Goal: Task Accomplishment & Management: Manage account settings

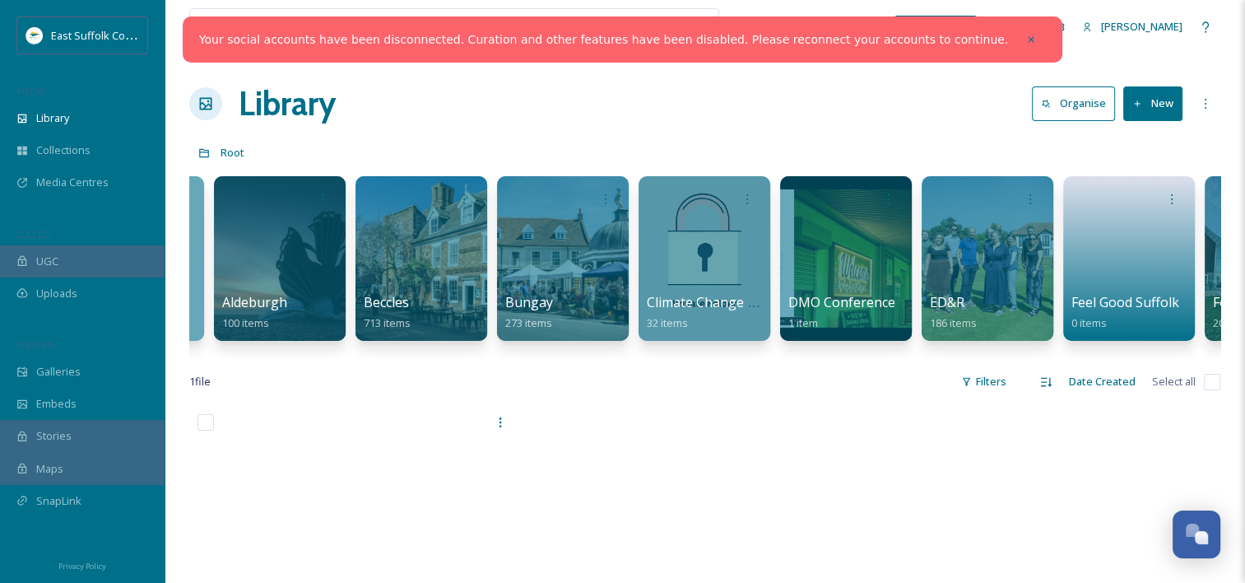
scroll to position [0, 400]
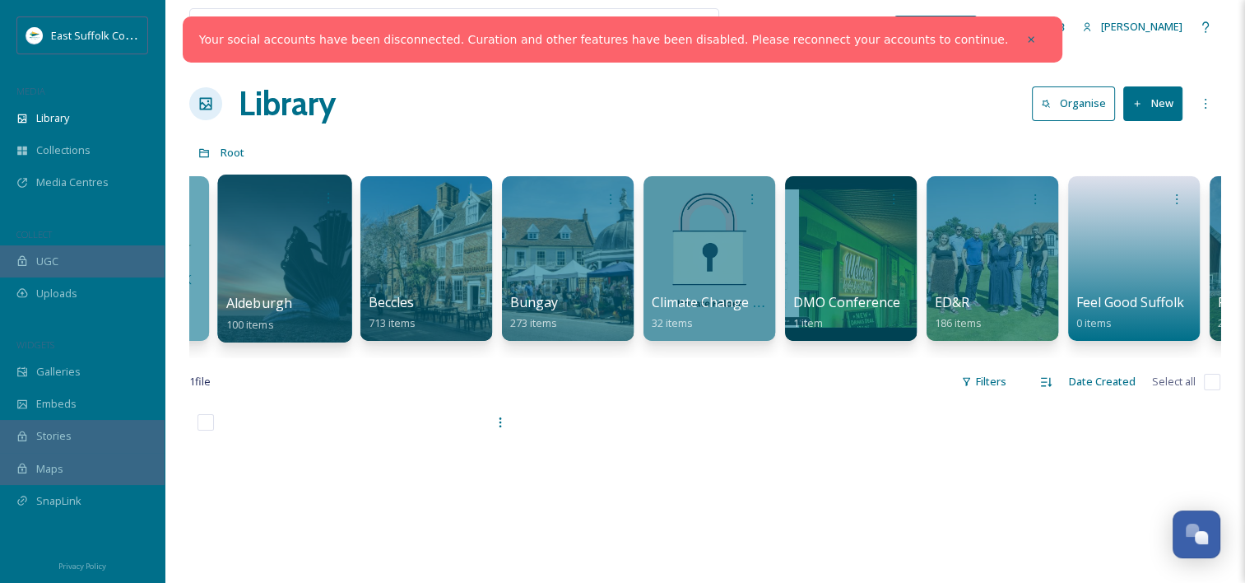
click at [258, 278] on div at bounding box center [284, 258] width 134 height 168
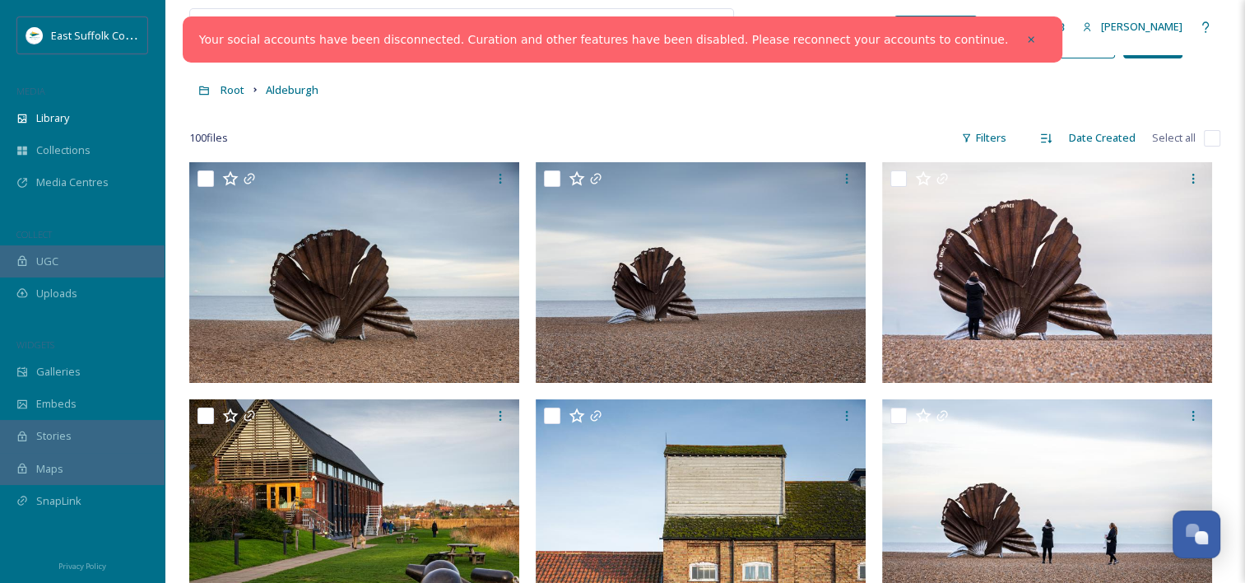
scroll to position [69, 0]
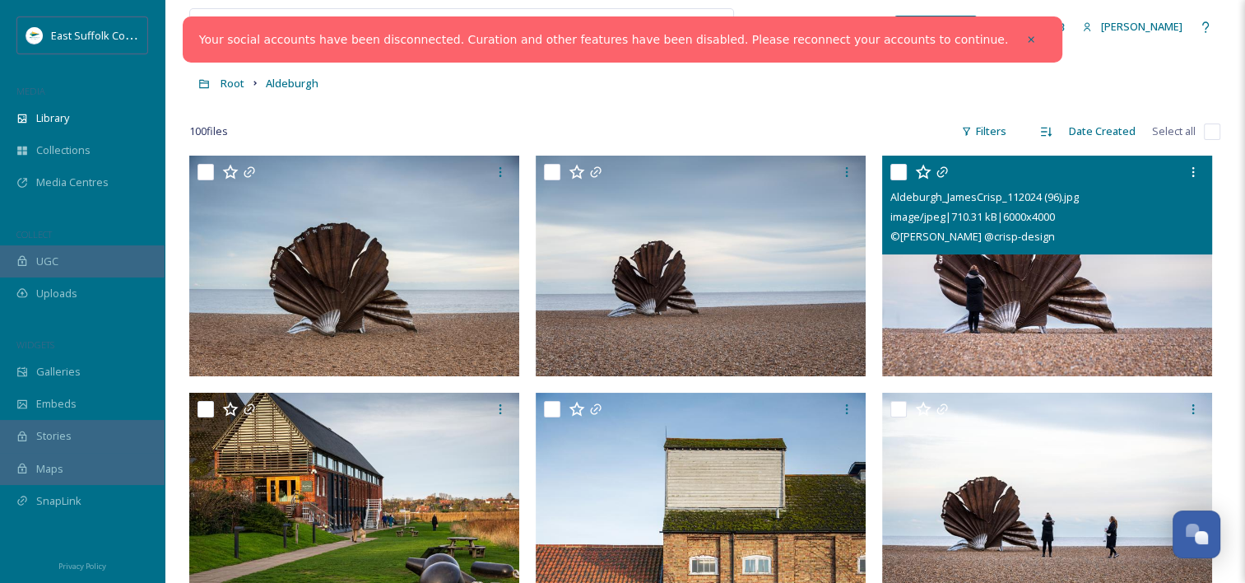
click at [988, 308] on img at bounding box center [1047, 266] width 330 height 221
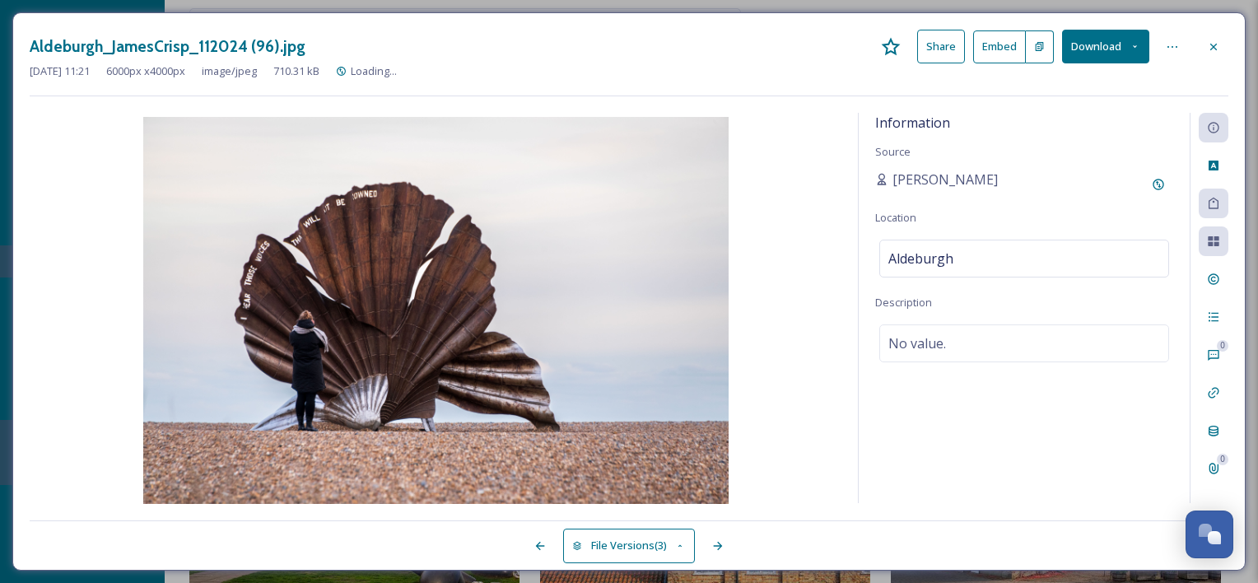
click at [1093, 49] on button "Download" at bounding box center [1105, 47] width 87 height 34
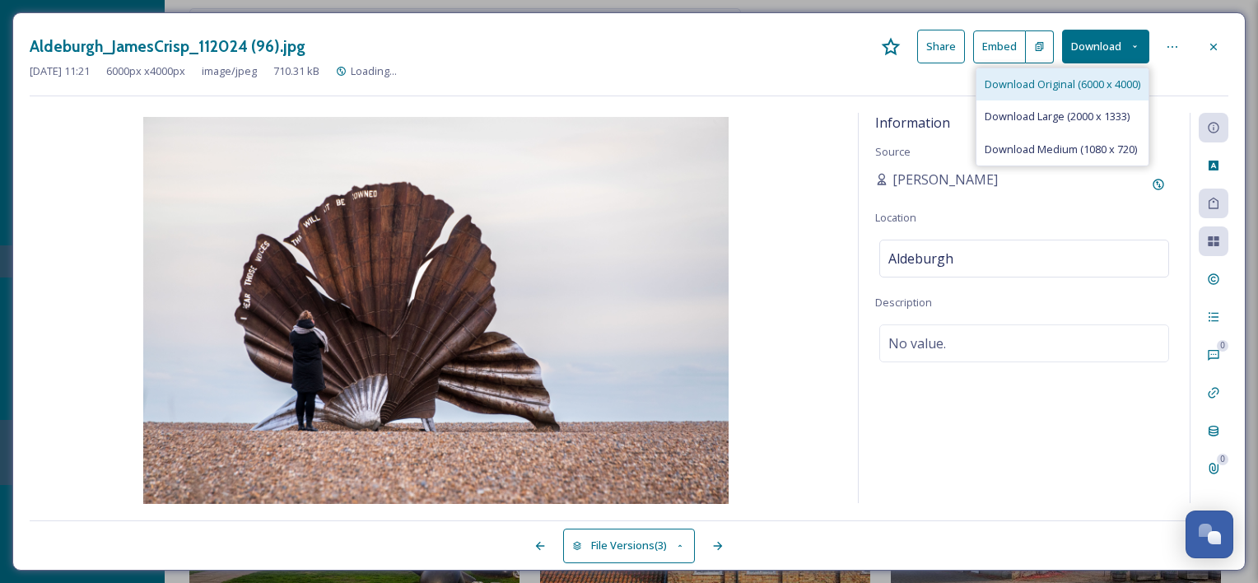
click at [1082, 80] on span "Download Original (6000 x 4000)" at bounding box center [1062, 85] width 156 height 16
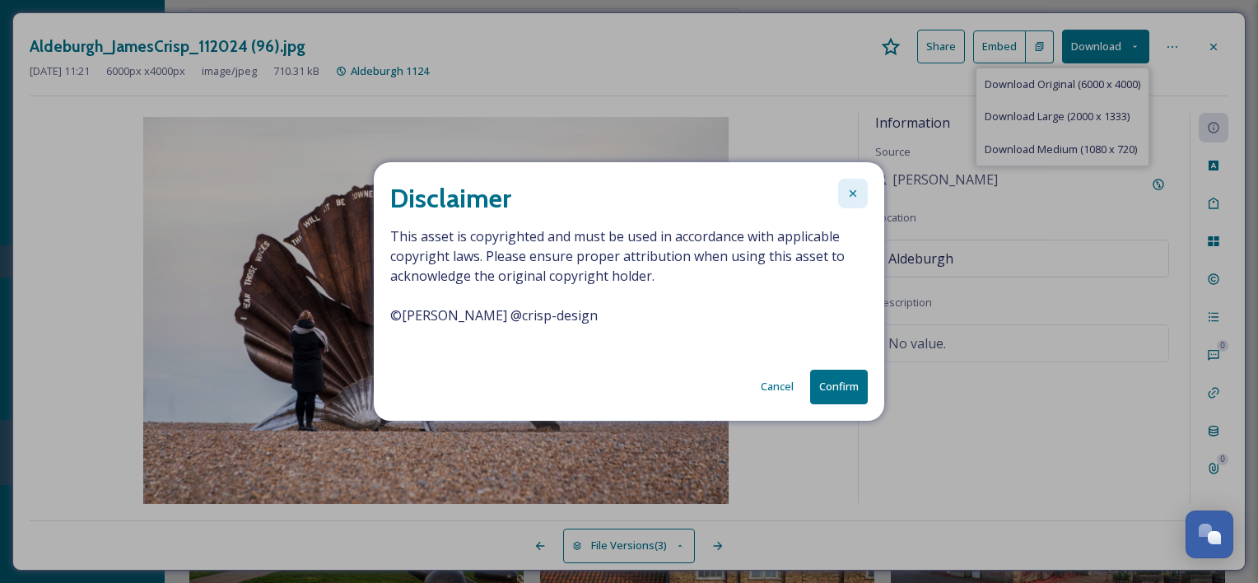
click at [853, 206] on div at bounding box center [853, 194] width 30 height 30
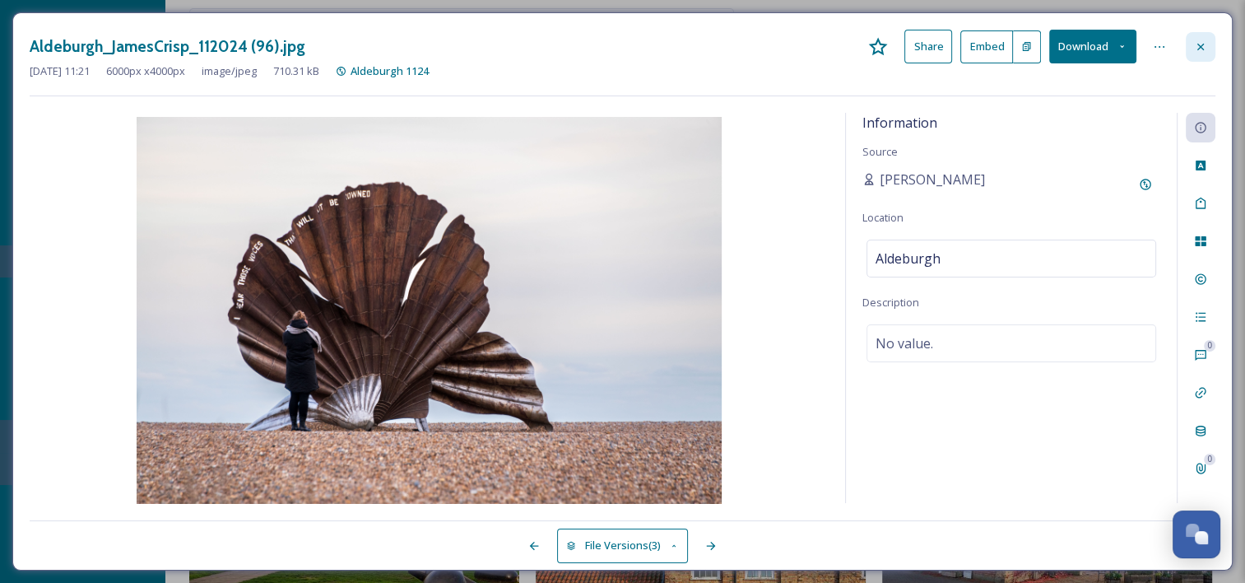
click at [1215, 47] on div at bounding box center [1201, 47] width 30 height 30
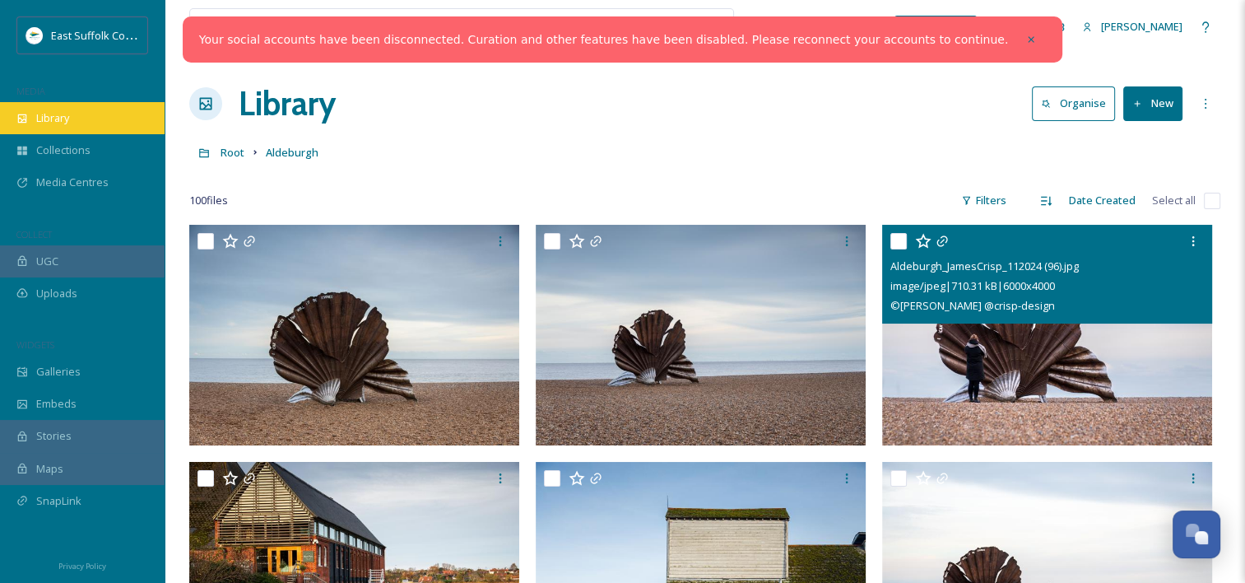
click at [44, 121] on span "Library" at bounding box center [52, 118] width 33 height 16
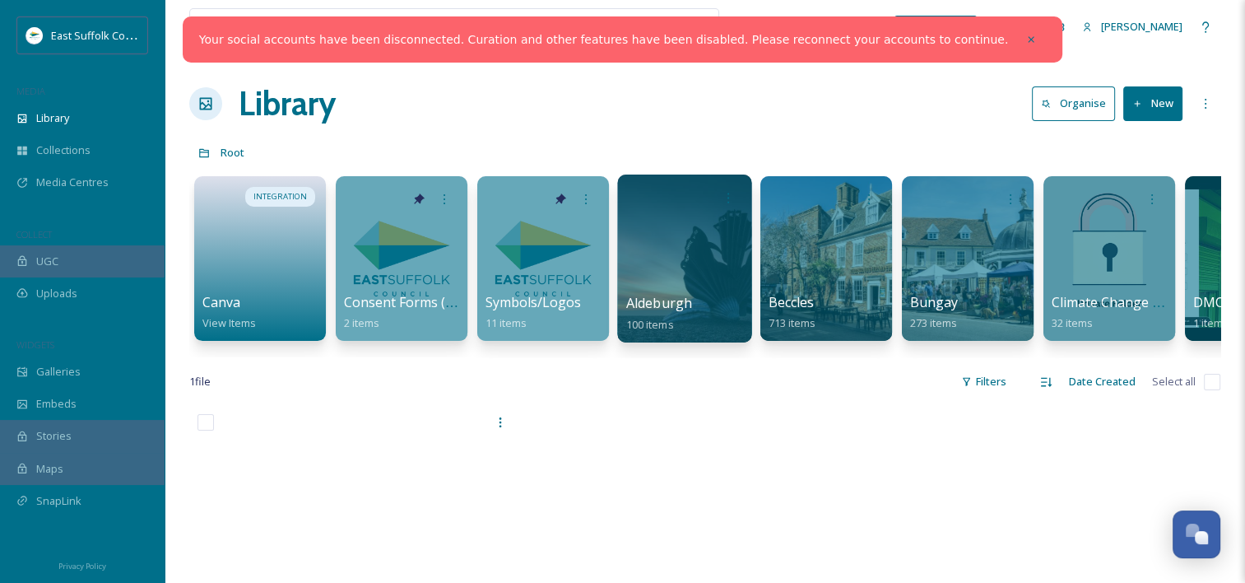
click at [697, 264] on div at bounding box center [684, 258] width 134 height 168
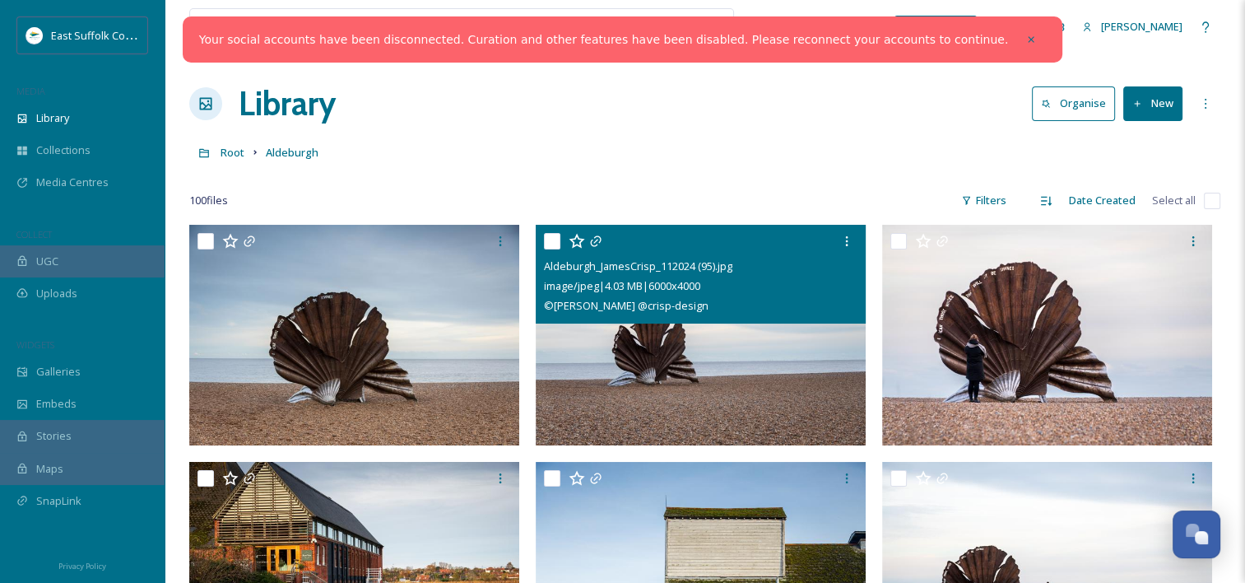
click at [630, 311] on span "© James Crisp @crisp-design" at bounding box center [626, 305] width 165 height 15
click at [680, 356] on img at bounding box center [701, 335] width 330 height 221
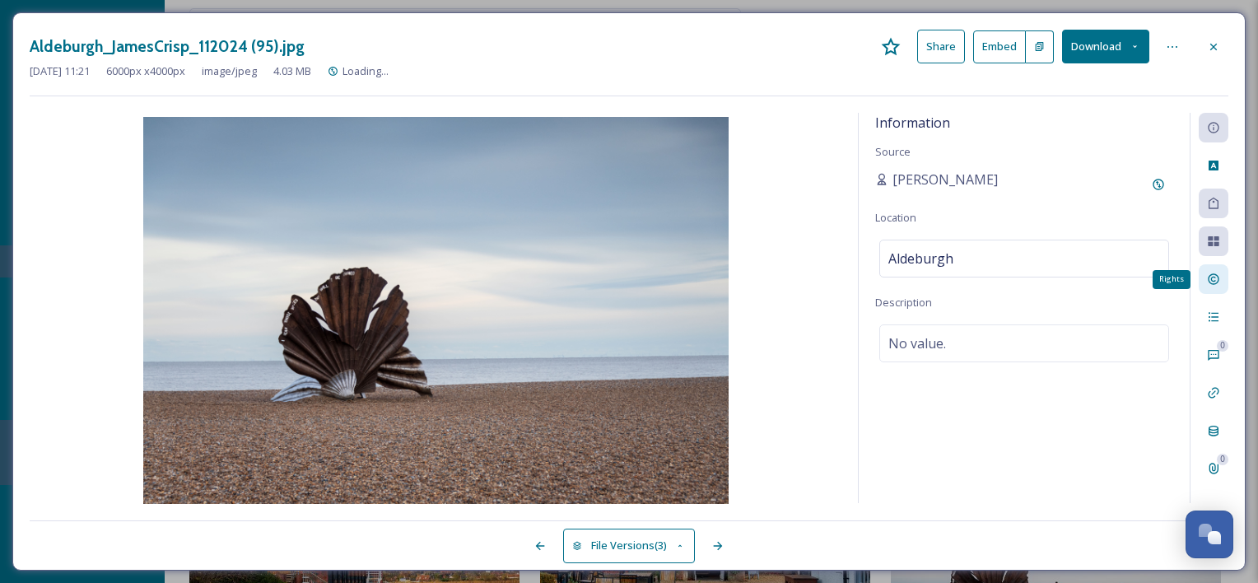
click at [1216, 283] on icon at bounding box center [1212, 278] width 13 height 13
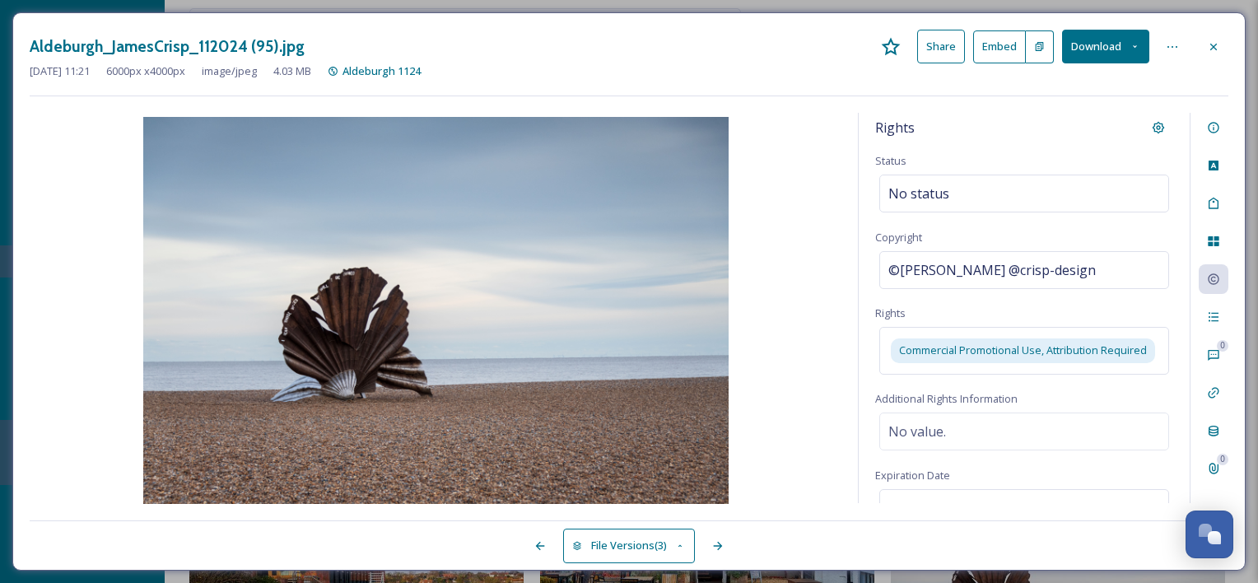
click at [1217, 63] on div "Nov 29 2024 11:21 6000 px x 4000 px image/jpeg 4.03 MB Aldeburgh 1124" at bounding box center [629, 71] width 1198 height 16
click at [1215, 56] on div at bounding box center [1213, 47] width 30 height 30
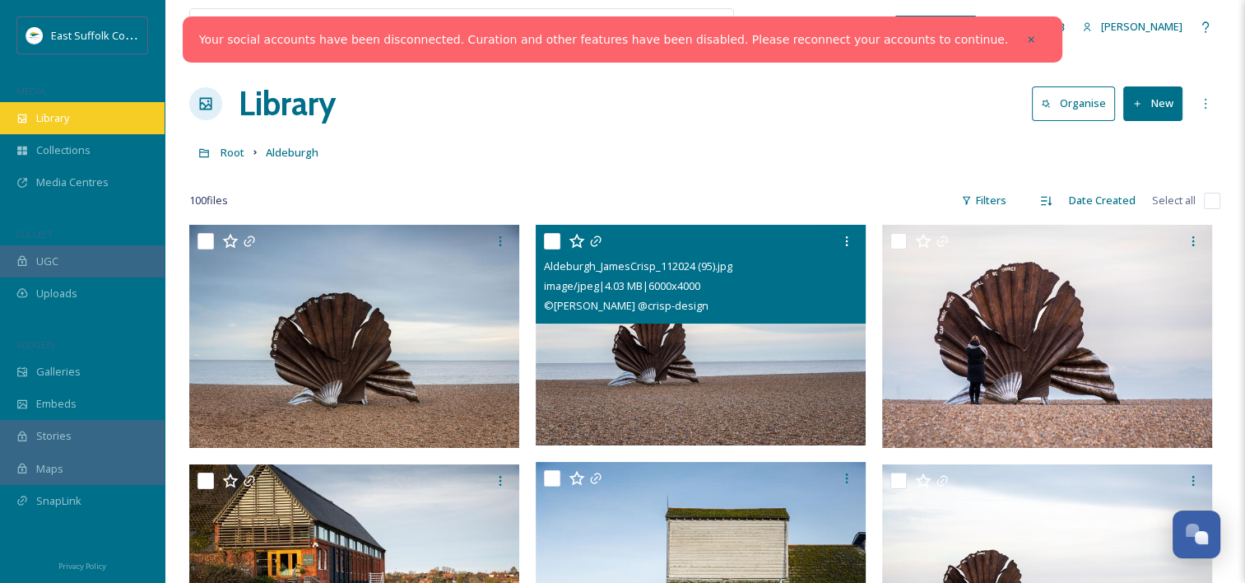
click at [72, 129] on div "Library" at bounding box center [82, 118] width 165 height 32
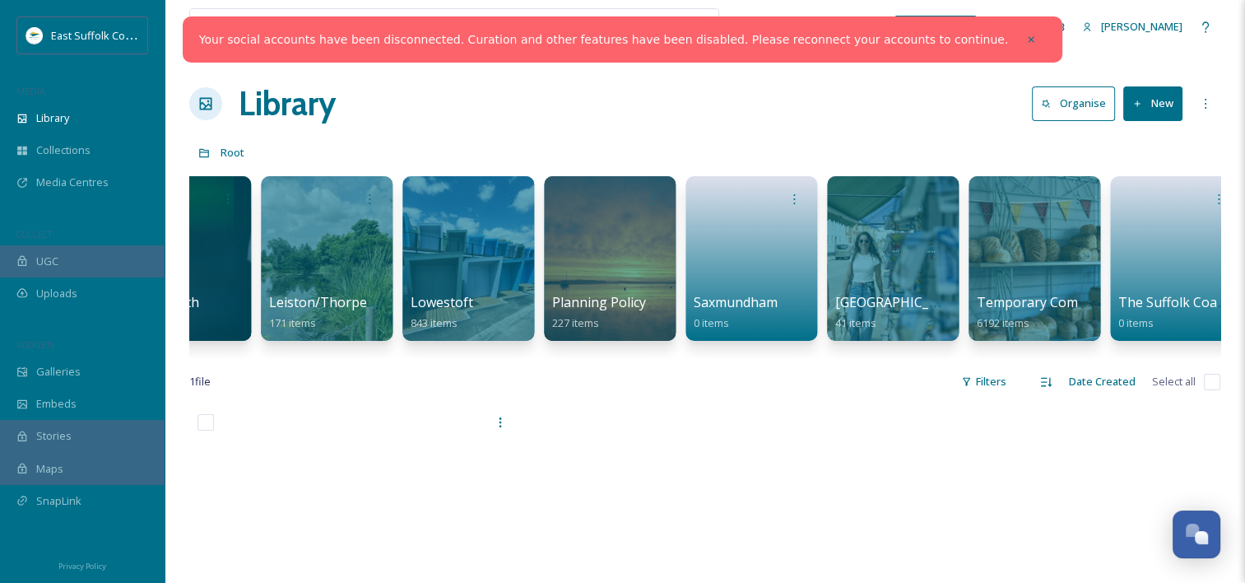
scroll to position [0, 2183]
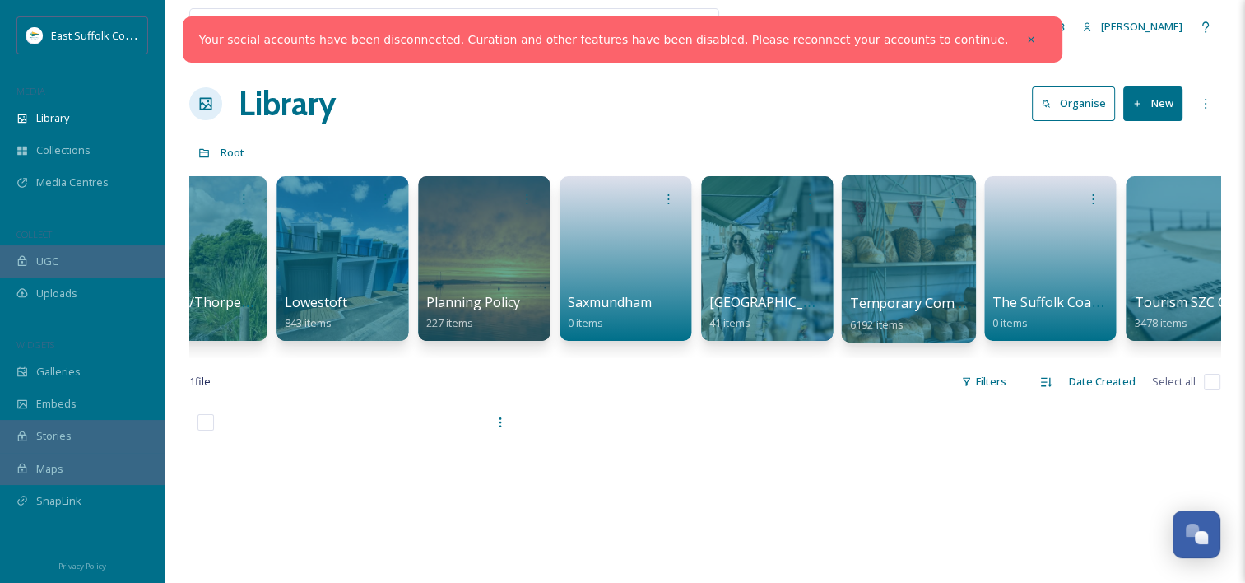
click at [895, 281] on div at bounding box center [908, 258] width 134 height 168
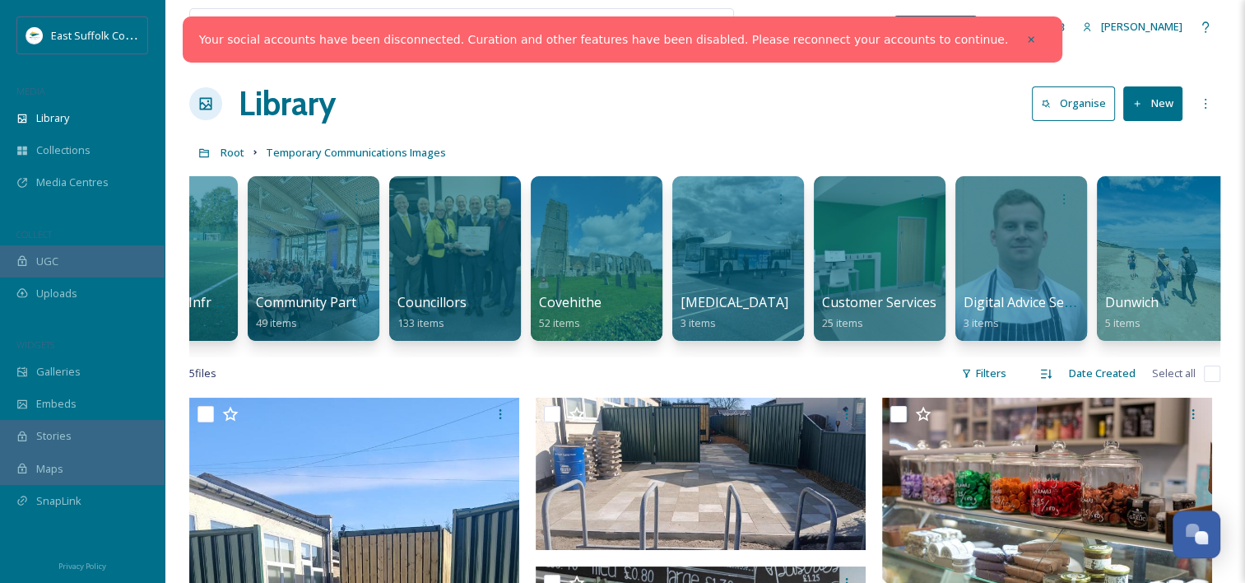
scroll to position [0, 2803]
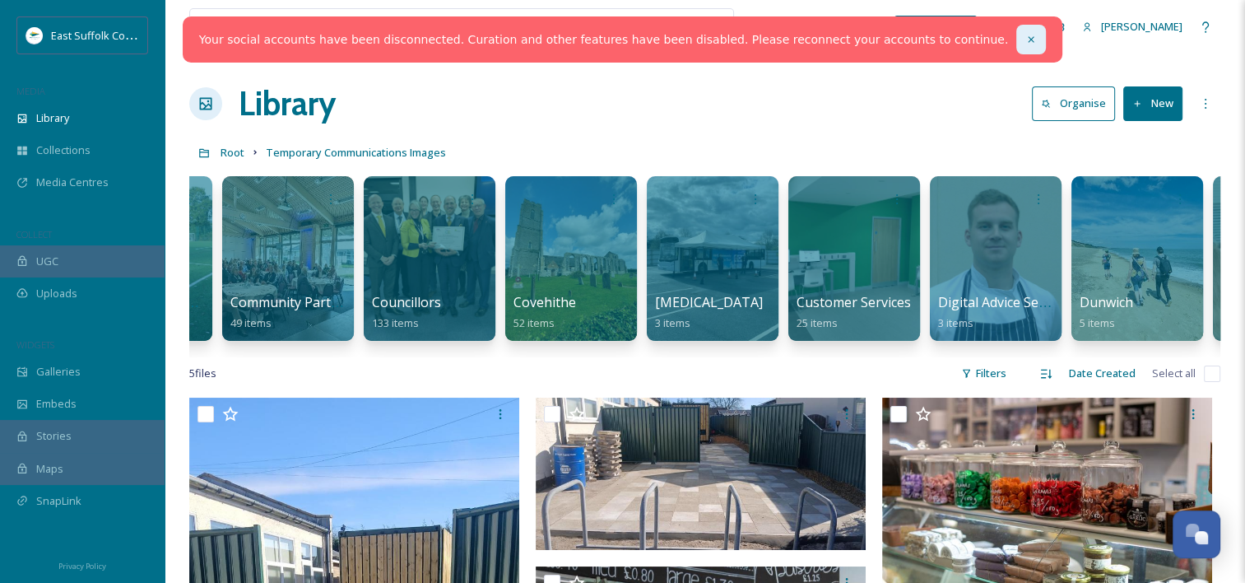
click at [1028, 40] on icon at bounding box center [1031, 39] width 6 height 6
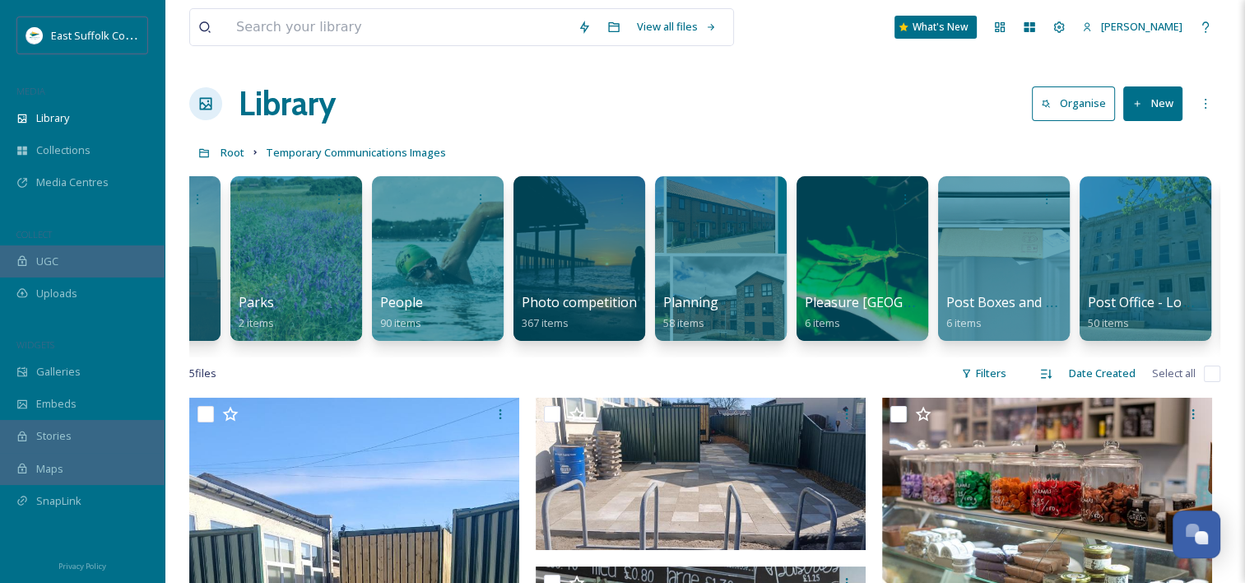
scroll to position [0, 12820]
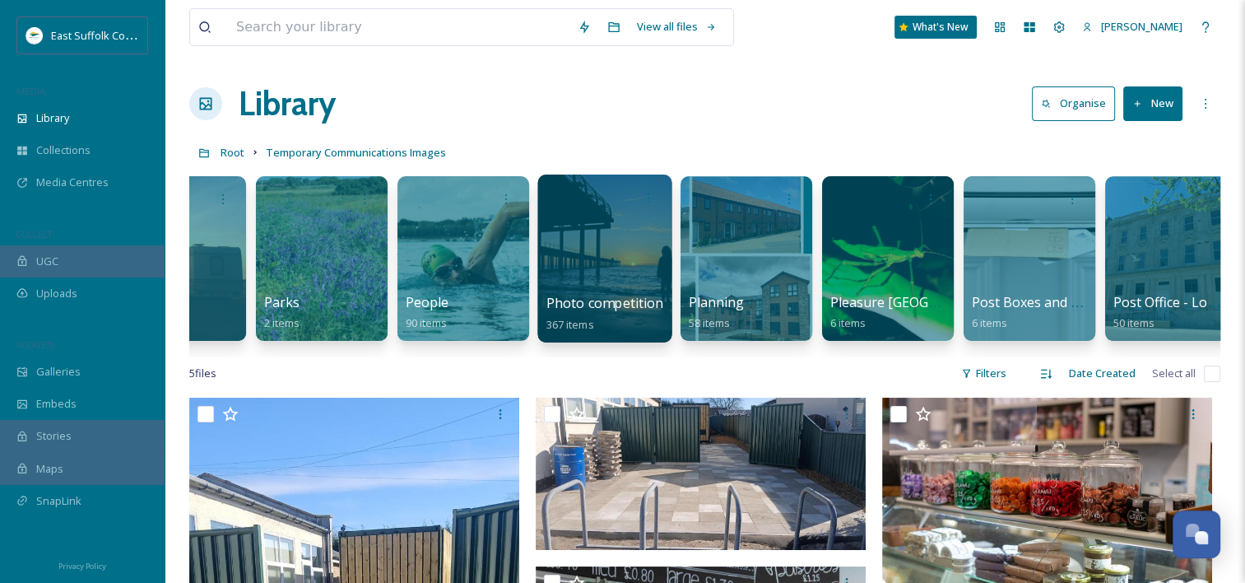
click at [607, 286] on div at bounding box center [604, 258] width 134 height 168
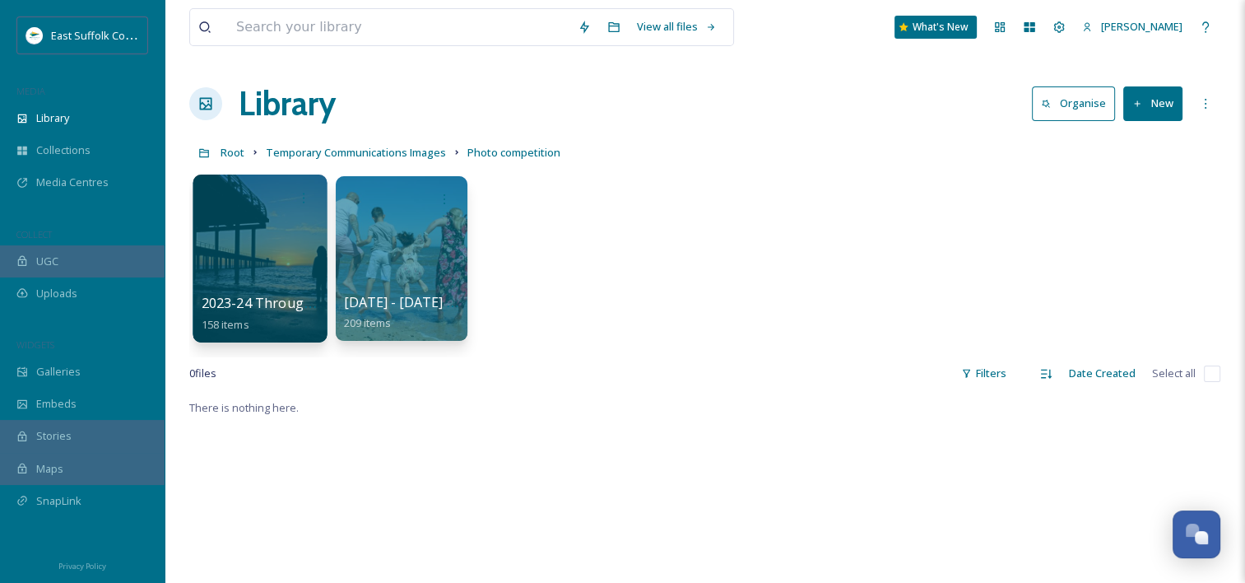
click at [277, 267] on div at bounding box center [260, 258] width 134 height 168
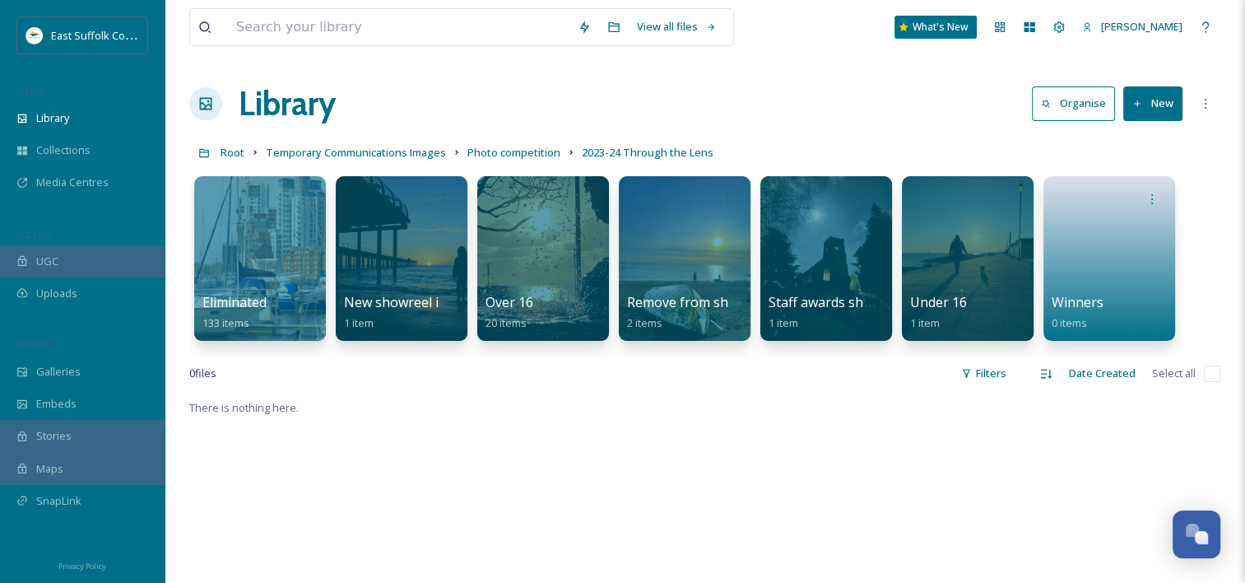
drag, startPoint x: 298, startPoint y: 40, endPoint x: 751, endPoint y: 99, distance: 456.5
click at [751, 99] on div "Library Organise New" at bounding box center [704, 103] width 1031 height 49
click at [383, 28] on input at bounding box center [399, 27] width 342 height 36
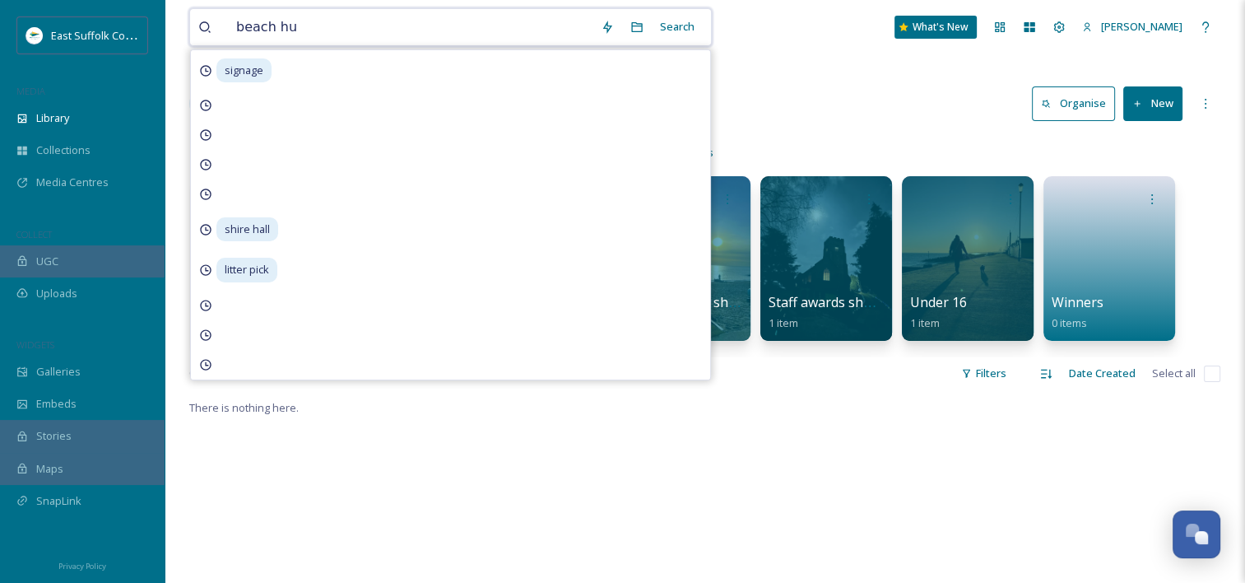
type input "beach hut"
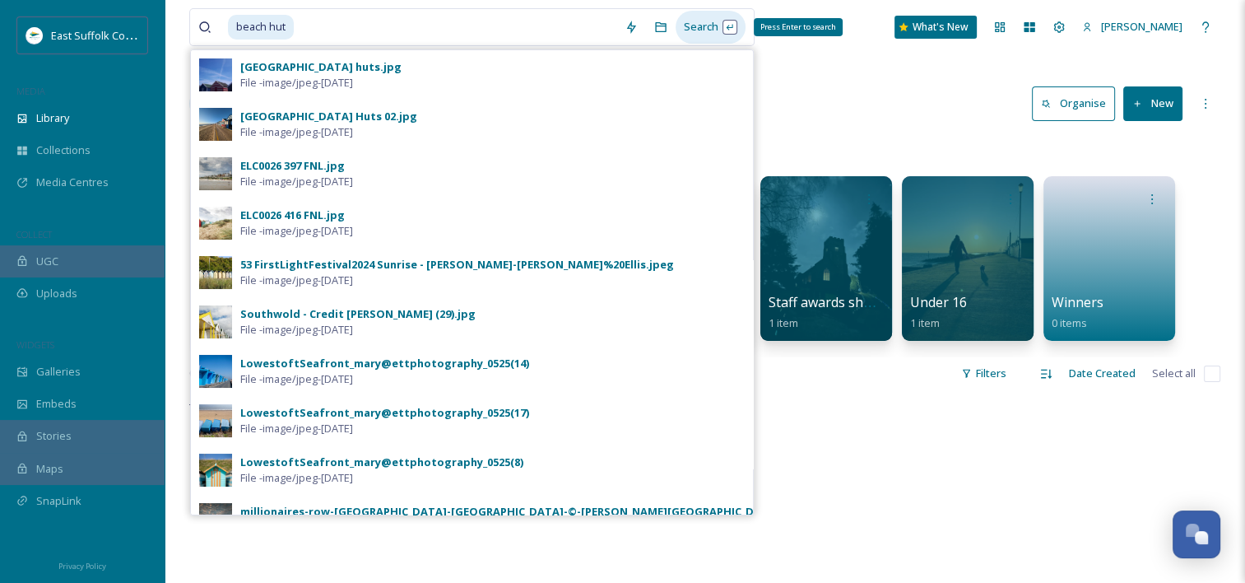
click at [733, 33] on div "Search Press Enter to search" at bounding box center [711, 27] width 70 height 32
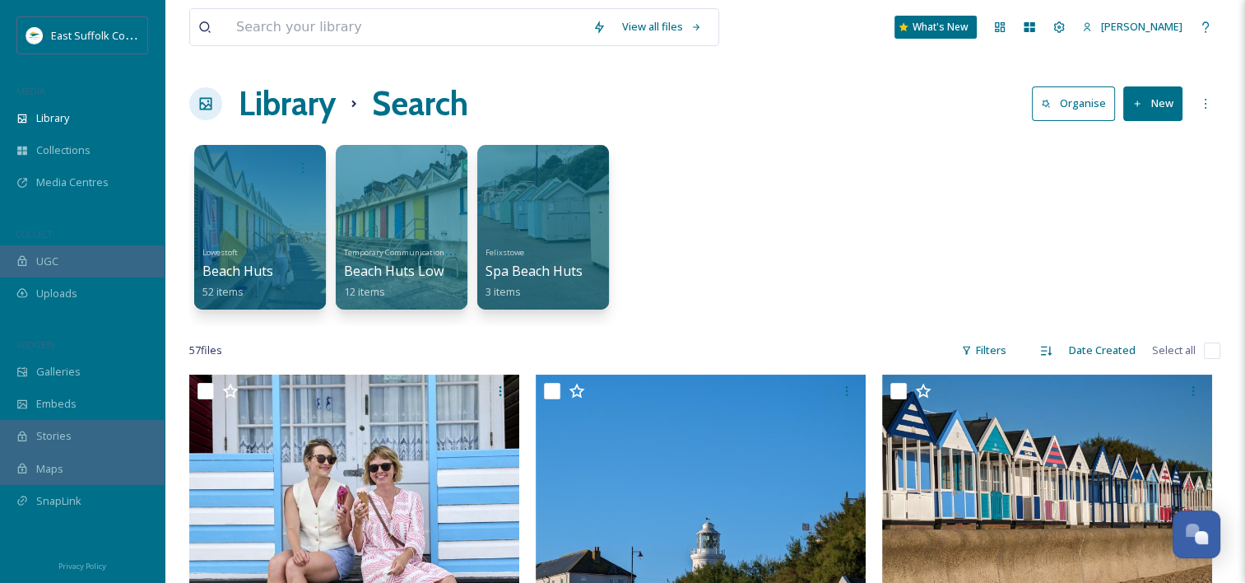
click at [551, 46] on div "View all files What's New [PERSON_NAME]" at bounding box center [704, 27] width 1031 height 54
click at [547, 26] on input at bounding box center [406, 27] width 356 height 36
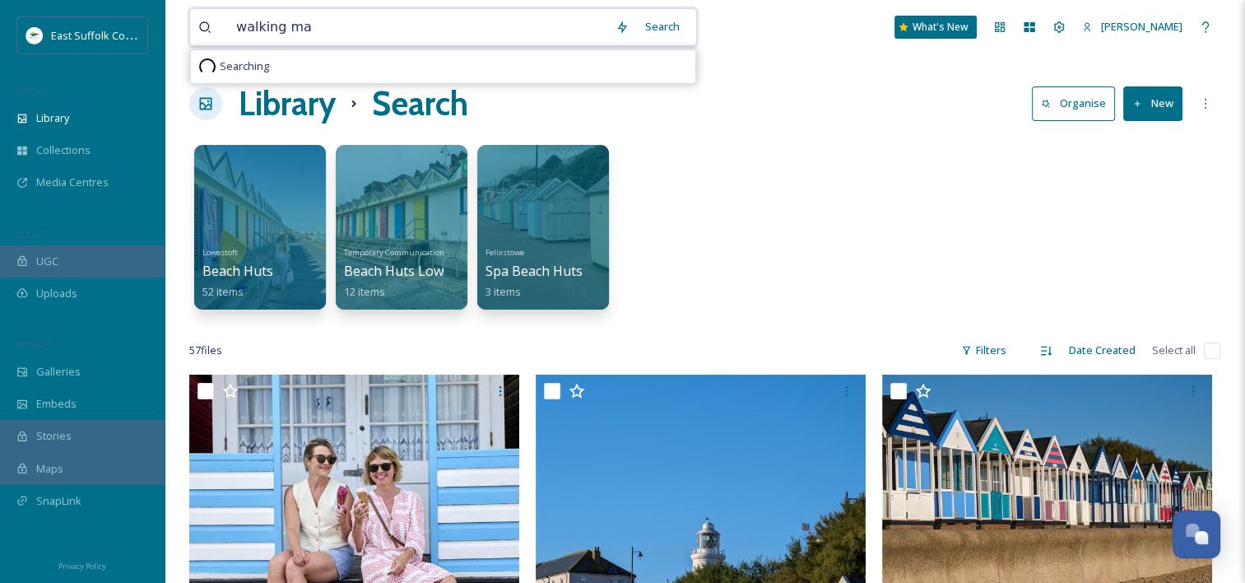
type input "walking man"
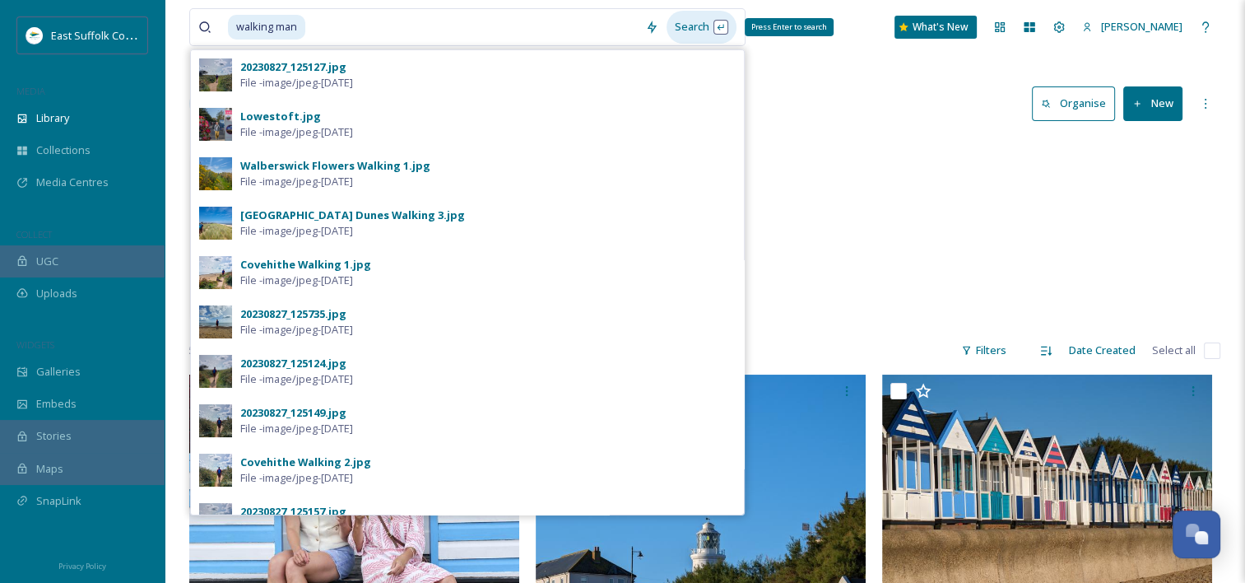
click at [732, 30] on div "Search Press Enter to search" at bounding box center [702, 27] width 70 height 32
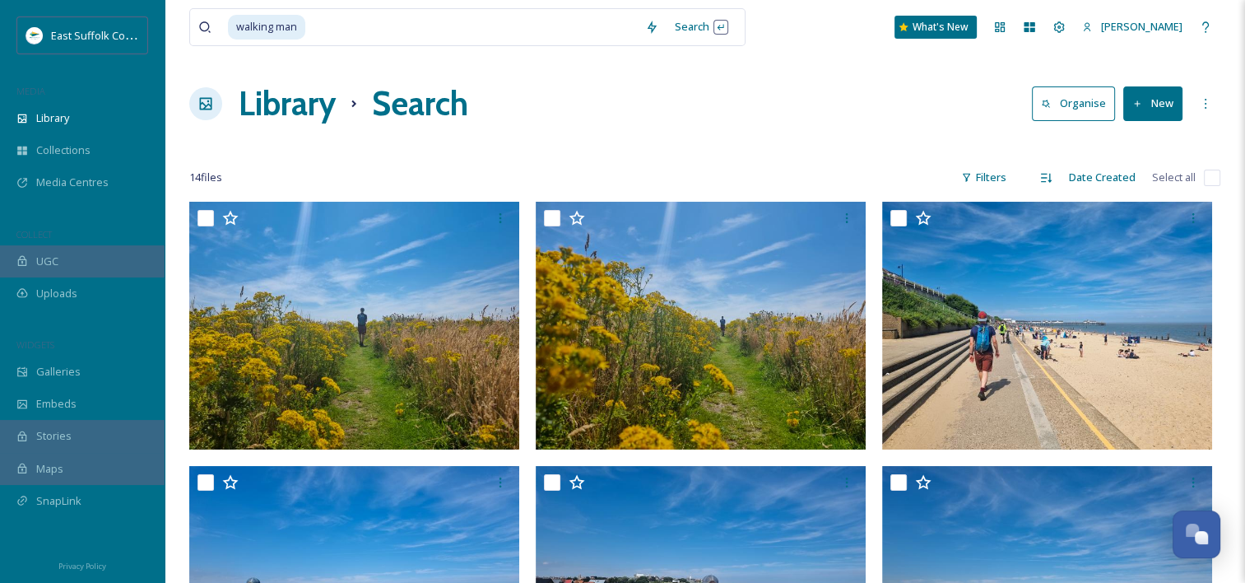
click at [951, 119] on div "Library Search Organise New" at bounding box center [704, 103] width 1031 height 49
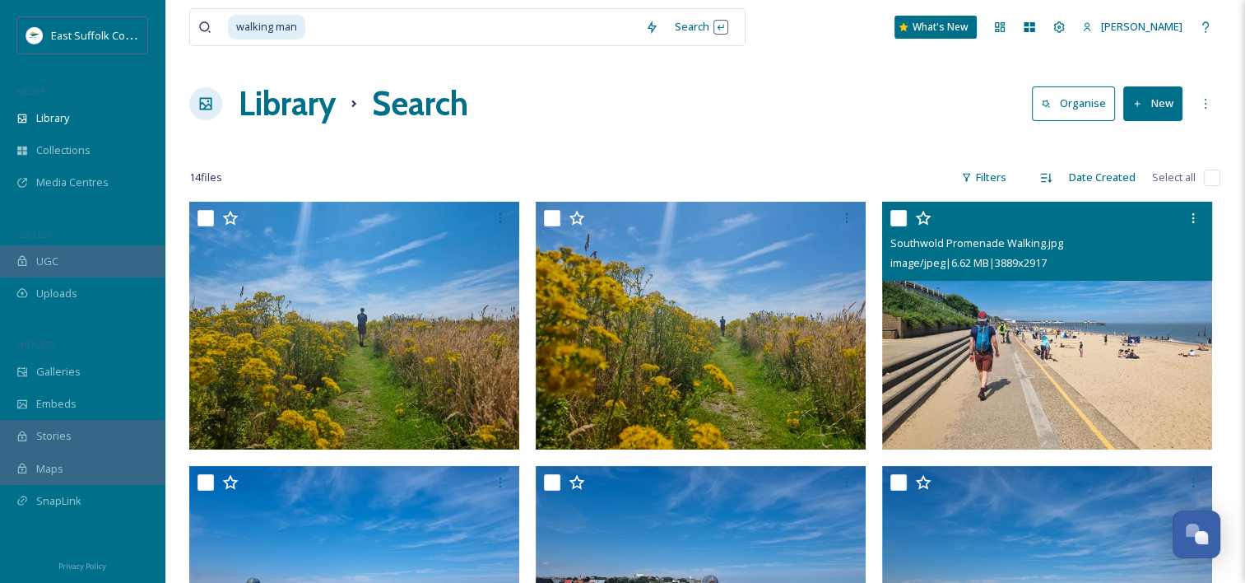
click at [1033, 326] on img at bounding box center [1047, 326] width 330 height 248
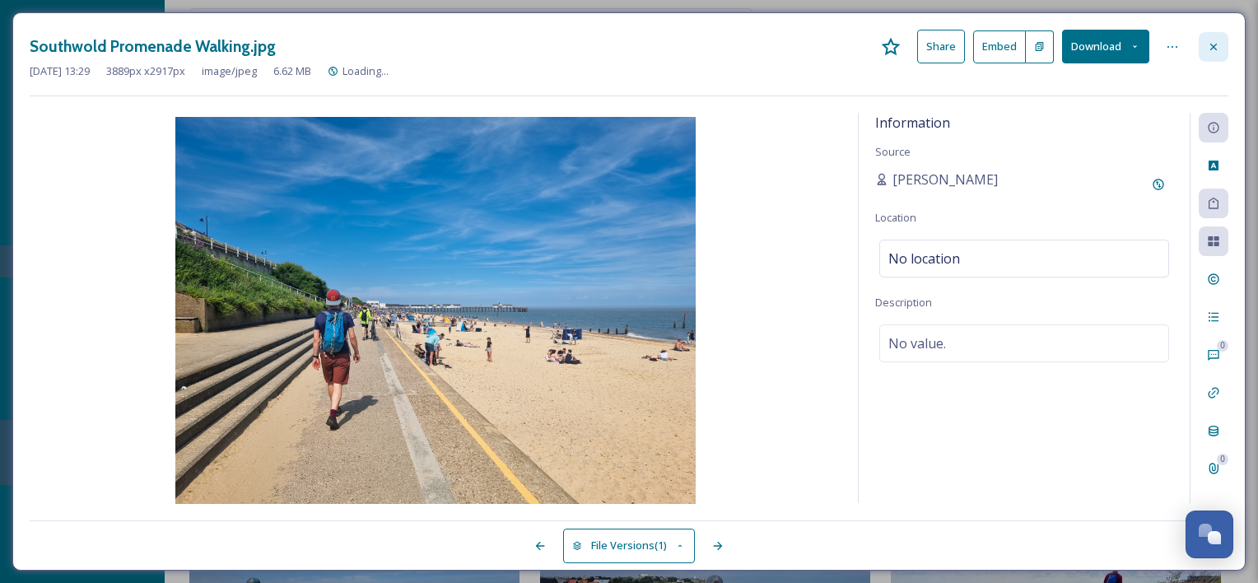
click at [1220, 53] on div at bounding box center [1213, 47] width 30 height 30
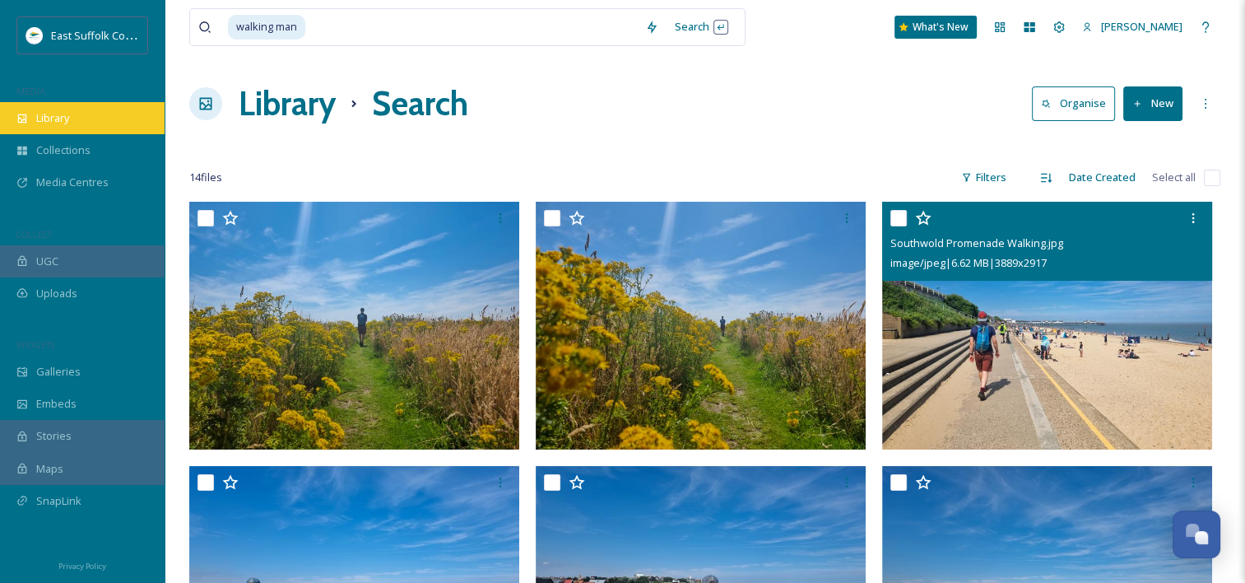
click at [48, 117] on span "Library" at bounding box center [52, 118] width 33 height 16
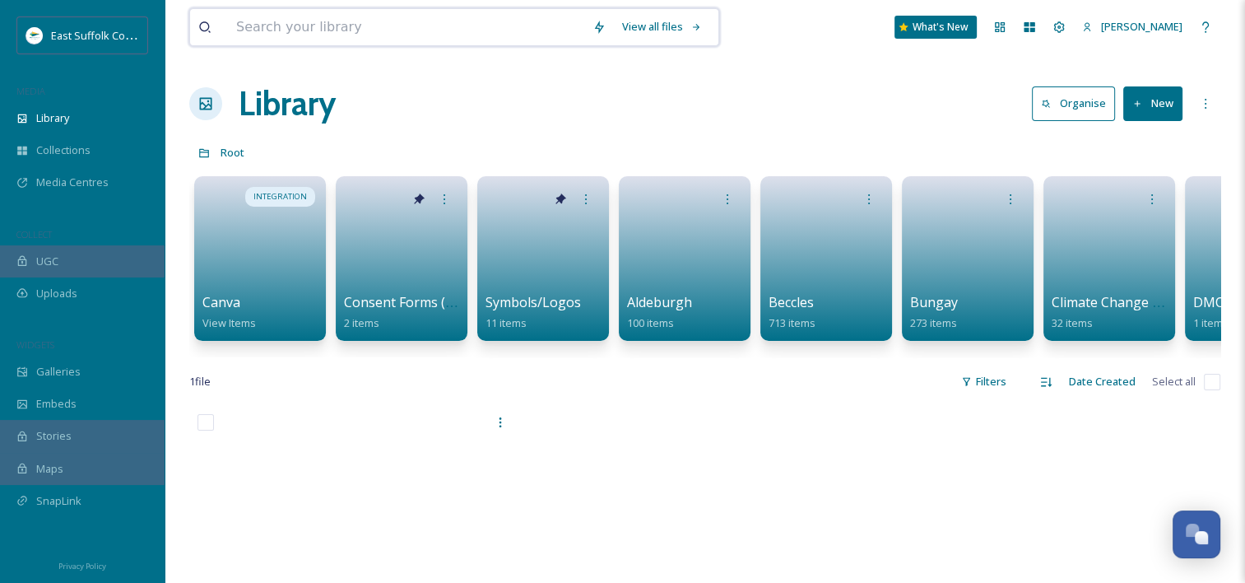
click at [309, 18] on input at bounding box center [406, 27] width 356 height 36
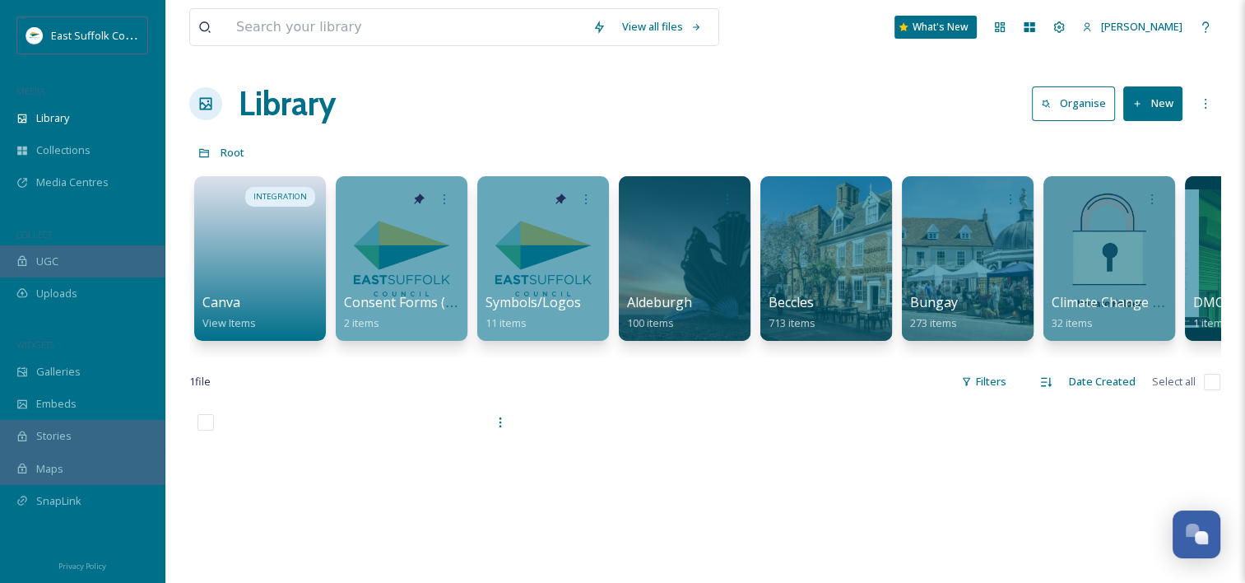
click at [780, 99] on div "Library Organise New" at bounding box center [704, 103] width 1031 height 49
drag, startPoint x: 459, startPoint y: 356, endPoint x: 547, endPoint y: 375, distance: 90.2
click at [547, 375] on div "View all files What's New Emily Nunn Library Organise New Root Your Selections …" at bounding box center [705, 494] width 1081 height 988
drag, startPoint x: 547, startPoint y: 375, endPoint x: 411, endPoint y: 355, distance: 137.3
click at [411, 355] on div "INTEGRATION Canva View Items Consent Forms (Template) 2 items Symbols/Logos 11 …" at bounding box center [704, 262] width 1031 height 189
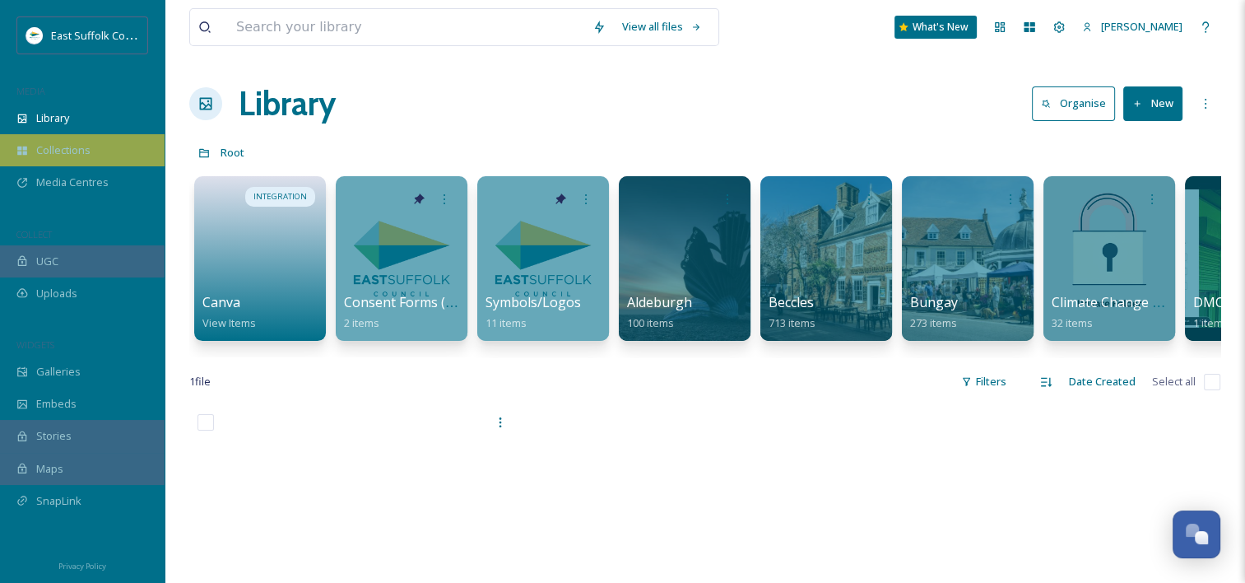
click at [109, 142] on div "Collections" at bounding box center [82, 150] width 165 height 32
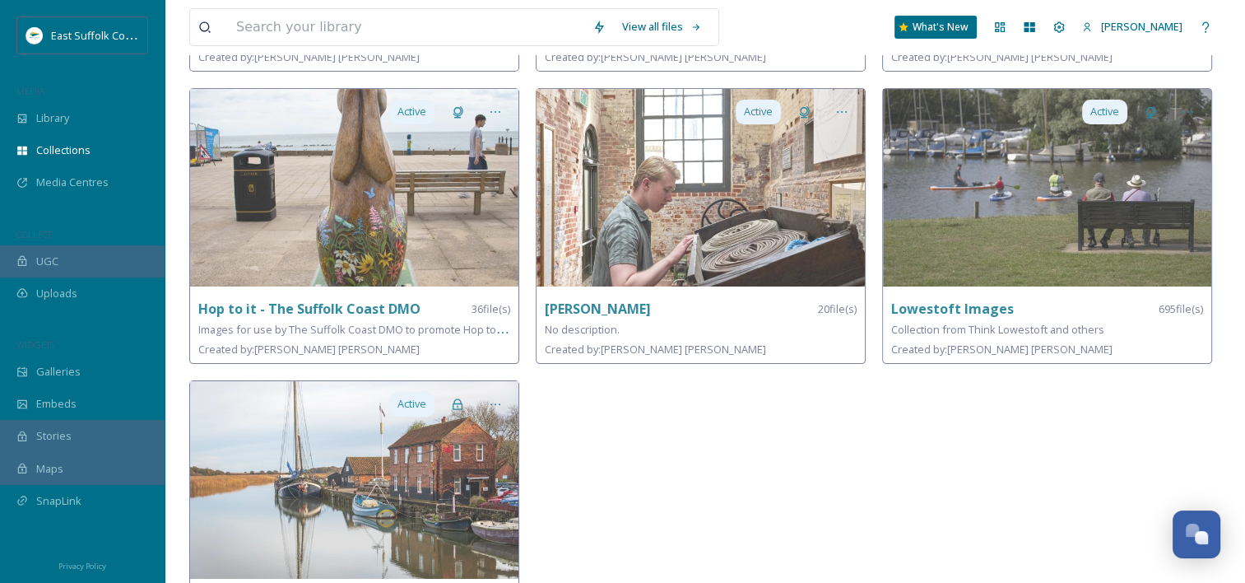
scroll to position [379, 0]
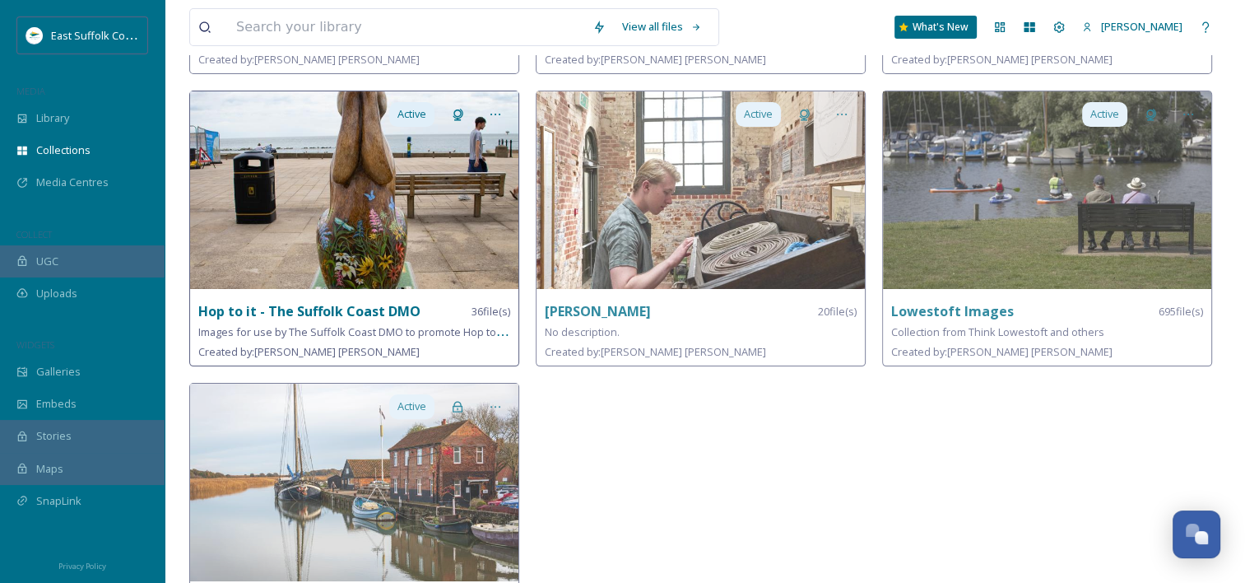
click at [384, 302] on strong "Hop to it - The Suffolk Coast DMO" at bounding box center [309, 311] width 222 height 18
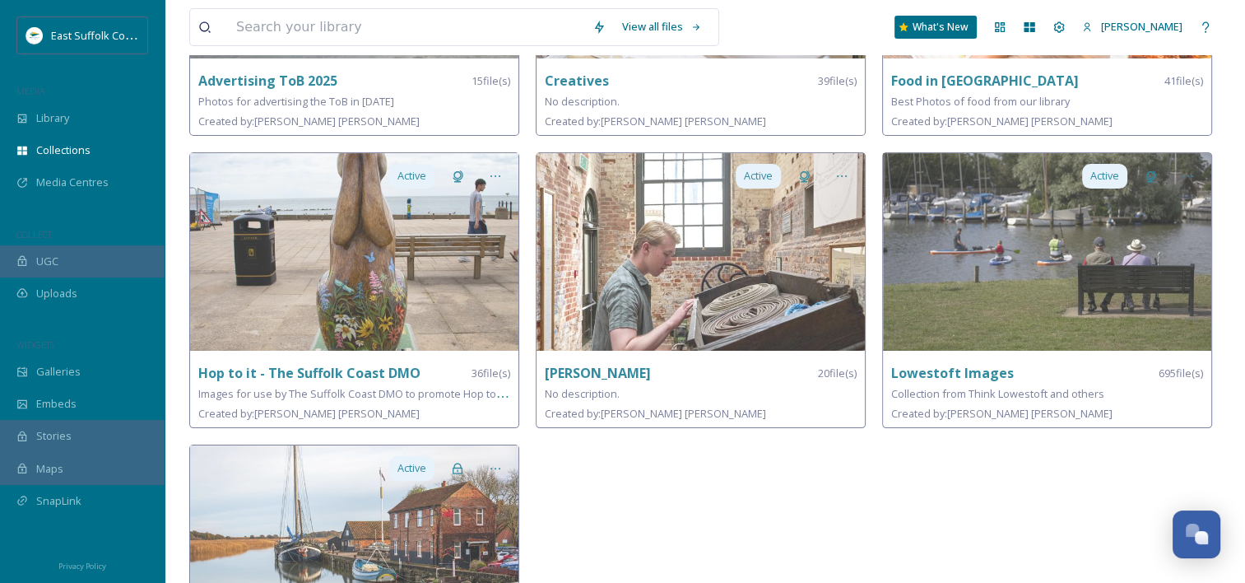
scroll to position [328, 0]
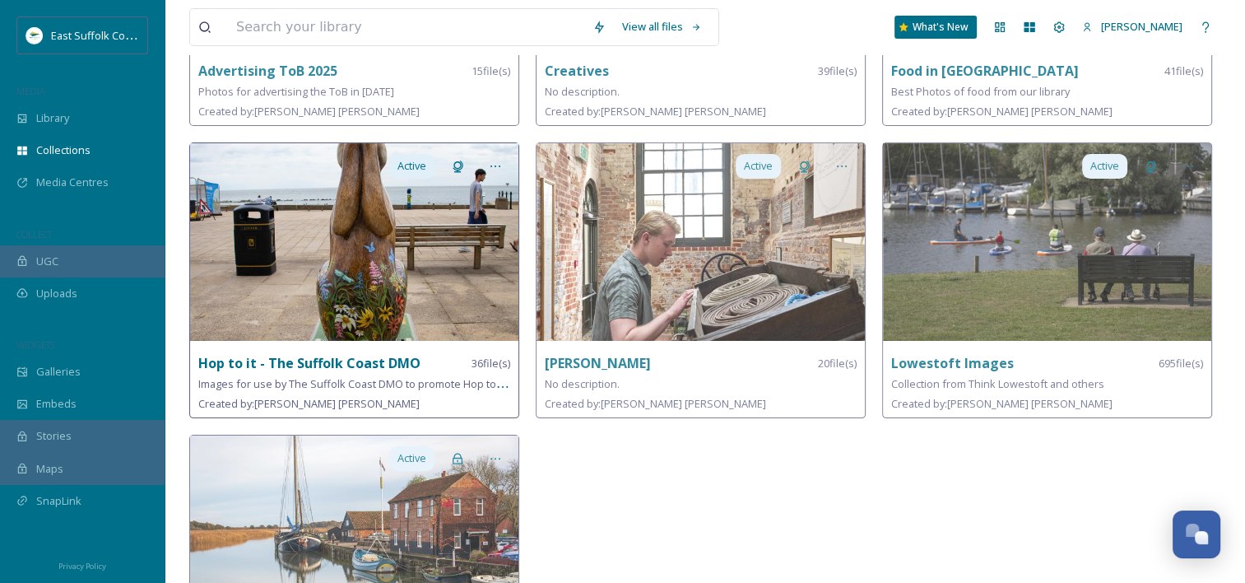
click at [402, 329] on img at bounding box center [354, 242] width 328 height 198
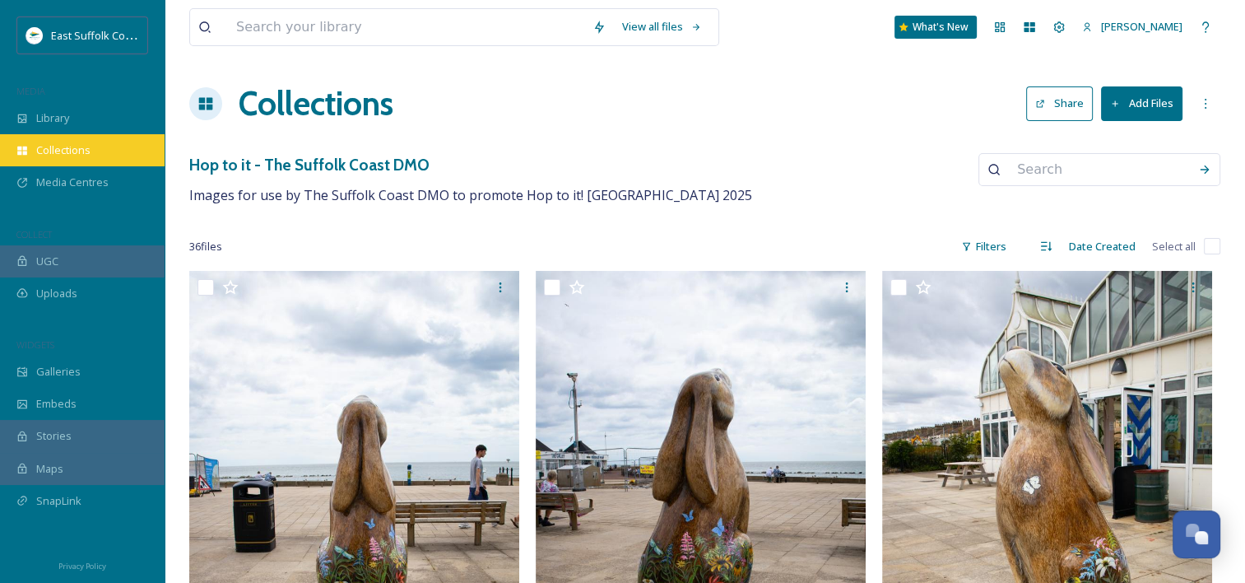
click at [95, 151] on div "Collections" at bounding box center [82, 150] width 165 height 32
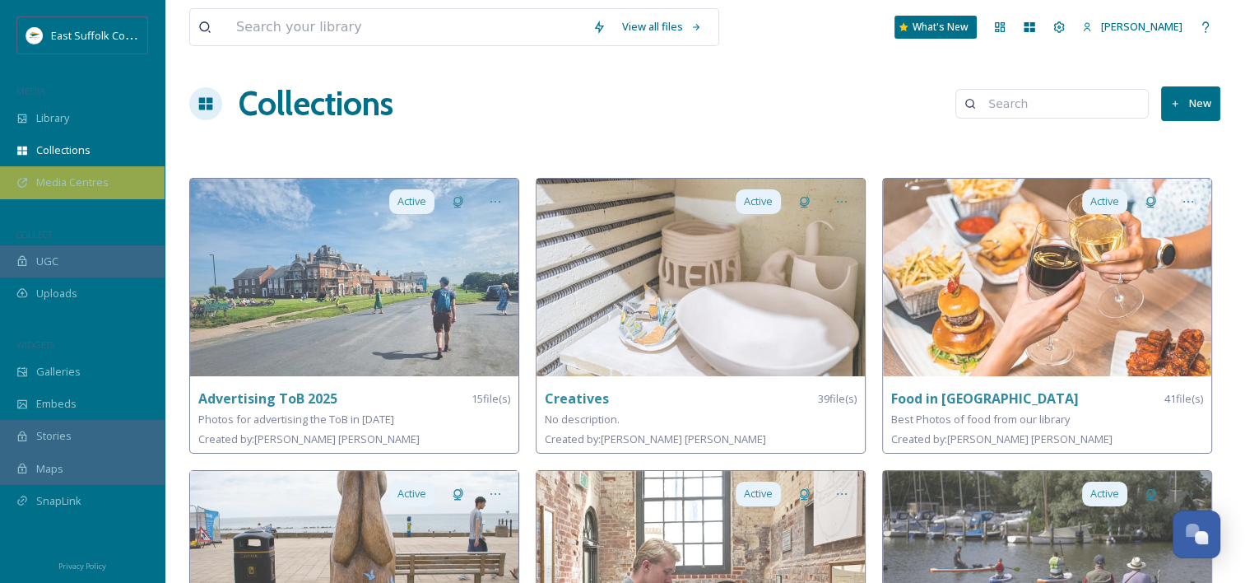
click at [76, 175] on span "Media Centres" at bounding box center [72, 182] width 72 height 16
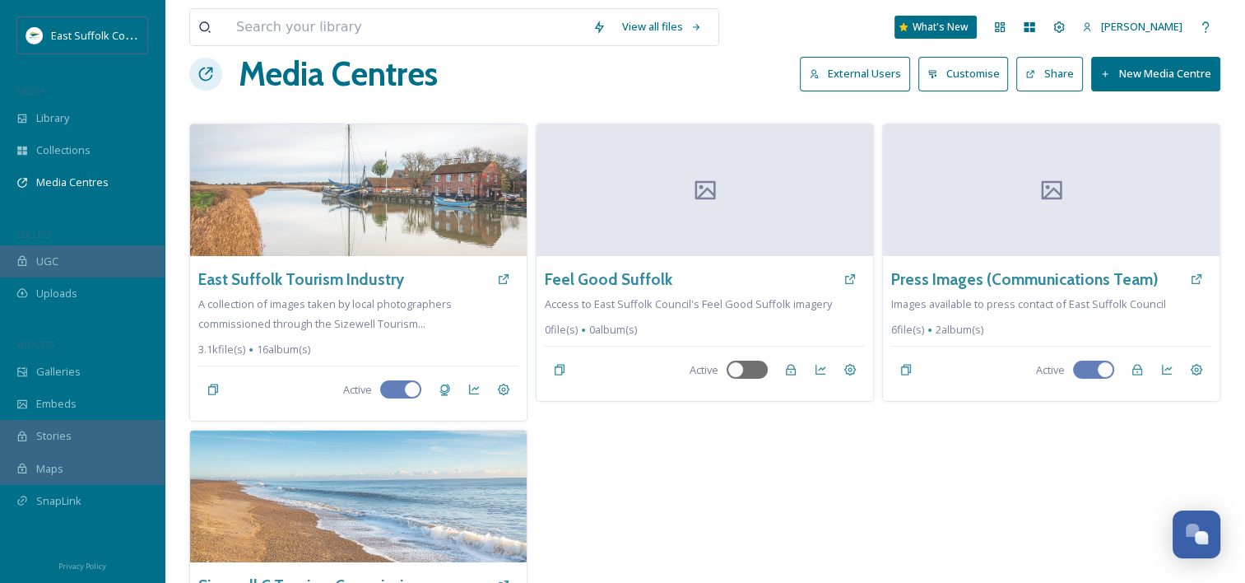
scroll to position [32, 0]
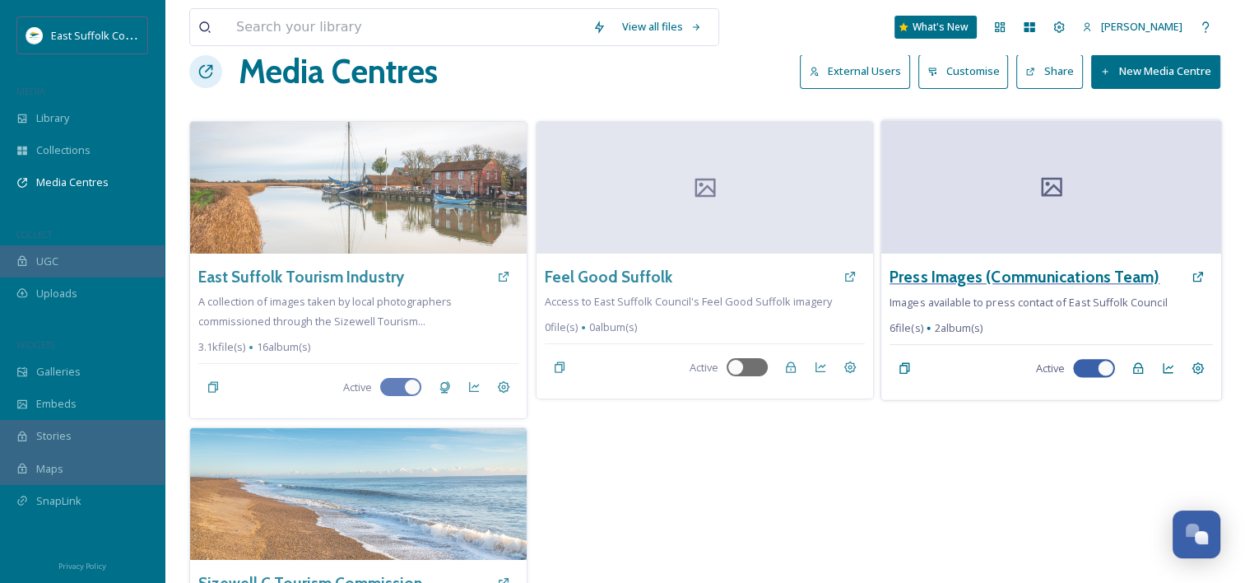
click at [1032, 281] on h3 "Press Images (Communications Team)" at bounding box center [1025, 277] width 270 height 24
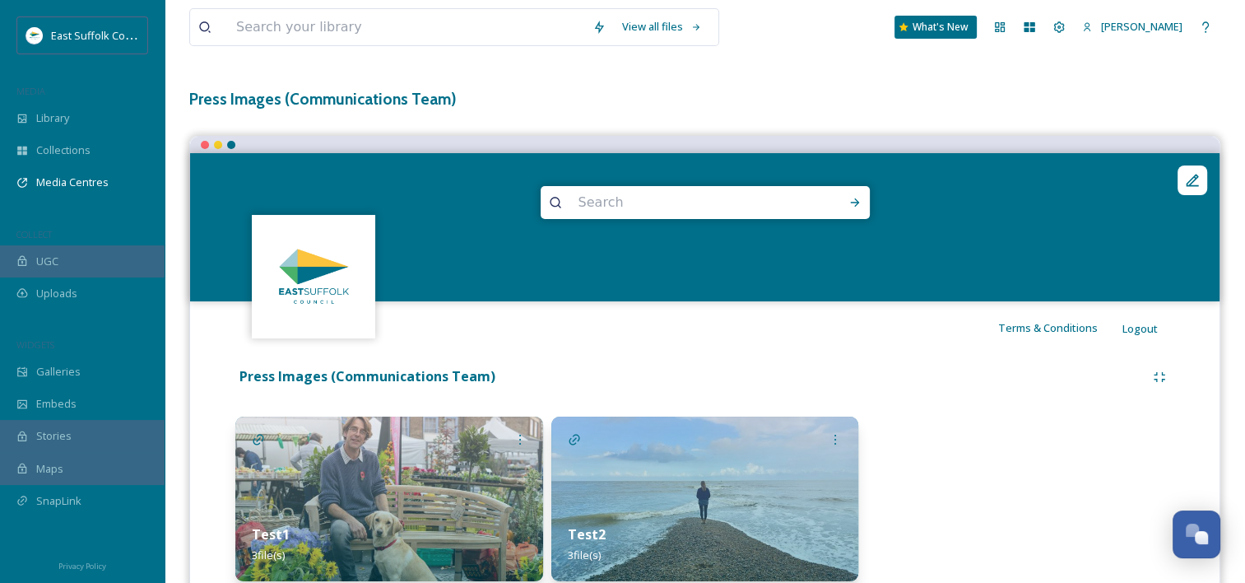
scroll to position [130, 0]
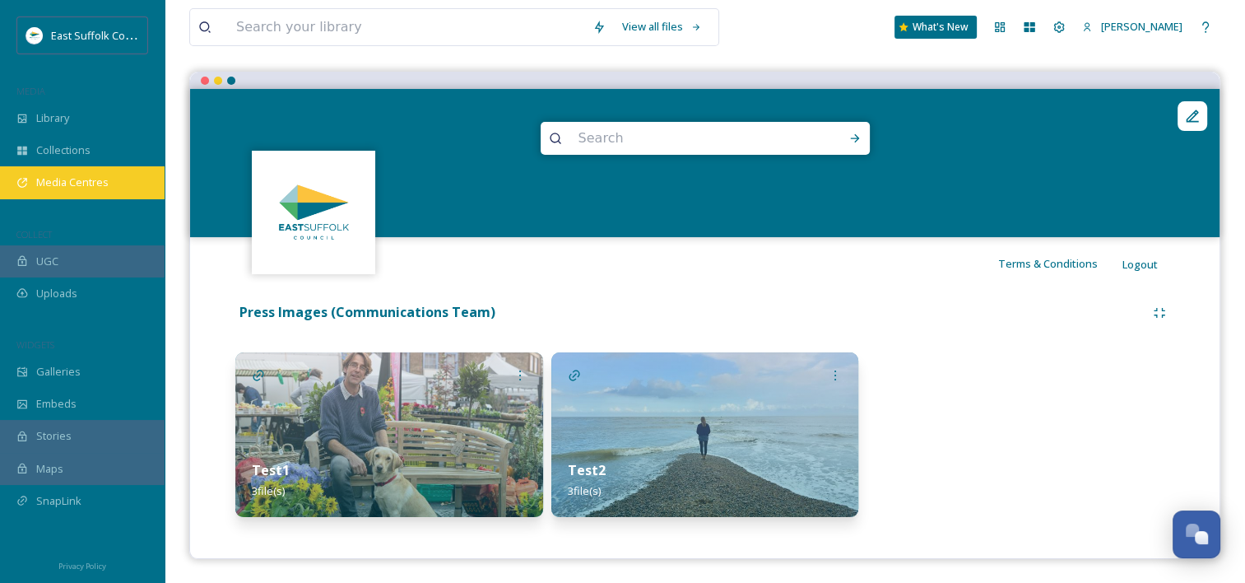
click at [40, 188] on span "Media Centres" at bounding box center [72, 182] width 72 height 16
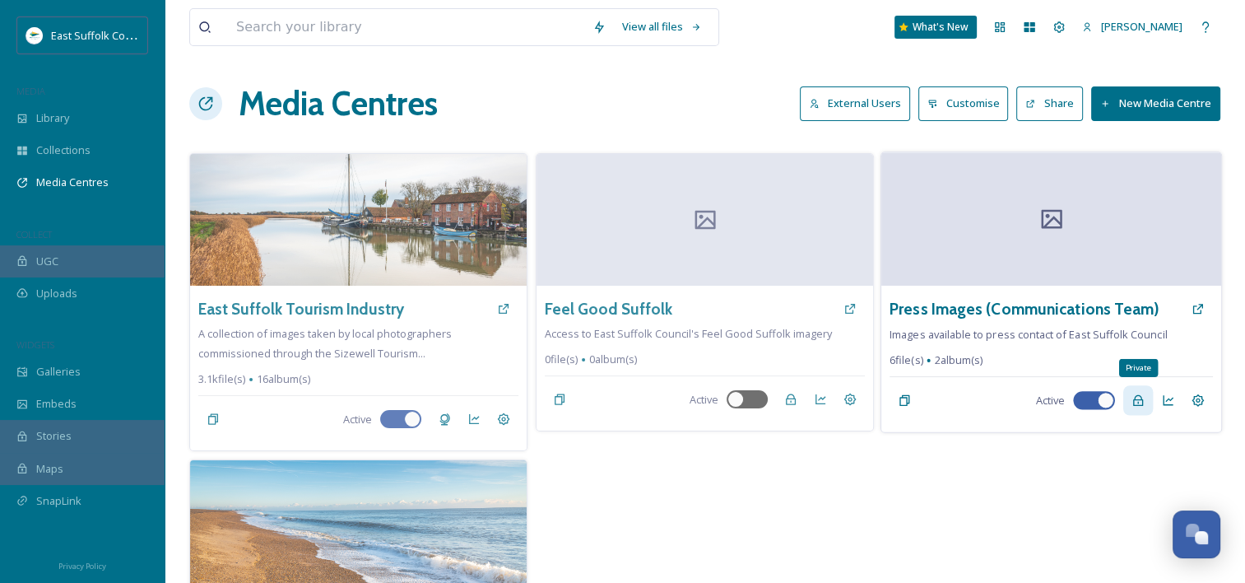
click at [1141, 406] on icon at bounding box center [1138, 399] width 13 height 13
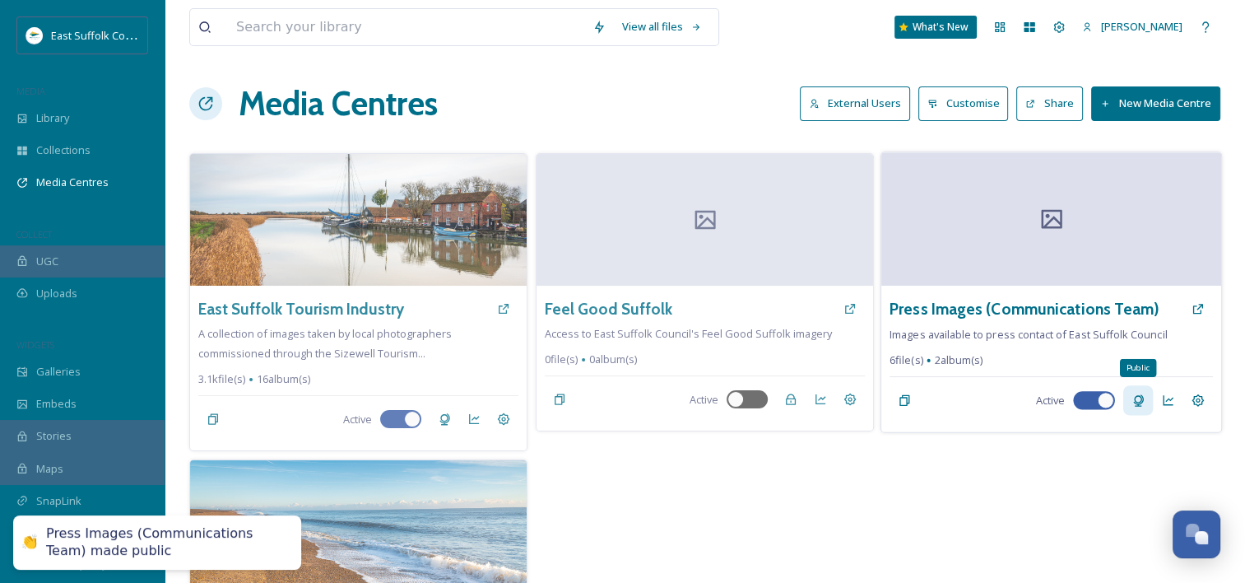
click at [1141, 406] on icon at bounding box center [1138, 399] width 13 height 13
click at [1189, 395] on div "Settings" at bounding box center [1198, 400] width 30 height 30
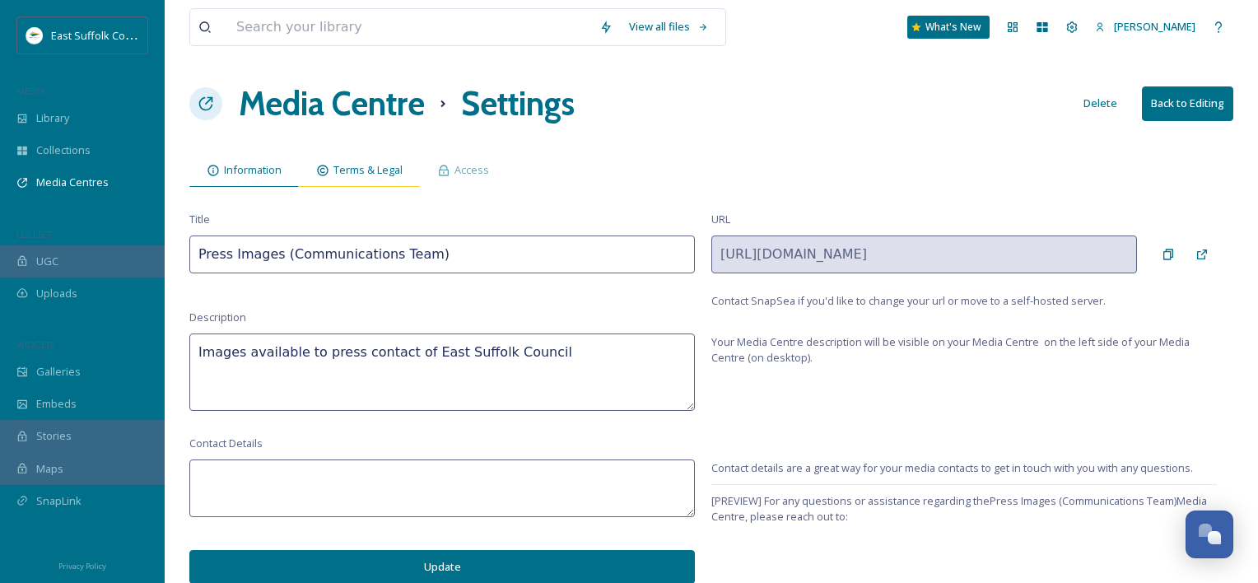
click at [365, 174] on span "Terms & Legal" at bounding box center [367, 170] width 69 height 16
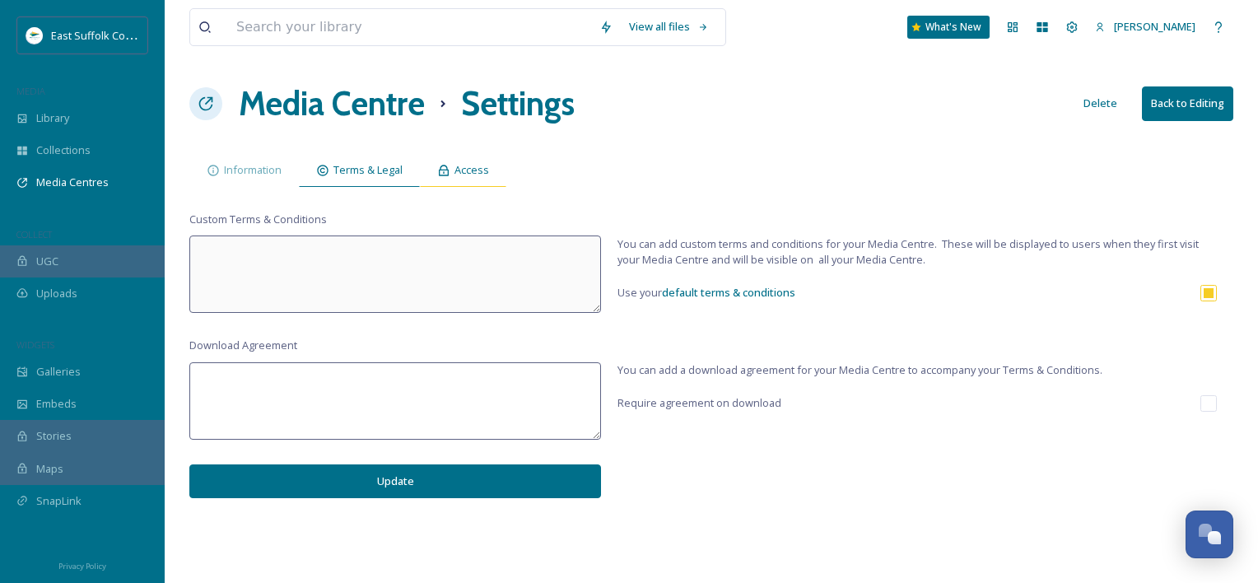
click at [466, 169] on span "Access" at bounding box center [471, 170] width 35 height 16
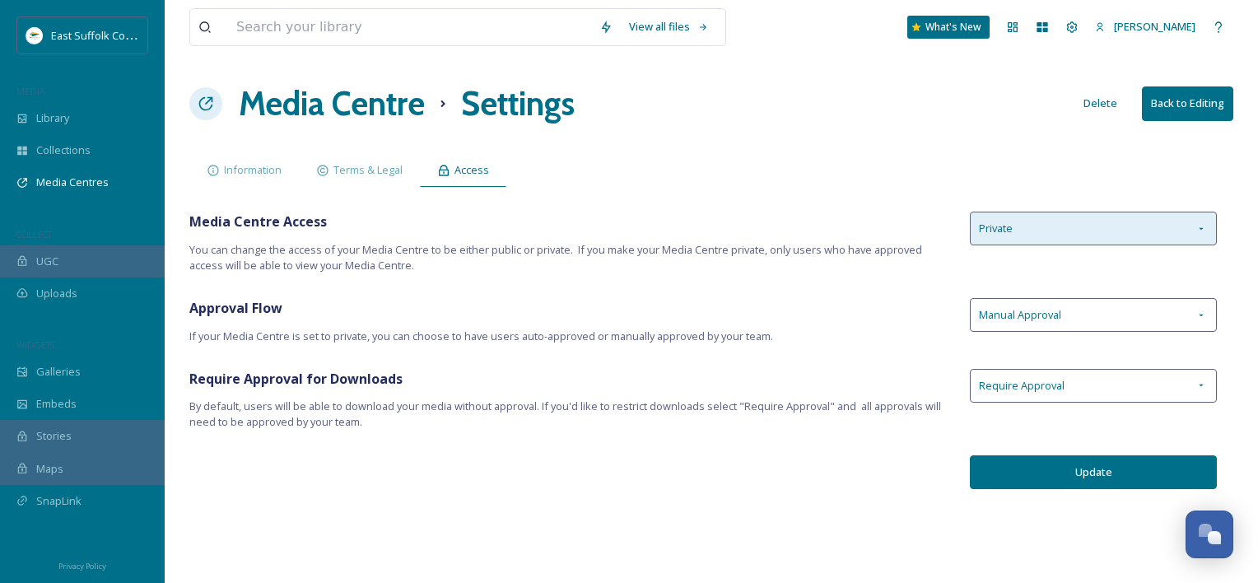
click at [1149, 233] on div "Private" at bounding box center [1092, 229] width 247 height 34
click at [1101, 160] on div "Information Terms & Legal Access" at bounding box center [711, 170] width 1044 height 34
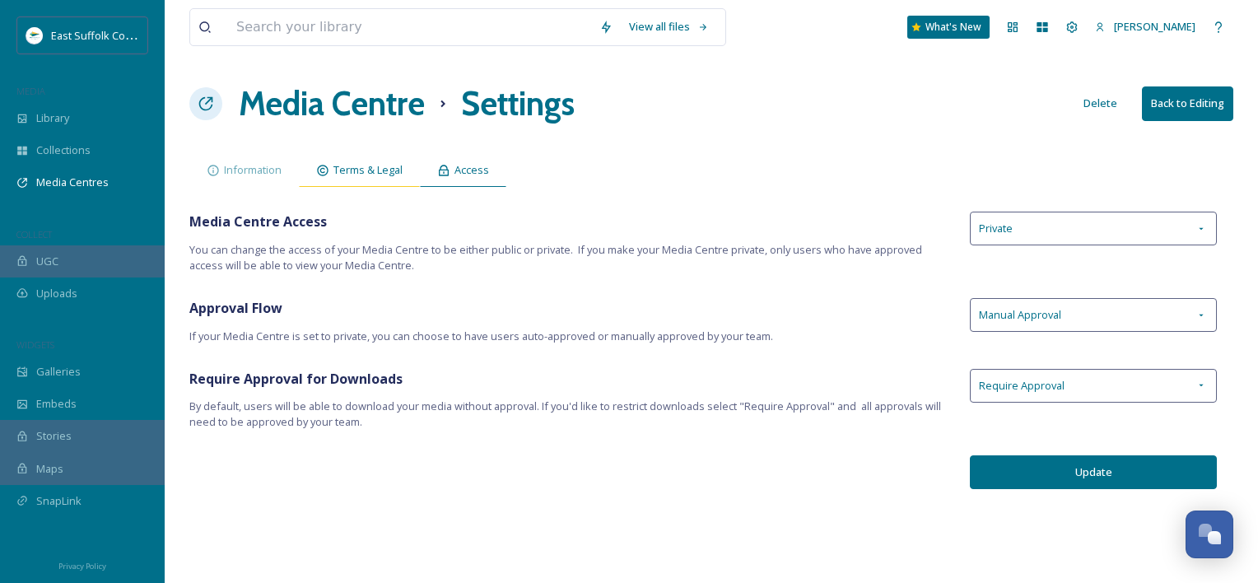
click at [355, 181] on div "Terms & Legal" at bounding box center [359, 170] width 121 height 34
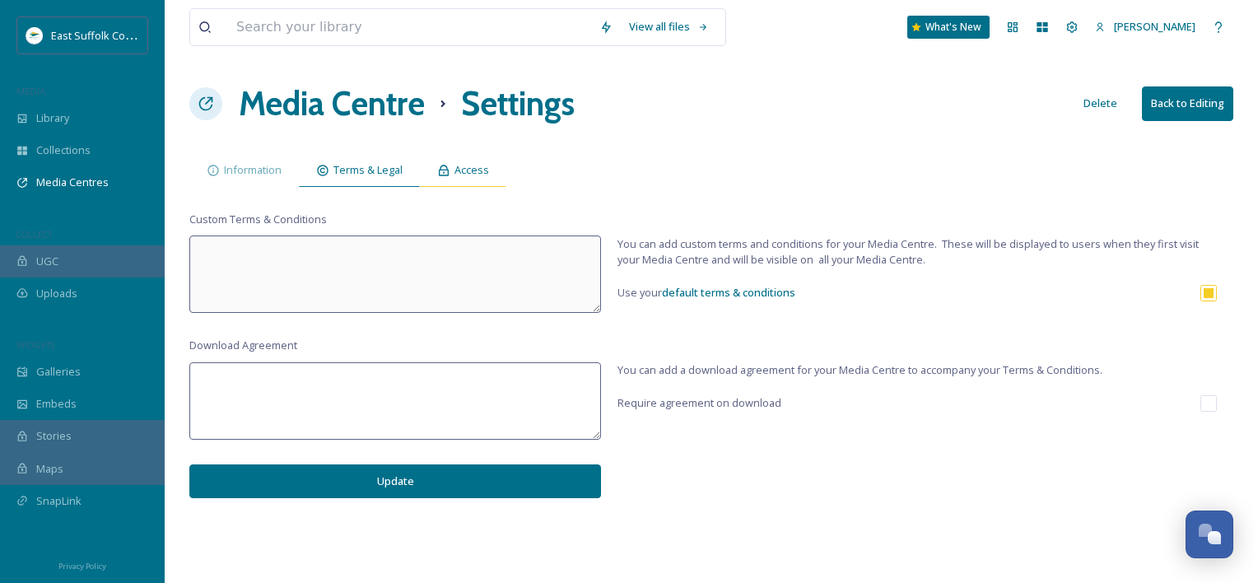
click at [444, 165] on icon at bounding box center [444, 170] width 10 height 11
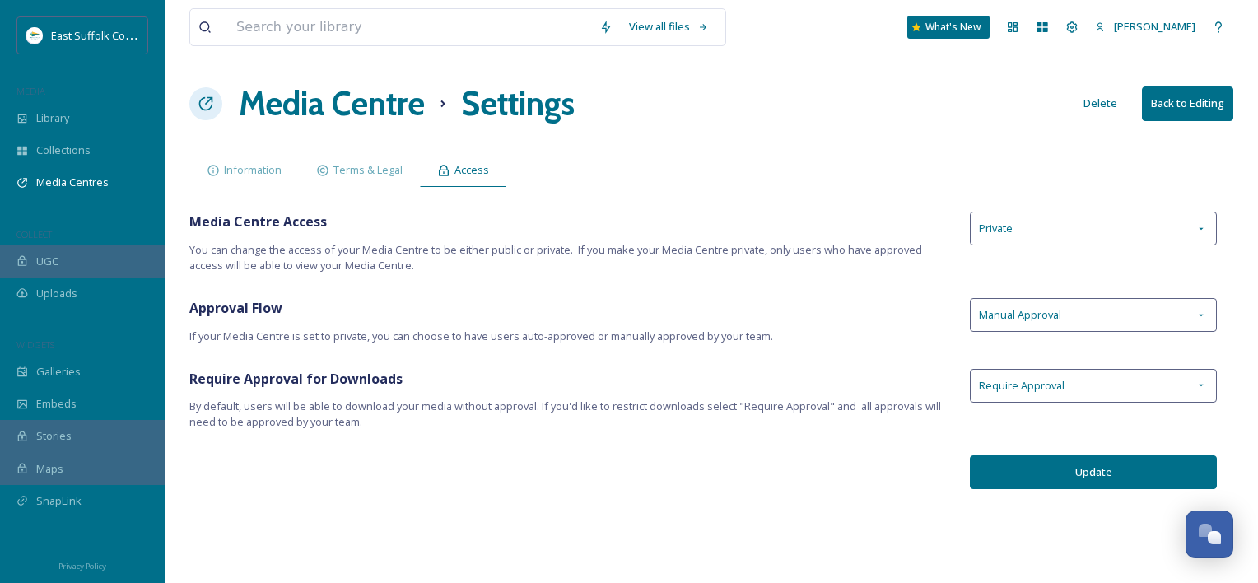
click at [369, 193] on div "View all files What's New Emily Nunn Media Centre Settings Delete Back to Editi…" at bounding box center [711, 291] width 1093 height 583
click at [369, 184] on div "Terms & Legal" at bounding box center [359, 170] width 121 height 34
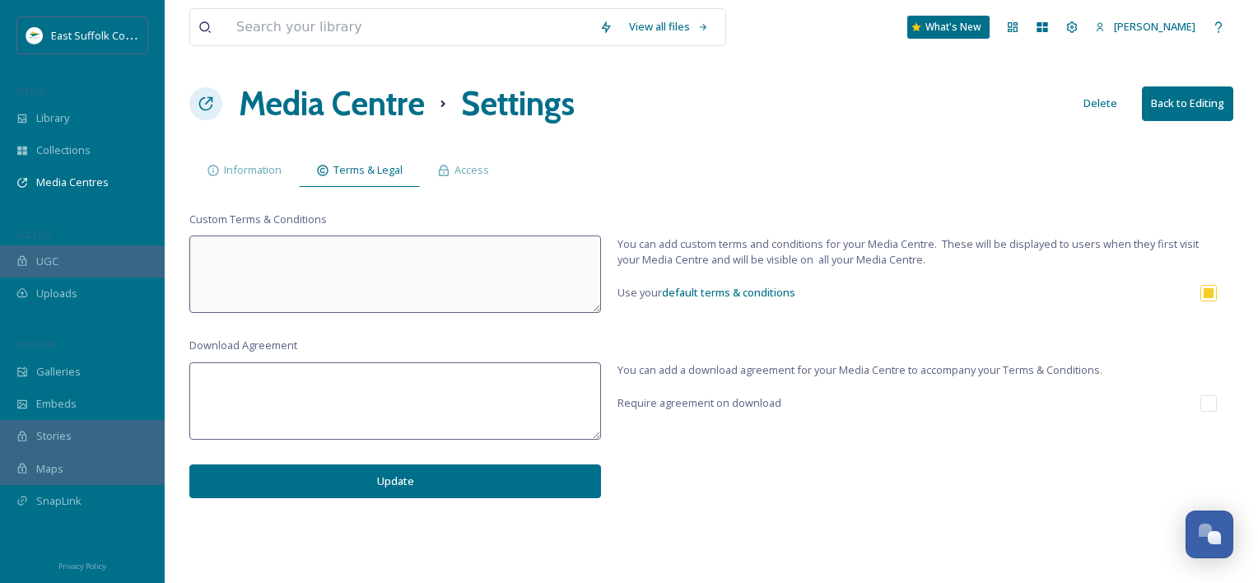
click at [514, 398] on textarea at bounding box center [394, 400] width 411 height 77
click at [251, 175] on span "Information" at bounding box center [253, 170] width 58 height 16
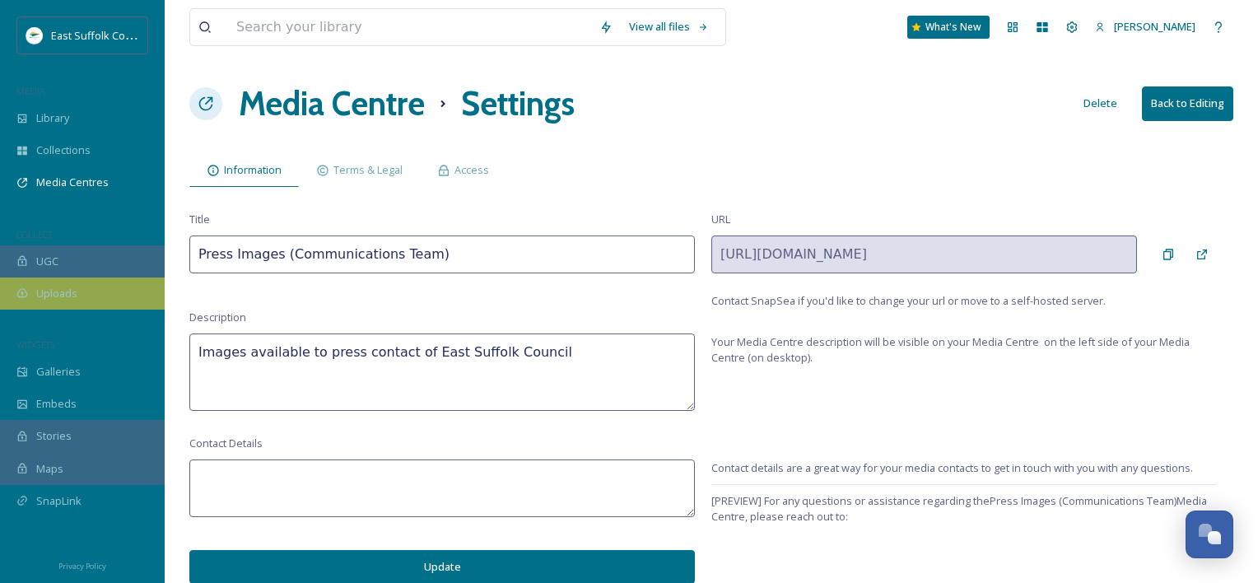
click at [61, 293] on span "Uploads" at bounding box center [56, 294] width 41 height 16
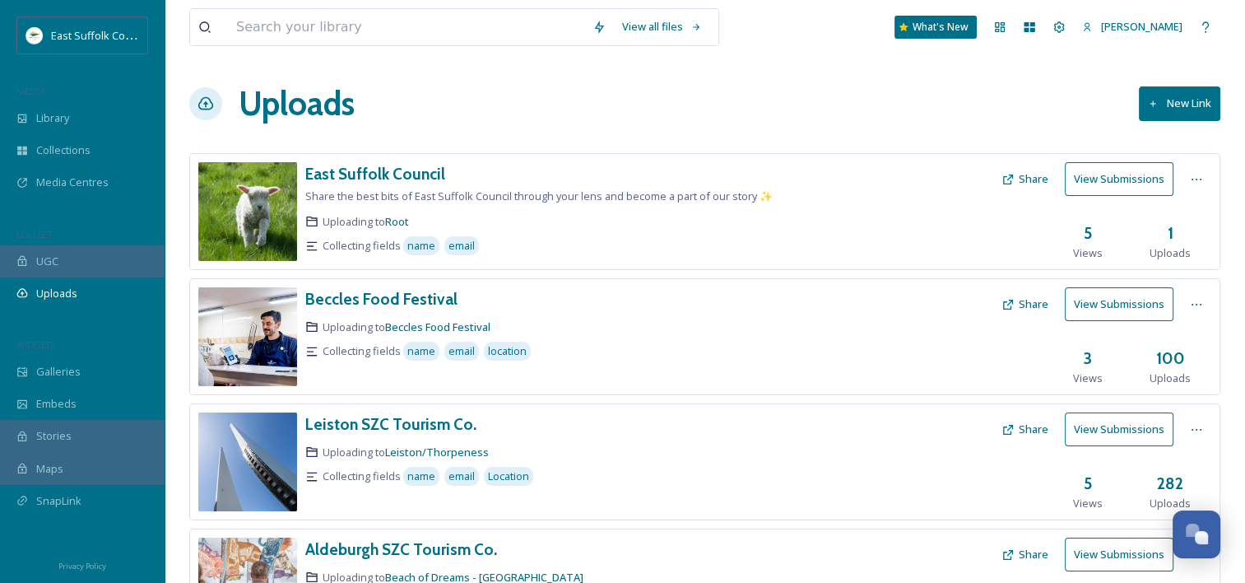
click at [1206, 114] on button "New Link" at bounding box center [1179, 103] width 81 height 34
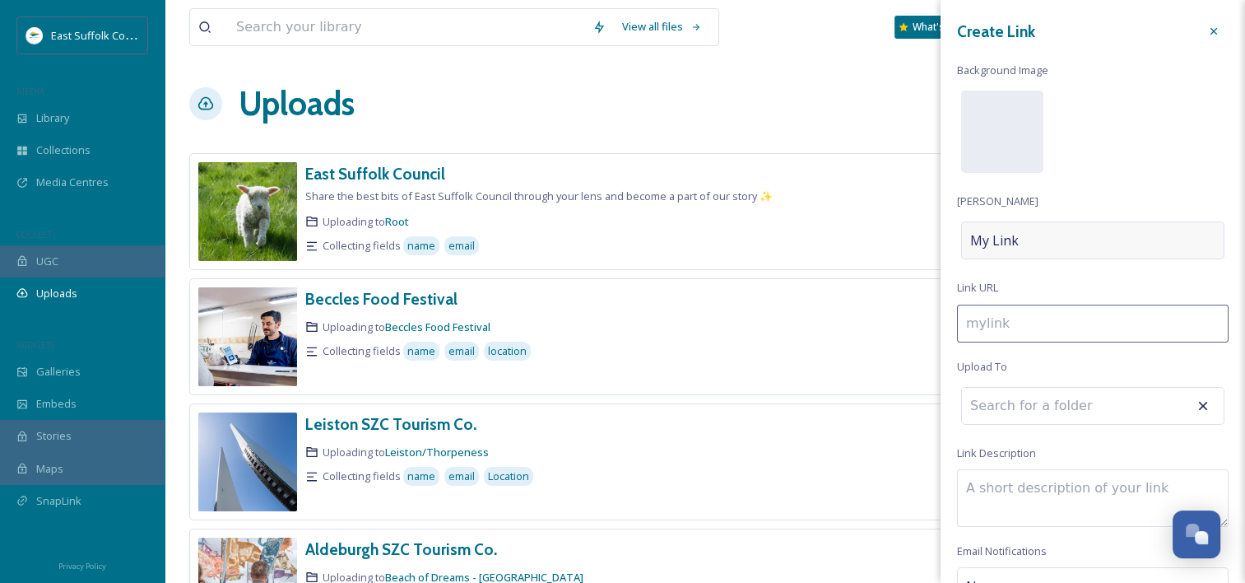
click at [1051, 245] on div "My Link" at bounding box center [1092, 240] width 263 height 38
click at [1100, 214] on div "Create Link Background Image Link Title My Link Link URL Upload To Link Descrip…" at bounding box center [1093, 339] width 305 height 678
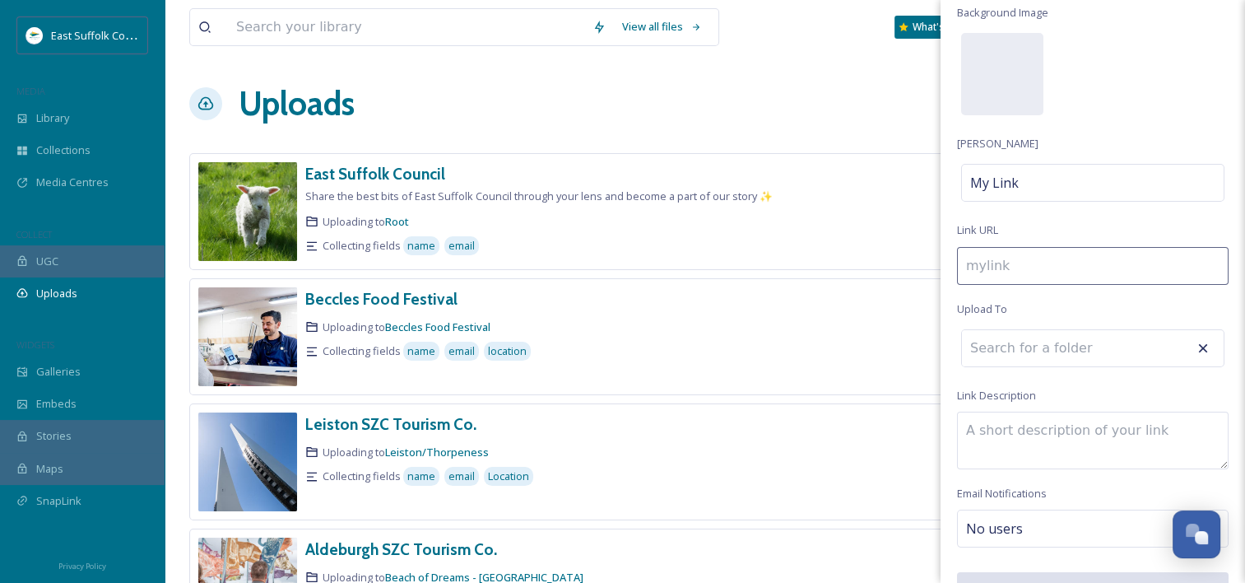
scroll to position [94, 0]
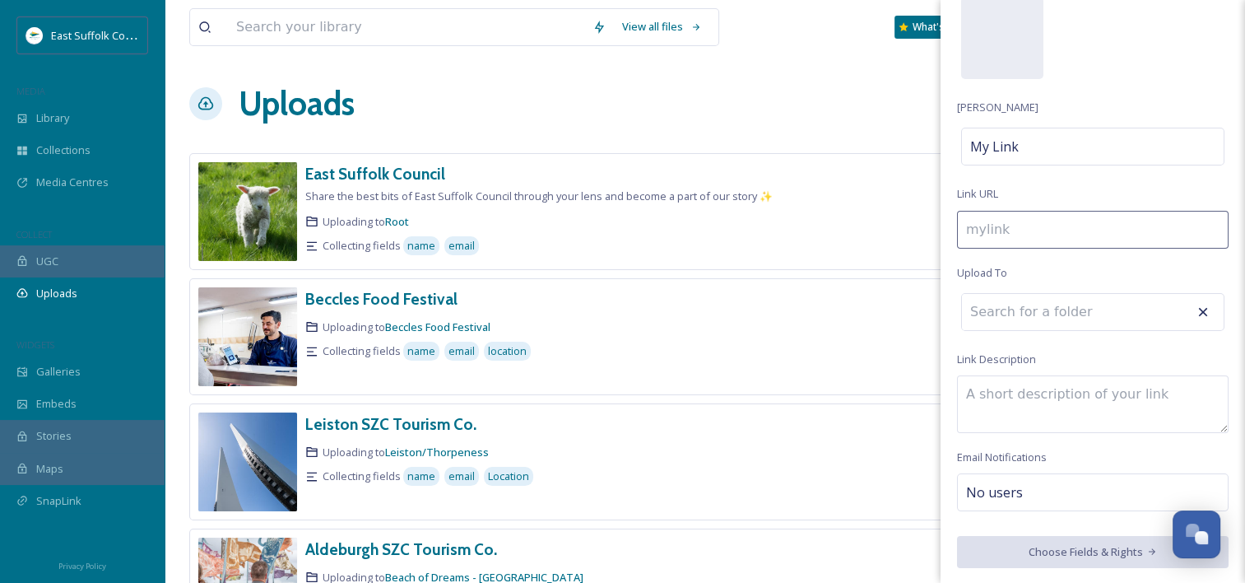
click at [1066, 227] on input at bounding box center [1093, 230] width 272 height 38
click at [1047, 191] on div "Create Link Background Image Link Title My Link Link URL Upload To Link Descrip…" at bounding box center [1093, 245] width 305 height 678
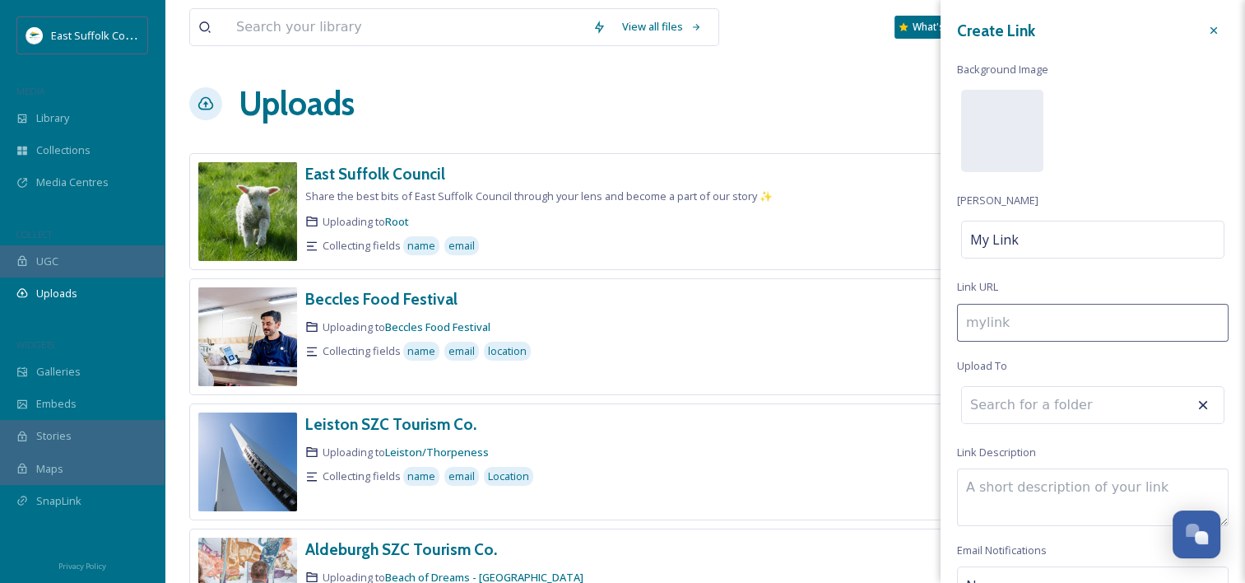
scroll to position [0, 0]
click at [1207, 26] on icon at bounding box center [1213, 31] width 13 height 13
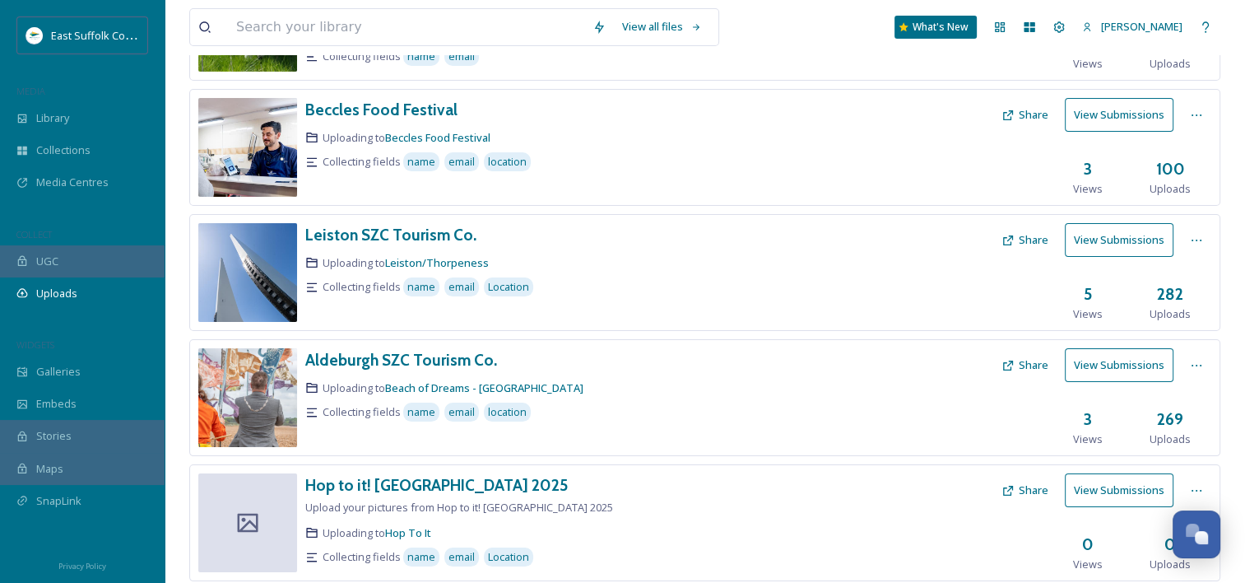
scroll to position [198, 0]
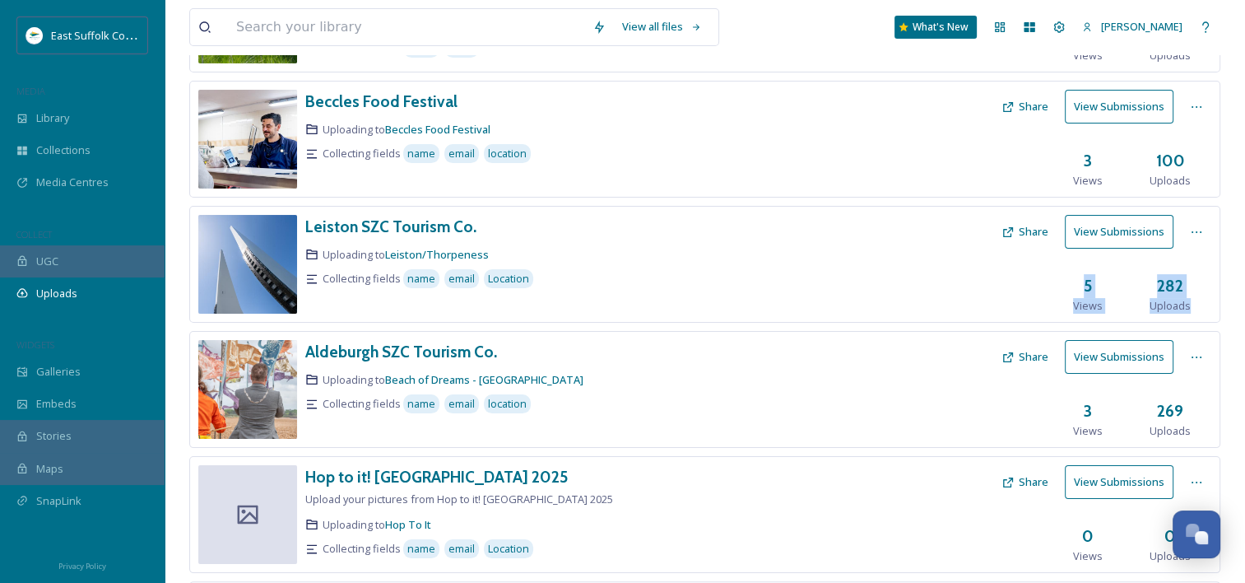
drag, startPoint x: 1244, startPoint y: 213, endPoint x: 1246, endPoint y: 296, distance: 83.2
click at [1245, 296] on html "East Suffolk Council MEDIA Library Collections Media Centres COLLECT UGC Upload…" at bounding box center [622, 462] width 1245 height 1320
drag, startPoint x: 1246, startPoint y: 296, endPoint x: 1238, endPoint y: 306, distance: 12.9
click at [1238, 306] on div "View all files What's New Emily Nunn Uploads New Link East Suffolk Council Shar…" at bounding box center [705, 462] width 1081 height 1320
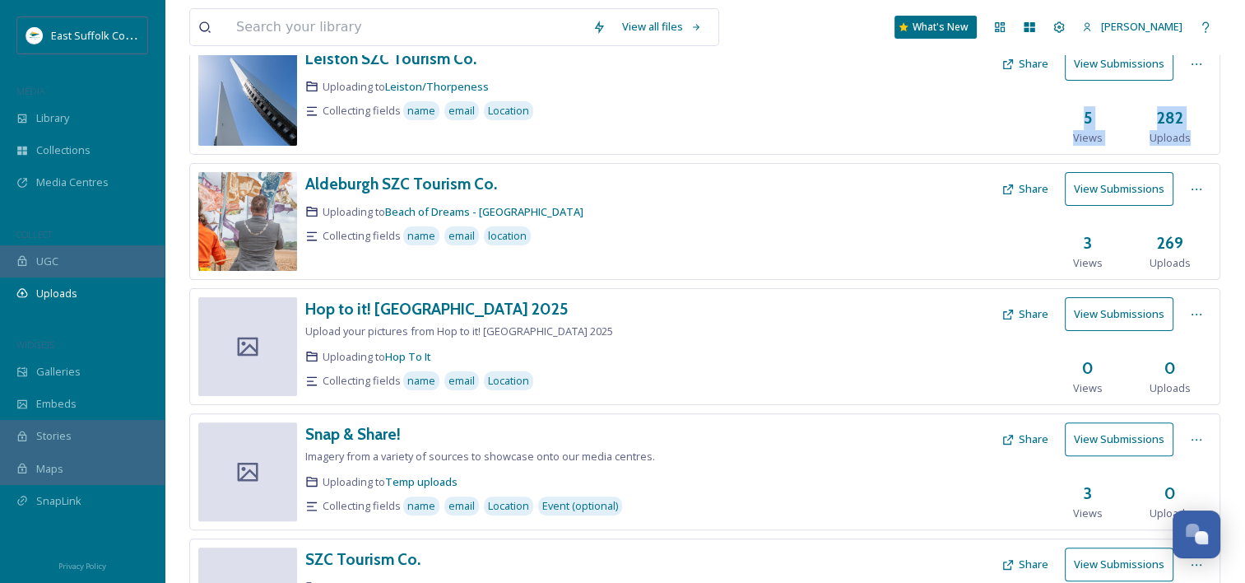
scroll to position [385, 0]
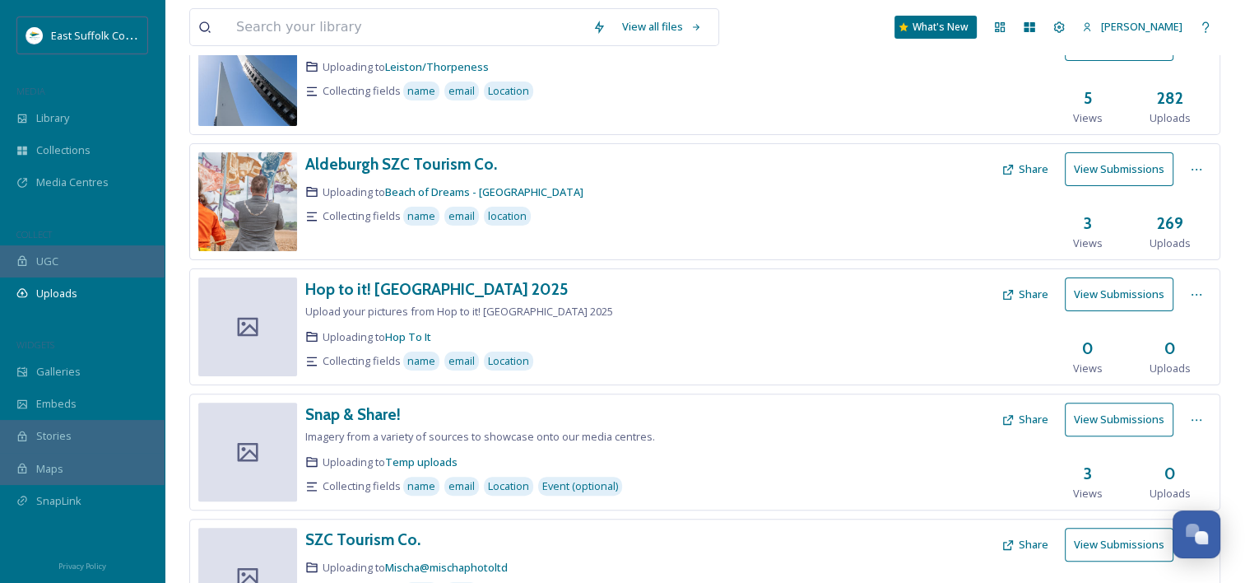
click at [1243, 323] on div "View all files What's New Emily Nunn Uploads New Link East Suffolk Council Shar…" at bounding box center [705, 275] width 1081 height 1320
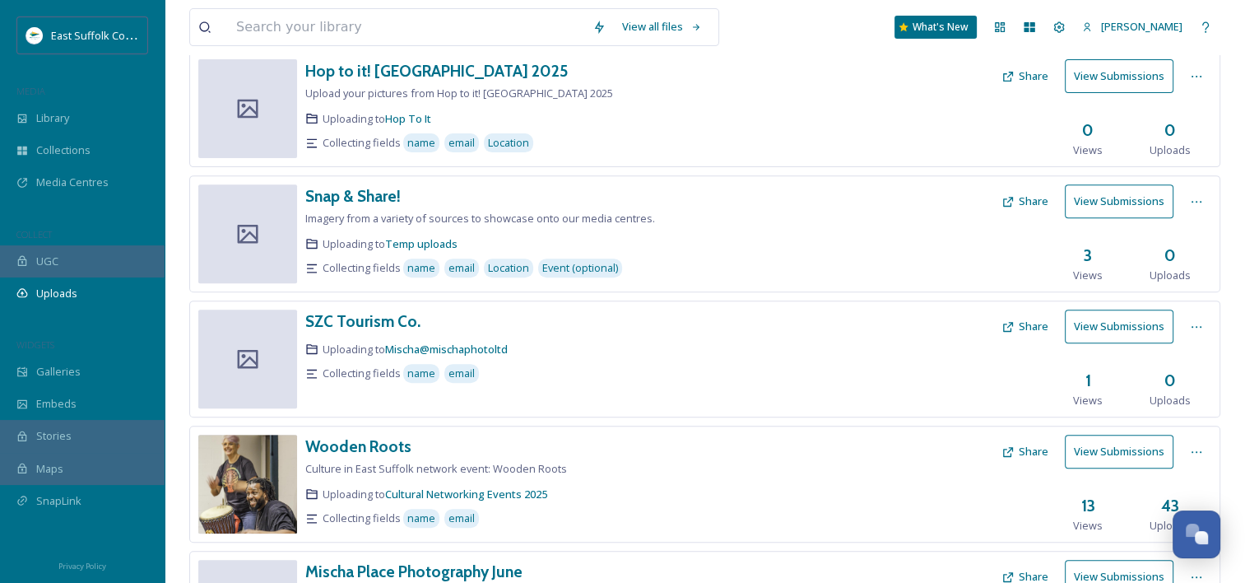
scroll to position [676, 0]
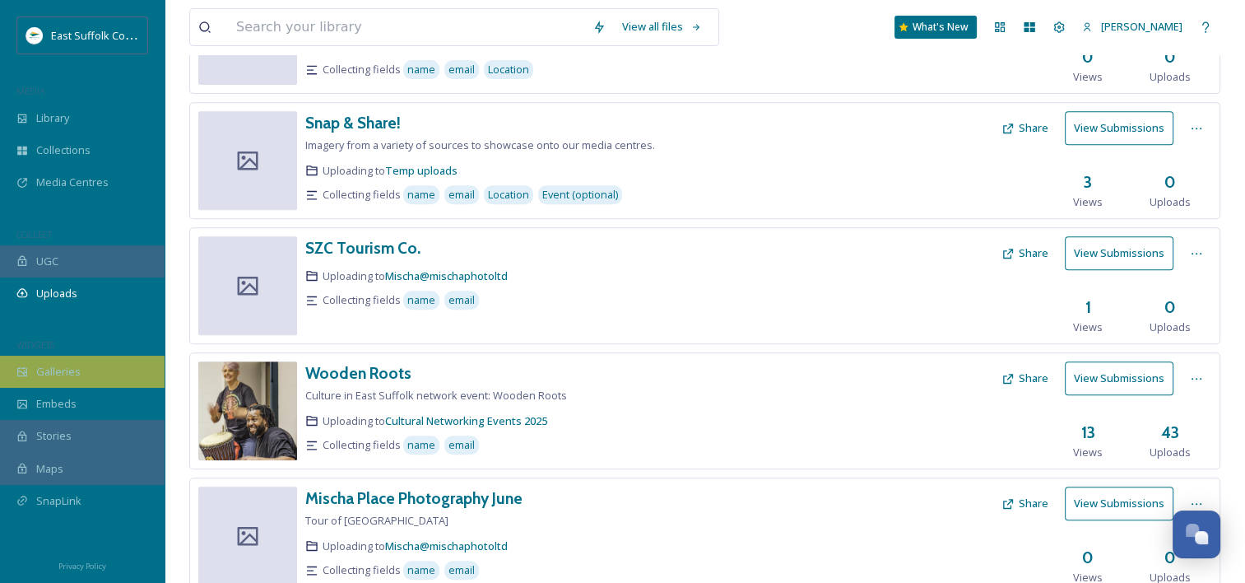
click at [115, 365] on div "Galleries" at bounding box center [82, 372] width 165 height 32
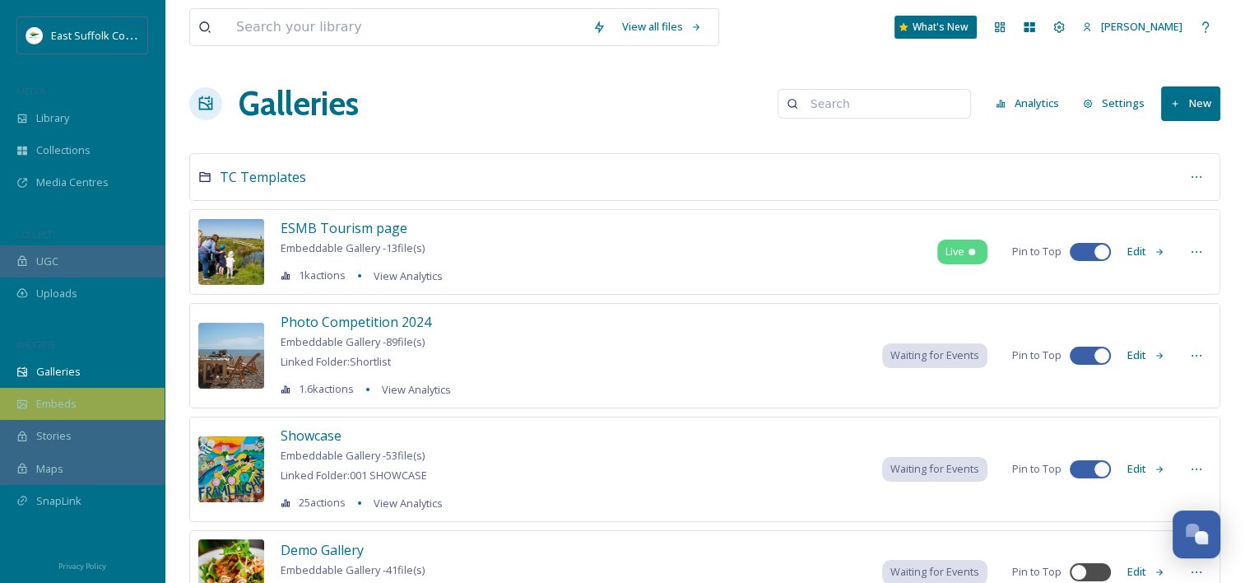
click at [99, 407] on div "Embeds" at bounding box center [82, 404] width 165 height 32
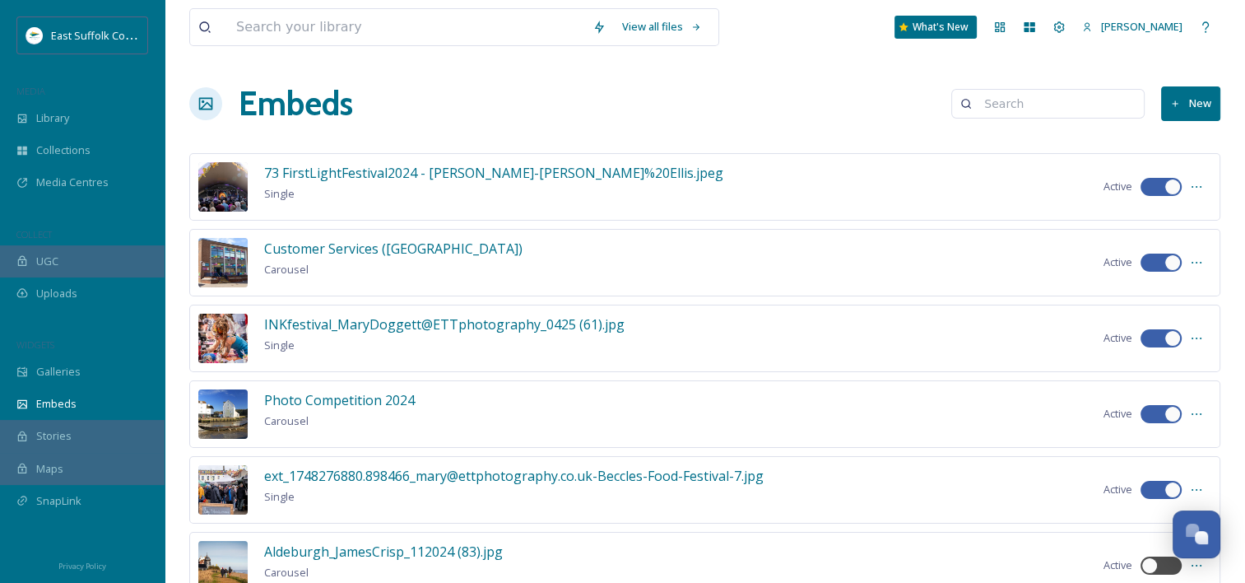
click at [34, 444] on div "Stories" at bounding box center [82, 436] width 165 height 32
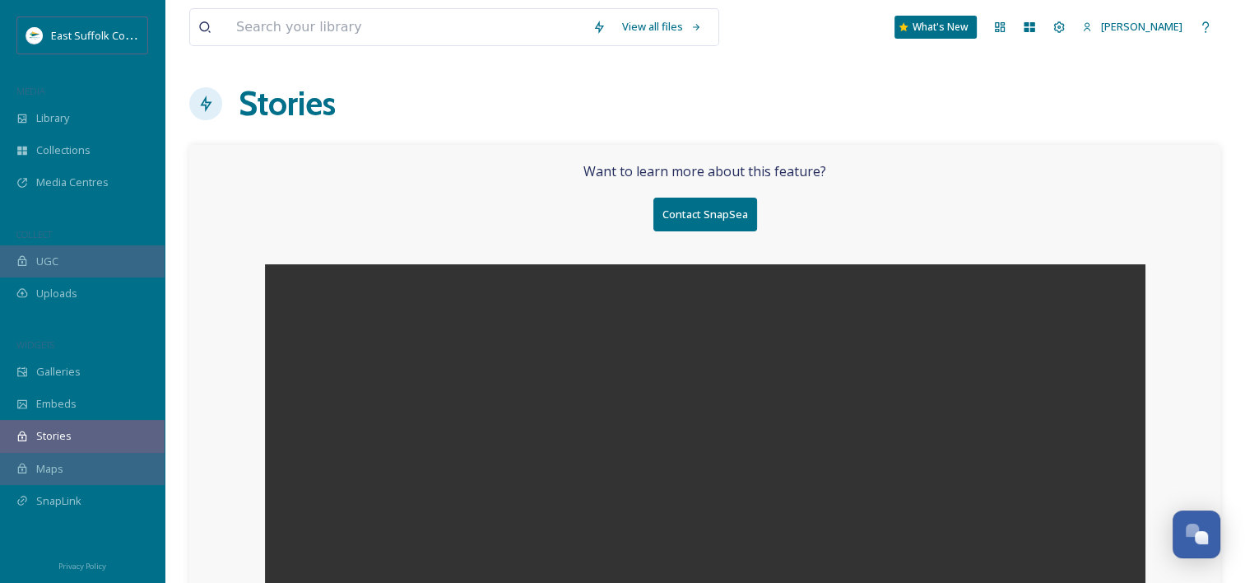
click at [44, 468] on span "Maps" at bounding box center [49, 469] width 27 height 16
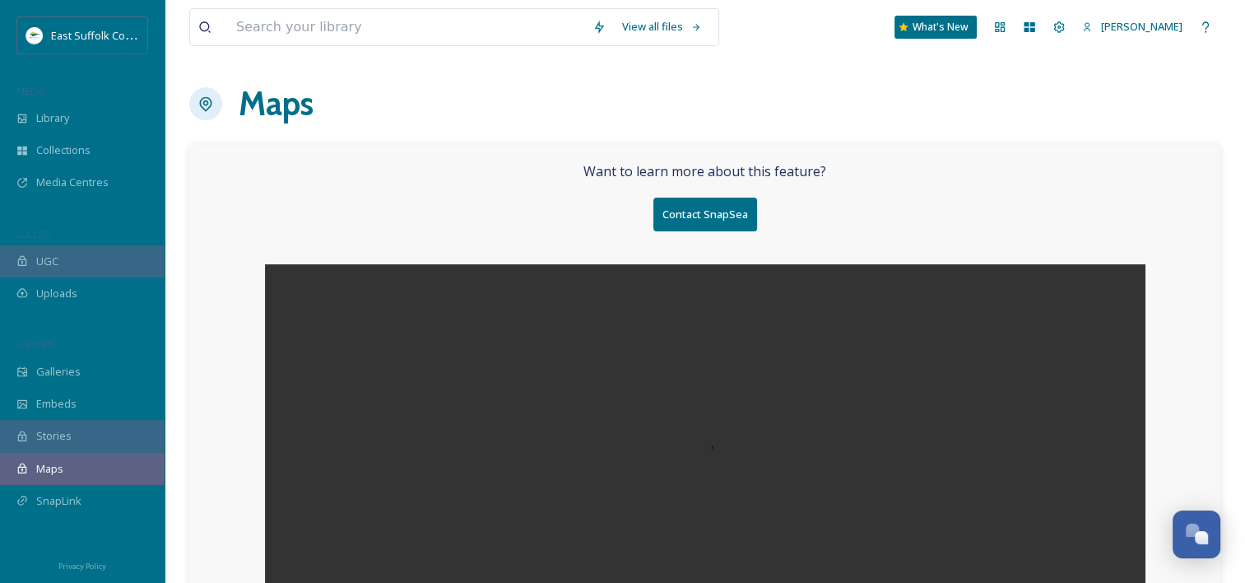
scroll to position [82, 0]
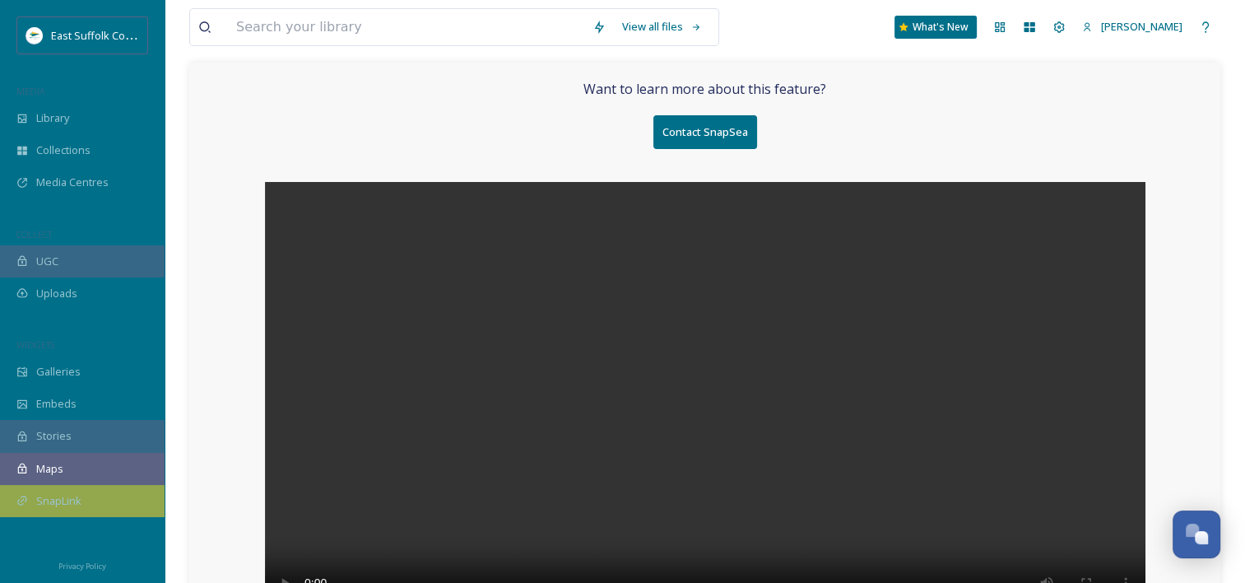
click at [58, 495] on span "SnapLink" at bounding box center [58, 501] width 45 height 16
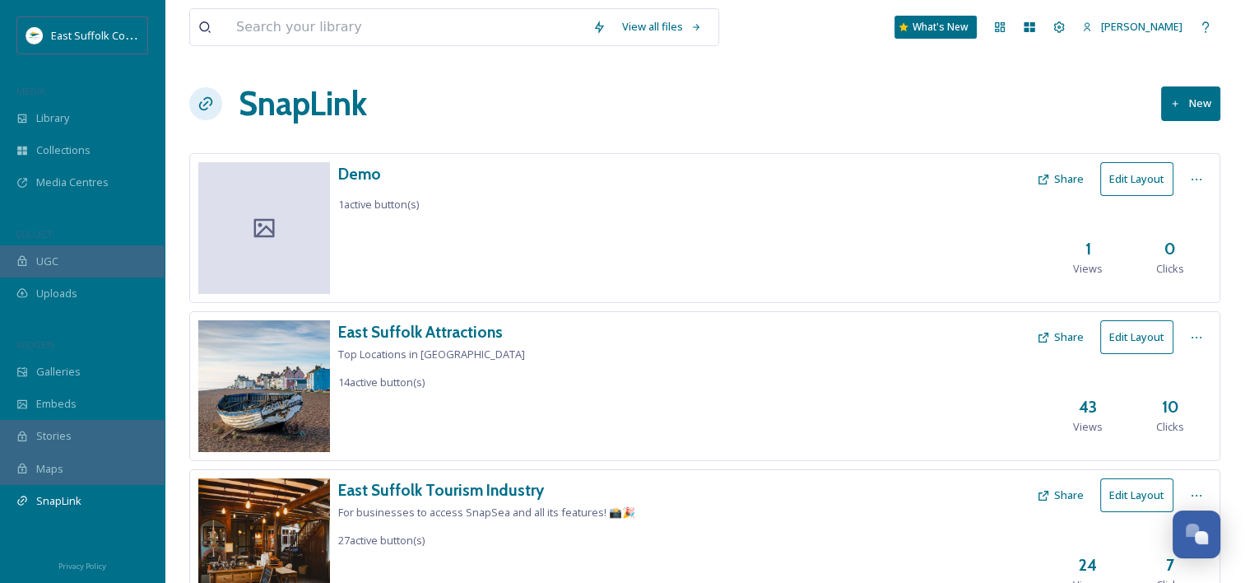
click at [75, 263] on div "UGC" at bounding box center [82, 261] width 165 height 32
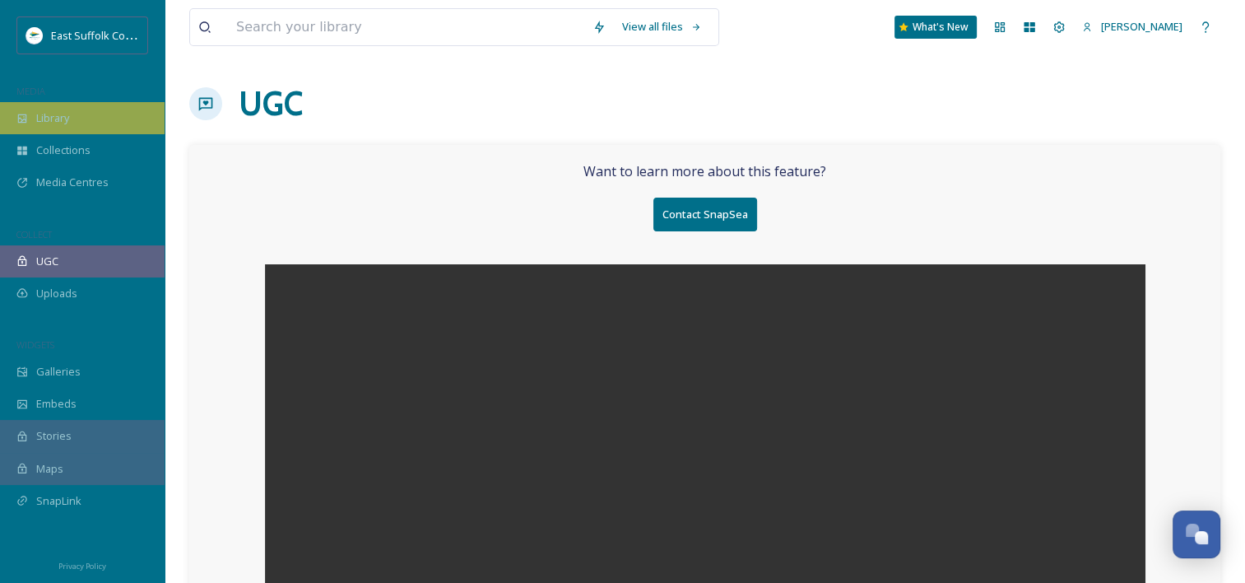
click at [41, 123] on span "Library" at bounding box center [52, 118] width 33 height 16
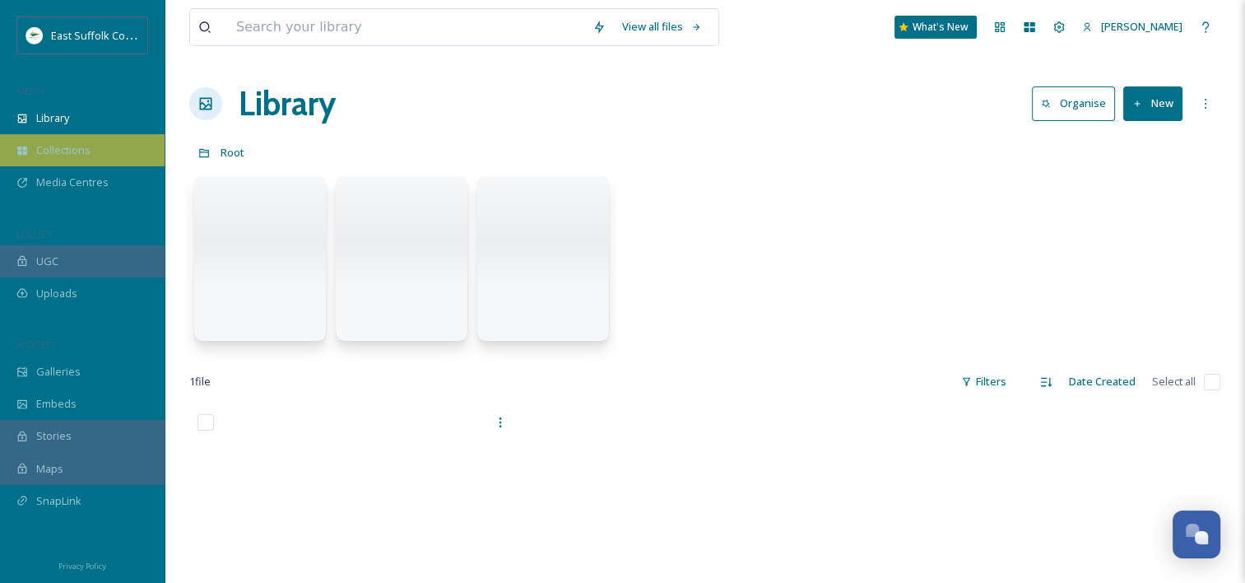
click at [46, 154] on span "Collections" at bounding box center [63, 150] width 54 height 16
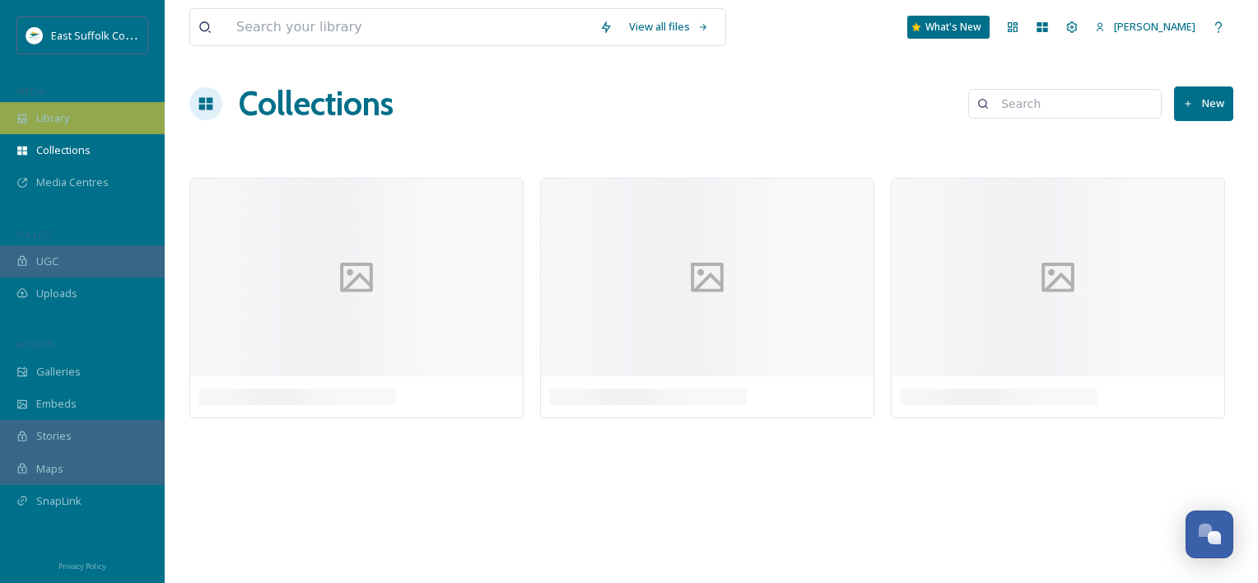
click at [79, 119] on div "Library" at bounding box center [82, 118] width 165 height 32
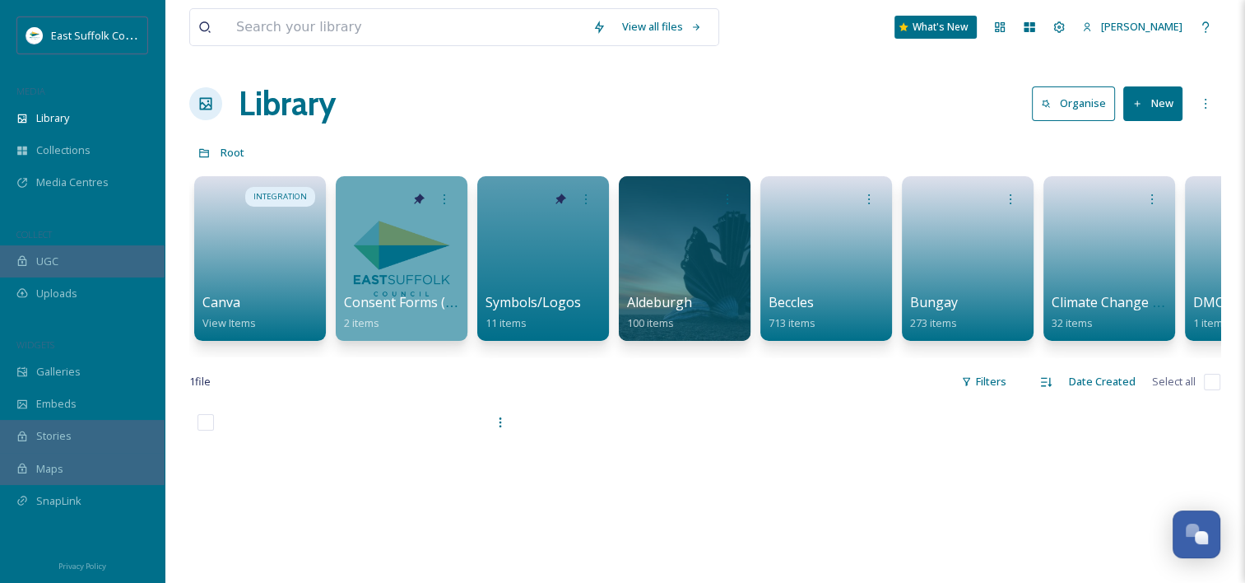
click at [267, 46] on div "View all files What's New [PERSON_NAME]" at bounding box center [704, 27] width 1031 height 54
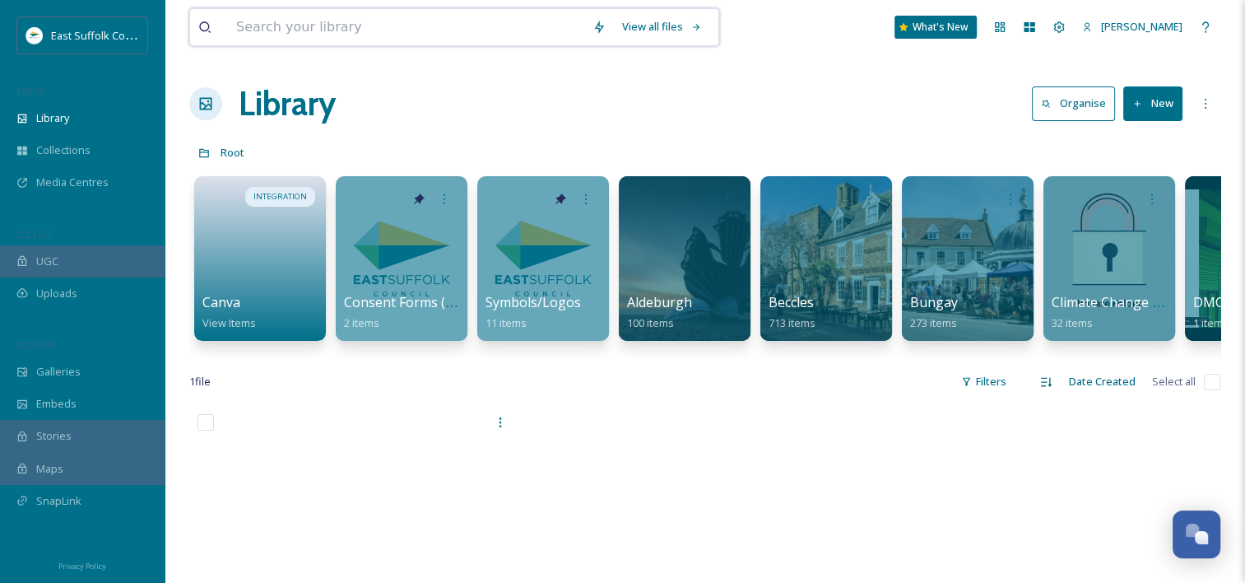
click at [271, 26] on input at bounding box center [406, 27] width 356 height 36
click at [751, 86] on div "Library Organise New" at bounding box center [704, 103] width 1031 height 49
click at [644, 450] on div at bounding box center [705, 574] width 338 height 337
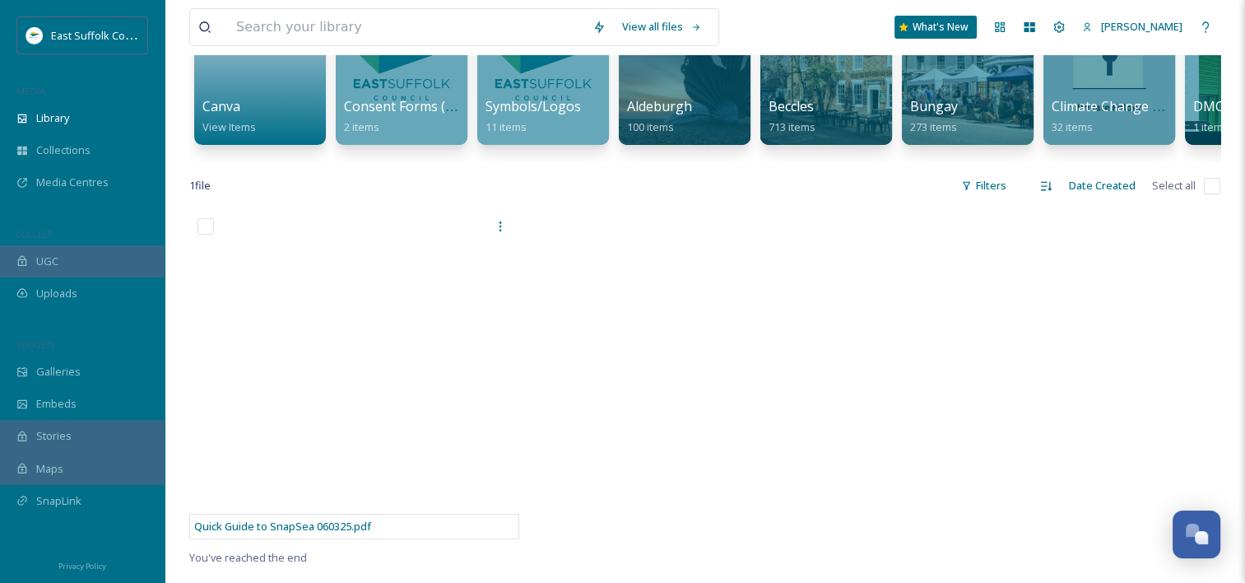
scroll to position [234, 0]
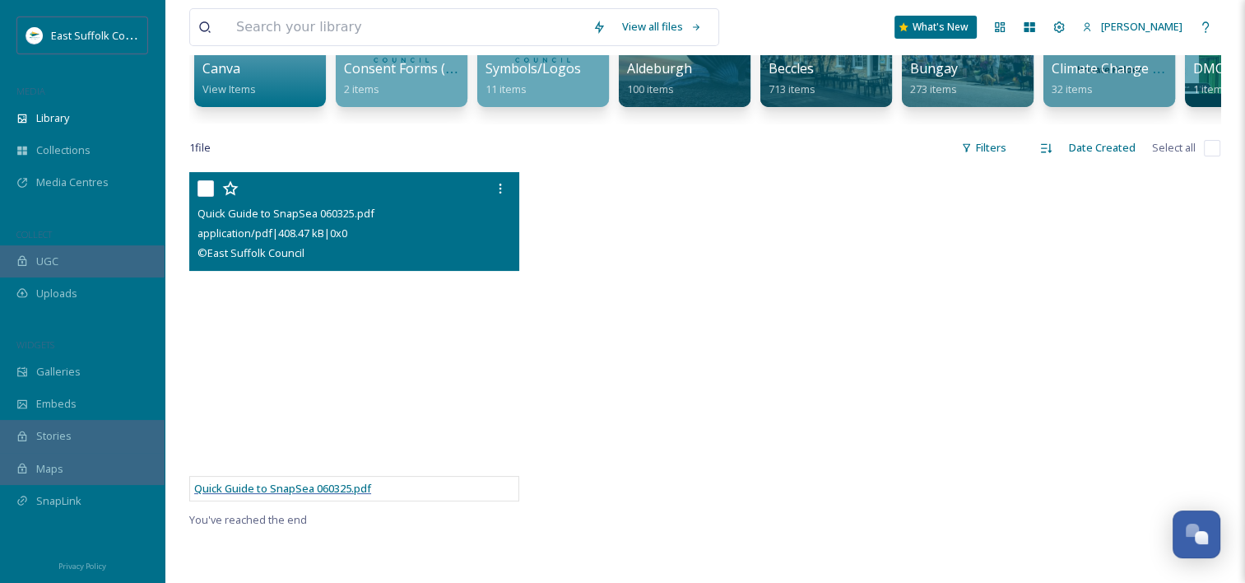
click at [341, 495] on span "Quick Guide to SnapSea 060325.pdf" at bounding box center [282, 488] width 177 height 15
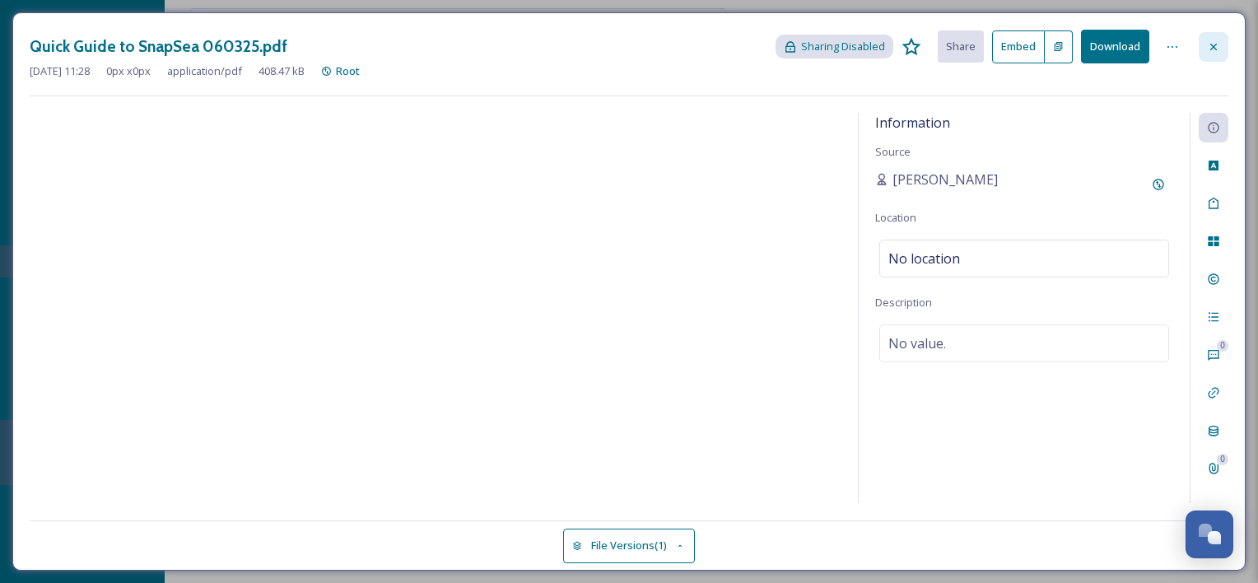
click at [1215, 46] on icon at bounding box center [1212, 46] width 13 height 13
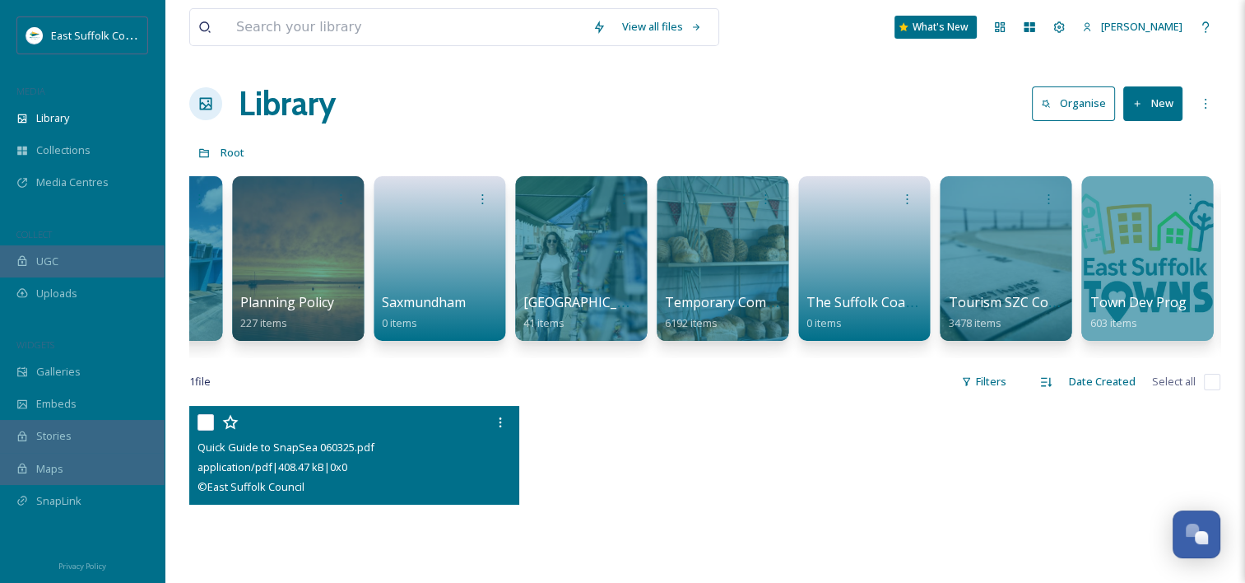
scroll to position [0, 2354]
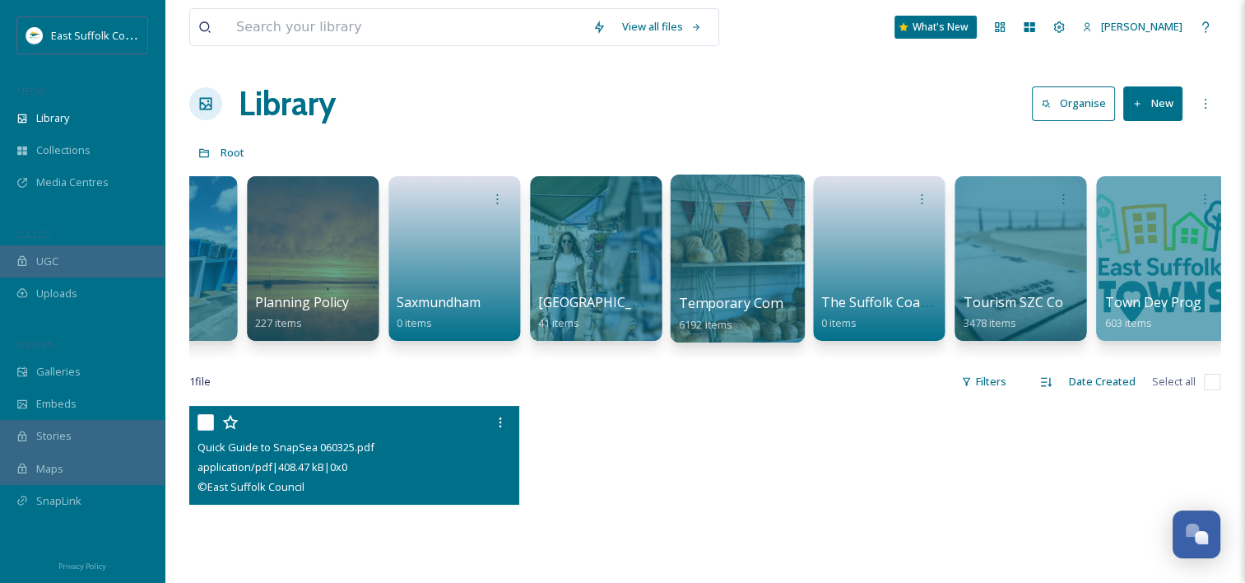
click at [788, 291] on div at bounding box center [737, 258] width 134 height 168
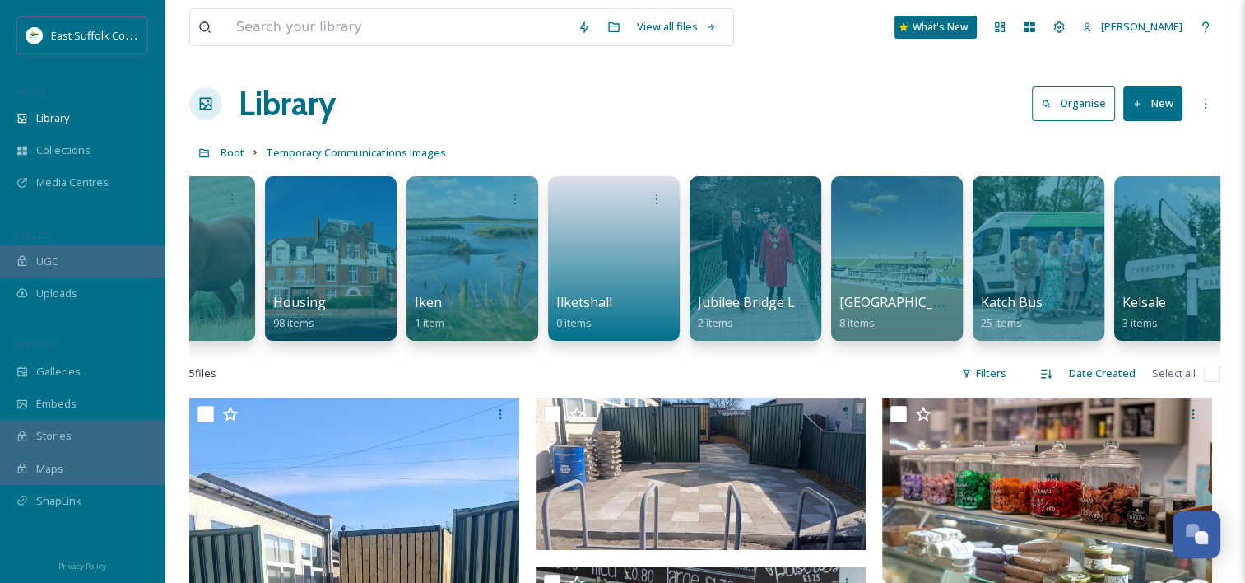
scroll to position [0, 8165]
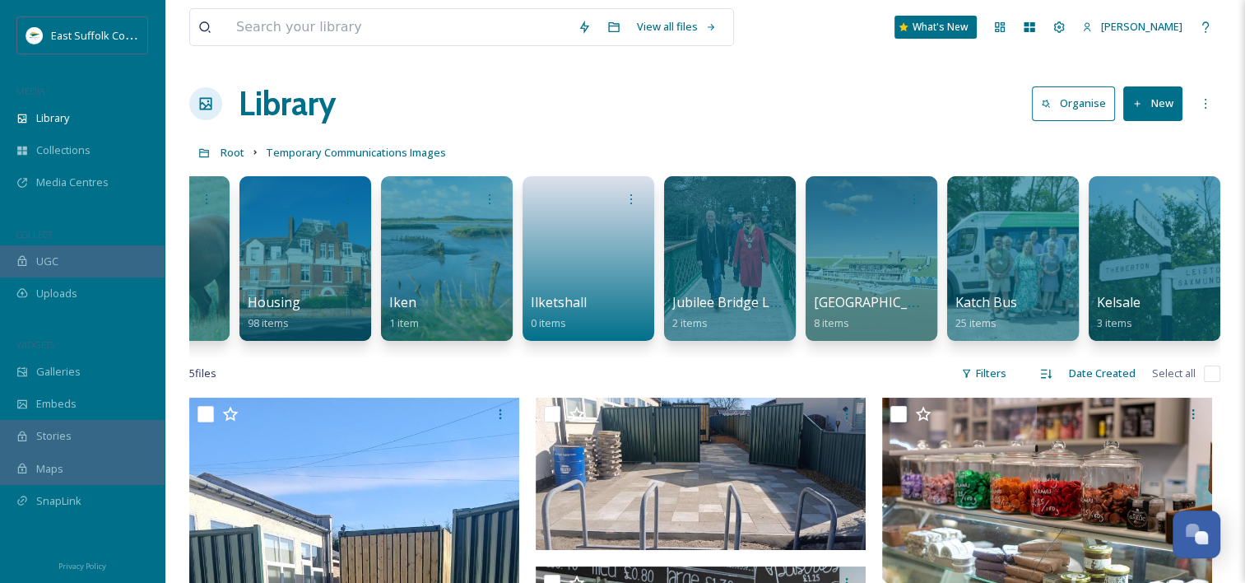
click at [223, 106] on div "Library Organise New" at bounding box center [704, 103] width 1031 height 49
click at [211, 102] on icon at bounding box center [206, 104] width 12 height 12
click at [242, 153] on span "Root" at bounding box center [233, 152] width 24 height 15
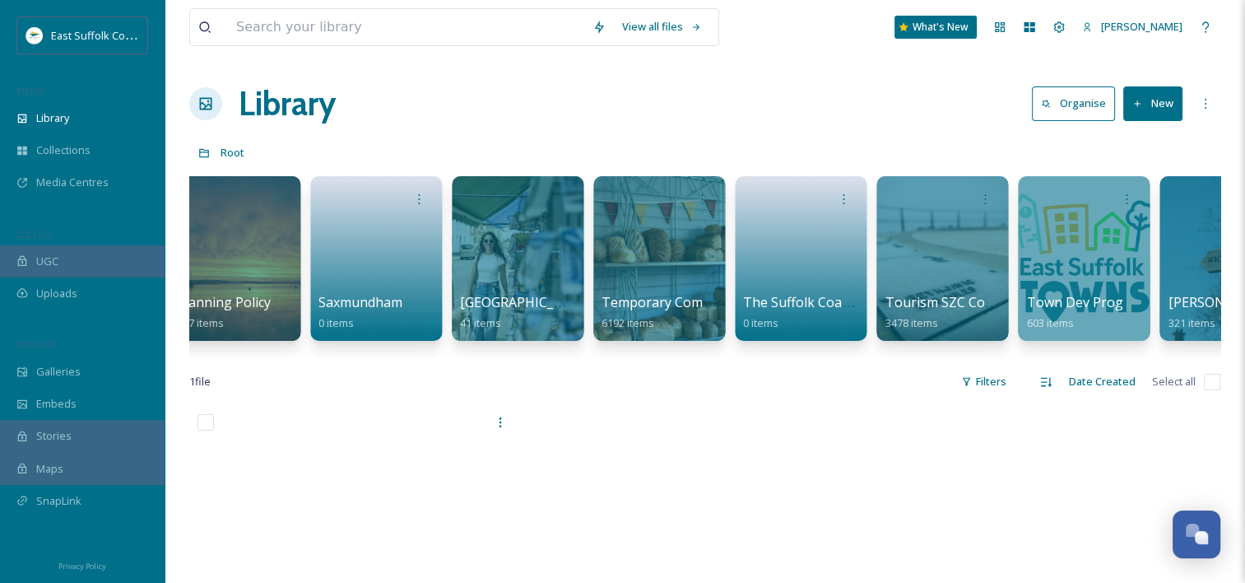
scroll to position [0, 2432]
click at [1133, 269] on div at bounding box center [1083, 258] width 134 height 168
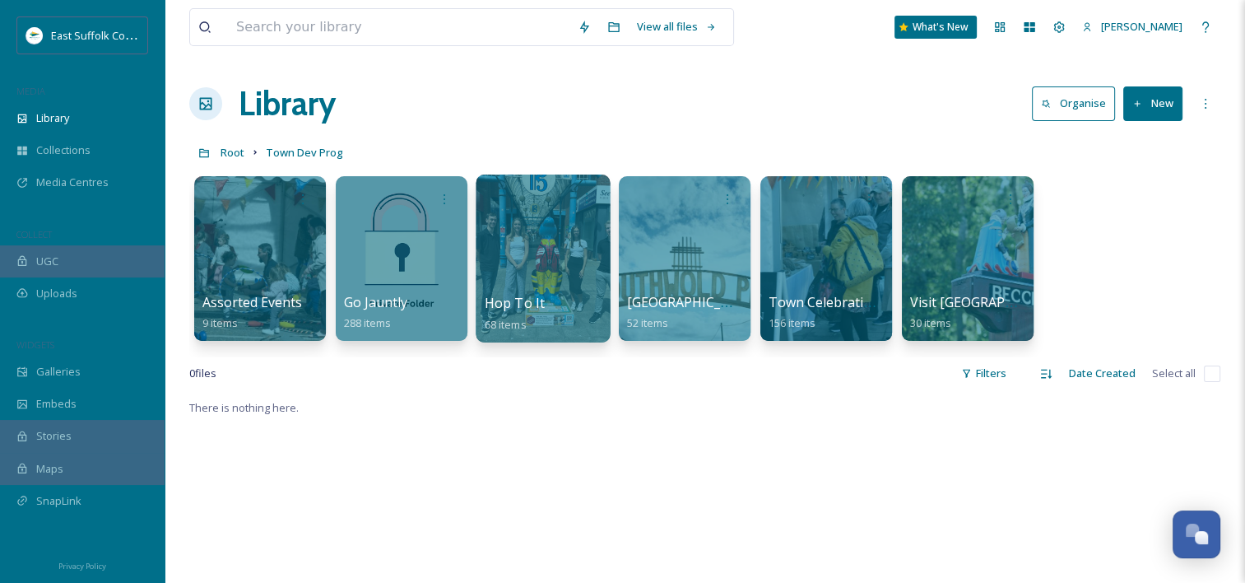
click at [543, 294] on div "Hop To It 68 items" at bounding box center [544, 313] width 118 height 41
click at [515, 257] on div at bounding box center [543, 258] width 134 height 168
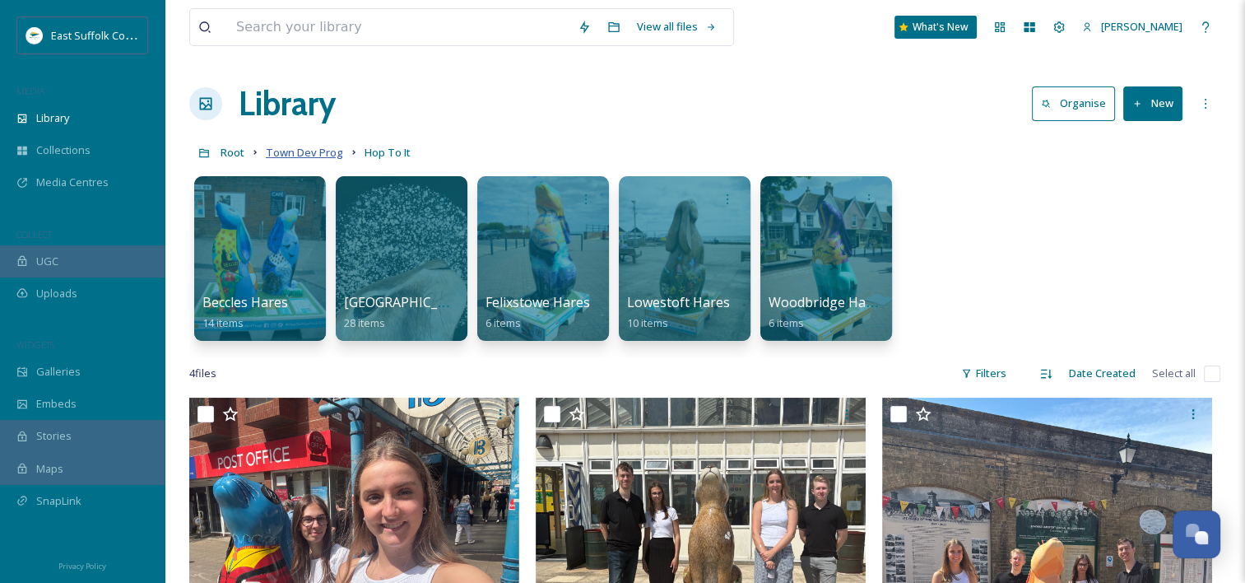
click at [293, 148] on span "Town Dev Prog" at bounding box center [304, 152] width 77 height 15
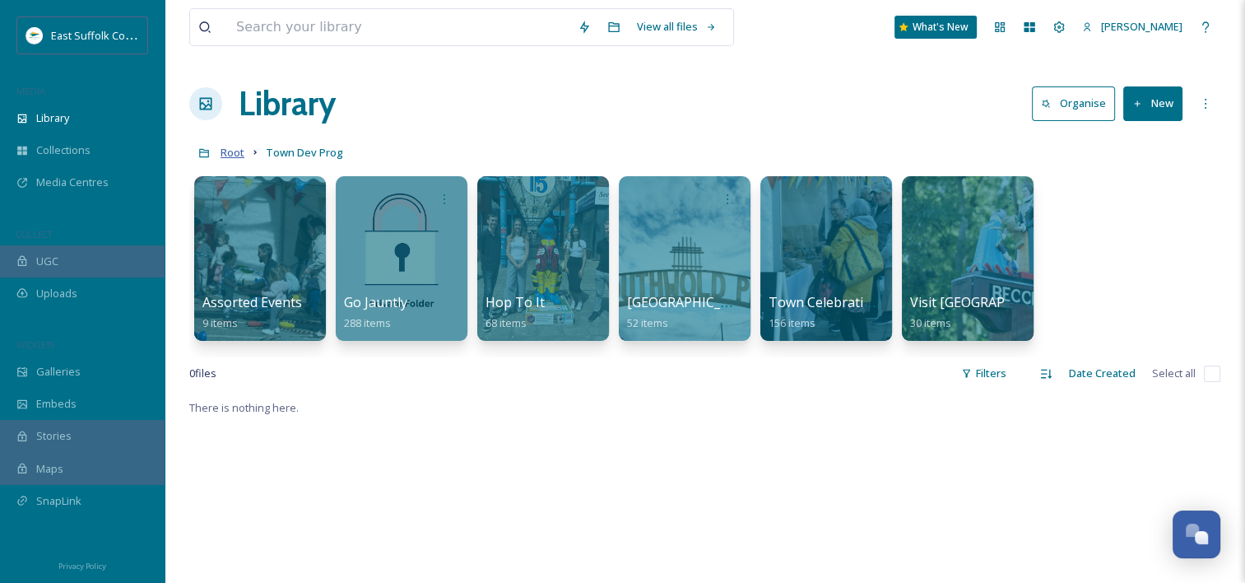
click at [229, 148] on span "Root" at bounding box center [233, 152] width 24 height 15
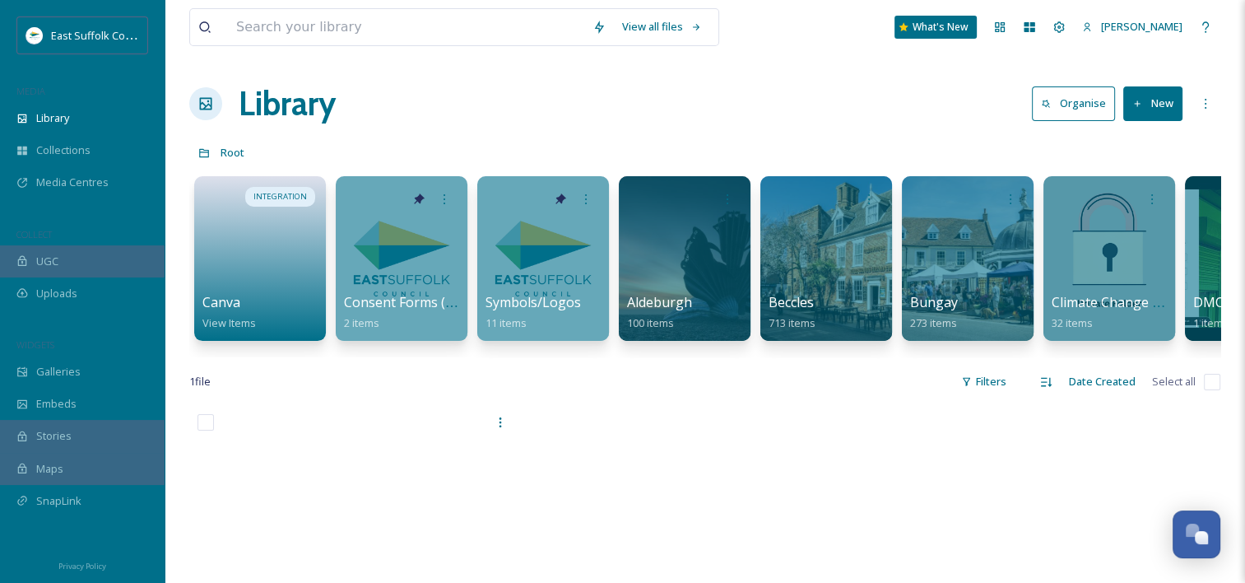
drag, startPoint x: 353, startPoint y: 356, endPoint x: 542, endPoint y: 369, distance: 188.9
click at [542, 357] on div "INTEGRATION Canva View Items Consent Forms (Template) 2 items Symbols/Logos 11 …" at bounding box center [704, 262] width 1031 height 189
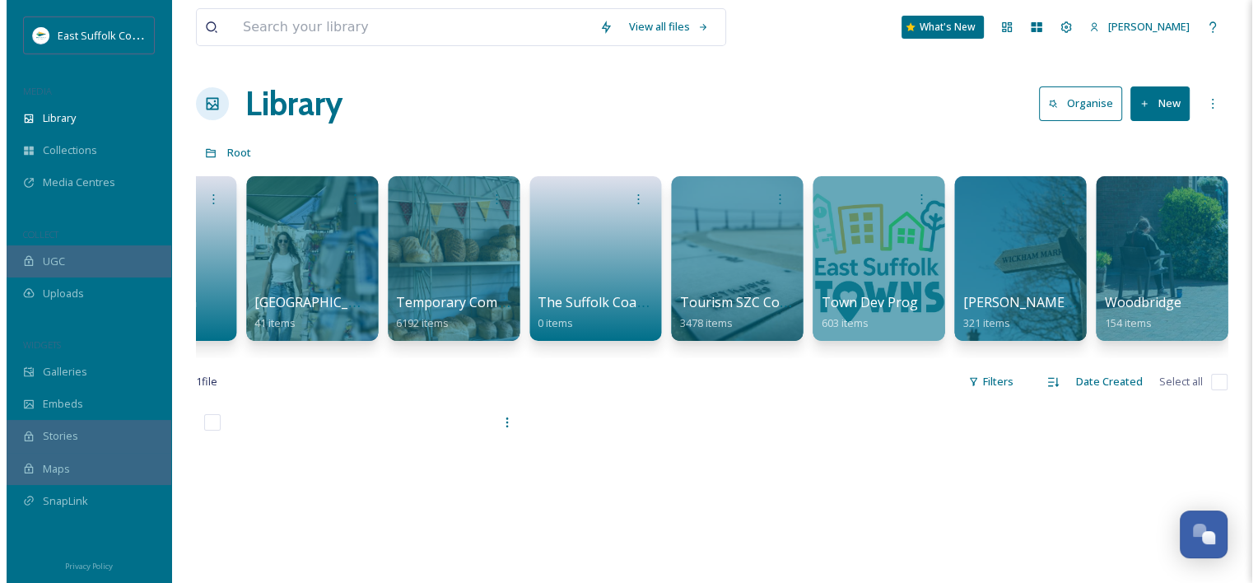
scroll to position [0, 2649]
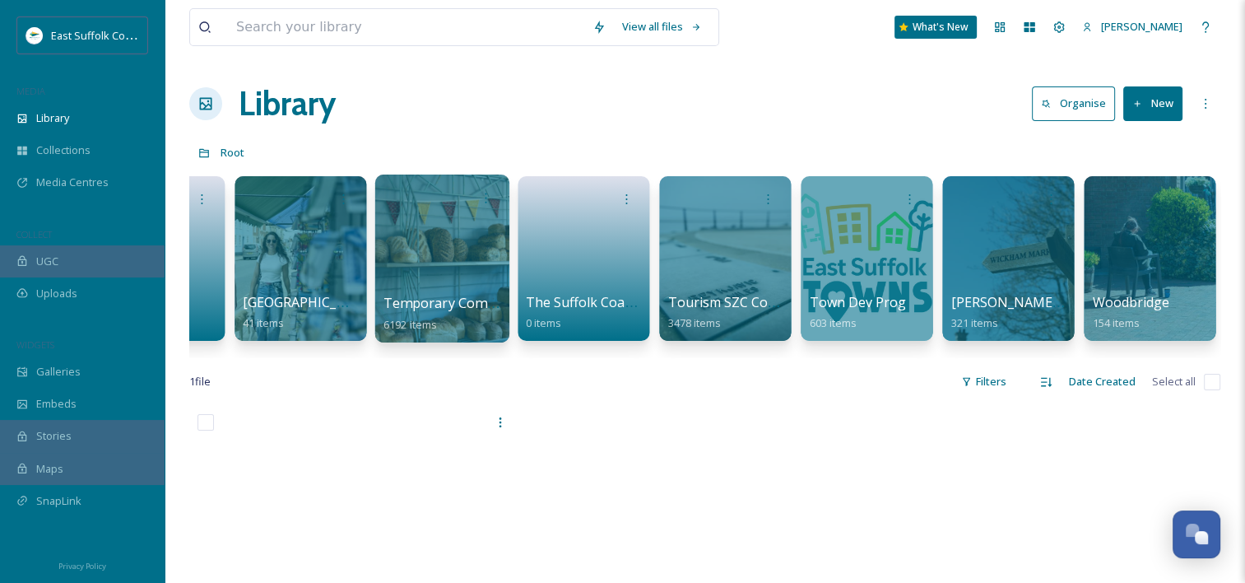
click at [405, 291] on div at bounding box center [441, 258] width 134 height 168
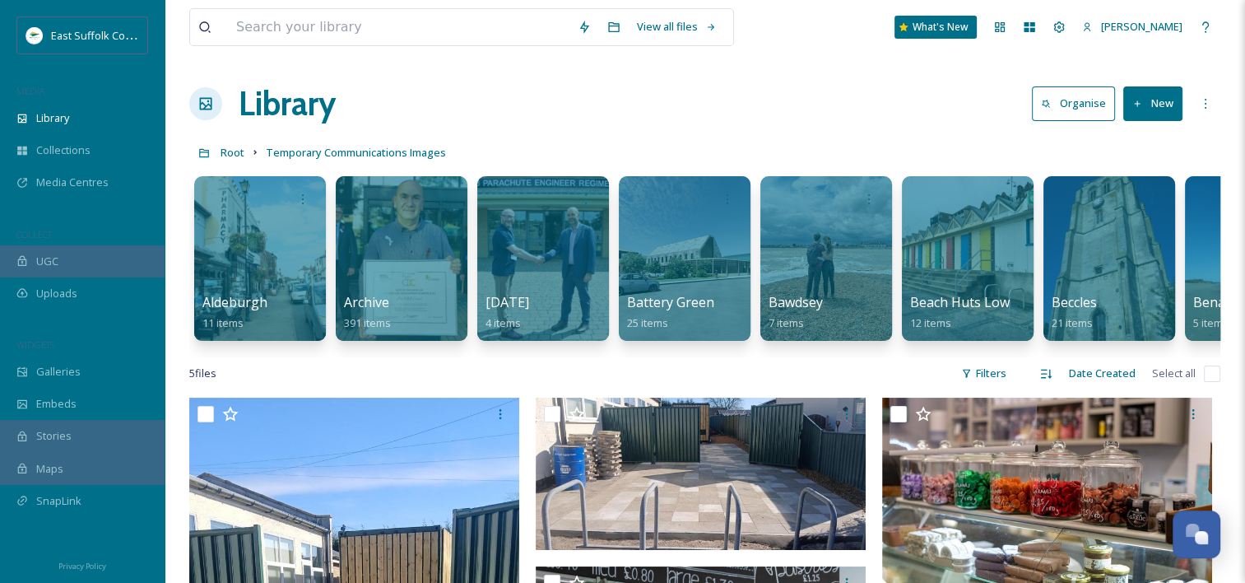
click at [1146, 109] on button "New" at bounding box center [1152, 103] width 59 height 34
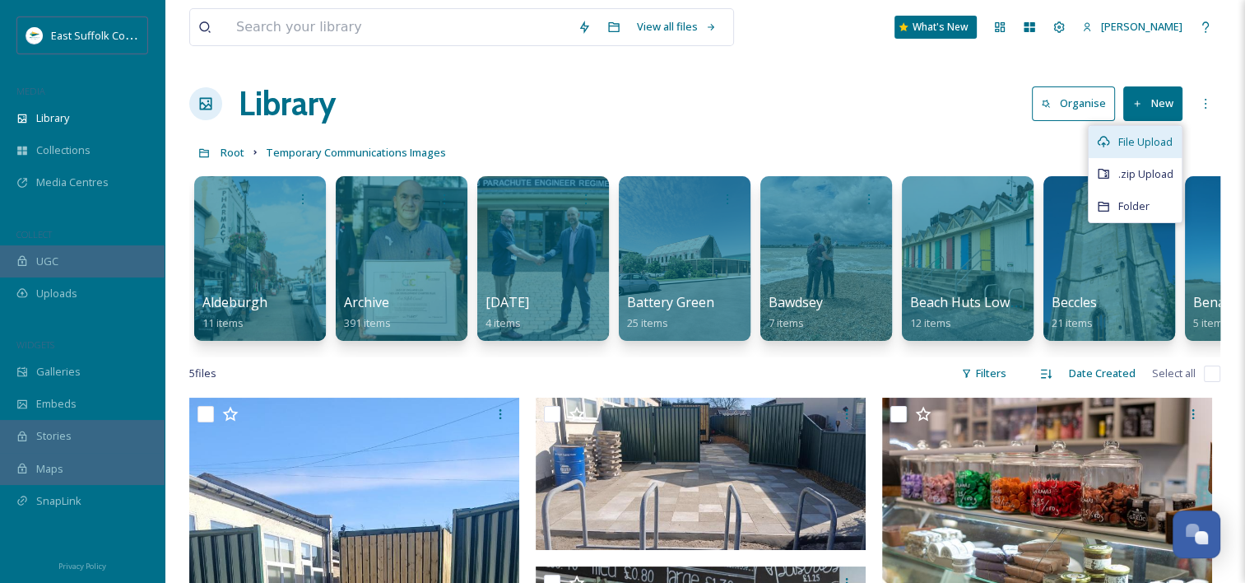
click at [1150, 142] on span "File Upload" at bounding box center [1145, 142] width 54 height 16
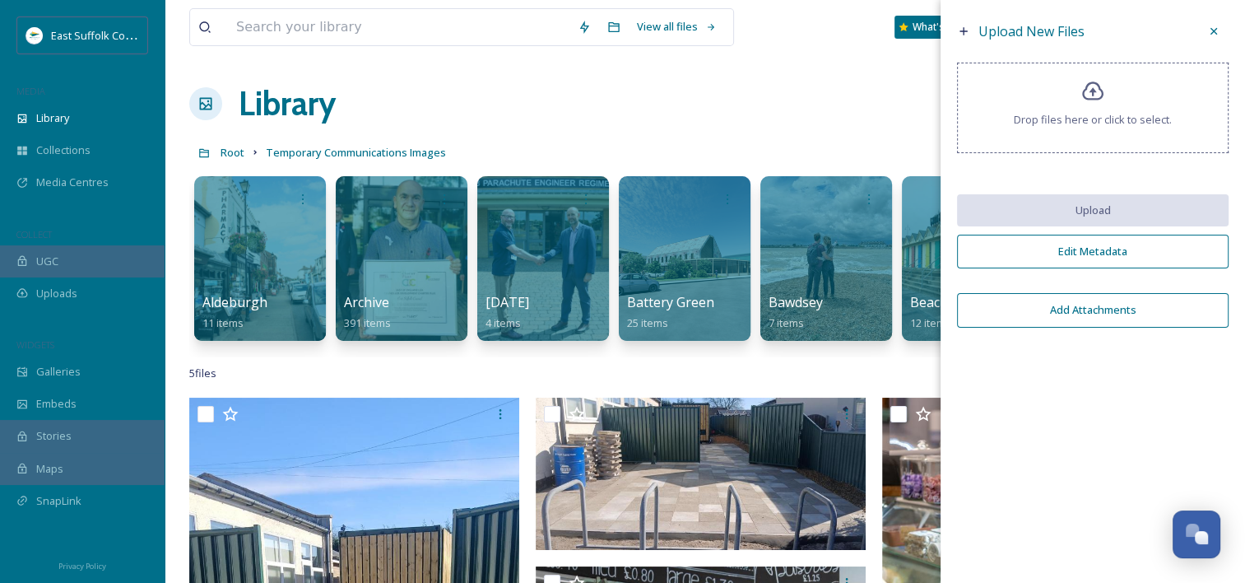
click at [1081, 100] on icon at bounding box center [1093, 92] width 24 height 24
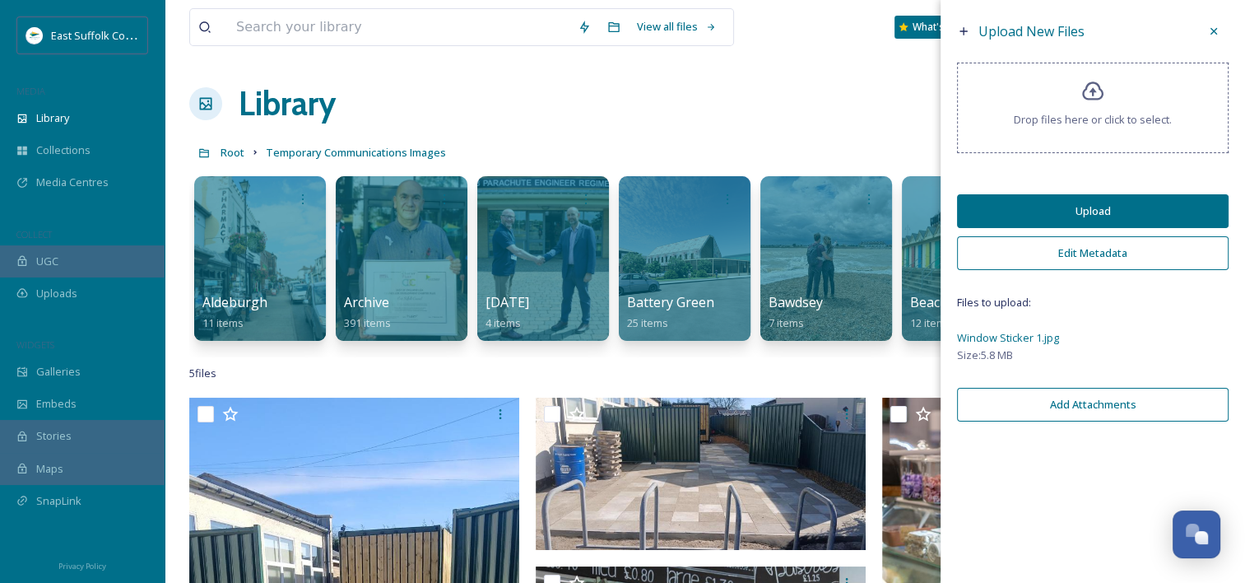
click at [1067, 214] on button "Upload" at bounding box center [1093, 211] width 272 height 34
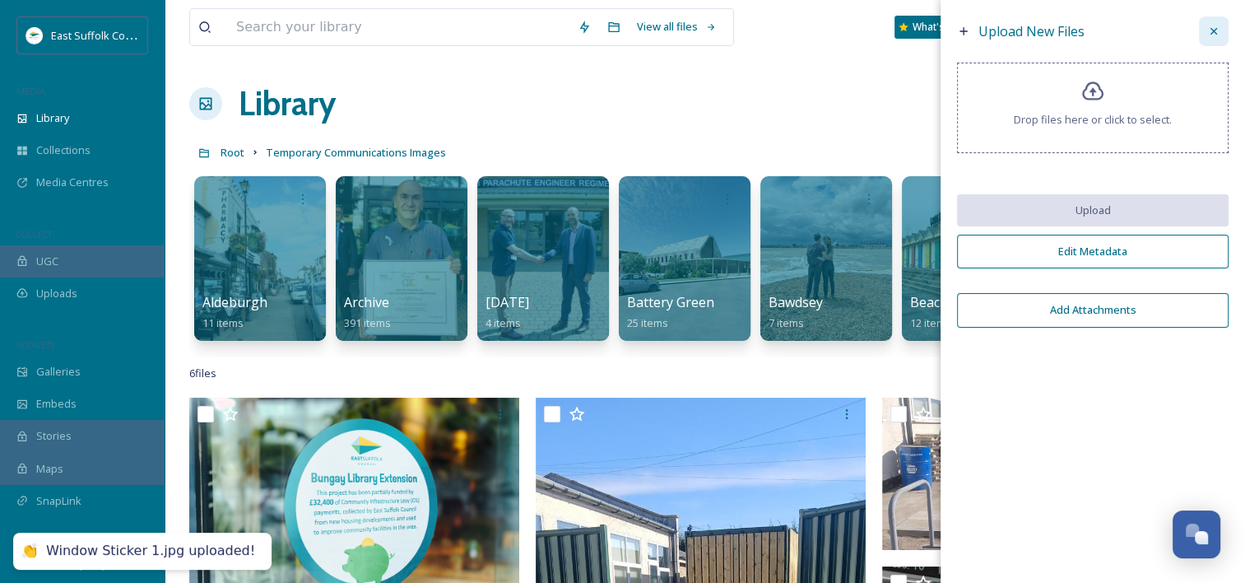
click at [1203, 36] on div at bounding box center [1214, 31] width 30 height 30
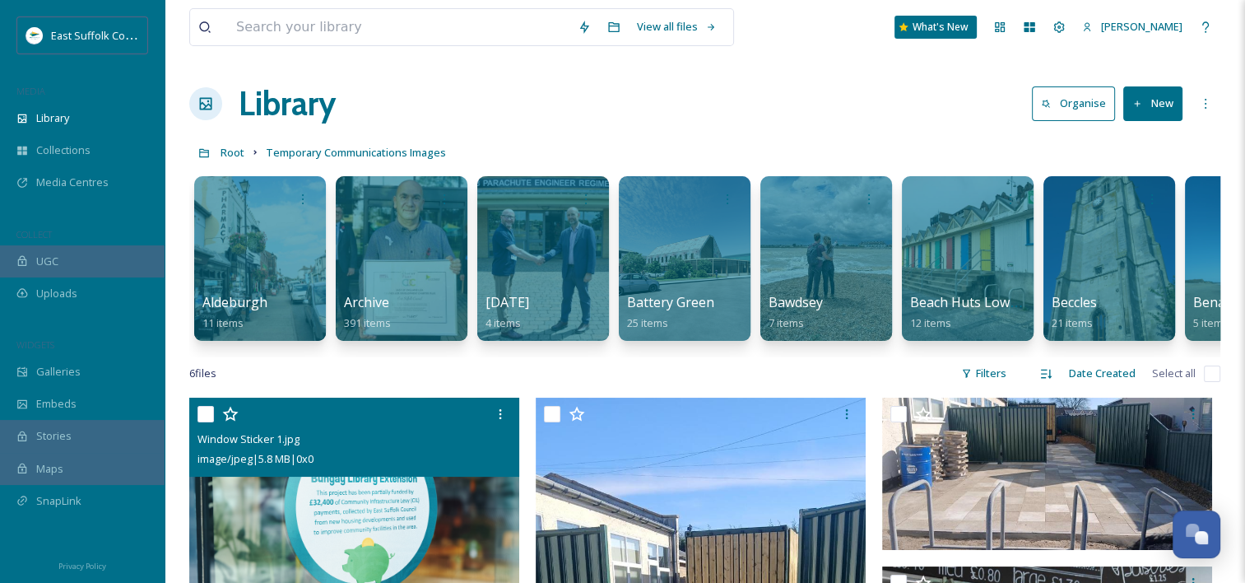
click at [431, 505] on img at bounding box center [354, 512] width 330 height 230
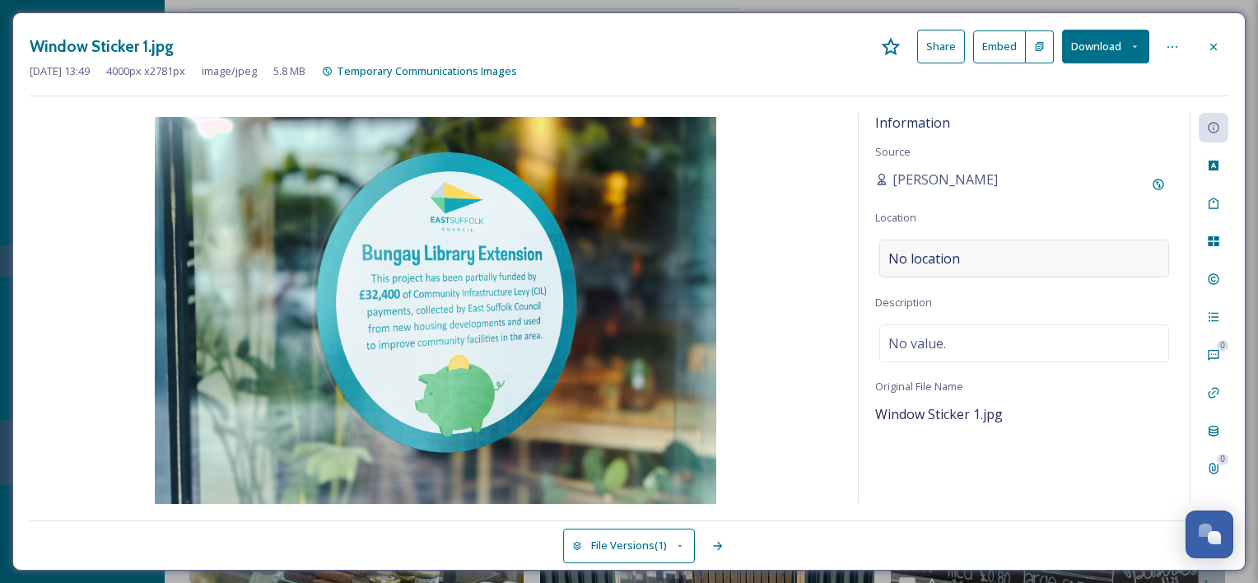
click at [1020, 247] on div "No location" at bounding box center [1024, 258] width 290 height 38
click at [991, 258] on input at bounding box center [1024, 258] width 288 height 36
click at [978, 221] on div "Information Source Emily Nunn Location No location Description No value. Origin…" at bounding box center [1023, 308] width 331 height 390
click at [1220, 167] on div "Custom Attributes" at bounding box center [1213, 166] width 30 height 30
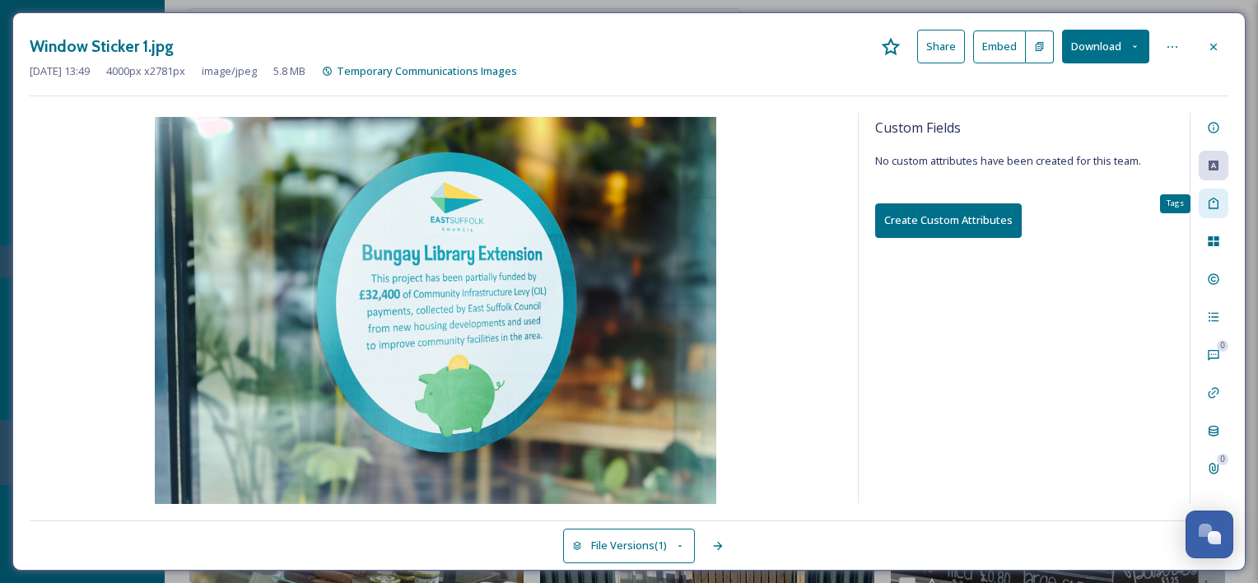
click at [1211, 202] on icon at bounding box center [1212, 203] width 13 height 13
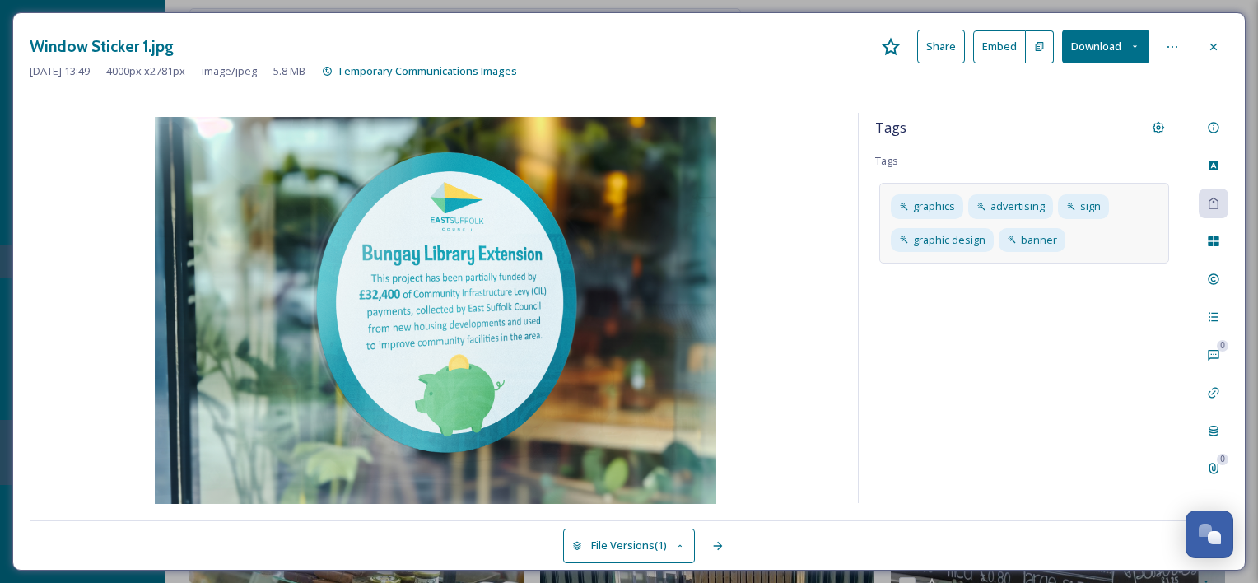
click at [1104, 244] on div "graphics advertising sign graphic design banner" at bounding box center [1024, 223] width 290 height 80
click at [1090, 346] on div "Tags Tags graphics advertising sign graphic design banner" at bounding box center [1023, 308] width 331 height 390
click at [1100, 244] on div "graphics advertising sign graphic design banner" at bounding box center [1024, 223] width 290 height 80
click at [988, 276] on input at bounding box center [970, 268] width 165 height 20
click at [988, 341] on div "Tags Tags graphics advertising sign graphic design banner" at bounding box center [1023, 308] width 331 height 390
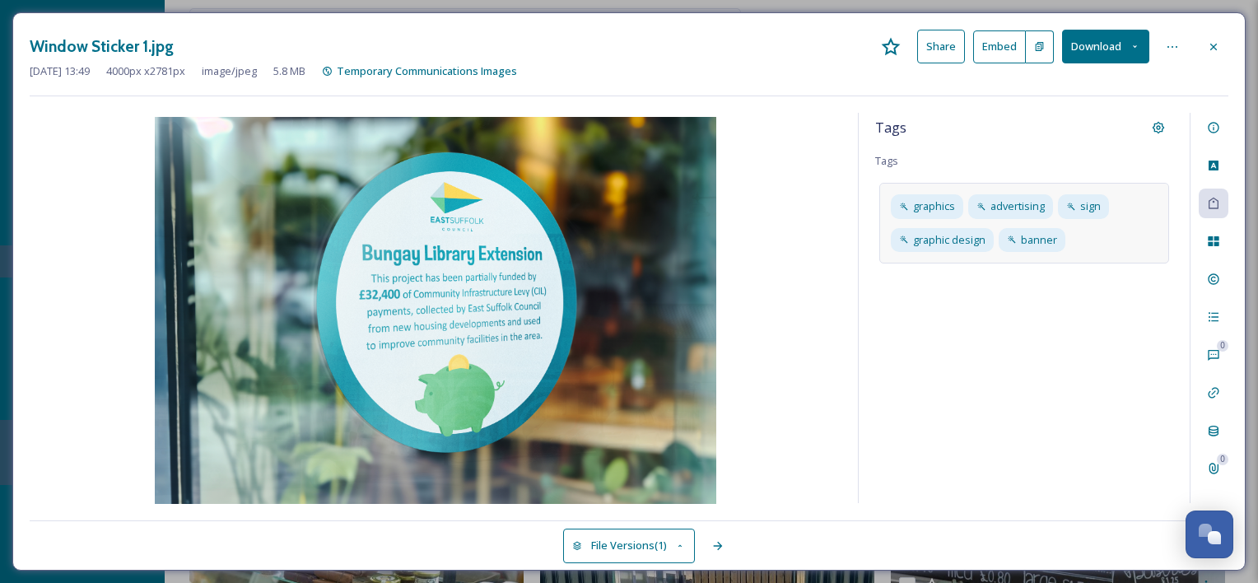
click at [1110, 229] on div "graphics advertising sign graphic design banner" at bounding box center [1024, 223] width 290 height 80
click at [991, 335] on div "Tags Tags graphics advertising sign graphic design banner" at bounding box center [1023, 308] width 331 height 390
click at [1103, 253] on div "graphics advertising sign graphic design banner" at bounding box center [1024, 223] width 290 height 80
click at [995, 263] on input at bounding box center [970, 268] width 165 height 20
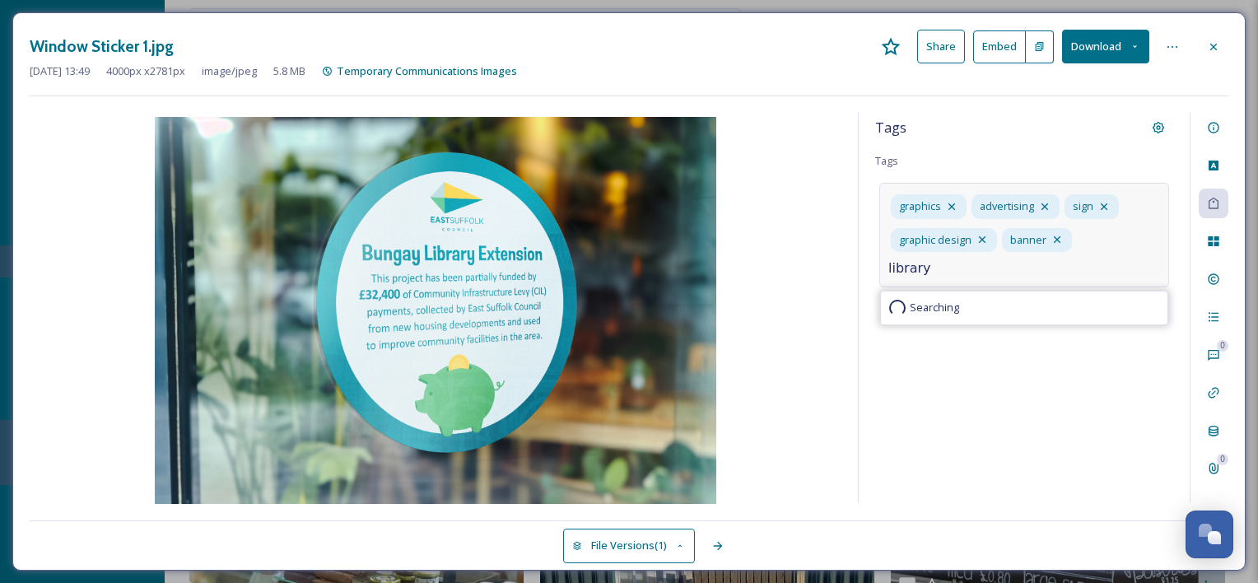
type input "library"
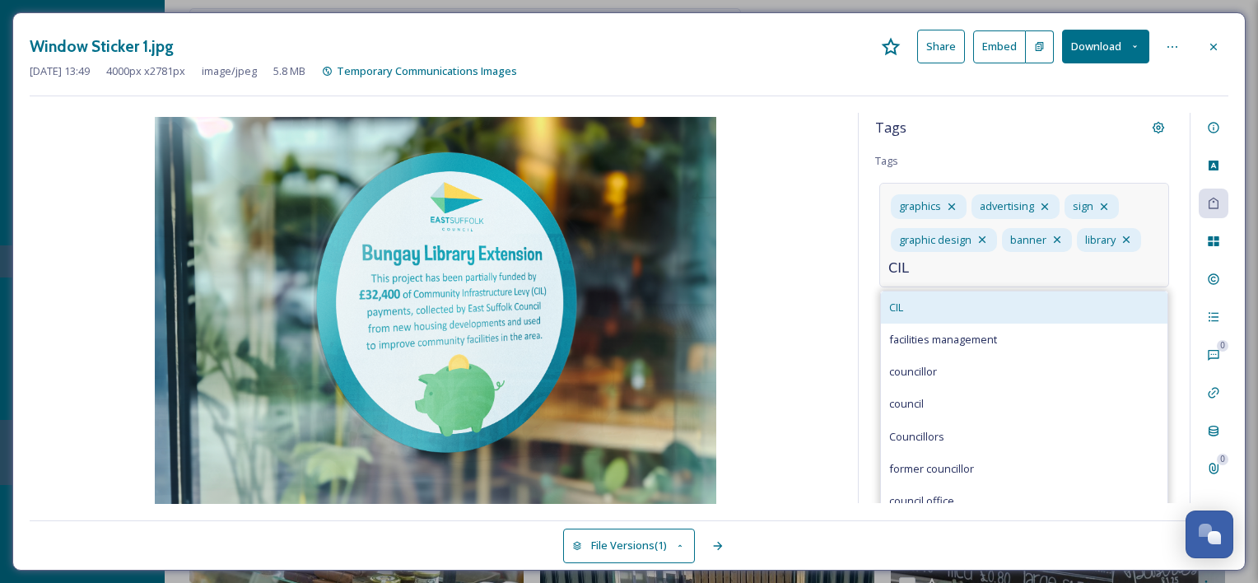
type input "CIL"
click at [921, 296] on div "CIL" at bounding box center [1024, 307] width 286 height 32
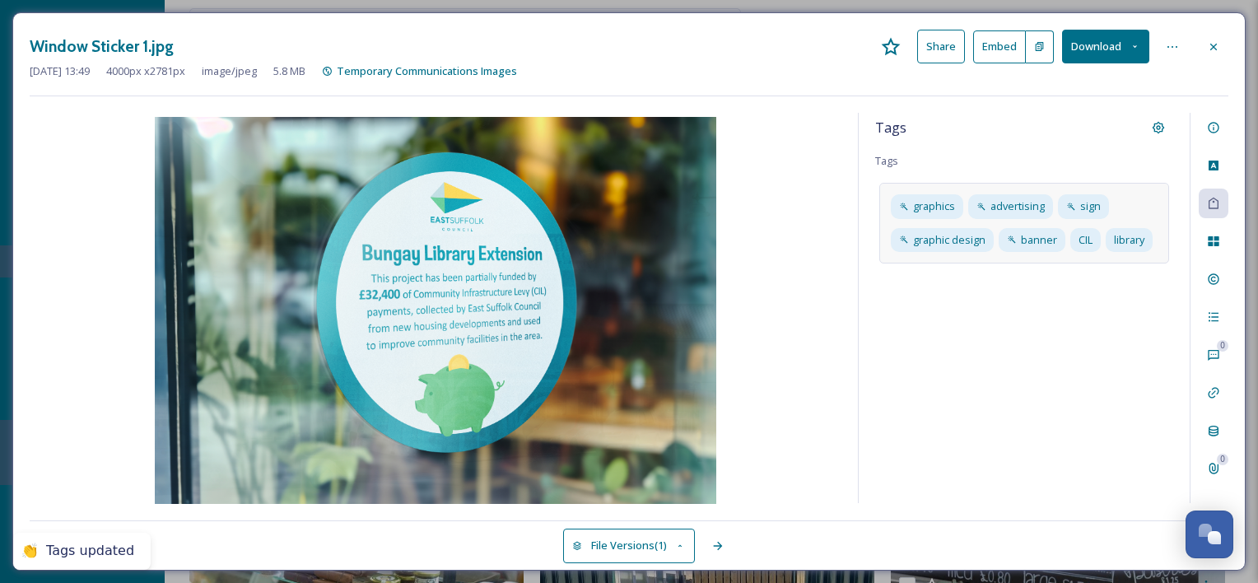
drag, startPoint x: 1093, startPoint y: 367, endPoint x: 915, endPoint y: 317, distance: 184.7
click at [915, 317] on div "Tags Tags graphics advertising sign graphic design banner CIL library" at bounding box center [1023, 308] width 331 height 390
click at [1165, 246] on div "graphics advertising sign graphic design banner CIL library" at bounding box center [1024, 223] width 290 height 80
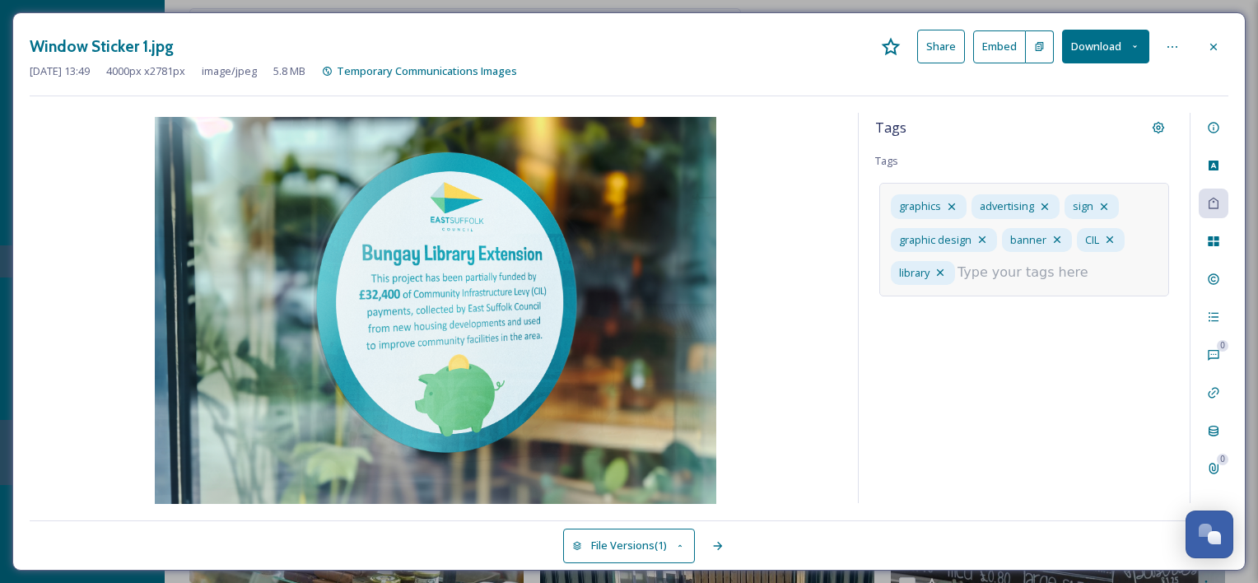
type input "t"
click at [1091, 370] on div "Tags Tags graphics advertising sign graphic design banner CIL library" at bounding box center [1023, 308] width 331 height 390
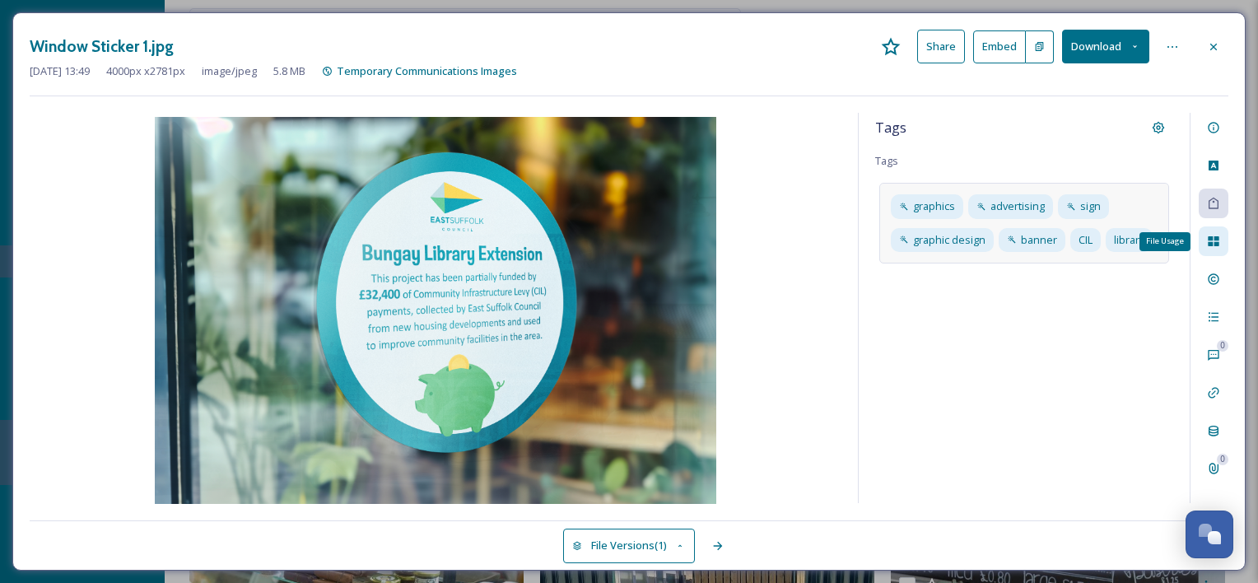
click at [1202, 244] on div "File Usage" at bounding box center [1213, 241] width 30 height 30
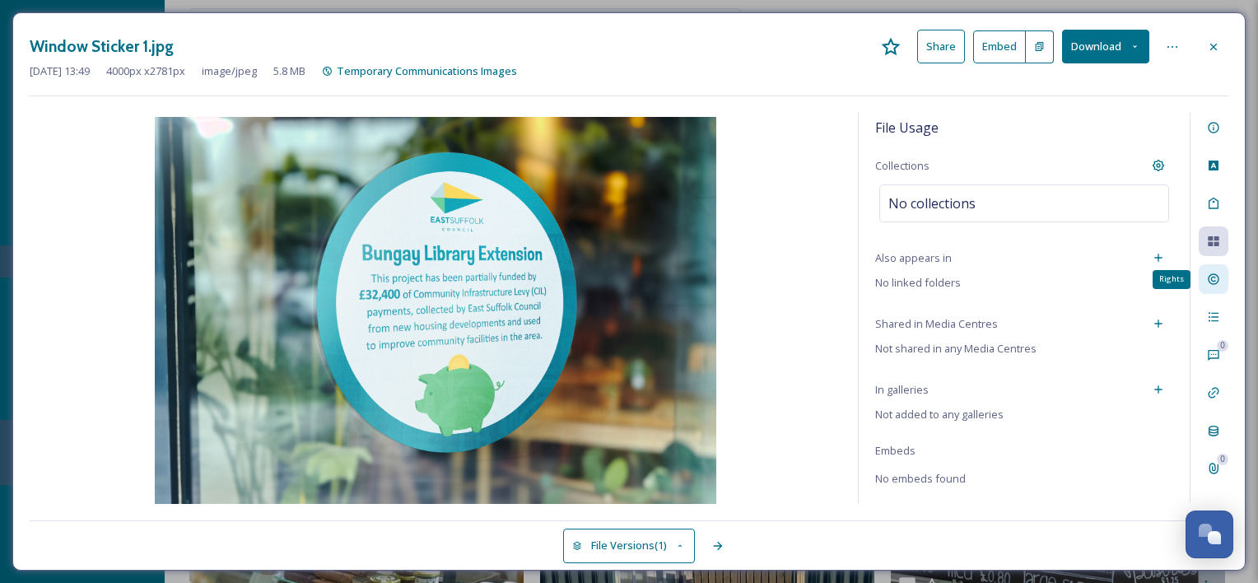
click at [1210, 277] on icon at bounding box center [1212, 278] width 13 height 13
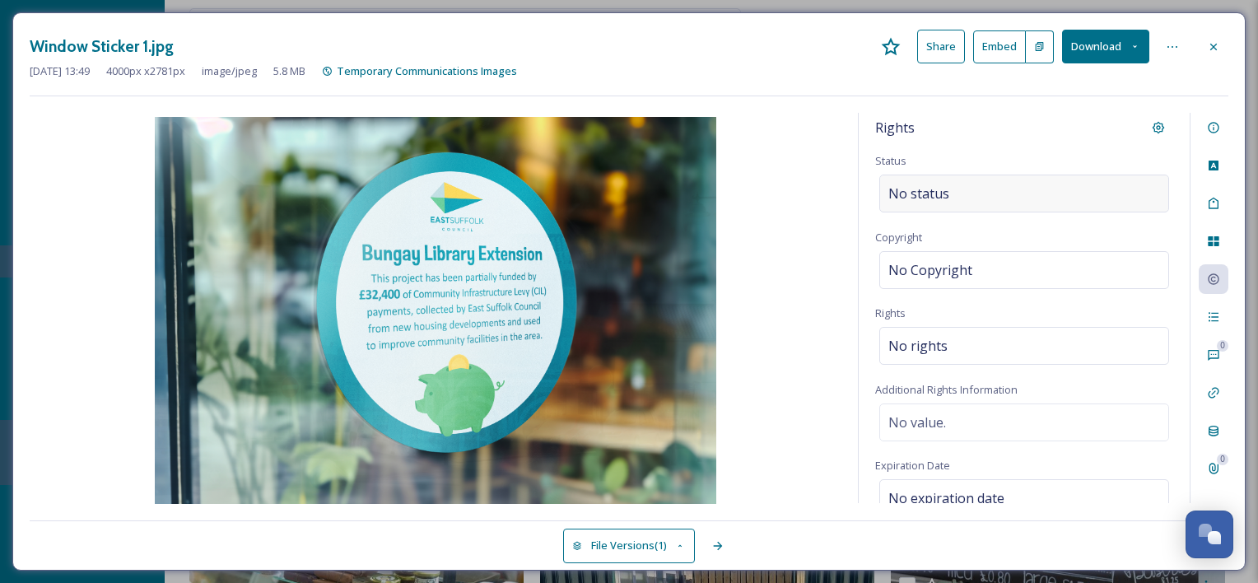
click at [1060, 182] on div "No status" at bounding box center [1024, 193] width 290 height 38
click at [997, 144] on div "Rights Status Copyright No Copyright Rights No rights Additional Rights Informa…" at bounding box center [1023, 308] width 331 height 390
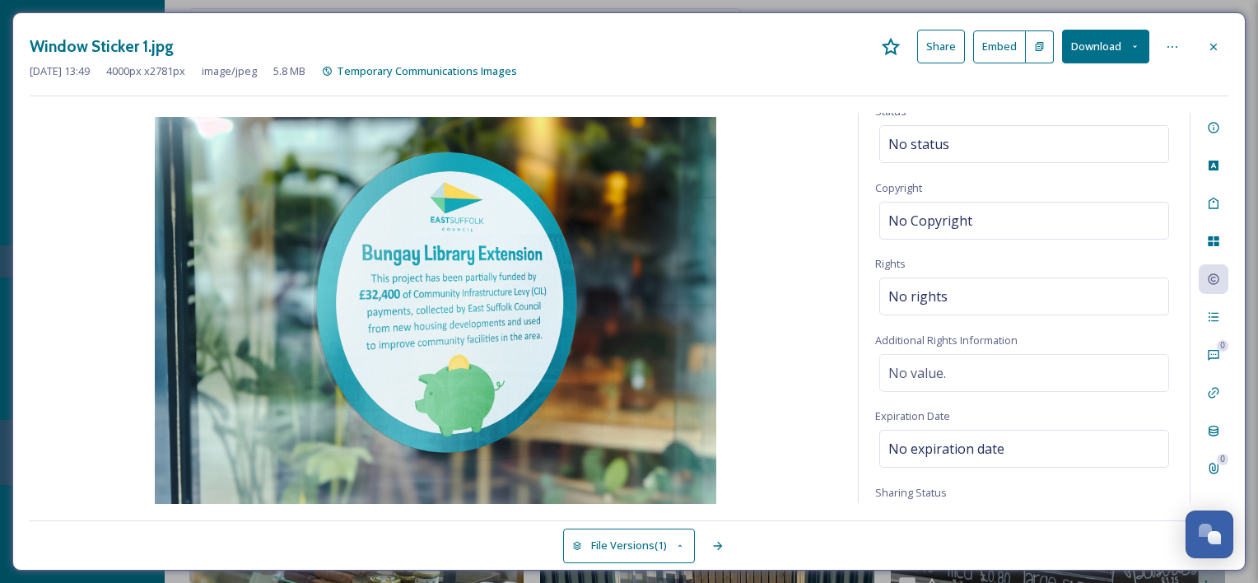
scroll to position [58, 0]
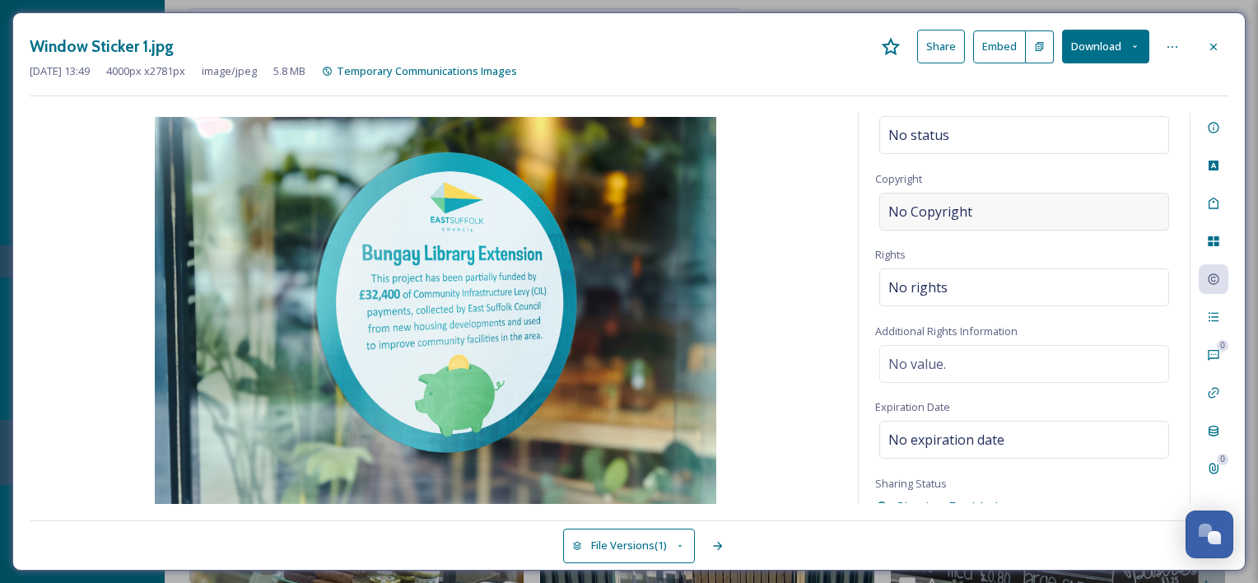
click at [938, 203] on span "No Copyright" at bounding box center [930, 212] width 84 height 20
type input "Lydia Richardson"
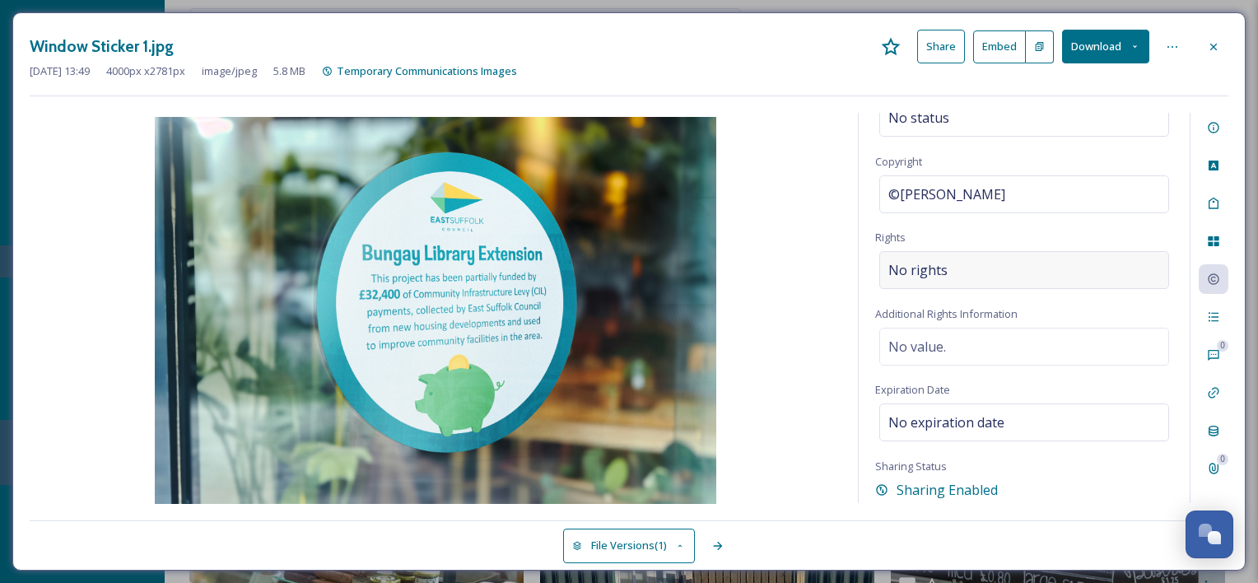
click at [1062, 270] on div "No rights" at bounding box center [1024, 270] width 290 height 38
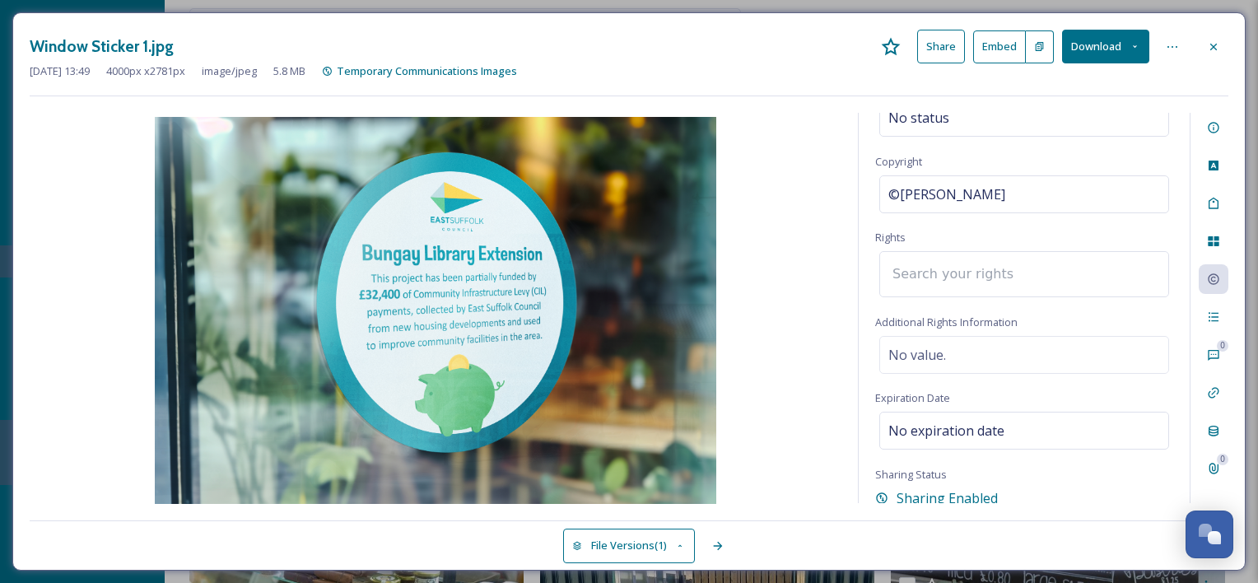
click at [1062, 270] on div at bounding box center [1024, 274] width 290 height 46
click at [994, 276] on input at bounding box center [974, 274] width 181 height 36
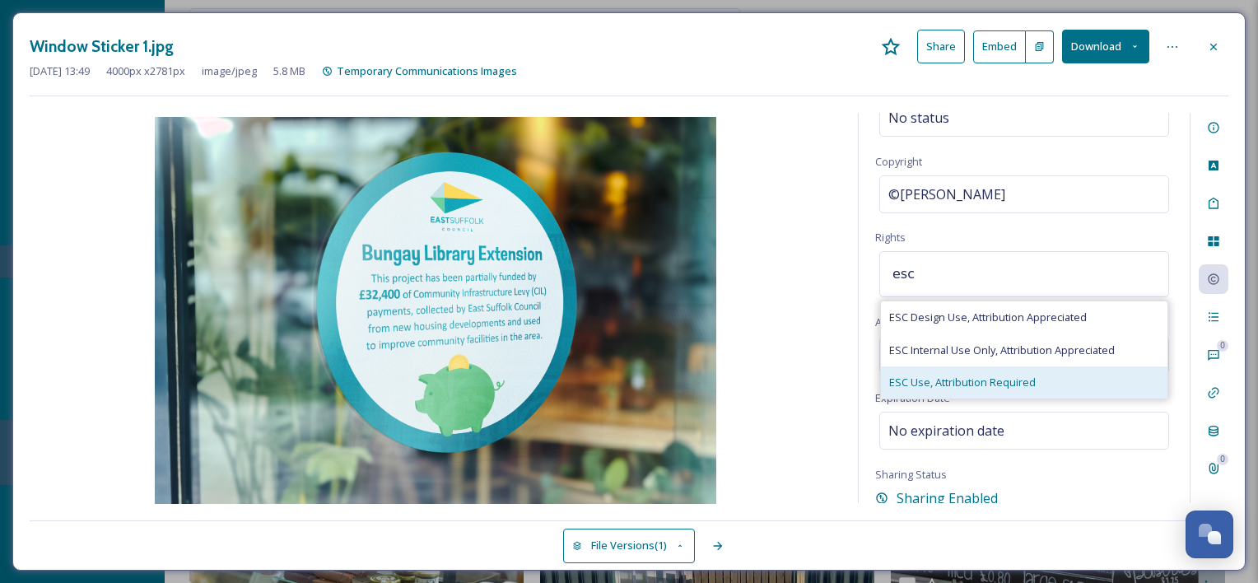
type input "esc"
click at [1018, 382] on span "ESC Use, Attribution Required" at bounding box center [962, 382] width 146 height 16
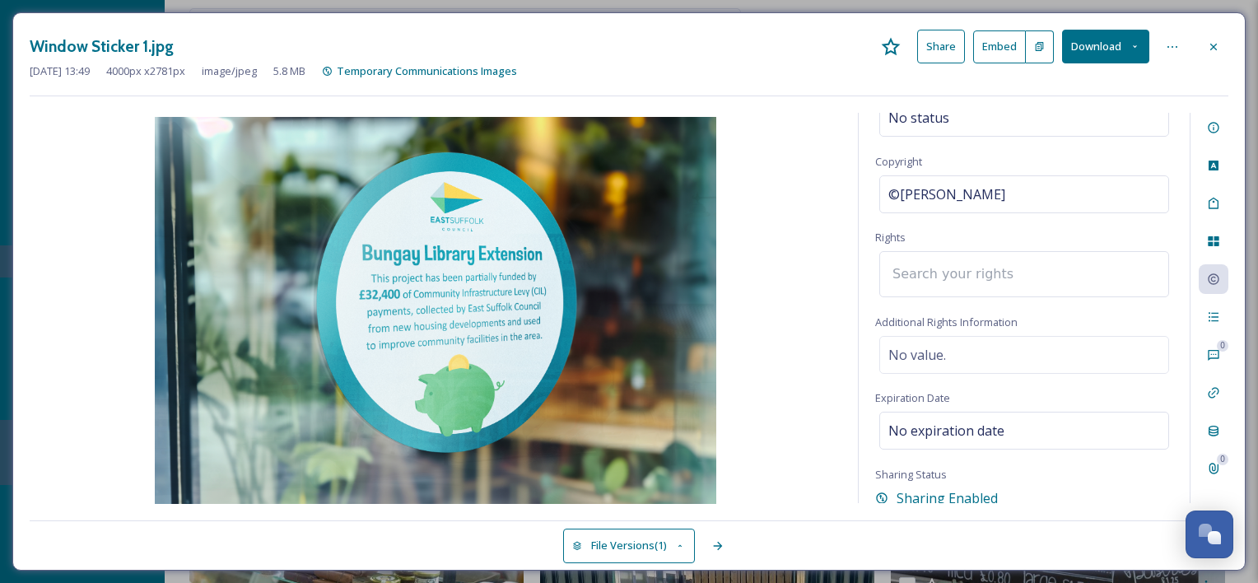
click at [979, 263] on input at bounding box center [974, 274] width 181 height 36
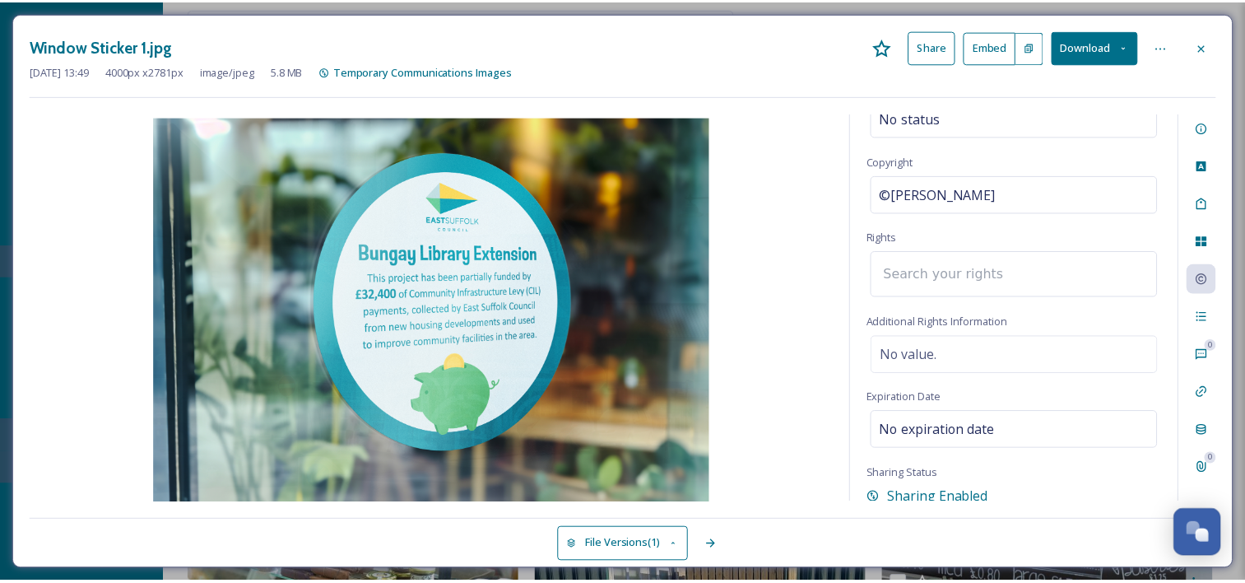
scroll to position [105, 0]
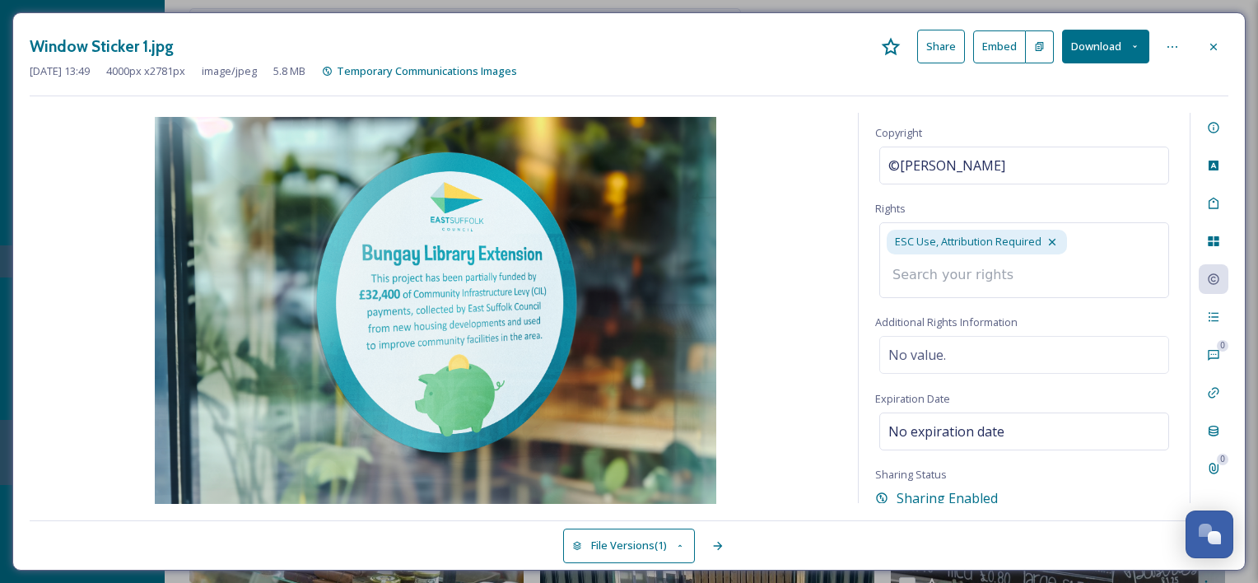
drag, startPoint x: 986, startPoint y: 270, endPoint x: 935, endPoint y: 287, distance: 53.9
click at [931, 282] on input at bounding box center [974, 275] width 181 height 36
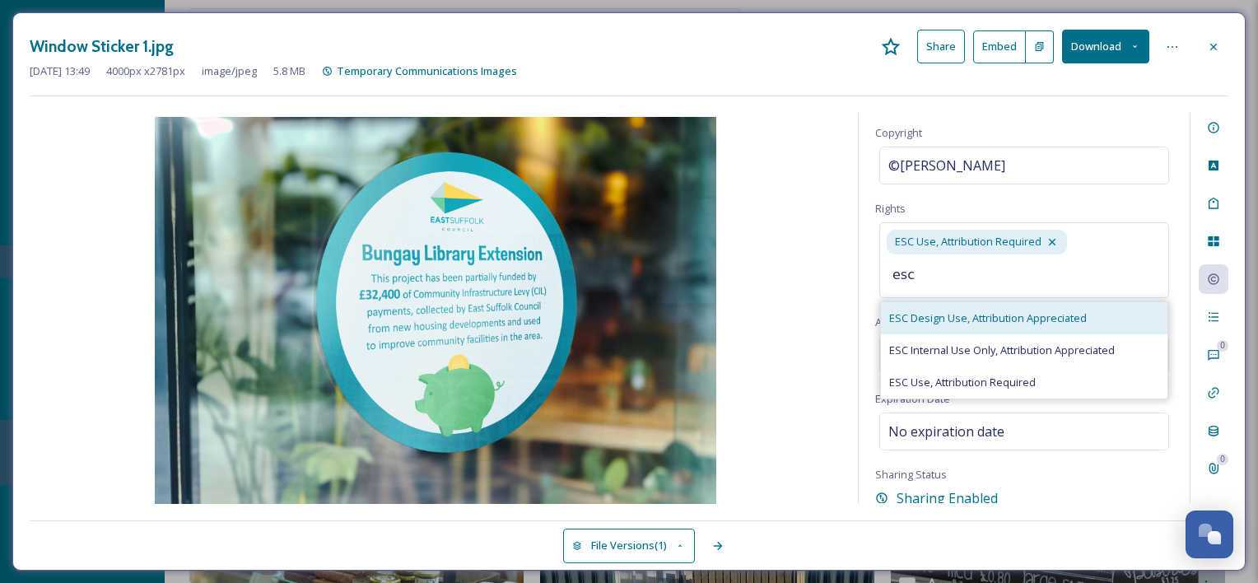
type input "esc"
click at [937, 310] on span "ESC Design Use, Attribution Appreciated" at bounding box center [988, 318] width 198 height 16
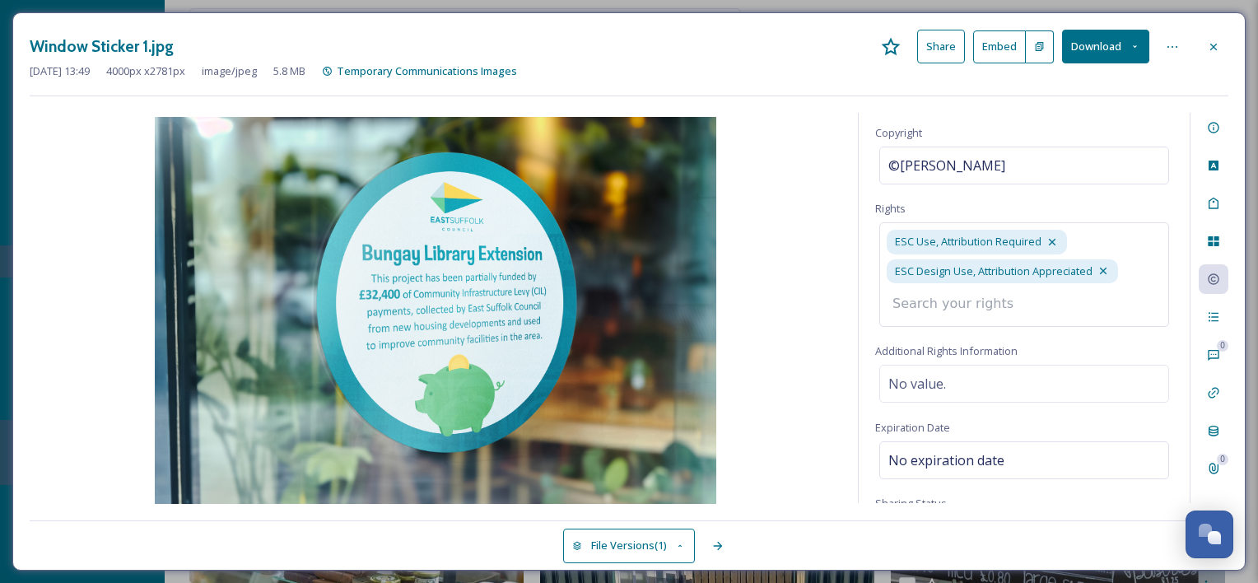
click at [1024, 300] on input at bounding box center [974, 304] width 181 height 36
type input "esc"
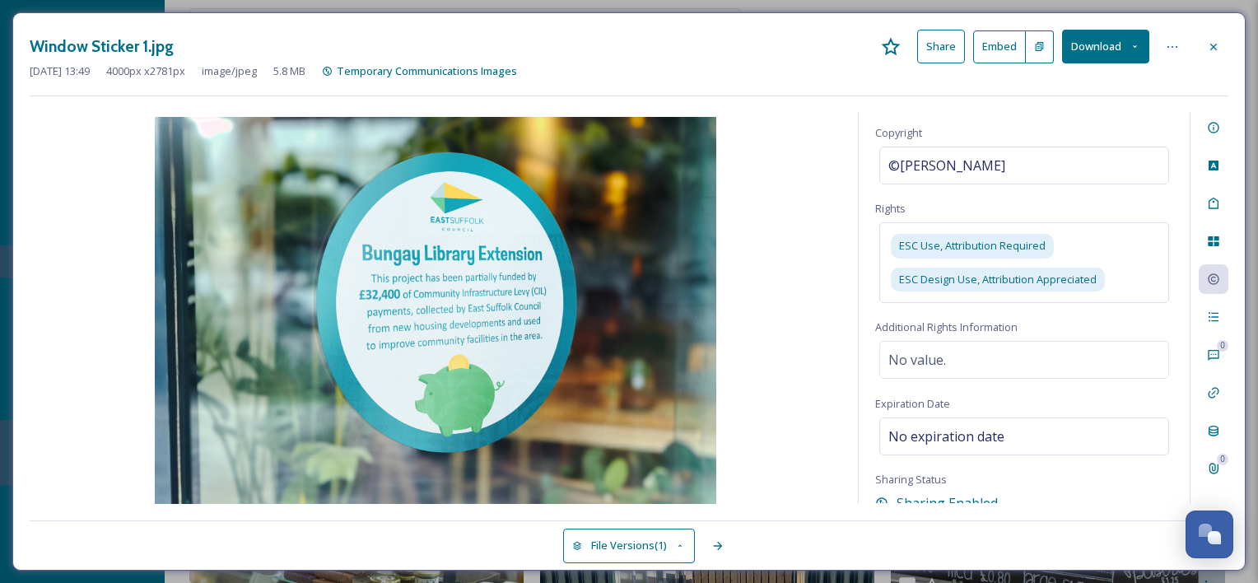
click at [963, 211] on div "Rights Status No status Copyright ©Lydia Richardson Rights ESC Use, Attribution…" at bounding box center [1023, 308] width 331 height 390
click at [1119, 250] on div "ESC Use, Attribution Required ESC Design Use, Attribution Appreciated" at bounding box center [1024, 262] width 290 height 80
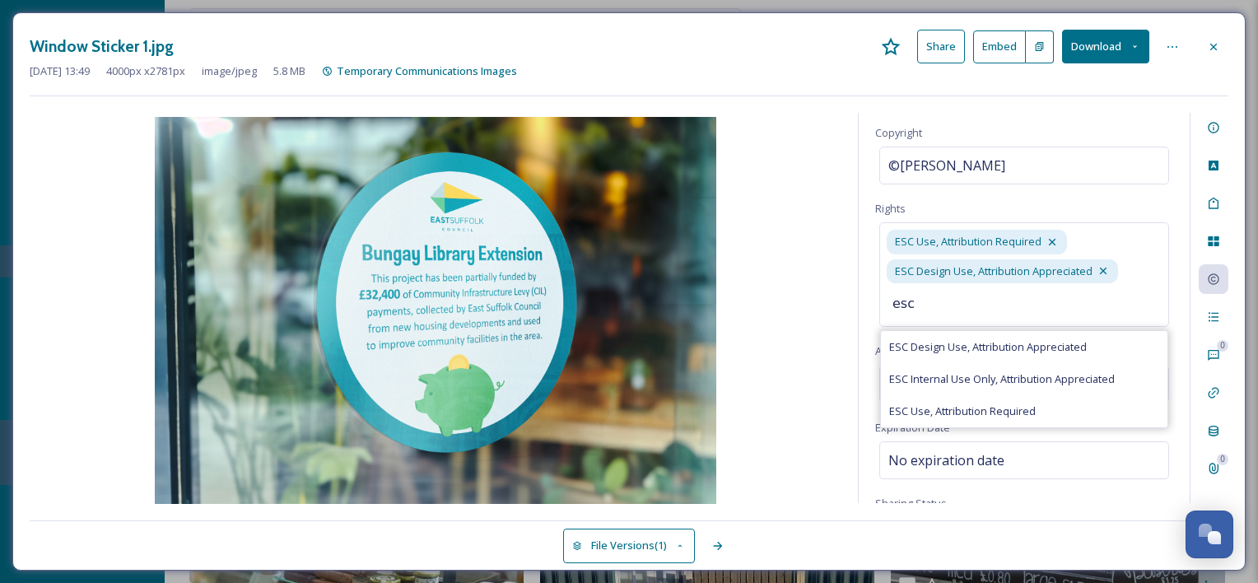
click at [972, 300] on input "esc" at bounding box center [974, 304] width 181 height 36
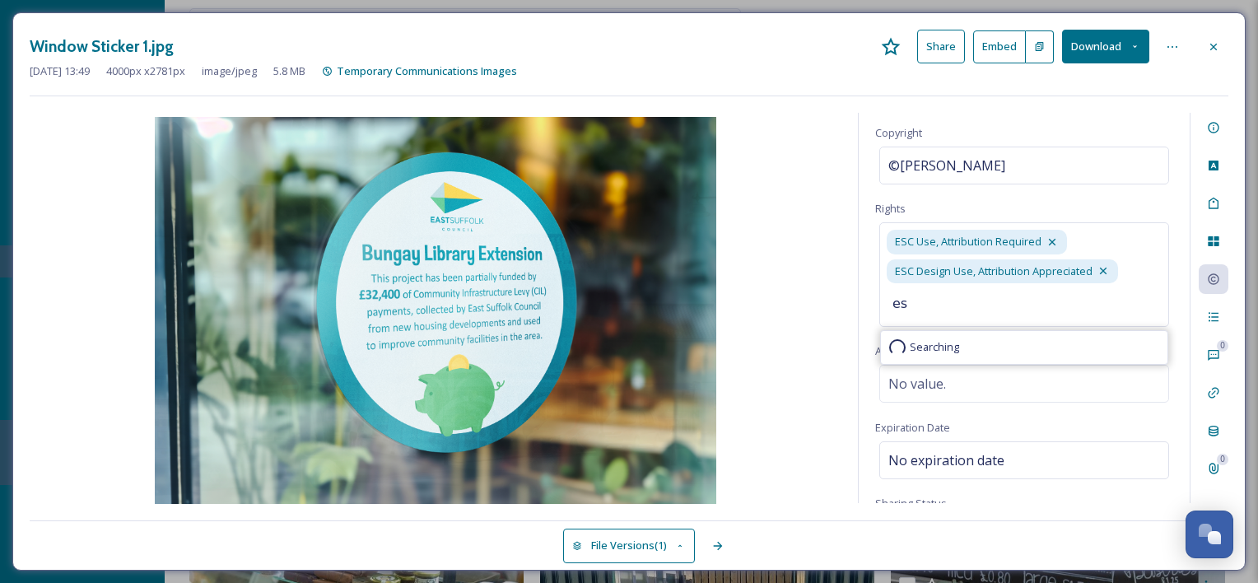
type input "e"
click at [960, 197] on div "Rights Status No status Copyright ©Lydia Richardson Rights ESC Use, Attribution…" at bounding box center [1023, 308] width 331 height 390
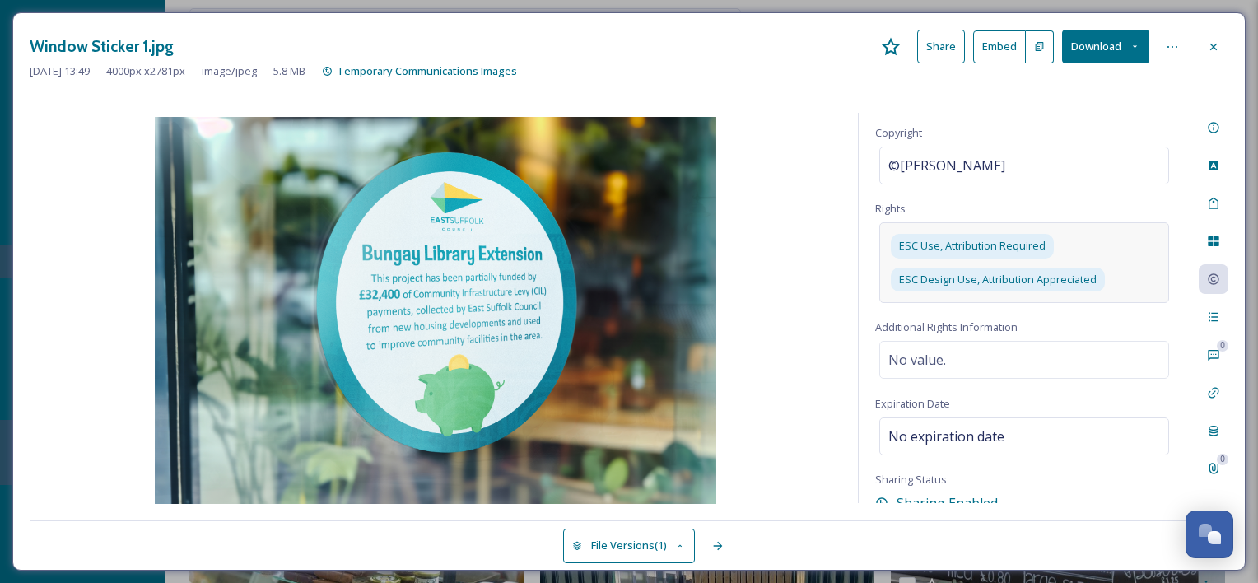
click at [1139, 258] on div "ESC Use, Attribution Required ESC Design Use, Attribution Appreciated" at bounding box center [1024, 262] width 290 height 80
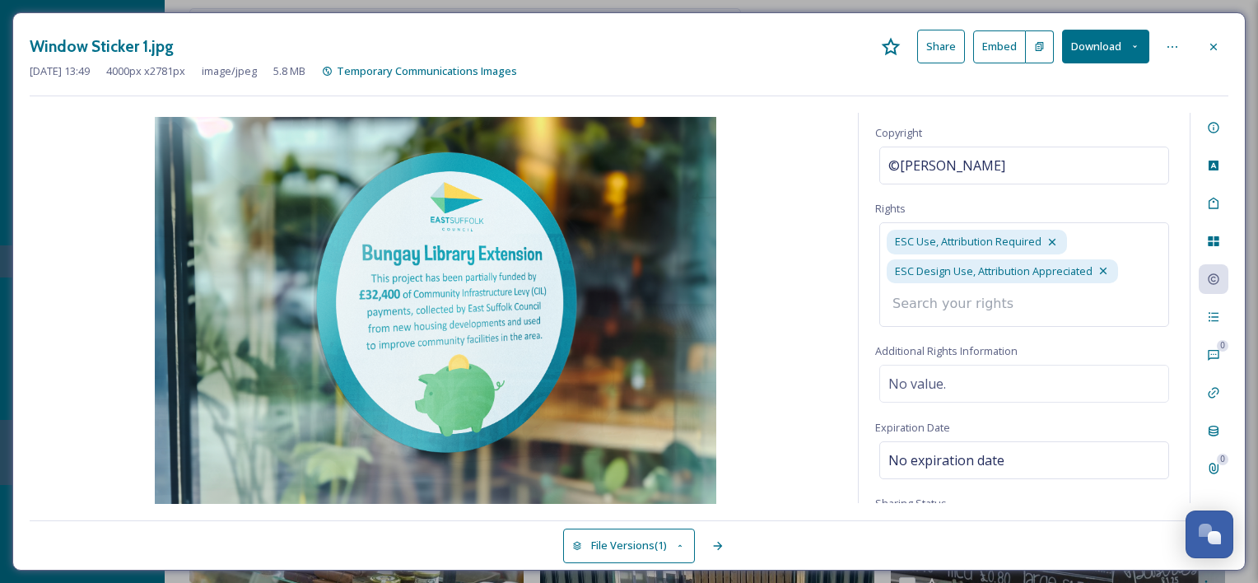
click at [1045, 310] on input at bounding box center [974, 304] width 181 height 36
click at [1005, 198] on div "Rights Status No status Copyright ©Lydia Richardson Rights ESC Use, Attribution…" at bounding box center [1023, 308] width 331 height 390
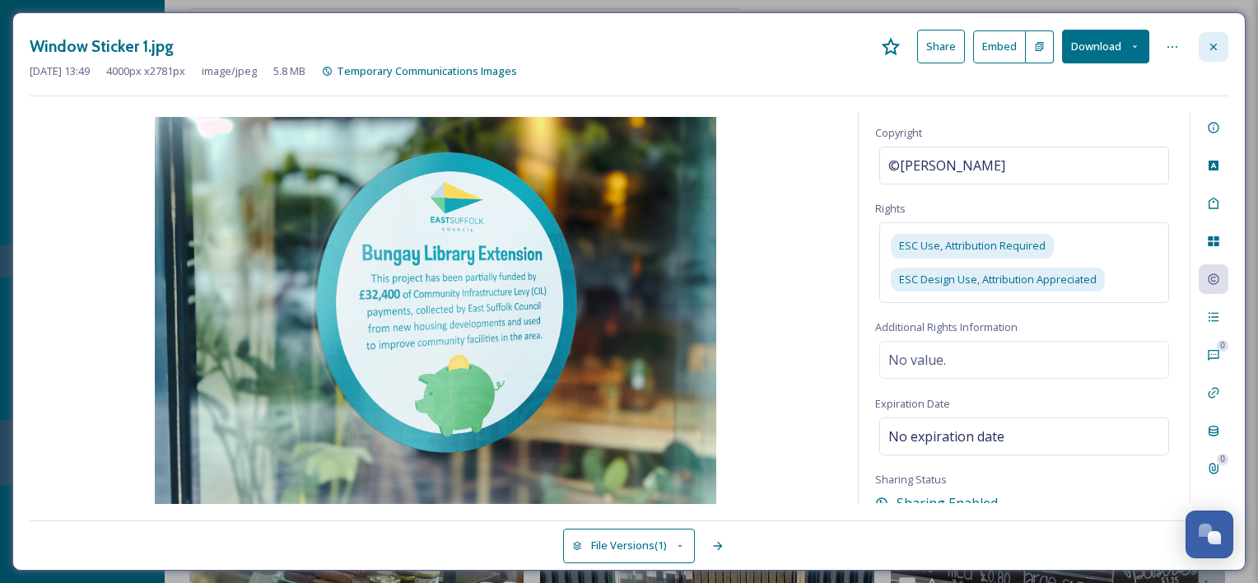
click at [1215, 33] on div at bounding box center [1213, 47] width 30 height 30
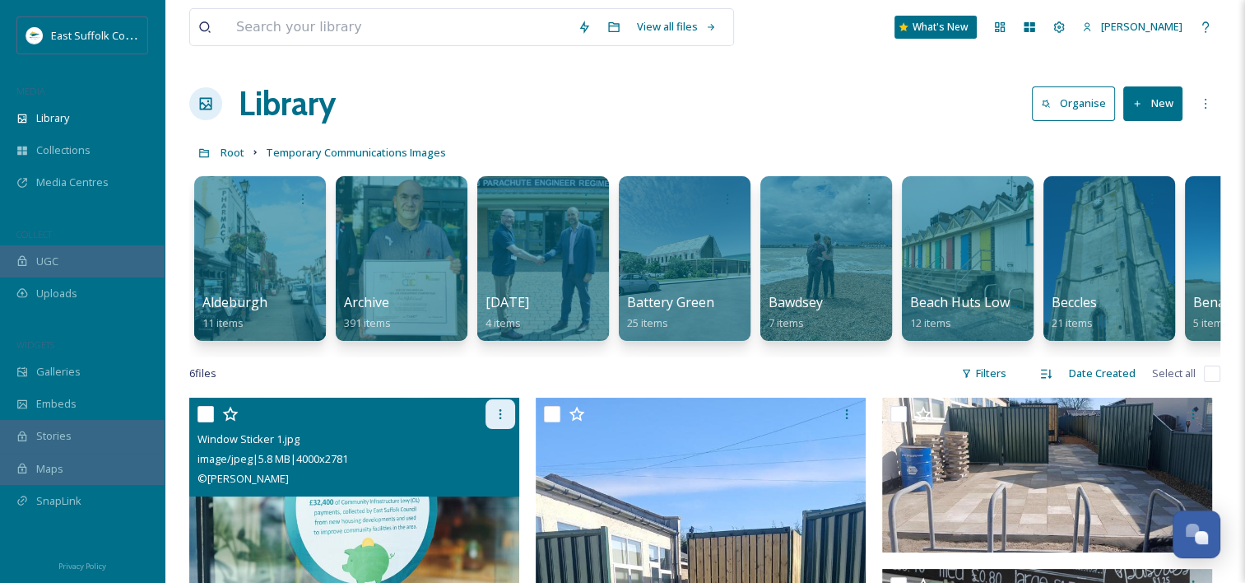
click at [504, 421] on icon at bounding box center [500, 413] width 13 height 13
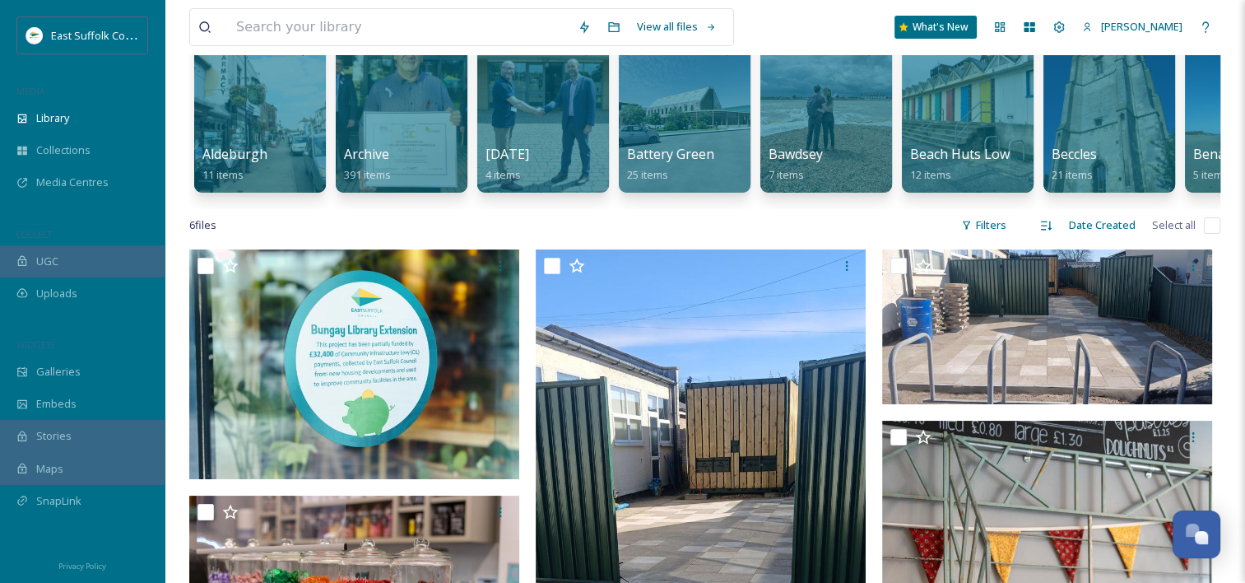
scroll to position [165, 0]
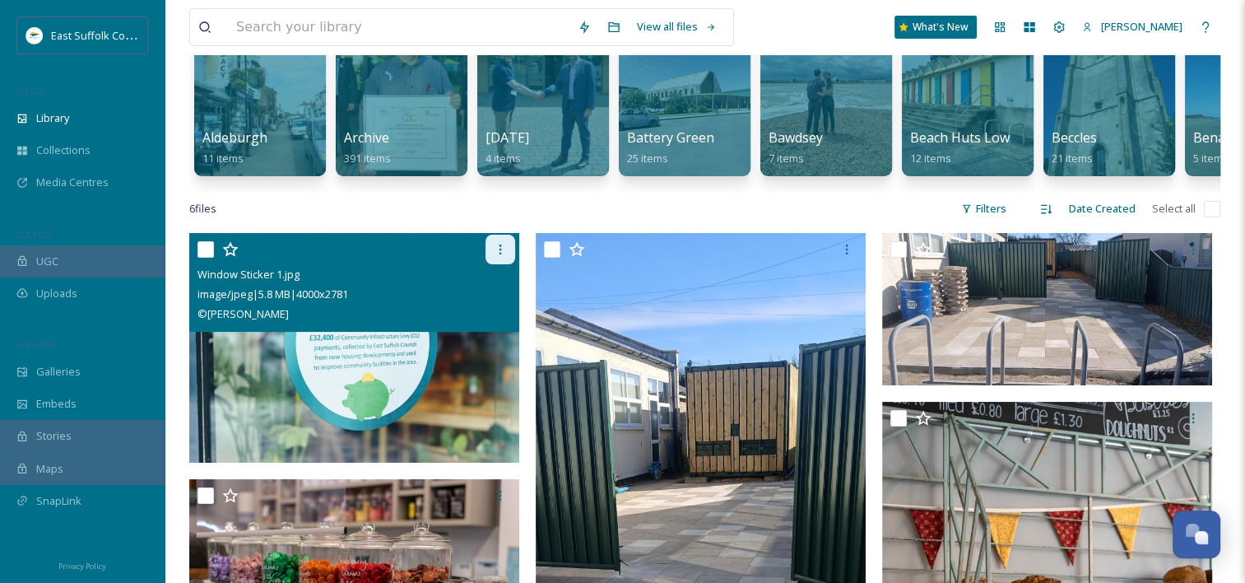
click at [500, 256] on icon at bounding box center [500, 249] width 13 height 13
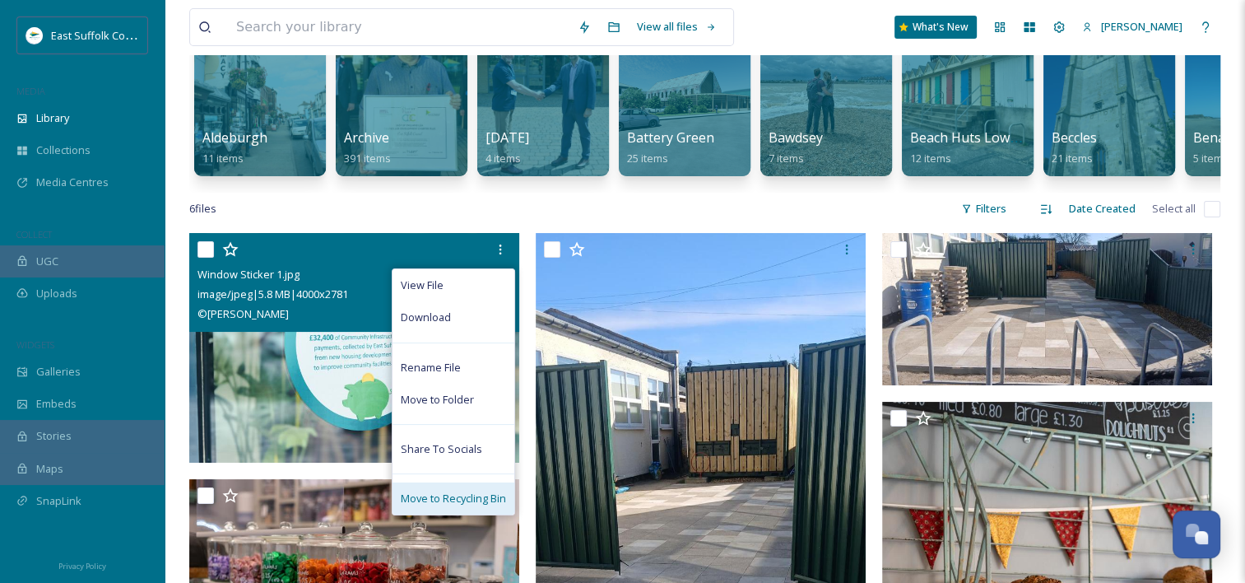
click at [456, 504] on span "Move to Recycling Bin" at bounding box center [453, 498] width 105 height 16
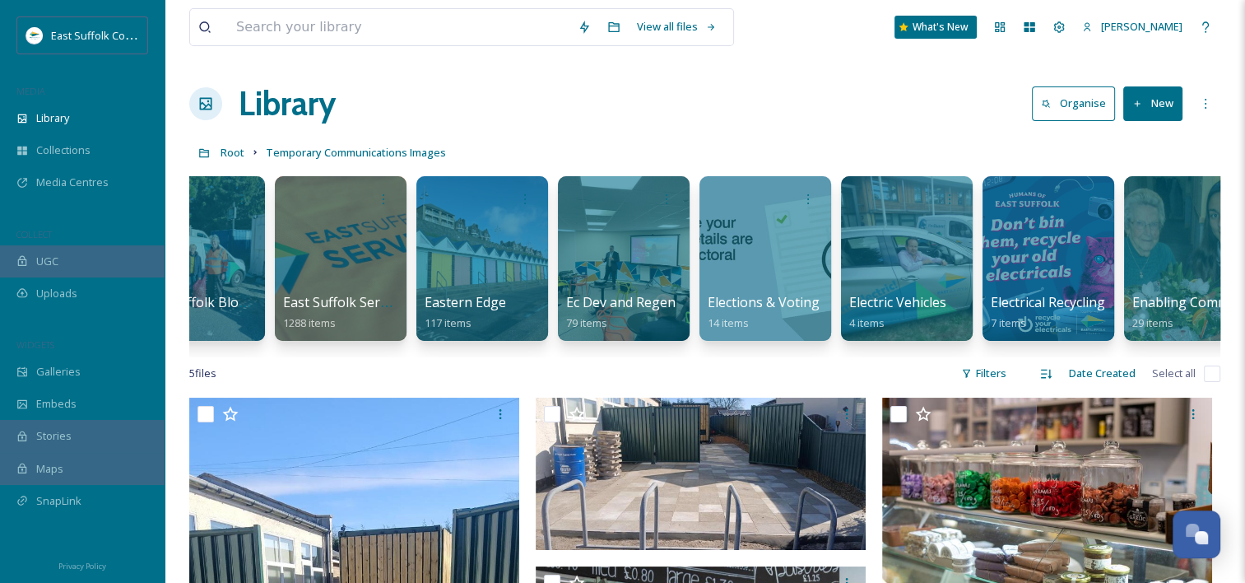
scroll to position [0, 4089]
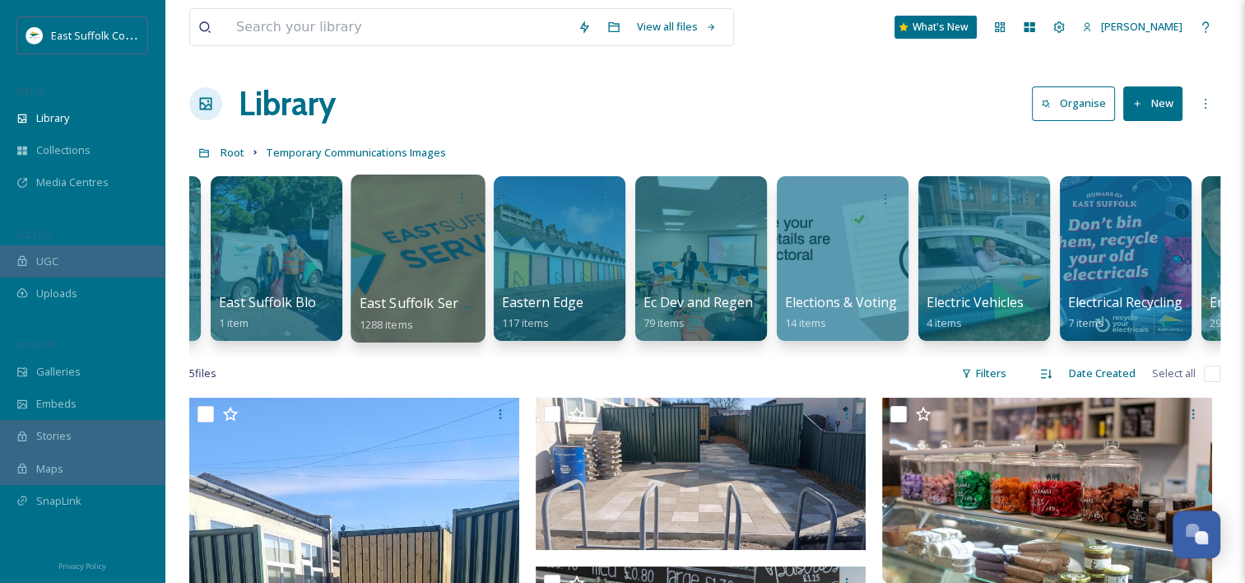
click at [421, 291] on div at bounding box center [418, 258] width 134 height 168
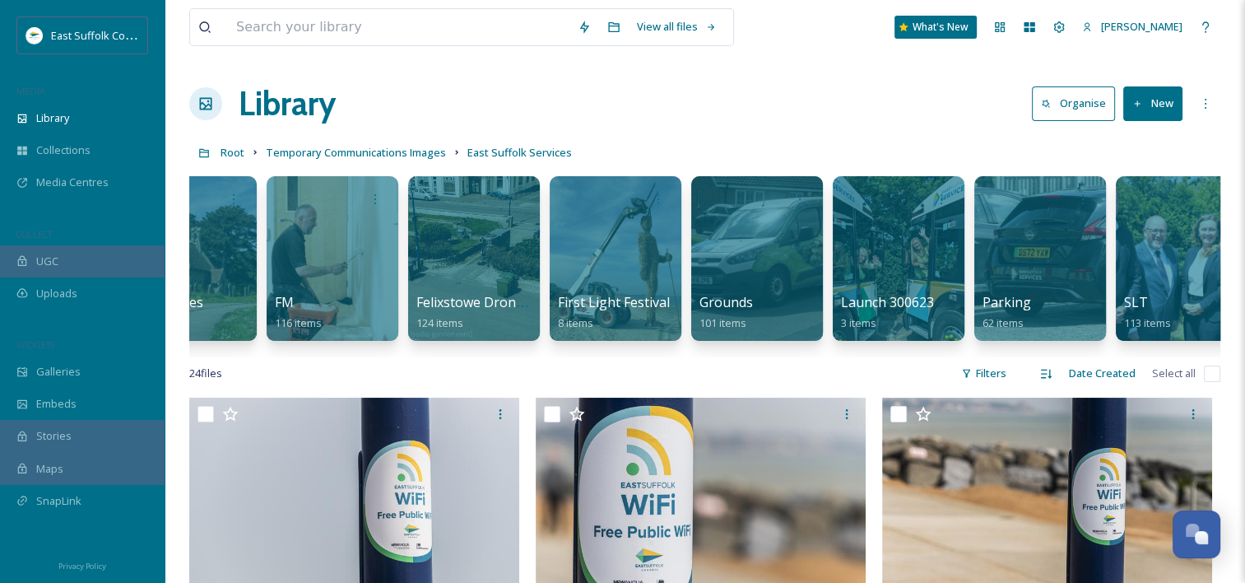
scroll to position [0, 497]
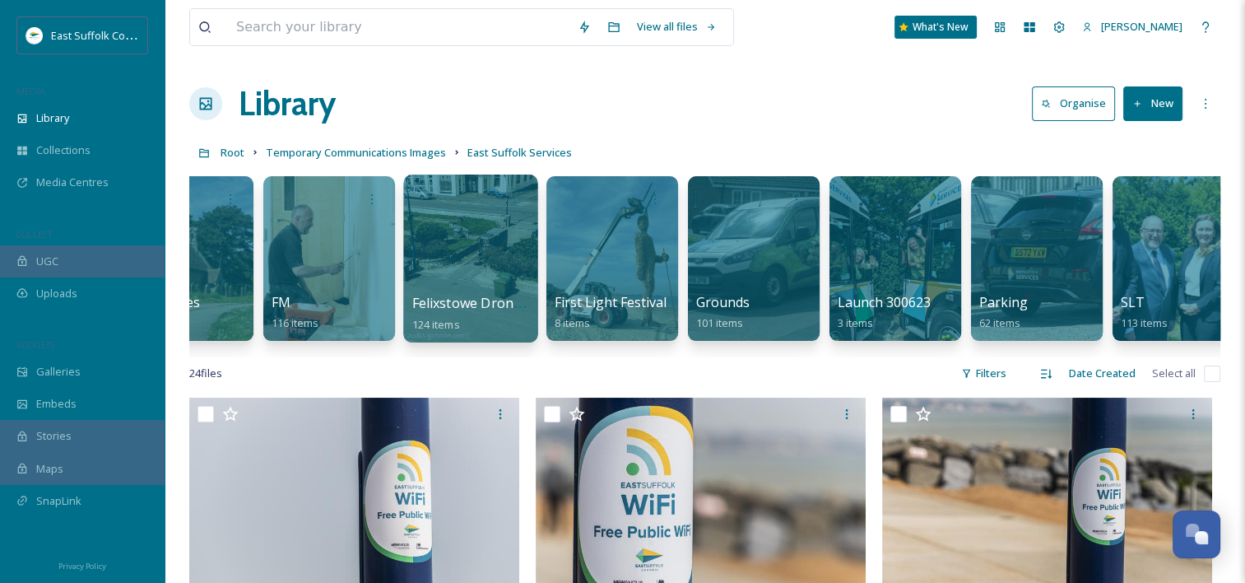
click at [504, 326] on div "Felixstowe Drone Footage 124 items" at bounding box center [471, 313] width 118 height 41
click at [484, 257] on div at bounding box center [470, 258] width 134 height 168
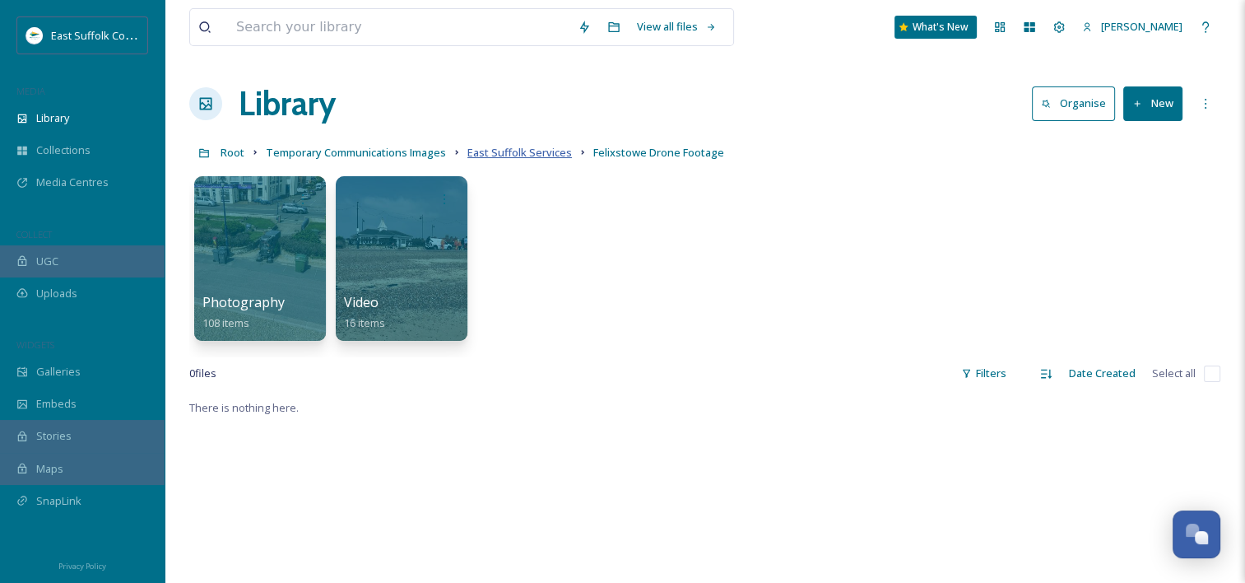
click at [534, 148] on span "East Suffolk Services" at bounding box center [519, 152] width 105 height 15
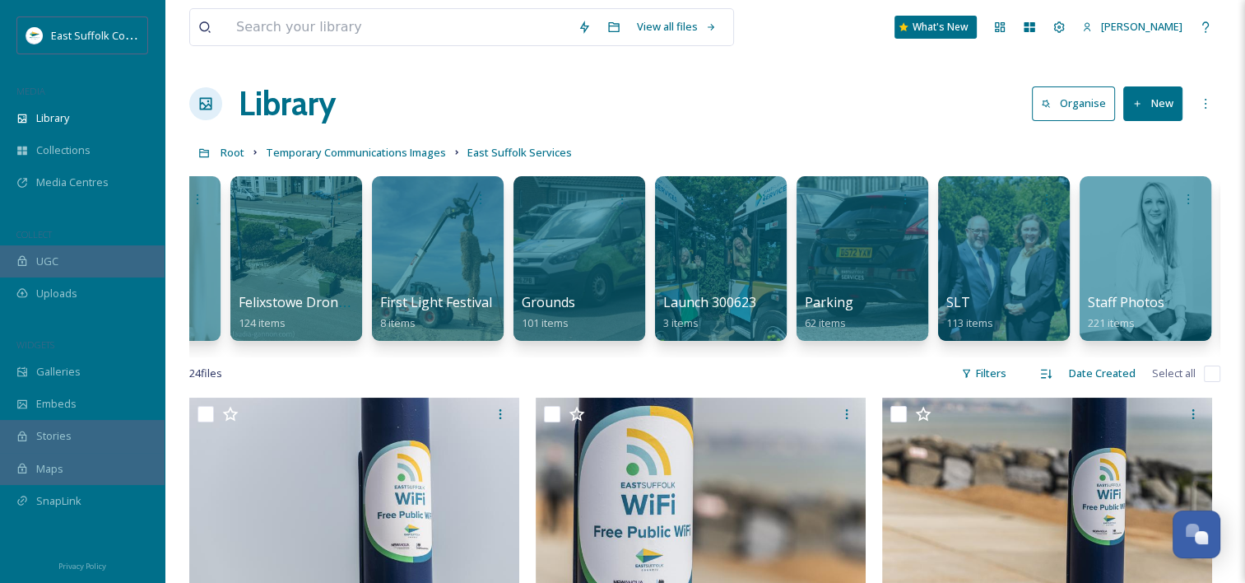
scroll to position [0, 1092]
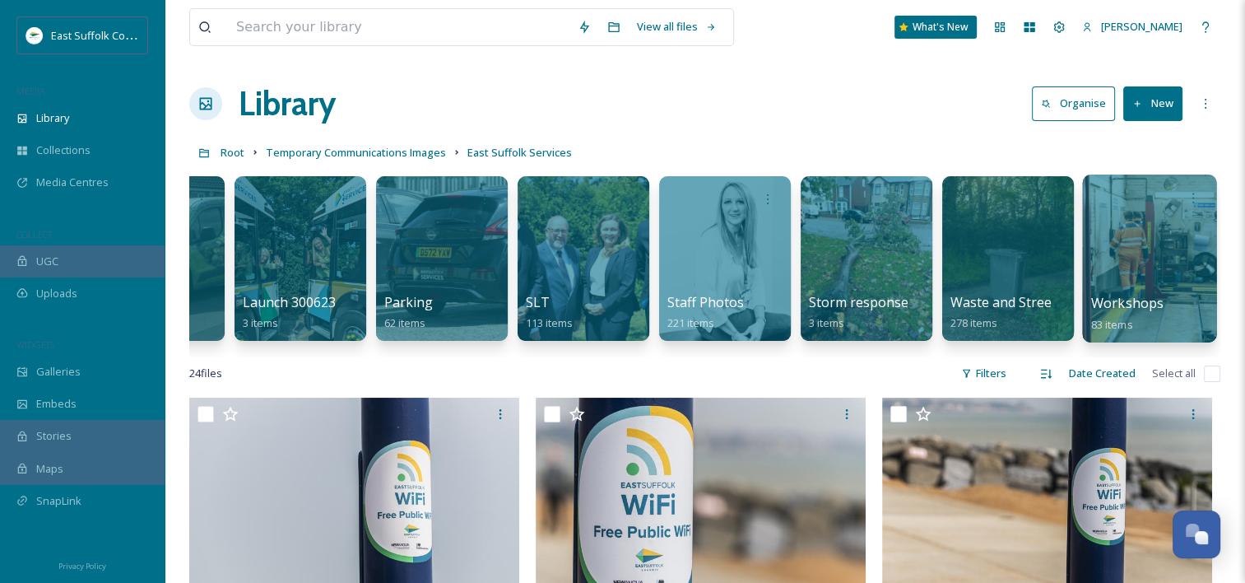
click at [1149, 261] on div at bounding box center [1149, 258] width 134 height 168
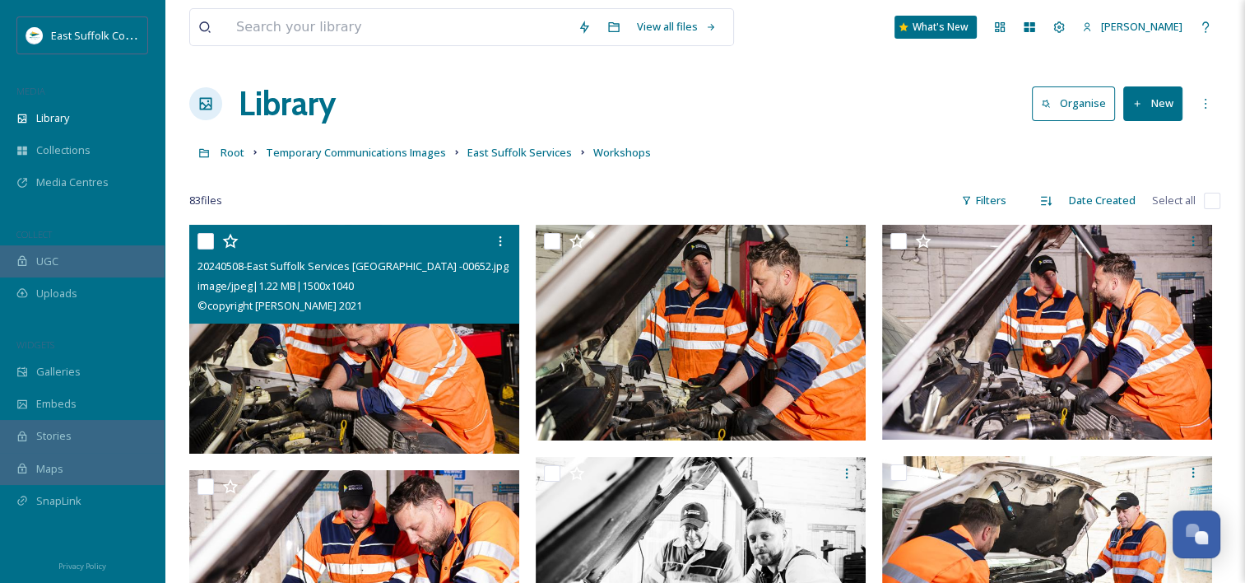
click at [398, 306] on div "© copyright claudia gannon 2021" at bounding box center [357, 305] width 318 height 20
click at [390, 347] on img at bounding box center [354, 339] width 330 height 229
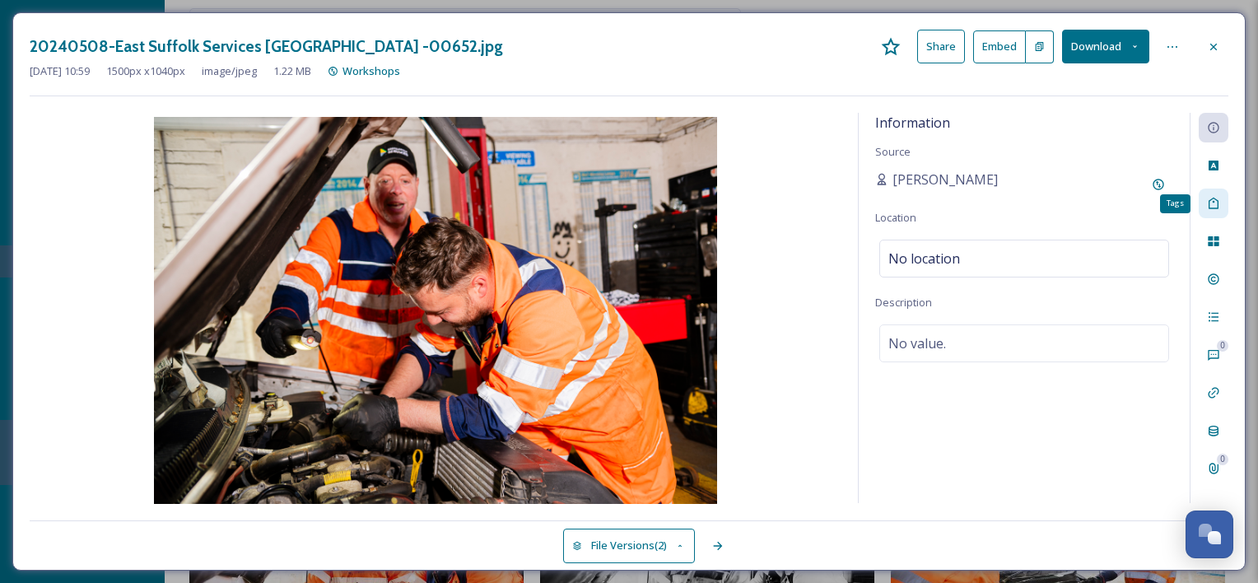
click at [1213, 201] on icon at bounding box center [1213, 204] width 10 height 12
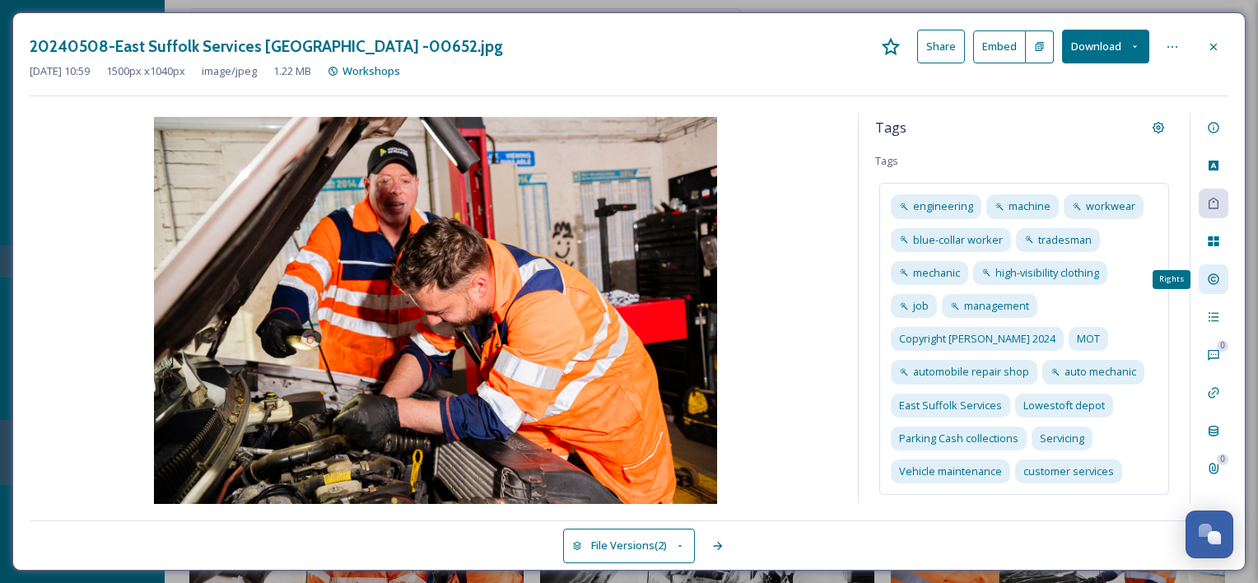
click at [1203, 280] on div "Rights" at bounding box center [1213, 279] width 30 height 30
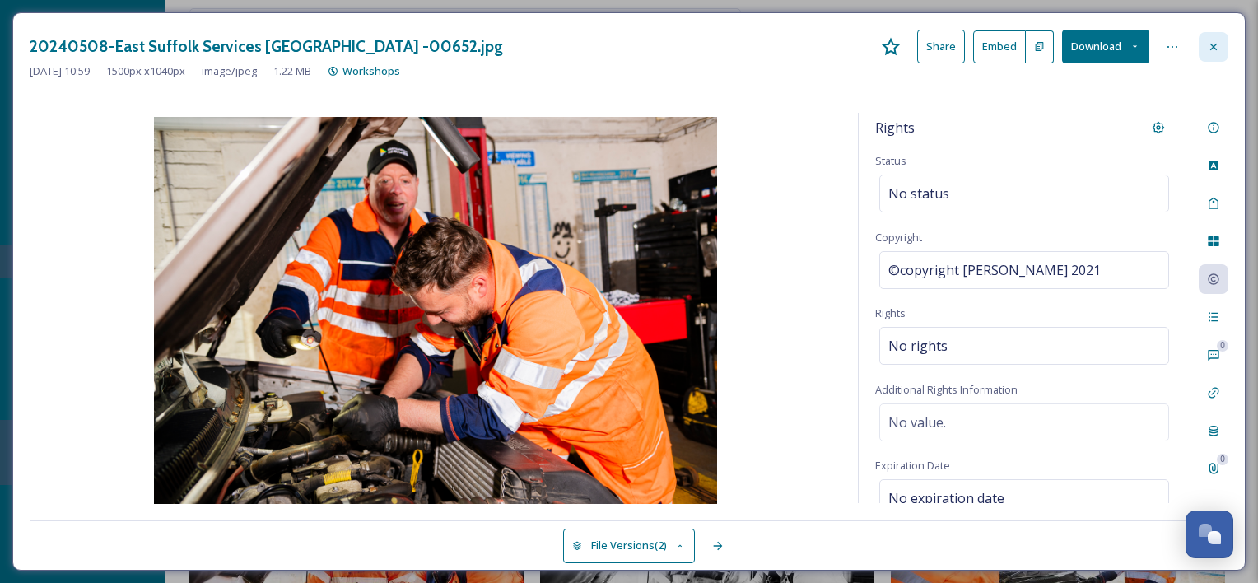
click at [1205, 51] on div at bounding box center [1213, 47] width 30 height 30
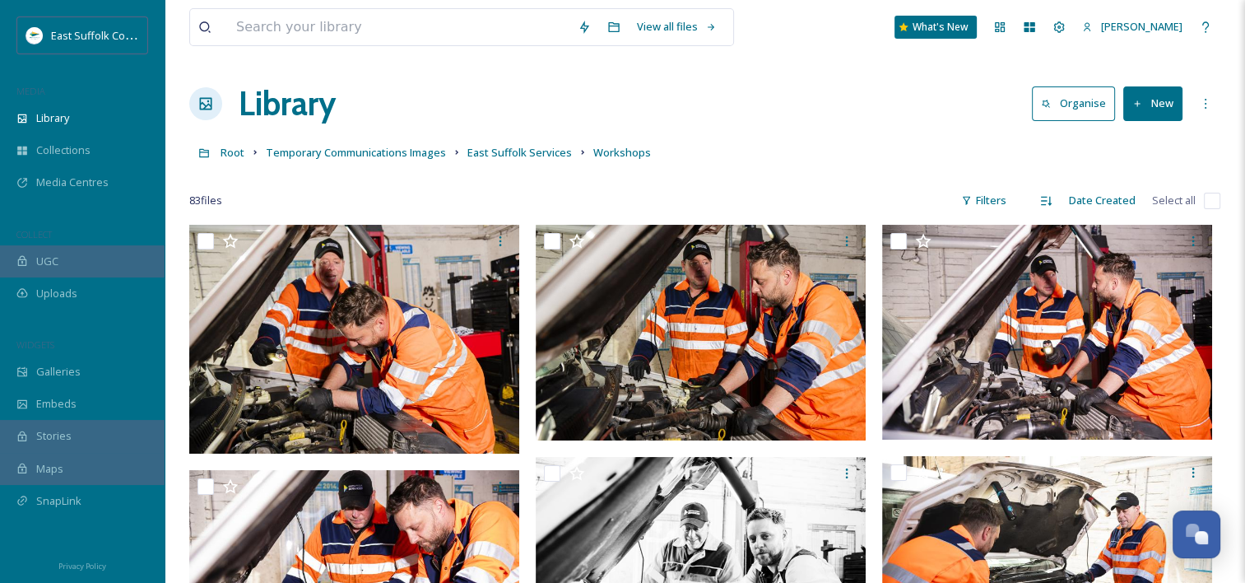
click at [1205, 204] on input "checkbox" at bounding box center [1212, 201] width 16 height 16
checkbox input "true"
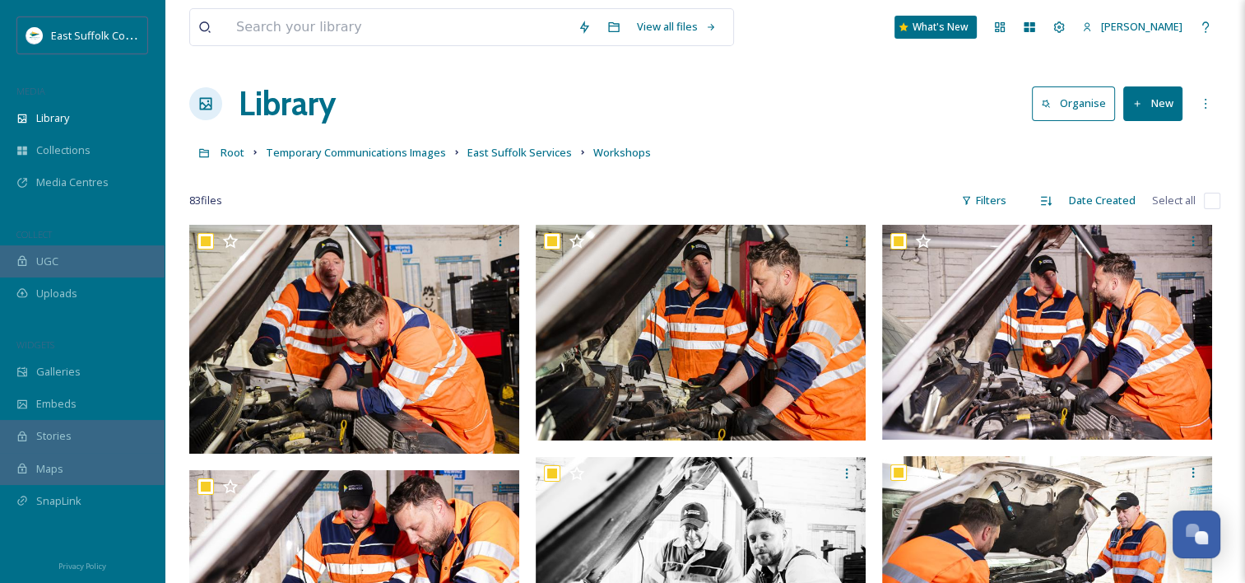
checkbox input "true"
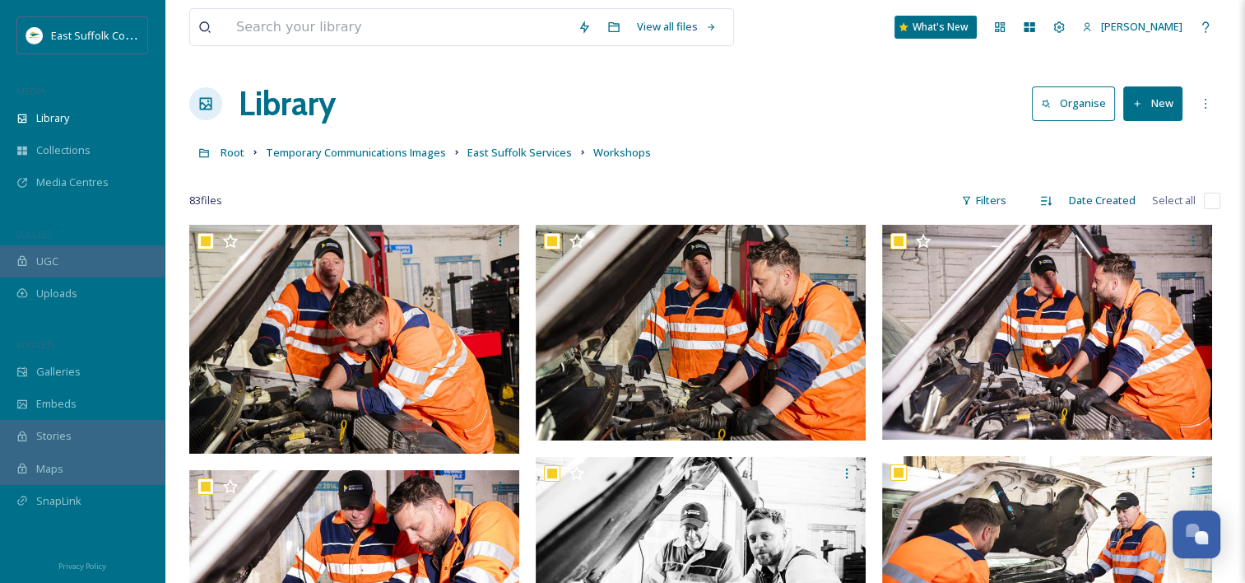
checkbox input "true"
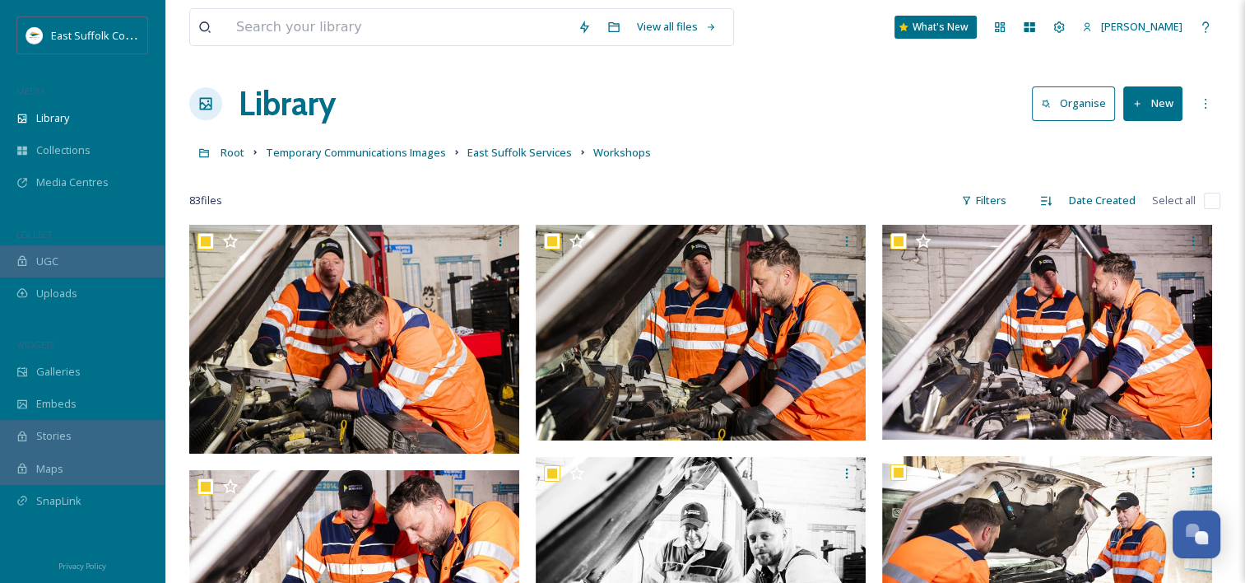
checkbox input "true"
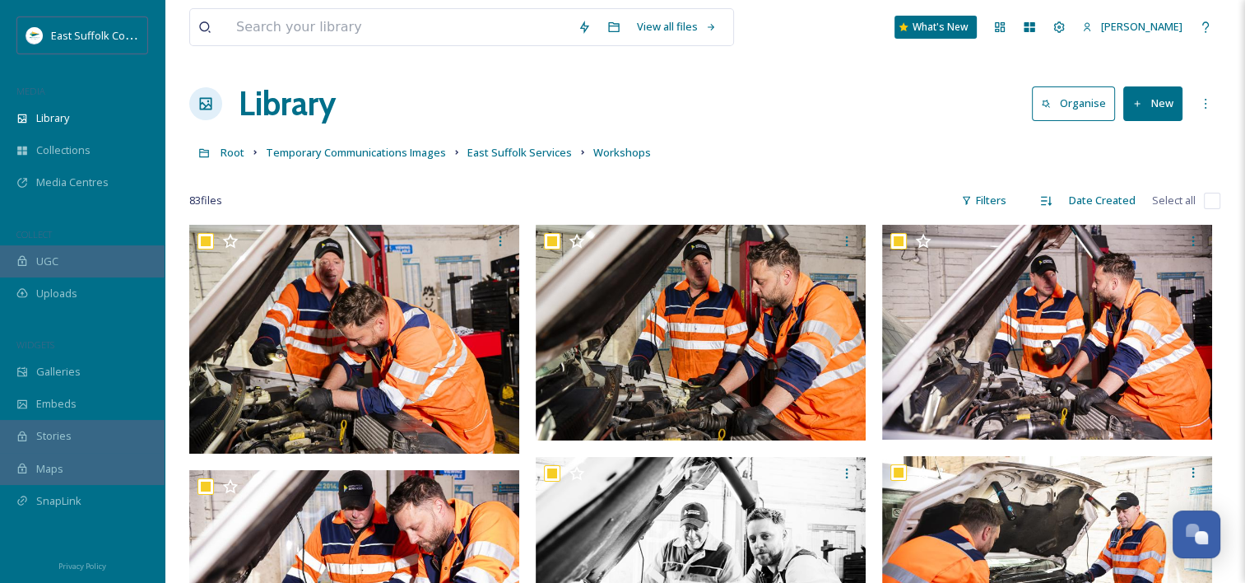
checkbox input "true"
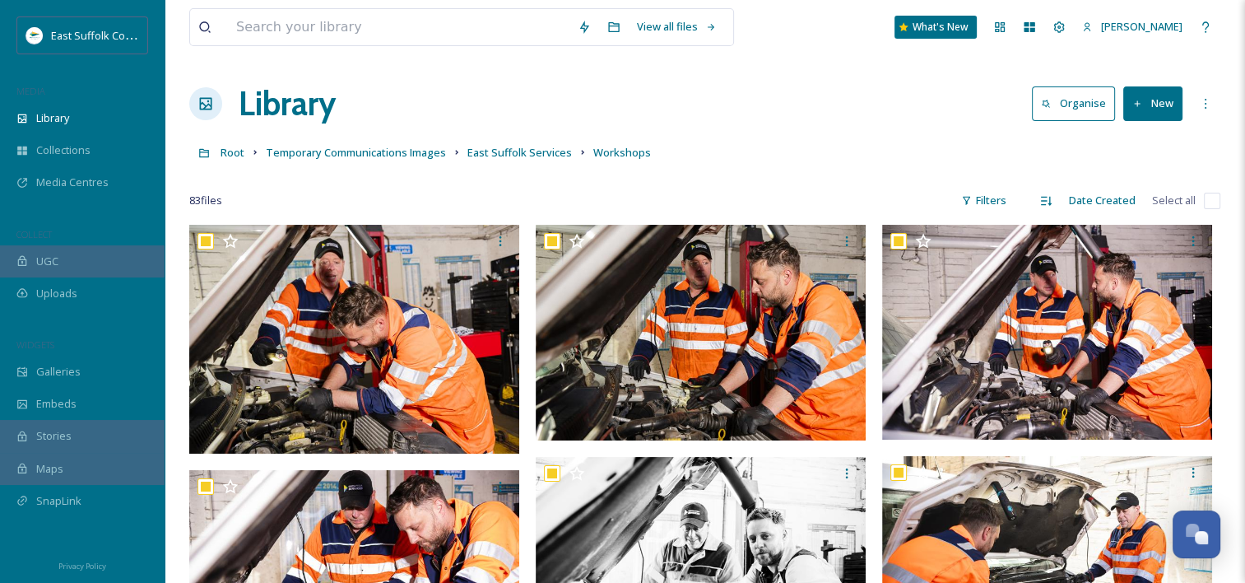
checkbox input "true"
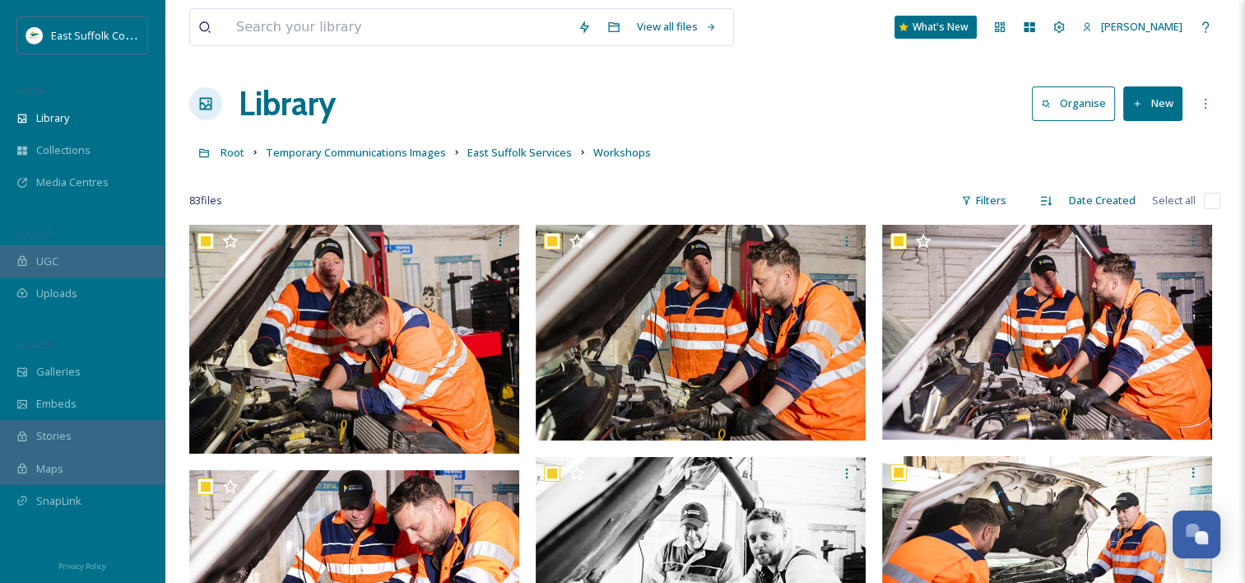
checkbox input "true"
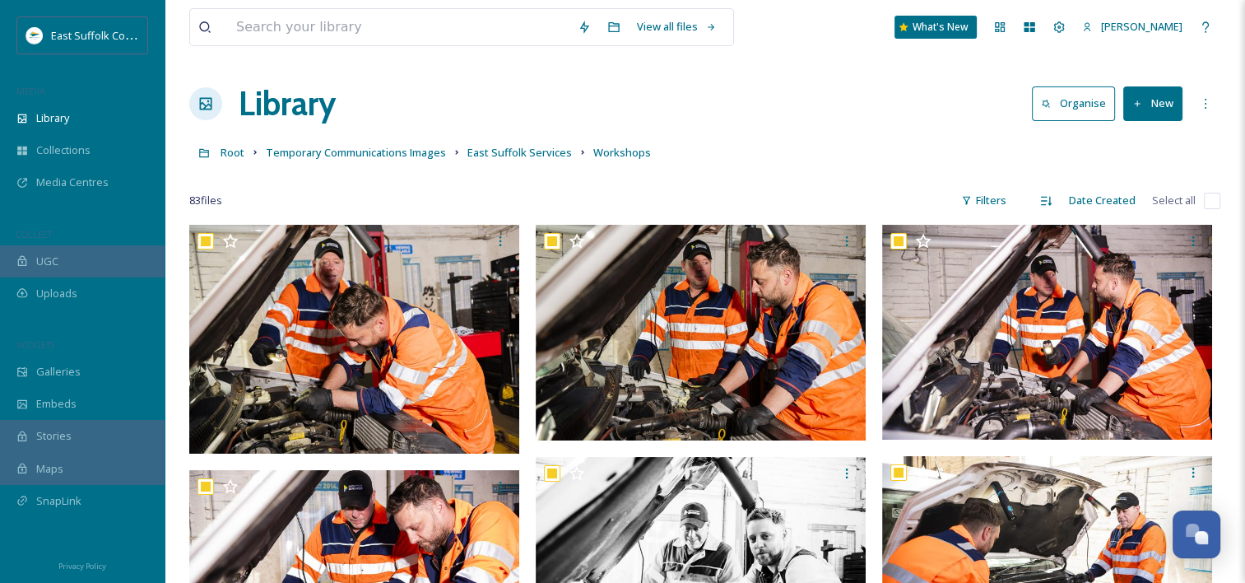
checkbox input "true"
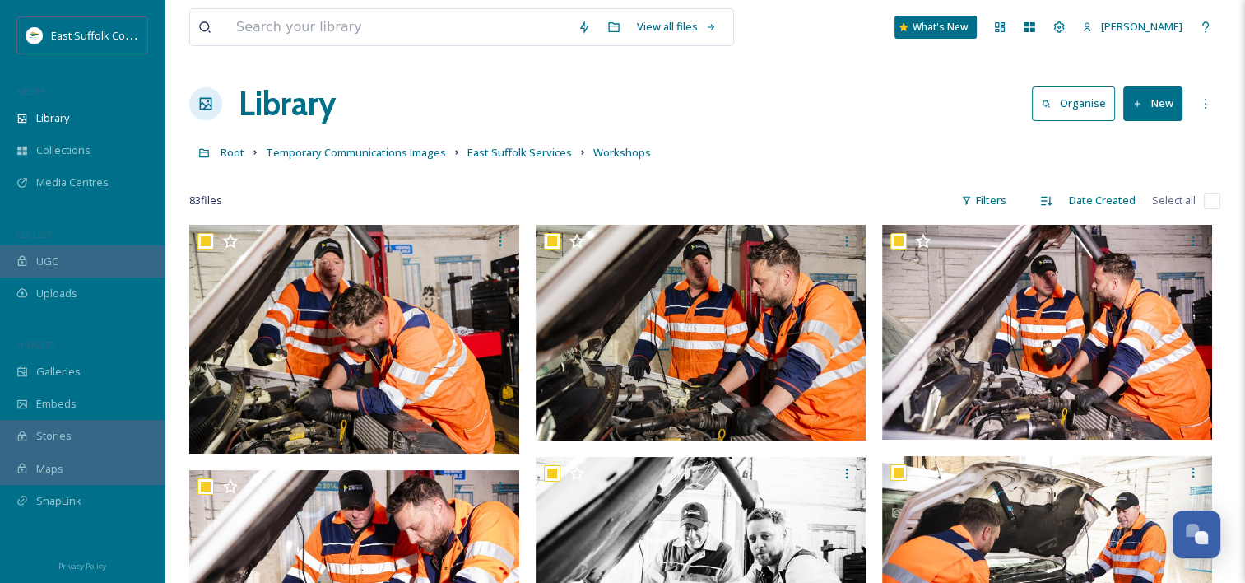
checkbox input "true"
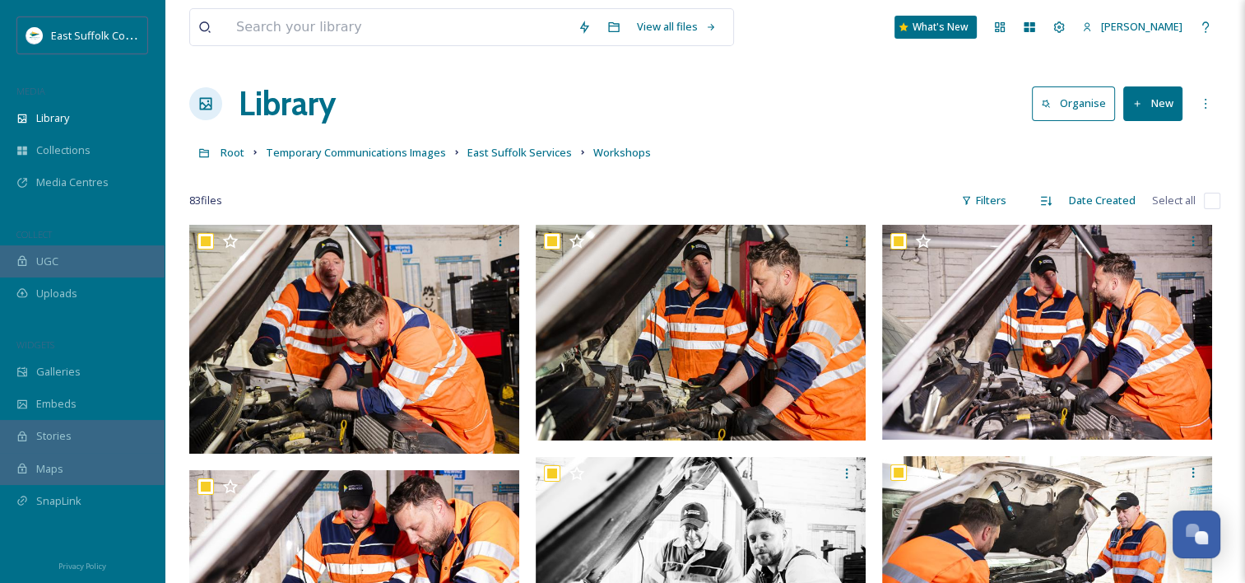
checkbox input "true"
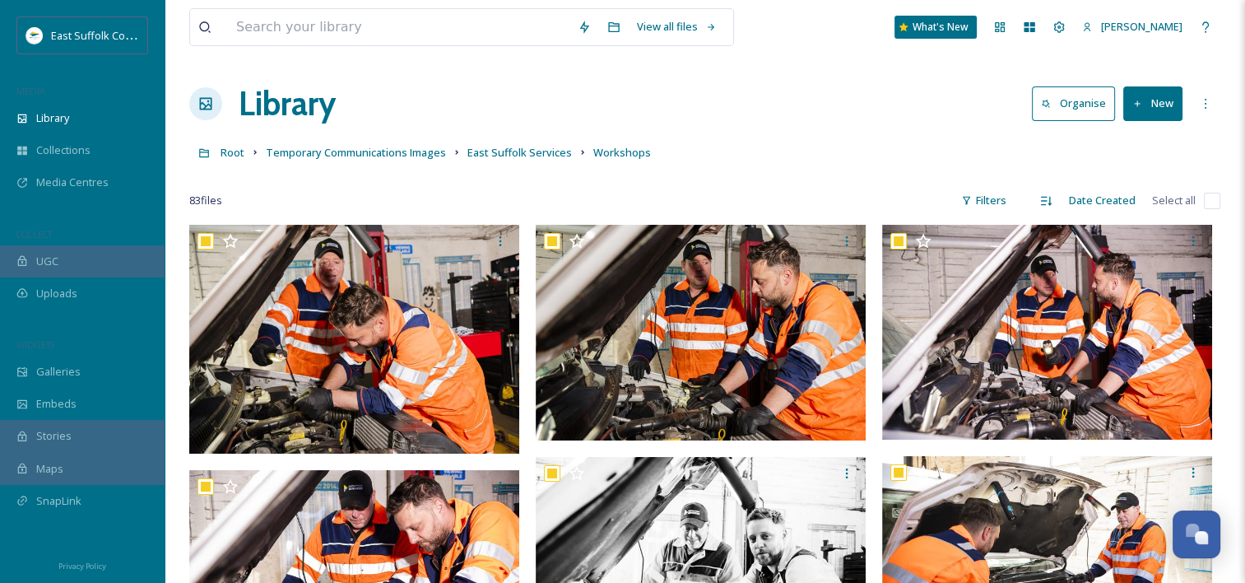
checkbox input "true"
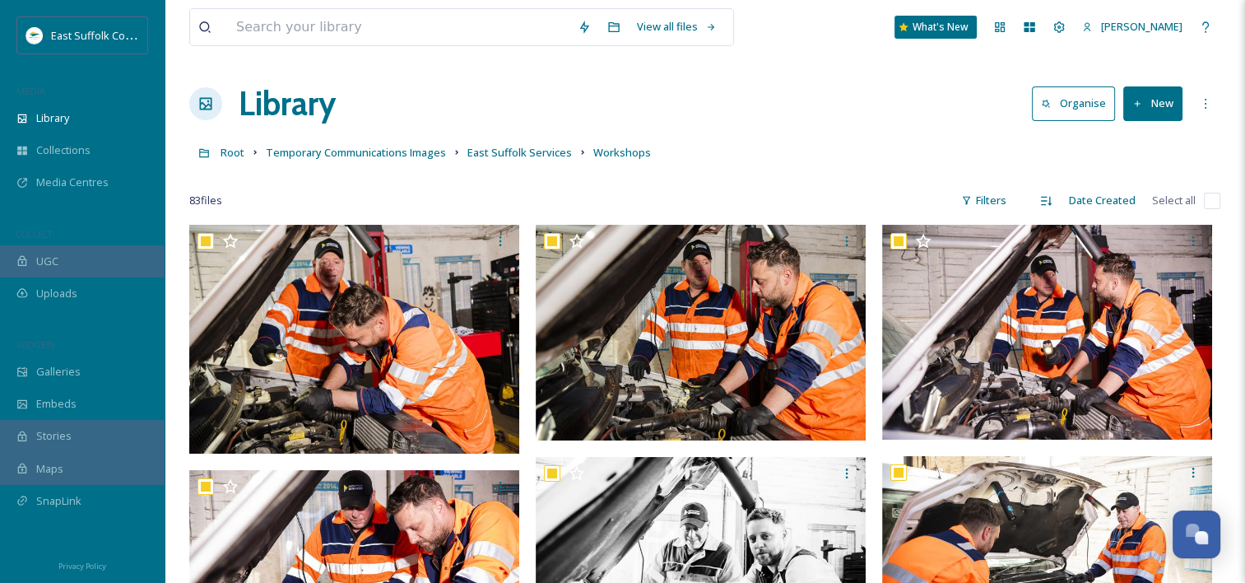
checkbox input "true"
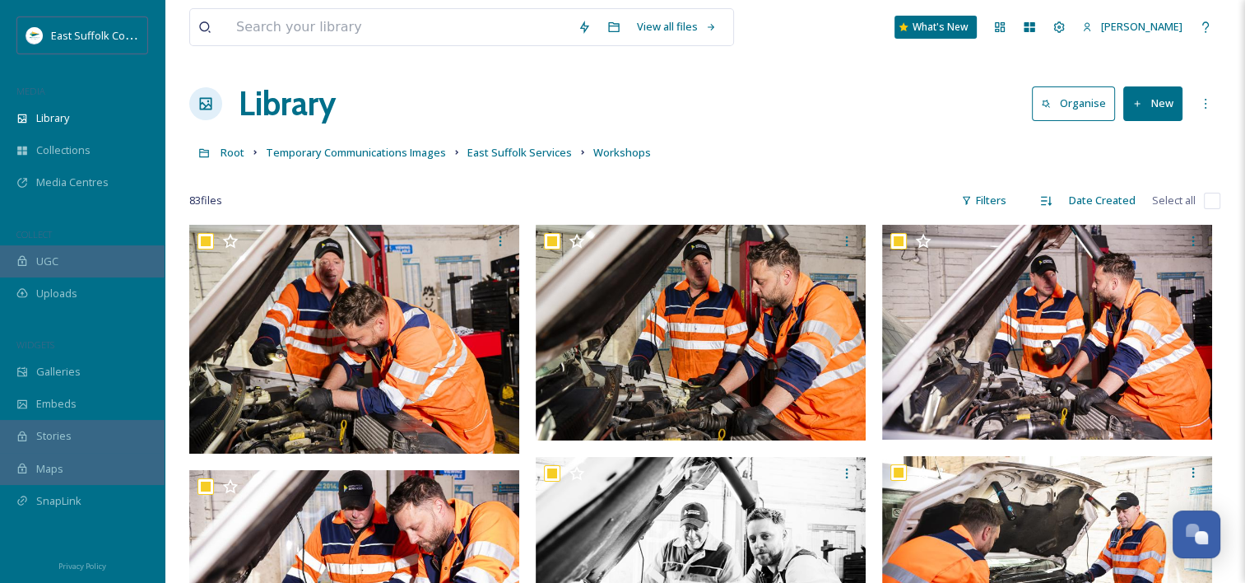
checkbox input "true"
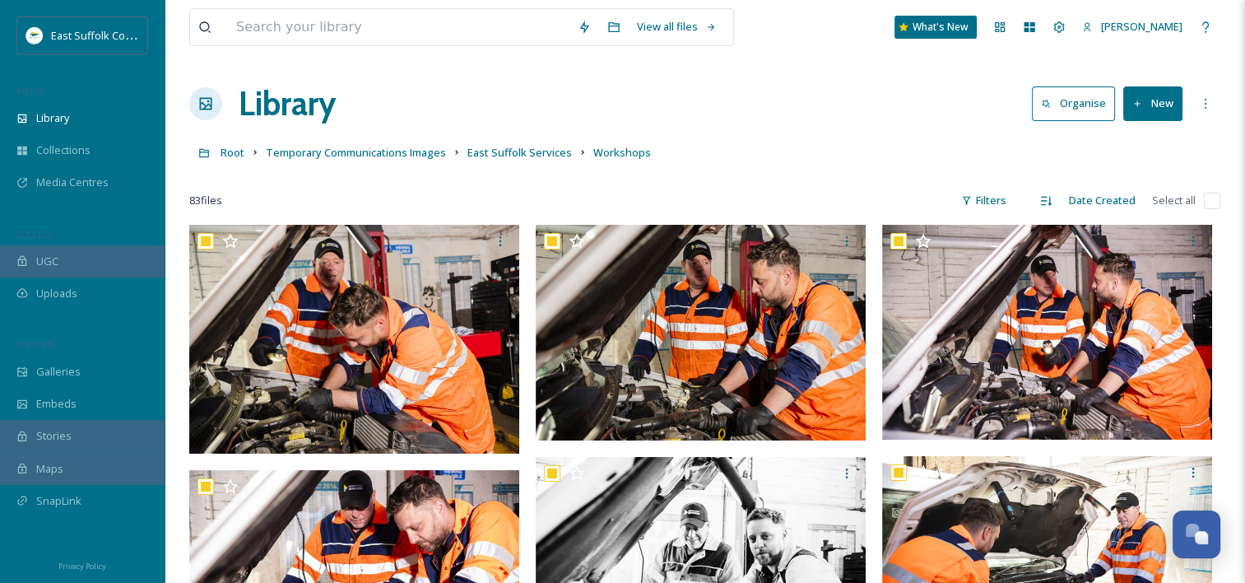
checkbox input "true"
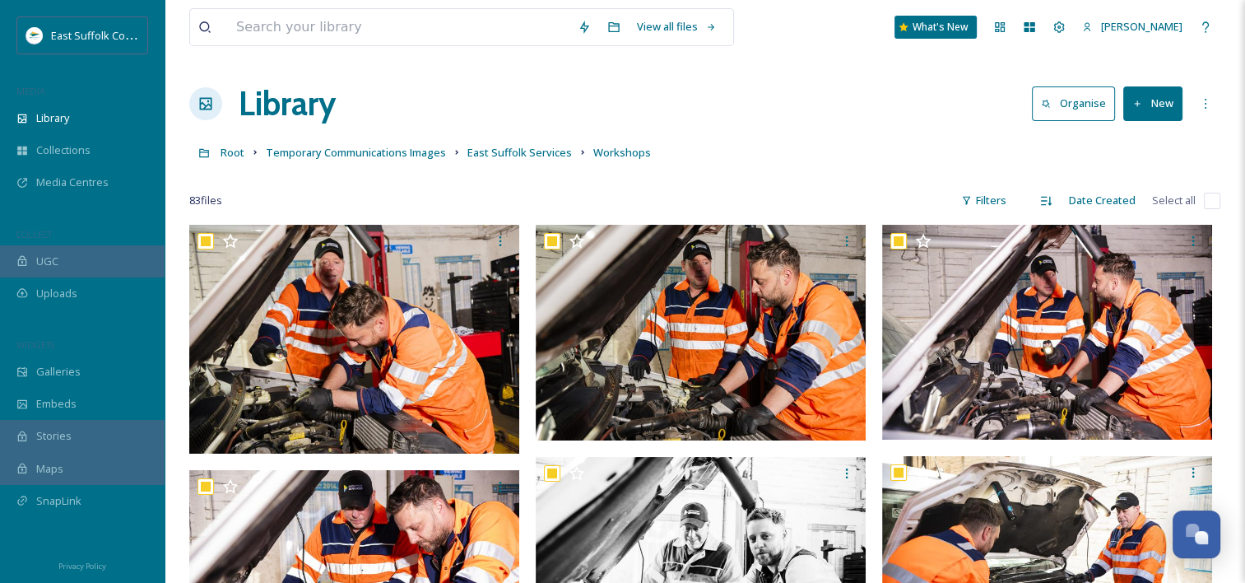
checkbox input "true"
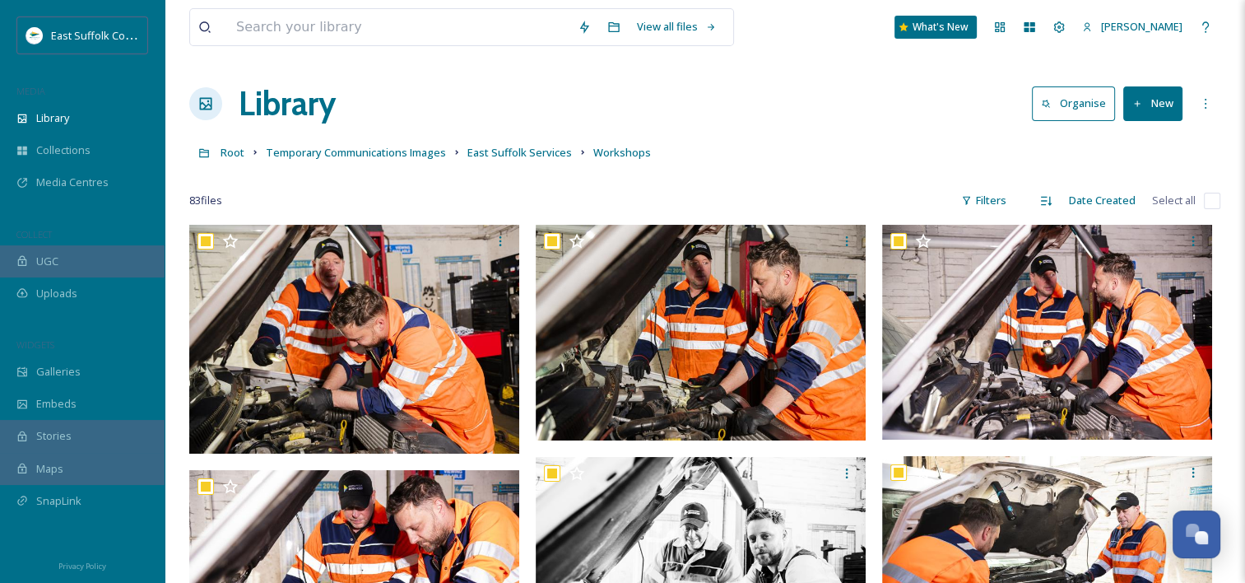
checkbox input "true"
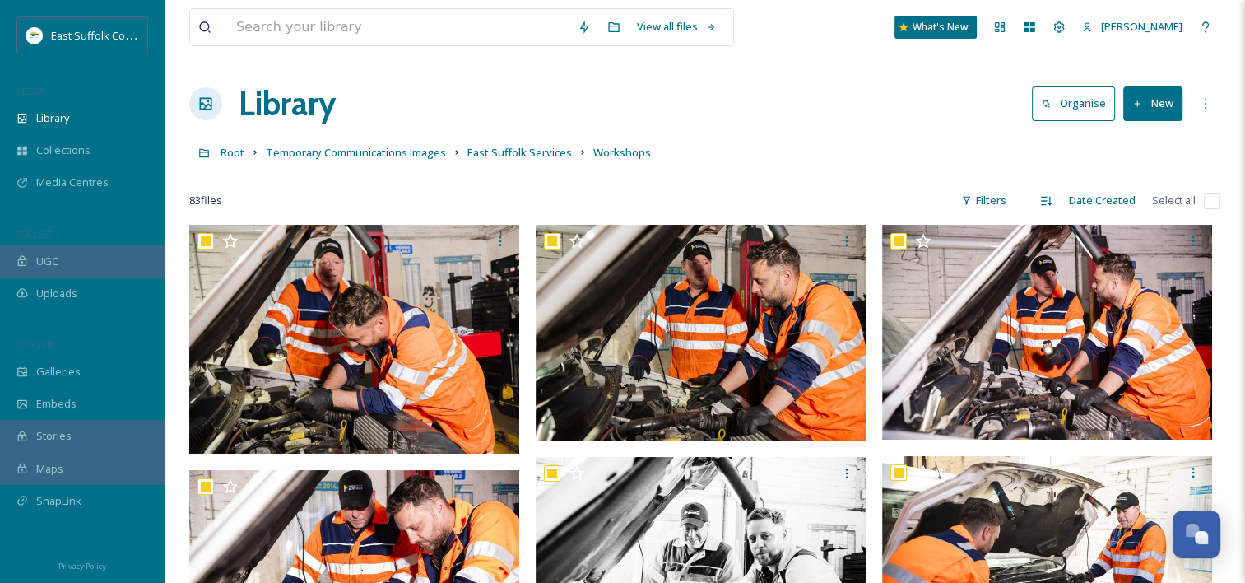
checkbox input "true"
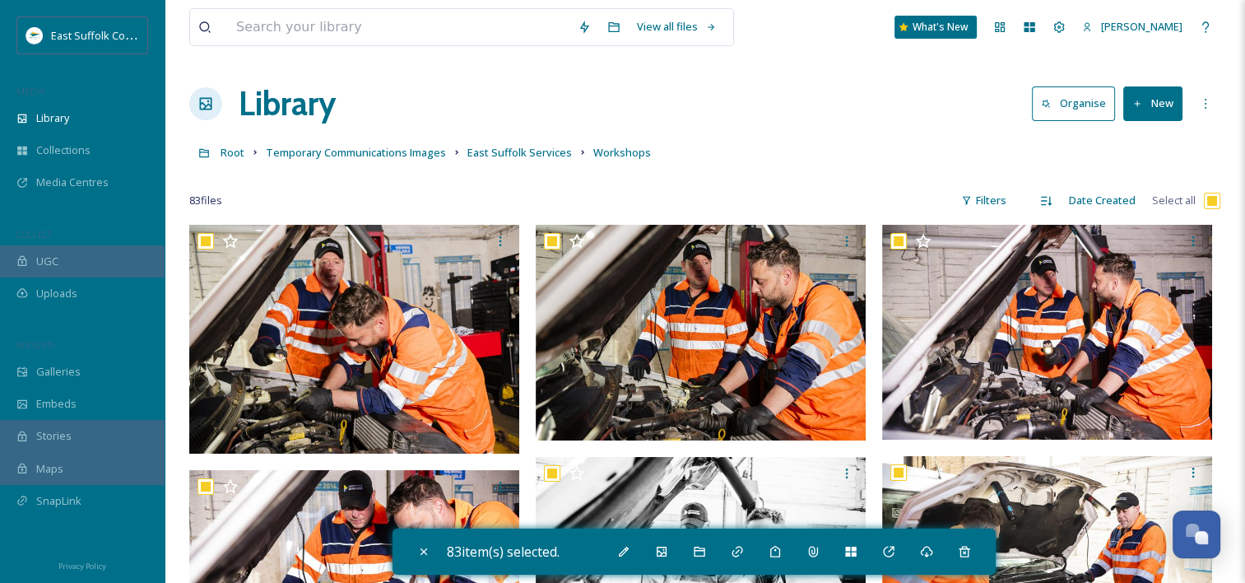
click at [625, 551] on icon at bounding box center [623, 551] width 13 height 13
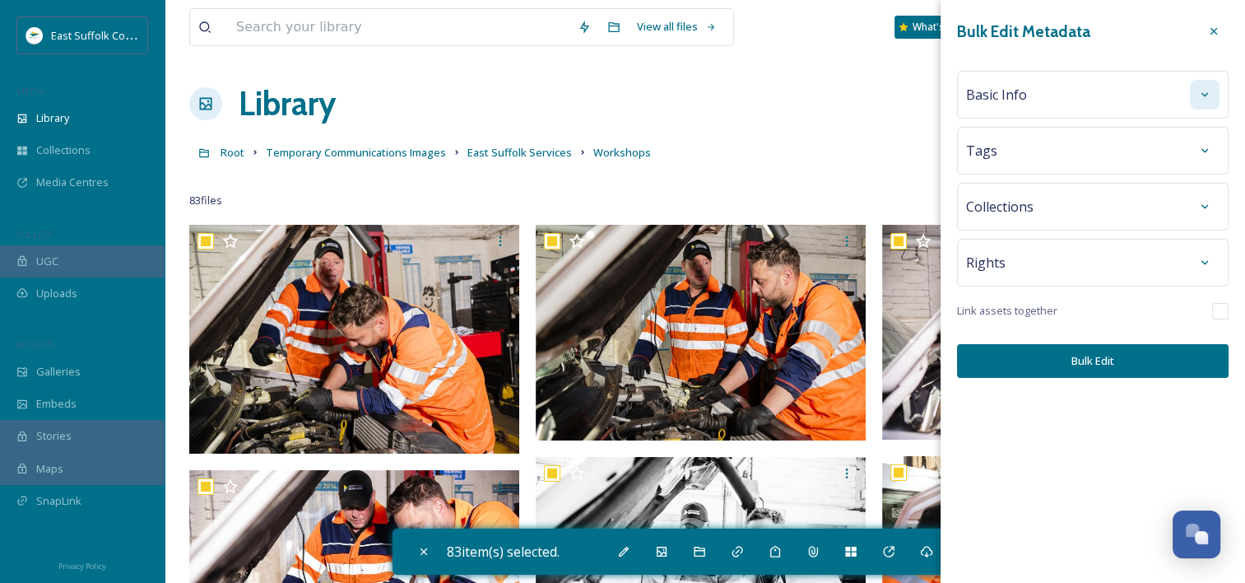
click at [1198, 91] on icon at bounding box center [1204, 94] width 13 height 13
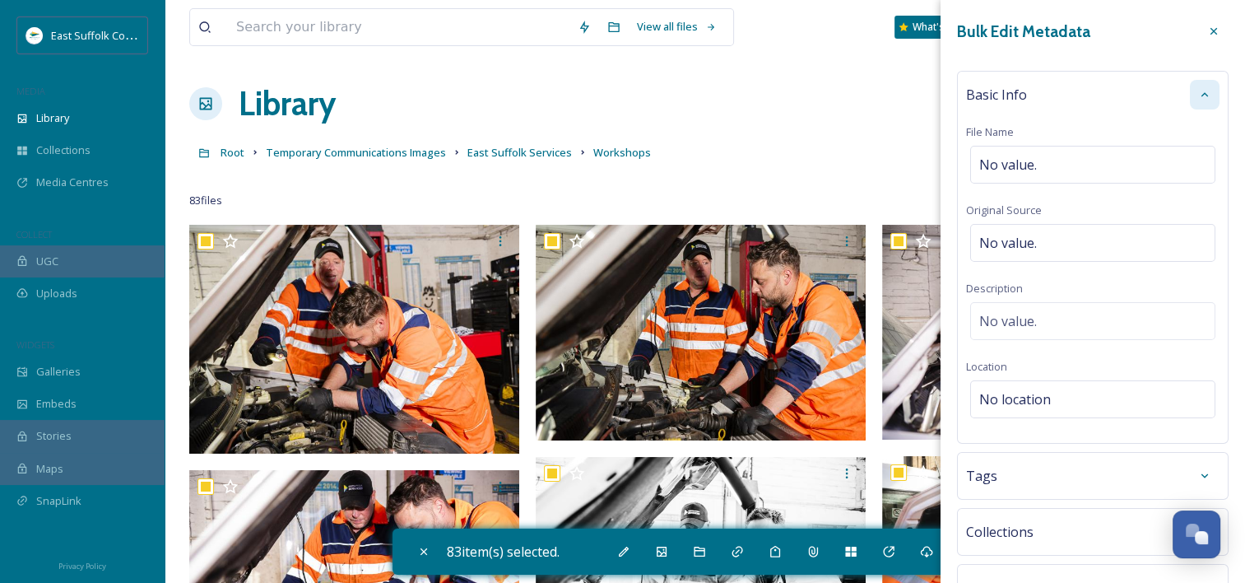
click at [1195, 84] on div at bounding box center [1205, 95] width 30 height 30
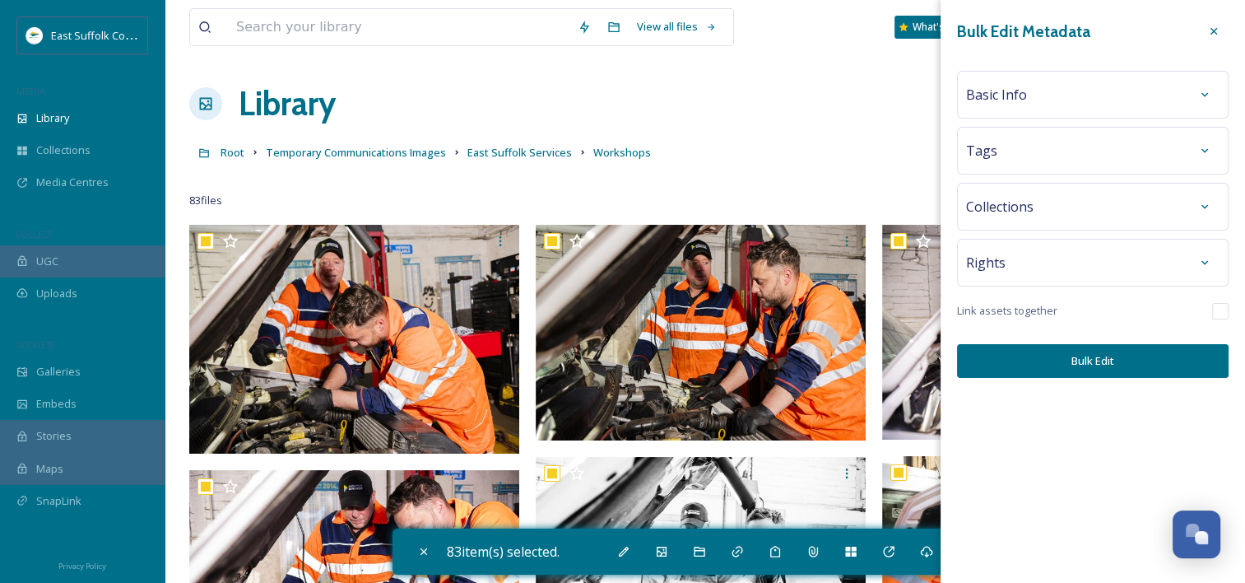
click at [1187, 267] on div "Rights" at bounding box center [1092, 263] width 253 height 30
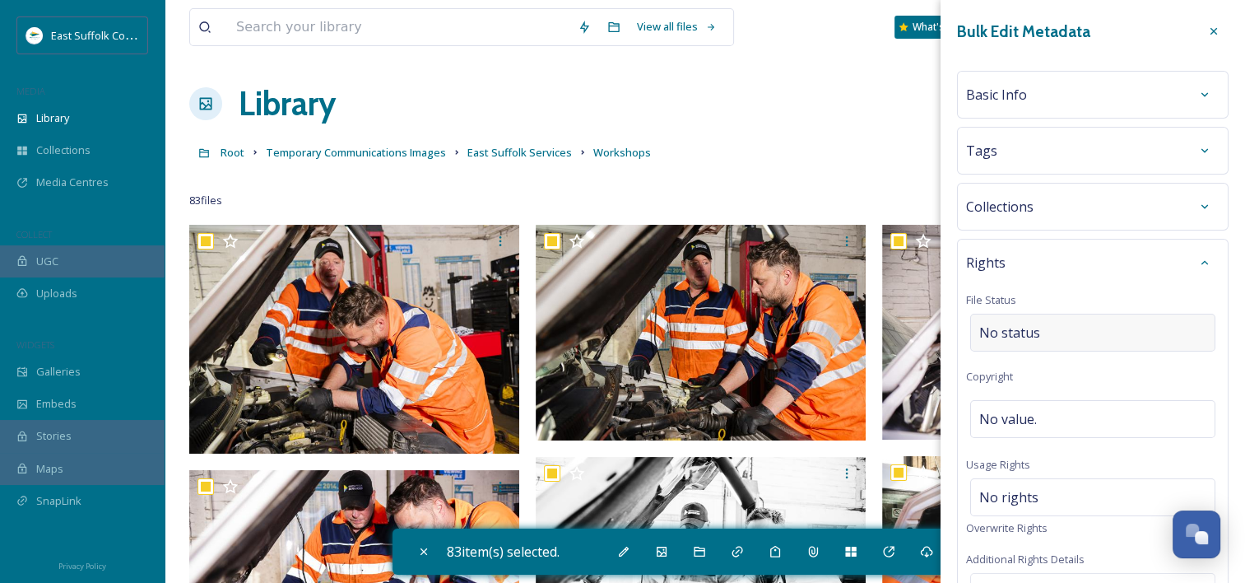
scroll to position [165, 0]
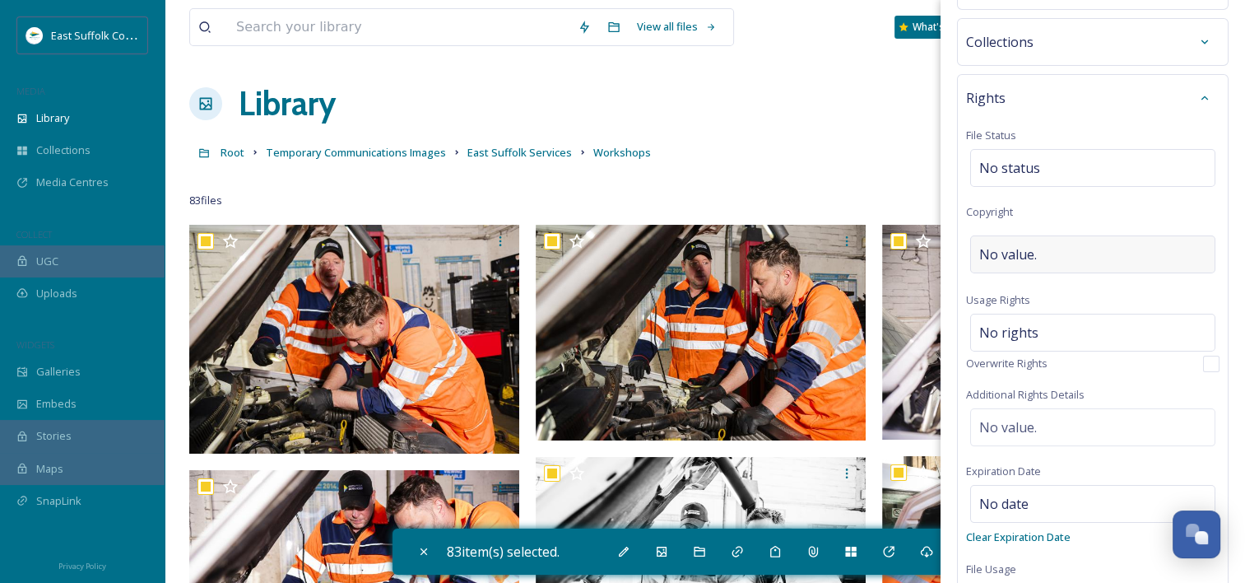
click at [1070, 248] on div "No value." at bounding box center [1092, 254] width 245 height 38
type input "Claudia Gannon"
click at [1063, 219] on div "Rights File Status No status Copyright Claudia Gannon Usage Rights No rights Ov…" at bounding box center [1093, 343] width 272 height 539
click at [1037, 332] on div "No rights" at bounding box center [1092, 333] width 245 height 38
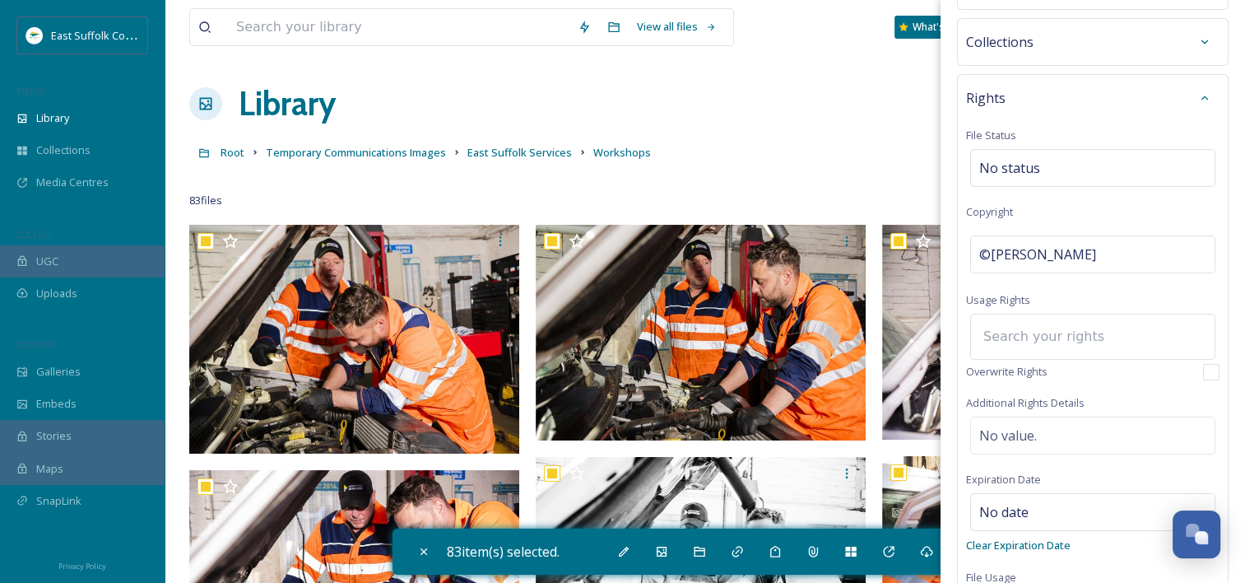
drag, startPoint x: 1035, startPoint y: 329, endPoint x: 1027, endPoint y: 338, distance: 12.2
click at [1035, 329] on input at bounding box center [1065, 336] width 181 height 36
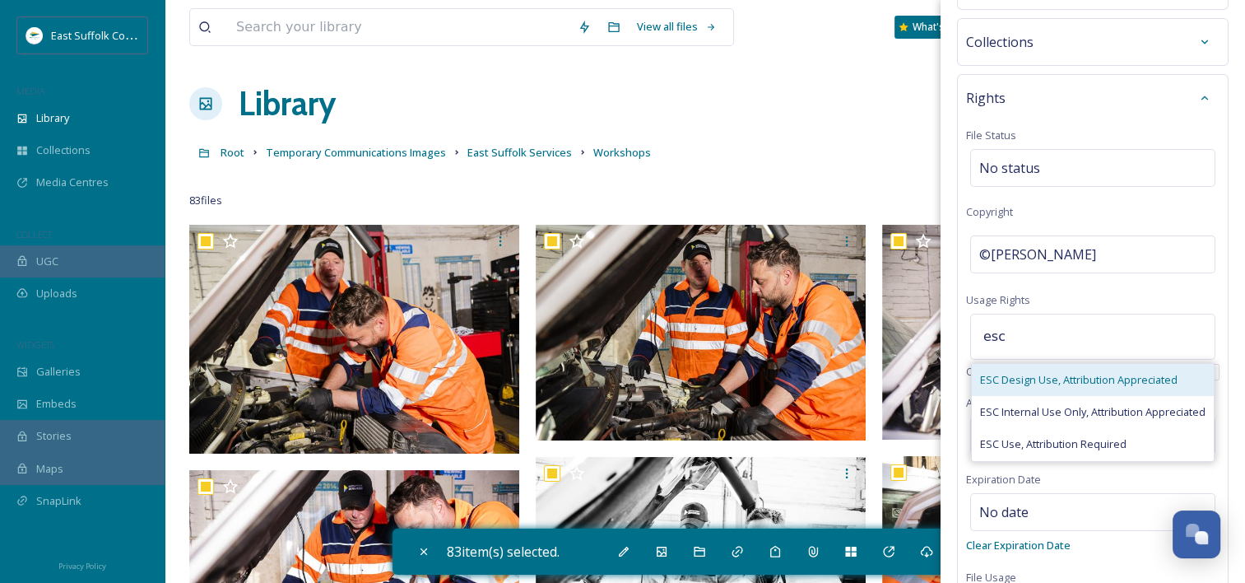
type input "esc"
click at [1030, 379] on span "ESC Design Use, Attribution Appreciated" at bounding box center [1079, 380] width 198 height 16
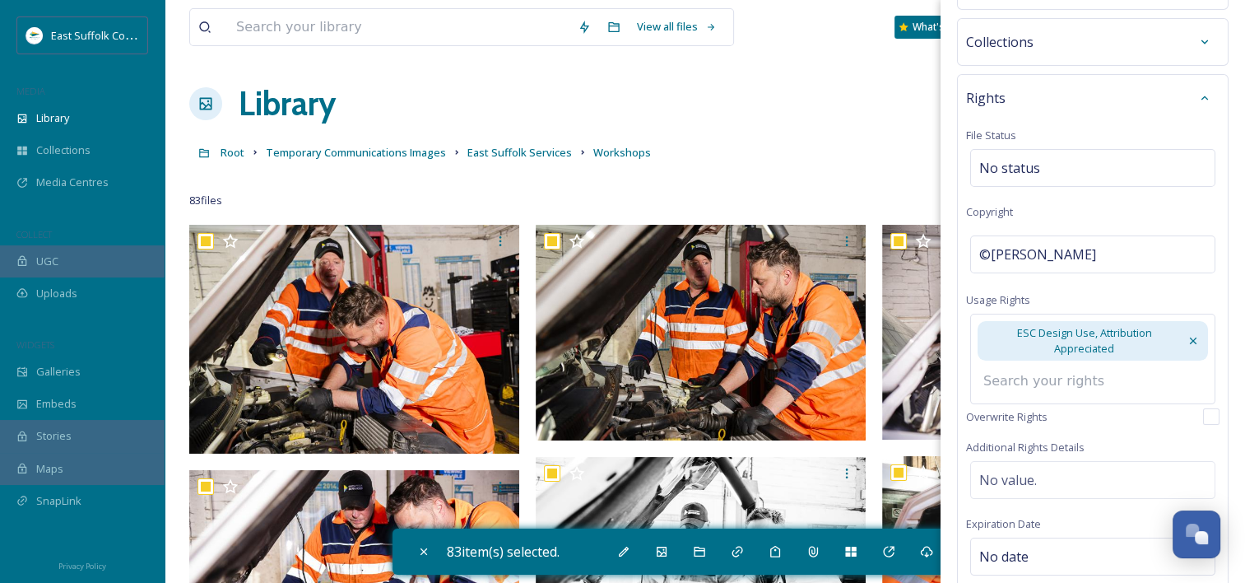
click at [1048, 373] on input at bounding box center [1065, 381] width 181 height 36
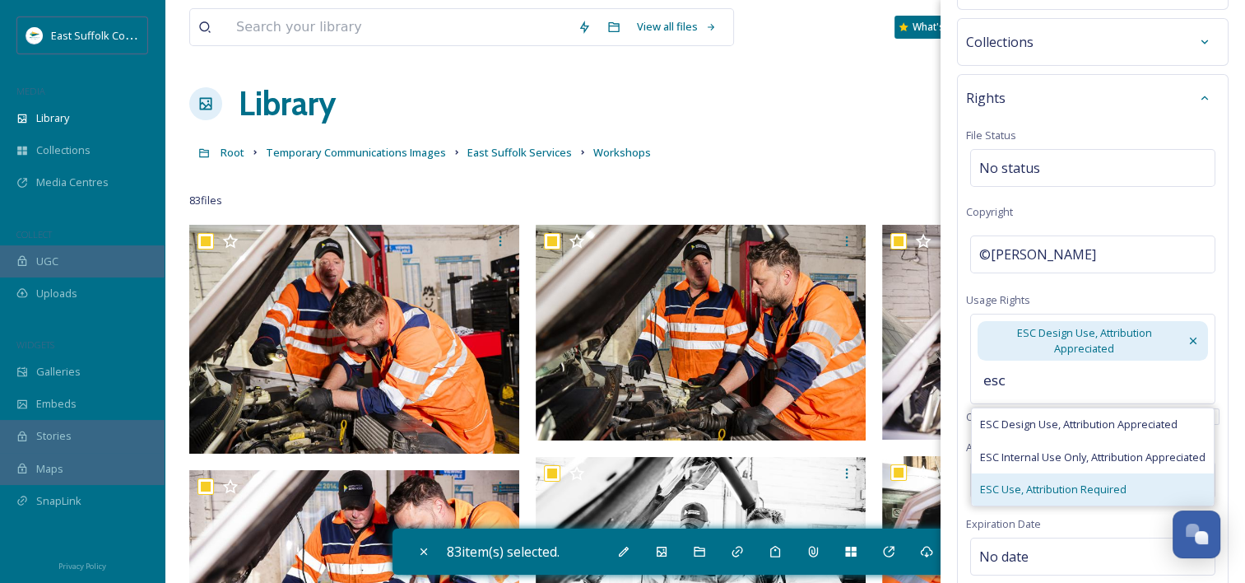
type input "esc"
click at [1067, 495] on div "ESC Use, Attribution Required" at bounding box center [1093, 489] width 242 height 32
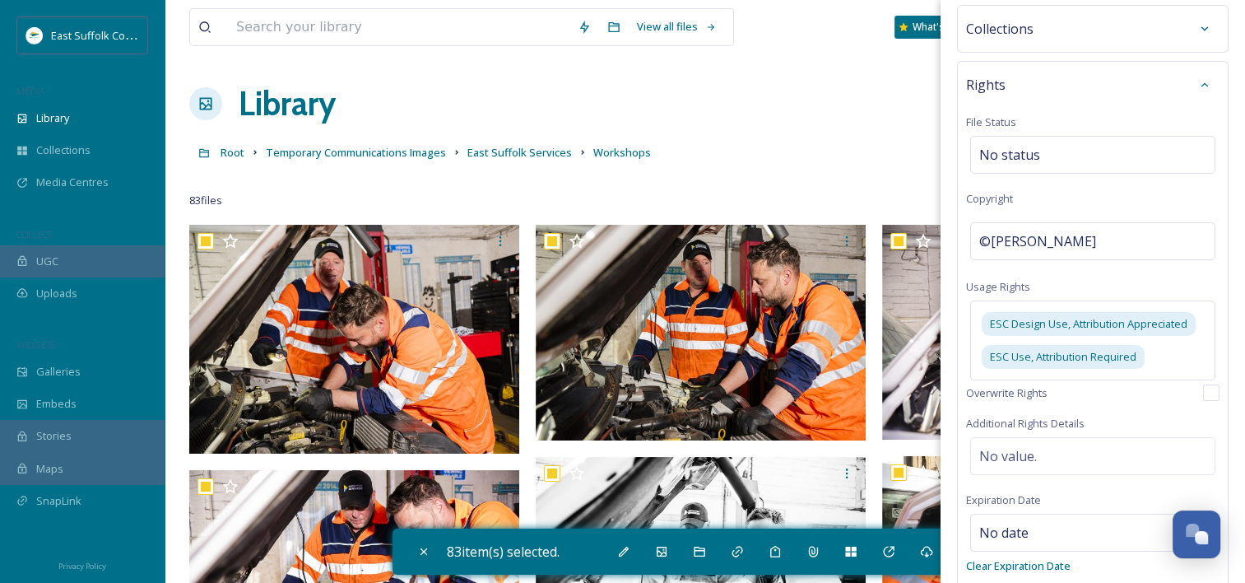
scroll to position [0, 0]
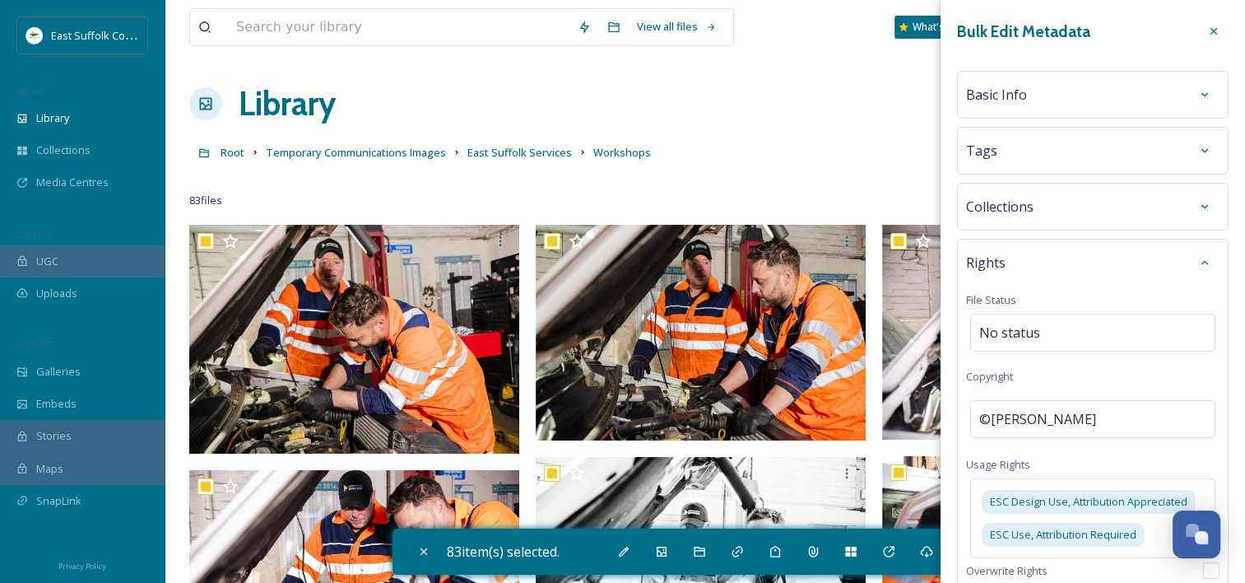
click at [1163, 145] on div "Tags" at bounding box center [1092, 151] width 253 height 30
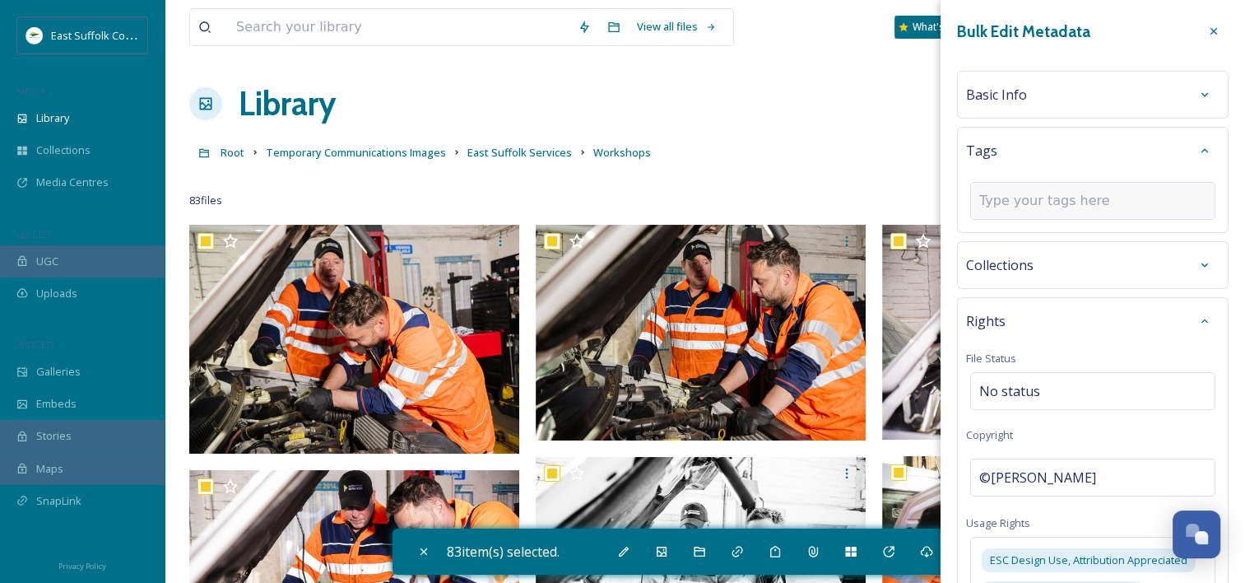
click at [1044, 208] on input at bounding box center [1061, 201] width 165 height 20
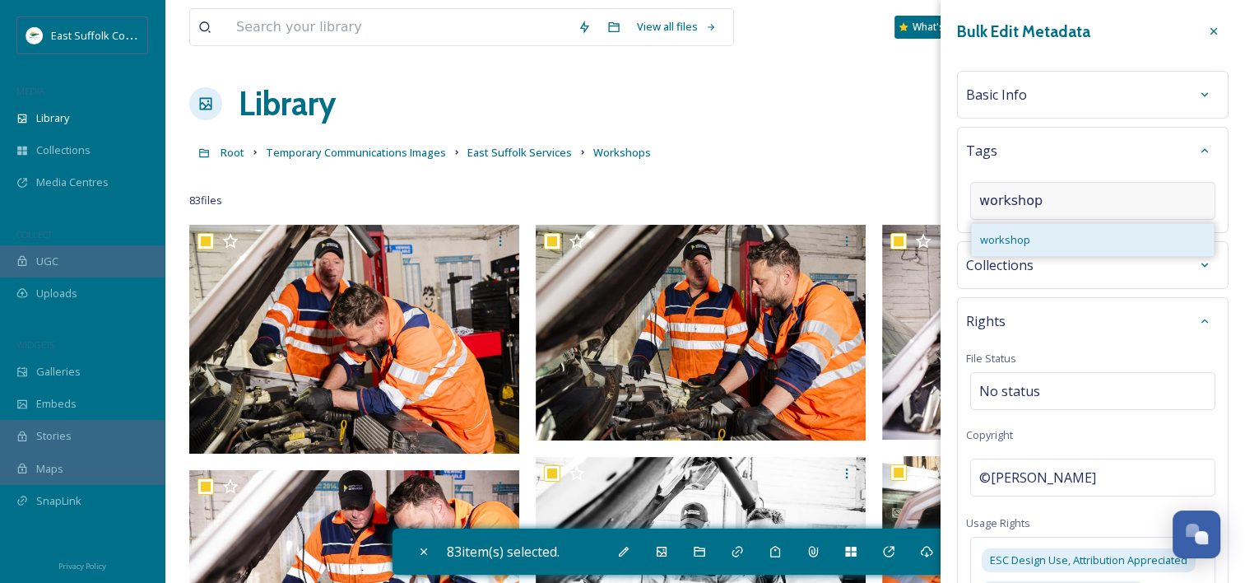
type input "workshop"
click at [1052, 237] on div "workshop" at bounding box center [1093, 240] width 242 height 32
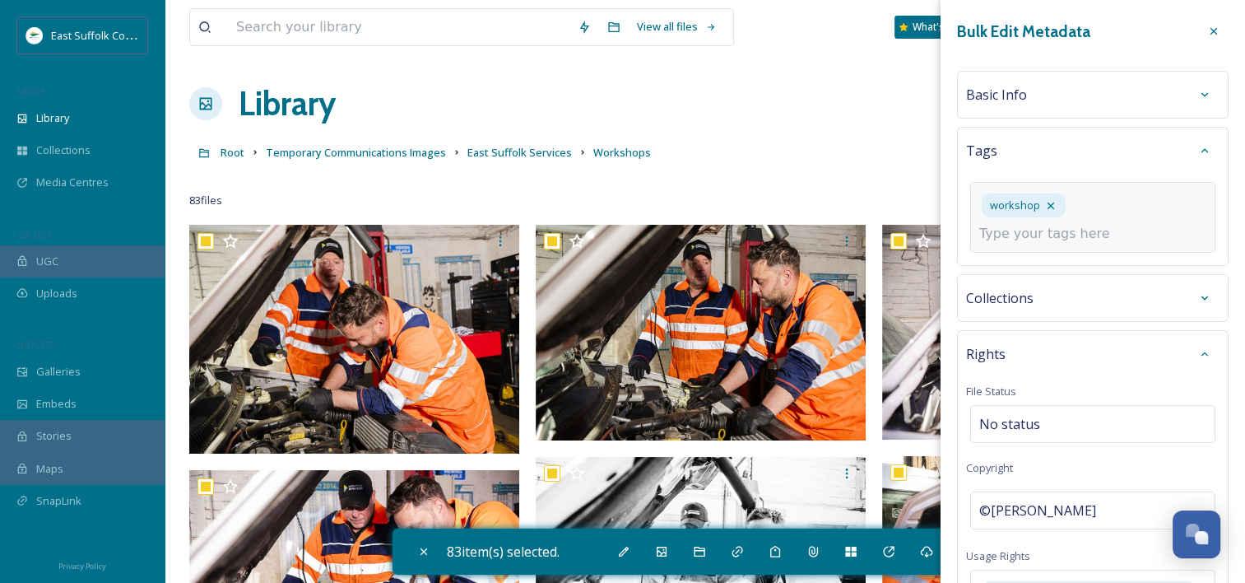
click at [1043, 239] on input at bounding box center [1061, 234] width 165 height 20
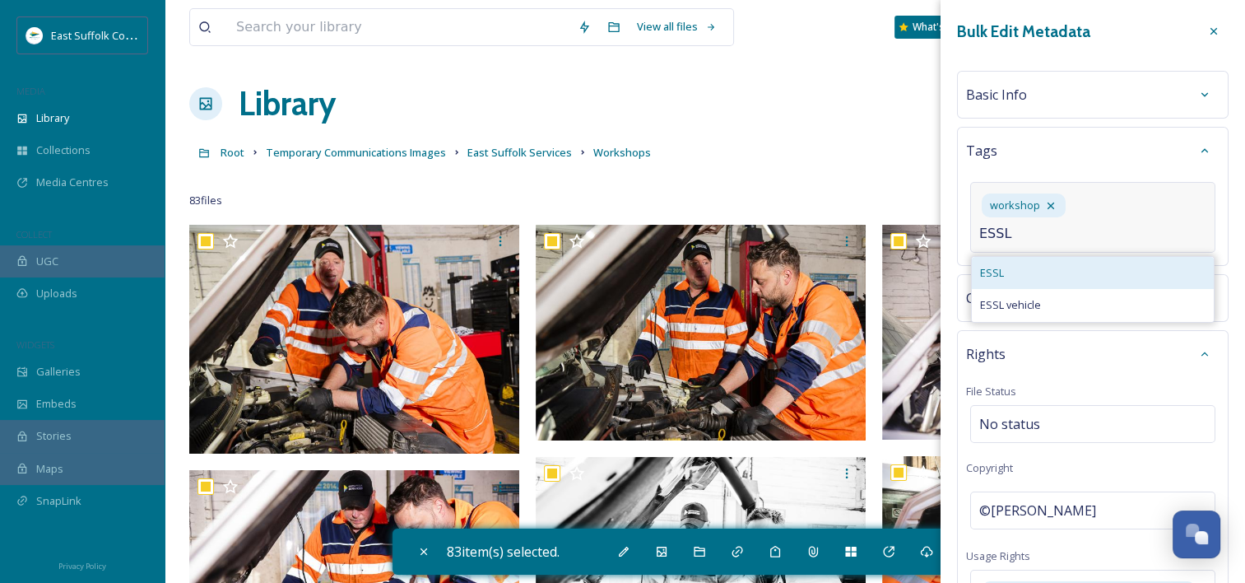
type input "ESSL"
click at [1047, 277] on div "ESSL" at bounding box center [1093, 273] width 242 height 32
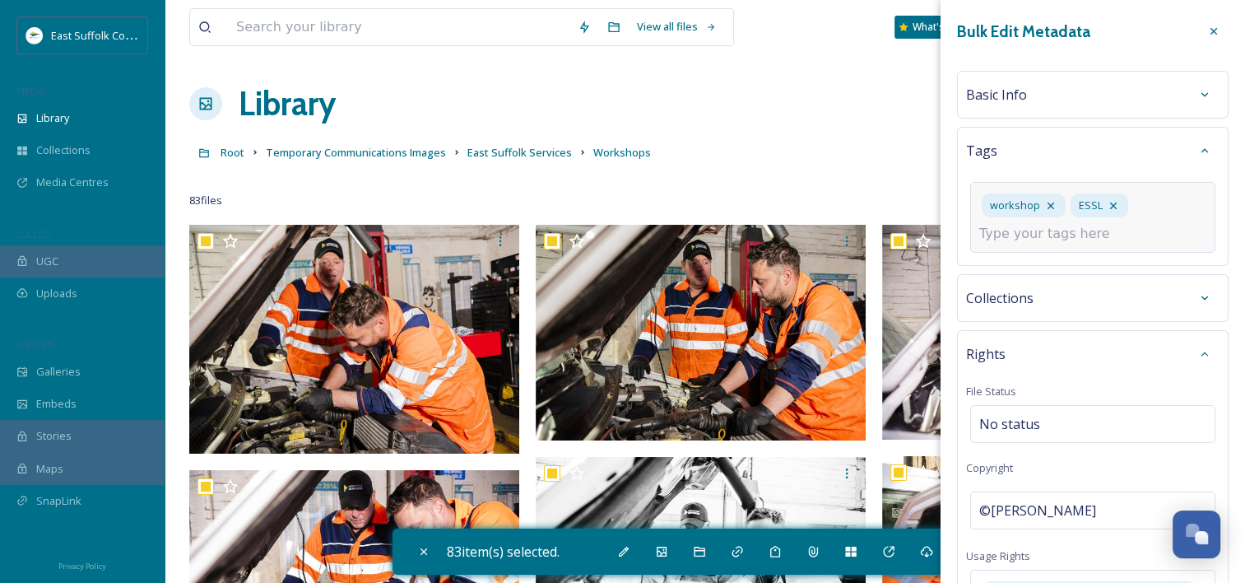
click at [1072, 224] on input at bounding box center [1061, 234] width 165 height 20
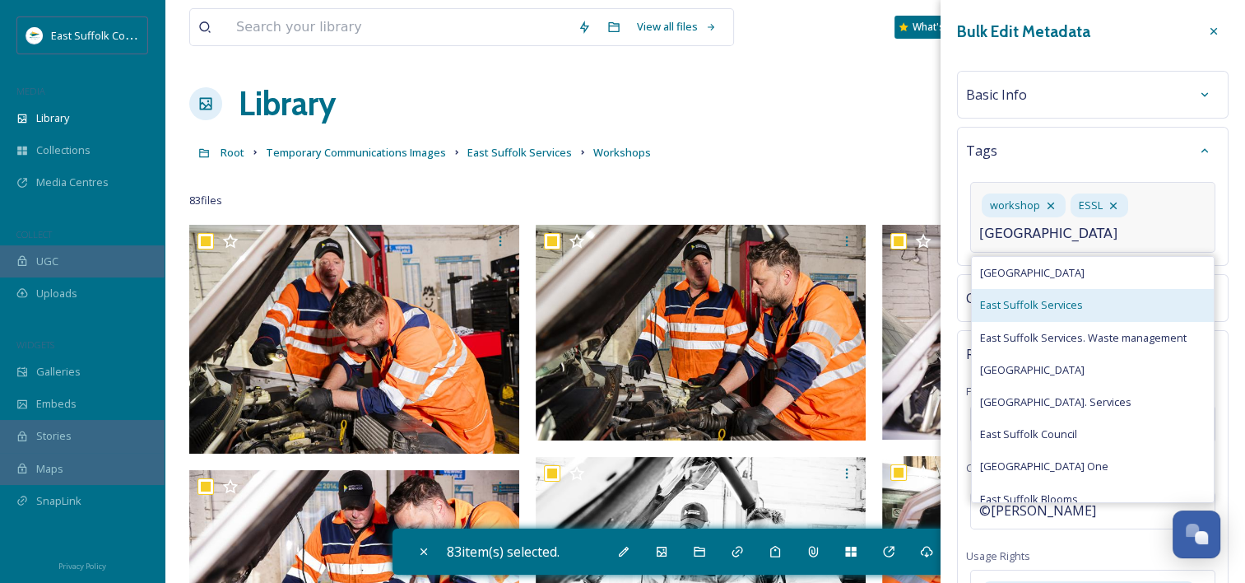
type input "East Suffolk"
click at [1095, 296] on div "East Suffolk Services" at bounding box center [1093, 305] width 242 height 32
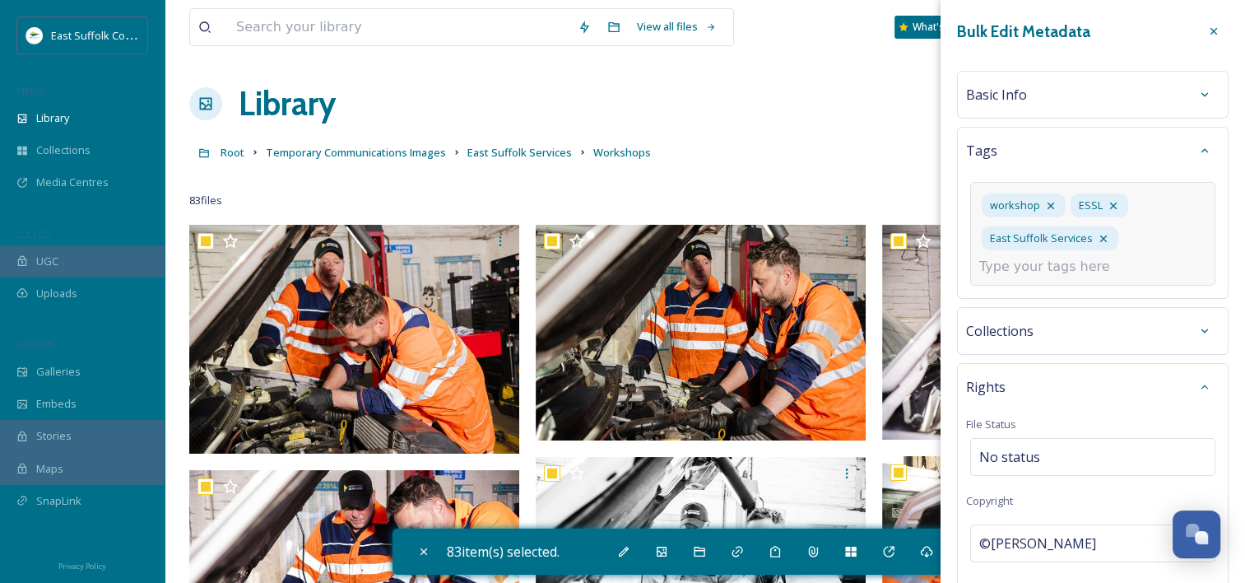
click at [1082, 279] on div "workshop ESSL East Suffolk Services" at bounding box center [1092, 234] width 245 height 104
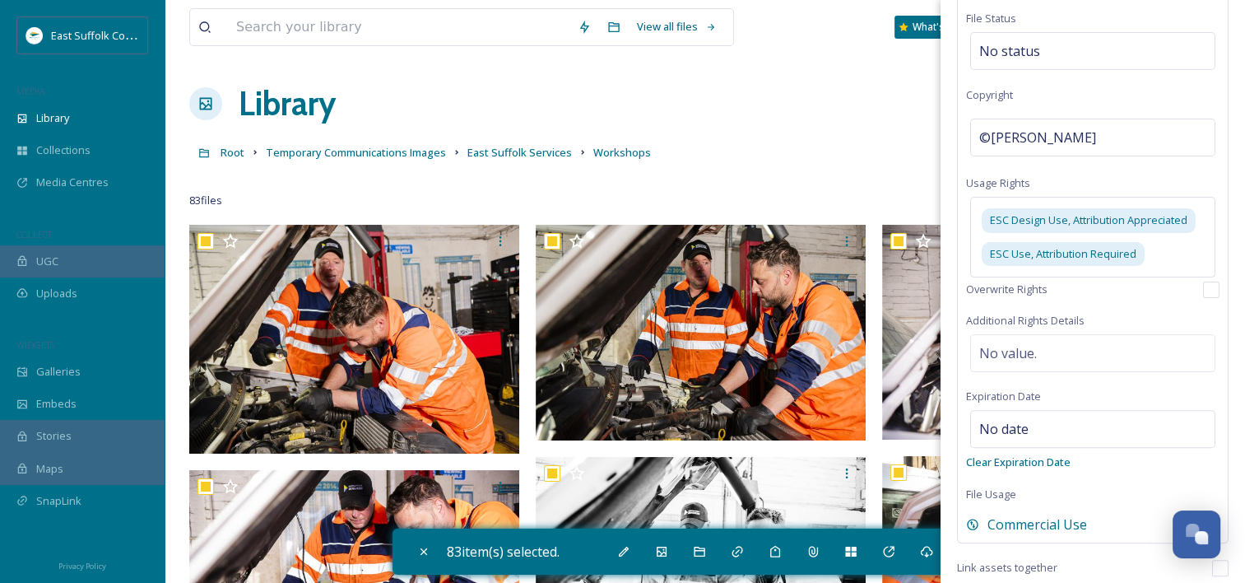
scroll to position [462, 0]
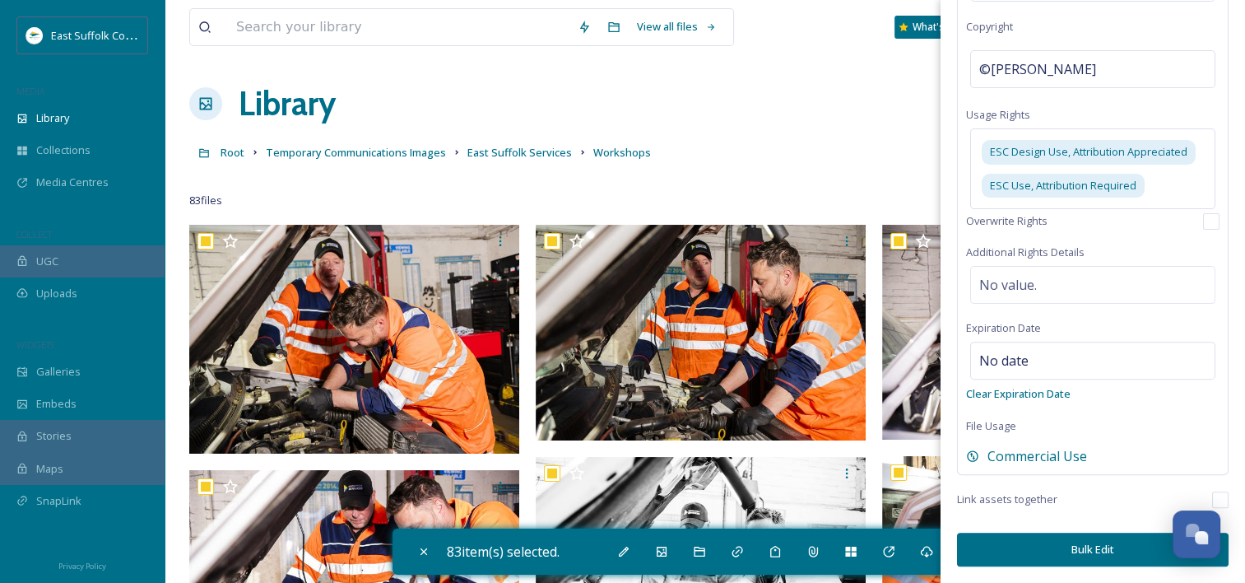
click at [1083, 537] on button "Bulk Edit" at bounding box center [1093, 549] width 272 height 34
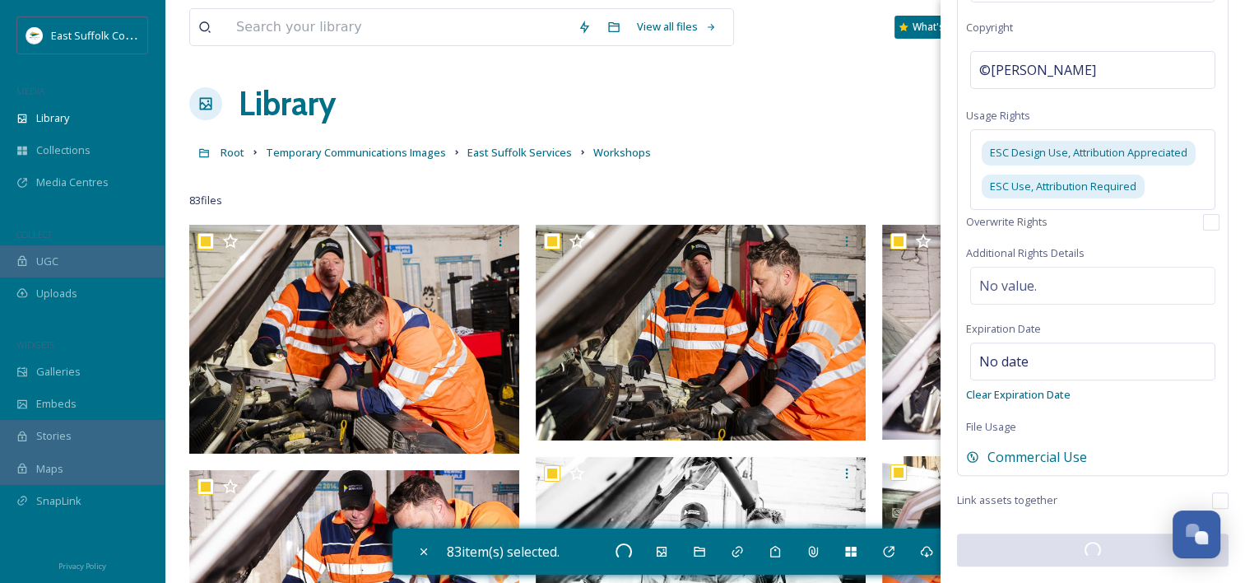
scroll to position [461, 0]
checkbox input "false"
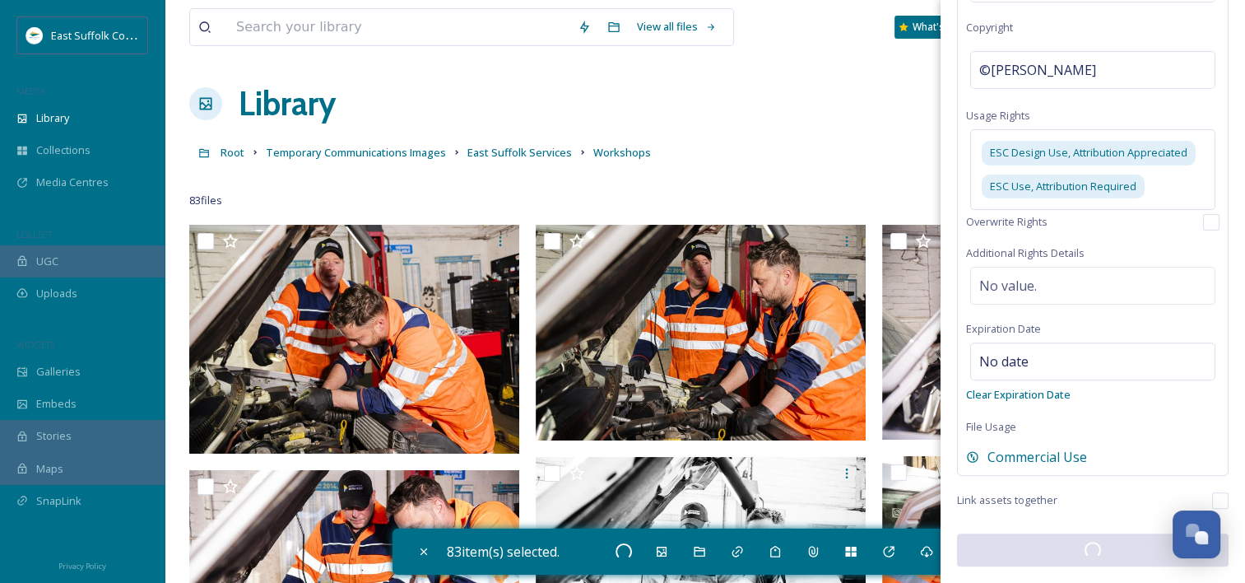
checkbox input "false"
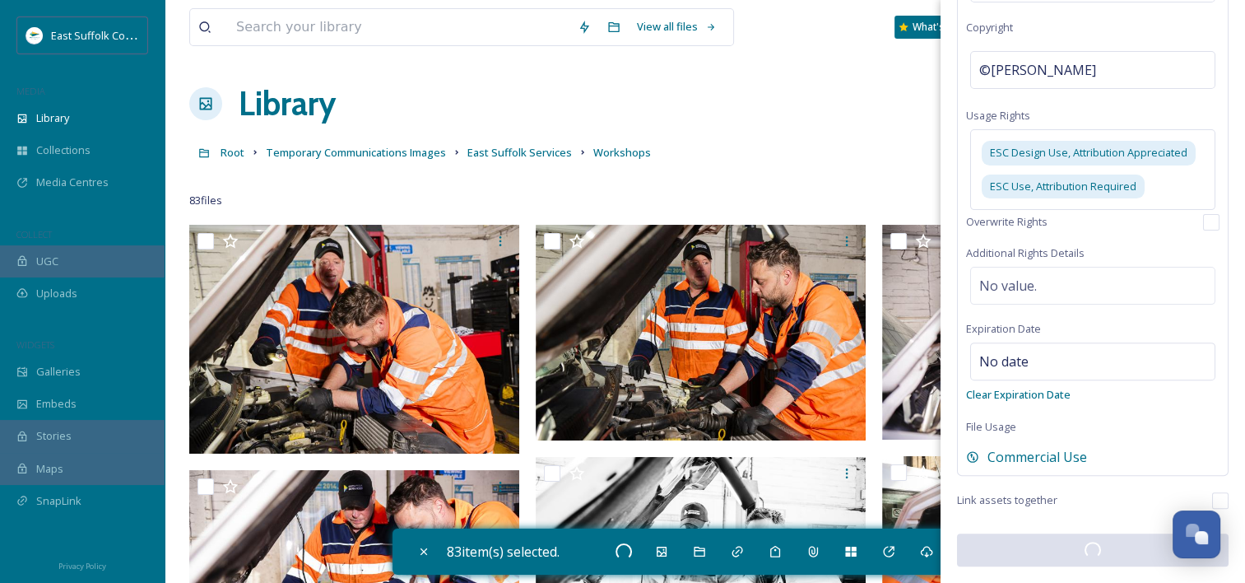
checkbox input "false"
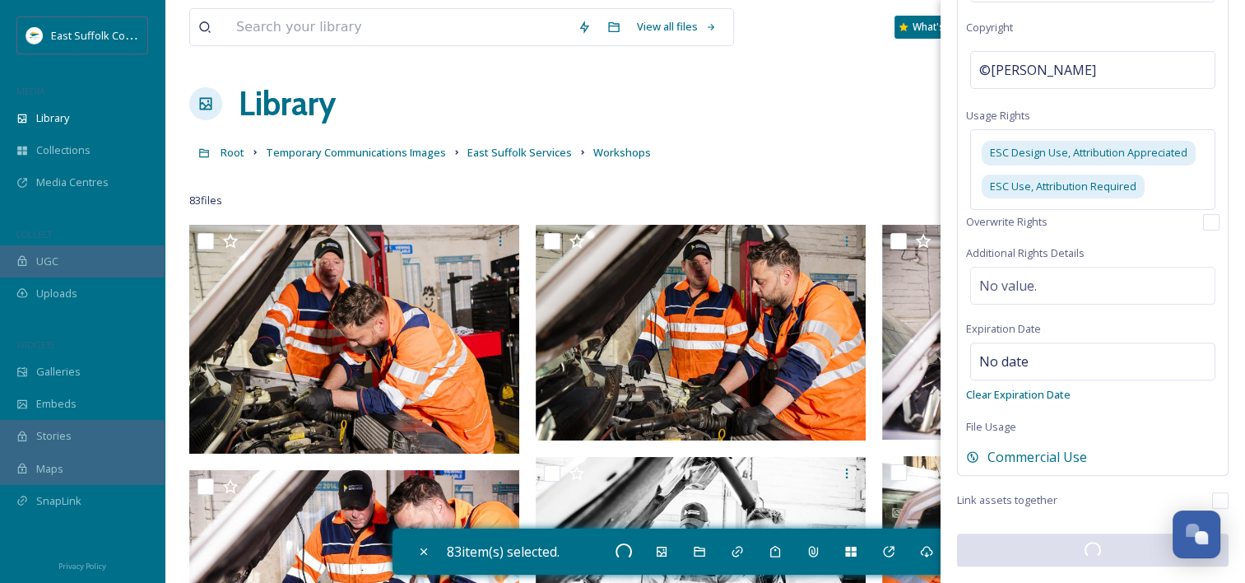
checkbox input "false"
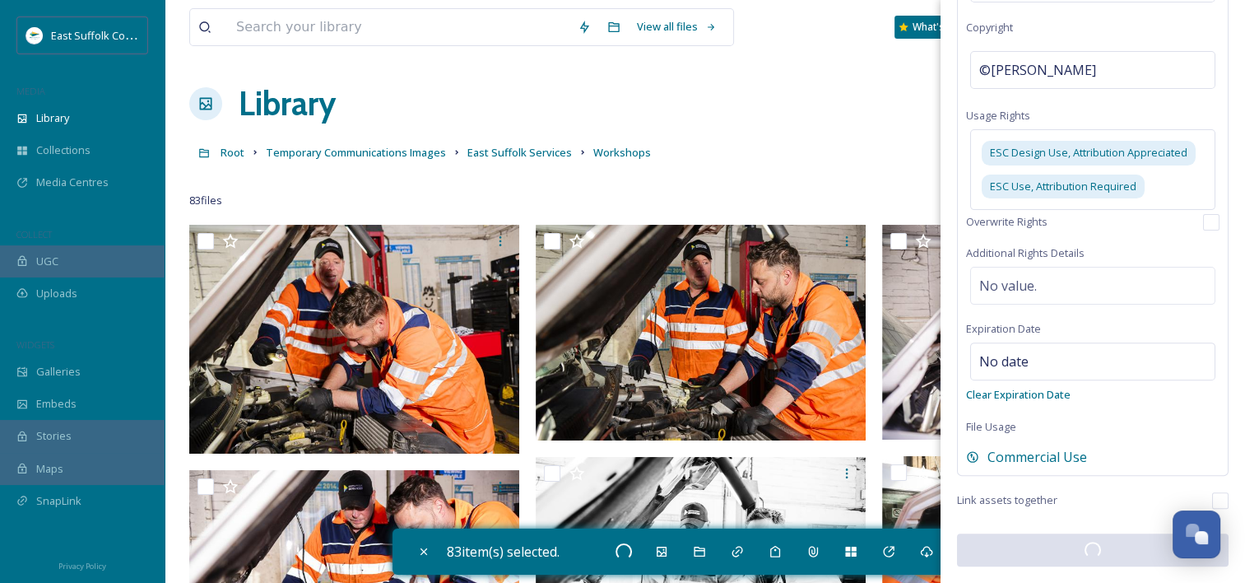
checkbox input "false"
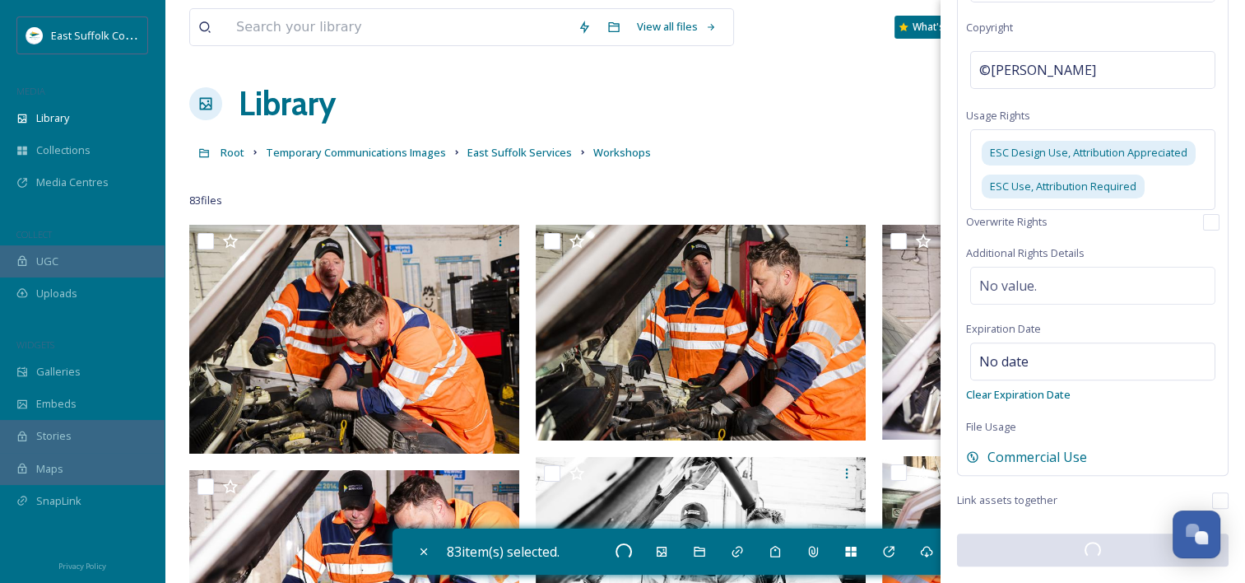
checkbox input "false"
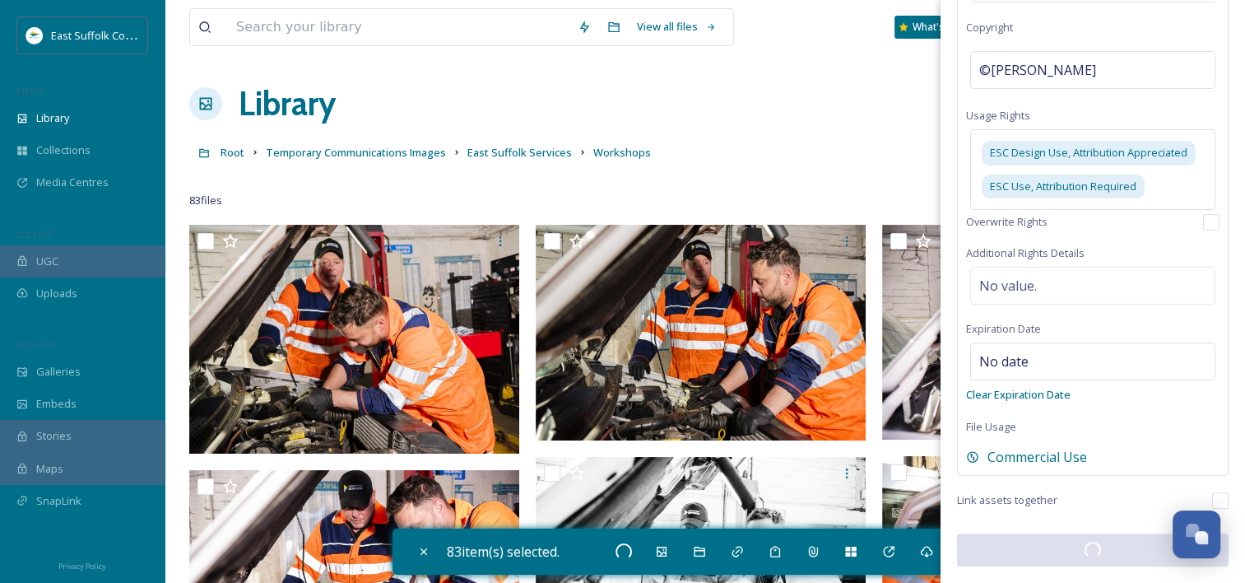
checkbox input "false"
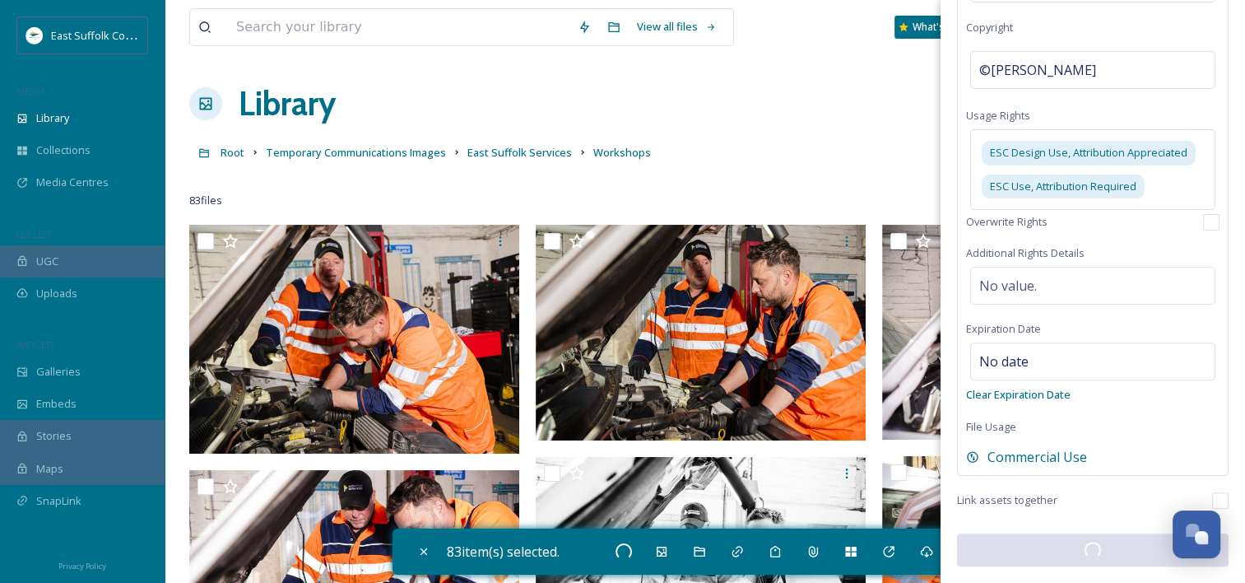
checkbox input "false"
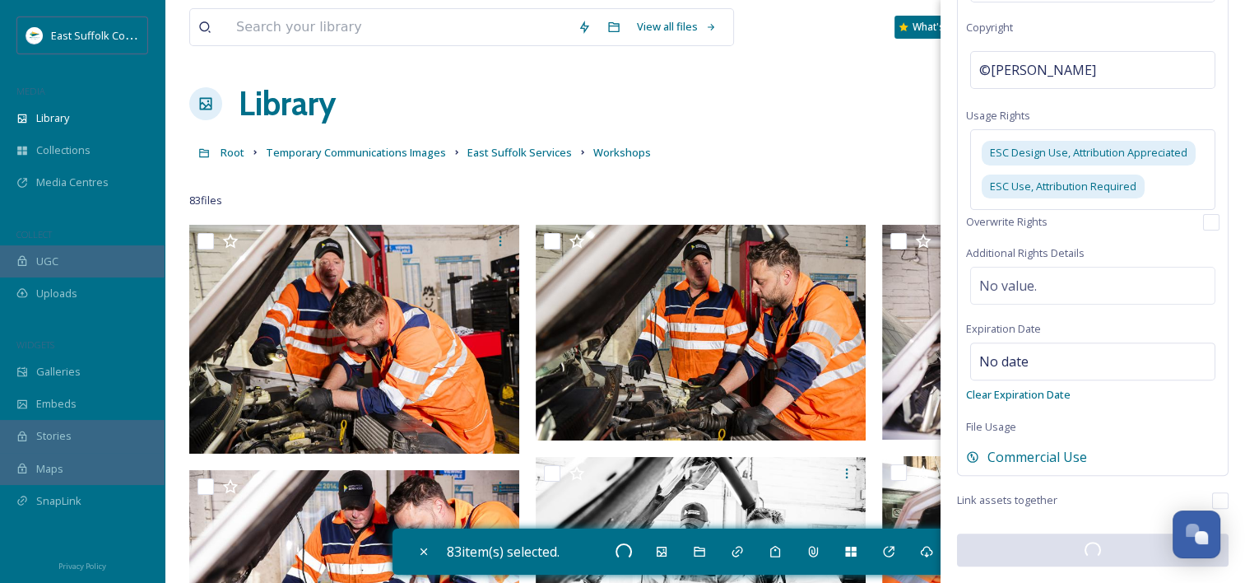
checkbox input "false"
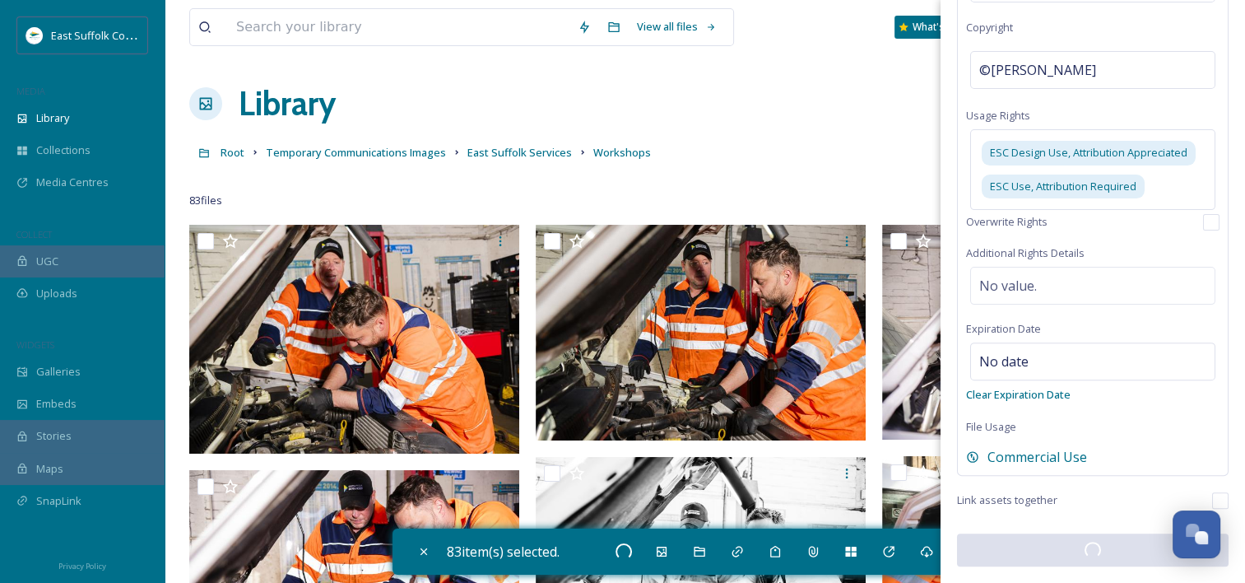
checkbox input "false"
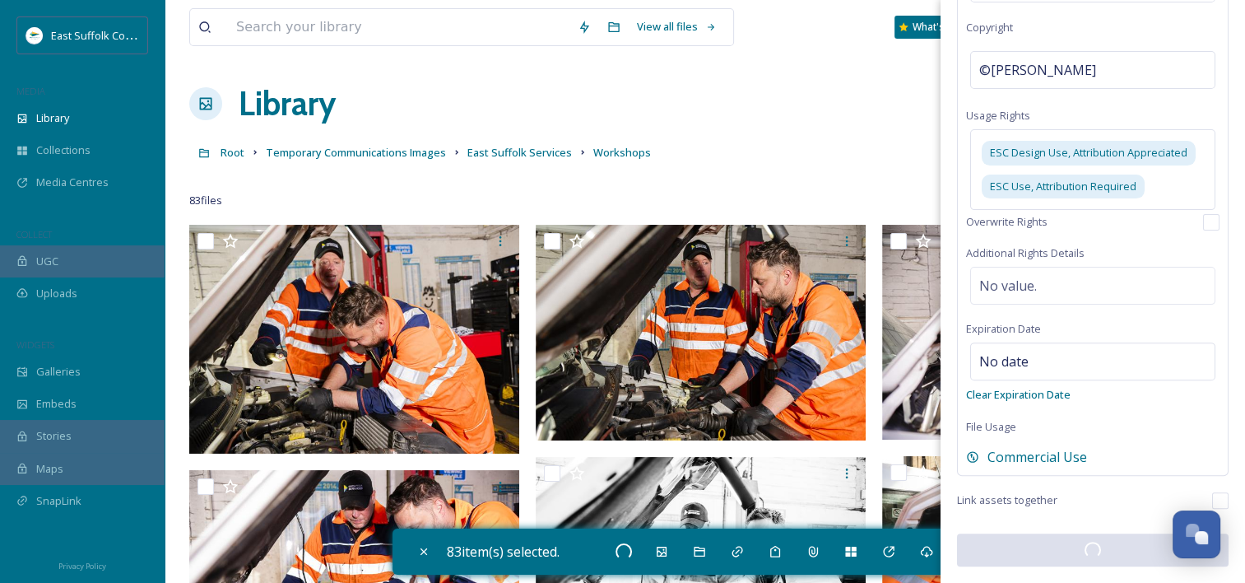
checkbox input "false"
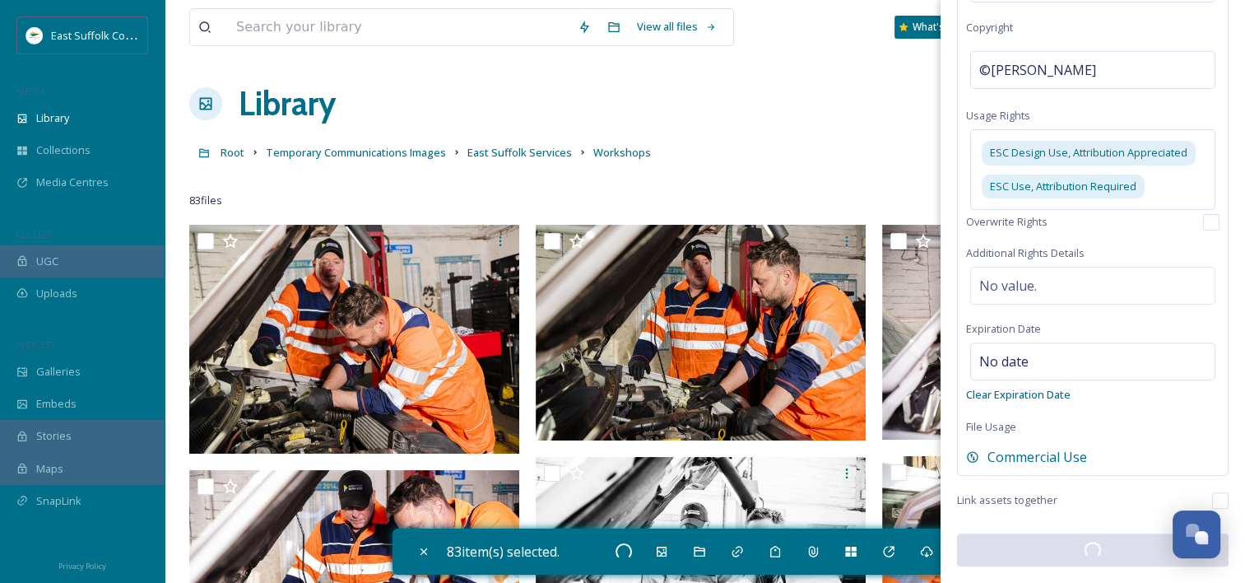
checkbox input "false"
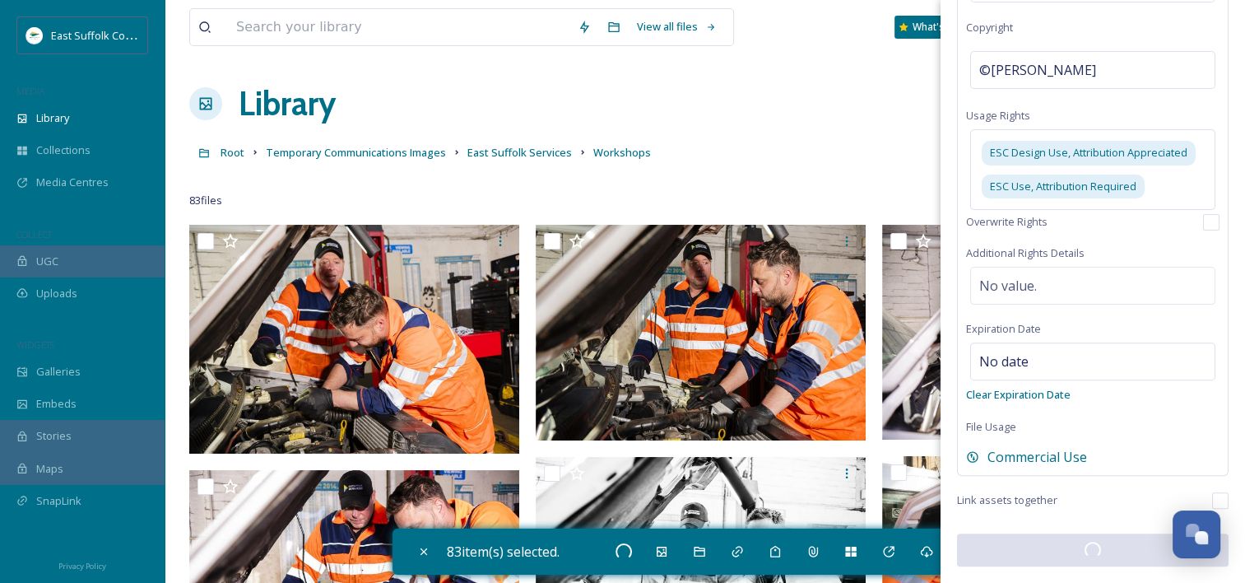
checkbox input "false"
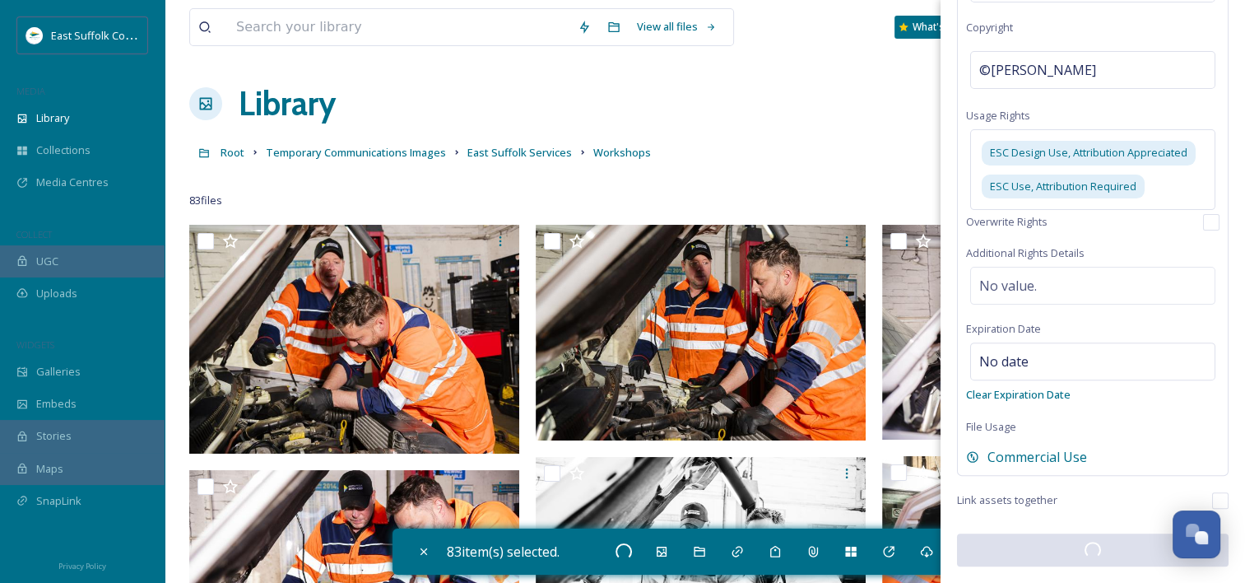
checkbox input "false"
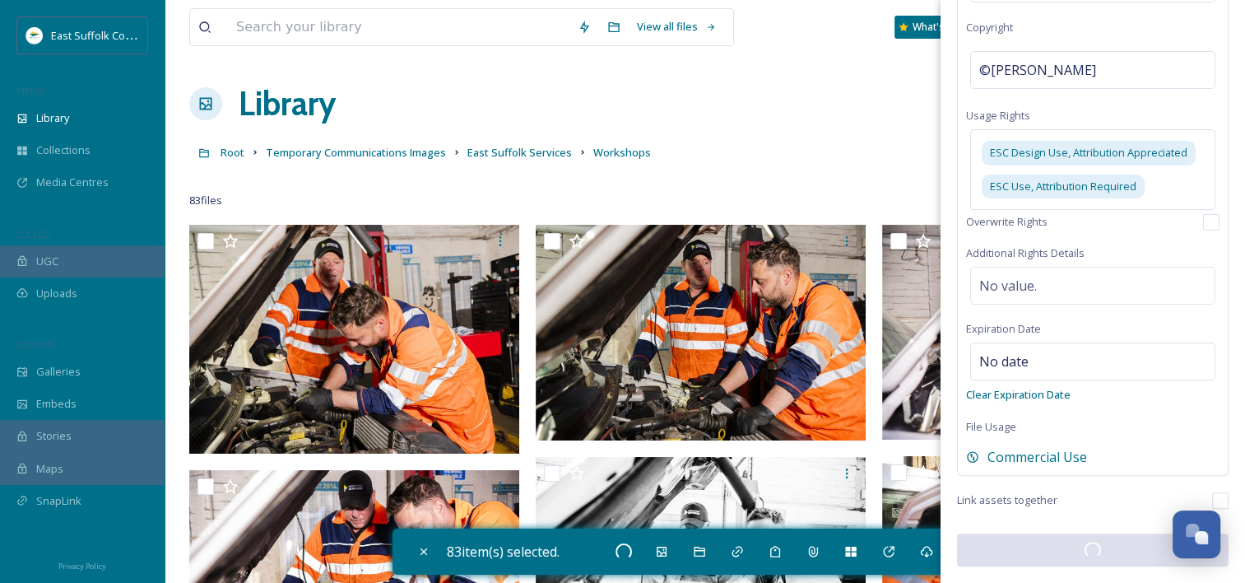
checkbox input "false"
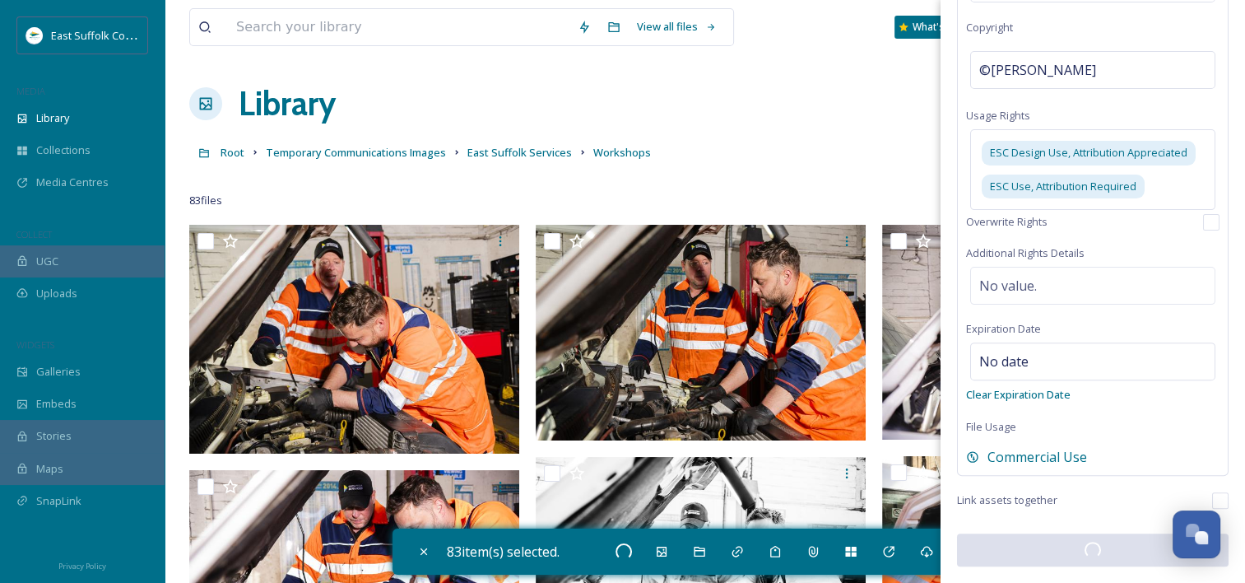
checkbox input "false"
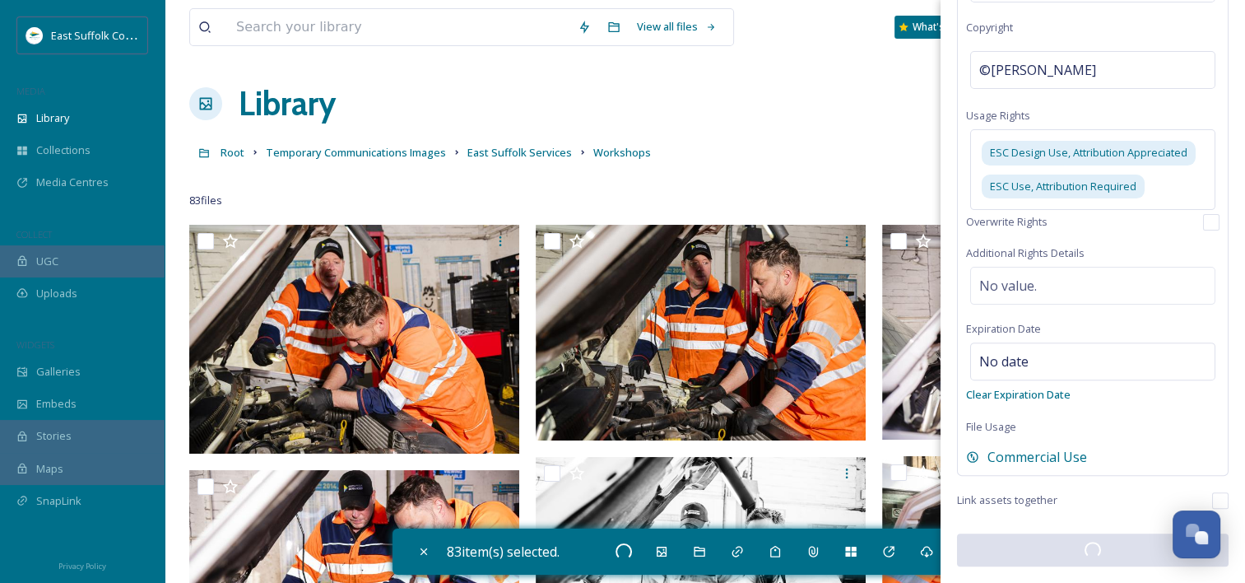
checkbox input "false"
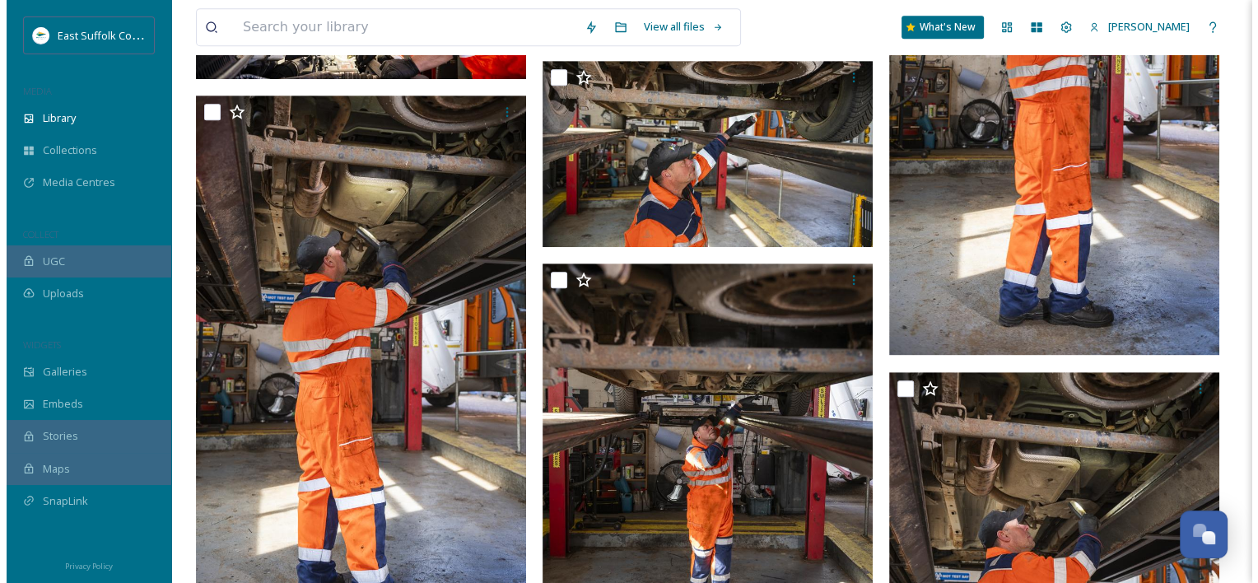
scroll to position [0, 0]
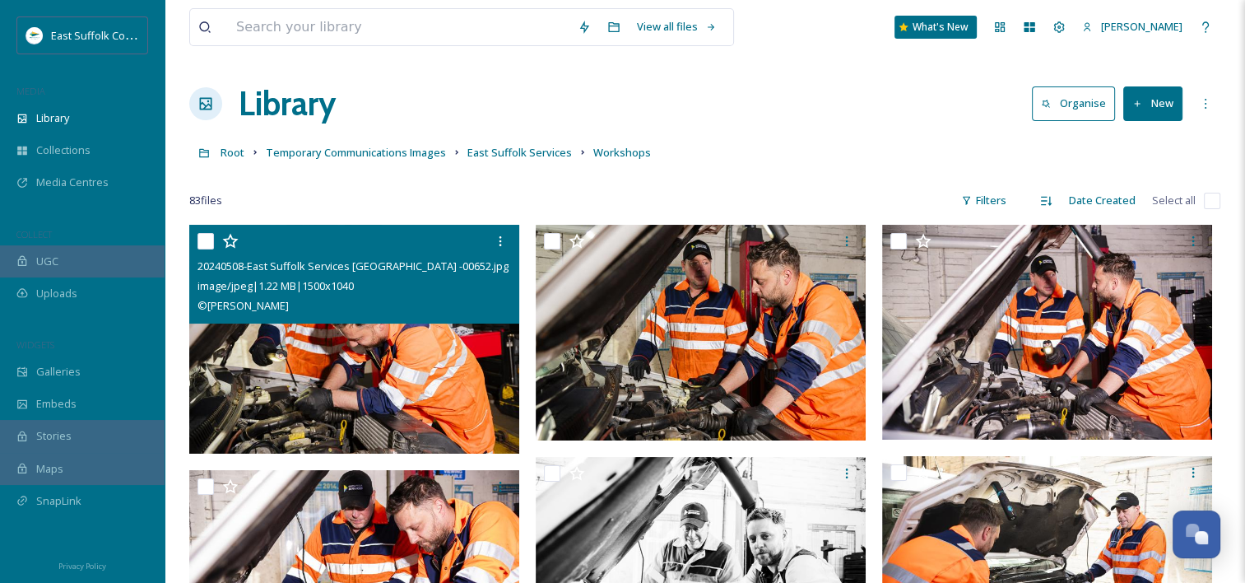
click at [462, 373] on img at bounding box center [354, 339] width 330 height 229
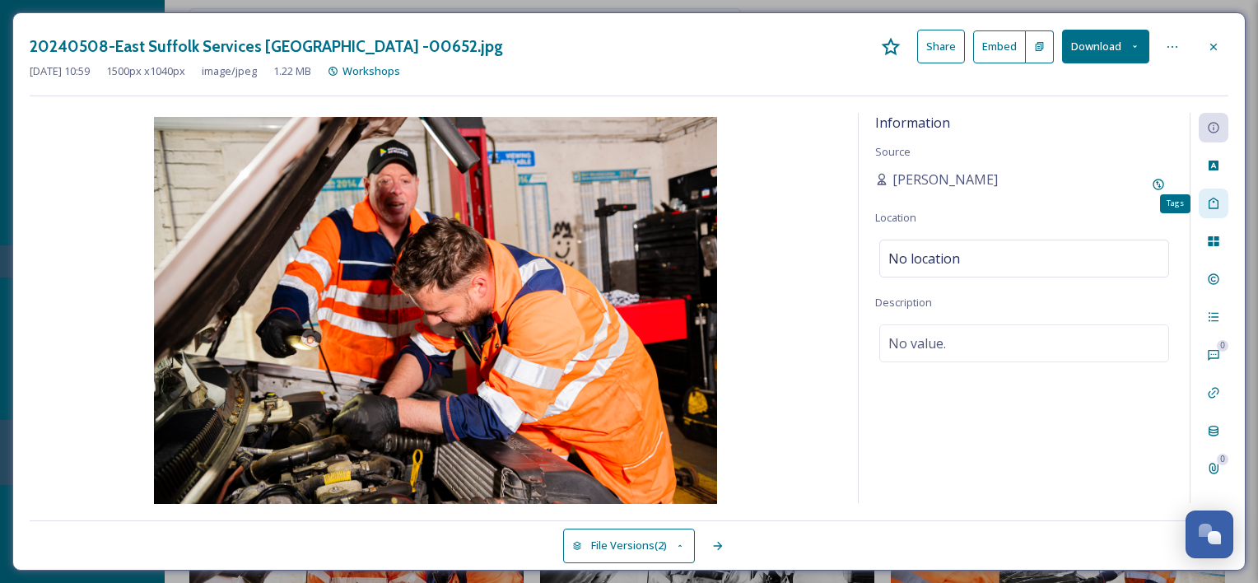
click at [1215, 200] on icon at bounding box center [1212, 203] width 13 height 13
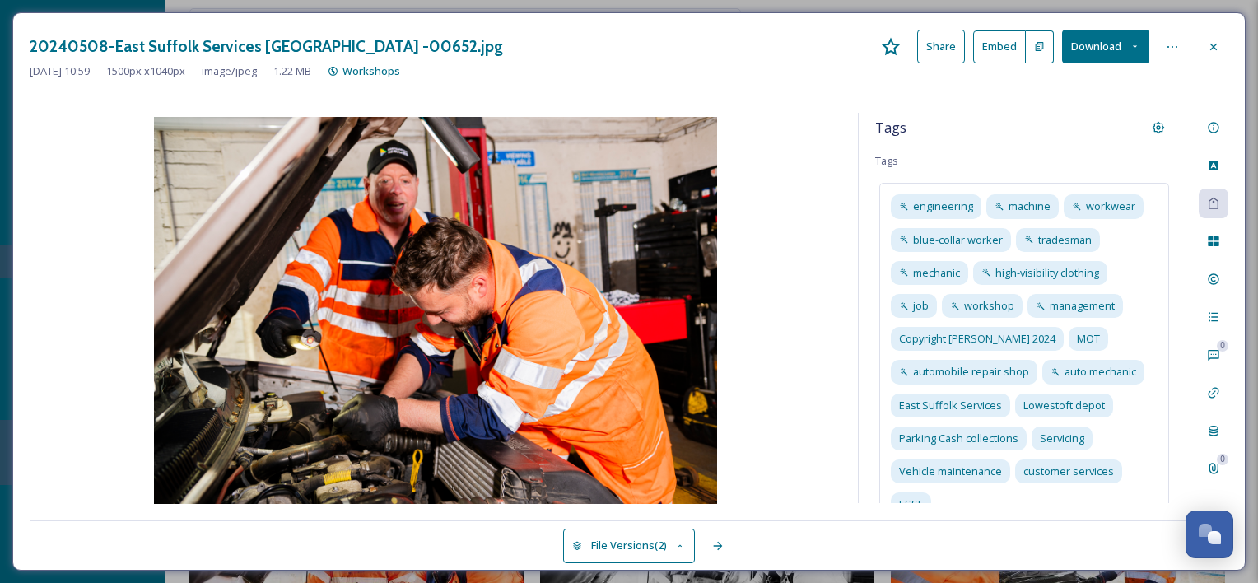
drag, startPoint x: 1185, startPoint y: 244, endPoint x: 1172, endPoint y: 230, distance: 19.8
drag, startPoint x: 1172, startPoint y: 230, endPoint x: 1118, endPoint y: 170, distance: 79.8
click at [1118, 170] on div "Tags Tags engineering machine workwear blue-collar worker tradesman mechanic hi…" at bounding box center [1023, 308] width 331 height 390
click at [1051, 153] on div "Tags Tags engineering machine workwear blue-collar worker tradesman mechanic hi…" at bounding box center [1023, 308] width 331 height 390
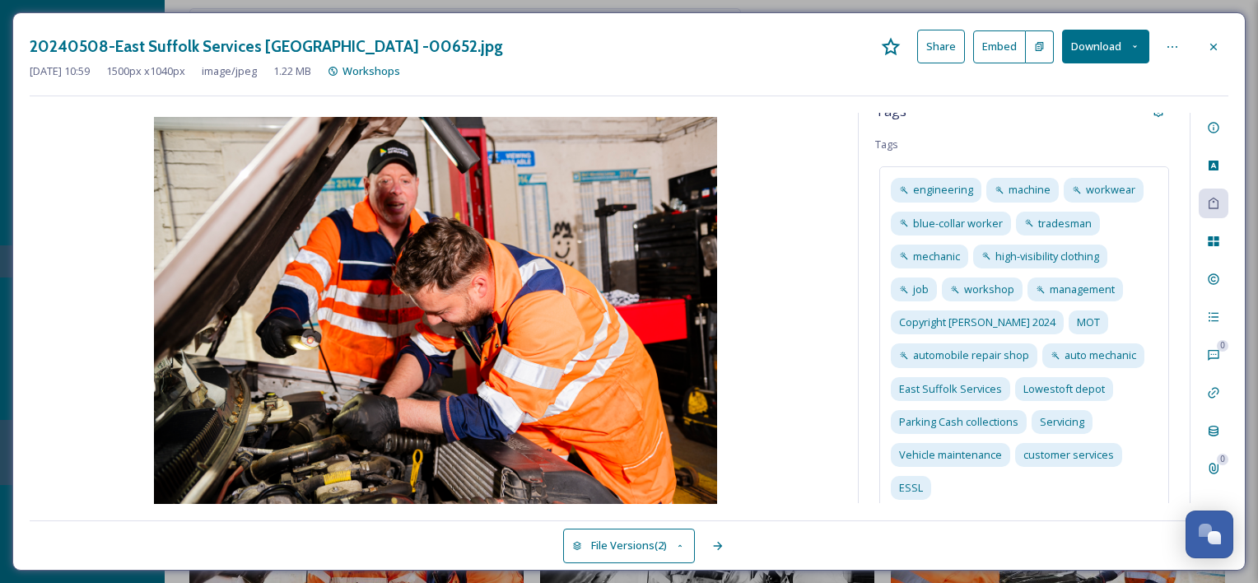
scroll to position [28, 0]
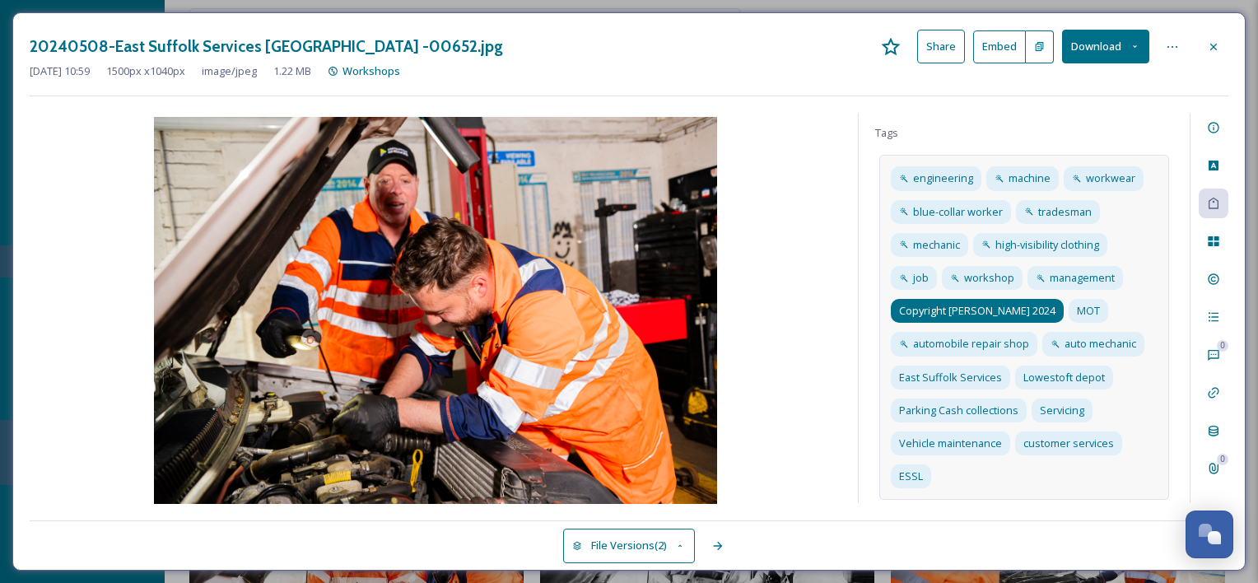
click at [1017, 311] on span "Copyright Claudia Gannon 2024" at bounding box center [977, 311] width 156 height 16
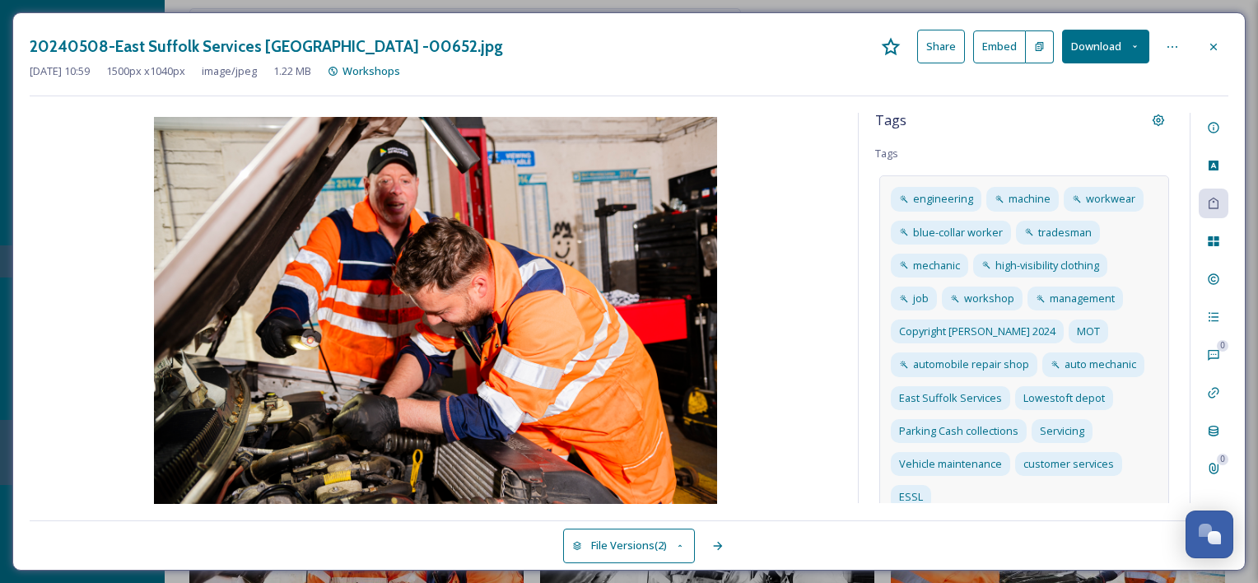
scroll to position [0, 0]
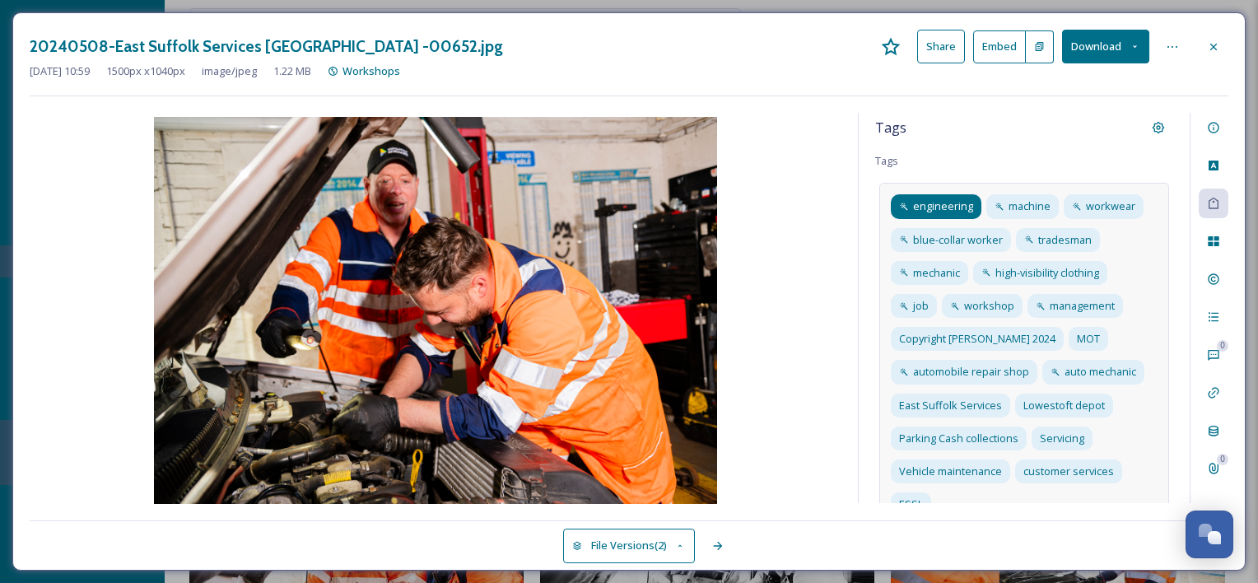
click at [959, 209] on span "engineering" at bounding box center [943, 206] width 60 height 16
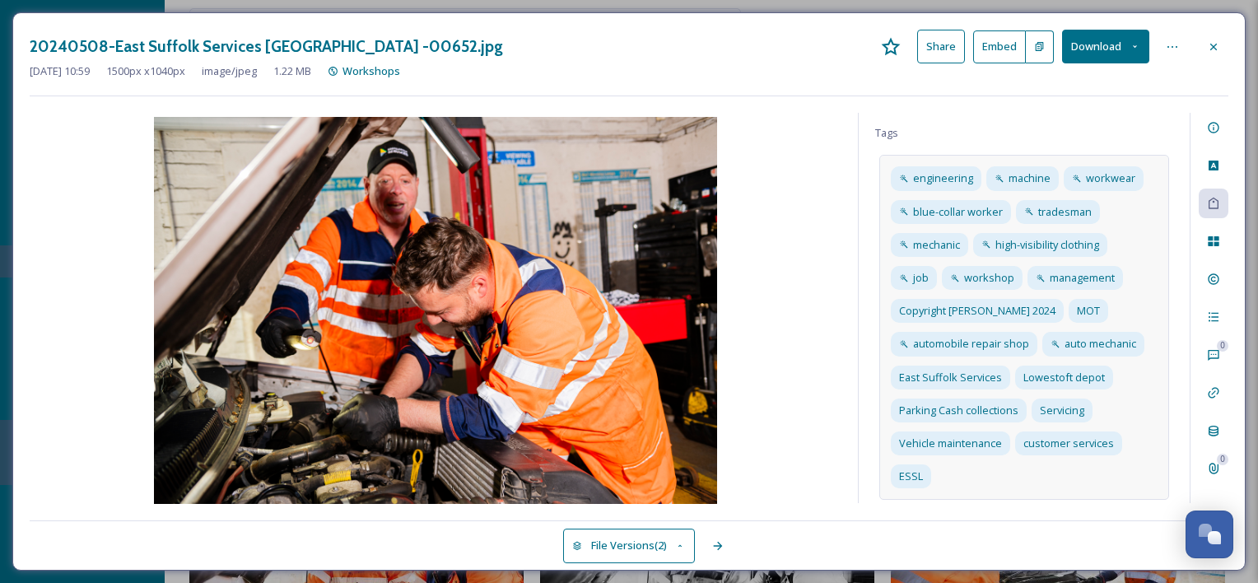
scroll to position [2, 0]
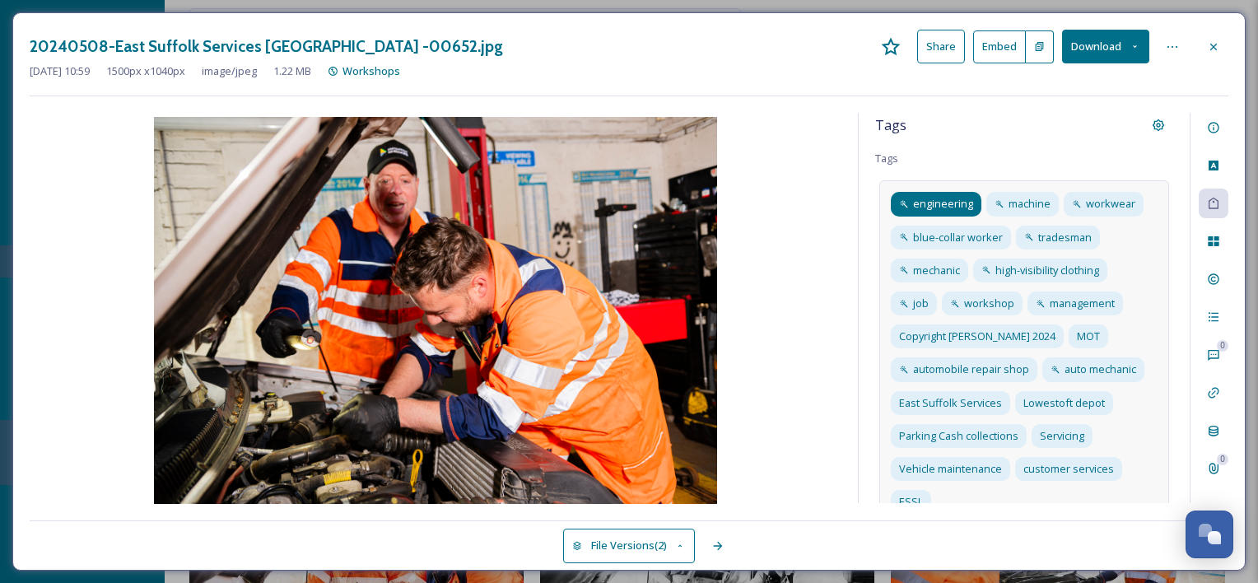
click at [953, 203] on span "engineering" at bounding box center [943, 204] width 60 height 16
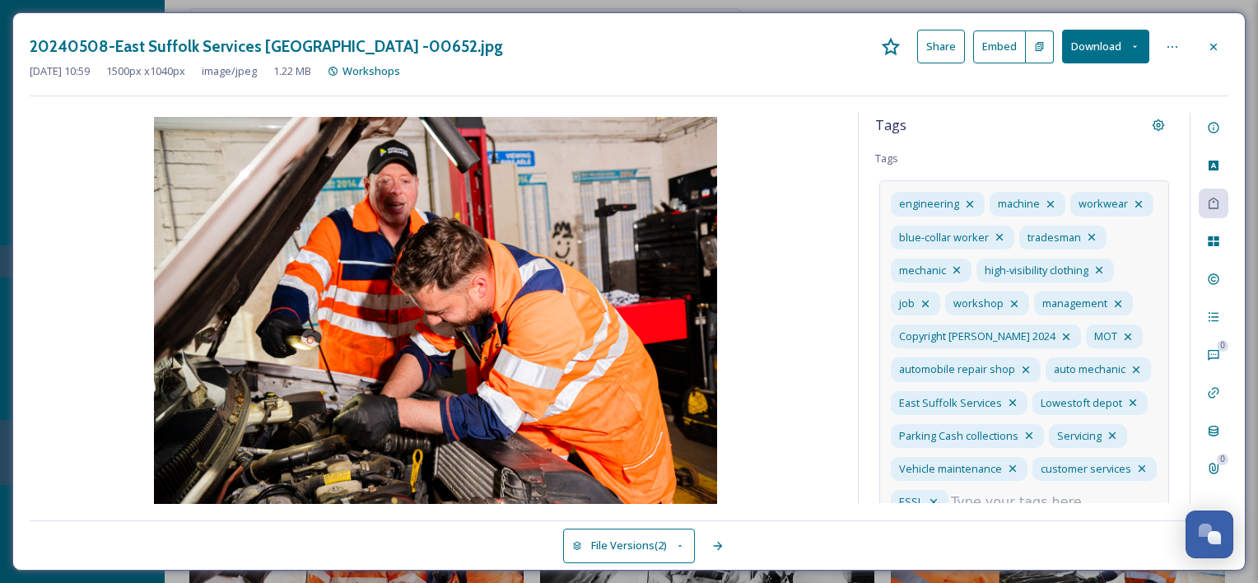
scroll to position [119, 0]
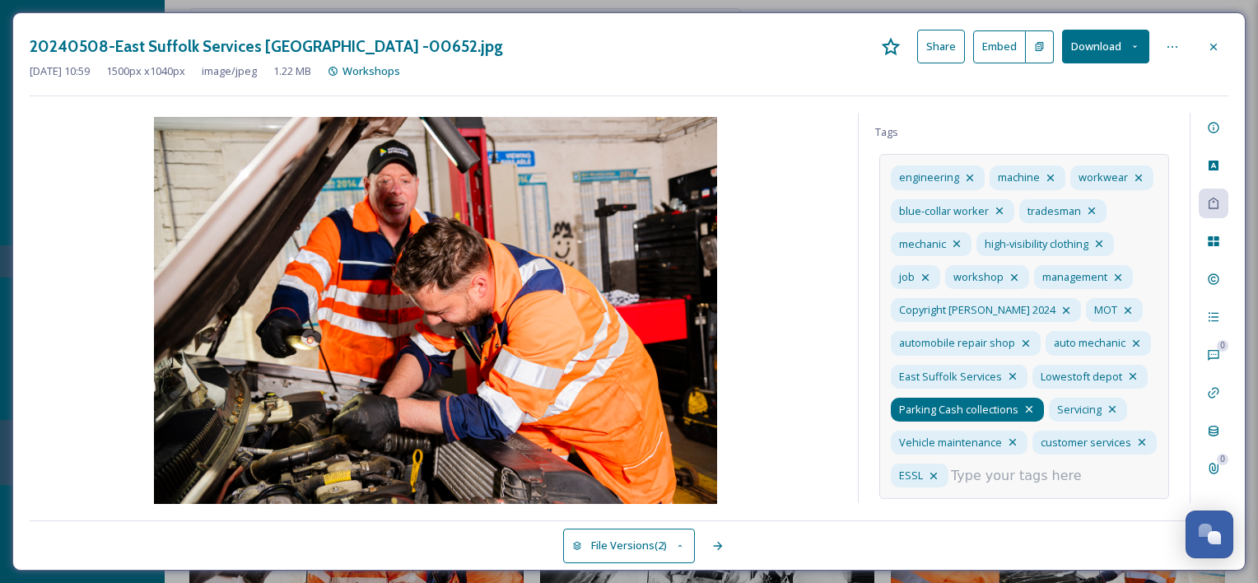
click at [1029, 406] on icon at bounding box center [1028, 409] width 7 height 7
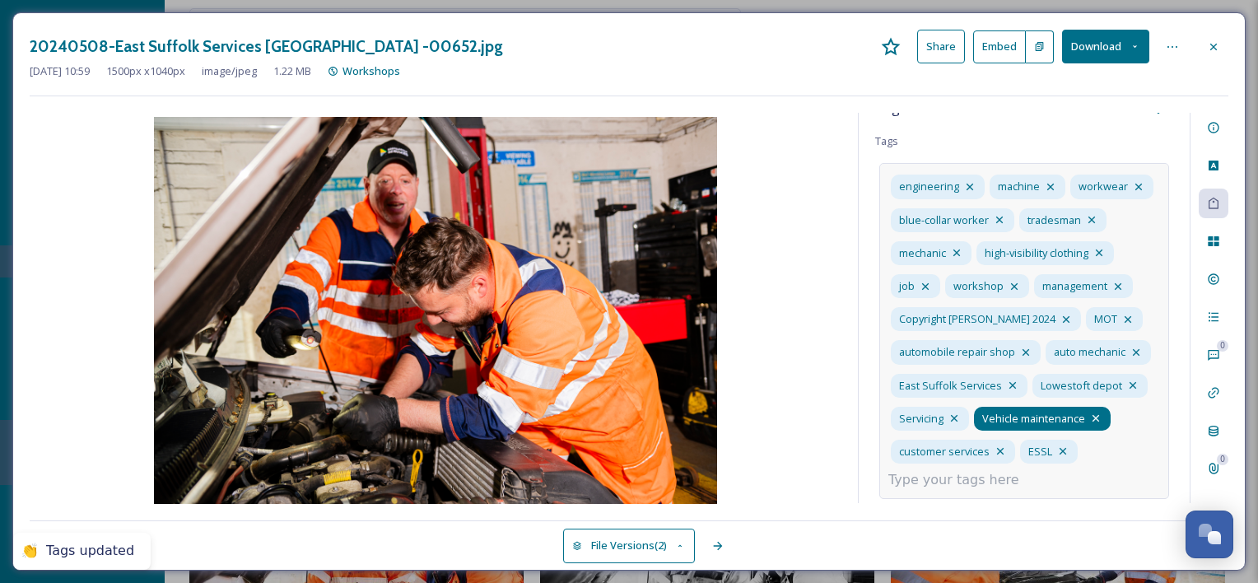
scroll to position [85, 0]
click at [1110, 385] on div "engineering machine workwear blue-collar worker tradesman mechanic high-visibil…" at bounding box center [1024, 331] width 290 height 336
click at [960, 411] on icon at bounding box center [953, 417] width 13 height 13
click at [1092, 416] on icon at bounding box center [1095, 418] width 7 height 7
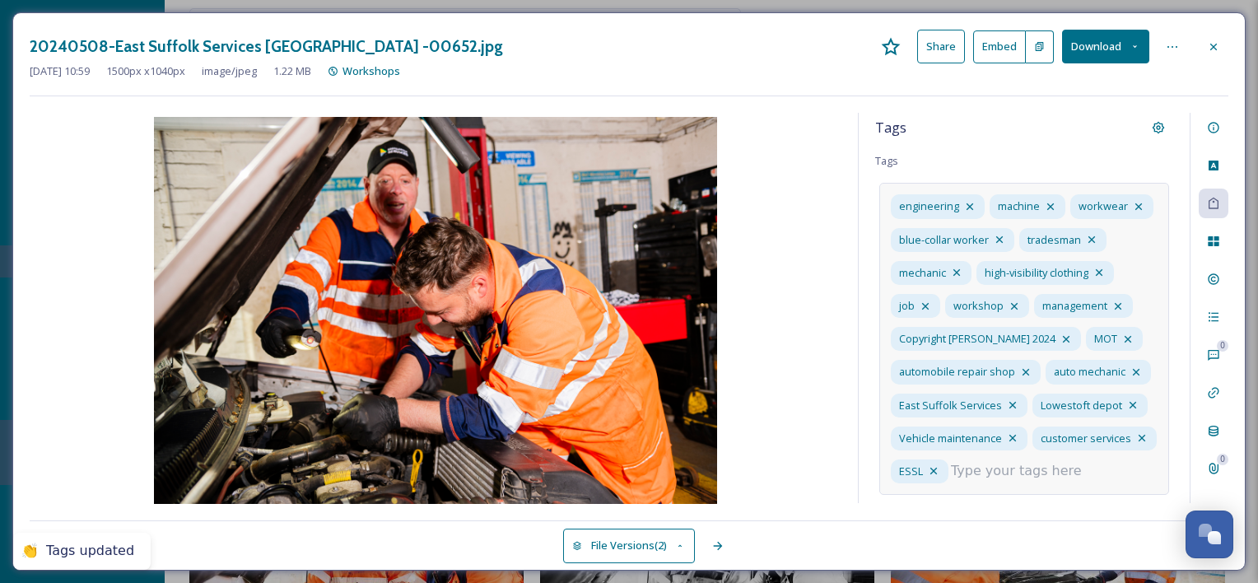
scroll to position [28, 0]
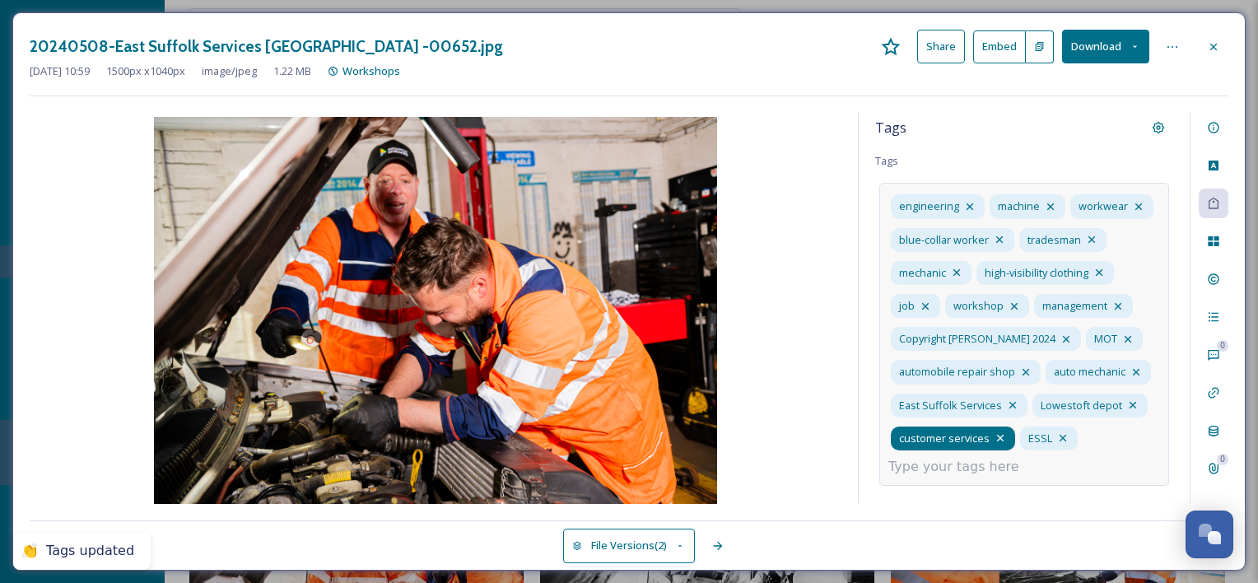
click at [1003, 441] on icon at bounding box center [1000, 438] width 7 height 7
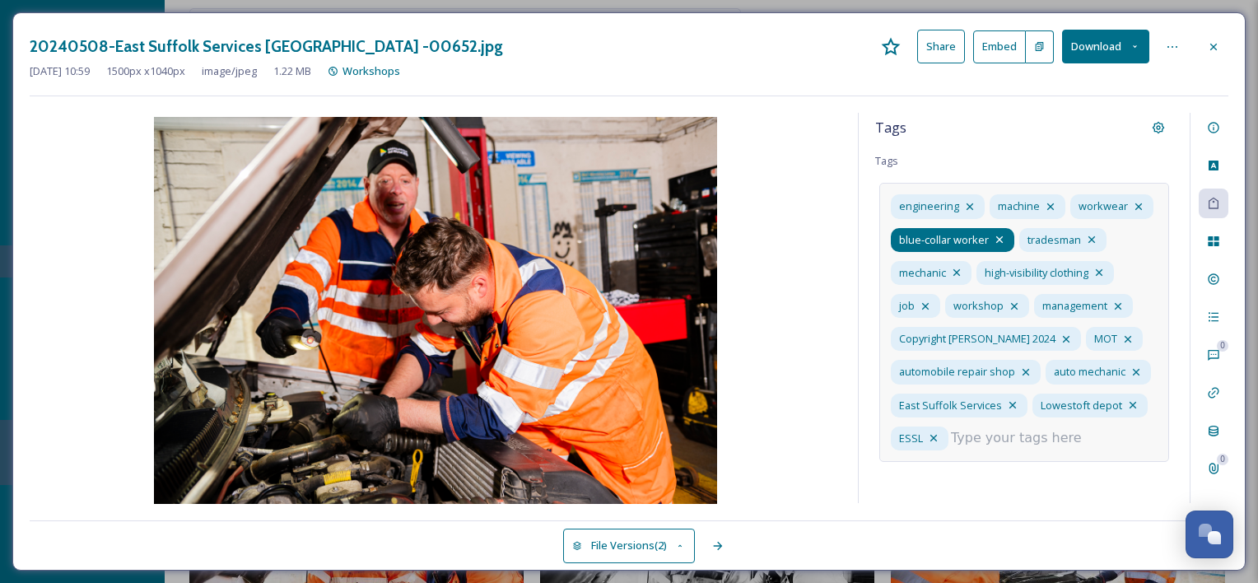
click at [1006, 233] on icon at bounding box center [999, 239] width 13 height 13
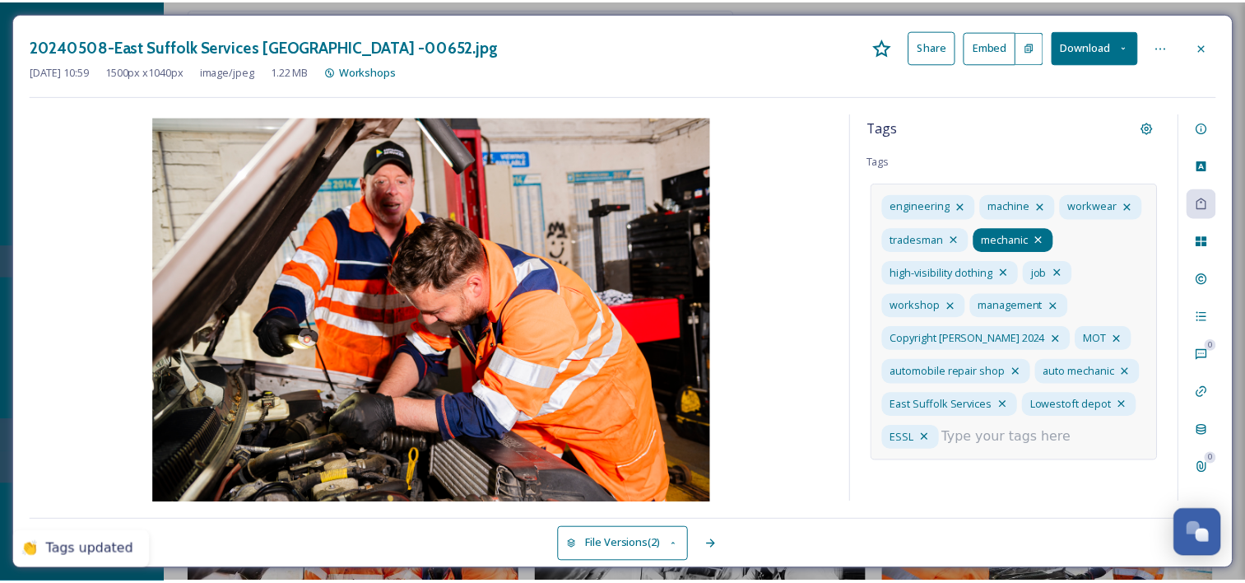
scroll to position [0, 0]
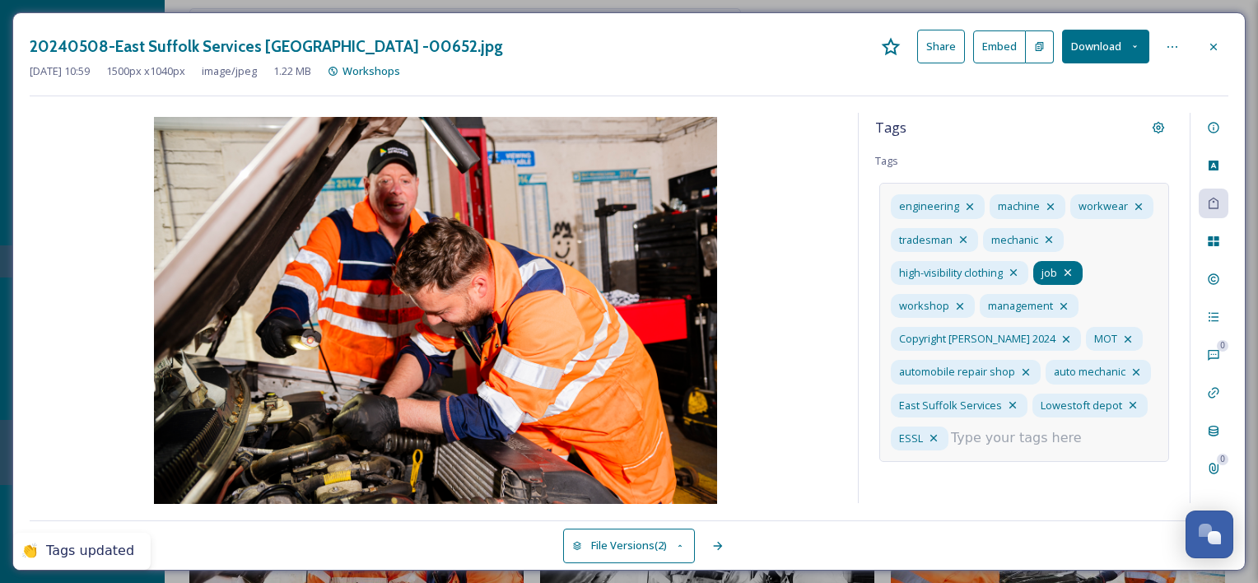
click at [1071, 277] on icon at bounding box center [1067, 272] width 13 height 13
click at [1039, 125] on div "Tags" at bounding box center [1024, 128] width 298 height 30
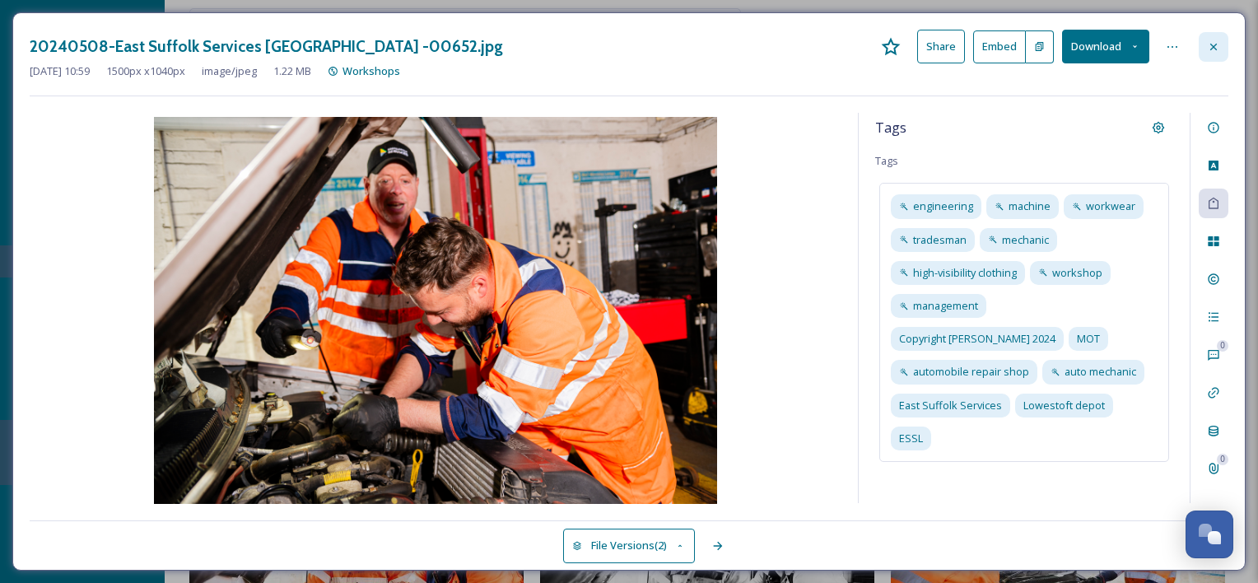
click at [1217, 52] on icon at bounding box center [1212, 46] width 13 height 13
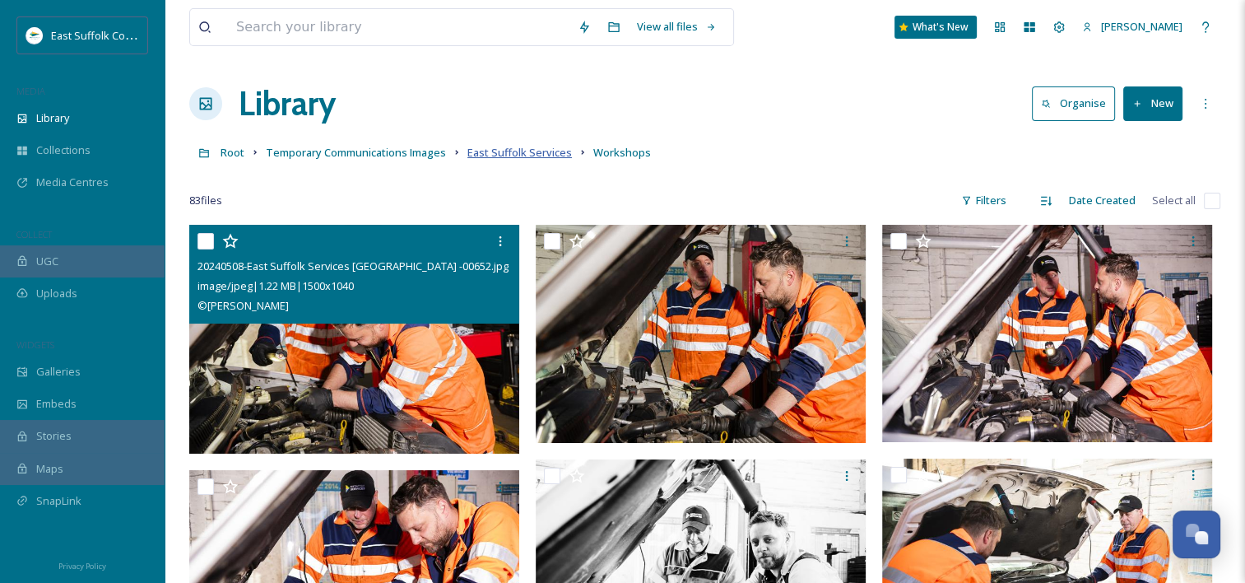
click at [542, 158] on span "East Suffolk Services" at bounding box center [519, 152] width 105 height 15
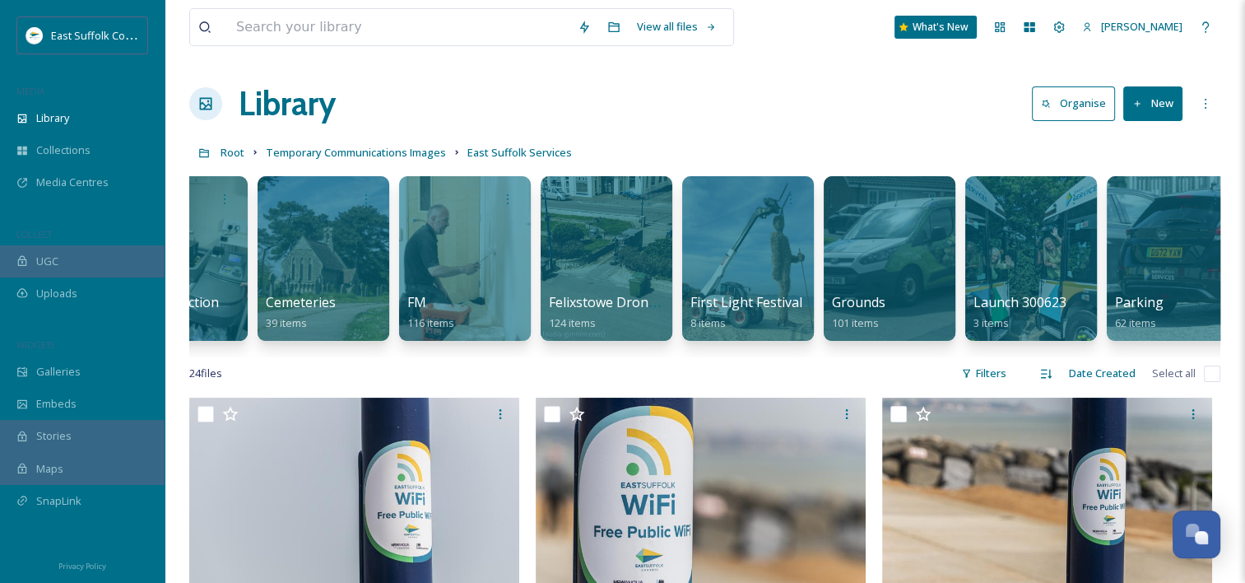
scroll to position [0, 385]
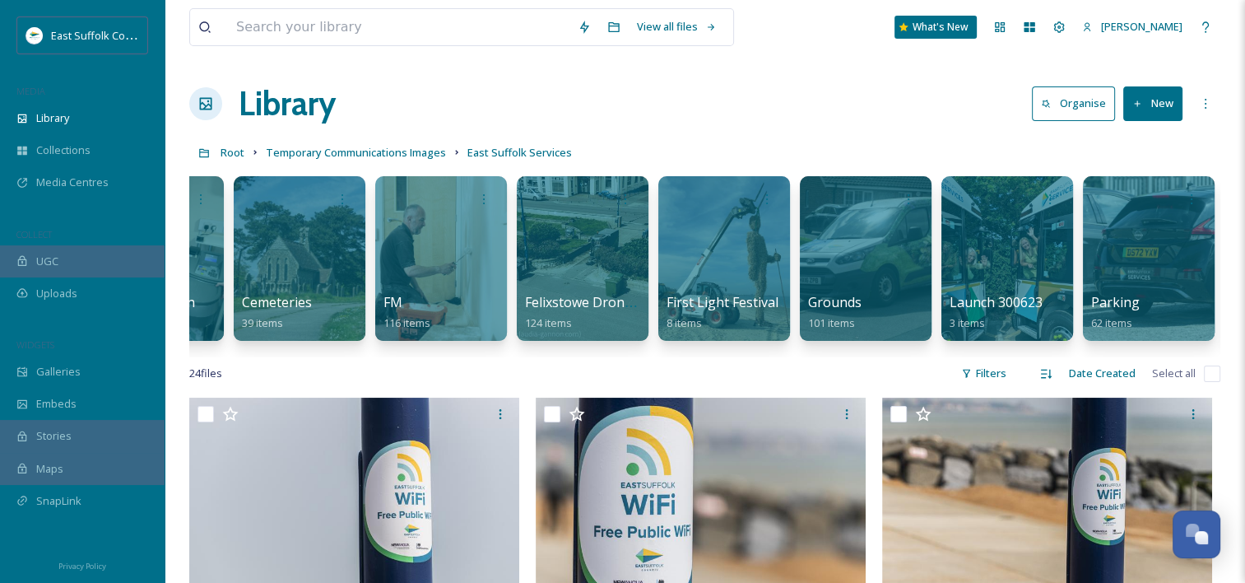
click at [744, 351] on div "Building Cleaning 72 items CCTV and Home Alarms 38 items Cash Collection 3 item…" at bounding box center [704, 262] width 1031 height 189
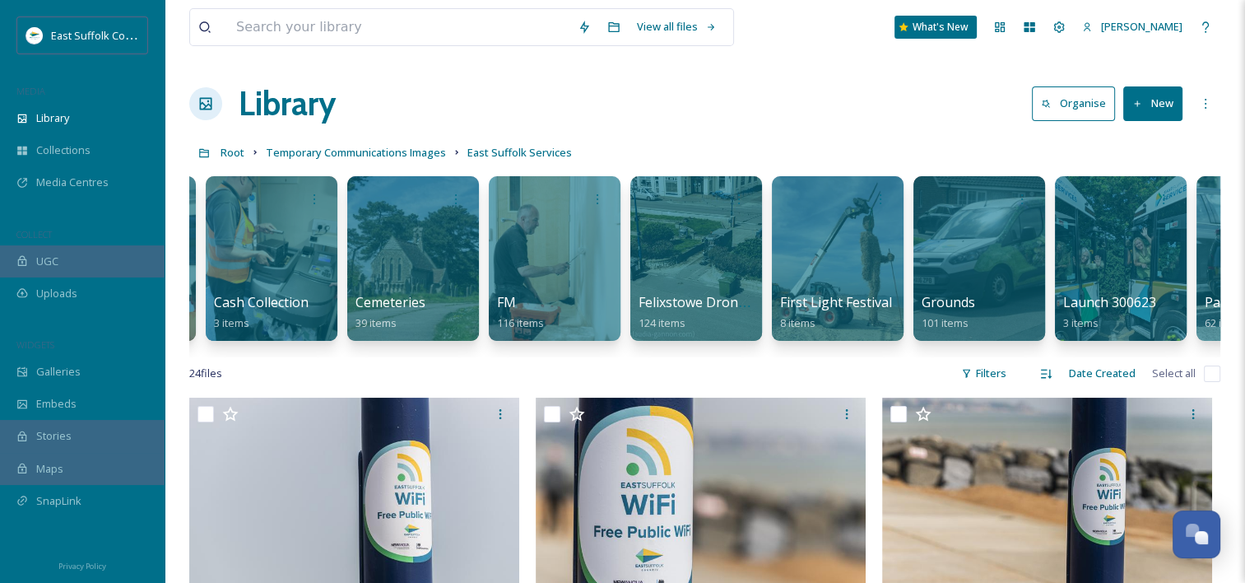
scroll to position [0, 0]
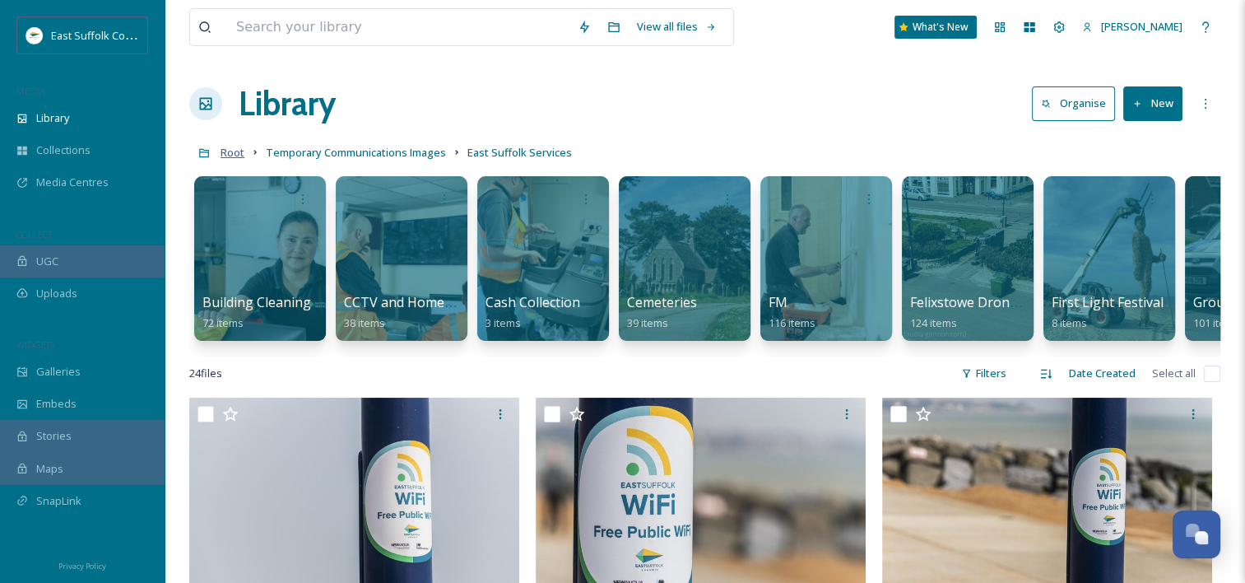
click at [225, 146] on span "Root" at bounding box center [233, 152] width 24 height 15
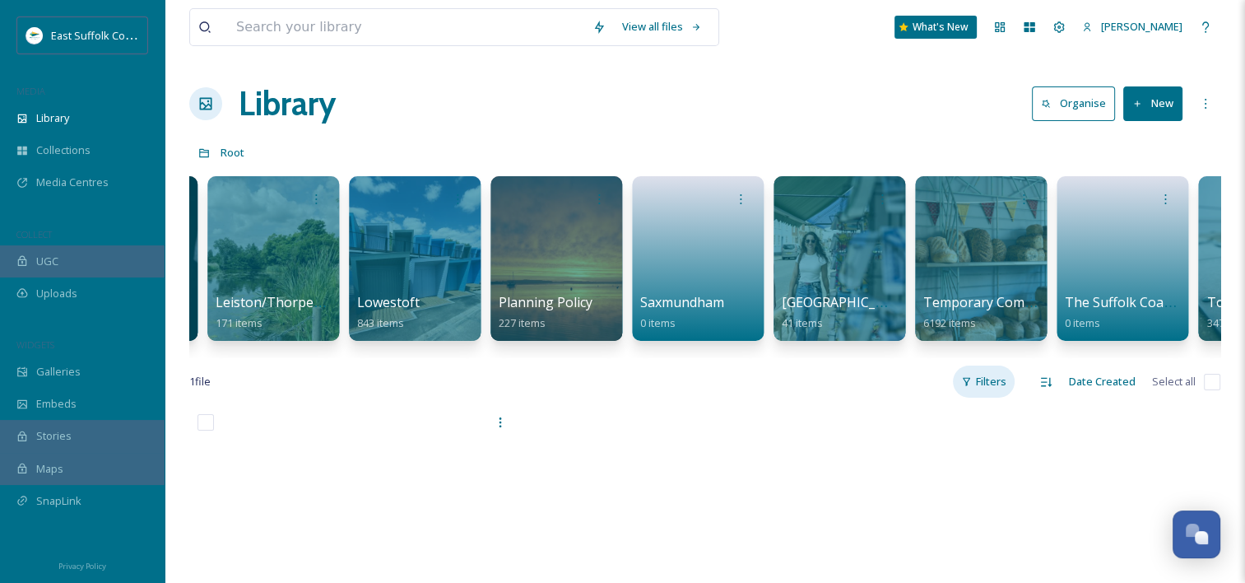
scroll to position [0, 2105]
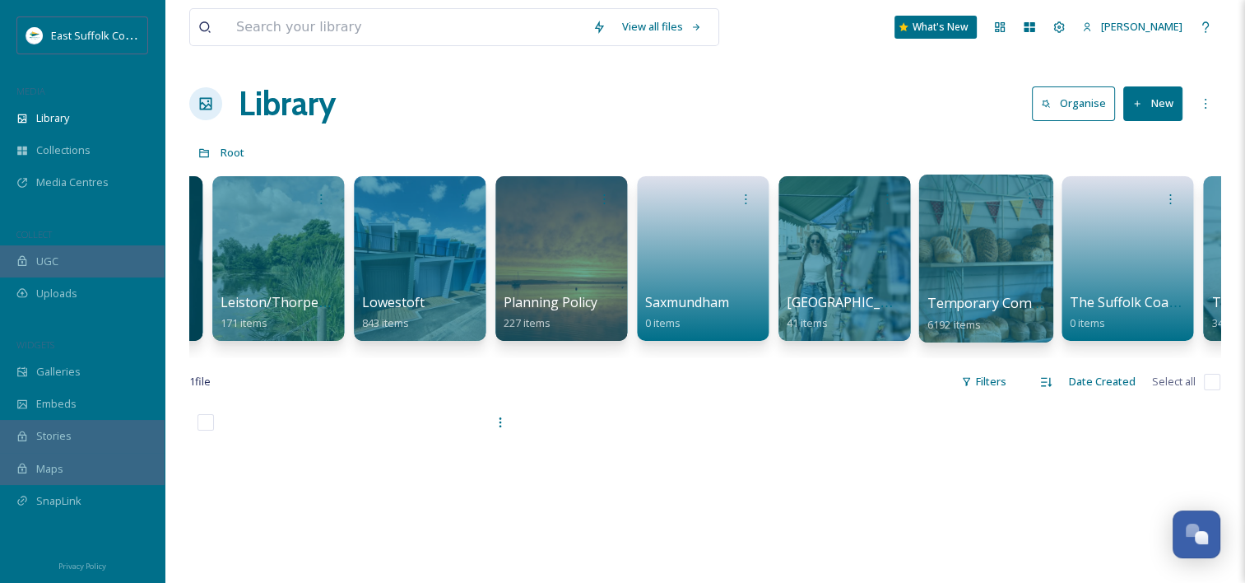
click at [965, 277] on div at bounding box center [985, 258] width 134 height 168
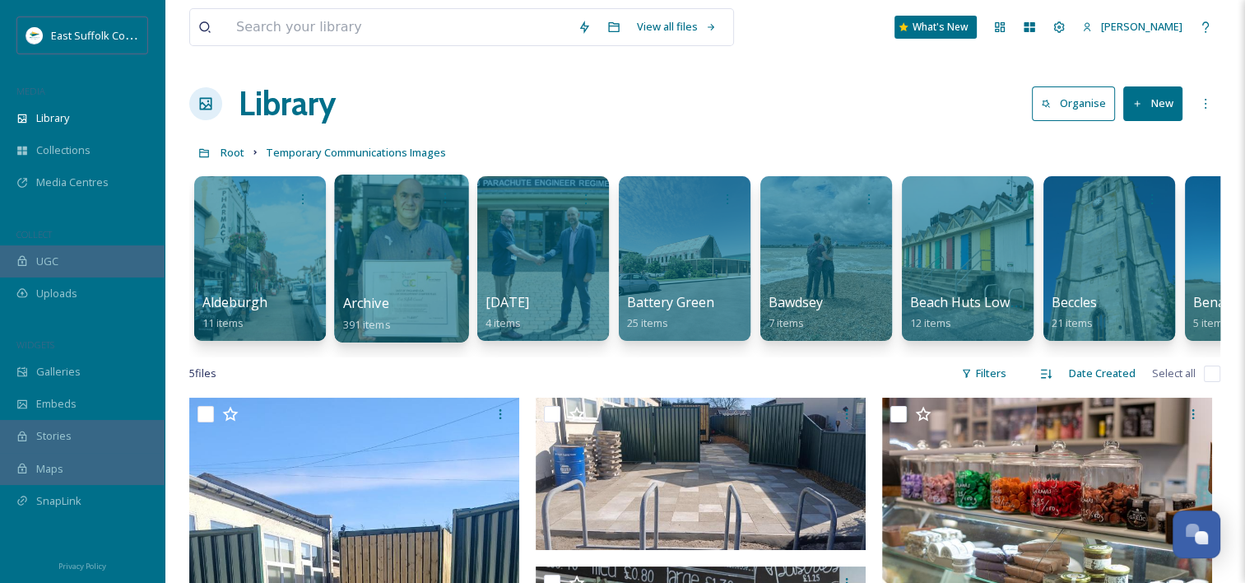
click at [379, 280] on div at bounding box center [401, 258] width 134 height 168
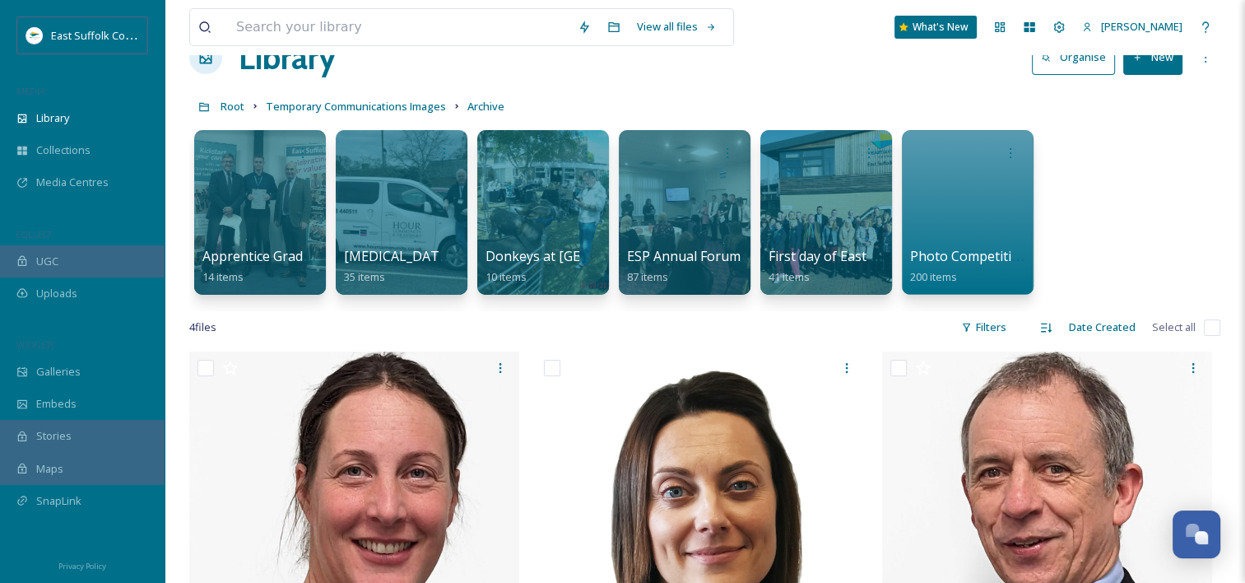
scroll to position [51, 0]
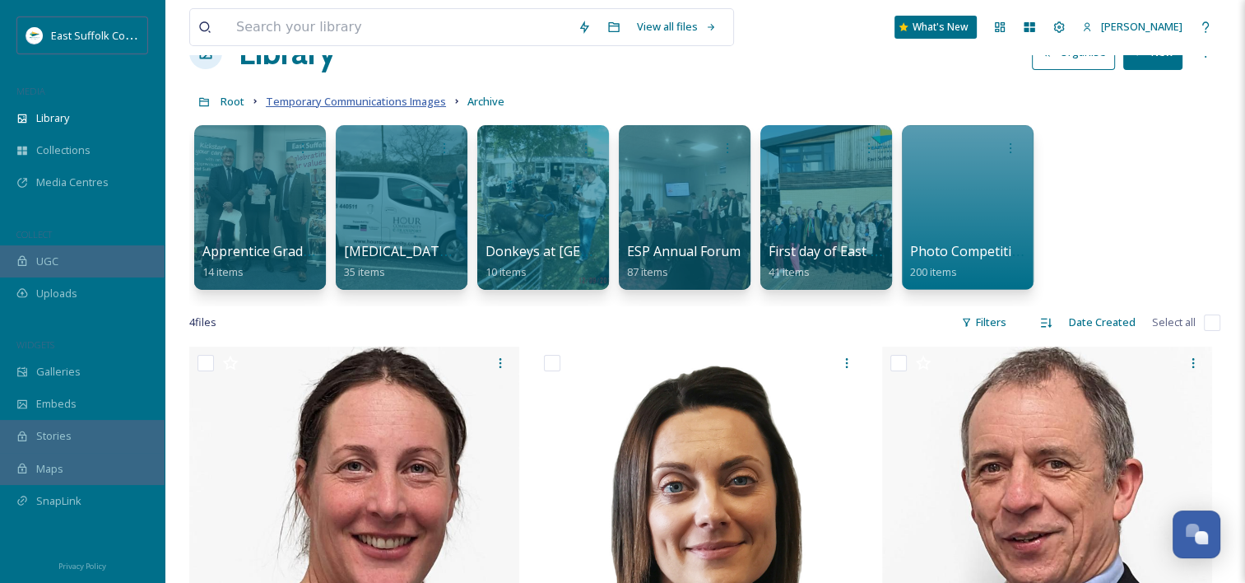
click at [376, 100] on span "Temporary Communications Images" at bounding box center [356, 101] width 180 height 15
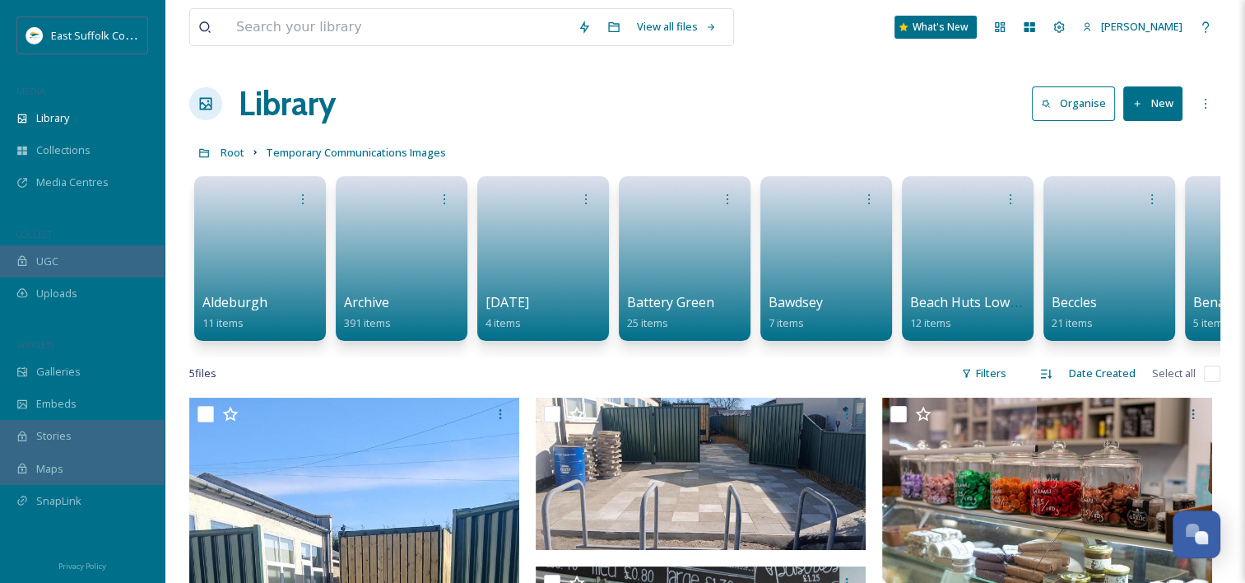
click at [411, 247] on link at bounding box center [401, 253] width 115 height 78
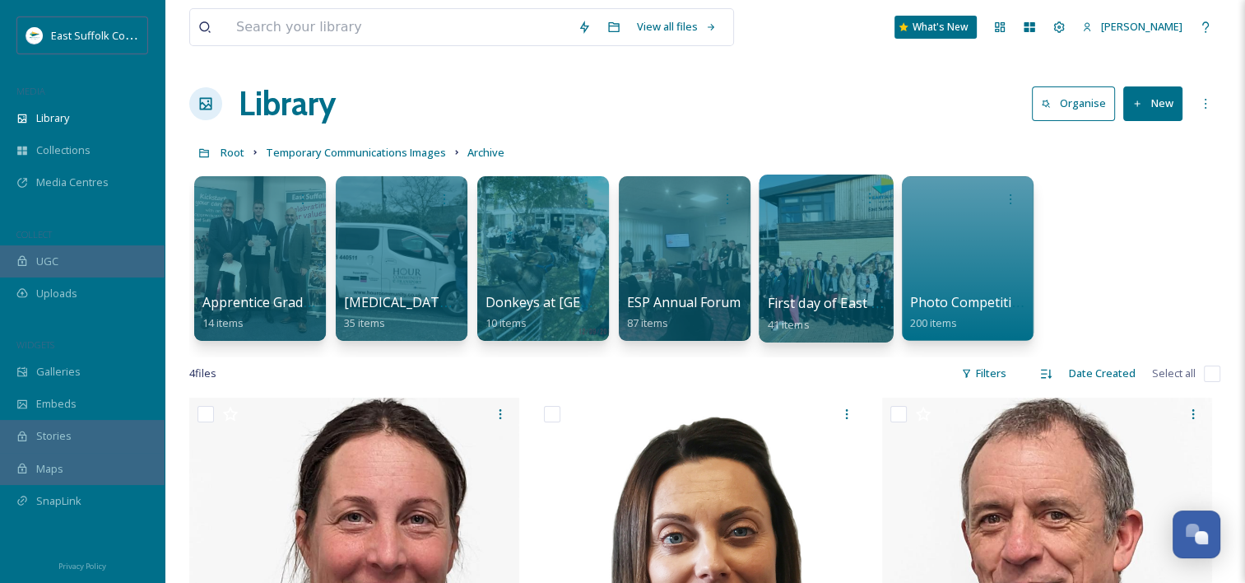
click at [848, 315] on div "First day of East Suffolk Council 41 items" at bounding box center [827, 313] width 118 height 41
click at [823, 313] on div "First day of East Suffolk Council 41 items" at bounding box center [827, 313] width 118 height 41
click at [818, 261] on div at bounding box center [826, 258] width 134 height 168
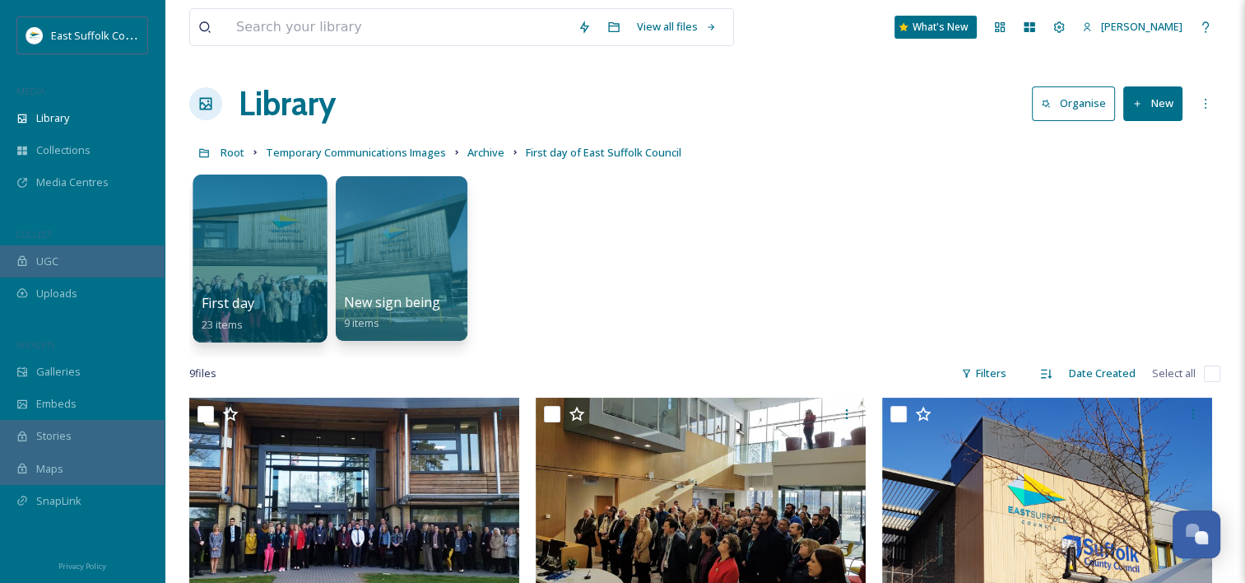
click at [239, 306] on span "First day" at bounding box center [228, 303] width 53 height 18
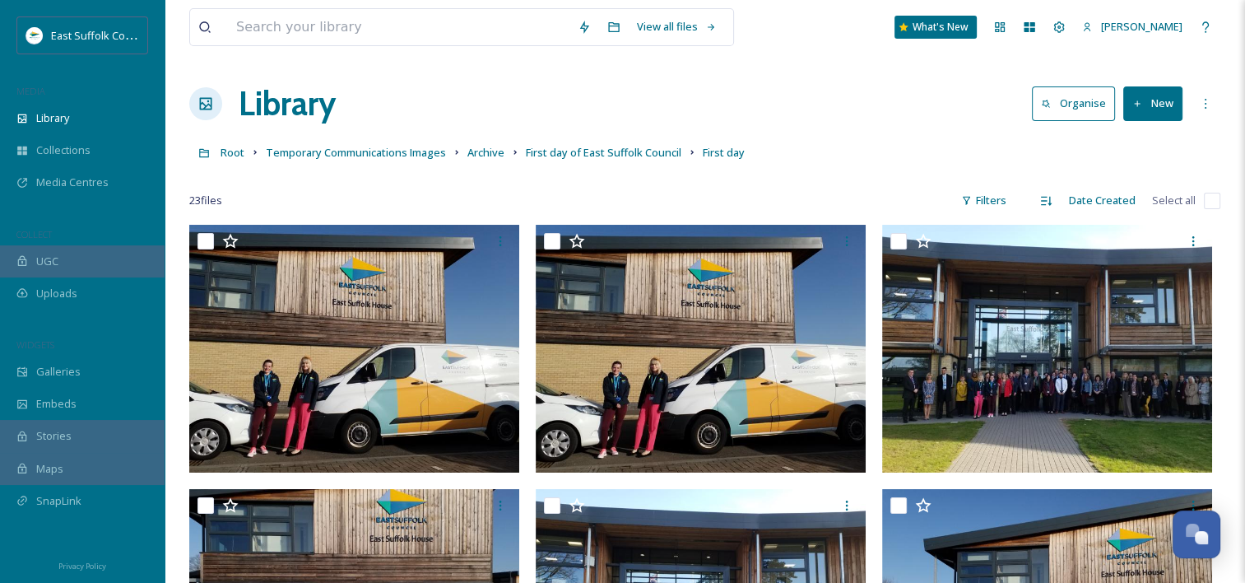
click at [472, 160] on link "Archive" at bounding box center [485, 152] width 37 height 20
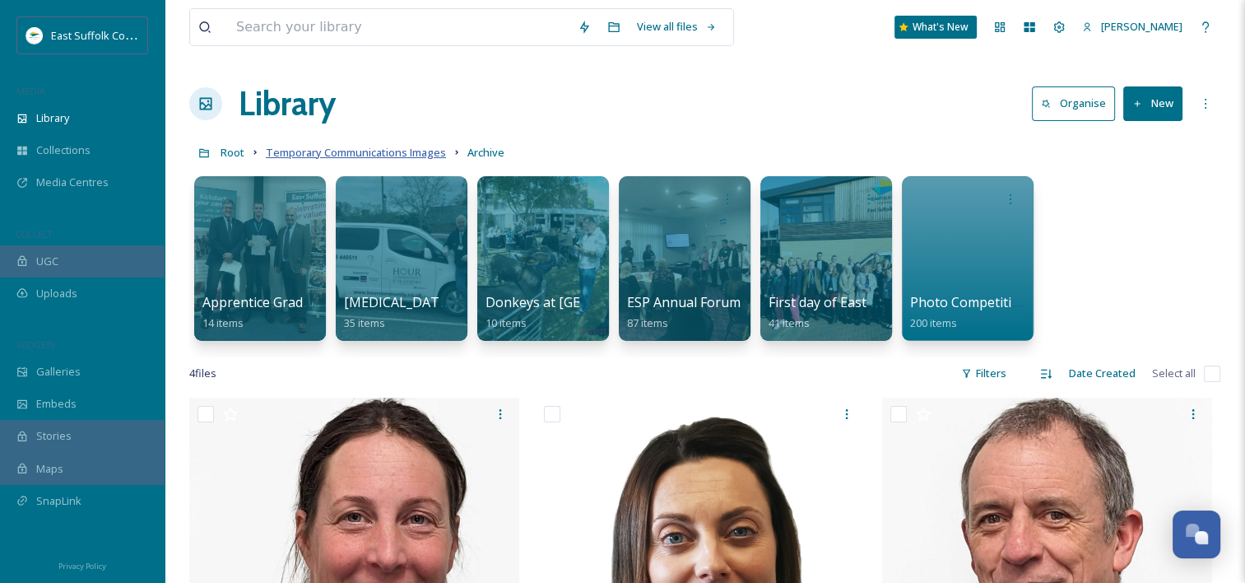
click at [374, 151] on span "Temporary Communications Images" at bounding box center [356, 152] width 180 height 15
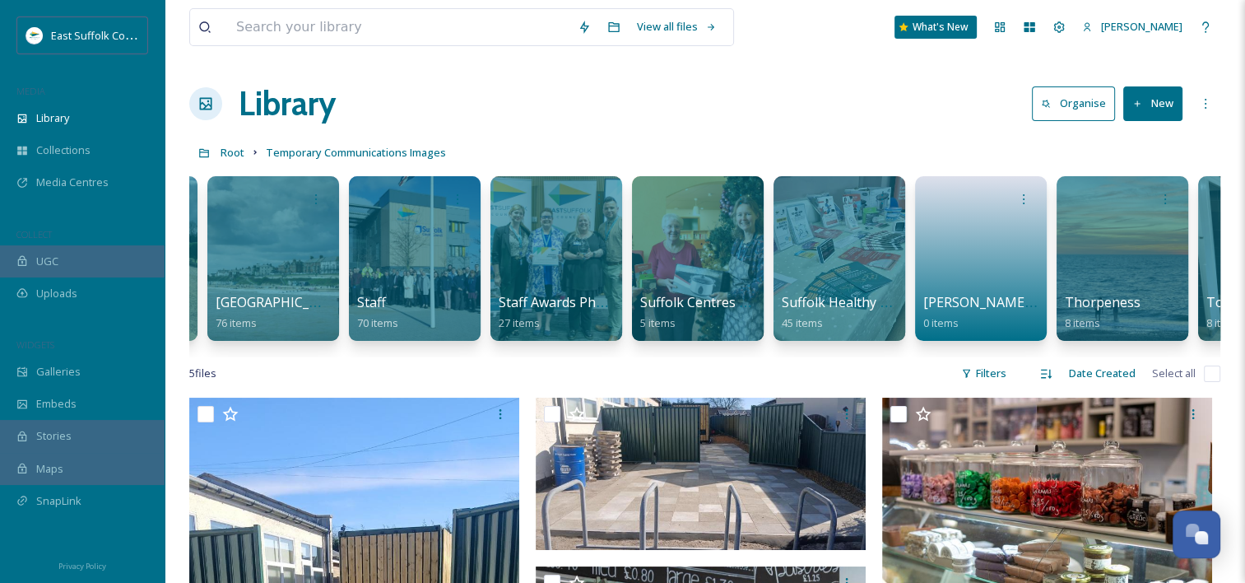
scroll to position [0, 15828]
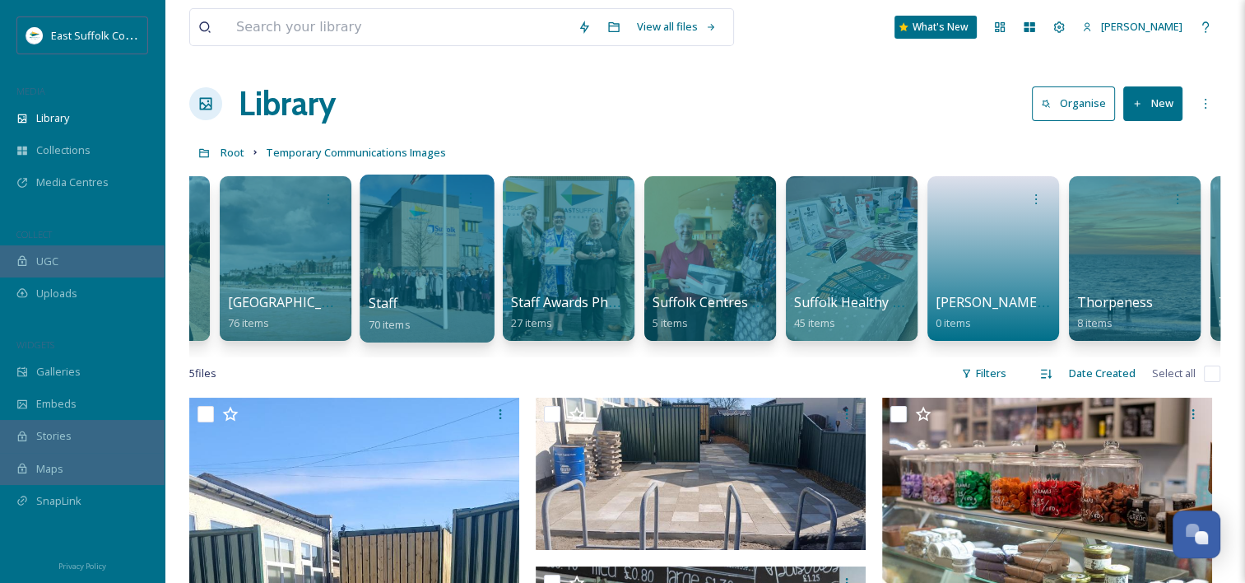
click at [410, 305] on div "Staff 70 items" at bounding box center [428, 313] width 118 height 41
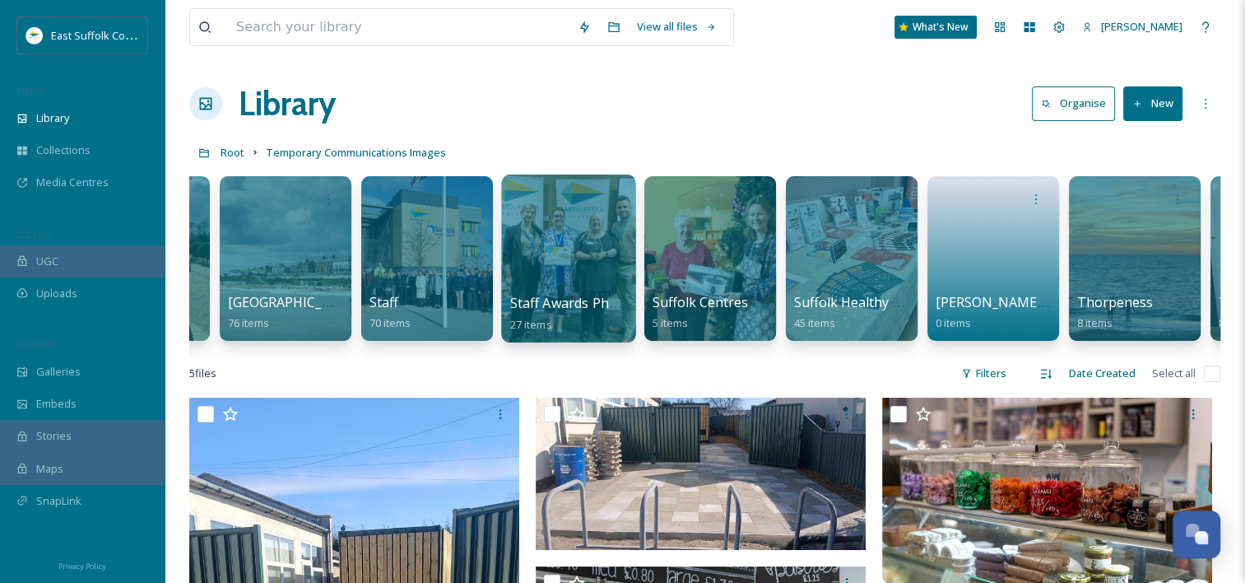
click at [602, 272] on div at bounding box center [568, 258] width 134 height 168
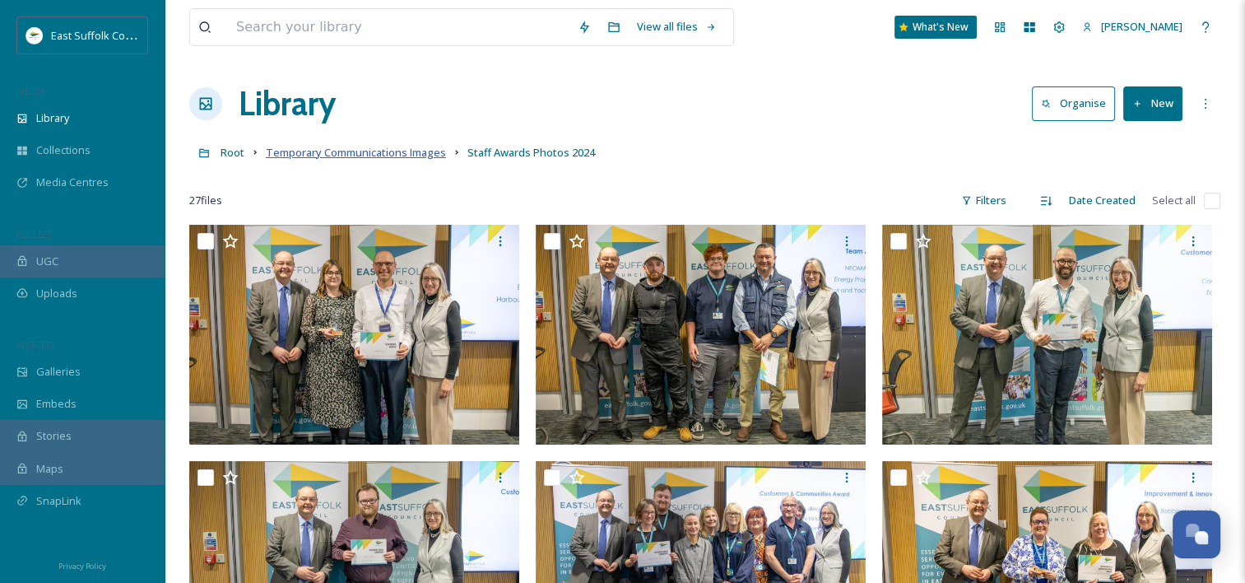
click at [339, 148] on span "Temporary Communications Images" at bounding box center [356, 152] width 180 height 15
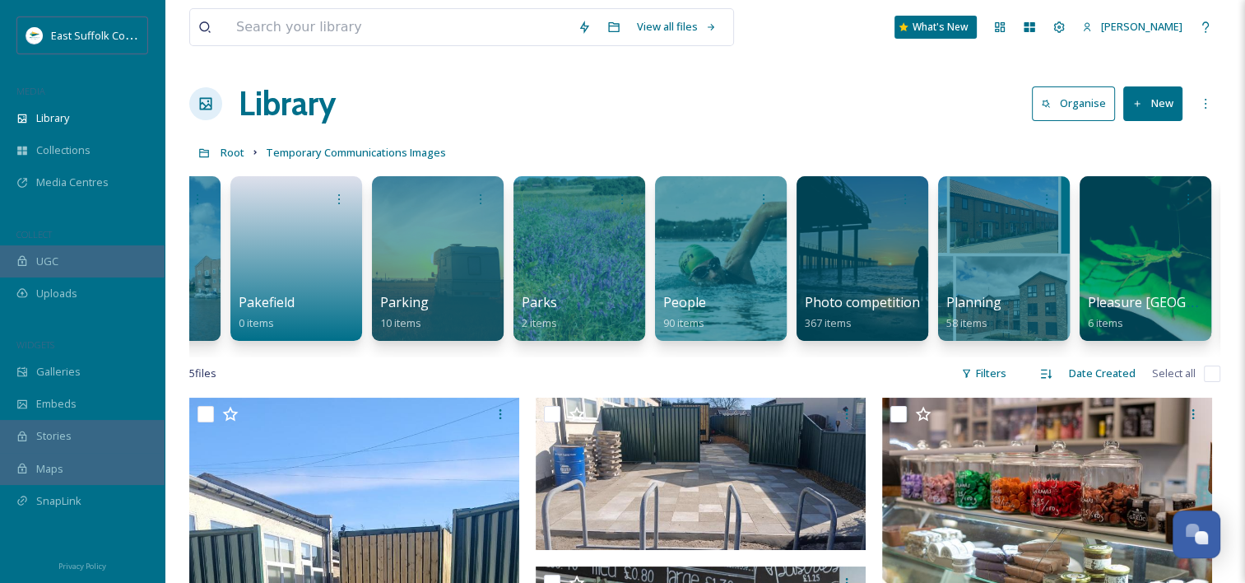
scroll to position [0, 12614]
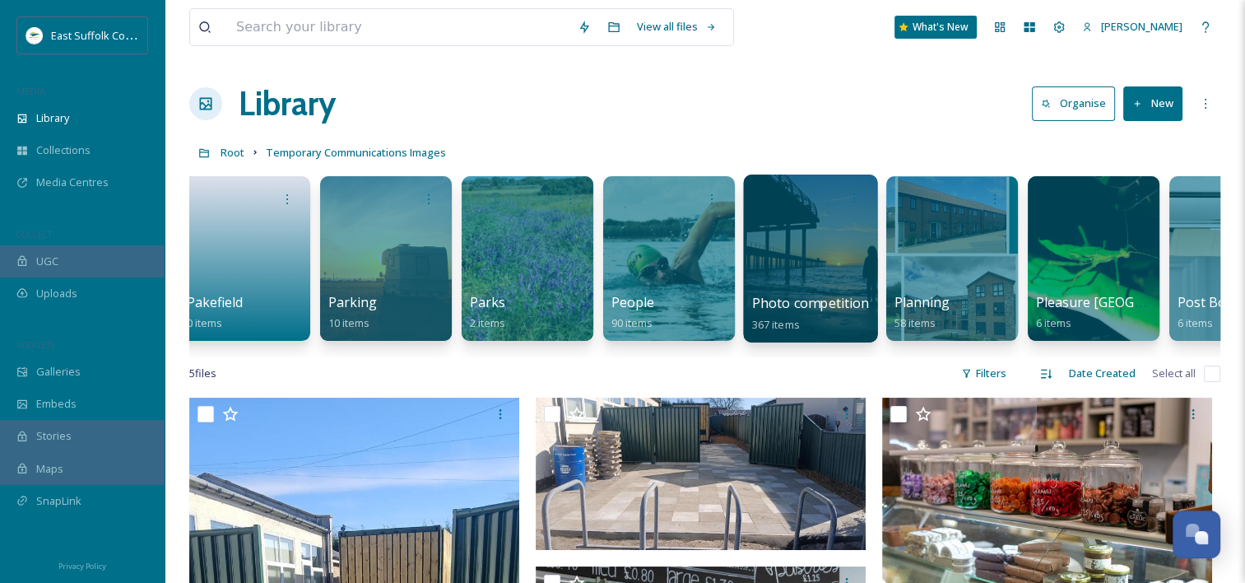
click at [835, 247] on div at bounding box center [810, 258] width 134 height 168
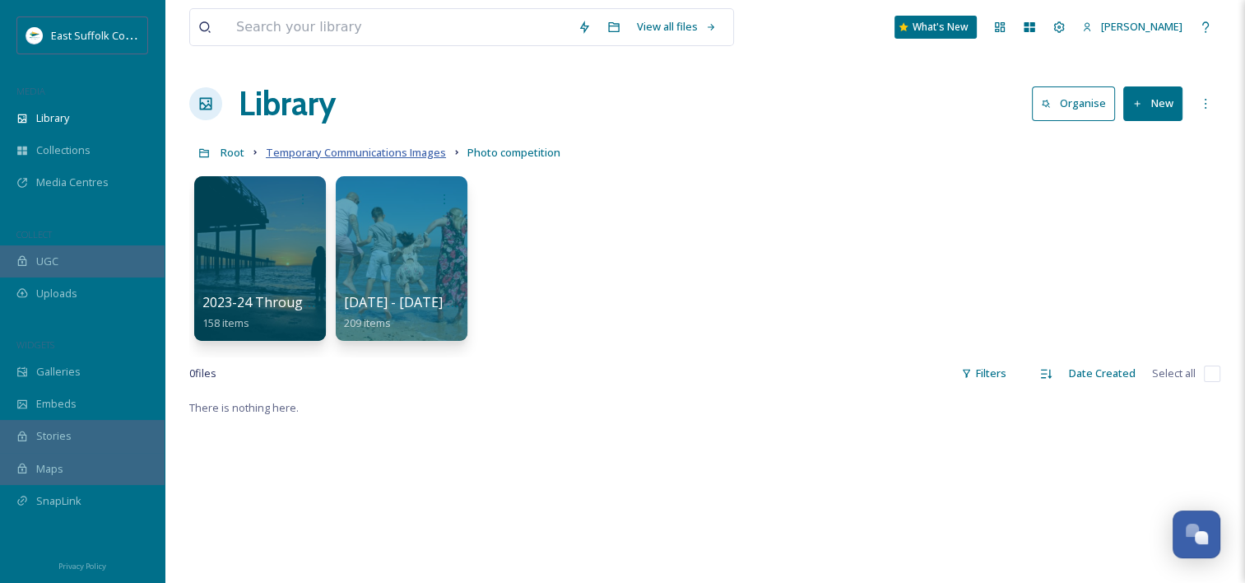
click at [387, 151] on span "Temporary Communications Images" at bounding box center [356, 152] width 180 height 15
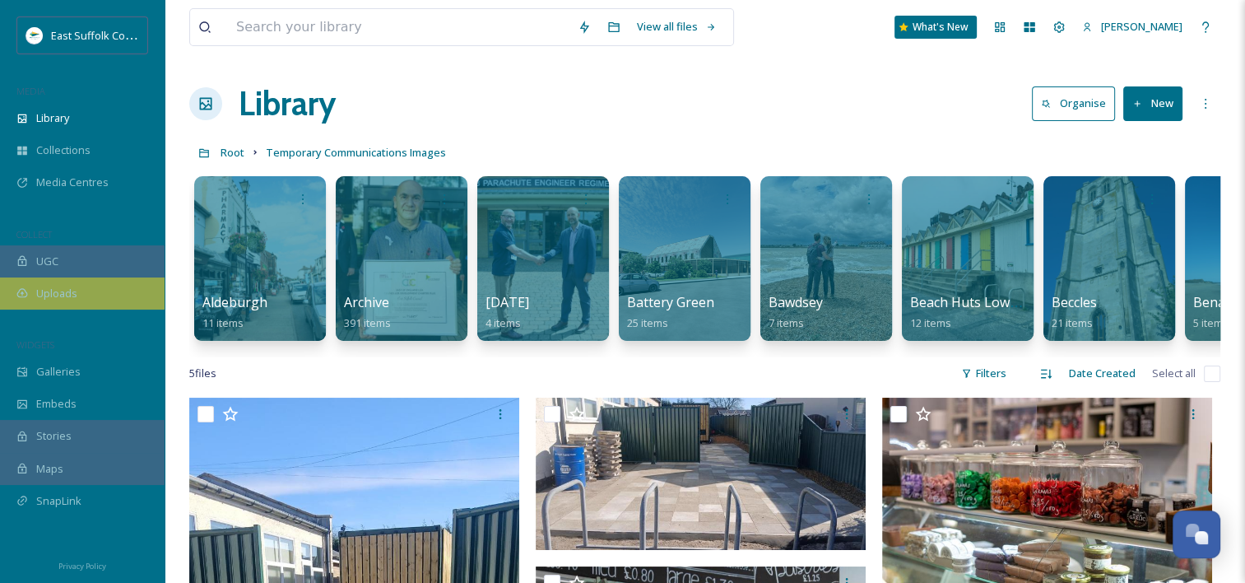
click at [33, 296] on div "Uploads" at bounding box center [82, 293] width 165 height 32
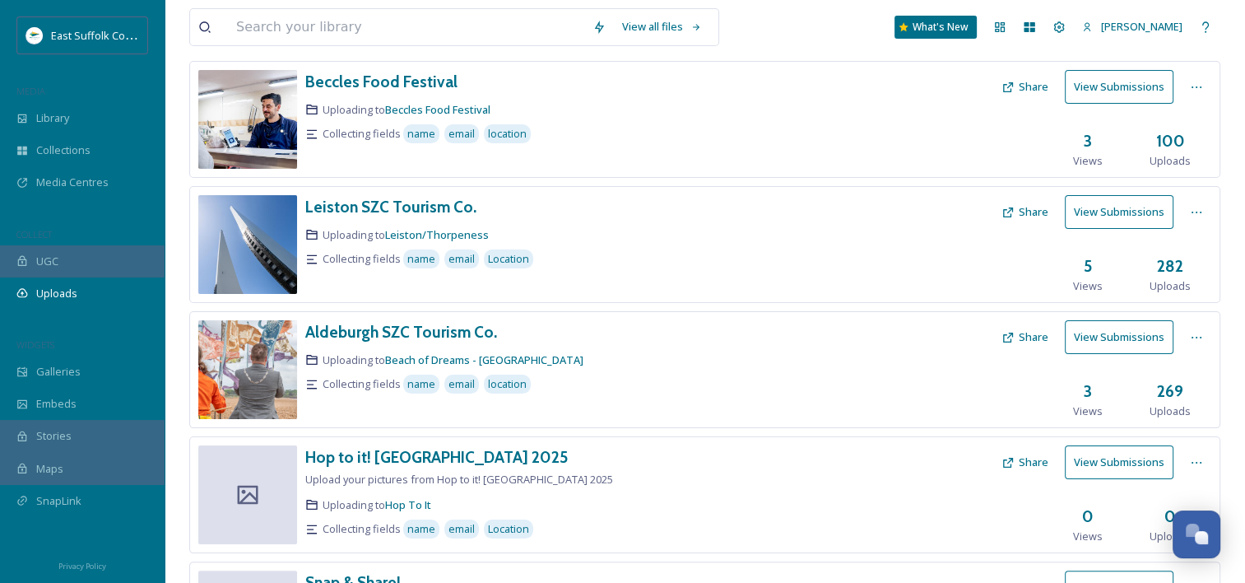
scroll to position [258, 0]
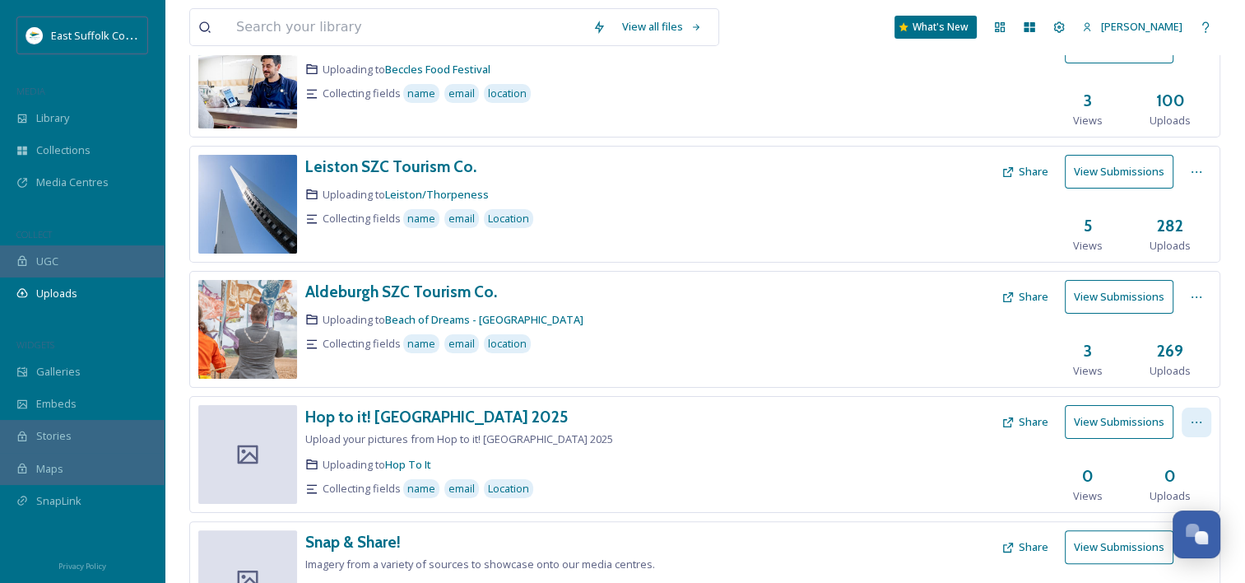
click at [1198, 416] on icon at bounding box center [1196, 422] width 13 height 13
click at [1183, 483] on div "Edit" at bounding box center [1179, 490] width 63 height 32
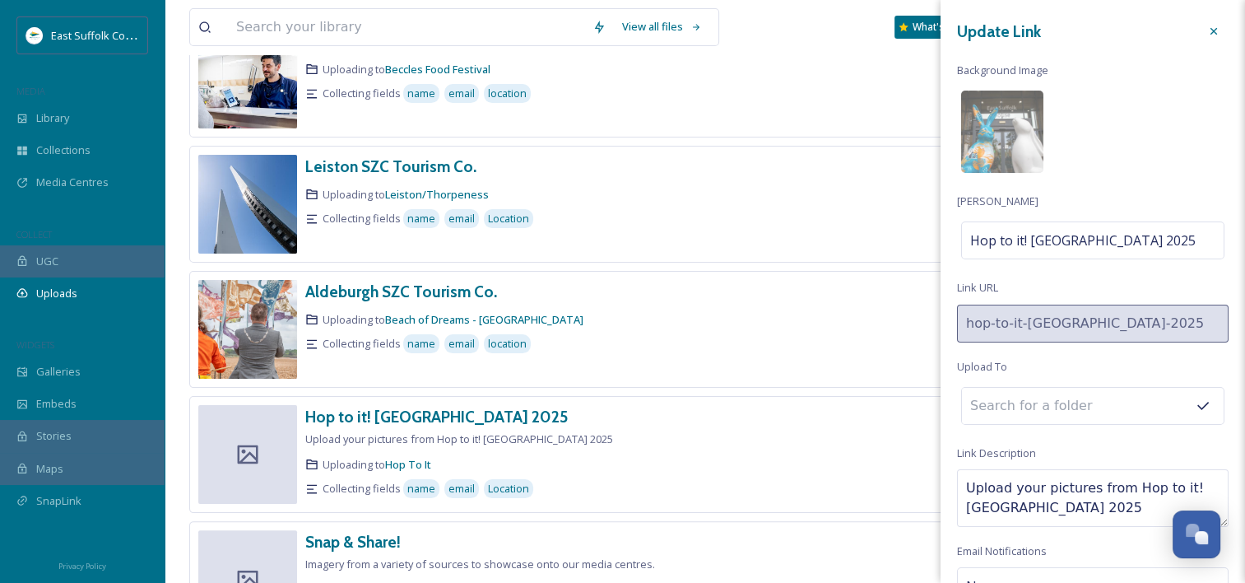
scroll to position [95, 0]
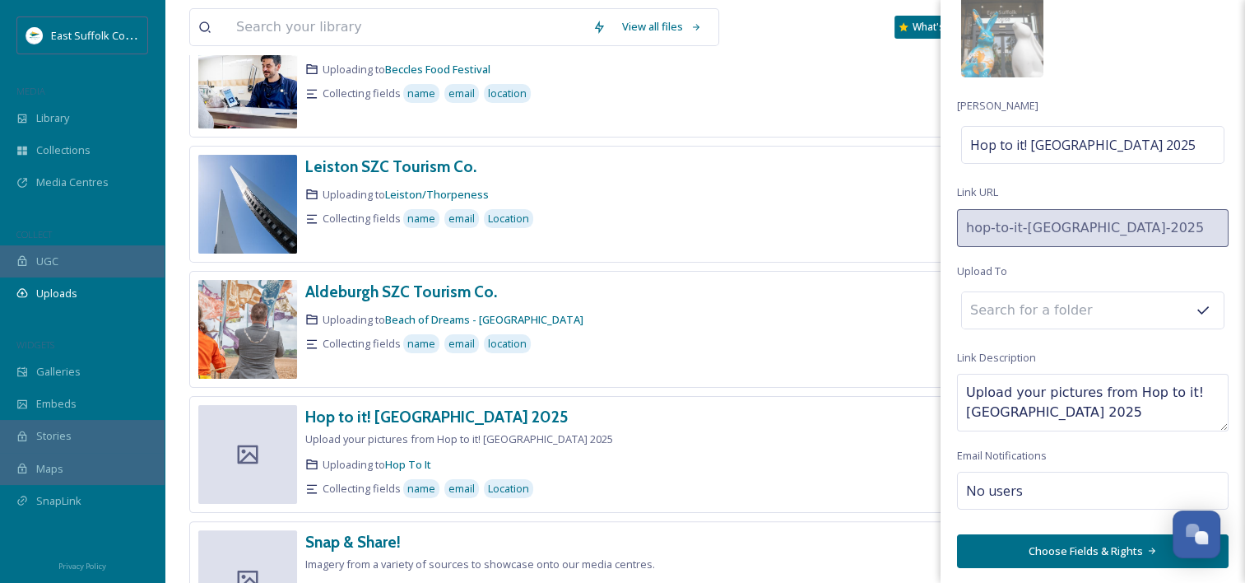
click at [1114, 546] on button "Choose Fields & Rights" at bounding box center [1093, 551] width 272 height 34
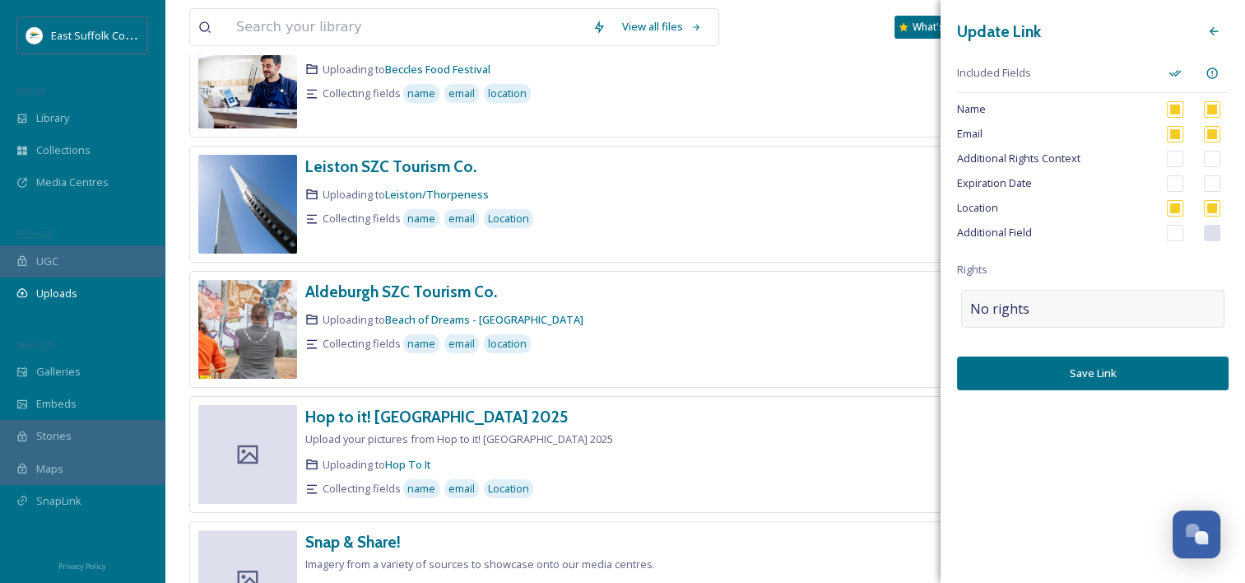
click at [1062, 301] on div "No rights" at bounding box center [1092, 309] width 263 height 38
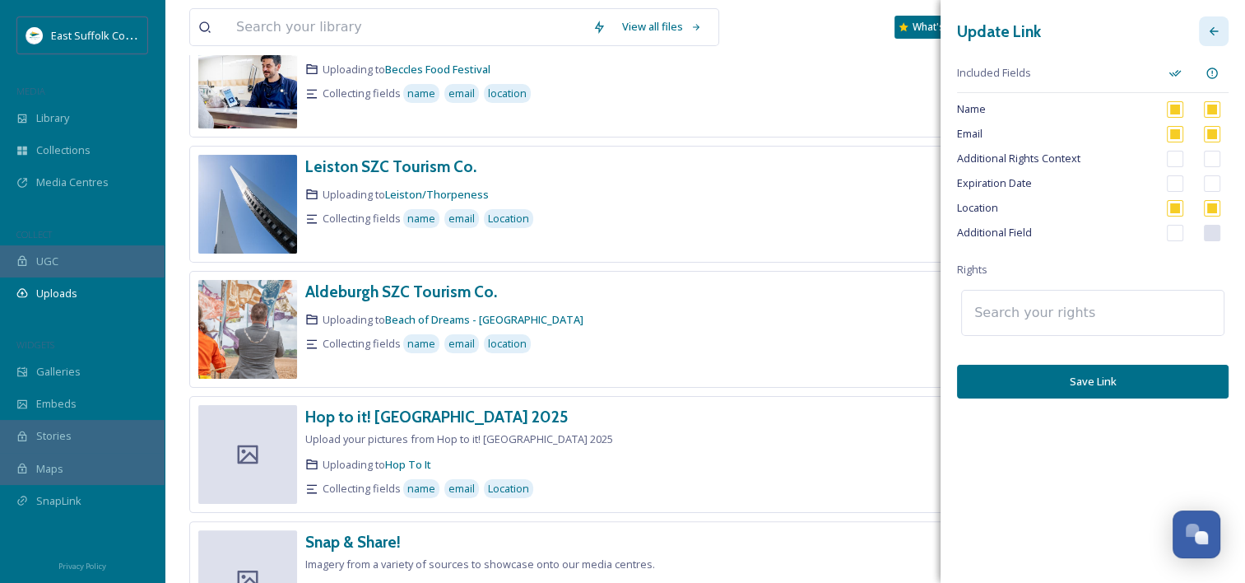
click at [1218, 26] on icon at bounding box center [1213, 31] width 13 height 13
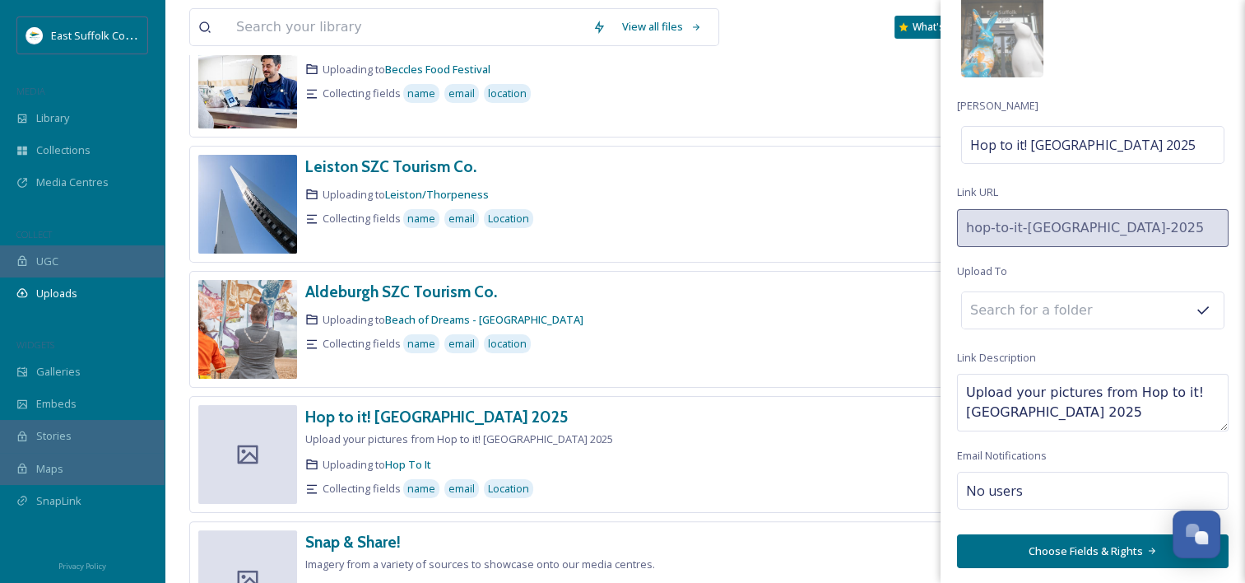
scroll to position [0, 0]
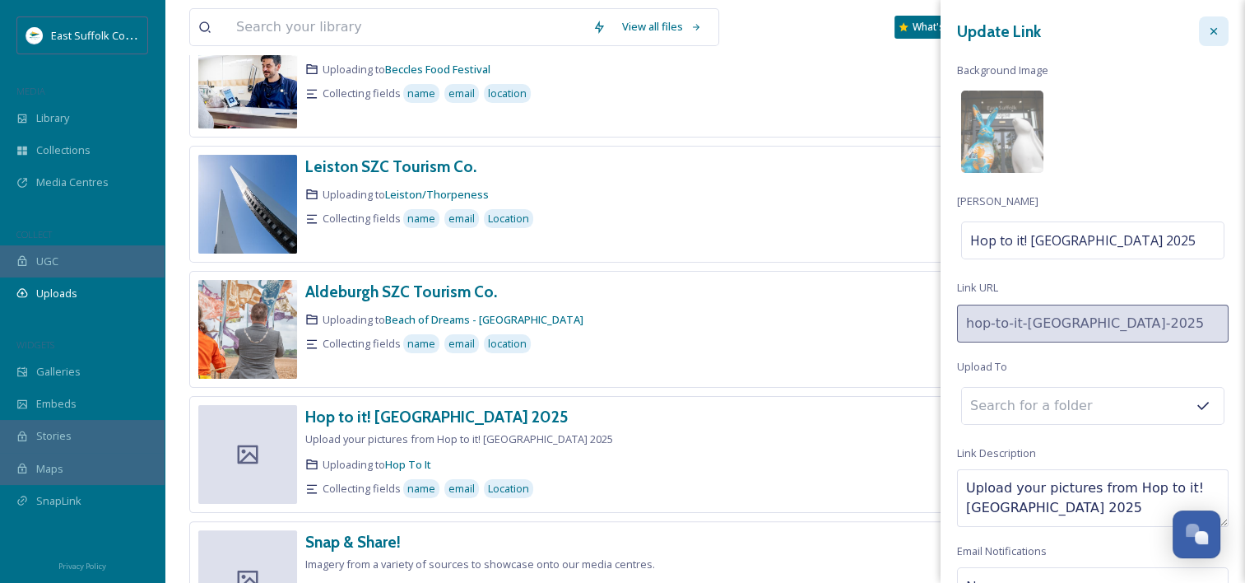
click at [1199, 31] on div at bounding box center [1214, 31] width 30 height 30
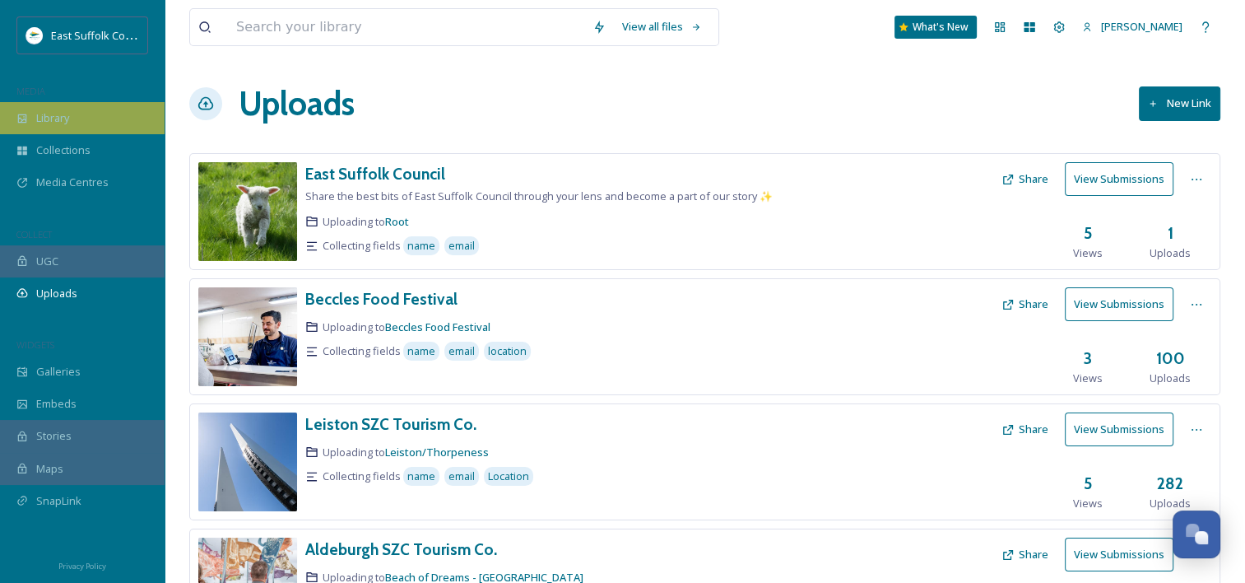
click at [101, 105] on div "Library" at bounding box center [82, 118] width 165 height 32
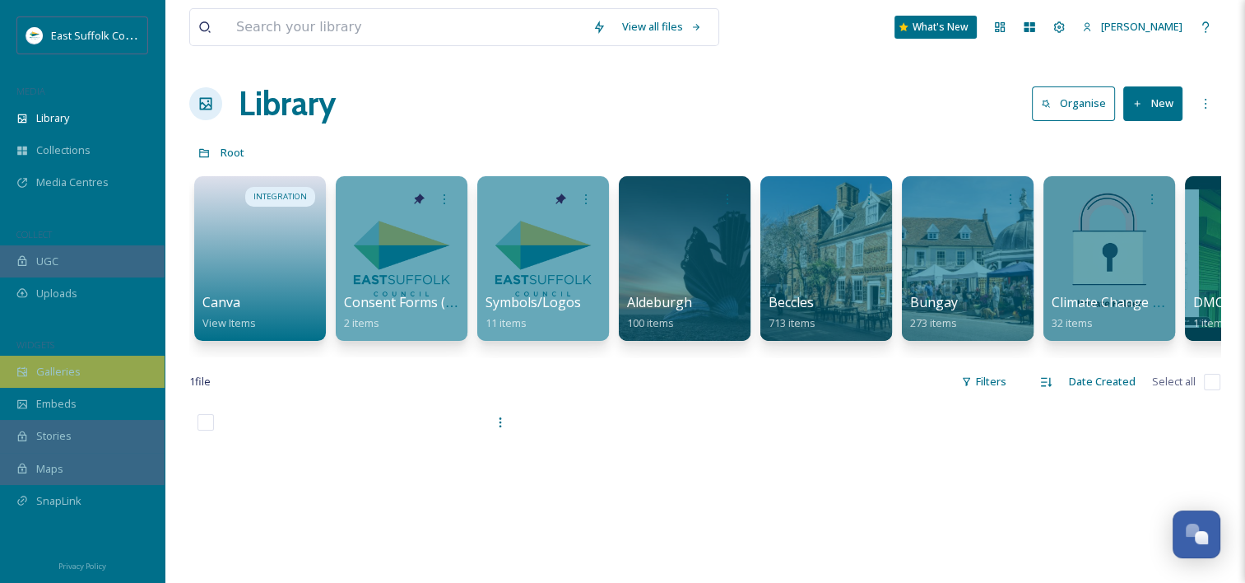
click at [110, 359] on div "Galleries" at bounding box center [82, 372] width 165 height 32
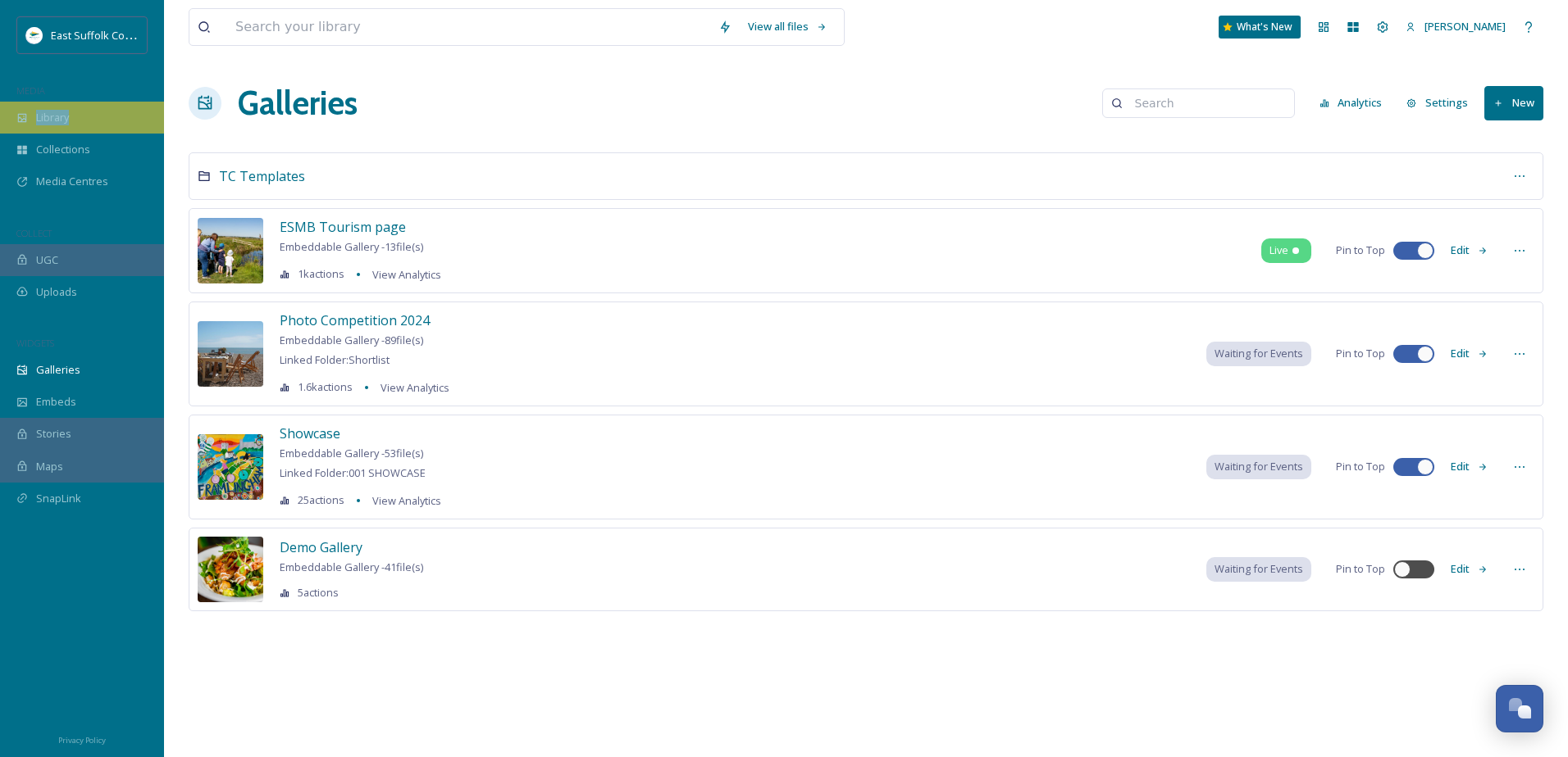
click at [143, 112] on div "East Suffolk Council MEDIA Library Collections Media Centres COLLECT UGC Upload…" at bounding box center [82, 277] width 164 height 523
click at [143, 117] on div "Library" at bounding box center [82, 118] width 164 height 32
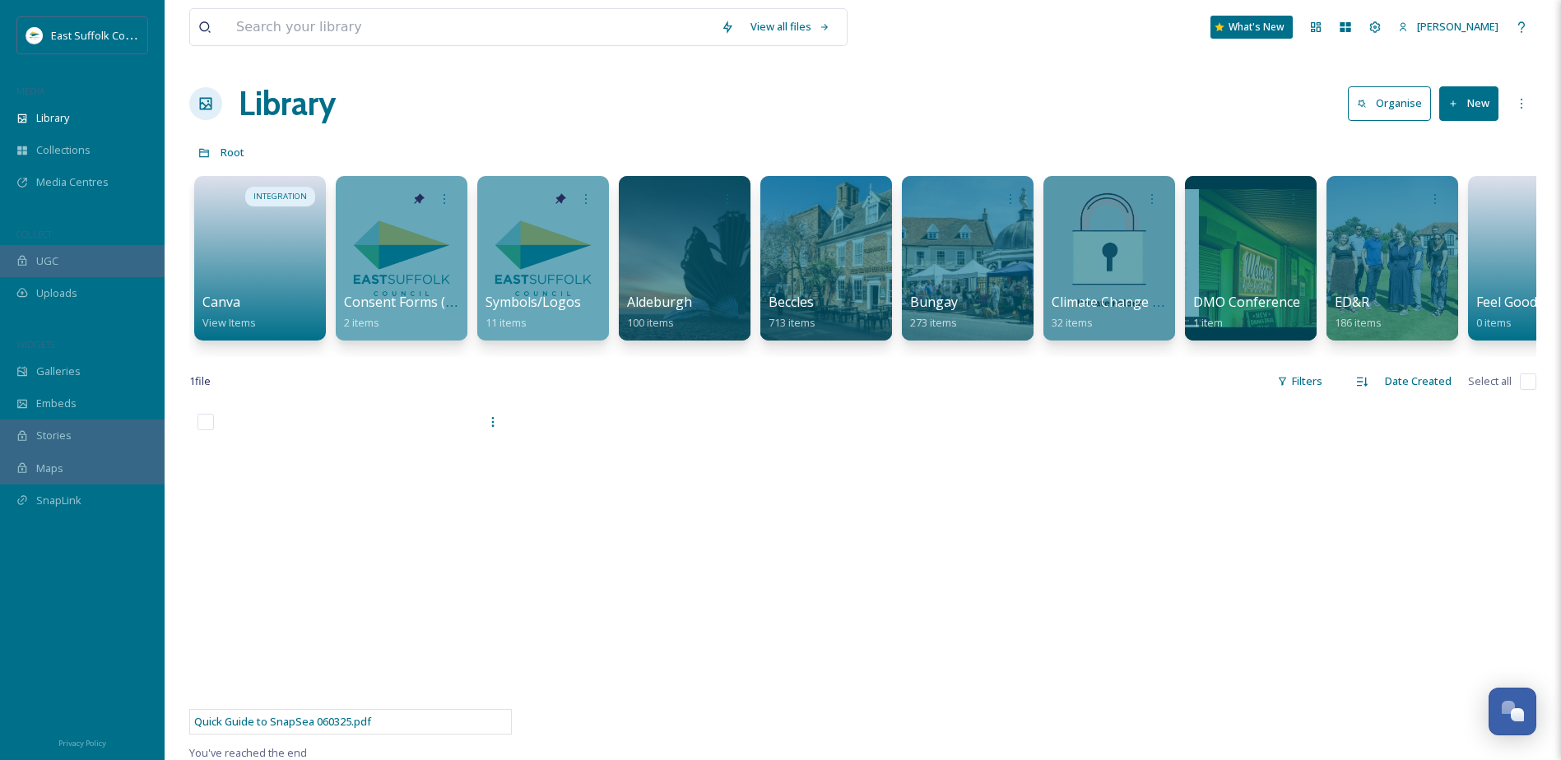
click at [1086, 132] on div "View all files What's New Emily Nunn Library Organise New Root Your Selections …" at bounding box center [863, 583] width 1397 height 1166
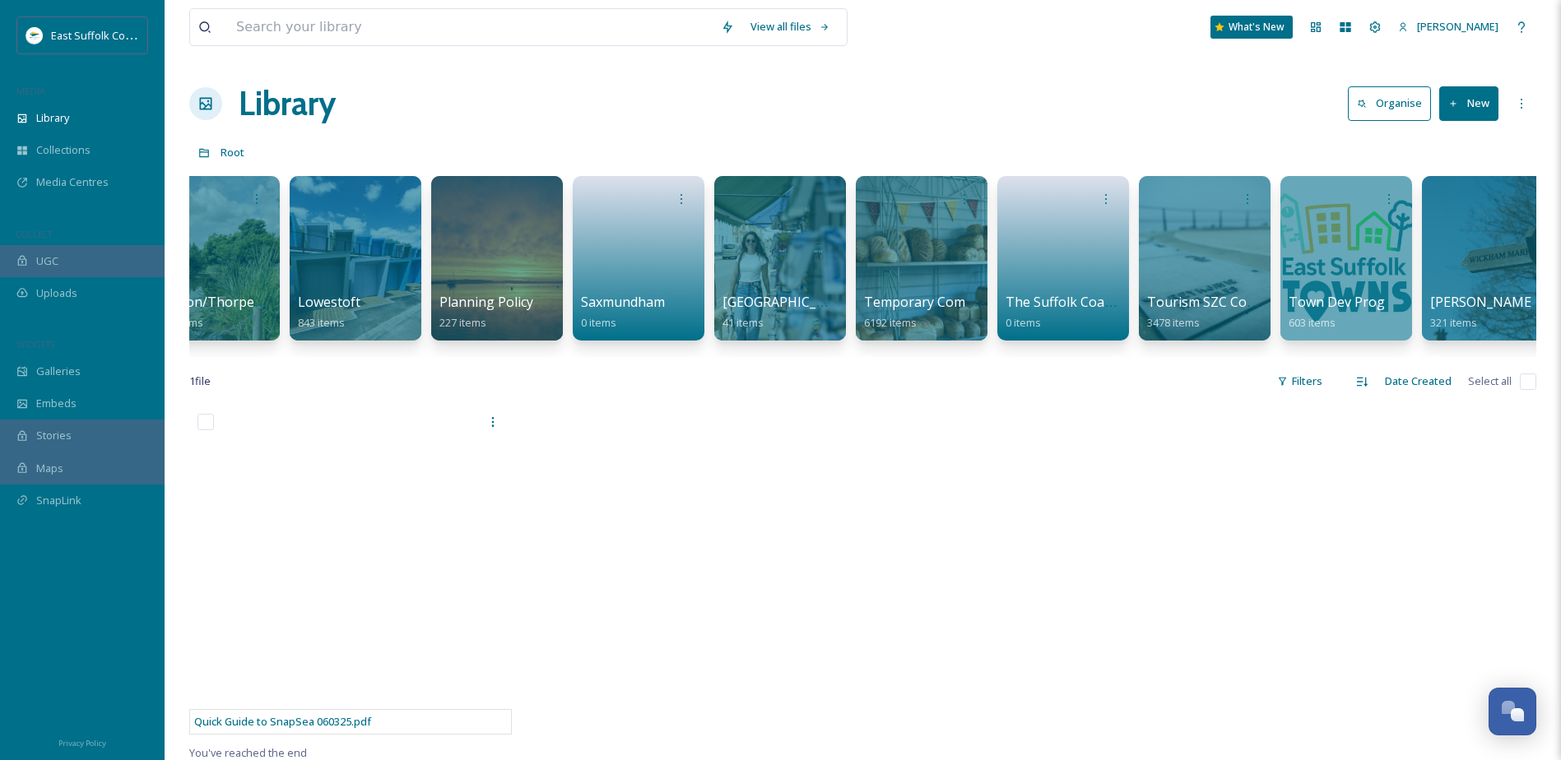
scroll to position [0, 2257]
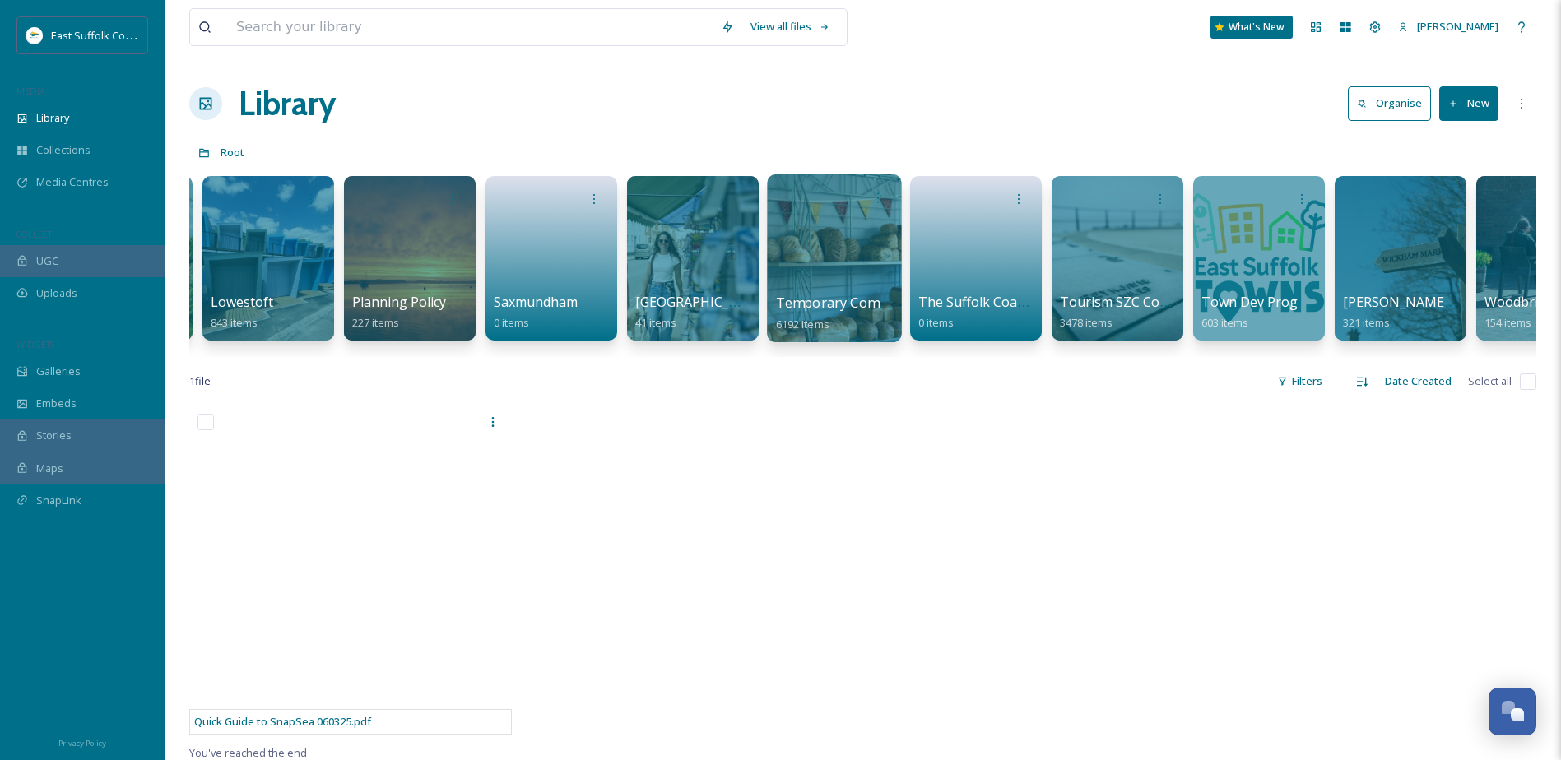
click at [848, 264] on div at bounding box center [834, 258] width 134 height 168
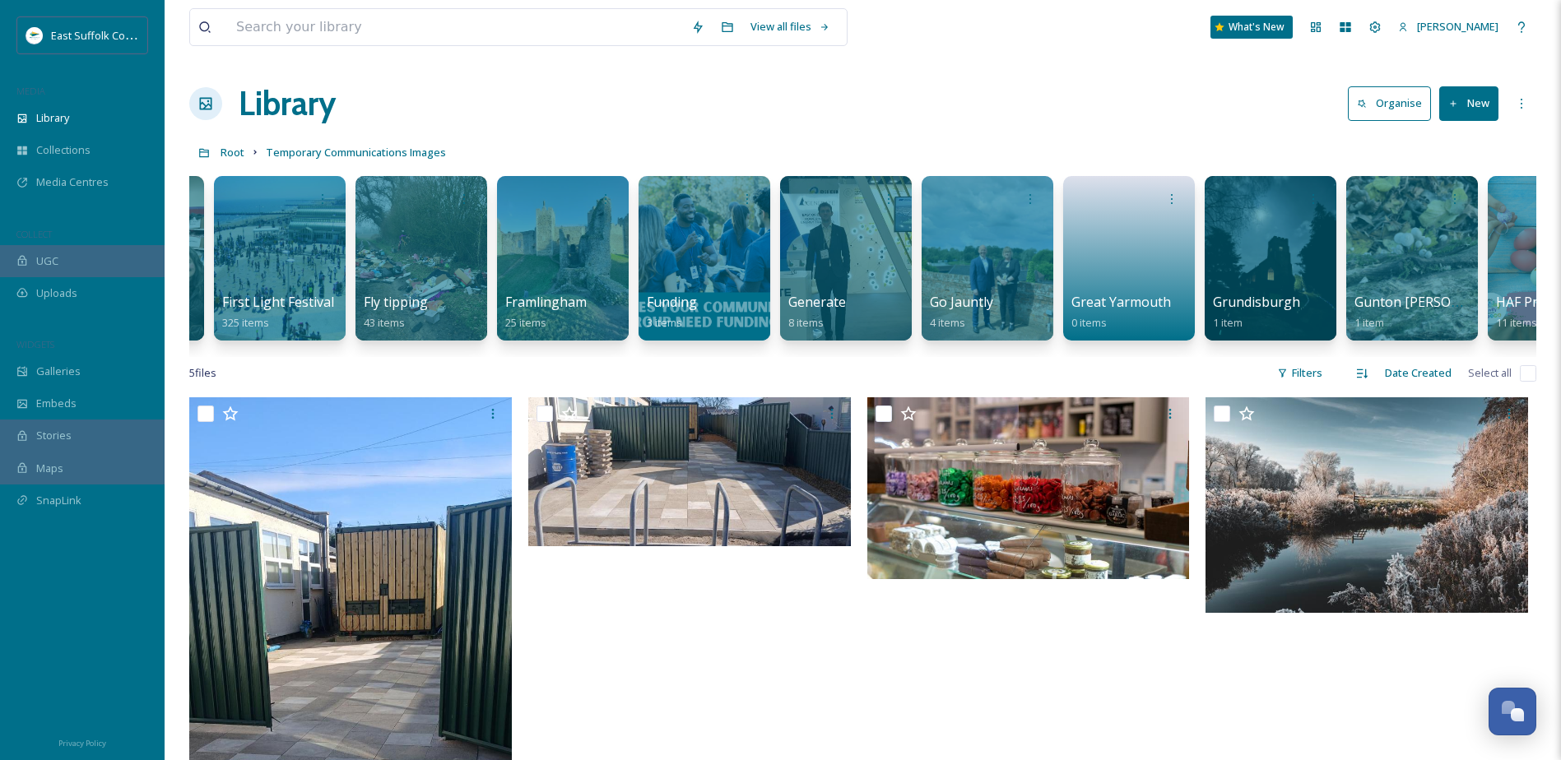
scroll to position [0, 7120]
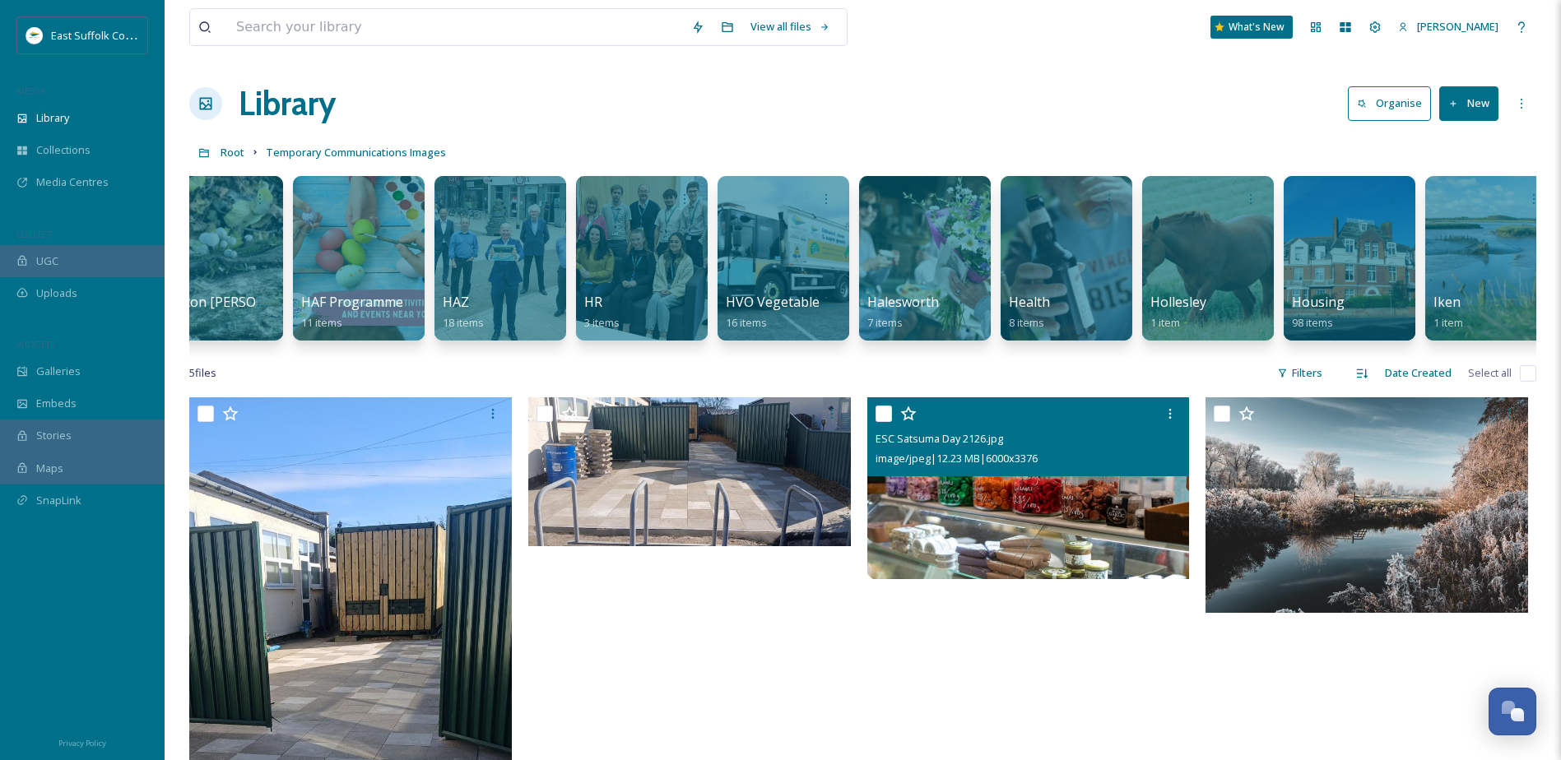
click at [940, 441] on div "ESC Satsuma Day 2126.jpg" at bounding box center [1031, 439] width 310 height 20
click at [1059, 527] on img at bounding box center [1028, 488] width 323 height 182
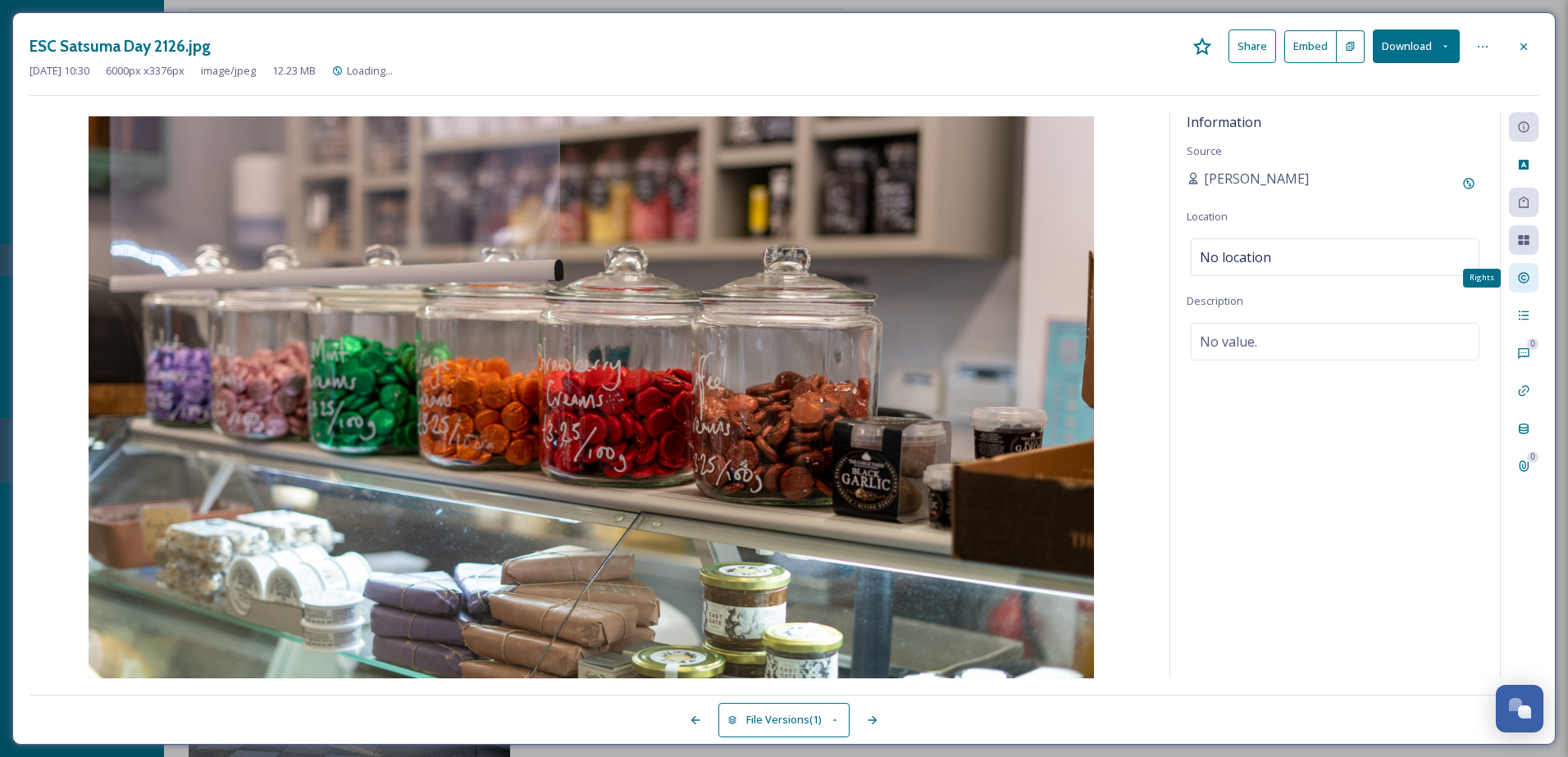
click at [1252, 290] on div "Rights" at bounding box center [1523, 278] width 30 height 30
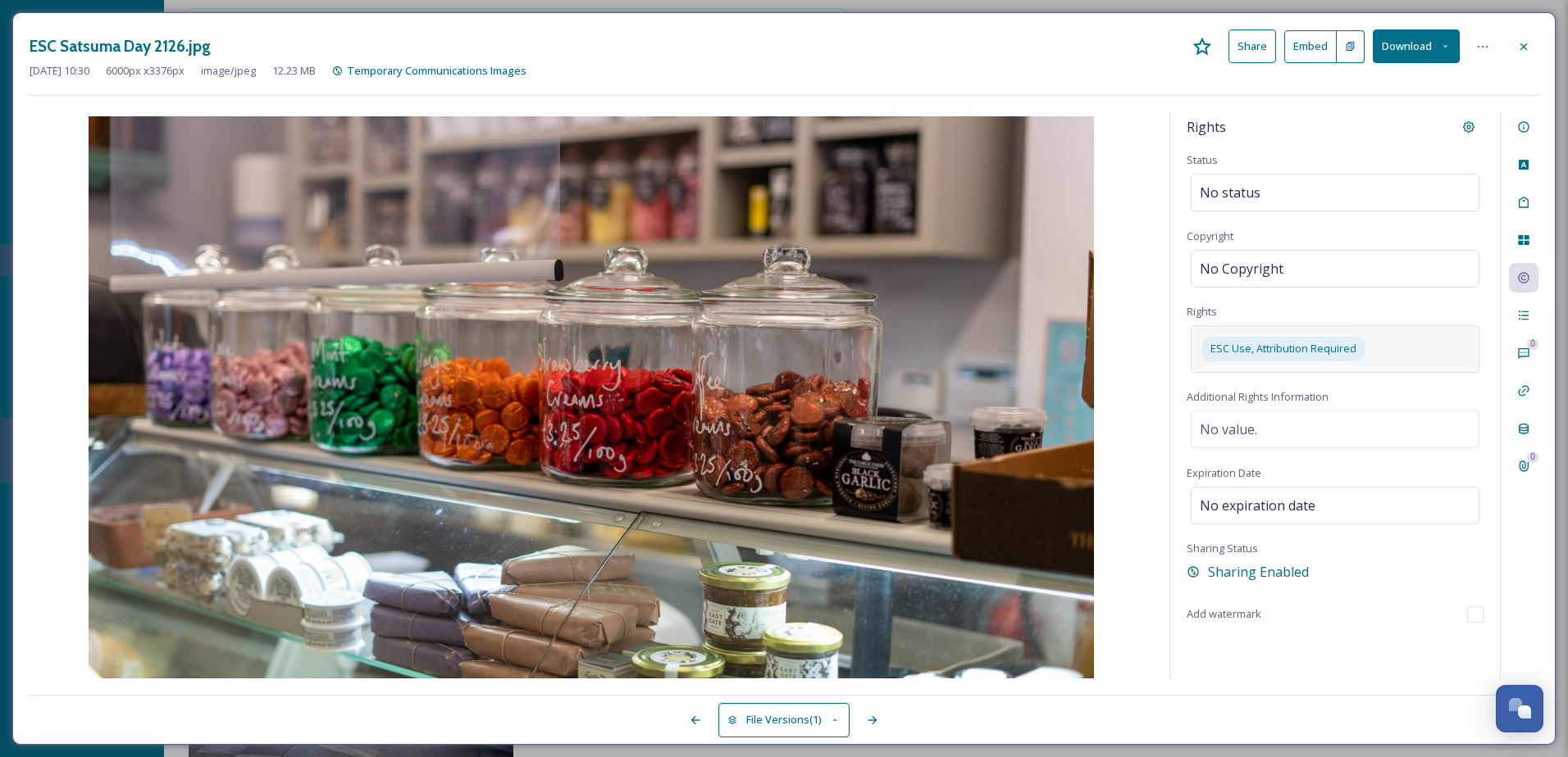
click at [1252, 349] on span "ESC Use, Attribution Required" at bounding box center [1283, 349] width 145 height 16
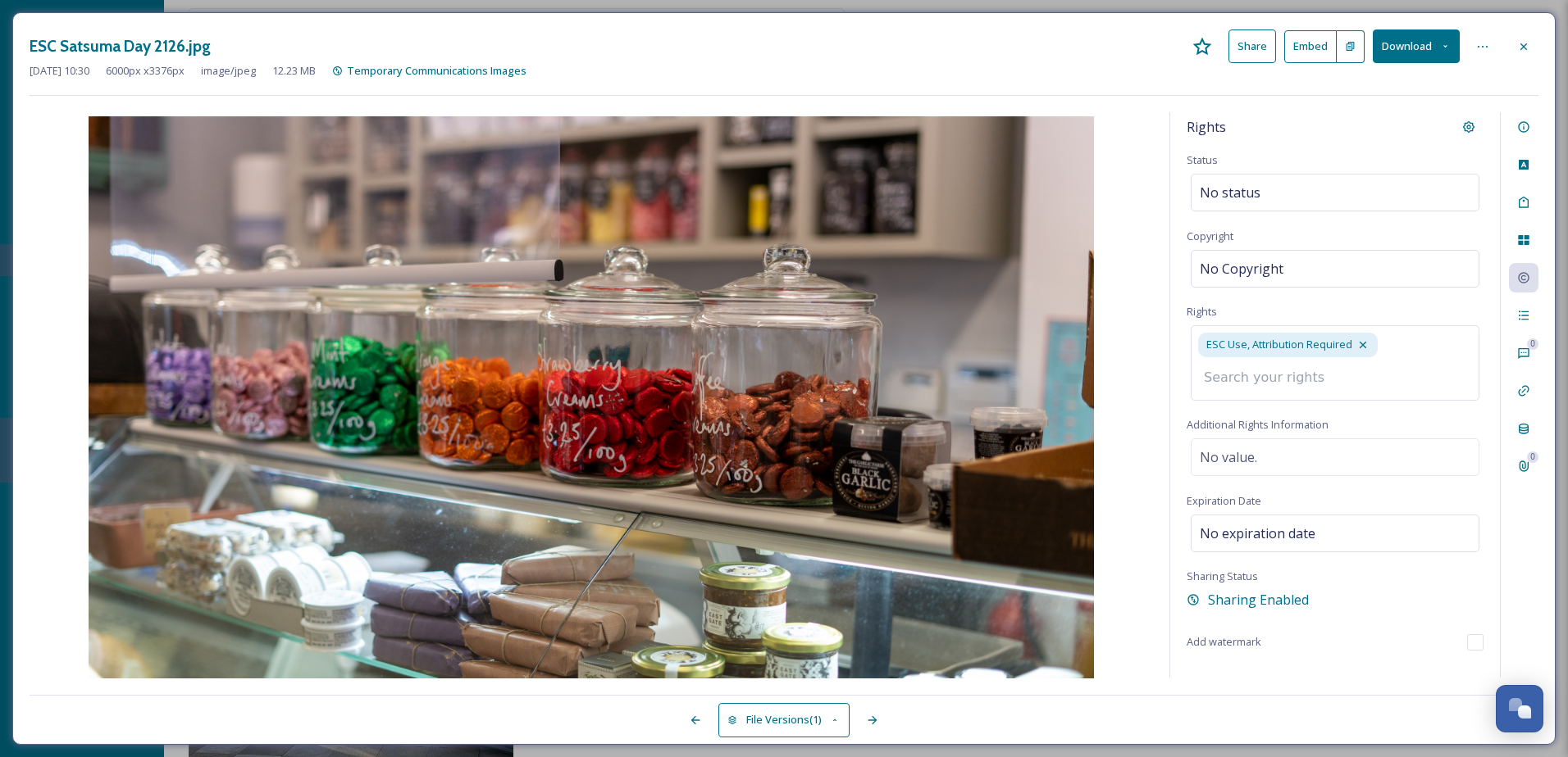
click at [1252, 377] on input at bounding box center [1285, 378] width 180 height 36
type input "esc"
click at [1252, 105] on div "ESC Satsuma Day 2126.jpg Share Embed Download Apr 22 2025 10:30 6000 px x 3376 …" at bounding box center [783, 378] width 1543 height 733
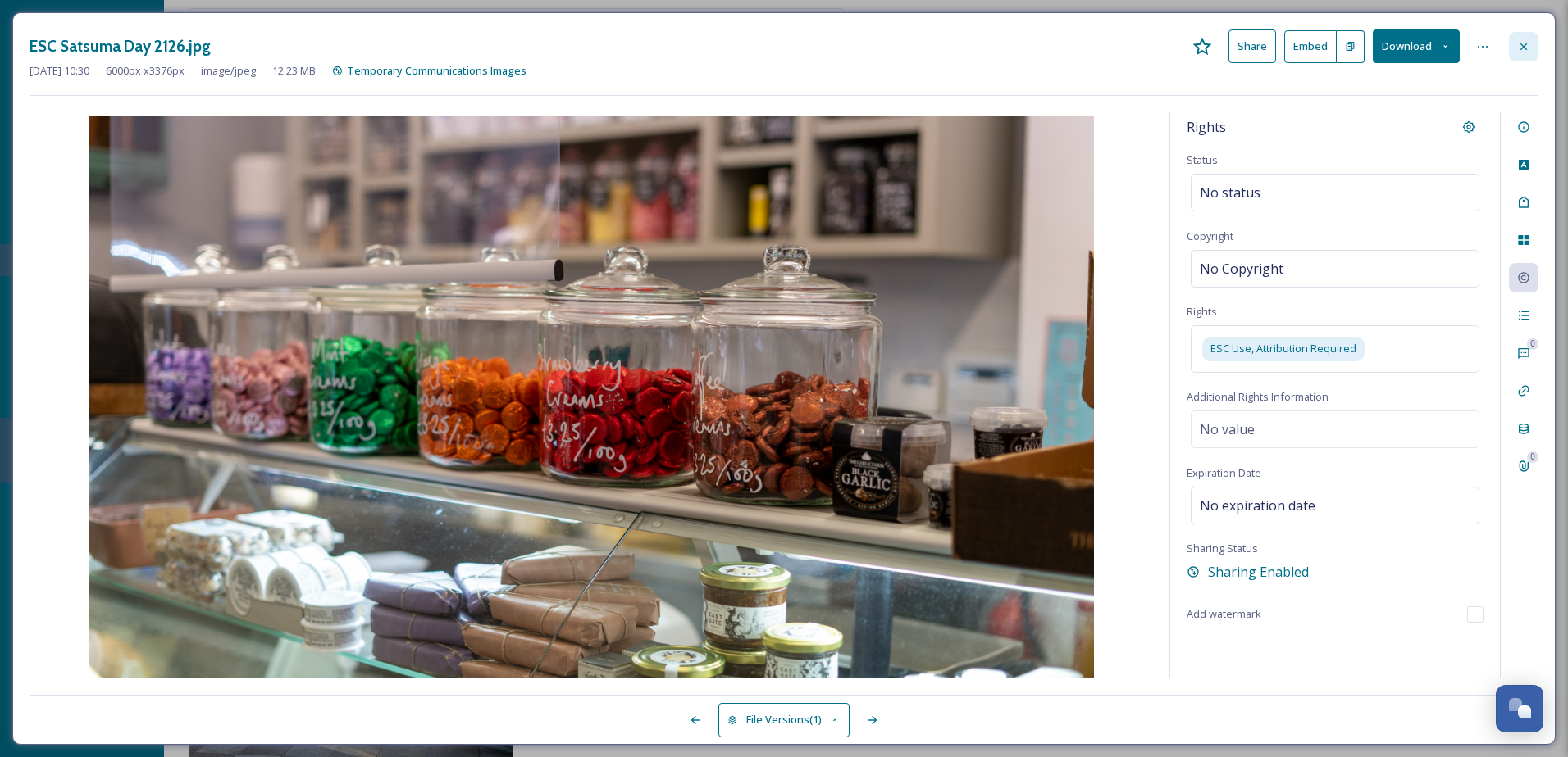
click at [1252, 55] on div at bounding box center [1523, 47] width 30 height 30
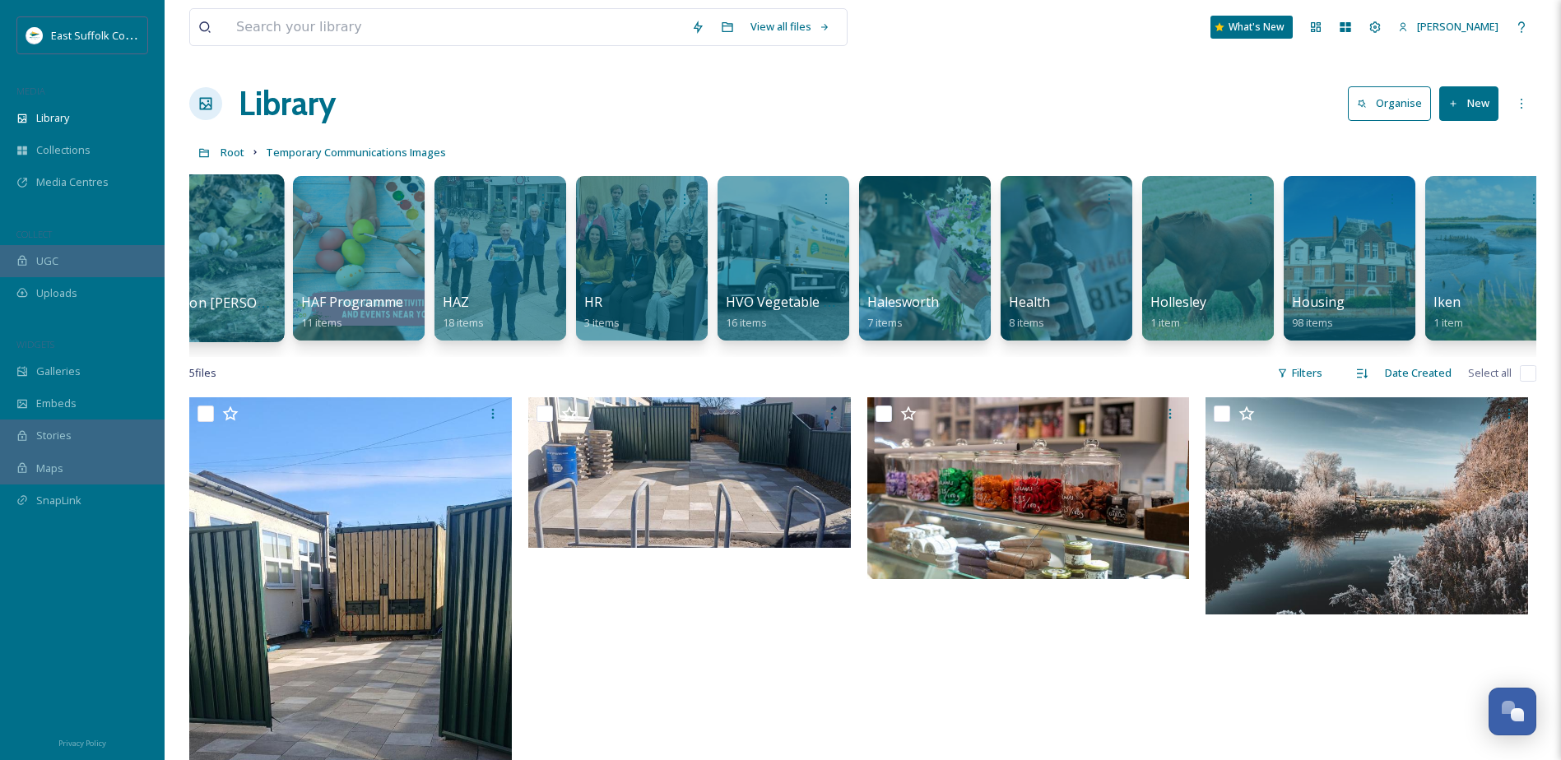
drag, startPoint x: 721, startPoint y: 356, endPoint x: 237, endPoint y: 267, distance: 492.0
click at [211, 340] on div "Aldeburgh 11 items Archive 391 items Armed Forces Day 4 items Battery Green 25 …" at bounding box center [862, 262] width 1347 height 189
click at [1257, 106] on div "More Options" at bounding box center [1522, 104] width 30 height 30
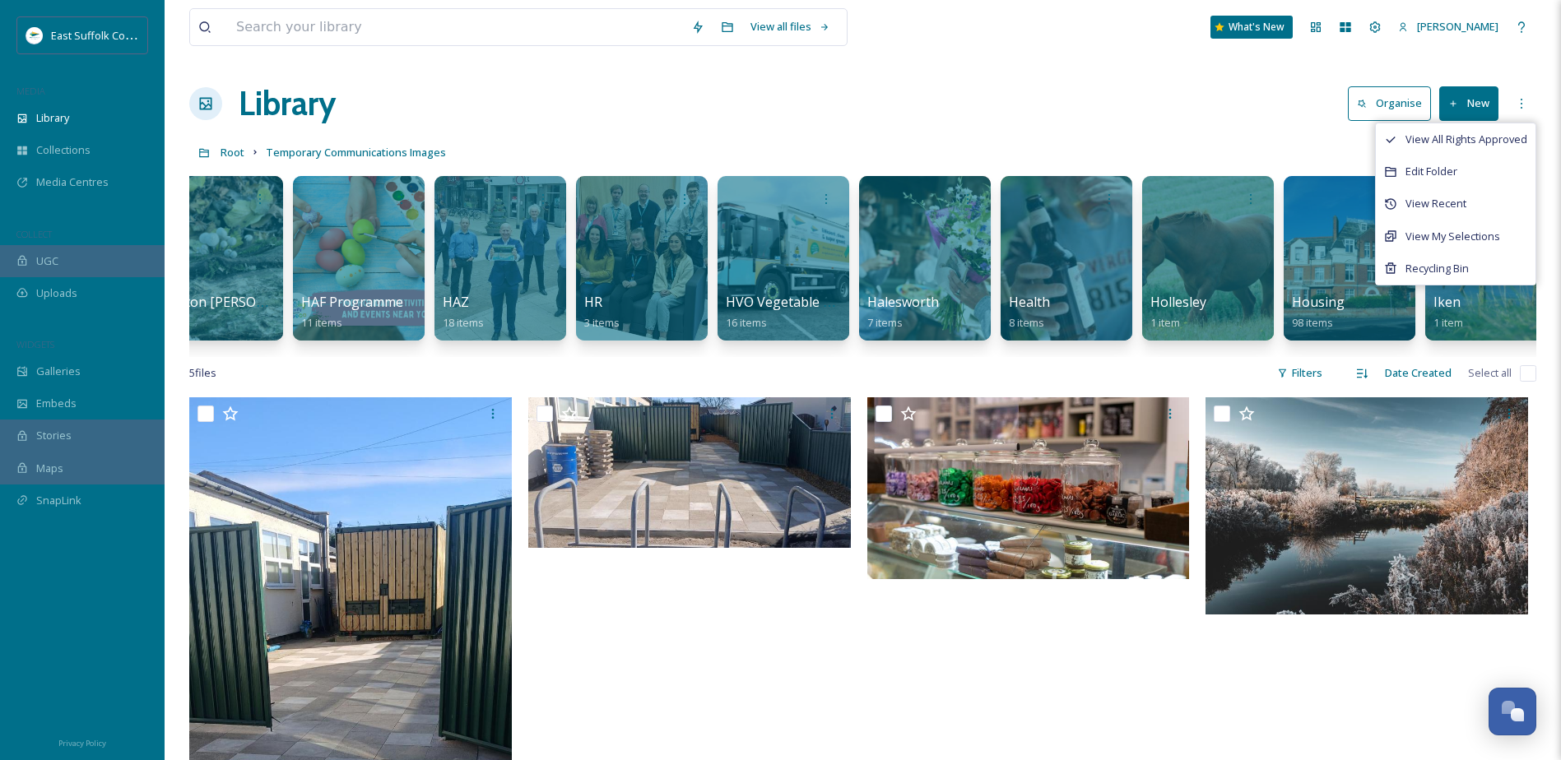
click at [1081, 141] on div "Root Temporary Communications Images" at bounding box center [862, 152] width 1347 height 31
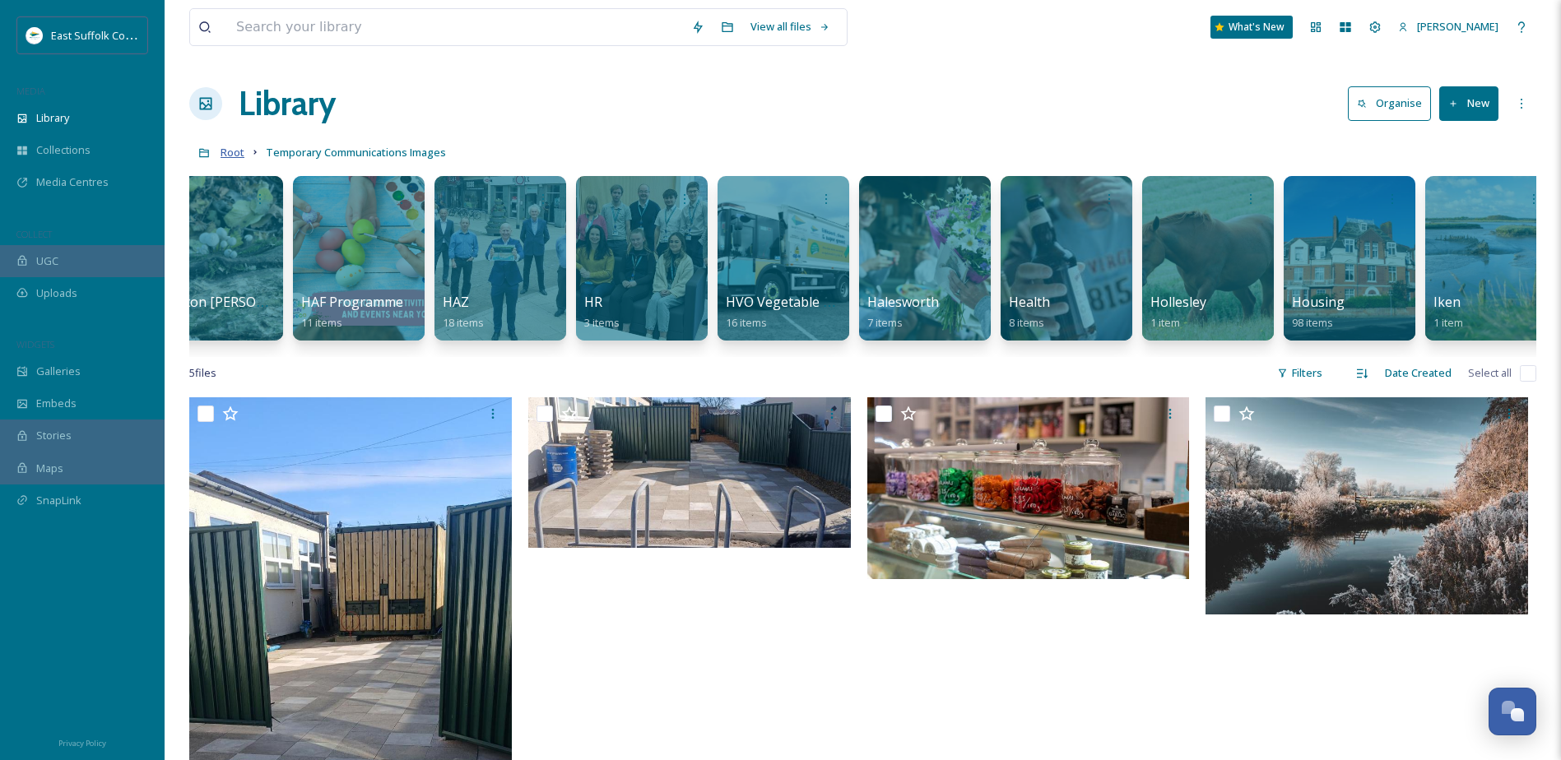
click at [232, 146] on span "Root" at bounding box center [233, 152] width 24 height 15
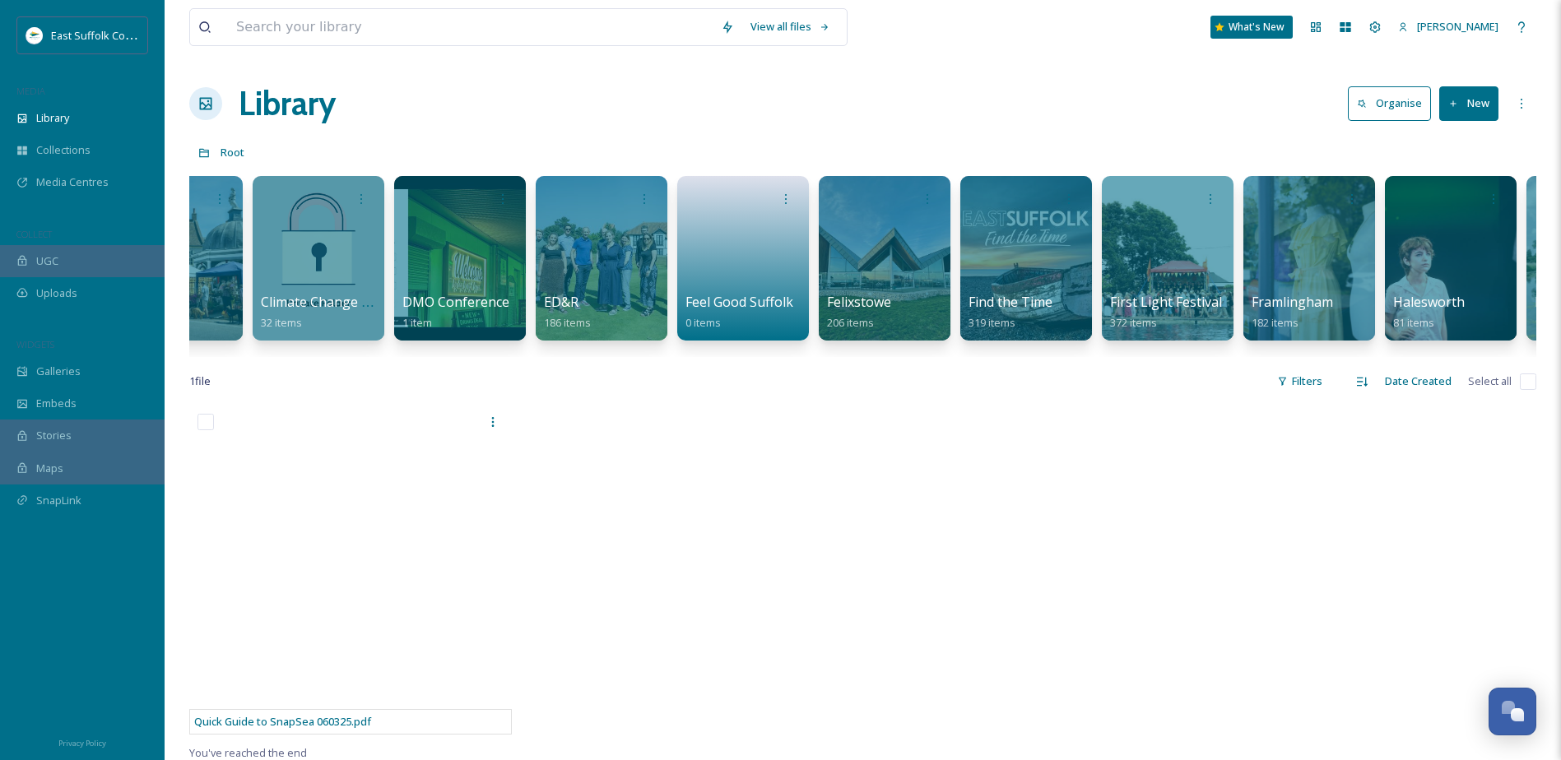
scroll to position [0, 2333]
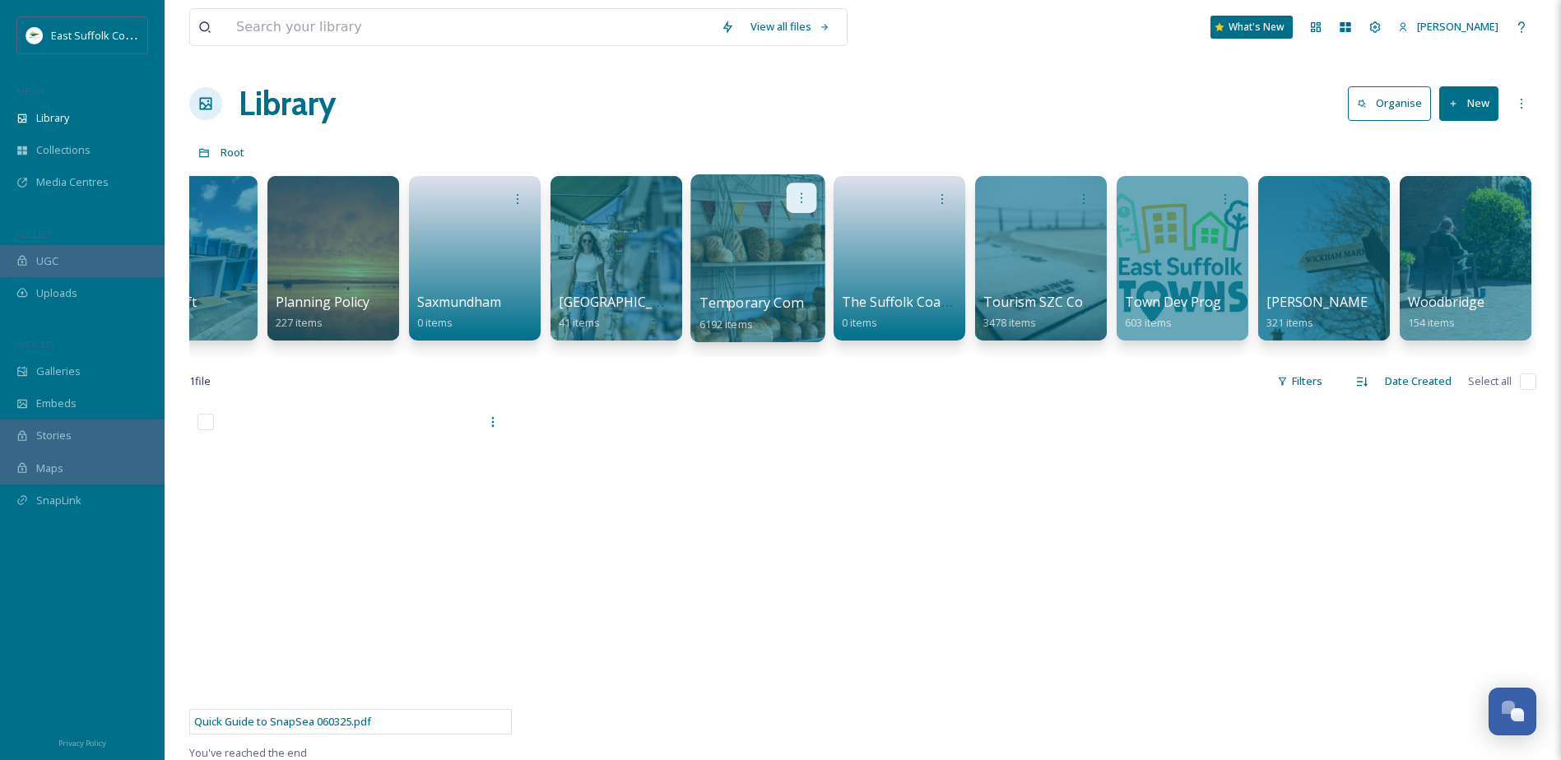
click at [802, 200] on icon at bounding box center [801, 197] width 13 height 13
click at [783, 239] on span "Edit / Share" at bounding box center [761, 234] width 58 height 16
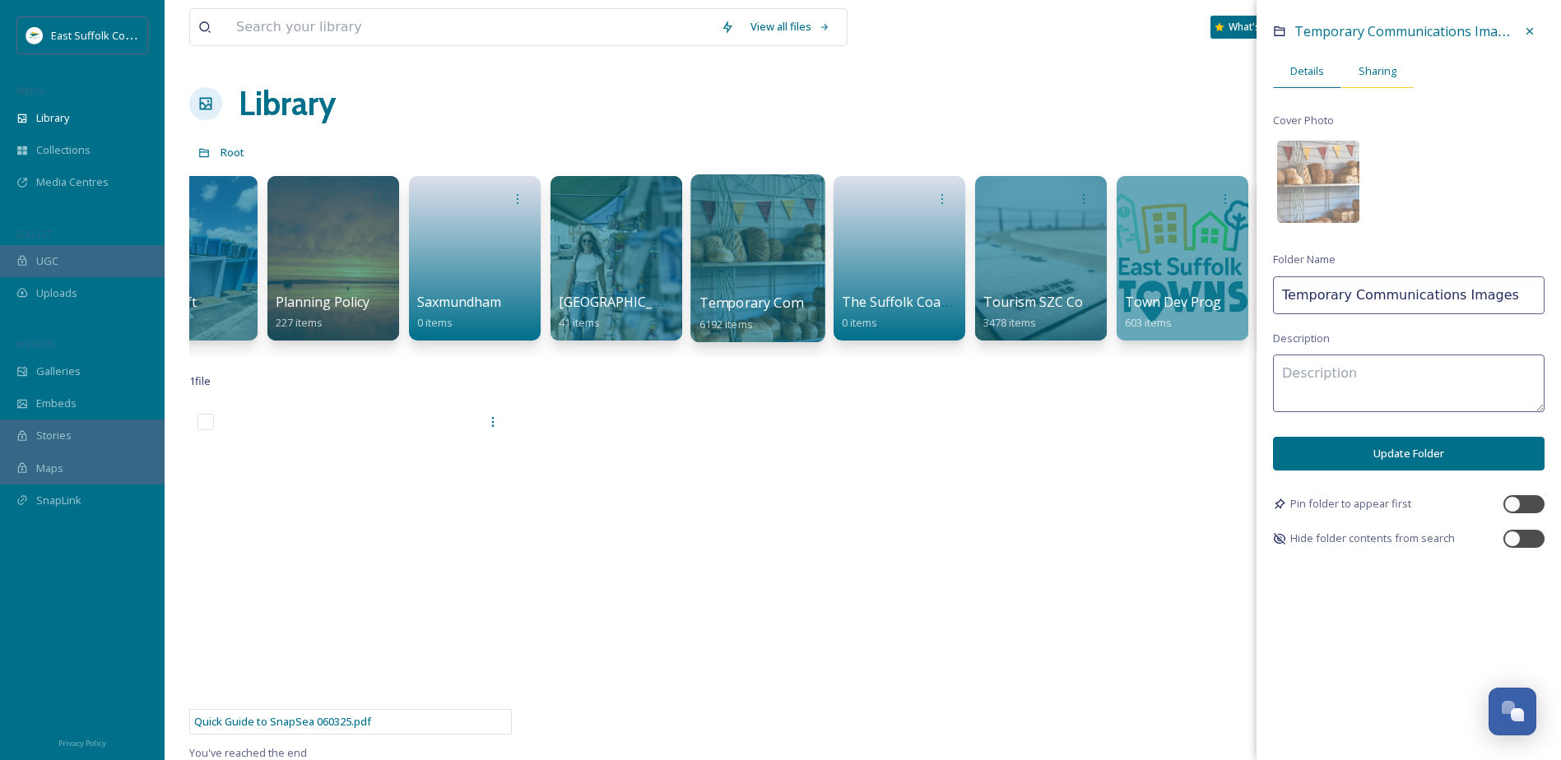
click at [1257, 78] on span "Sharing" at bounding box center [1378, 71] width 38 height 16
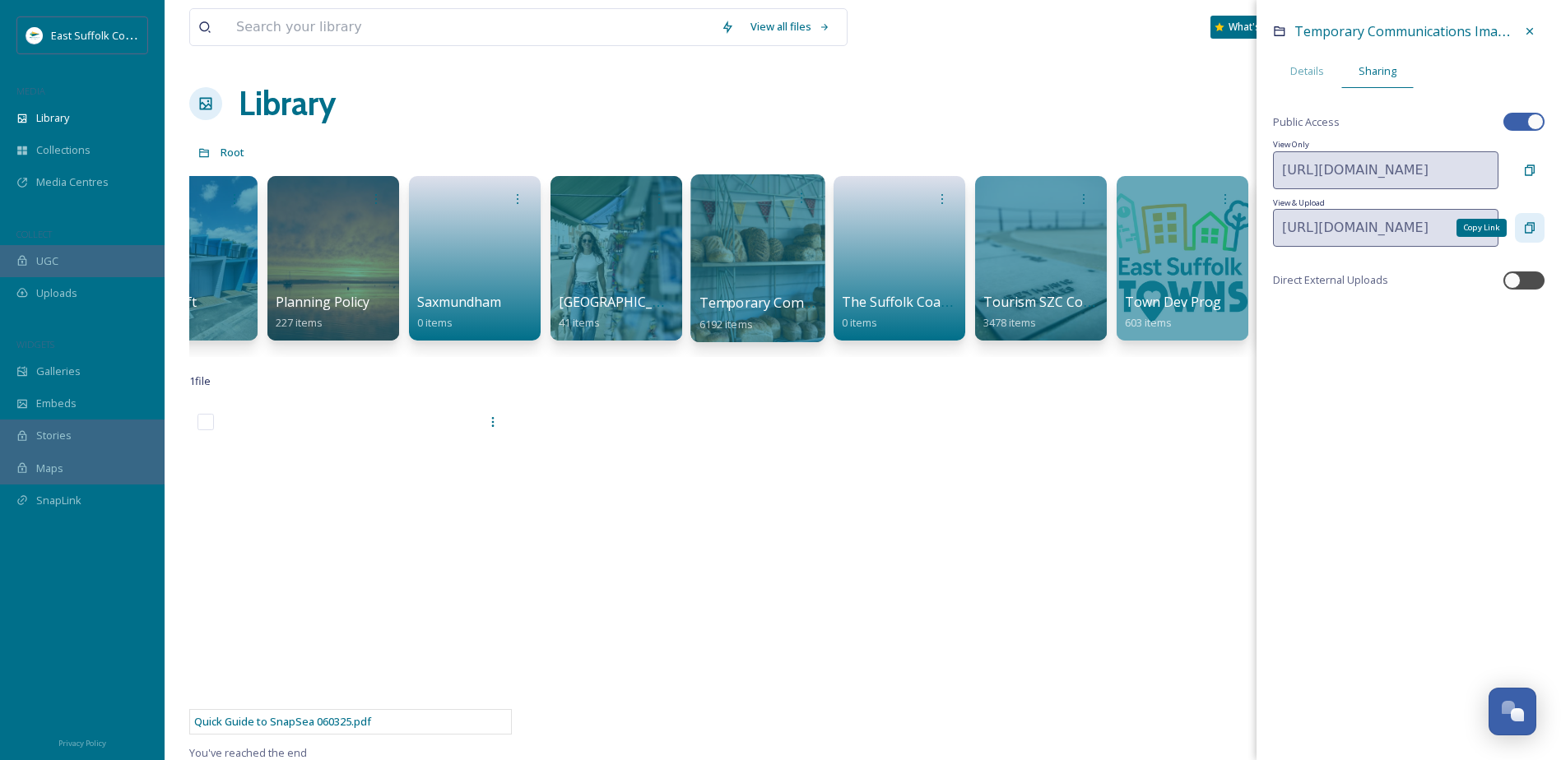
click at [1257, 235] on div "Copy Link" at bounding box center [1530, 228] width 30 height 30
drag, startPoint x: 995, startPoint y: 416, endPoint x: 985, endPoint y: 416, distance: 9.9
click at [995, 416] on div "View all files What's New Emily Nunn Library Organise New Root Your Selections …" at bounding box center [863, 583] width 1397 height 1166
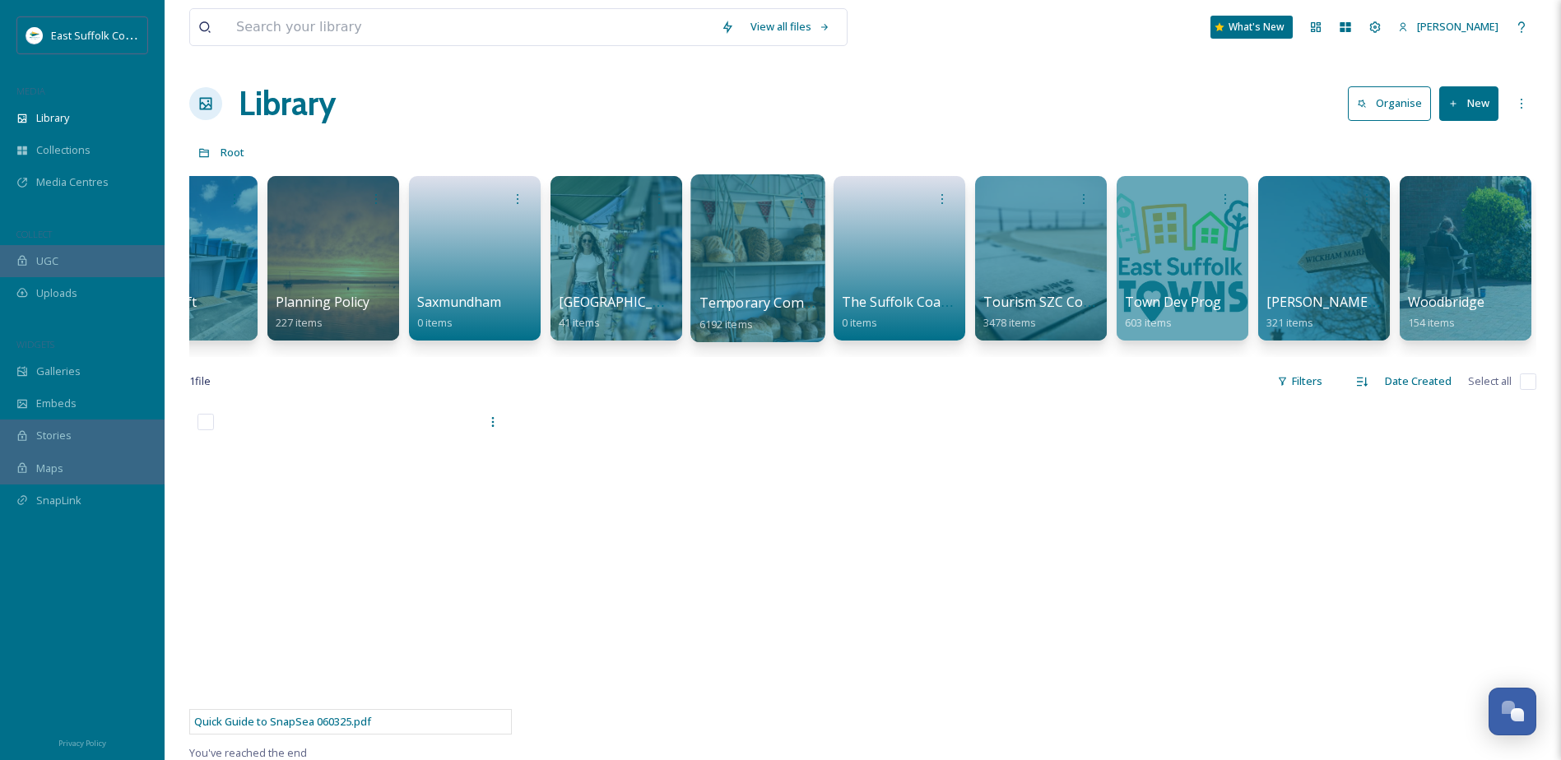
click at [777, 281] on div at bounding box center [757, 258] width 134 height 168
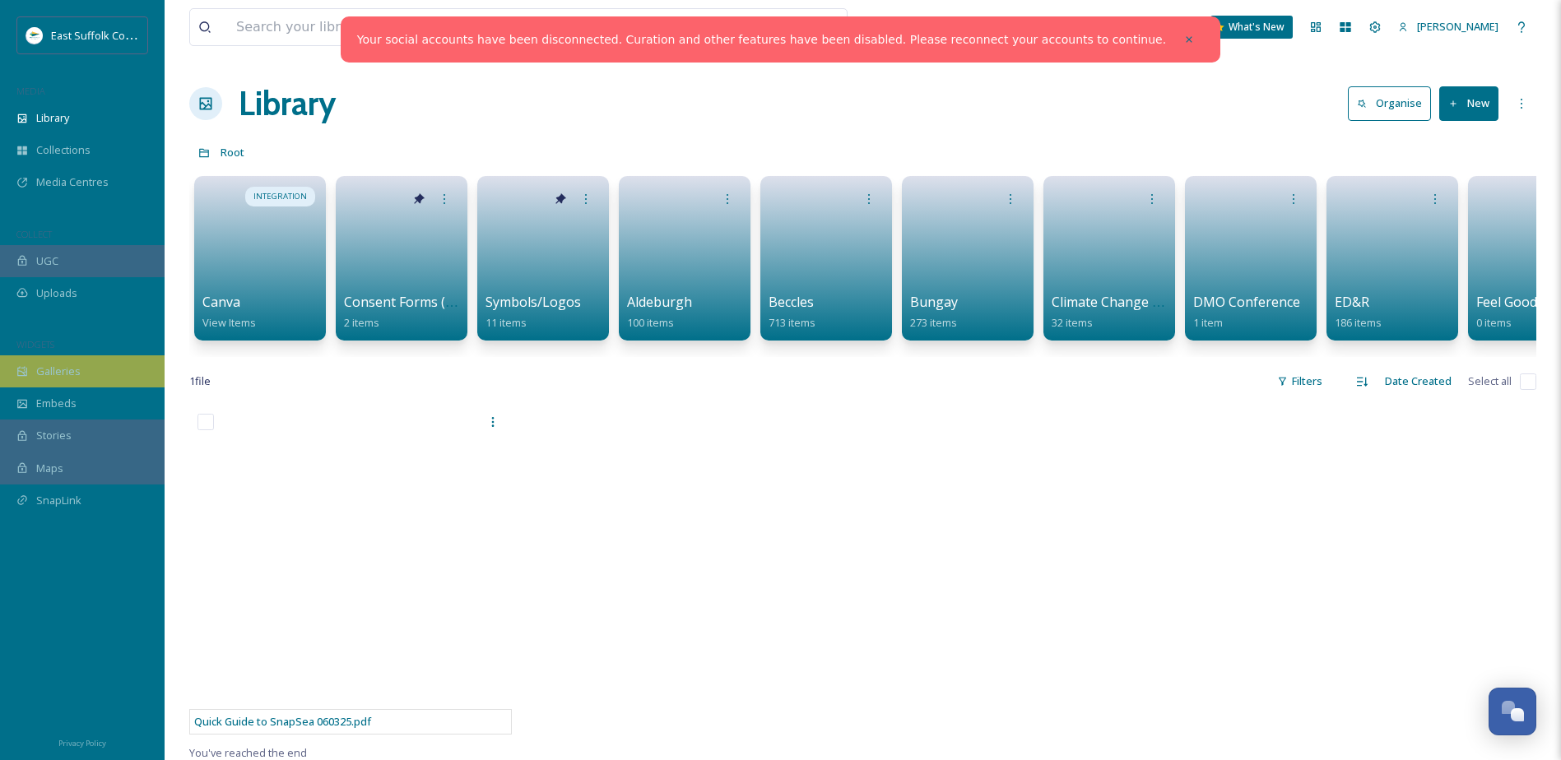
click at [60, 370] on span "Galleries" at bounding box center [58, 372] width 44 height 16
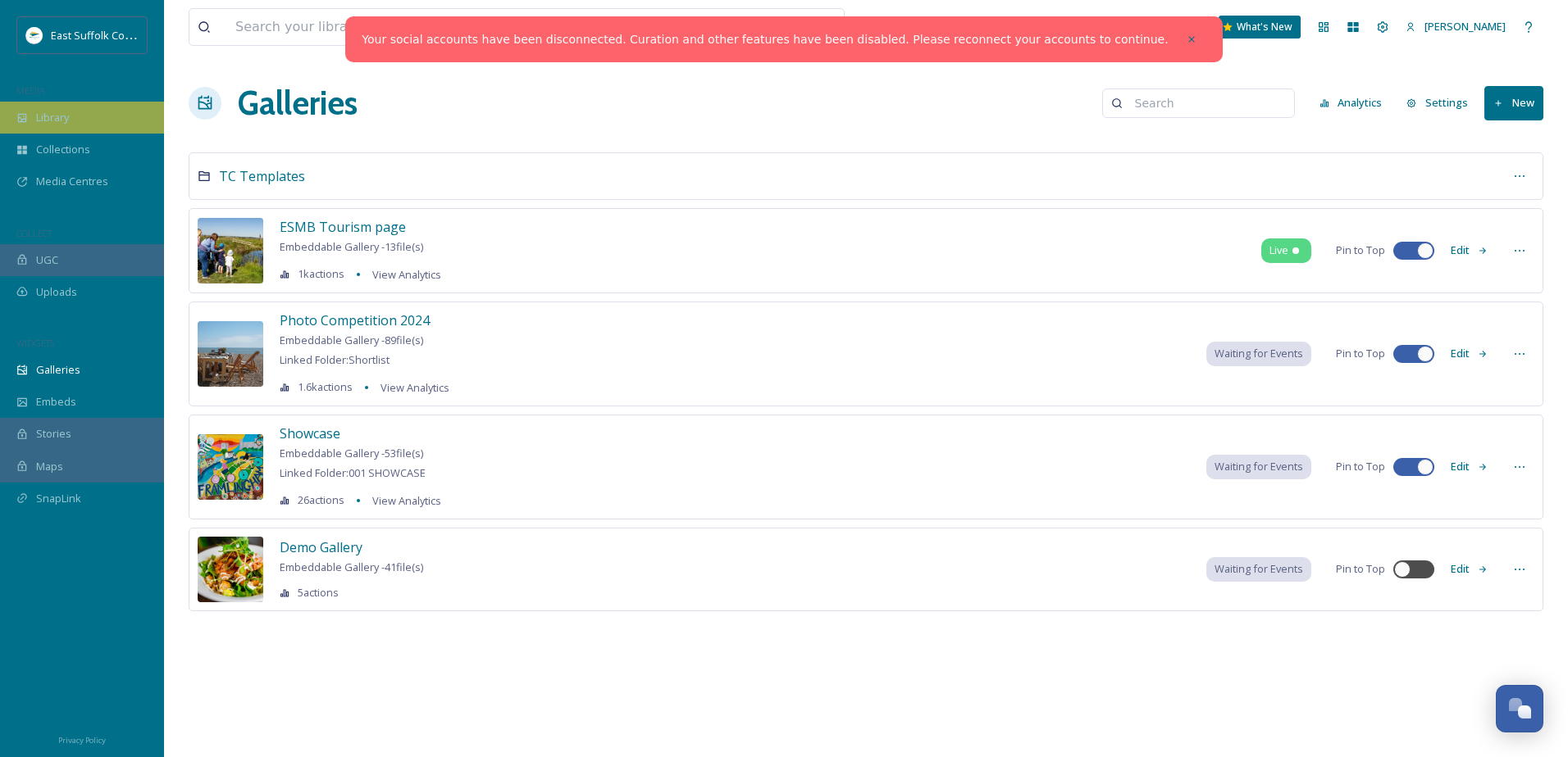
click at [58, 113] on span "Library" at bounding box center [52, 118] width 33 height 16
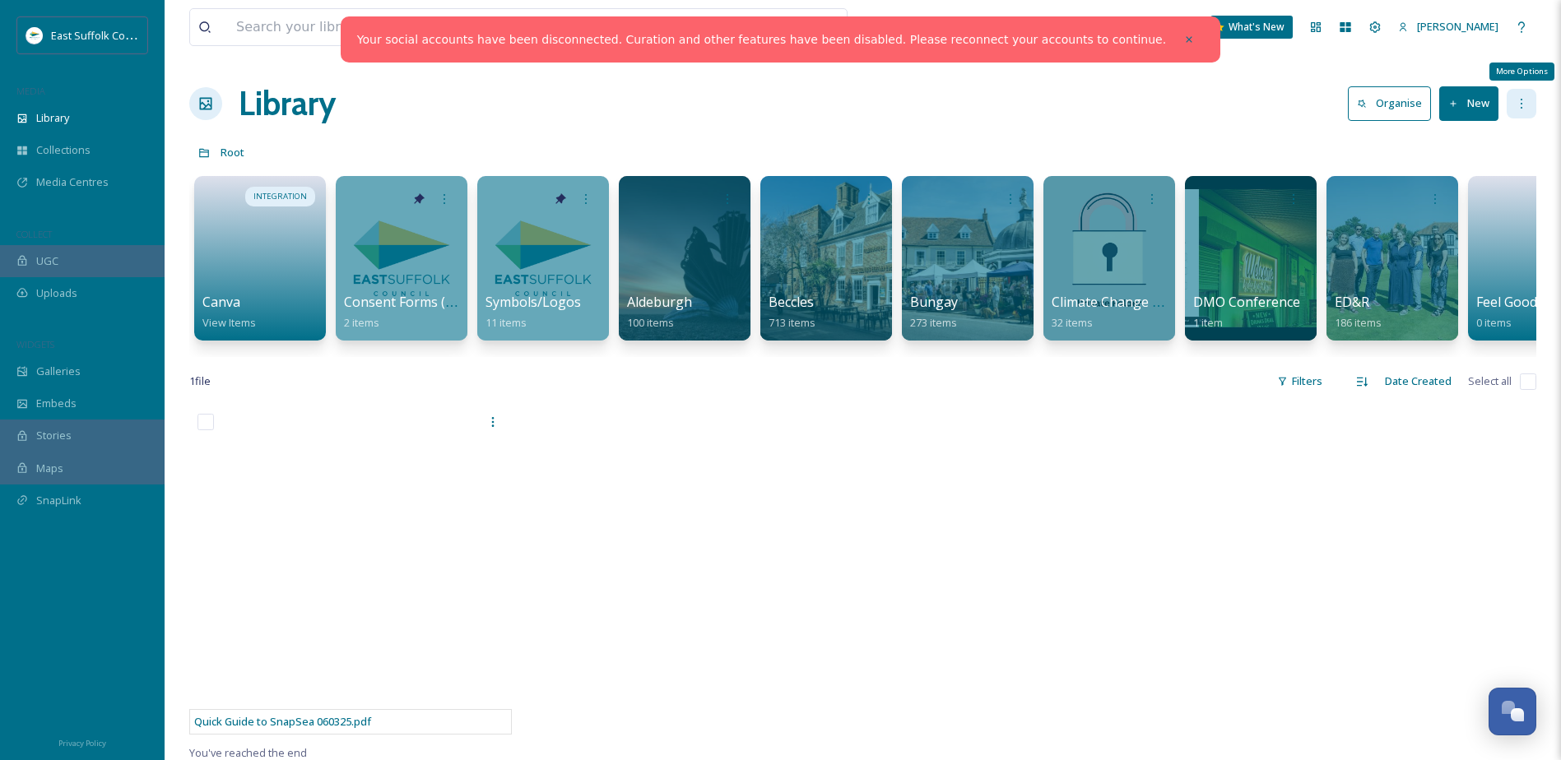
click at [1516, 107] on icon at bounding box center [1521, 103] width 13 height 13
click at [1284, 139] on div "Root" at bounding box center [862, 152] width 1347 height 31
click at [1471, 35] on div "[PERSON_NAME]" at bounding box center [1448, 27] width 117 height 32
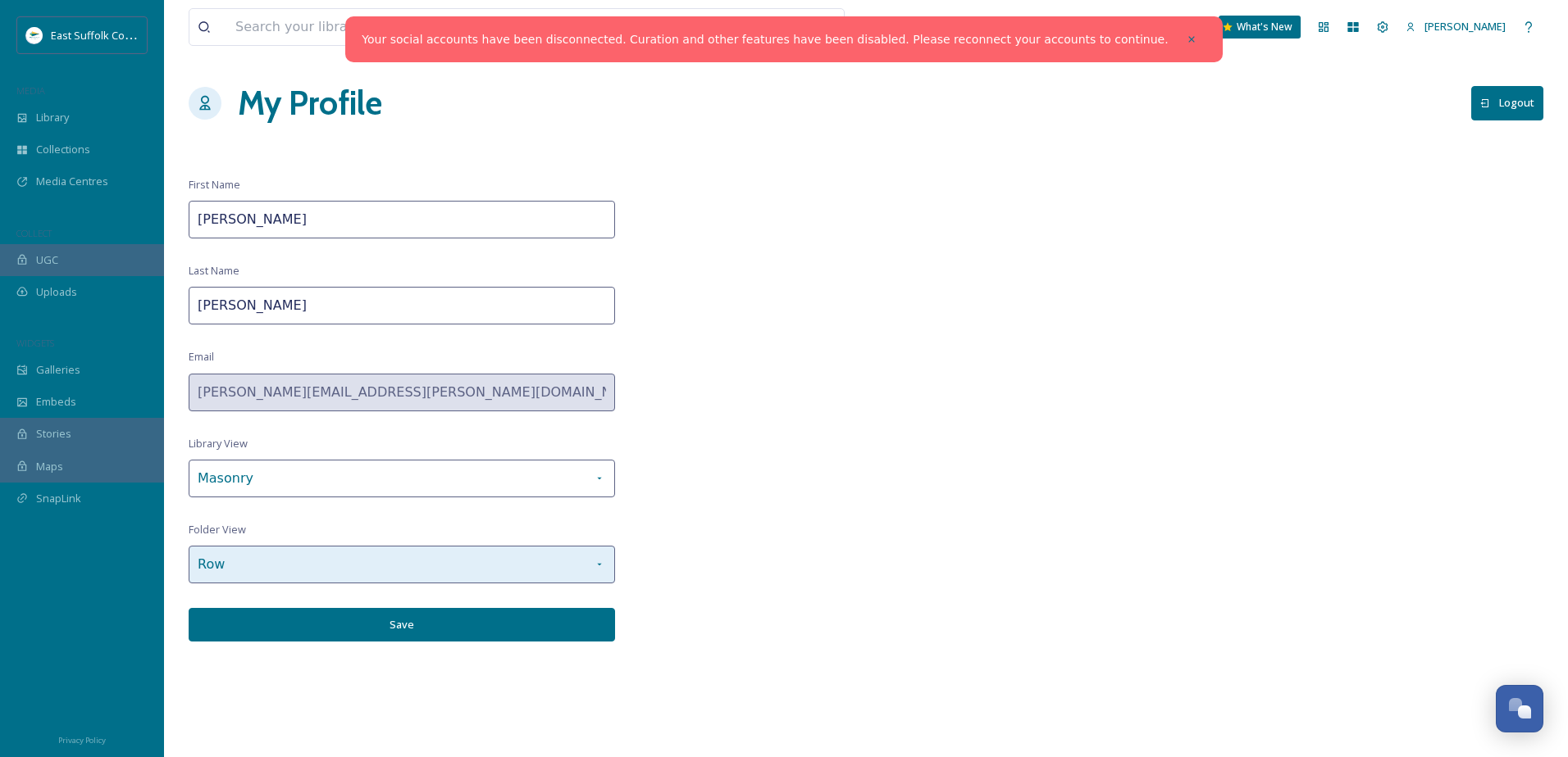
click at [543, 553] on div "Row" at bounding box center [401, 565] width 426 height 38
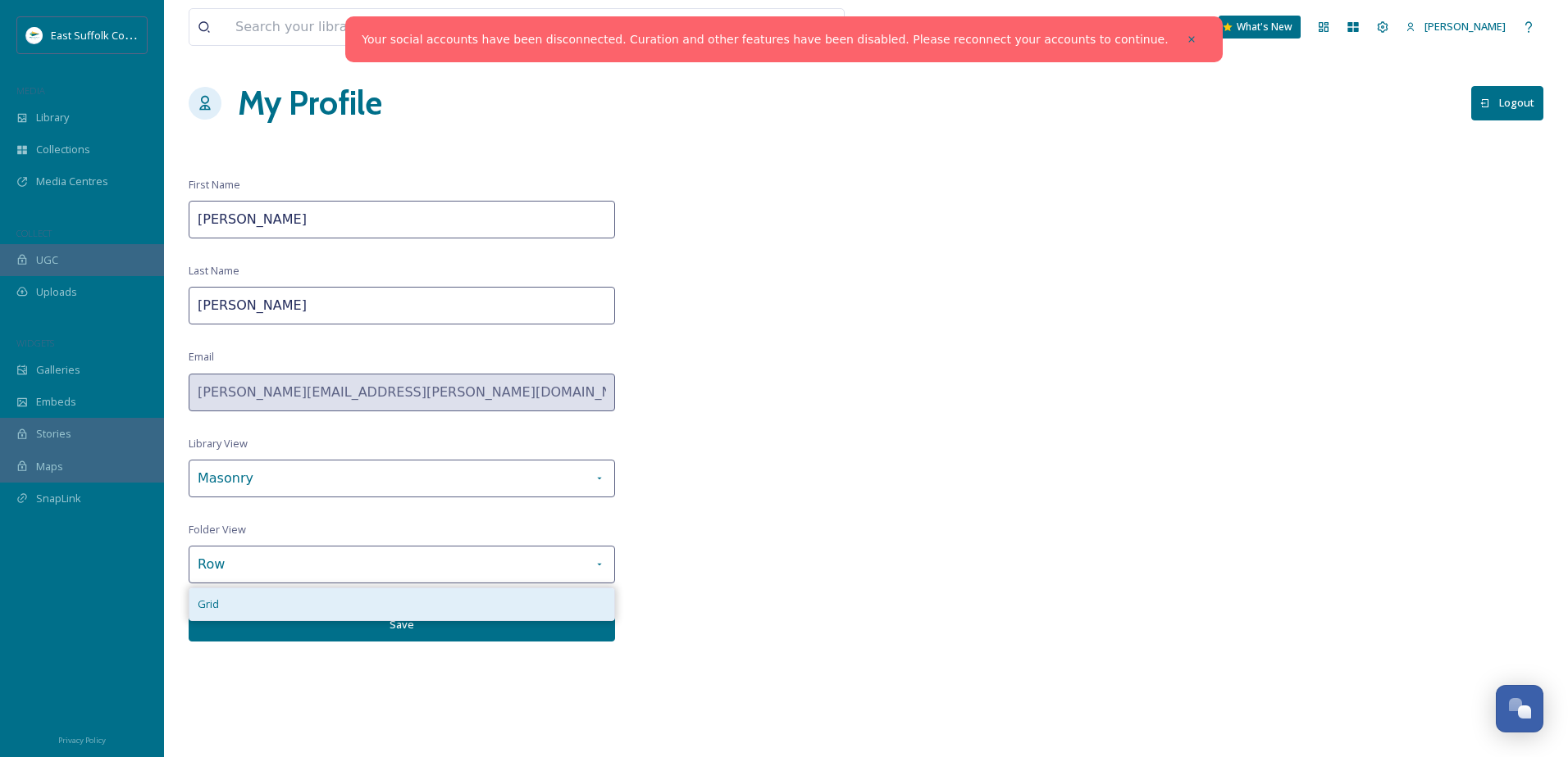
click at [473, 600] on div "Grid" at bounding box center [401, 605] width 424 height 32
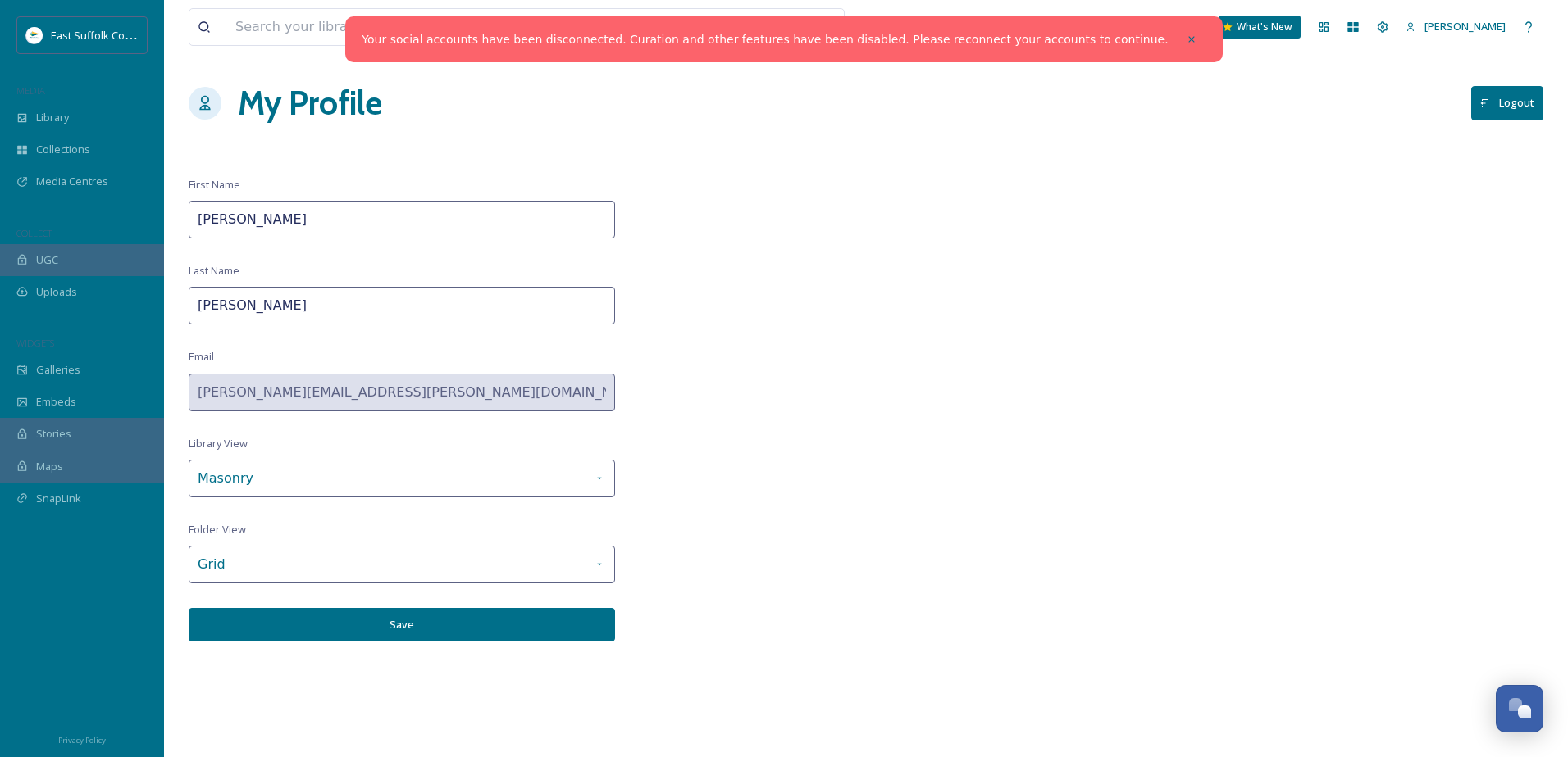
click at [706, 533] on div "View all files What's New [PERSON_NAME] My Profile Logout First Name [PERSON_NA…" at bounding box center [866, 378] width 1404 height 757
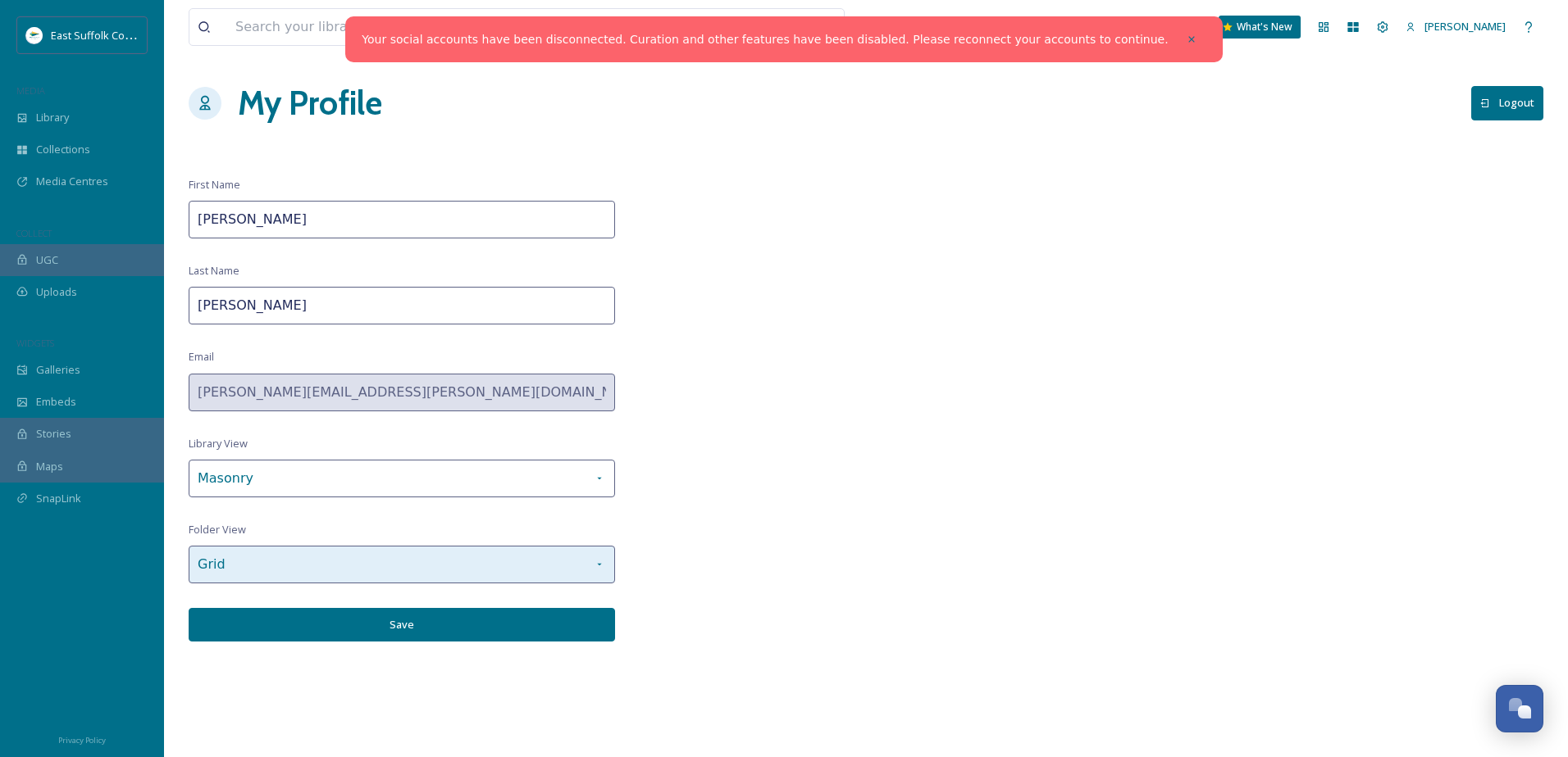
click at [466, 554] on div "Grid" at bounding box center [401, 565] width 426 height 38
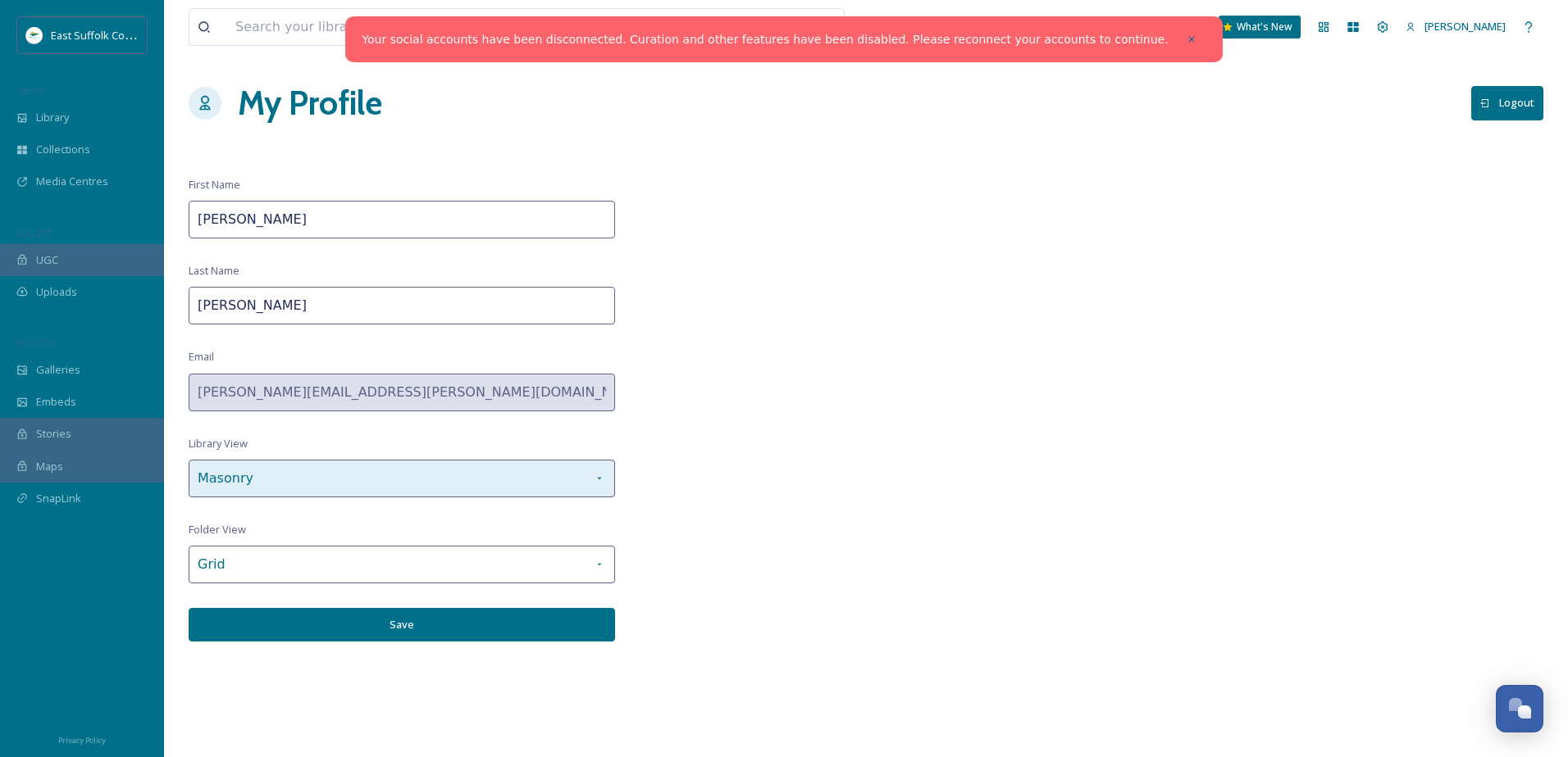
click at [420, 487] on div "Masonry" at bounding box center [401, 479] width 426 height 38
click at [704, 472] on div "View all files What's New [PERSON_NAME] My Profile Logout First Name [PERSON_NA…" at bounding box center [866, 378] width 1404 height 757
click at [397, 609] on button "Save" at bounding box center [401, 626] width 426 height 34
click at [523, 619] on button "Save" at bounding box center [401, 626] width 426 height 34
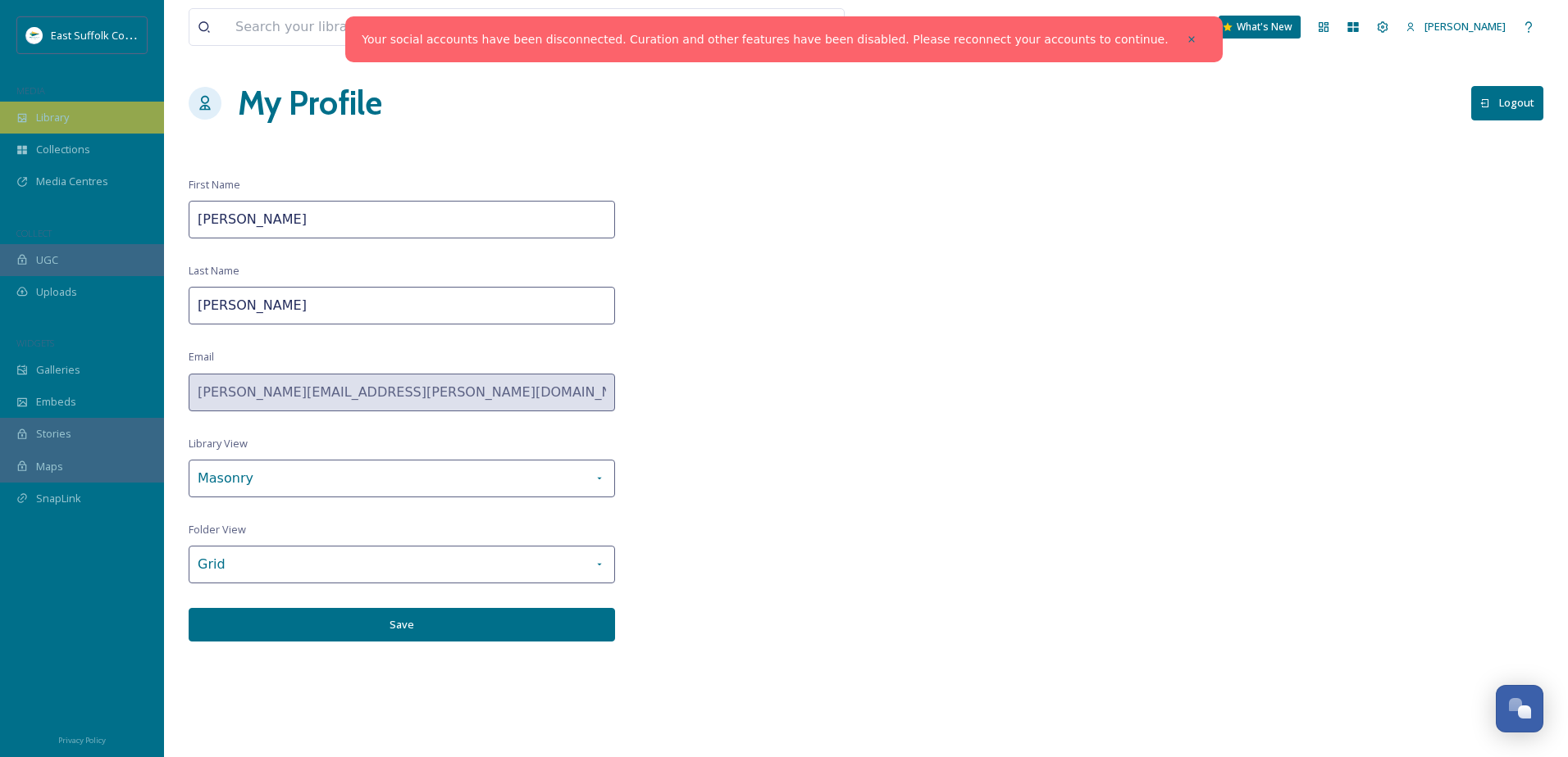
click at [51, 110] on span "Library" at bounding box center [52, 118] width 33 height 16
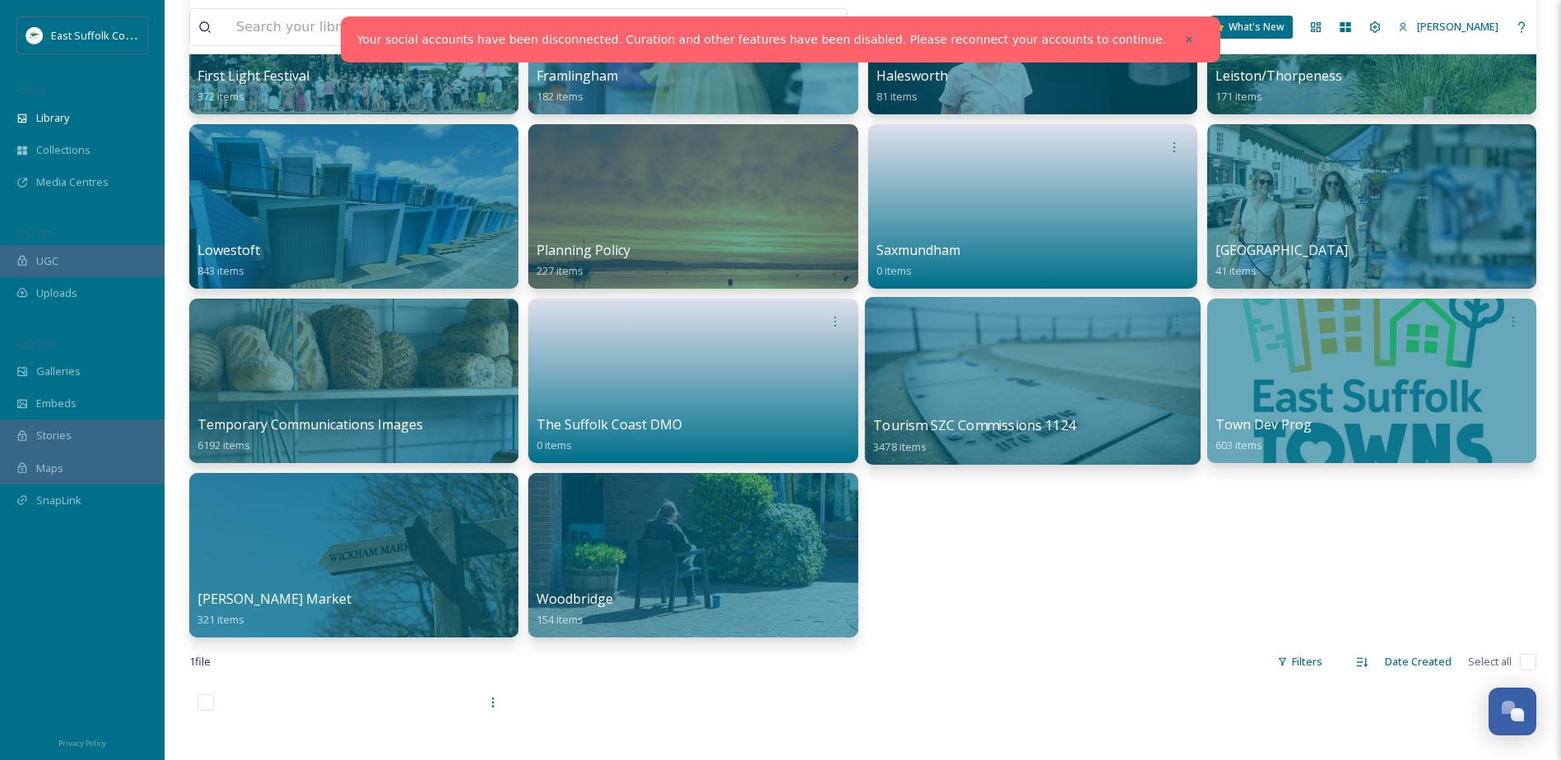
scroll to position [658, 0]
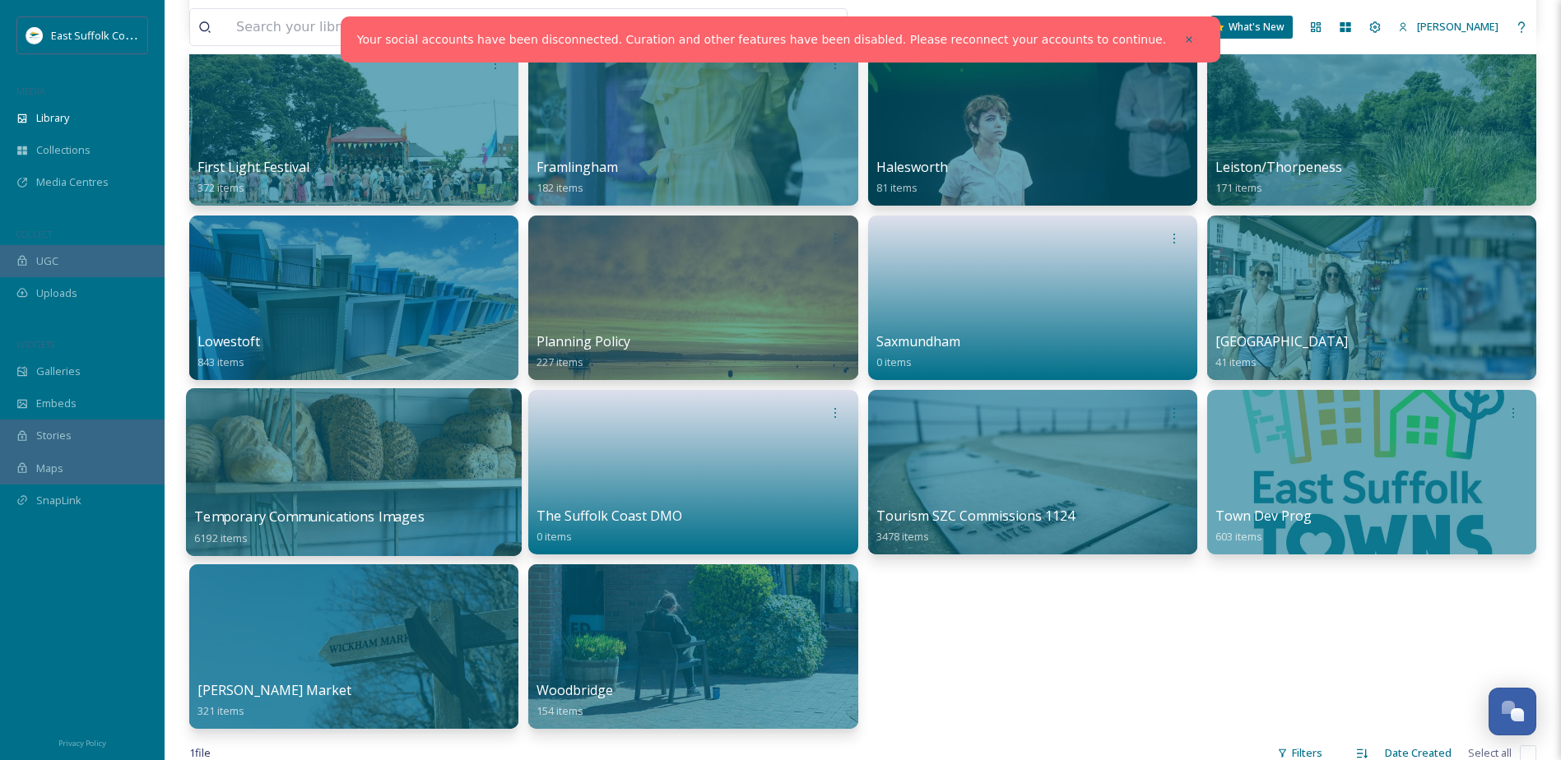
click at [355, 518] on span "Temporary Communications Images" at bounding box center [309, 517] width 230 height 18
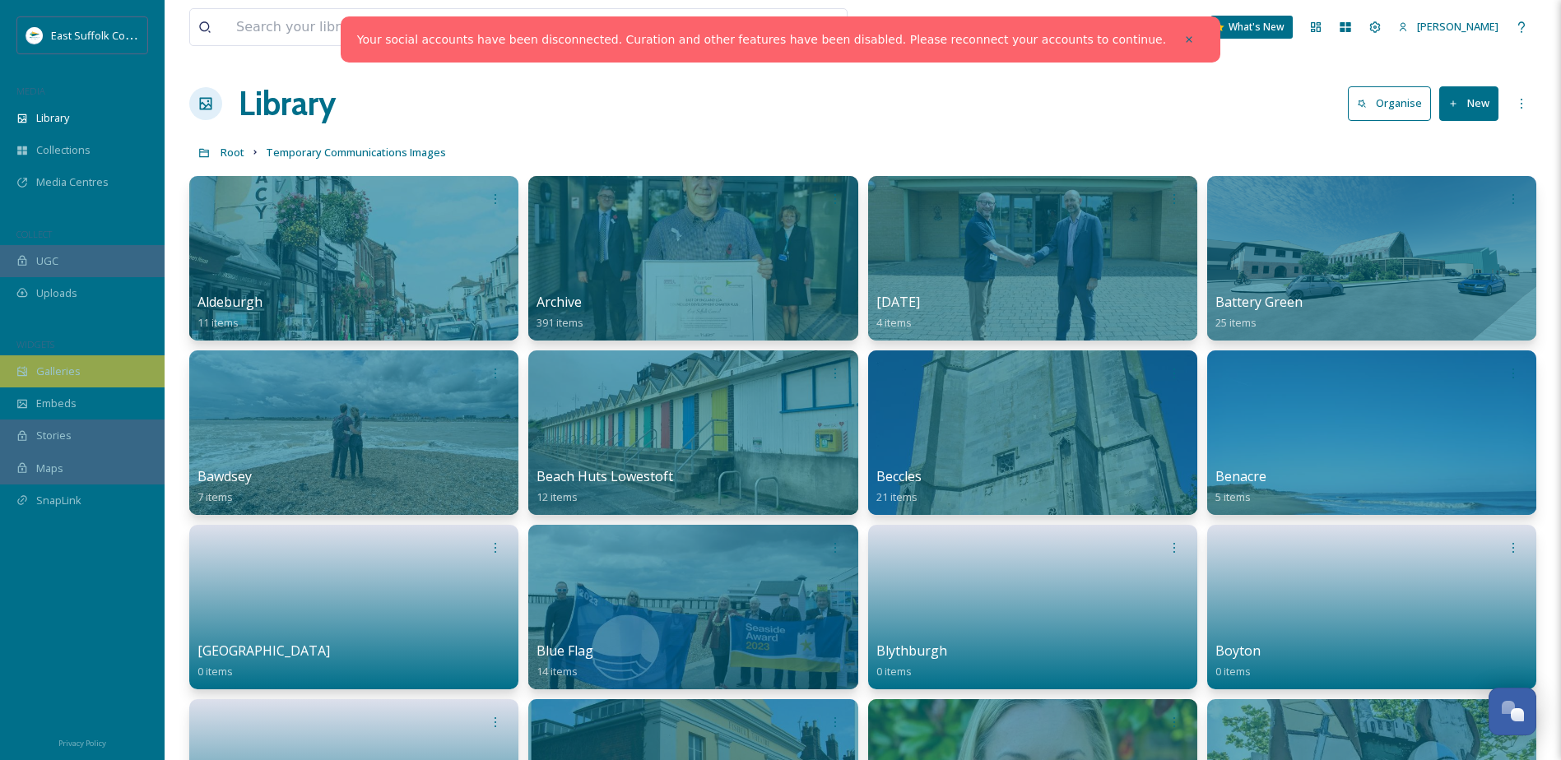
click at [72, 366] on span "Galleries" at bounding box center [58, 372] width 44 height 16
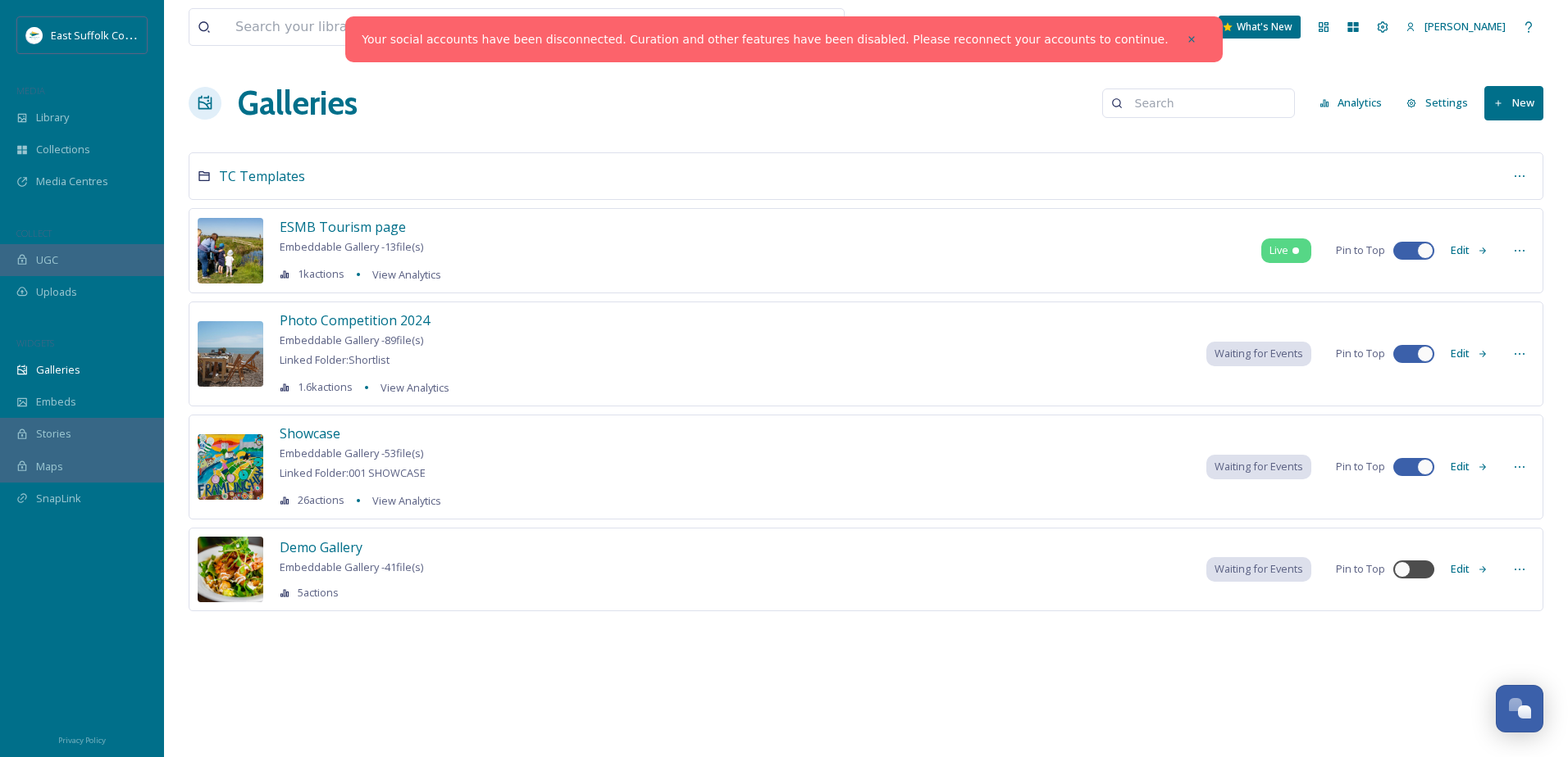
click at [378, 95] on div "Galleries Analytics Settings New" at bounding box center [866, 103] width 1355 height 49
click at [378, 234] on span "ESMB Tourism page" at bounding box center [343, 227] width 127 height 18
click at [380, 233] on span "ESMB Tourism page" at bounding box center [343, 227] width 127 height 18
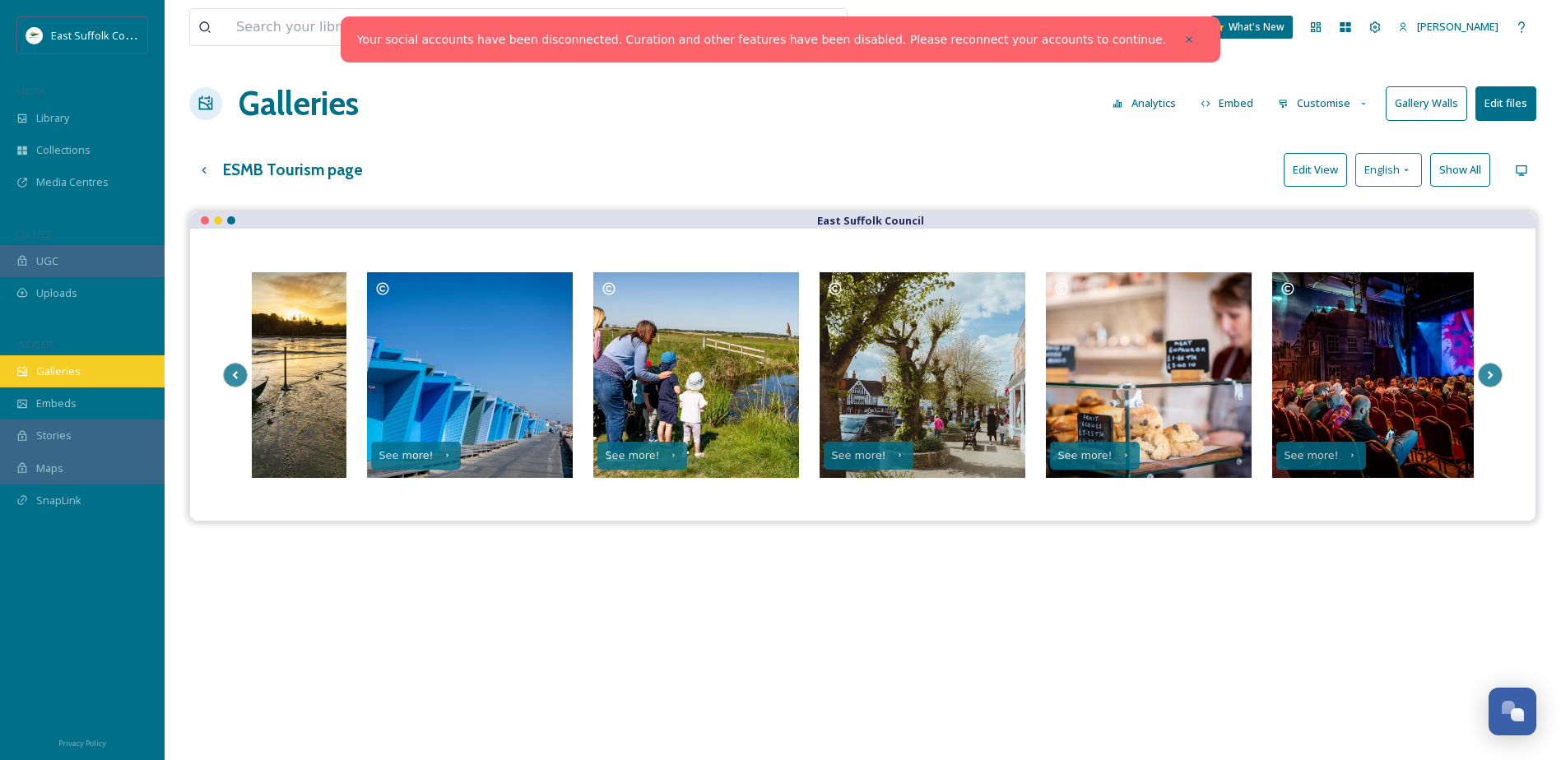
click at [74, 378] on span "Galleries" at bounding box center [58, 372] width 44 height 16
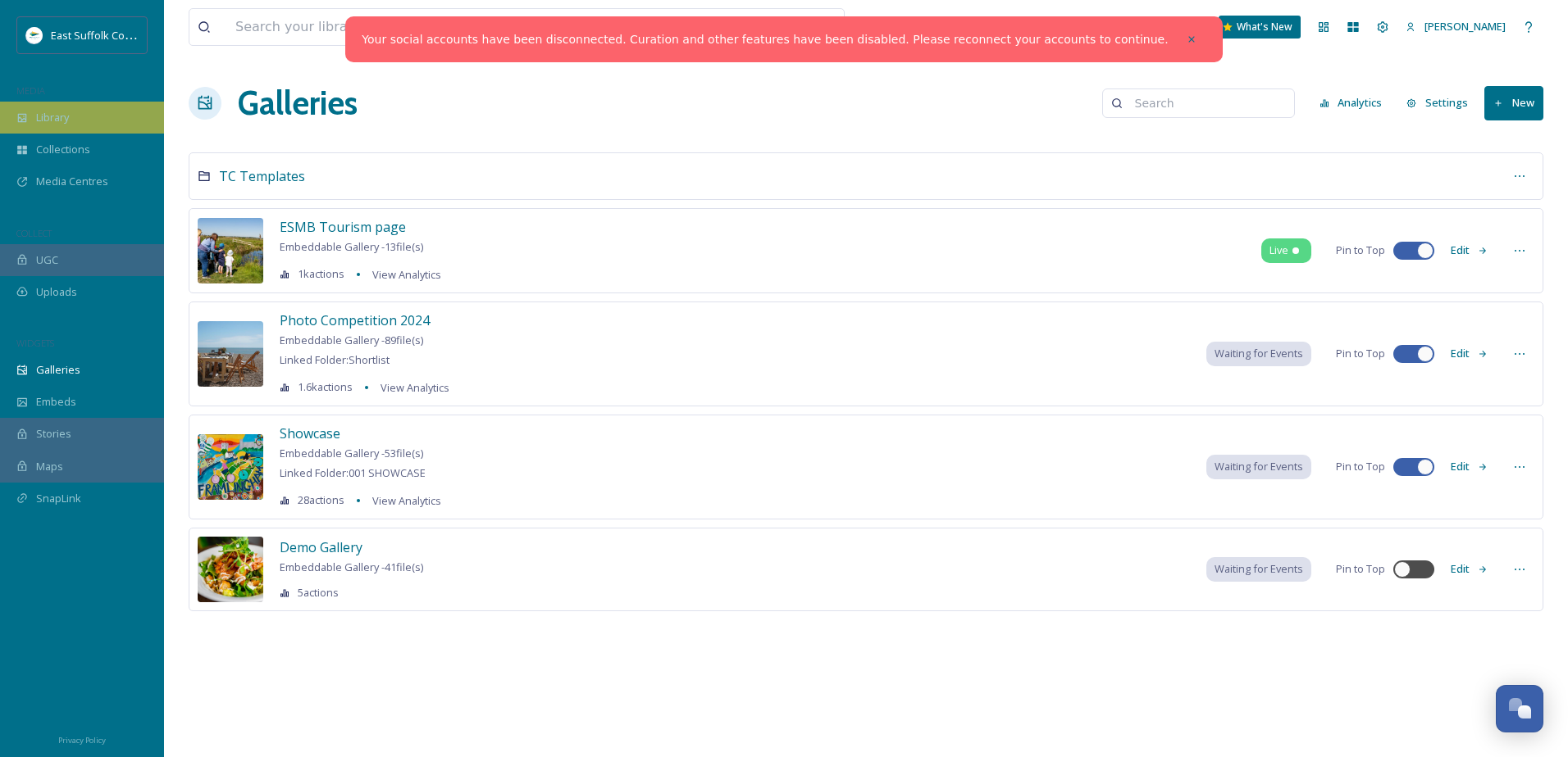
click at [107, 119] on div "Library" at bounding box center [82, 118] width 164 height 32
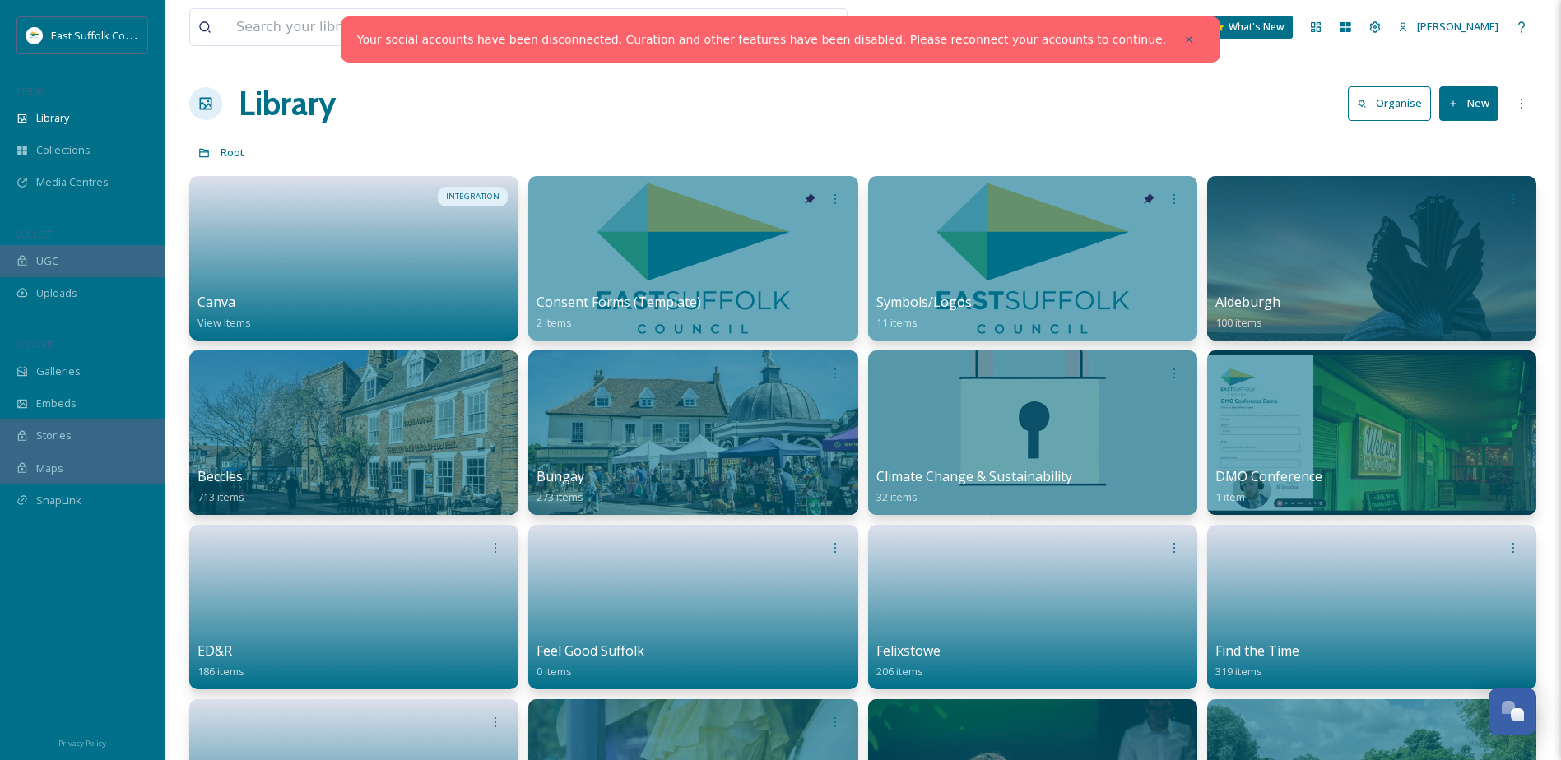
click at [701, 121] on div "Library Organise New" at bounding box center [862, 103] width 1347 height 49
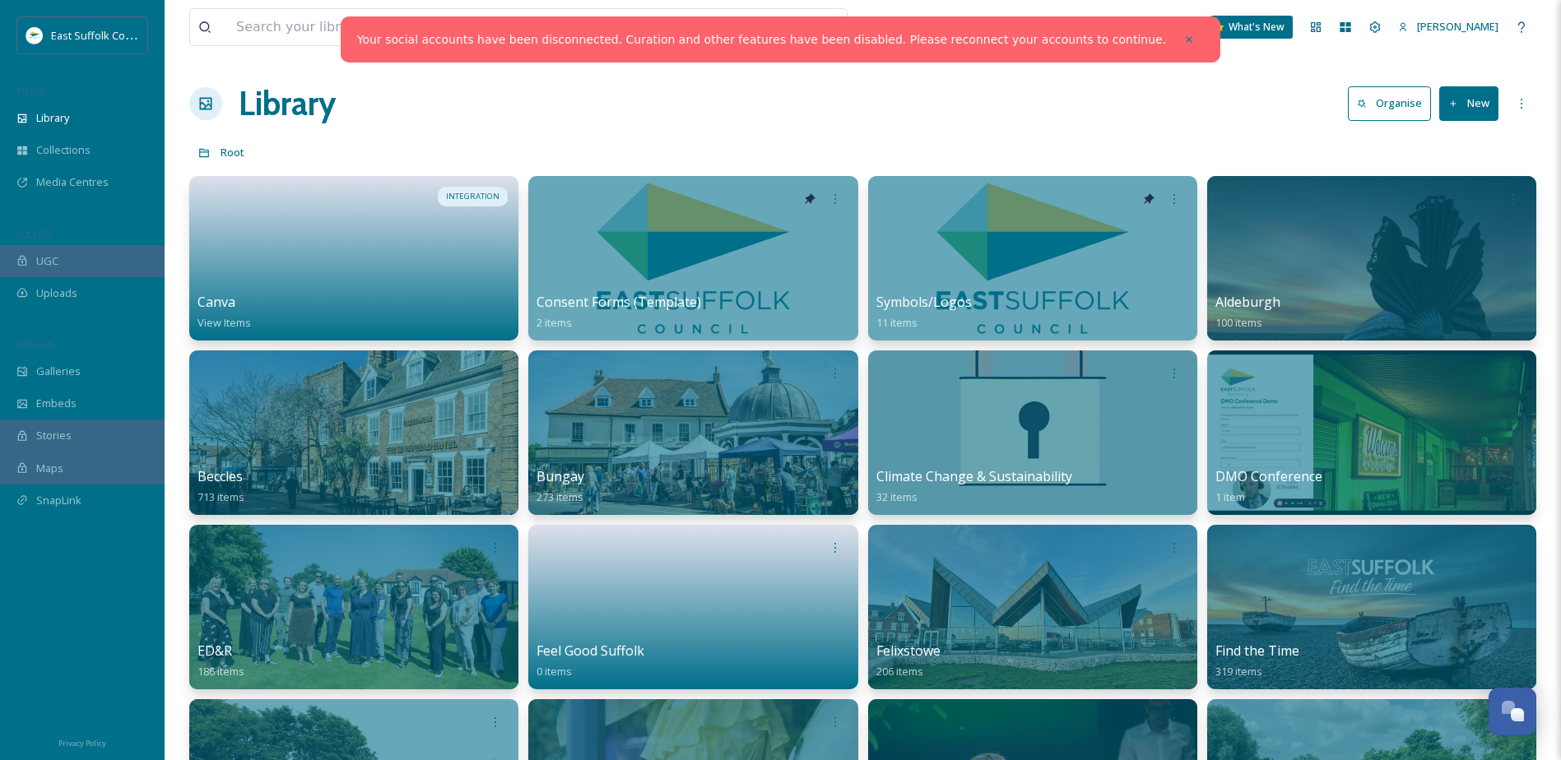
click at [434, 107] on div "Library Organise New" at bounding box center [862, 103] width 1347 height 49
click at [79, 365] on div "Galleries" at bounding box center [82, 372] width 165 height 32
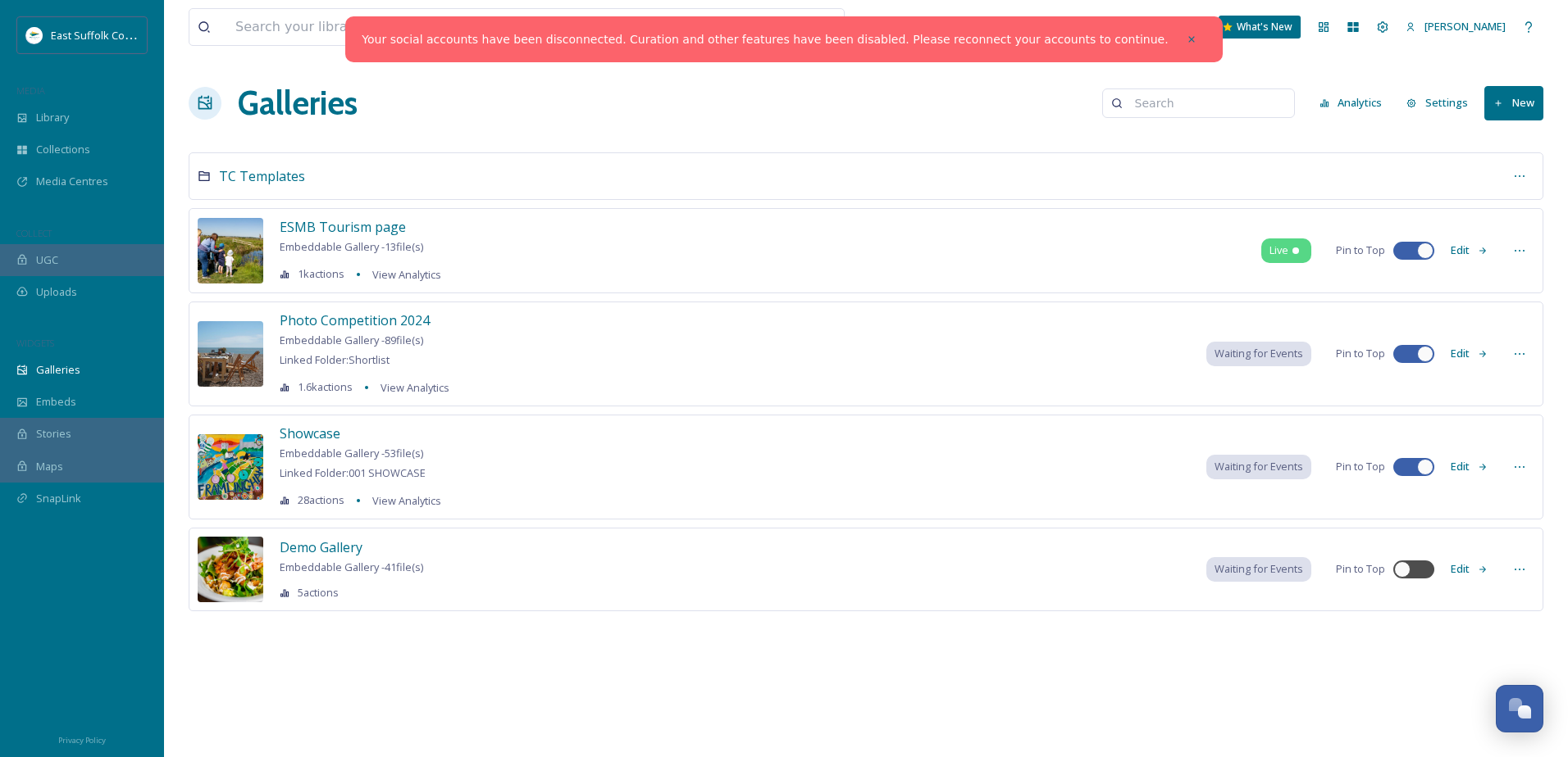
click at [913, 89] on div "Galleries Analytics Settings New" at bounding box center [866, 103] width 1355 height 49
click at [95, 304] on div "Uploads" at bounding box center [82, 292] width 164 height 32
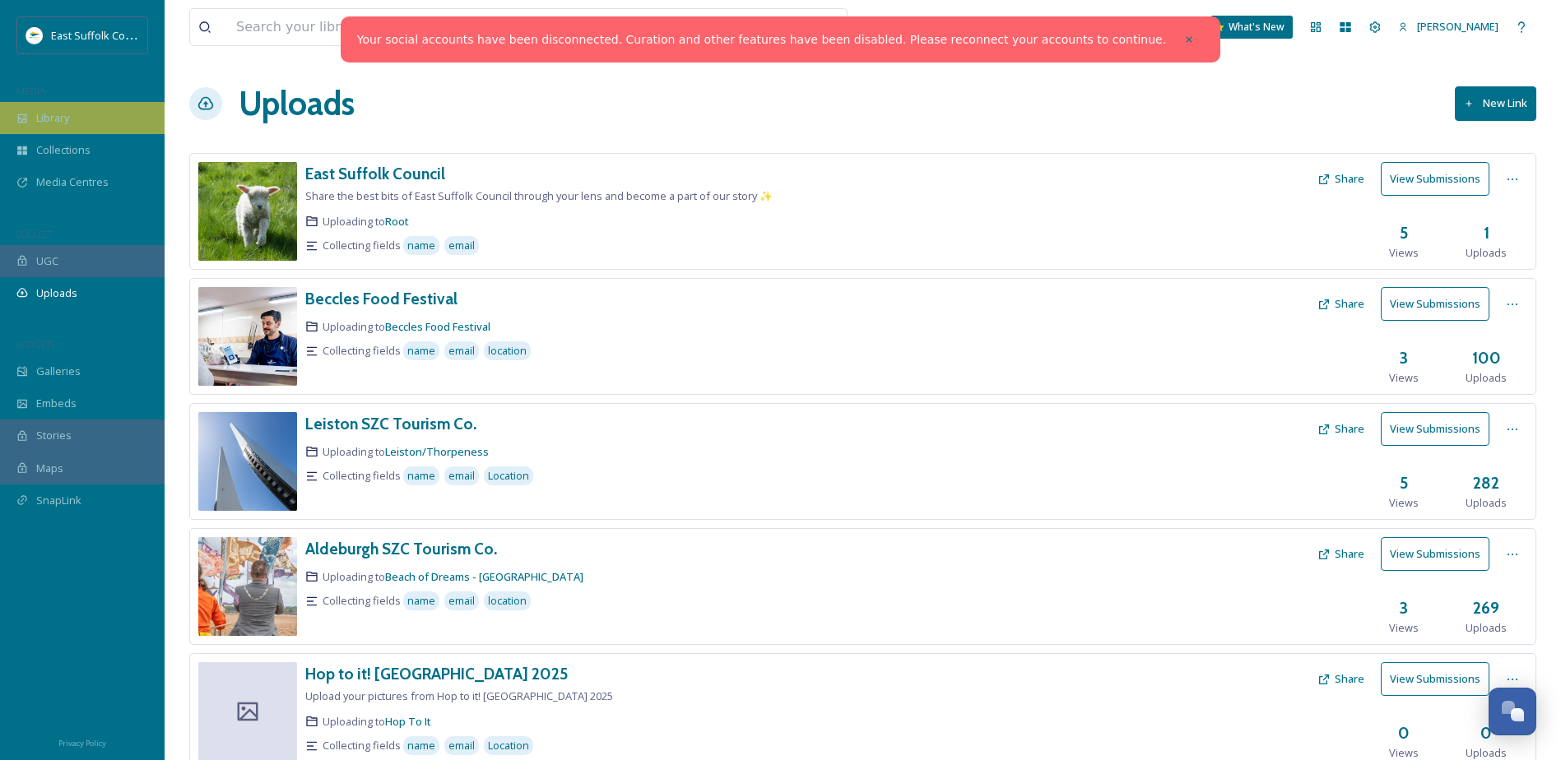
click at [44, 107] on div "Library" at bounding box center [82, 118] width 165 height 32
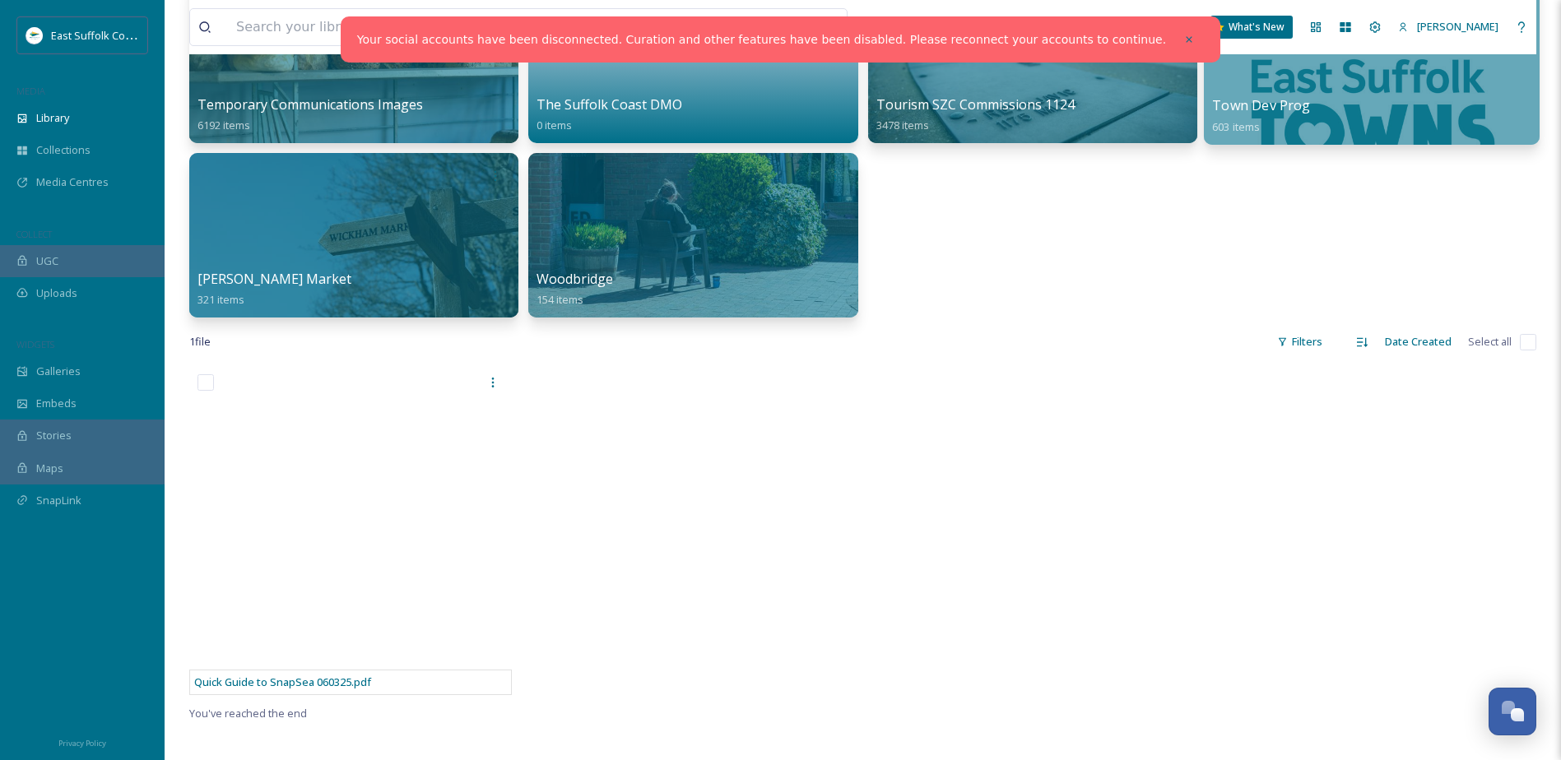
scroll to position [823, 0]
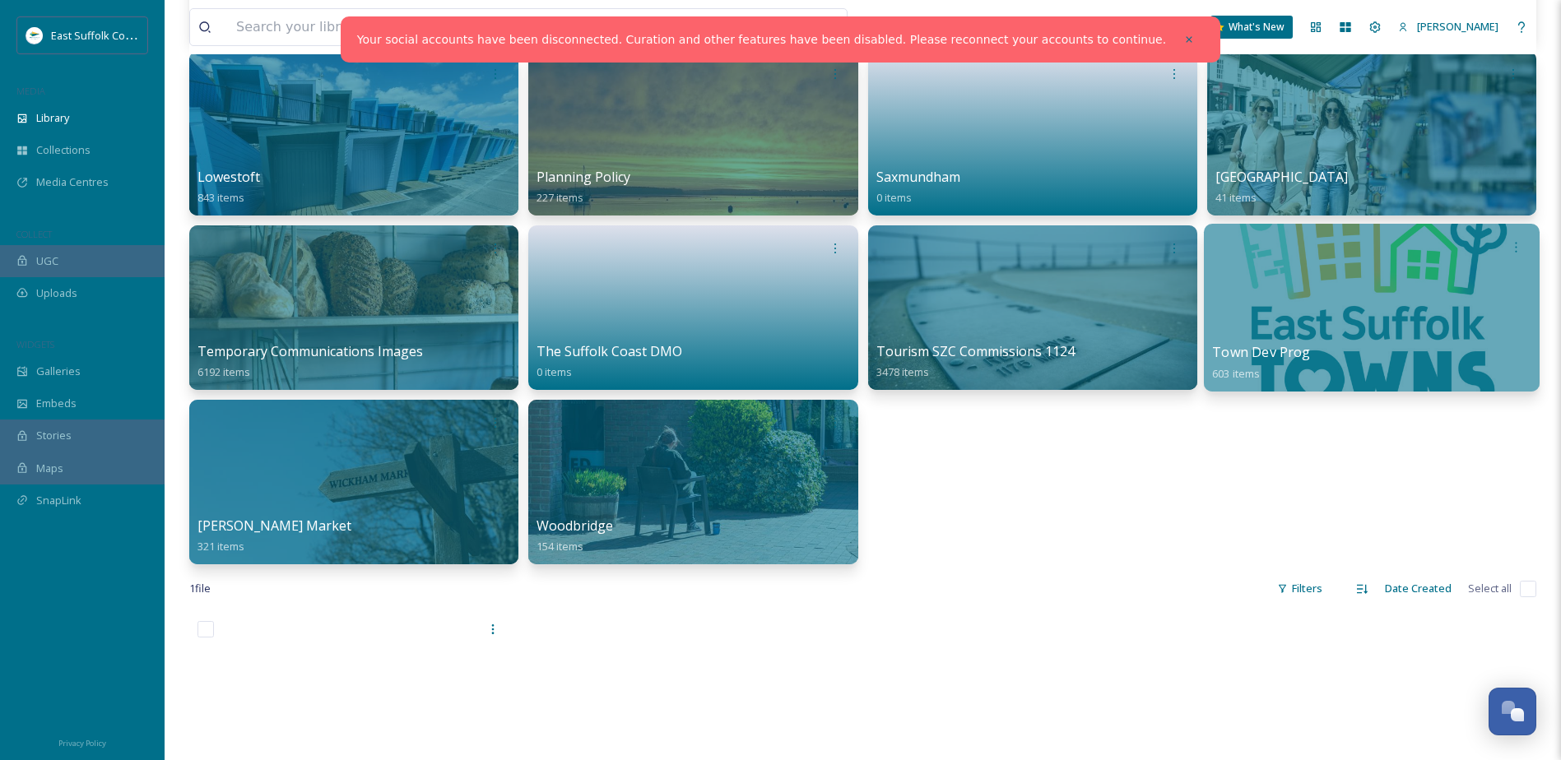
click at [1367, 293] on div at bounding box center [1372, 308] width 336 height 168
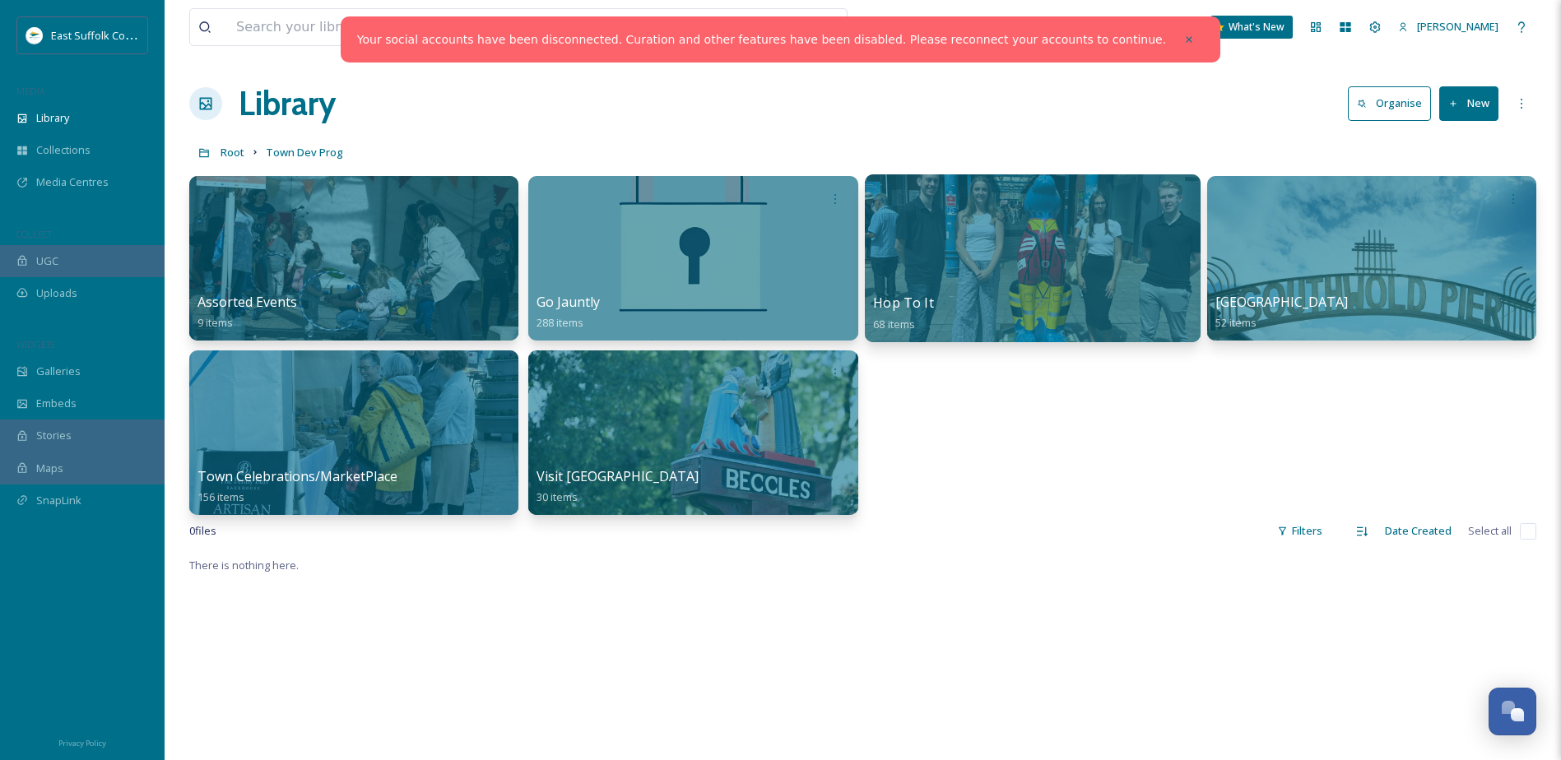
click at [1137, 239] on div at bounding box center [1032, 258] width 336 height 168
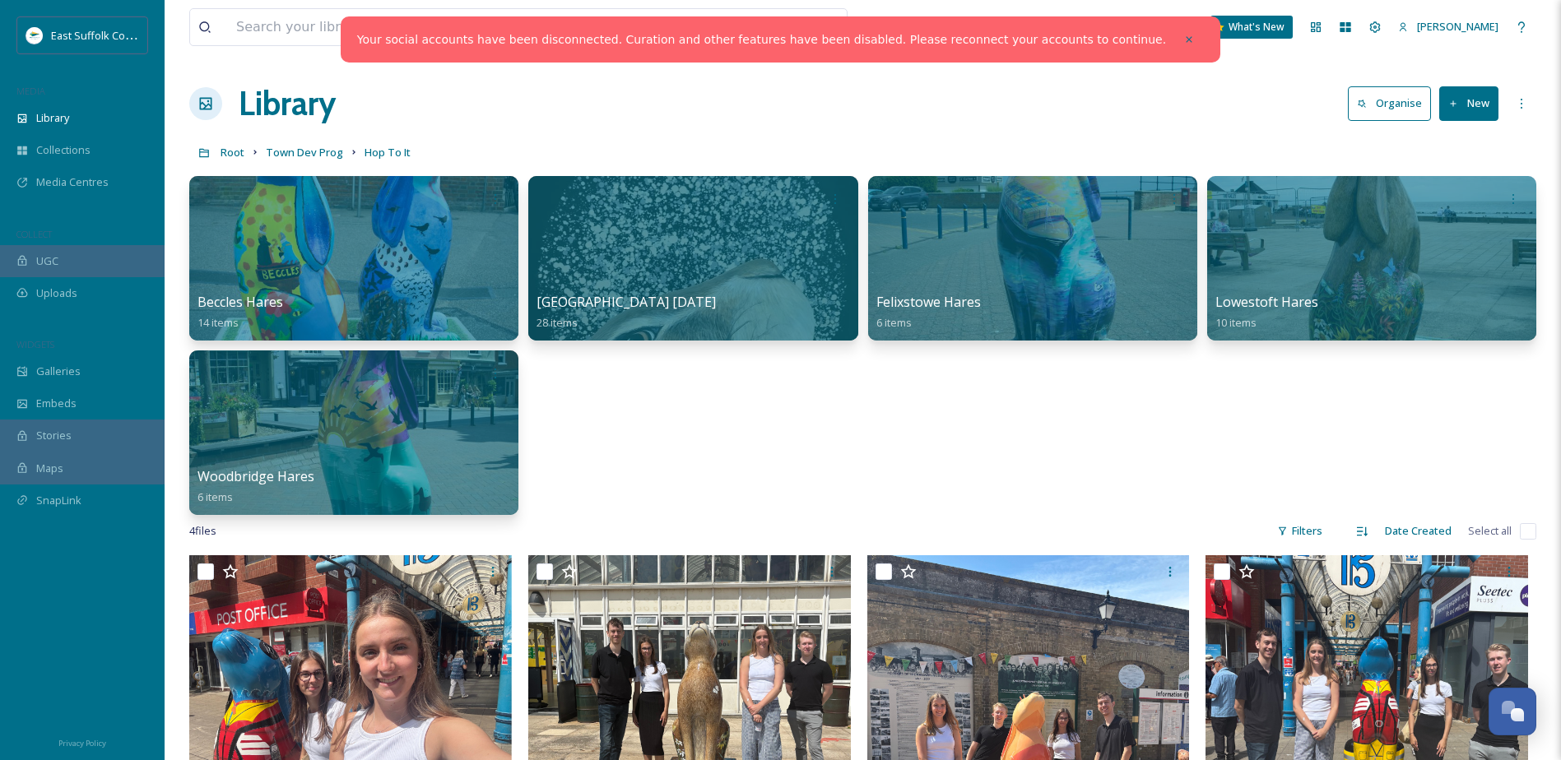
click at [1481, 98] on button "New" at bounding box center [1468, 103] width 59 height 34
click at [1425, 204] on icon at bounding box center [1419, 206] width 13 height 13
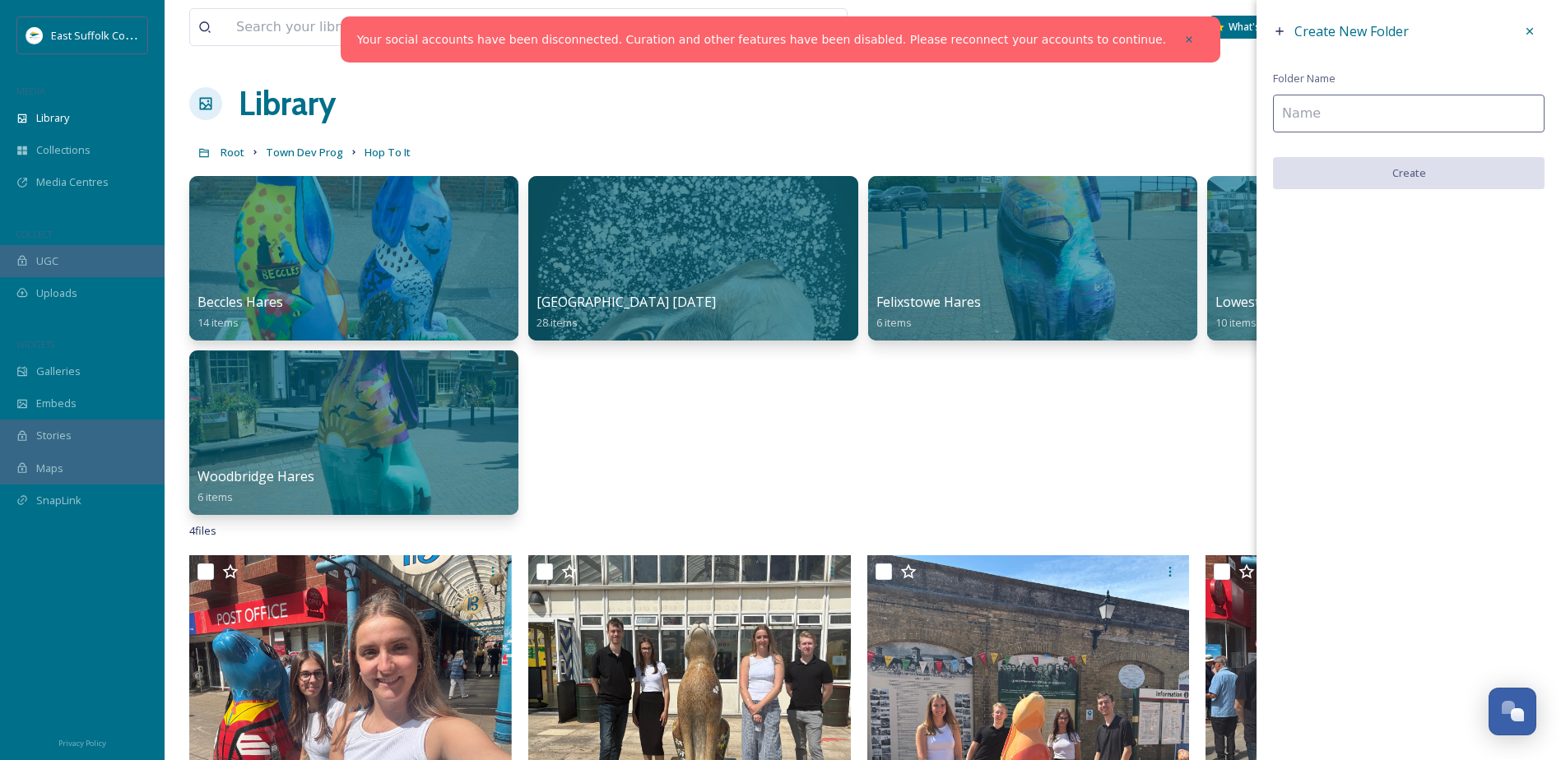
click at [1432, 125] on input at bounding box center [1409, 114] width 272 height 38
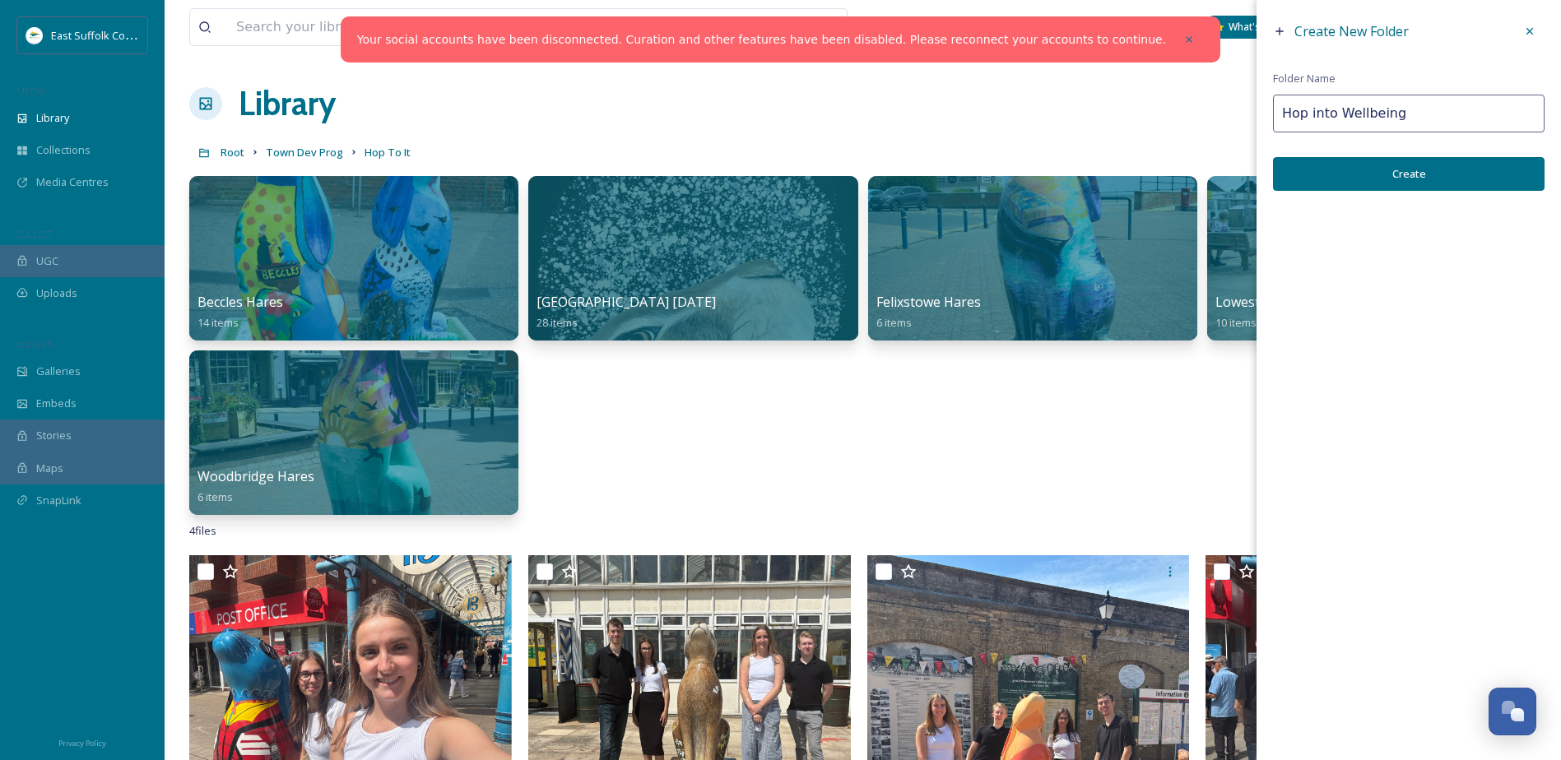
type input "Hop into Wellbeing"
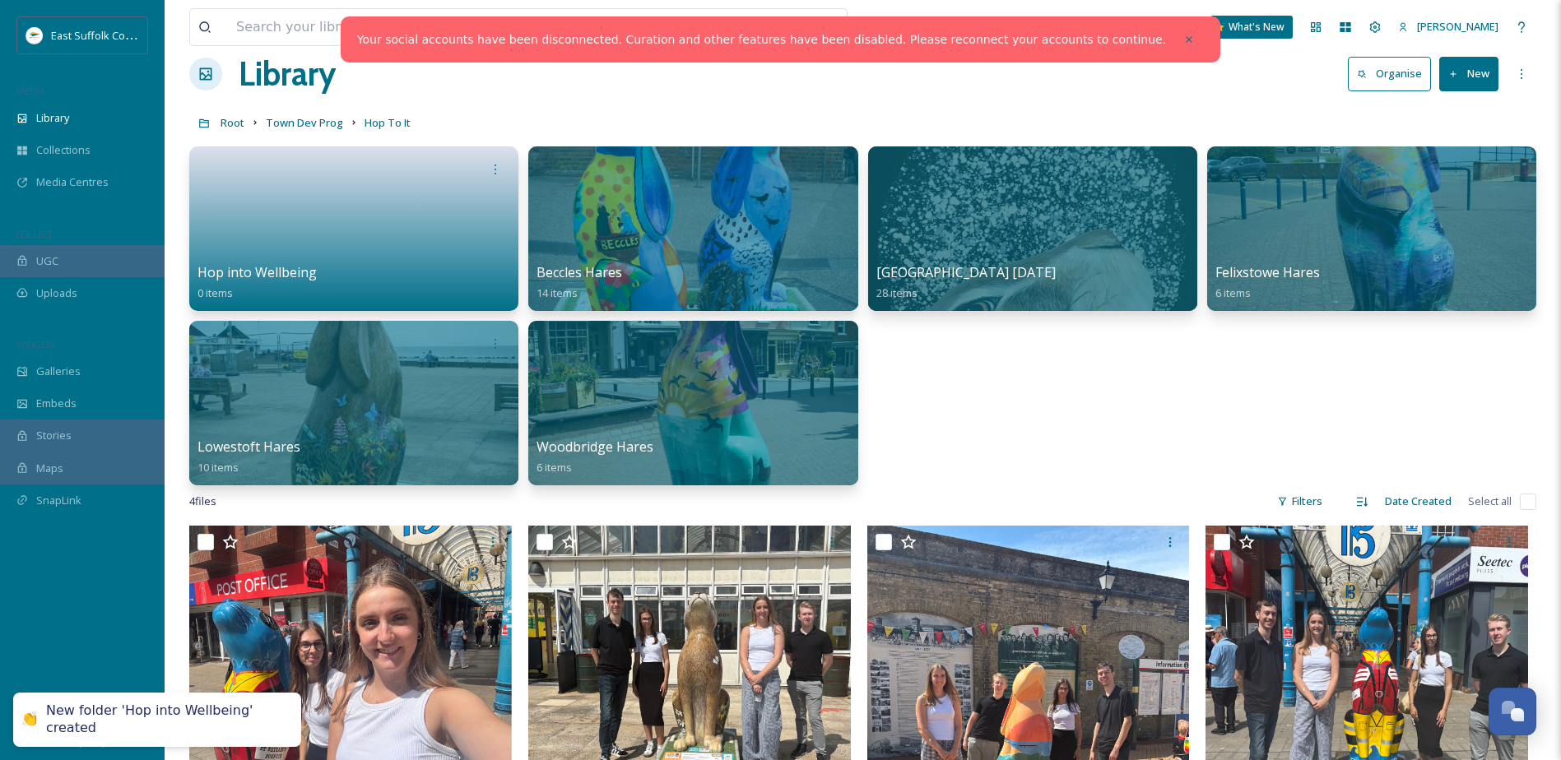
scroll to position [82, 0]
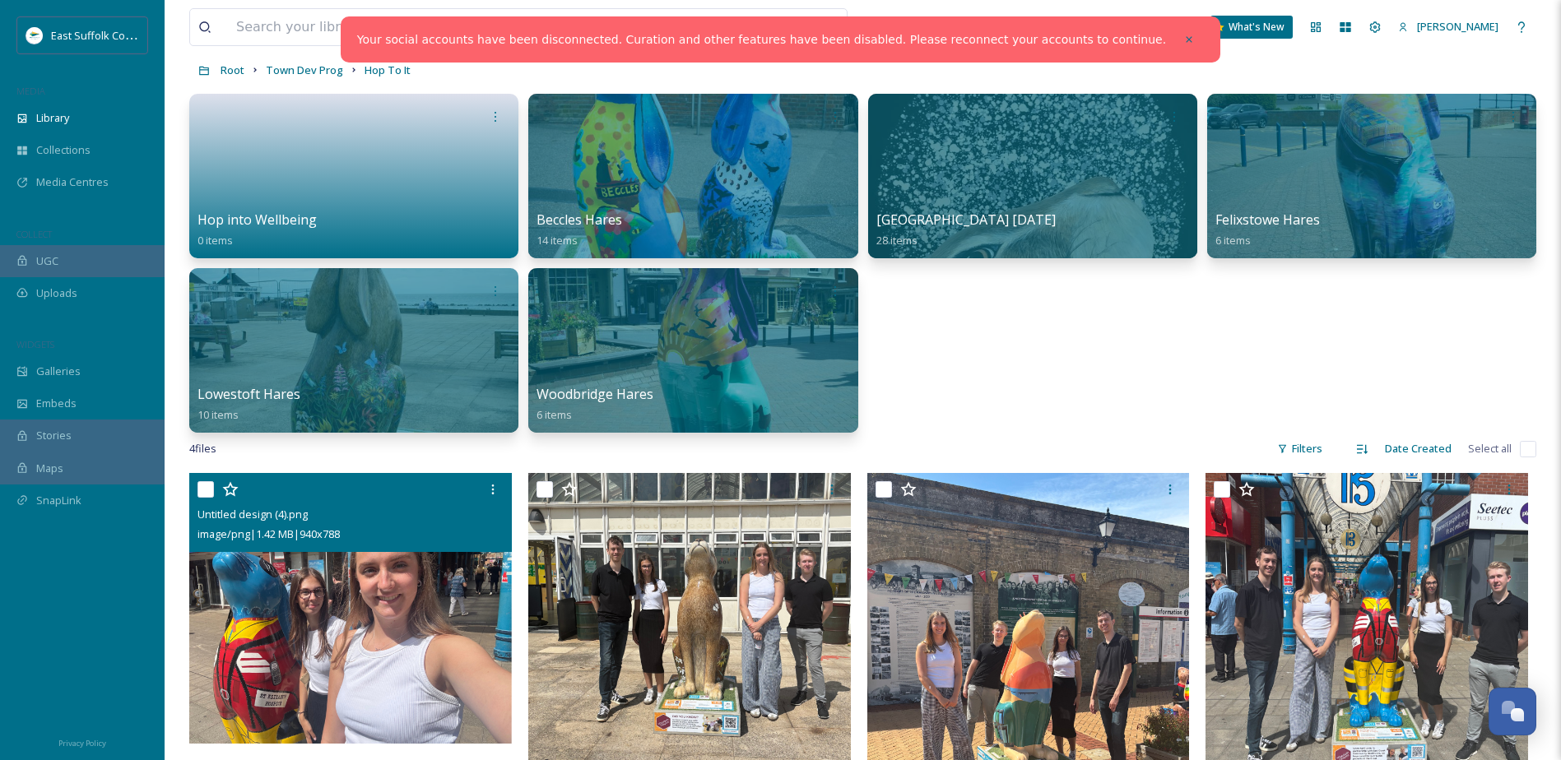
click at [203, 483] on input "checkbox" at bounding box center [206, 489] width 16 height 16
checkbox input "true"
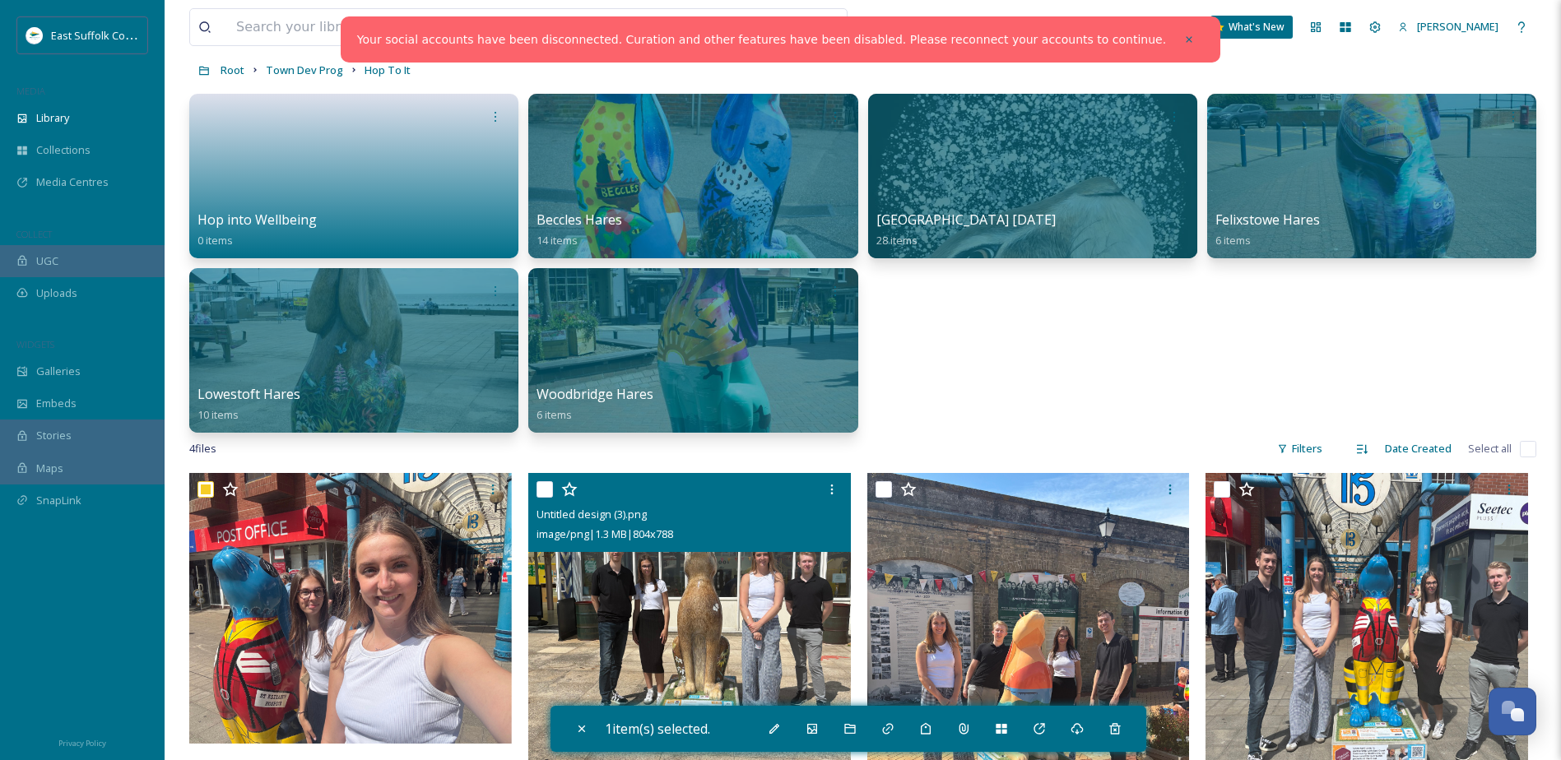
click at [546, 487] on input "checkbox" at bounding box center [545, 489] width 16 height 16
checkbox input "true"
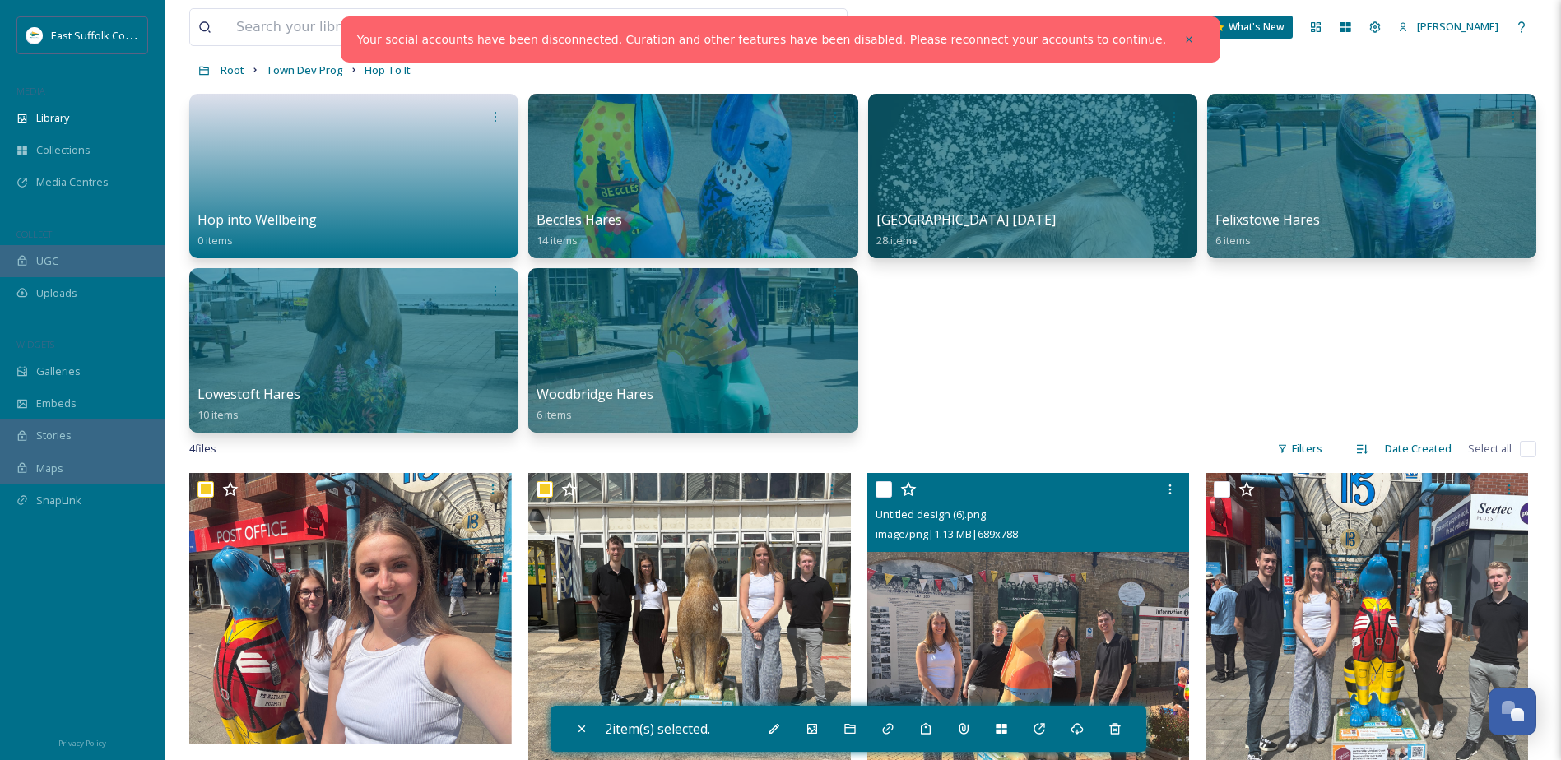
click at [892, 486] on div at bounding box center [1031, 490] width 310 height 30
click at [881, 490] on input "checkbox" at bounding box center [884, 489] width 16 height 16
checkbox input "true"
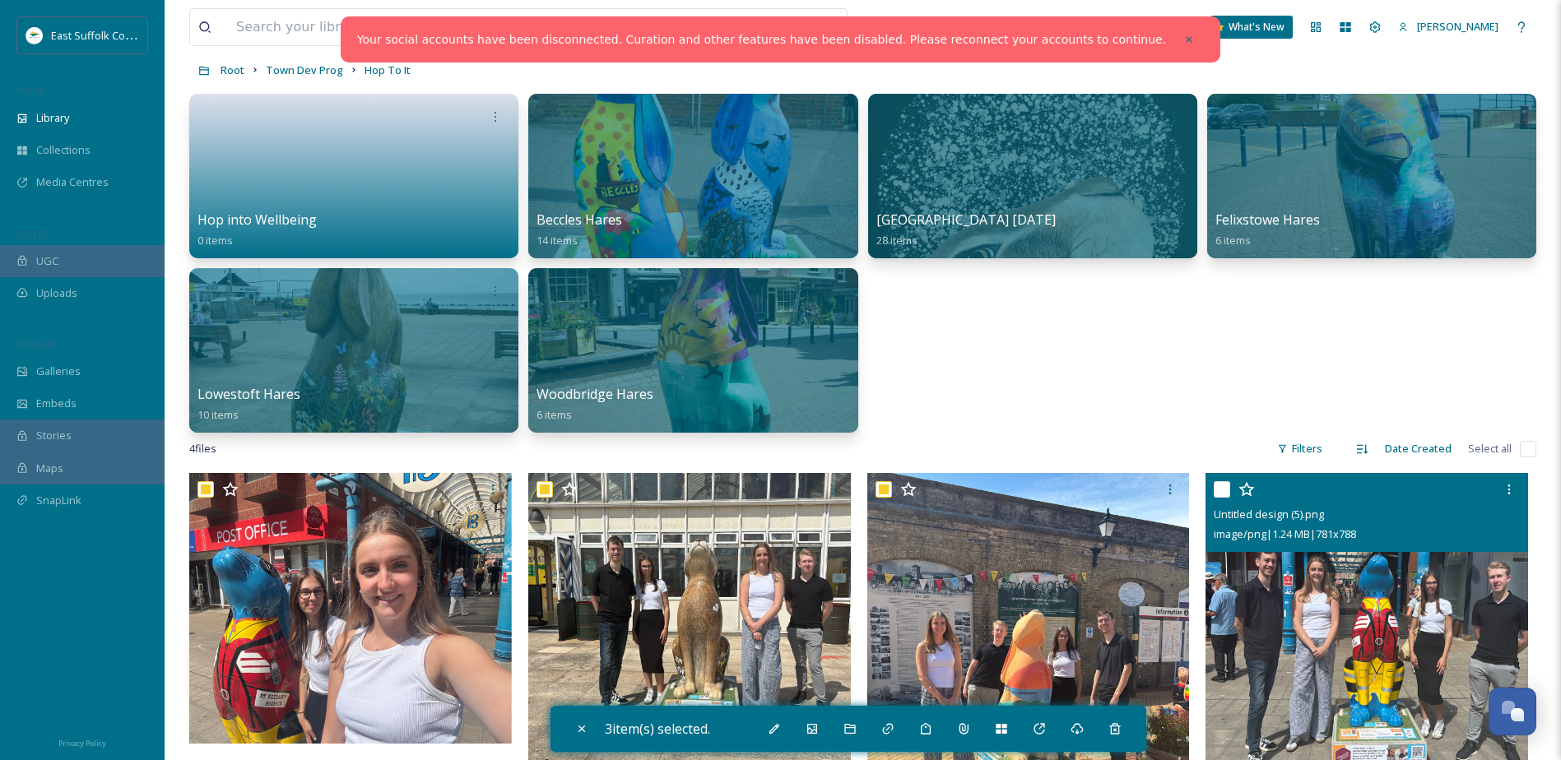
click at [1225, 481] on input "checkbox" at bounding box center [1222, 489] width 16 height 16
checkbox input "true"
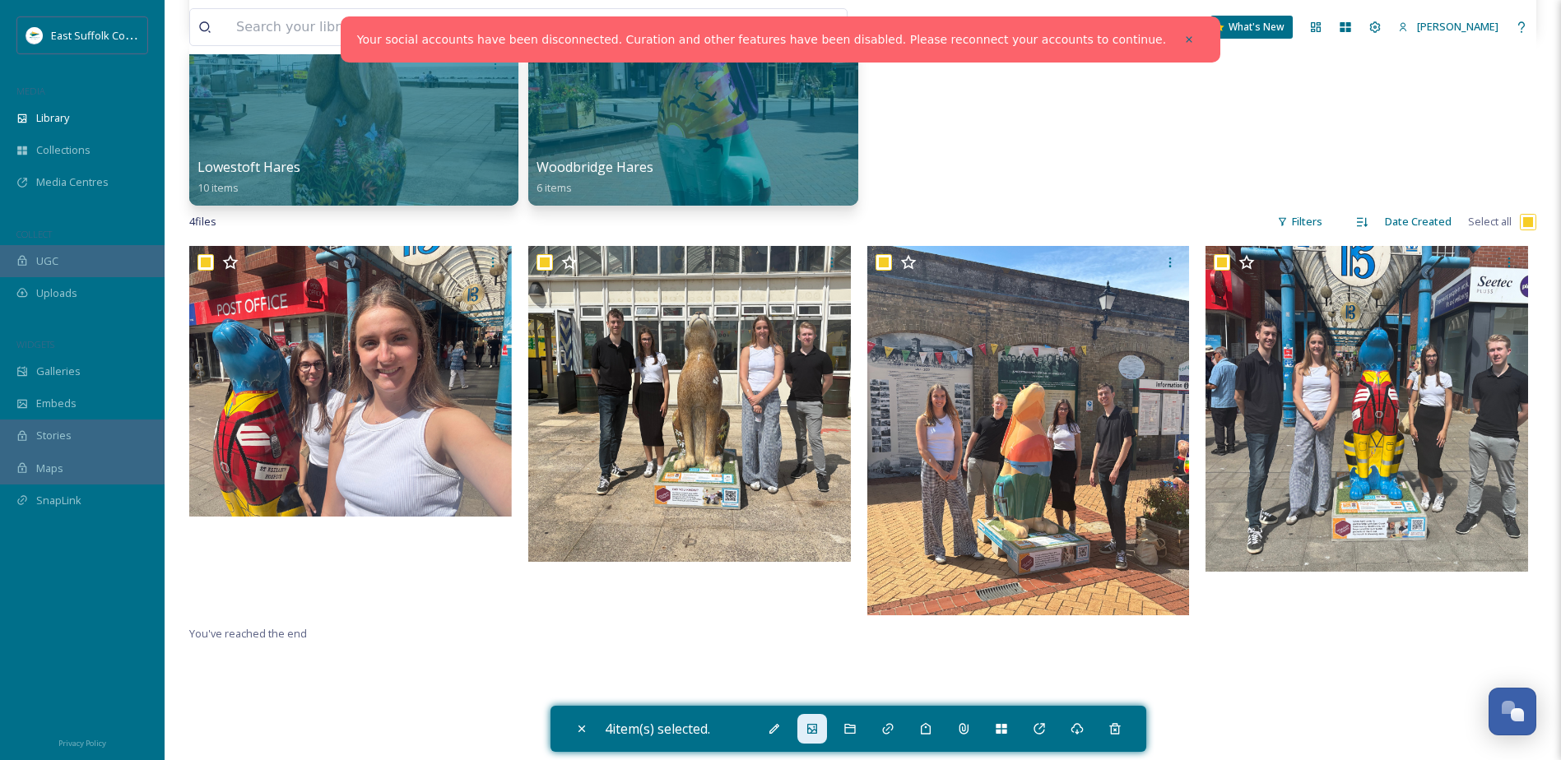
scroll to position [309, 0]
click at [848, 727] on icon at bounding box center [850, 729] width 13 height 13
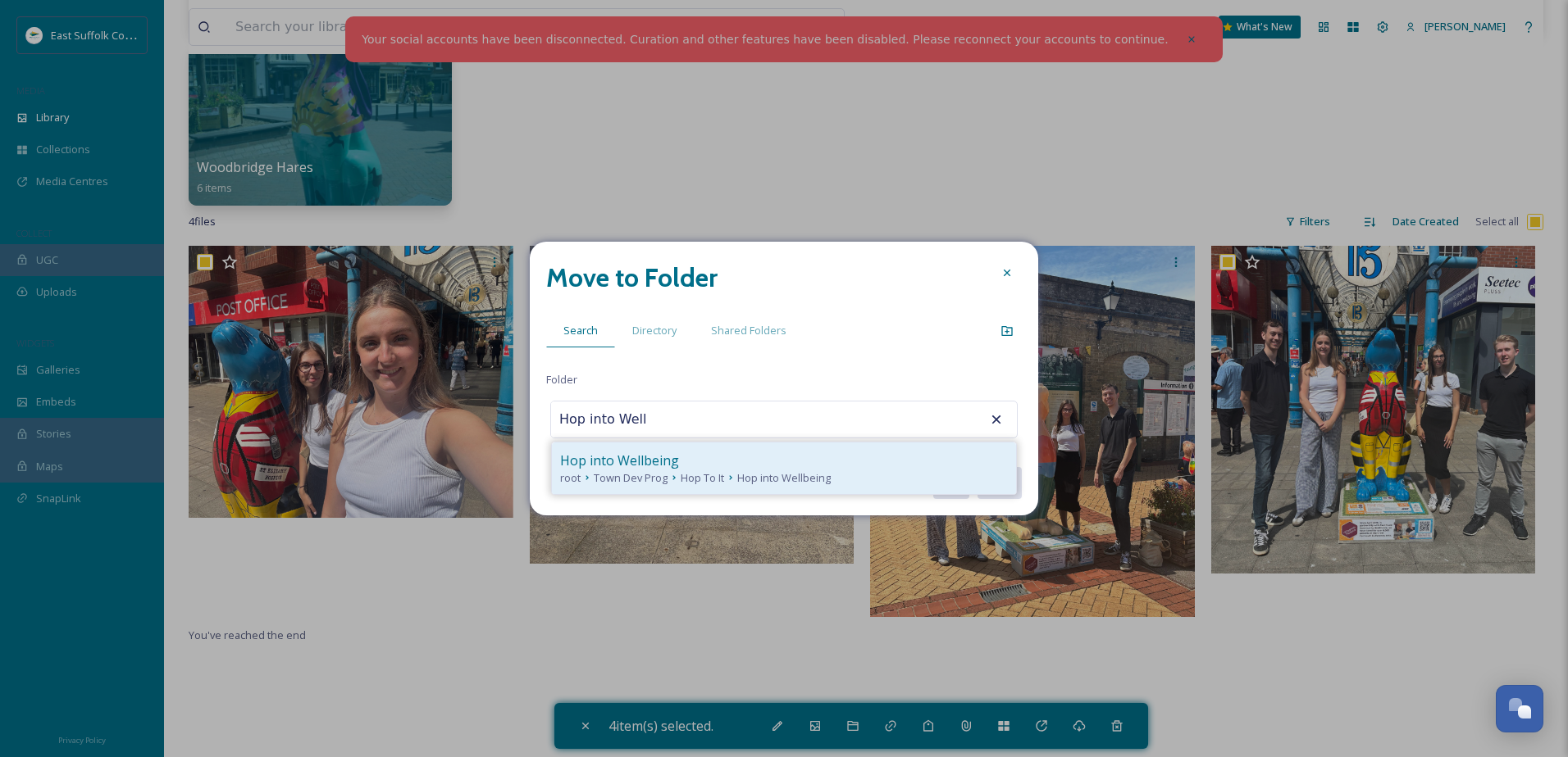
click at [725, 461] on div "Hop into Wellbeing" at bounding box center [783, 461] width 447 height 20
type input "Hop into Wellbeing"
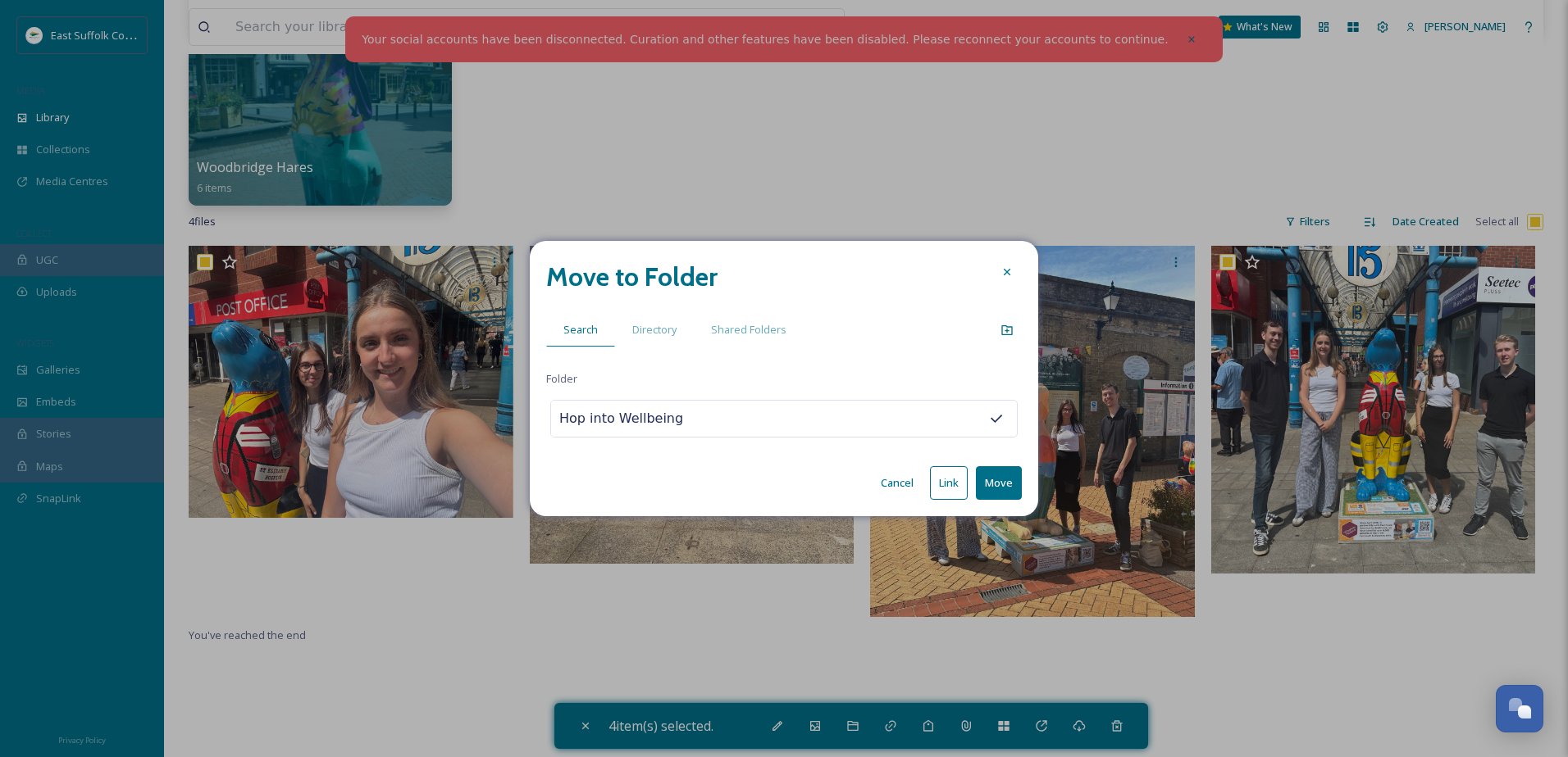
click at [1007, 479] on button "Move" at bounding box center [998, 483] width 46 height 34
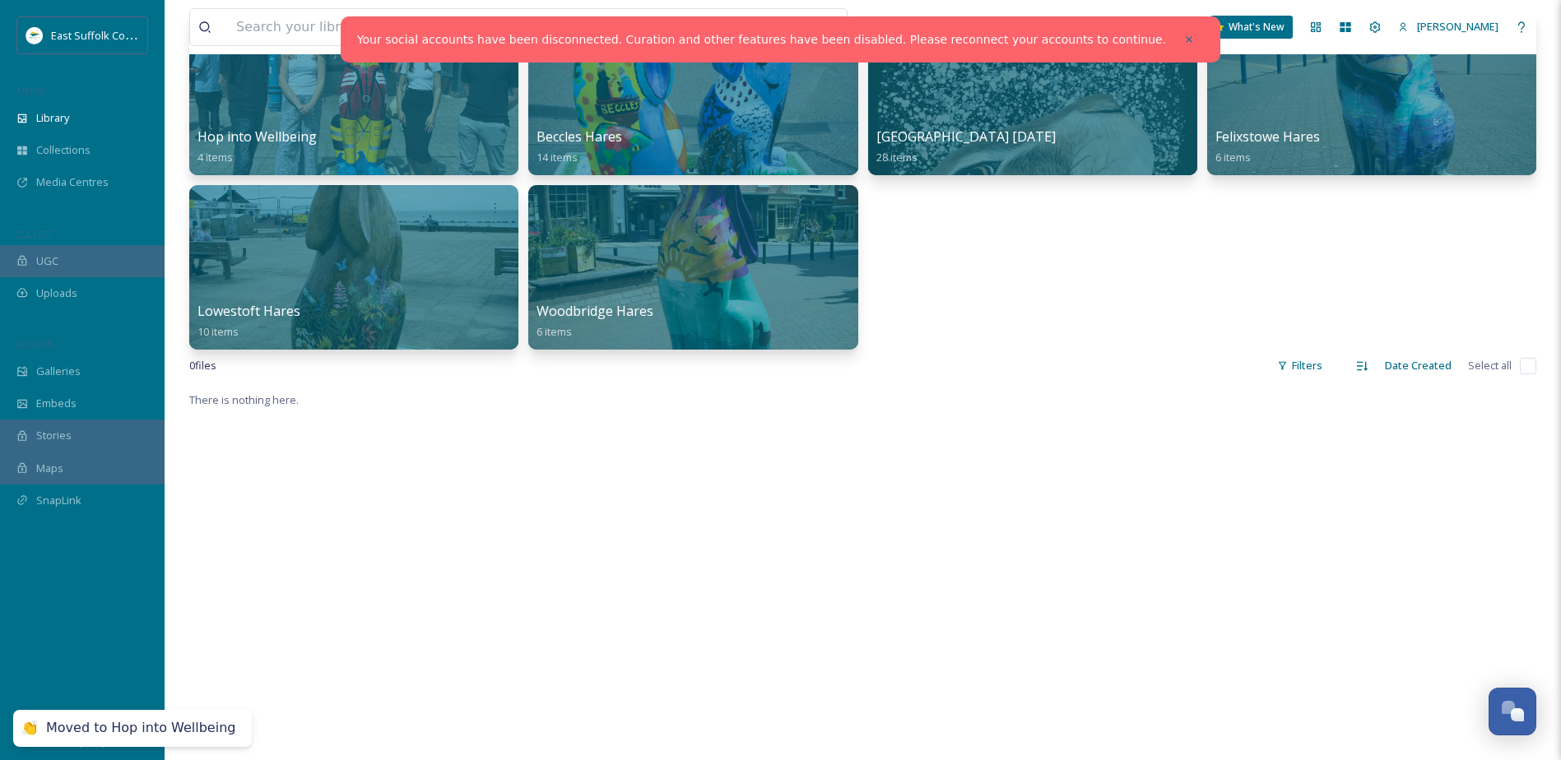
scroll to position [0, 0]
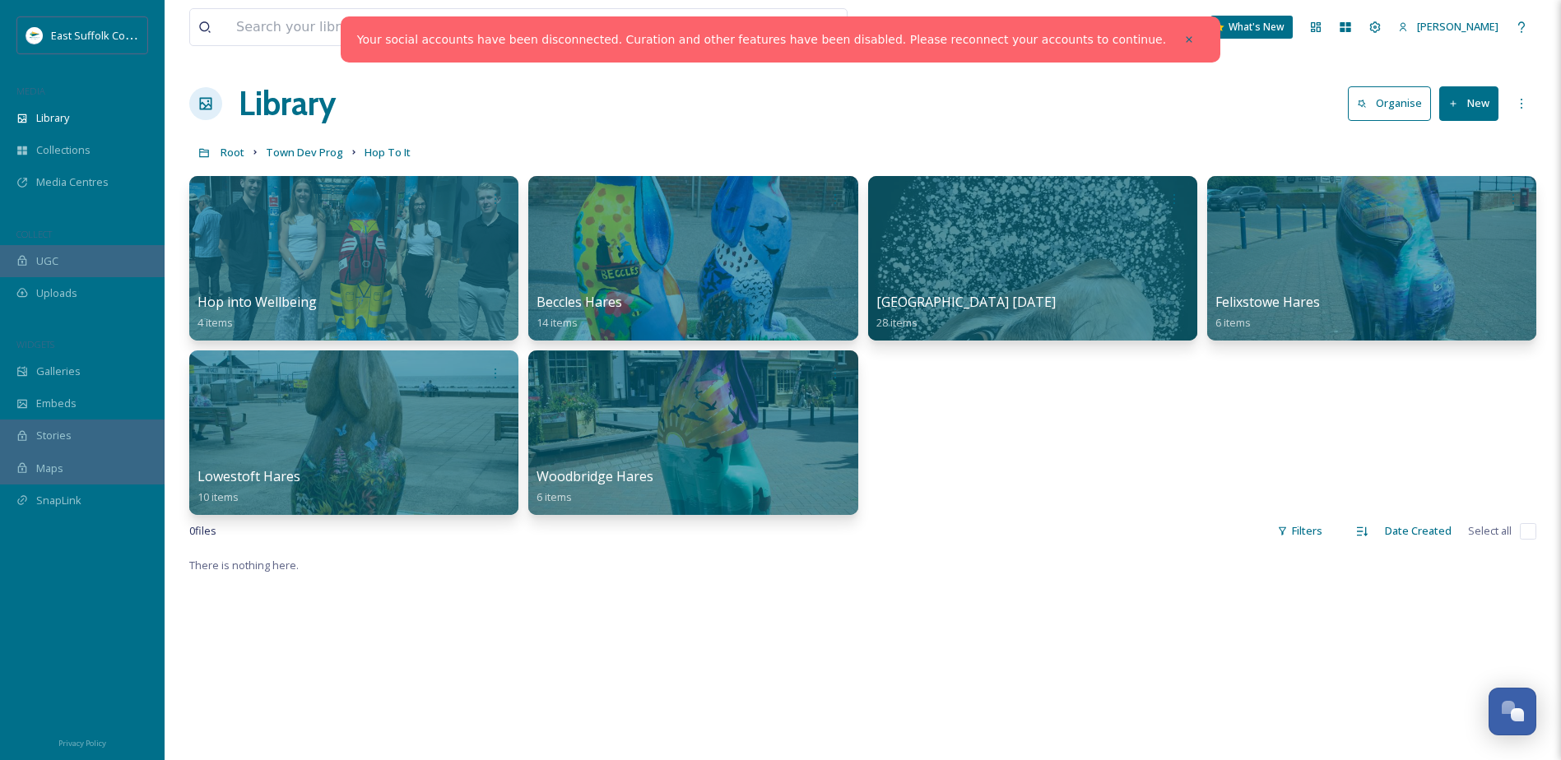
drag, startPoint x: 1337, startPoint y: 419, endPoint x: 1348, endPoint y: 354, distance: 66.0
click at [1337, 419] on div "Hop into Wellbeing 4 items Beccles Hares 14 items [GEOGRAPHIC_DATA] [DATE] 28 i…" at bounding box center [862, 345] width 1347 height 339
click at [1448, 115] on button "New" at bounding box center [1468, 103] width 59 height 34
click at [1446, 145] on span "File Upload" at bounding box center [1461, 142] width 54 height 16
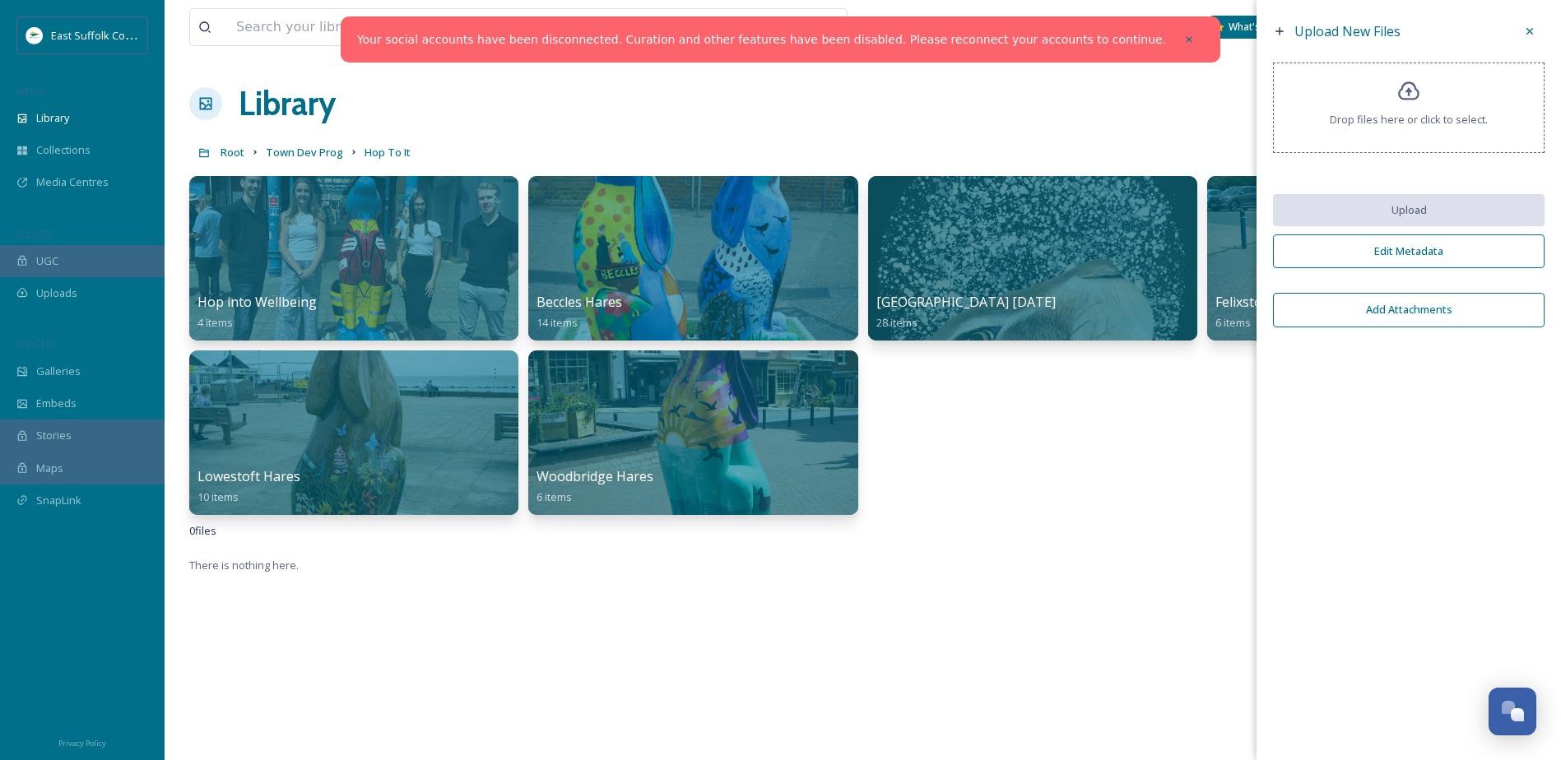
click at [1382, 140] on div "Drop files here or click to select." at bounding box center [1409, 108] width 272 height 91
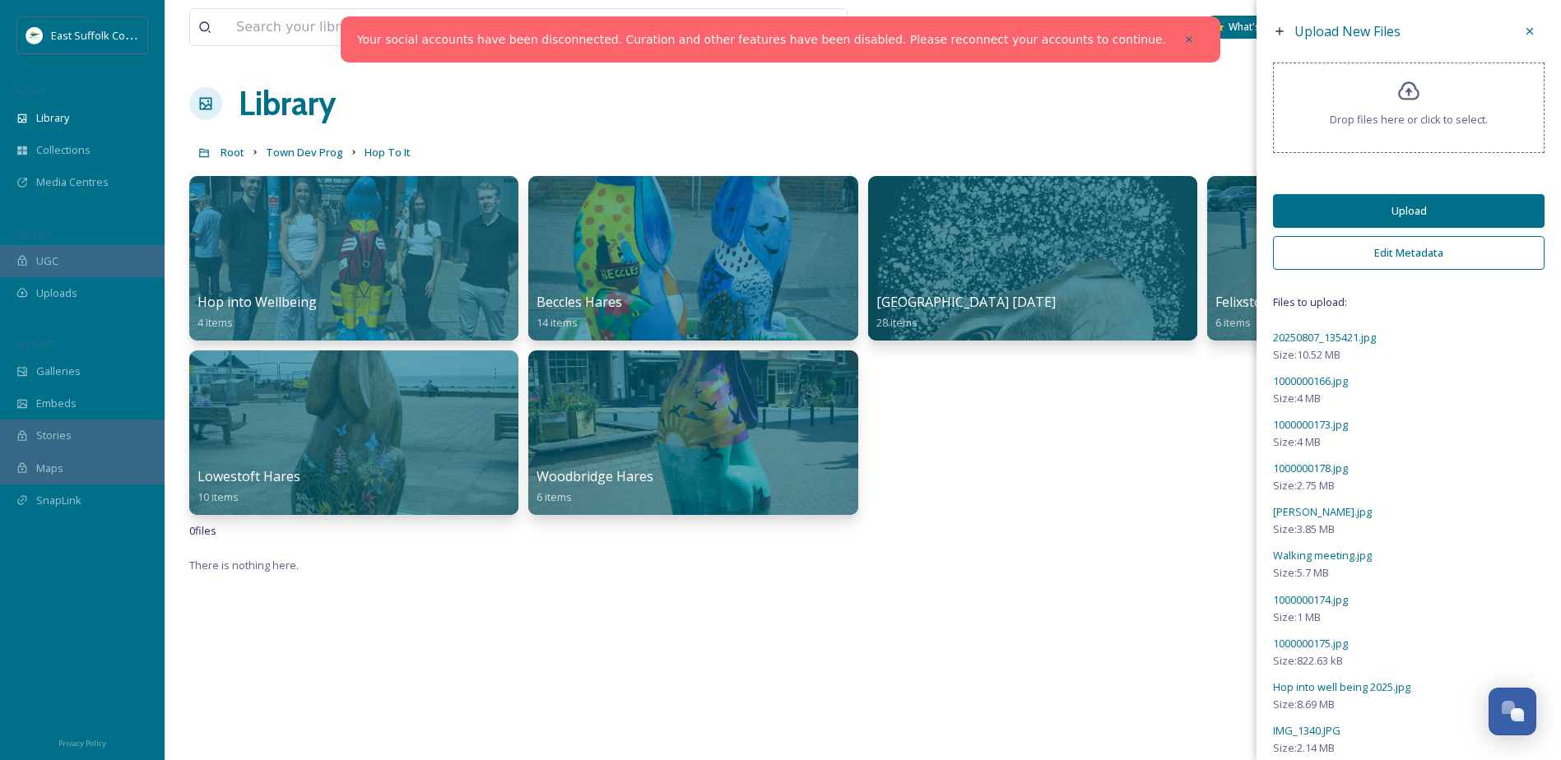
click at [1440, 202] on button "Upload" at bounding box center [1409, 211] width 272 height 34
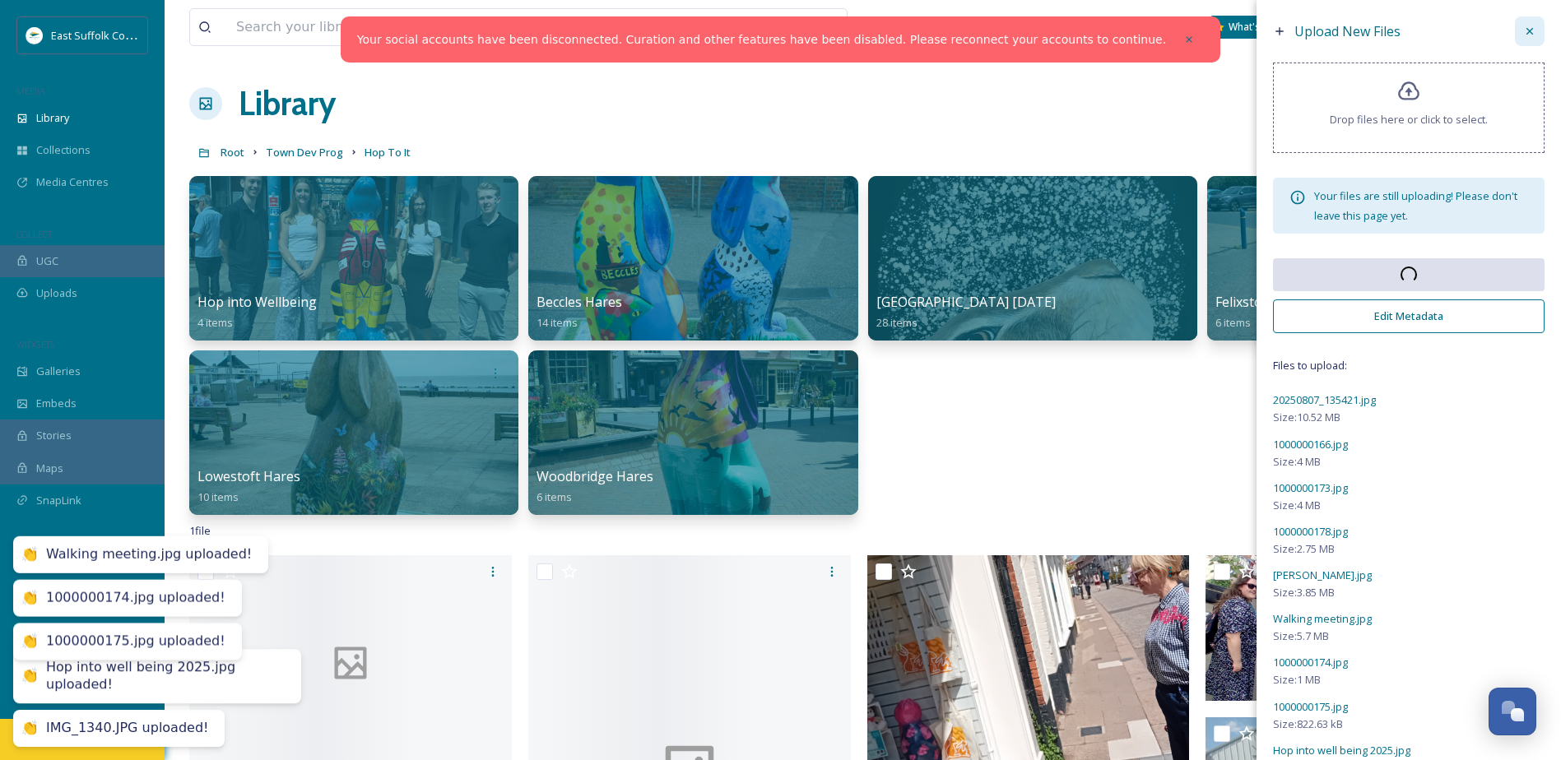
click at [1523, 30] on icon at bounding box center [1529, 31] width 13 height 13
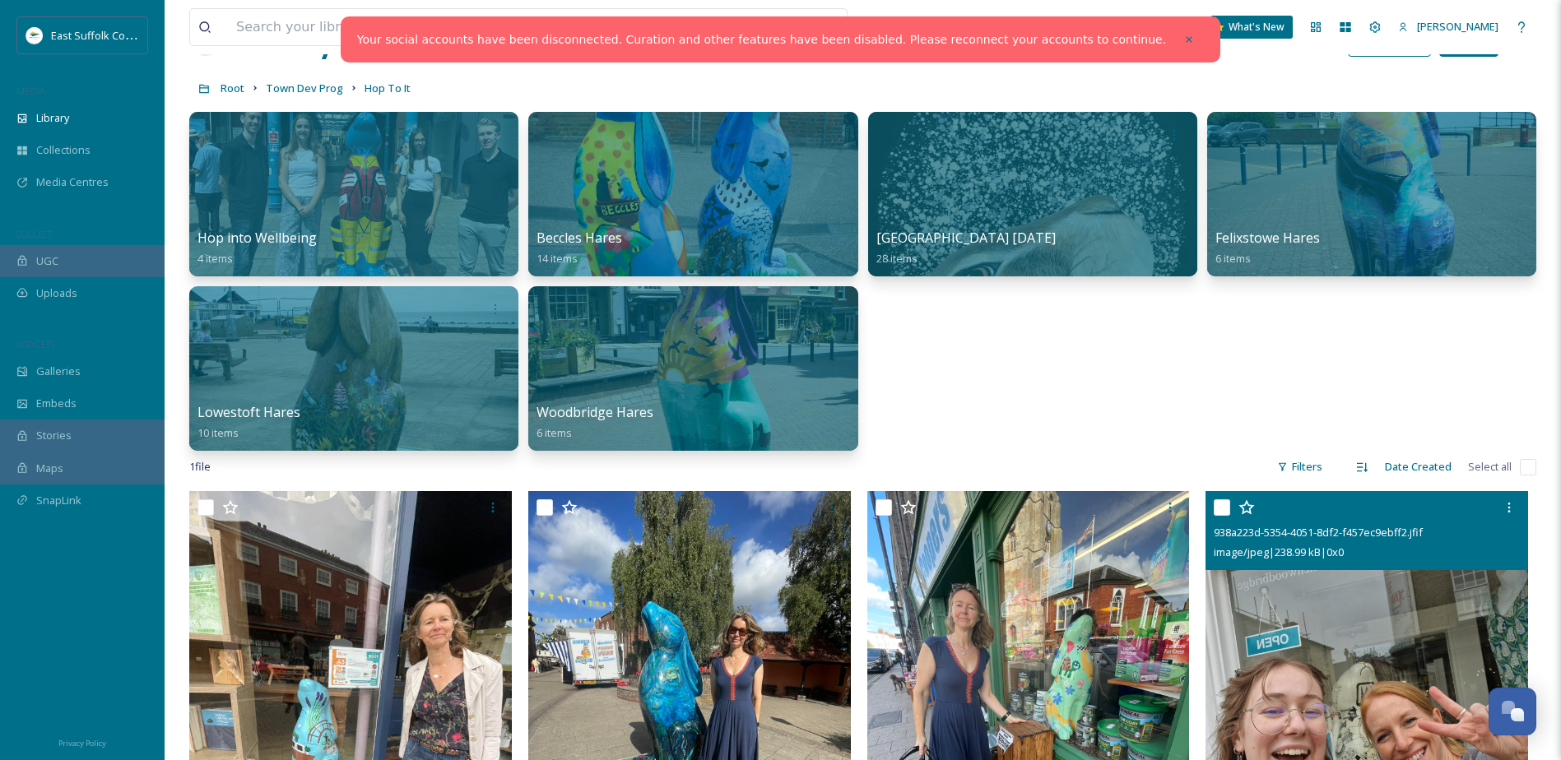
scroll to position [165, 0]
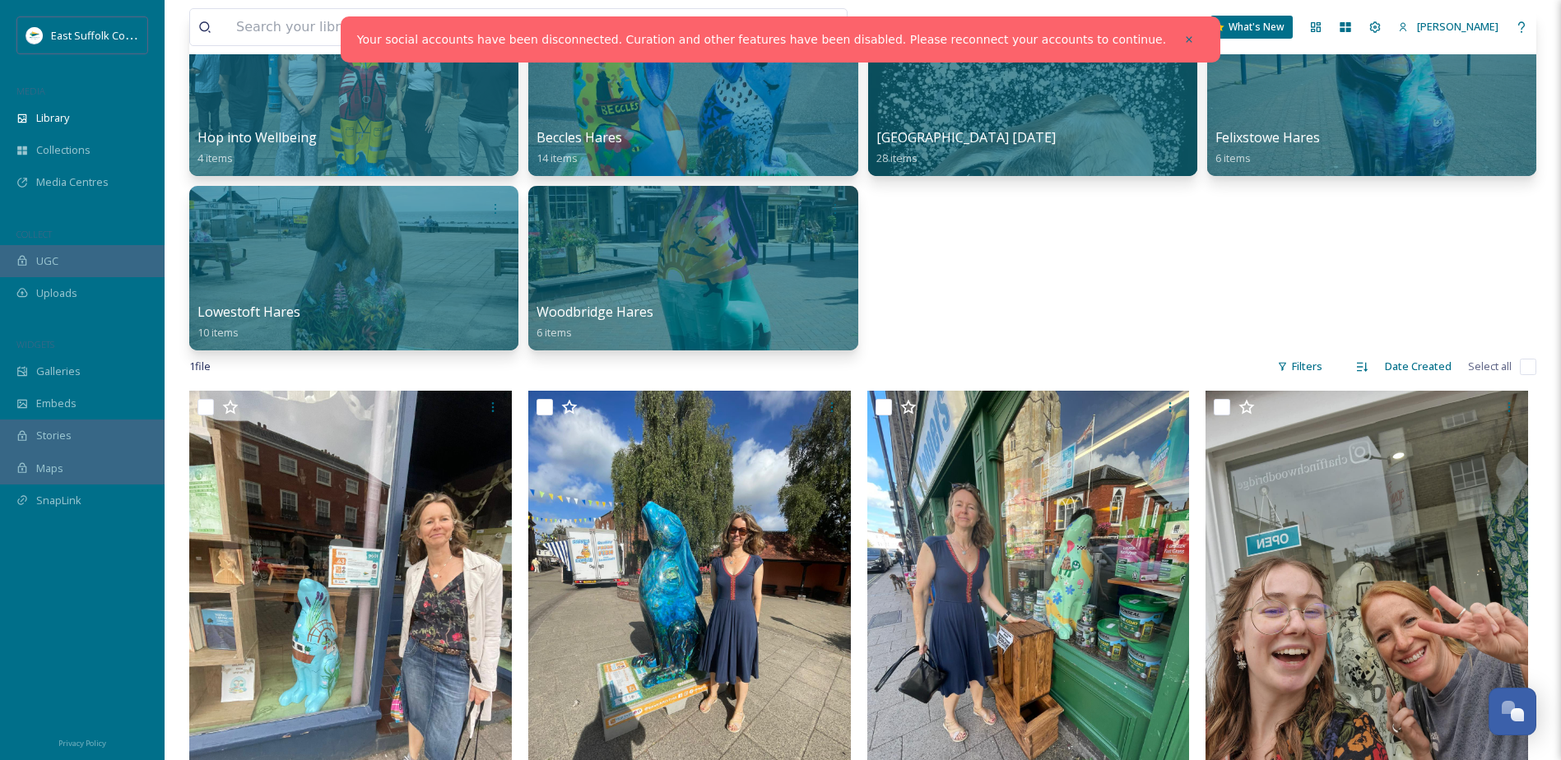
click at [1536, 362] on input "checkbox" at bounding box center [1528, 367] width 16 height 16
checkbox input "true"
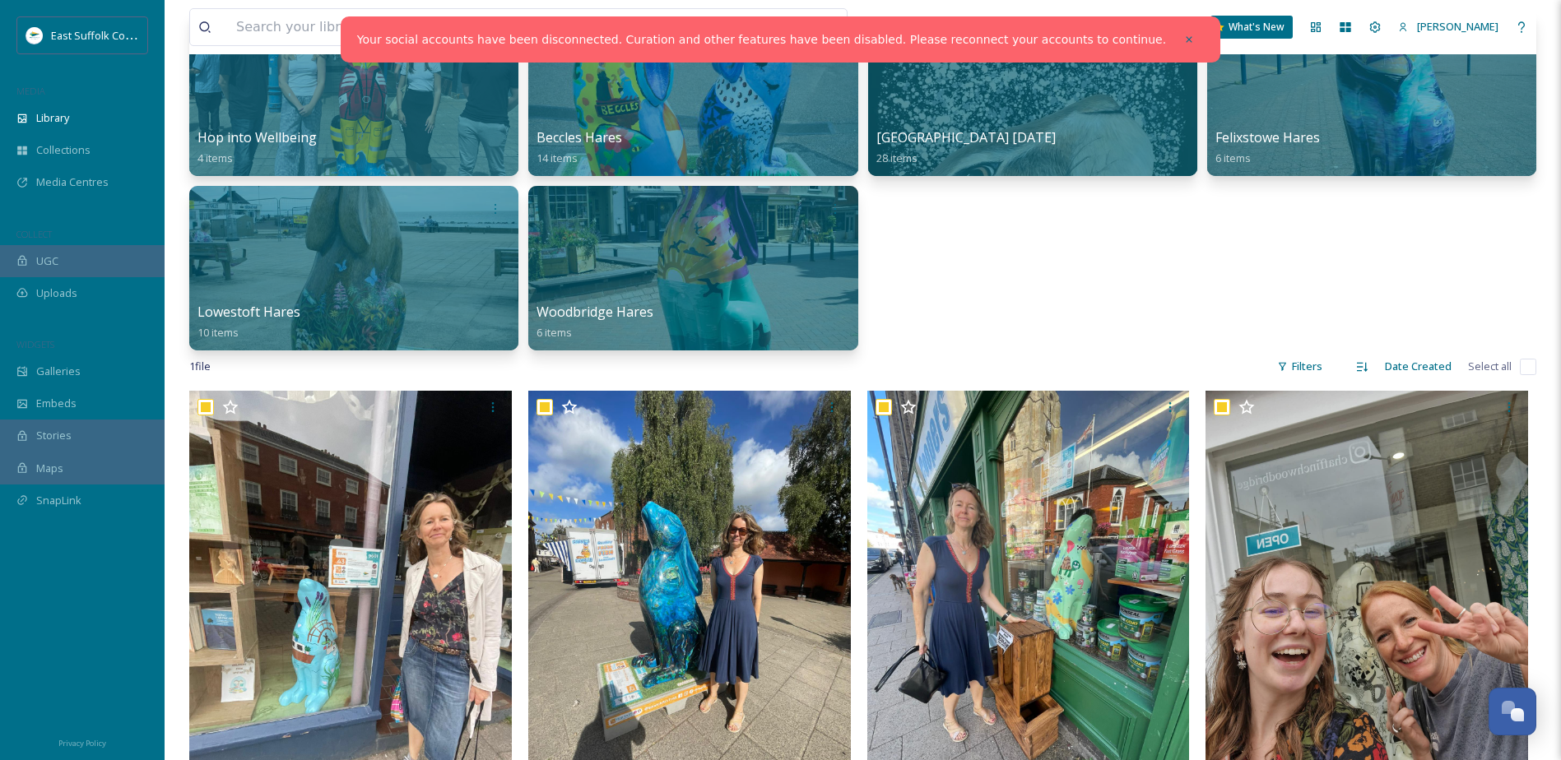
checkbox input "true"
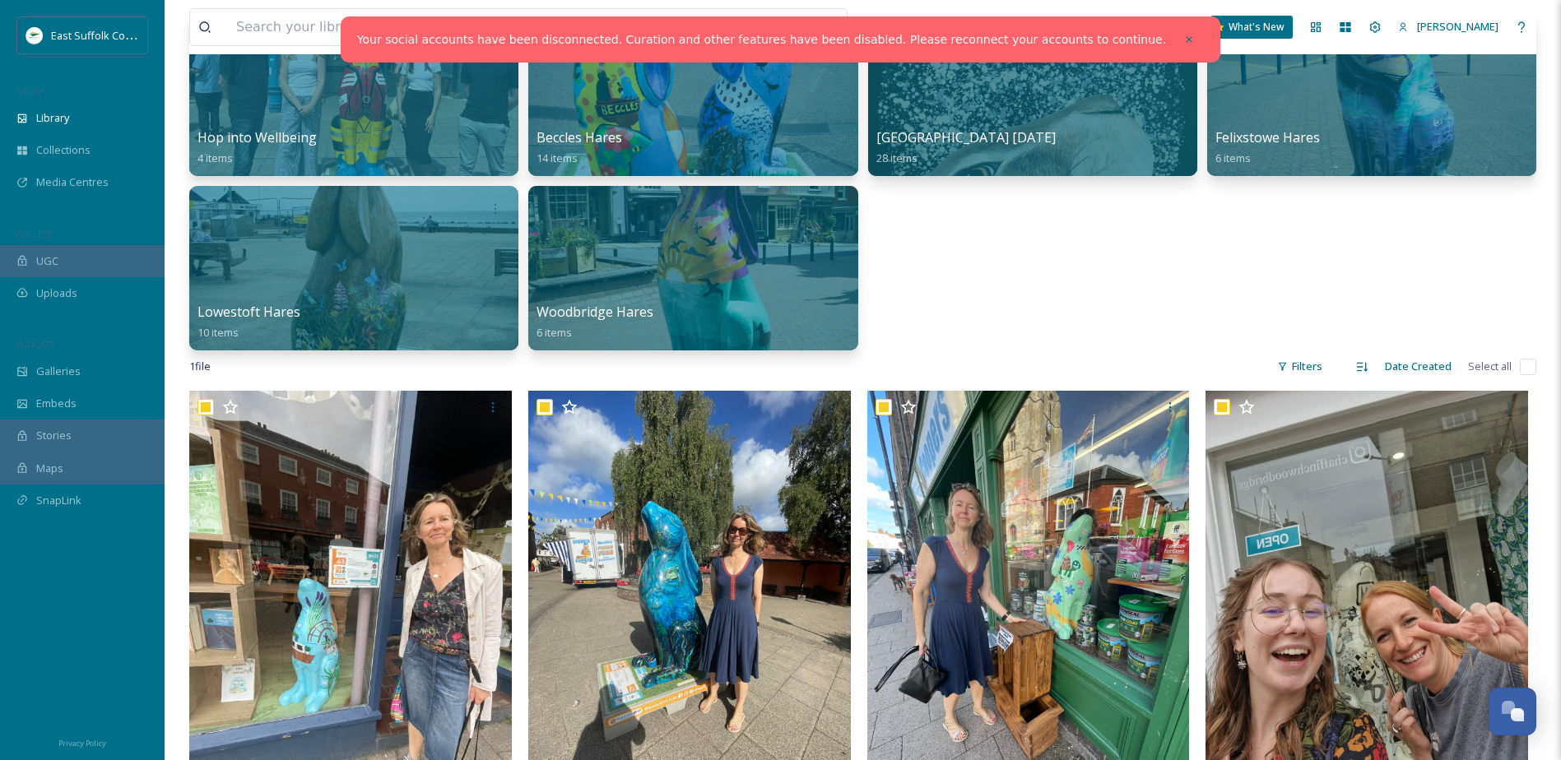
checkbox input "true"
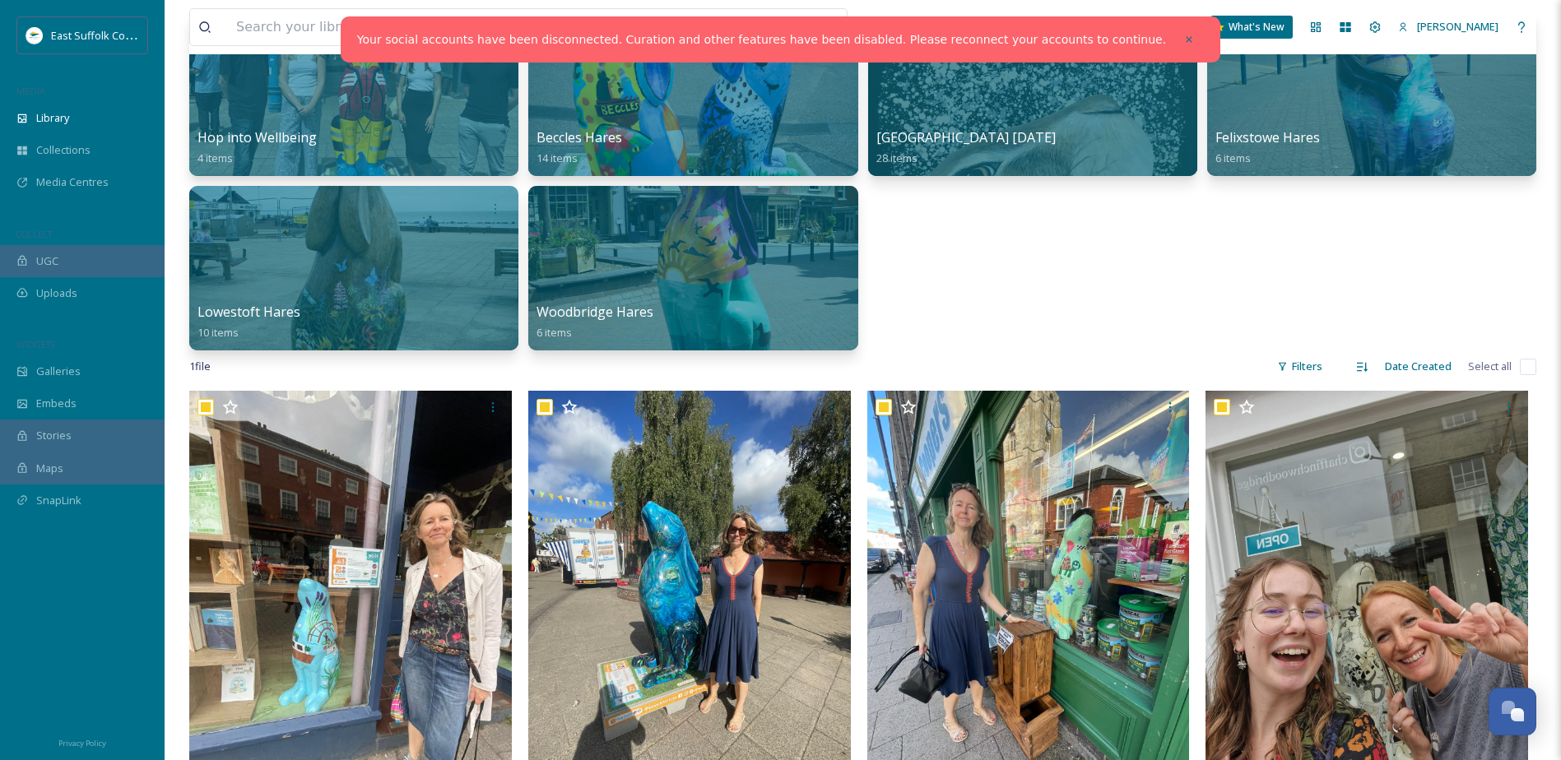
checkbox input "true"
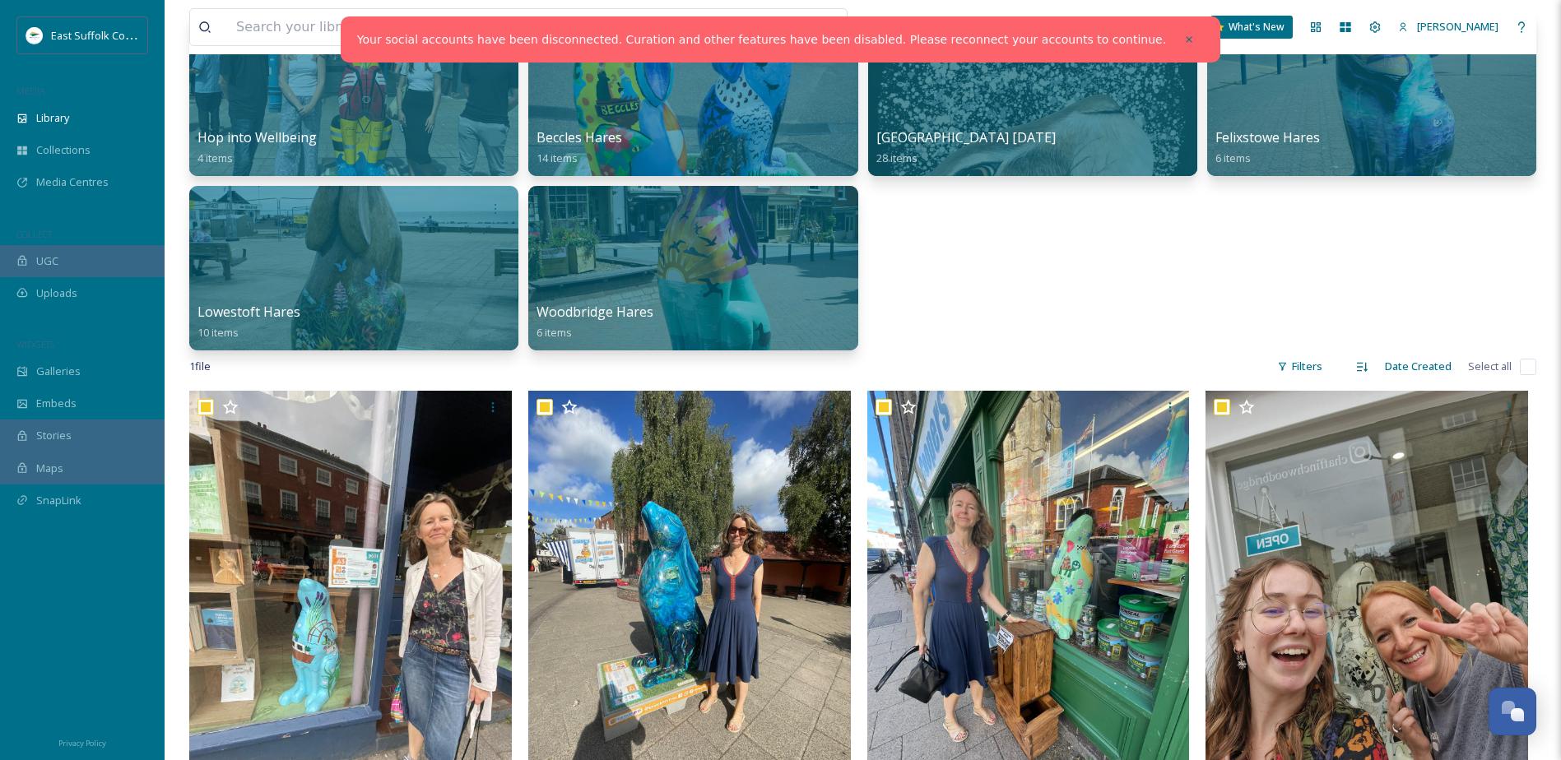
checkbox input "true"
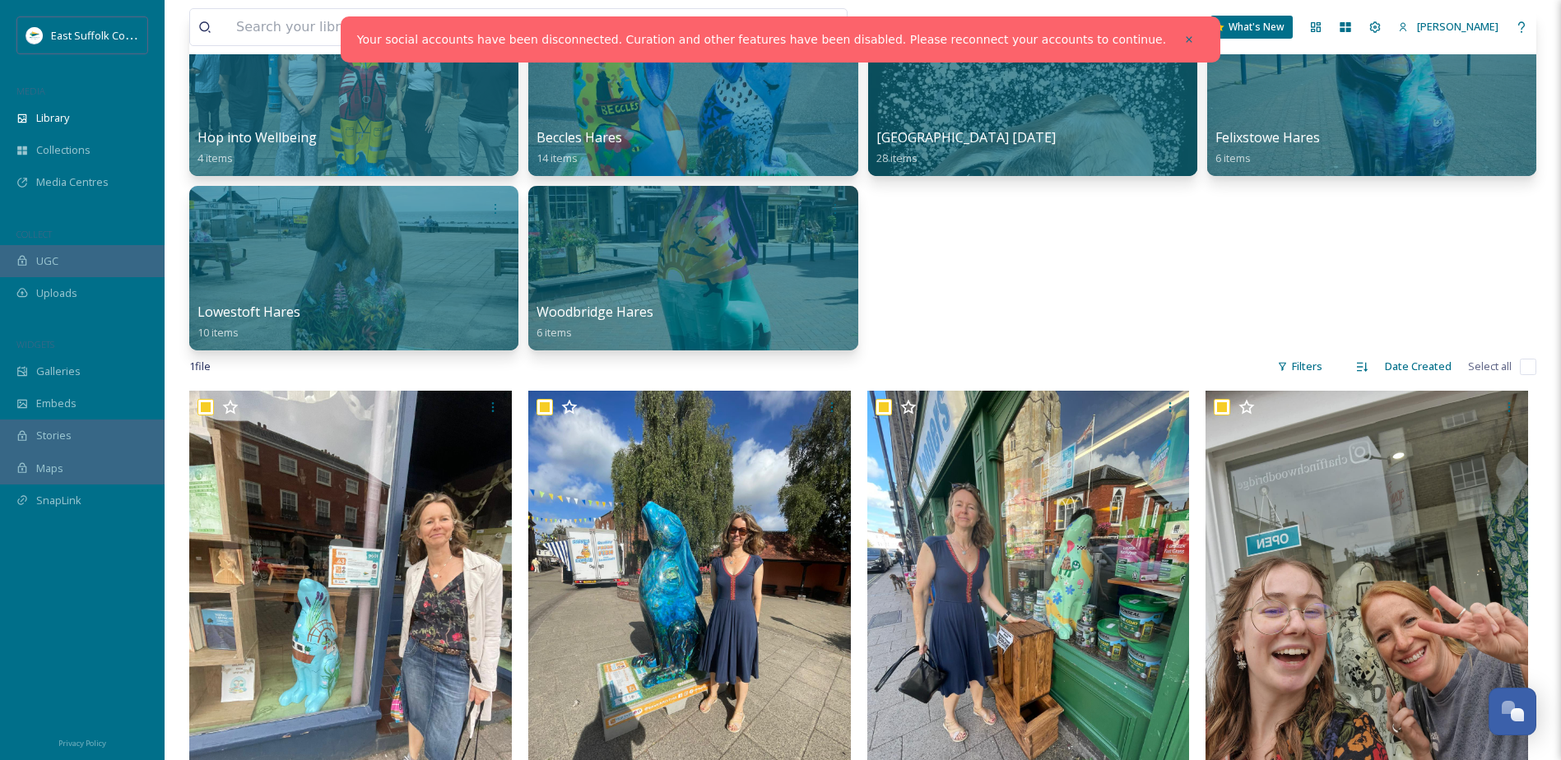
checkbox input "true"
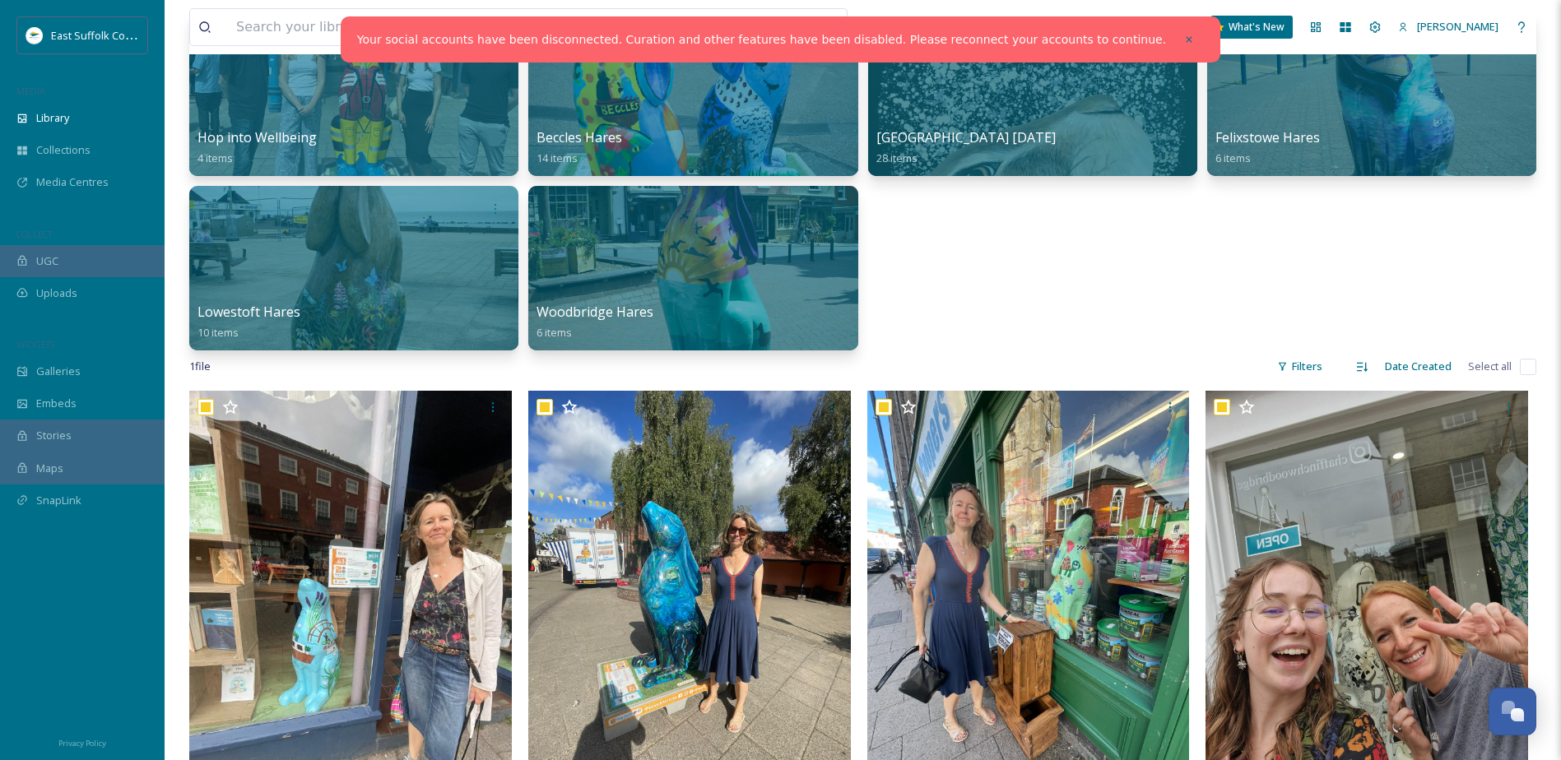
checkbox input "true"
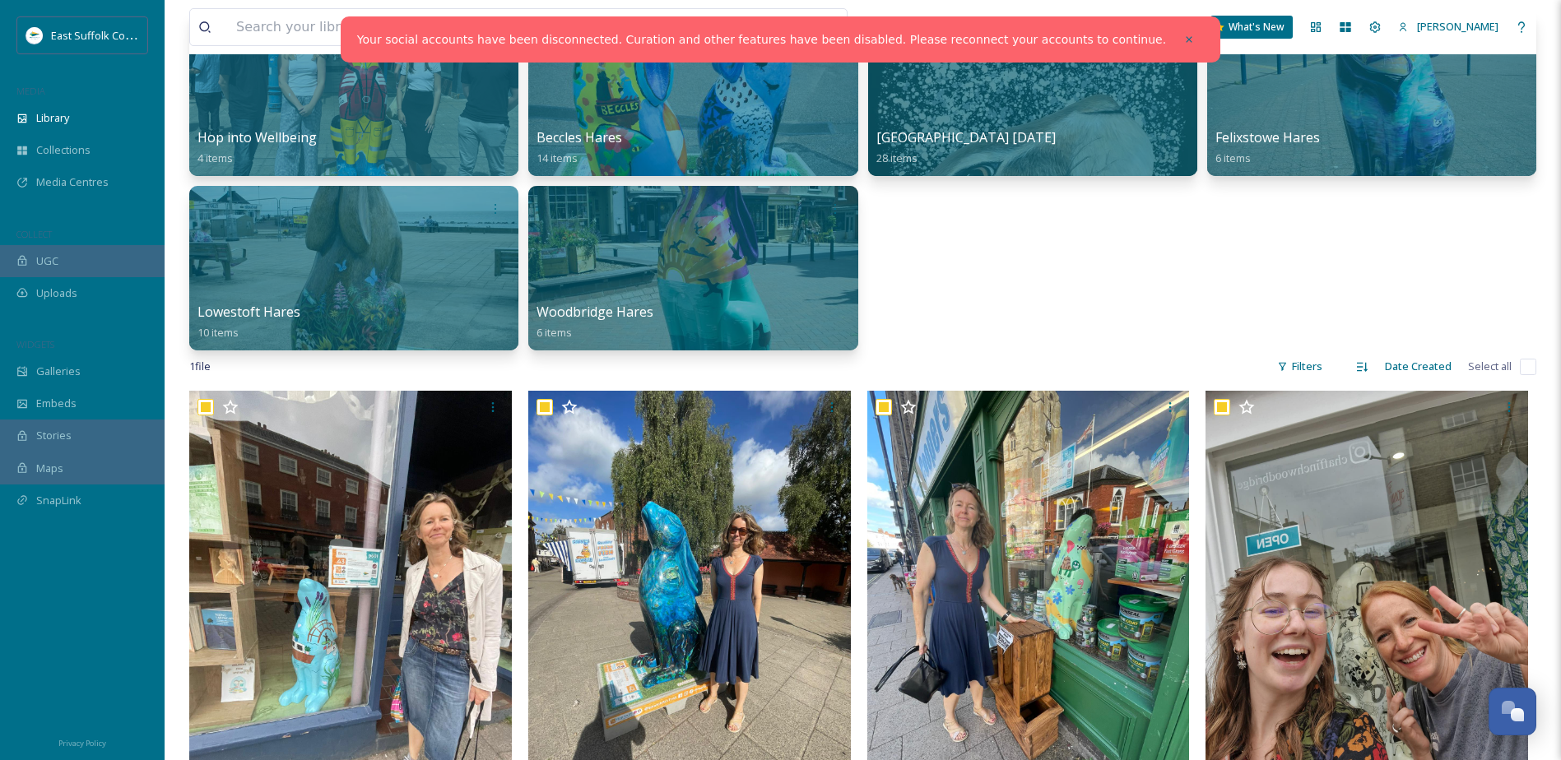
checkbox input "true"
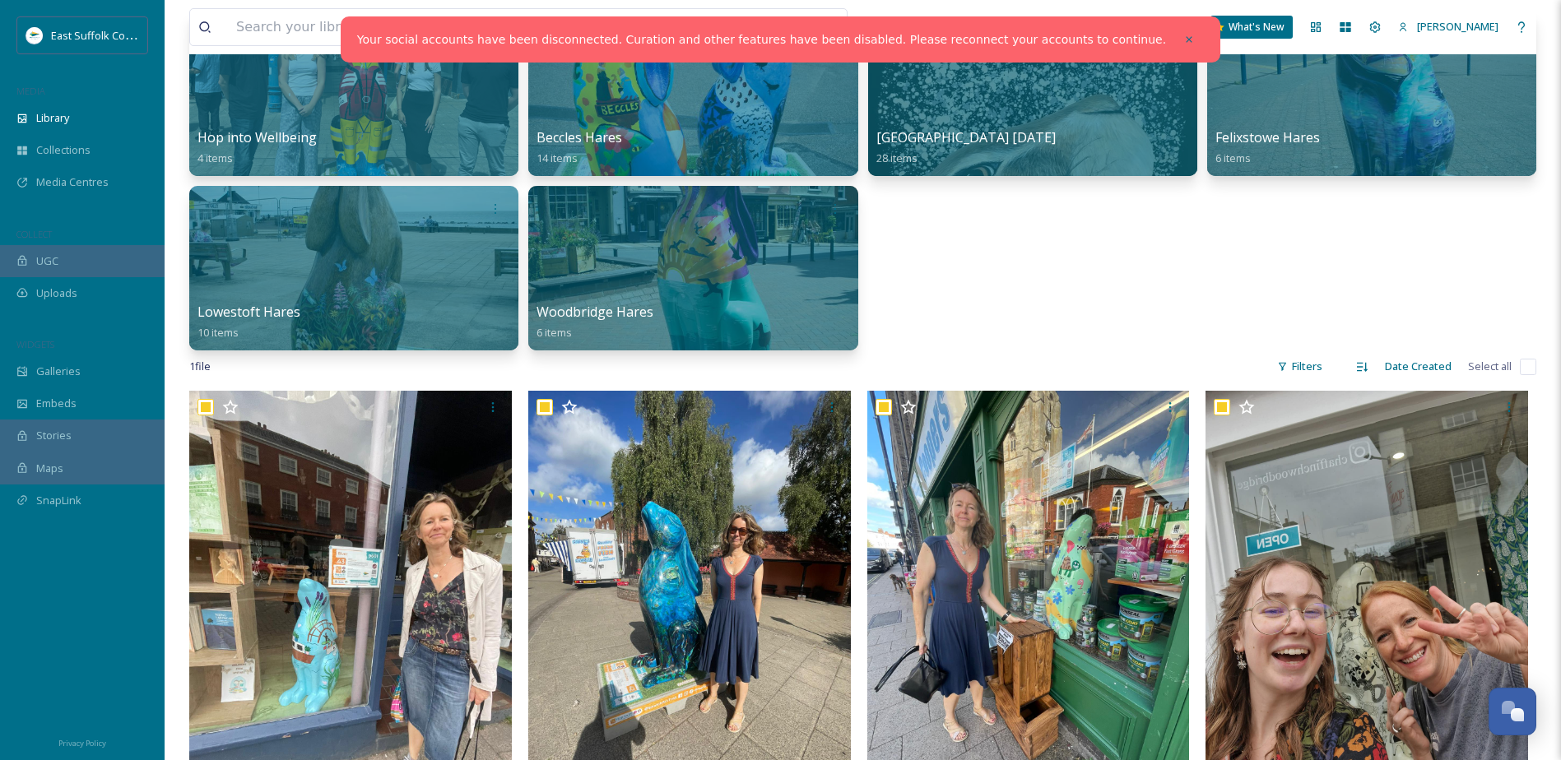
checkbox input "true"
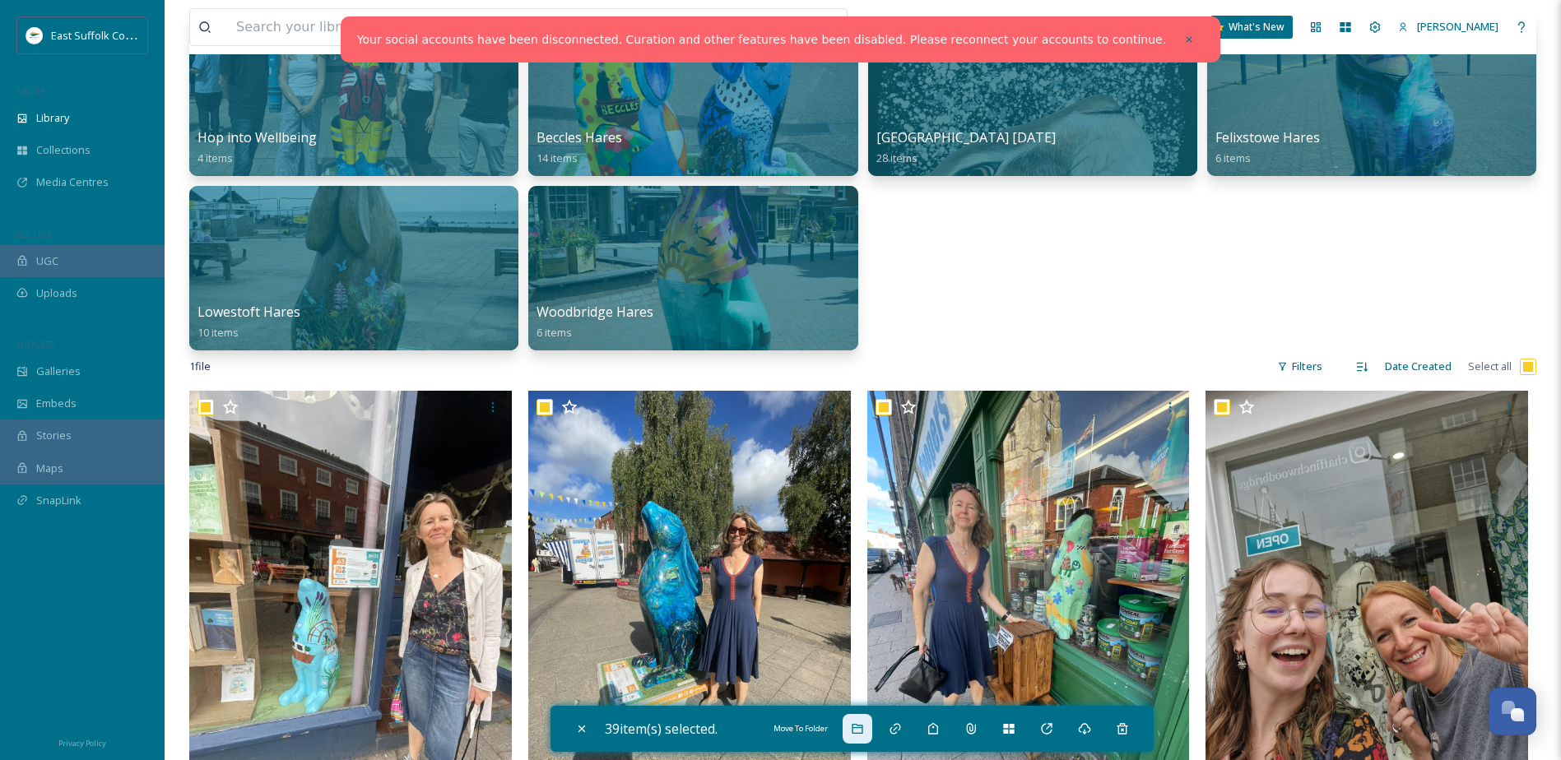
click at [862, 733] on icon at bounding box center [857, 729] width 11 height 10
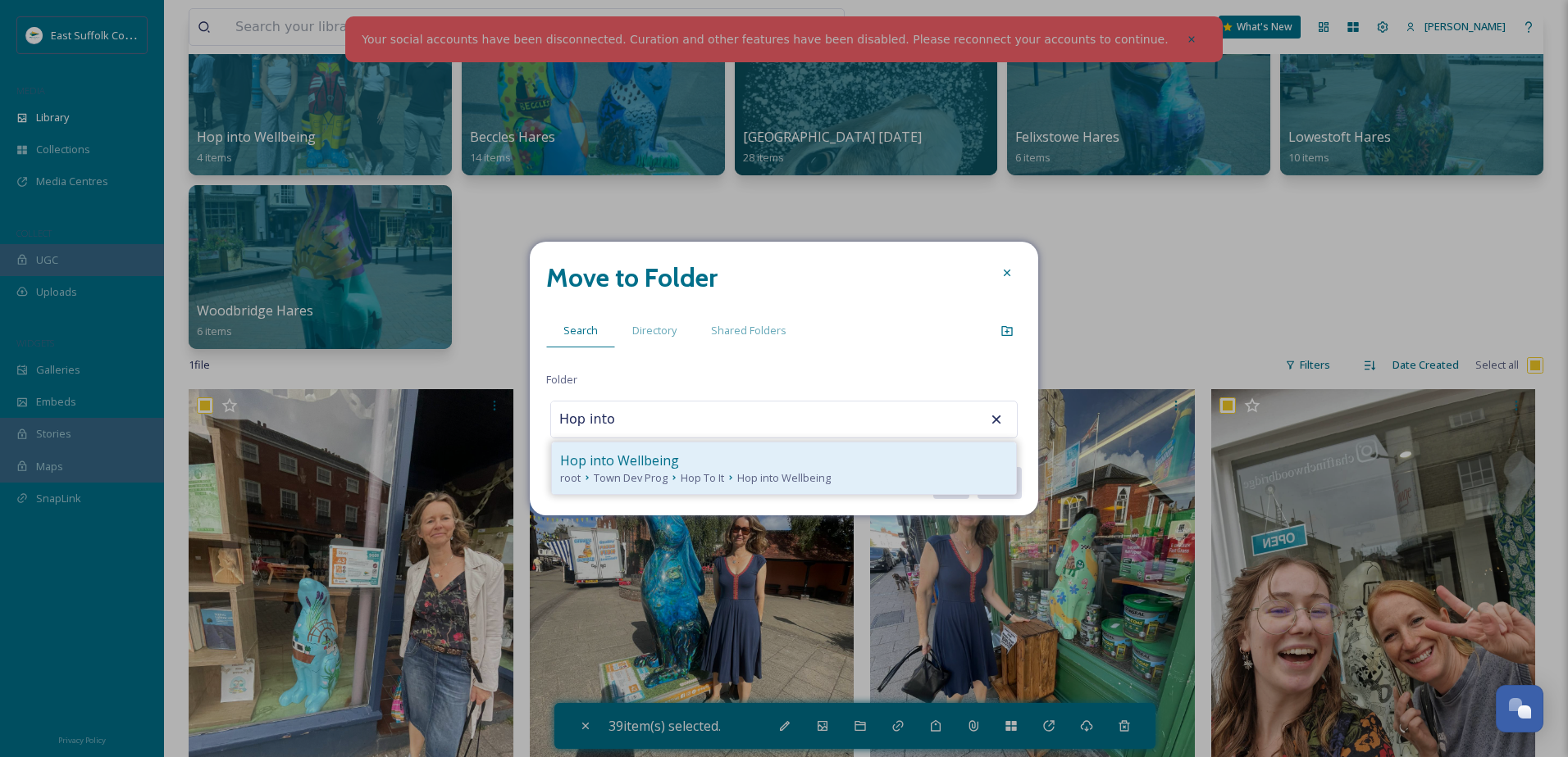
click at [697, 451] on div "Hop into Wellbeing" at bounding box center [783, 461] width 447 height 20
type input "Hop into Wellbeing"
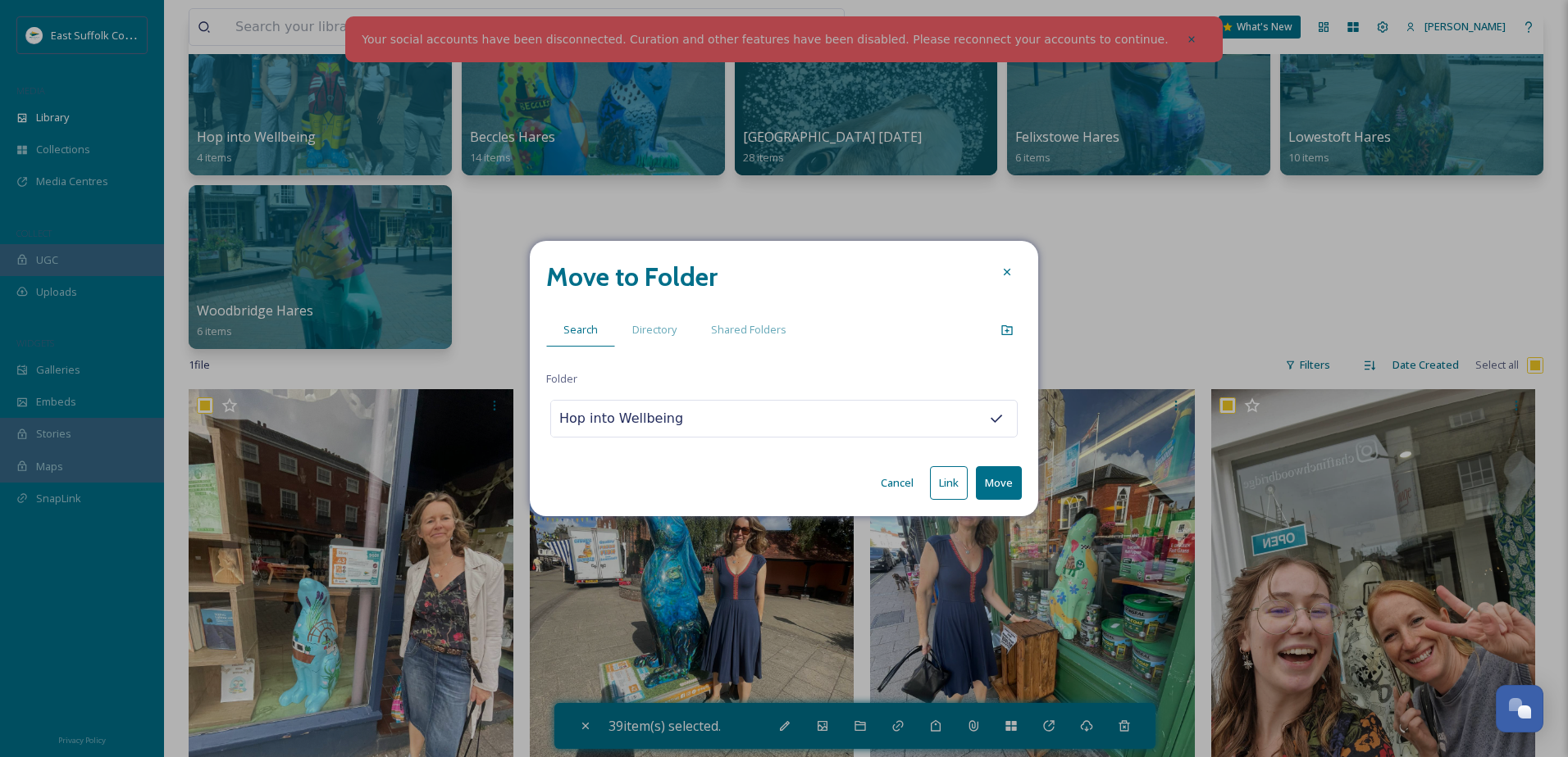
click at [1022, 490] on div "Move to Folder Search Directory Shared Folders Folder Hop into Wellbeing Cancel…" at bounding box center [784, 378] width 508 height 276
click at [1016, 488] on button "Move" at bounding box center [998, 483] width 46 height 34
checkbox input "false"
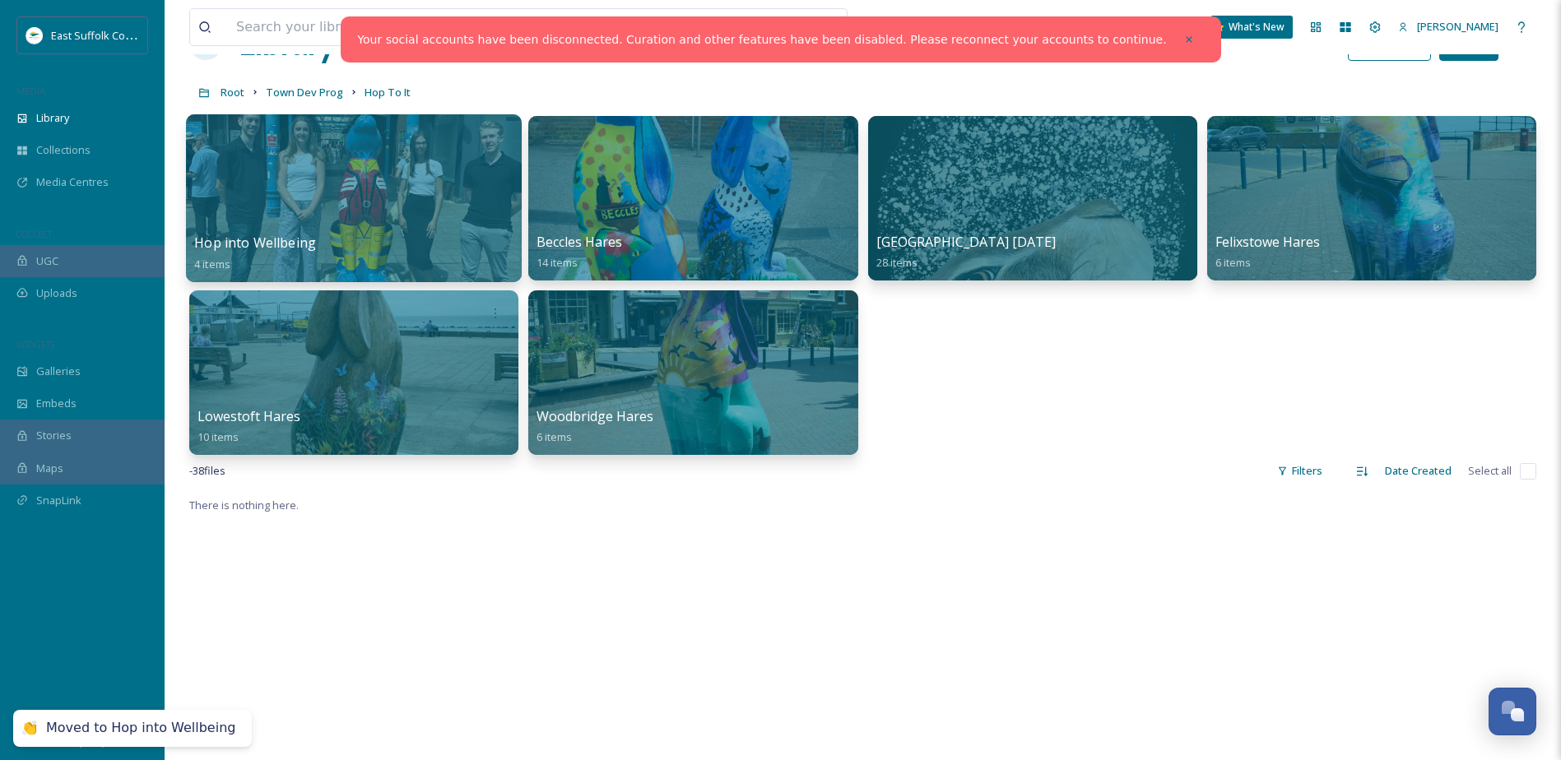
scroll to position [0, 0]
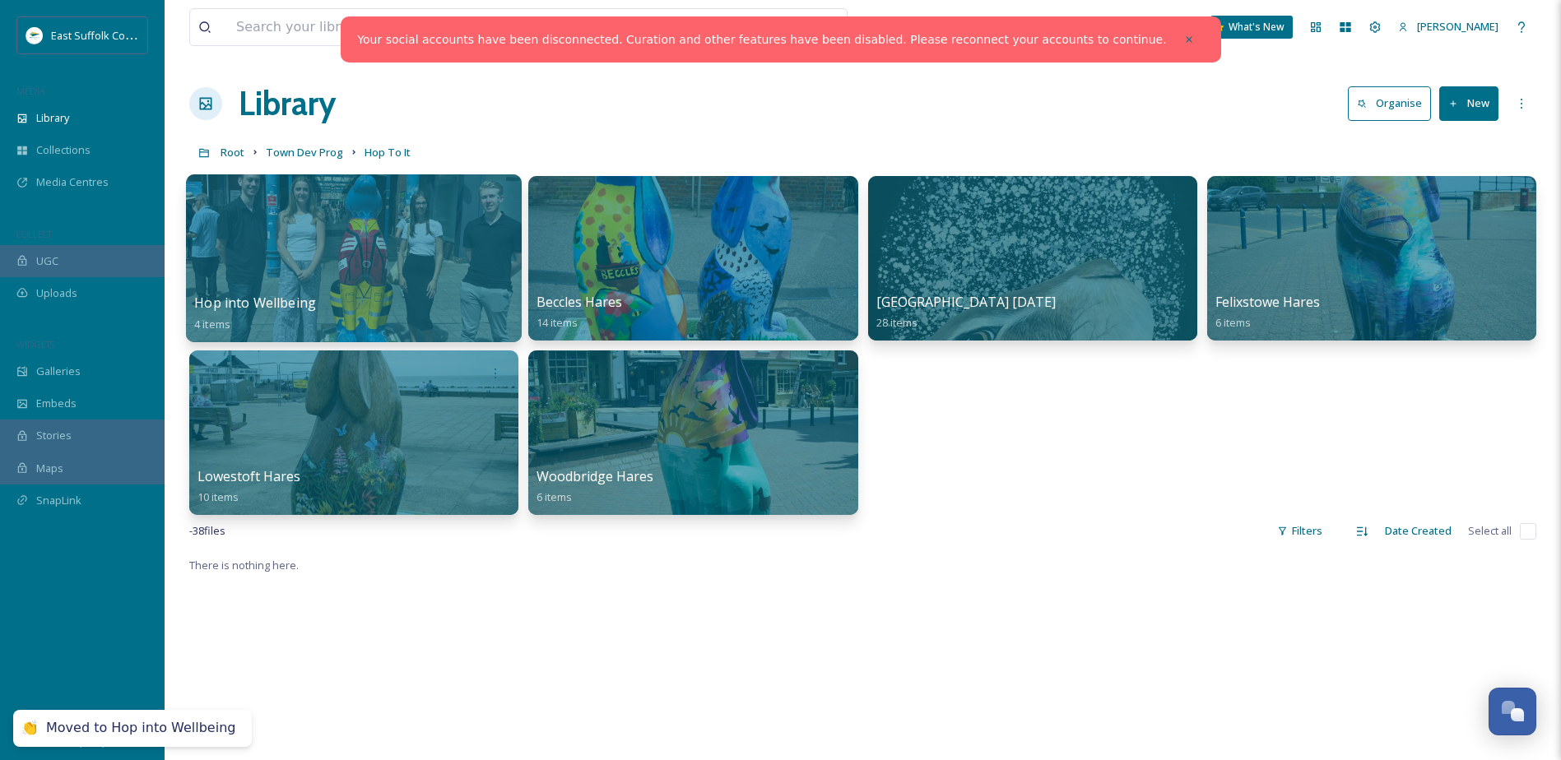
click at [258, 242] on div at bounding box center [354, 258] width 336 height 168
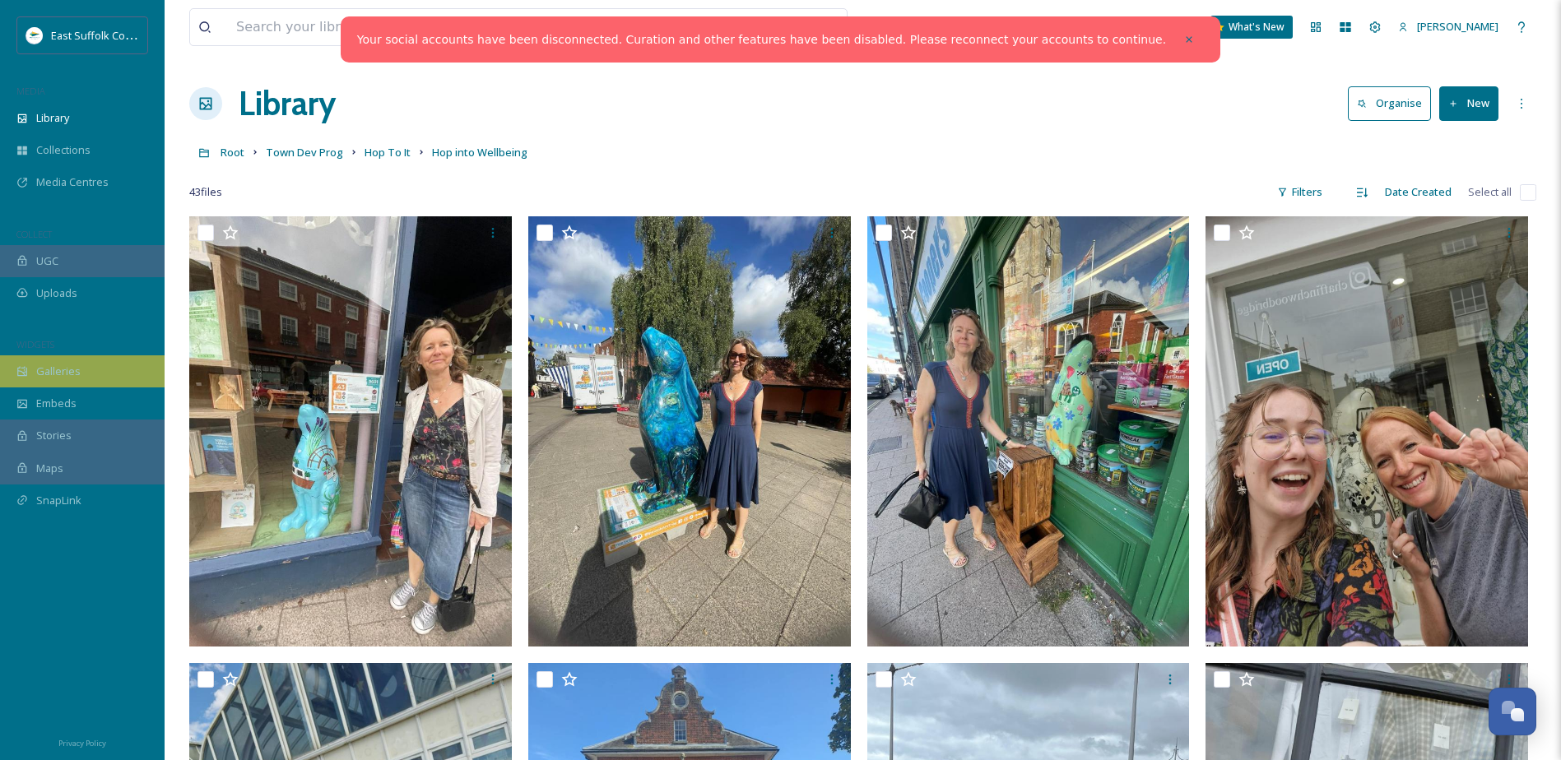
click at [53, 367] on span "Galleries" at bounding box center [58, 372] width 44 height 16
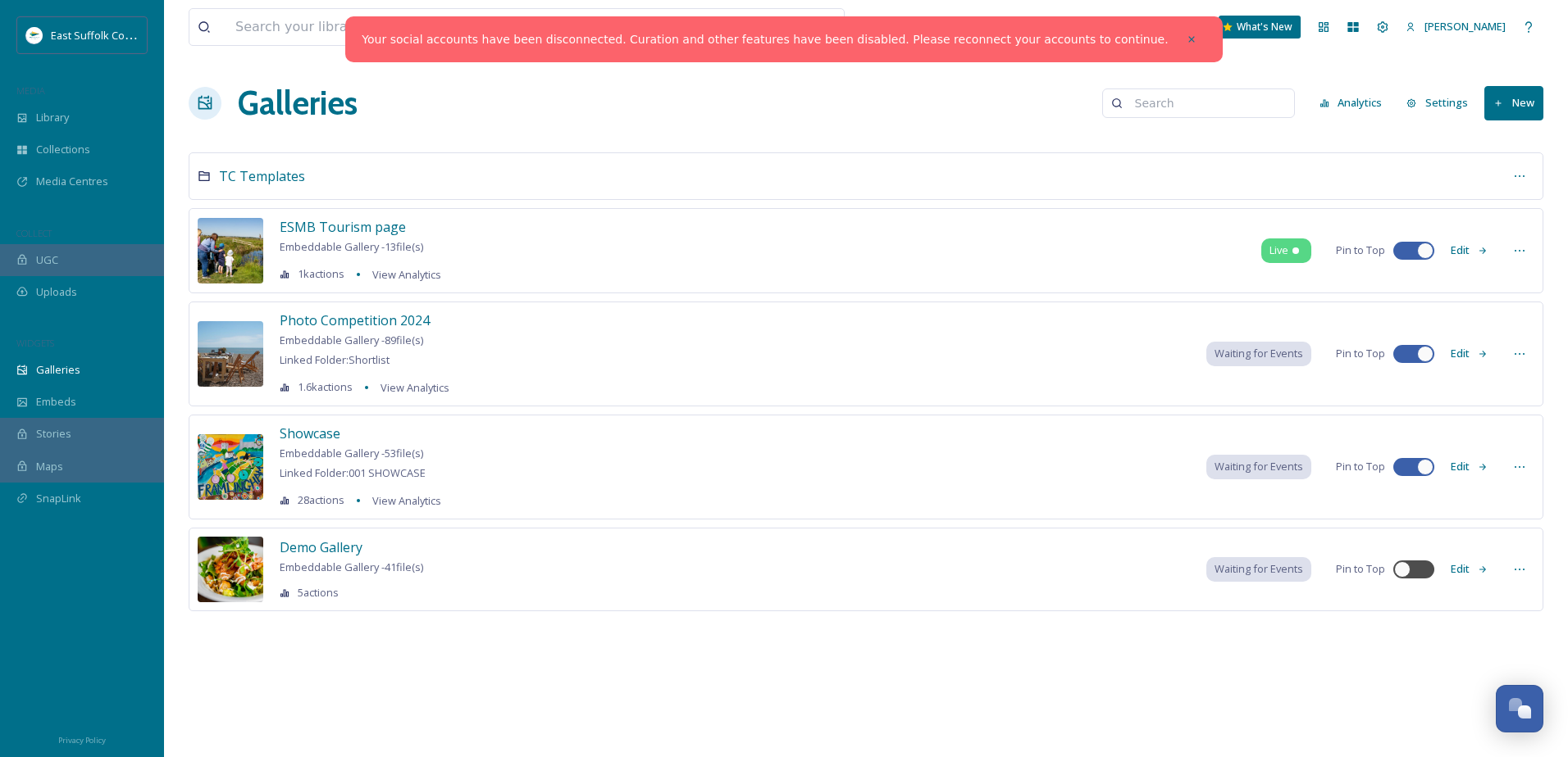
click at [1488, 103] on button "New" at bounding box center [1513, 103] width 59 height 34
click at [1498, 134] on div "Gallery" at bounding box center [1506, 141] width 72 height 32
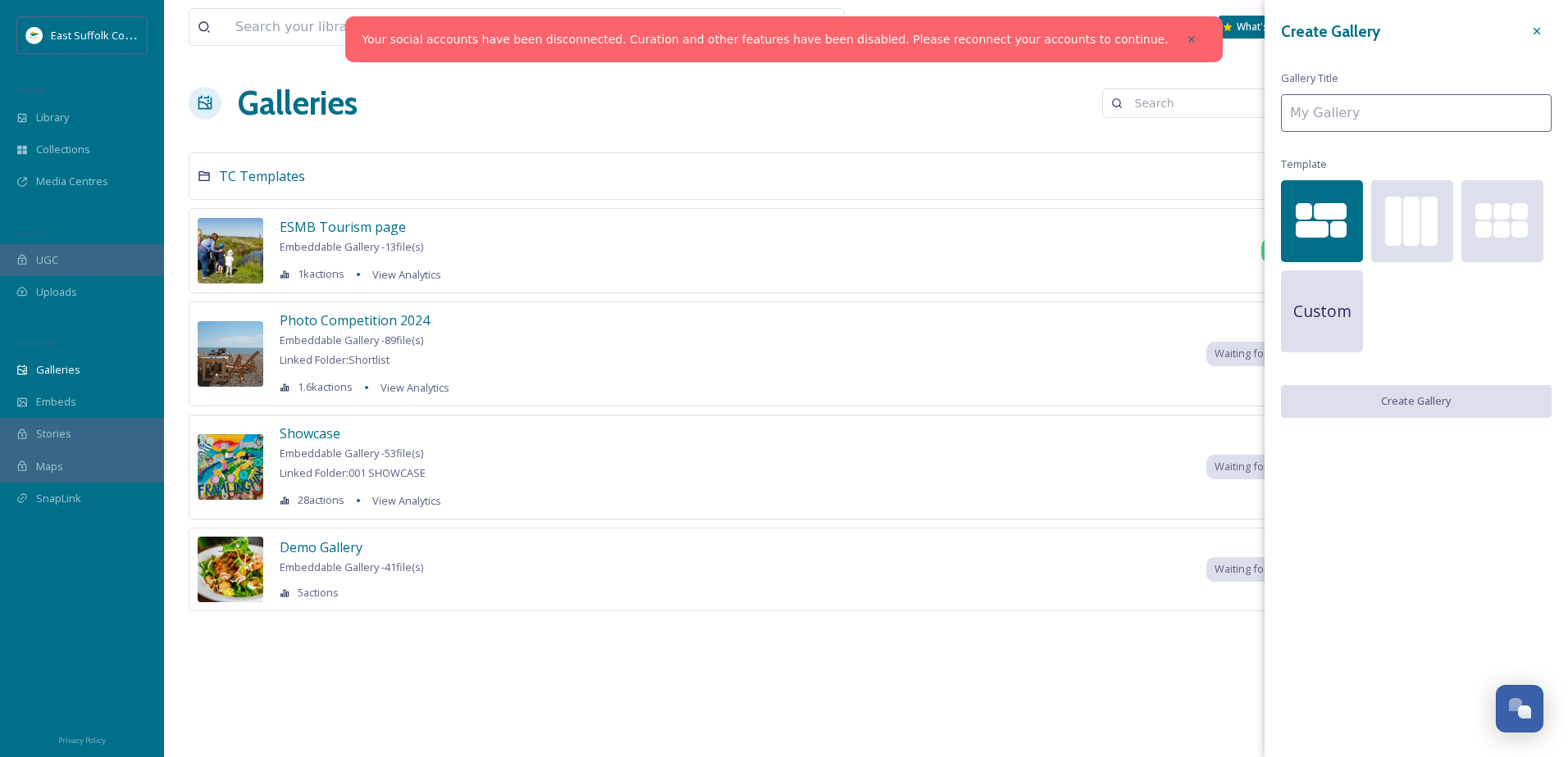
click at [1353, 114] on input at bounding box center [1416, 114] width 271 height 38
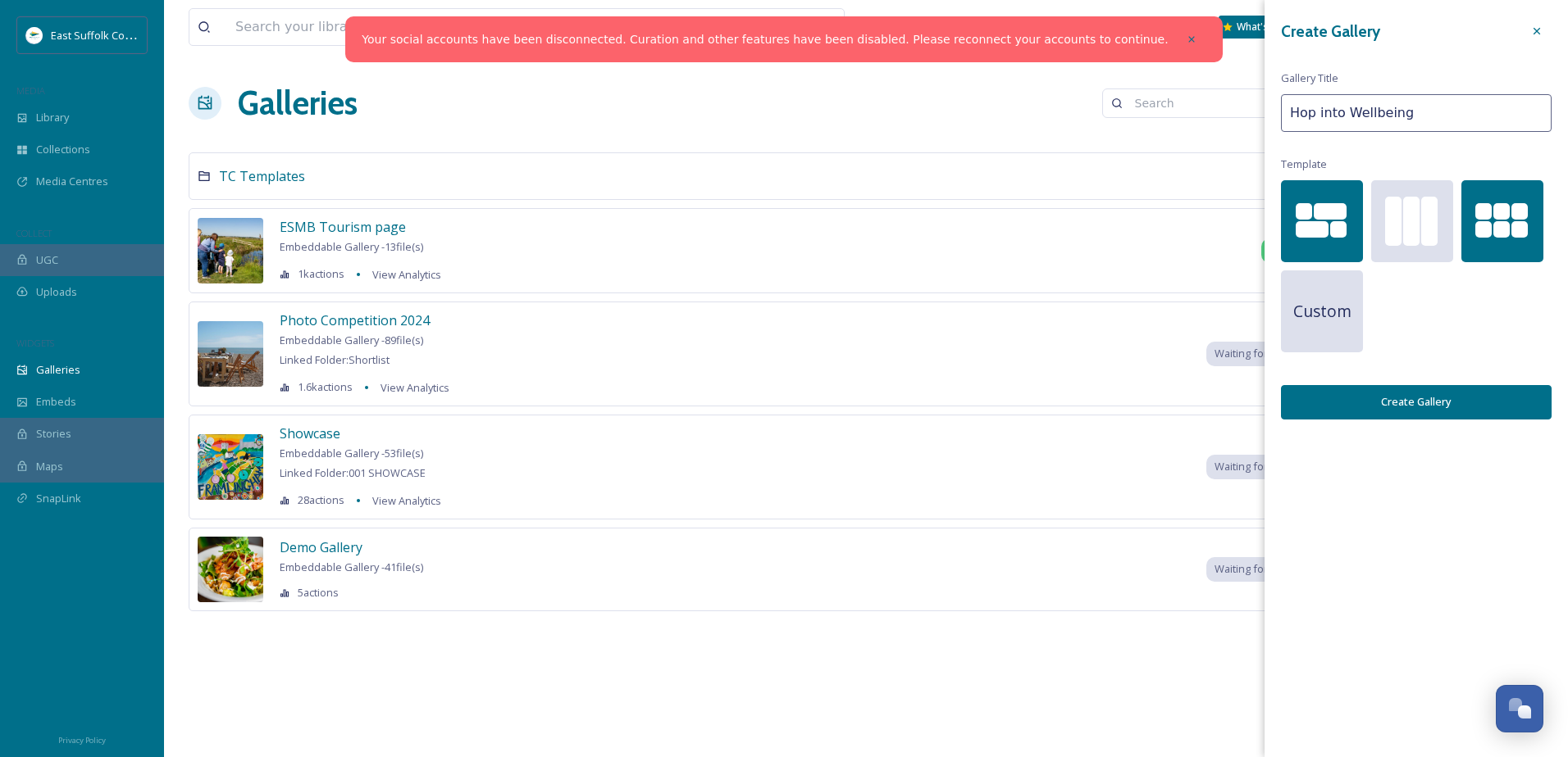
type input "Hop into Wellbeing"
click at [1515, 229] on div at bounding box center [1519, 229] width 16 height 16
click at [1410, 395] on button "Create Gallery" at bounding box center [1416, 402] width 271 height 34
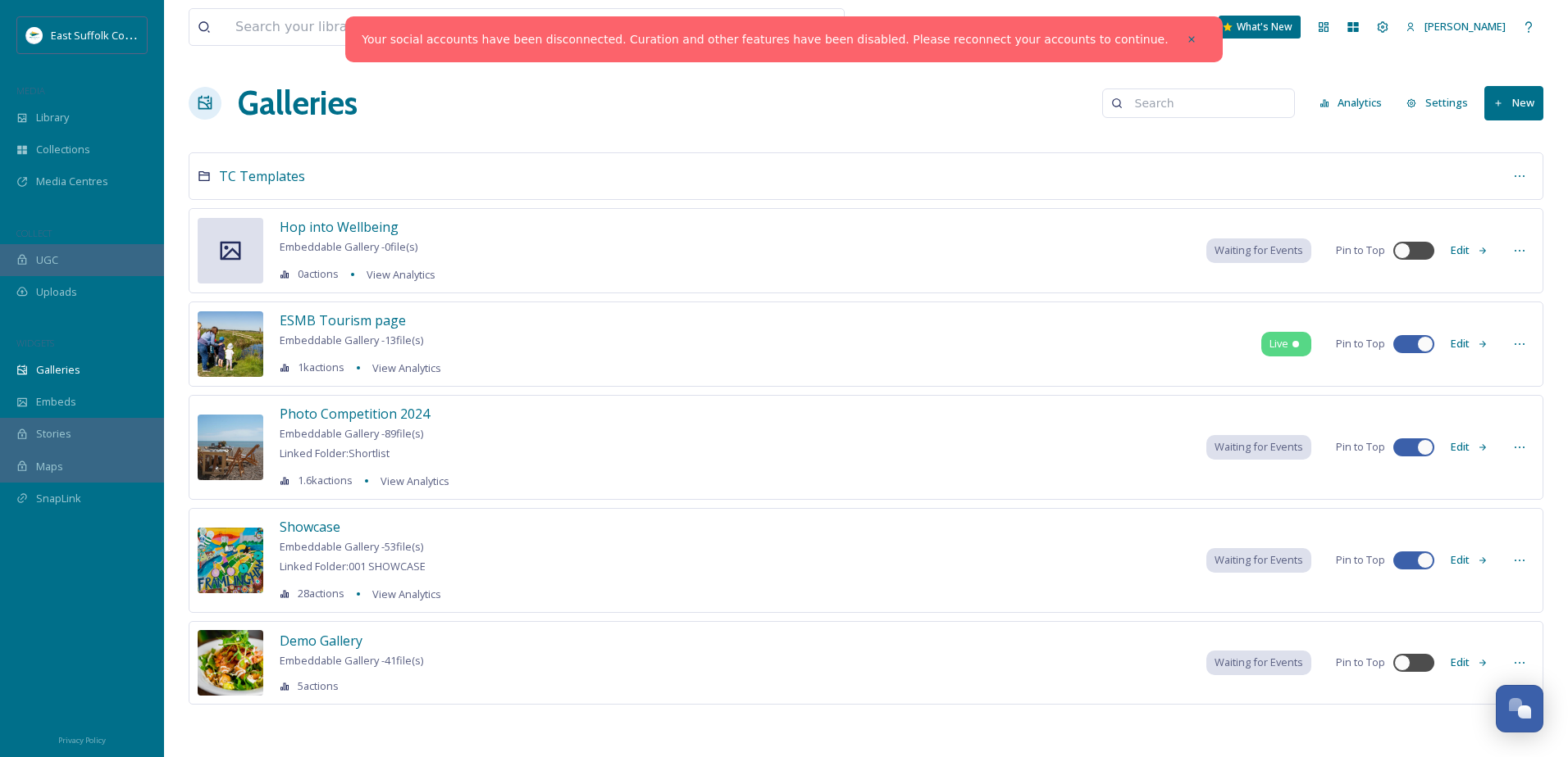
click at [1461, 256] on button "Edit" at bounding box center [1469, 250] width 54 height 32
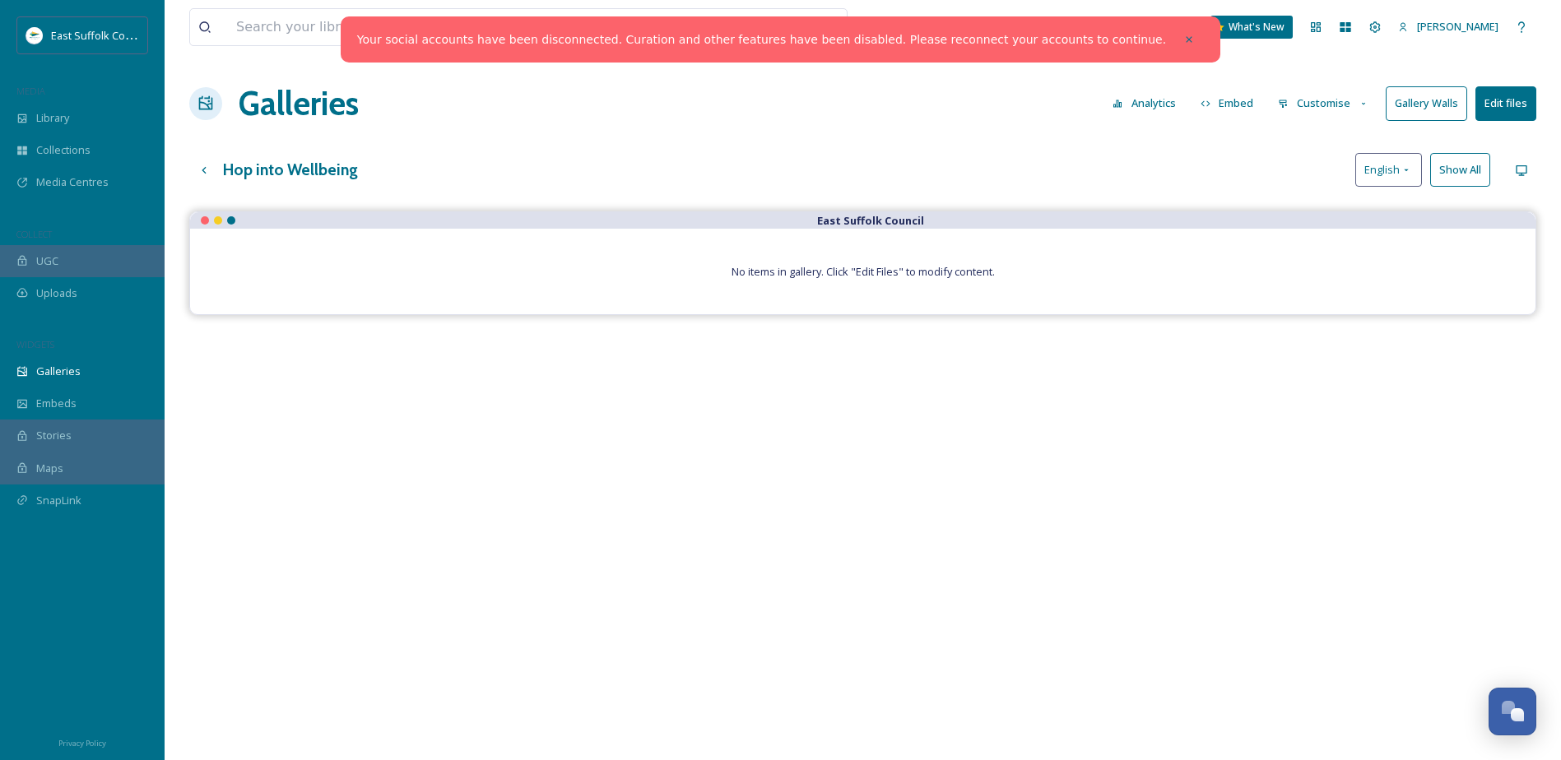
click at [1048, 267] on div "No items in gallery. Click "Edit Files" to modify content." at bounding box center [863, 272] width 1346 height 86
click at [1057, 266] on div "No items in gallery. Click "Edit Files" to modify content." at bounding box center [863, 272] width 1346 height 86
click at [904, 276] on span "No items in gallery. Click "Edit Files" to modify content." at bounding box center [863, 271] width 263 height 15
click at [1493, 101] on button "Edit files" at bounding box center [1506, 103] width 61 height 34
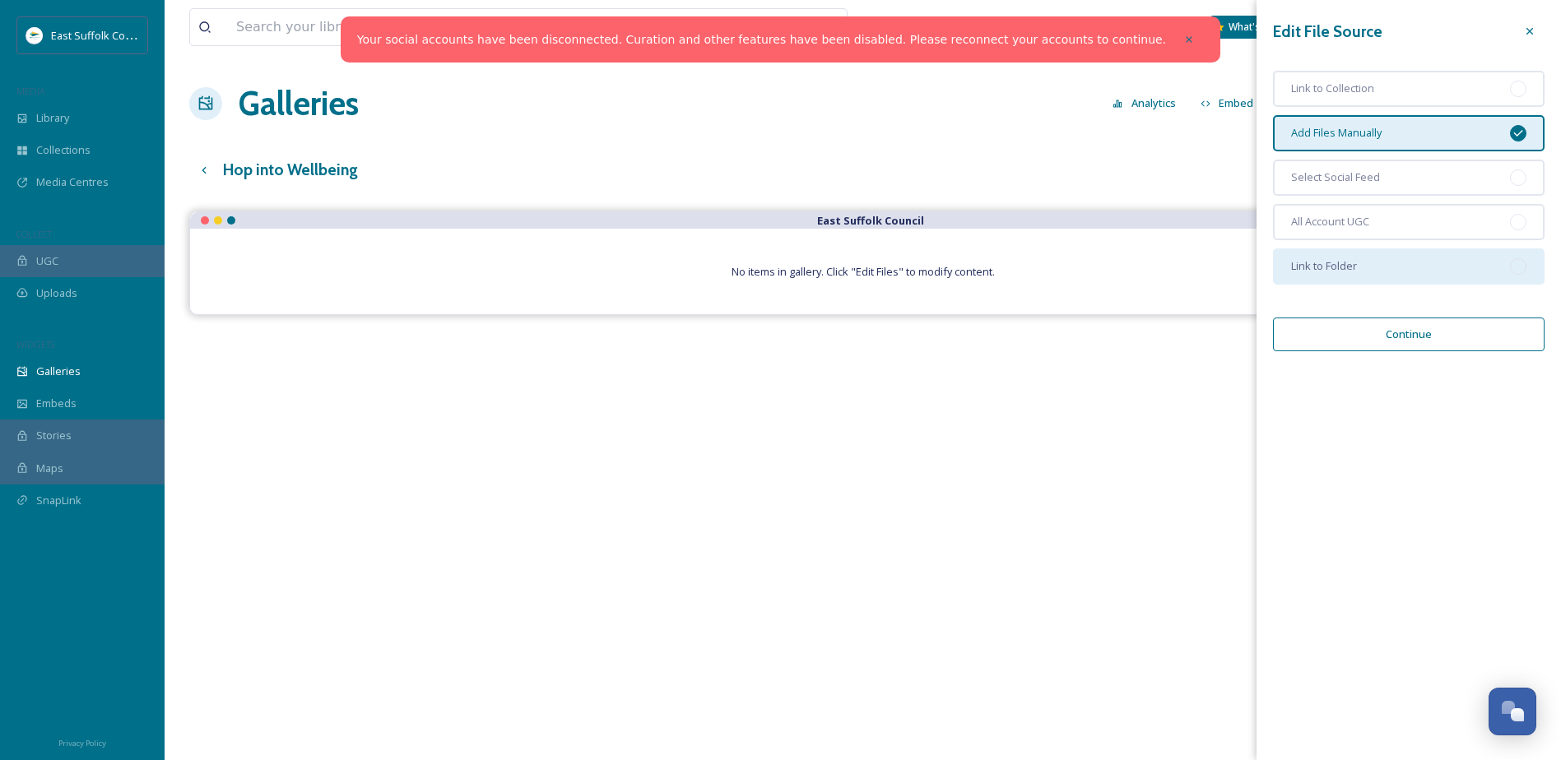
click at [1433, 258] on div "Link to Folder" at bounding box center [1409, 267] width 272 height 36
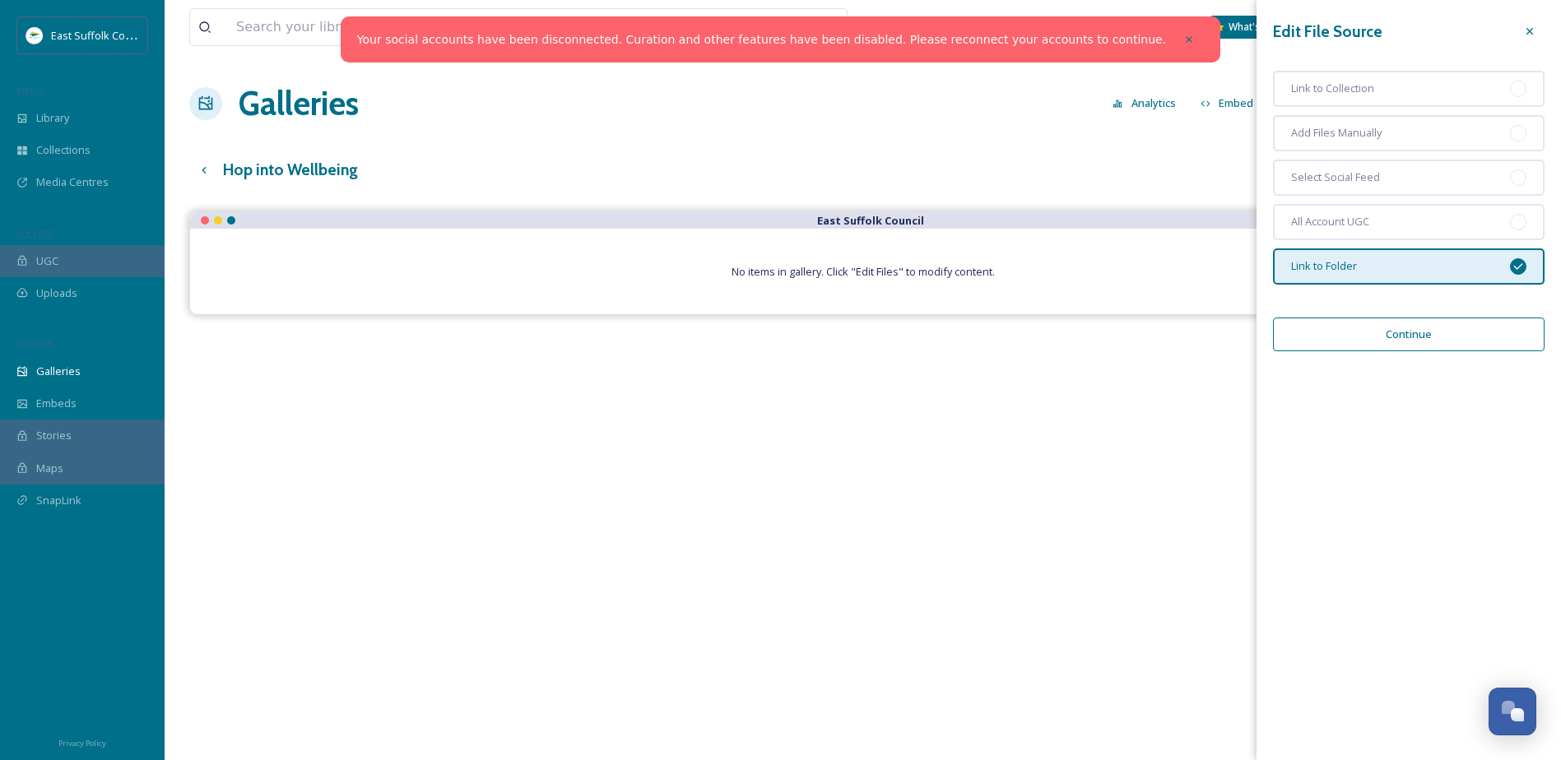
click at [1412, 328] on button "Continue" at bounding box center [1409, 335] width 272 height 34
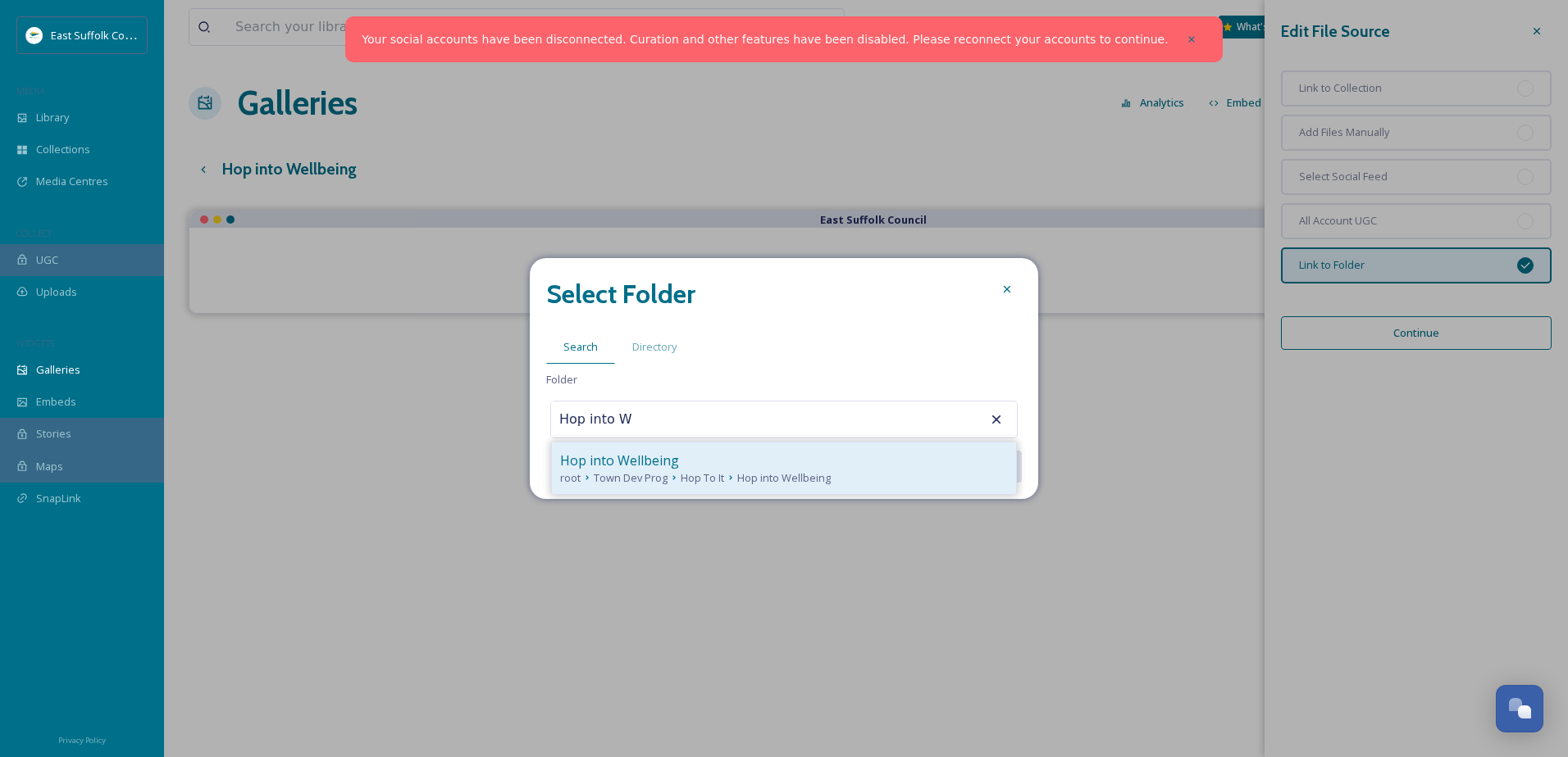
click at [776, 447] on div "Hop into Wellbeing root Town Dev Prog Hop To It Hop into Wellbeing" at bounding box center [784, 468] width 464 height 52
type input "Hop into Wellbeing"
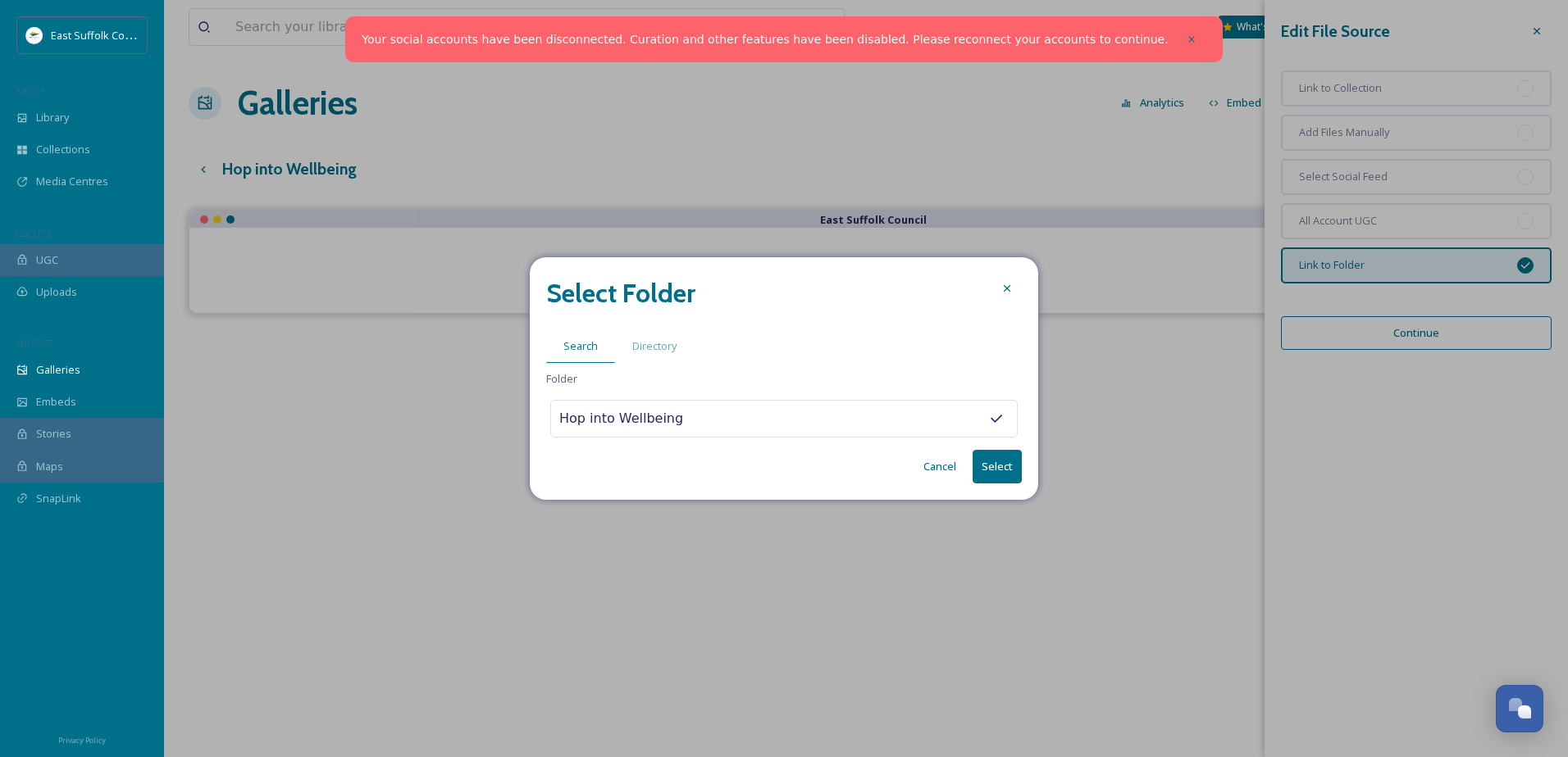
click at [992, 465] on button "Select" at bounding box center [996, 467] width 49 height 34
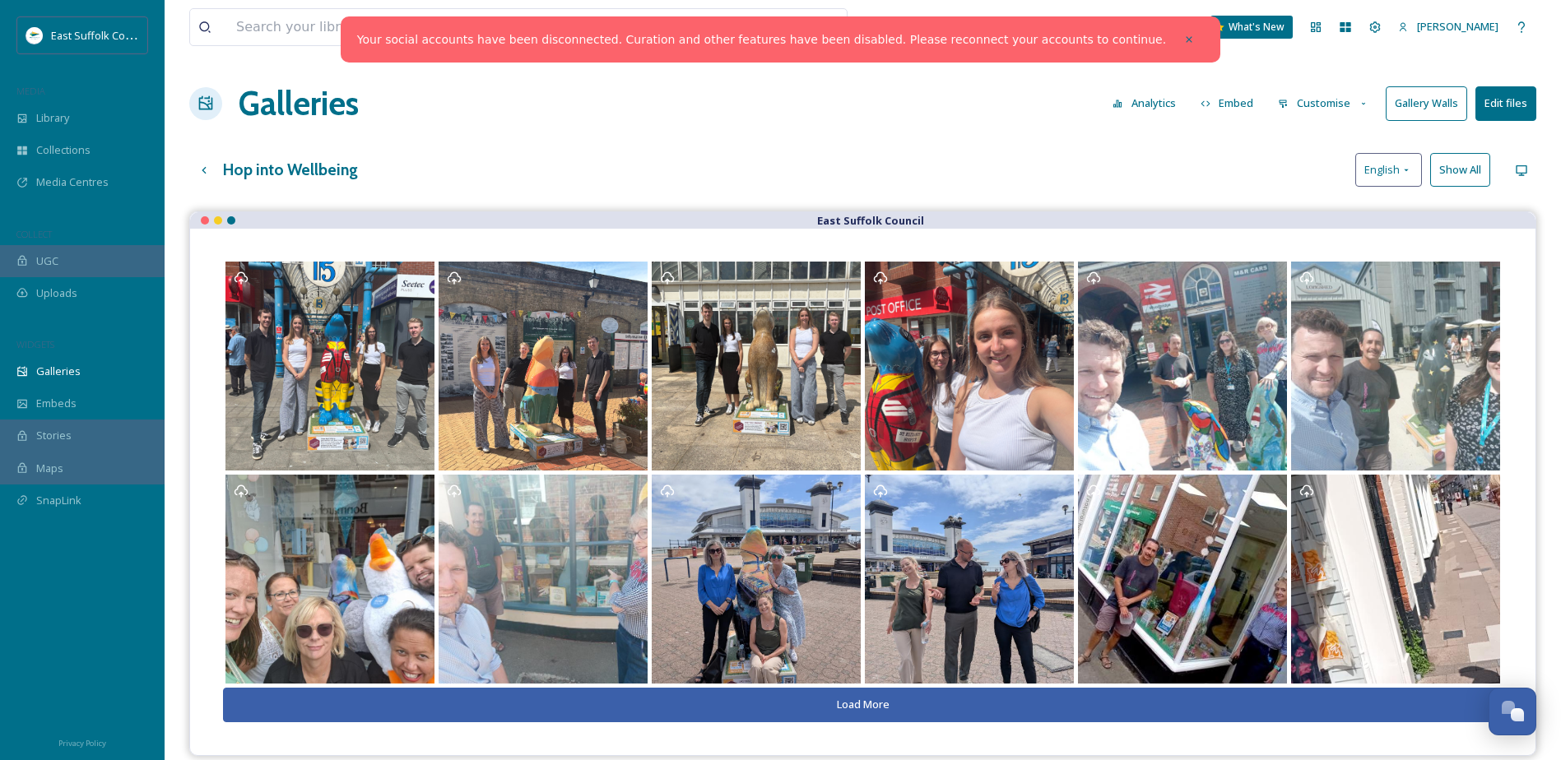
click at [842, 704] on button "Load More" at bounding box center [863, 705] width 1280 height 34
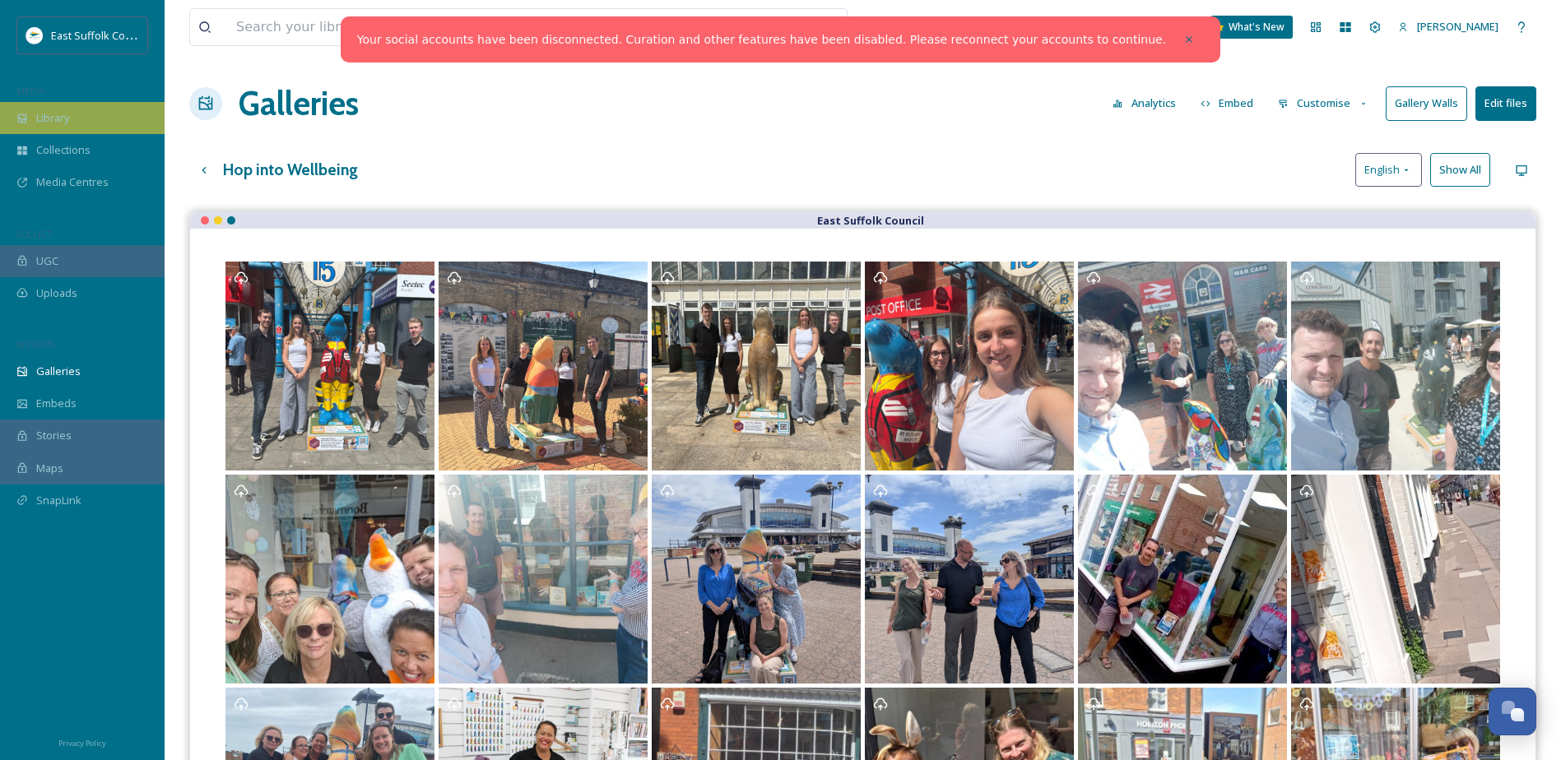
click at [66, 124] on span "Library" at bounding box center [52, 118] width 33 height 16
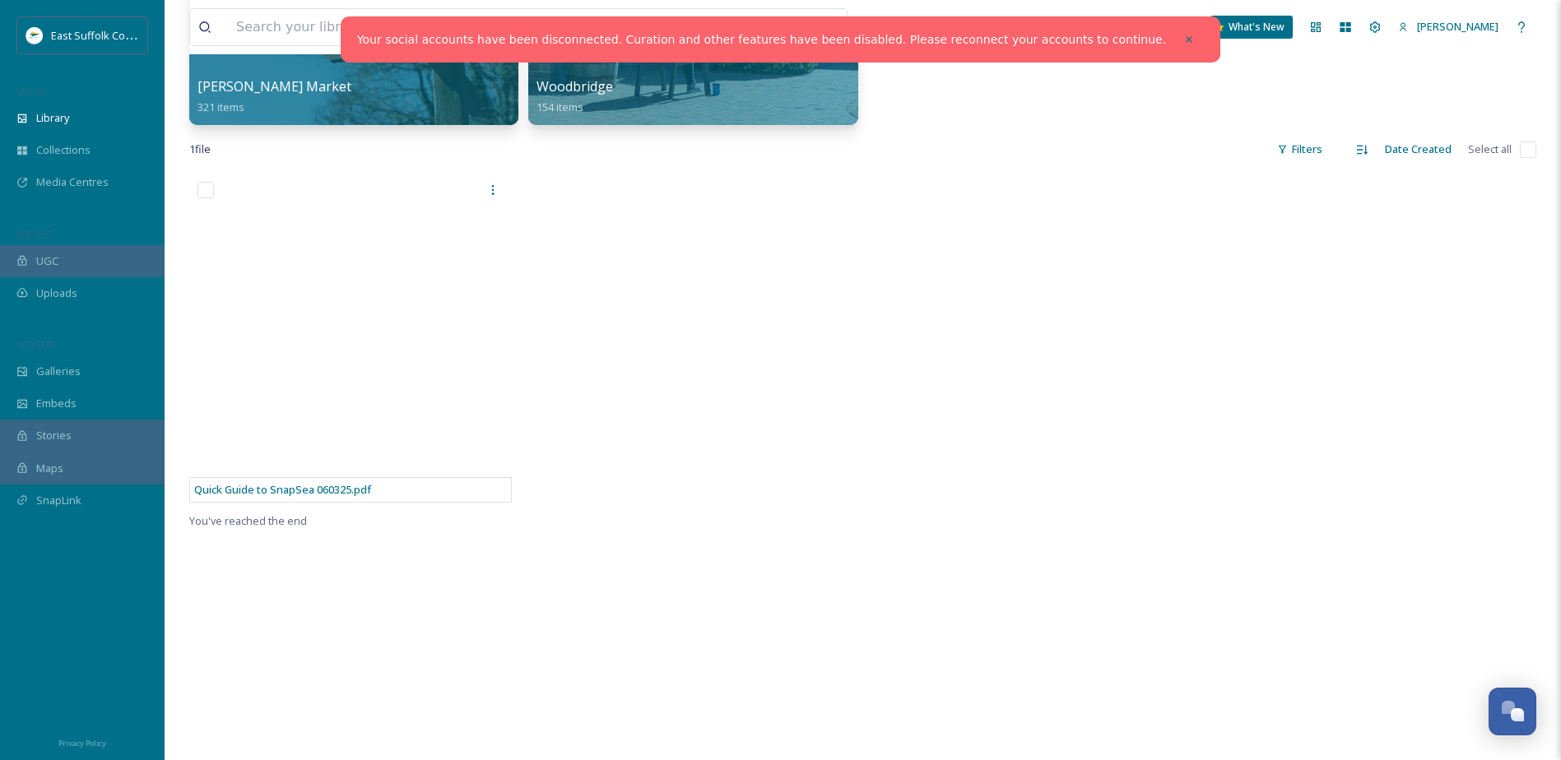
scroll to position [905, 0]
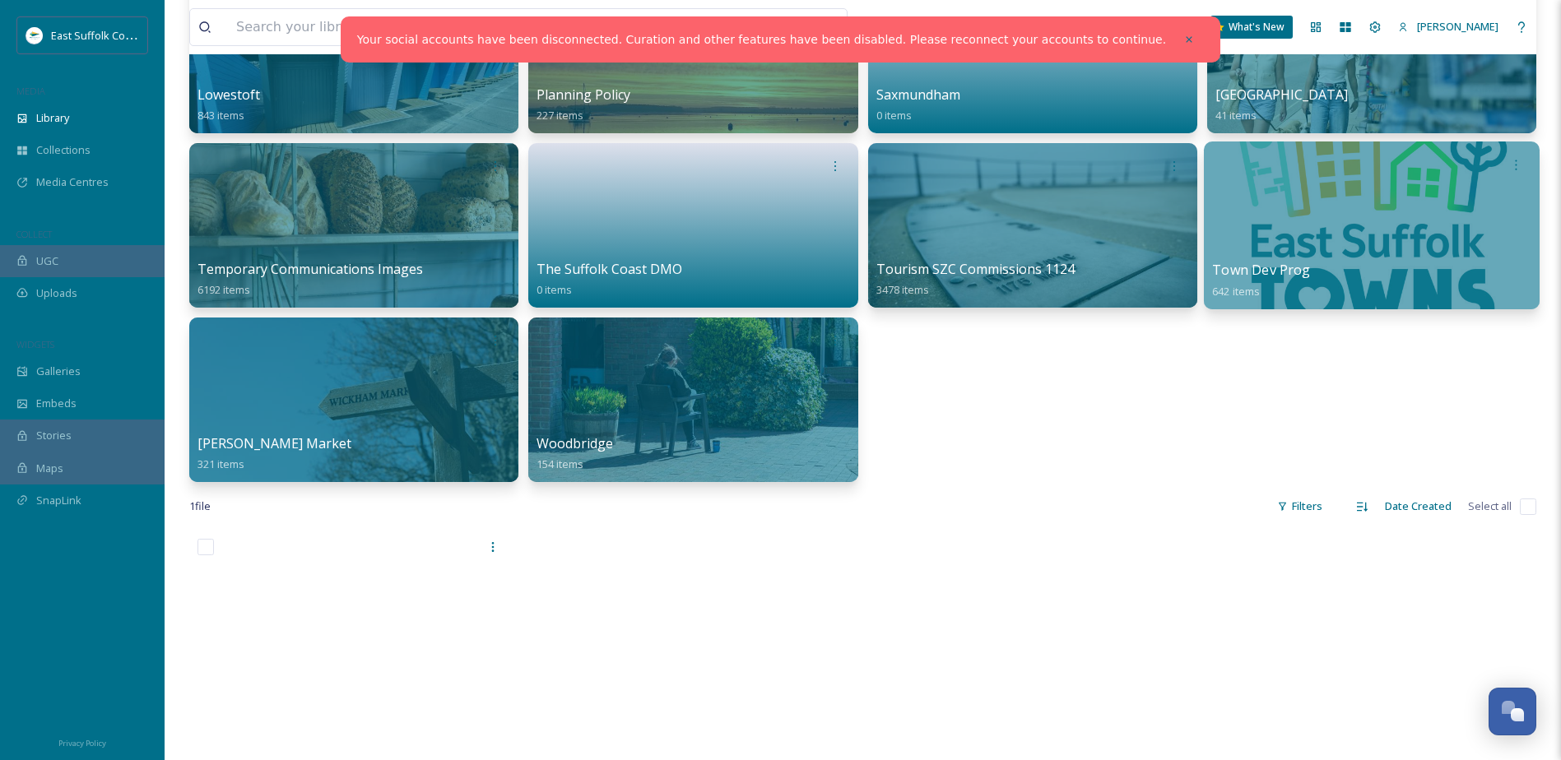
click at [1430, 259] on div at bounding box center [1372, 226] width 336 height 168
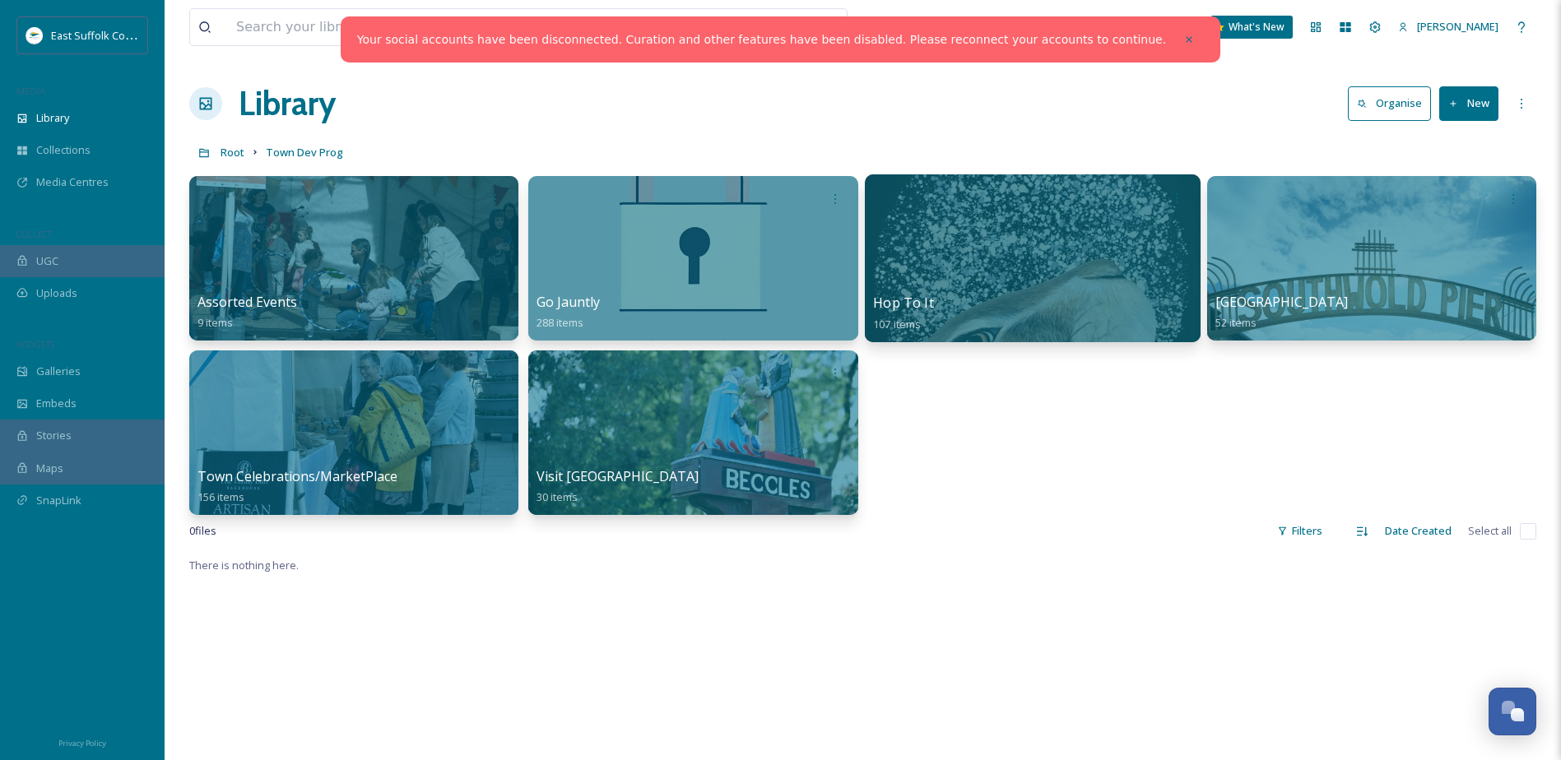
click at [1007, 285] on div at bounding box center [1032, 258] width 336 height 168
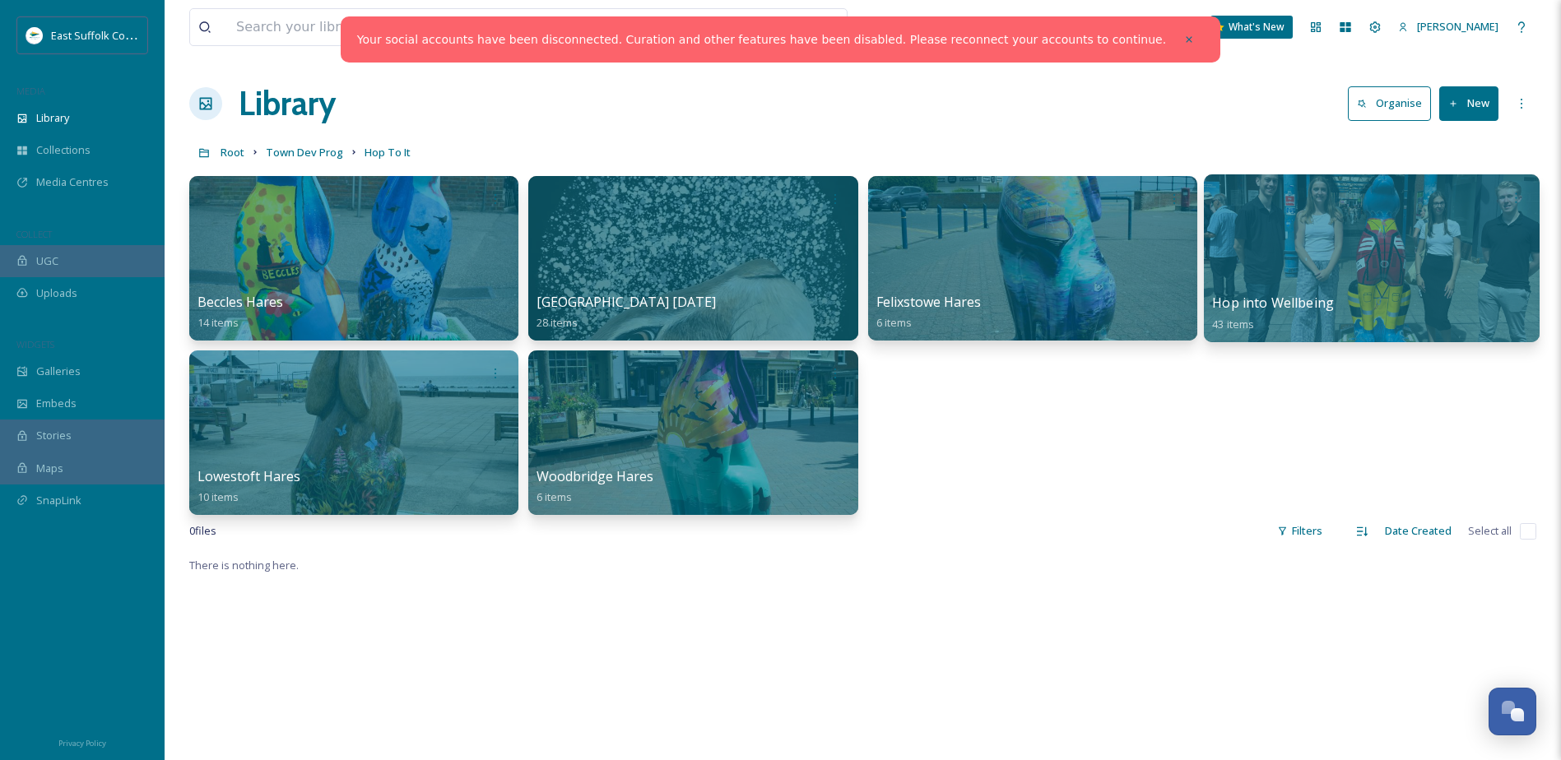
click at [1304, 236] on div at bounding box center [1372, 258] width 336 height 168
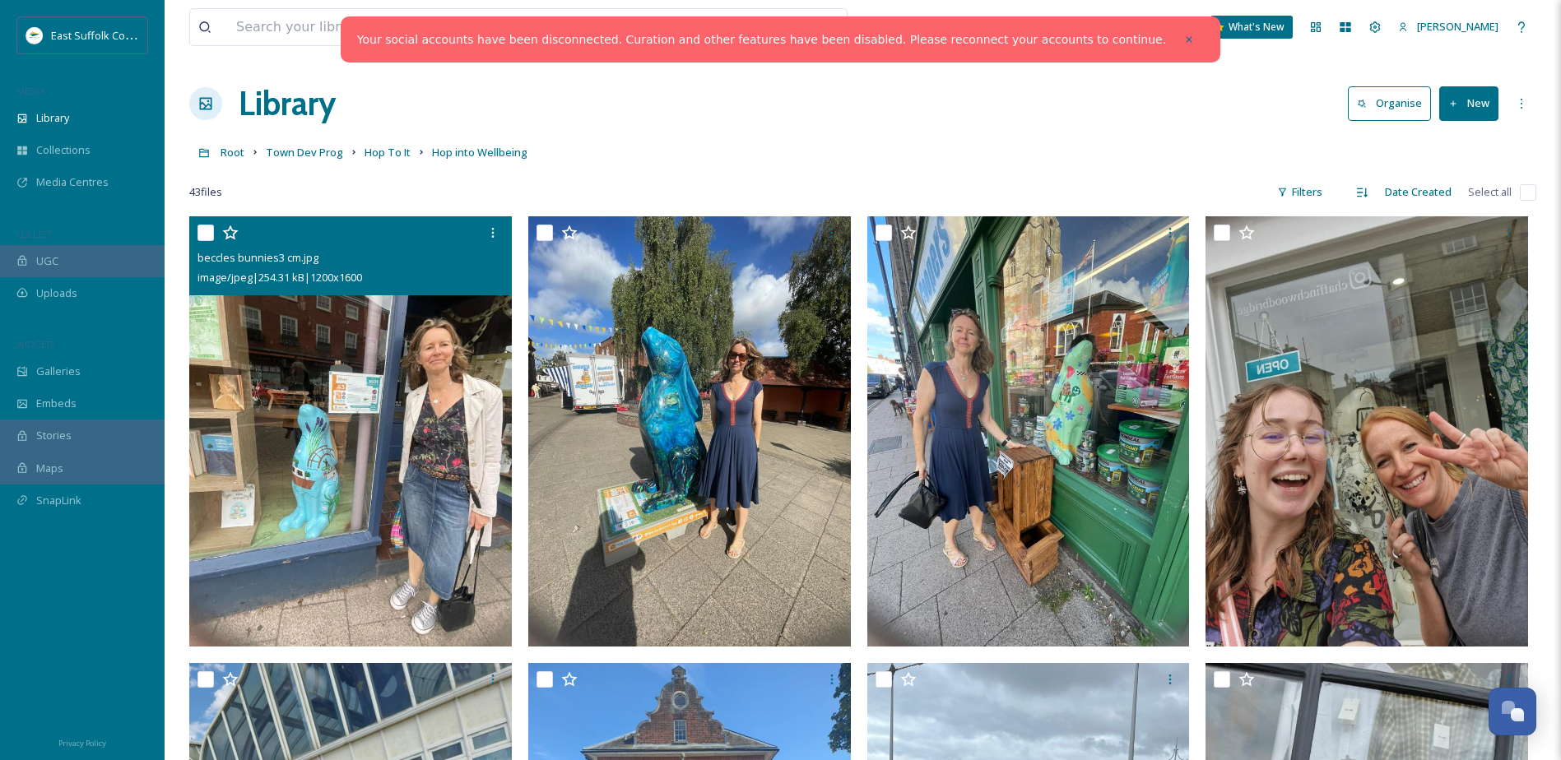
click at [281, 400] on img at bounding box center [350, 431] width 323 height 430
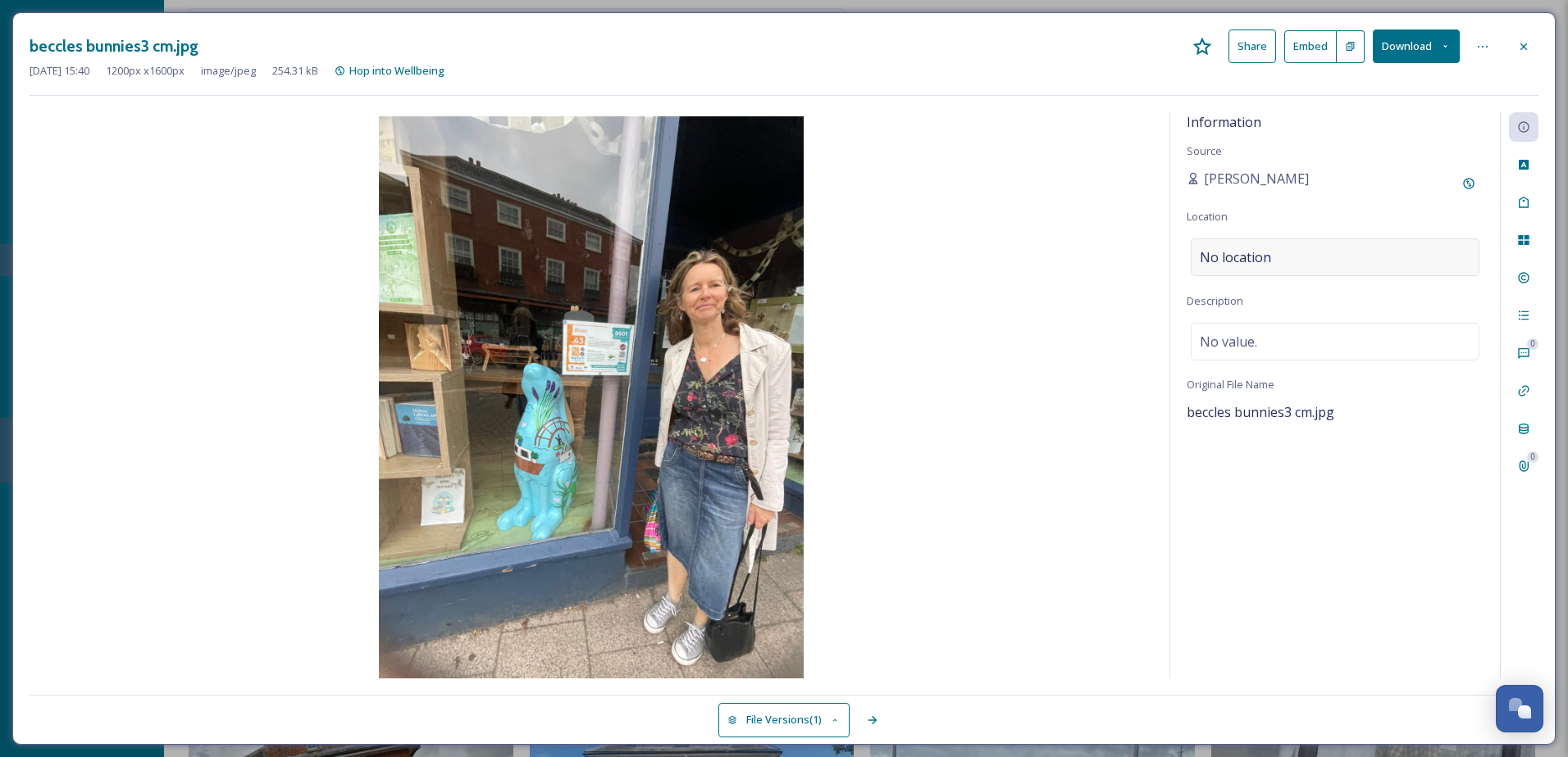
click at [1366, 252] on div "No location" at bounding box center [1335, 257] width 289 height 38
click at [1366, 255] on input at bounding box center [1335, 257] width 287 height 36
type input "Beccles"
click at [1520, 42] on icon at bounding box center [1523, 46] width 13 height 13
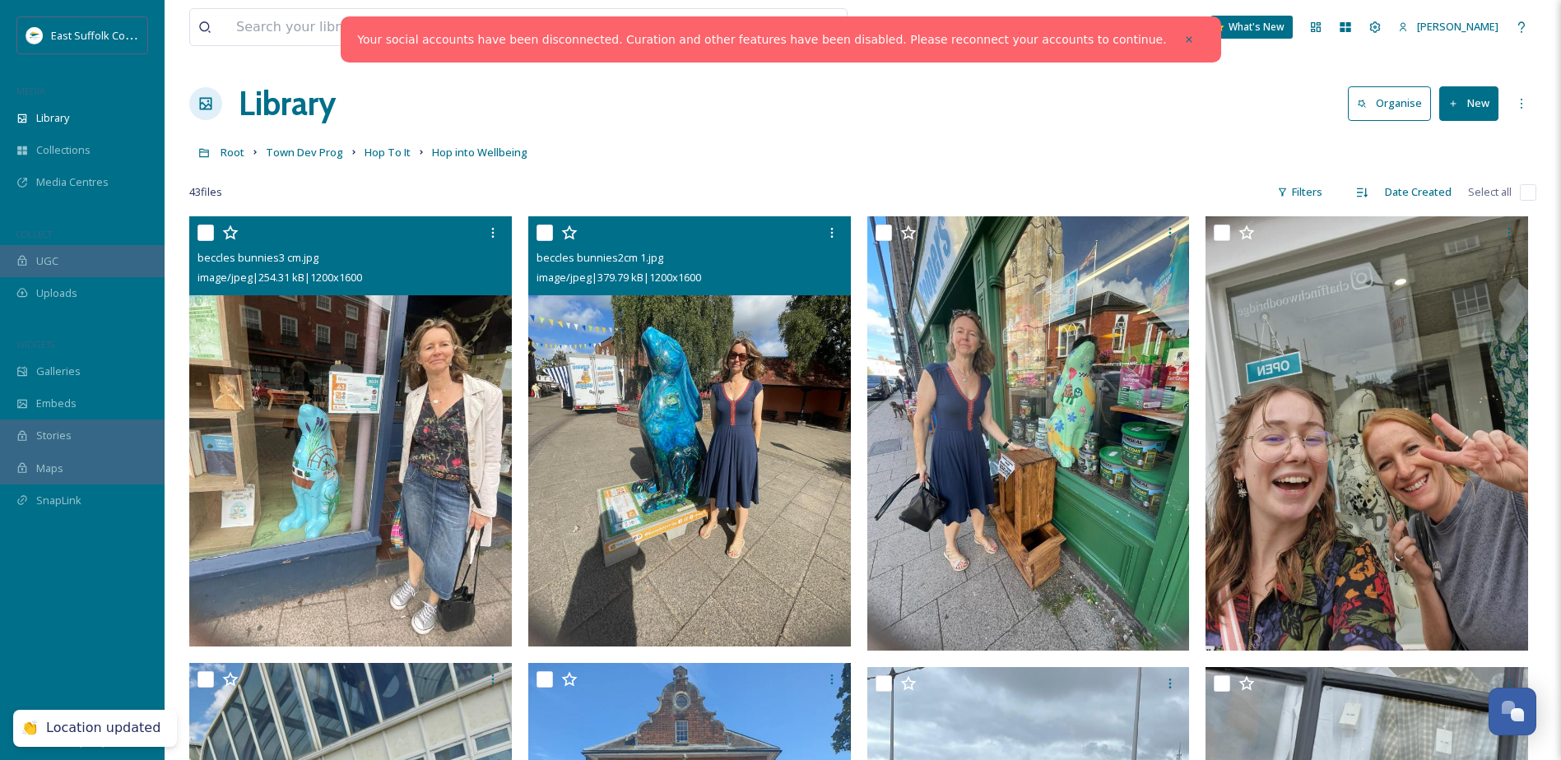
click at [621, 393] on img at bounding box center [689, 431] width 323 height 430
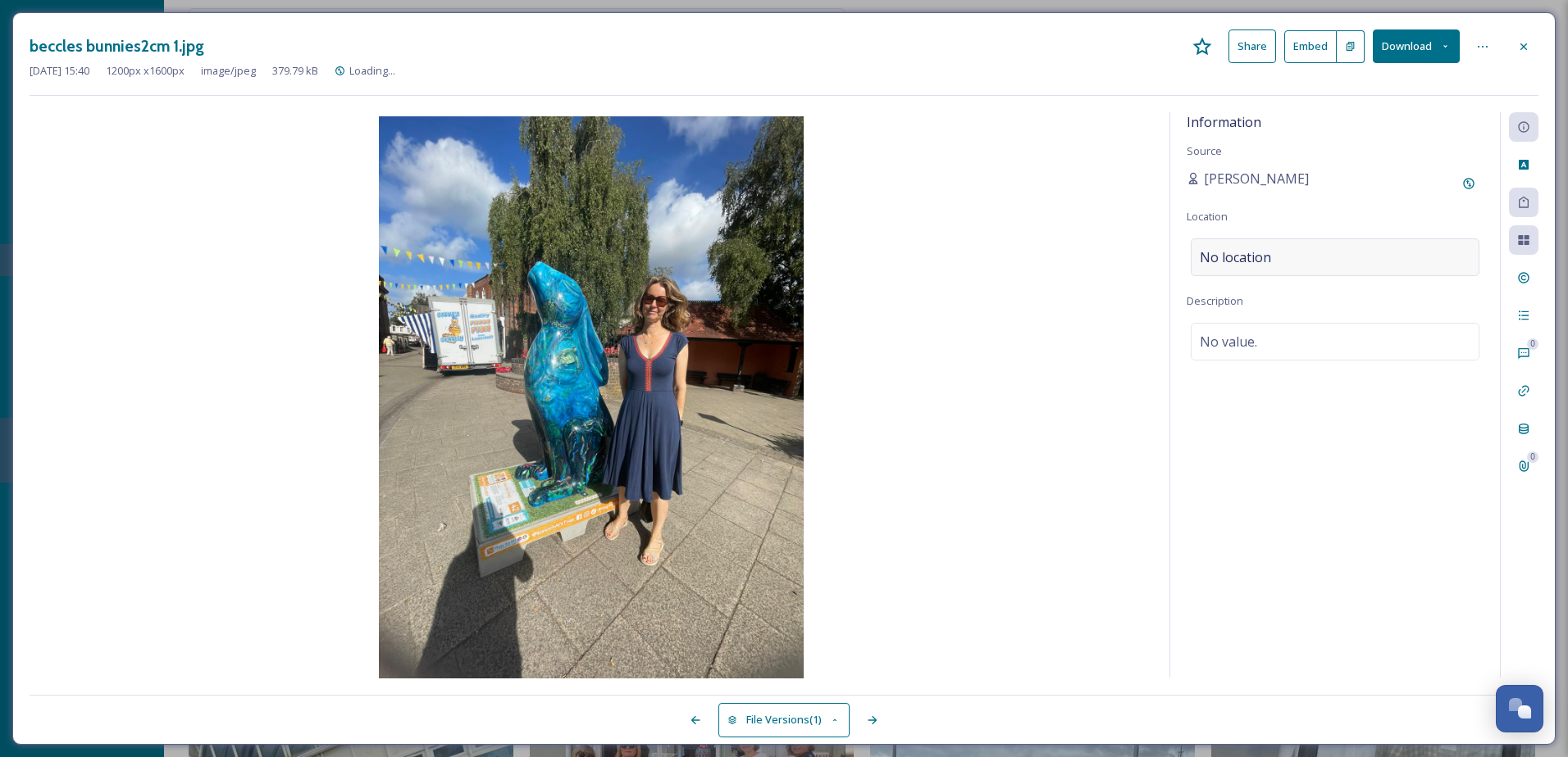
click at [1355, 244] on div "No location" at bounding box center [1335, 257] width 289 height 38
click at [1357, 252] on input at bounding box center [1335, 257] width 287 height 36
type input "V"
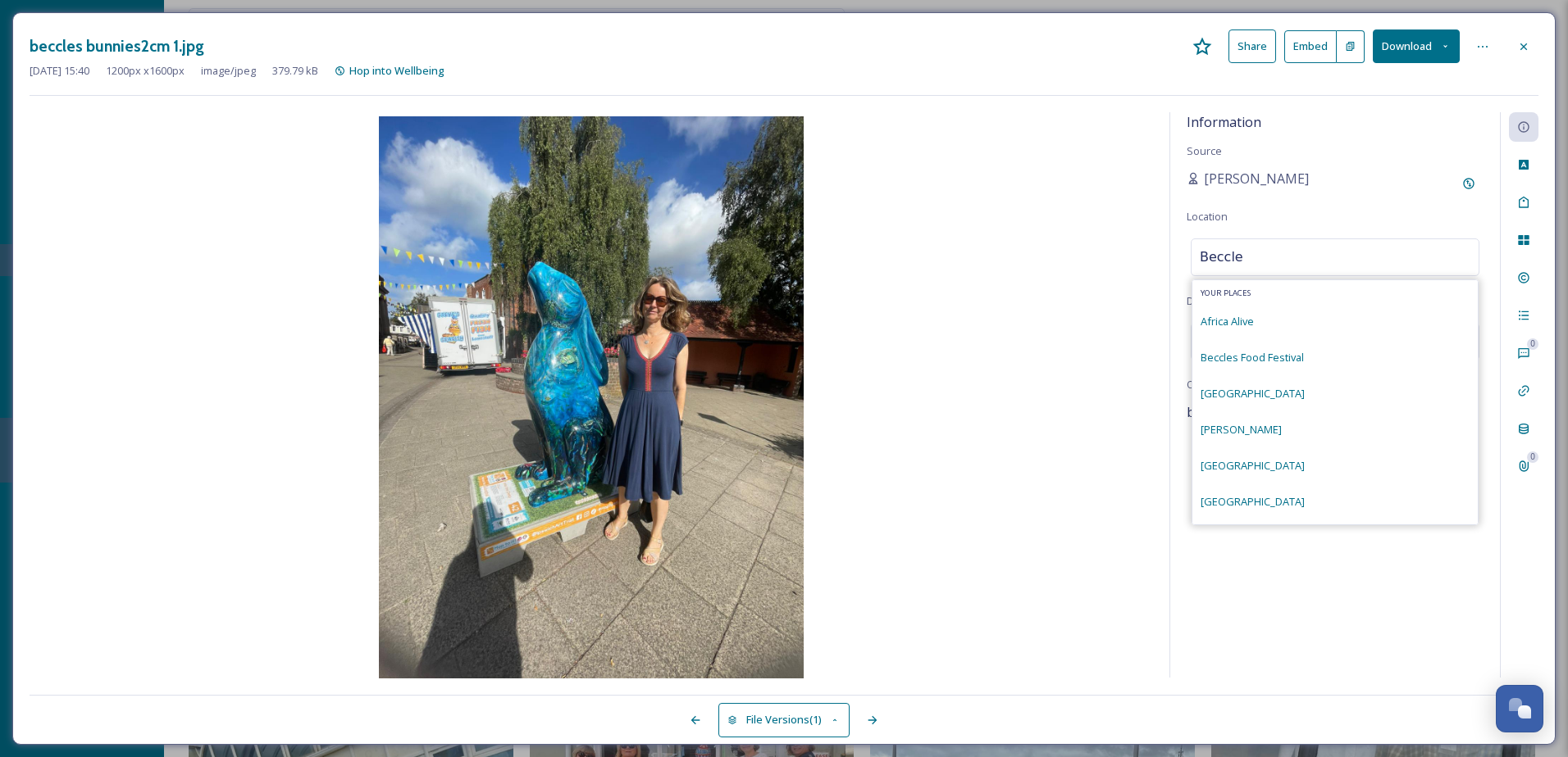
type input "Beccles"
click at [1357, 252] on div "No location" at bounding box center [1335, 257] width 289 height 38
click at [1357, 252] on input at bounding box center [1335, 257] width 287 height 36
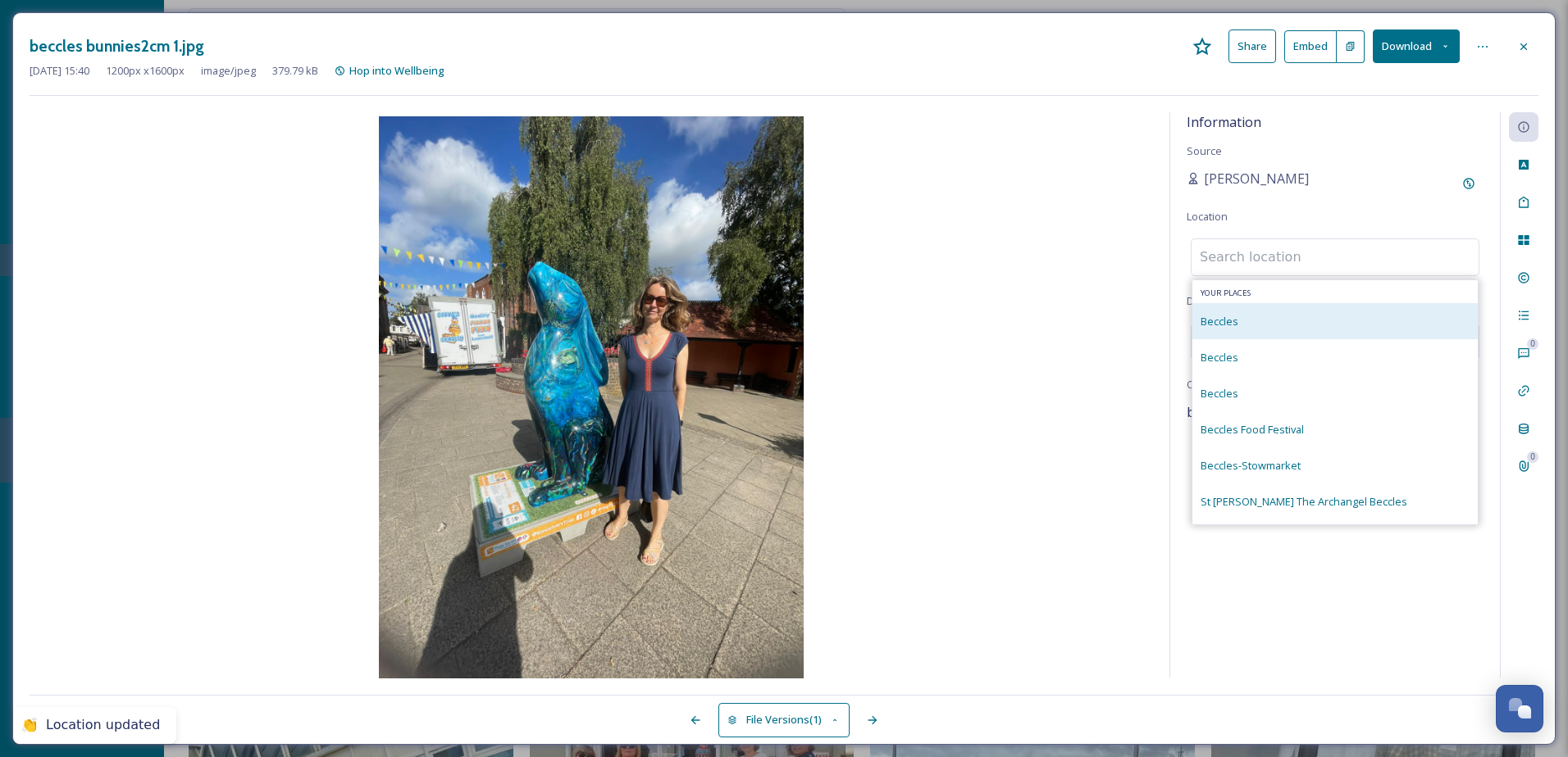
click at [1336, 326] on div "Beccles" at bounding box center [1335, 322] width 285 height 36
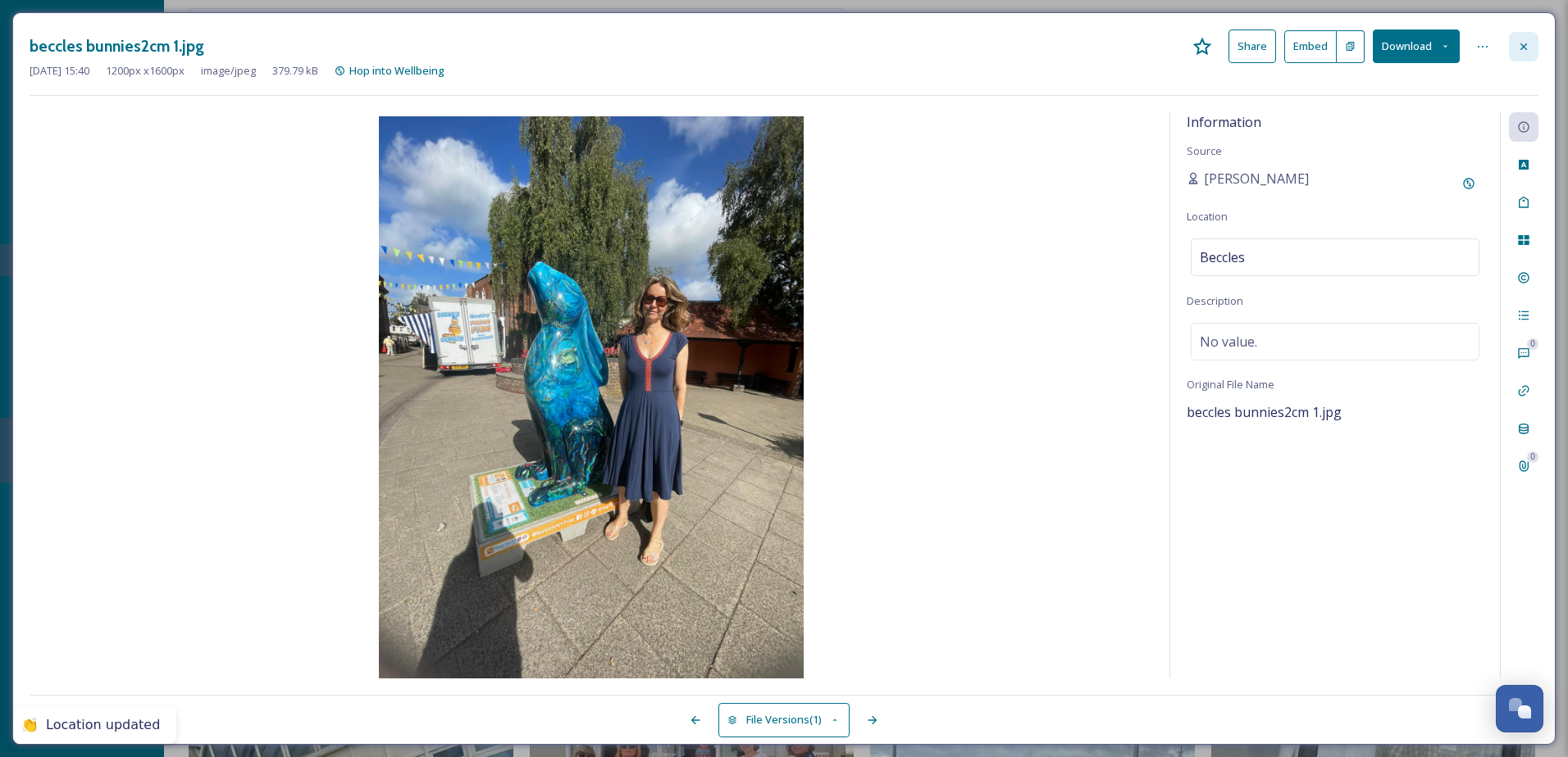
click at [1513, 43] on div at bounding box center [1523, 47] width 30 height 30
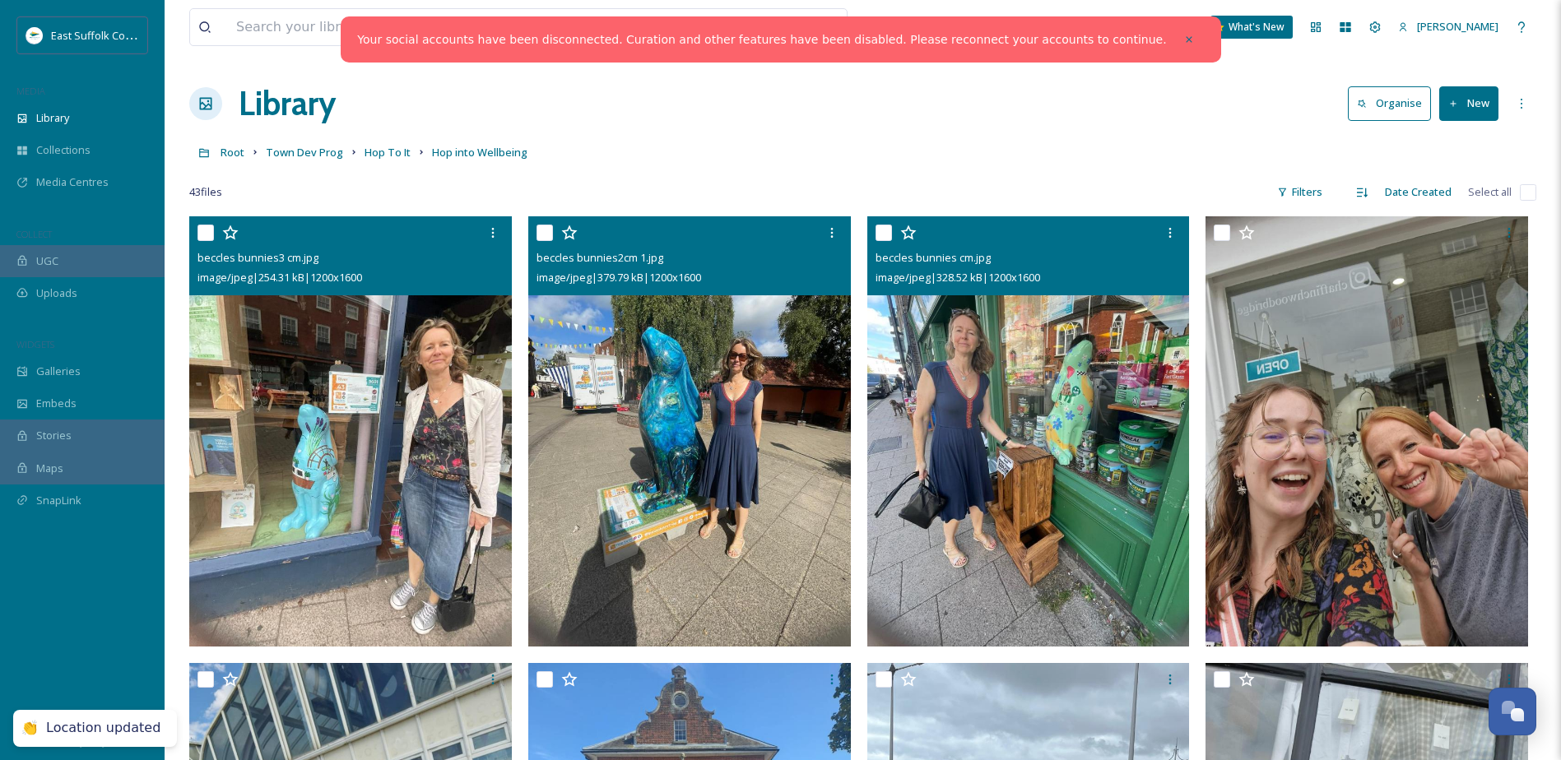
click at [957, 409] on img at bounding box center [1028, 431] width 323 height 430
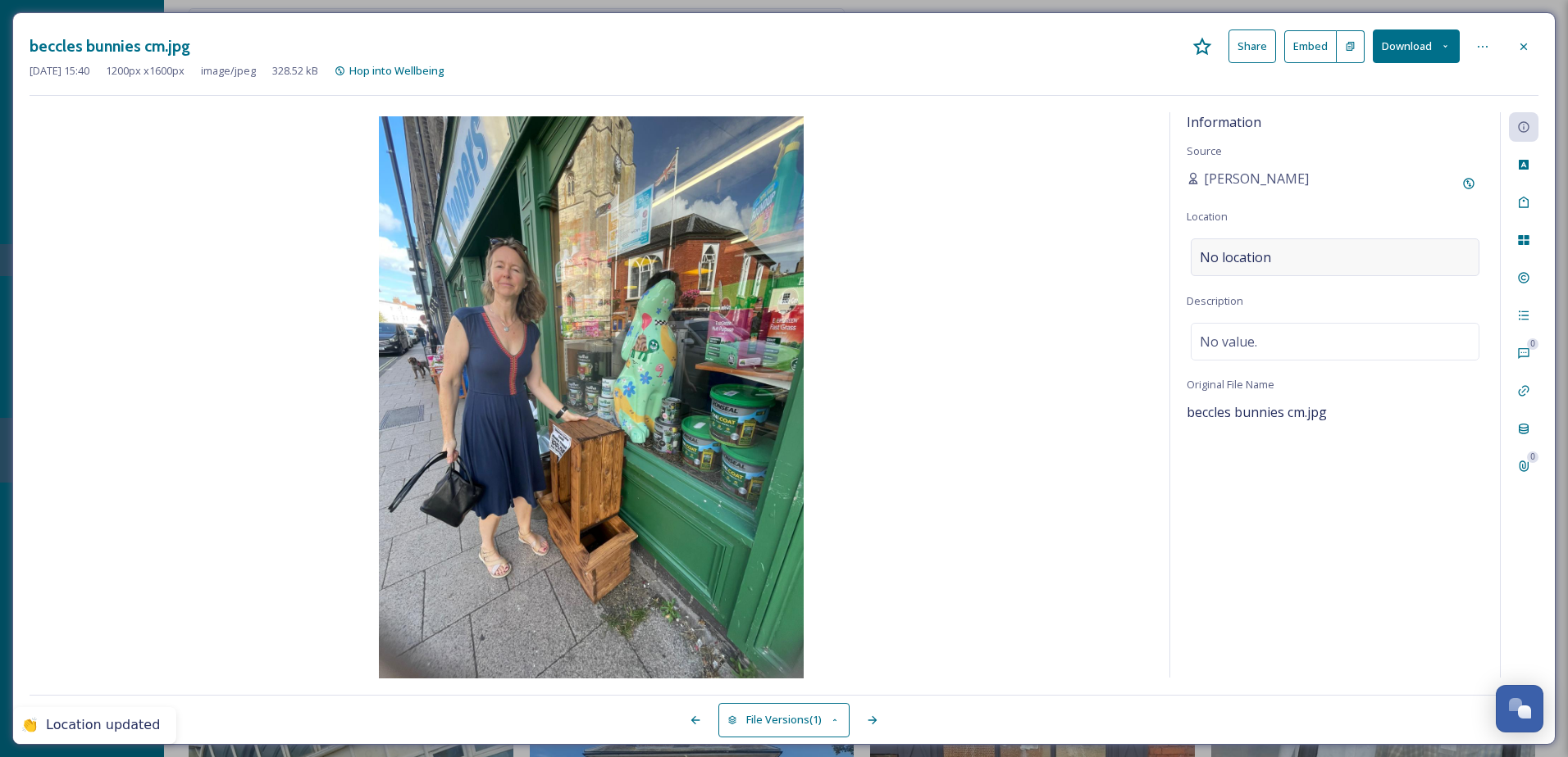
click at [1360, 271] on div "No location" at bounding box center [1335, 257] width 289 height 38
click at [1350, 258] on input at bounding box center [1335, 257] width 287 height 36
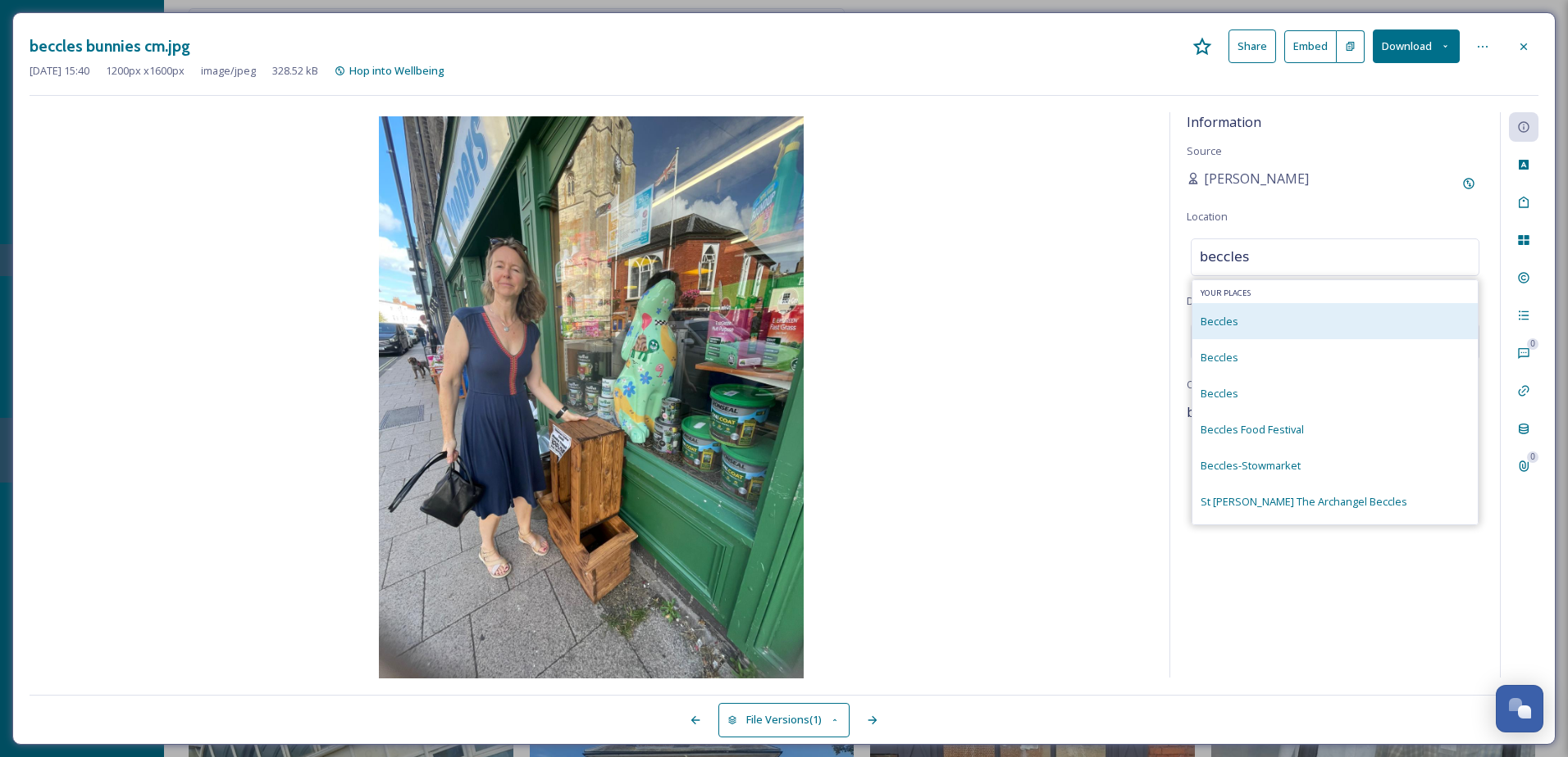
type input "beccles"
click at [1302, 313] on div "Beccles" at bounding box center [1335, 322] width 285 height 36
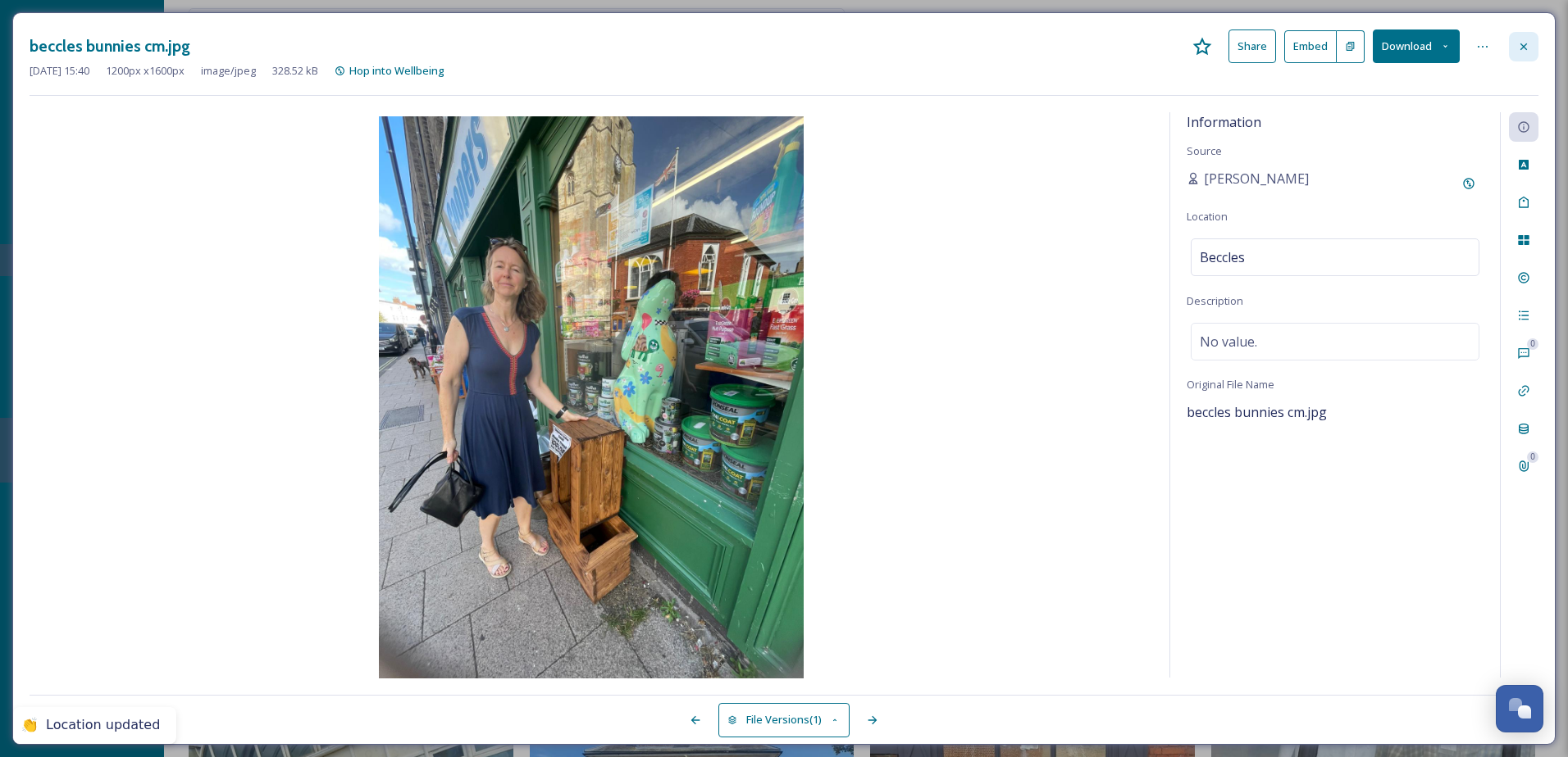
click at [1526, 48] on icon at bounding box center [1523, 46] width 13 height 13
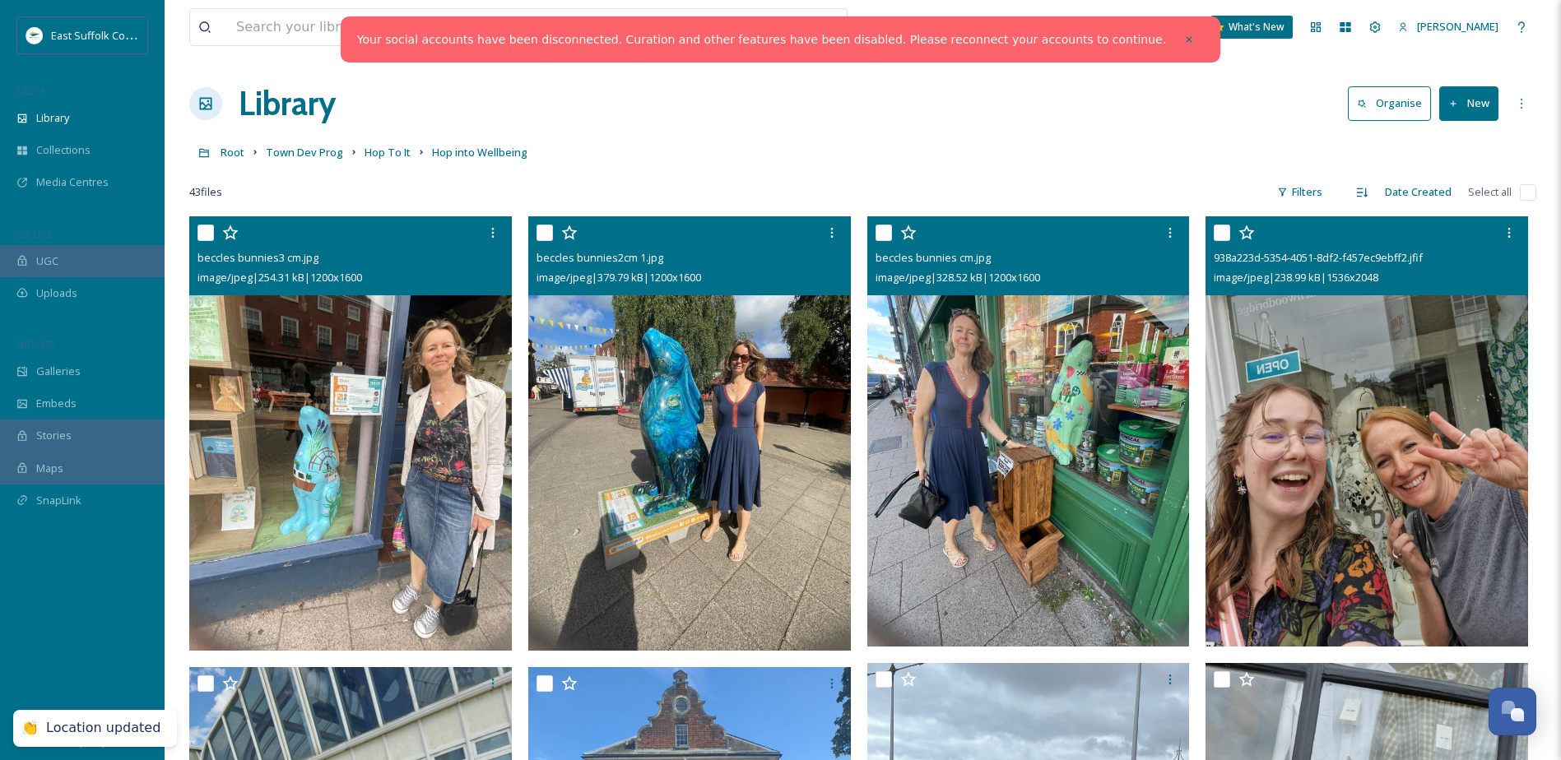
click at [1332, 412] on img at bounding box center [1367, 431] width 323 height 430
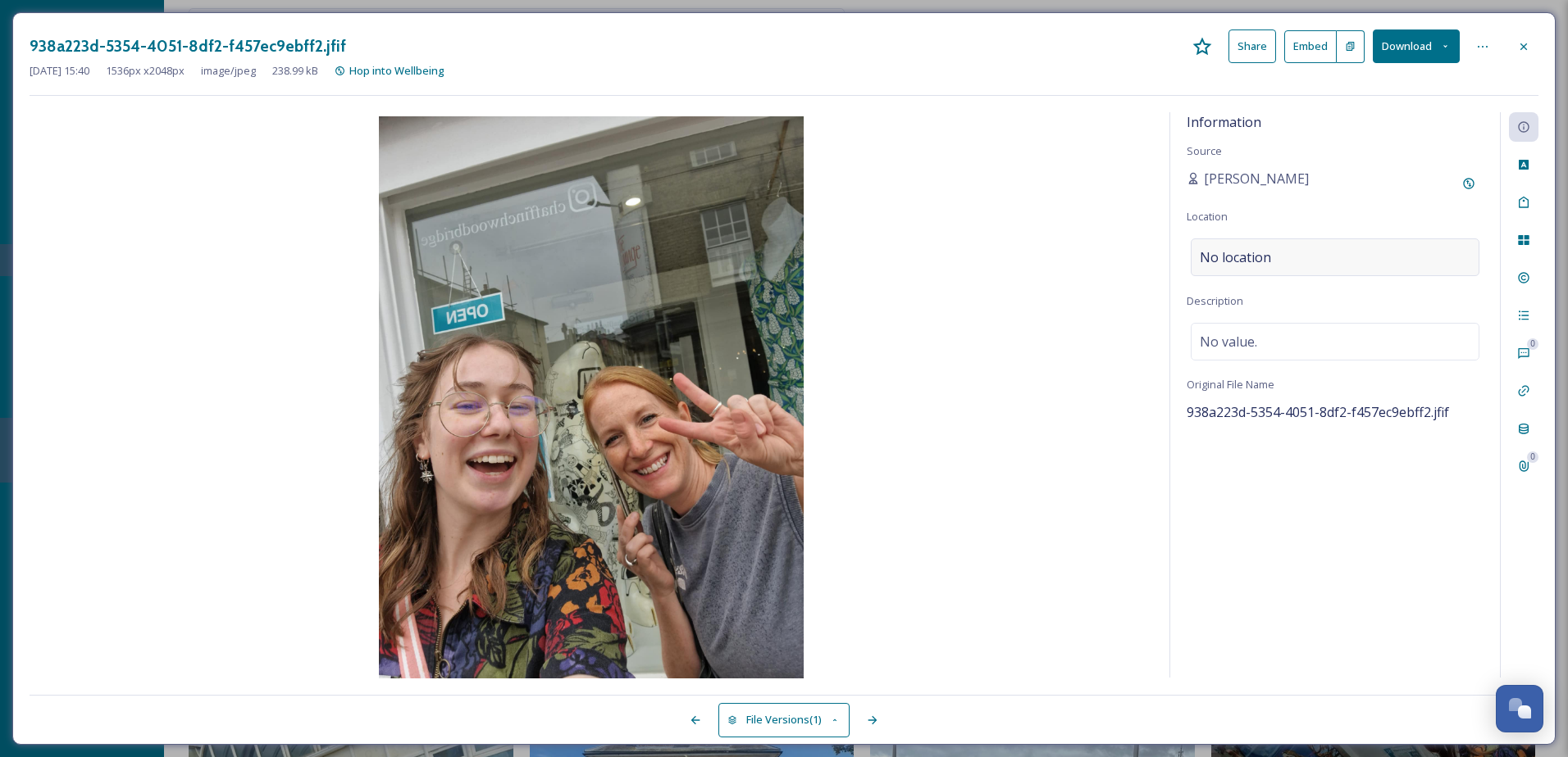
click at [1382, 275] on div "No location" at bounding box center [1335, 257] width 289 height 38
drag, startPoint x: 1355, startPoint y: 295, endPoint x: 1337, endPoint y: 295, distance: 18.0
click at [1351, 295] on div "Information Source [PERSON_NAME] Location Description No value. Original File N…" at bounding box center [1334, 395] width 330 height 566
click at [1323, 252] on div "No location" at bounding box center [1335, 257] width 289 height 38
click at [1323, 252] on input at bounding box center [1335, 257] width 287 height 36
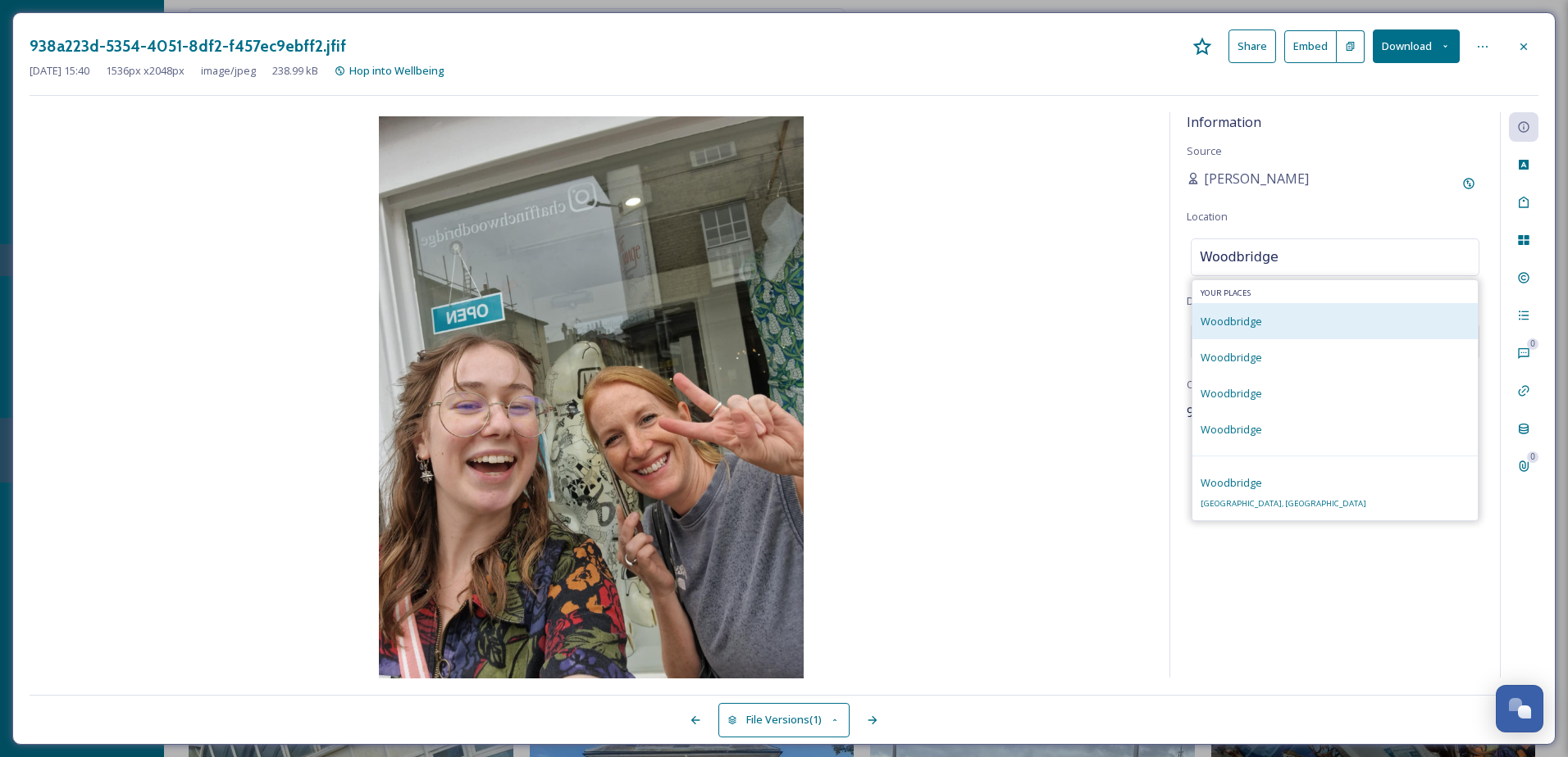
type input "Woodbridge"
click at [1323, 321] on div "Woodbridge" at bounding box center [1335, 322] width 285 height 36
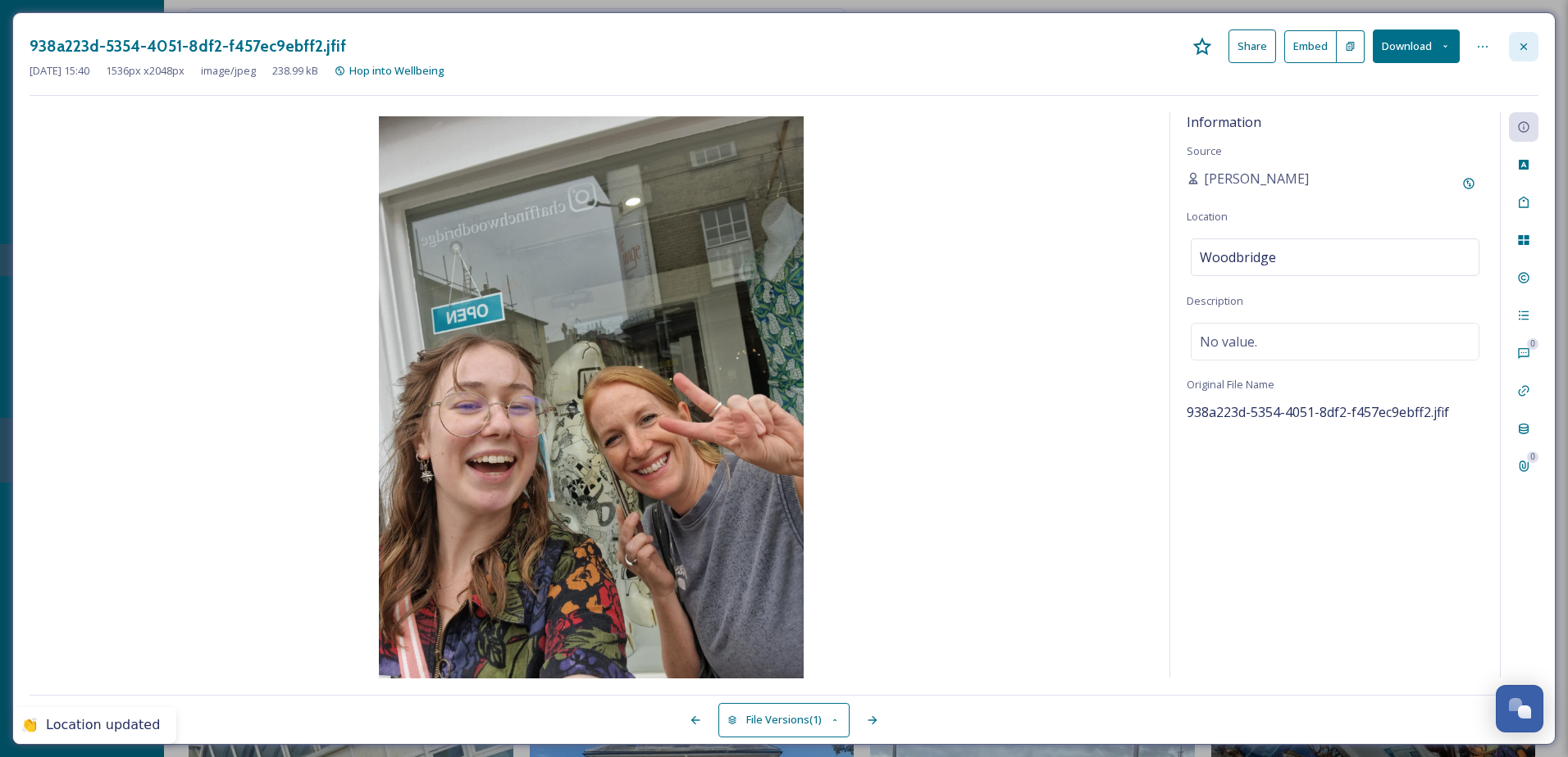
click at [1534, 40] on div at bounding box center [1523, 47] width 30 height 30
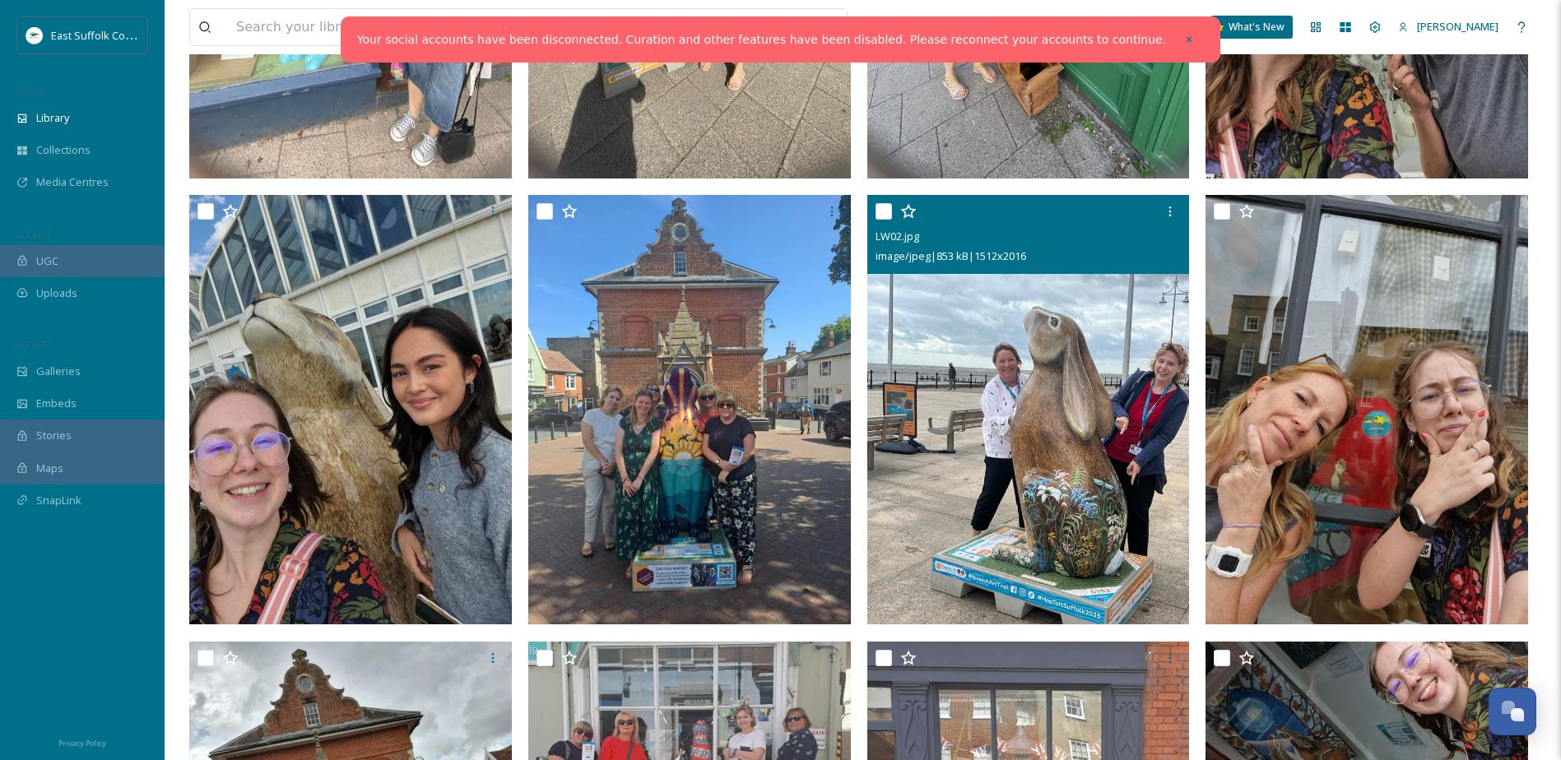
scroll to position [494, 0]
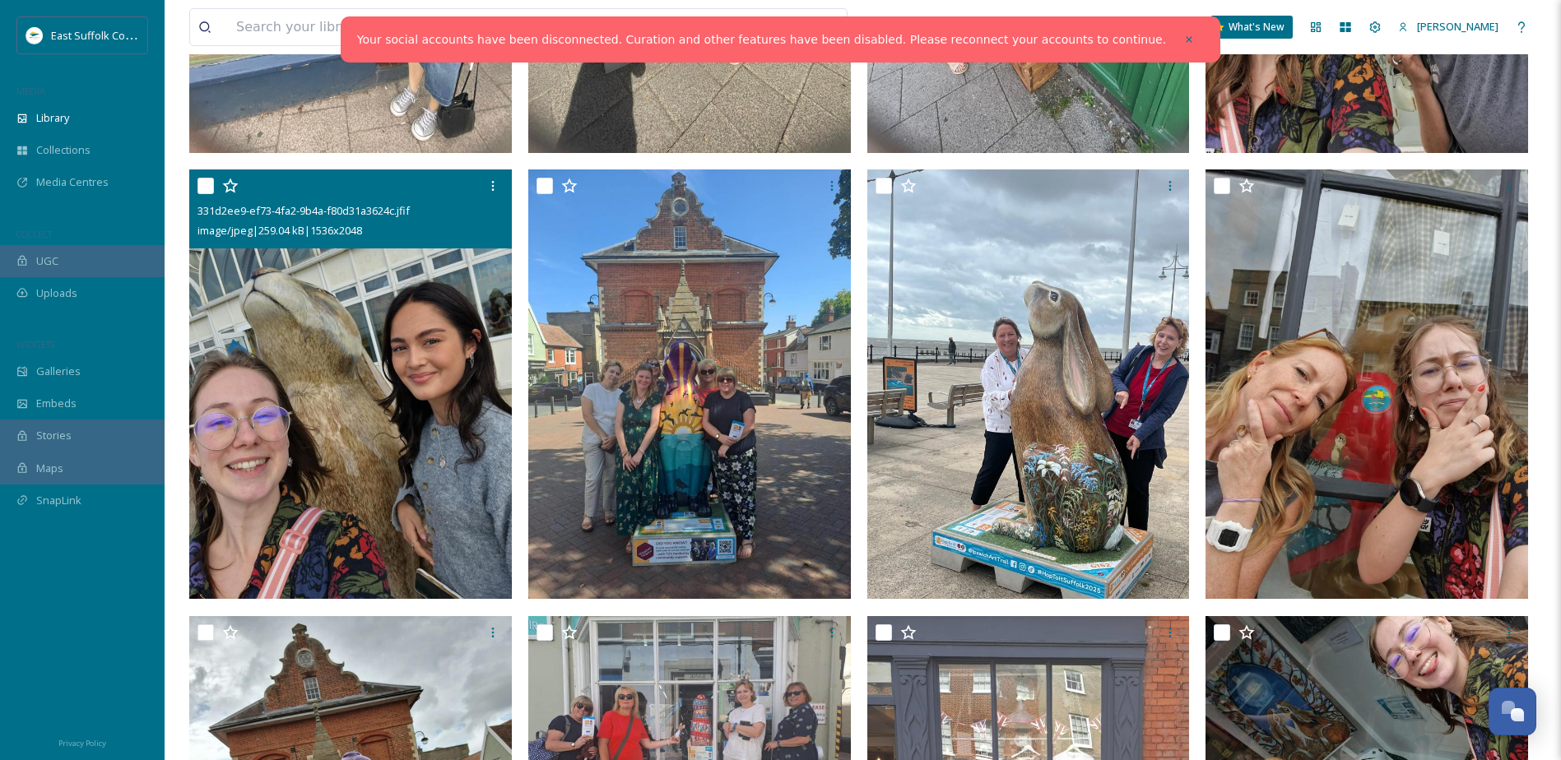
click at [430, 387] on img at bounding box center [350, 385] width 323 height 430
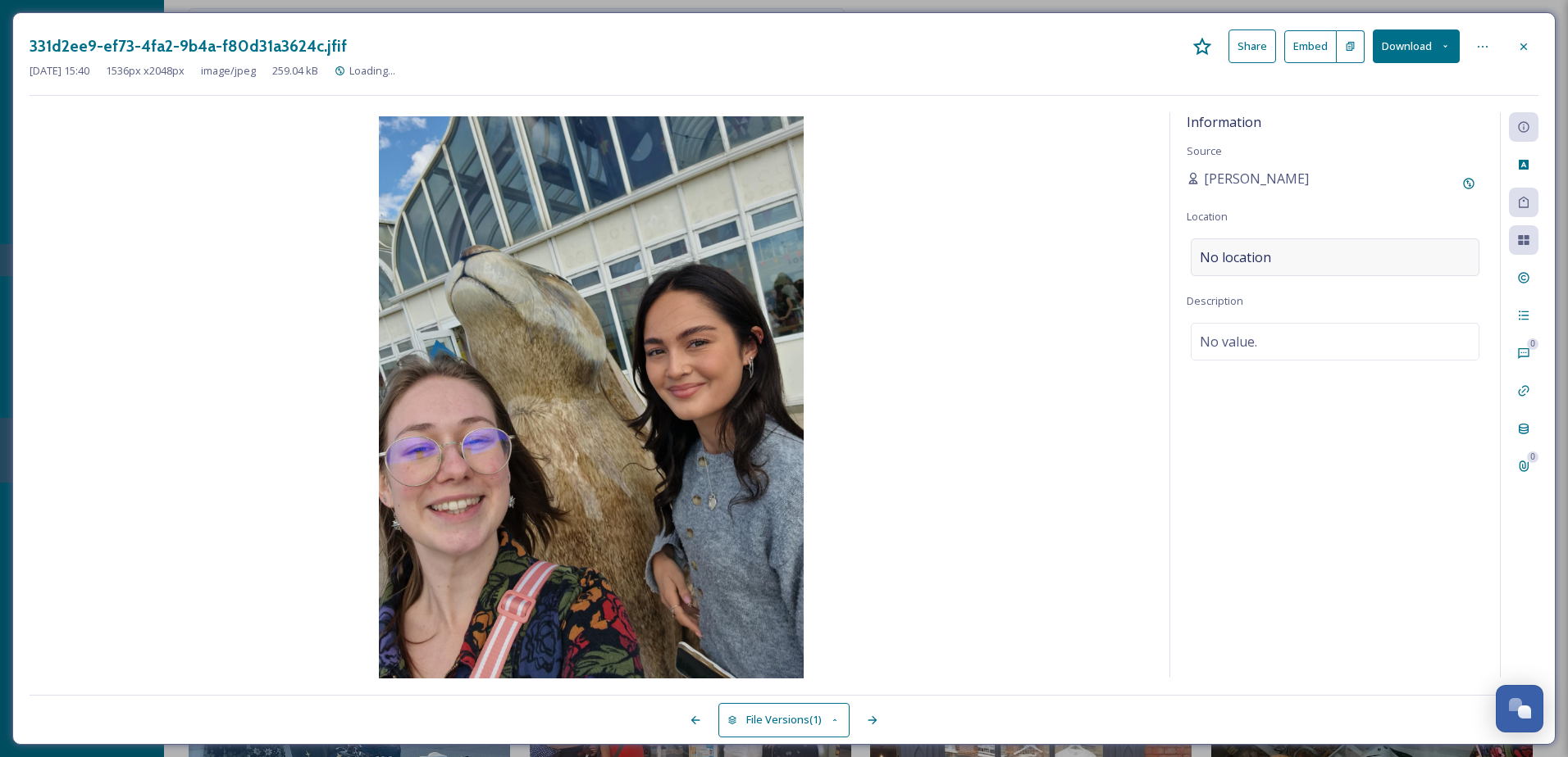
click at [1372, 270] on div "No location" at bounding box center [1335, 257] width 289 height 38
click at [1366, 266] on input at bounding box center [1335, 257] width 287 height 36
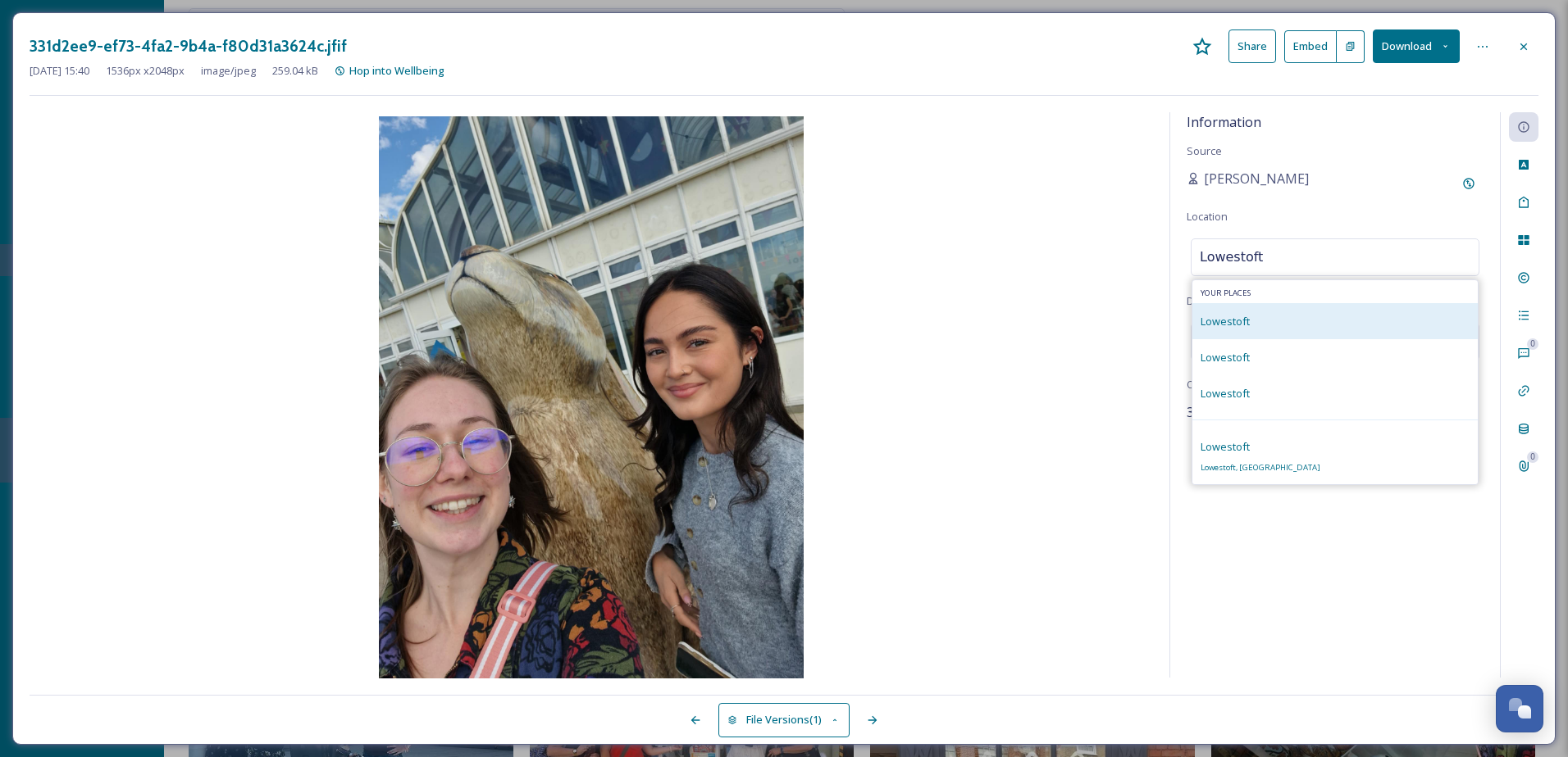
type input "Lowestoft"
click at [1378, 305] on div "Lowestoft" at bounding box center [1335, 322] width 285 height 36
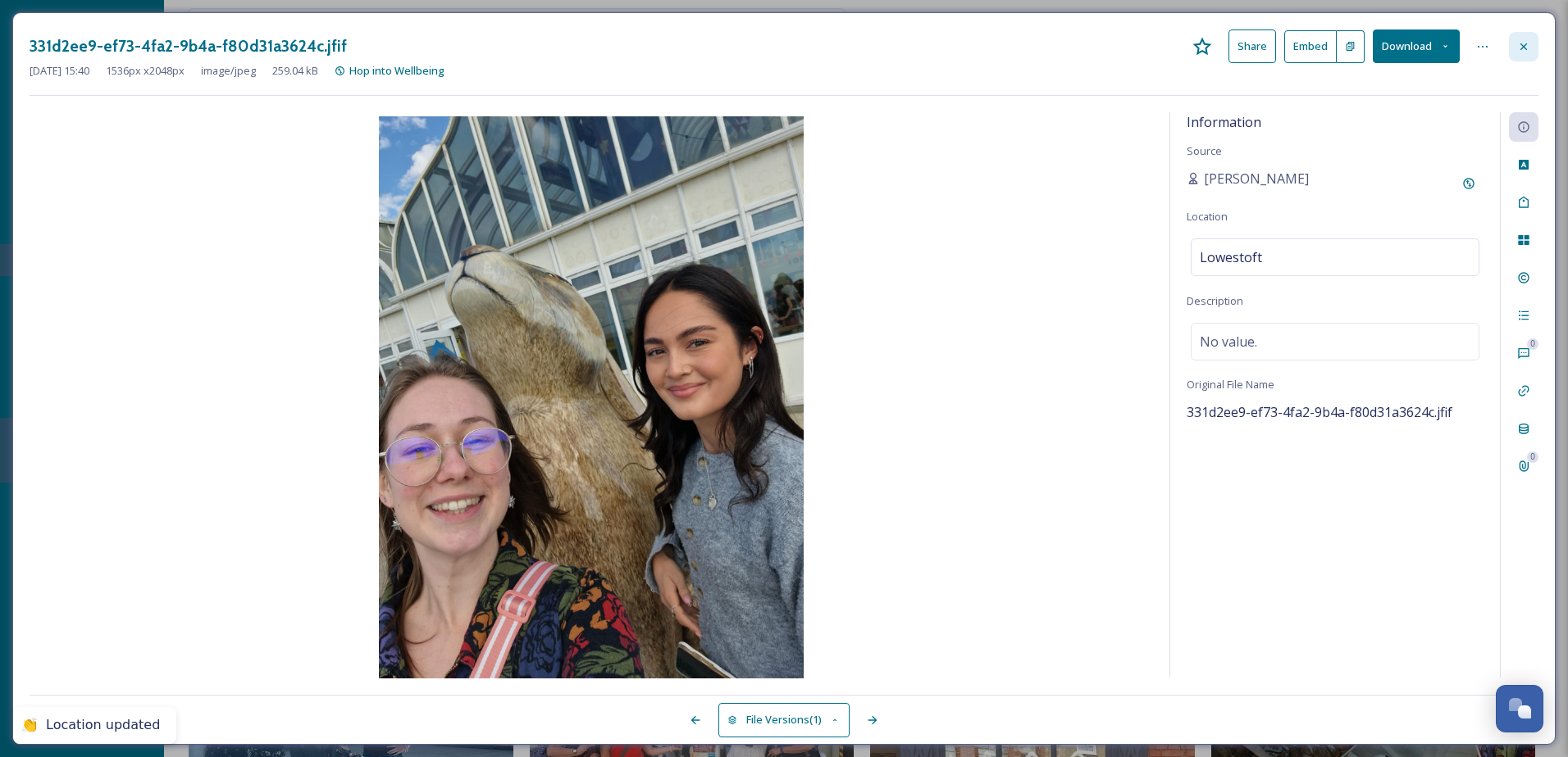
click at [1521, 58] on div at bounding box center [1523, 47] width 30 height 30
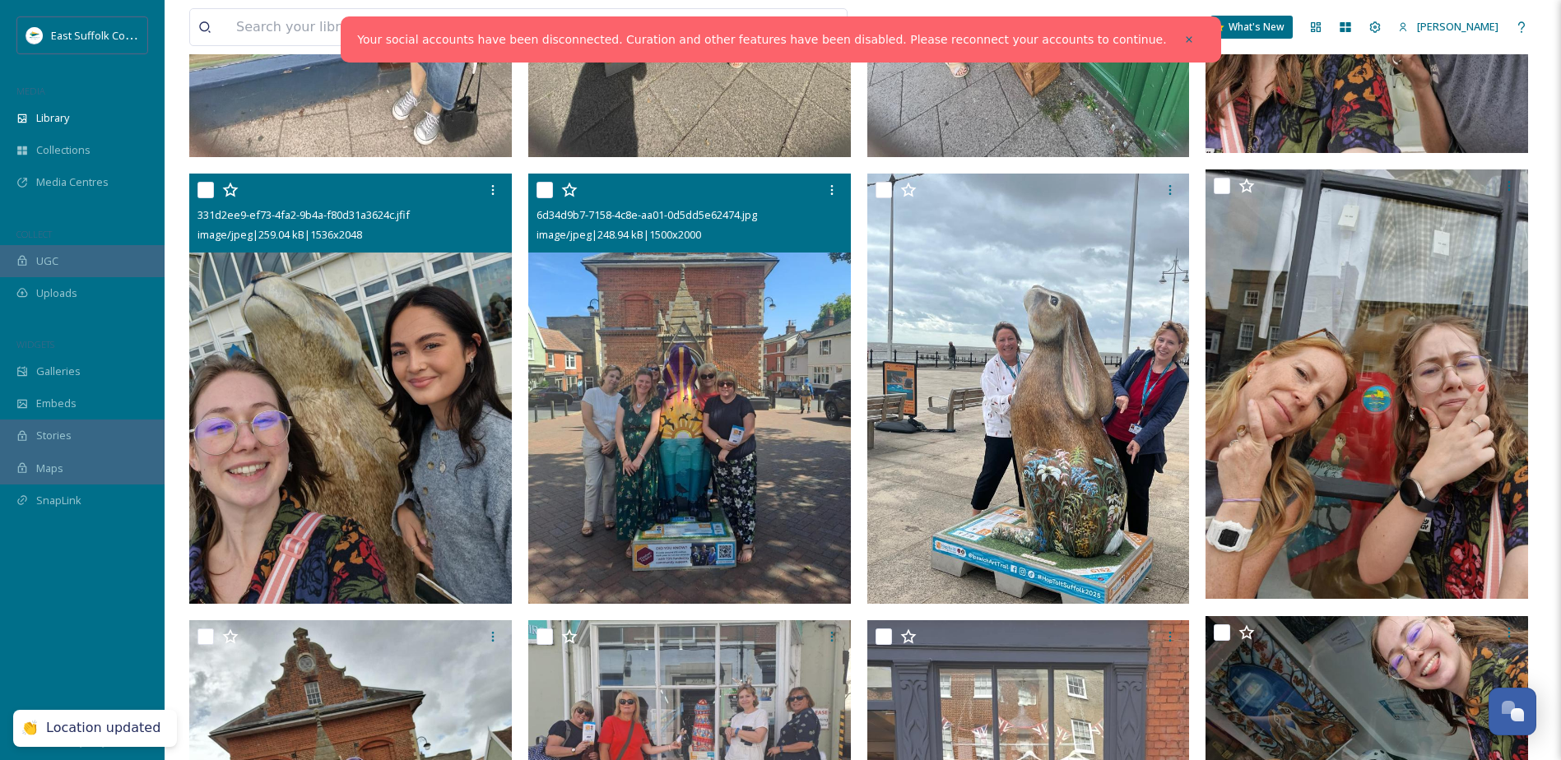
click at [755, 421] on img at bounding box center [689, 389] width 323 height 430
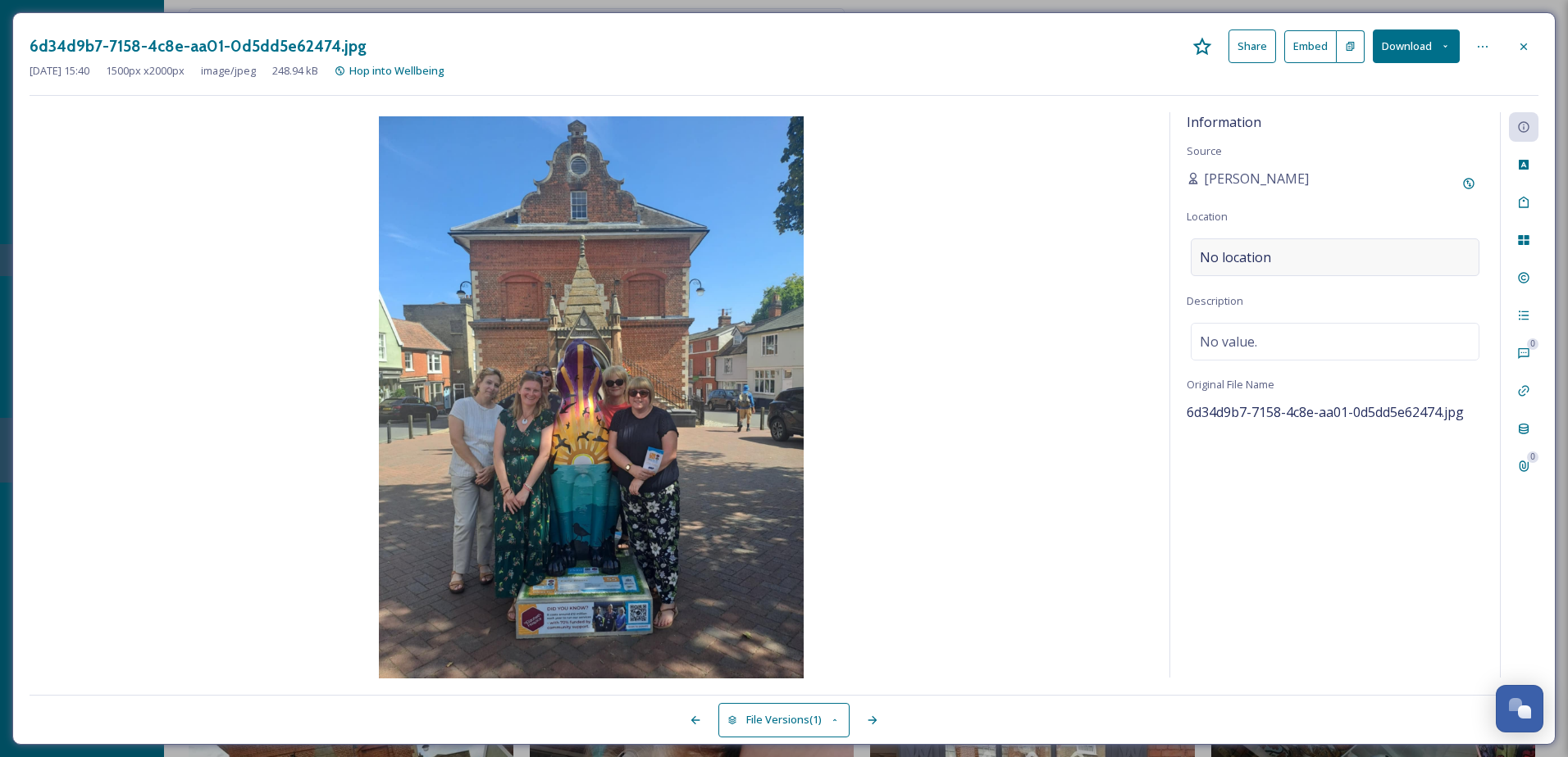
click at [1436, 245] on div "No location" at bounding box center [1335, 257] width 289 height 38
click at [1381, 252] on input at bounding box center [1335, 257] width 287 height 36
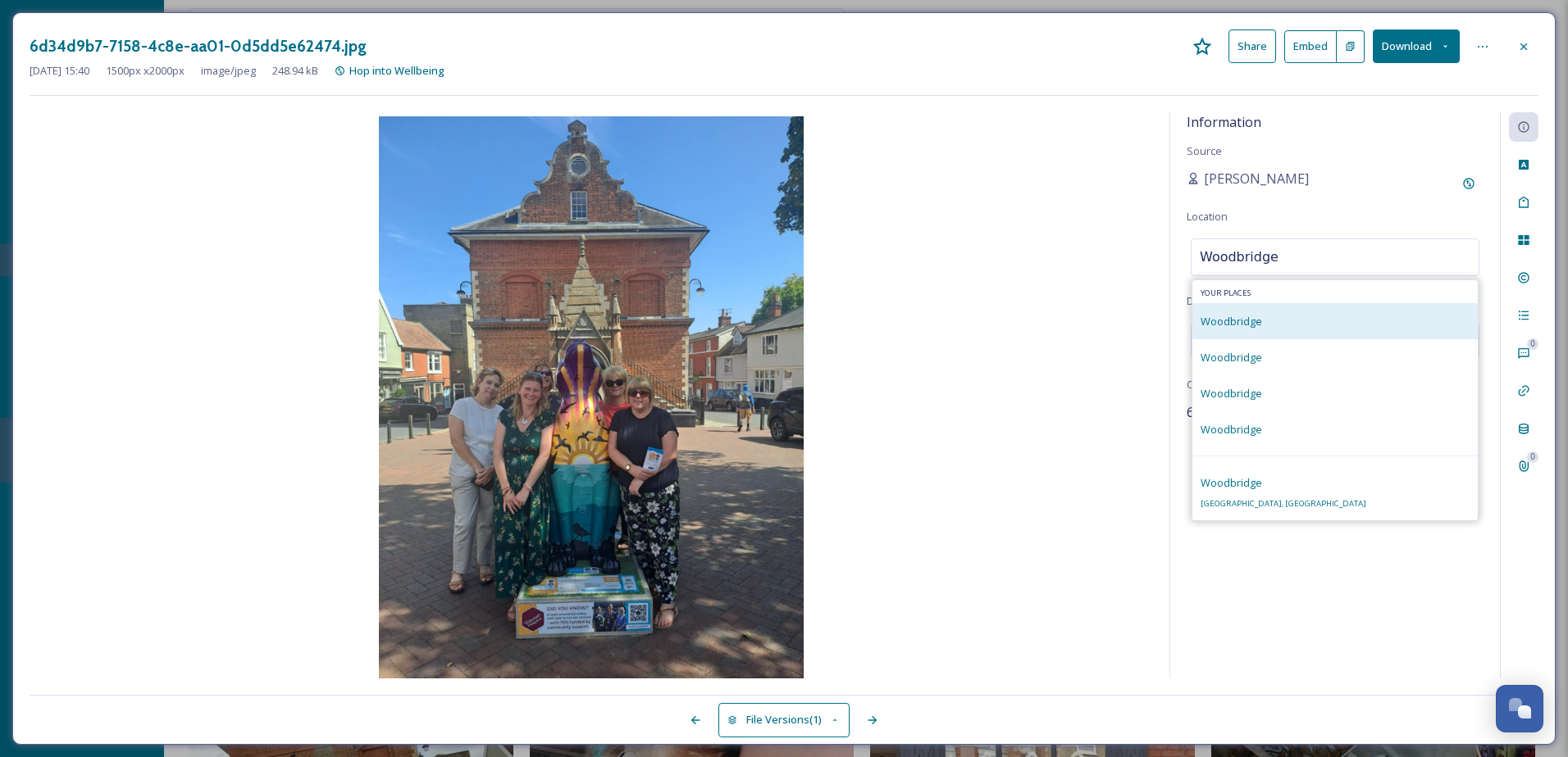
type input "Woodbridge"
click at [1365, 310] on div "Woodbridge" at bounding box center [1335, 322] width 285 height 36
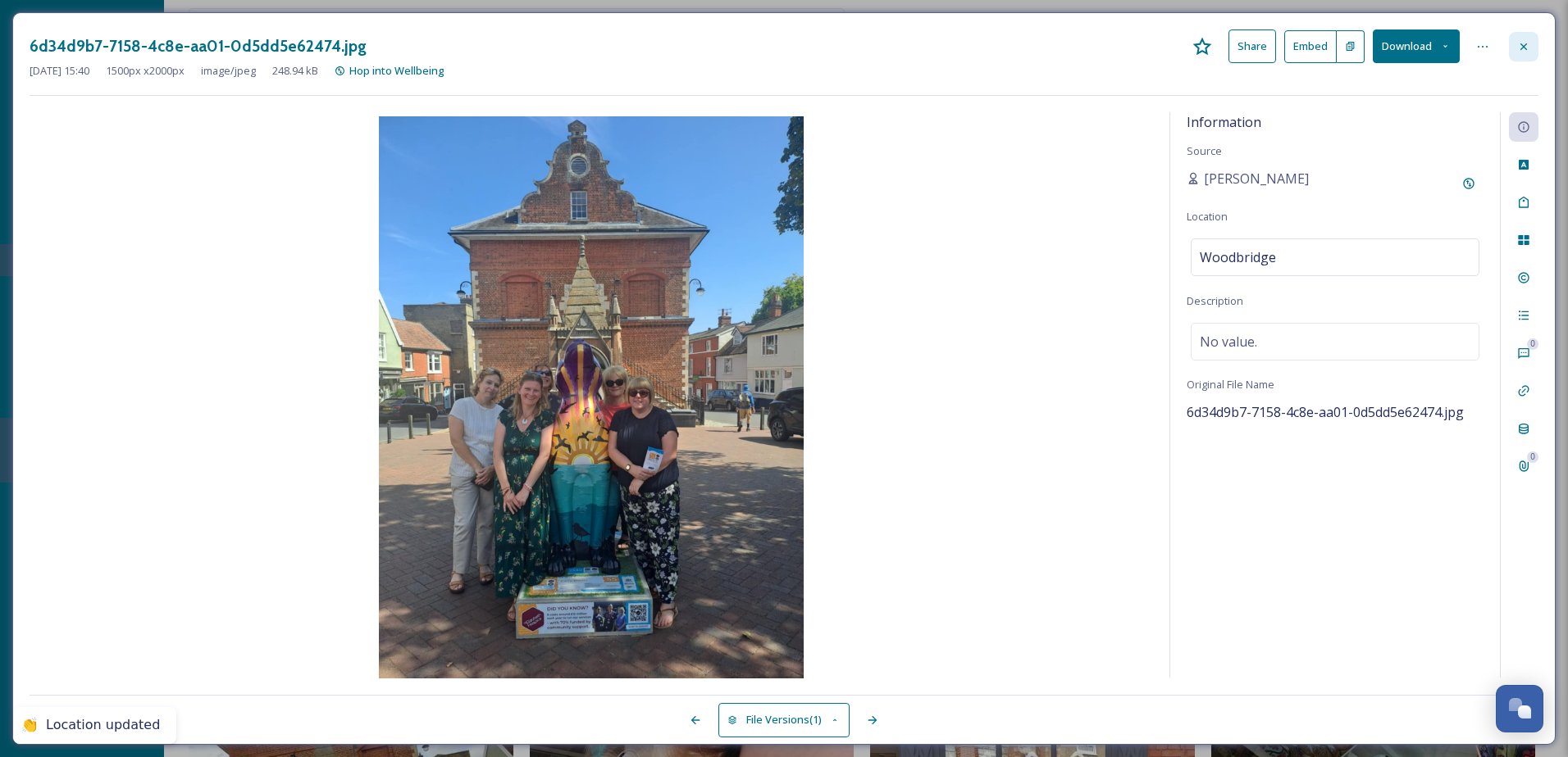
click at [1531, 43] on div at bounding box center [1523, 47] width 30 height 30
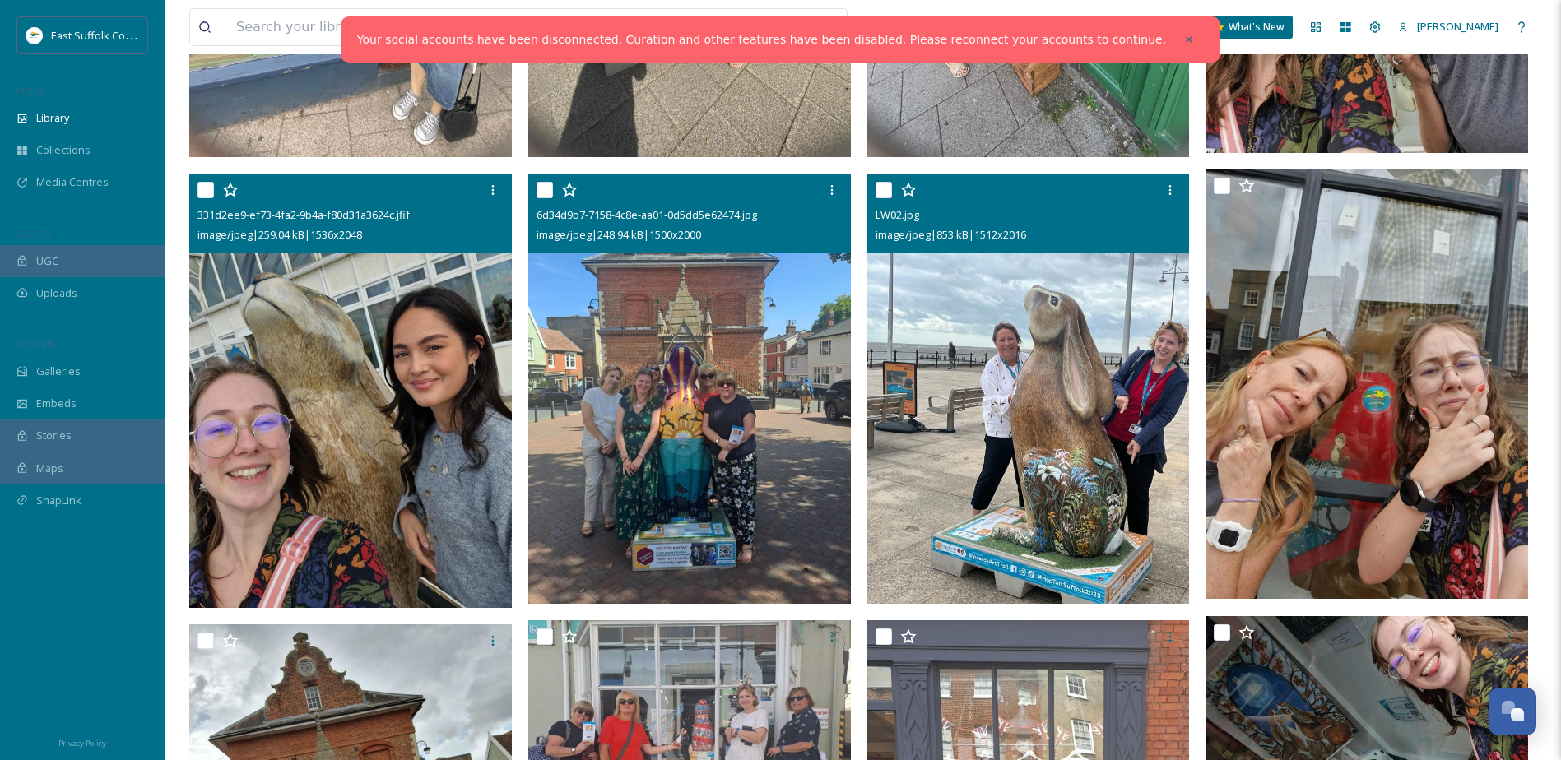
click at [1072, 419] on img at bounding box center [1028, 389] width 323 height 430
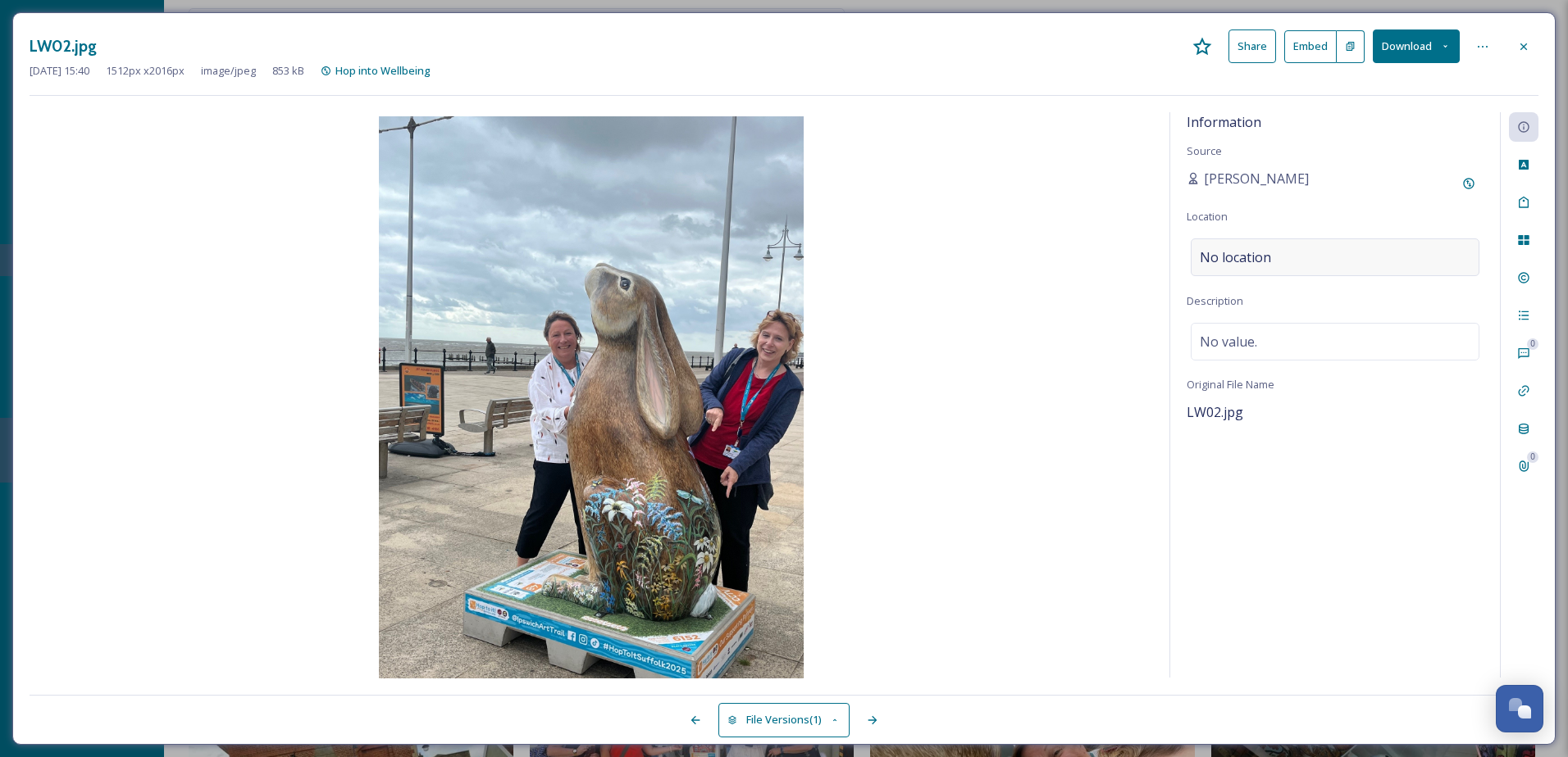
click at [1356, 264] on div "No location" at bounding box center [1335, 257] width 289 height 38
click at [1336, 252] on input at bounding box center [1335, 257] width 287 height 36
type input "Lowestoft"
click at [1329, 225] on div "Information Source [PERSON_NAME] Location Lowestoft Your Places Lowestoft Lowes…" at bounding box center [1334, 395] width 330 height 566
click at [1317, 233] on div "Information Source [PERSON_NAME] Location No location Description No value. Ori…" at bounding box center [1334, 395] width 330 height 566
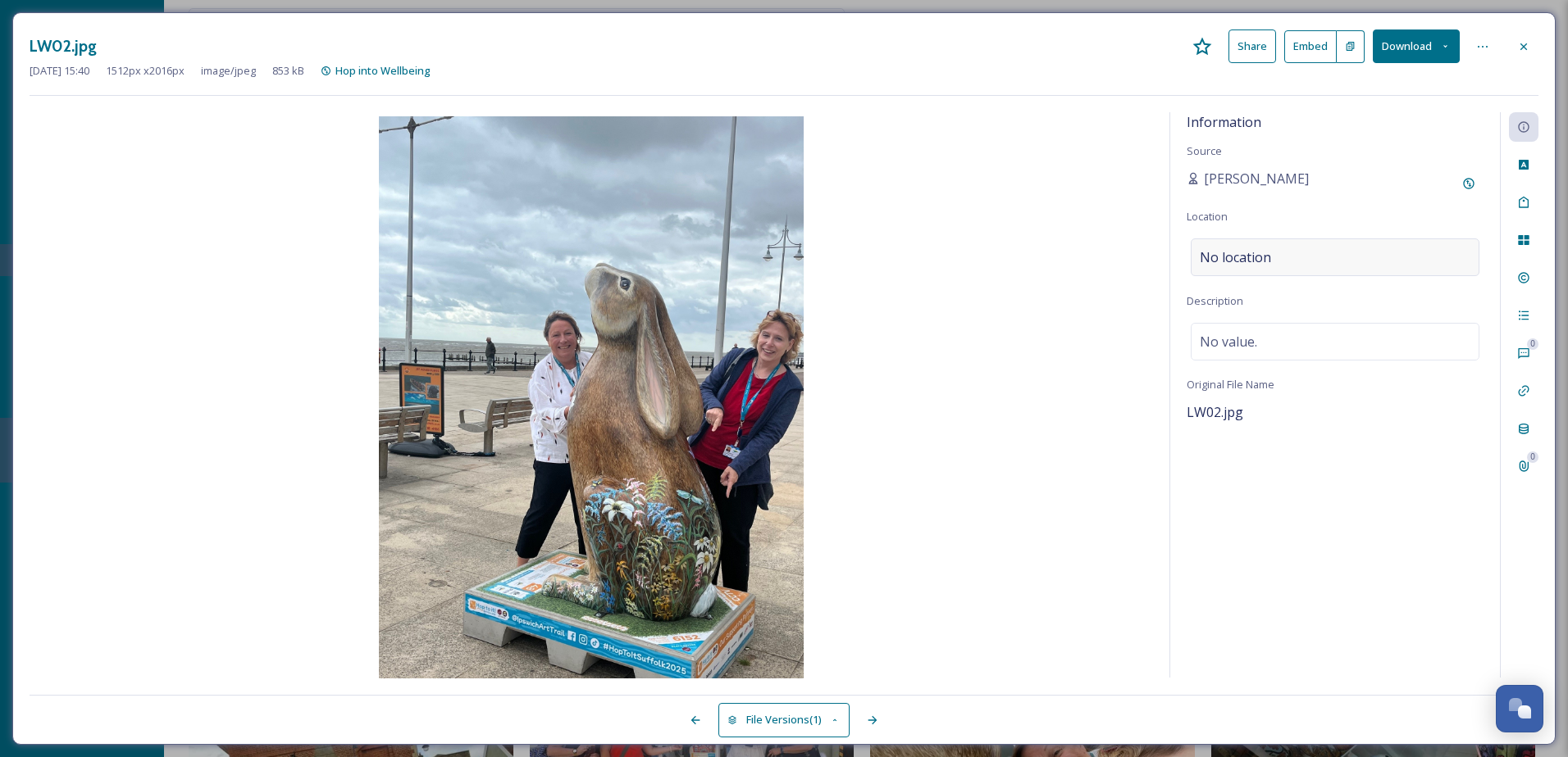
click at [1316, 243] on div "No location" at bounding box center [1335, 257] width 289 height 38
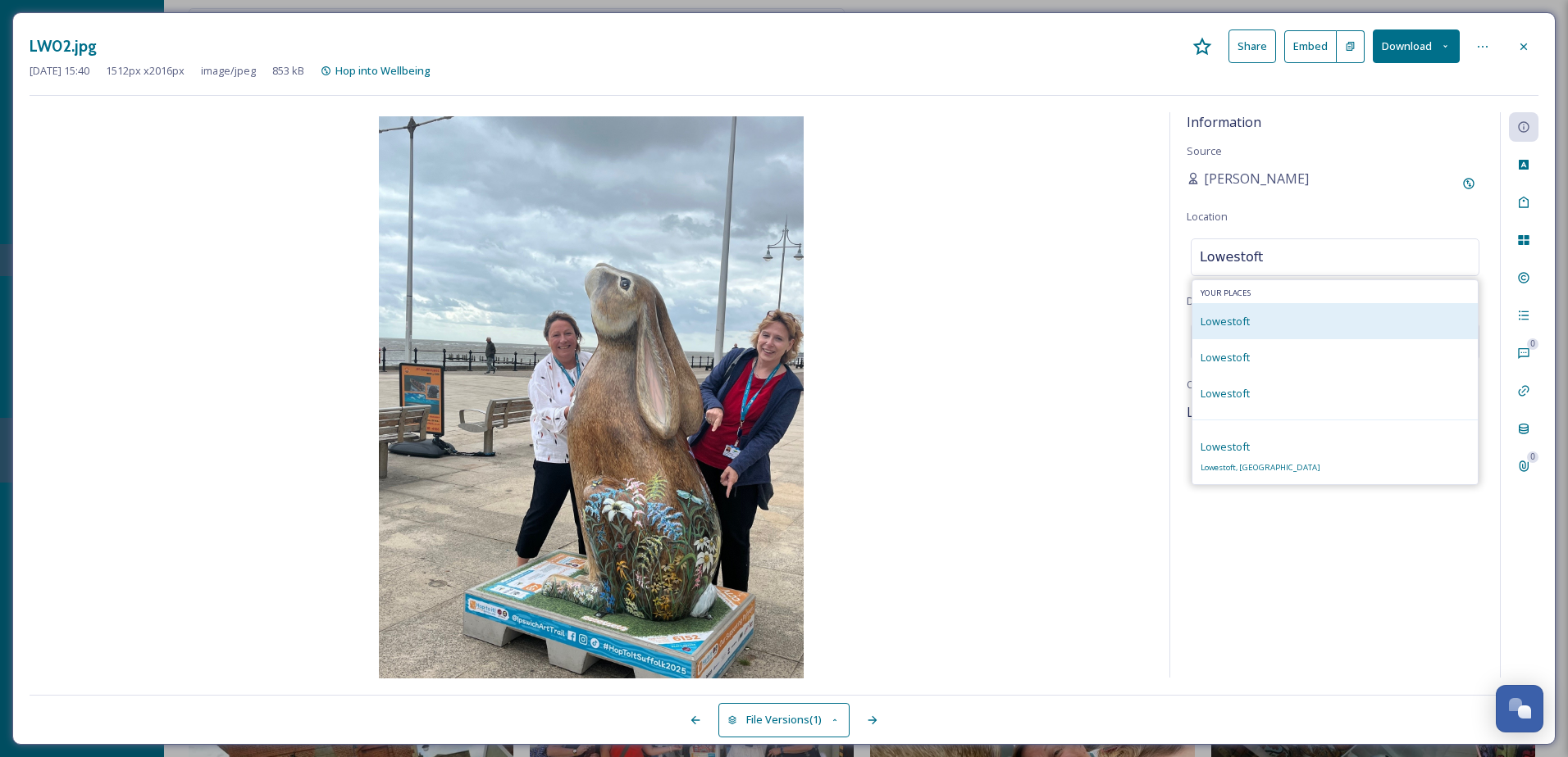
click at [1288, 320] on div "Lowestoft" at bounding box center [1335, 322] width 285 height 36
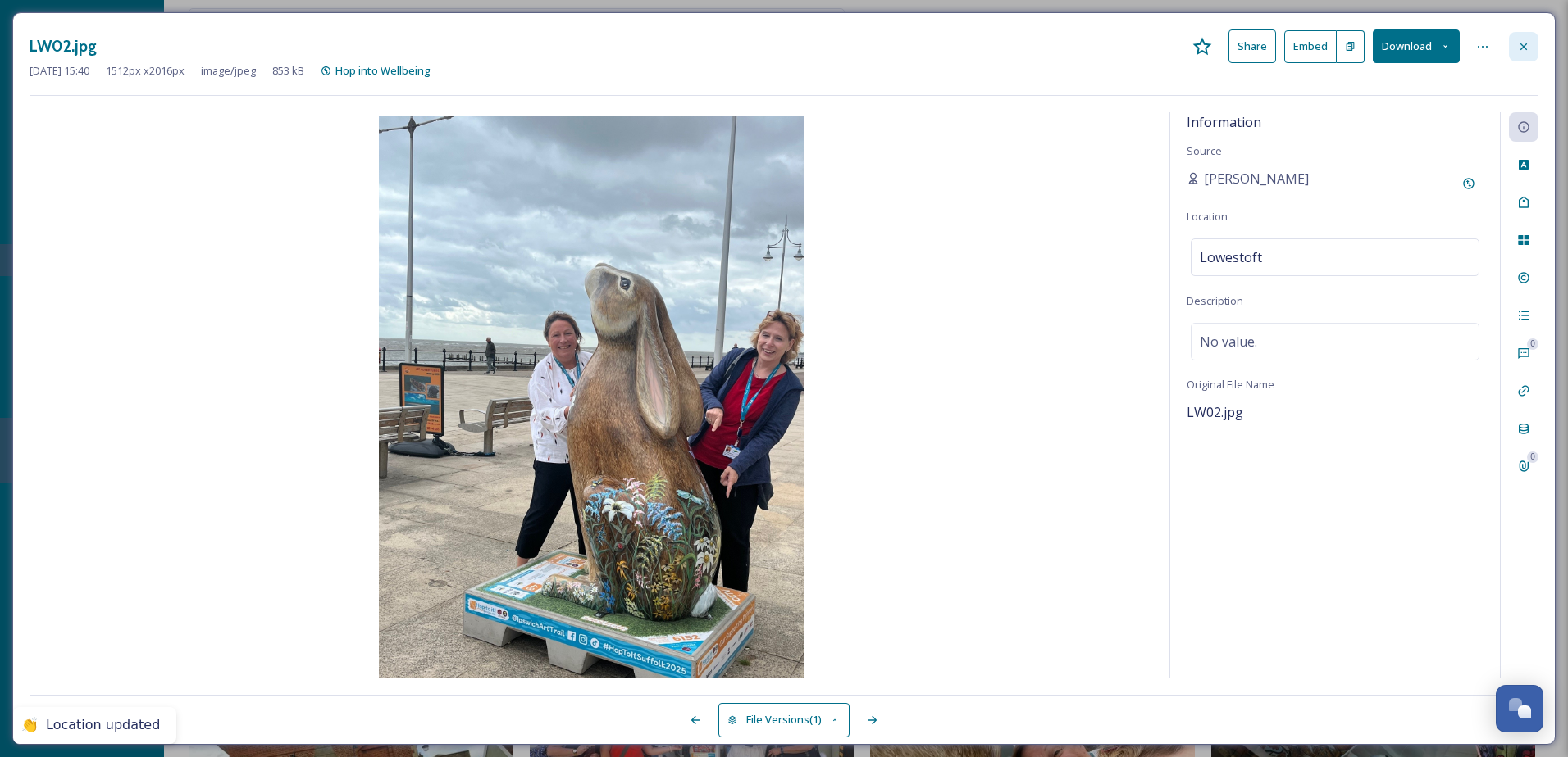
click at [1531, 42] on div at bounding box center [1523, 47] width 30 height 30
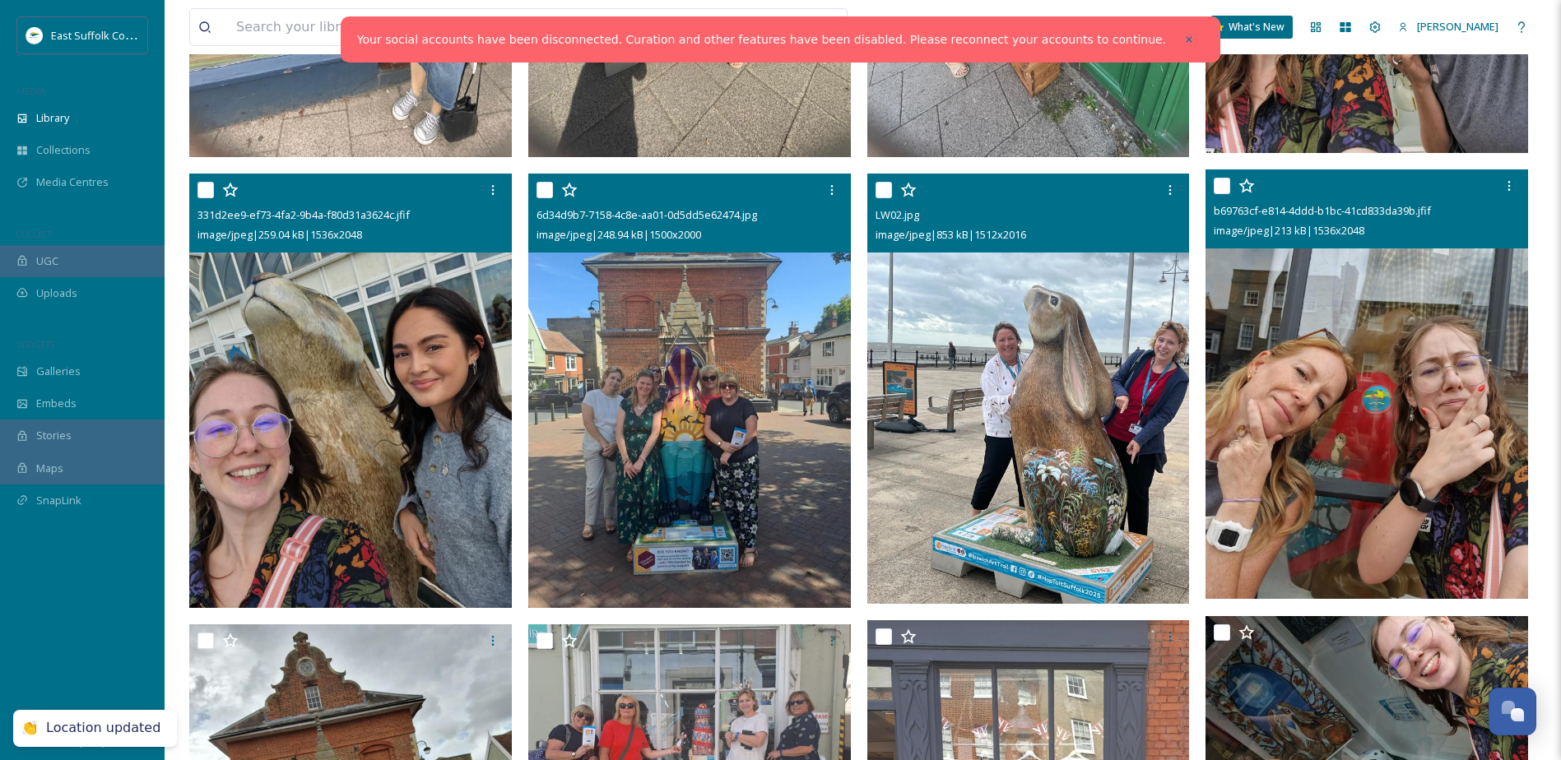
click at [1372, 406] on img at bounding box center [1367, 385] width 323 height 430
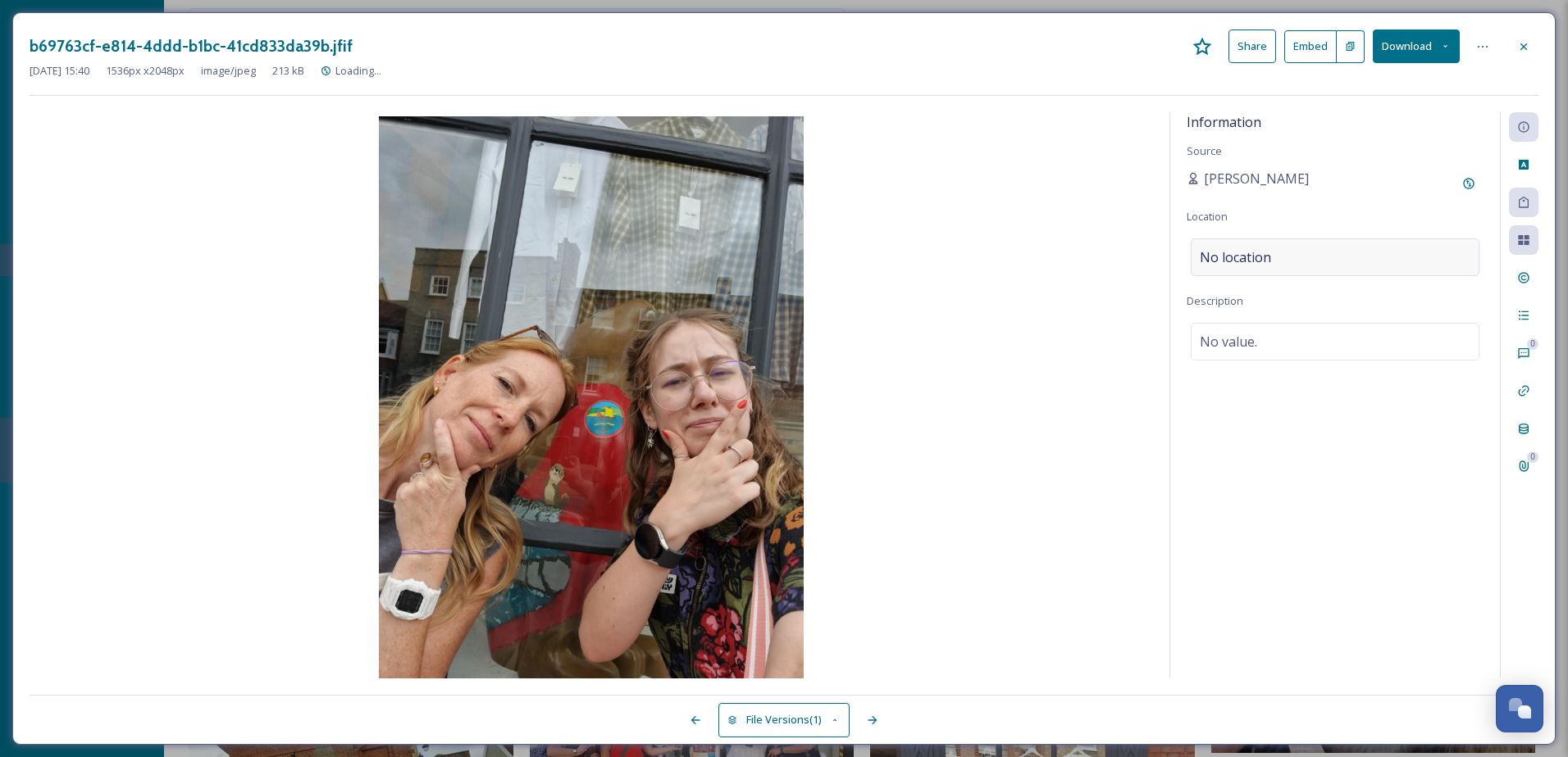
click at [1360, 256] on div "No location" at bounding box center [1335, 257] width 289 height 38
click at [1360, 256] on input at bounding box center [1335, 257] width 287 height 36
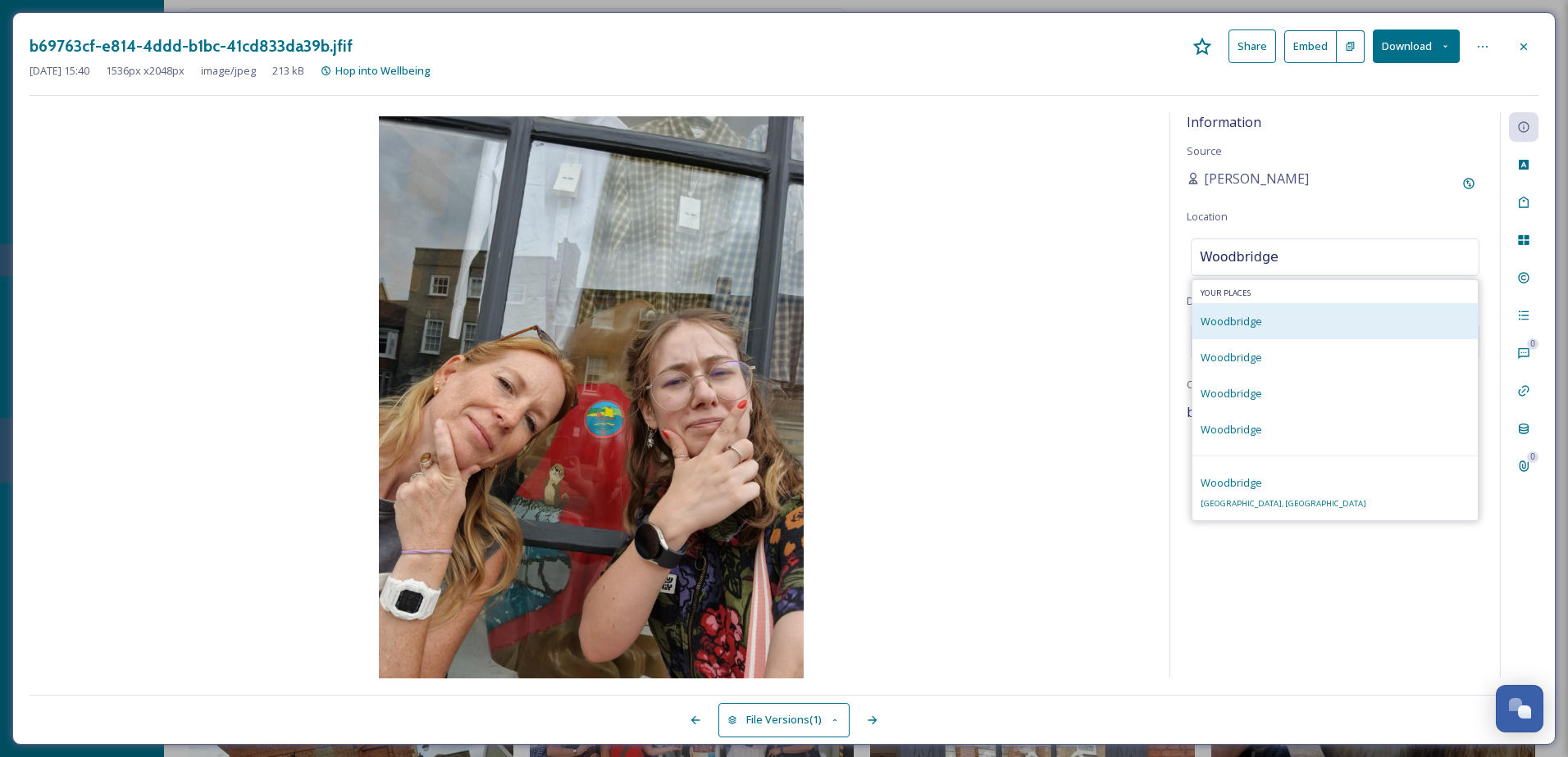
type input "Woodbridge"
click at [1358, 319] on div "Woodbridge" at bounding box center [1335, 322] width 285 height 36
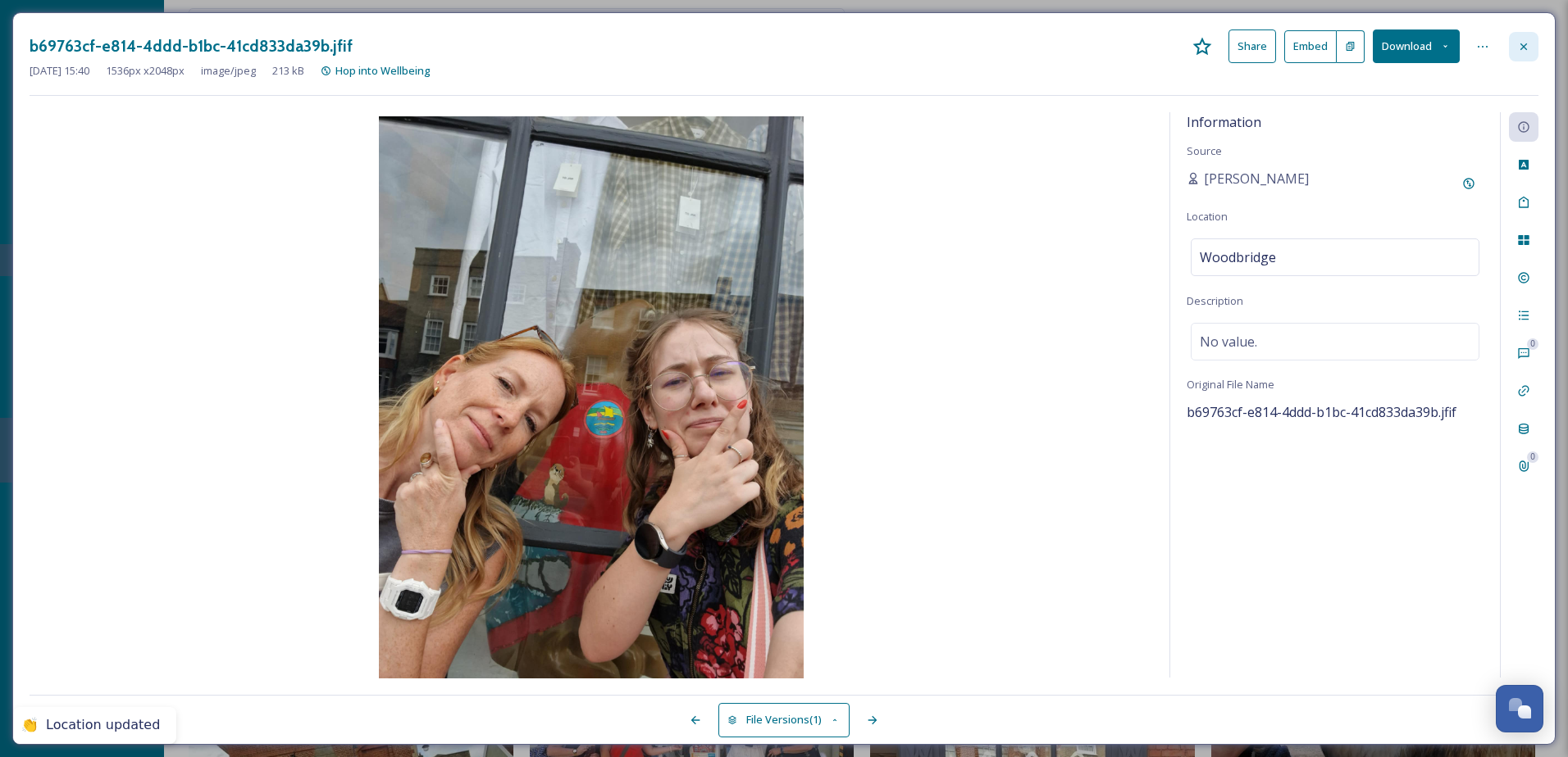
click at [1534, 58] on div at bounding box center [1523, 47] width 30 height 30
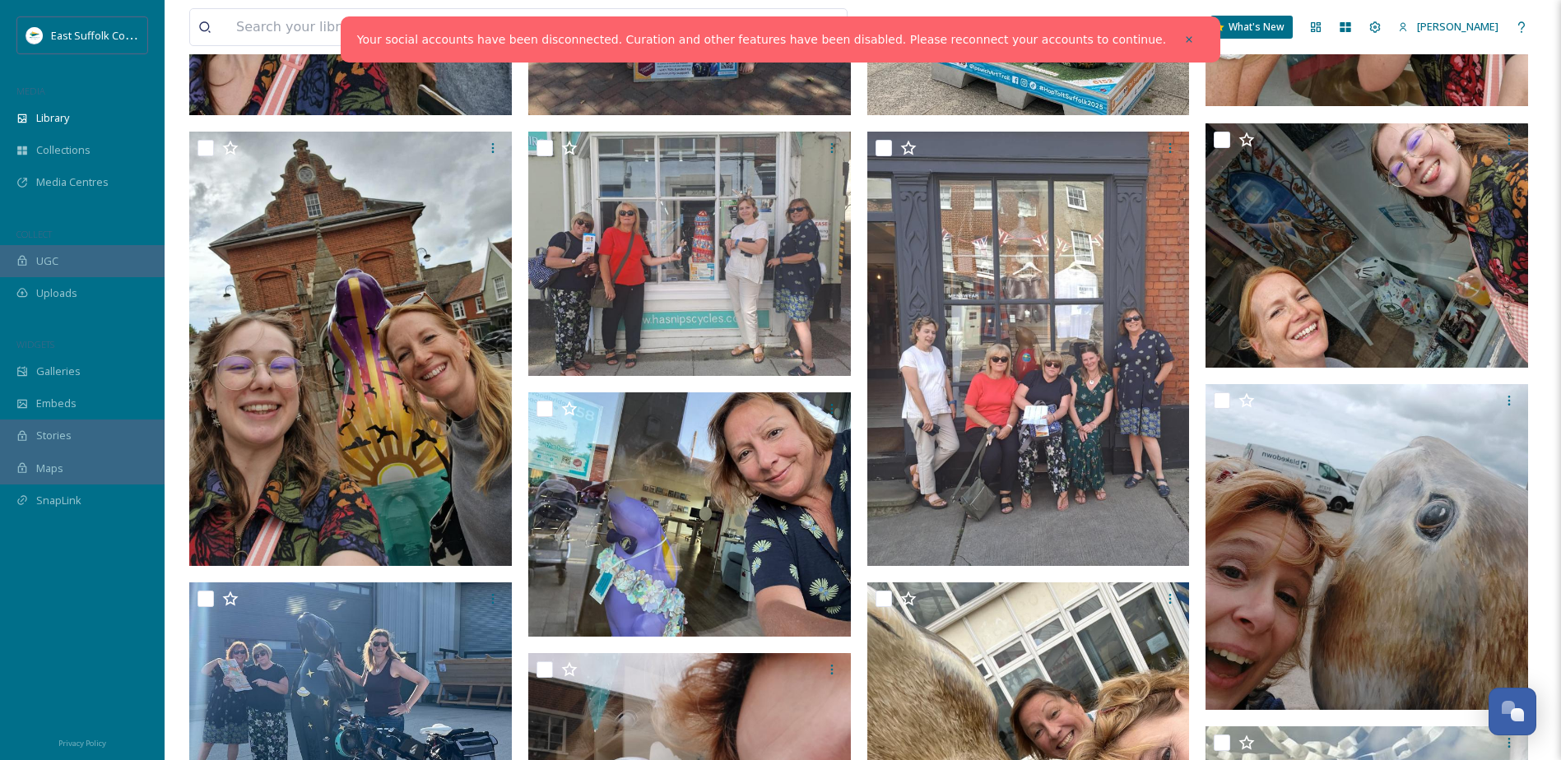
scroll to position [988, 0]
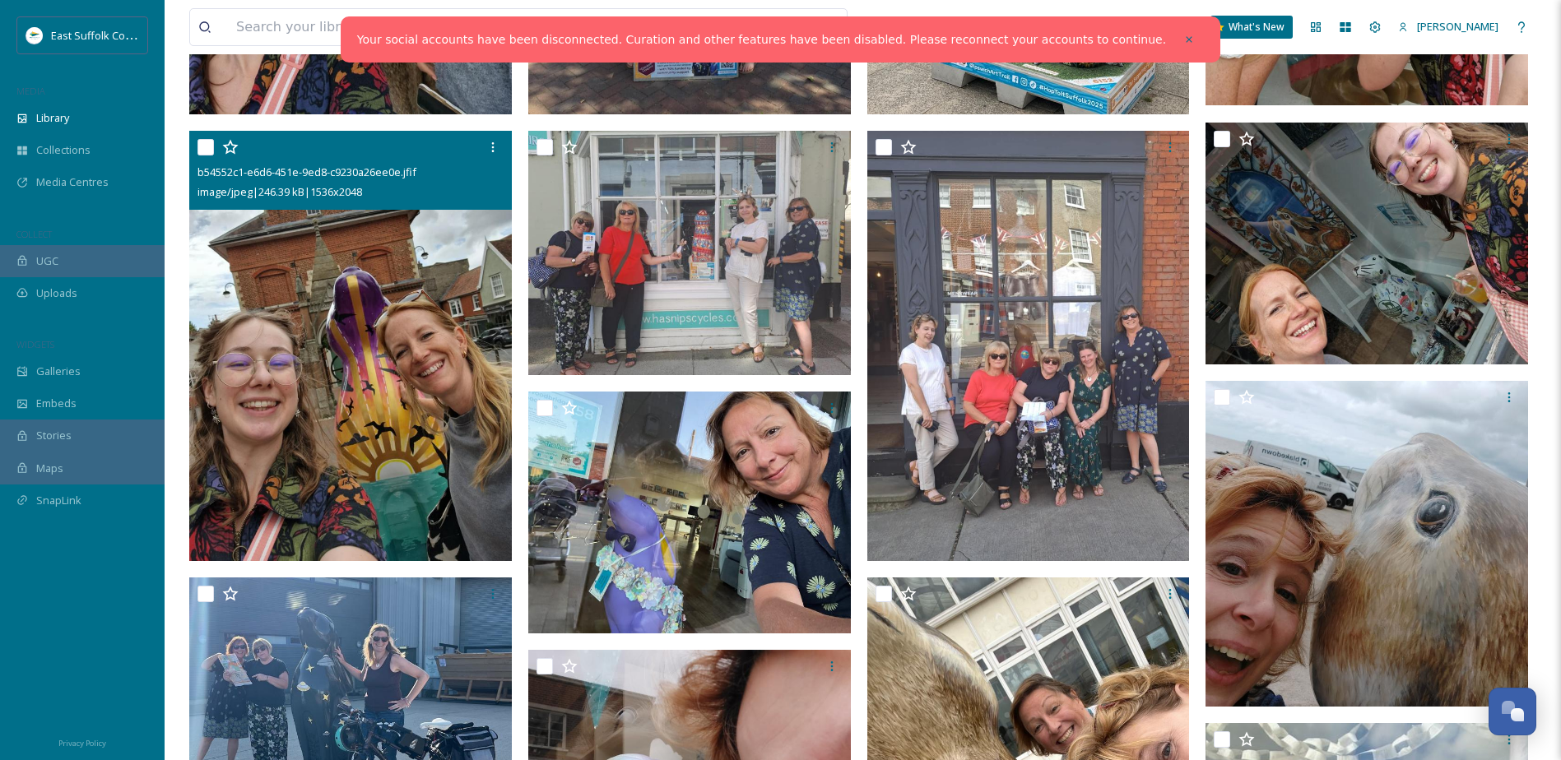
click at [359, 412] on img at bounding box center [350, 346] width 323 height 430
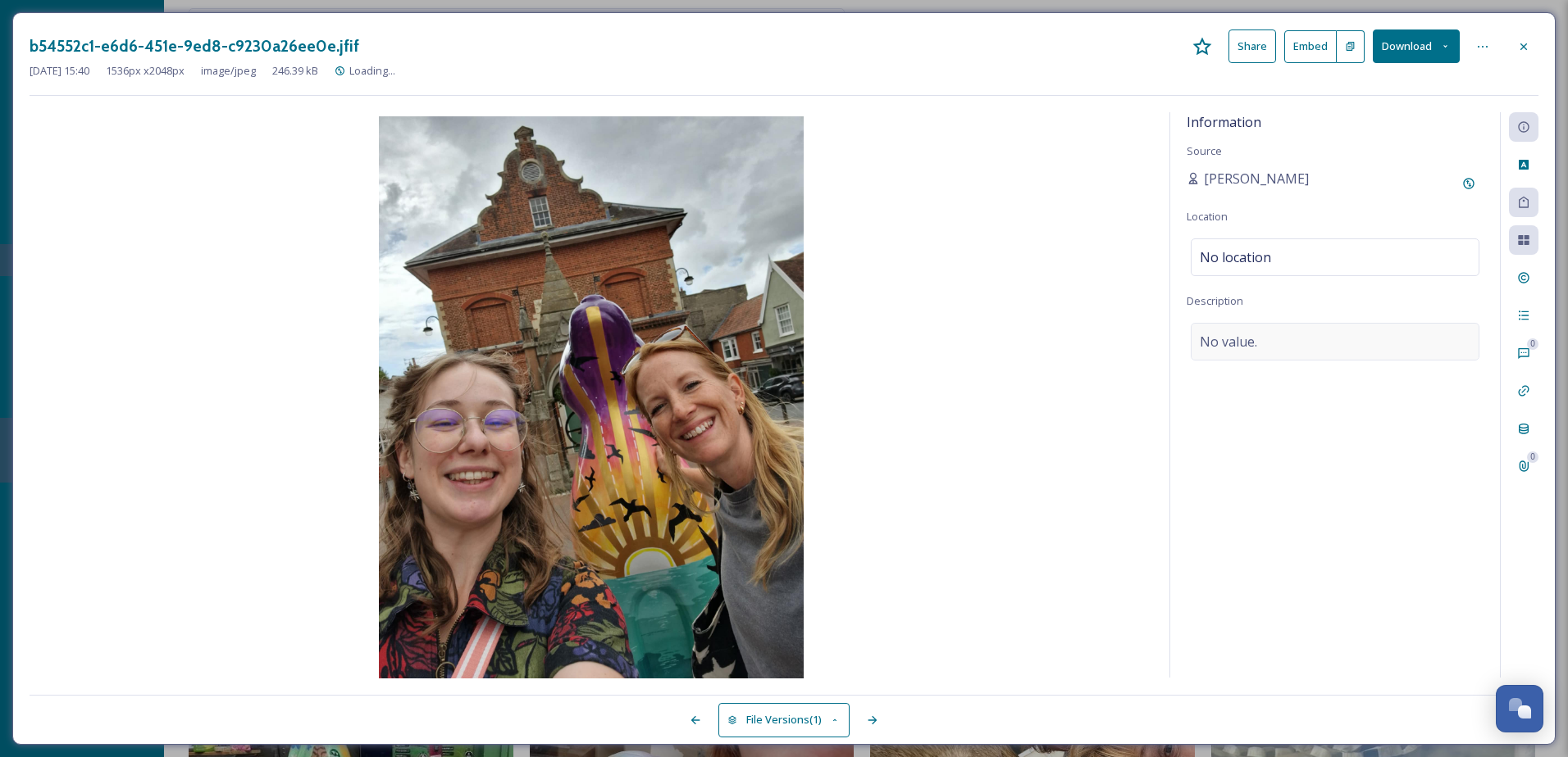
click at [1287, 338] on div "No value." at bounding box center [1335, 342] width 289 height 38
click at [1268, 256] on span "No location" at bounding box center [1235, 258] width 72 height 20
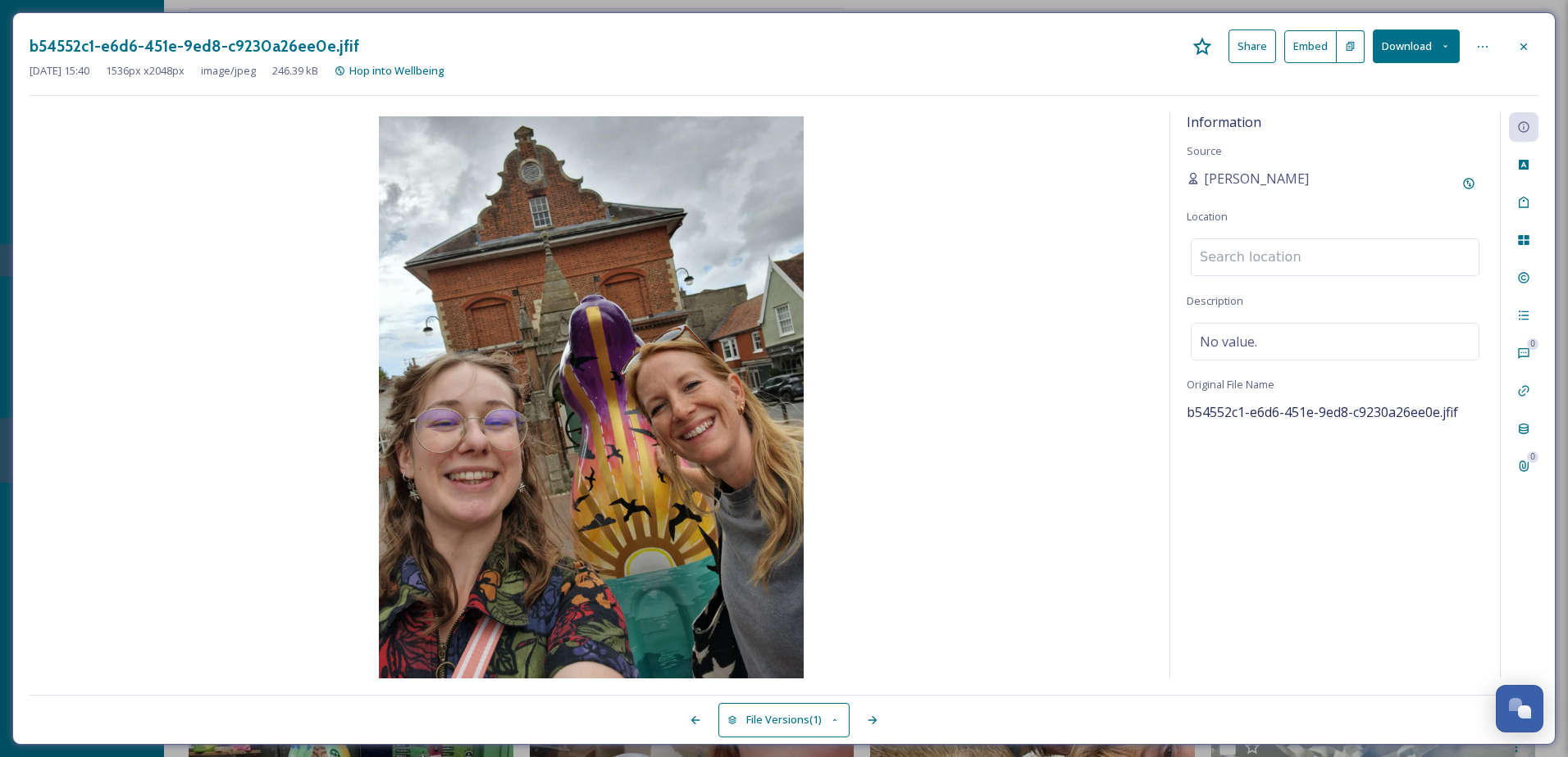
click at [1268, 256] on input at bounding box center [1335, 257] width 287 height 36
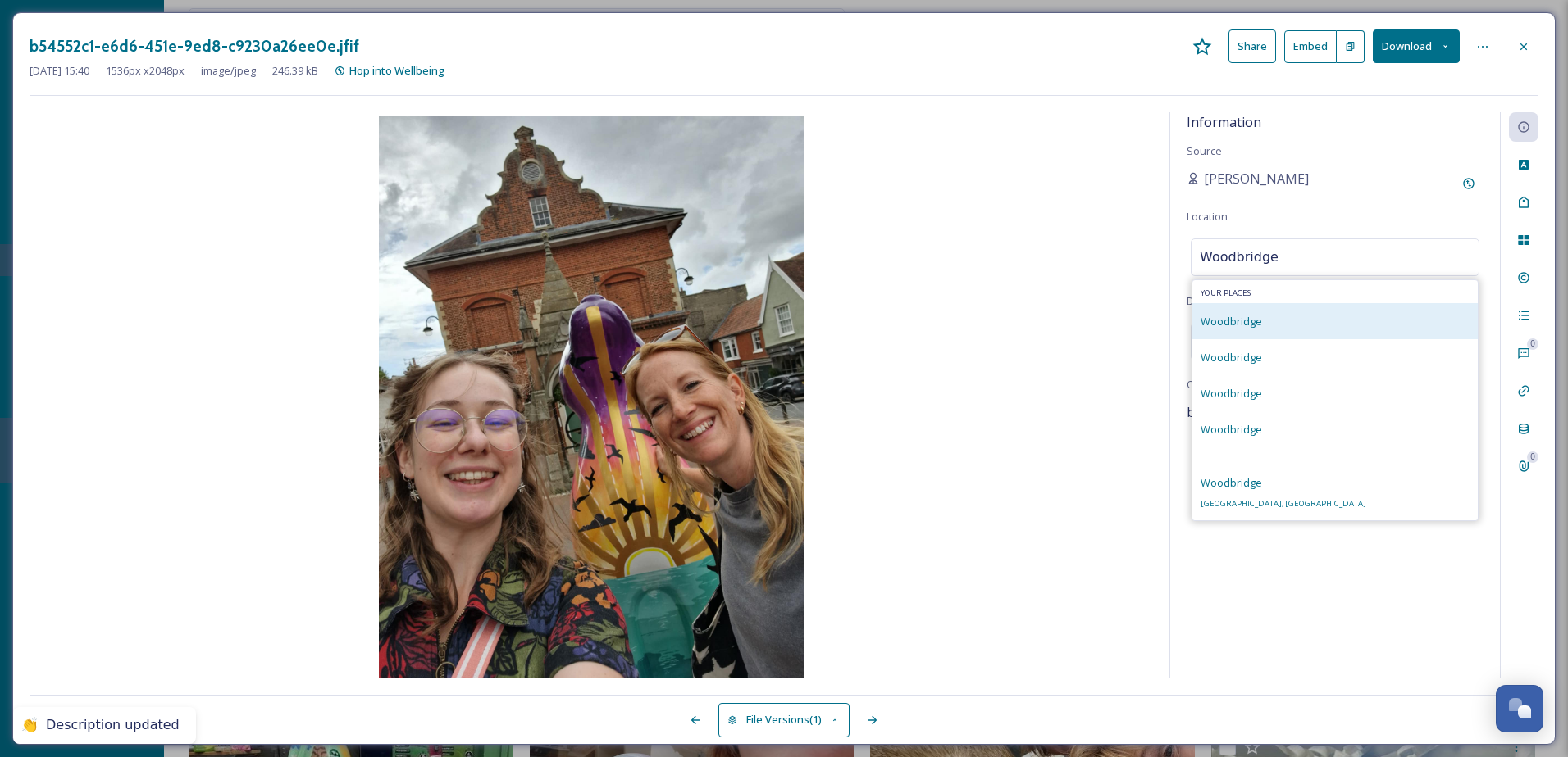
type input "Woodbridge"
click at [1272, 329] on div "Woodbridge" at bounding box center [1335, 322] width 285 height 36
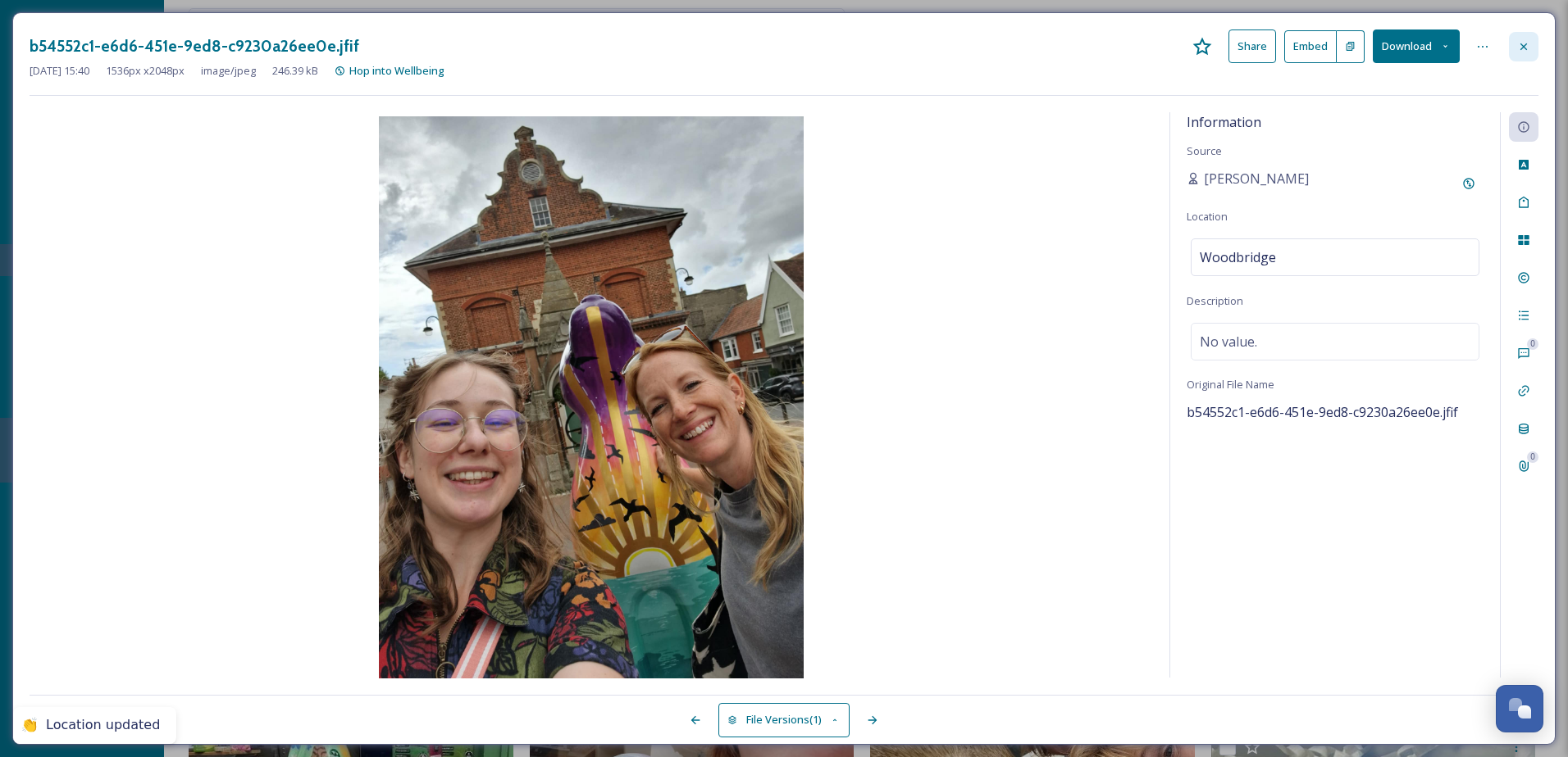
click at [1531, 44] on div at bounding box center [1523, 47] width 30 height 30
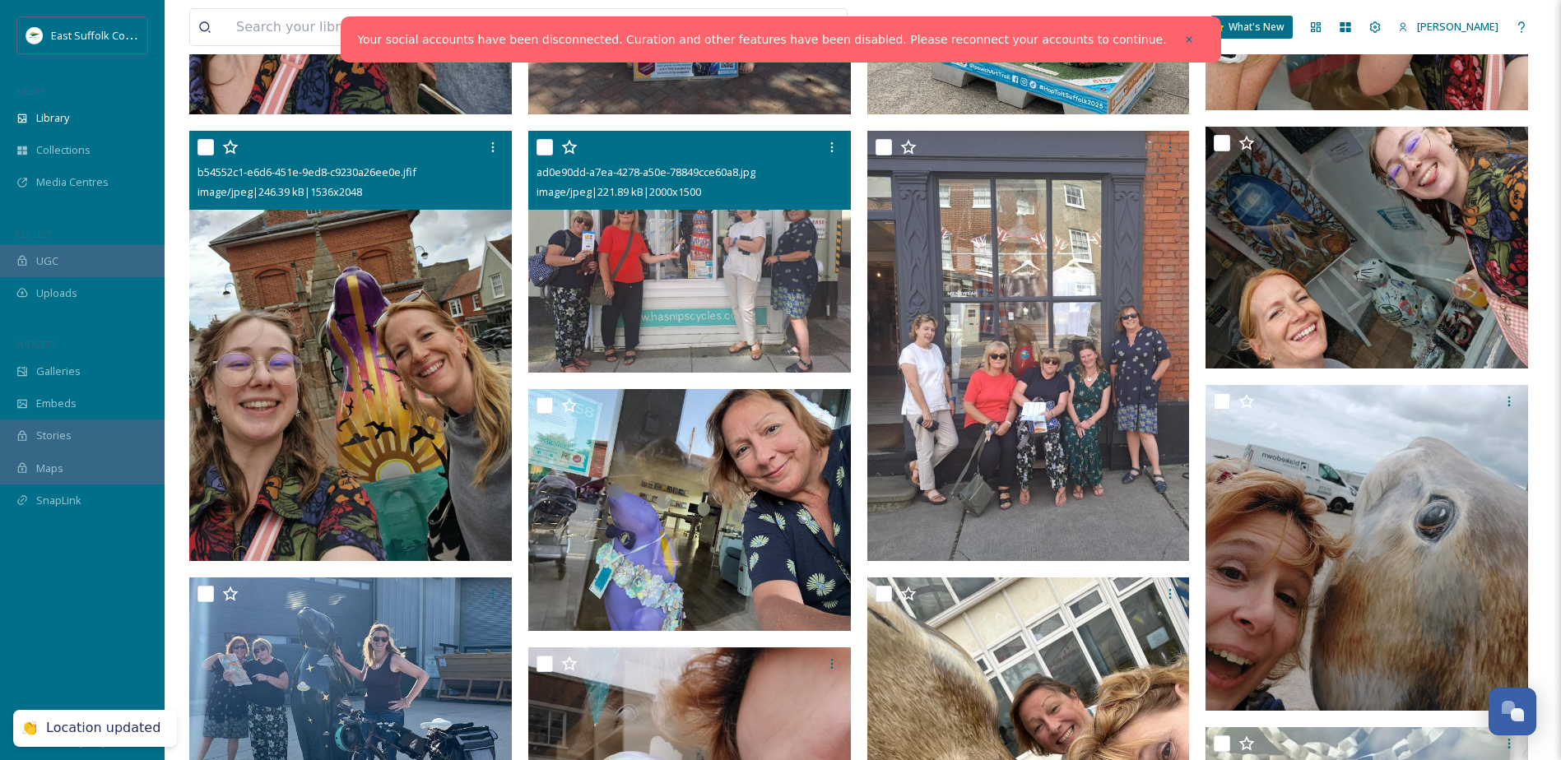
click at [681, 243] on img at bounding box center [689, 252] width 323 height 242
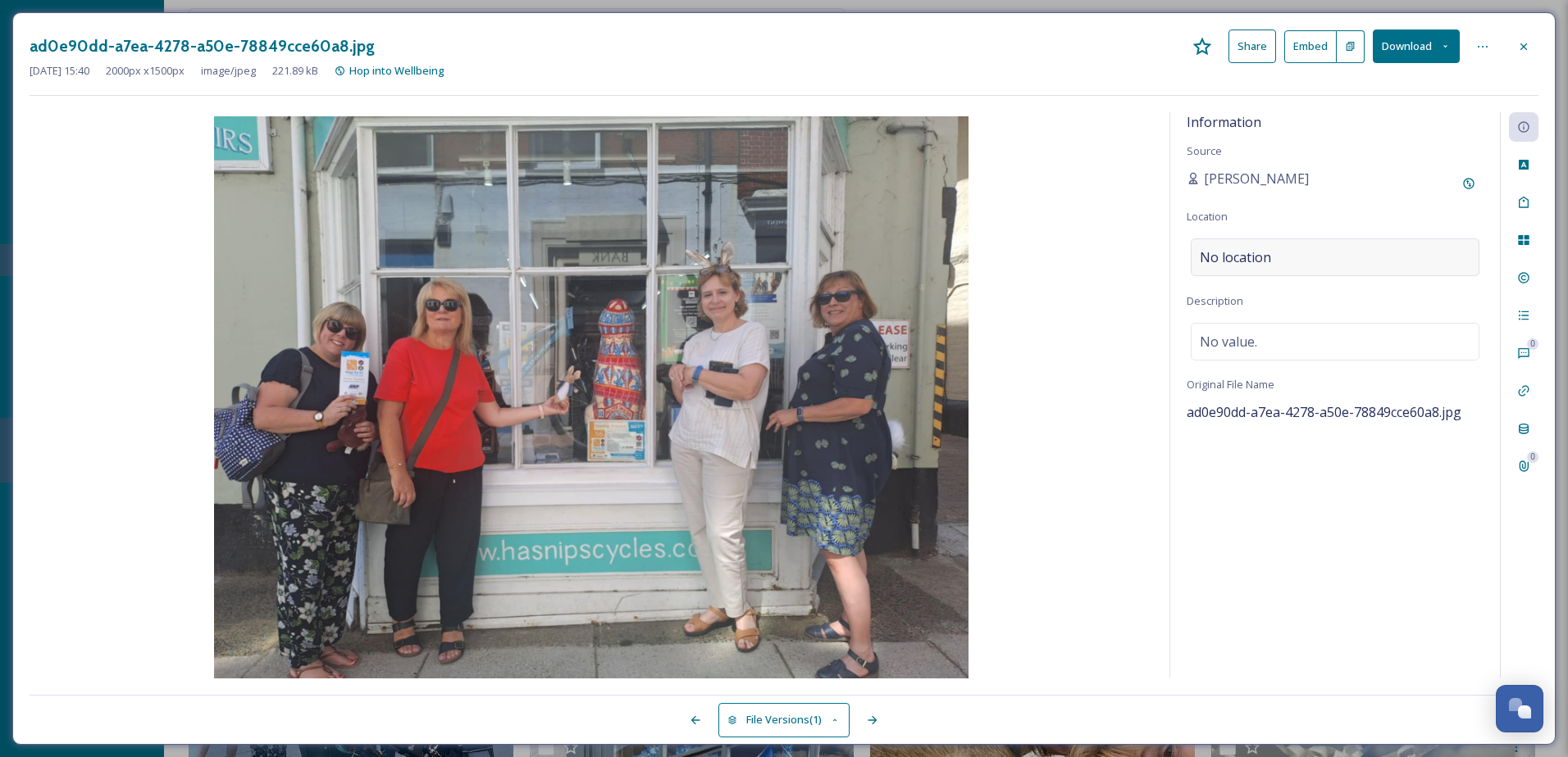
click at [1366, 256] on div "No location" at bounding box center [1335, 257] width 289 height 38
click at [1346, 262] on input at bounding box center [1335, 257] width 287 height 36
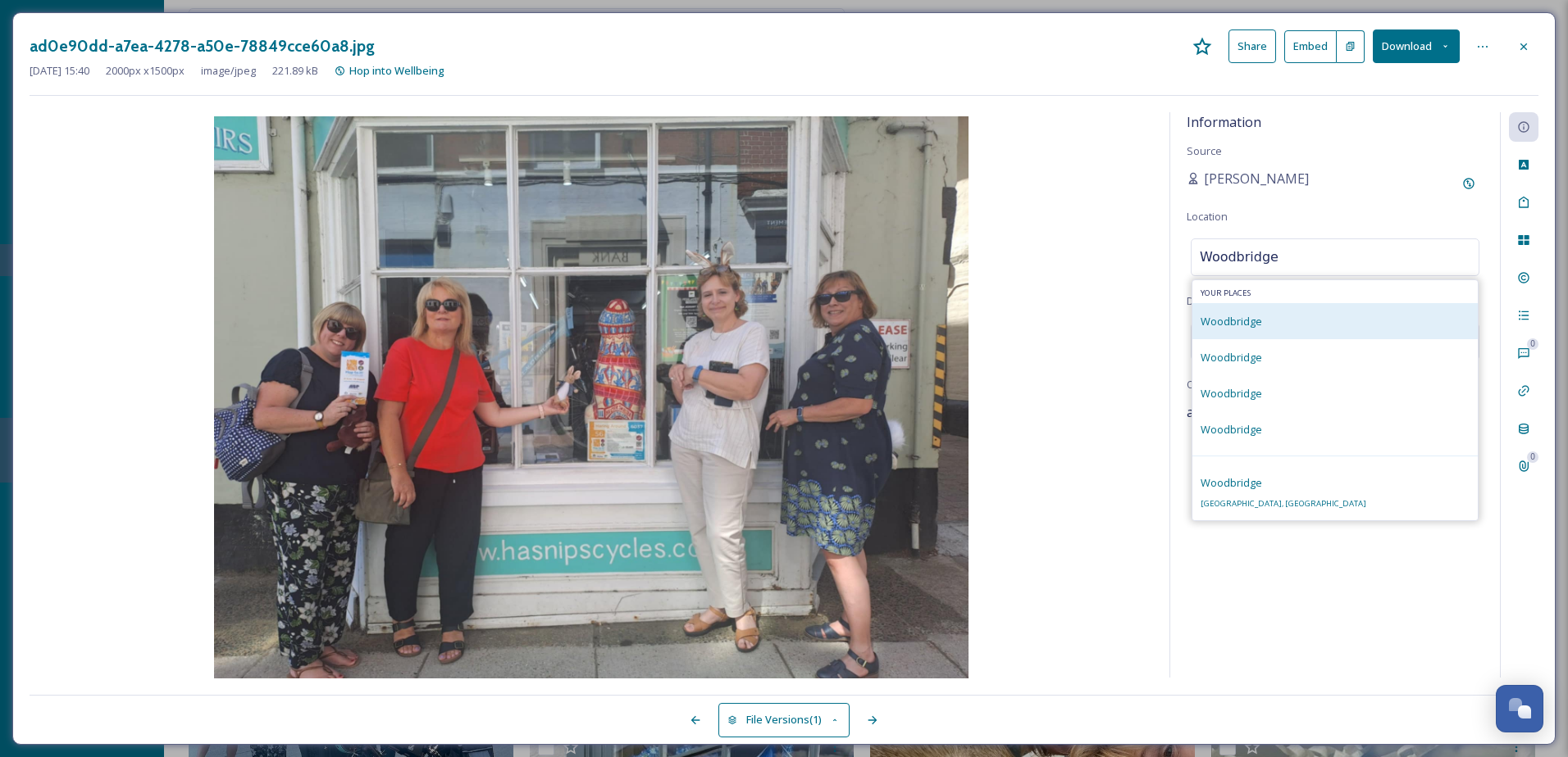
type input "Woodbridge"
click at [1359, 317] on div "Woodbridge" at bounding box center [1335, 322] width 285 height 36
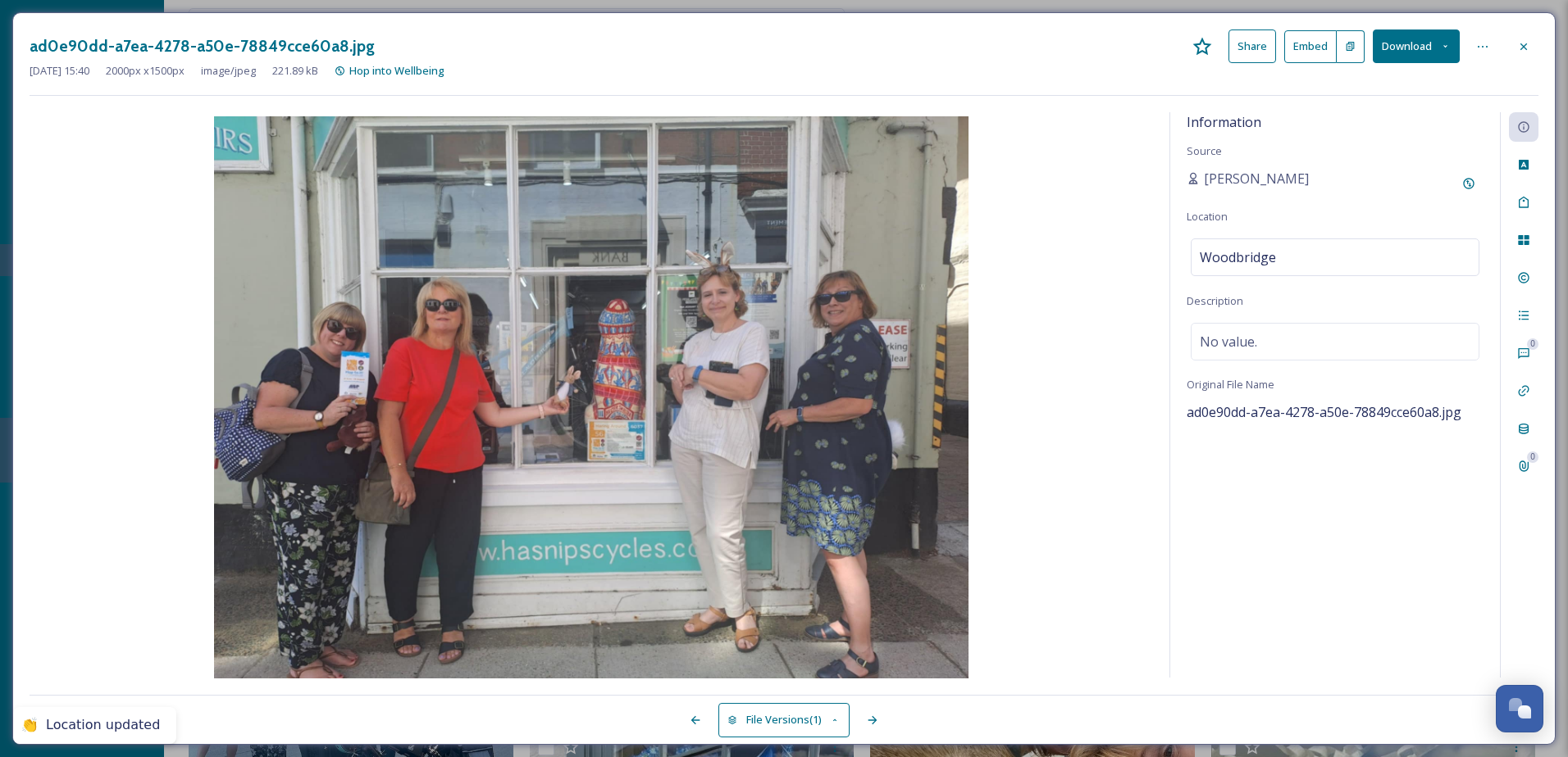
drag, startPoint x: 1510, startPoint y: 41, endPoint x: 1519, endPoint y: 44, distance: 9.5
click at [1513, 41] on div at bounding box center [1523, 47] width 30 height 30
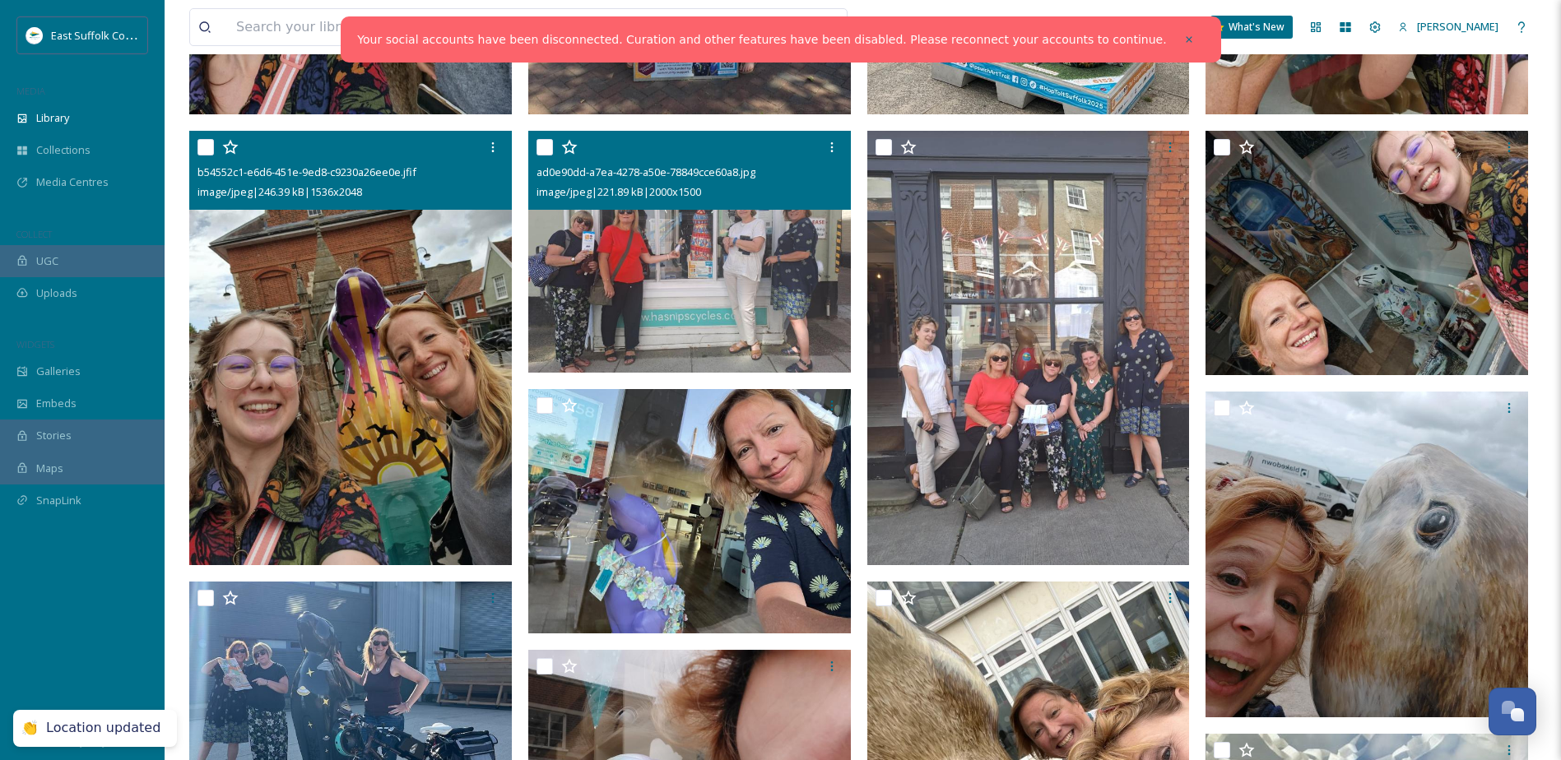
click at [1527, 44] on div "View all files What's New [PERSON_NAME]" at bounding box center [862, 27] width 1347 height 54
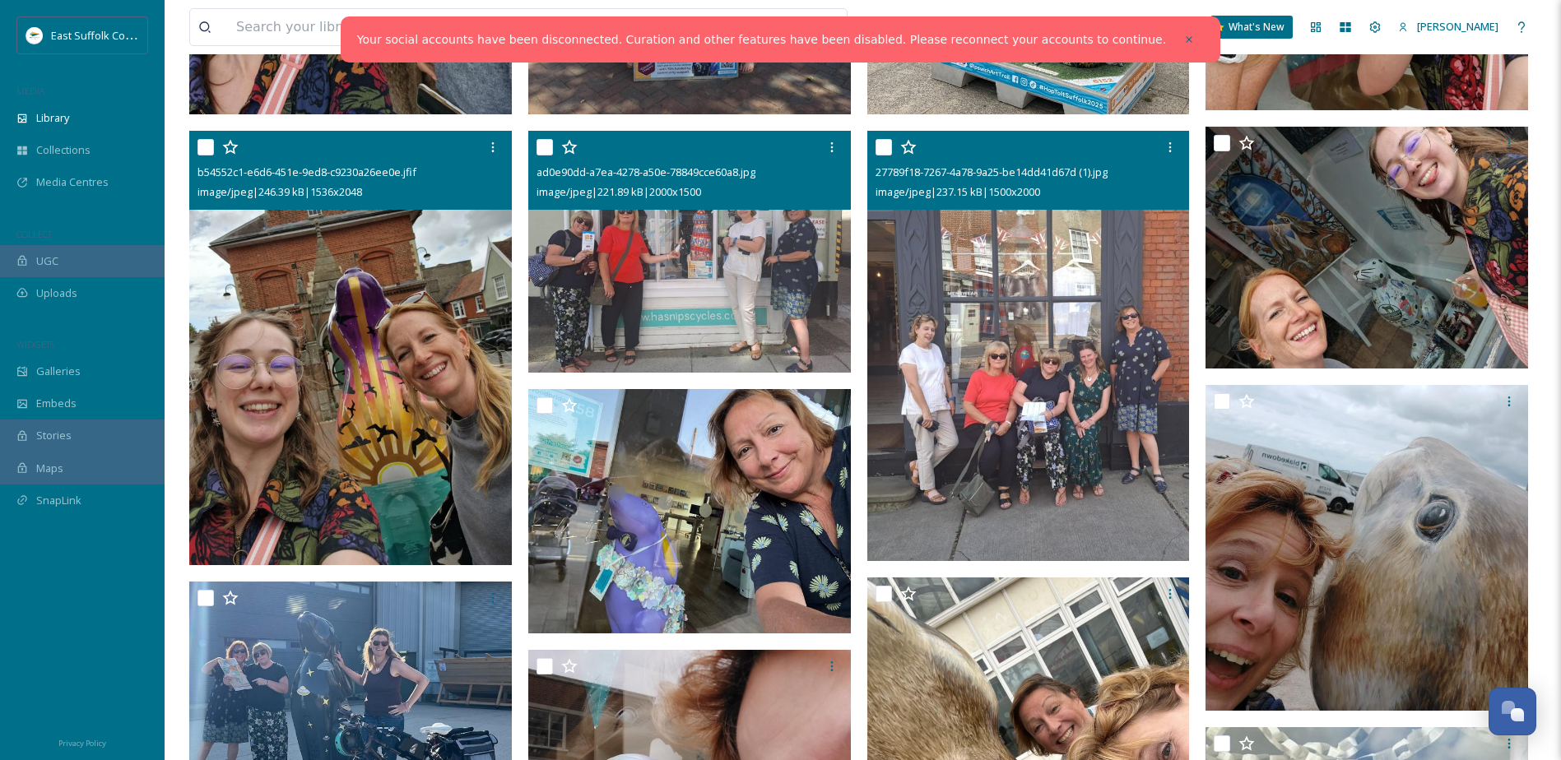
click at [1033, 380] on img at bounding box center [1028, 346] width 323 height 430
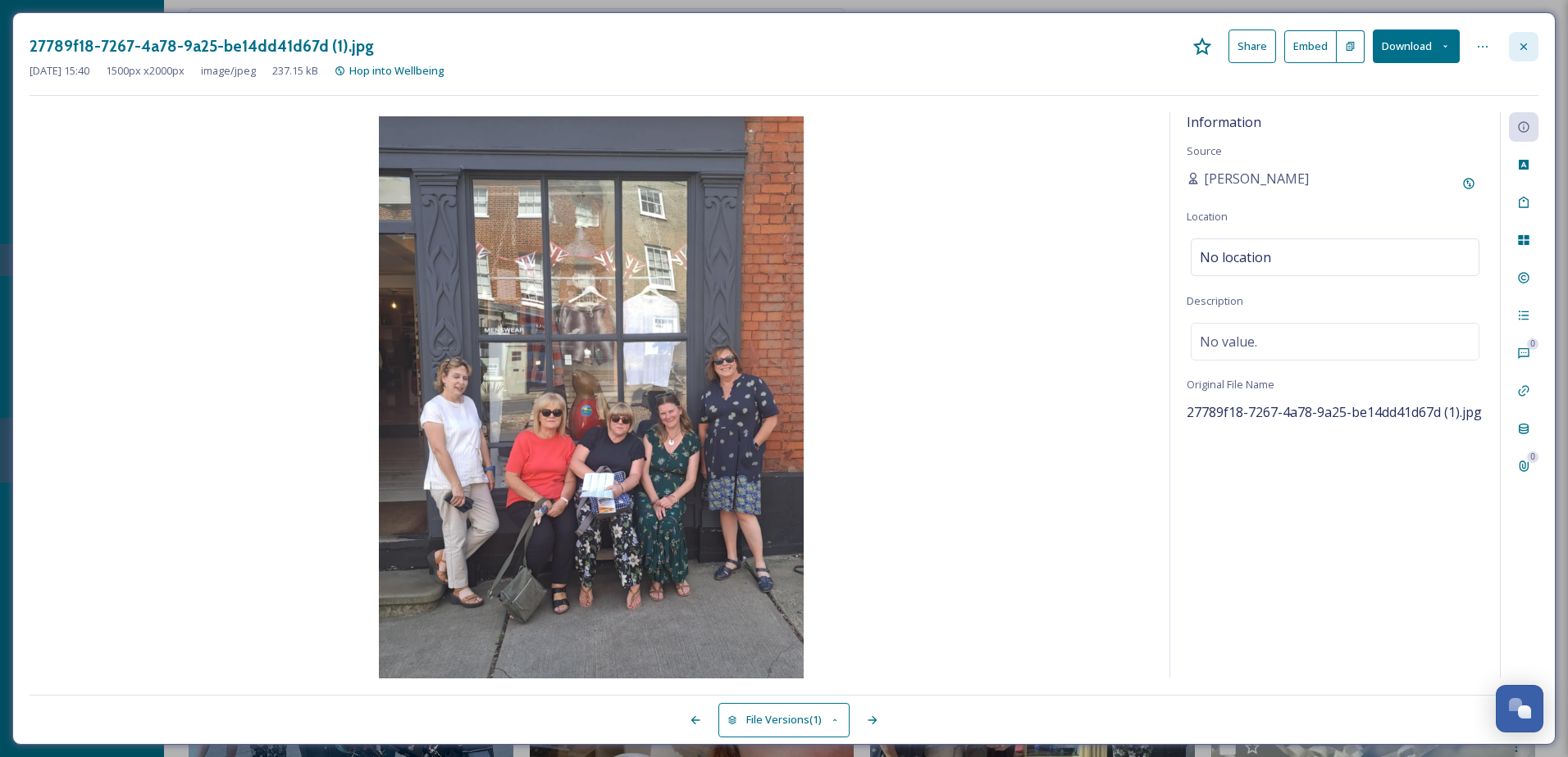
click at [1532, 38] on div at bounding box center [1523, 47] width 30 height 30
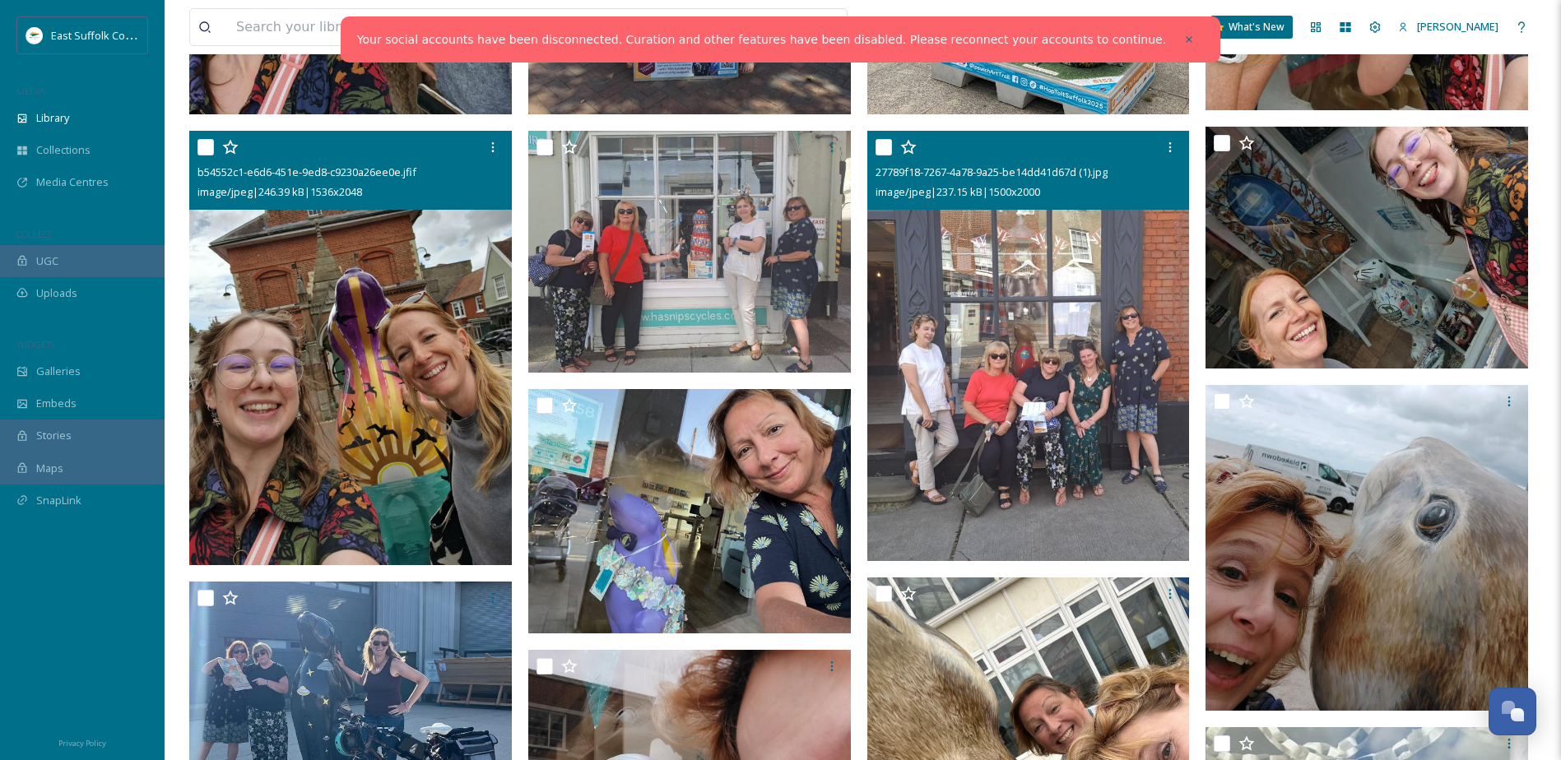
click at [992, 278] on img at bounding box center [1028, 346] width 323 height 430
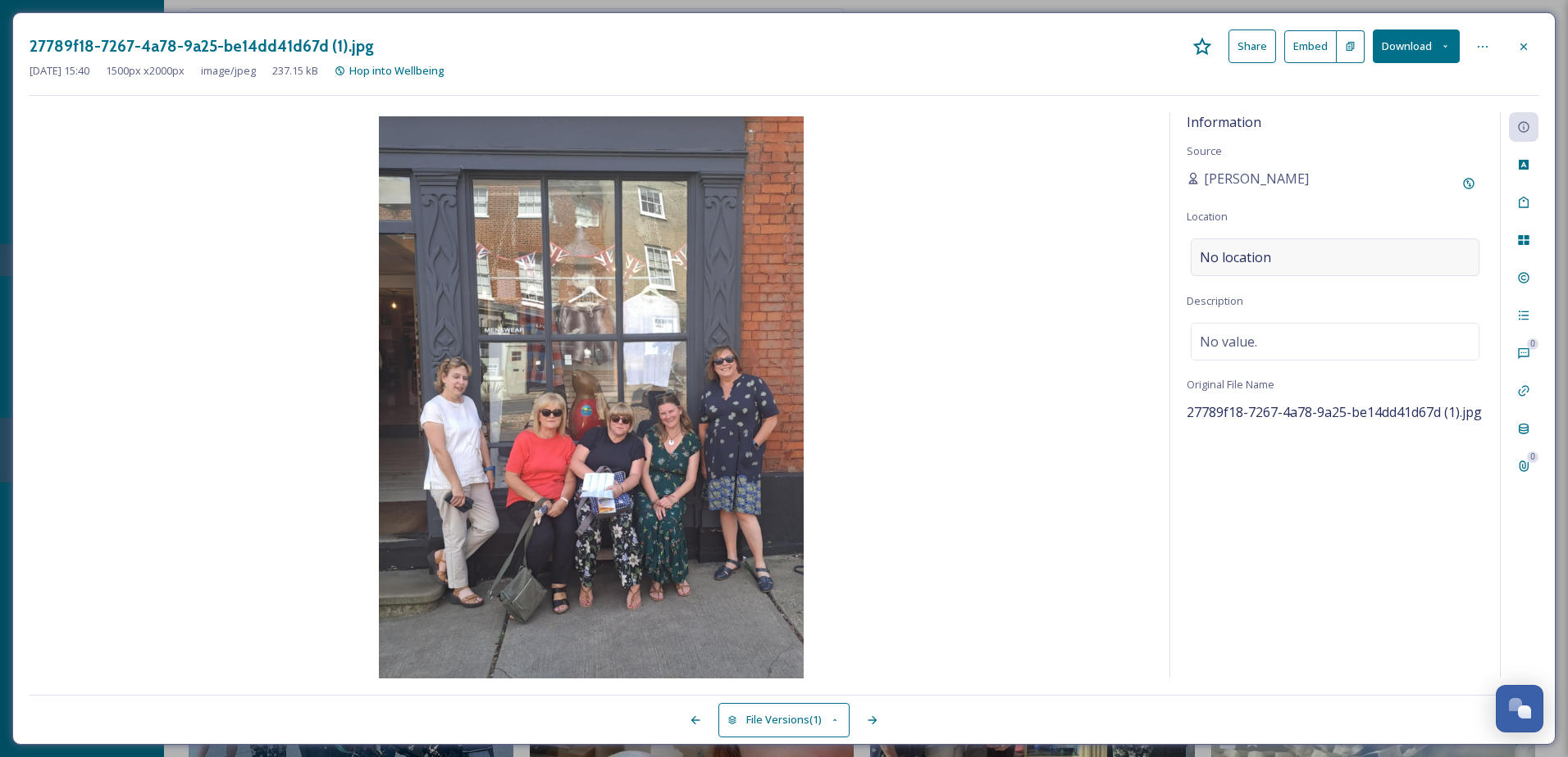
click at [1370, 271] on div "No location" at bounding box center [1335, 257] width 289 height 38
click at [1358, 266] on input at bounding box center [1335, 257] width 287 height 36
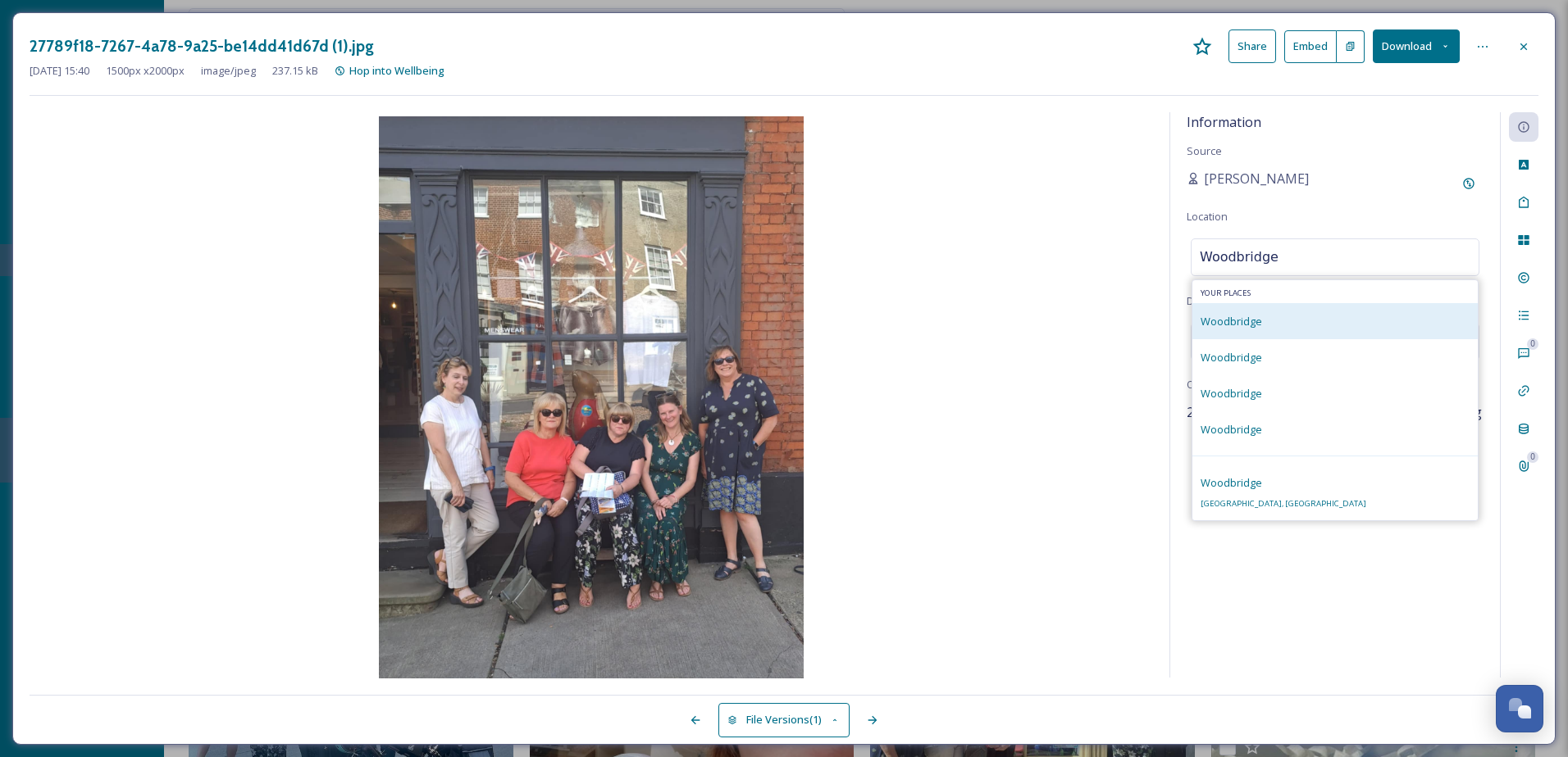
type input "Woodbridge"
click at [1345, 321] on div "Woodbridge" at bounding box center [1335, 322] width 285 height 36
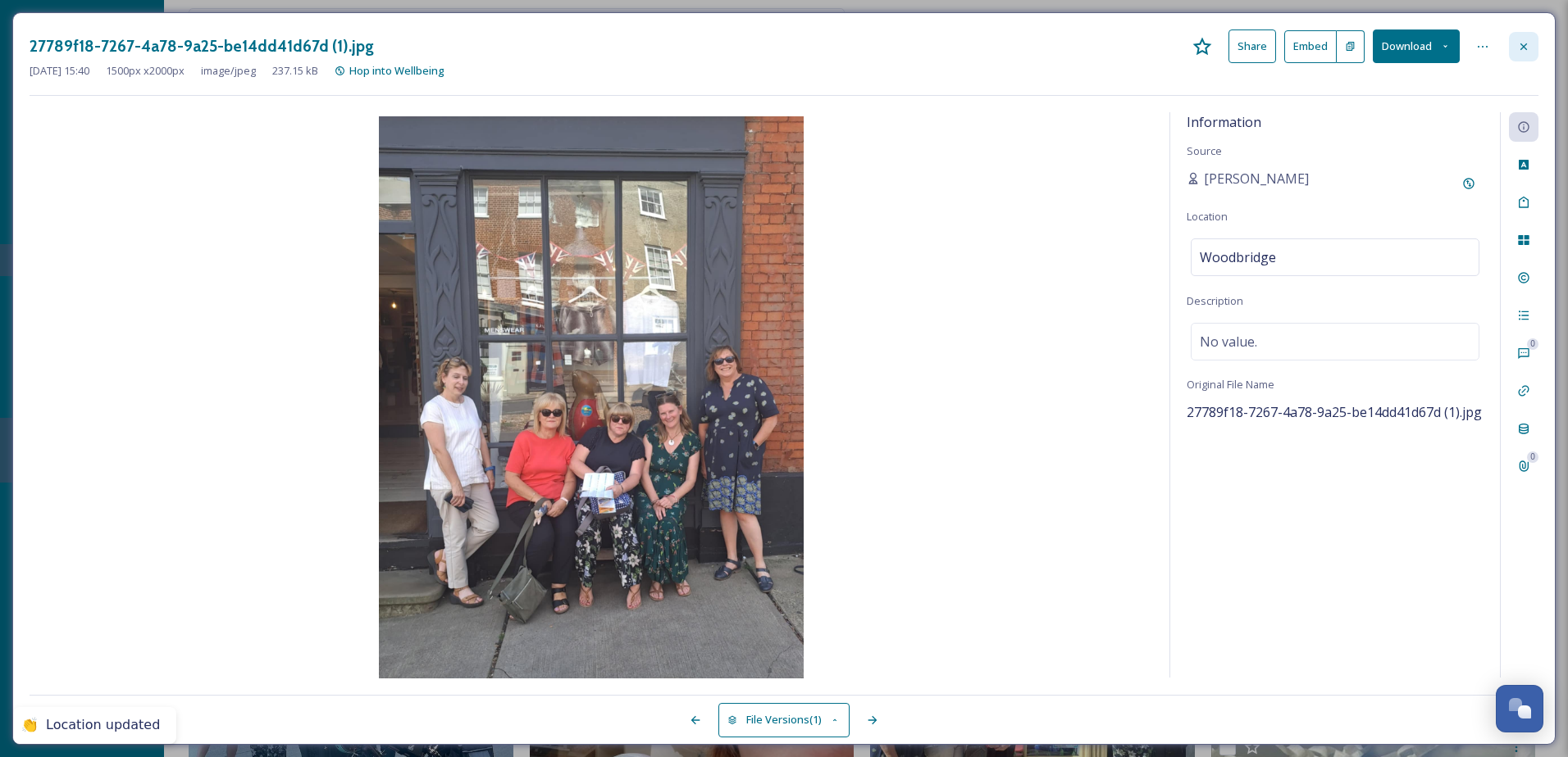
click at [1528, 39] on div at bounding box center [1523, 47] width 30 height 30
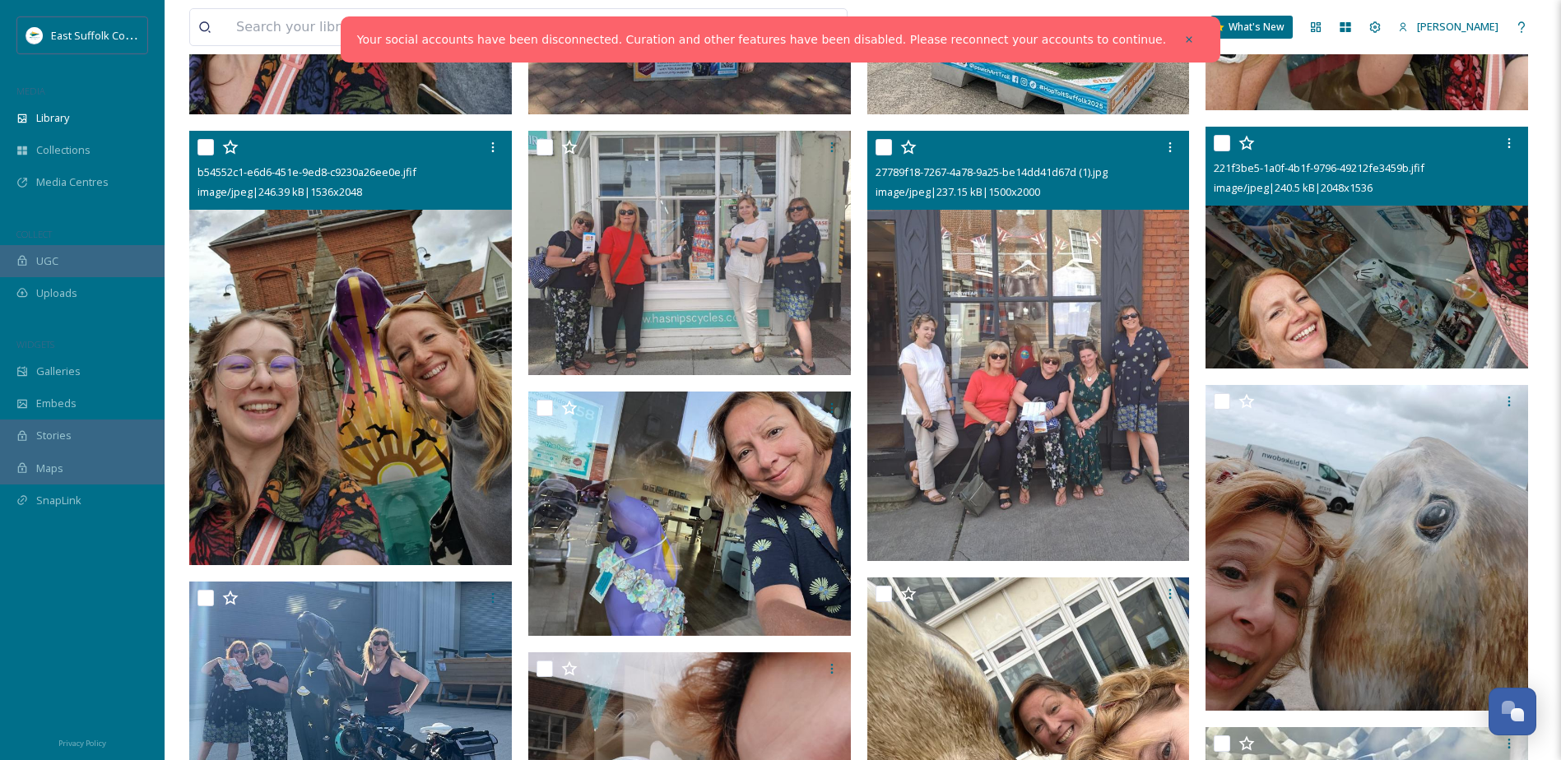
click at [1338, 271] on img at bounding box center [1367, 248] width 323 height 242
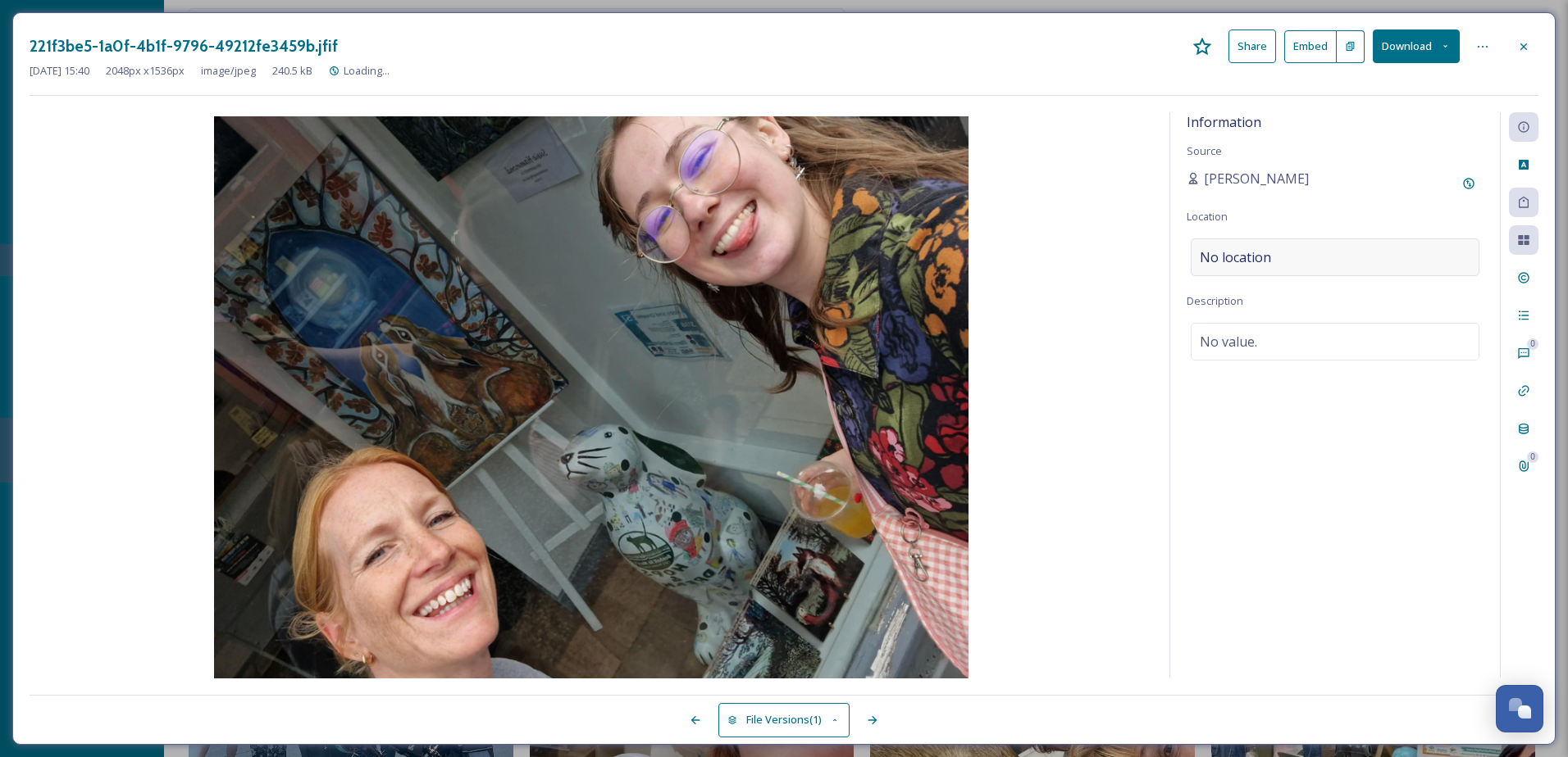
click at [1400, 249] on div "No location" at bounding box center [1335, 257] width 289 height 38
click at [1379, 262] on input at bounding box center [1335, 257] width 287 height 36
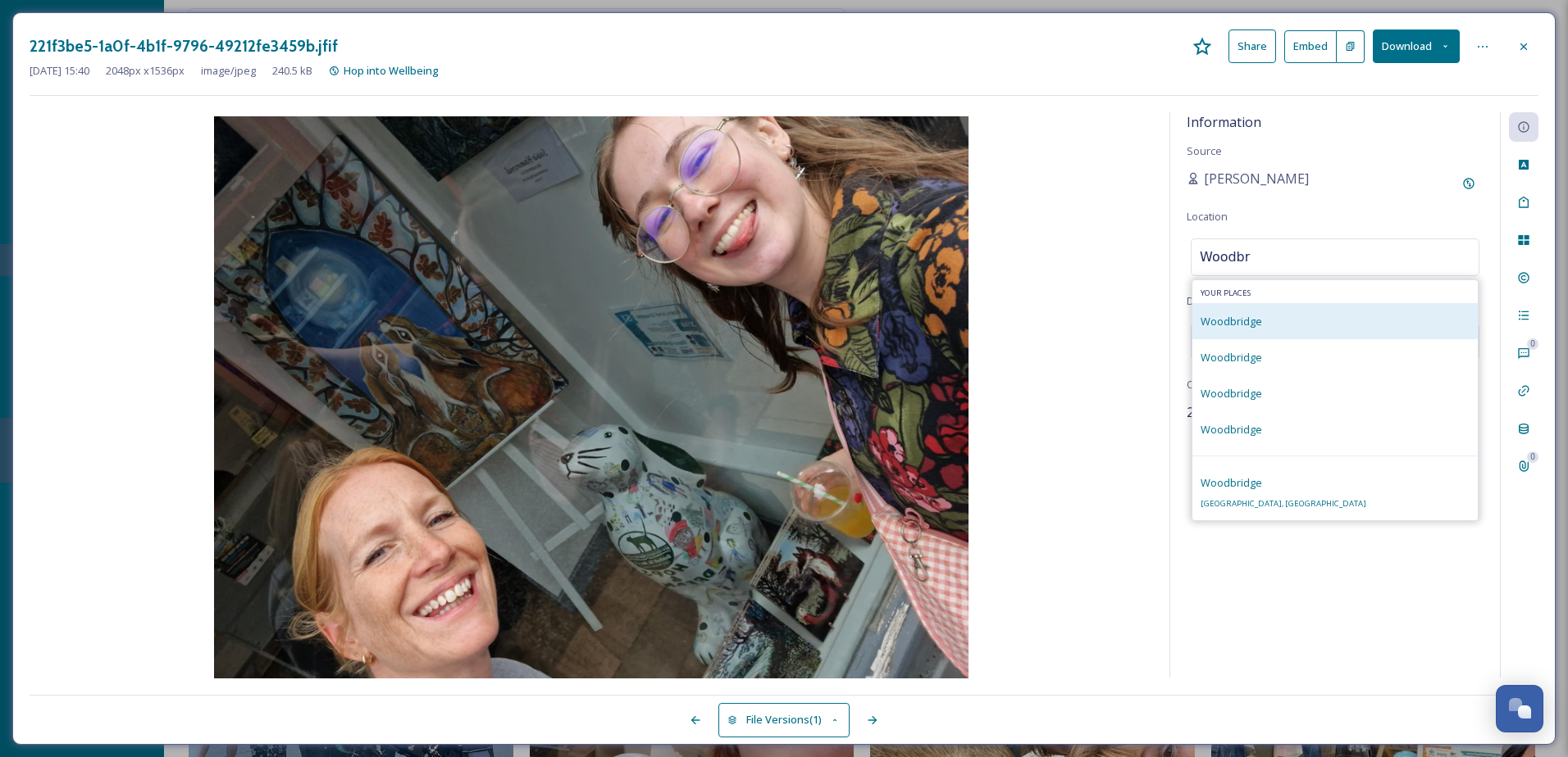
type input "Woodbr"
click at [1339, 313] on div "Woodbridge" at bounding box center [1335, 322] width 285 height 36
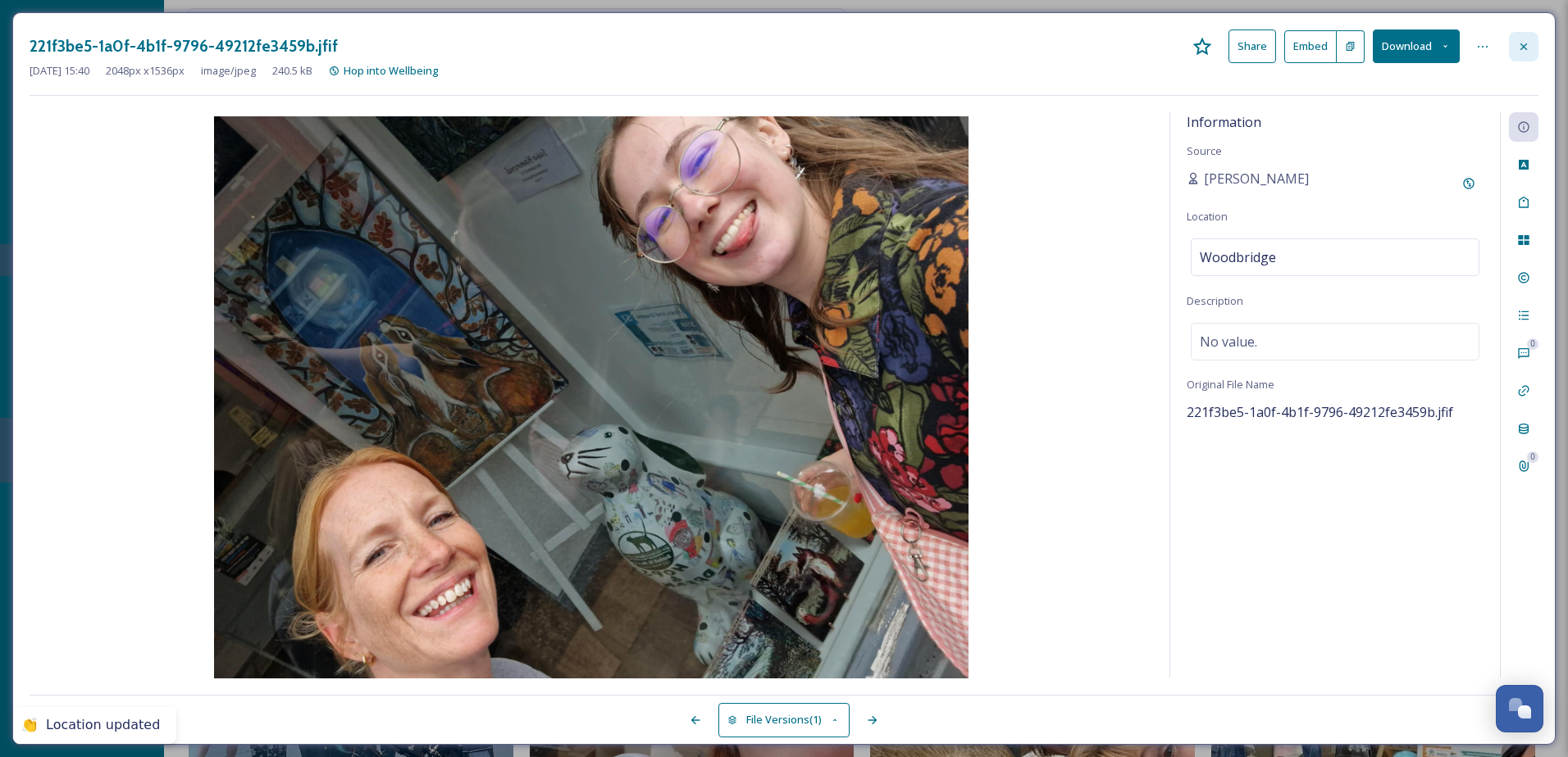
click at [1537, 35] on div at bounding box center [1523, 47] width 30 height 30
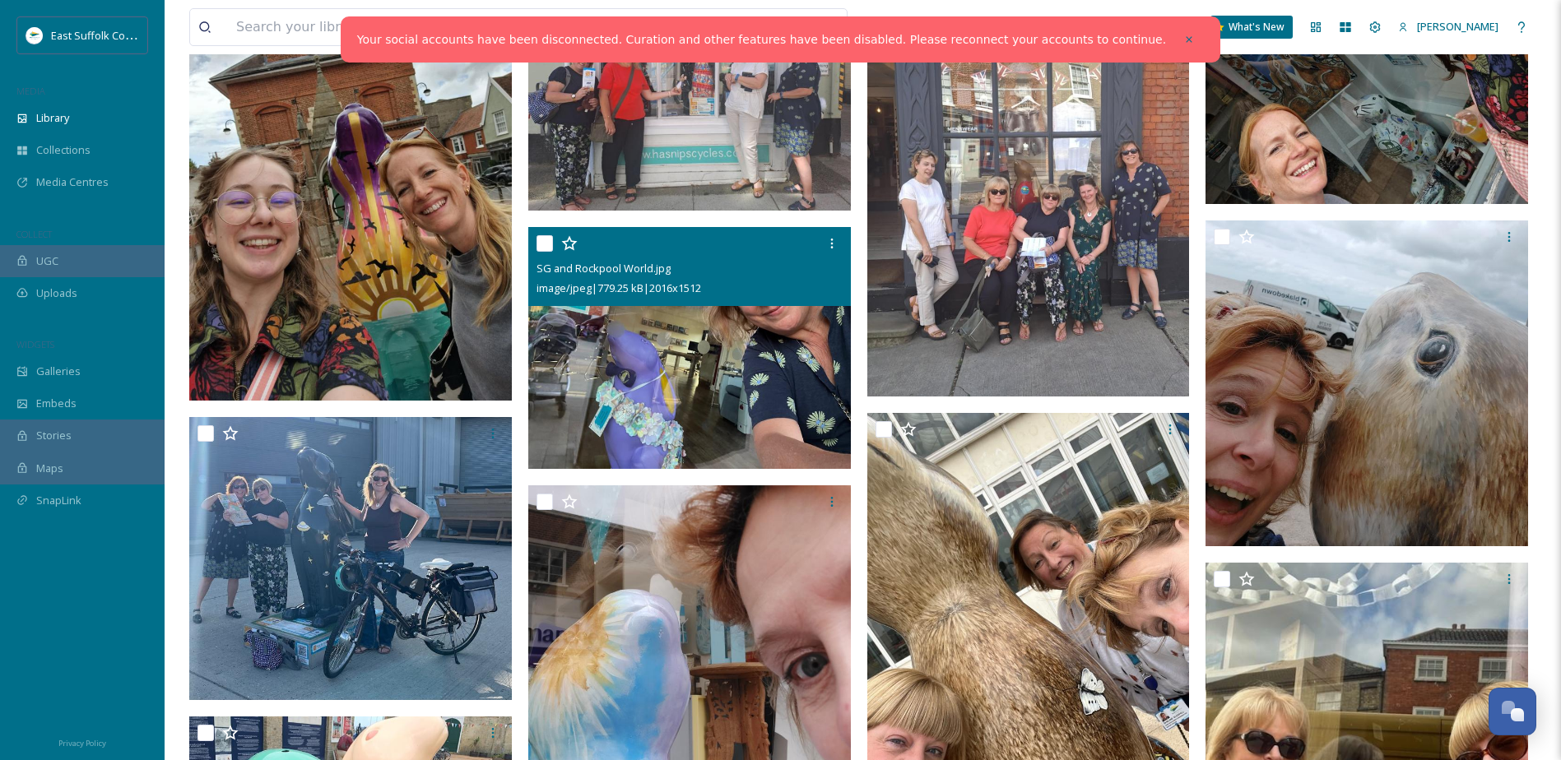
scroll to position [1234, 0]
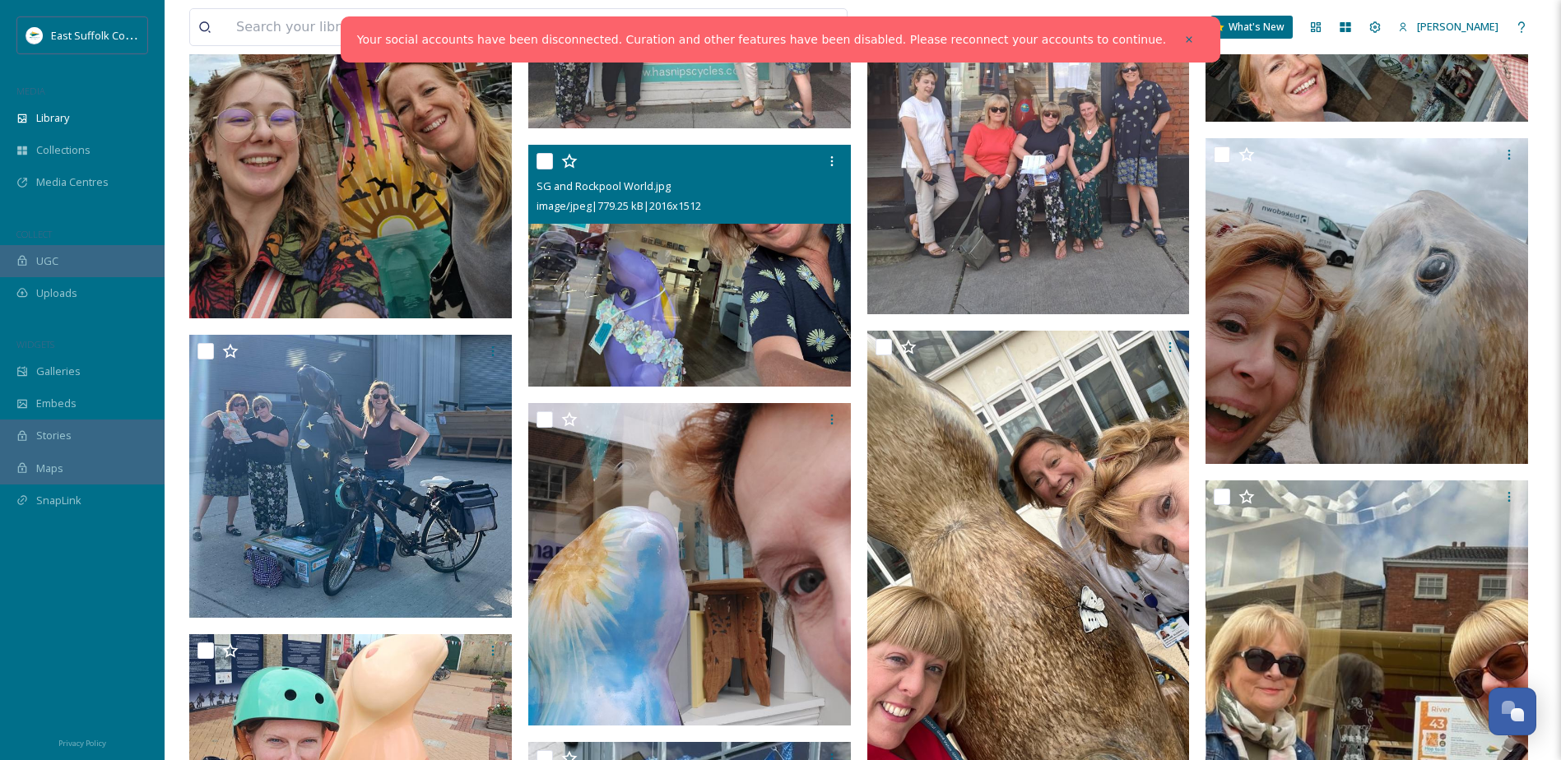
click at [587, 281] on img at bounding box center [689, 266] width 323 height 242
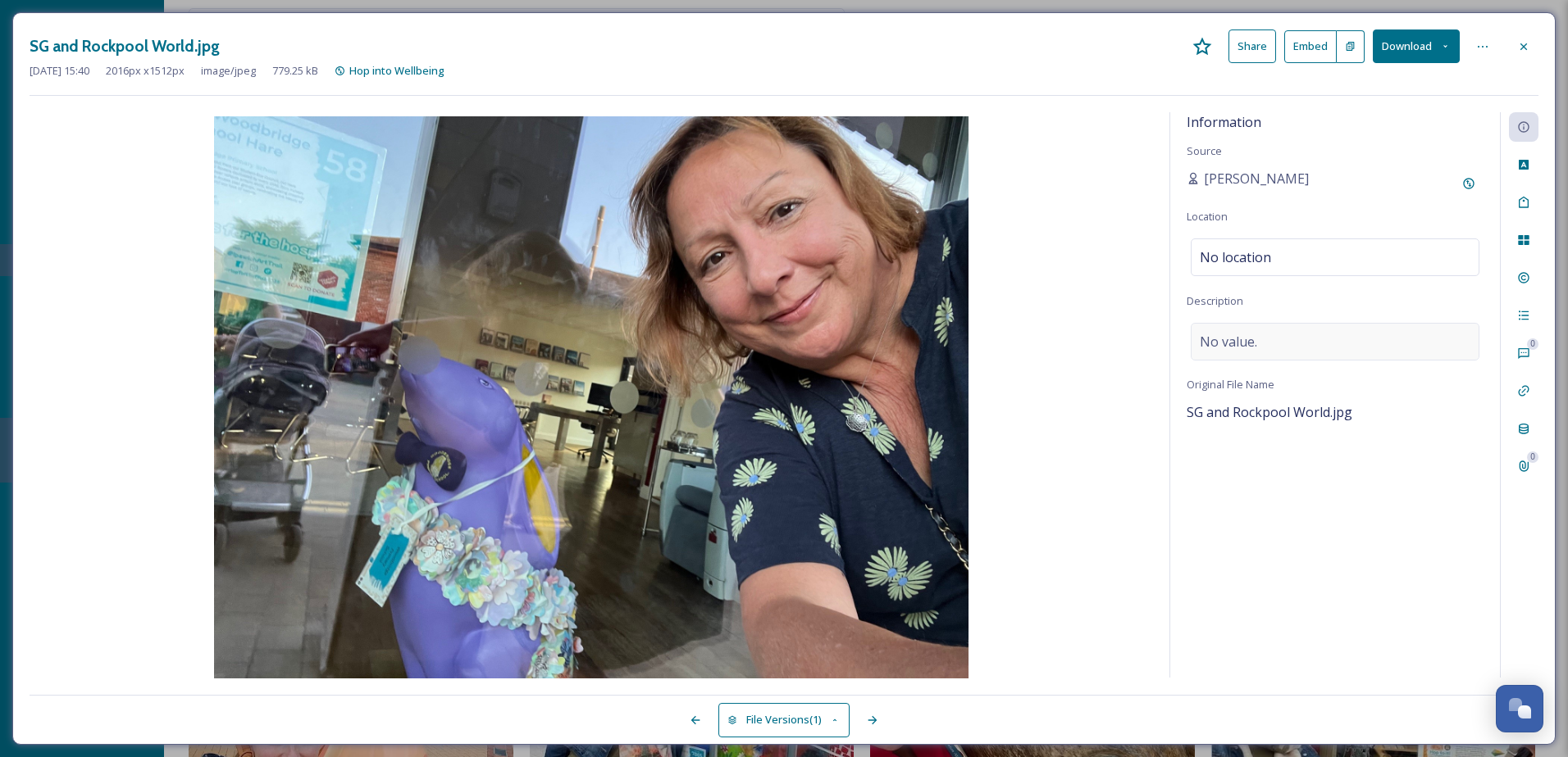
click at [1321, 352] on div "No value." at bounding box center [1335, 342] width 289 height 38
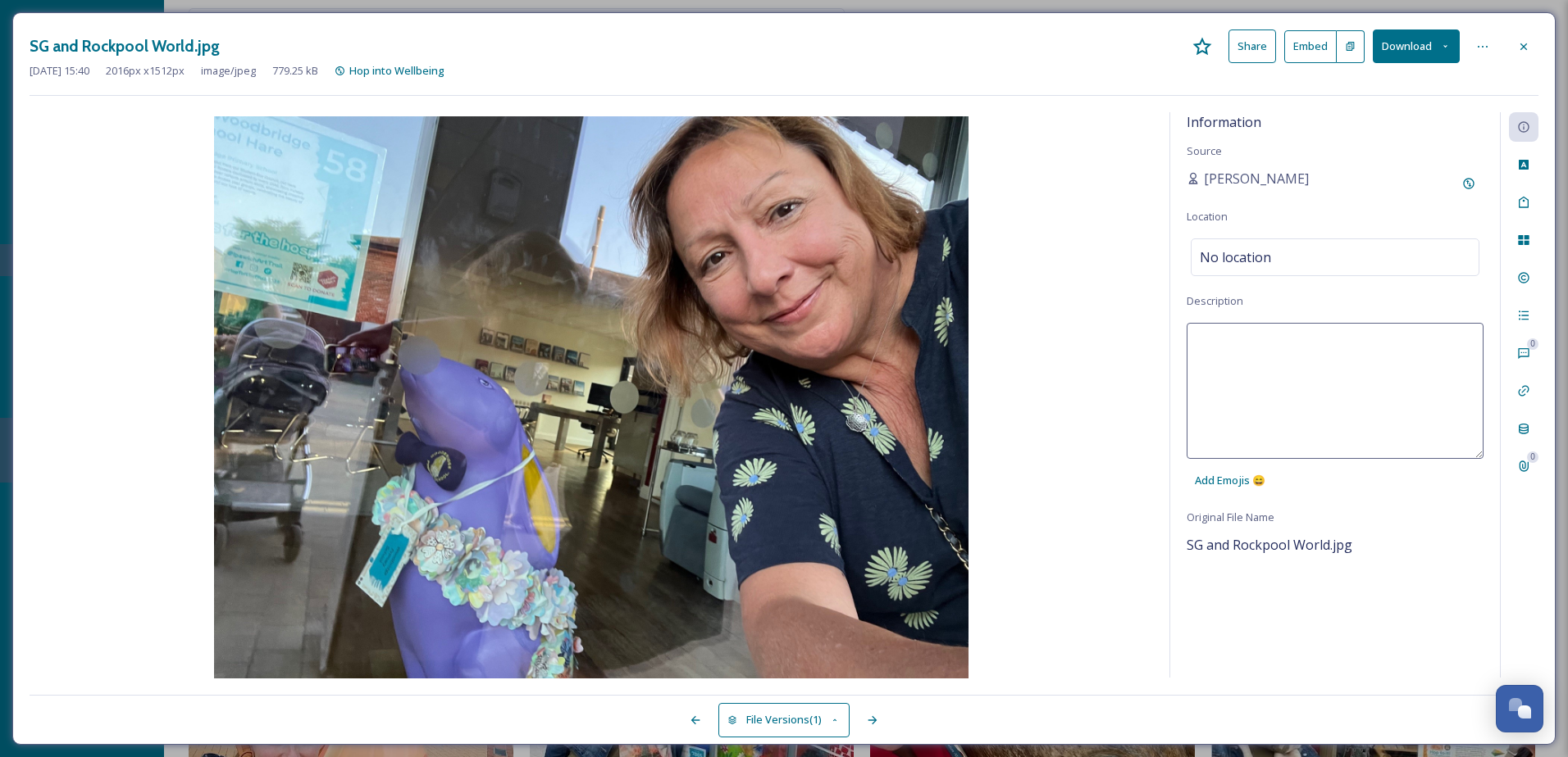
click at [1315, 347] on textarea at bounding box center [1335, 390] width 297 height 136
click at [1265, 255] on span "No location" at bounding box center [1235, 258] width 72 height 20
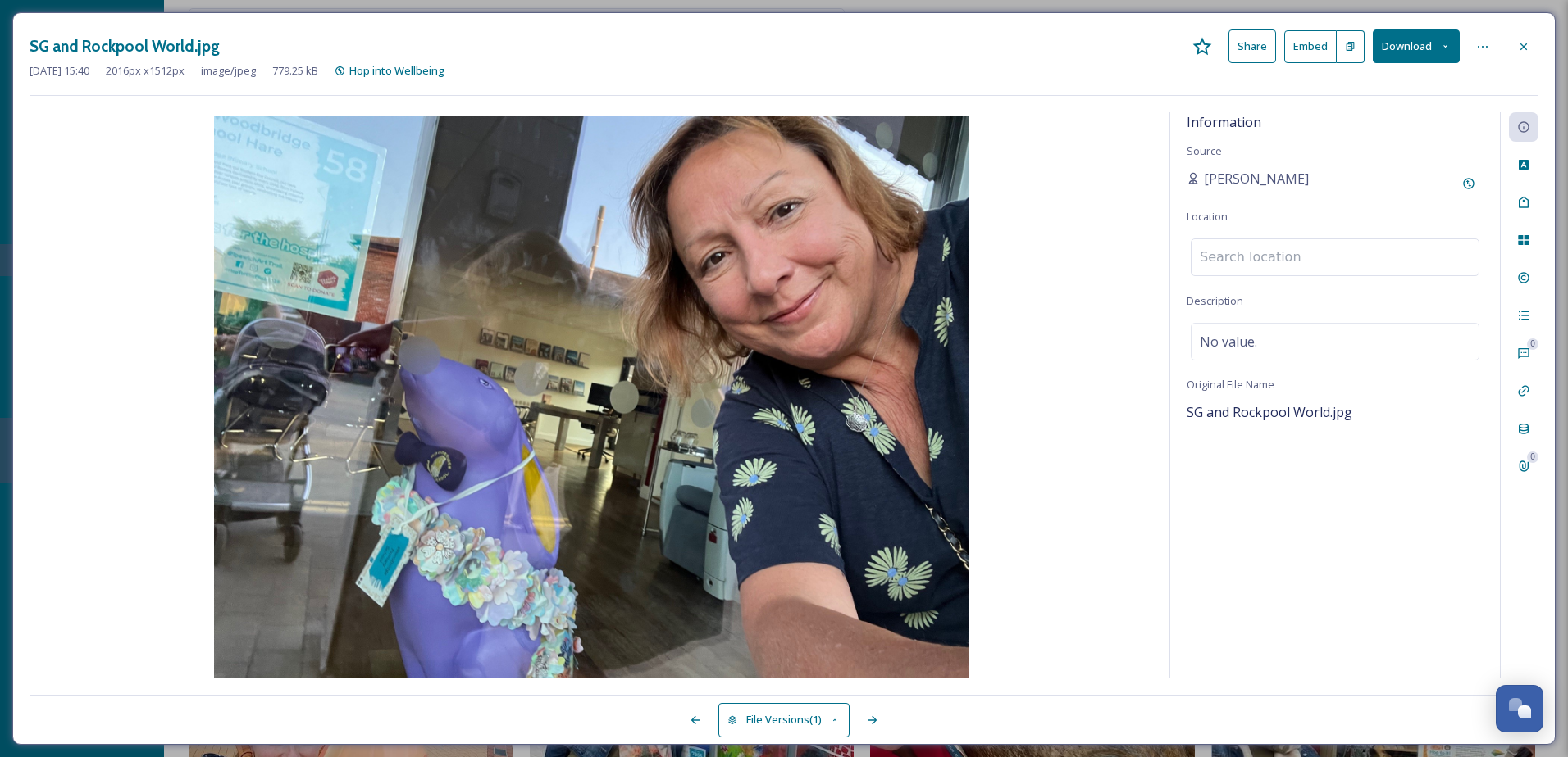
click at [1265, 255] on input at bounding box center [1335, 257] width 287 height 36
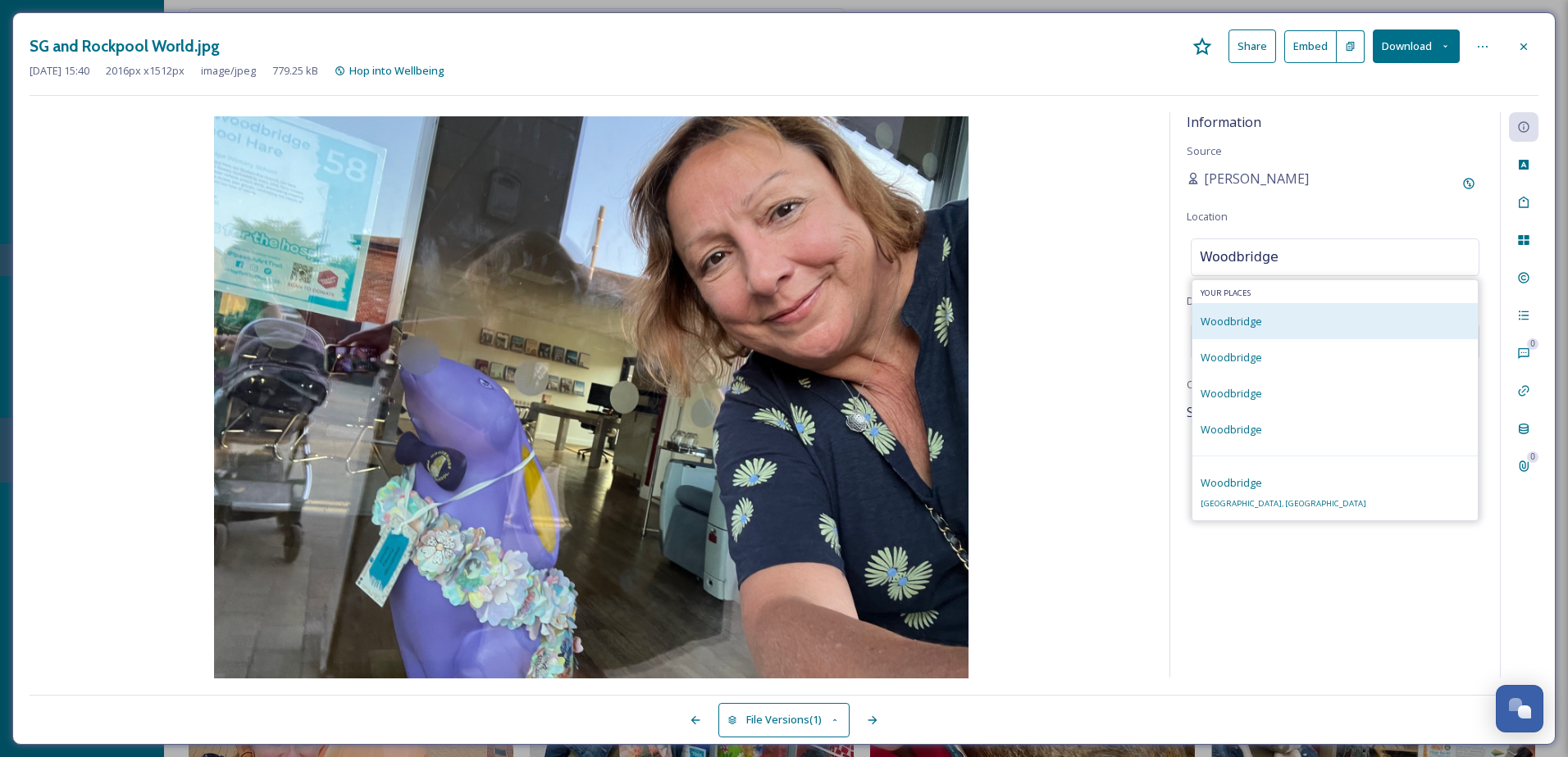
type input "Woodbridge"
click at [1209, 319] on span "Woodbridge" at bounding box center [1231, 321] width 62 height 15
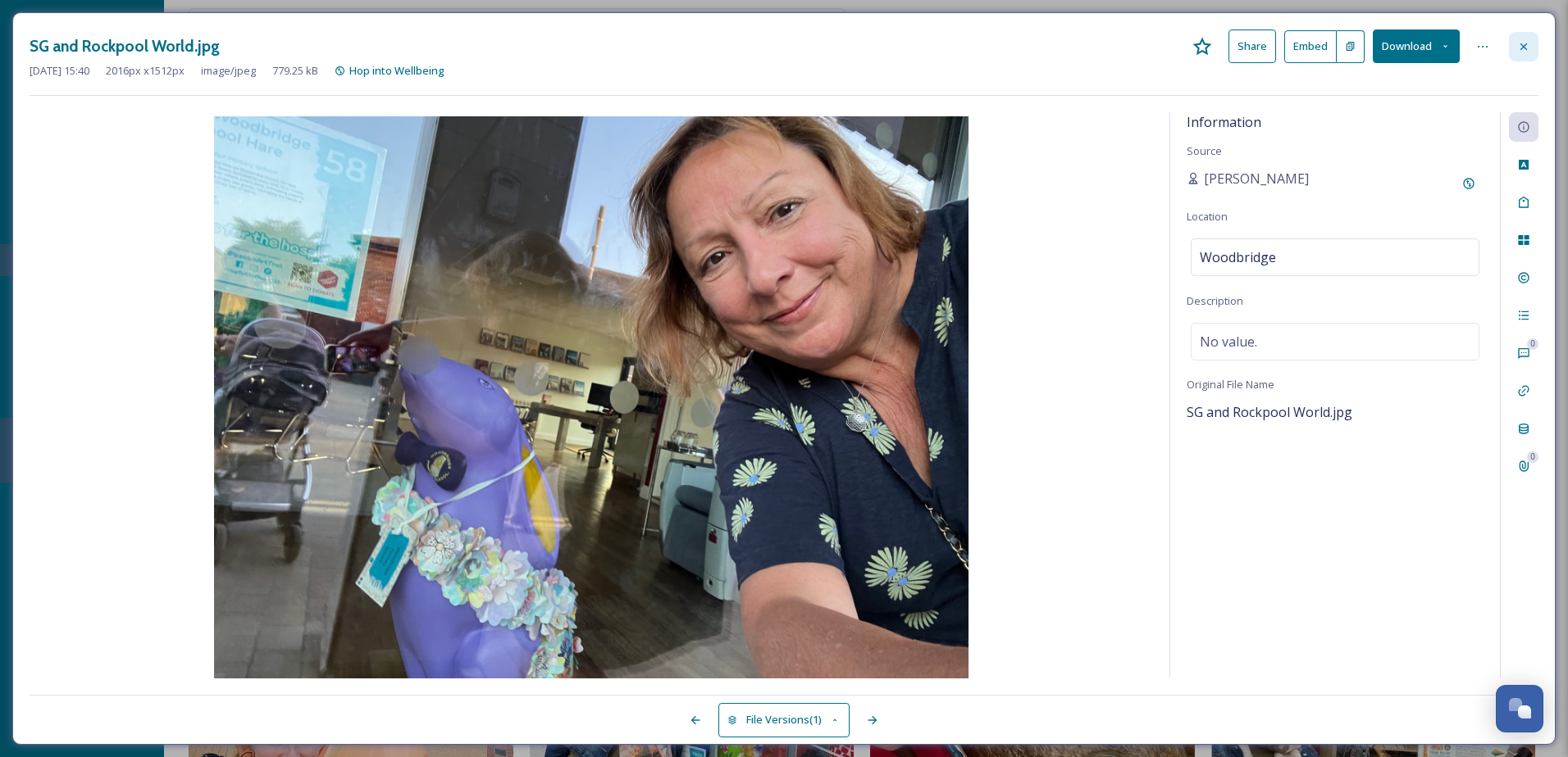
click at [1512, 40] on div at bounding box center [1523, 47] width 30 height 30
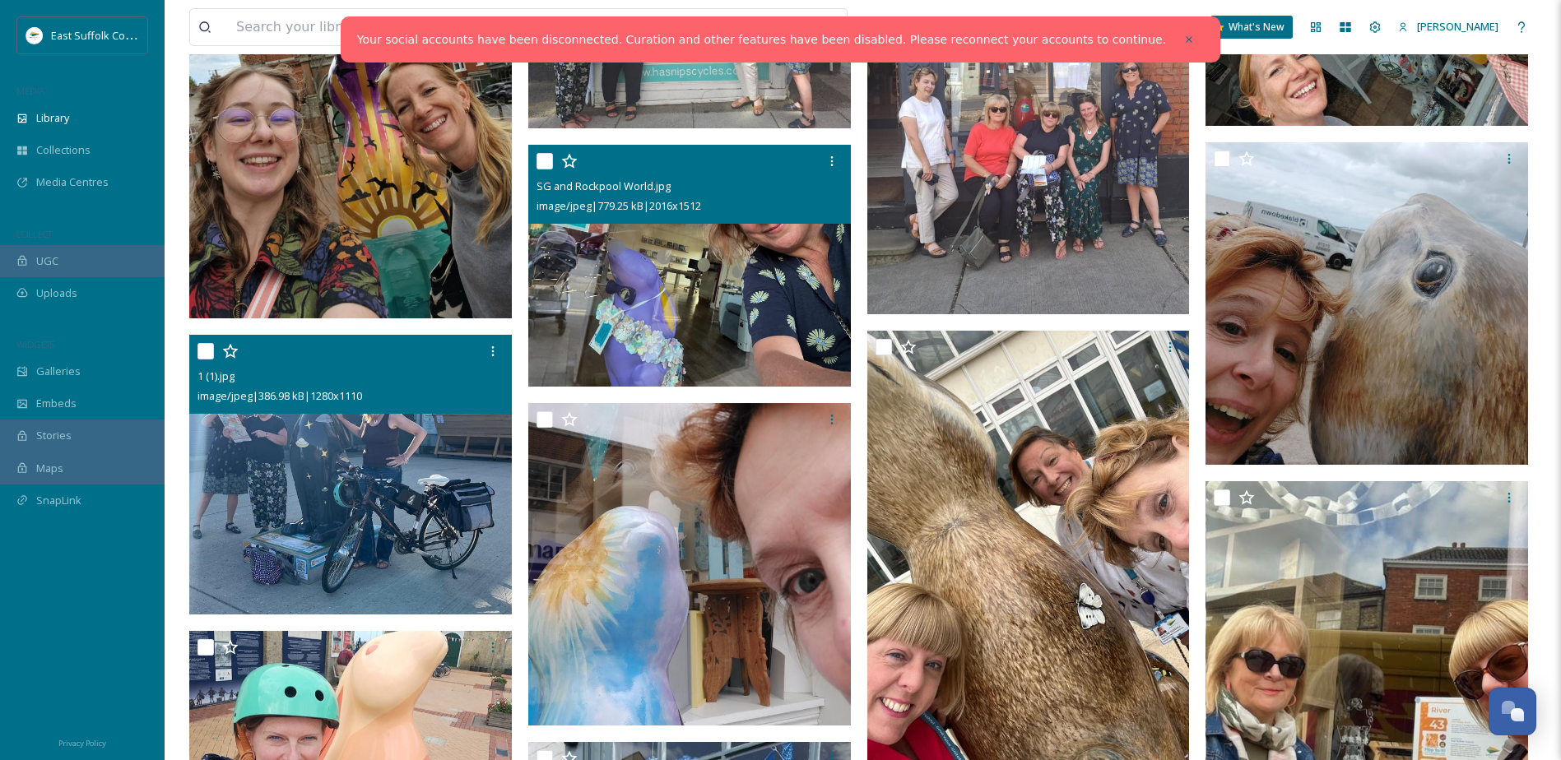
click at [428, 504] on img at bounding box center [350, 475] width 323 height 280
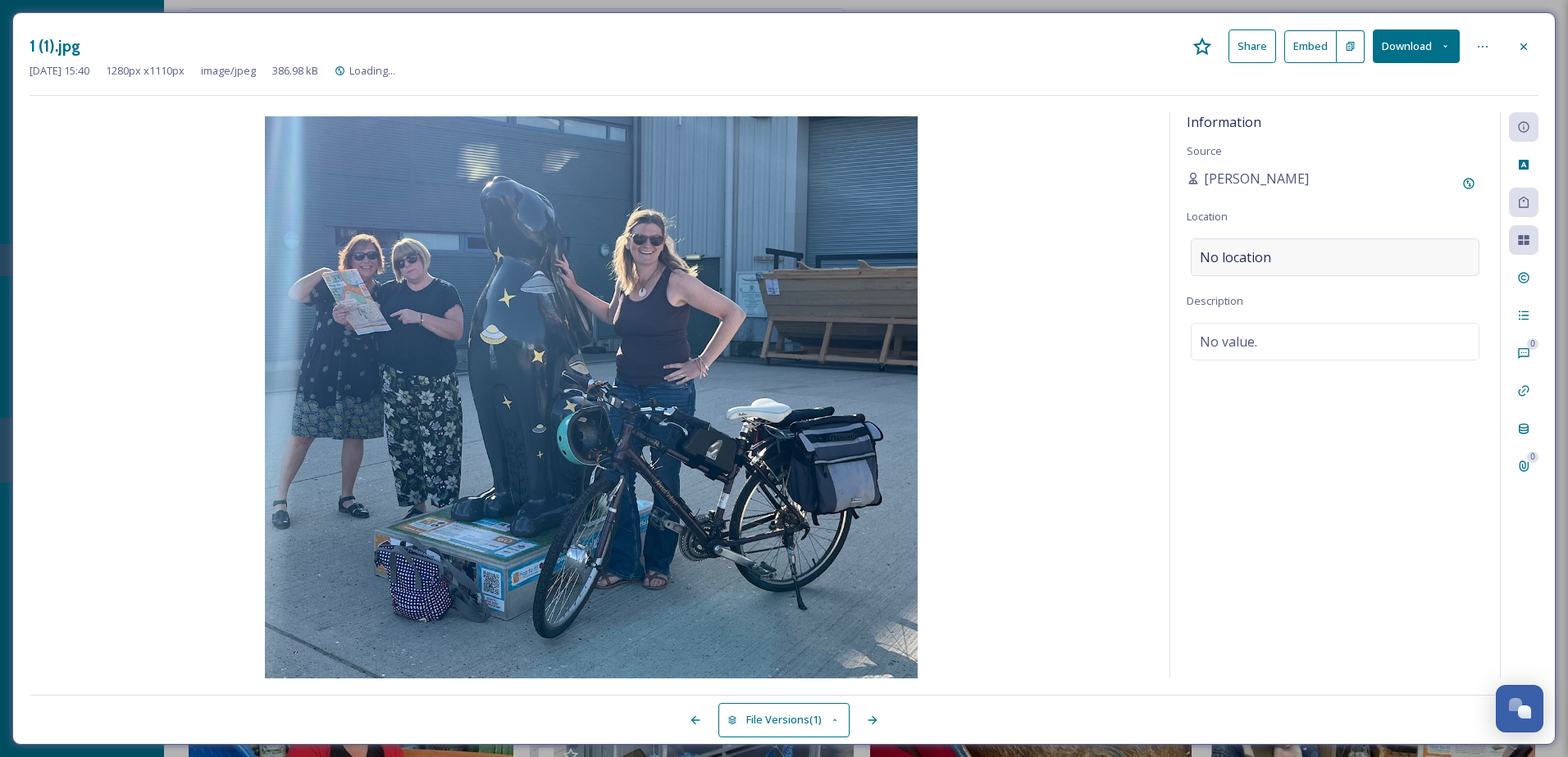
click at [1384, 260] on div "No location" at bounding box center [1335, 257] width 289 height 38
click at [1384, 260] on input at bounding box center [1335, 257] width 287 height 36
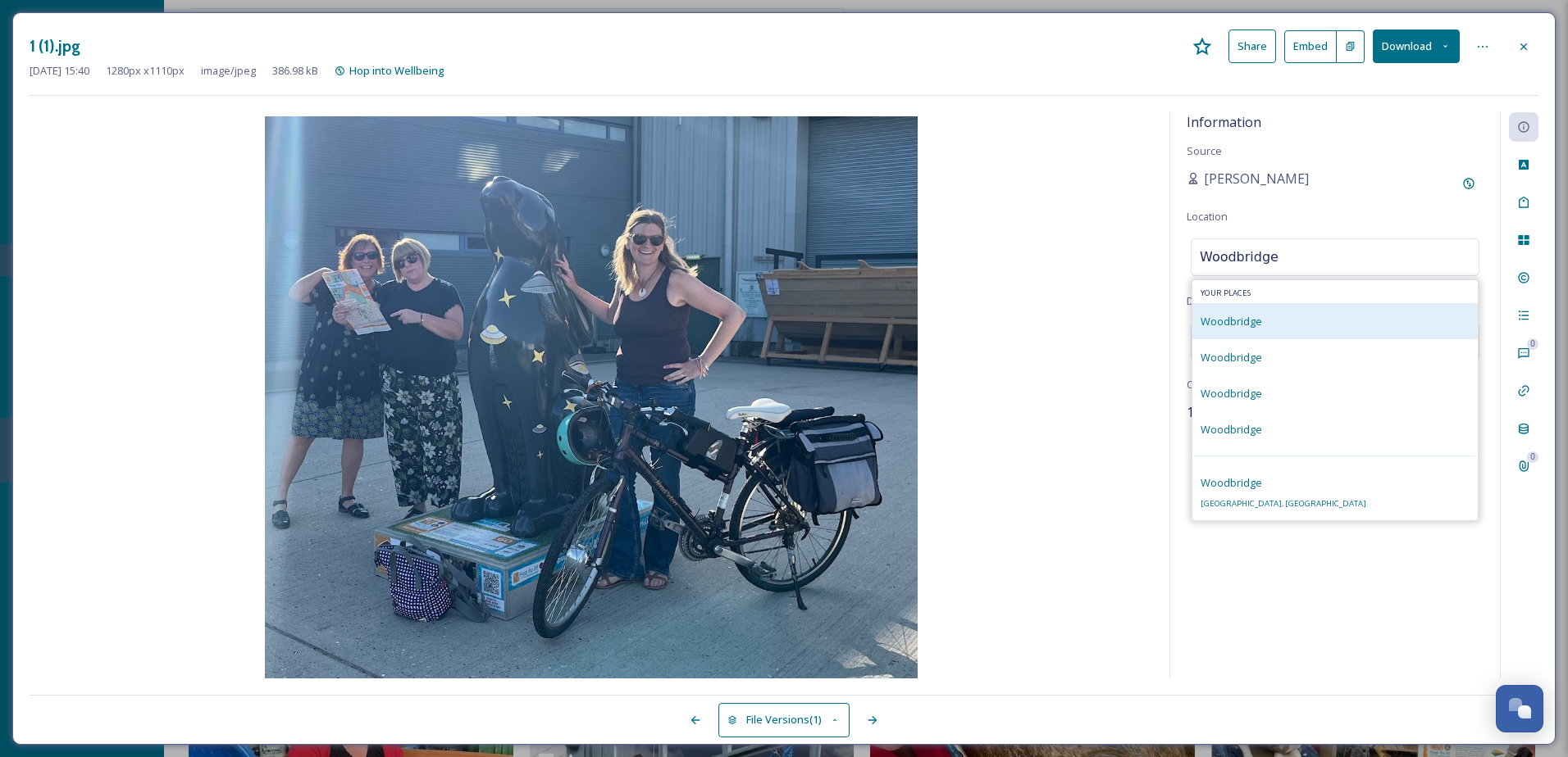
type input "Woodbridge"
click at [1285, 328] on div "Woodbridge" at bounding box center [1335, 322] width 285 height 36
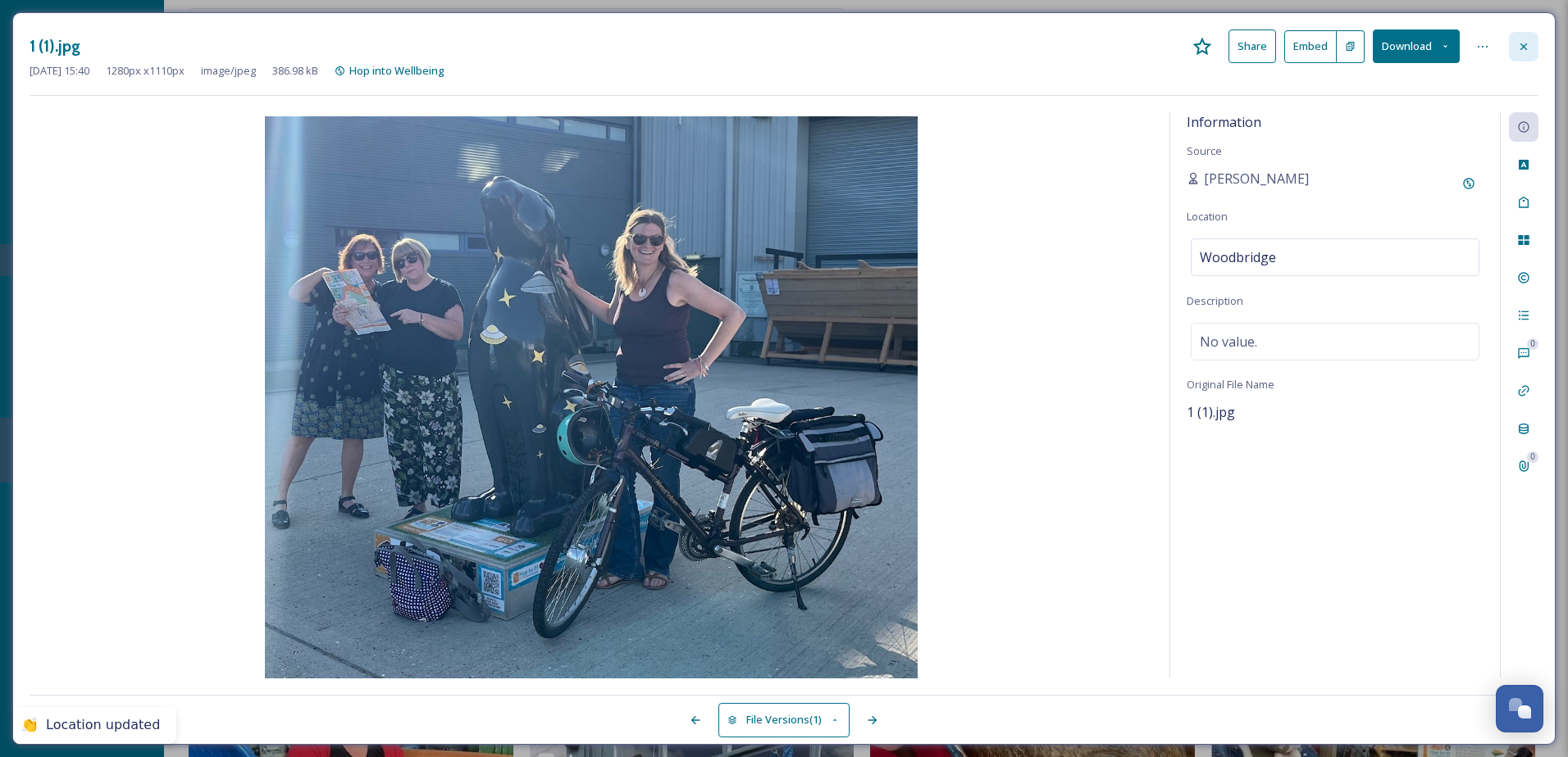
click at [1535, 45] on div at bounding box center [1523, 47] width 30 height 30
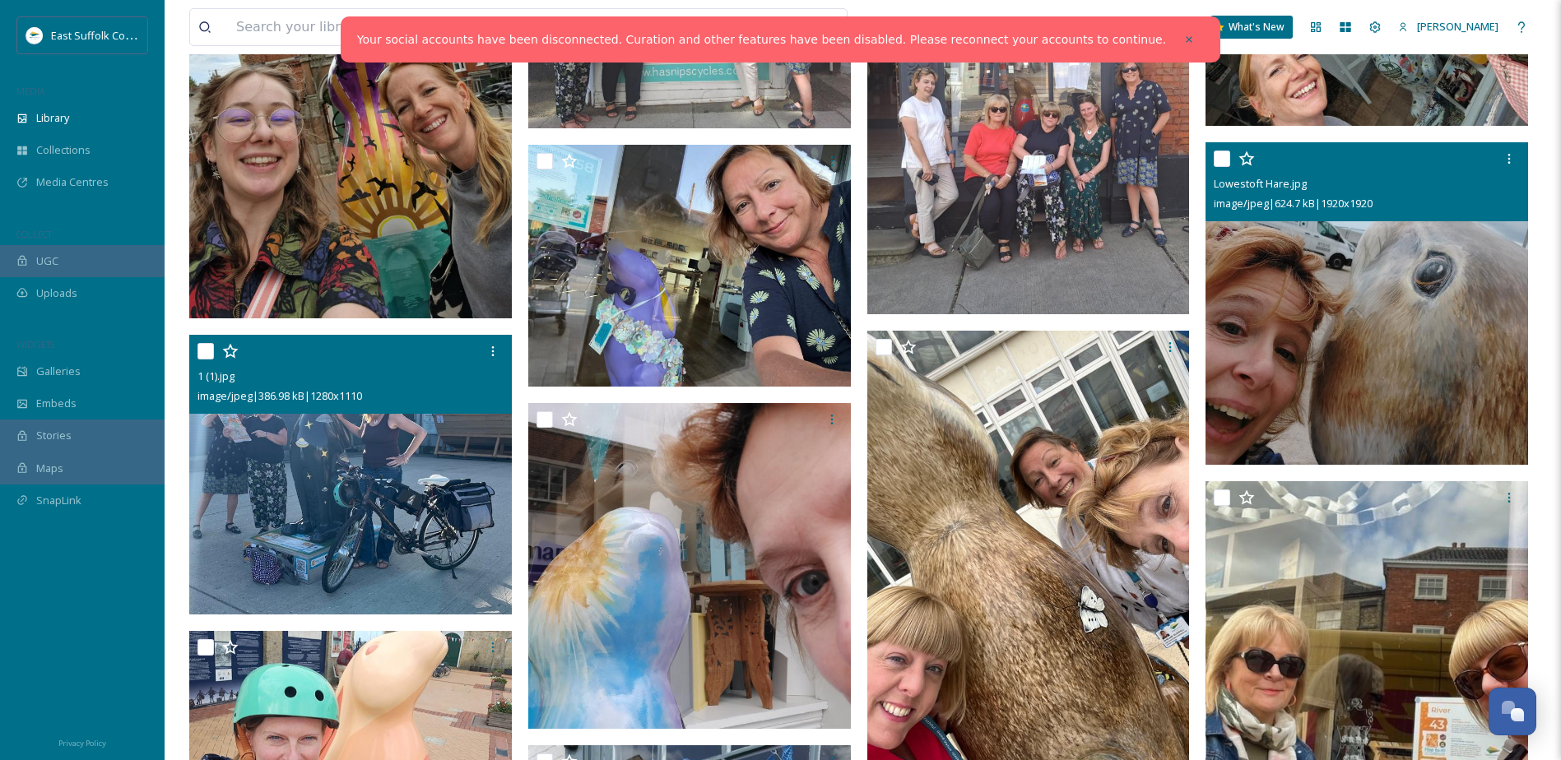
click at [1403, 323] on img at bounding box center [1367, 303] width 323 height 323
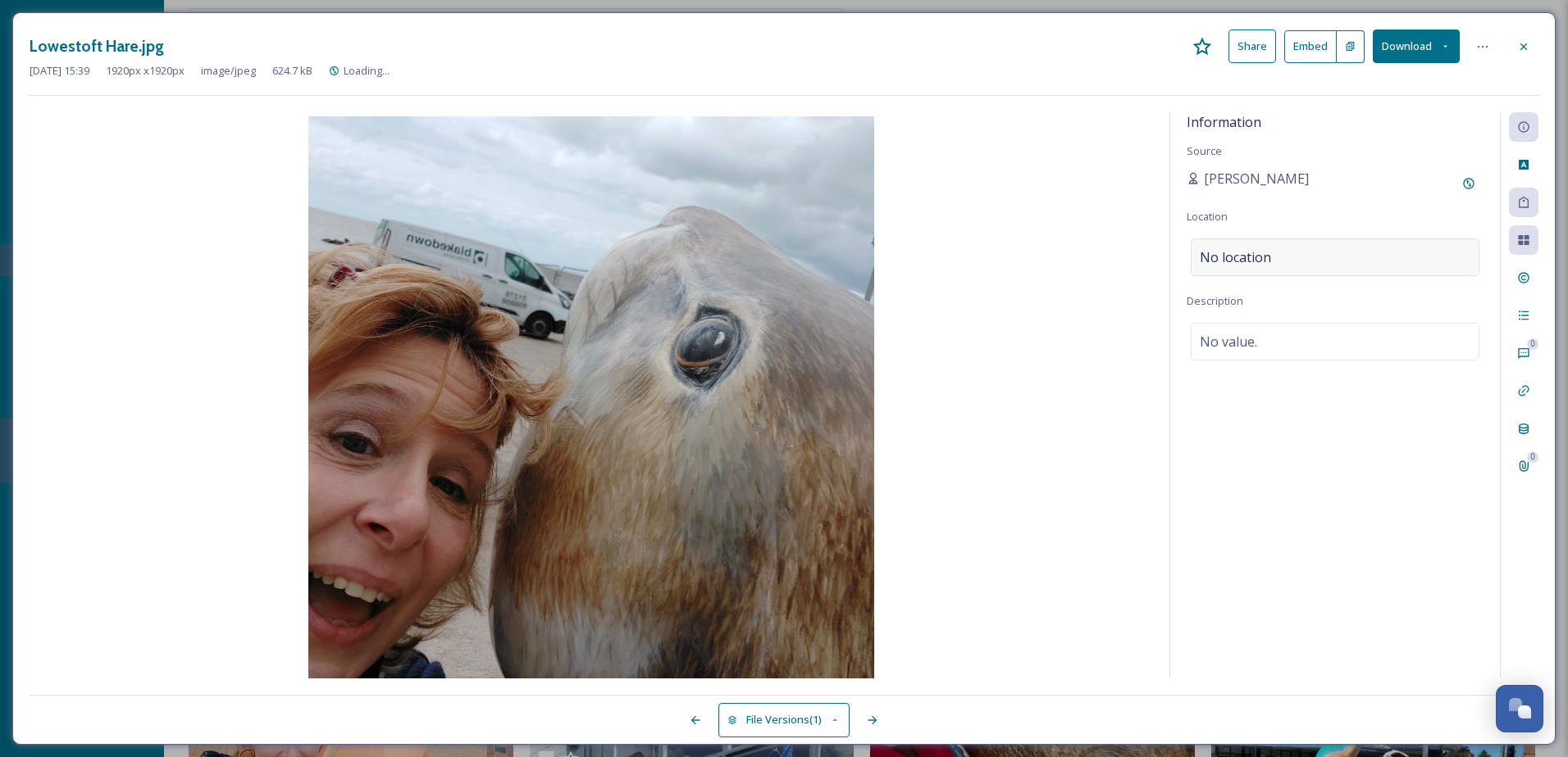
click at [1311, 252] on div "No location" at bounding box center [1335, 257] width 289 height 38
click at [1302, 269] on input at bounding box center [1335, 257] width 287 height 36
type input "W"
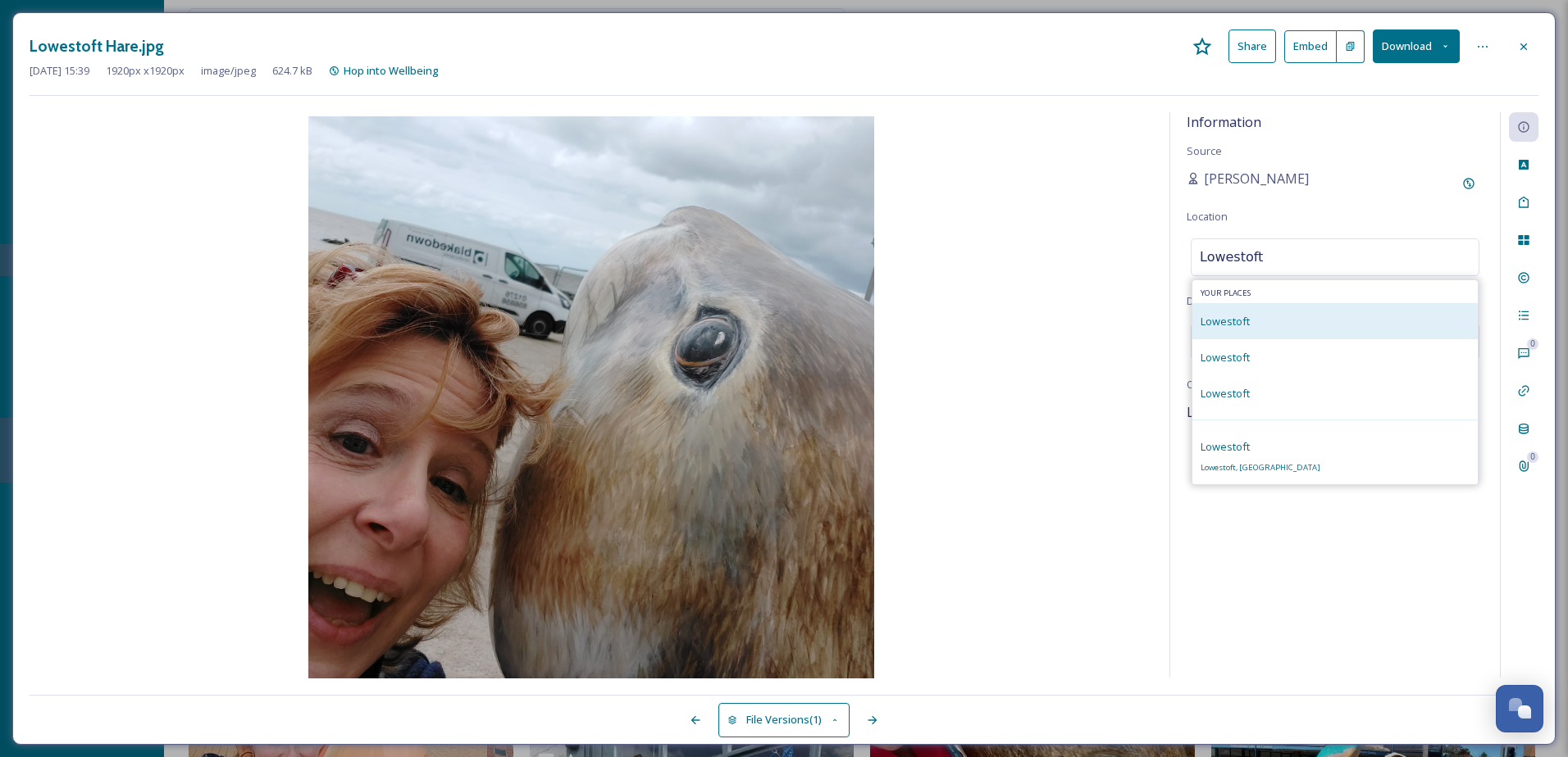
type input "Lowestoft"
click at [1290, 326] on div "Lowestoft" at bounding box center [1335, 322] width 285 height 36
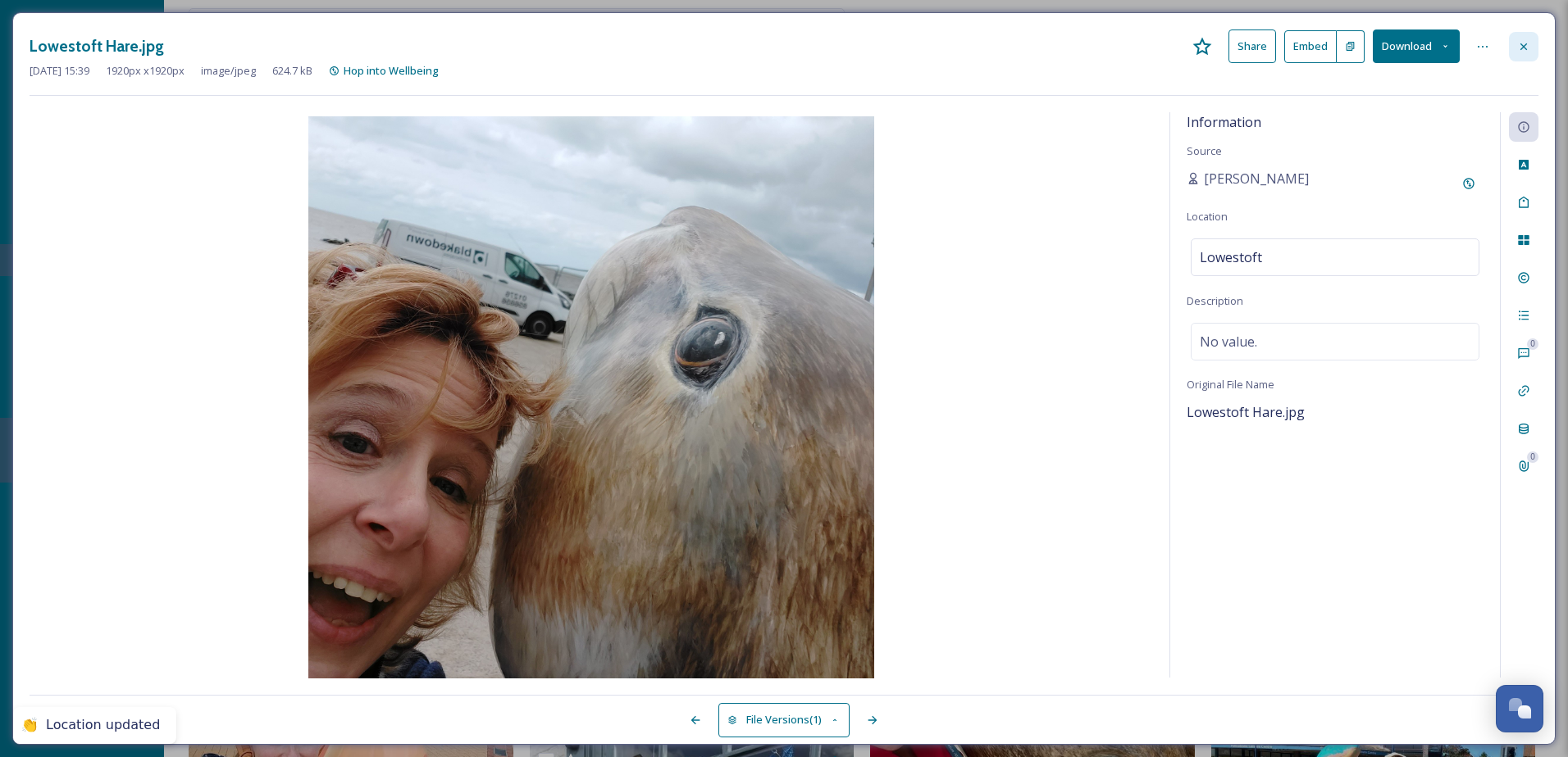
click at [1515, 55] on div at bounding box center [1523, 47] width 30 height 30
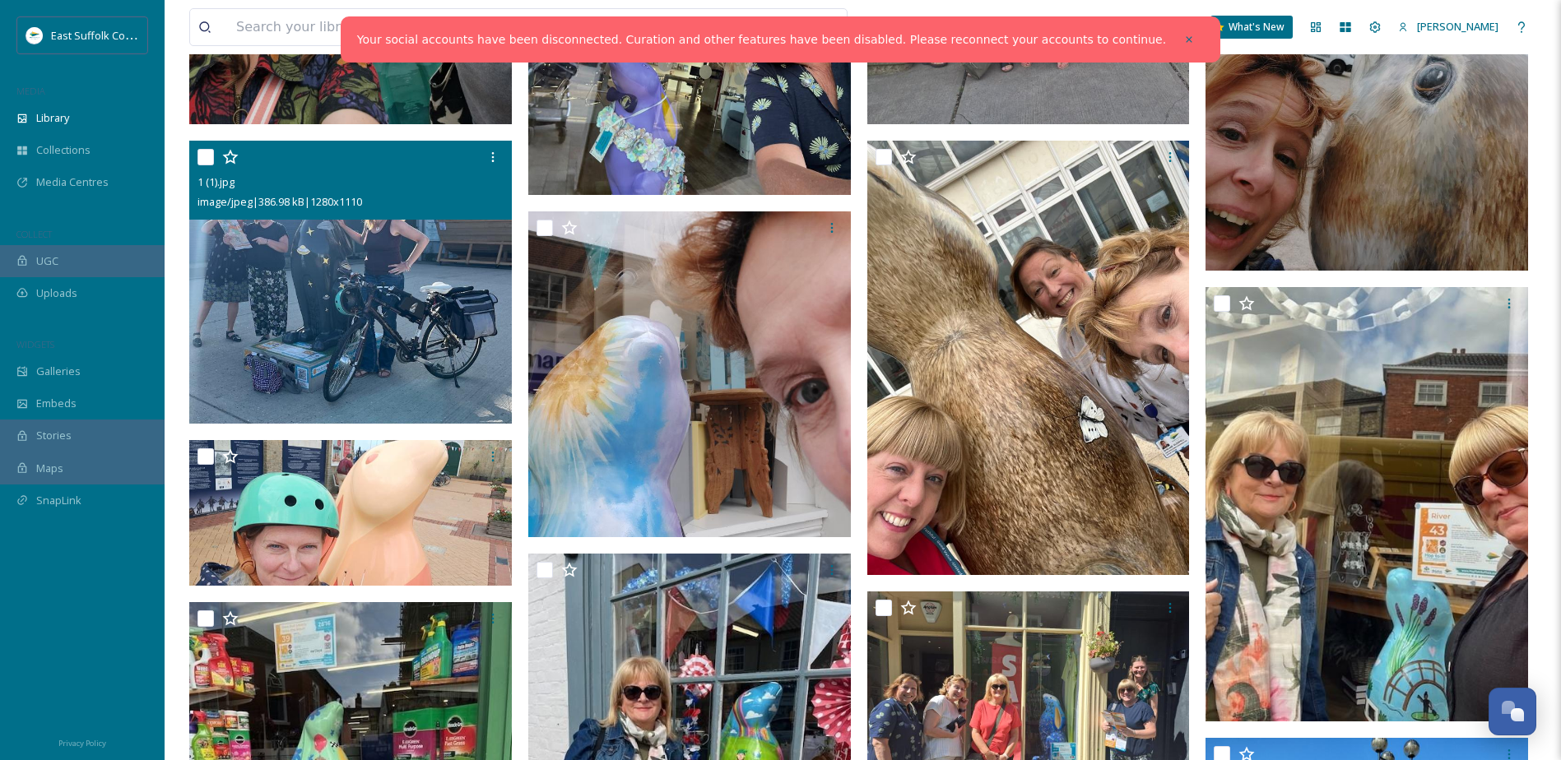
scroll to position [1481, 0]
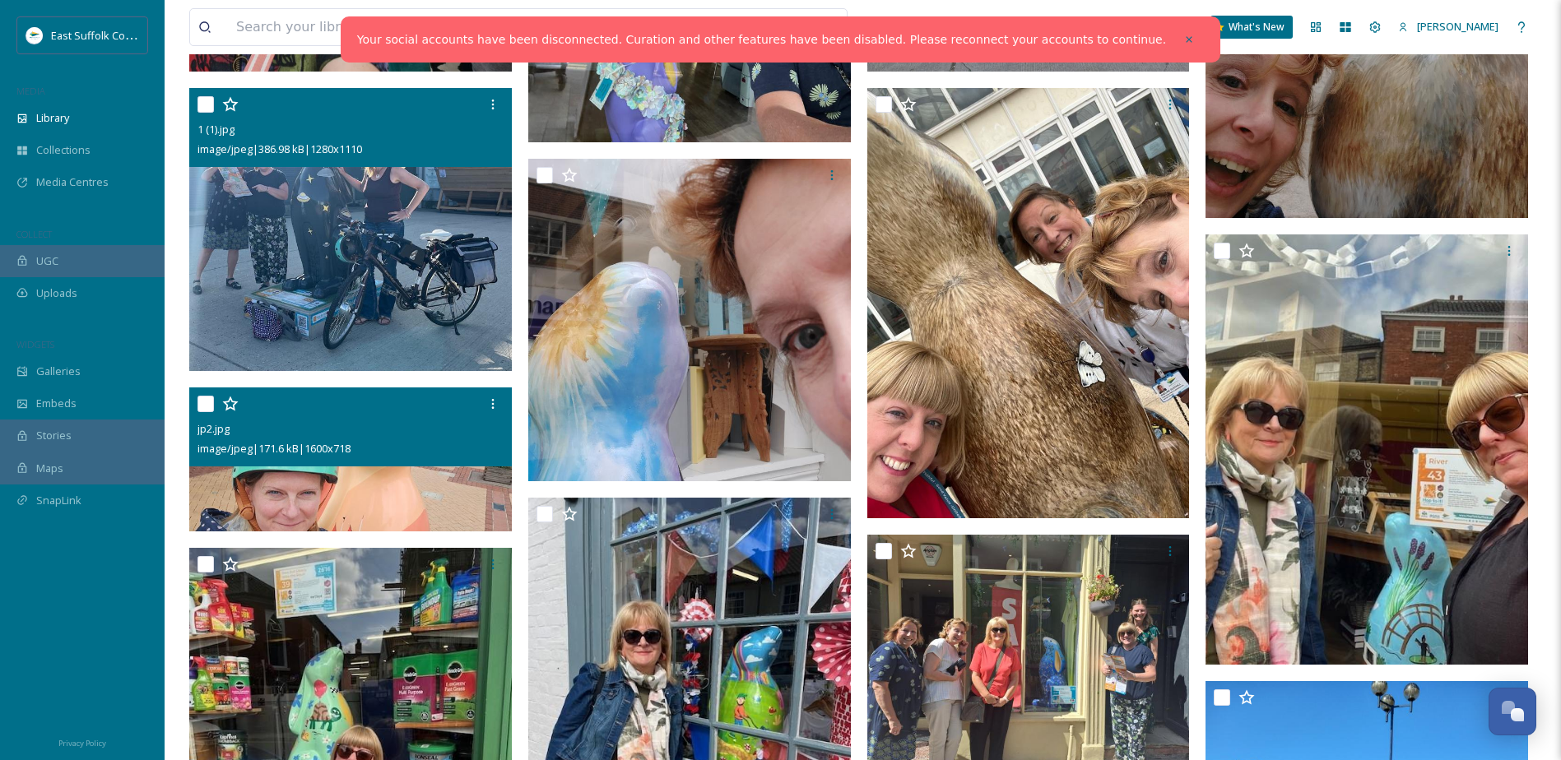
click at [444, 457] on div "image/jpeg | 171.6 kB | 1600 x 718" at bounding box center [353, 449] width 310 height 20
click at [328, 501] on img at bounding box center [350, 460] width 323 height 145
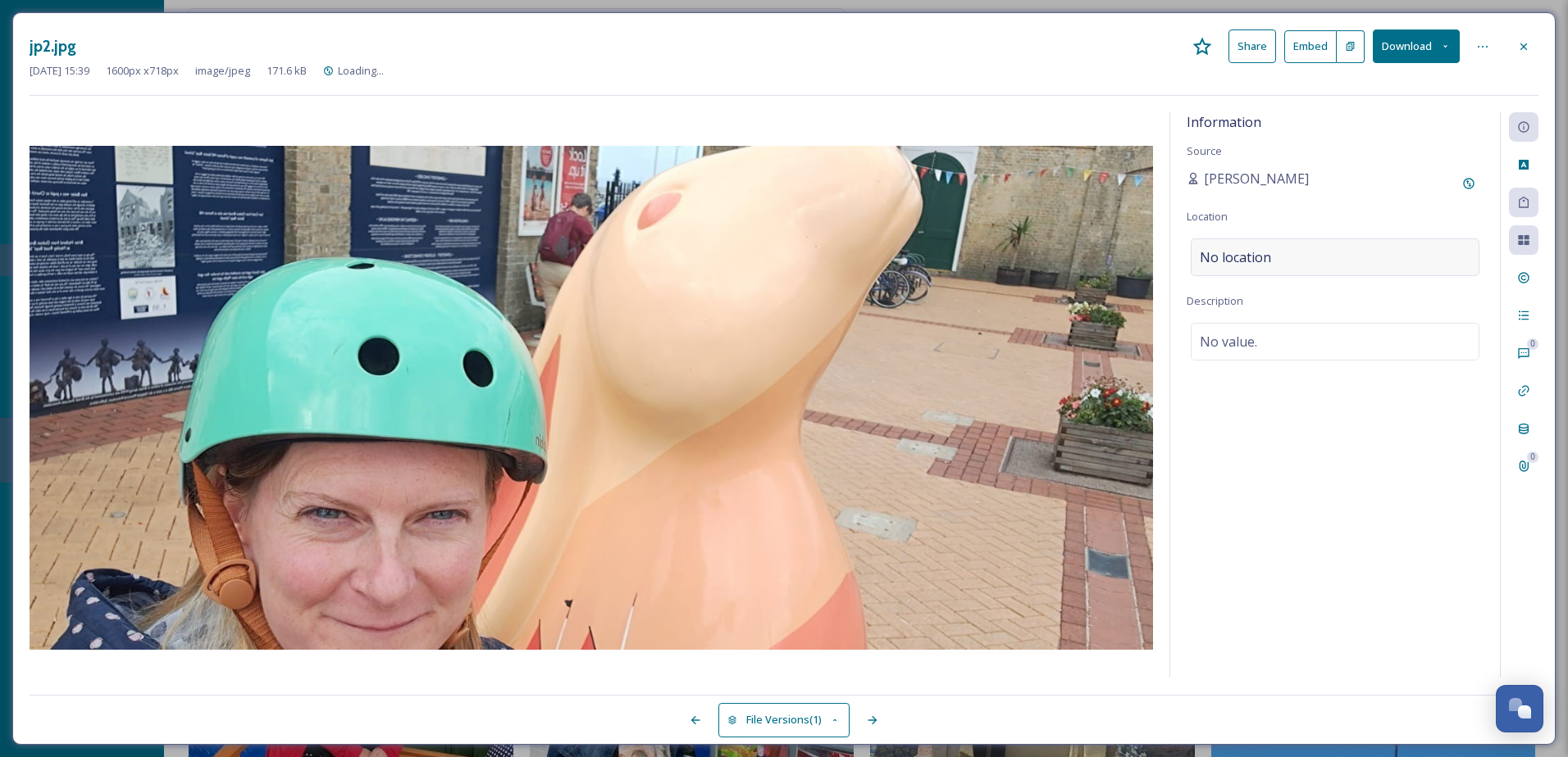
click at [1467, 252] on div "No location" at bounding box center [1335, 257] width 289 height 38
click at [1446, 251] on input at bounding box center [1335, 257] width 287 height 36
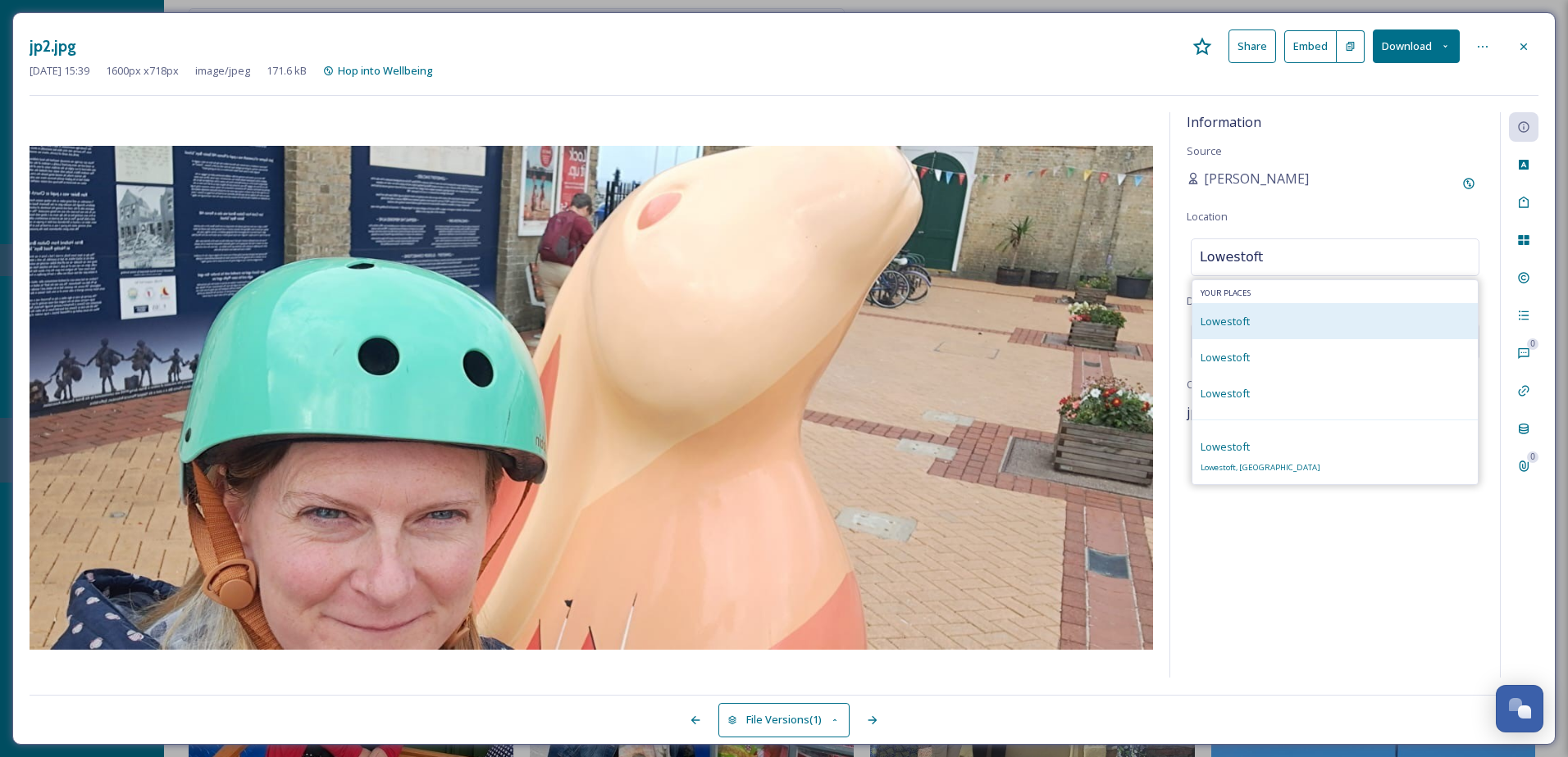
type input "Lowestoft"
click at [1360, 320] on div "Lowestoft" at bounding box center [1335, 322] width 285 height 36
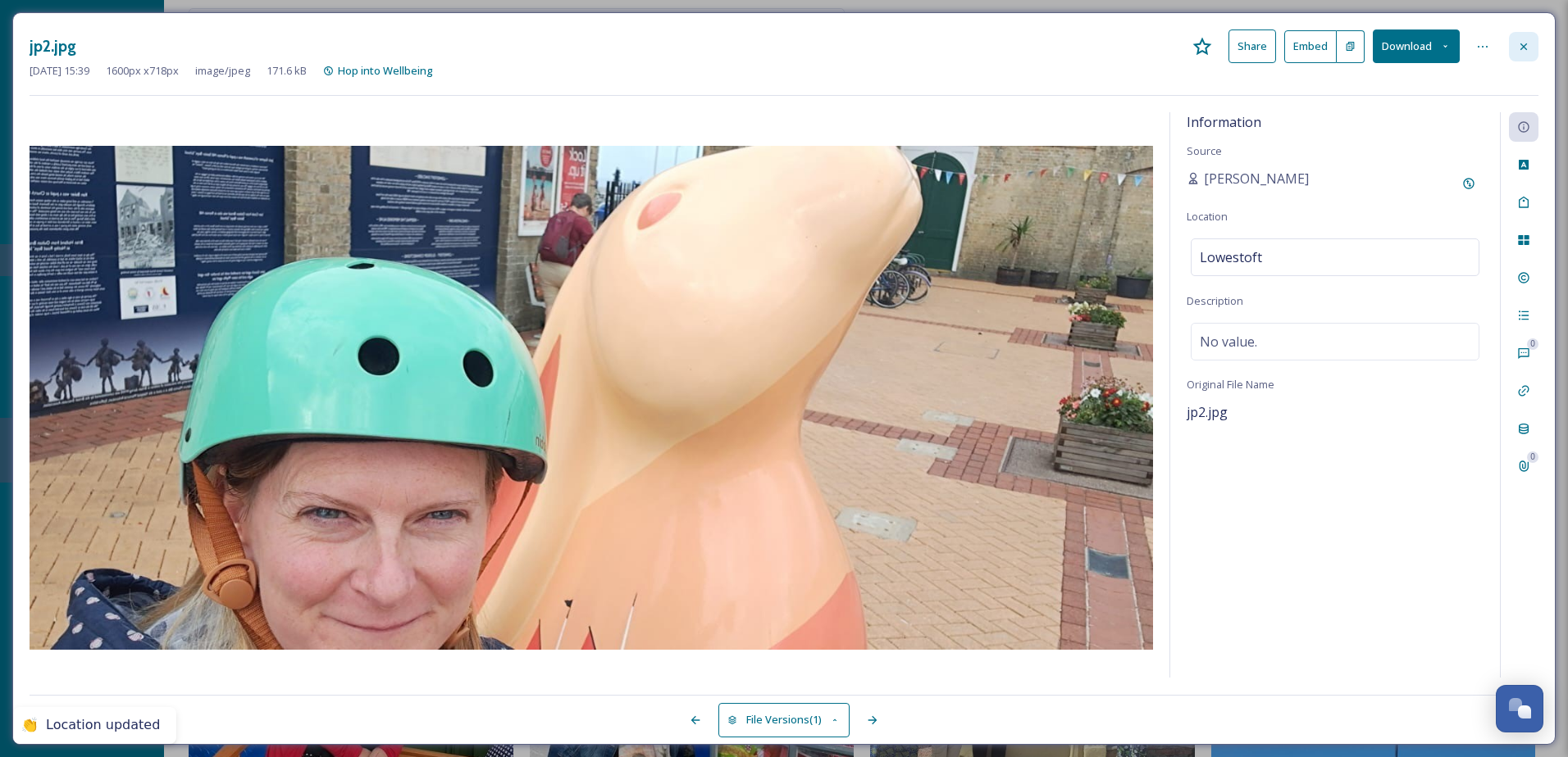
click at [1535, 50] on div at bounding box center [1523, 47] width 30 height 30
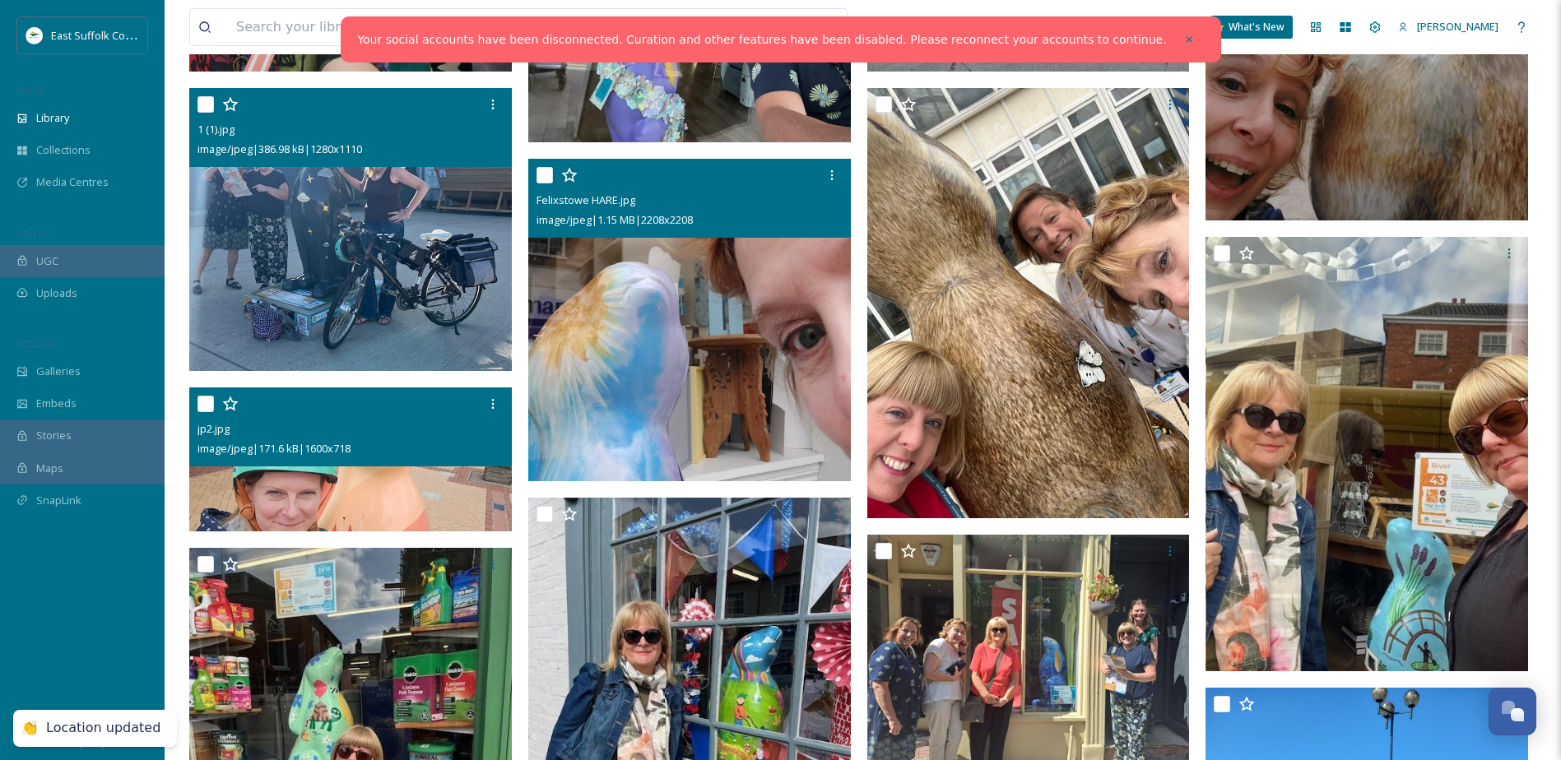
click at [653, 378] on img at bounding box center [689, 320] width 323 height 323
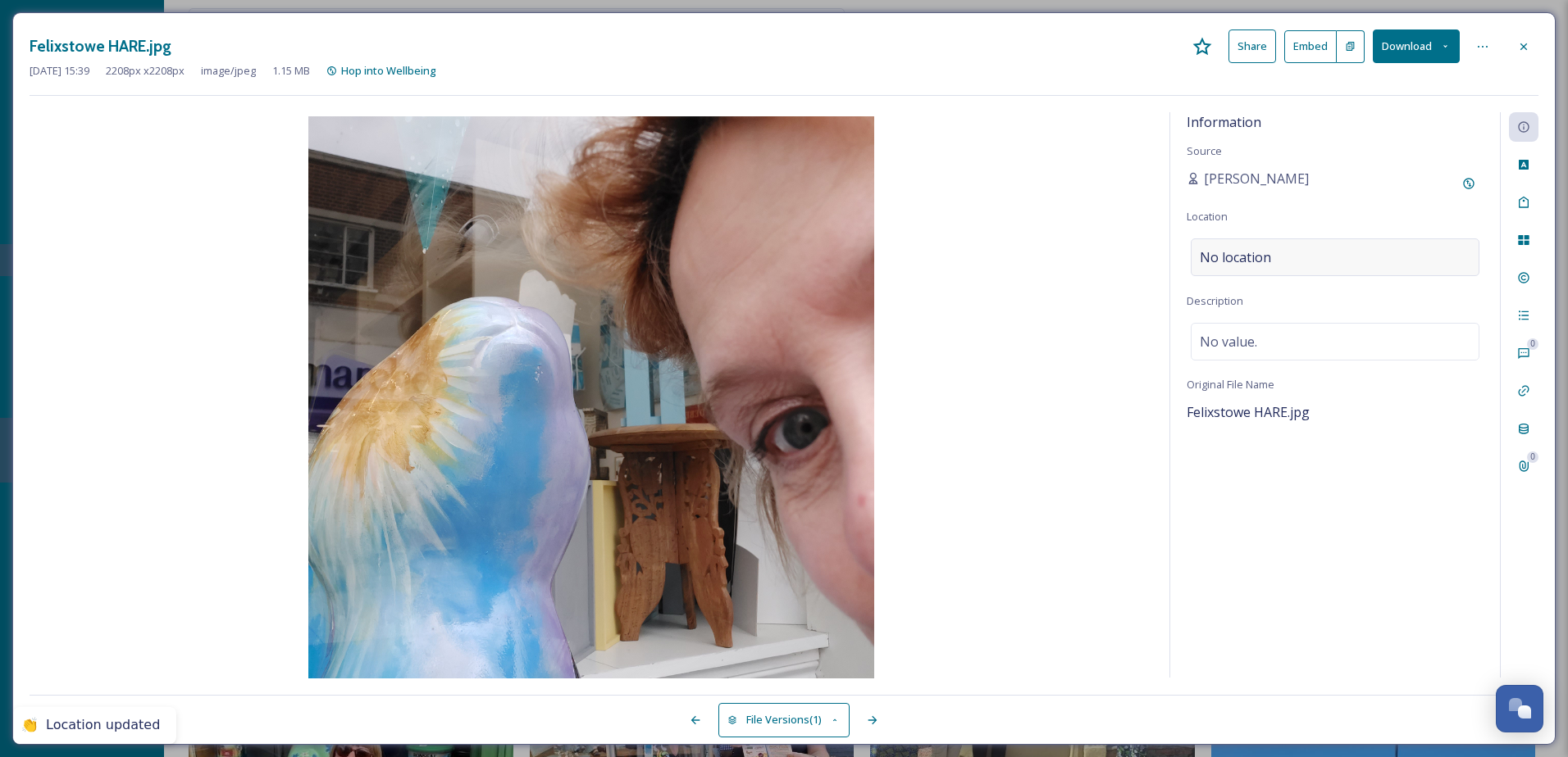
click at [1437, 266] on div "No location" at bounding box center [1335, 257] width 289 height 38
click at [1434, 266] on input at bounding box center [1335, 257] width 287 height 36
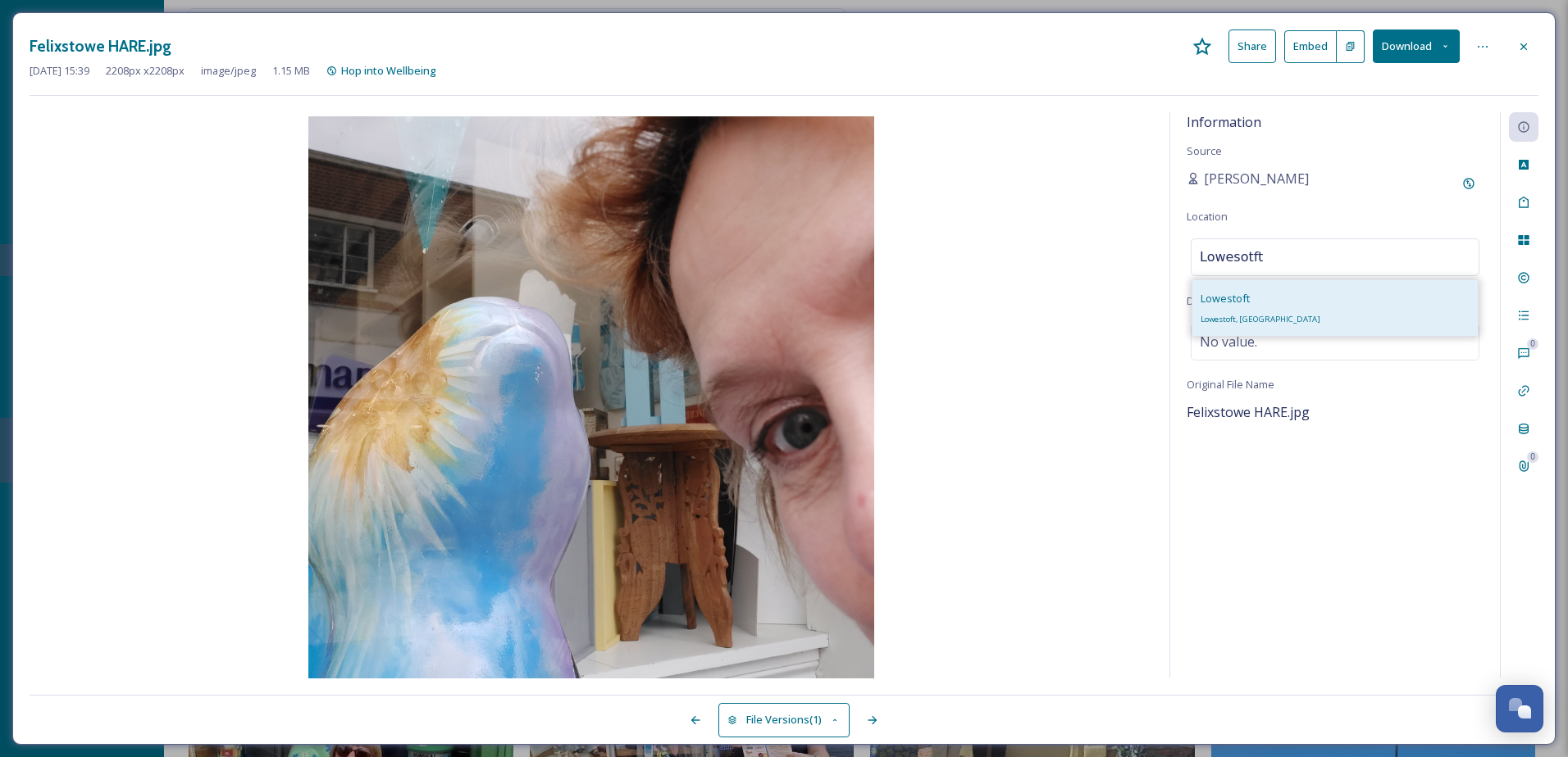
type input "Lowesotft"
click at [1311, 290] on div "Lowestoft Lowestoft, [GEOGRAPHIC_DATA]" at bounding box center [1335, 308] width 285 height 56
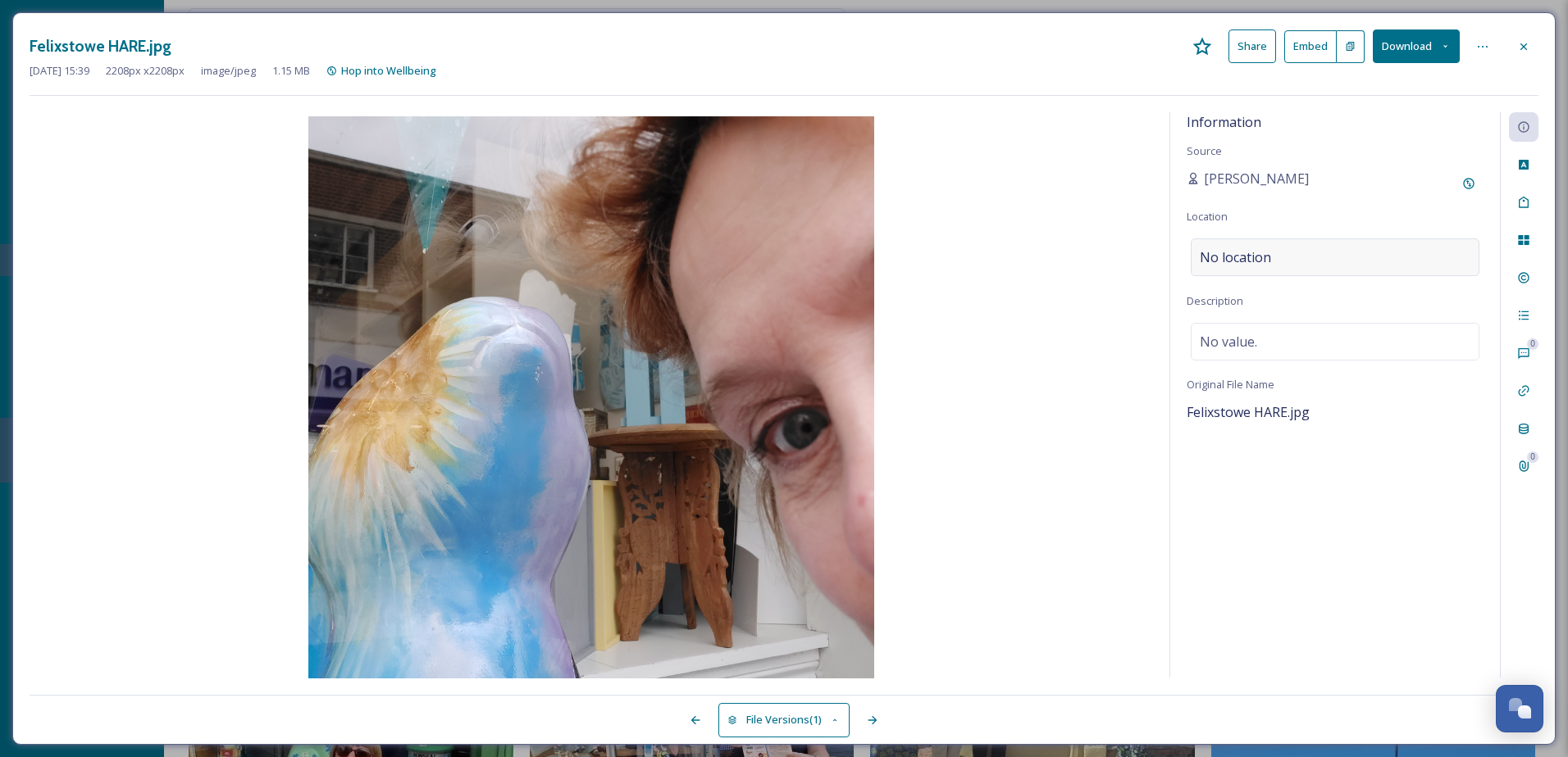
click at [1284, 247] on div "No location" at bounding box center [1335, 257] width 289 height 38
click at [1535, 34] on div at bounding box center [1523, 47] width 30 height 30
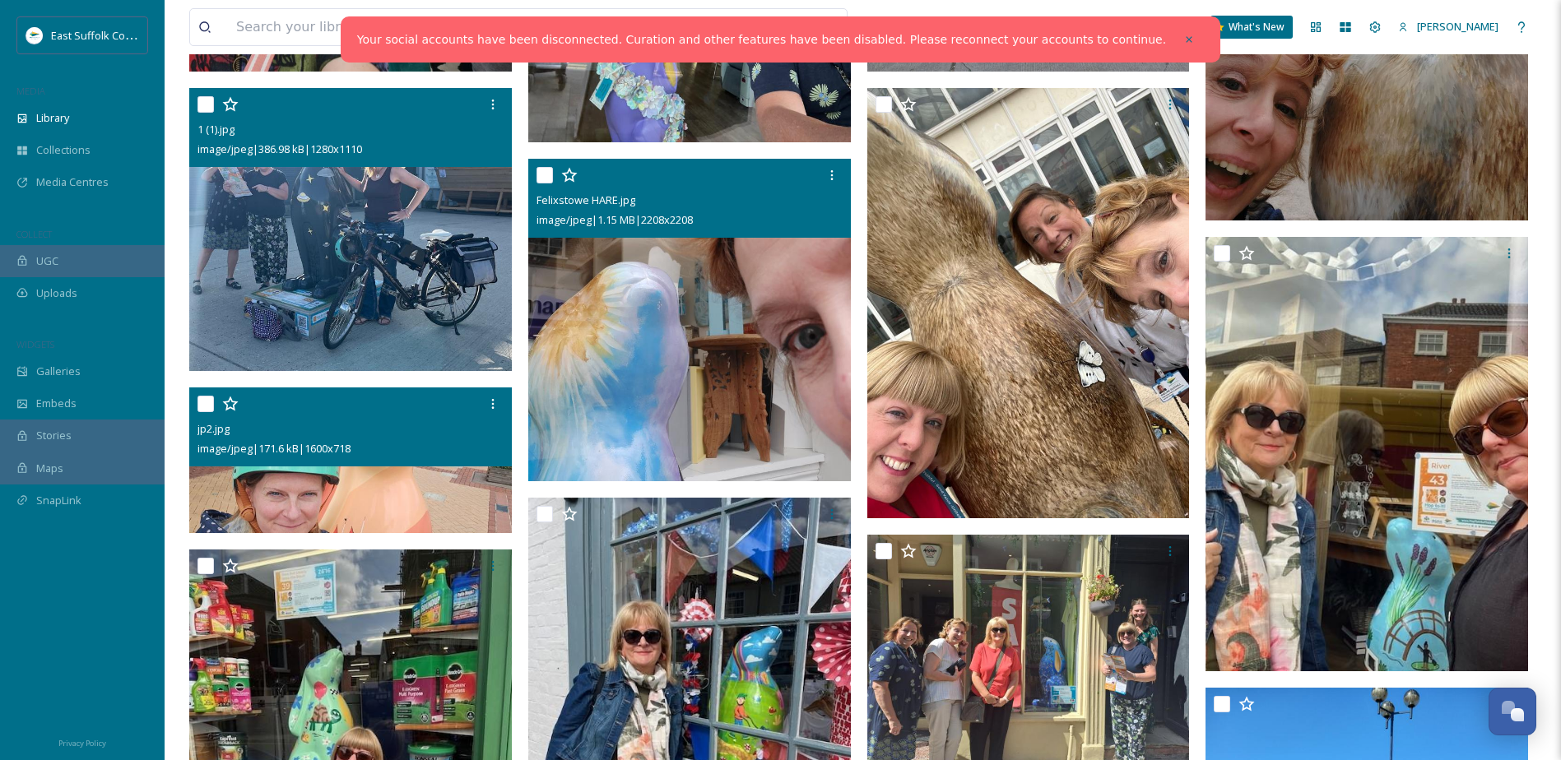
click at [547, 166] on div at bounding box center [692, 175] width 310 height 30
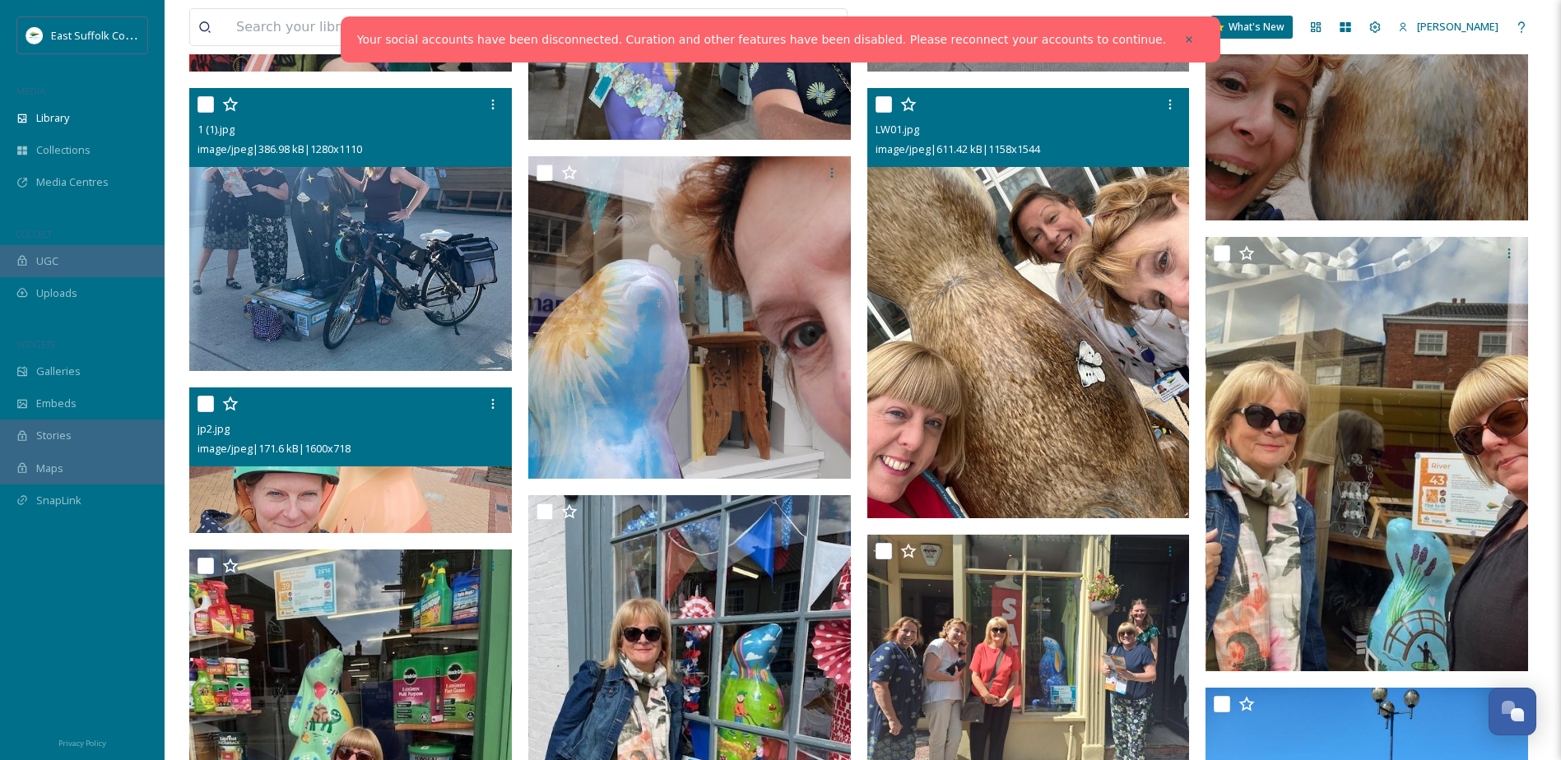
click at [882, 107] on input "checkbox" at bounding box center [884, 104] width 16 height 16
checkbox input "true"
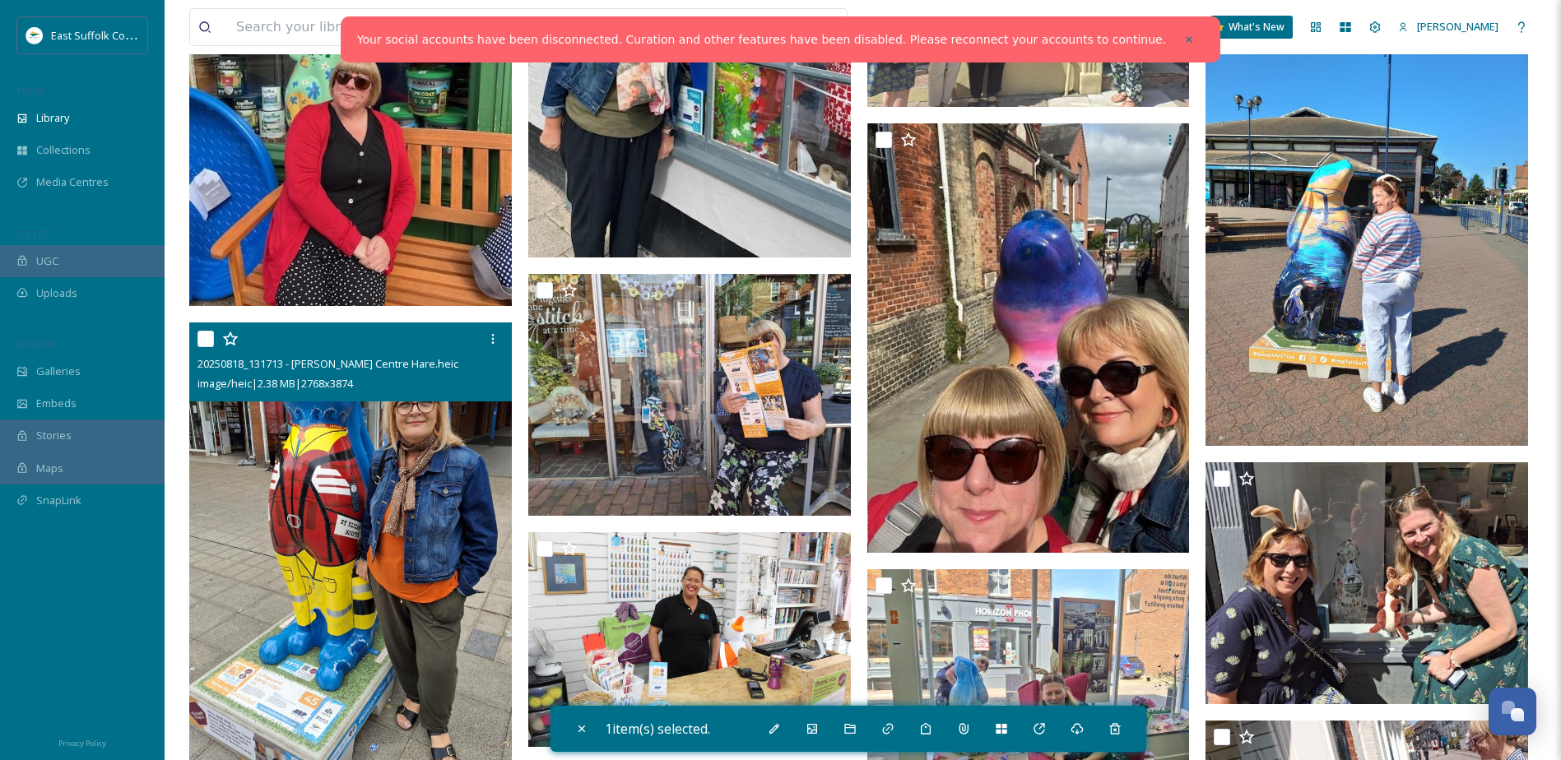
scroll to position [2140, 0]
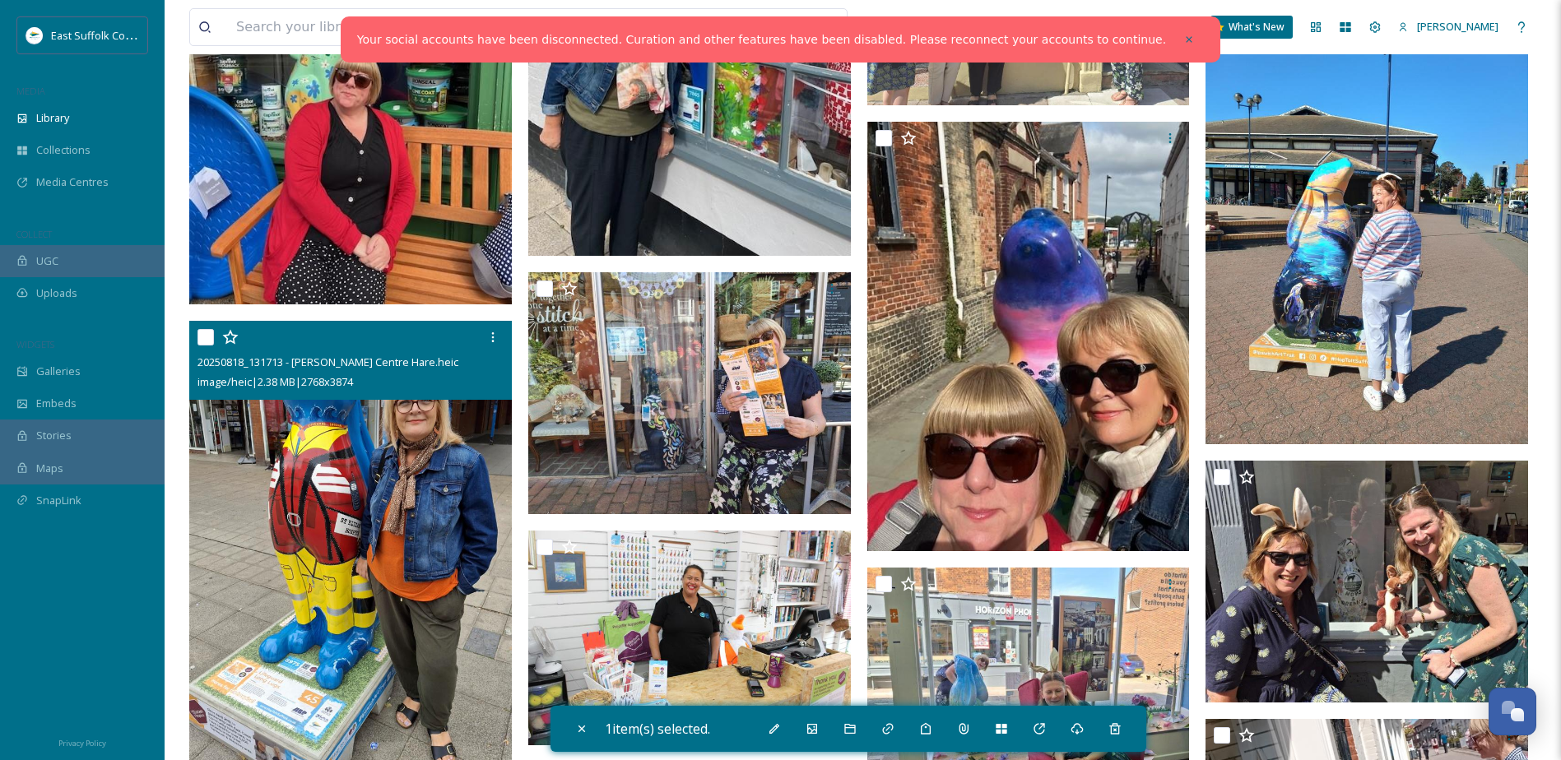
click at [211, 337] on input "checkbox" at bounding box center [206, 337] width 16 height 16
checkbox input "true"
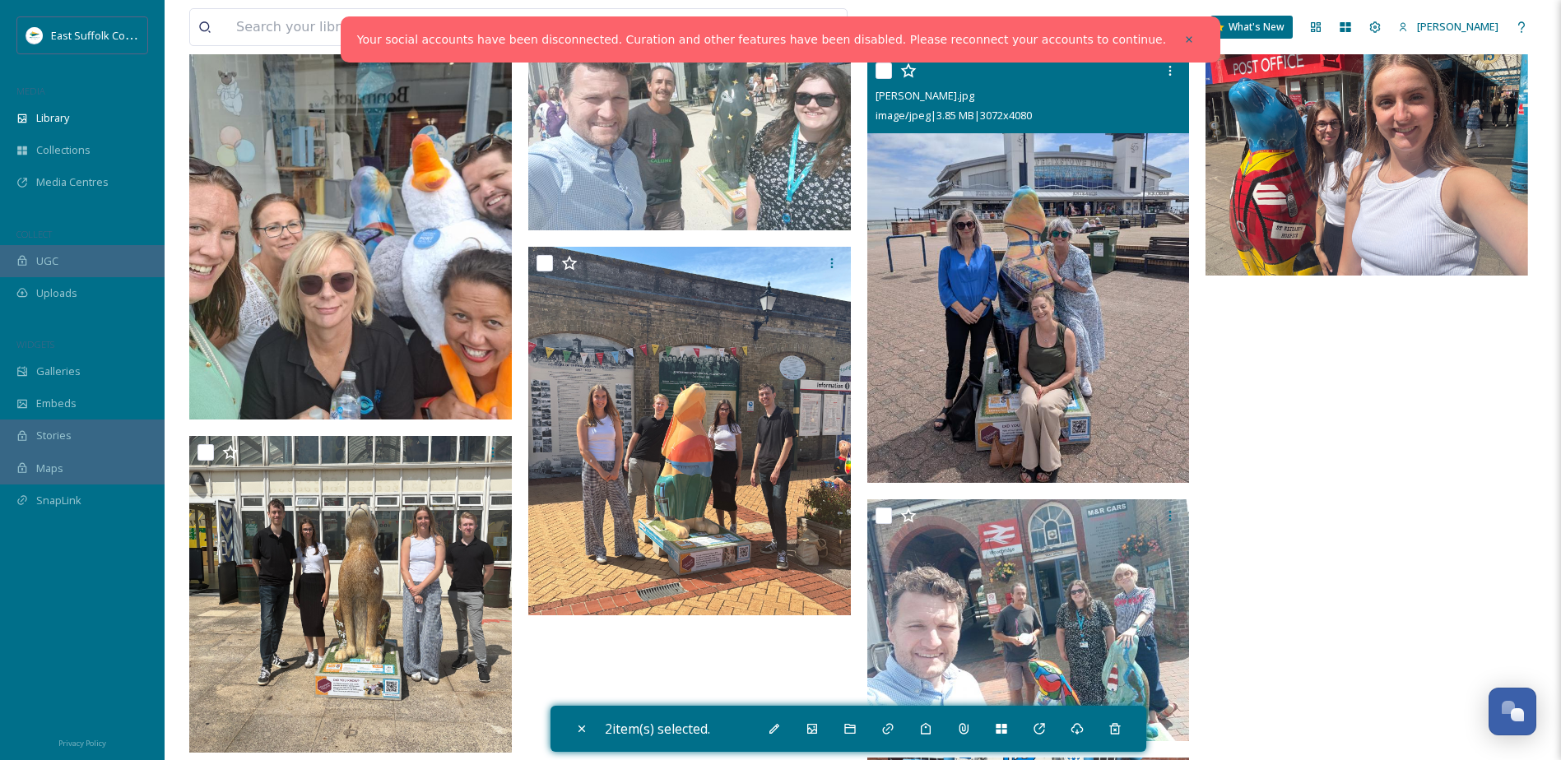
scroll to position [3210, 0]
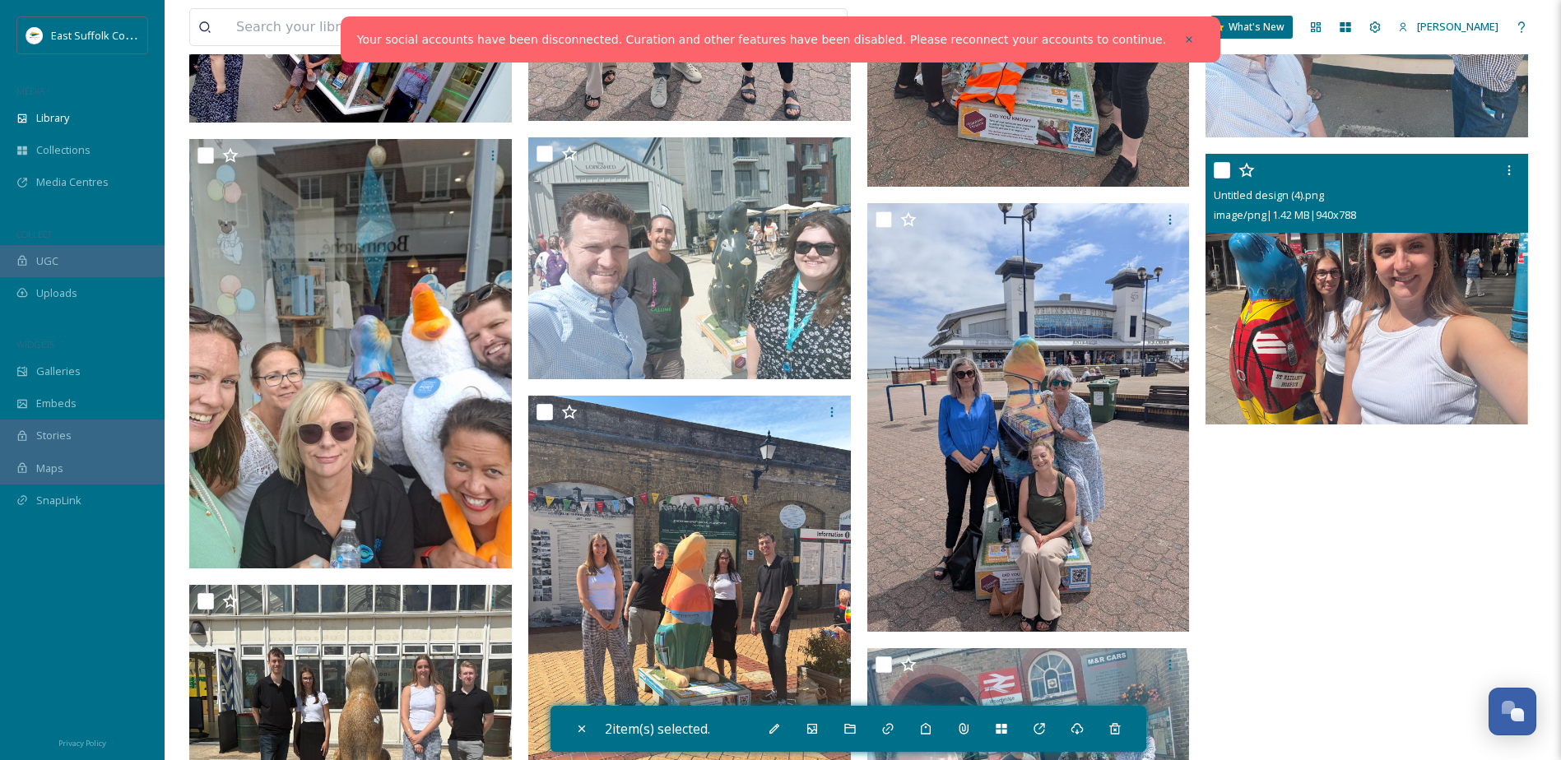
click at [1222, 165] on input "checkbox" at bounding box center [1222, 170] width 16 height 16
checkbox input "true"
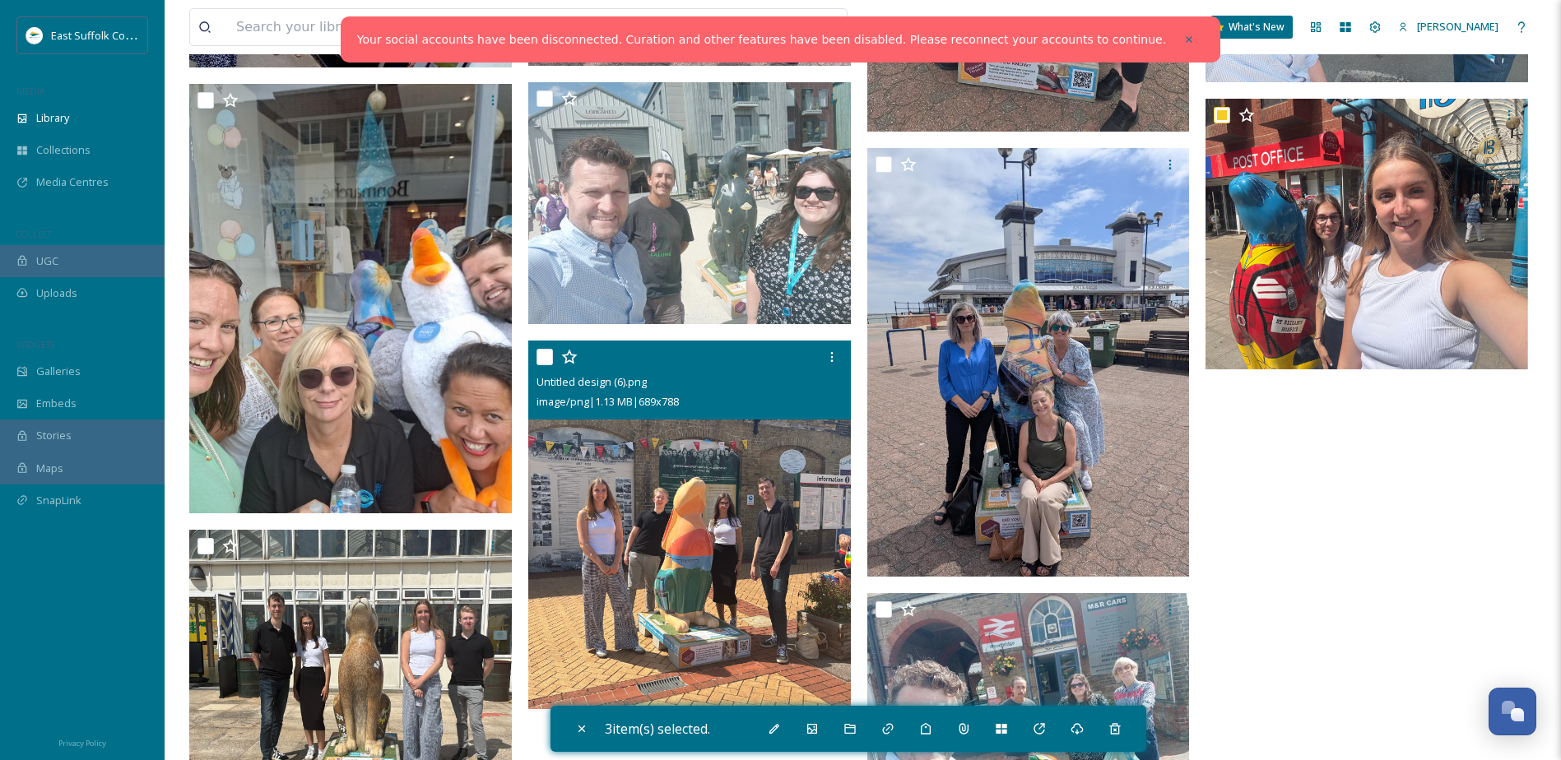
scroll to position [3374, 0]
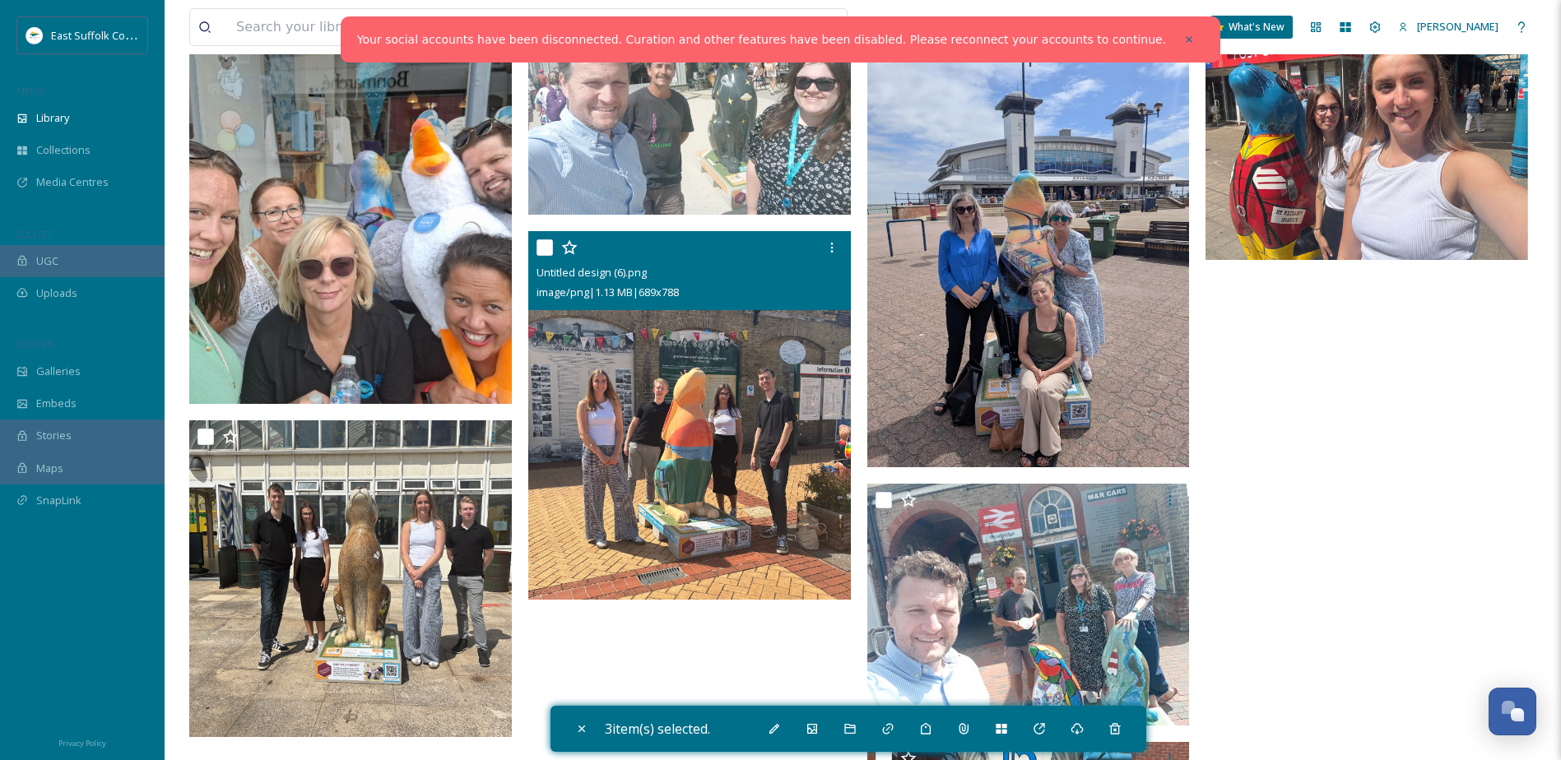
click at [542, 243] on input "checkbox" at bounding box center [545, 247] width 16 height 16
checkbox input "true"
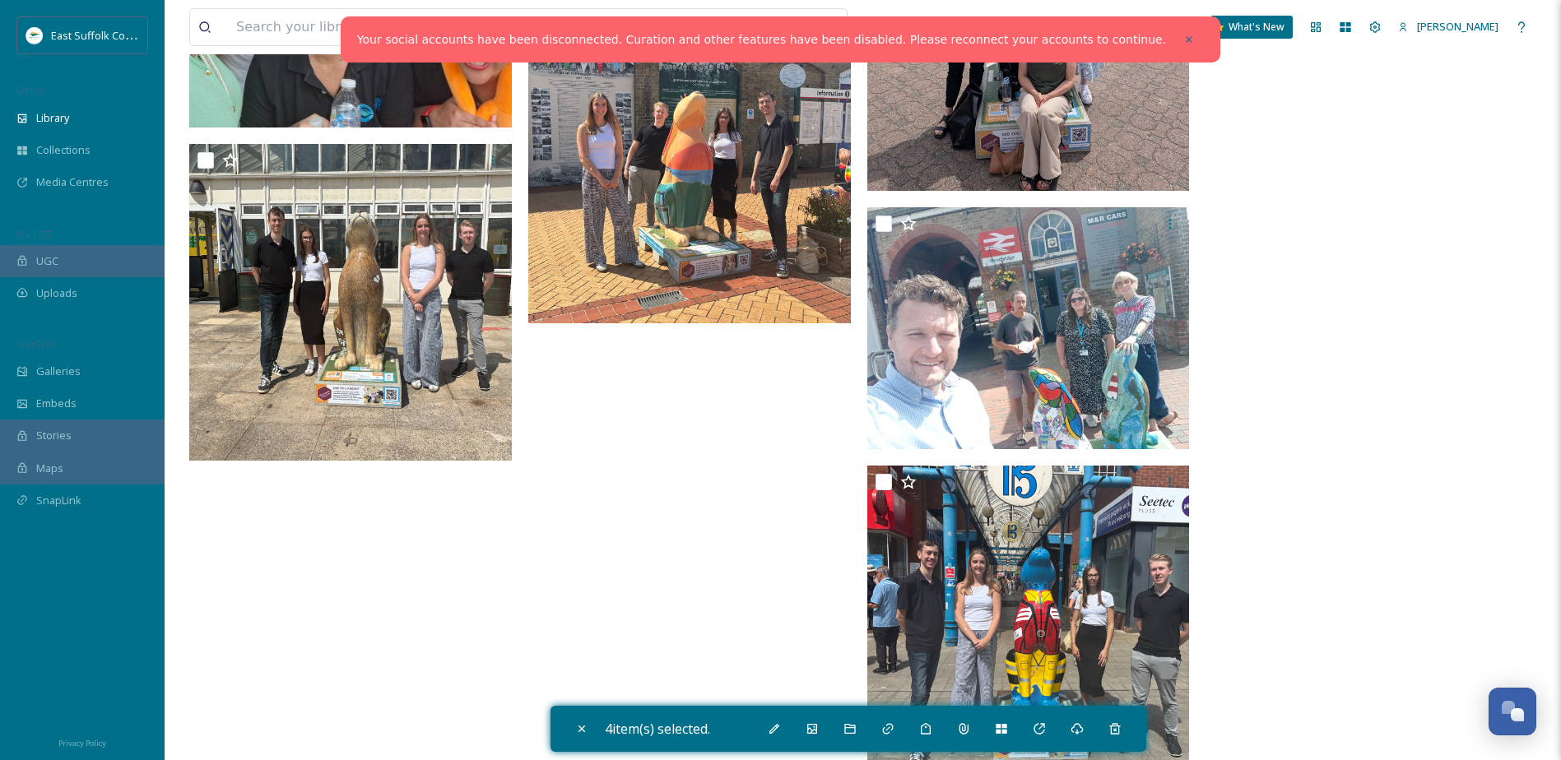
scroll to position [3703, 0]
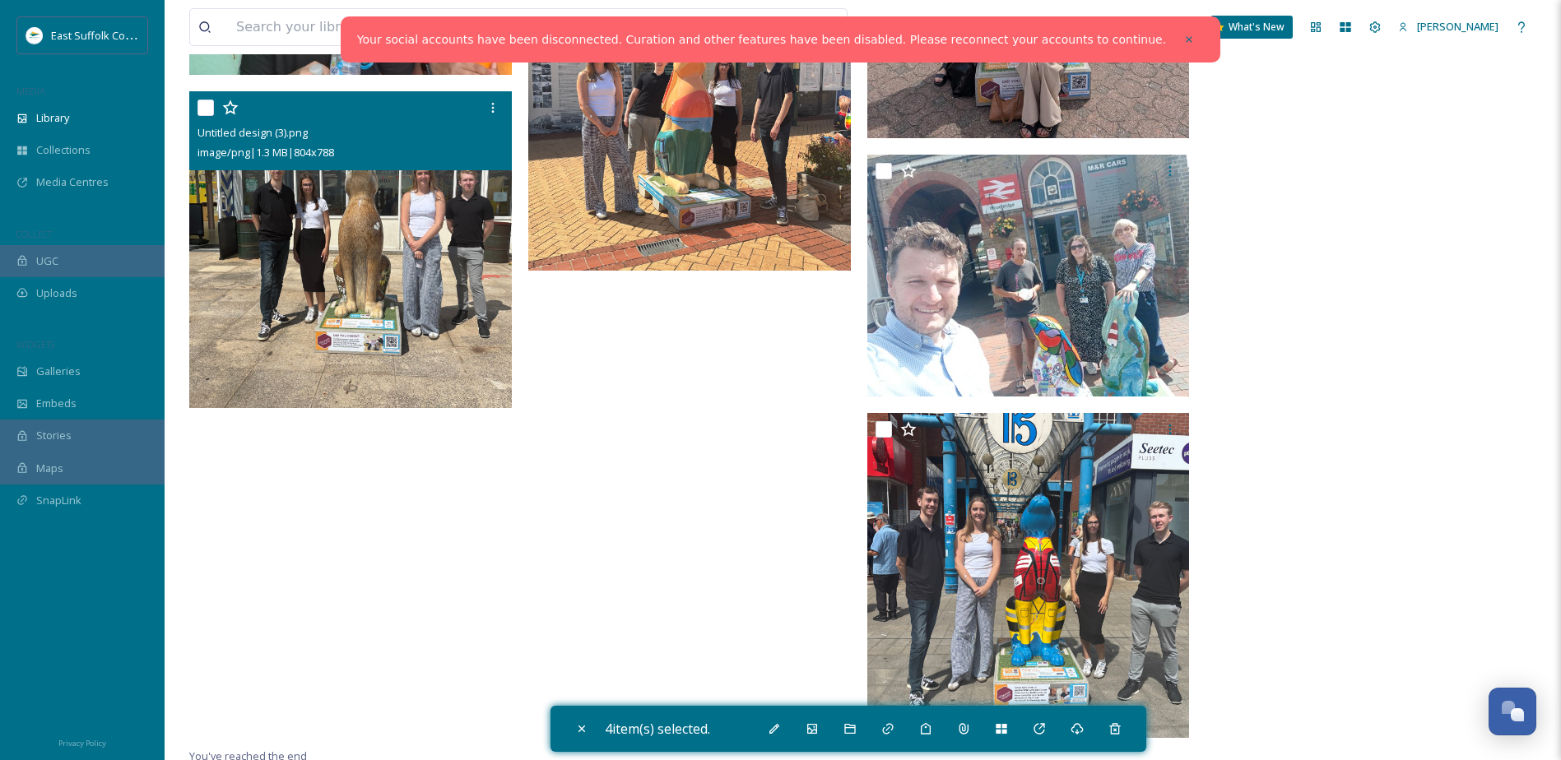
click at [204, 103] on input "checkbox" at bounding box center [206, 108] width 16 height 16
checkbox input "true"
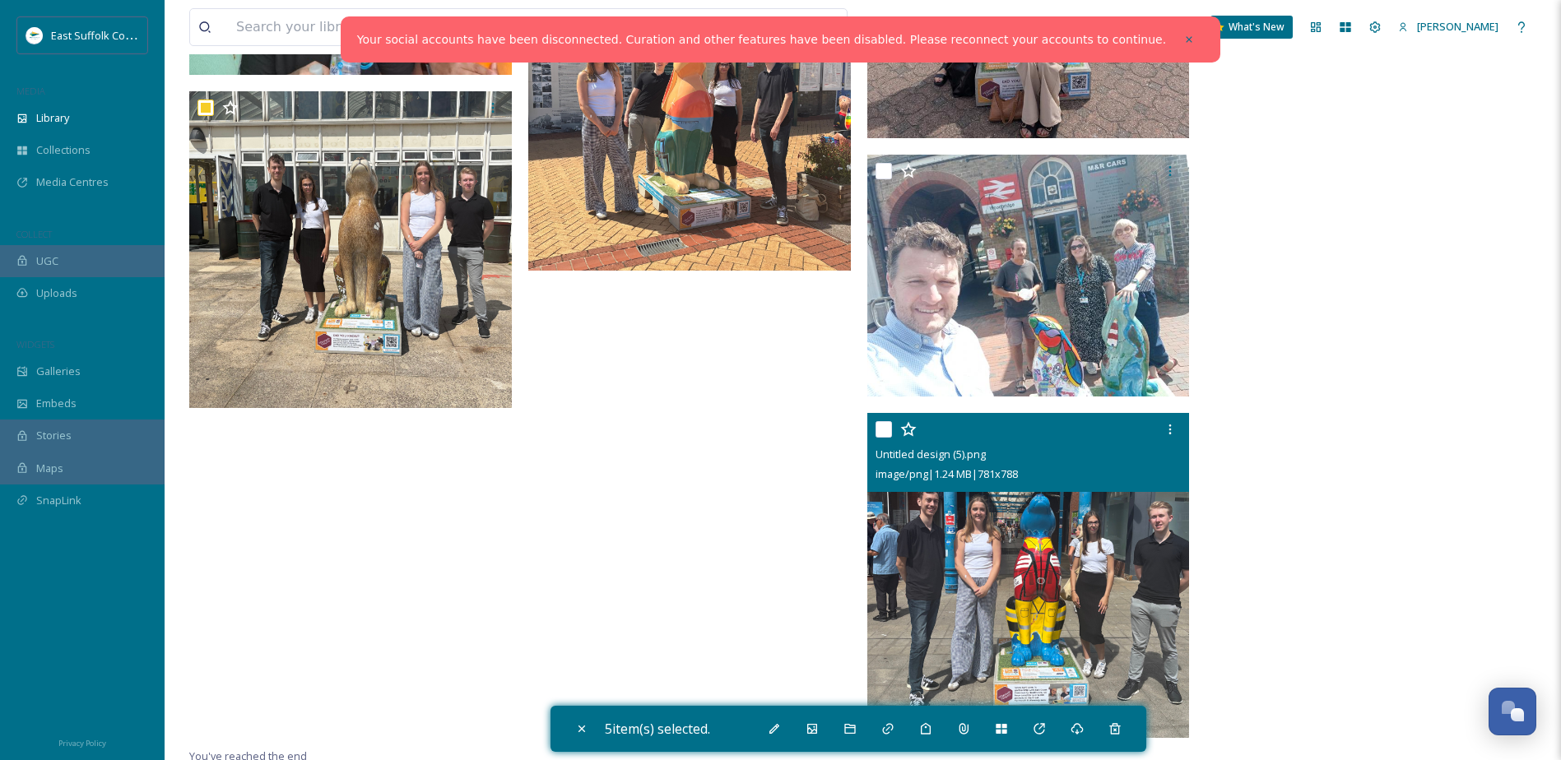
click at [879, 431] on input "checkbox" at bounding box center [884, 429] width 16 height 16
checkbox input "true"
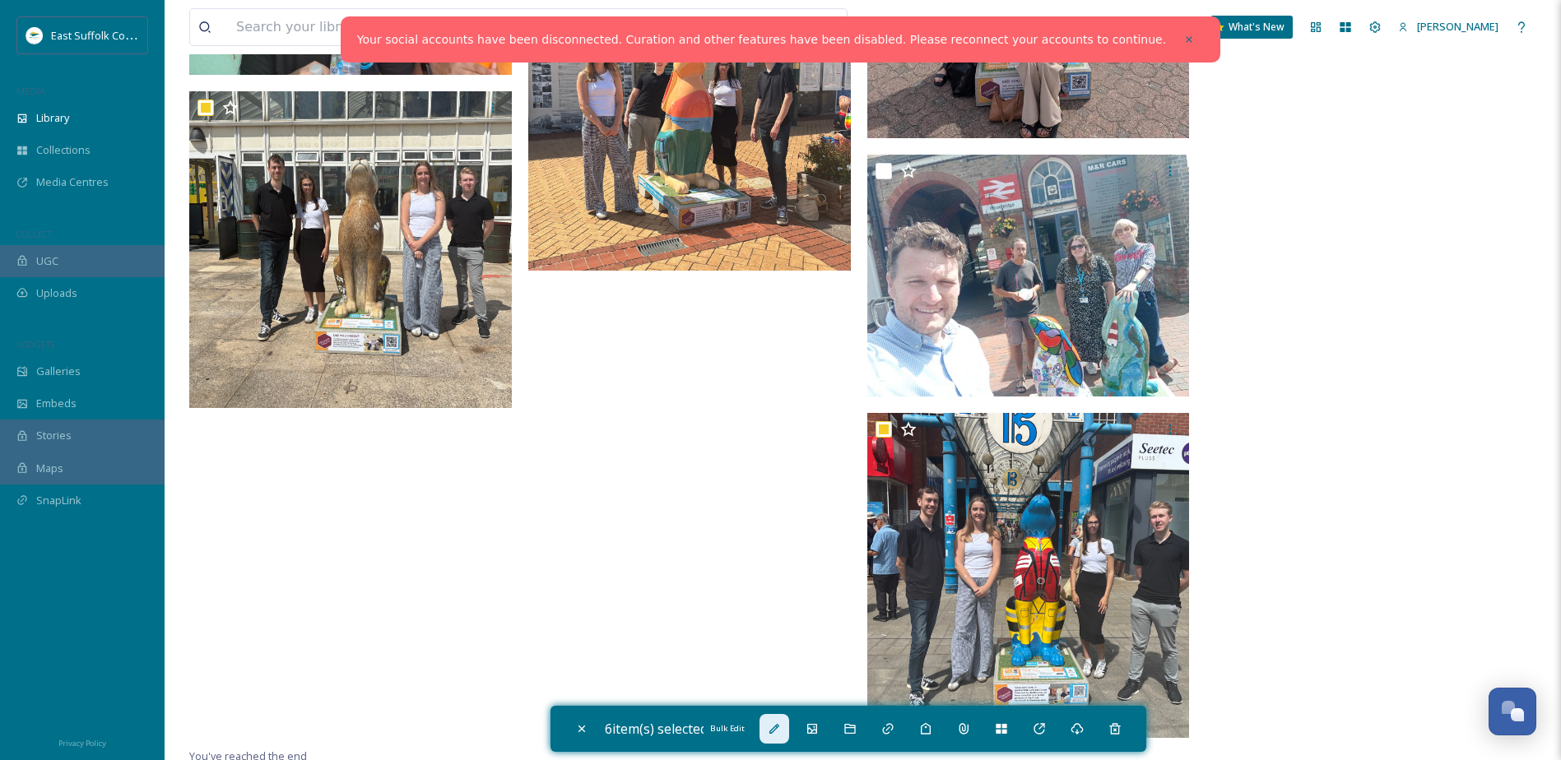
click at [769, 724] on div "Bulk Edit" at bounding box center [775, 729] width 30 height 30
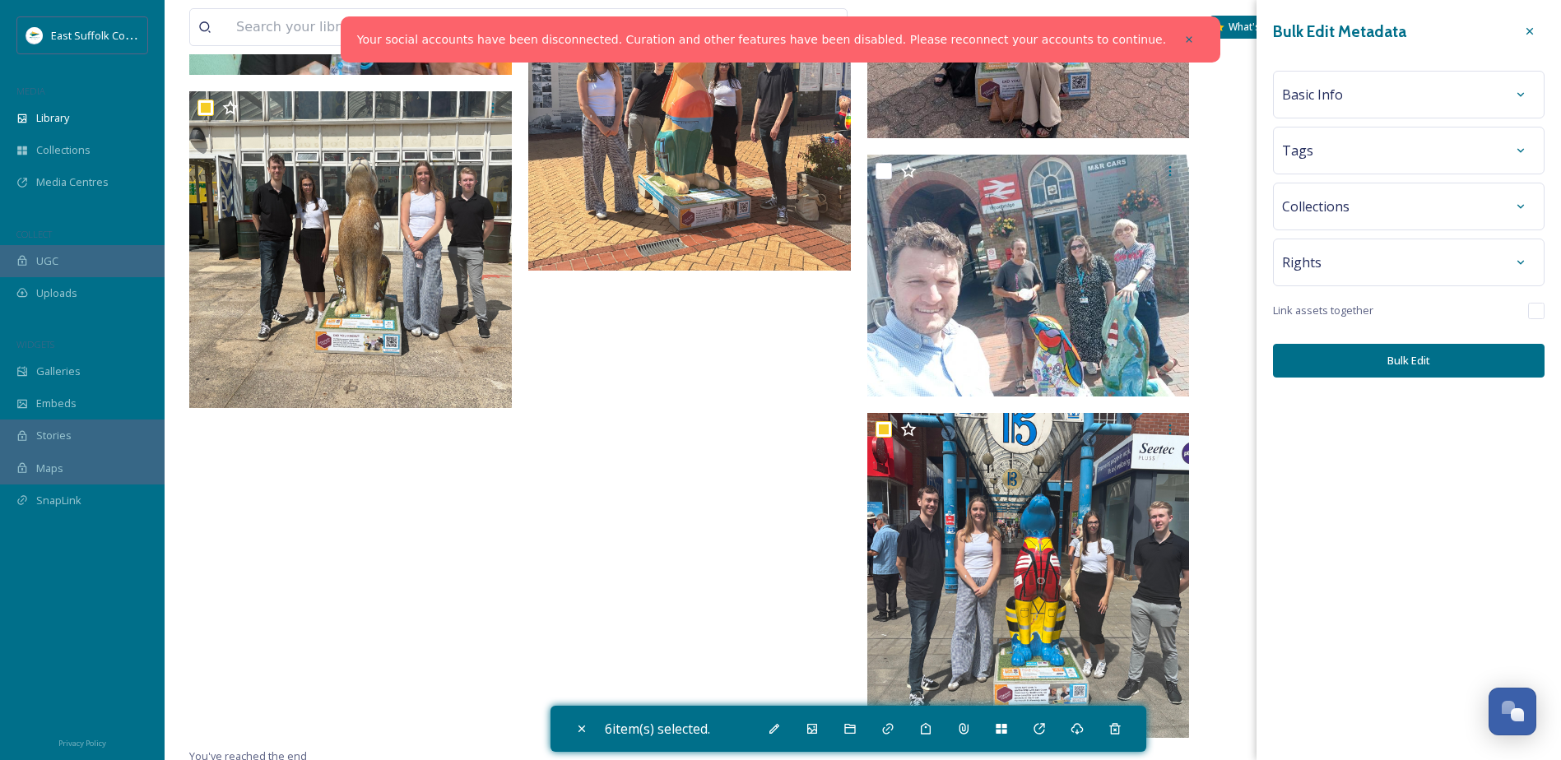
click at [1369, 98] on div "Basic Info" at bounding box center [1408, 95] width 253 height 30
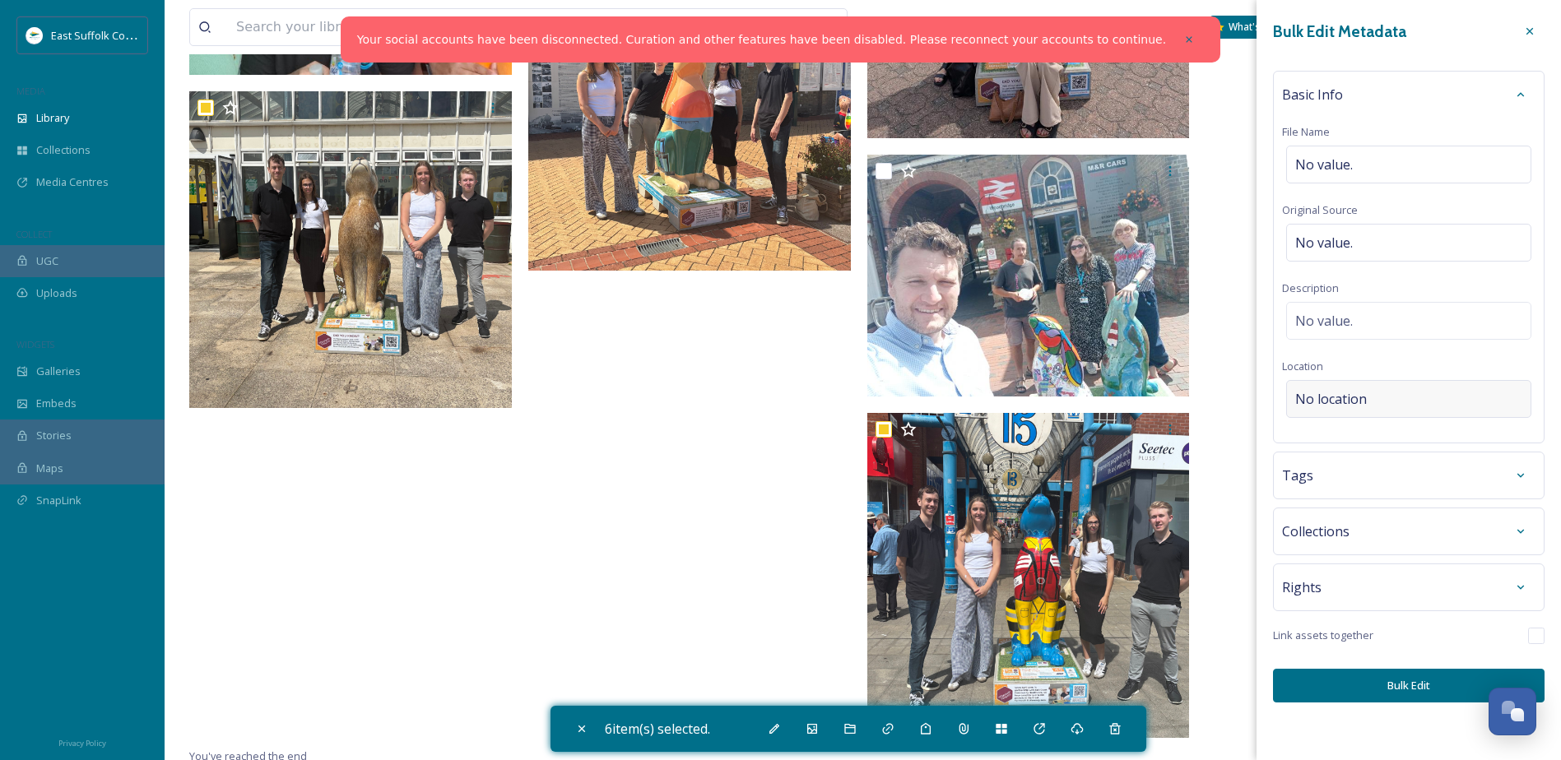
click at [1377, 401] on div "No location" at bounding box center [1408, 399] width 245 height 38
click at [1377, 401] on input at bounding box center [1409, 399] width 244 height 36
type input "Lowestoft"
click at [1372, 464] on div "Lowestoft" at bounding box center [1409, 463] width 242 height 36
click at [1380, 676] on button "Bulk Edit" at bounding box center [1409, 686] width 272 height 34
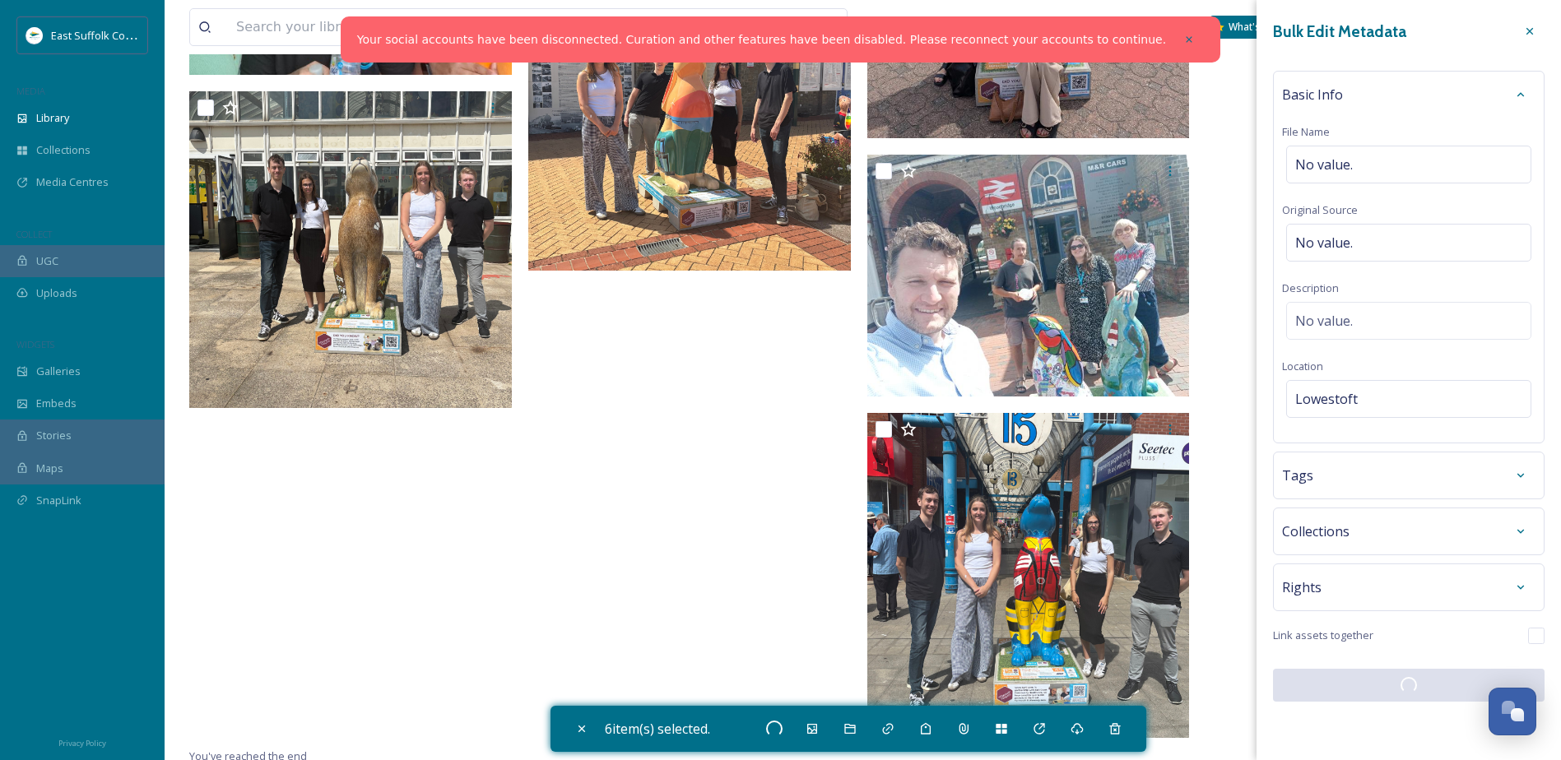
checkbox input "false"
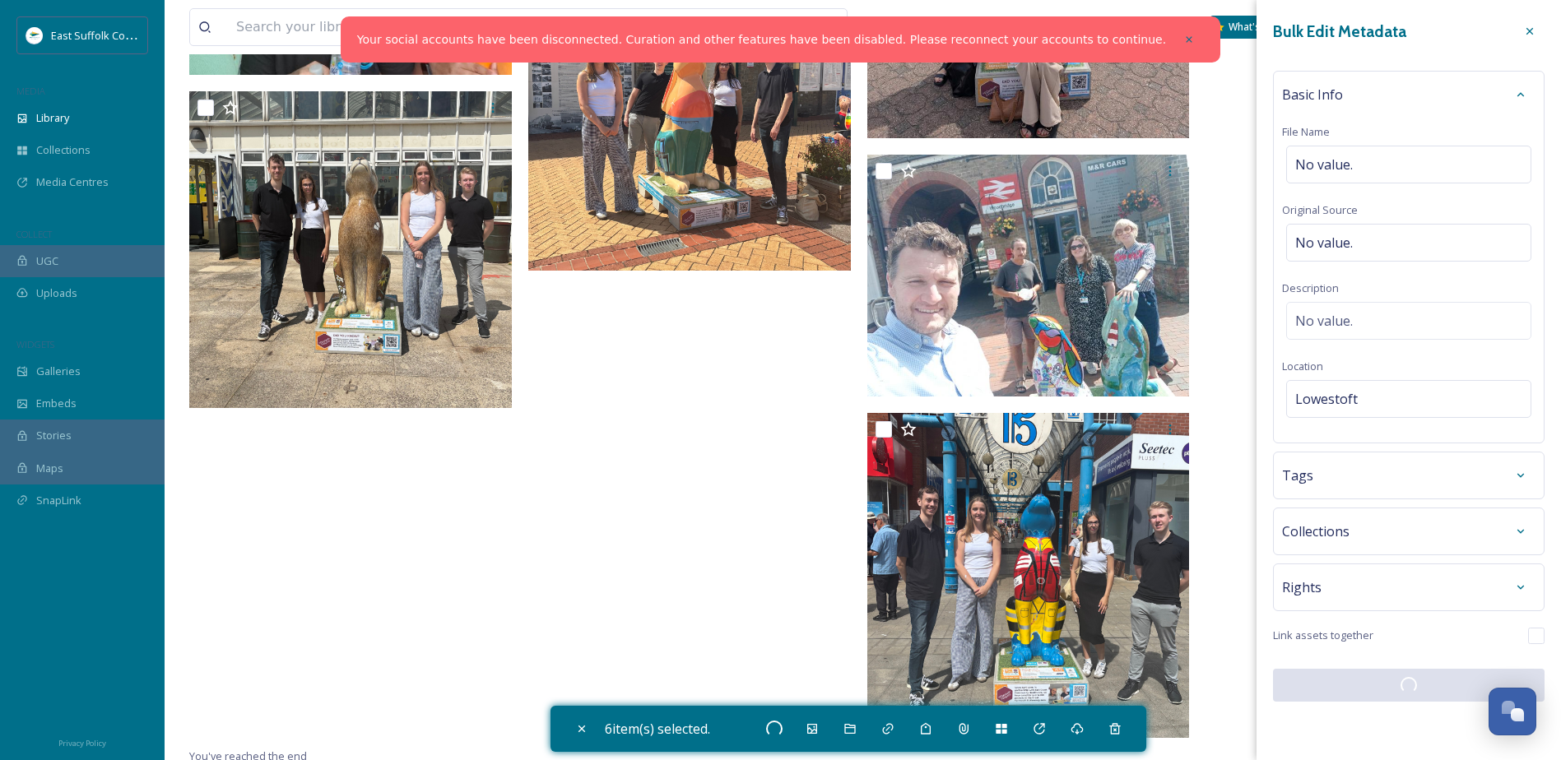
checkbox input "false"
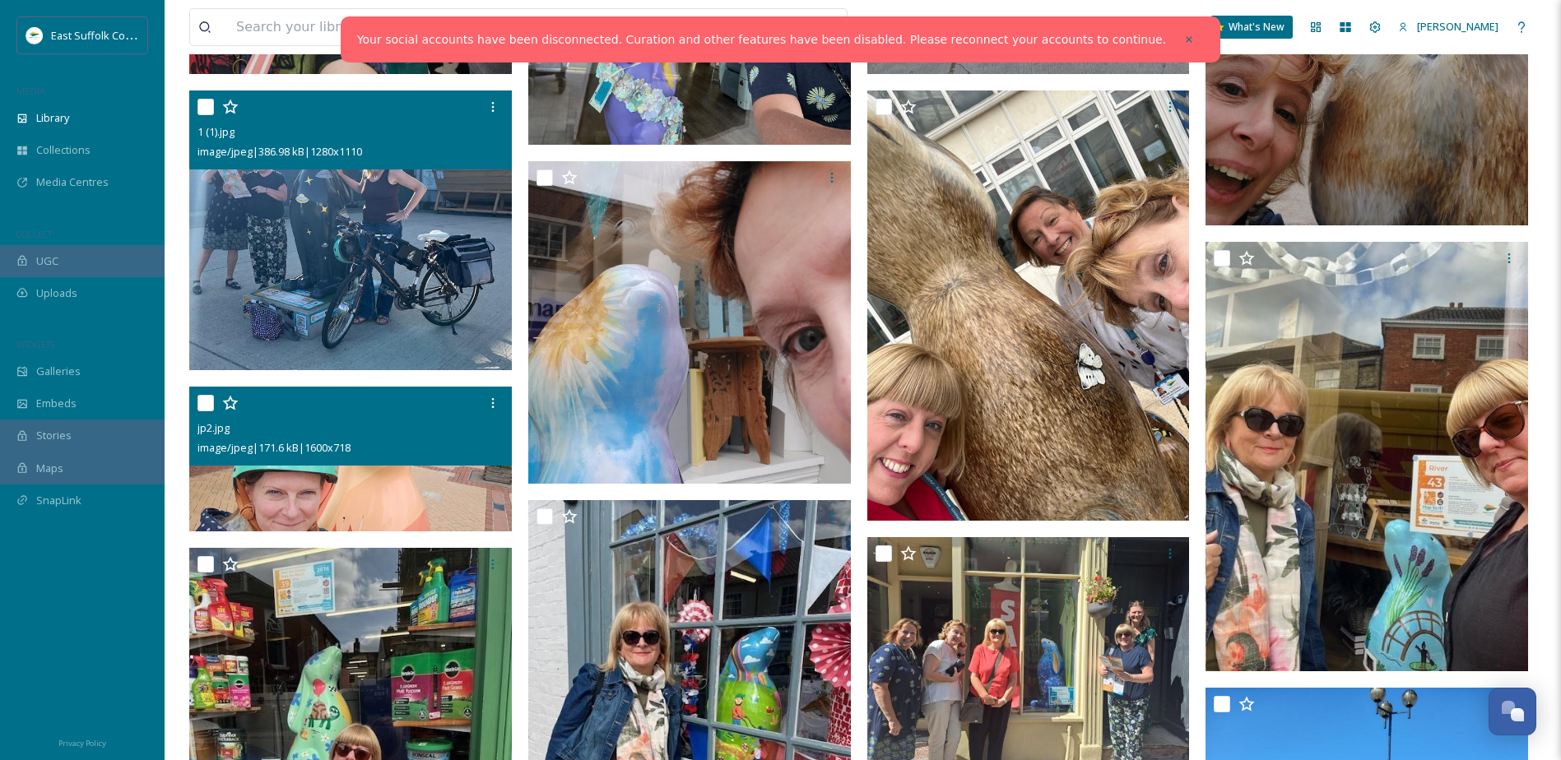
scroll to position [1481, 0]
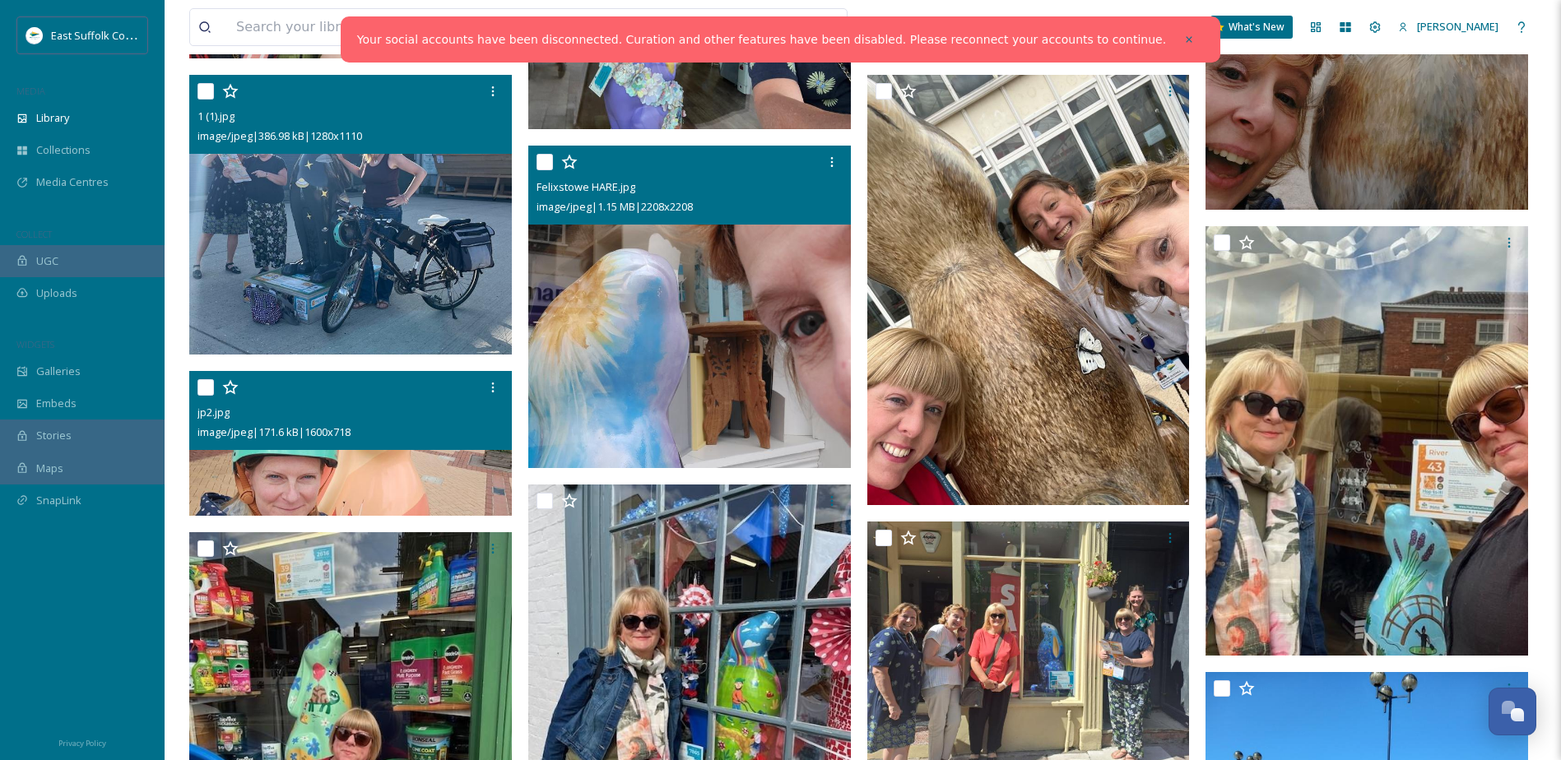
click at [546, 161] on input "checkbox" at bounding box center [545, 162] width 16 height 16
checkbox input "true"
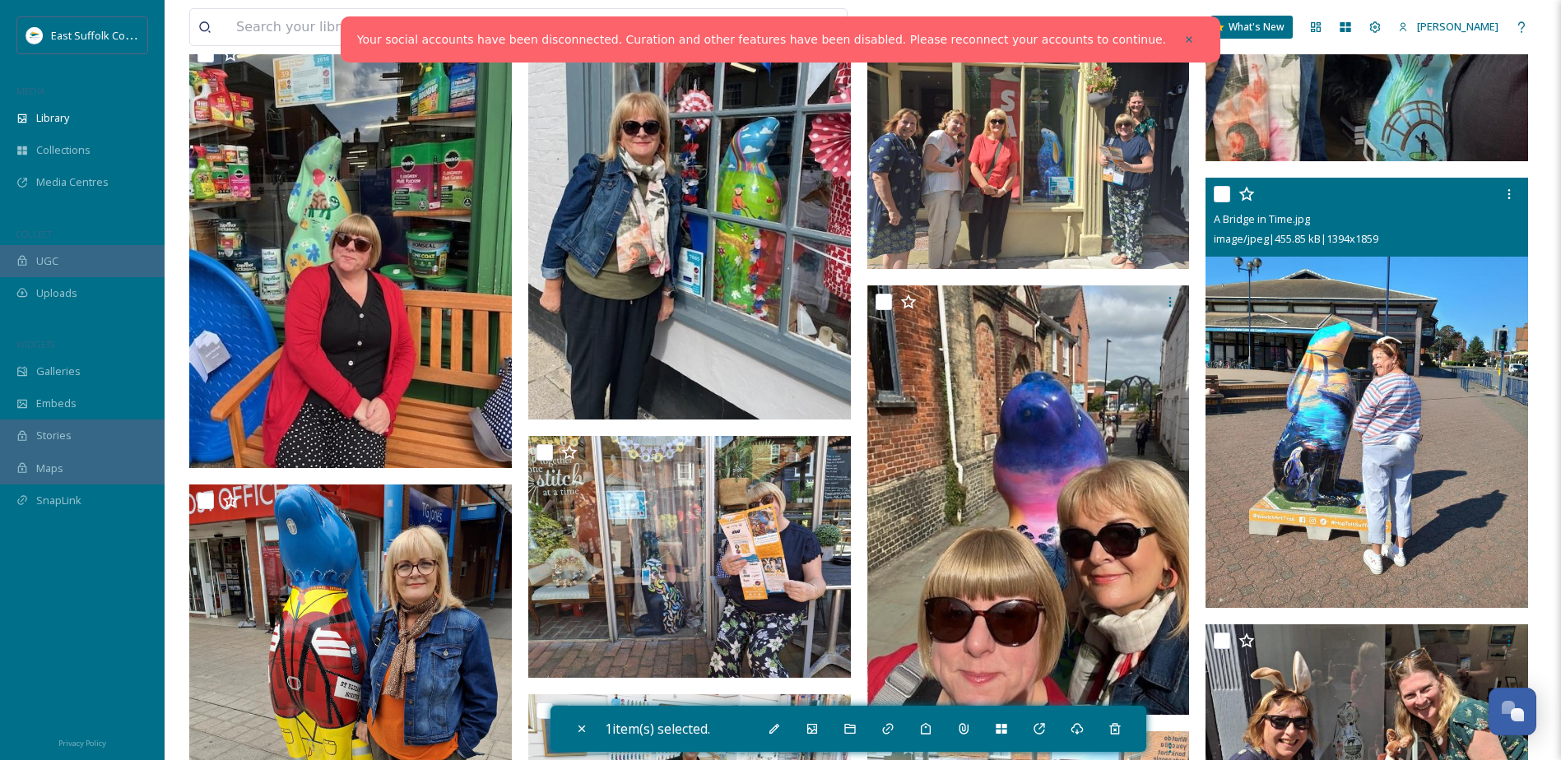
scroll to position [1975, 0]
click at [1221, 188] on input "checkbox" at bounding box center [1222, 195] width 16 height 16
checkbox input "true"
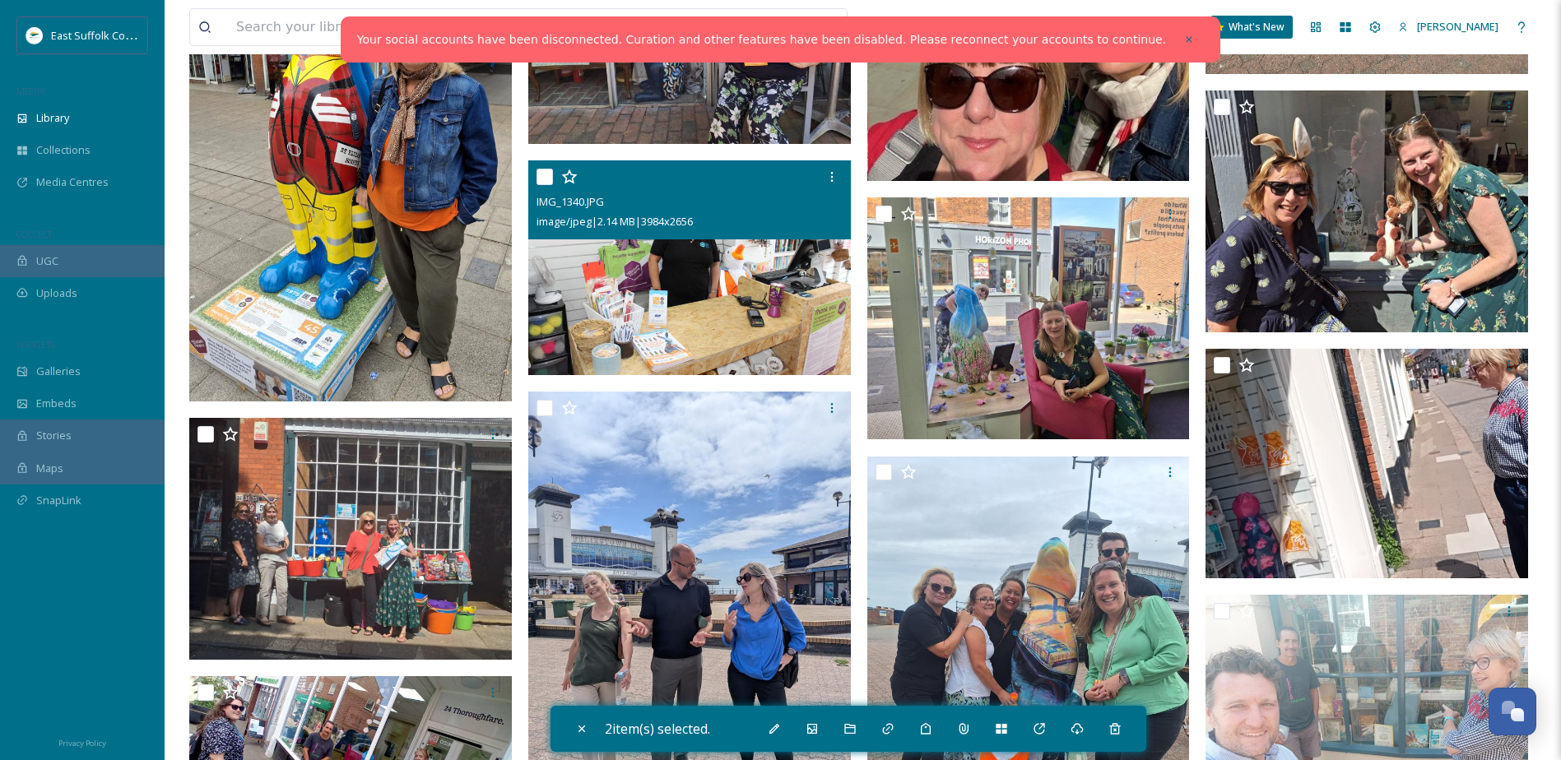
scroll to position [2551, 0]
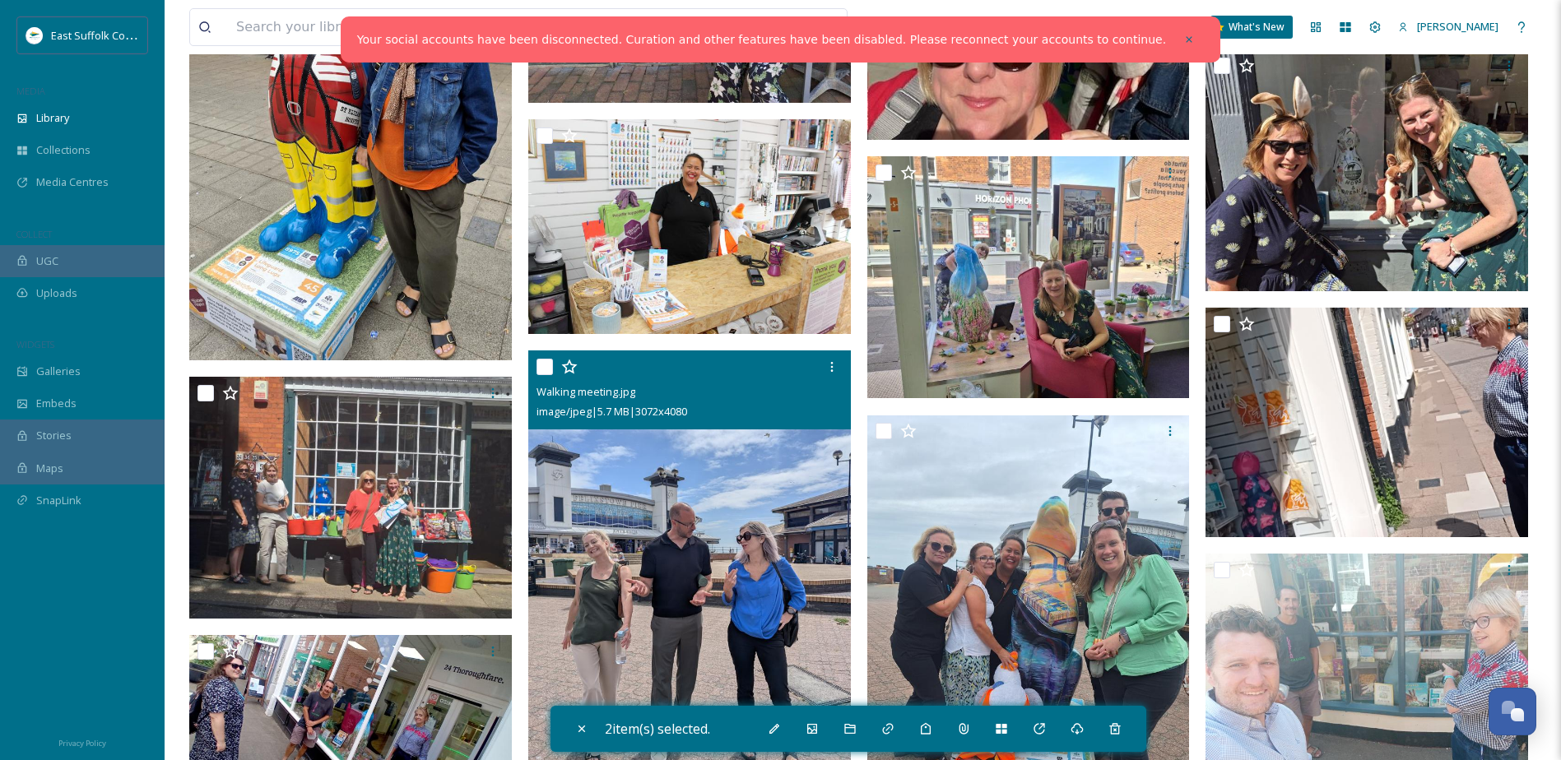
click at [545, 365] on input "checkbox" at bounding box center [545, 367] width 16 height 16
checkbox input "true"
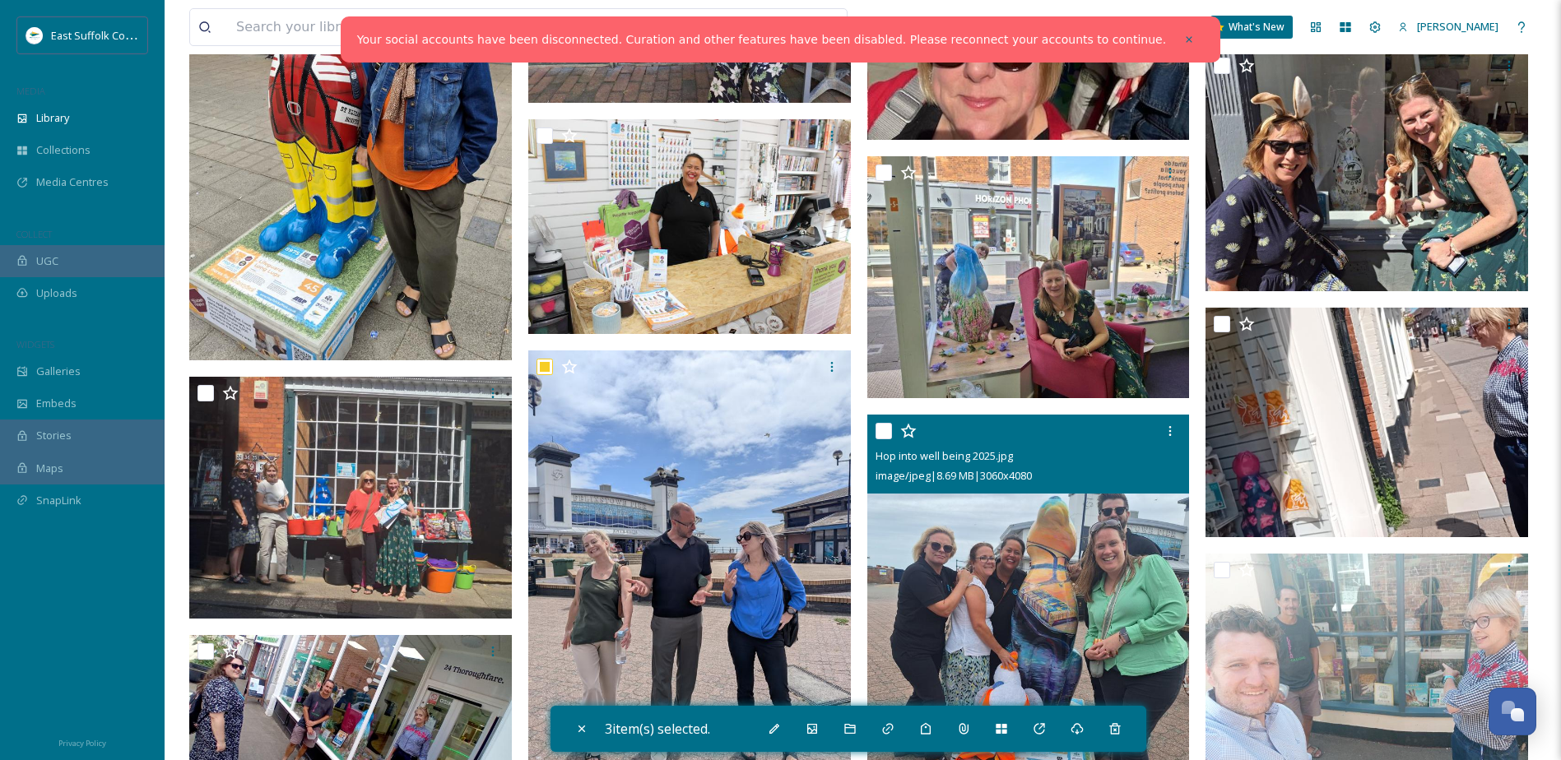
click at [889, 429] on input "checkbox" at bounding box center [884, 431] width 16 height 16
checkbox input "true"
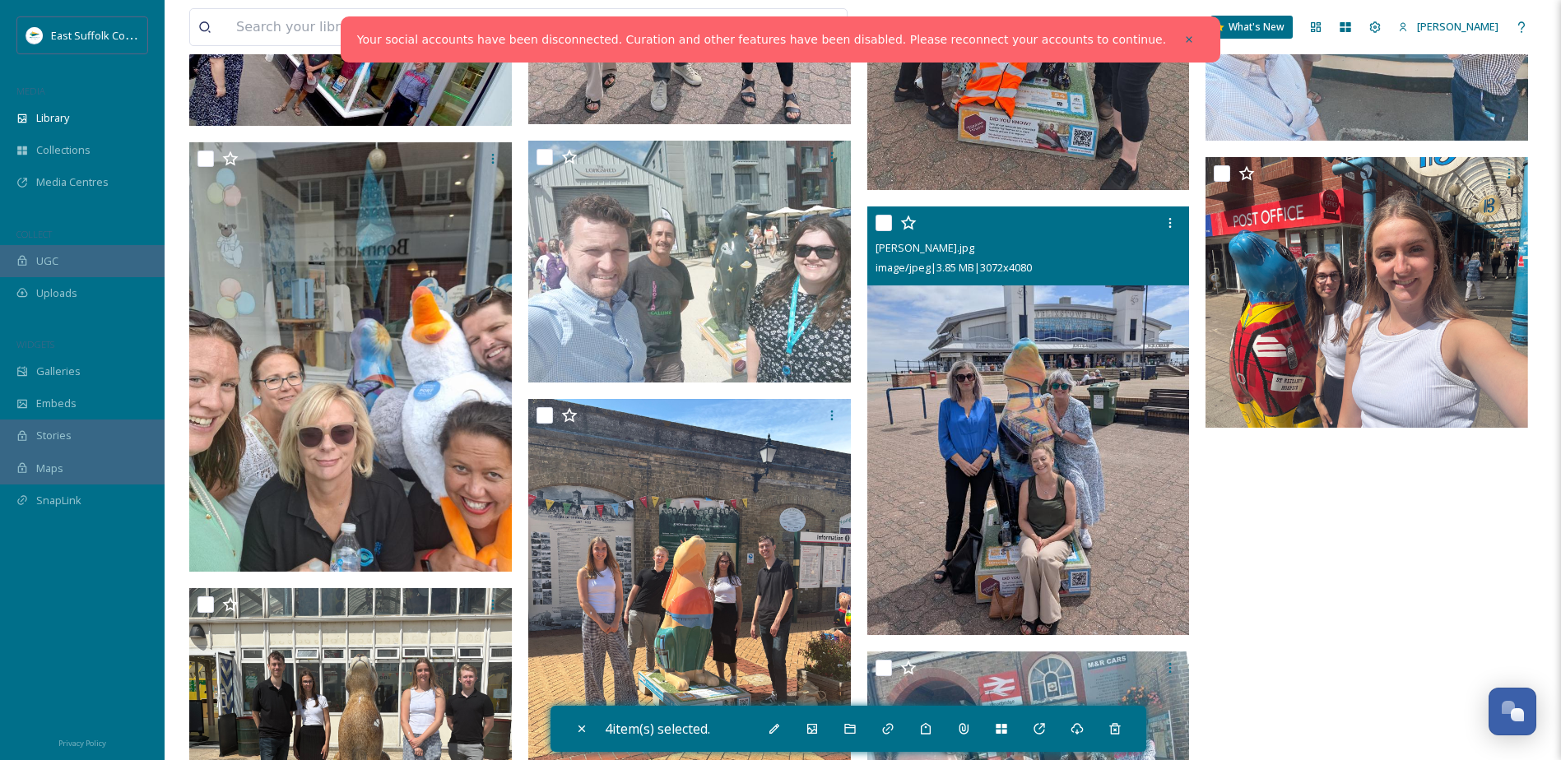
scroll to position [3210, 0]
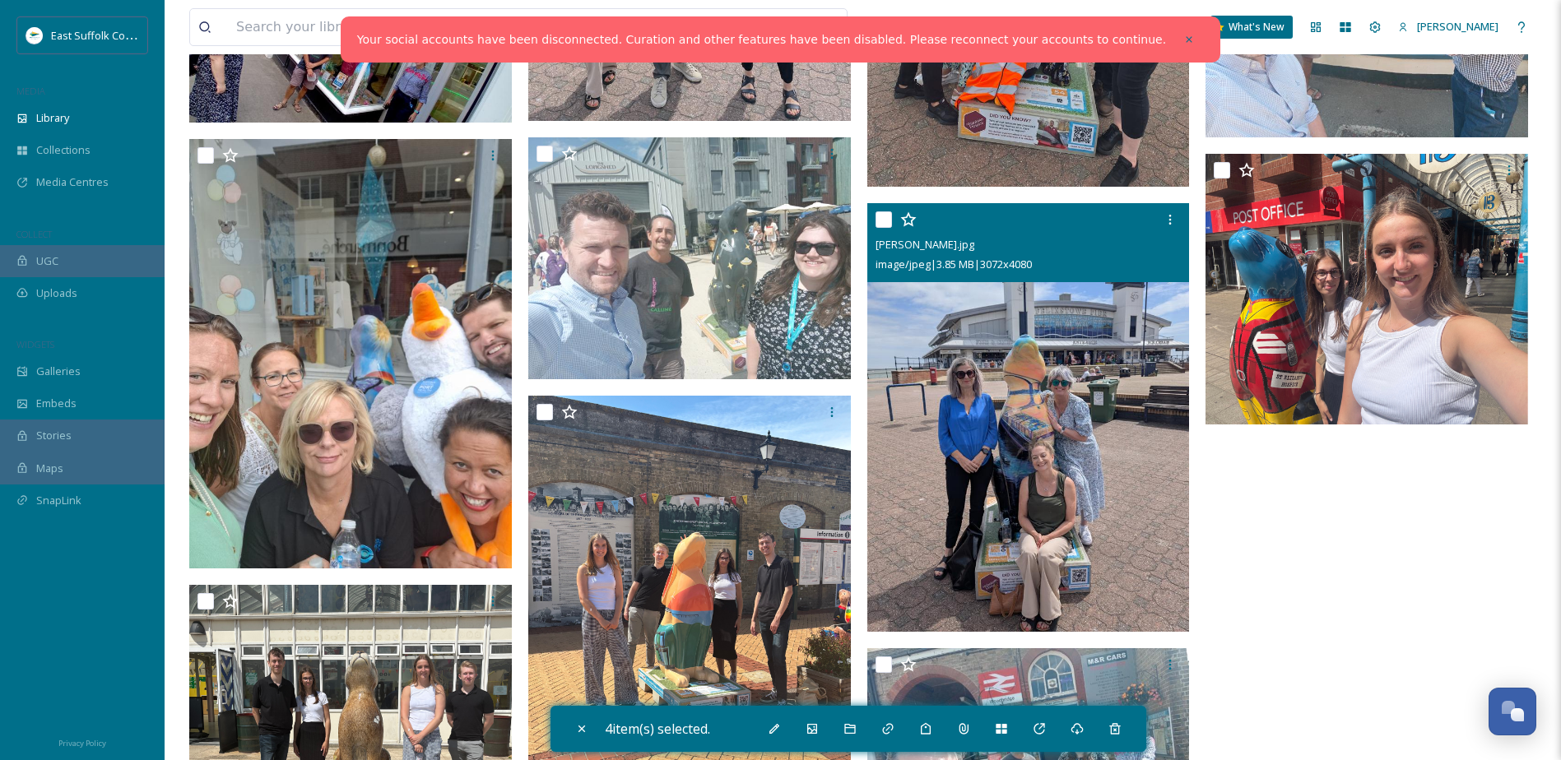
click at [879, 224] on input "checkbox" at bounding box center [884, 220] width 16 height 16
checkbox input "true"
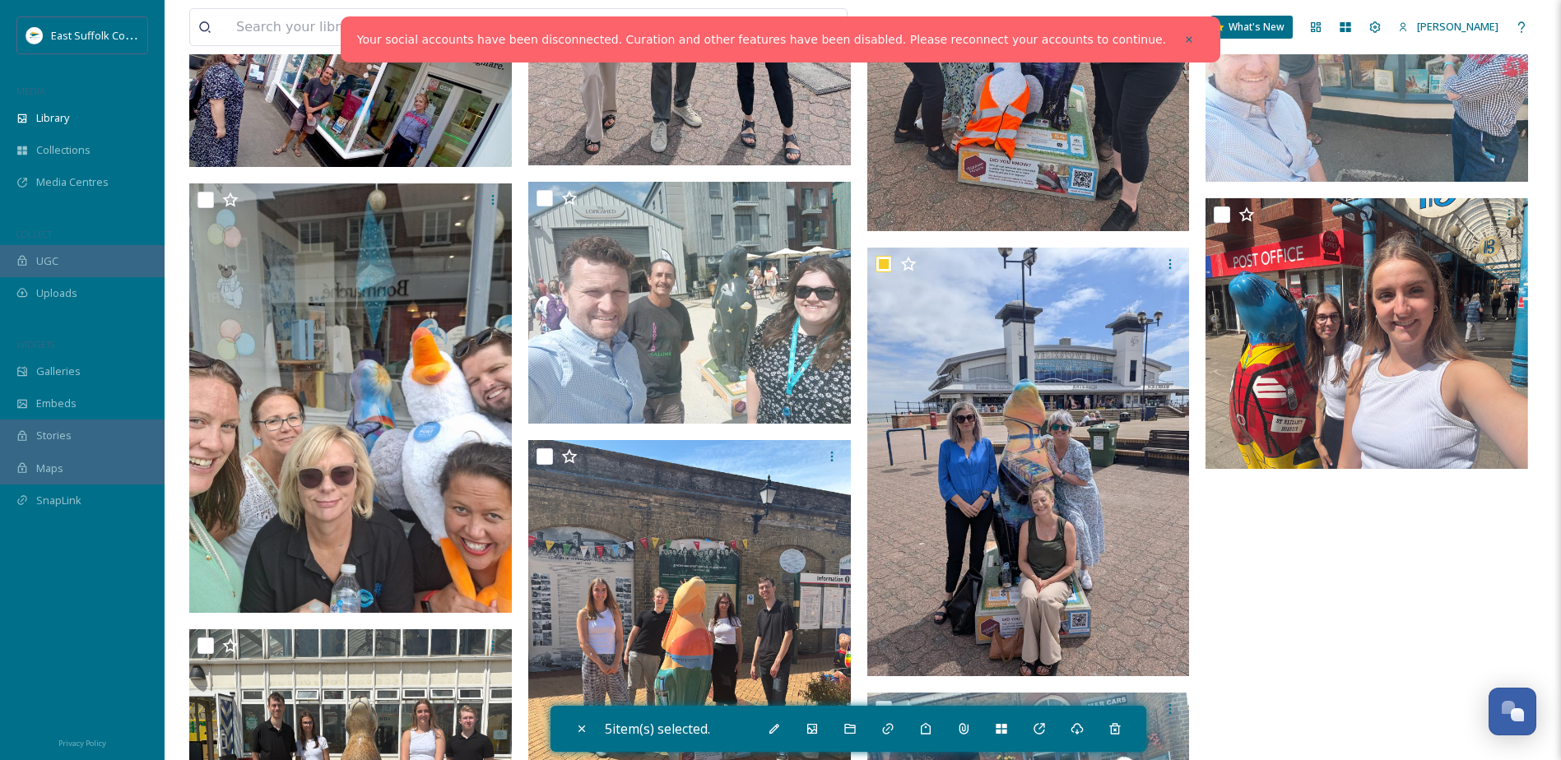
scroll to position [3051, 0]
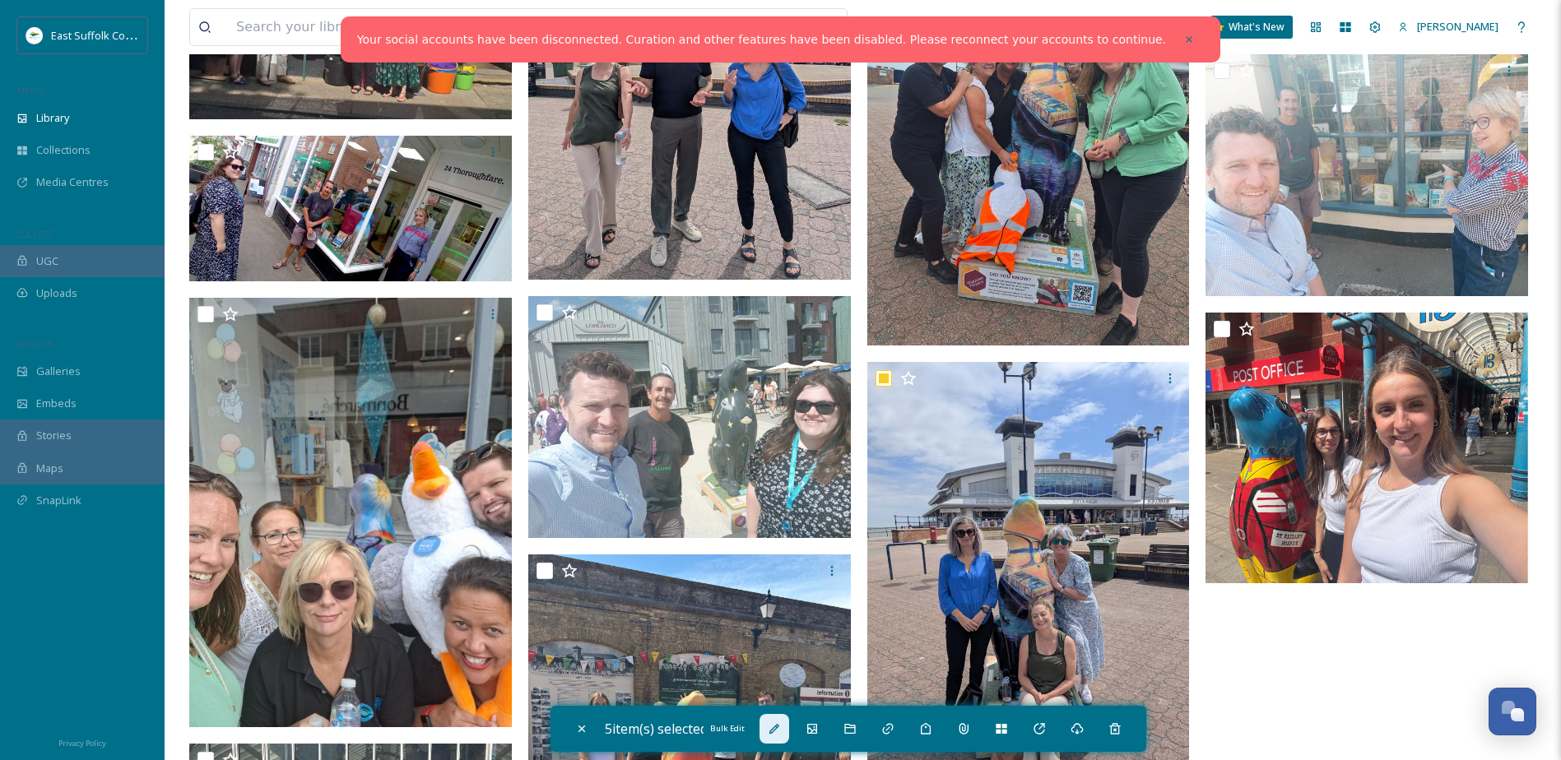
click at [781, 723] on icon at bounding box center [774, 729] width 13 height 13
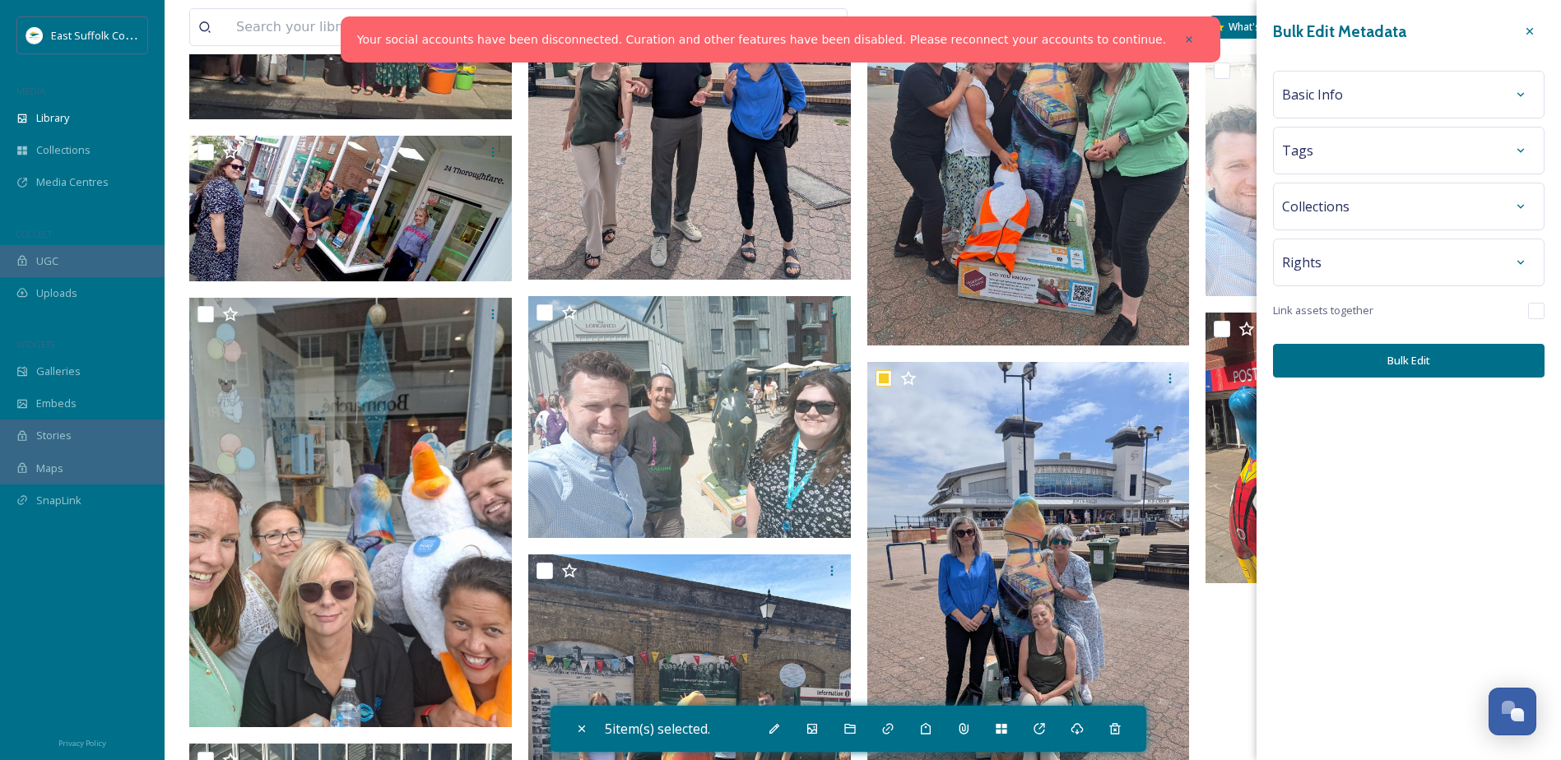
click at [1332, 151] on div "Tags" at bounding box center [1408, 151] width 253 height 30
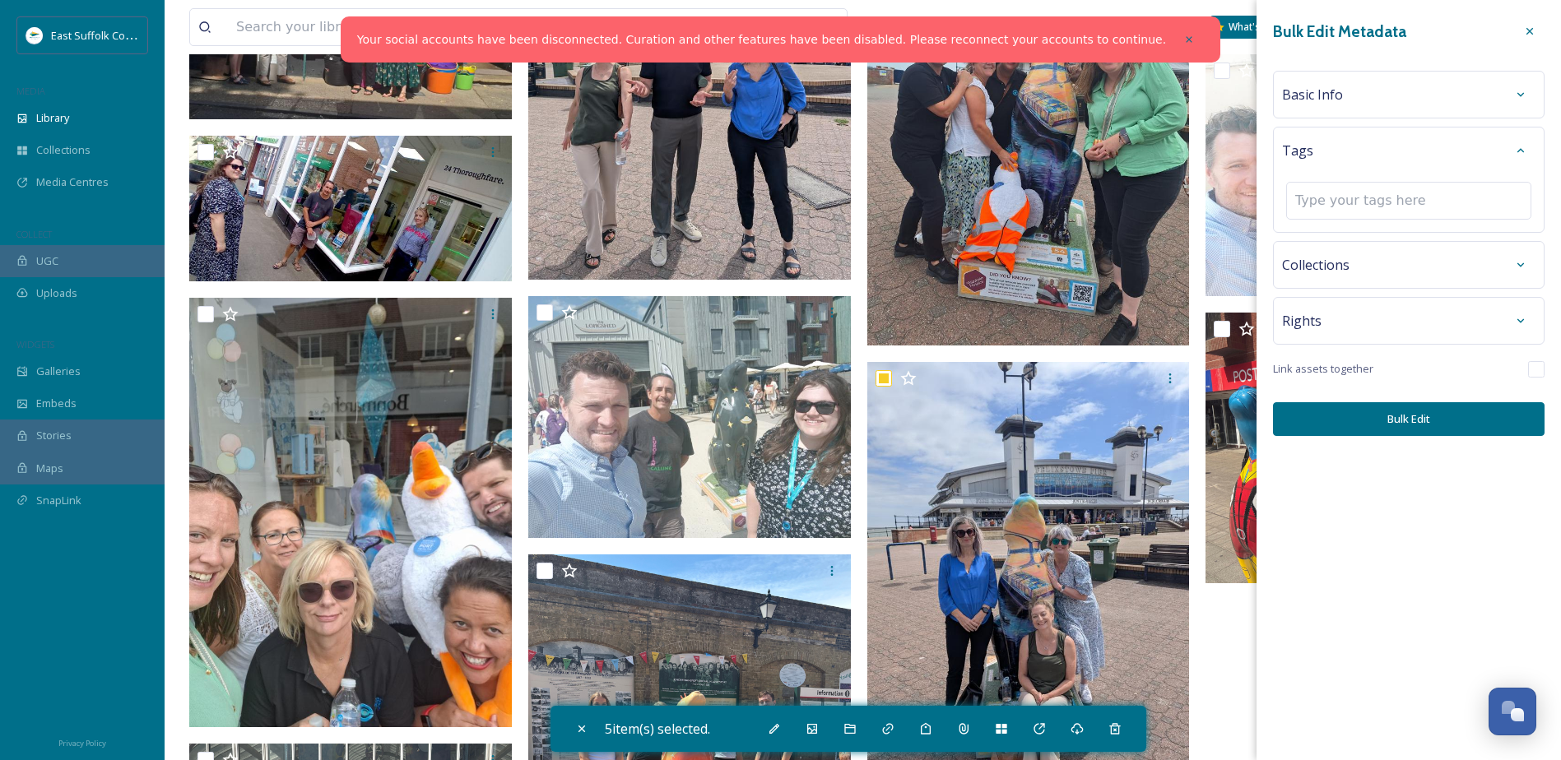
click at [1344, 103] on div "Basic Info" at bounding box center [1408, 95] width 253 height 30
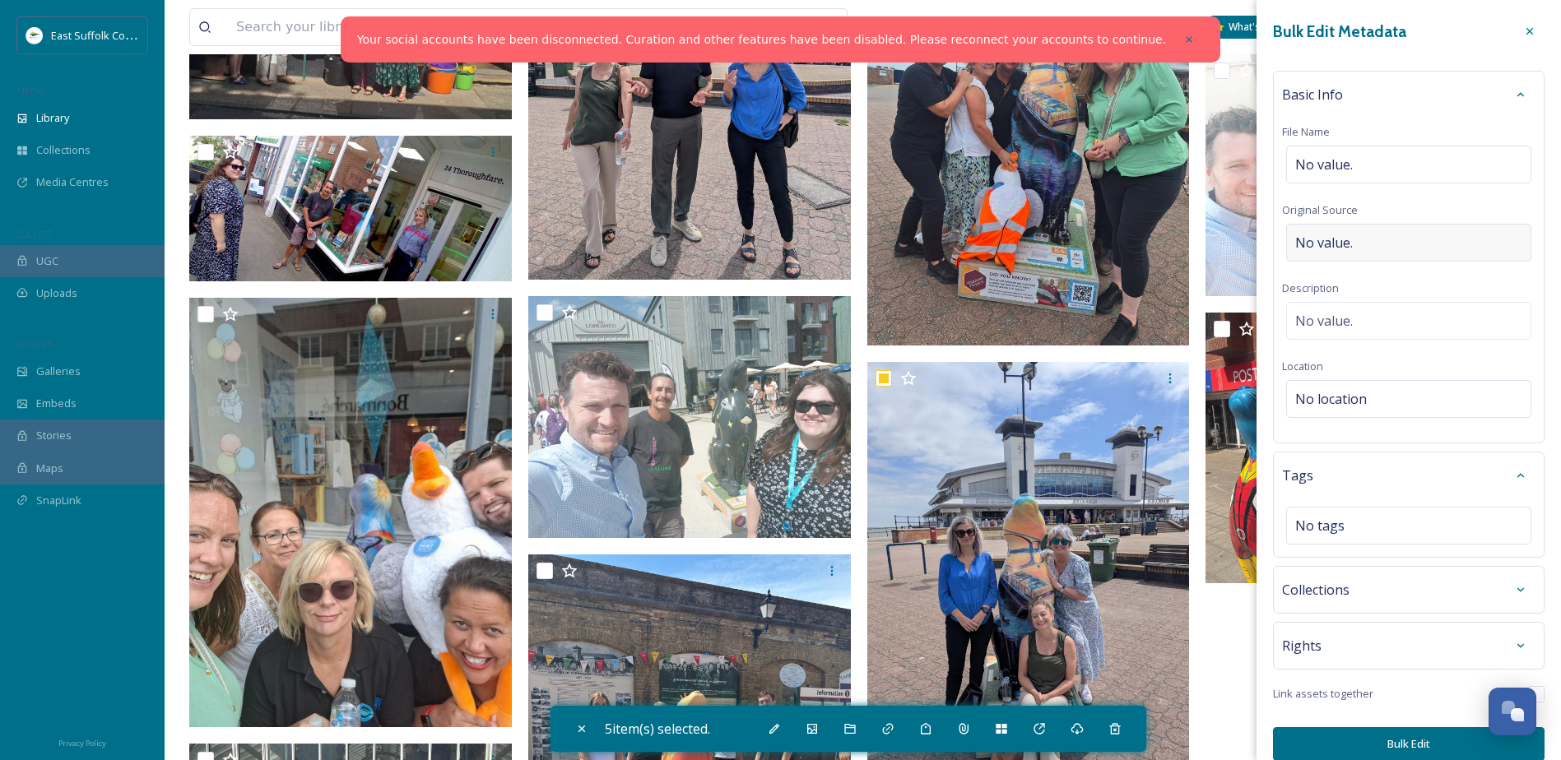
click at [1315, 253] on div "No value." at bounding box center [1408, 243] width 245 height 38
click at [1317, 295] on div "Basic Info File Name No value. Original Source No value. Description No value. …" at bounding box center [1409, 257] width 272 height 373
click at [1327, 394] on span "No location" at bounding box center [1331, 399] width 72 height 20
click at [1327, 394] on input at bounding box center [1409, 399] width 244 height 36
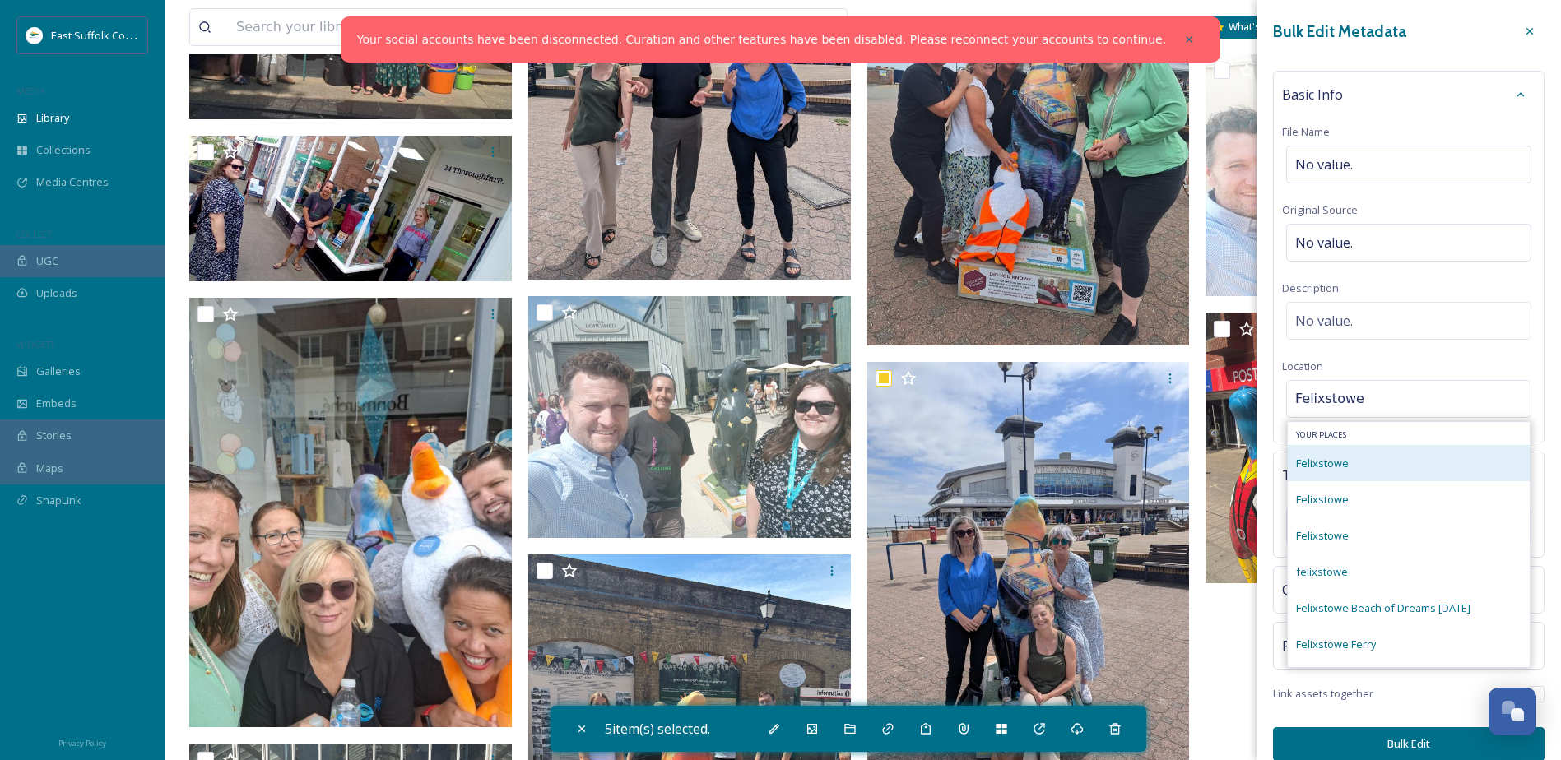
type input "Felixstowe"
click at [1349, 470] on div "Felixstowe" at bounding box center [1409, 463] width 242 height 36
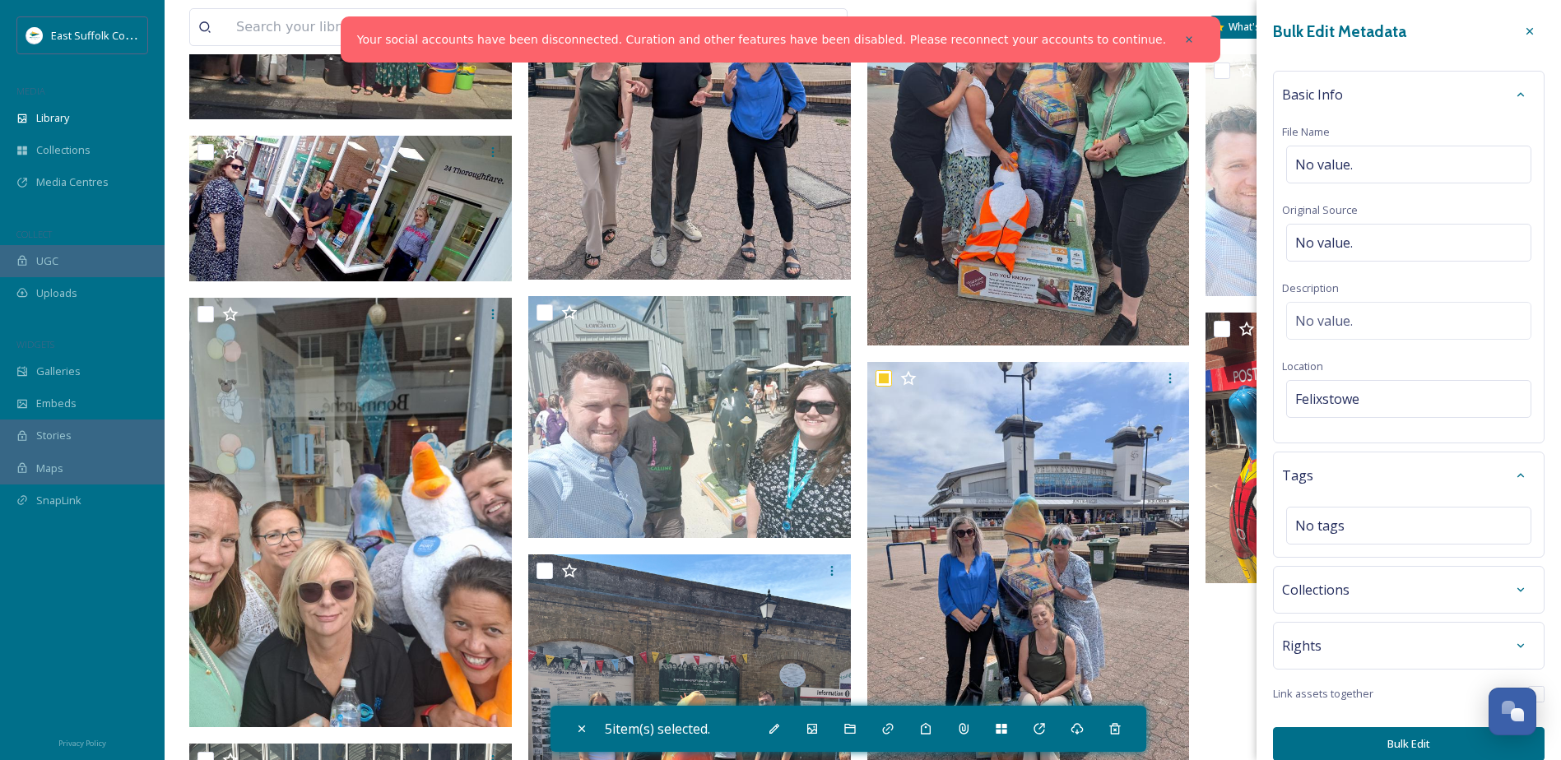
click at [1343, 732] on button "Bulk Edit" at bounding box center [1409, 745] width 272 height 34
checkbox input "false"
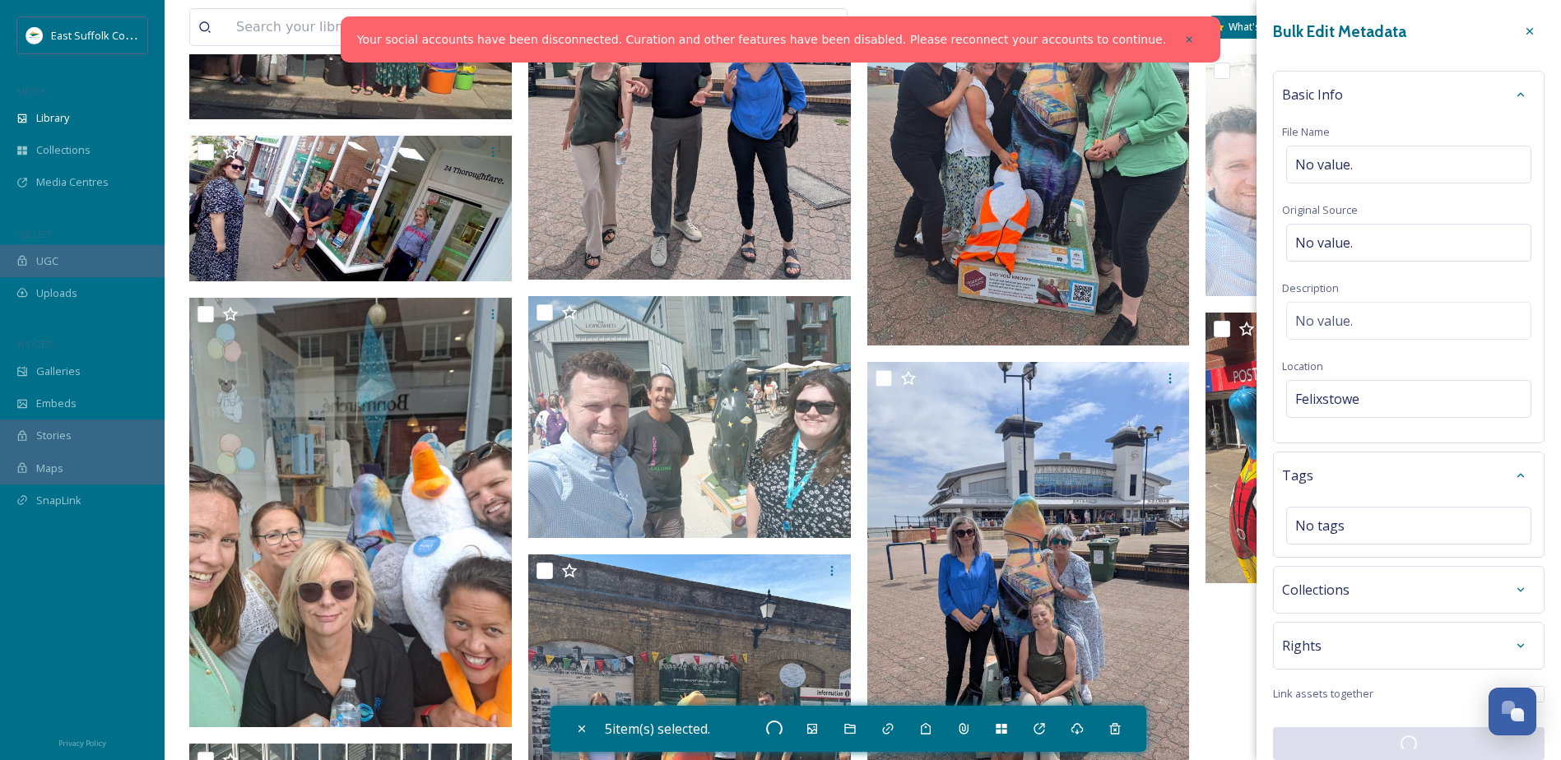
checkbox input "false"
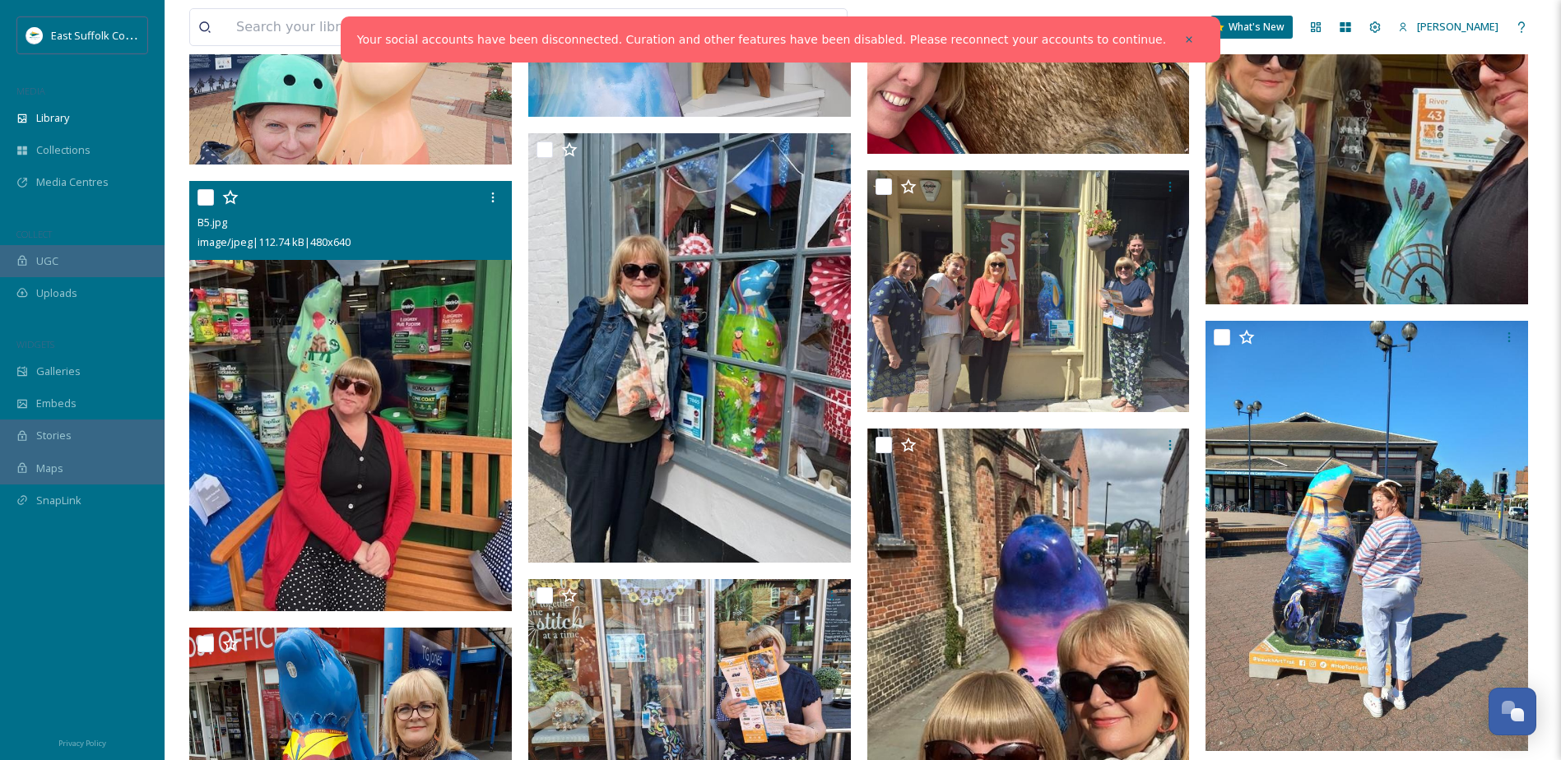
scroll to position [1899, 0]
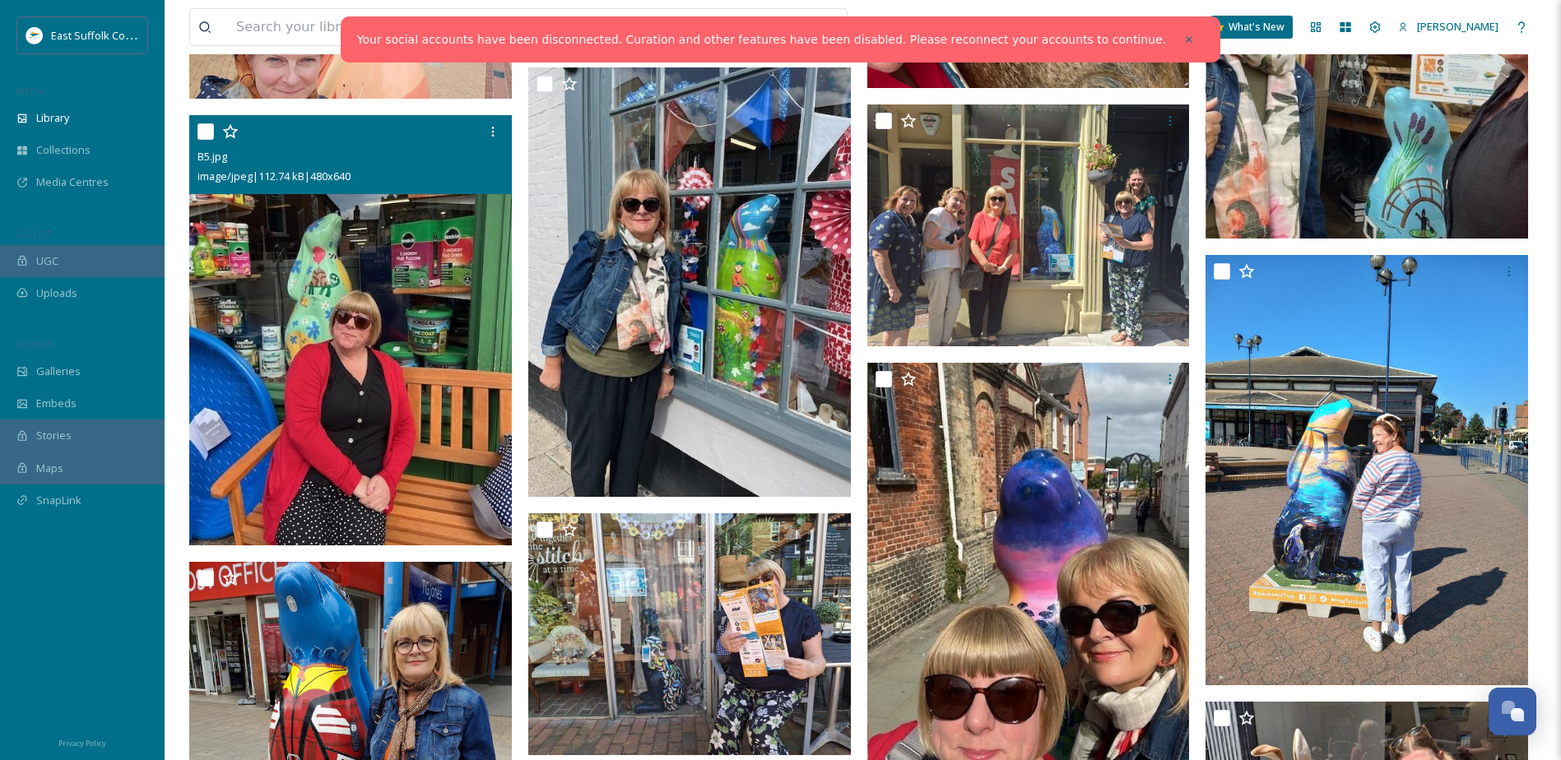
click at [310, 317] on img at bounding box center [350, 330] width 323 height 430
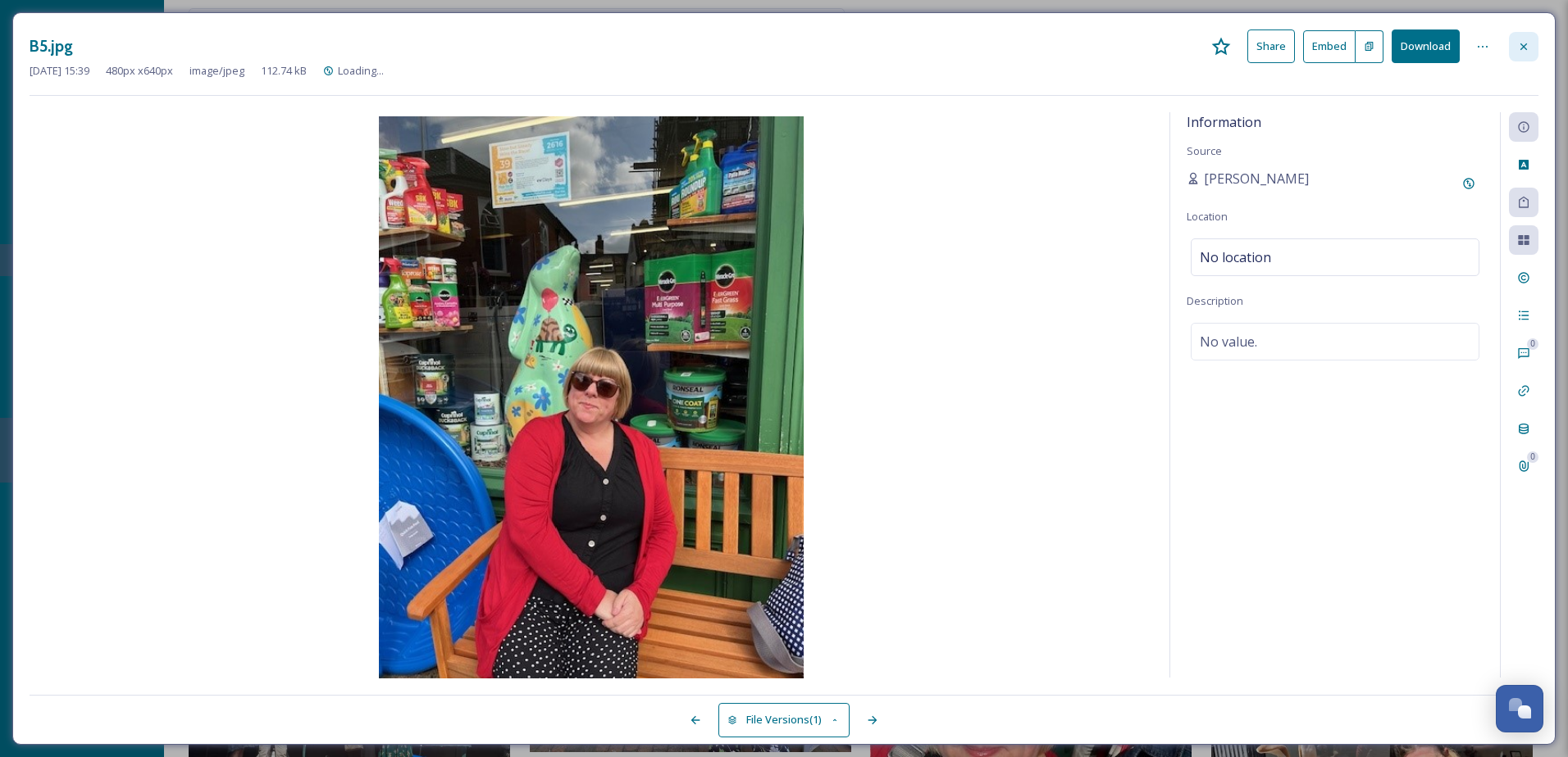
click at [1524, 44] on icon at bounding box center [1523, 46] width 13 height 13
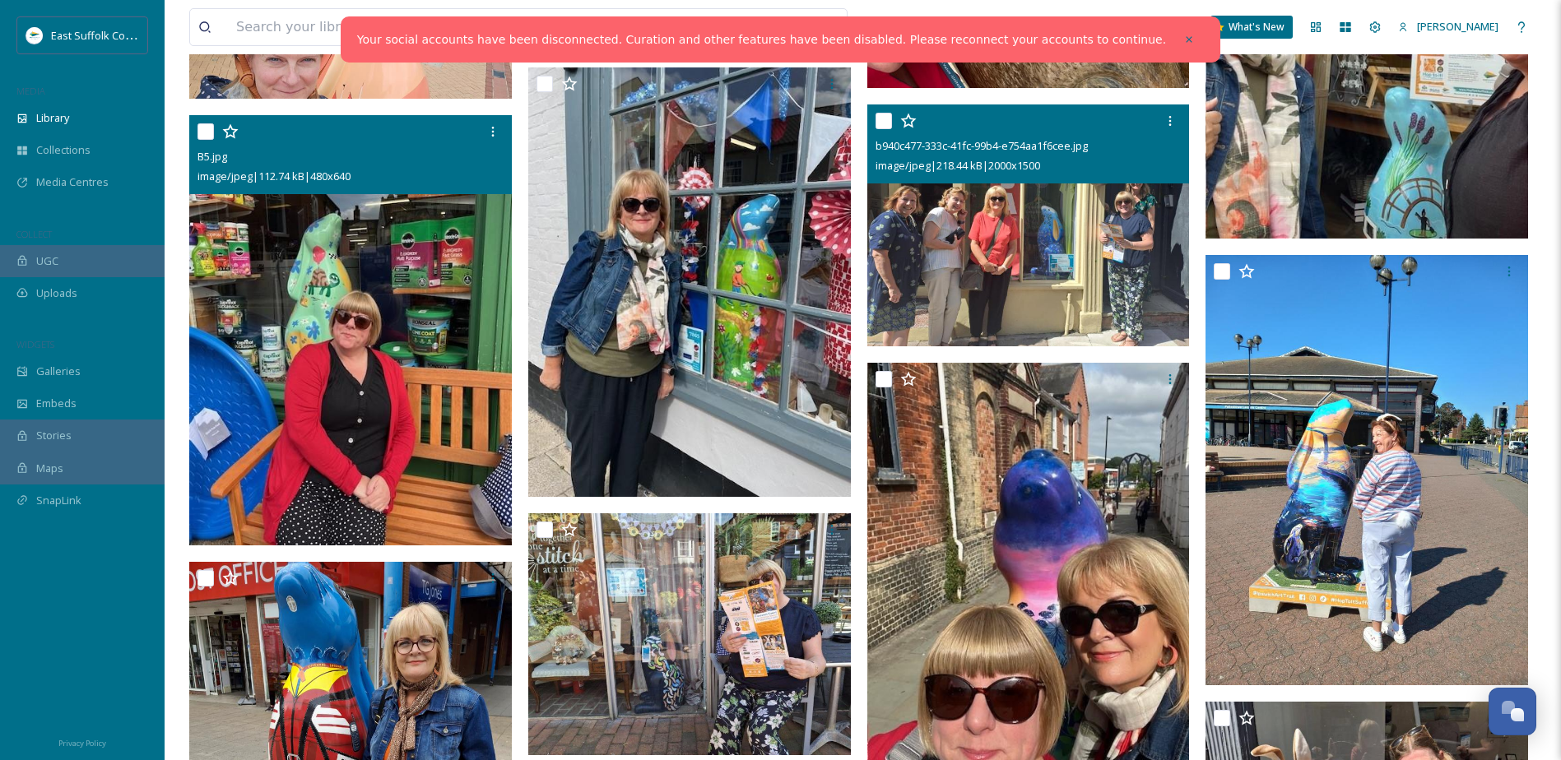
click at [923, 236] on img at bounding box center [1028, 226] width 323 height 242
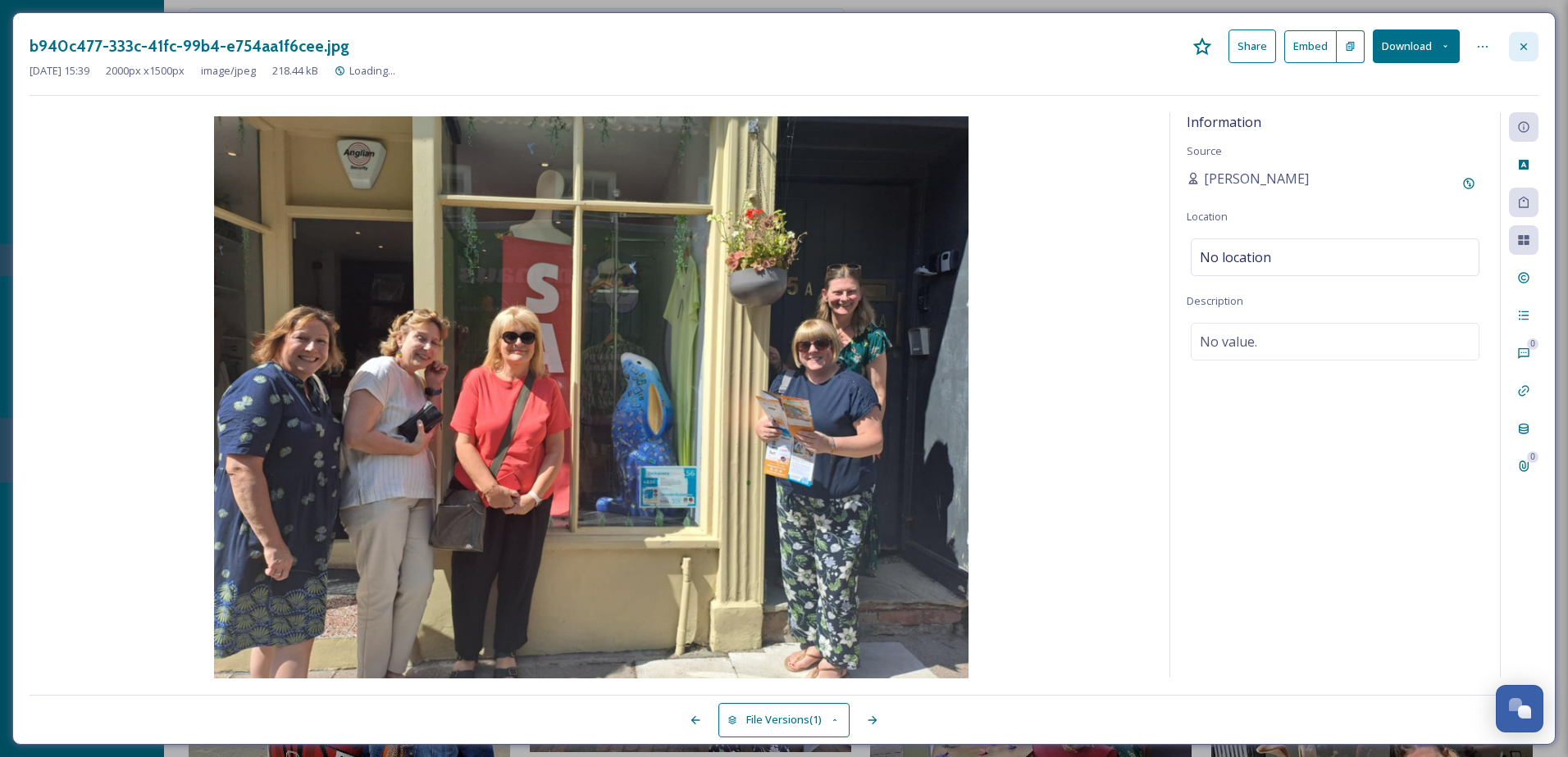
click at [1517, 43] on icon at bounding box center [1523, 46] width 13 height 13
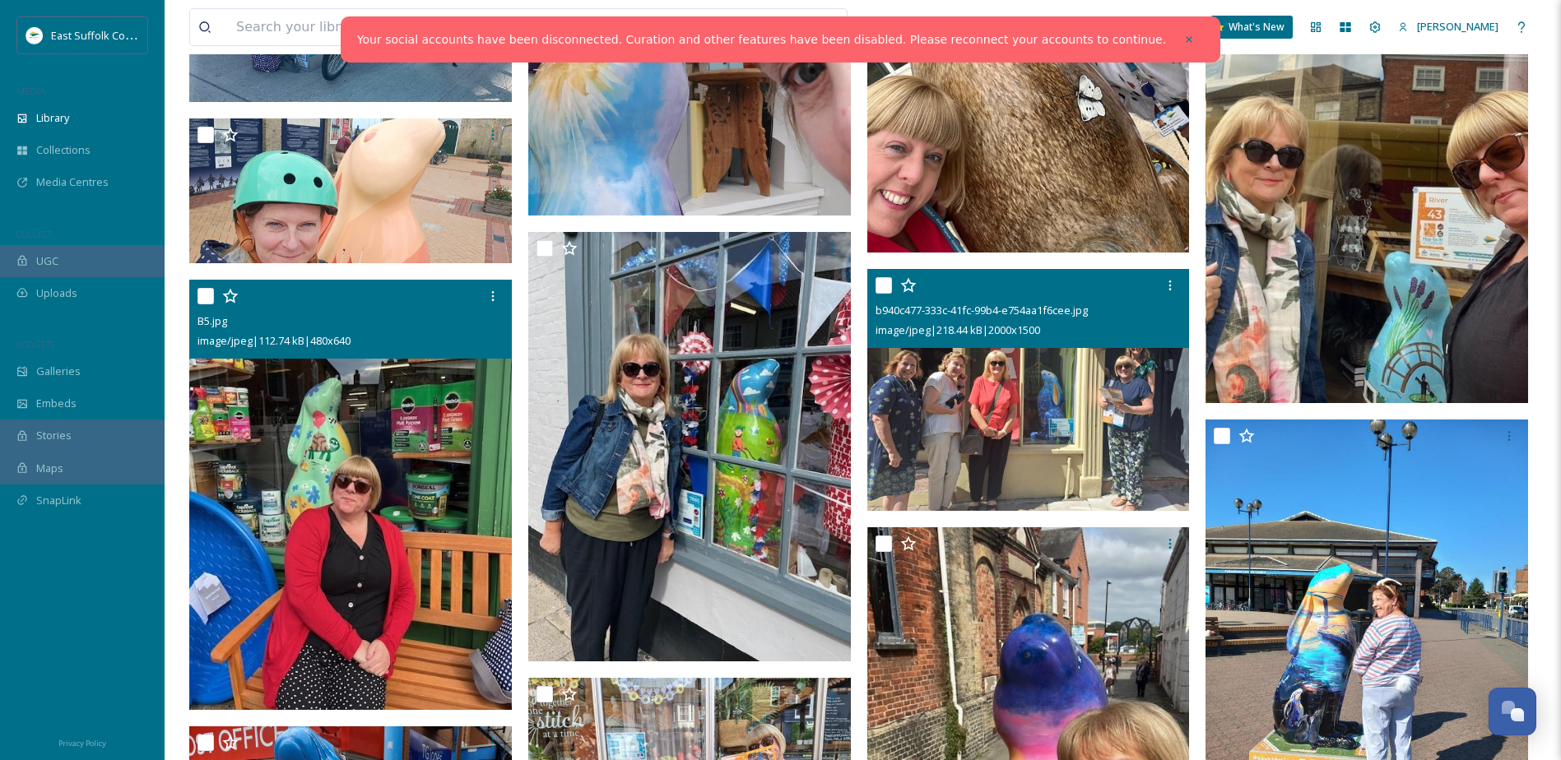
scroll to position [1652, 0]
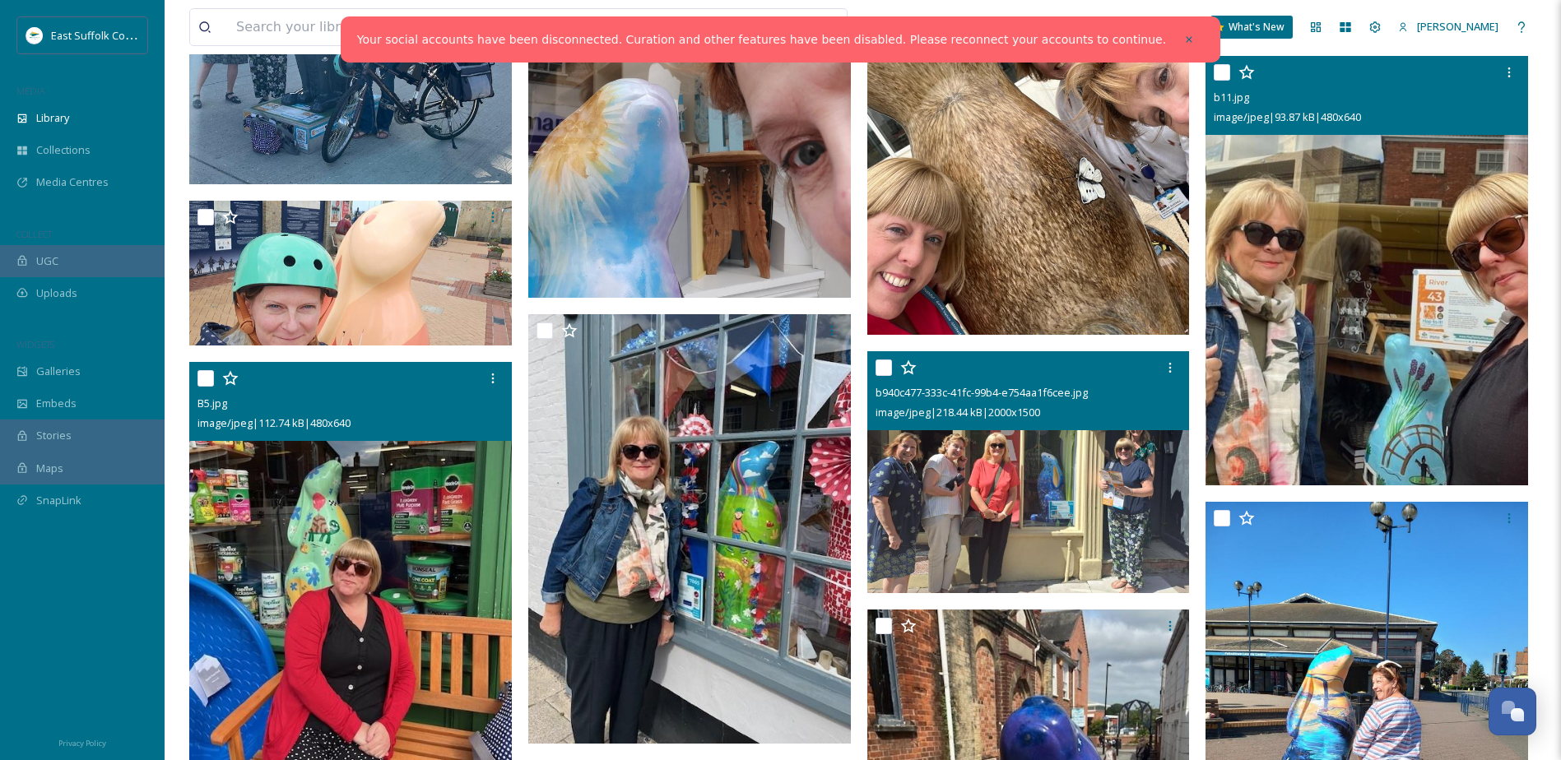
click at [1223, 75] on input "checkbox" at bounding box center [1222, 72] width 16 height 16
checkbox input "true"
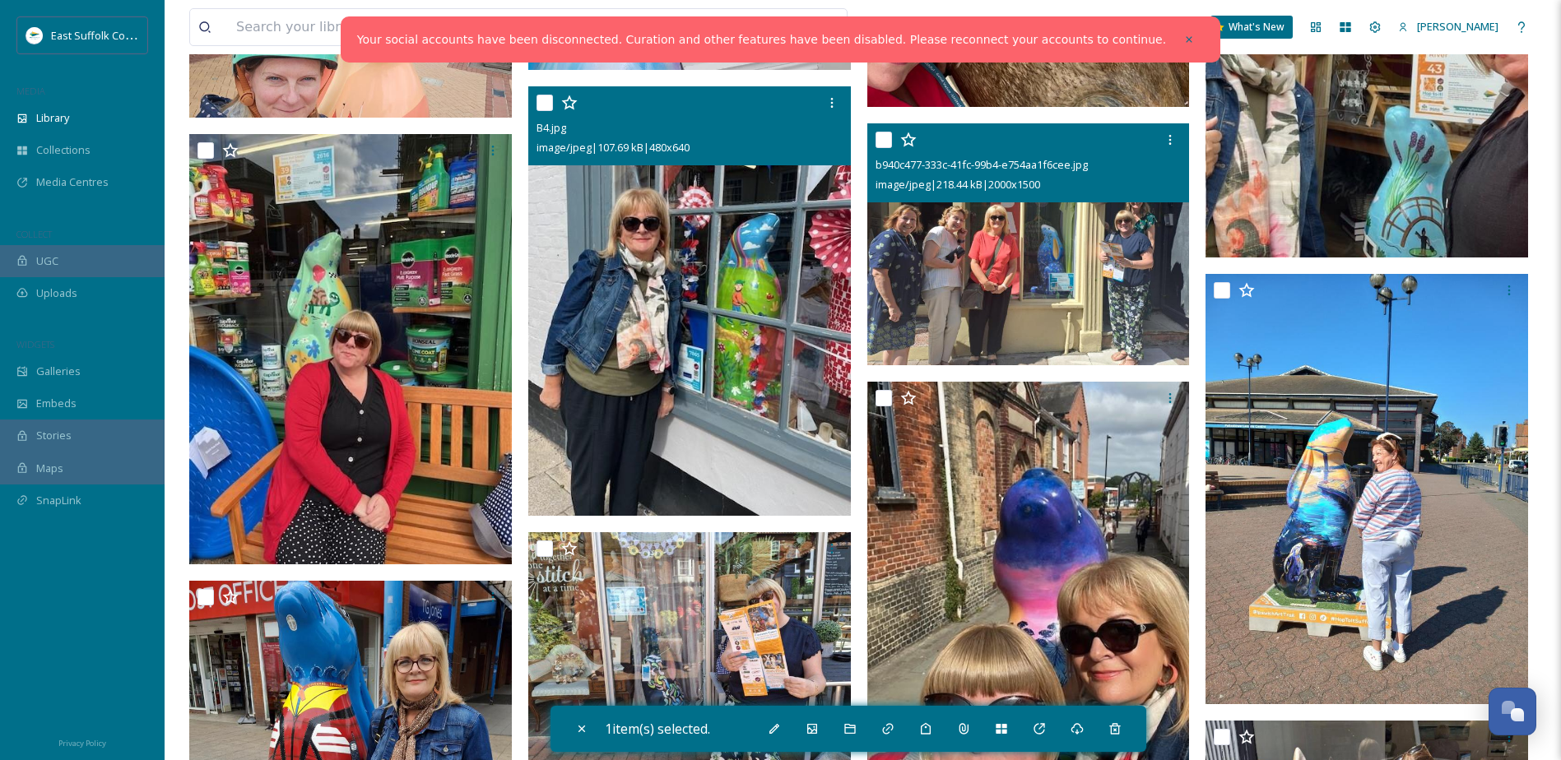
scroll to position [1899, 0]
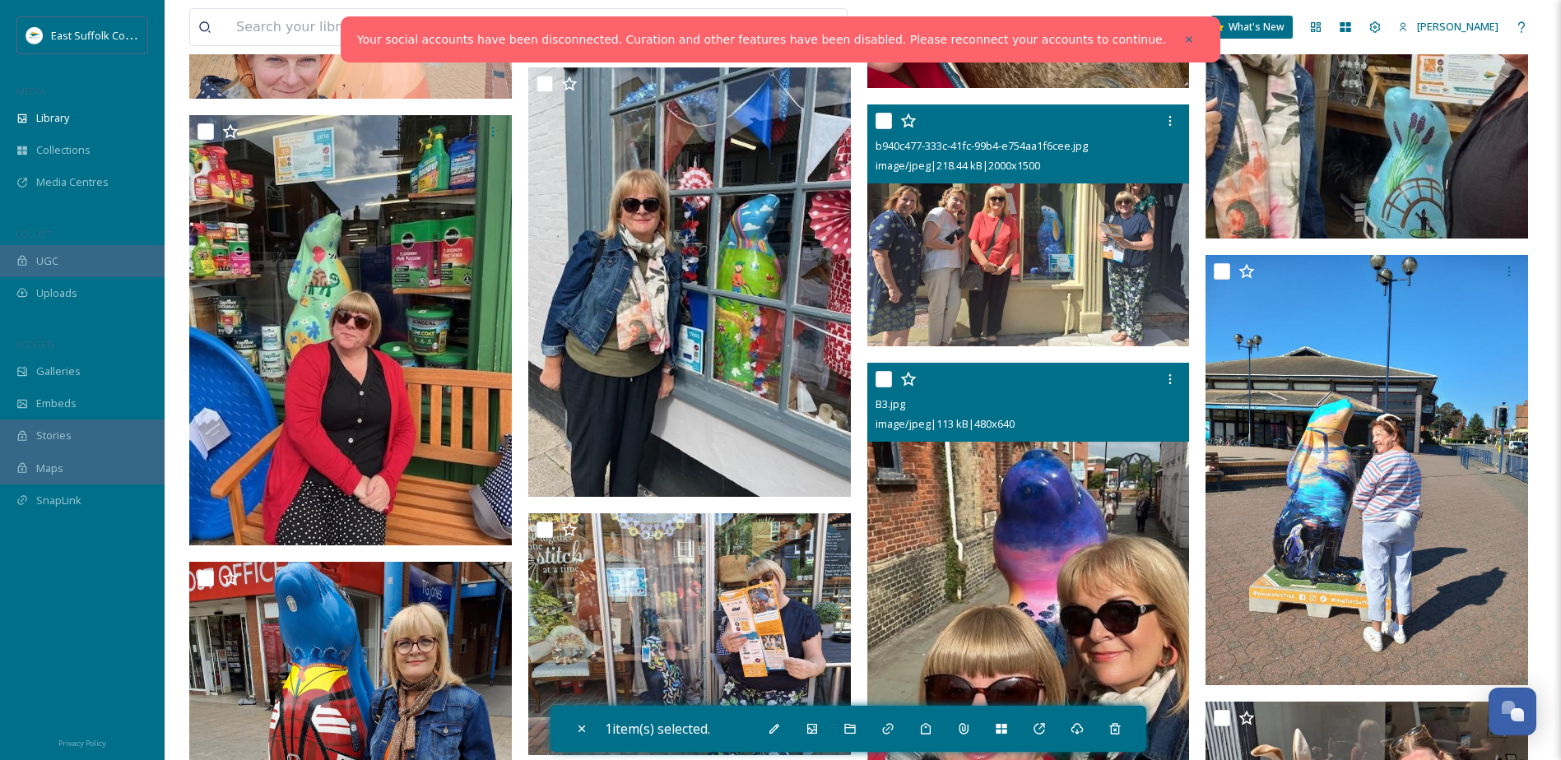
click at [886, 379] on input "checkbox" at bounding box center [884, 379] width 16 height 16
checkbox input "true"
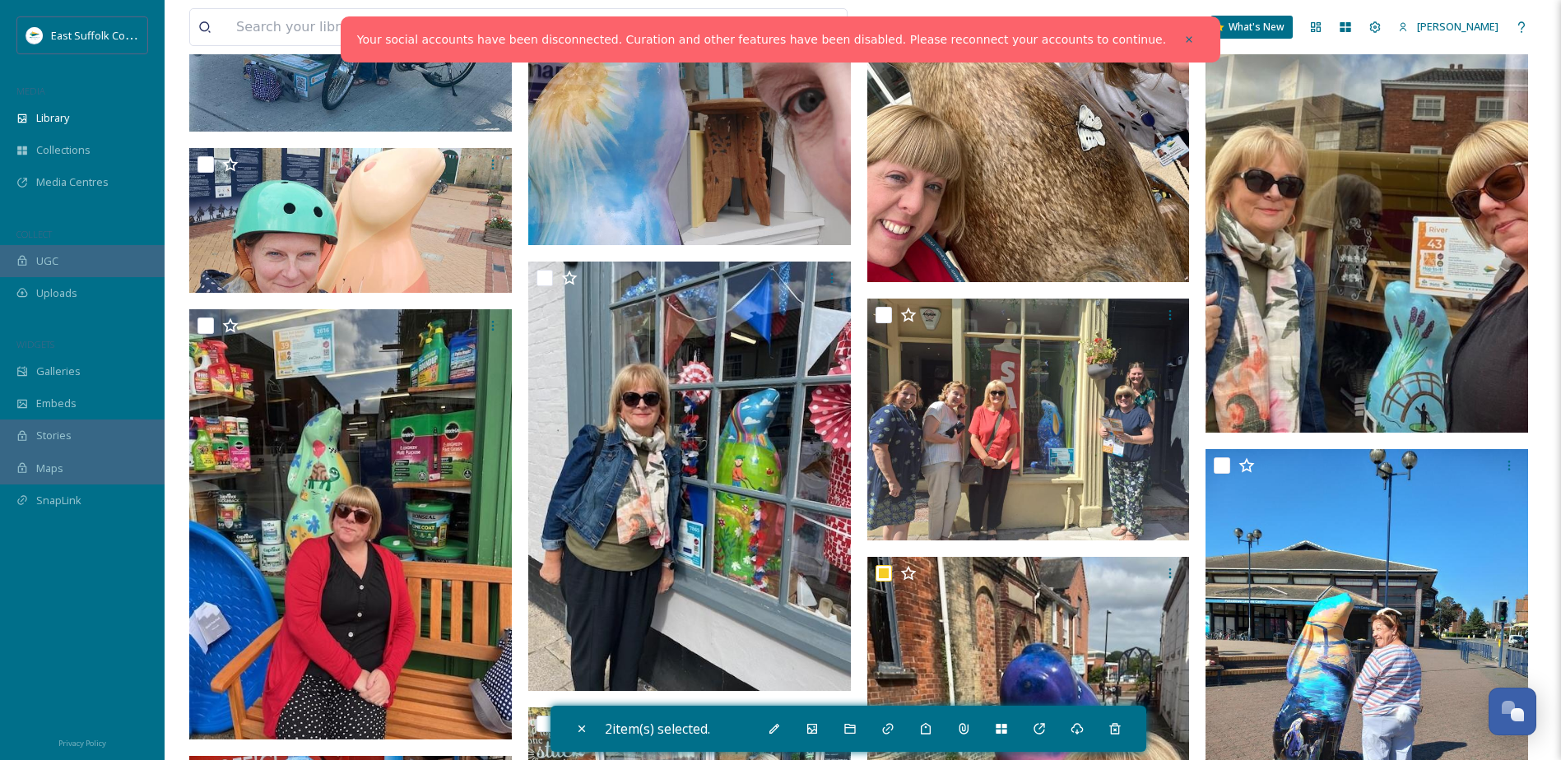
scroll to position [1734, 0]
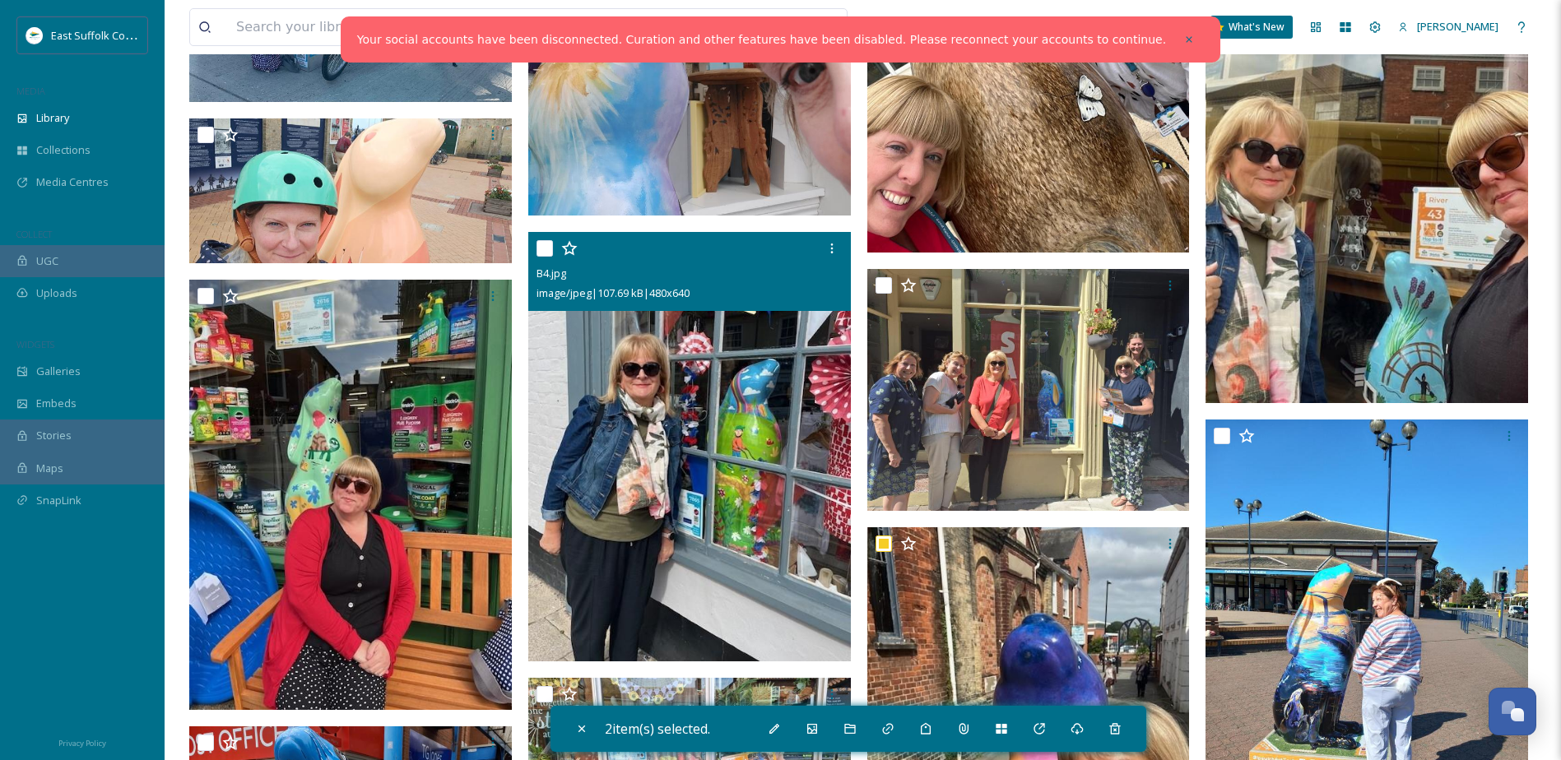
click at [542, 252] on input "checkbox" at bounding box center [545, 248] width 16 height 16
checkbox input "true"
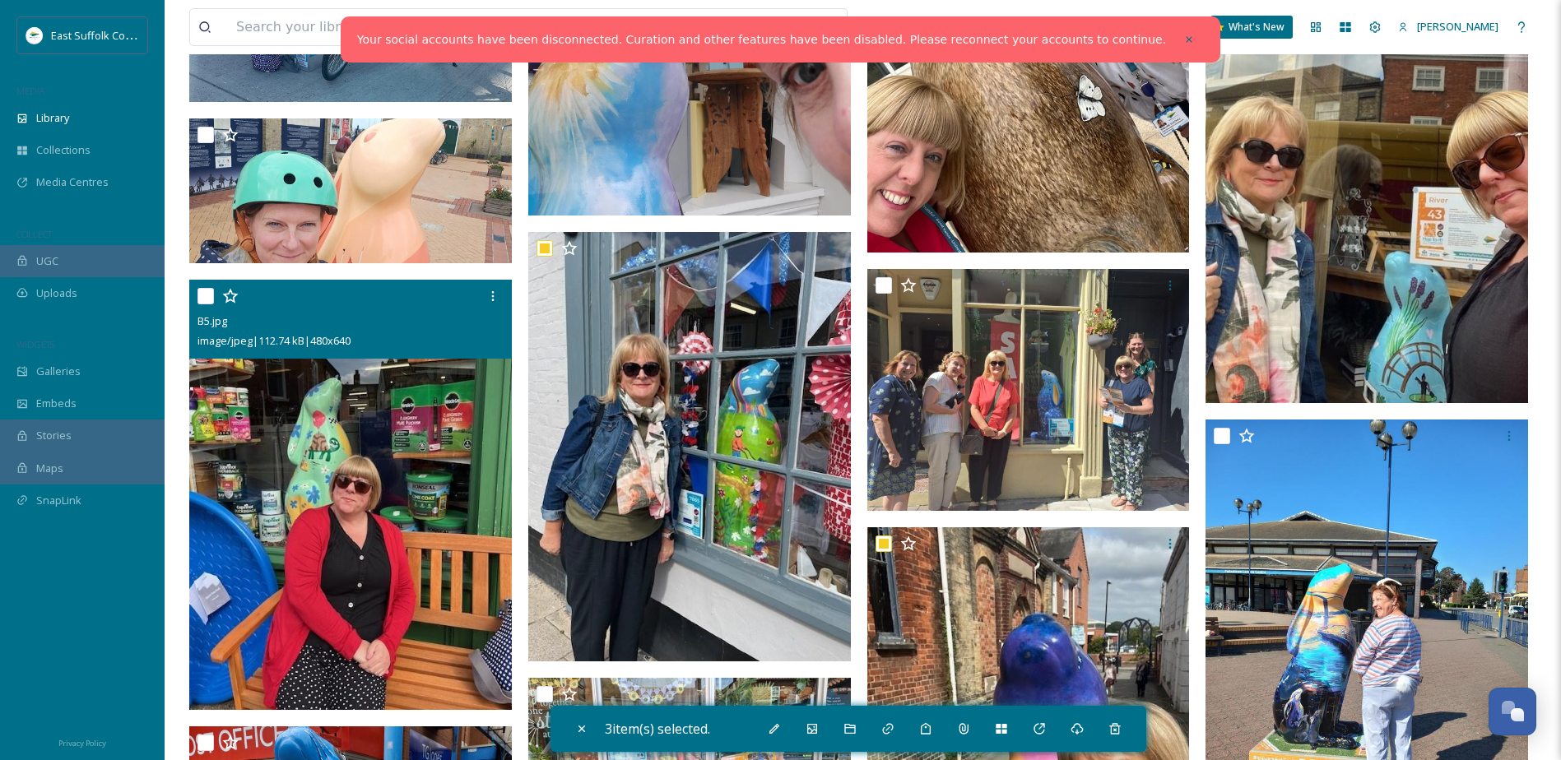
click at [197, 301] on div "B5.jpg image/jpeg | 112.74 kB | 480 x 640" at bounding box center [350, 319] width 323 height 79
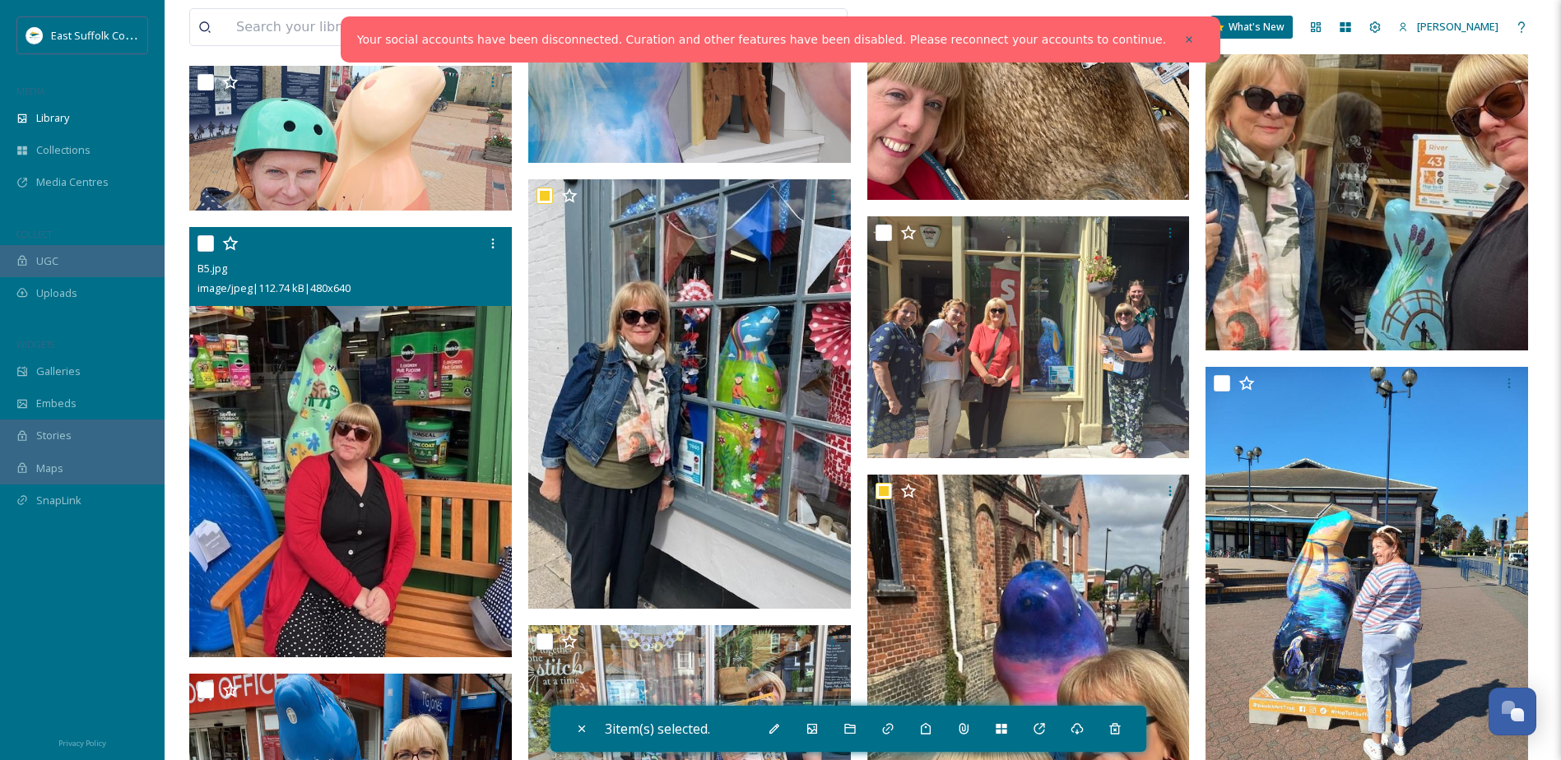
scroll to position [1816, 0]
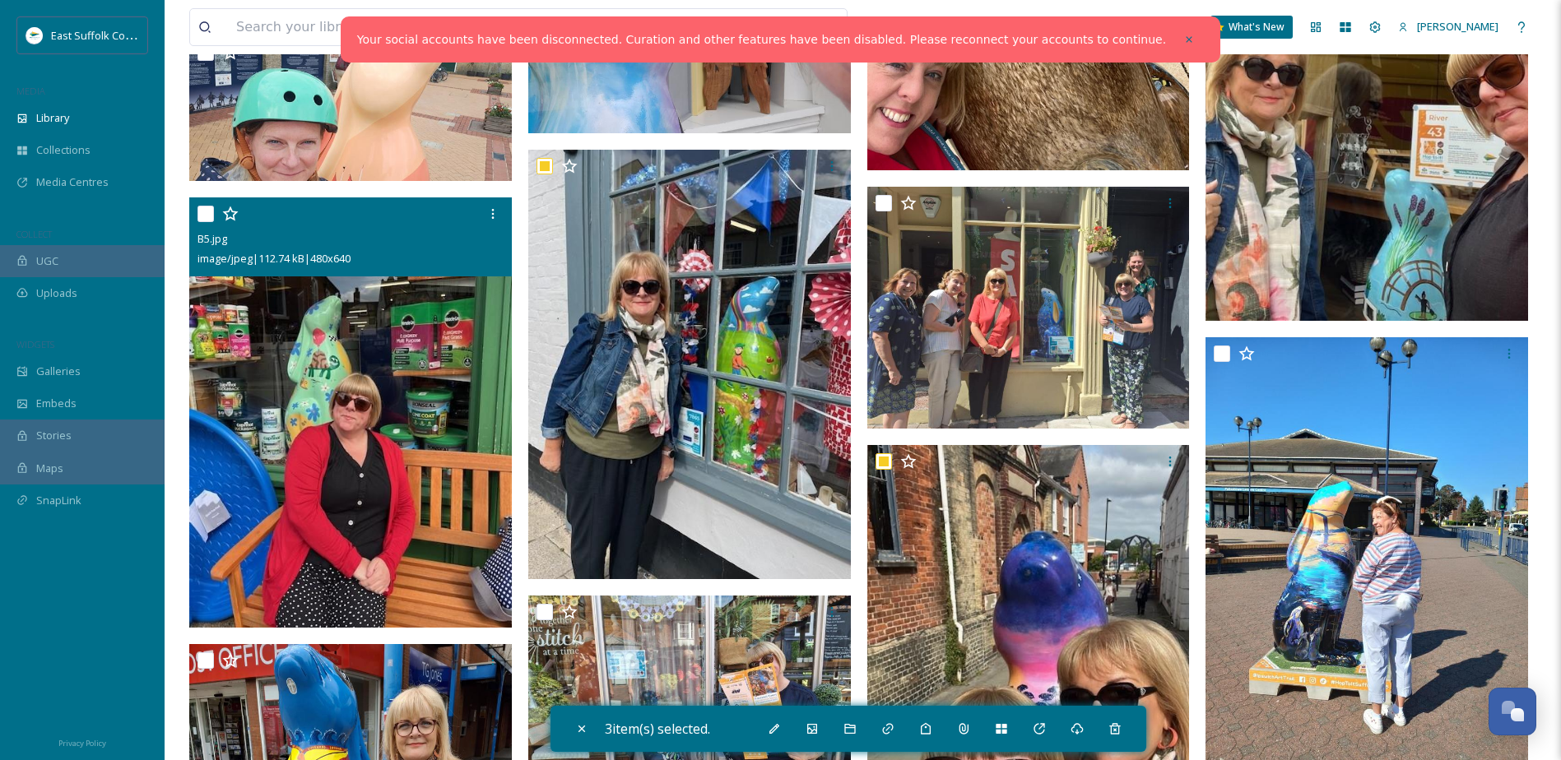
click at [212, 215] on input "checkbox" at bounding box center [206, 214] width 16 height 16
checkbox input "true"
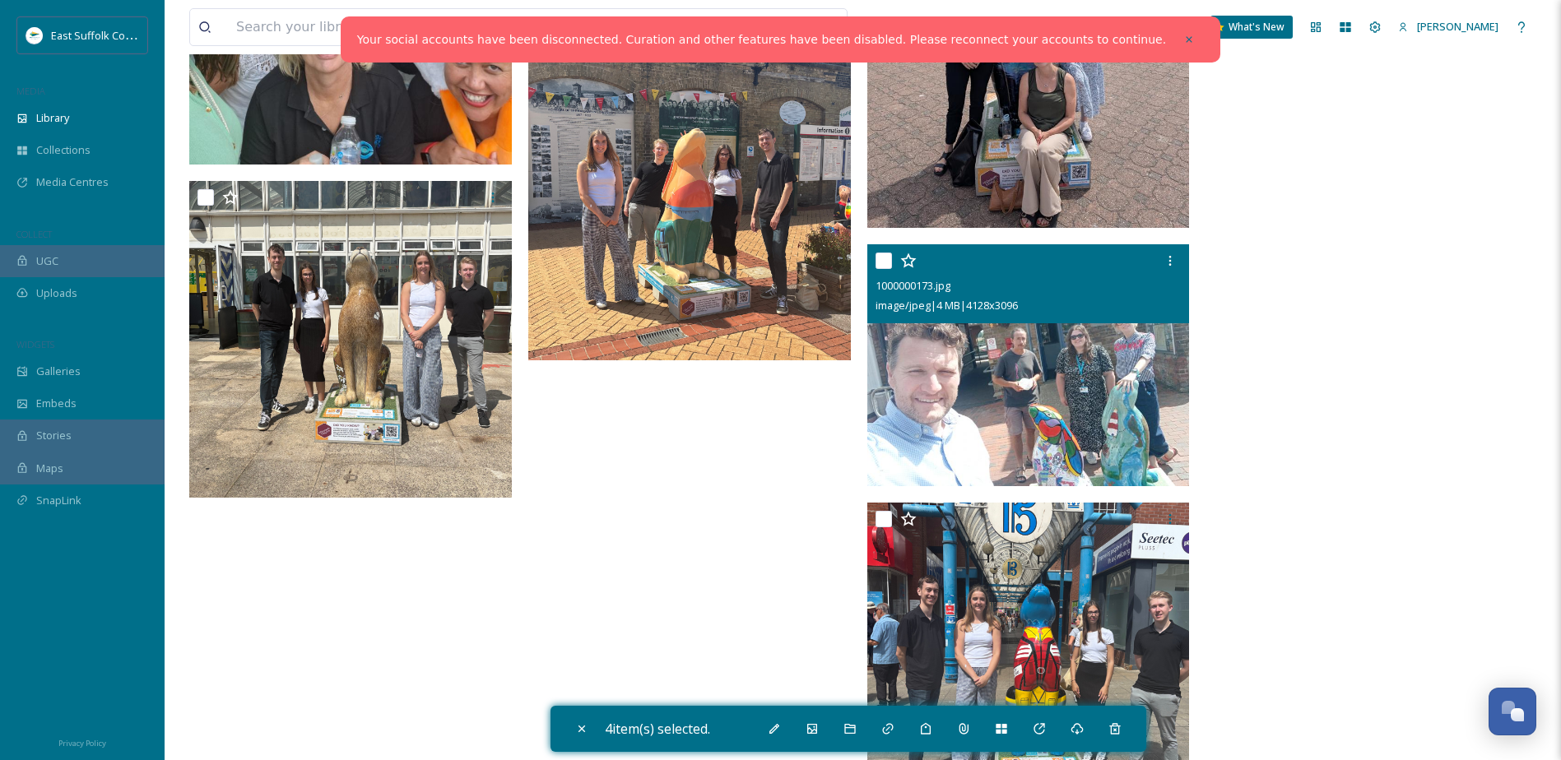
scroll to position [3627, 0]
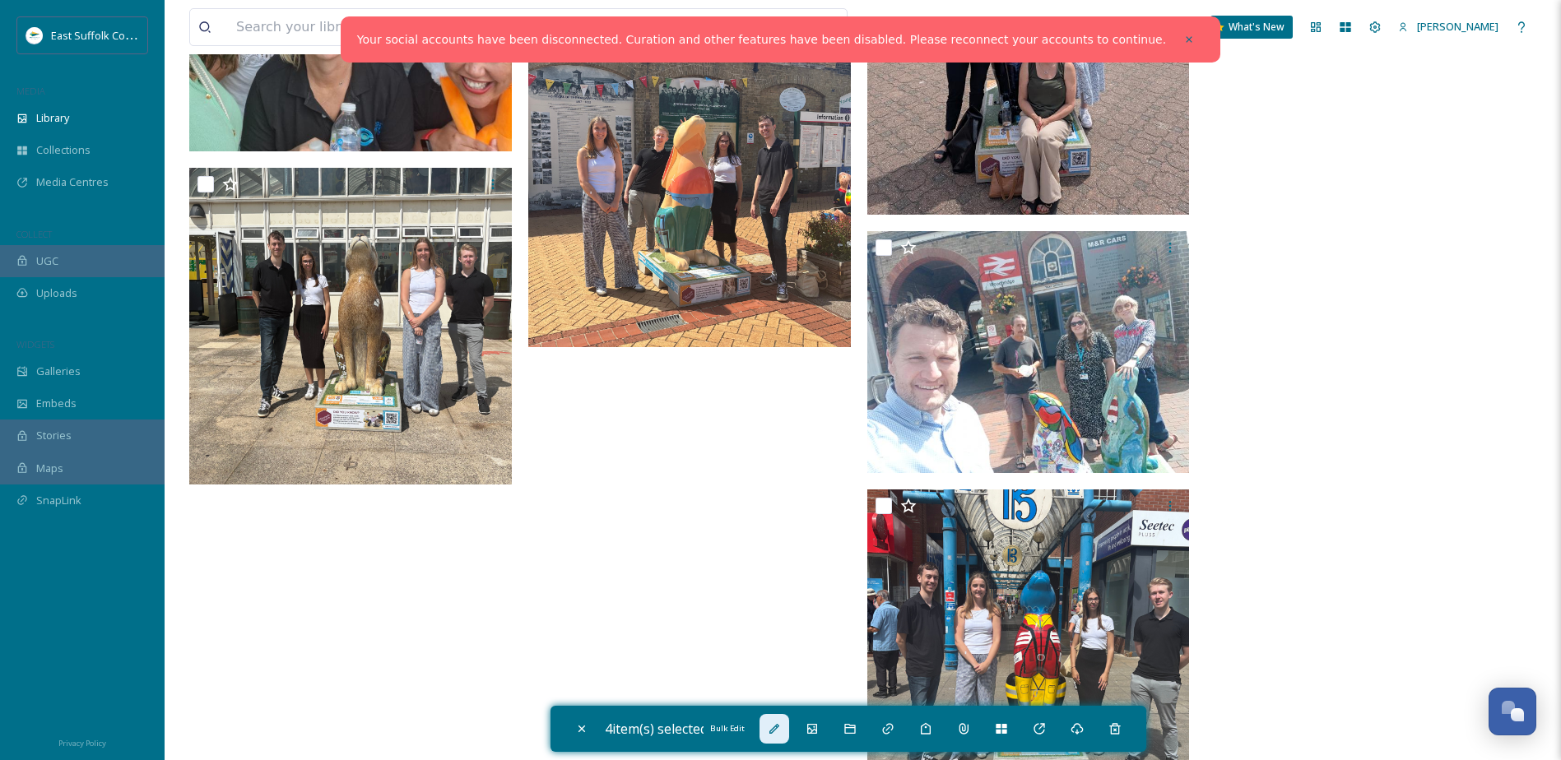
click at [765, 723] on div "Bulk Edit" at bounding box center [775, 729] width 30 height 30
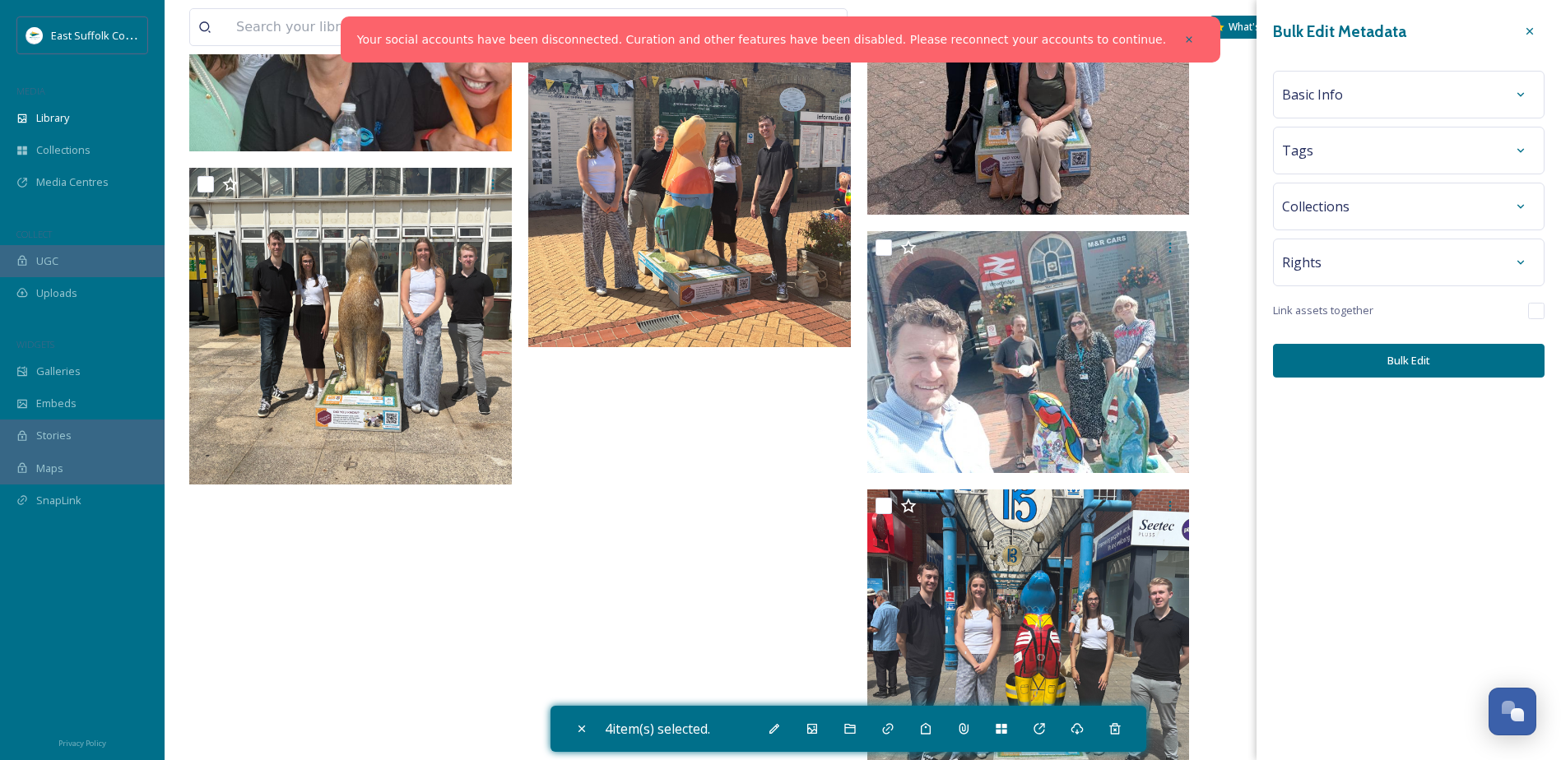
click at [1346, 108] on div "Basic Info" at bounding box center [1408, 95] width 253 height 30
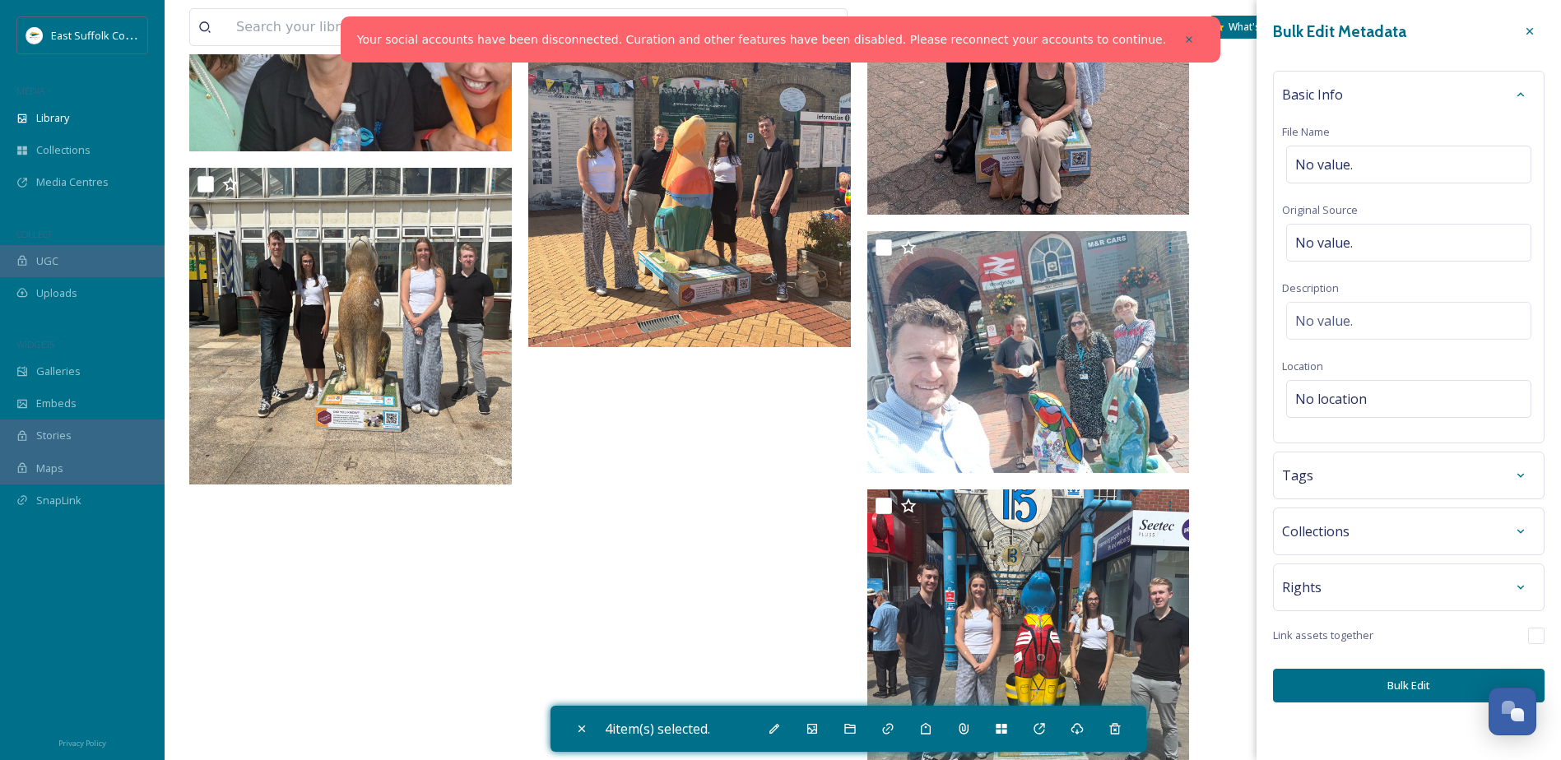
click at [1321, 376] on div "Basic Info File Name No value. Original Source No value. Description No value. …" at bounding box center [1409, 257] width 272 height 373
click at [1318, 388] on div "No location" at bounding box center [1408, 399] width 245 height 38
click at [1318, 388] on input at bounding box center [1409, 399] width 244 height 36
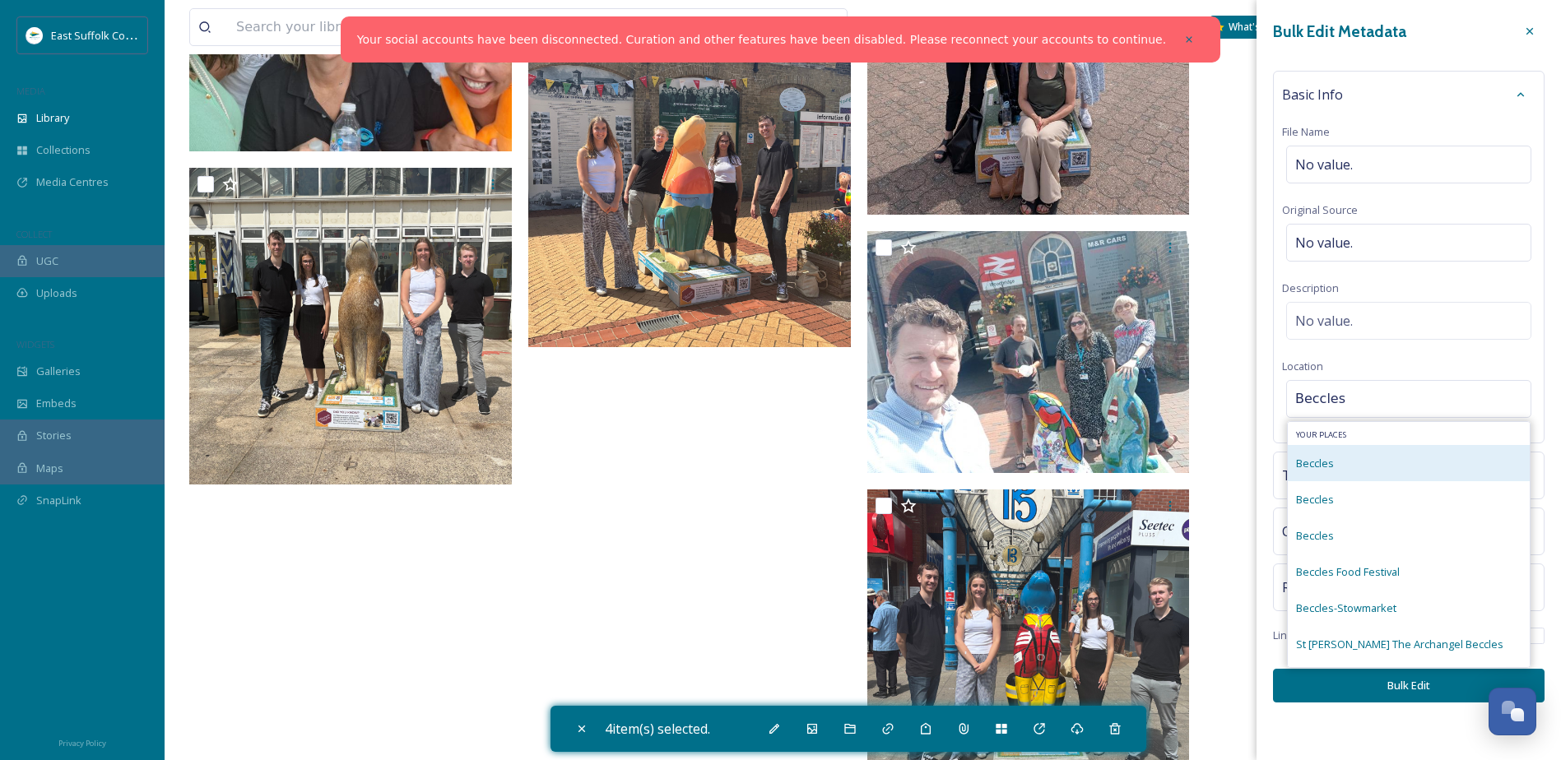
type input "Beccles"
click at [1357, 458] on div "Beccles" at bounding box center [1409, 463] width 242 height 36
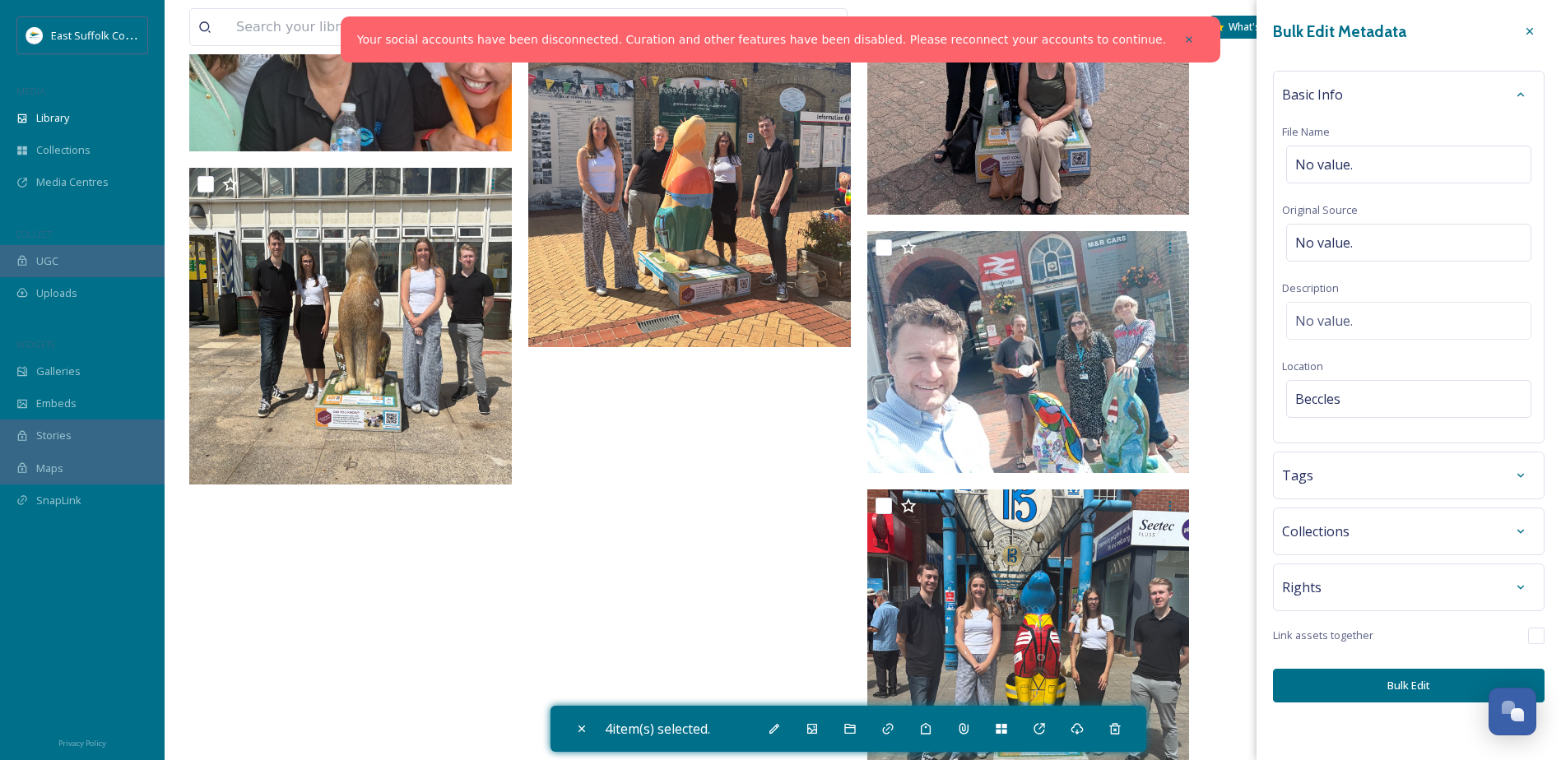
click at [1382, 673] on button "Bulk Edit" at bounding box center [1409, 686] width 272 height 34
checkbox input "false"
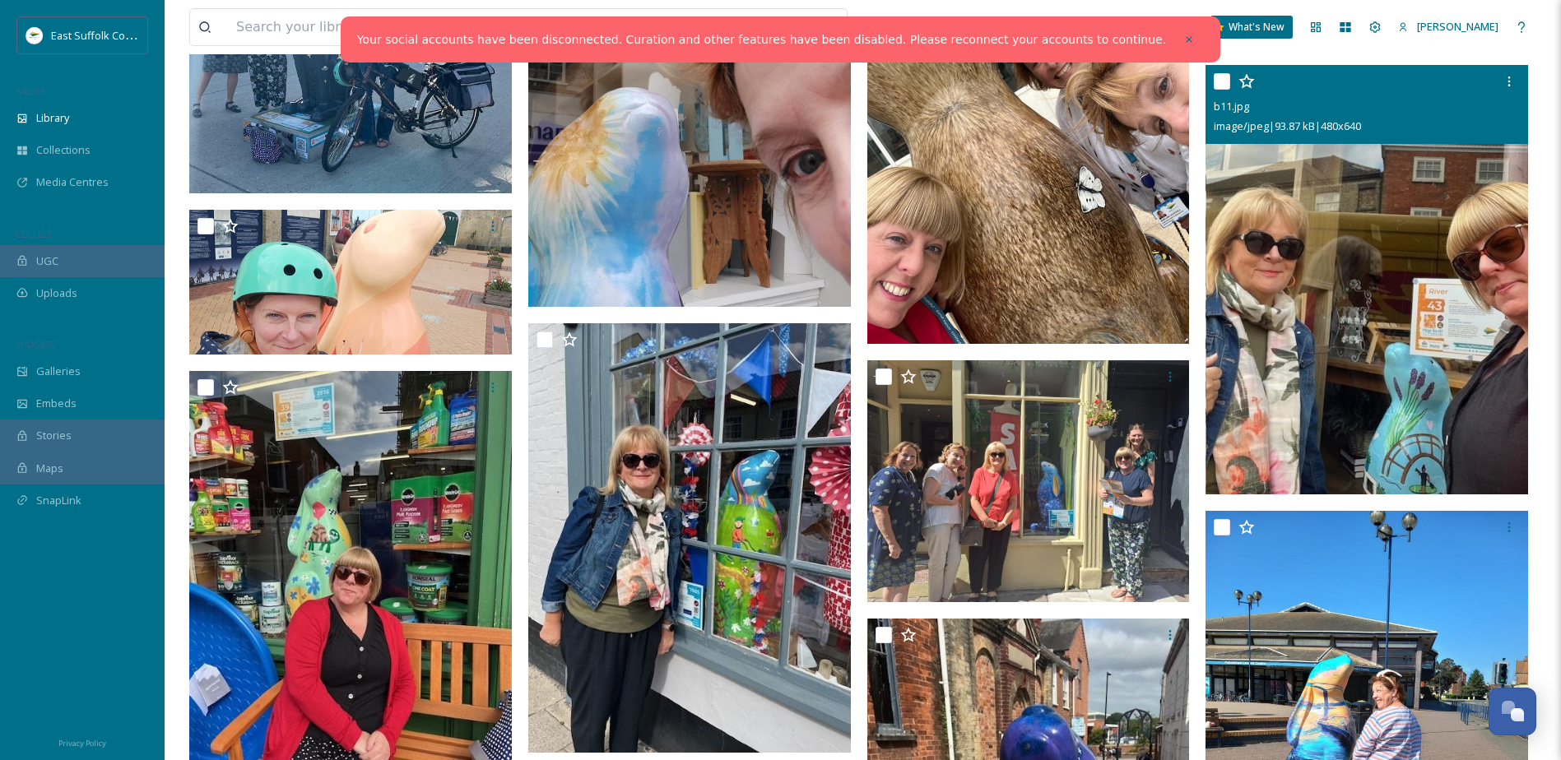
scroll to position [1652, 0]
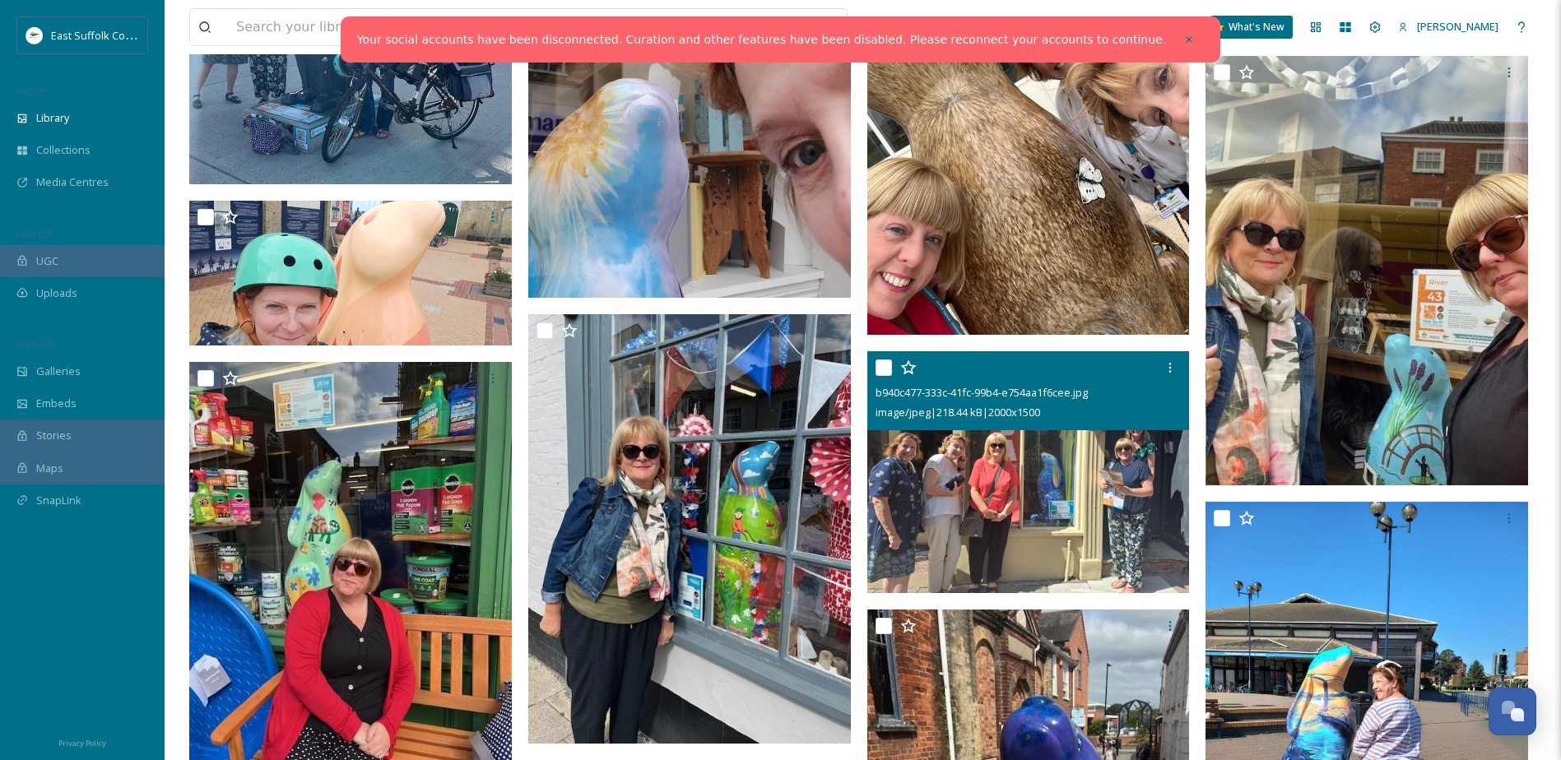
click at [890, 370] on input "checkbox" at bounding box center [884, 368] width 16 height 16
checkbox input "true"
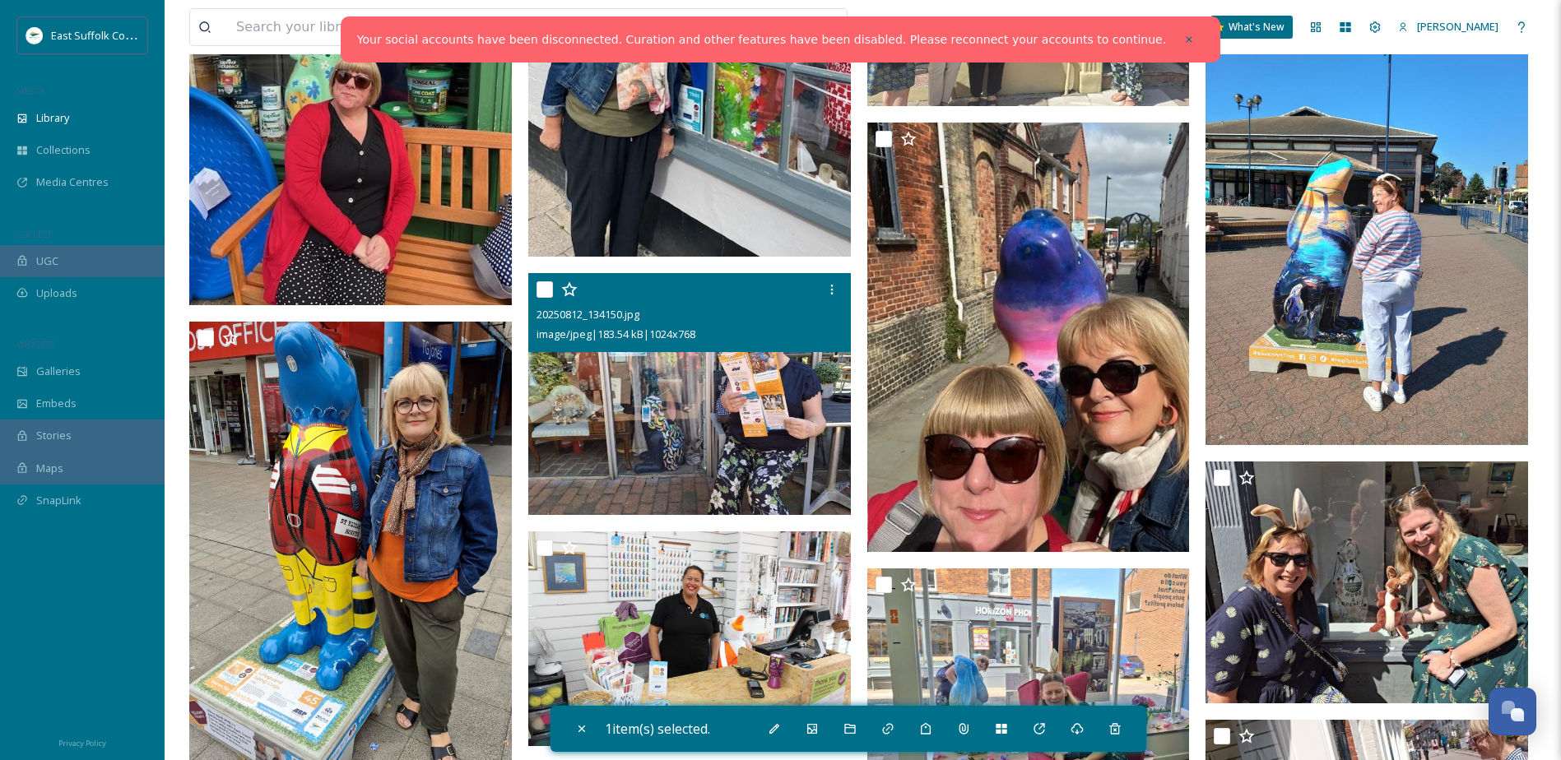
scroll to position [2146, 0]
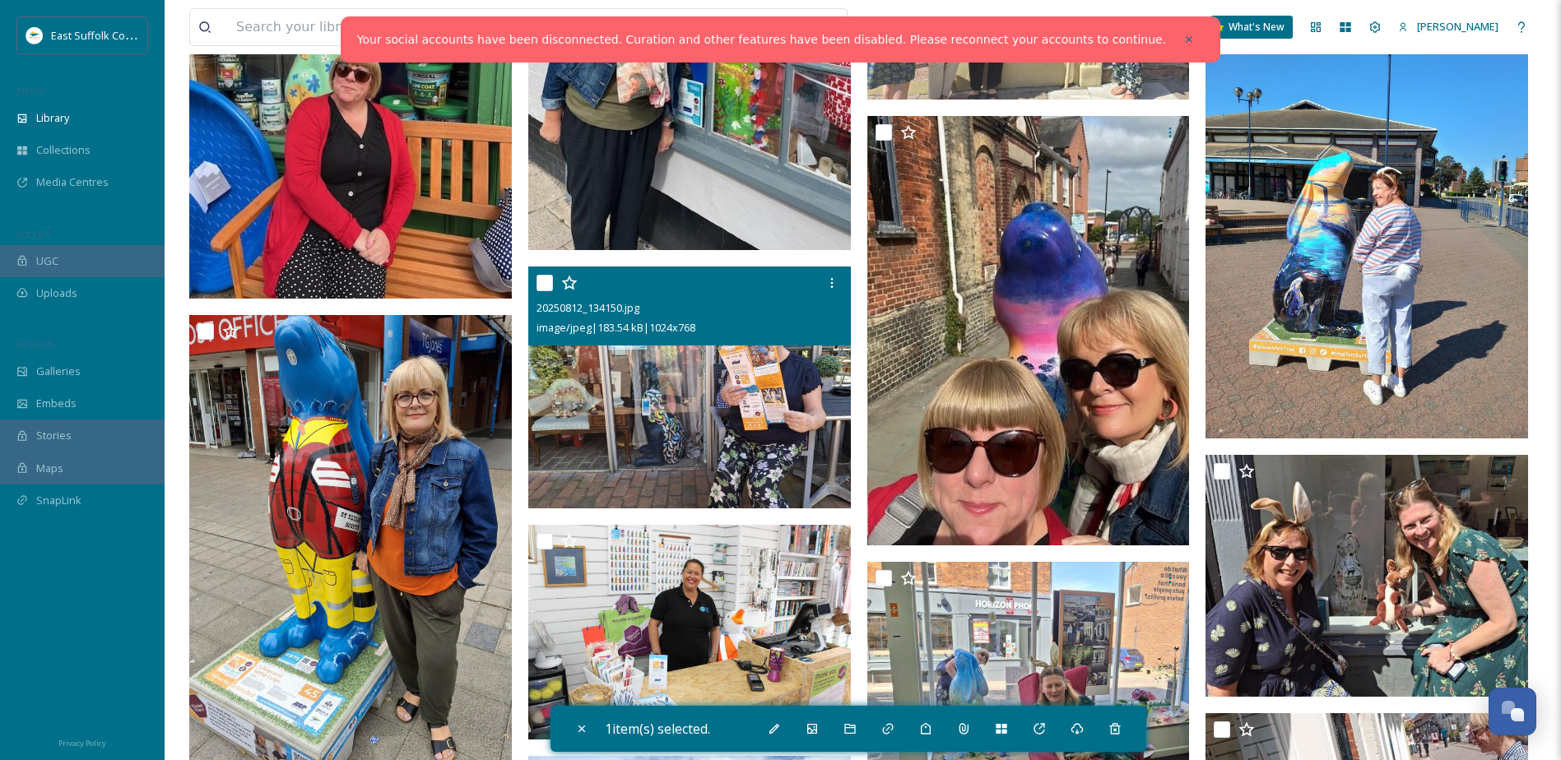
click at [546, 291] on input "checkbox" at bounding box center [545, 283] width 16 height 16
checkbox input "true"
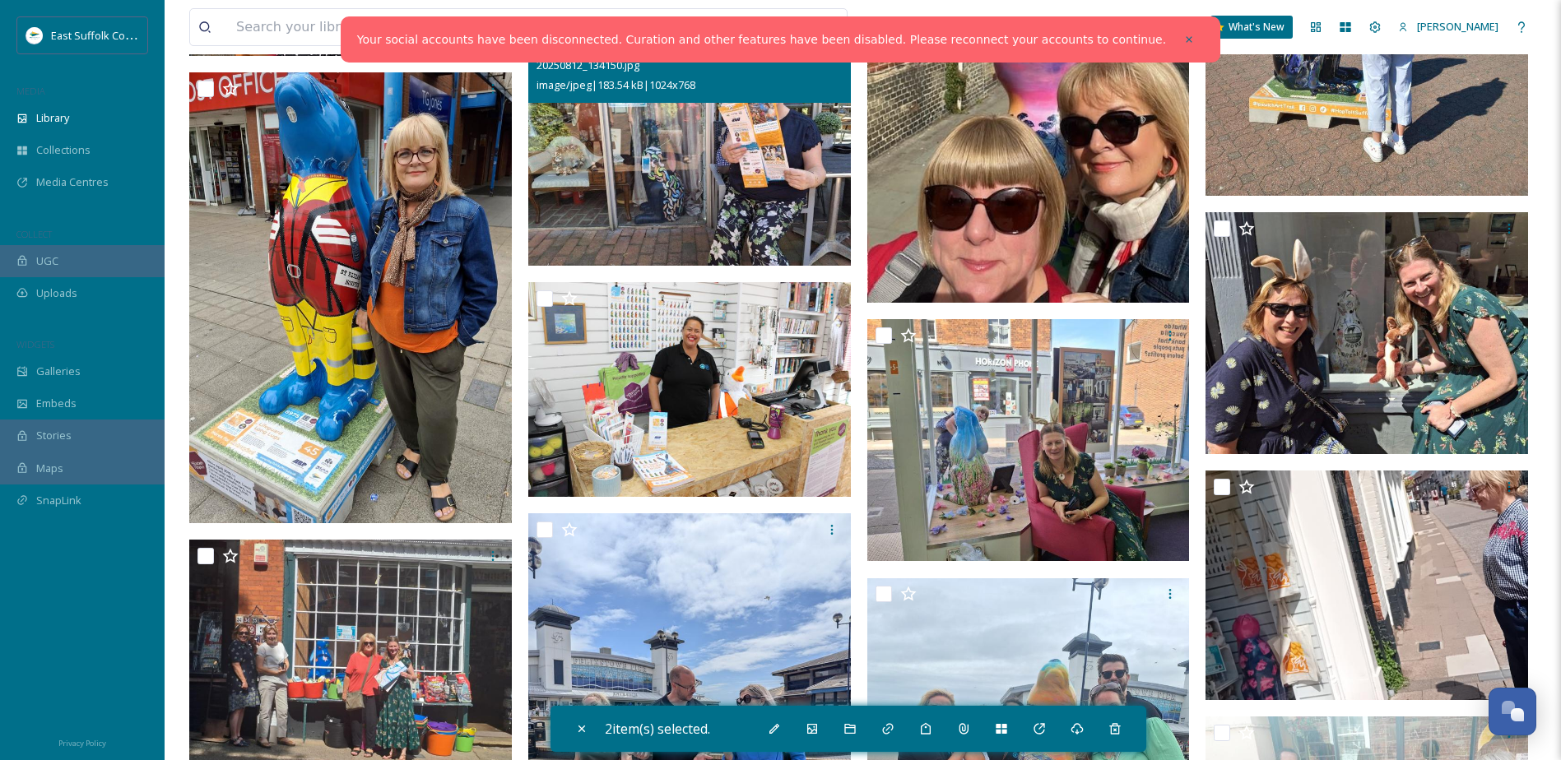
scroll to position [2392, 0]
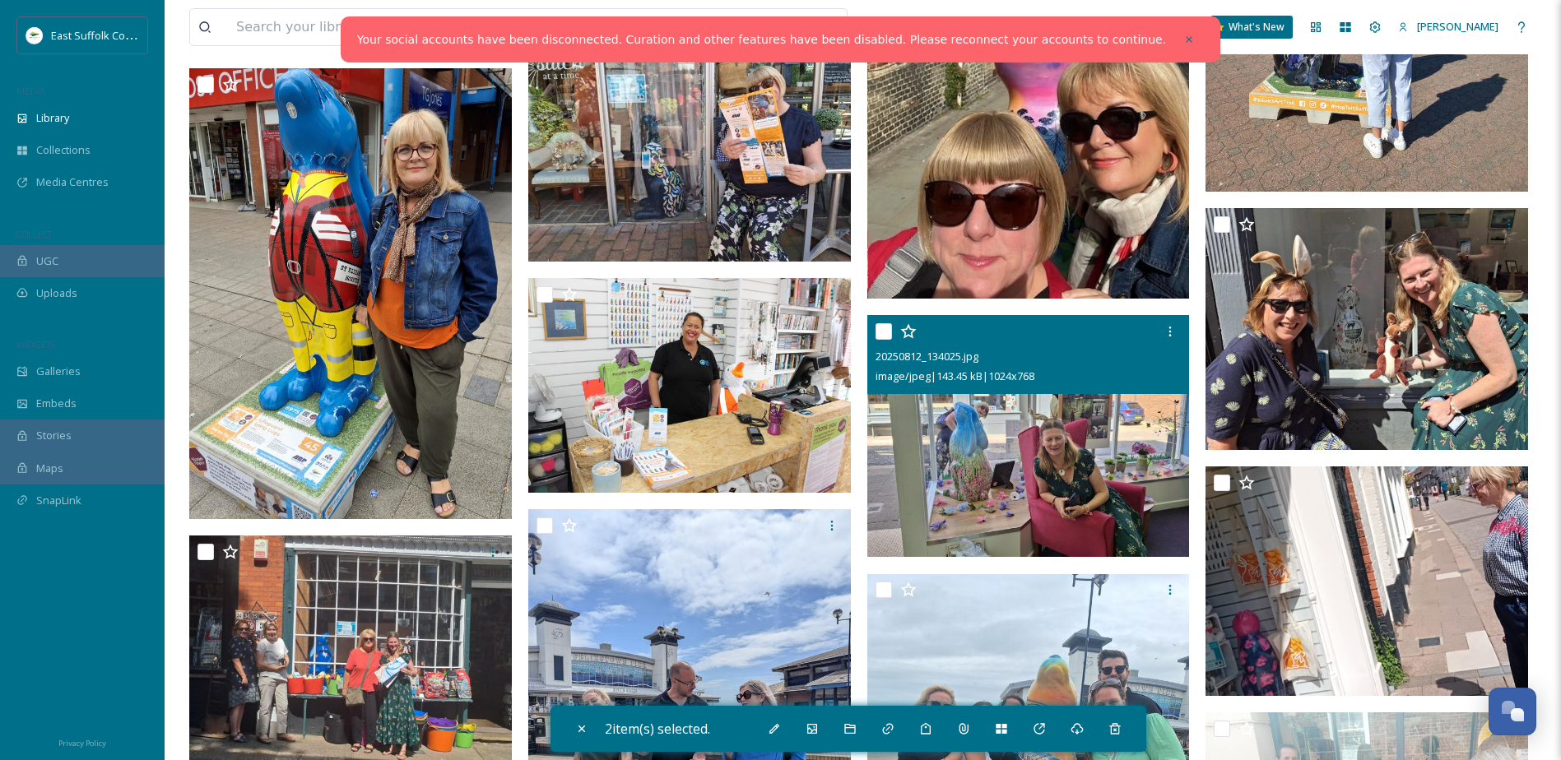
click at [886, 331] on input "checkbox" at bounding box center [884, 331] width 16 height 16
checkbox input "true"
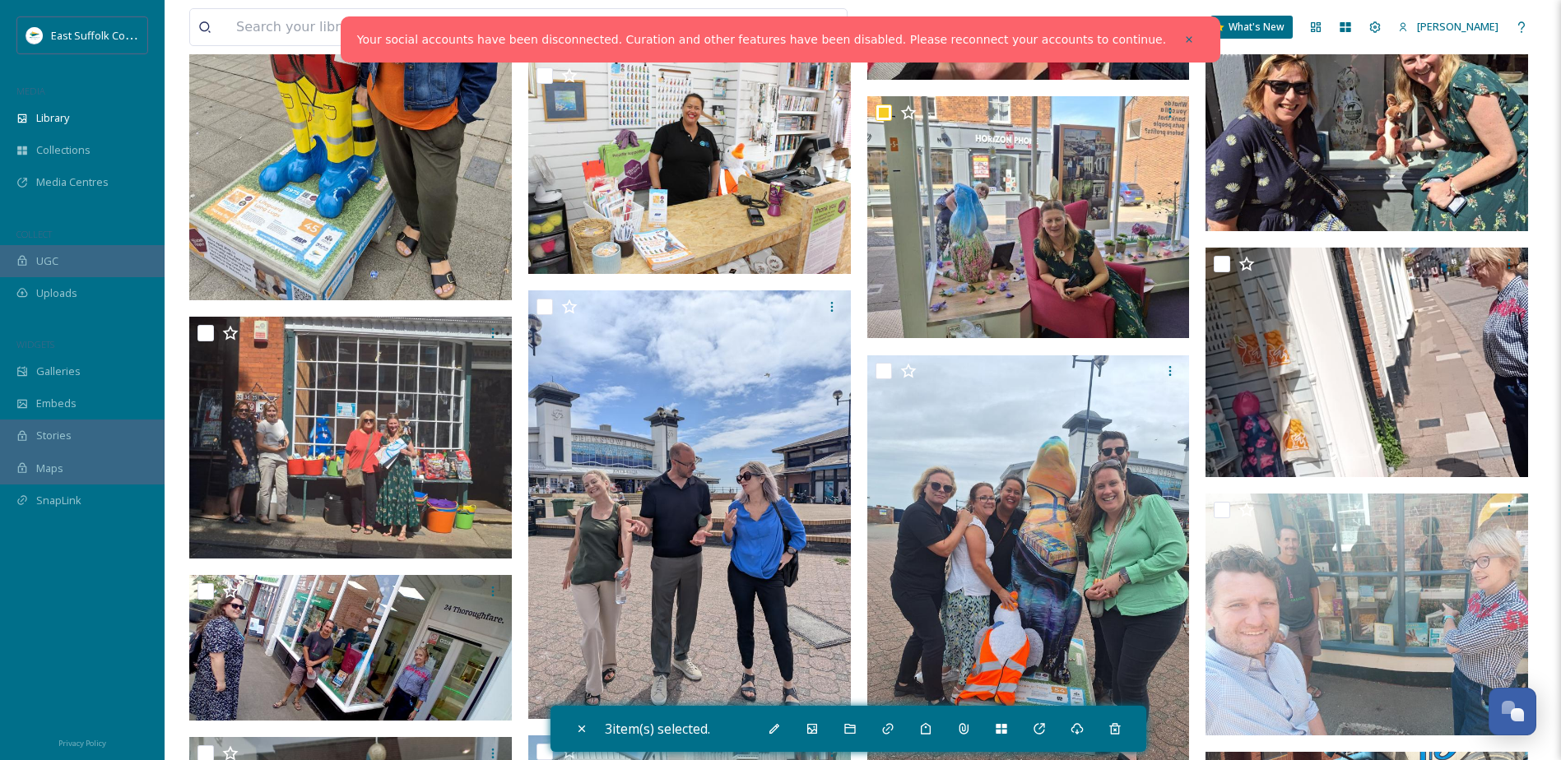
scroll to position [2639, 0]
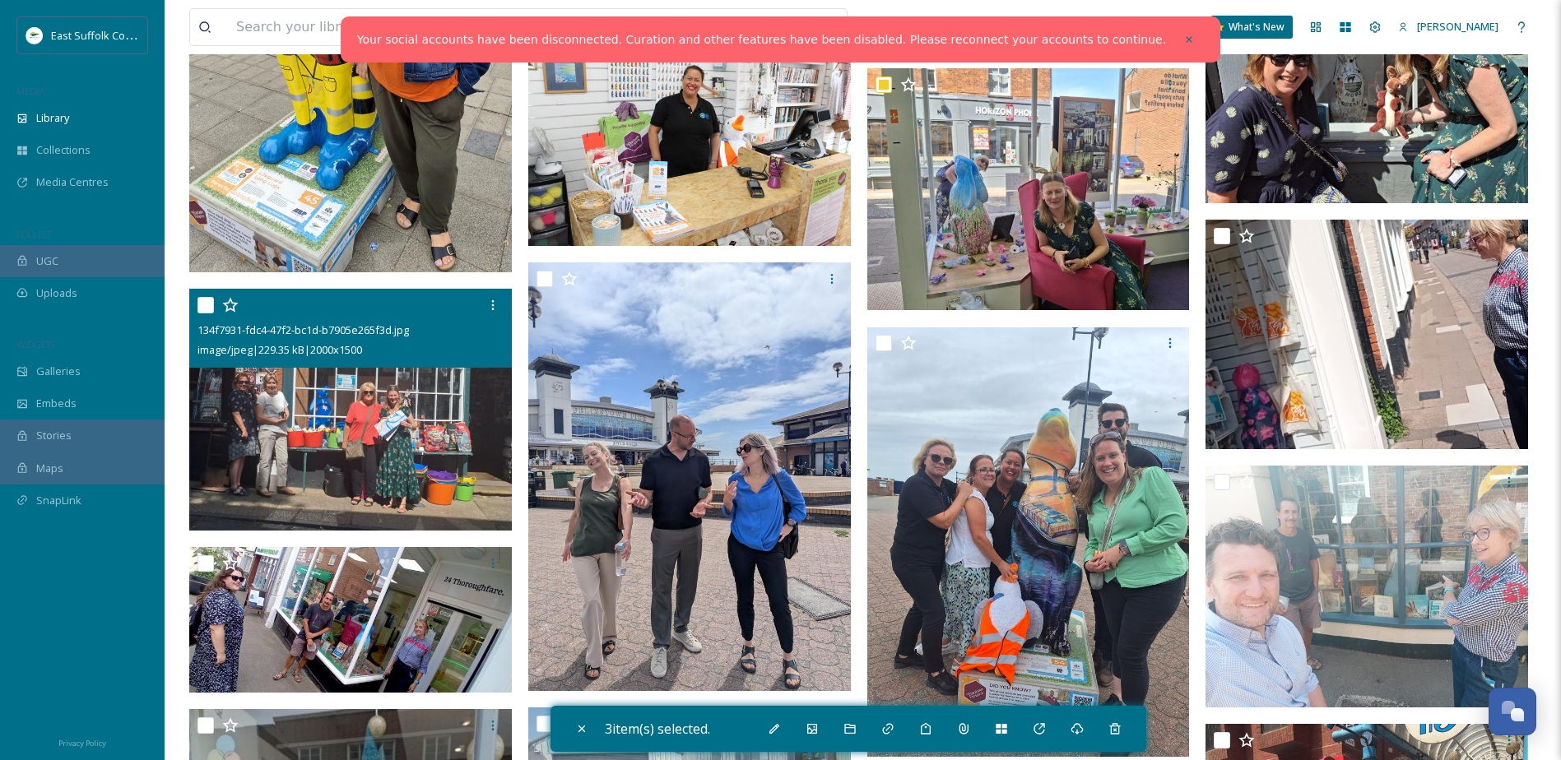
click at [207, 312] on input "checkbox" at bounding box center [206, 305] width 16 height 16
checkbox input "true"
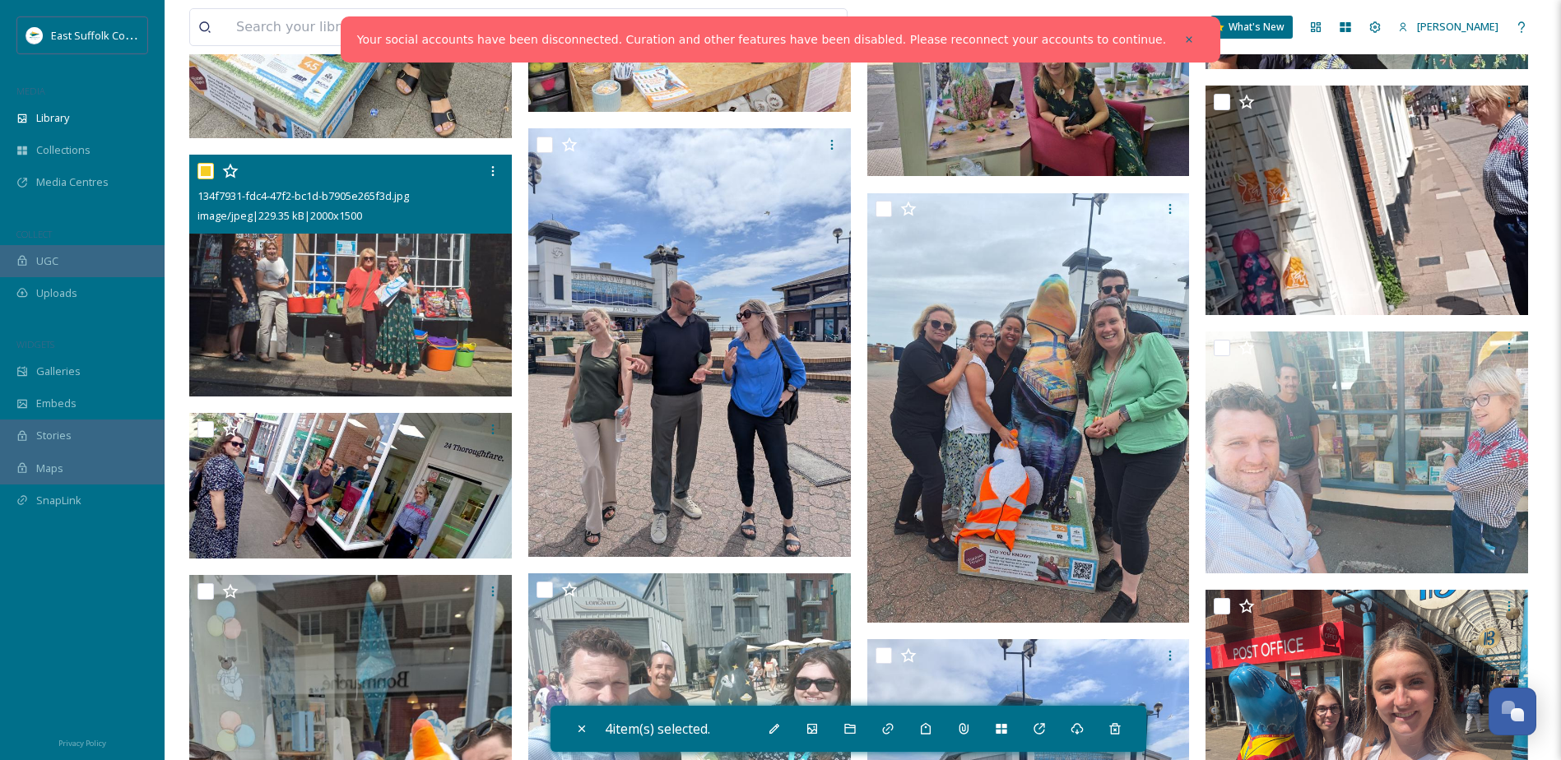
scroll to position [2804, 0]
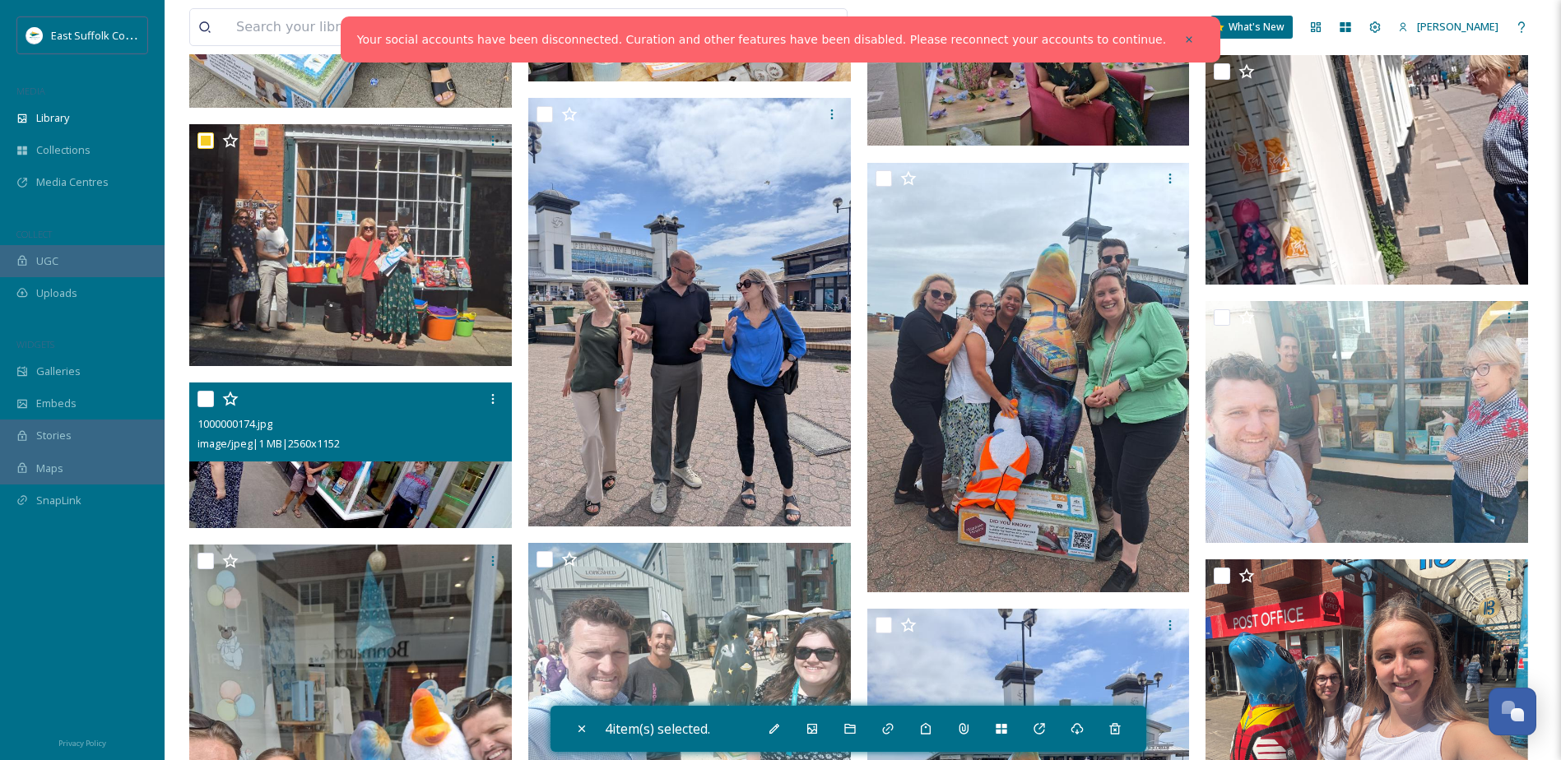
click at [202, 397] on input "checkbox" at bounding box center [206, 399] width 16 height 16
checkbox input "true"
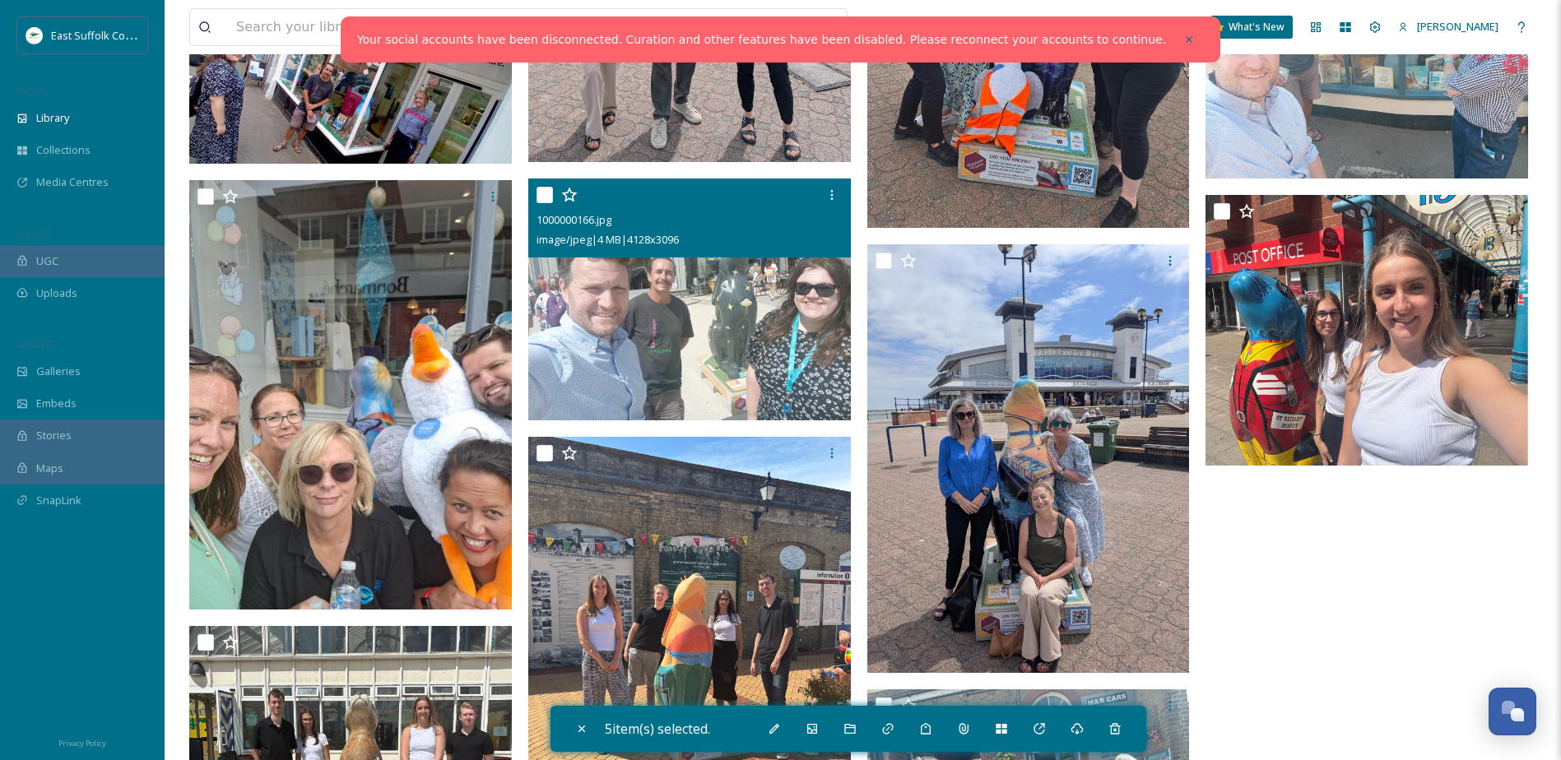
scroll to position [3215, 0]
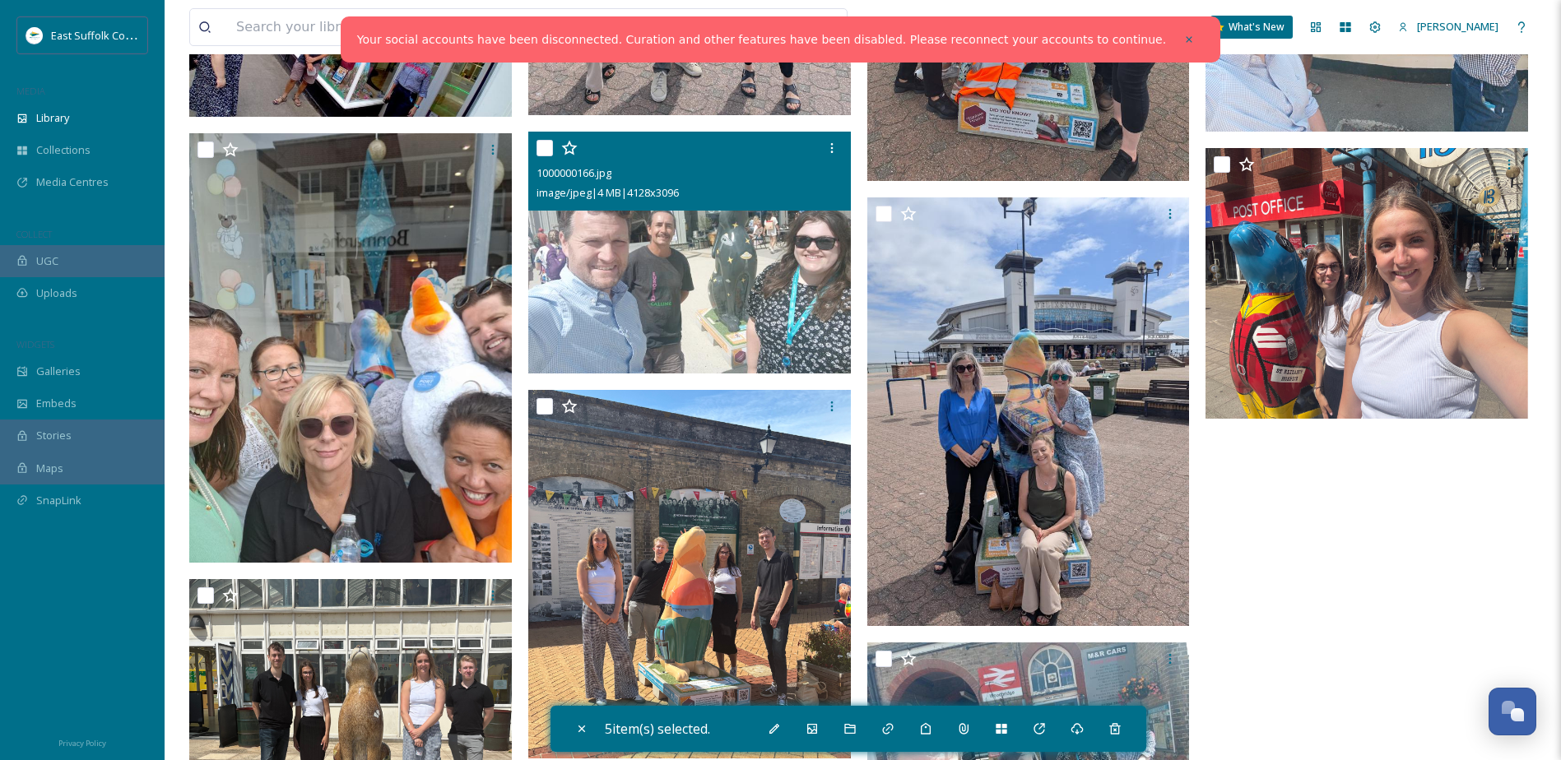
click at [546, 151] on input "checkbox" at bounding box center [545, 148] width 16 height 16
checkbox input "true"
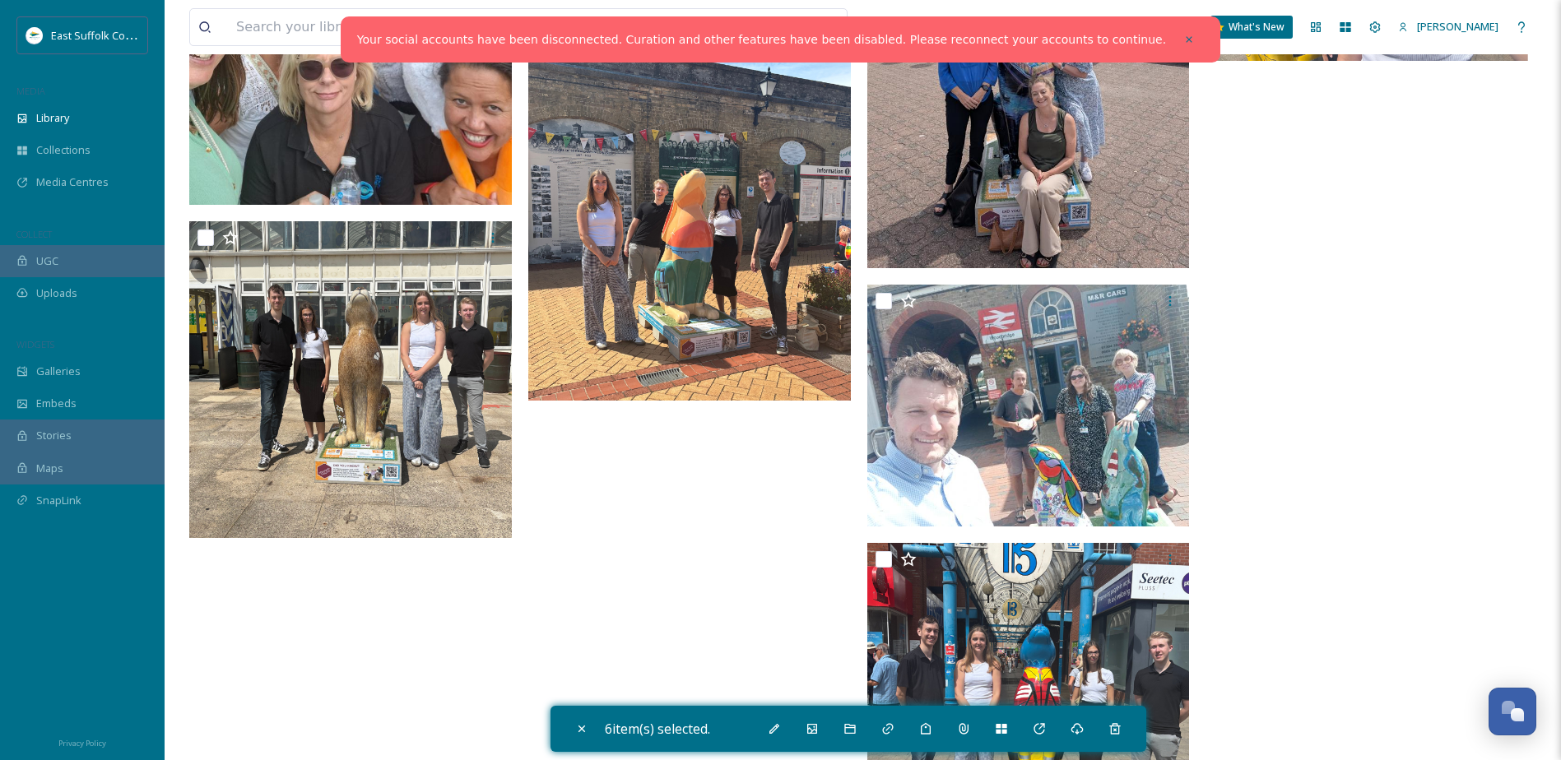
scroll to position [3627, 0]
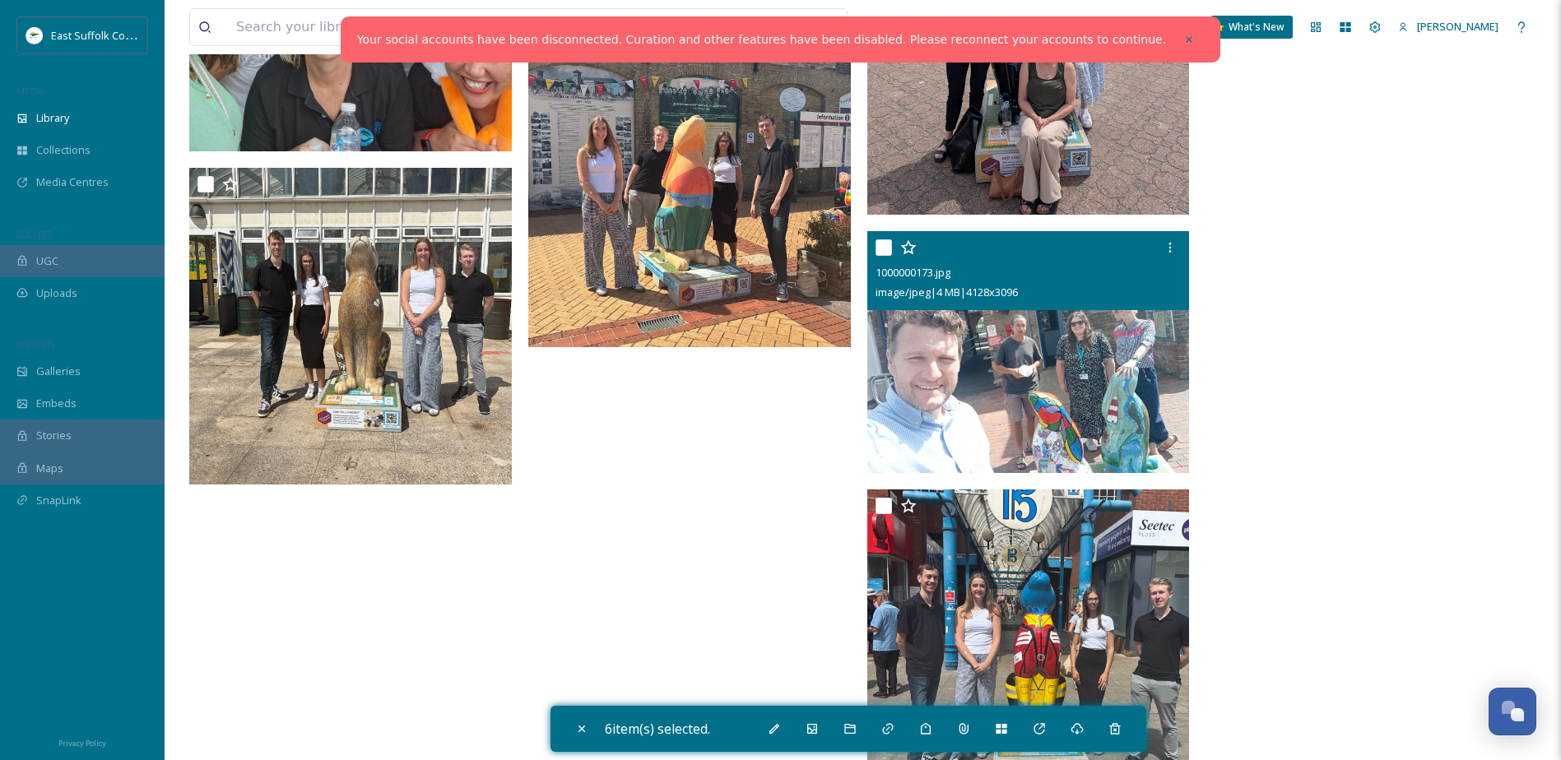
click at [872, 237] on div "1000000173.jpg image/jpeg | 4 MB | 4128 x 3096" at bounding box center [1028, 270] width 323 height 79
click at [885, 253] on input "checkbox" at bounding box center [884, 247] width 16 height 16
checkbox input "true"
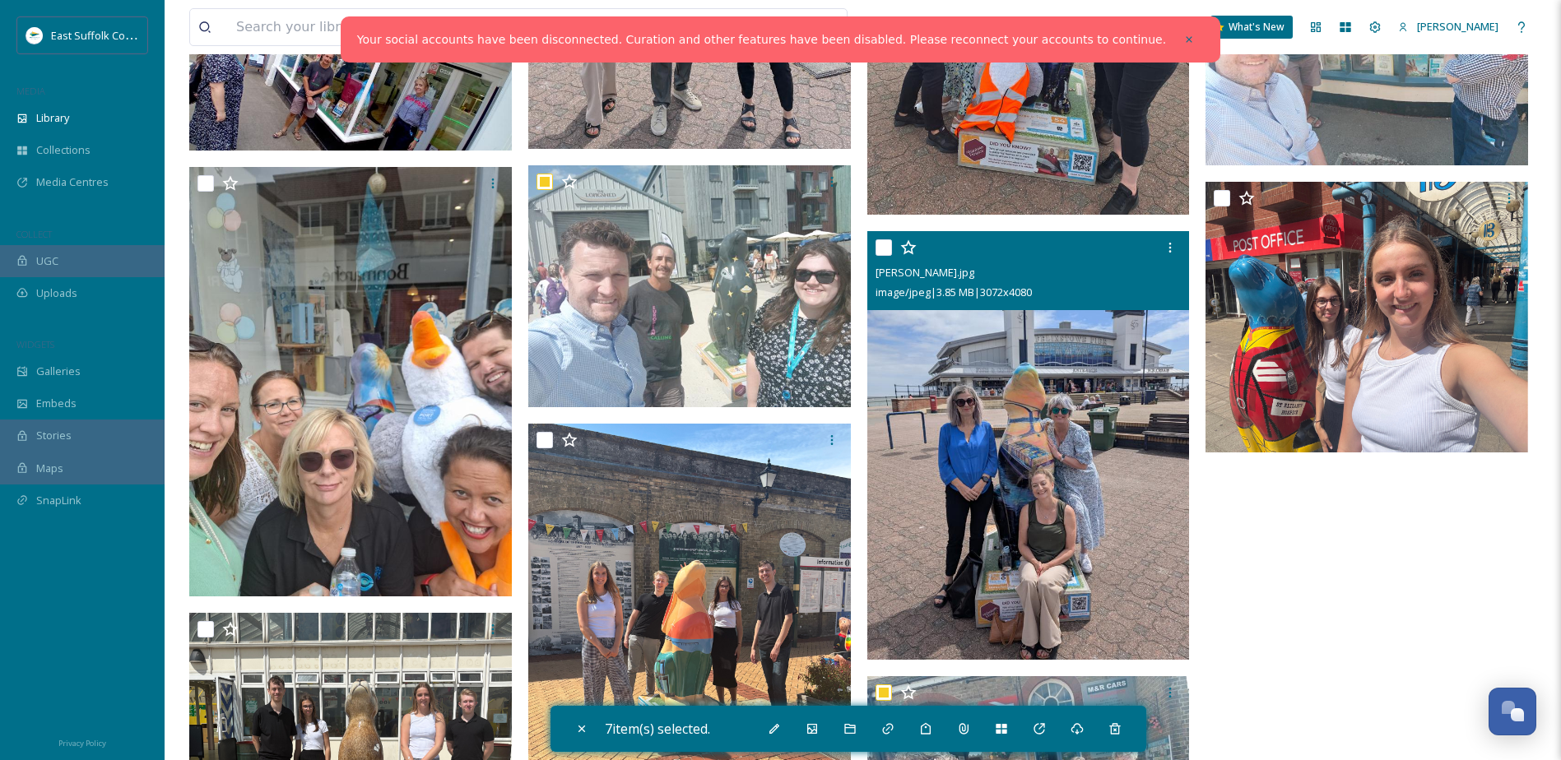
scroll to position [3051, 0]
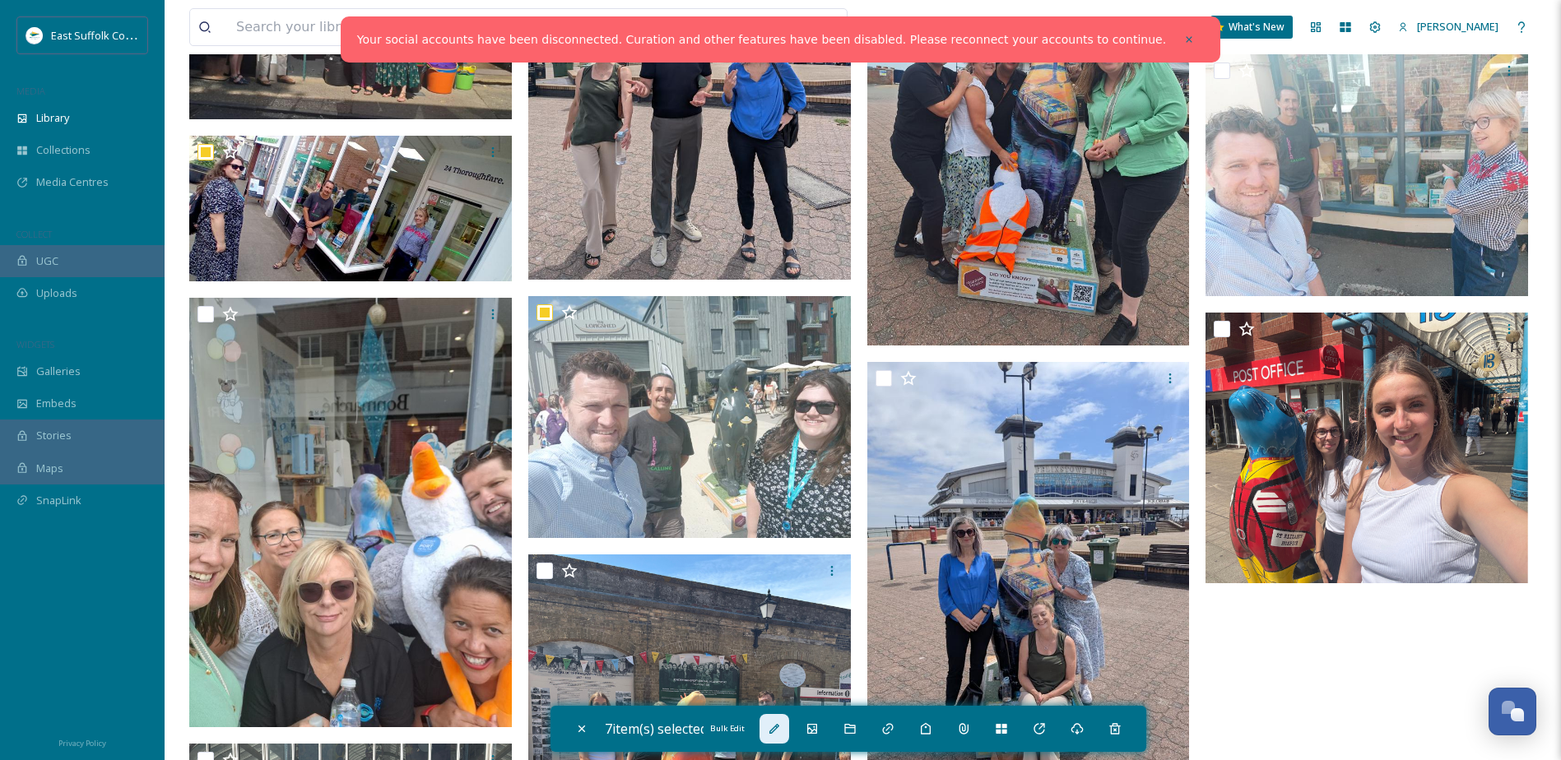
click at [767, 730] on div "Bulk Edit" at bounding box center [775, 729] width 30 height 30
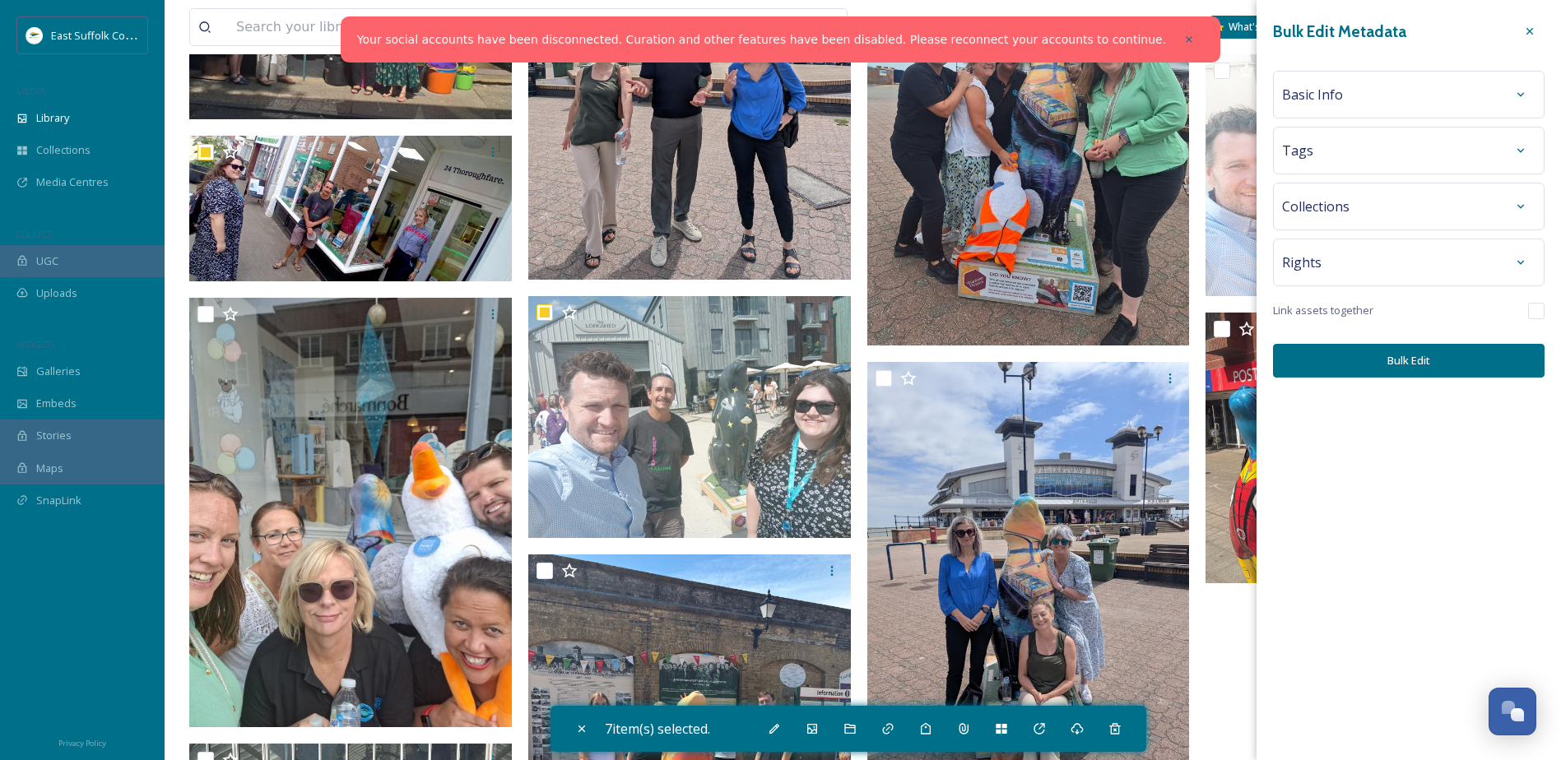
click at [1346, 165] on div "Tags" at bounding box center [1409, 151] width 272 height 48
click at [1349, 100] on div "Basic Info" at bounding box center [1408, 95] width 253 height 30
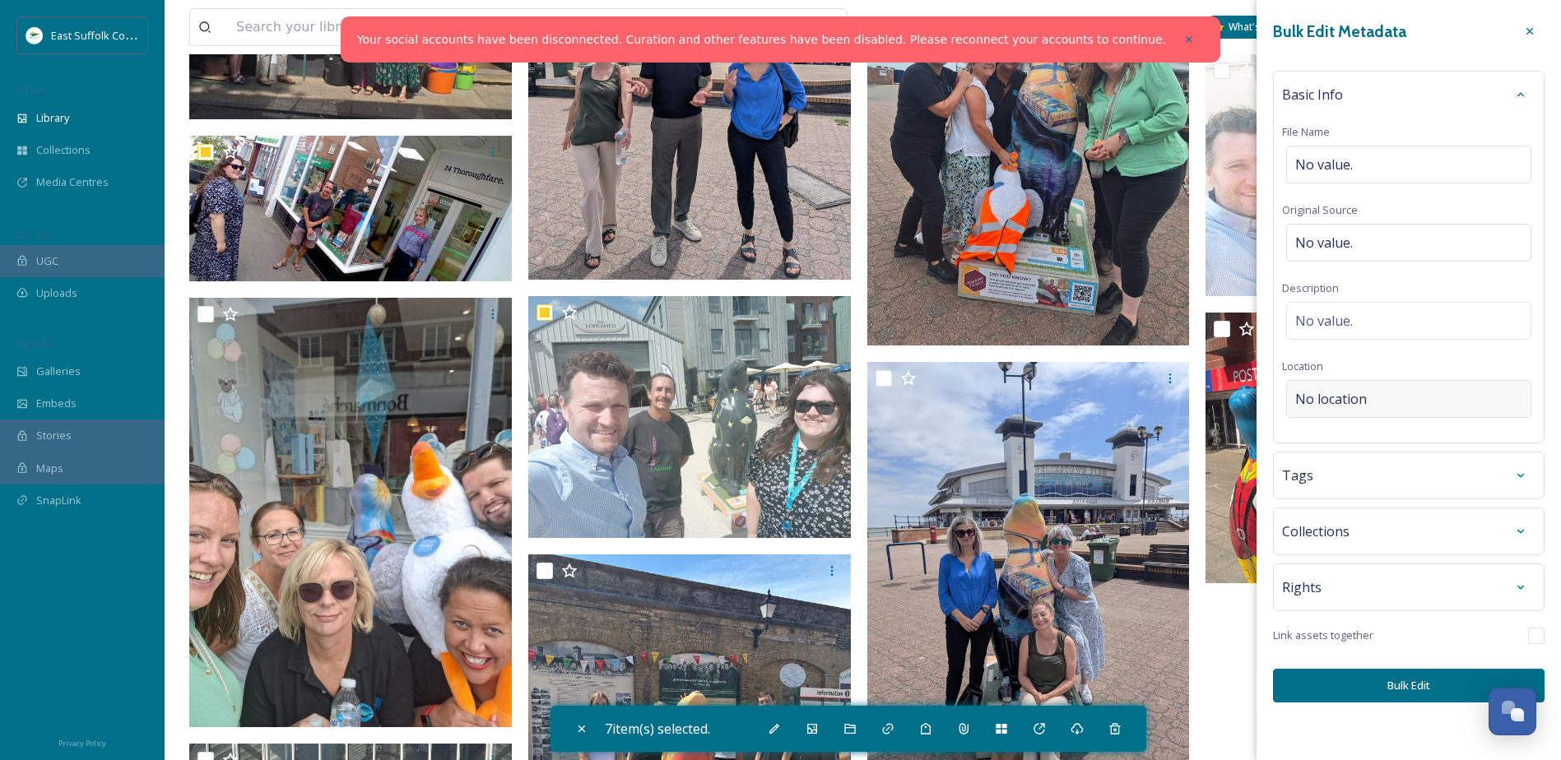
click at [1328, 388] on div "No location" at bounding box center [1408, 399] width 245 height 38
click at [1330, 391] on input at bounding box center [1409, 399] width 244 height 36
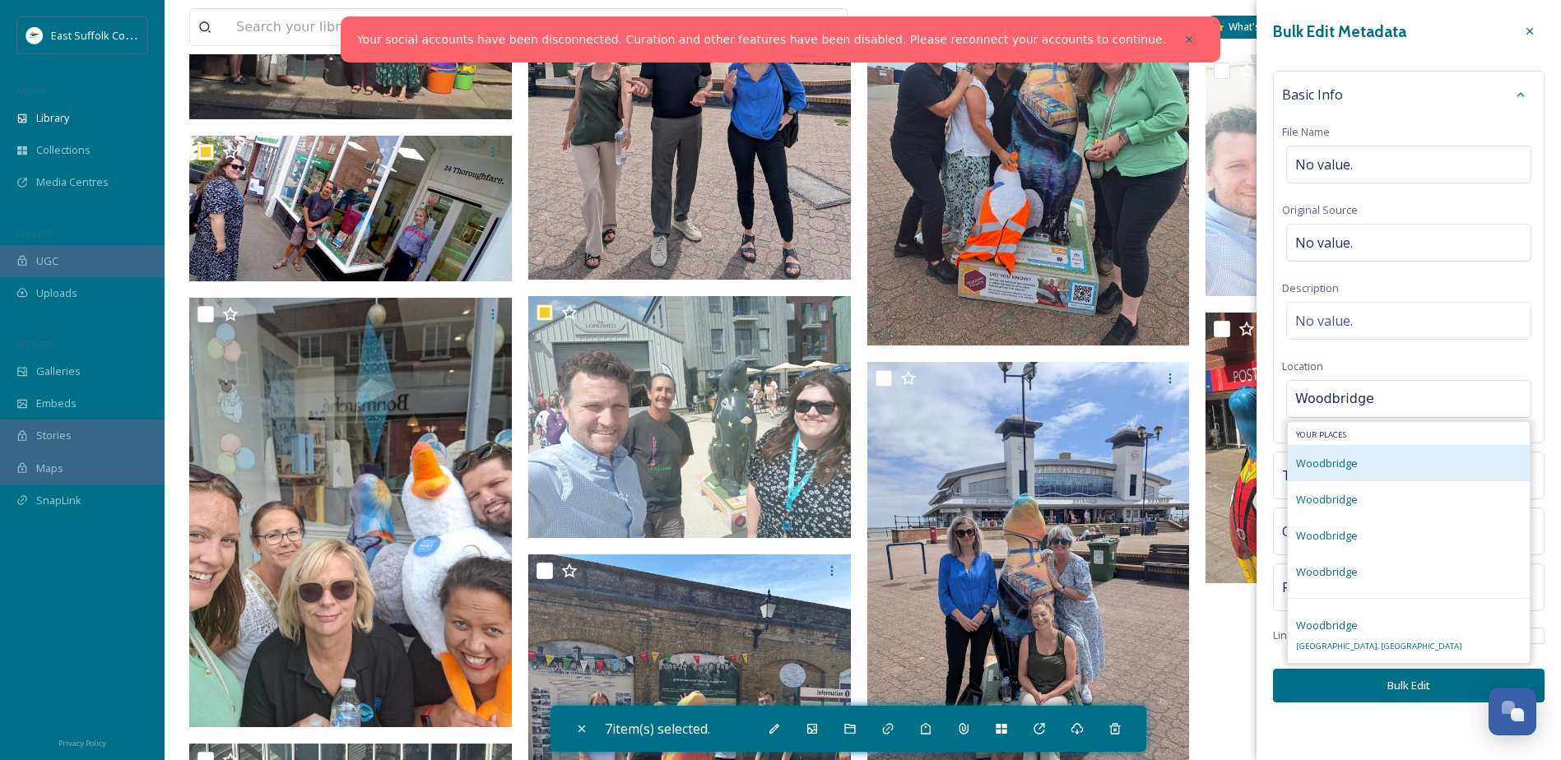
type input "Woodbridge"
click at [1364, 459] on div "Woodbridge" at bounding box center [1409, 463] width 242 height 36
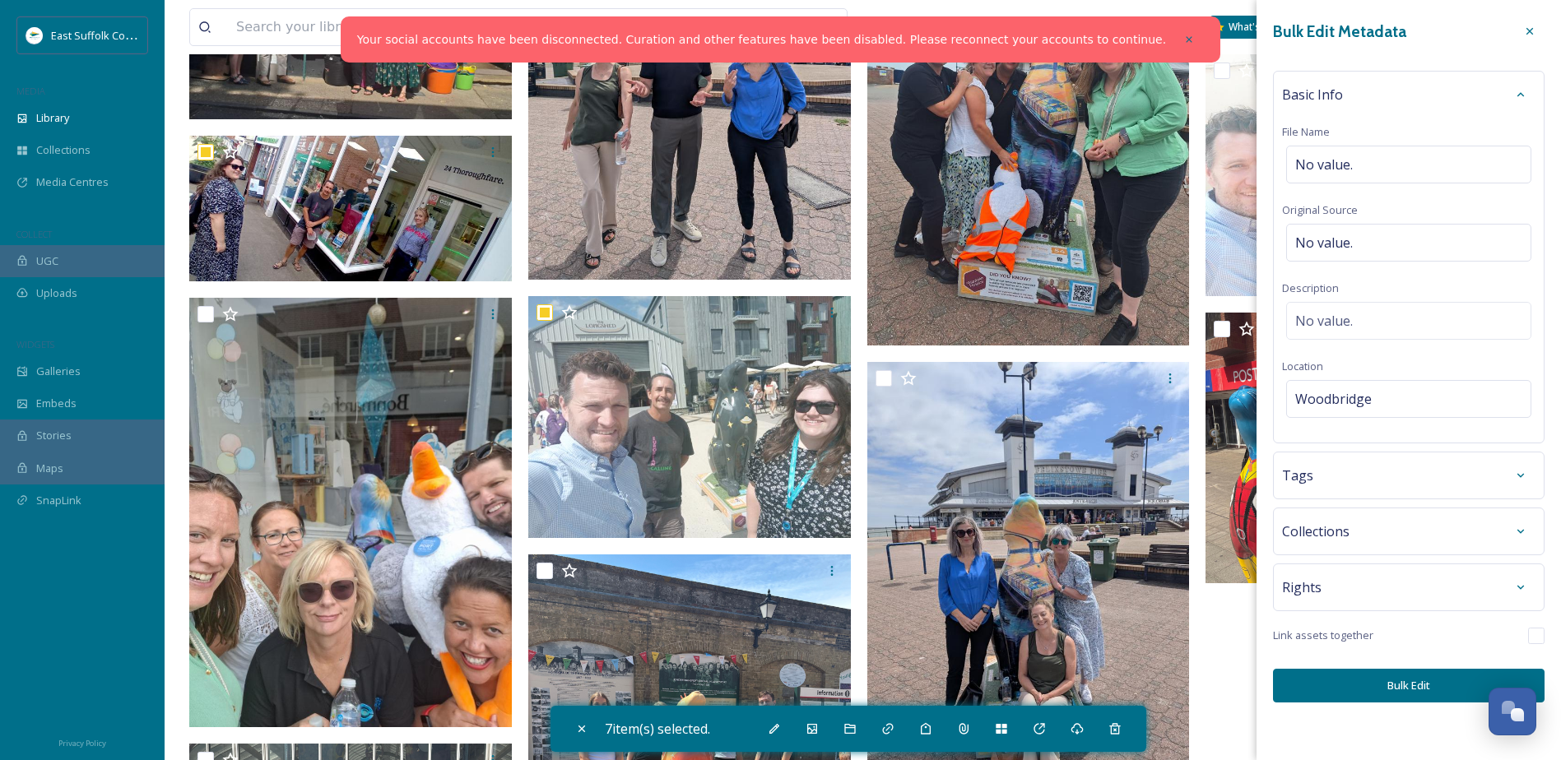
click at [1383, 682] on button "Bulk Edit" at bounding box center [1409, 686] width 272 height 34
checkbox input "false"
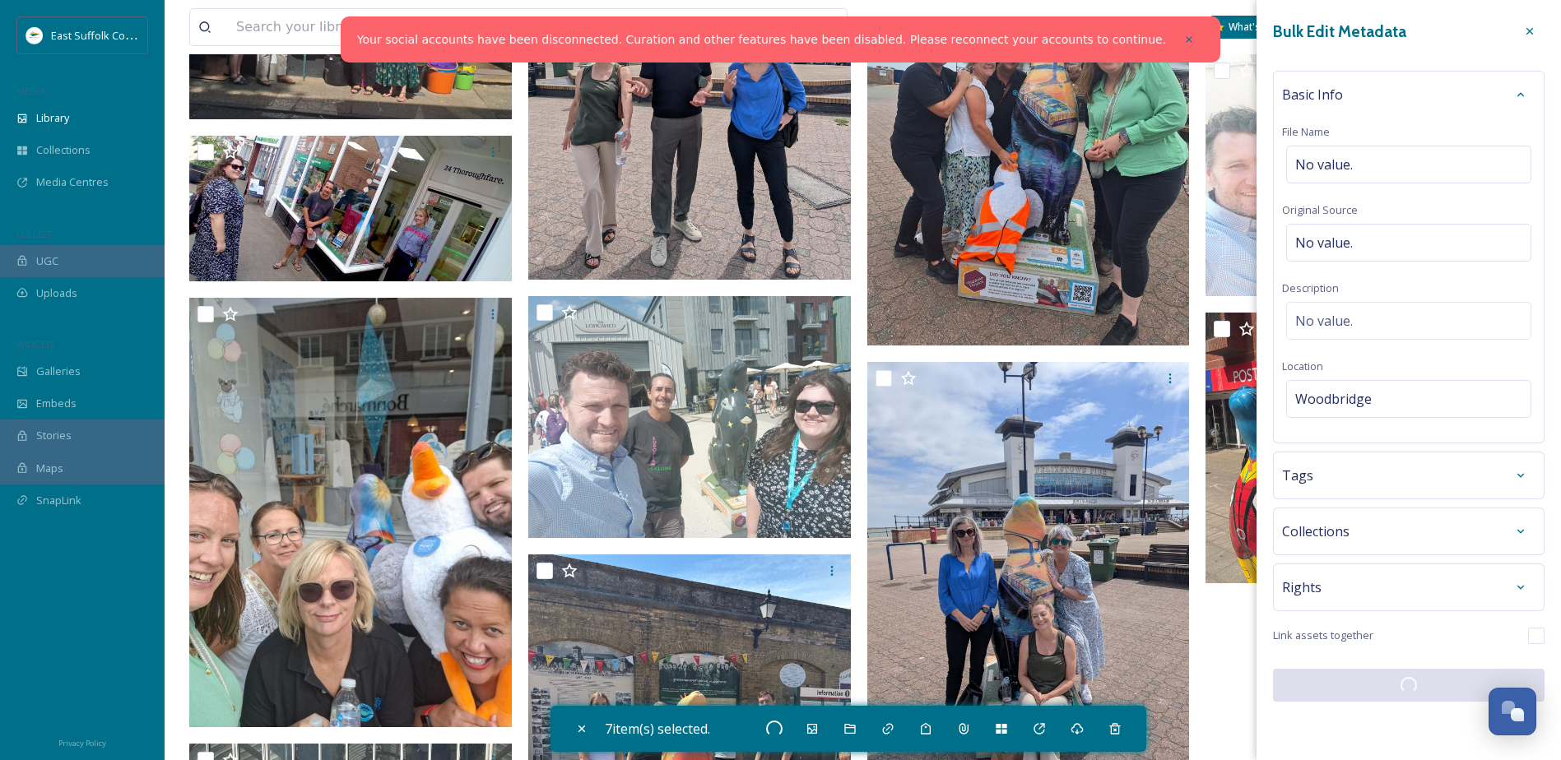
checkbox input "false"
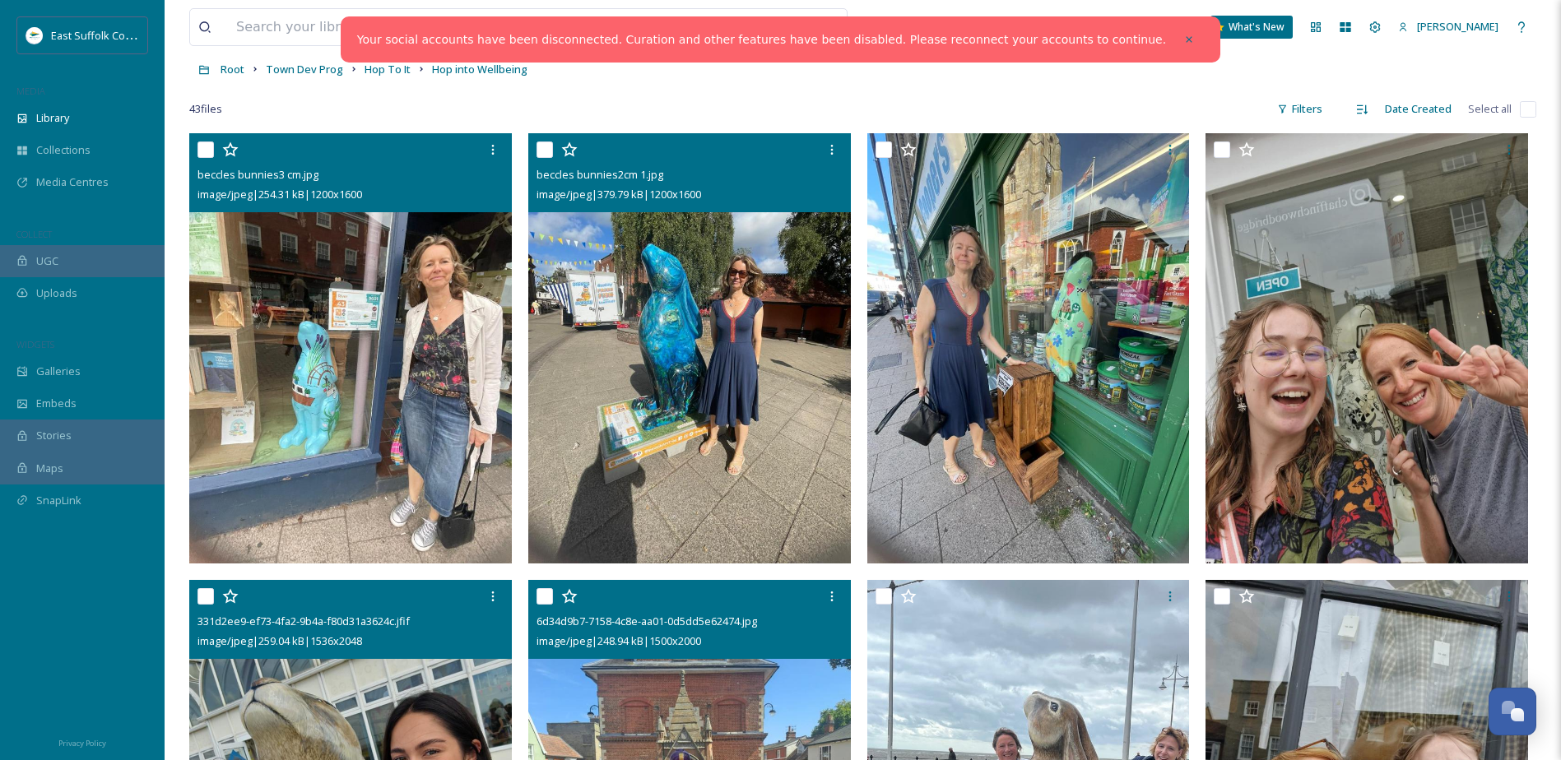
scroll to position [0, 0]
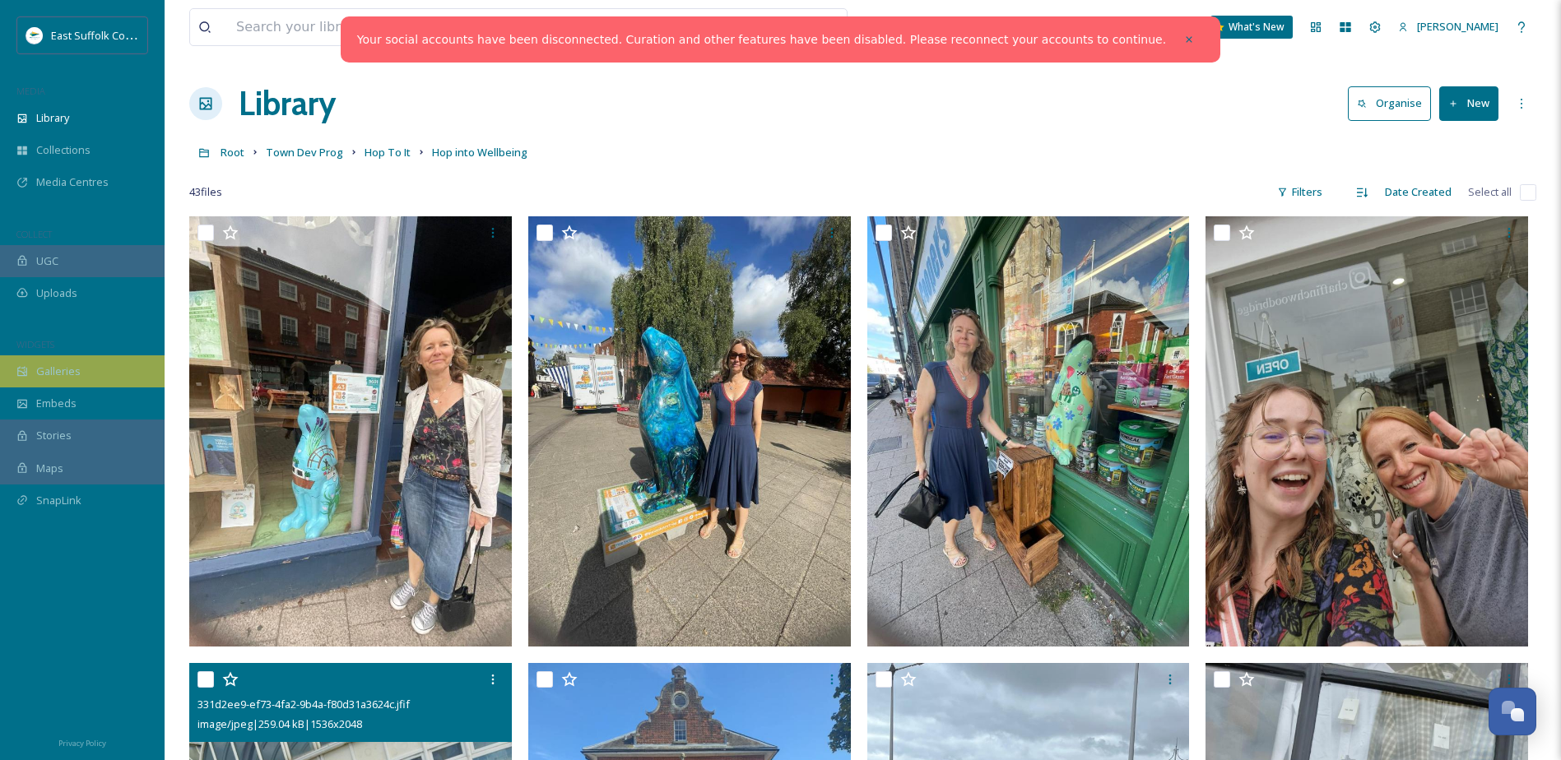
click at [58, 374] on span "Galleries" at bounding box center [58, 372] width 44 height 16
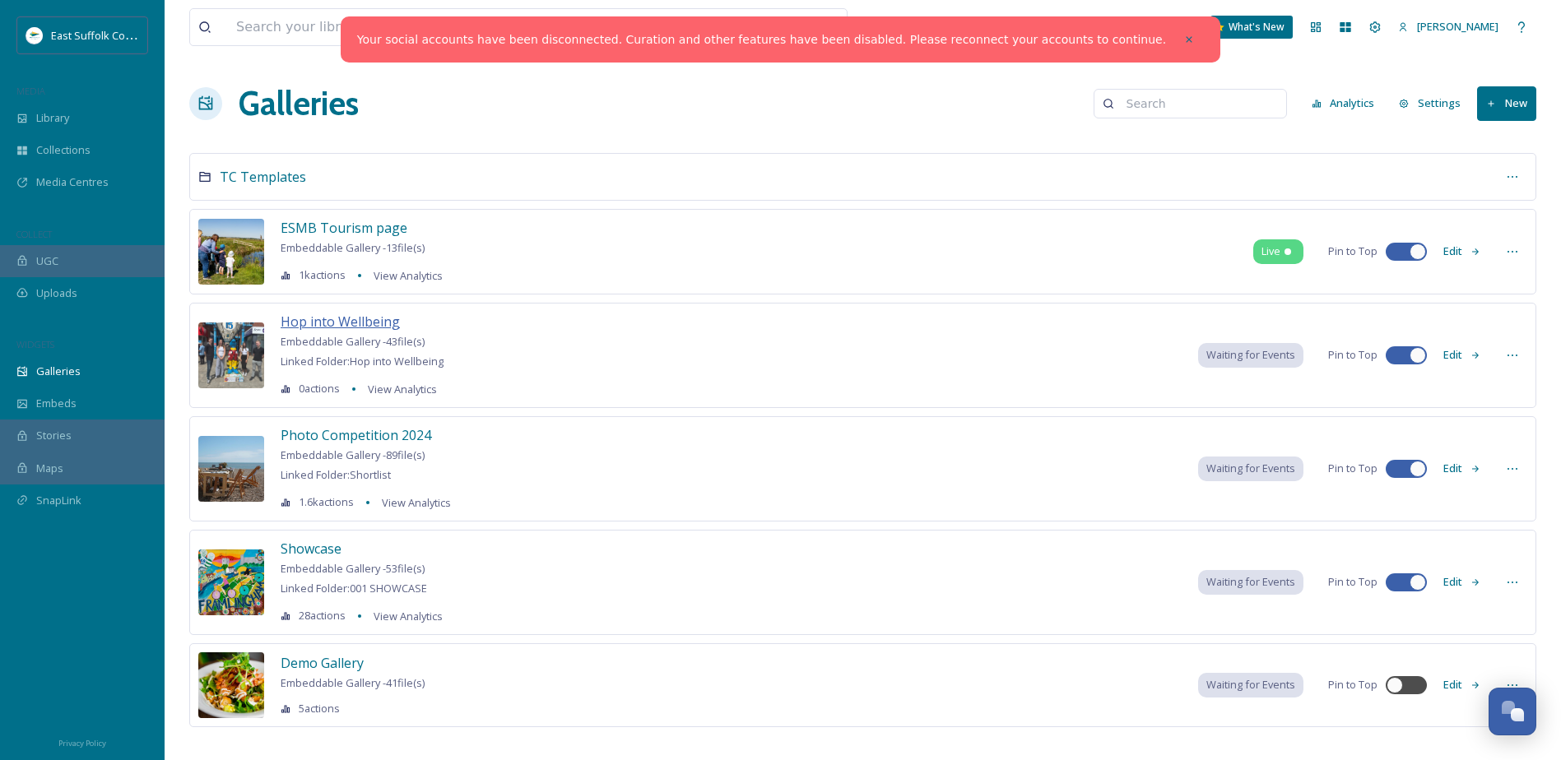
click at [309, 328] on span "Hop into Wellbeing" at bounding box center [340, 322] width 119 height 18
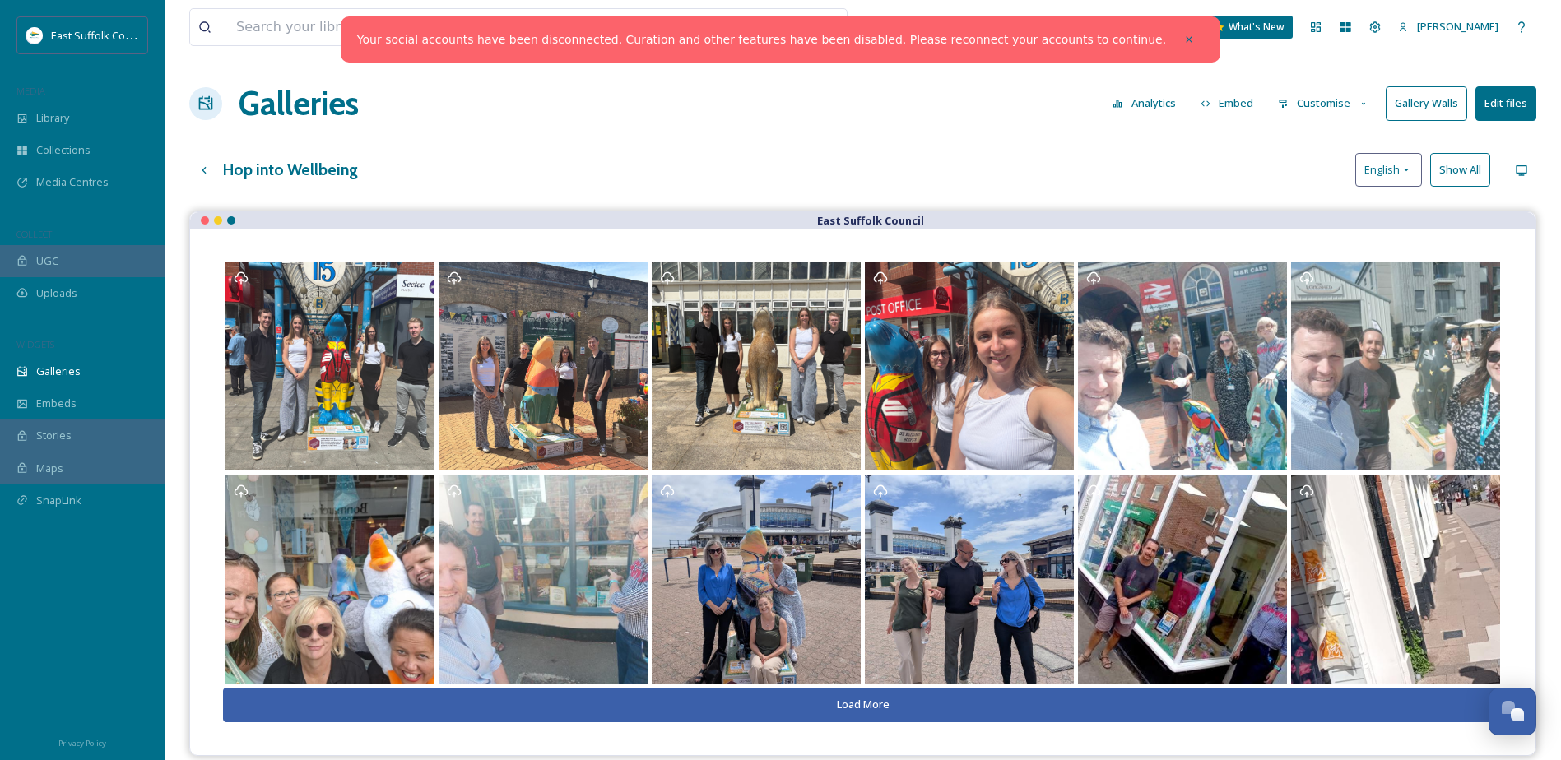
click at [1340, 107] on button "Customise" at bounding box center [1324, 103] width 108 height 32
click at [1328, 145] on div "Layout" at bounding box center [1328, 141] width 114 height 32
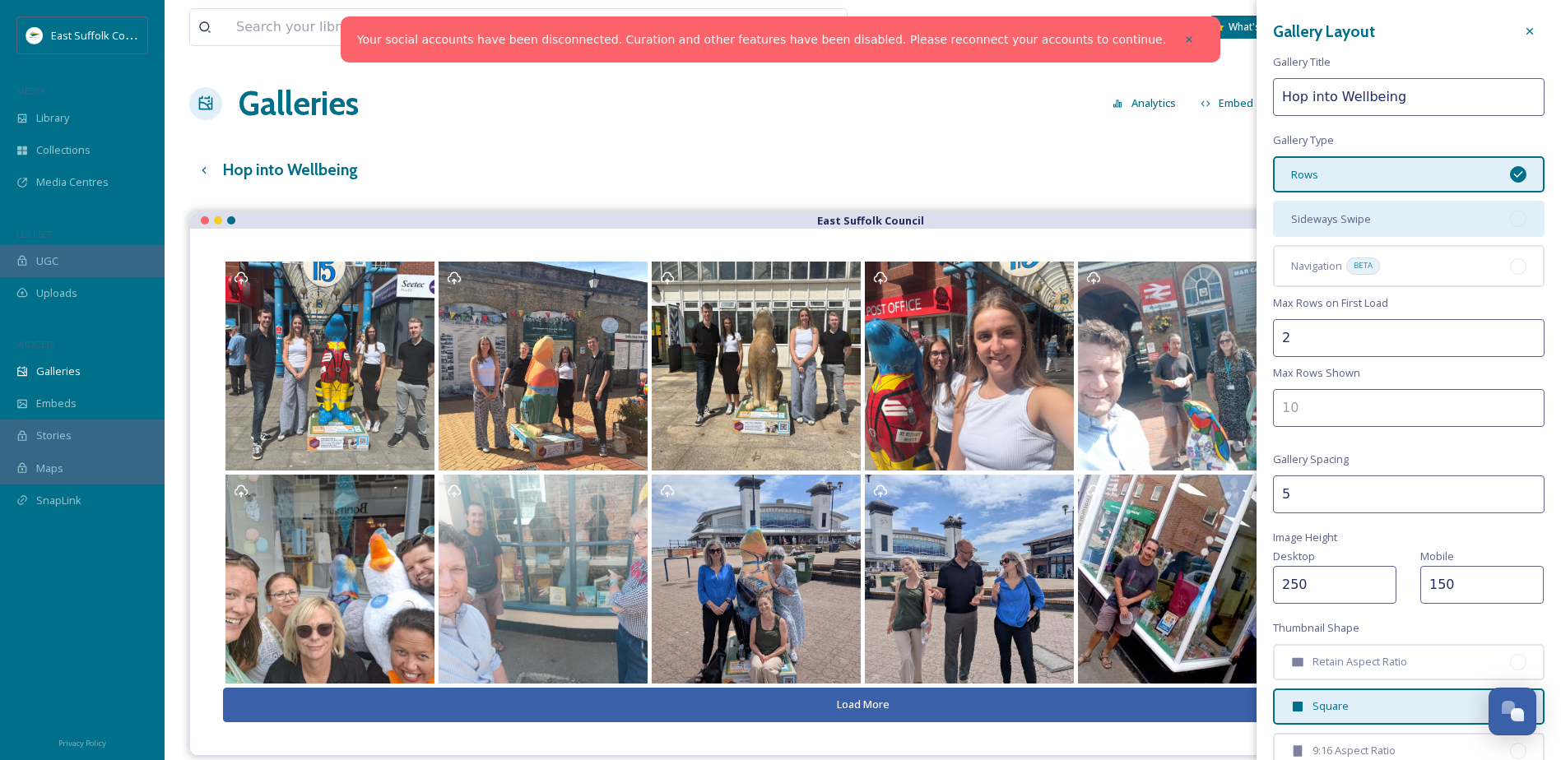
click at [1391, 215] on div "Sideways Swipe" at bounding box center [1409, 219] width 272 height 36
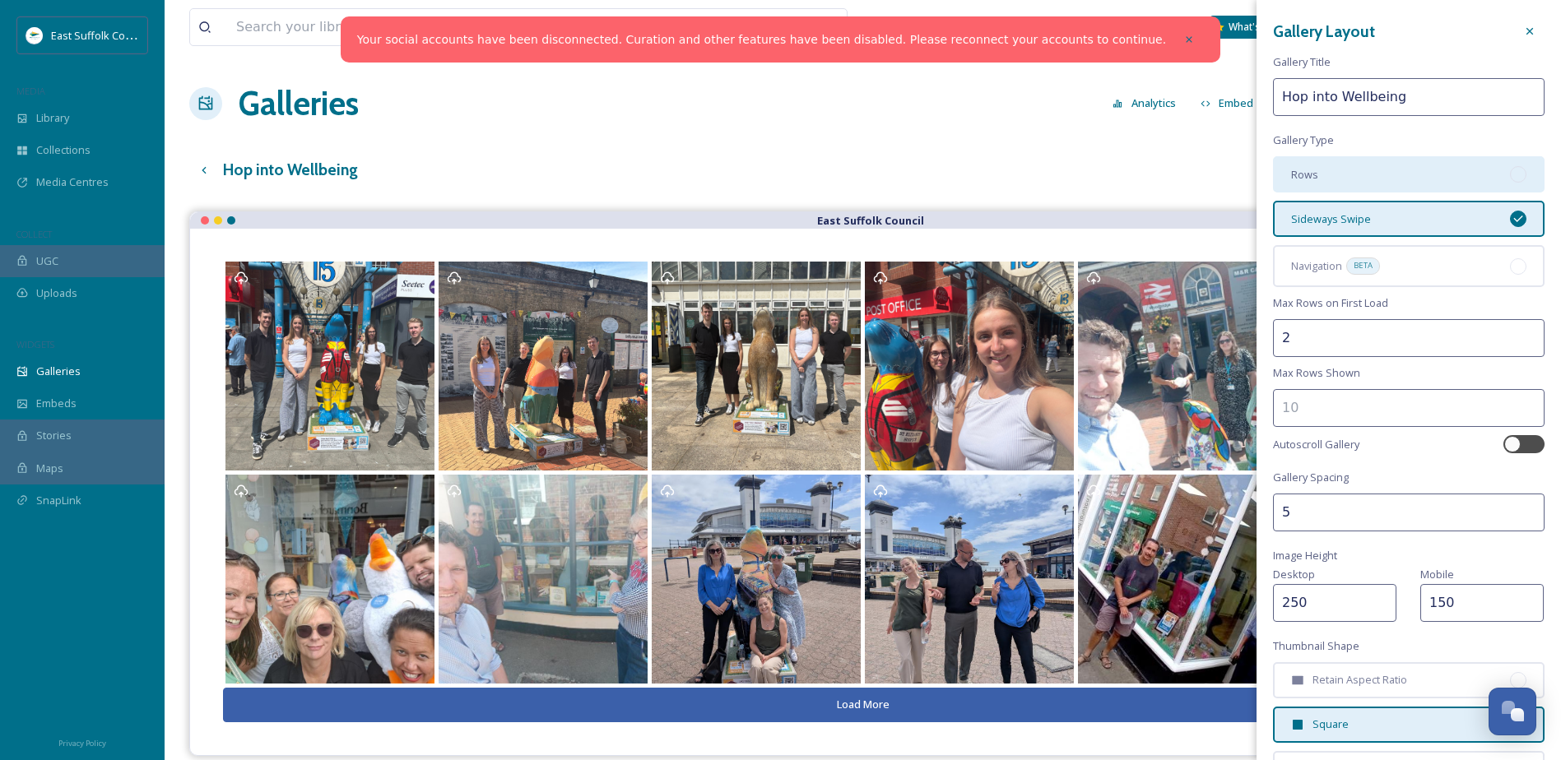
click at [1402, 182] on div "Rows" at bounding box center [1409, 174] width 272 height 36
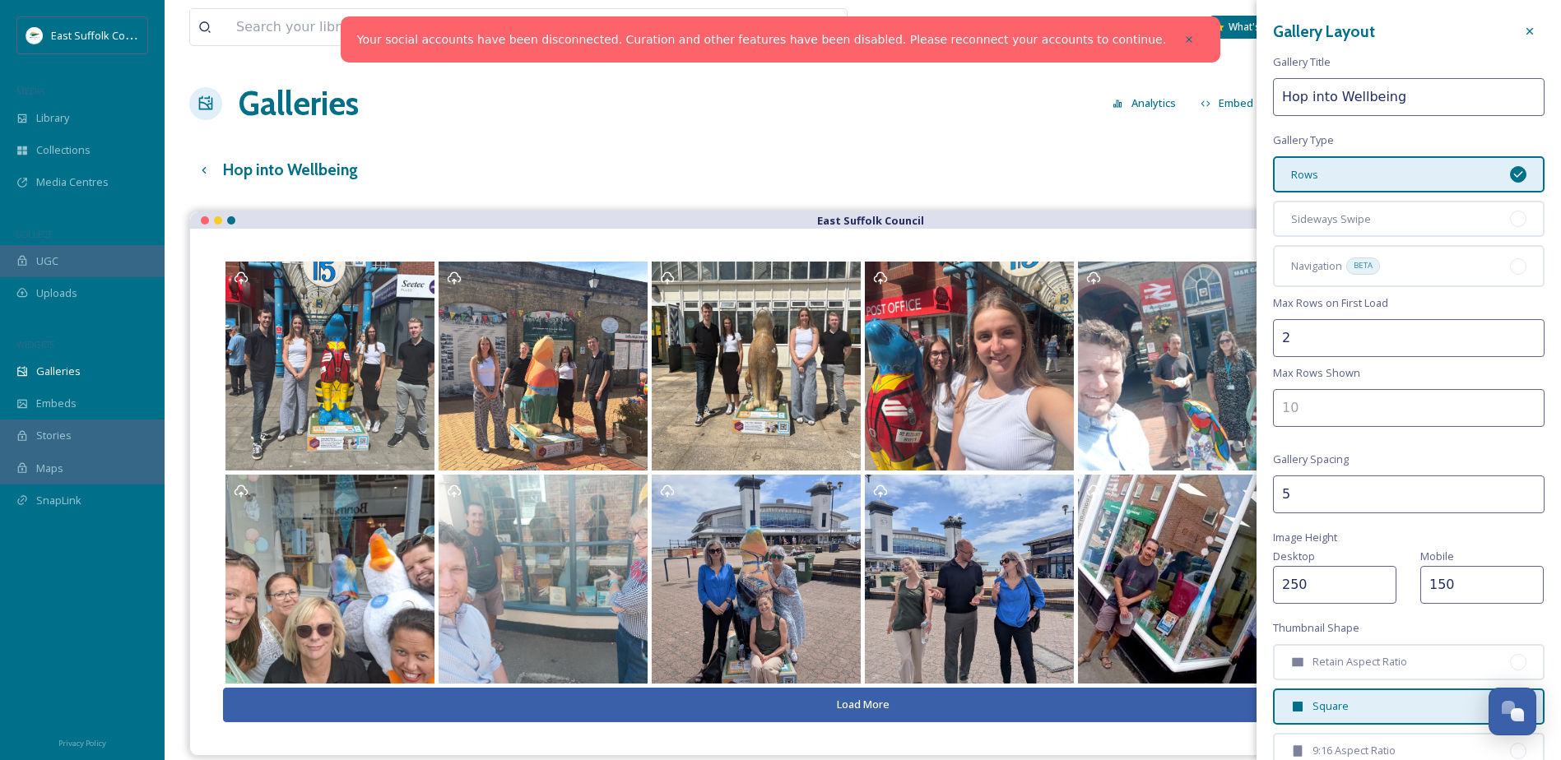
click at [1360, 336] on input "2" at bounding box center [1409, 338] width 272 height 38
click at [1518, 332] on input "3" at bounding box center [1409, 338] width 272 height 38
click at [1518, 332] on input "4" at bounding box center [1409, 338] width 272 height 38
click at [1518, 332] on input "5" at bounding box center [1409, 338] width 272 height 38
click at [1518, 332] on input "6" at bounding box center [1409, 338] width 272 height 38
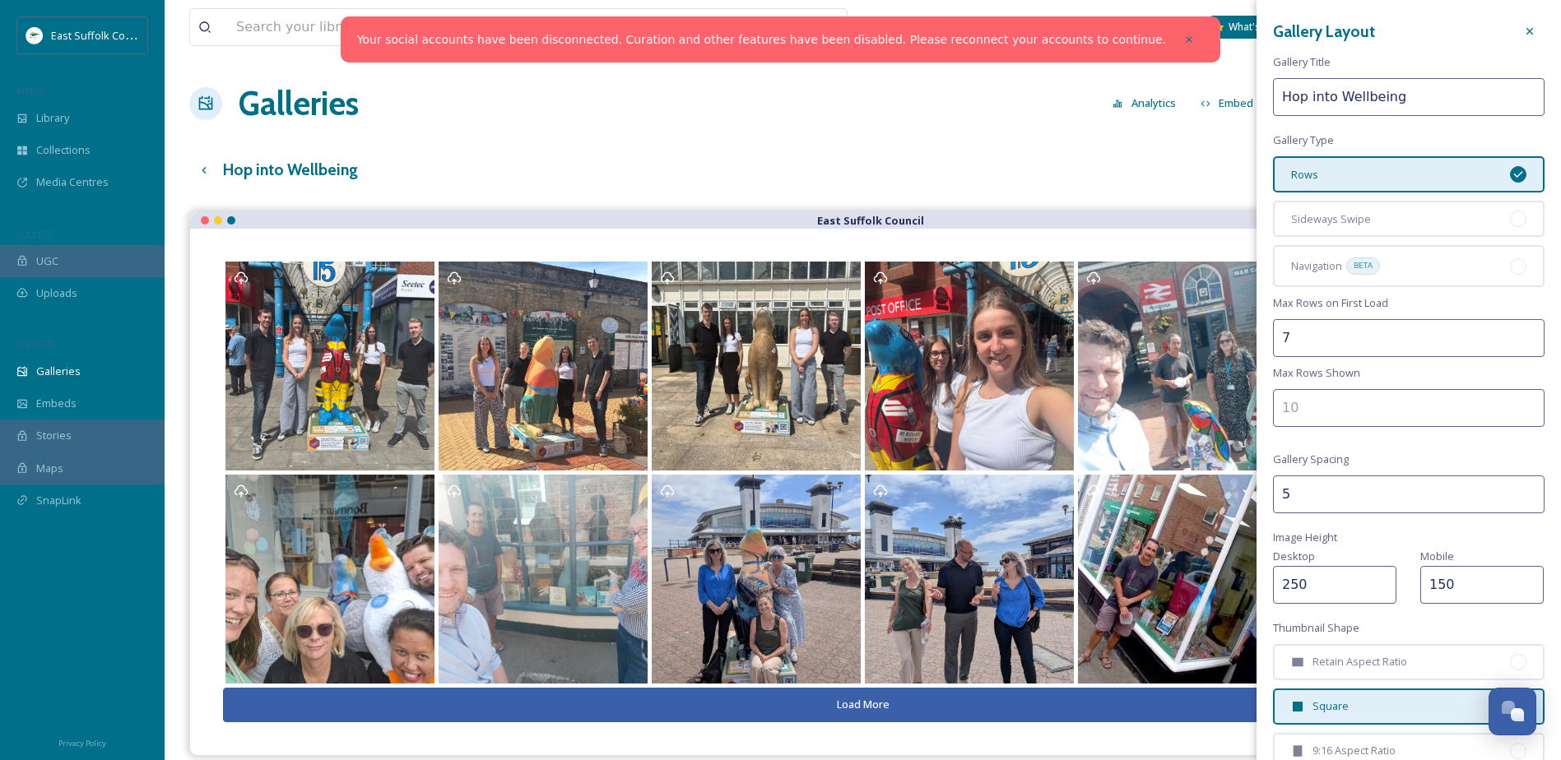
click at [1518, 332] on input "7" at bounding box center [1409, 338] width 272 height 38
click at [1518, 332] on input "8" at bounding box center [1409, 338] width 272 height 38
click at [1518, 332] on input "9" at bounding box center [1409, 338] width 272 height 38
click at [1518, 332] on input "10" at bounding box center [1409, 338] width 272 height 38
click at [1518, 332] on input "11" at bounding box center [1409, 338] width 272 height 38
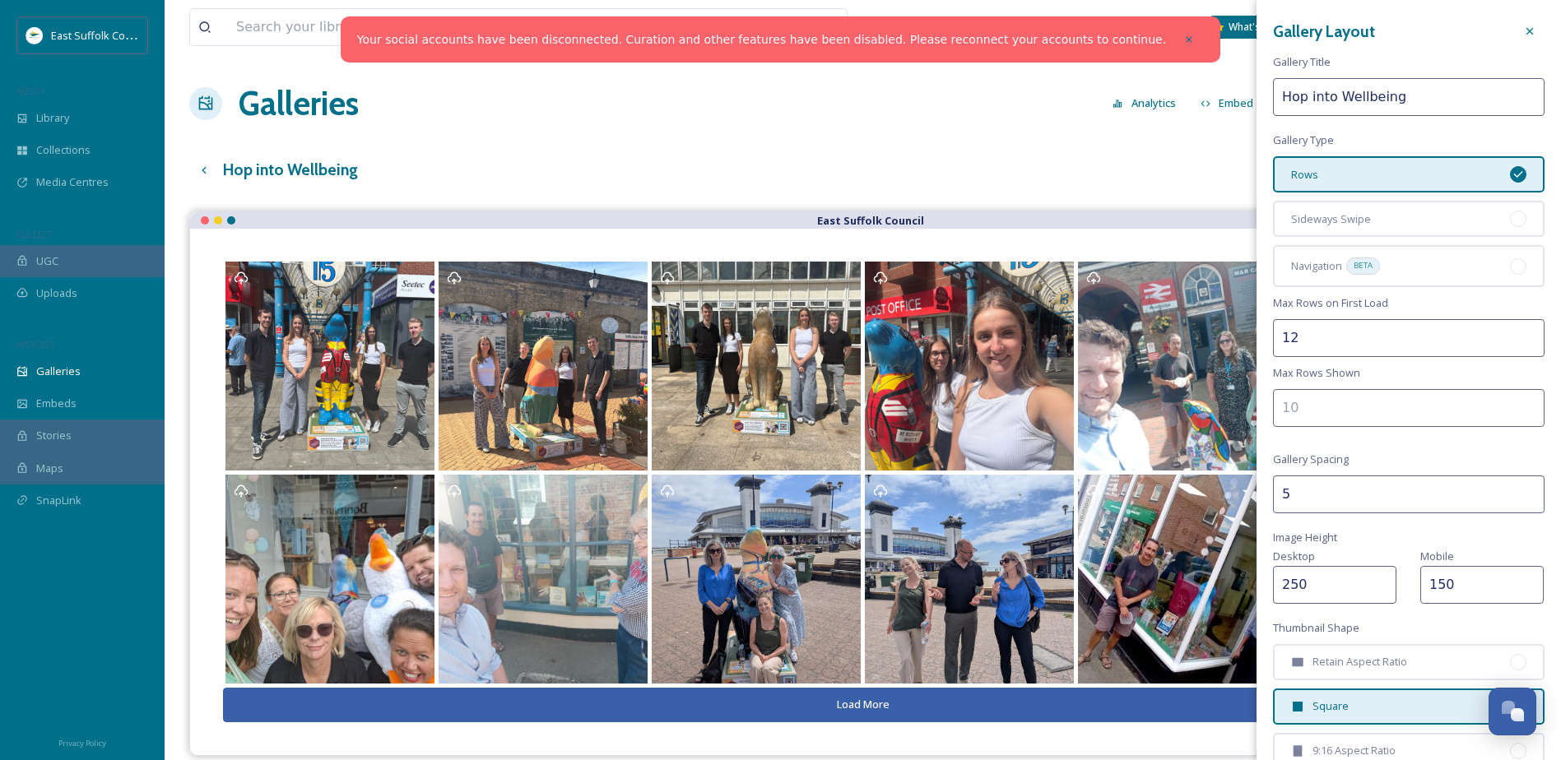
type input "12"
click at [1518, 332] on input "12" at bounding box center [1409, 338] width 272 height 38
click at [1405, 453] on div "Gallery Layout Gallery Title Hop into Wellbeing Gallery Type Rows Sideways Swip…" at bounding box center [1409, 476] width 305 height 953
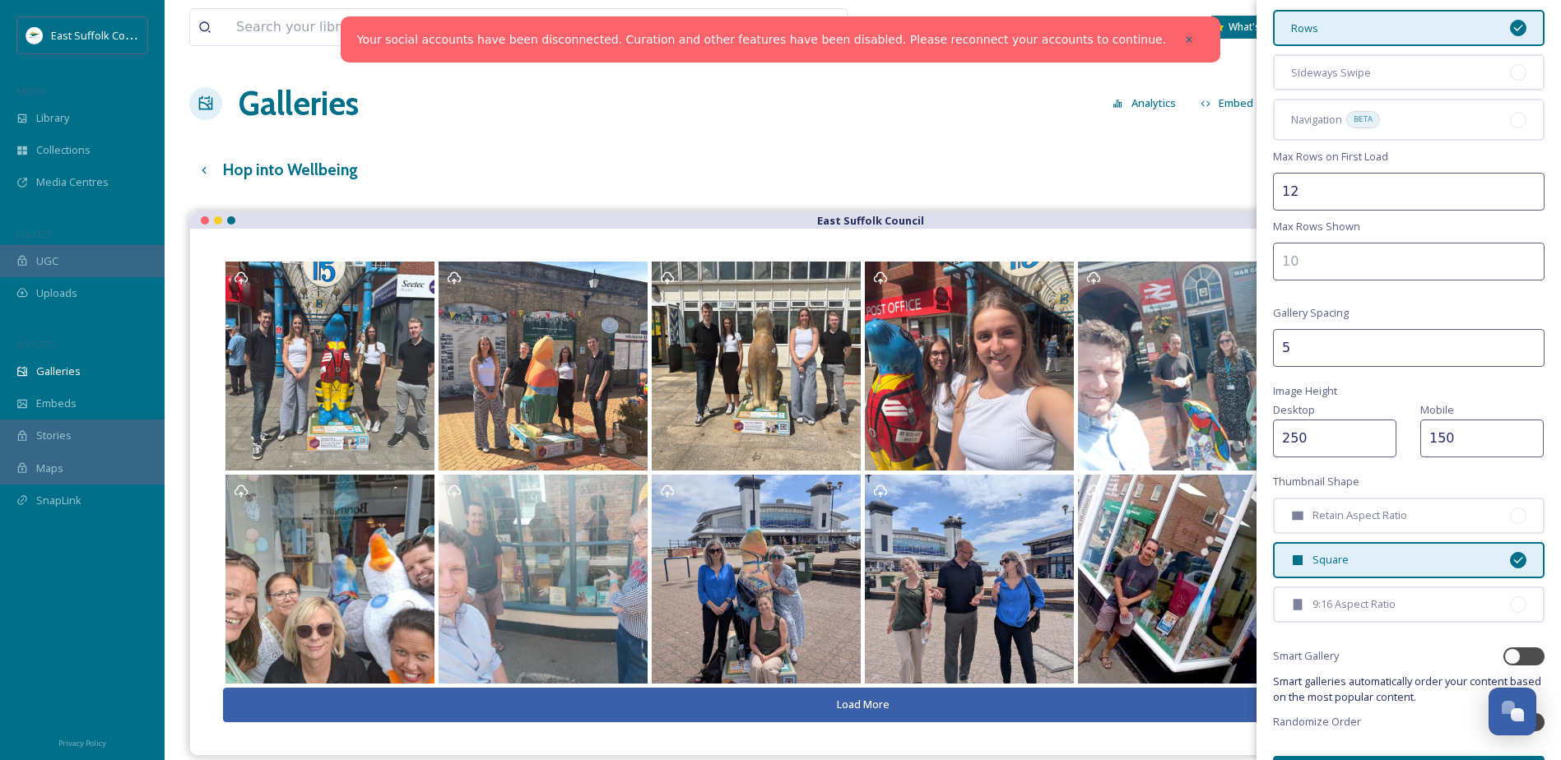
scroll to position [165, 0]
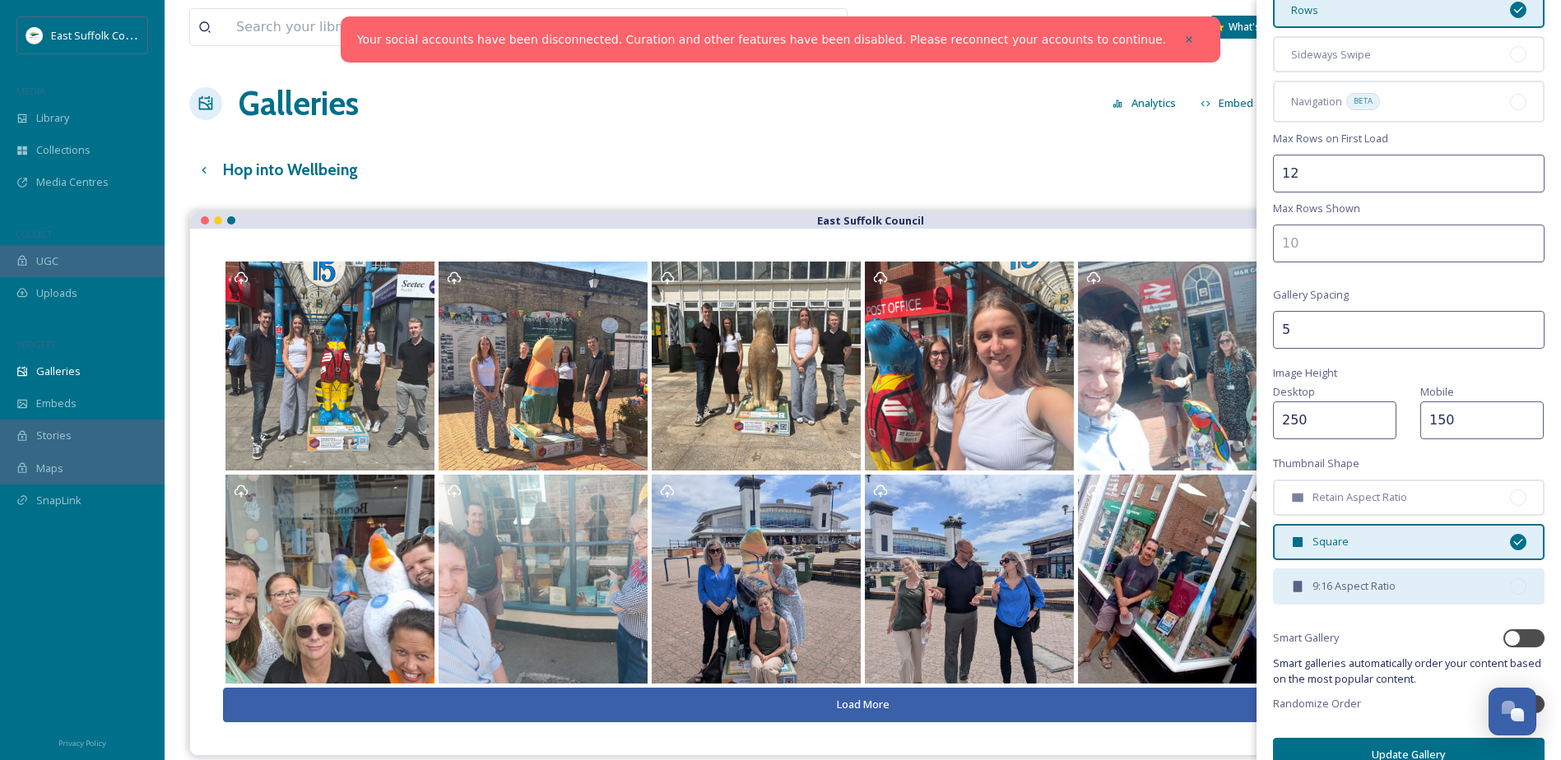
click at [1504, 576] on div "9:16 Aspect Ratio" at bounding box center [1409, 587] width 272 height 36
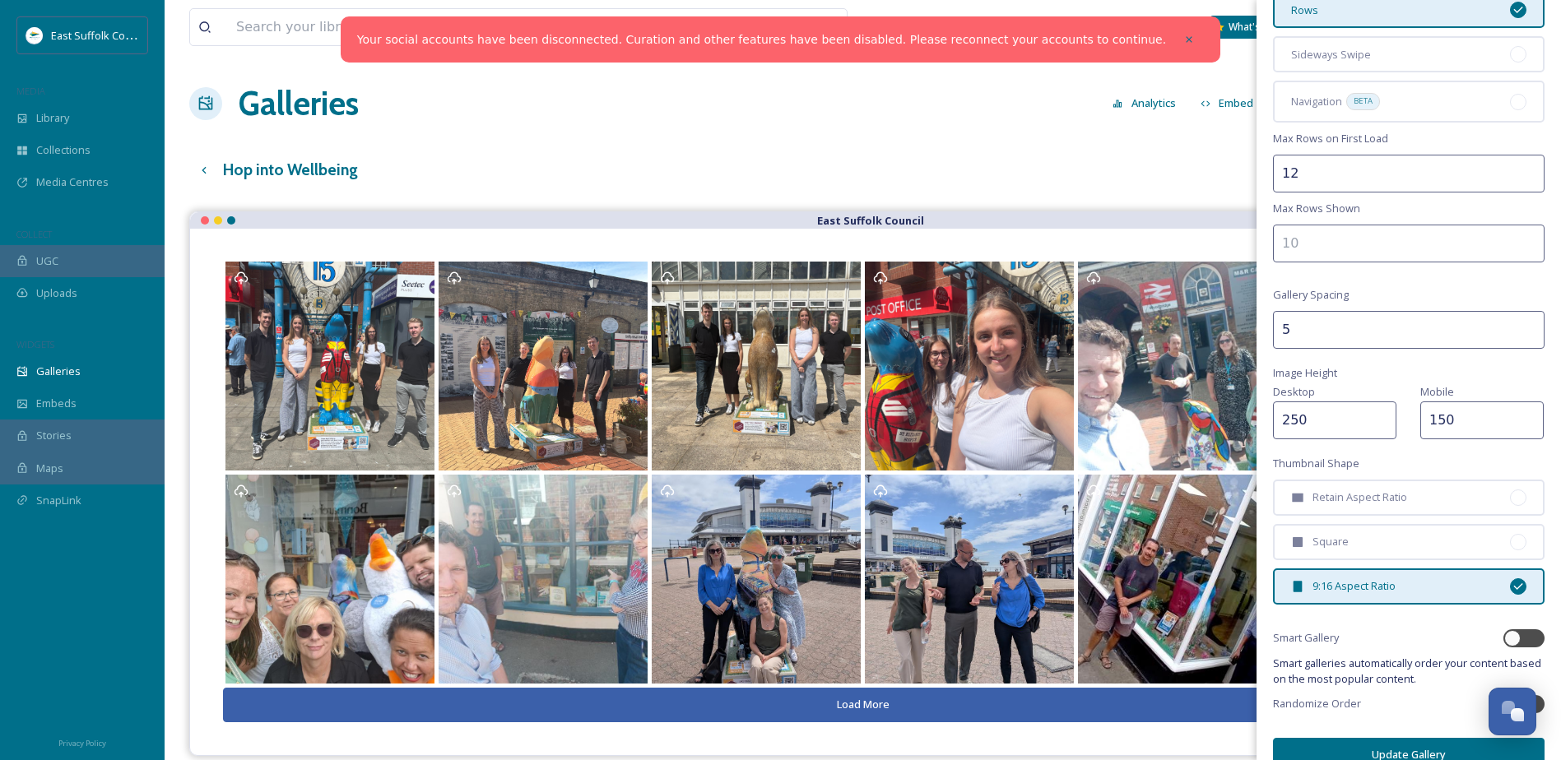
scroll to position [193, 0]
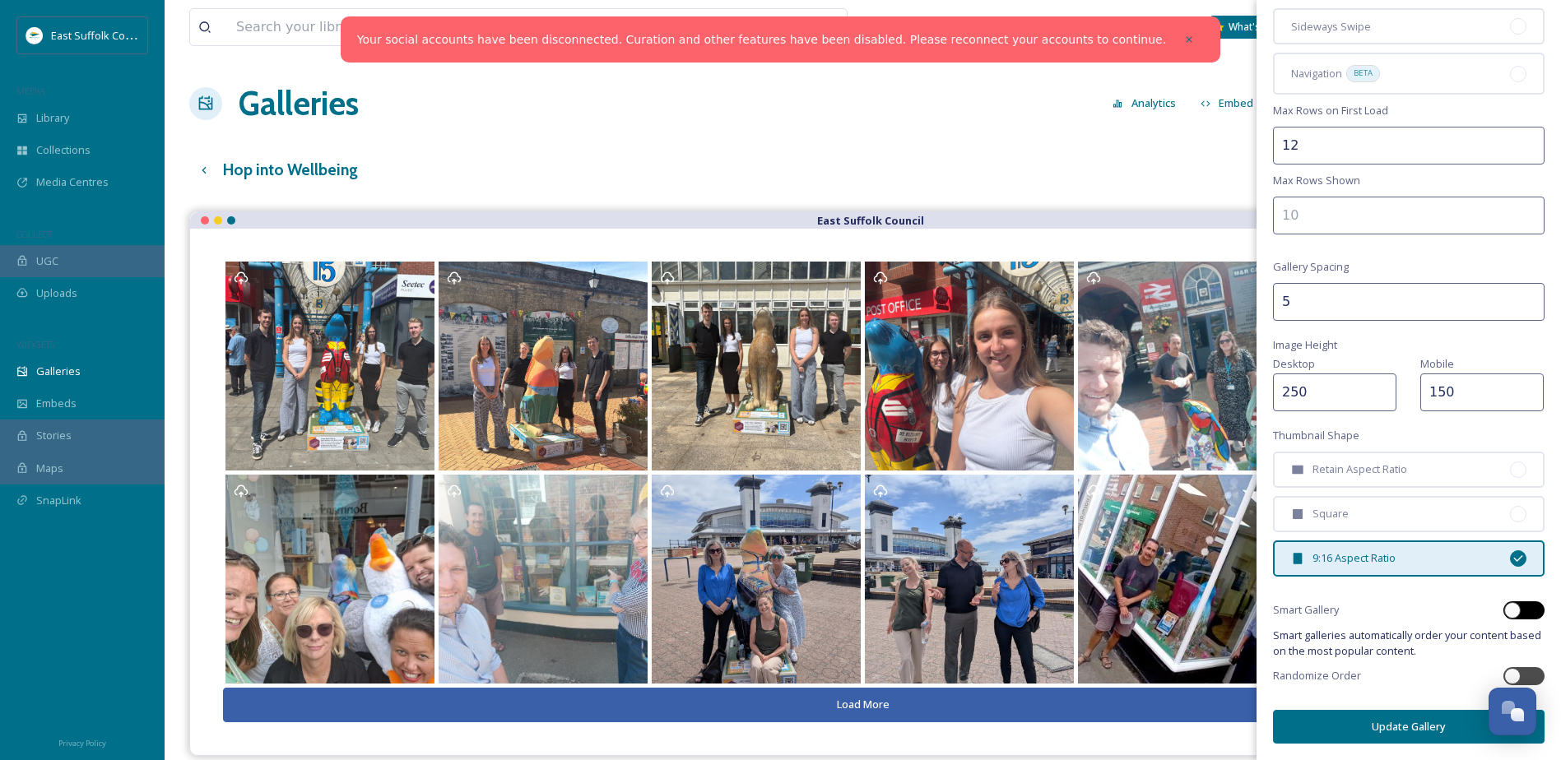
click at [1524, 606] on div at bounding box center [1524, 611] width 41 height 18
checkbox input "true"
click at [1504, 674] on div at bounding box center [1512, 676] width 16 height 16
checkbox input "true"
checkbox input "false"
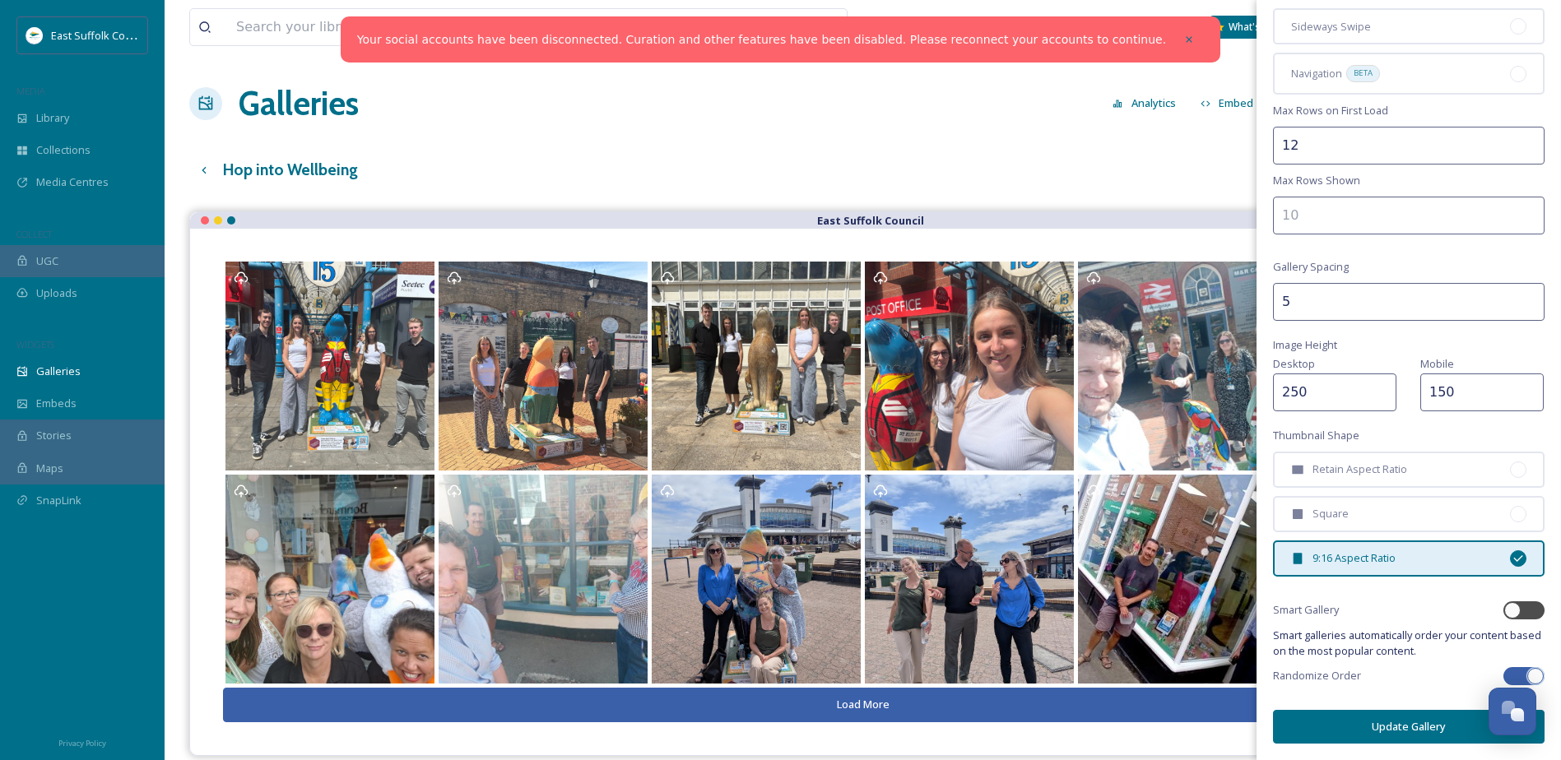
click at [1433, 713] on button "Update Gallery" at bounding box center [1409, 727] width 272 height 34
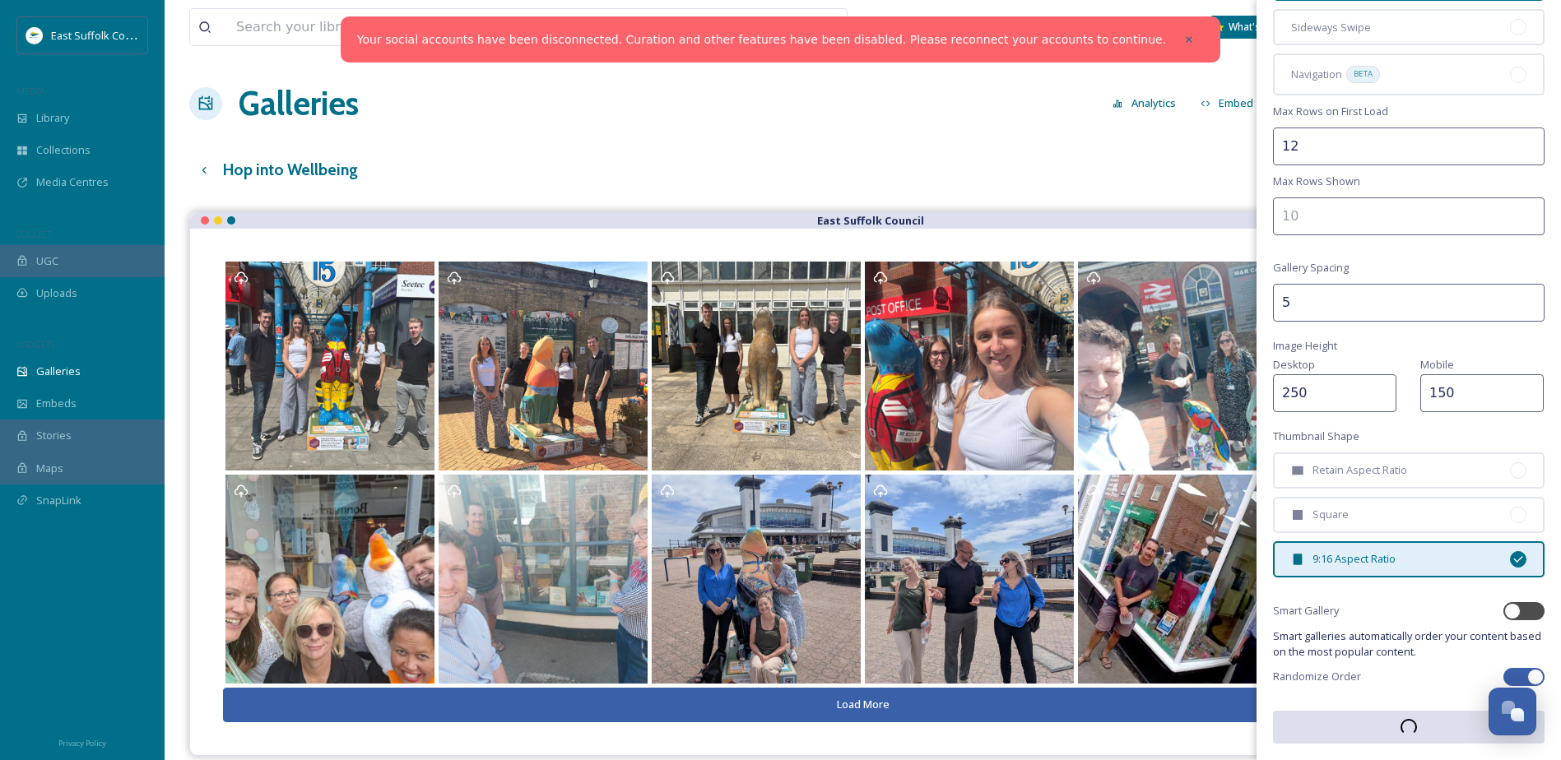
scroll to position [192, 0]
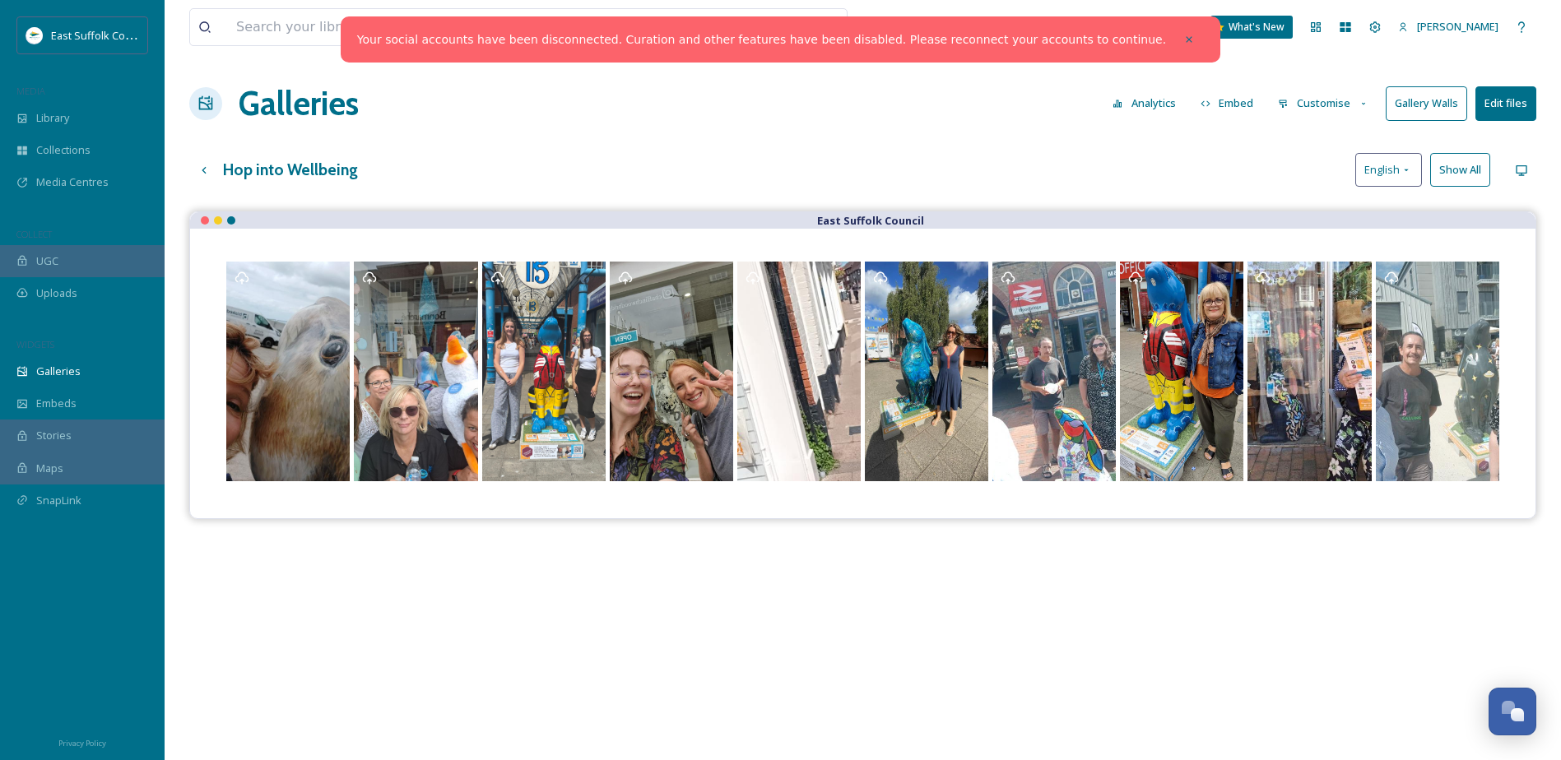
click at [1364, 100] on icon at bounding box center [1364, 104] width 11 height 11
click at [1341, 140] on div "Layout" at bounding box center [1328, 141] width 114 height 32
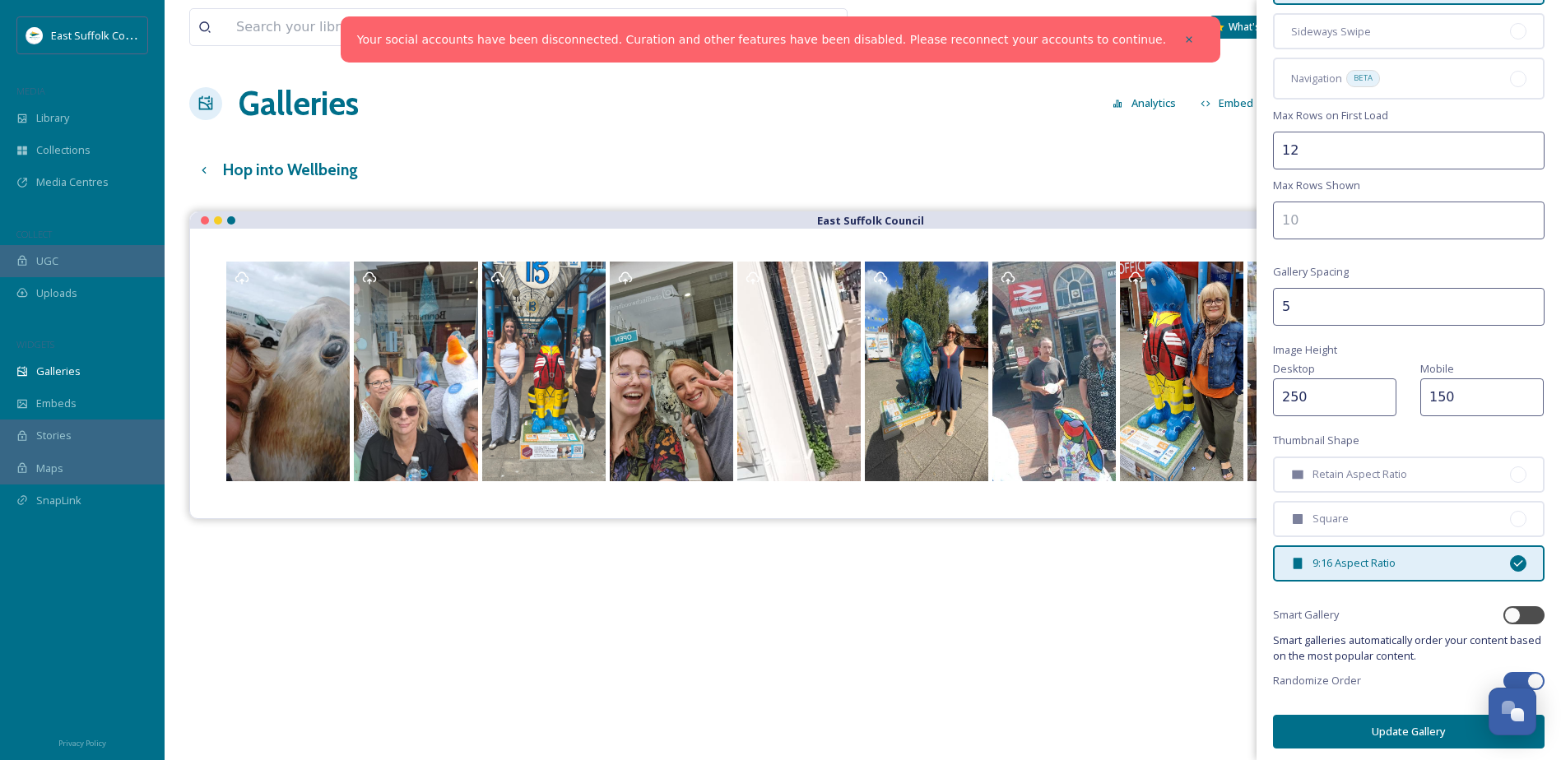
scroll to position [193, 0]
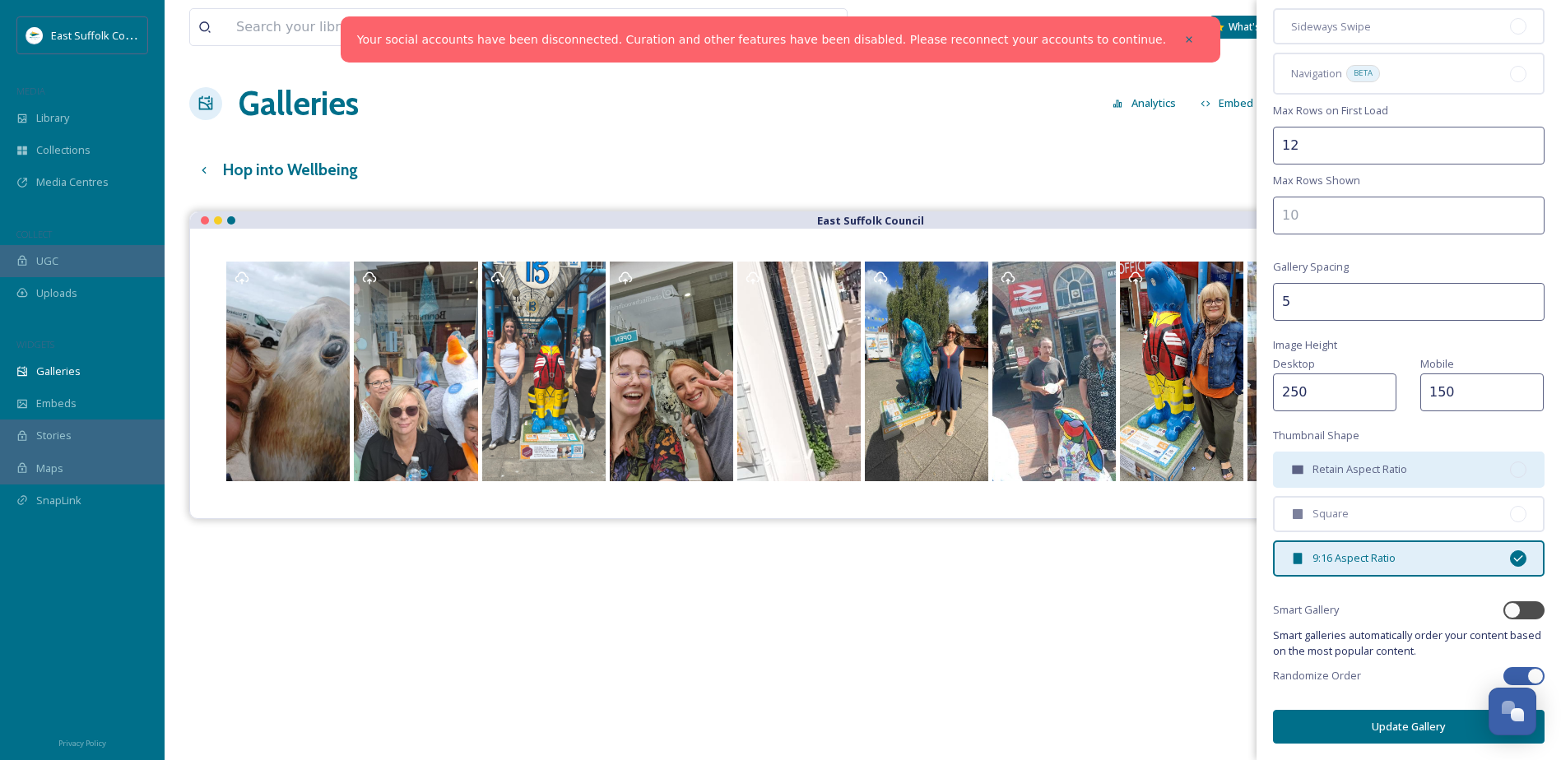
click at [1375, 470] on span "Retain Aspect Ratio" at bounding box center [1360, 470] width 95 height 16
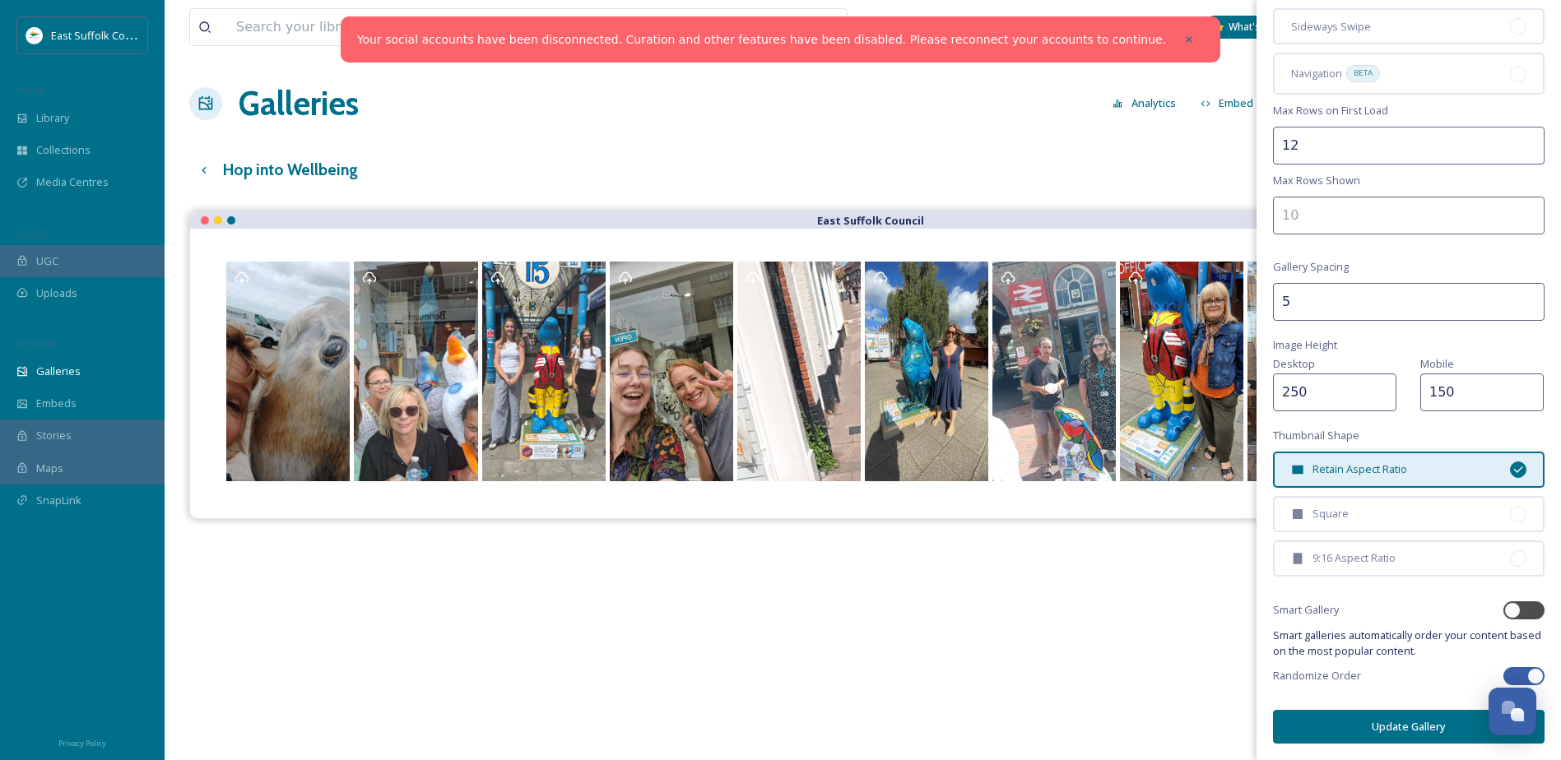
click at [1384, 720] on button "Update Gallery" at bounding box center [1409, 727] width 272 height 34
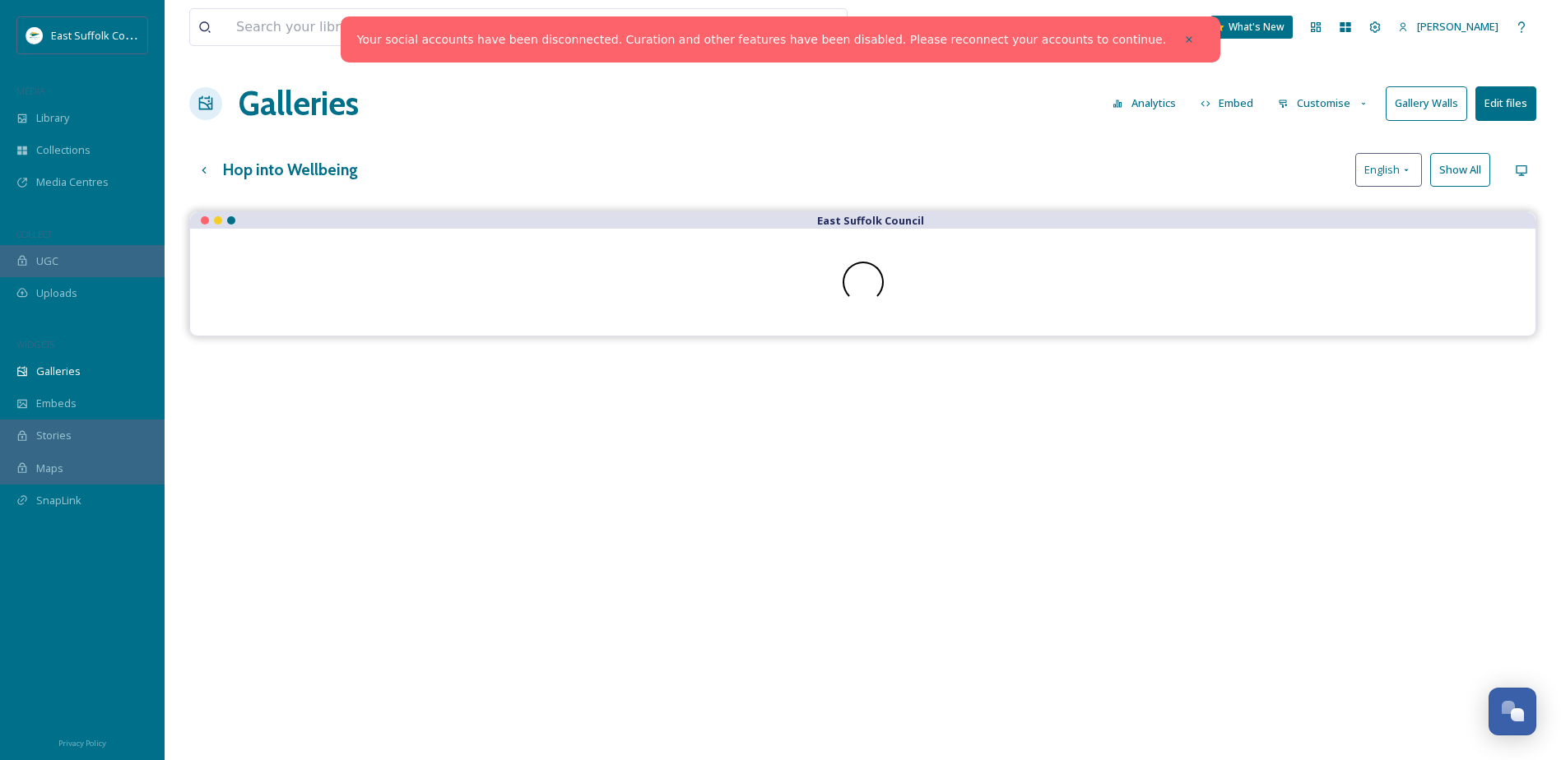
click at [1332, 115] on button "Customise" at bounding box center [1324, 103] width 108 height 32
click at [1337, 169] on span "Thumbnails" at bounding box center [1308, 173] width 58 height 16
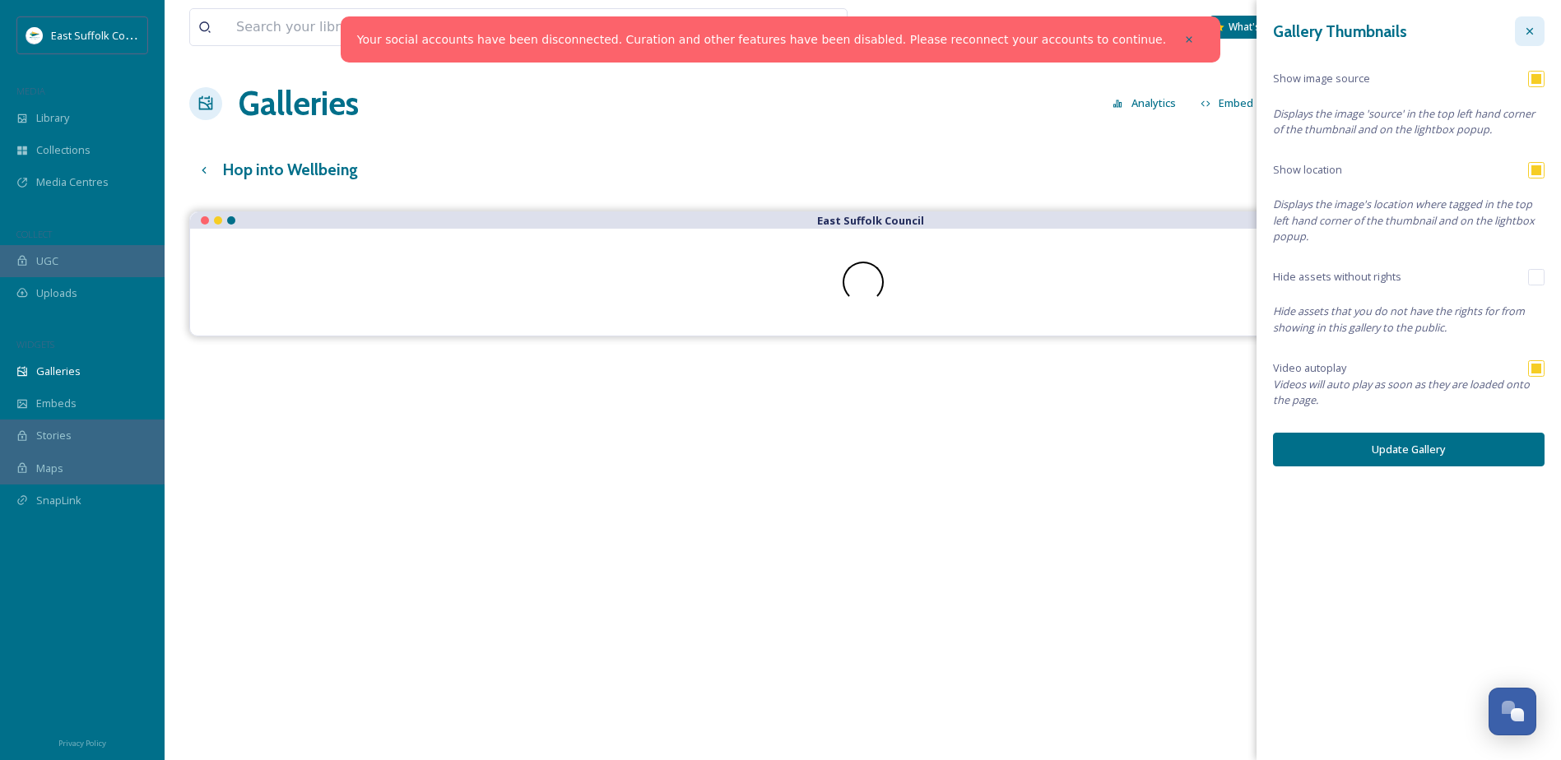
click at [1529, 26] on icon at bounding box center [1529, 31] width 13 height 13
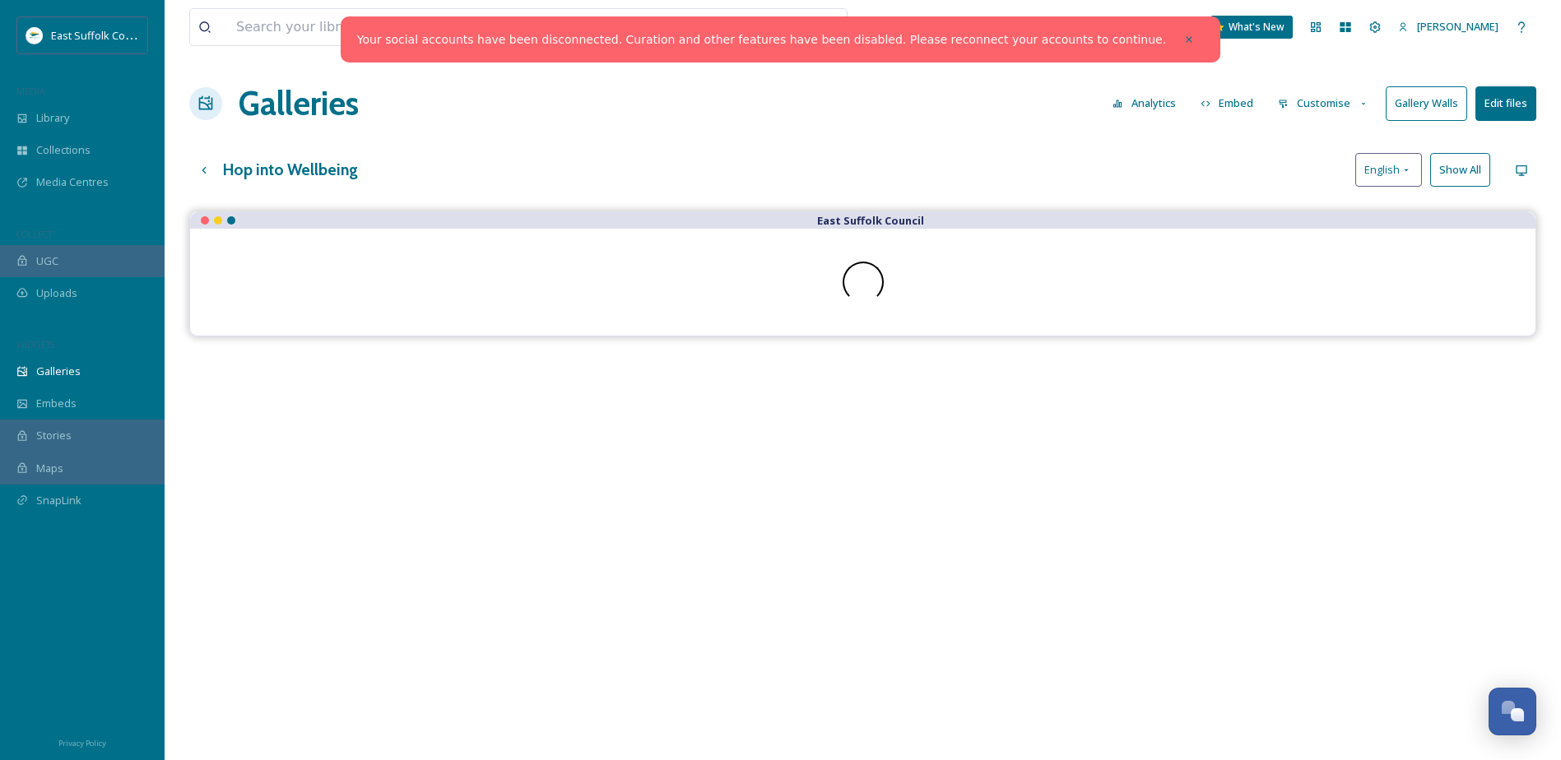
click at [1346, 111] on button "Customise" at bounding box center [1324, 103] width 108 height 32
click at [1321, 200] on div "Buttons" at bounding box center [1328, 205] width 114 height 32
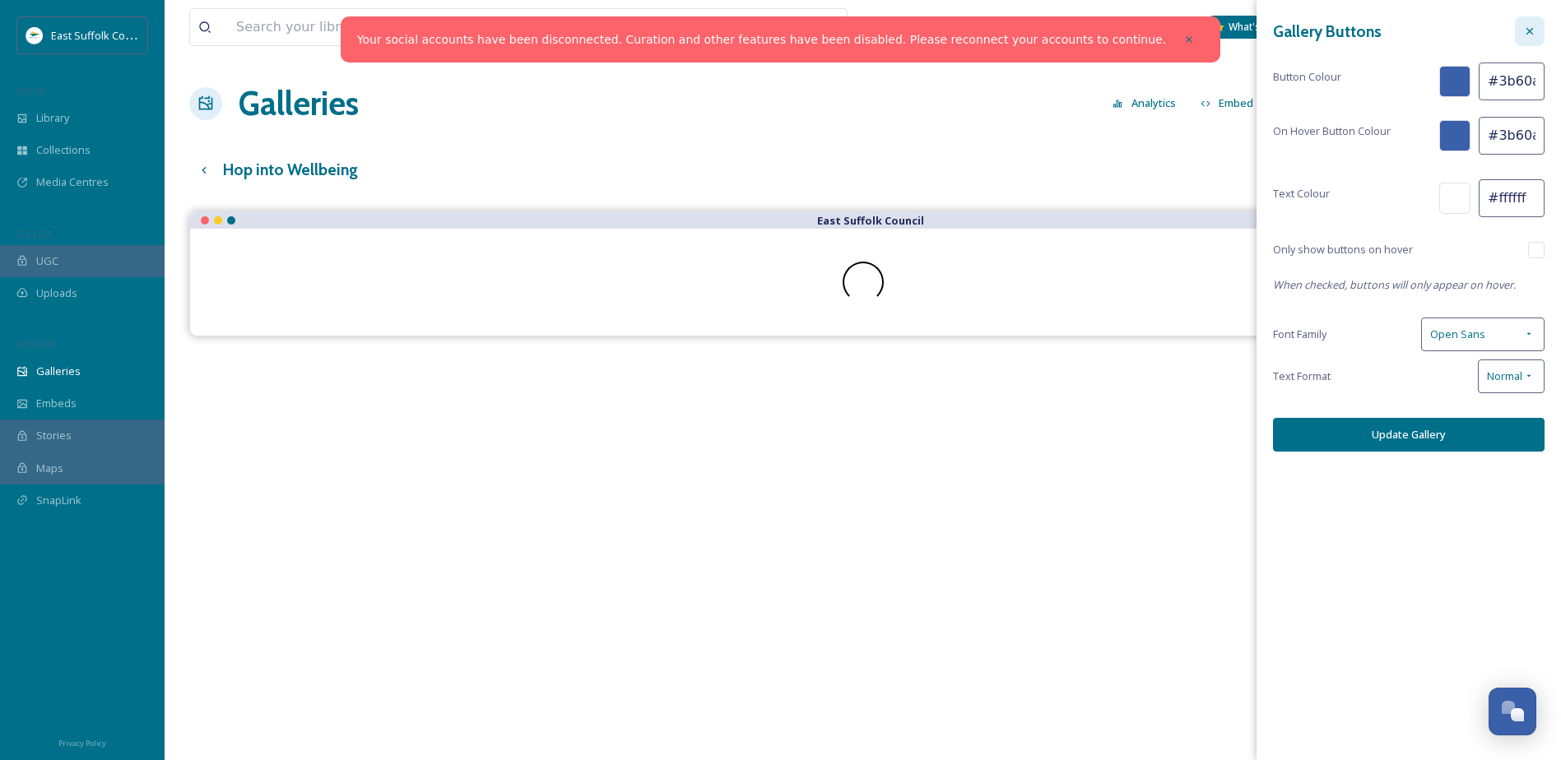
click at [1523, 26] on icon at bounding box center [1529, 31] width 13 height 13
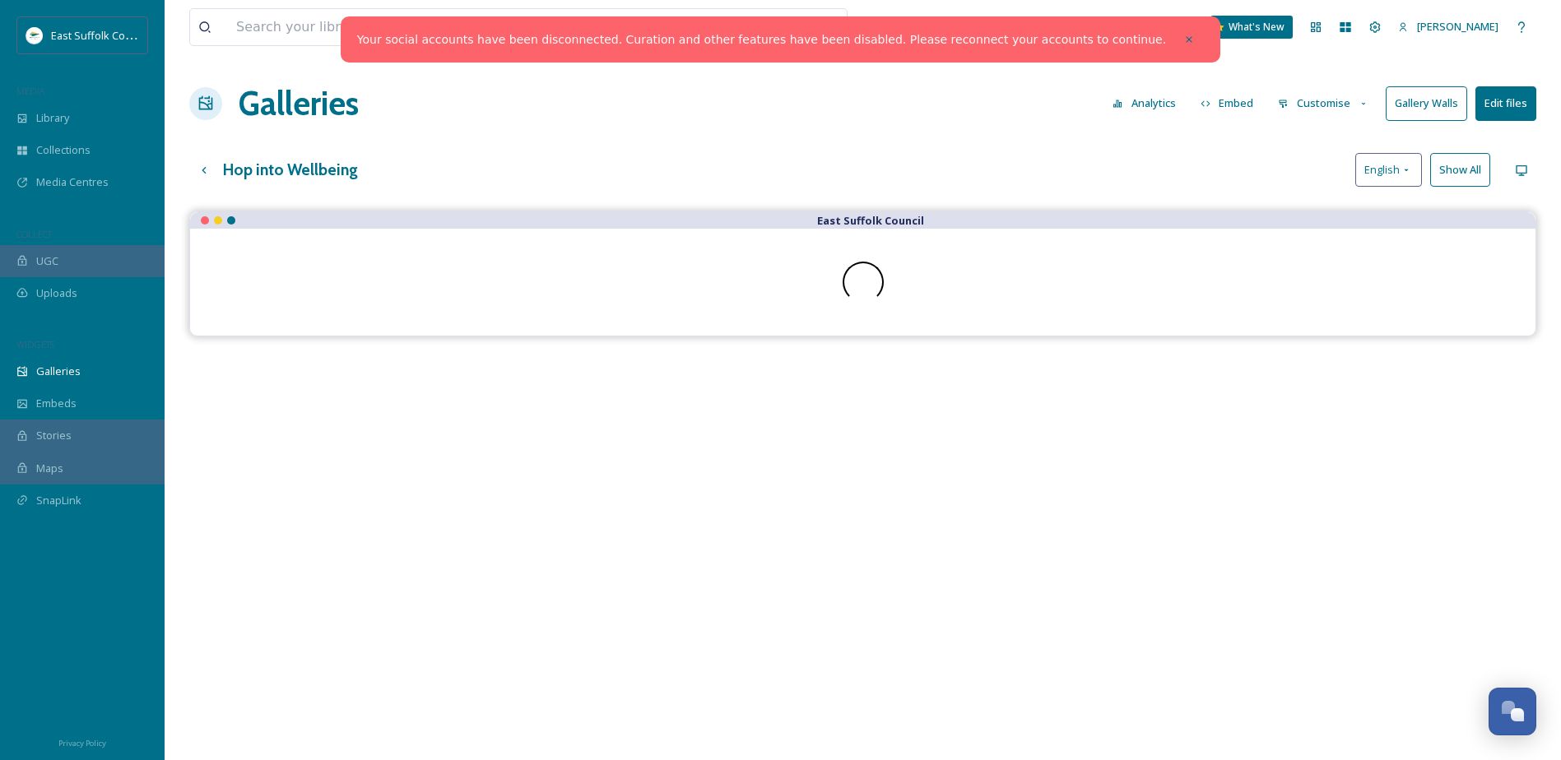
click at [1325, 106] on button "Customise" at bounding box center [1324, 103] width 108 height 32
click at [1184, 158] on div "Hop into Wellbeing English Show All" at bounding box center [862, 170] width 1347 height 34
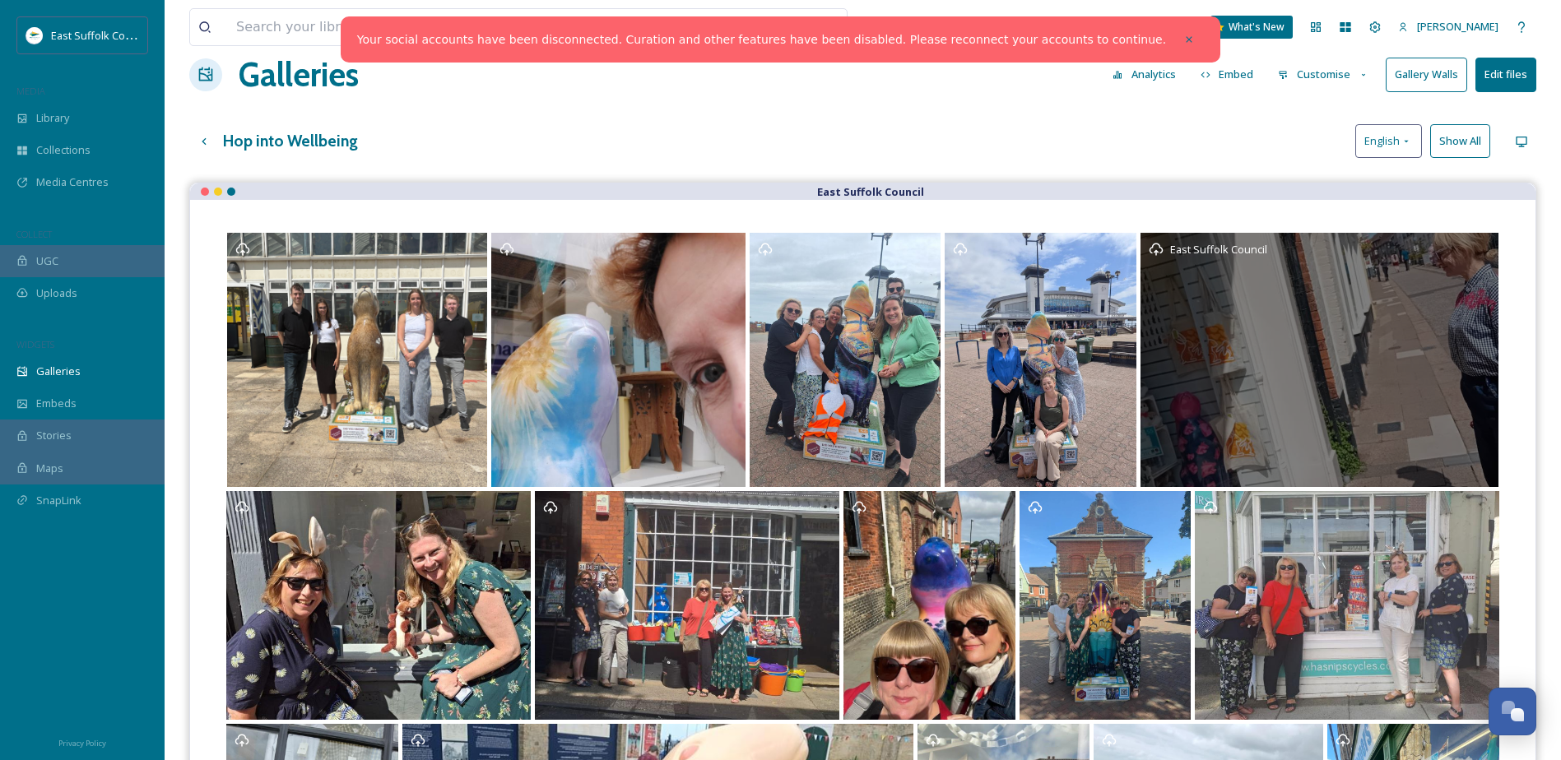
scroll to position [0, 0]
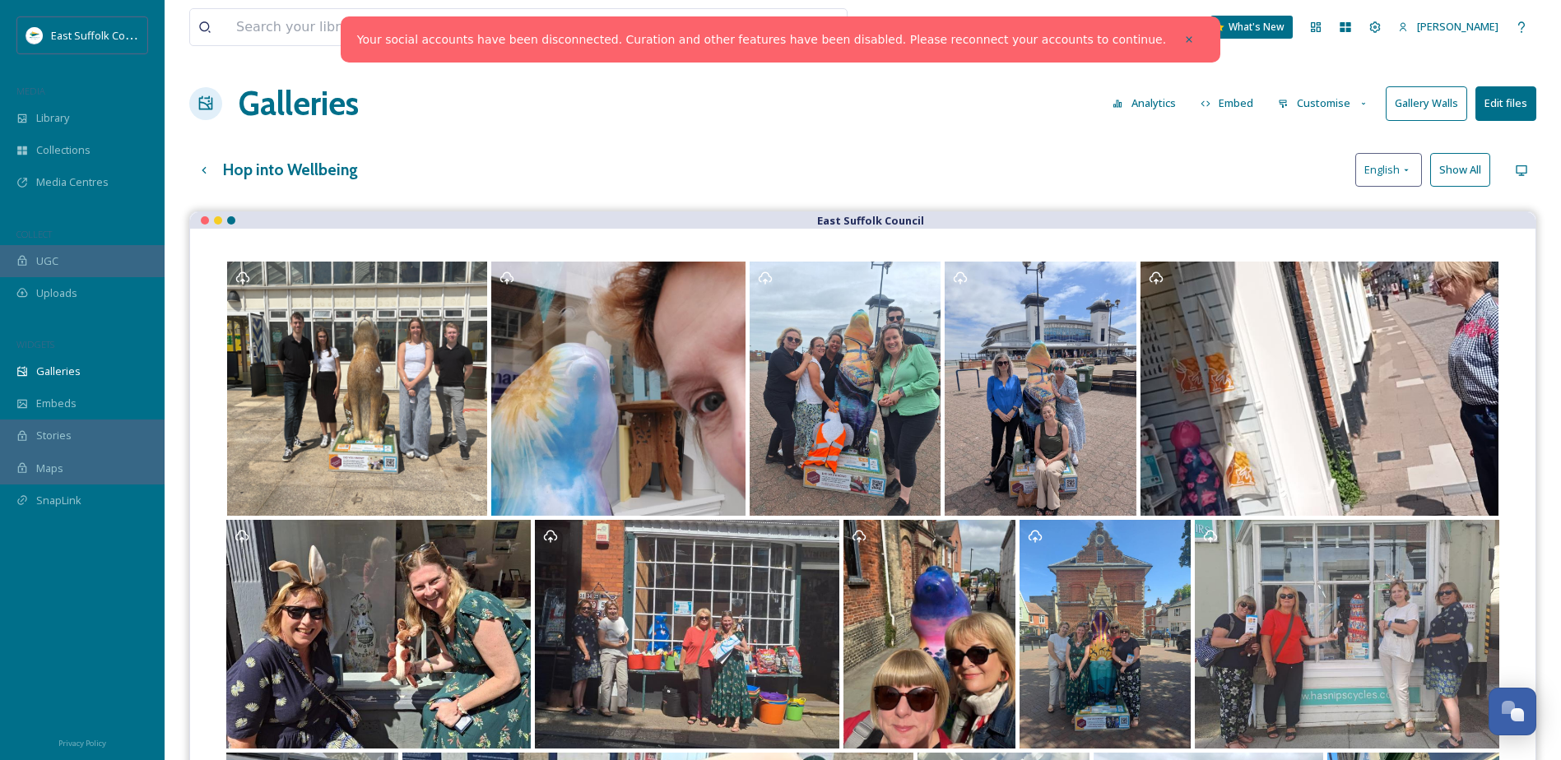
click at [1304, 91] on button "Customise" at bounding box center [1324, 103] width 108 height 32
click at [1296, 147] on span "Layout" at bounding box center [1295, 141] width 32 height 16
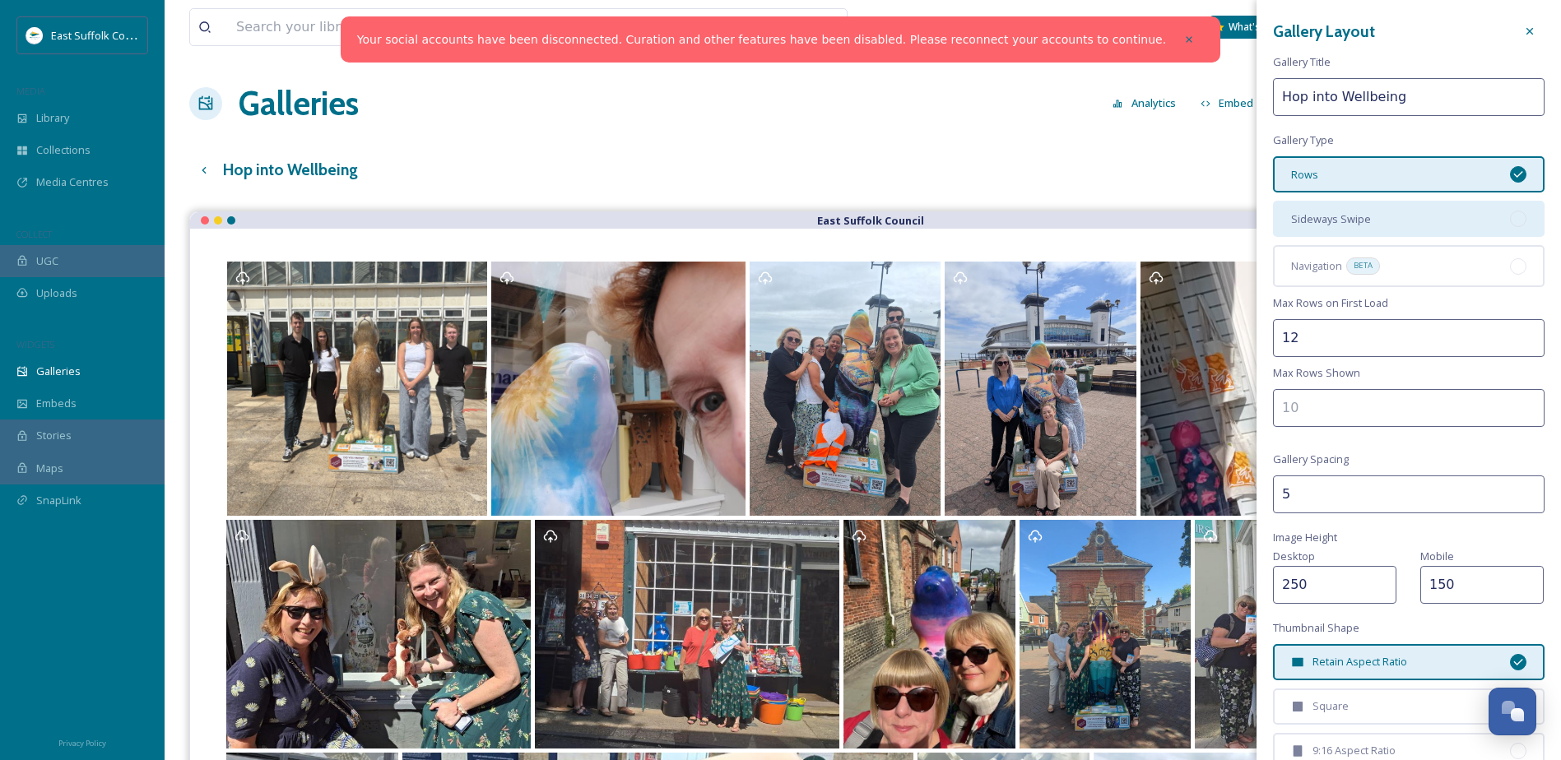
click at [1456, 221] on div "Sideways Swipe" at bounding box center [1409, 219] width 272 height 36
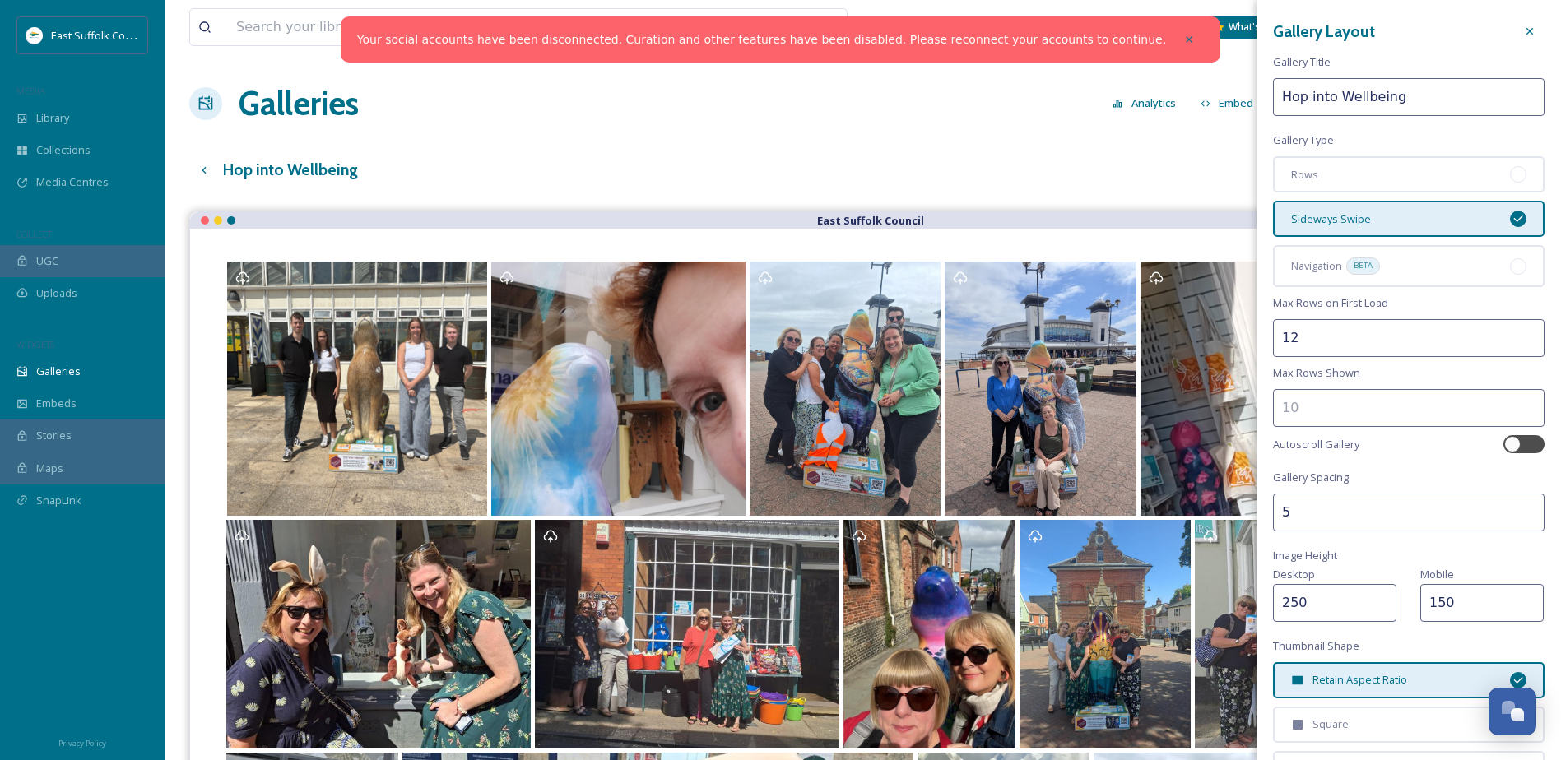
scroll to position [82, 0]
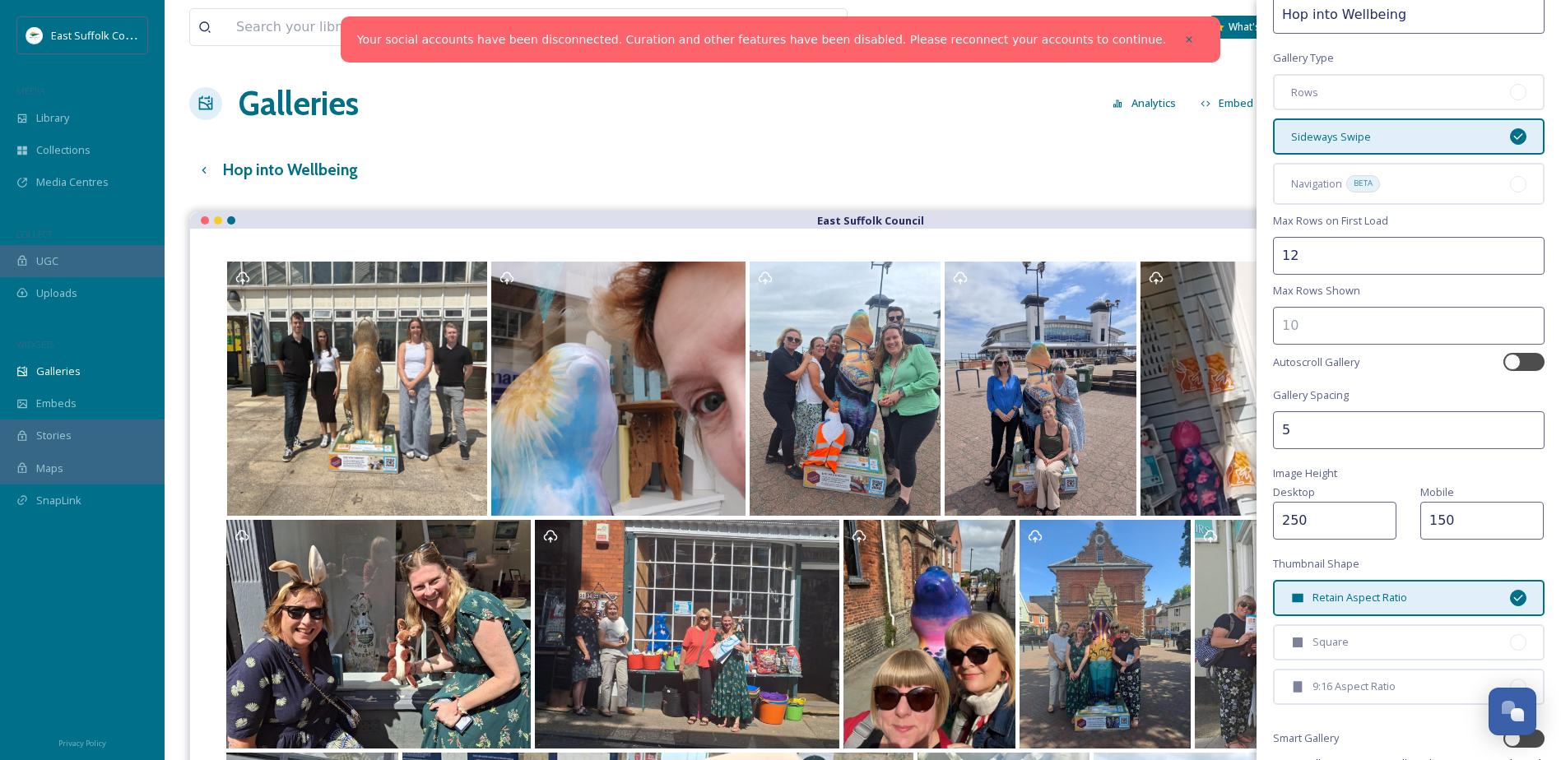
drag, startPoint x: 1359, startPoint y: 268, endPoint x: 1261, endPoint y: 268, distance: 97.9
click at [1261, 268] on div "Gallery Layout Gallery Title Hop into Wellbeing Gallery Type Rows Sideways Swip…" at bounding box center [1409, 403] width 305 height 971
click at [1516, 249] on input "13" at bounding box center [1409, 256] width 272 height 38
click at [1516, 249] on input "14" at bounding box center [1409, 256] width 272 height 38
click at [1516, 249] on input "15" at bounding box center [1409, 256] width 272 height 38
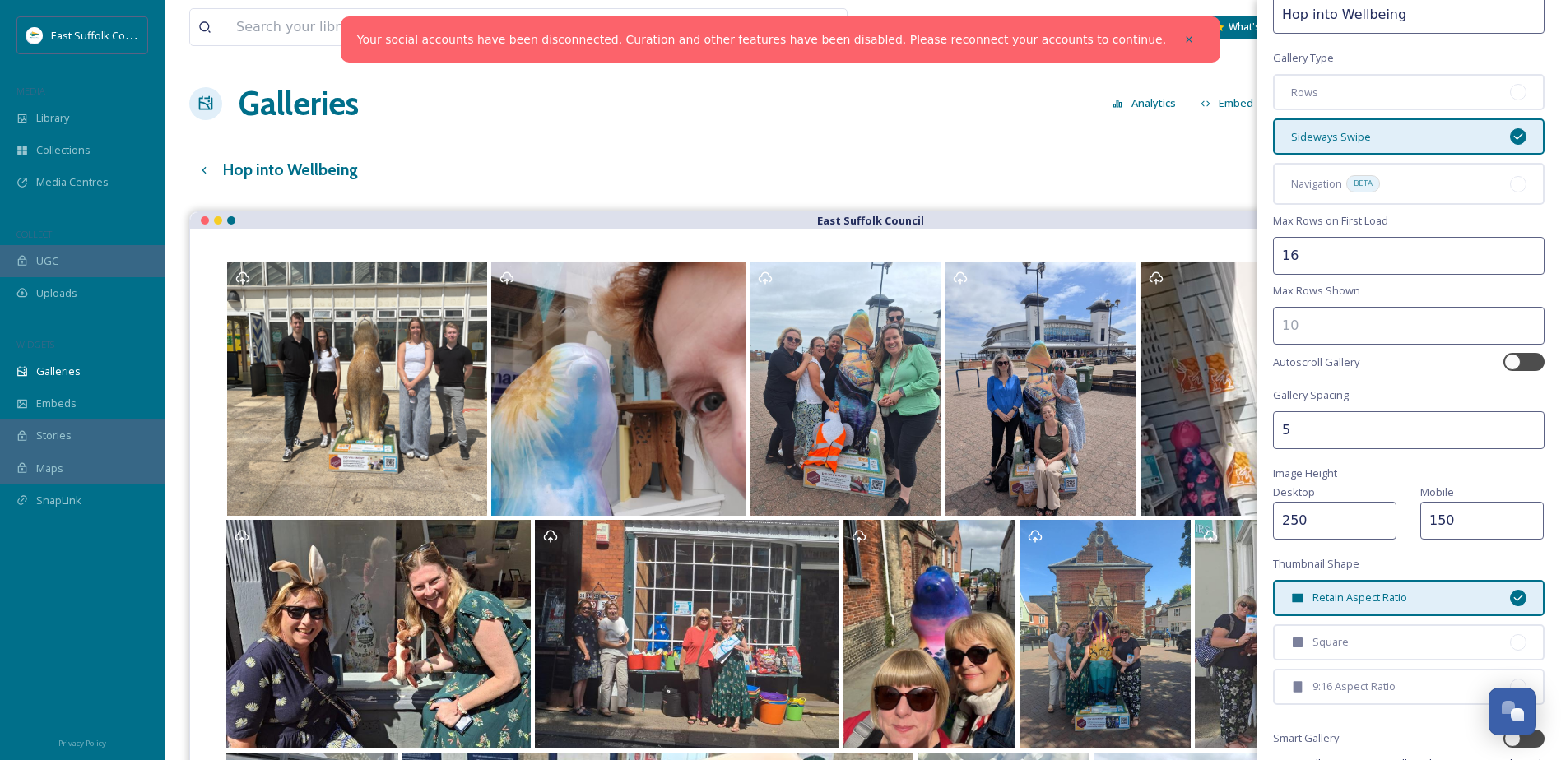
click at [1516, 249] on input "16" at bounding box center [1409, 256] width 272 height 38
click at [1516, 249] on input "17" at bounding box center [1409, 256] width 272 height 38
click at [1516, 249] on input "18" at bounding box center [1409, 256] width 272 height 38
click at [1518, 261] on input "17" at bounding box center [1409, 256] width 272 height 38
click at [1518, 261] on input "-2" at bounding box center [1409, 256] width 272 height 38
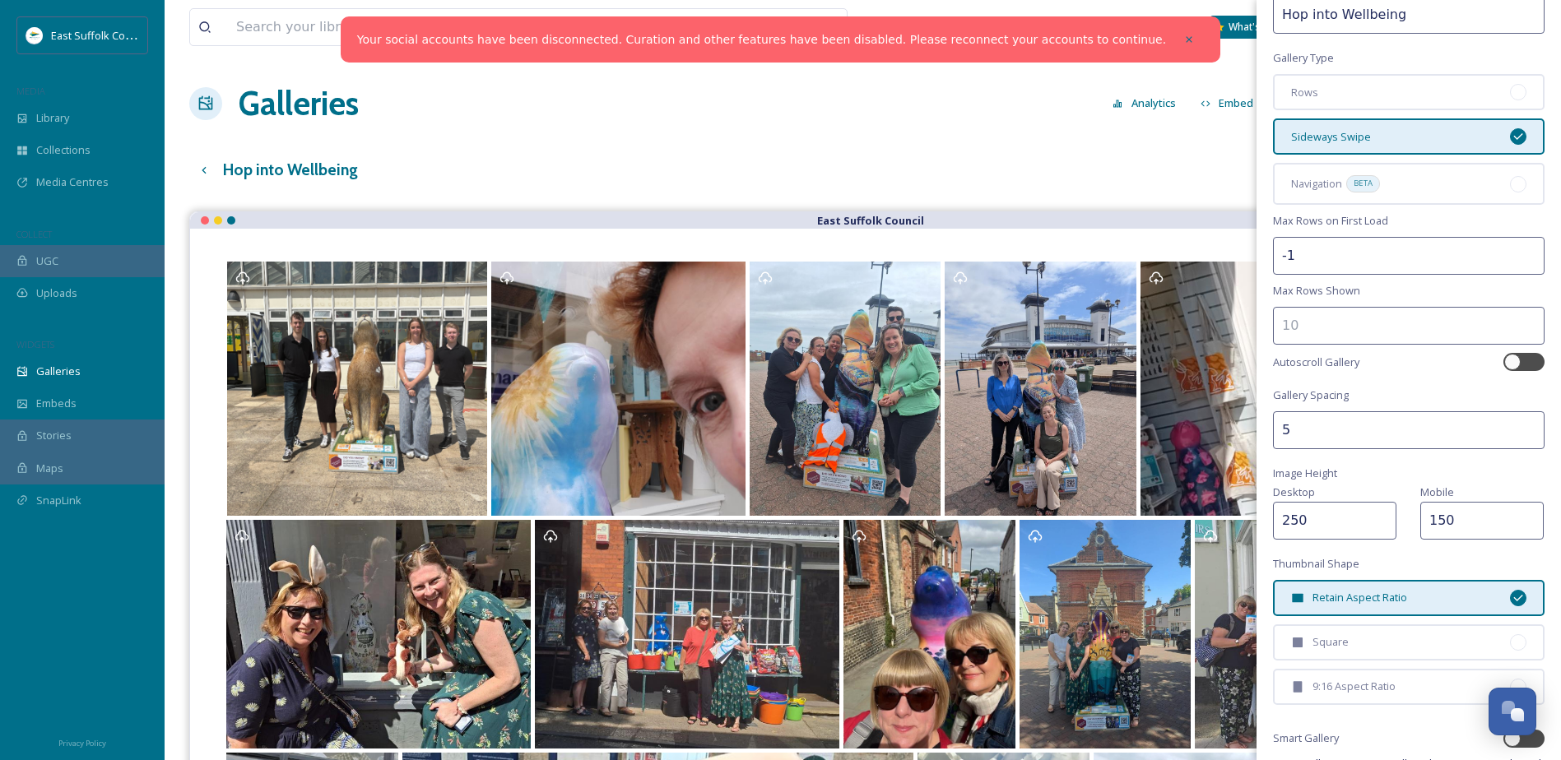
click at [1517, 249] on input "-1" at bounding box center [1409, 256] width 272 height 38
click at [1517, 249] on input "0" at bounding box center [1409, 256] width 272 height 38
click at [1517, 249] on input "1" at bounding box center [1409, 256] width 272 height 38
click at [1517, 249] on input "2" at bounding box center [1409, 256] width 272 height 38
click at [1517, 249] on input "3" at bounding box center [1409, 256] width 272 height 38
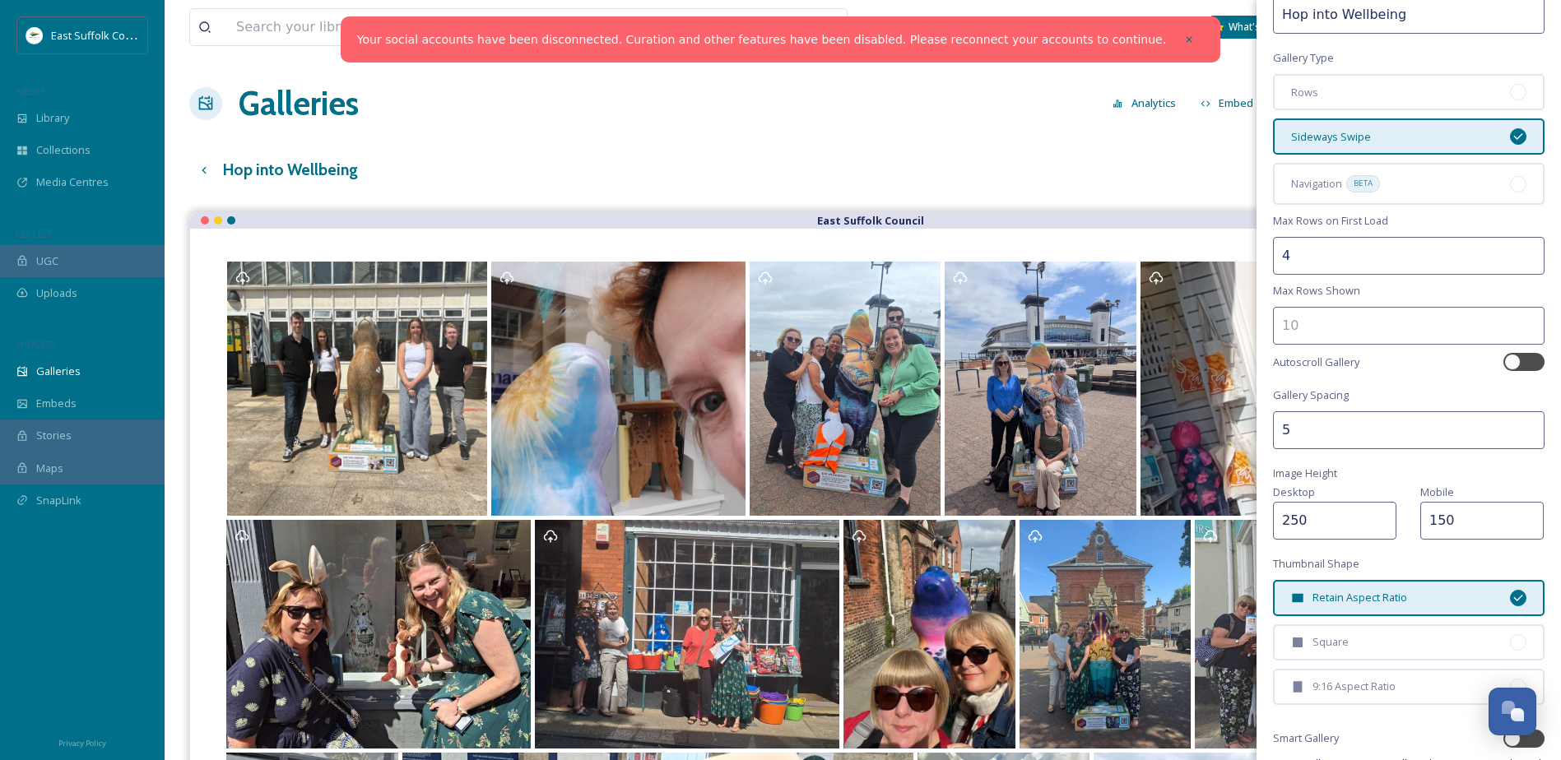
click at [1517, 249] on input "4" at bounding box center [1409, 256] width 272 height 38
click at [1517, 249] on input "5" at bounding box center [1409, 256] width 272 height 38
type input "4"
click at [1516, 262] on input "4" at bounding box center [1409, 256] width 272 height 38
click at [1458, 290] on div "Gallery Layout Gallery Title Hop into Wellbeing Gallery Type Rows Sideways Swip…" at bounding box center [1409, 403] width 305 height 971
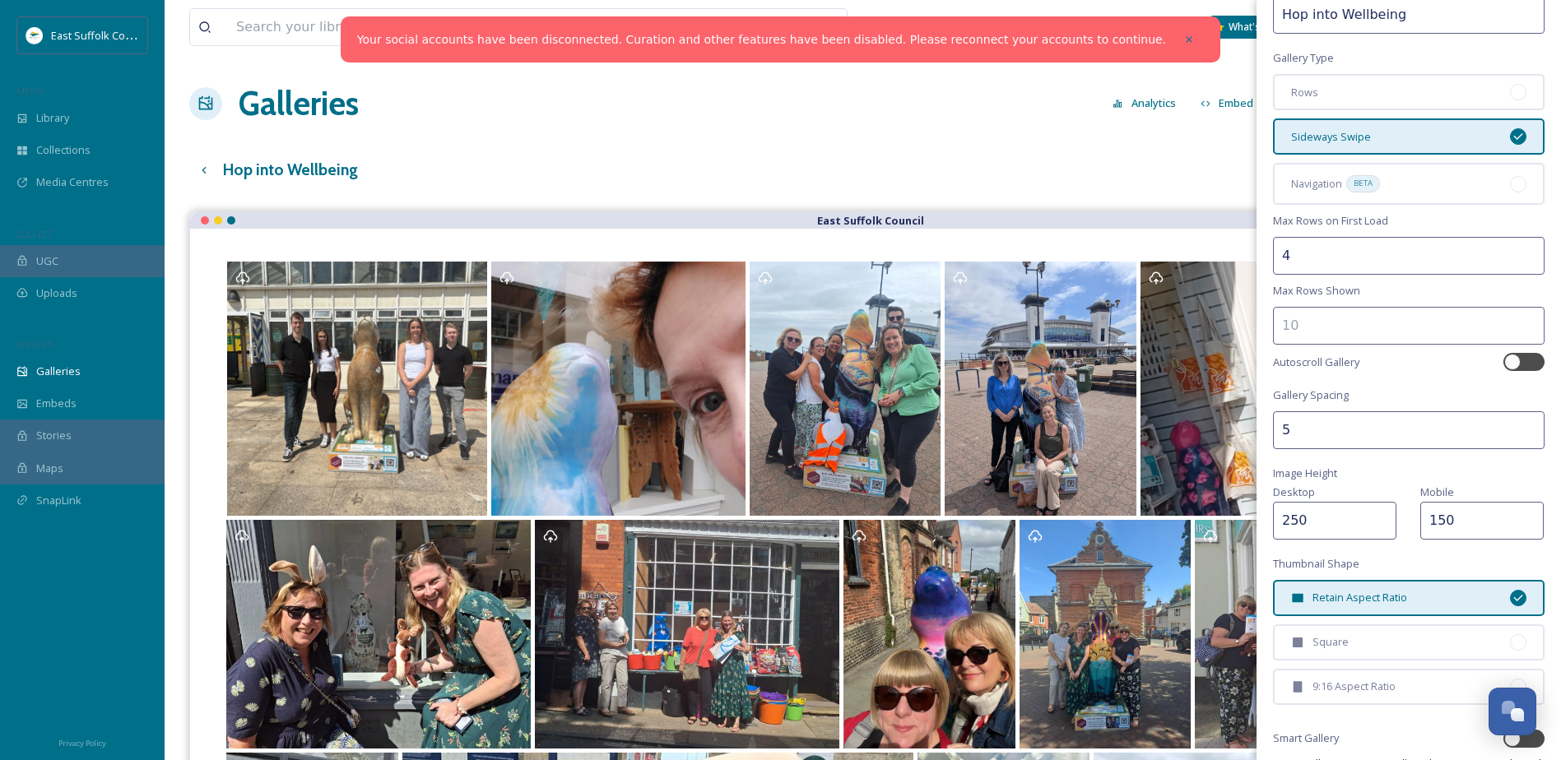
click at [1434, 371] on div "Autoscroll Gallery" at bounding box center [1409, 362] width 272 height 18
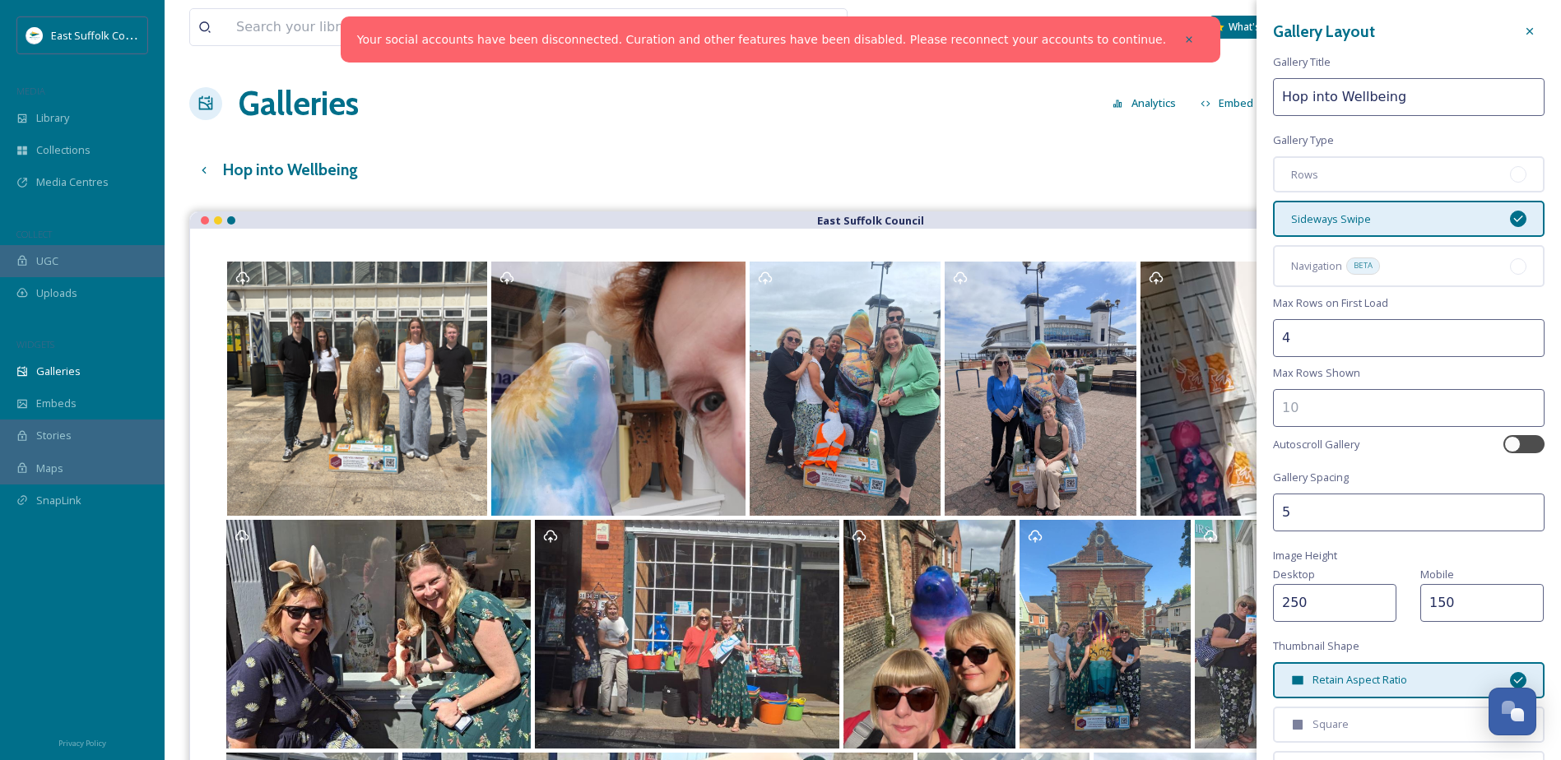
scroll to position [211, 0]
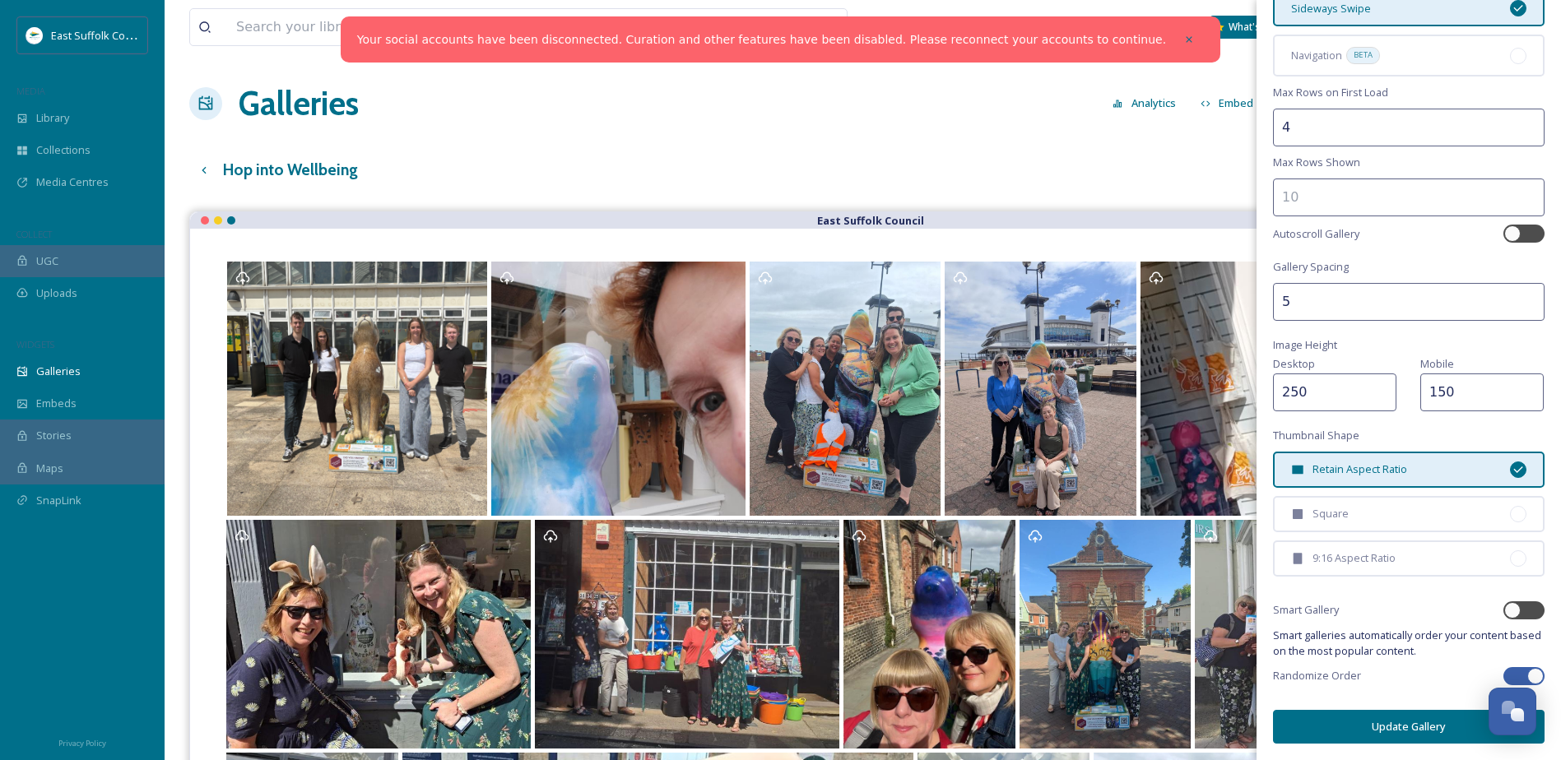
click at [1387, 717] on button "Update Gallery" at bounding box center [1409, 727] width 272 height 34
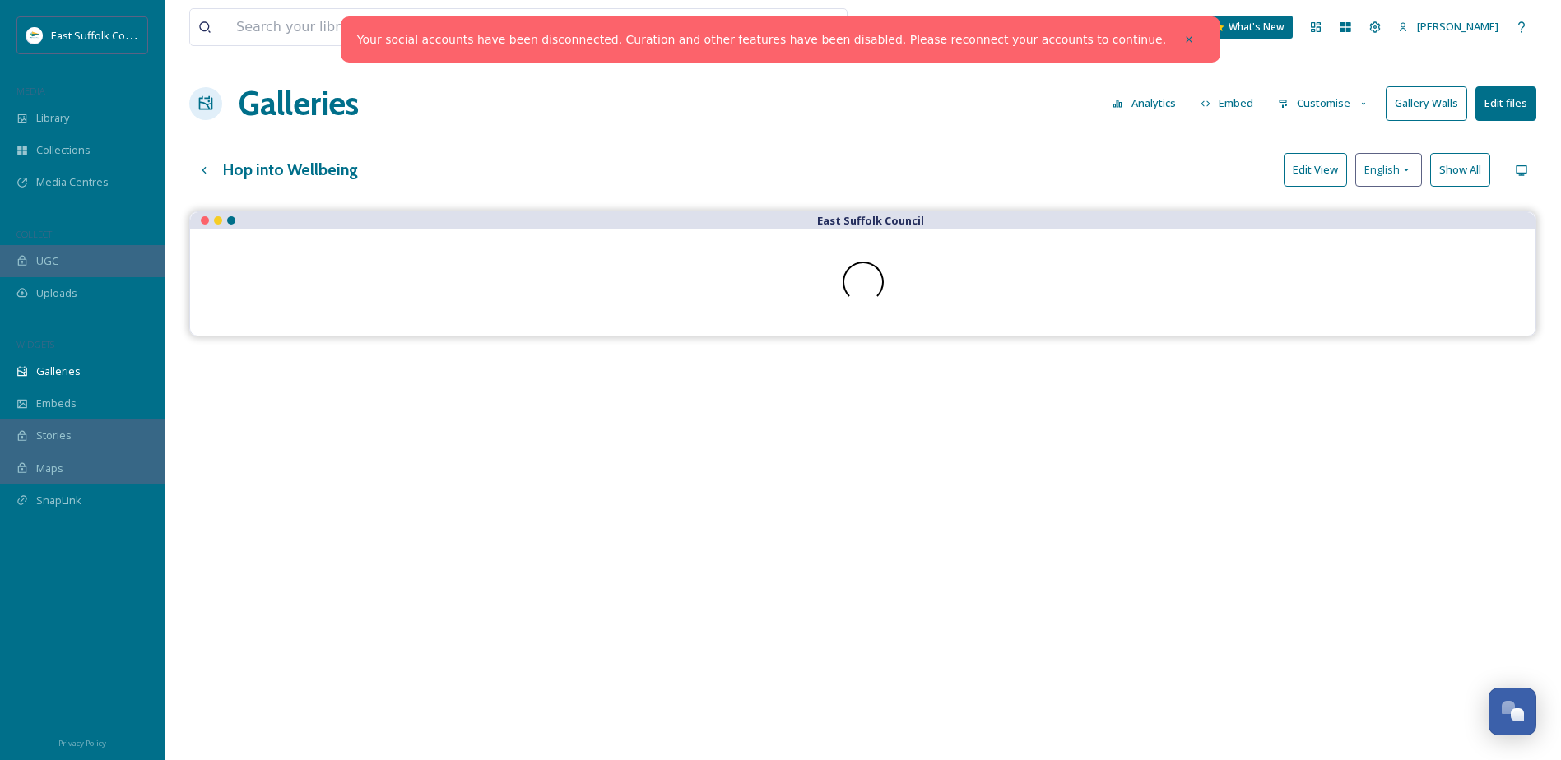
click at [1319, 100] on button "Customise" at bounding box center [1324, 103] width 108 height 32
click at [1179, 156] on div "Hop into Wellbeing Edit View English Show All" at bounding box center [862, 170] width 1347 height 34
click at [1326, 94] on button "Customise" at bounding box center [1324, 103] width 108 height 32
click at [1323, 212] on div "Buttons" at bounding box center [1328, 205] width 114 height 32
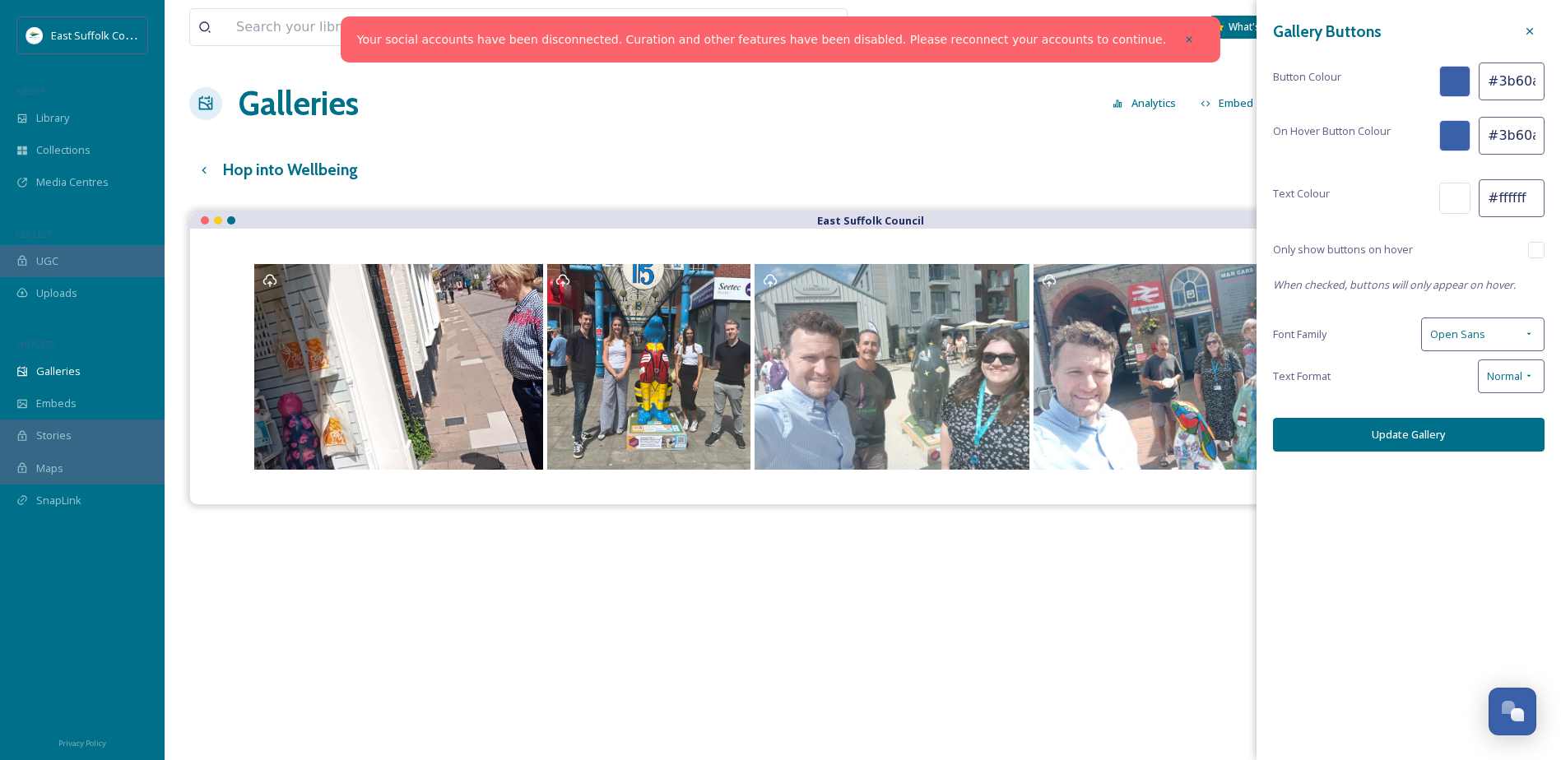
click at [1017, 540] on div "East Suffolk Council" at bounding box center [862, 592] width 1347 height 760
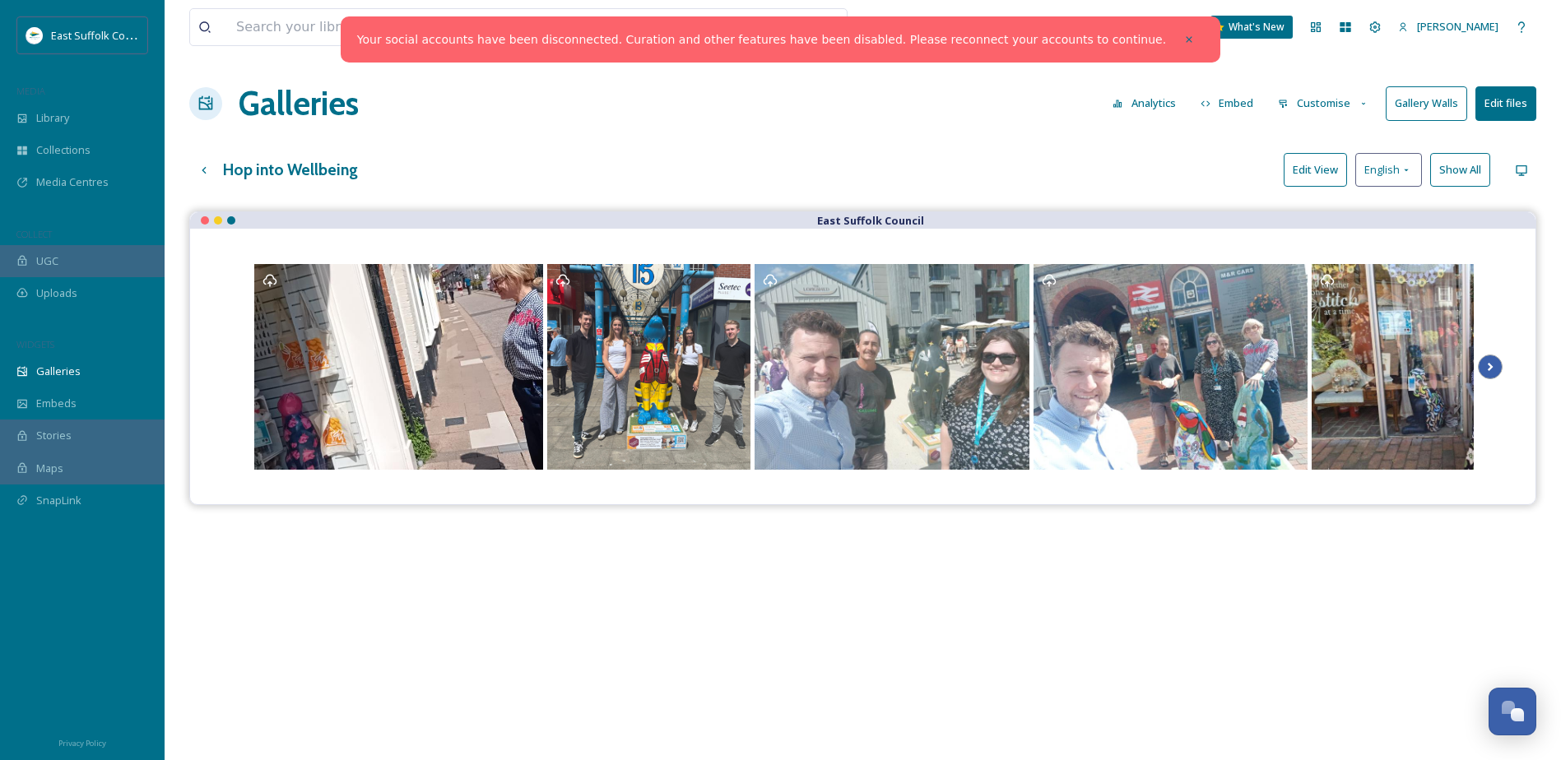
click at [1487, 361] on icon at bounding box center [1490, 367] width 23 height 25
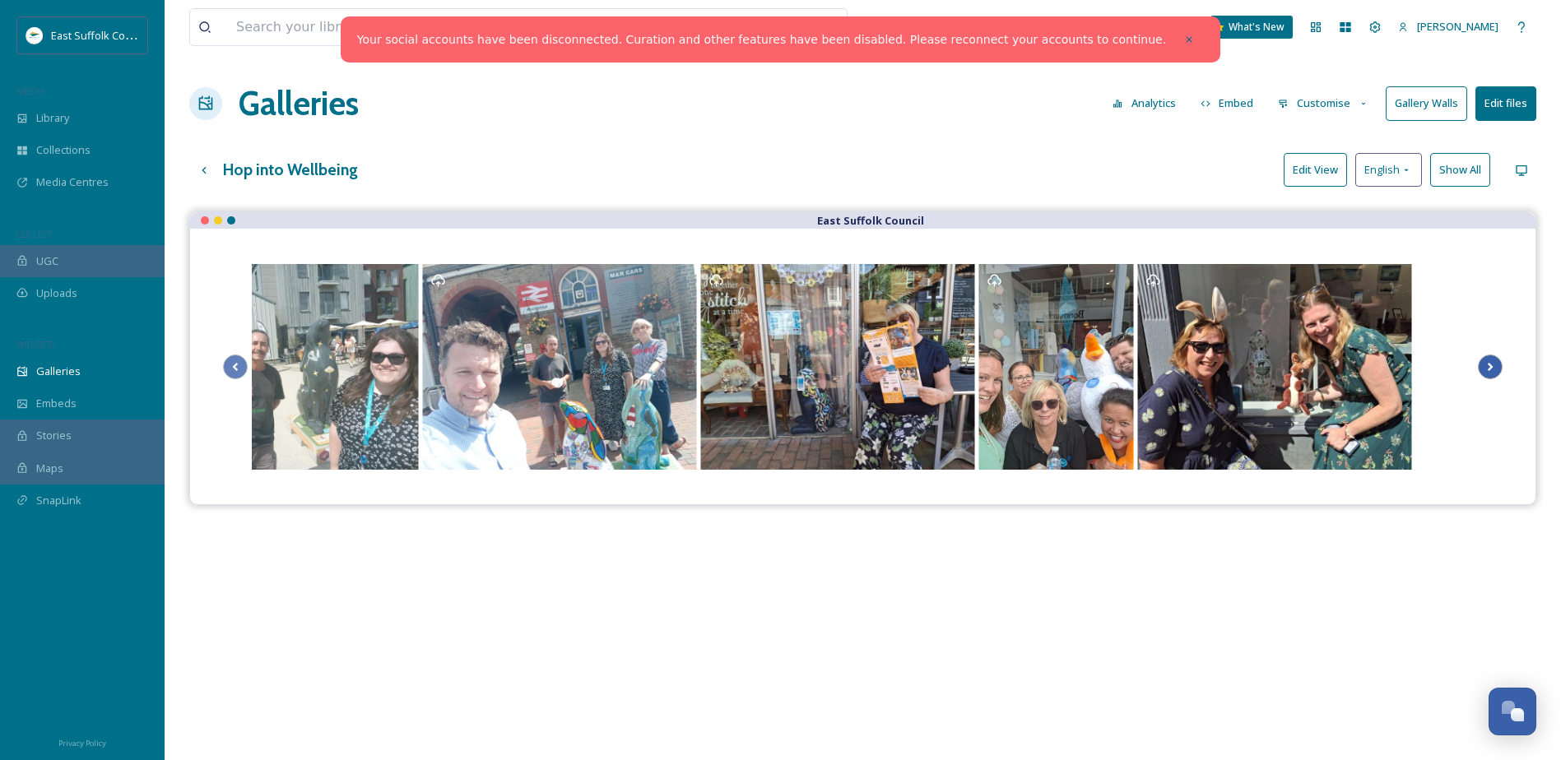
click at [1487, 361] on icon at bounding box center [1490, 367] width 23 height 25
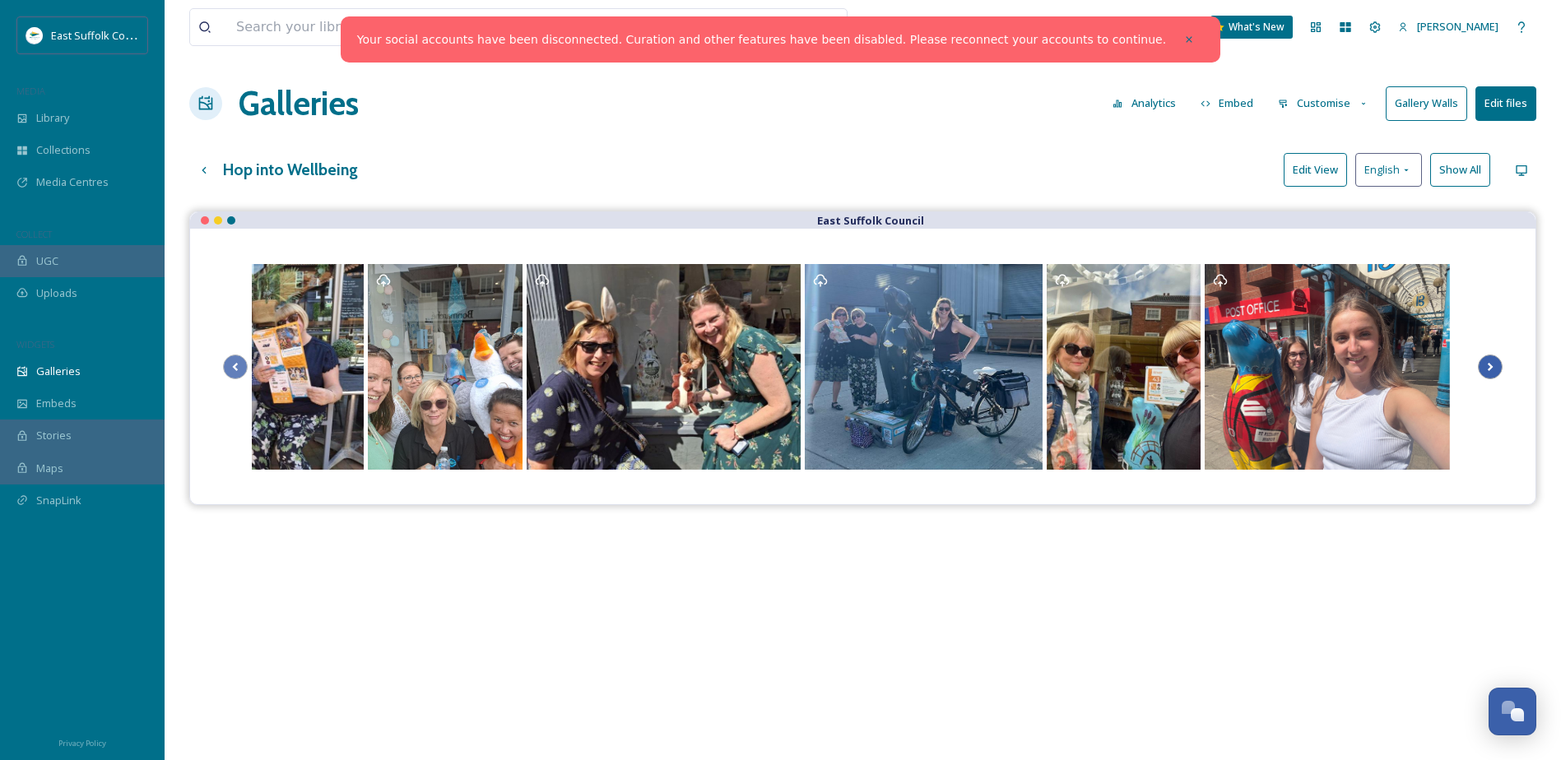
click at [1487, 361] on icon at bounding box center [1490, 367] width 23 height 25
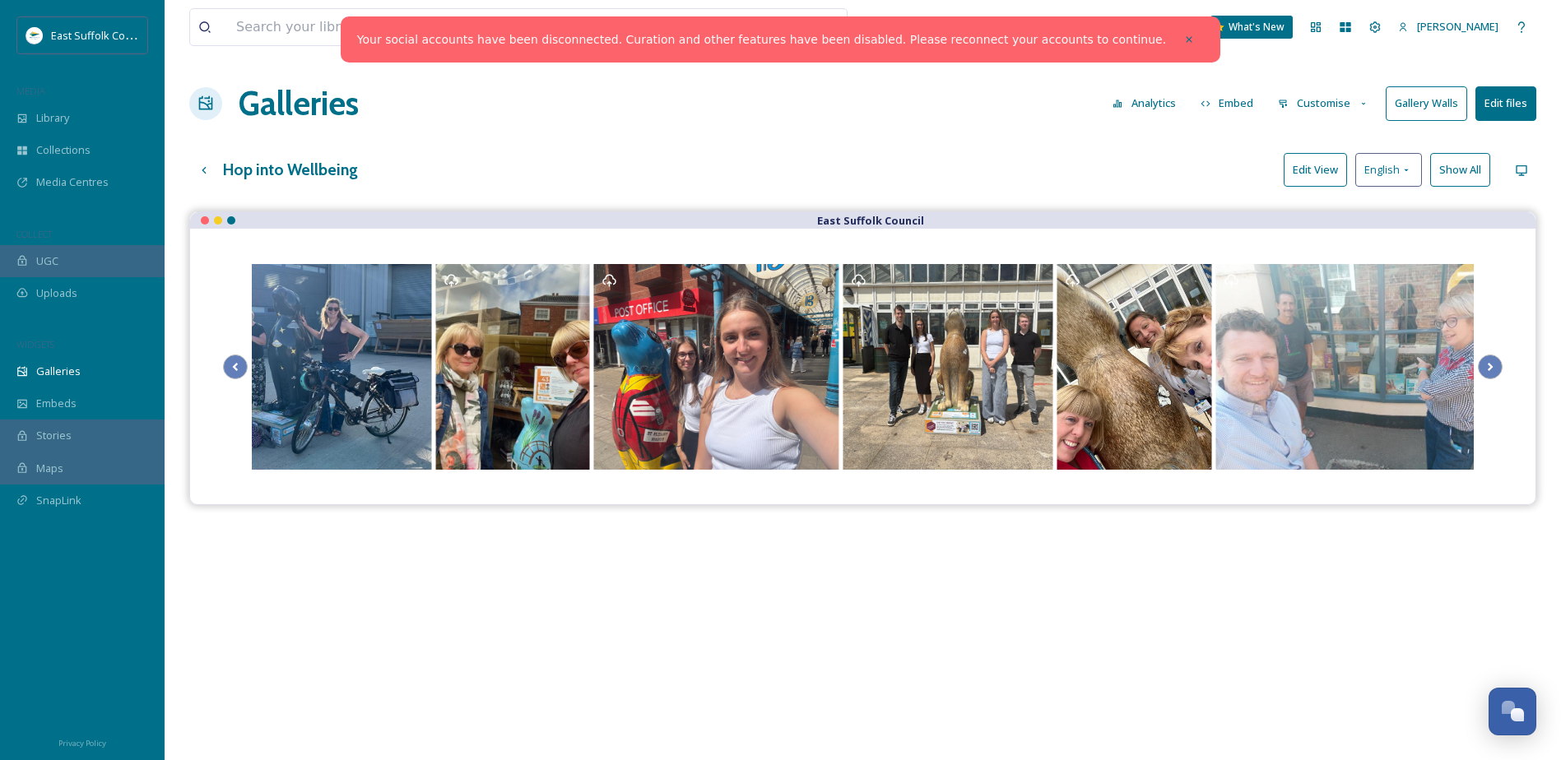
click at [1359, 95] on button "Customise" at bounding box center [1324, 103] width 108 height 32
click at [1345, 200] on div "Buttons" at bounding box center [1328, 205] width 114 height 32
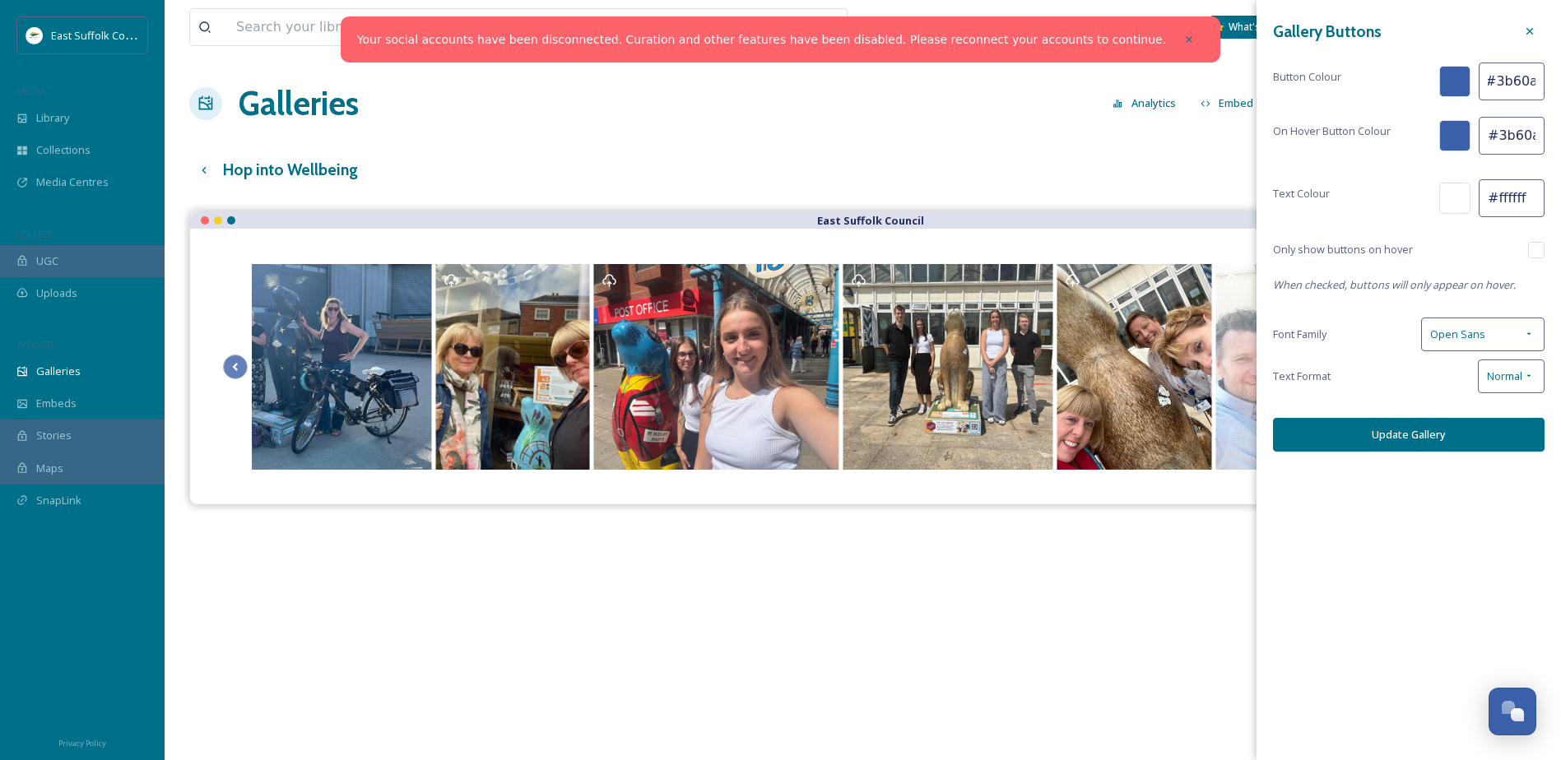
drag, startPoint x: 1489, startPoint y: 80, endPoint x: 1576, endPoint y: 86, distance: 87.5
click at [1561, 86] on html "Your social accounts have been disconnected. Curation and other features have b…" at bounding box center [780, 498] width 1561 height 997
paste input "D0EAF4"
type input "#D0EAF4"
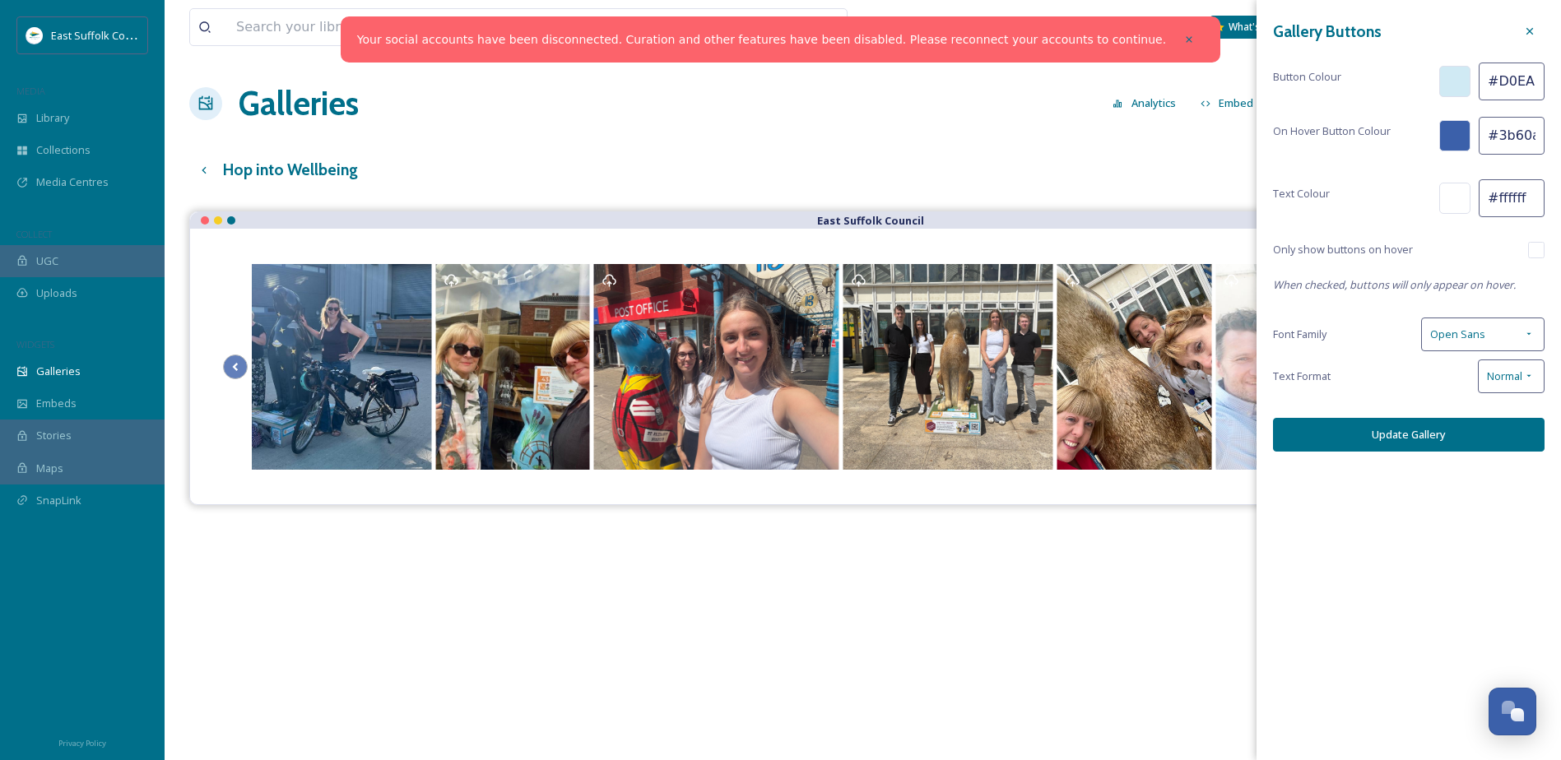
scroll to position [0, 2]
drag, startPoint x: 1487, startPoint y: 137, endPoint x: 1576, endPoint y: 147, distance: 89.4
click at [1561, 147] on html "Your social accounts have been disconnected. Curation and other features have b…" at bounding box center [780, 498] width 1561 height 997
paste input "BEDBDF"
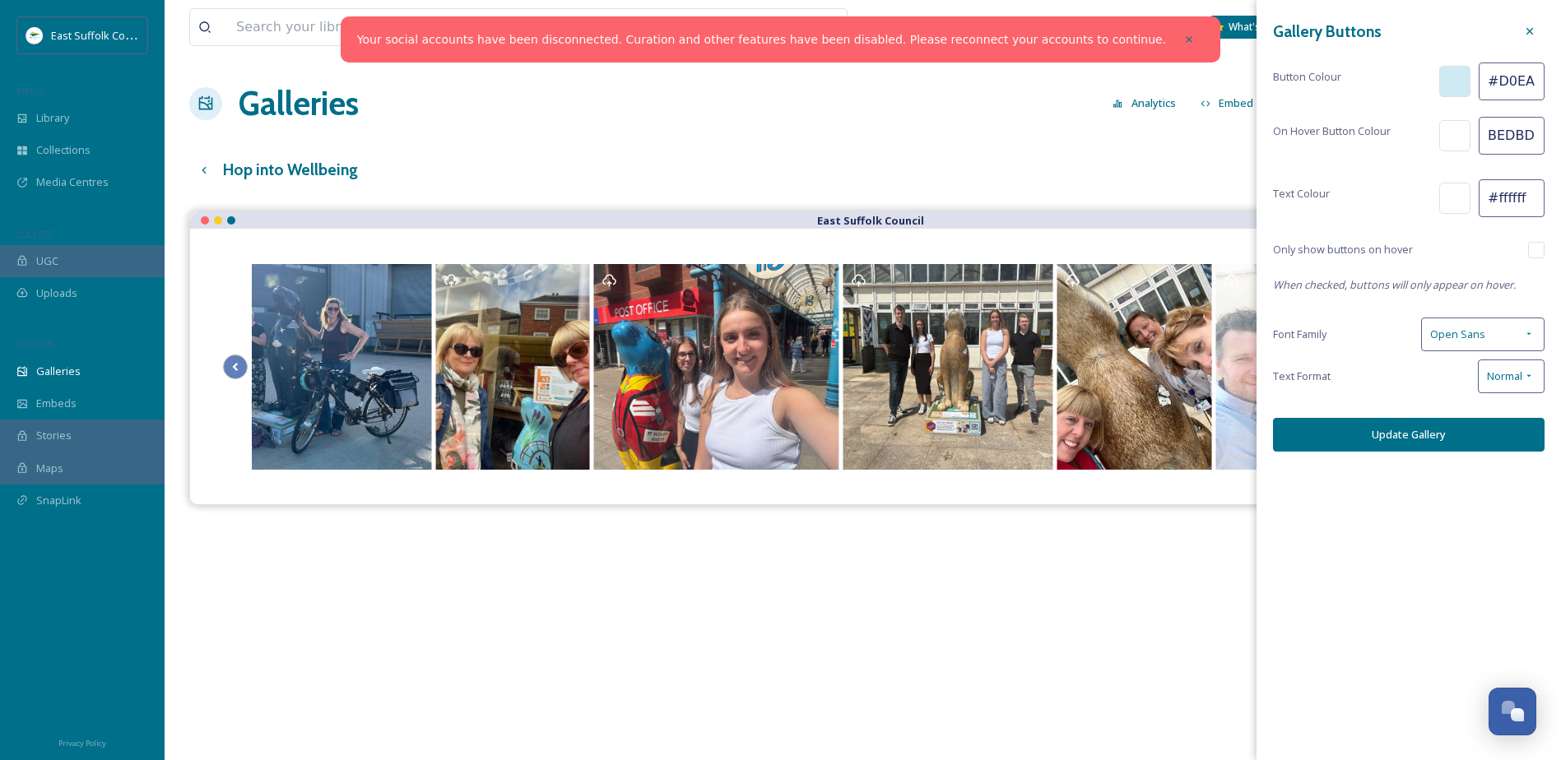
type input "BEDBDF"
drag, startPoint x: 1538, startPoint y: 202, endPoint x: 1383, endPoint y: 198, distance: 155.6
click at [1383, 198] on div "Text Colour #ffffff" at bounding box center [1409, 198] width 272 height 38
click at [1460, 207] on div at bounding box center [1454, 198] width 31 height 31
drag, startPoint x: 1532, startPoint y: 184, endPoint x: 1443, endPoint y: 212, distance: 93.2
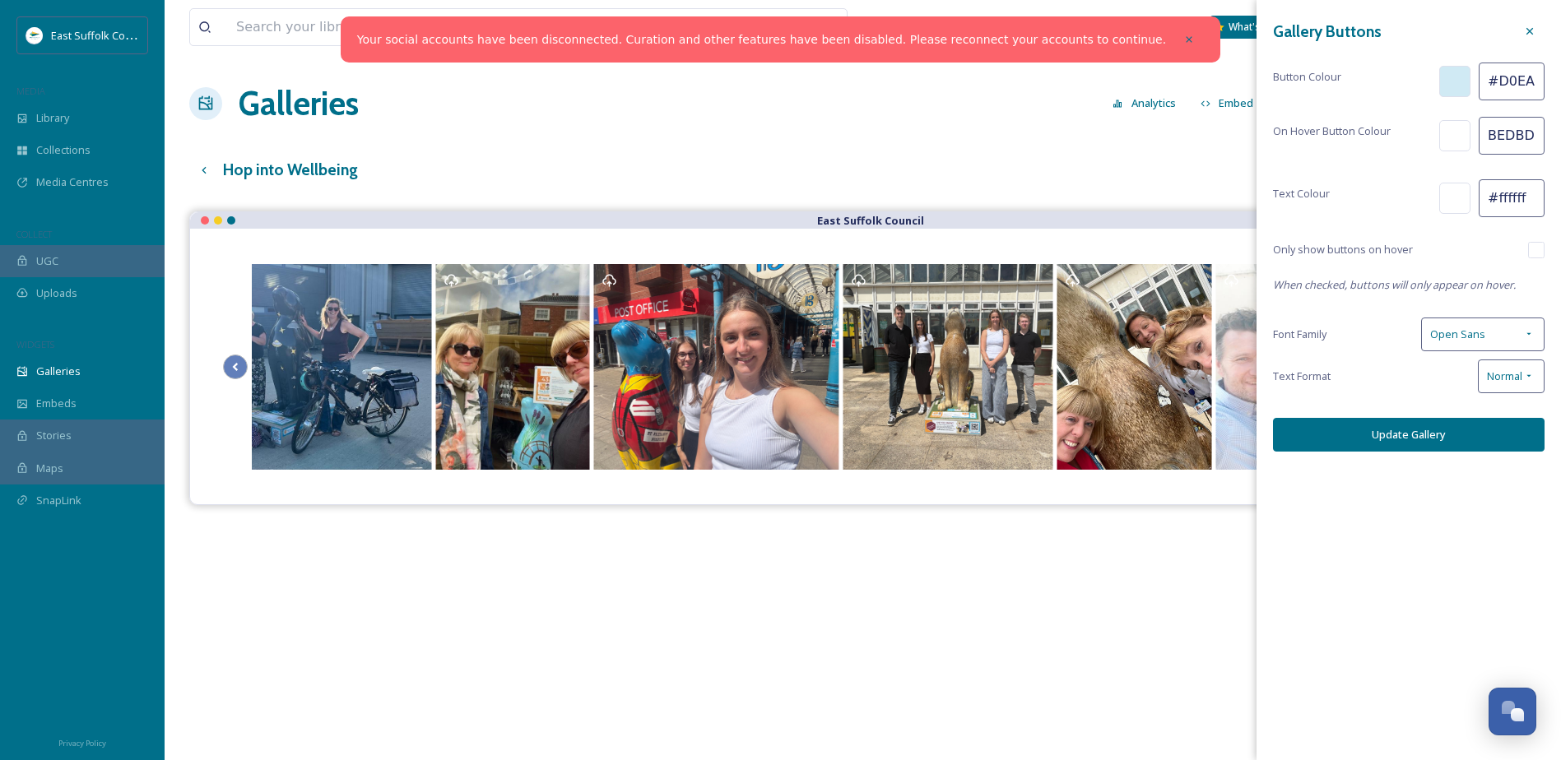
click at [1444, 212] on div "Text Colour #ffffff" at bounding box center [1409, 198] width 272 height 38
paste input "024E60"
type input "#024E60"
click at [1506, 229] on div "Gallery Buttons Button Colour #D0EAF4 On Hover Button Colour BEDBDF Text Colour…" at bounding box center [1409, 234] width 305 height 468
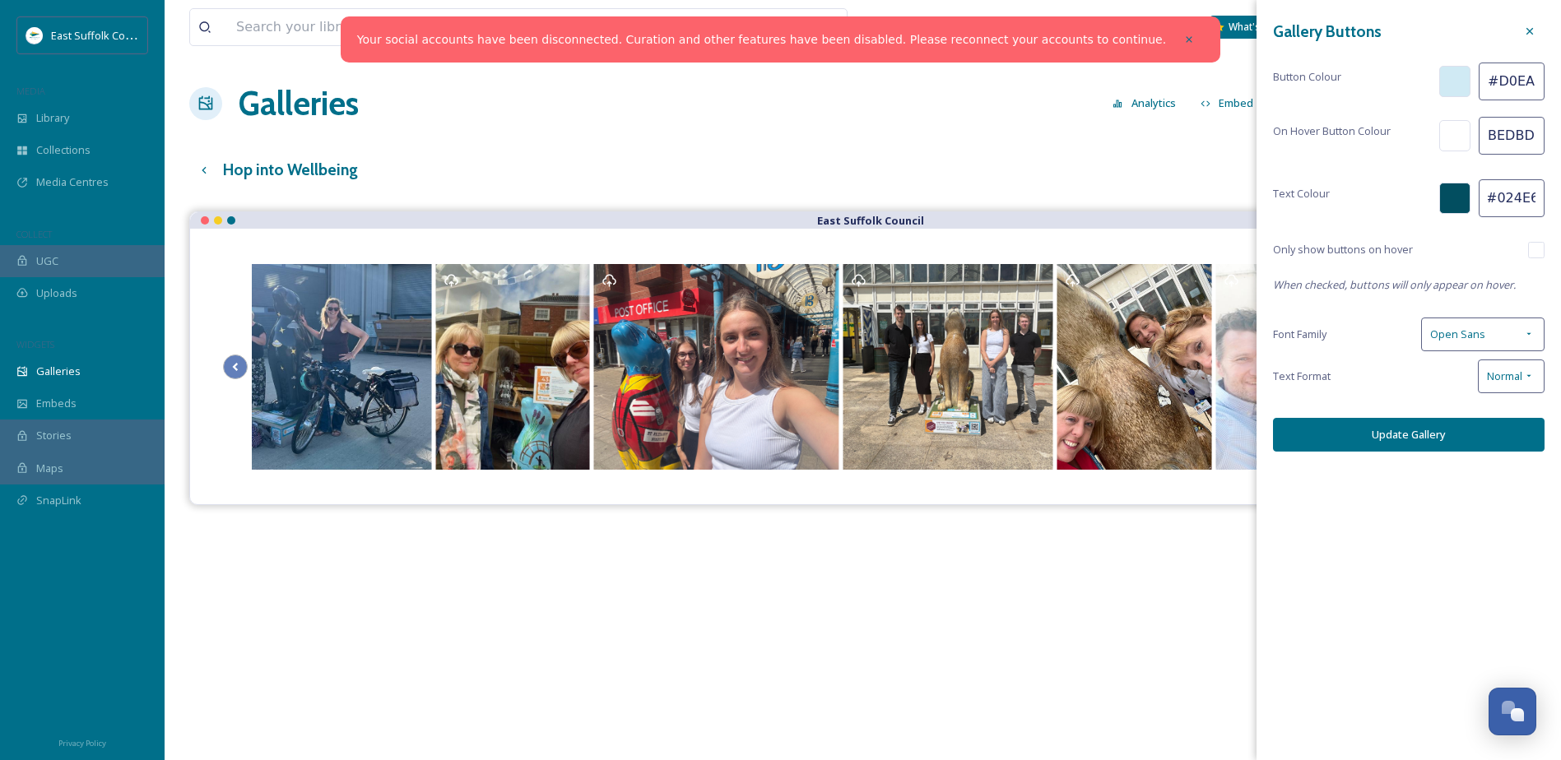
scroll to position [0, 0]
click at [1476, 329] on span "Open Sans" at bounding box center [1457, 335] width 55 height 16
click at [1458, 467] on span "Poppins" at bounding box center [1452, 475] width 44 height 16
click at [1505, 371] on span "Normal" at bounding box center [1504, 377] width 35 height 16
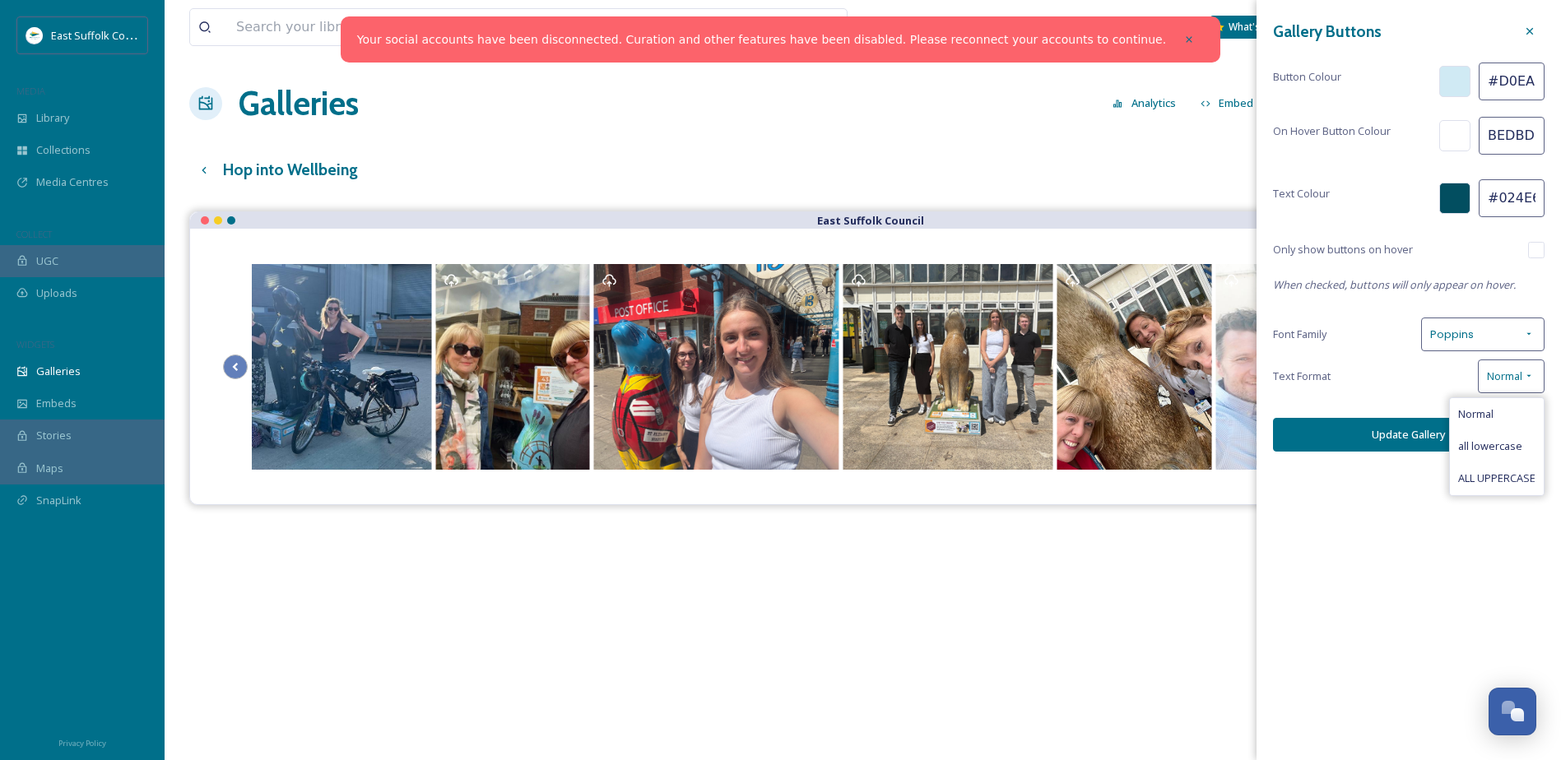
click at [1373, 400] on div "Gallery Buttons Button Colour #D0EAF4 On Hover Button Colour BEDBDF Text Colour…" at bounding box center [1409, 234] width 305 height 468
click at [1416, 444] on button "Update Gallery" at bounding box center [1409, 435] width 272 height 34
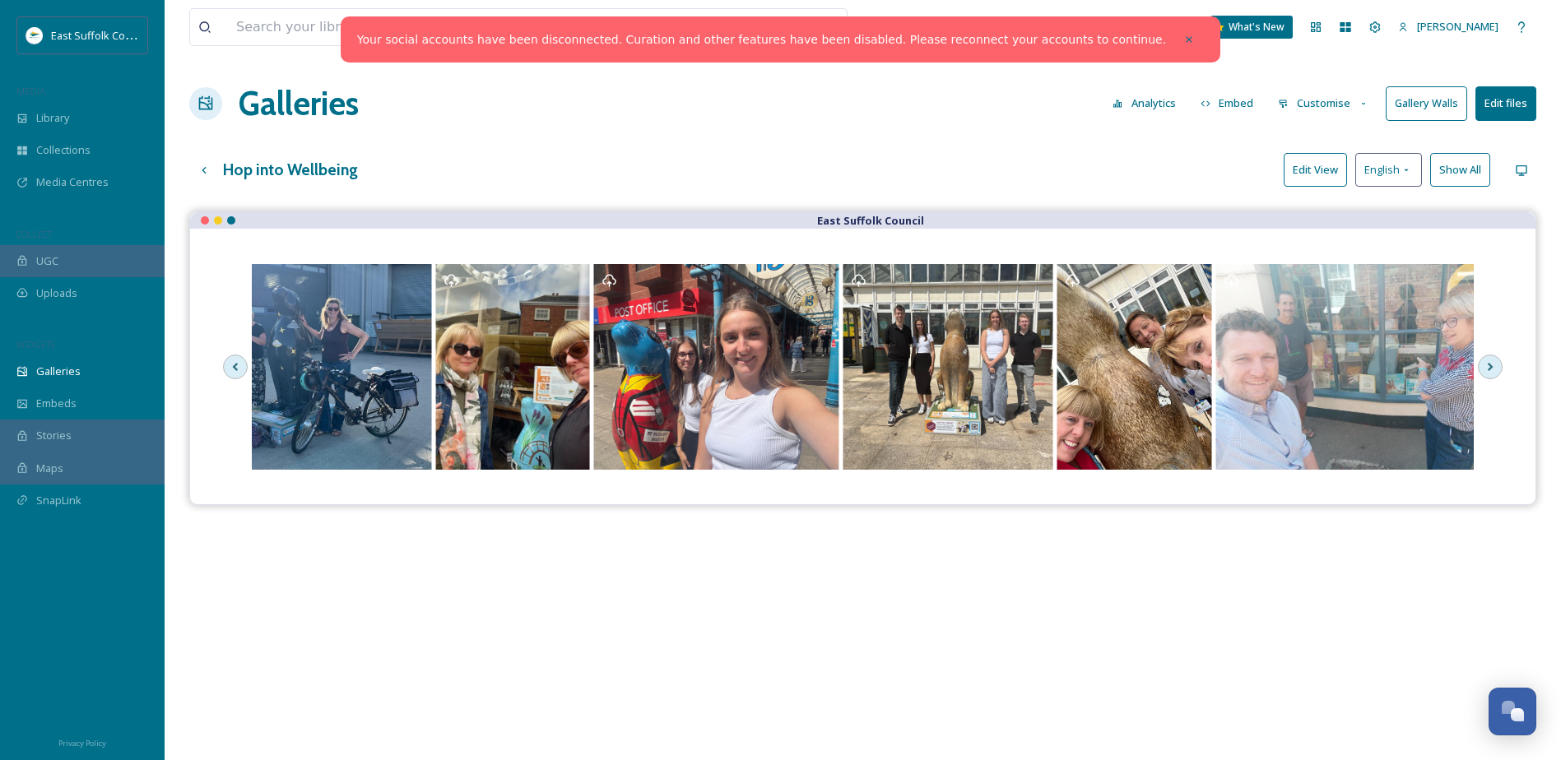
click at [1299, 107] on button "Customise" at bounding box center [1324, 103] width 108 height 32
click at [1321, 240] on span "Lightbox" at bounding box center [1300, 238] width 42 height 16
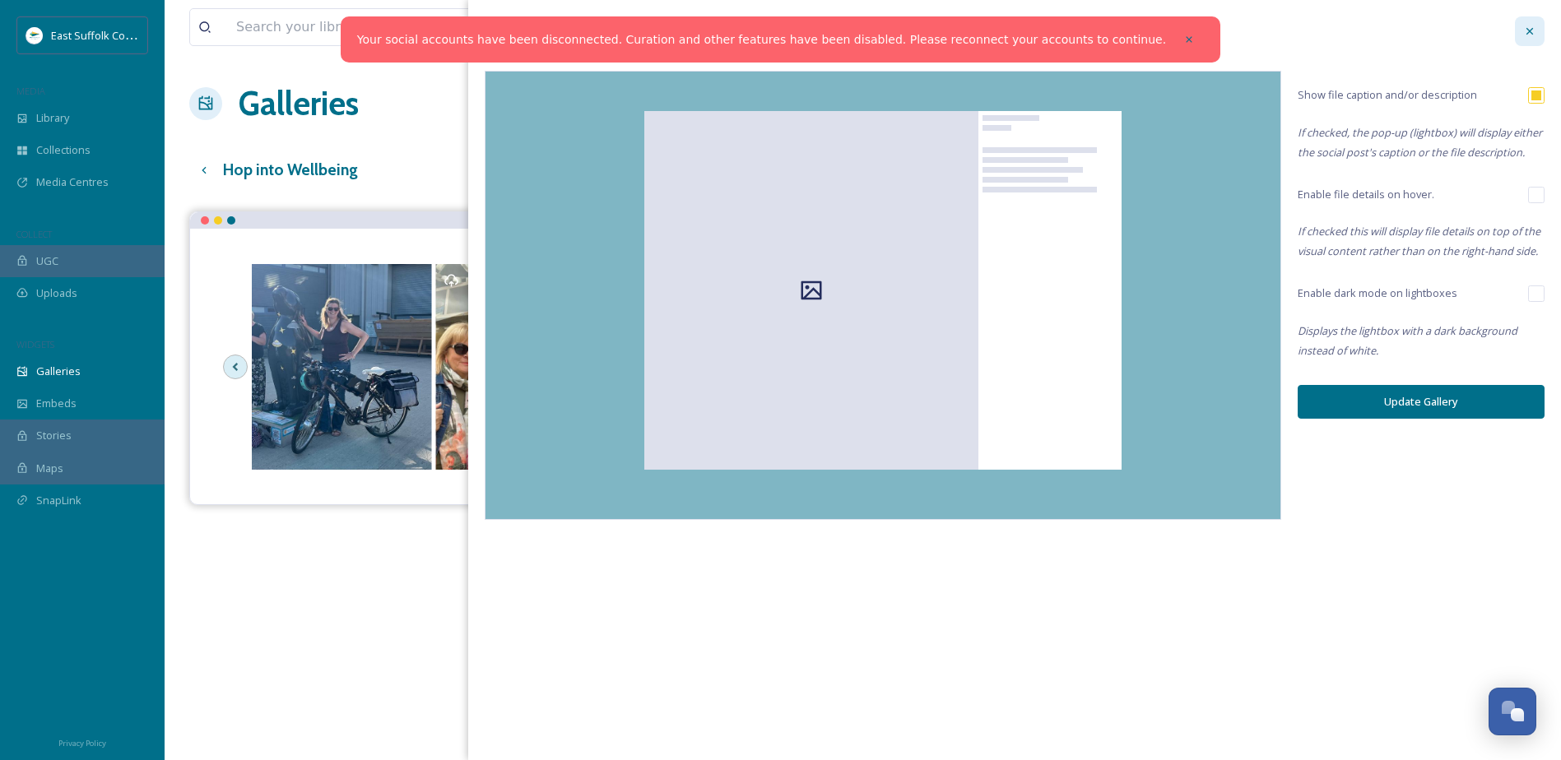
click at [1537, 29] on div at bounding box center [1530, 31] width 30 height 30
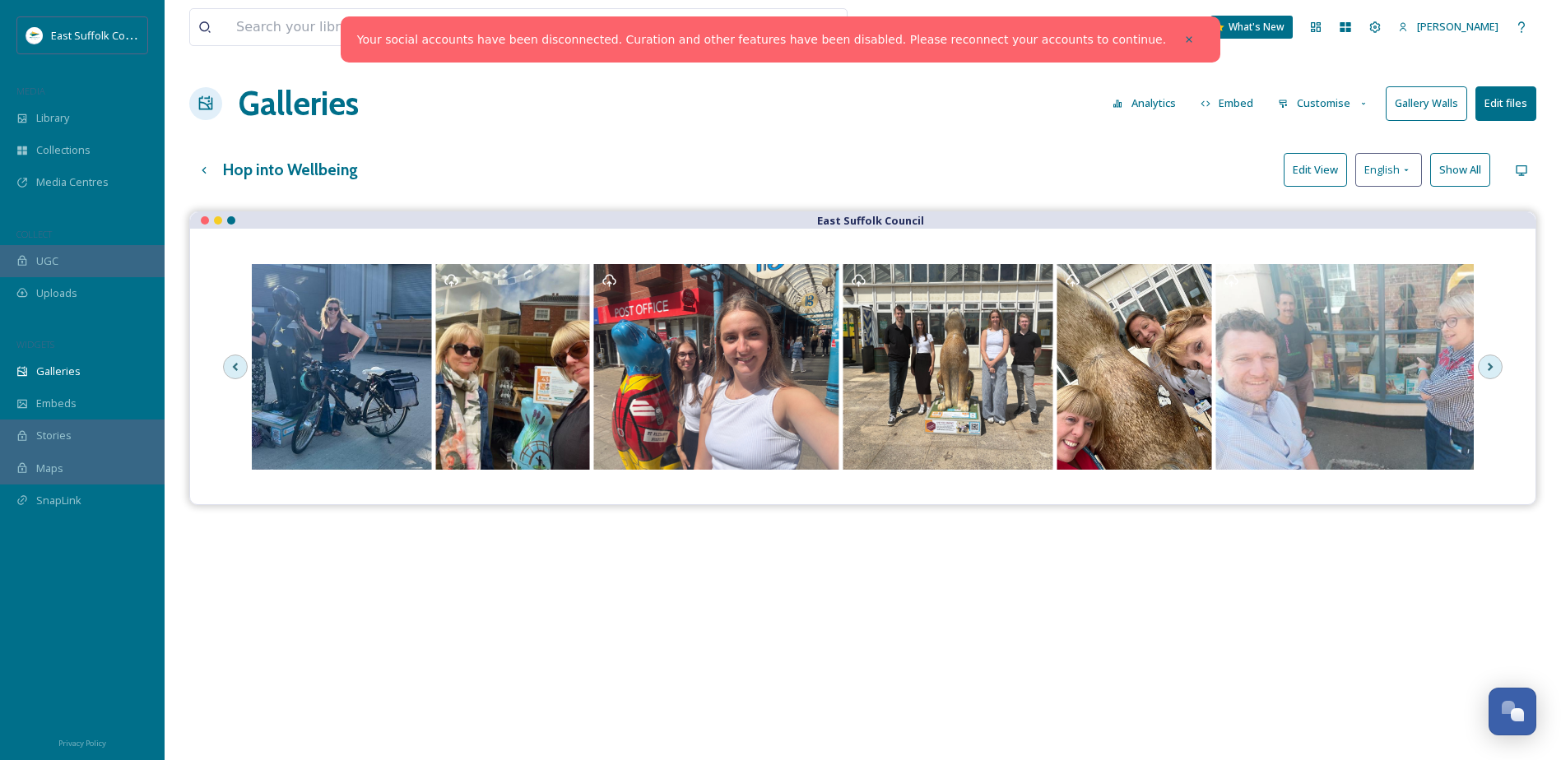
click at [1350, 103] on button "Customise" at bounding box center [1324, 103] width 108 height 32
click at [1328, 278] on div "Template" at bounding box center [1328, 269] width 114 height 32
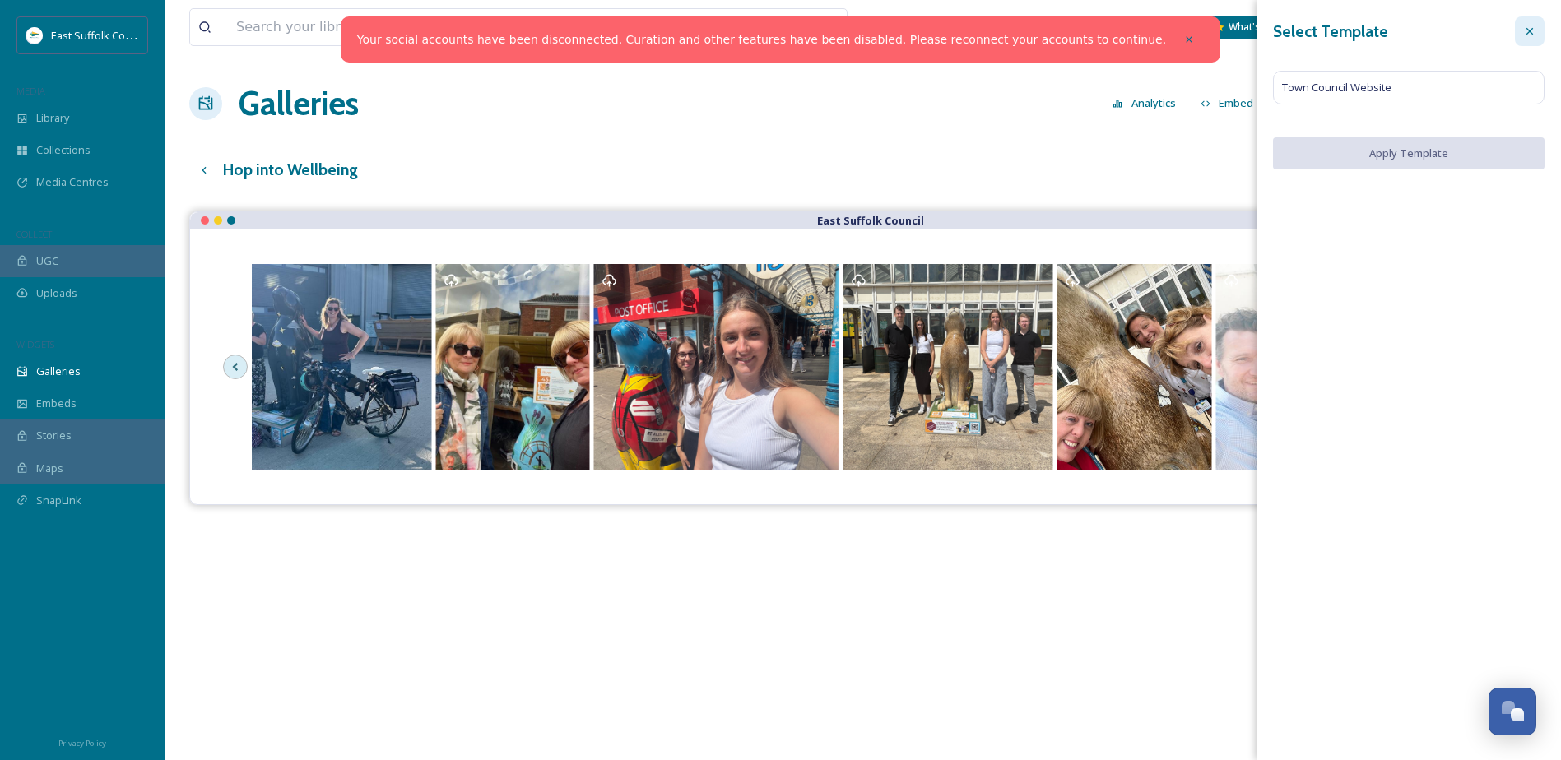
click at [1527, 25] on icon at bounding box center [1529, 31] width 13 height 13
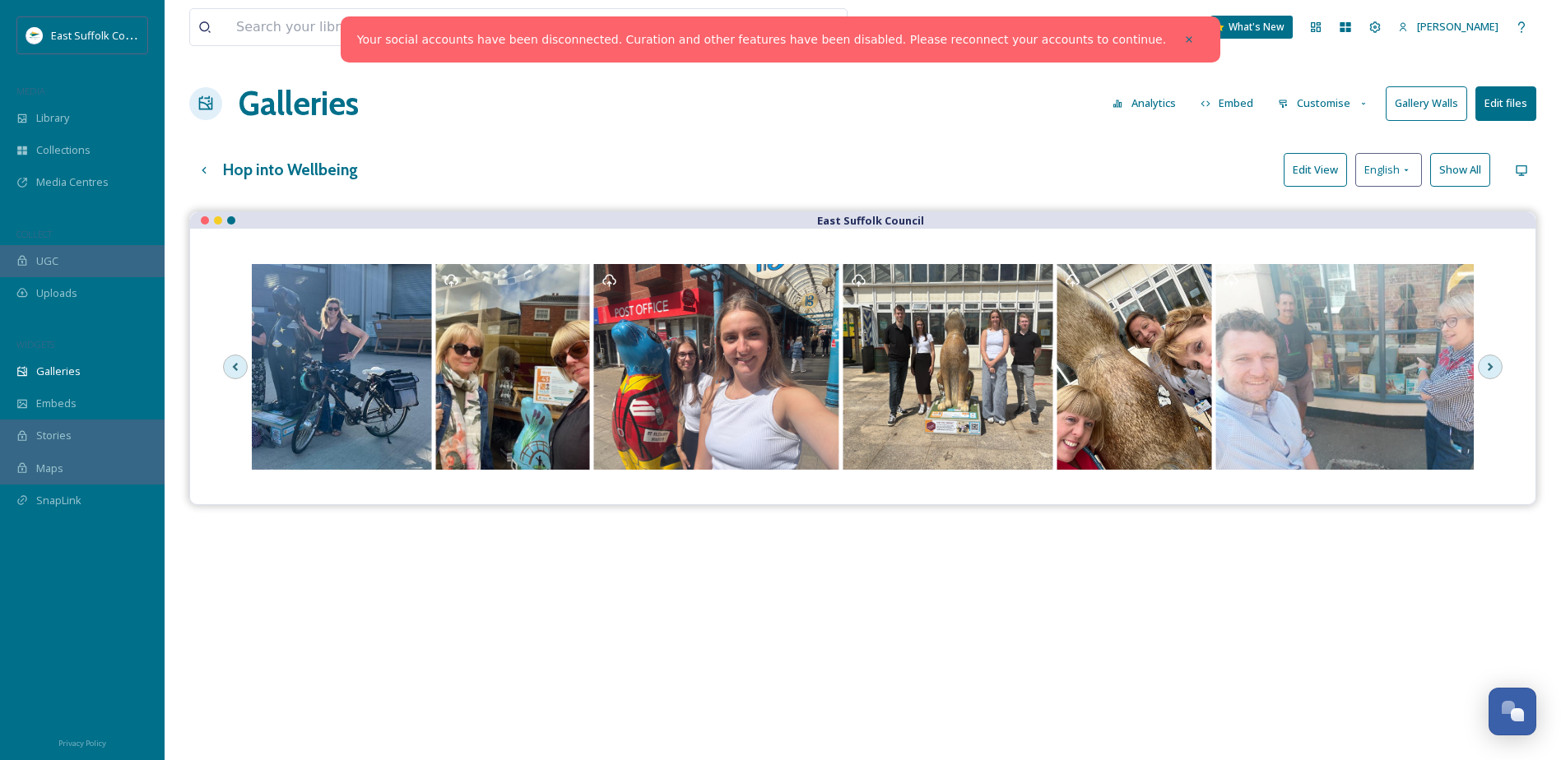
click at [1323, 174] on button "Edit View" at bounding box center [1315, 170] width 63 height 34
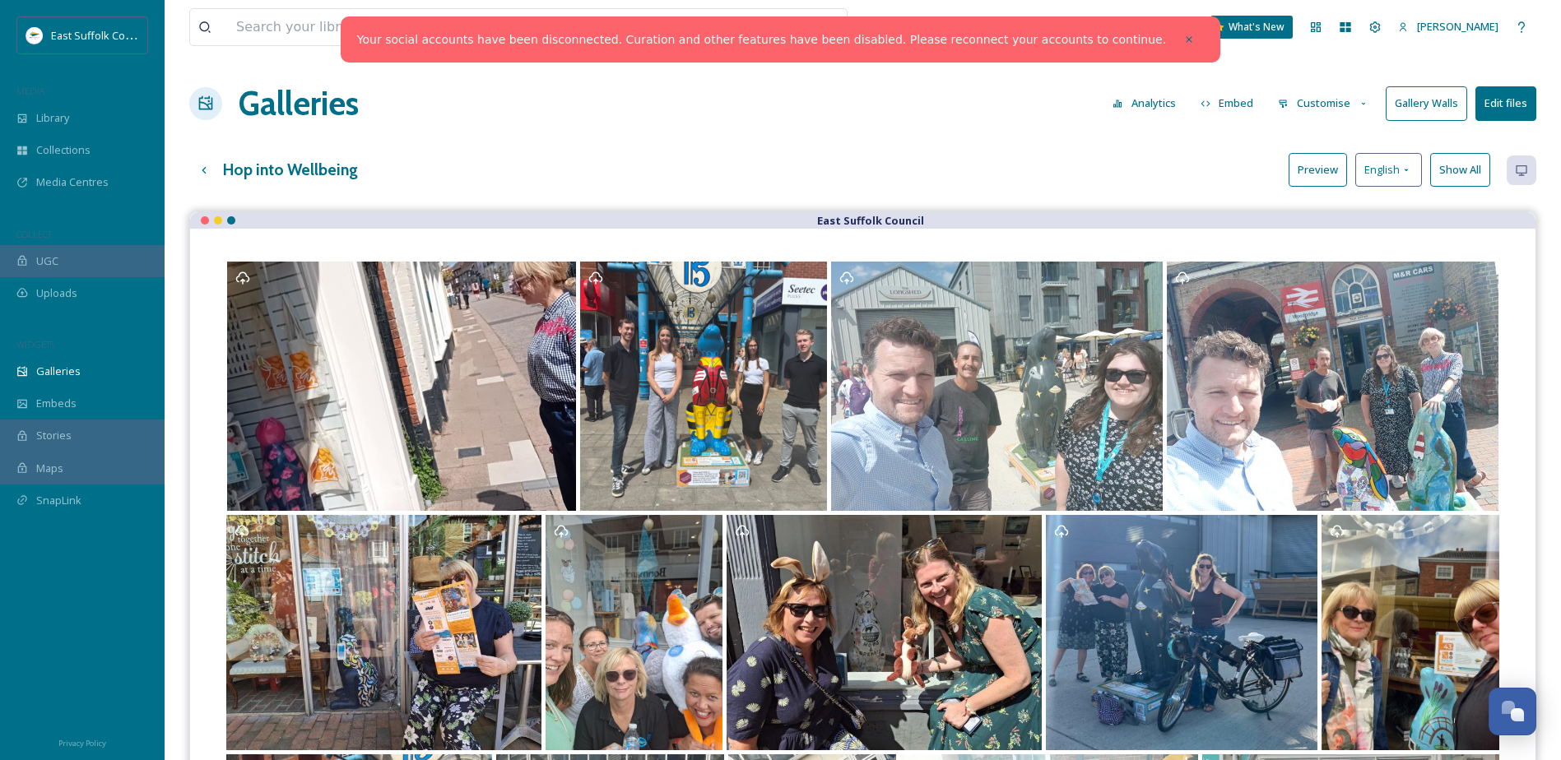
click at [1323, 174] on button "Preview" at bounding box center [1318, 170] width 58 height 34
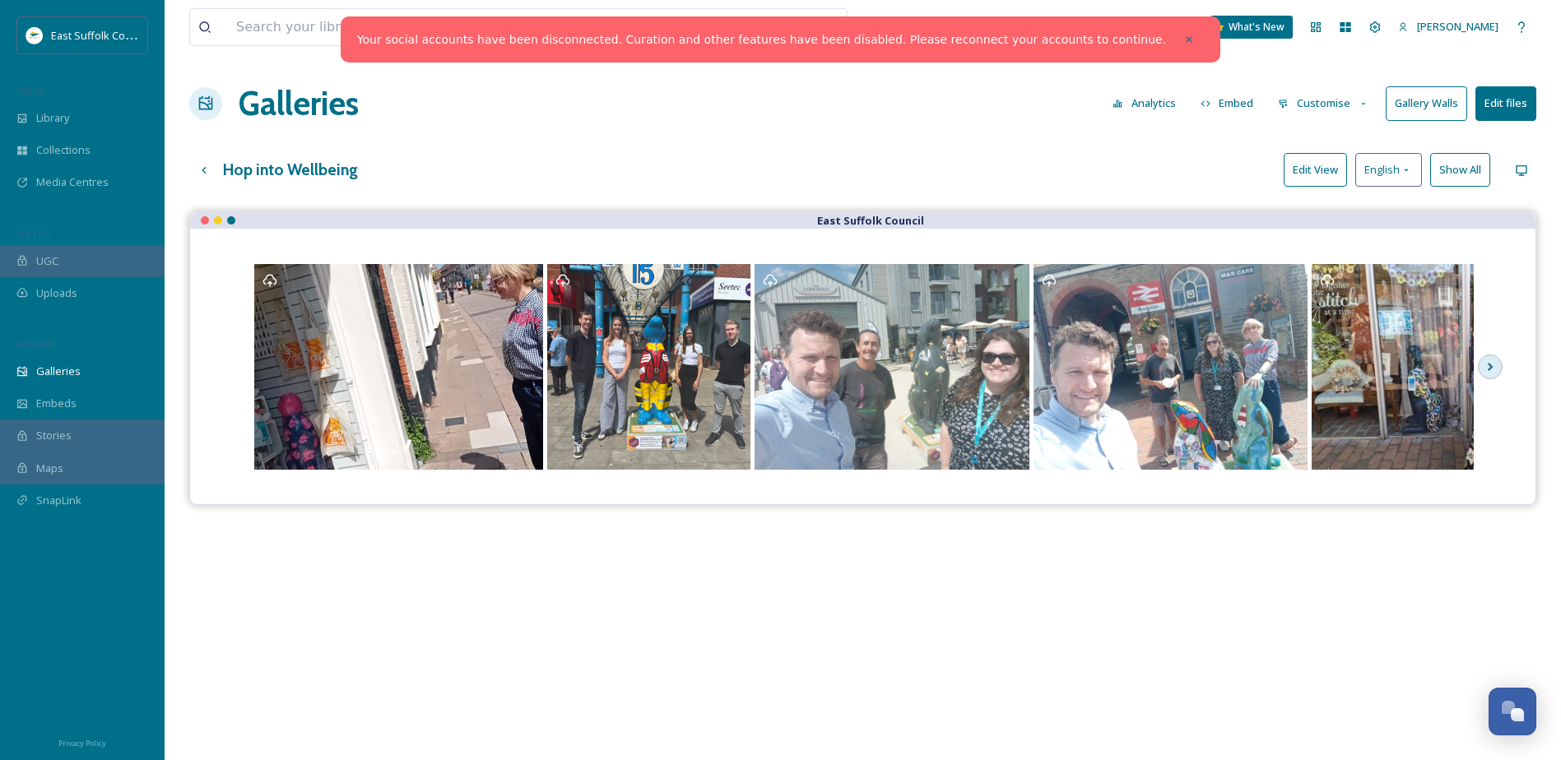
click at [1323, 174] on button "Edit View" at bounding box center [1315, 170] width 63 height 34
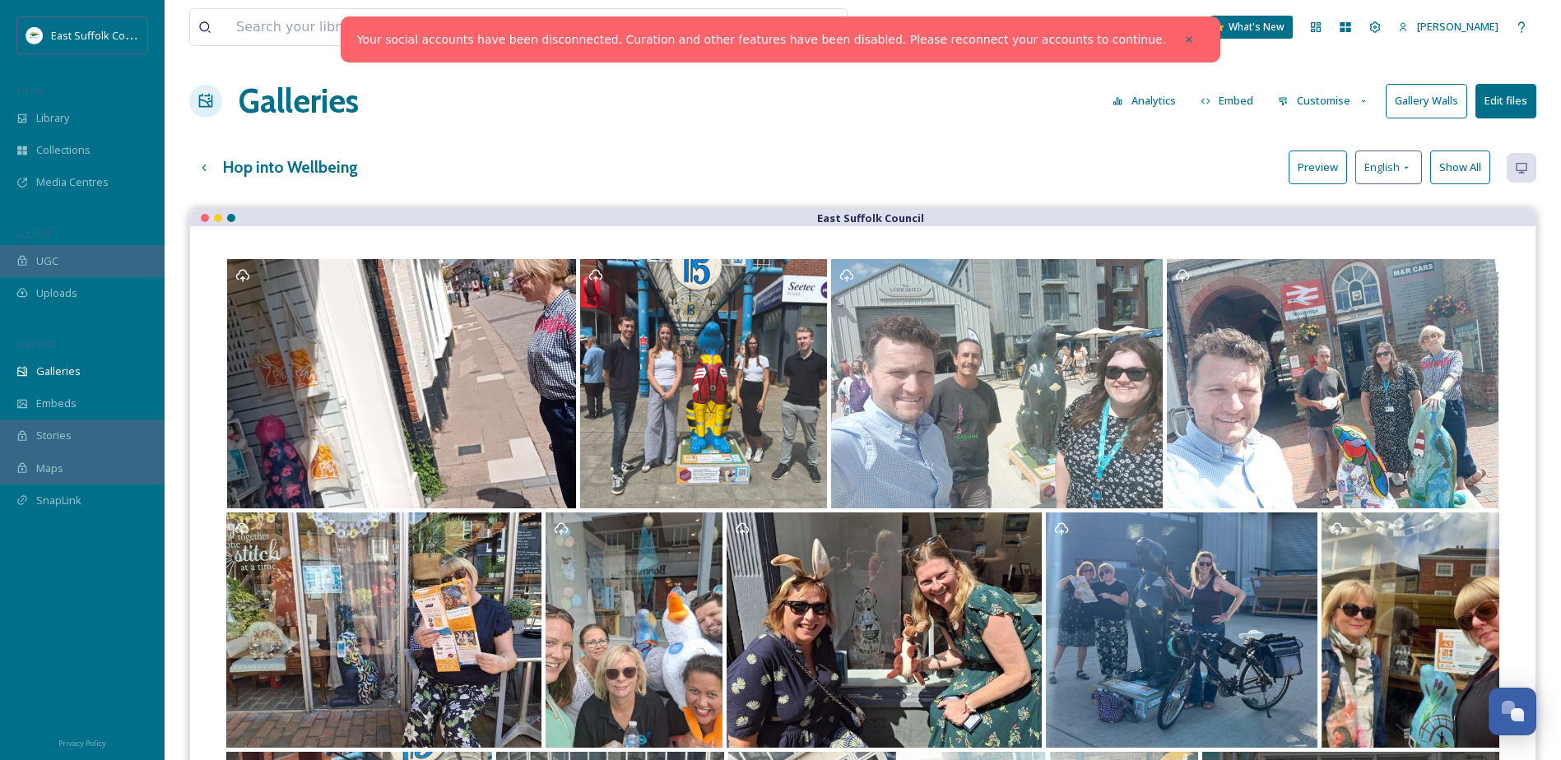
scroll to position [0, 0]
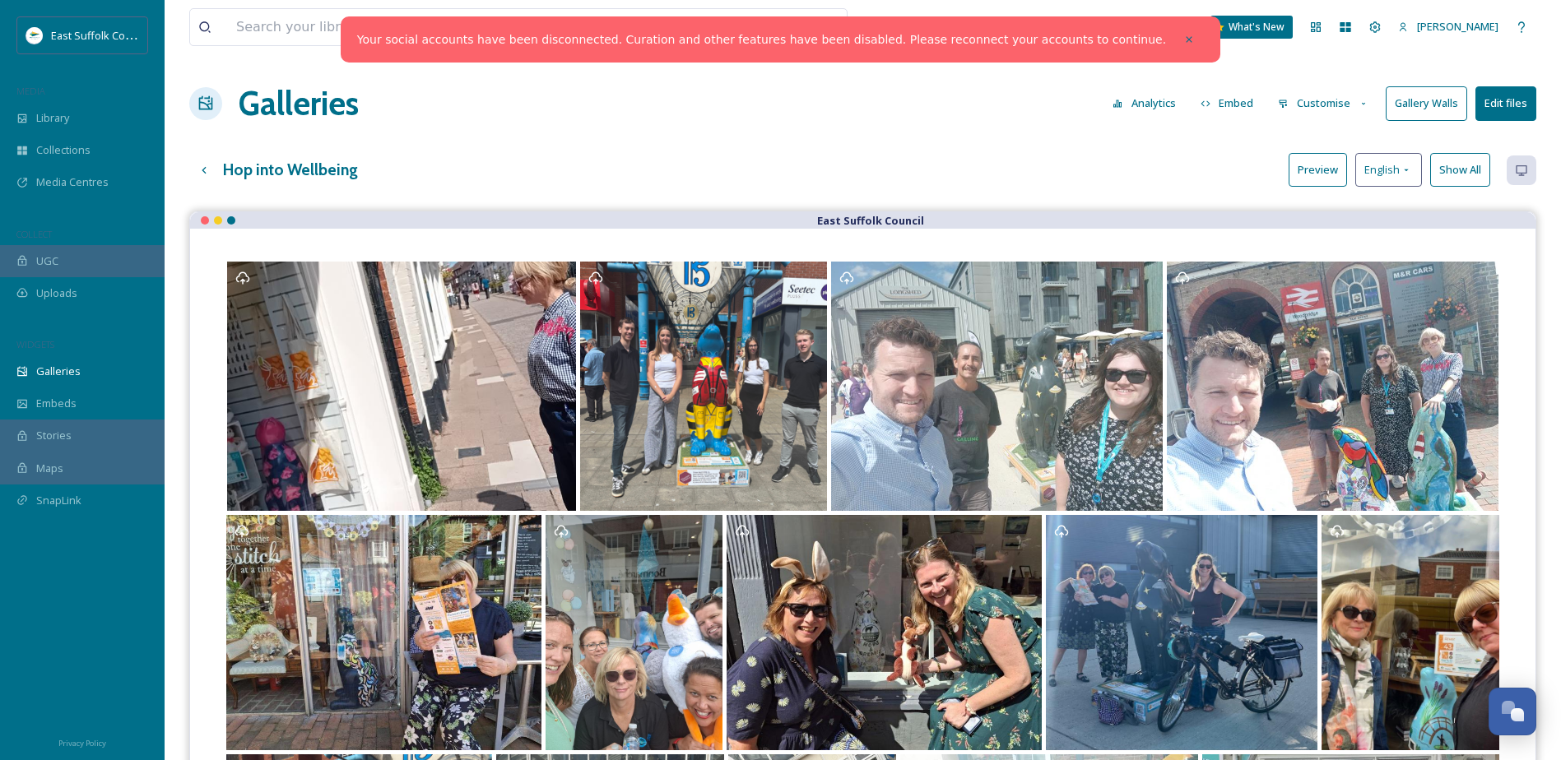
click at [1424, 109] on button "Gallery Walls" at bounding box center [1426, 103] width 81 height 34
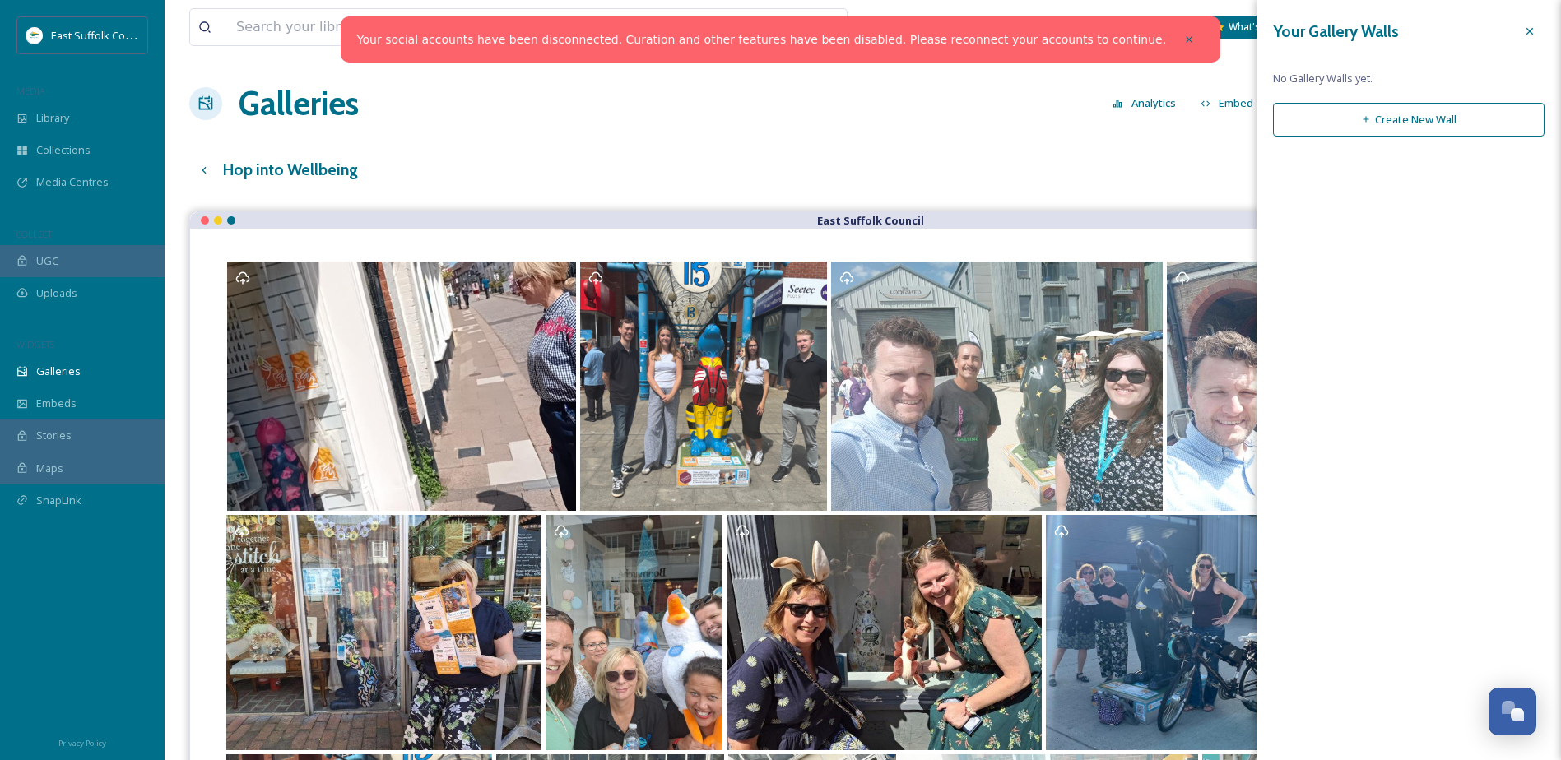
click at [1383, 130] on button "Create New Wall" at bounding box center [1409, 120] width 272 height 34
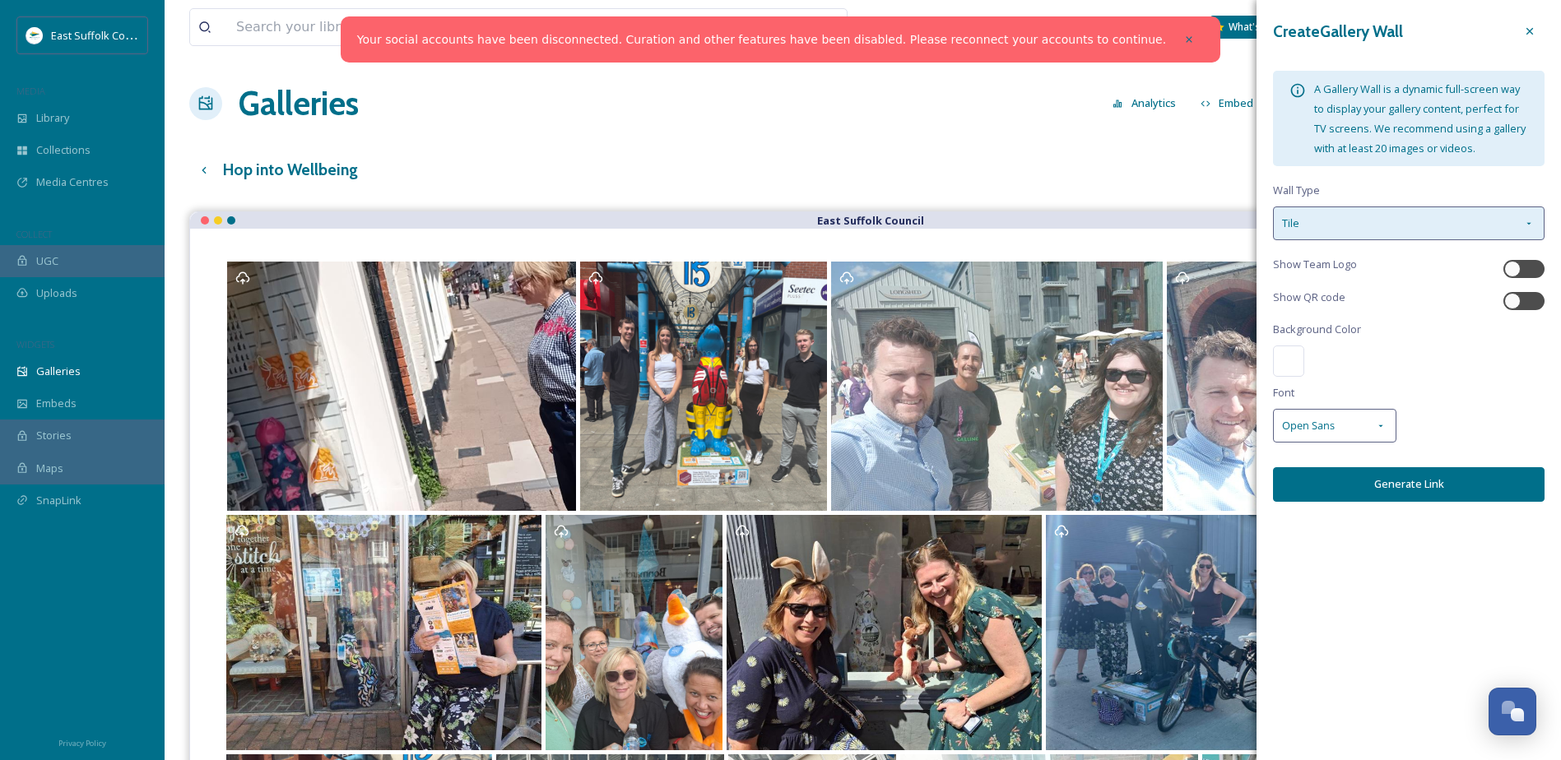
click at [1375, 219] on div "Tile" at bounding box center [1409, 224] width 272 height 34
click at [1373, 180] on div "Create Gallery Wall A Gallery Wall is a dynamic full-screen way to display your…" at bounding box center [1409, 271] width 305 height 543
click at [1518, 265] on div at bounding box center [1512, 269] width 16 height 16
checkbox input "true"
click at [1301, 356] on div at bounding box center [1288, 361] width 31 height 31
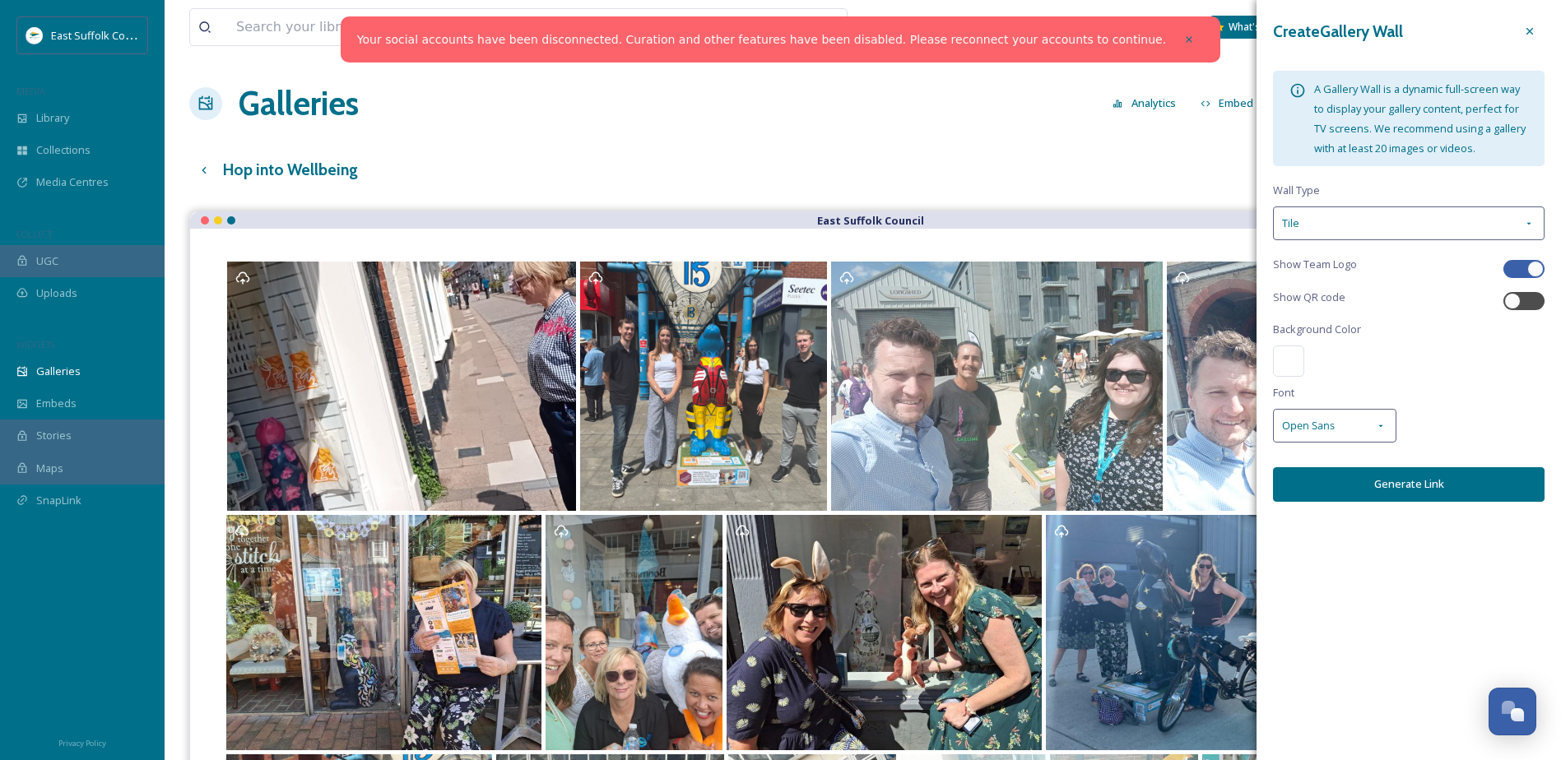
click at [1342, 332] on span "Background Color" at bounding box center [1317, 330] width 88 height 16
click at [1292, 353] on div at bounding box center [1288, 361] width 31 height 31
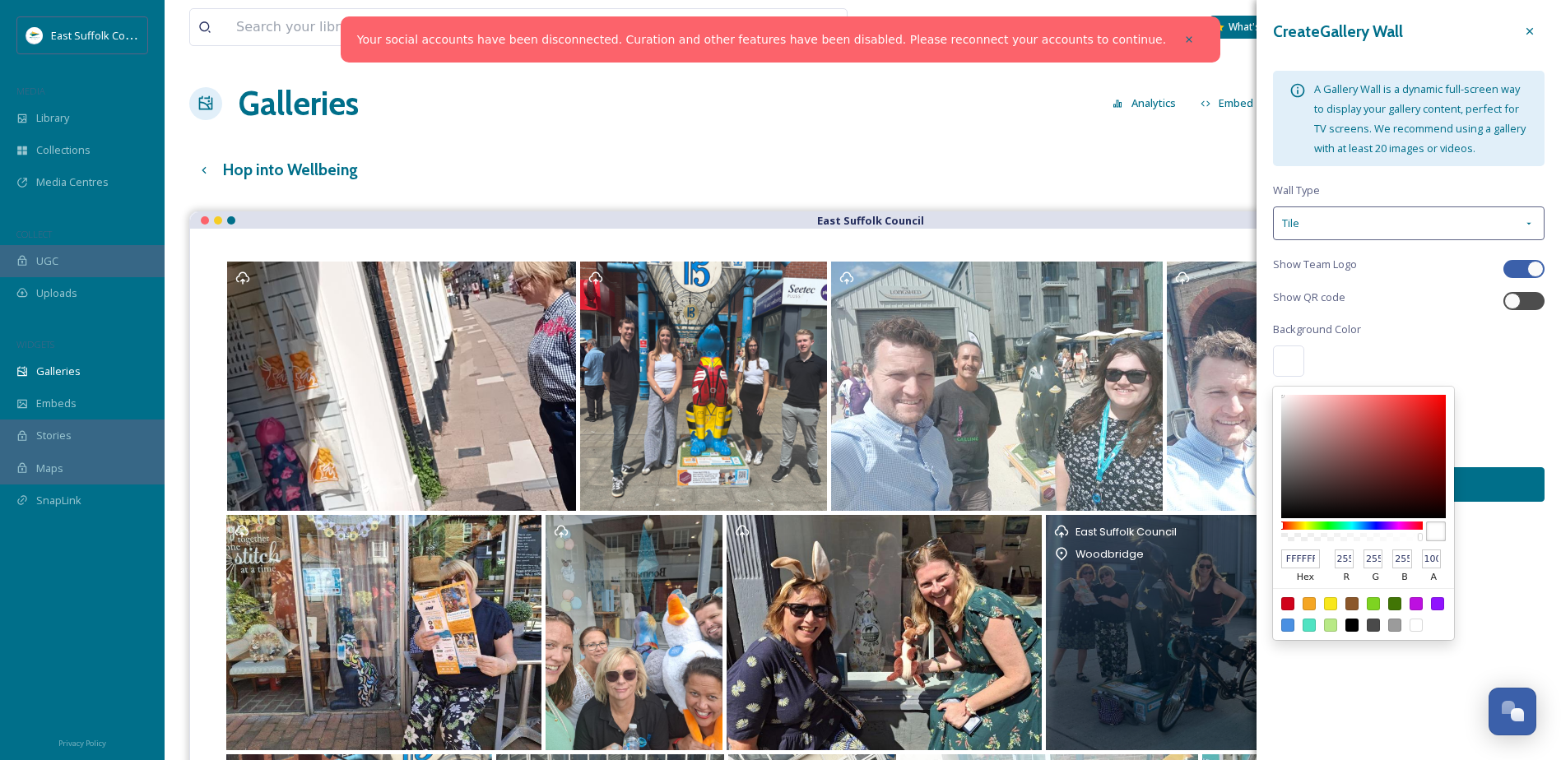
drag, startPoint x: 1315, startPoint y: 561, endPoint x: 1195, endPoint y: 567, distance: 120.3
click at [1195, 567] on div "View all files What's New [PERSON_NAME] Galleries Analytics Embed Customise Gal…" at bounding box center [863, 628] width 1397 height 1257
paste input "#024E60"
type input "#024E60"
type input "2"
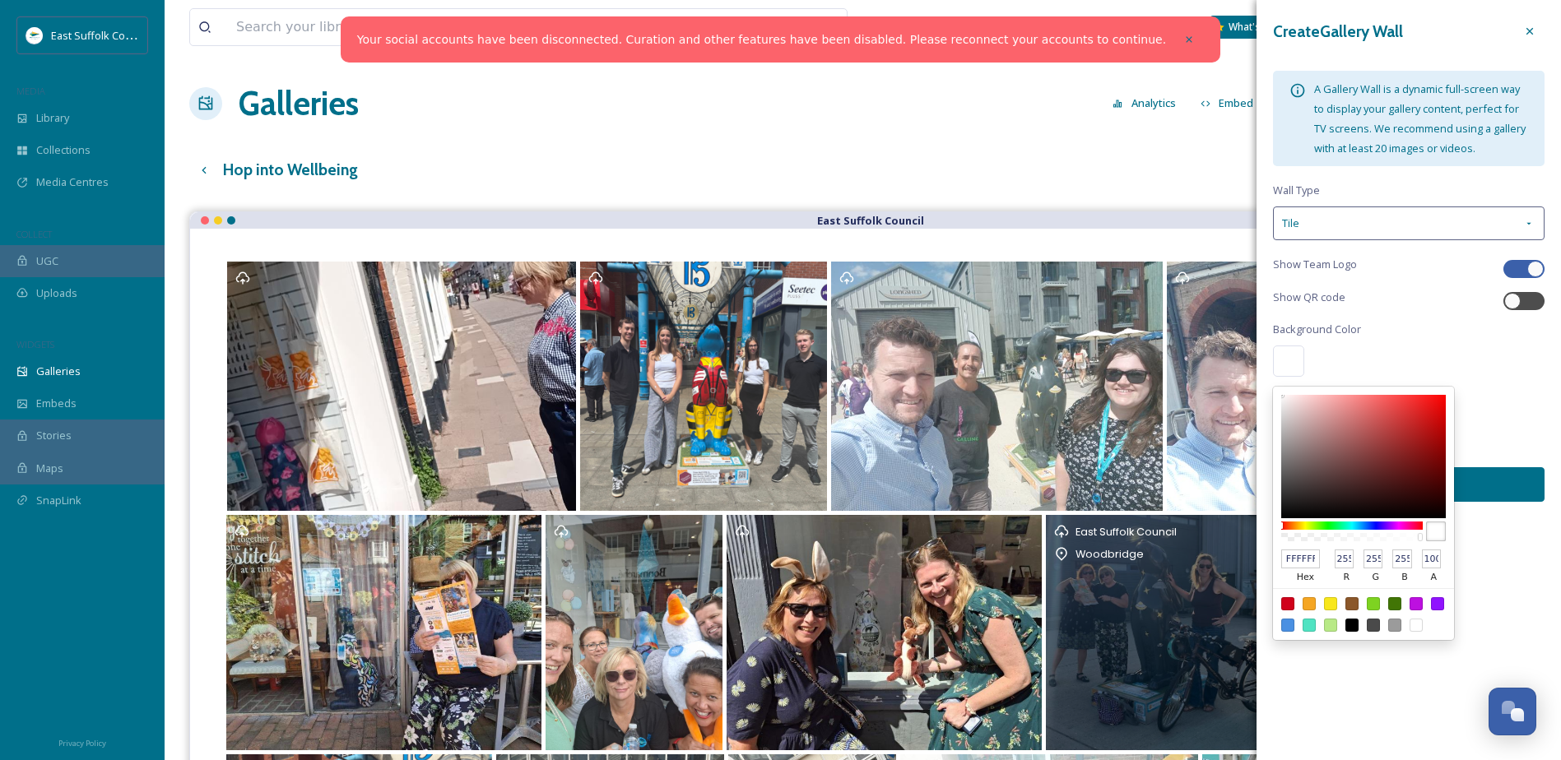
type input "78"
type input "96"
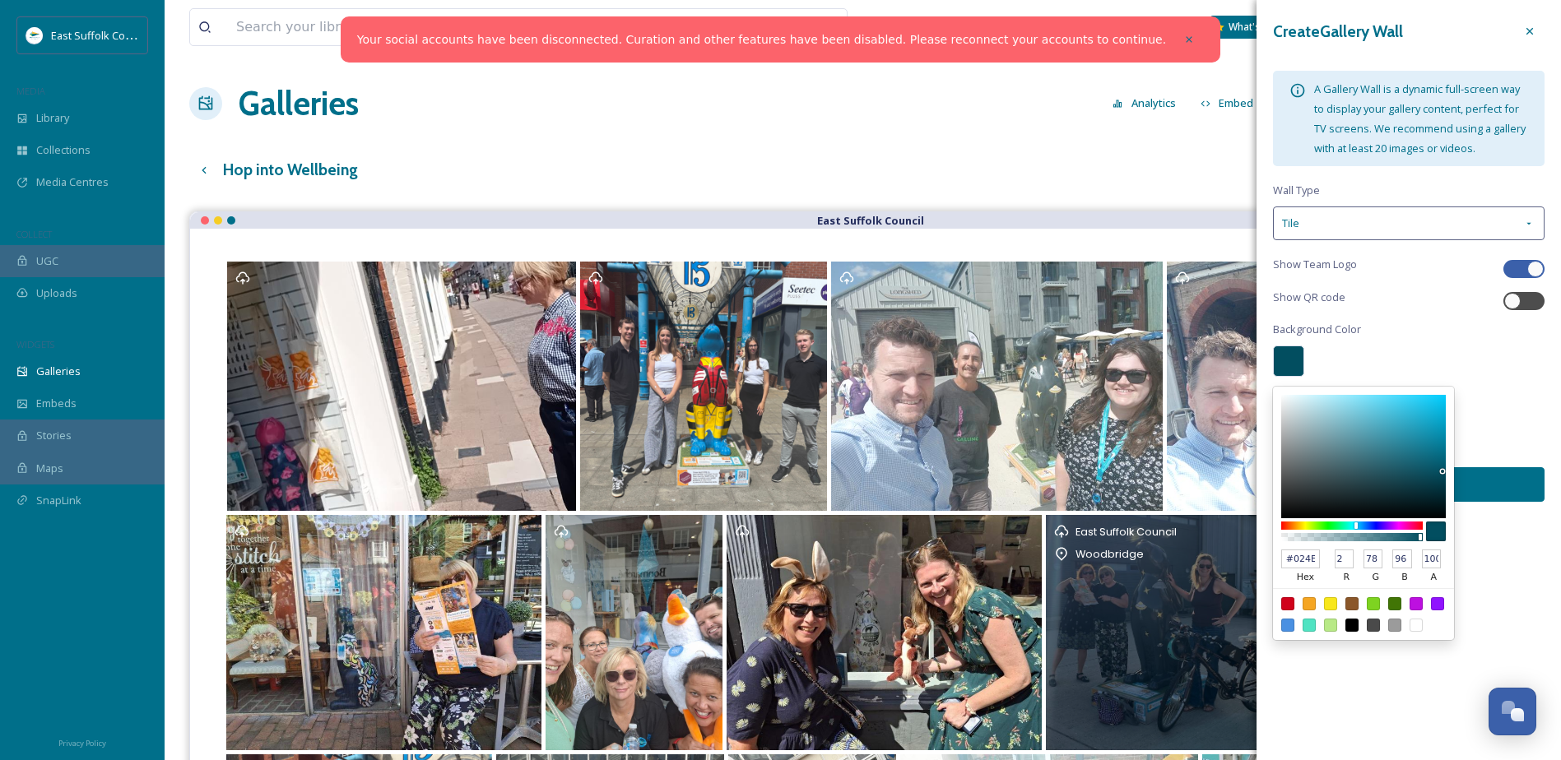
scroll to position [0, 5]
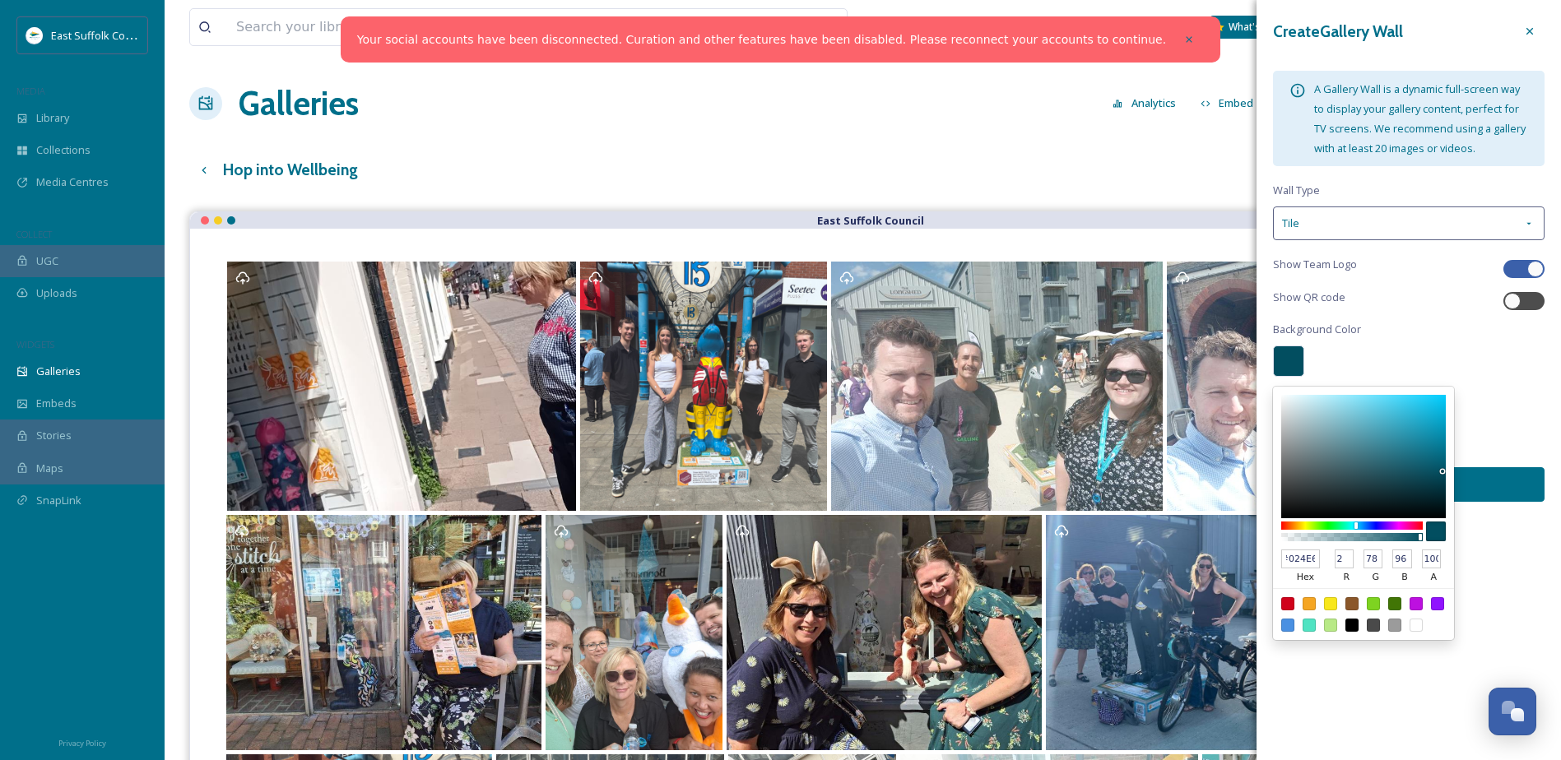
click at [1488, 407] on div "Create Gallery Wall A Gallery Wall is a dynamic full-screen way to display your…" at bounding box center [1409, 271] width 305 height 543
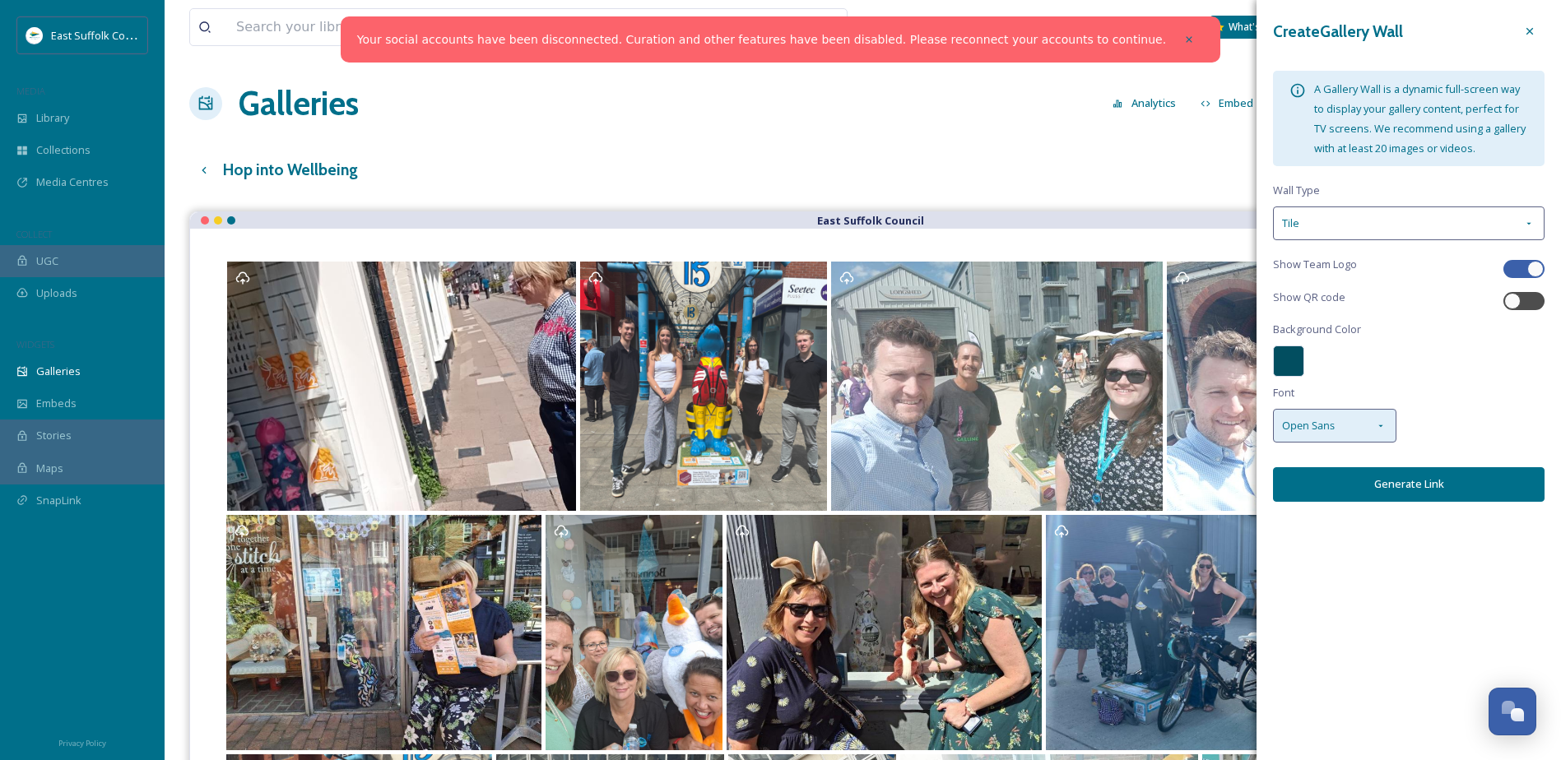
click at [1372, 421] on div "Open Sans" at bounding box center [1334, 426] width 123 height 34
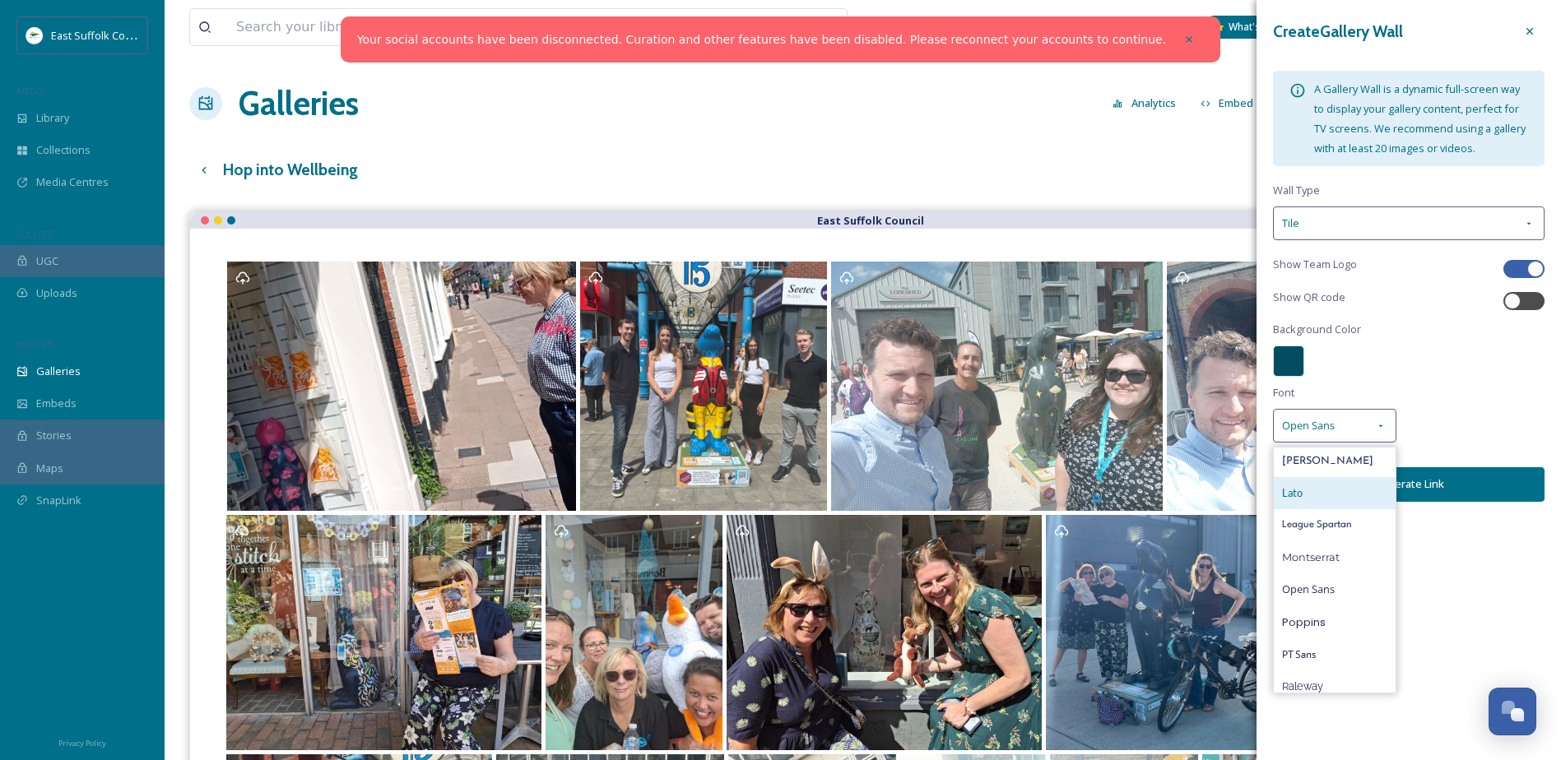
scroll to position [247, 0]
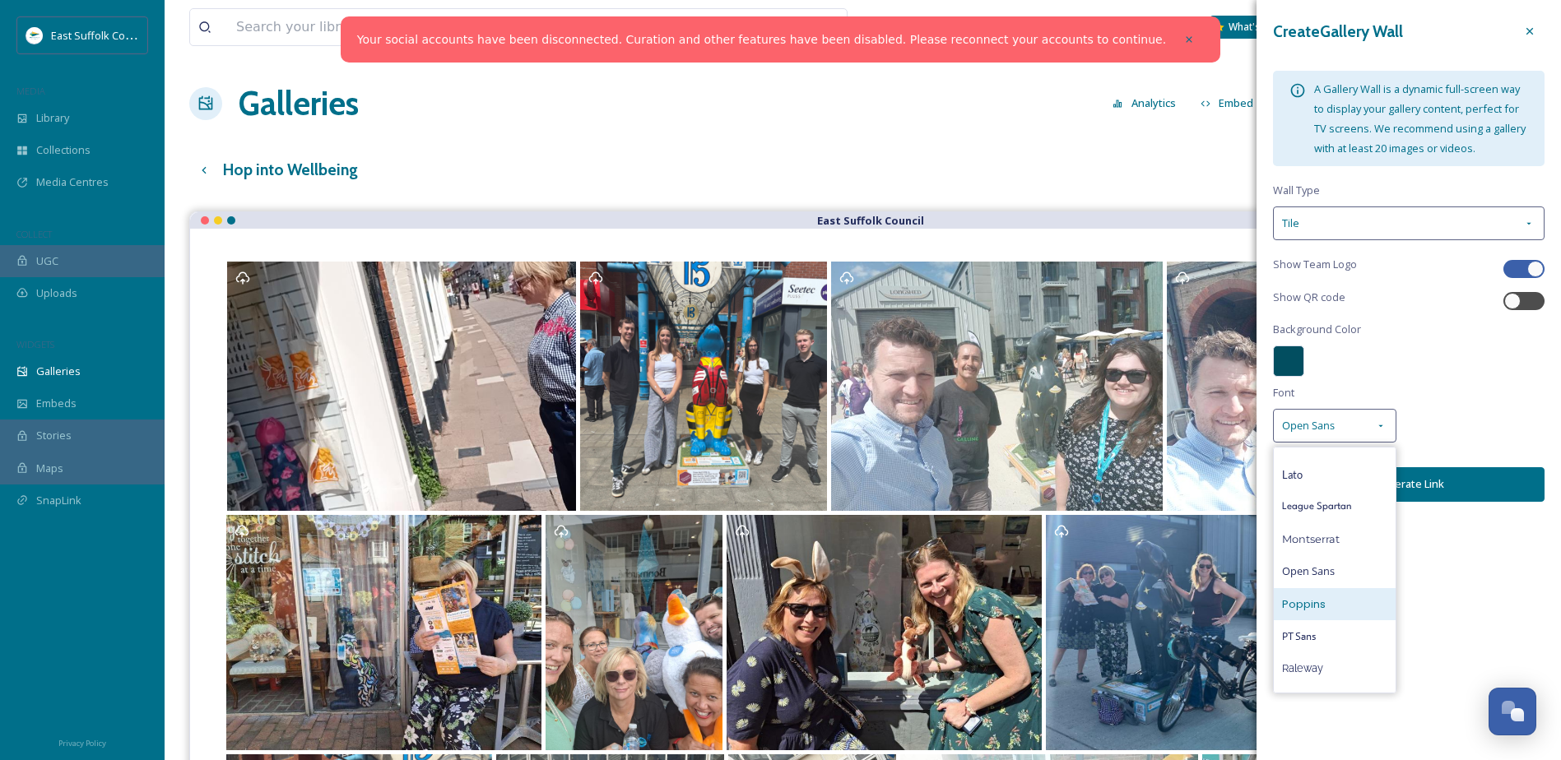
click at [1304, 607] on span "Poppins" at bounding box center [1304, 605] width 44 height 16
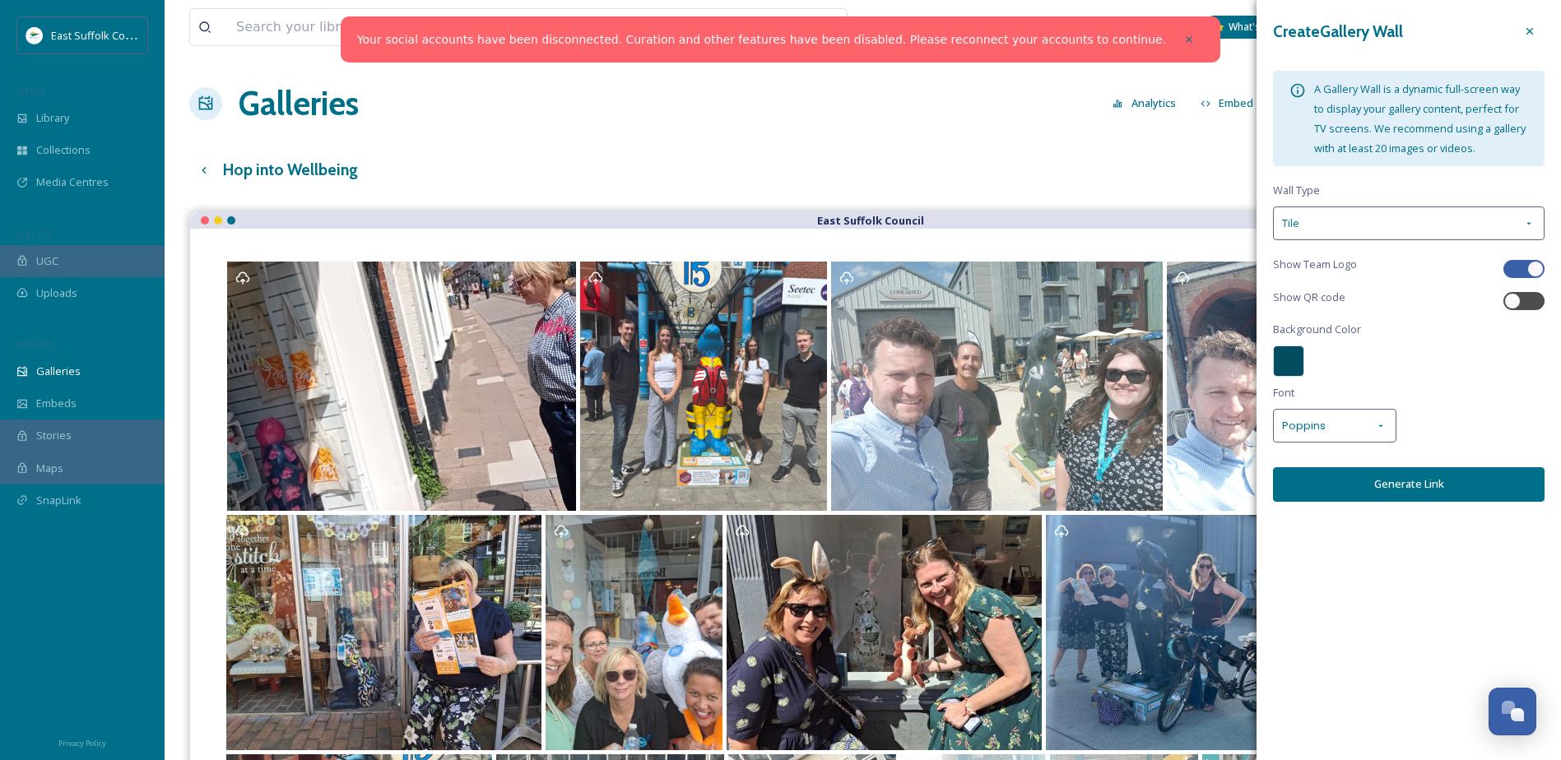
click at [1401, 492] on button "Generate Link" at bounding box center [1409, 484] width 272 height 34
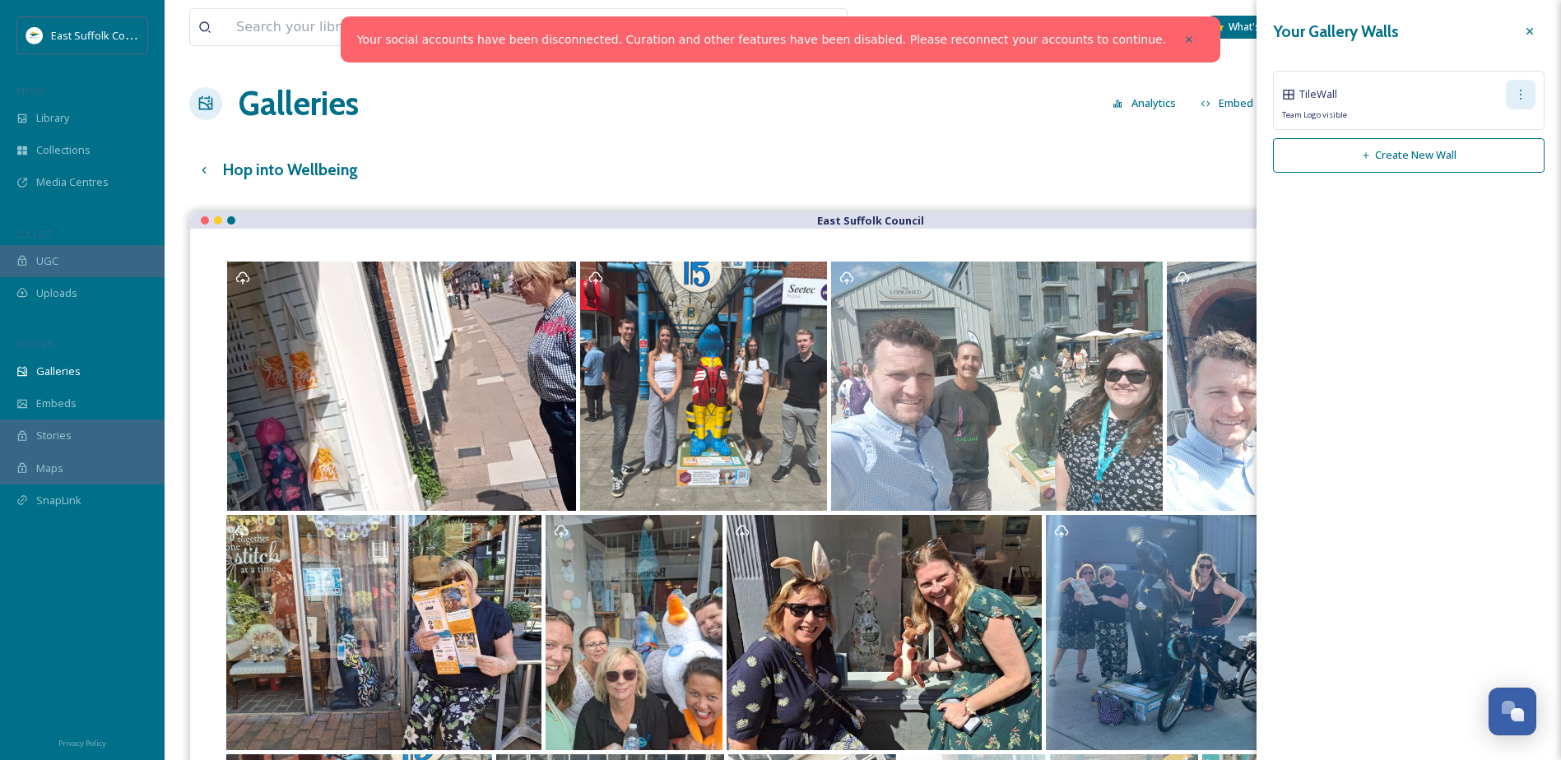
click at [1520, 97] on icon at bounding box center [1520, 94] width 13 height 13
click at [1422, 108] on div "Tile Wall Edit Wall Copy Link Delete Wall" at bounding box center [1408, 95] width 253 height 30
click at [1323, 87] on span "Tile Wall" at bounding box center [1318, 94] width 38 height 16
click at [1515, 103] on div at bounding box center [1521, 95] width 30 height 30
click at [1499, 166] on span "Copy Link" at bounding box center [1494, 163] width 47 height 16
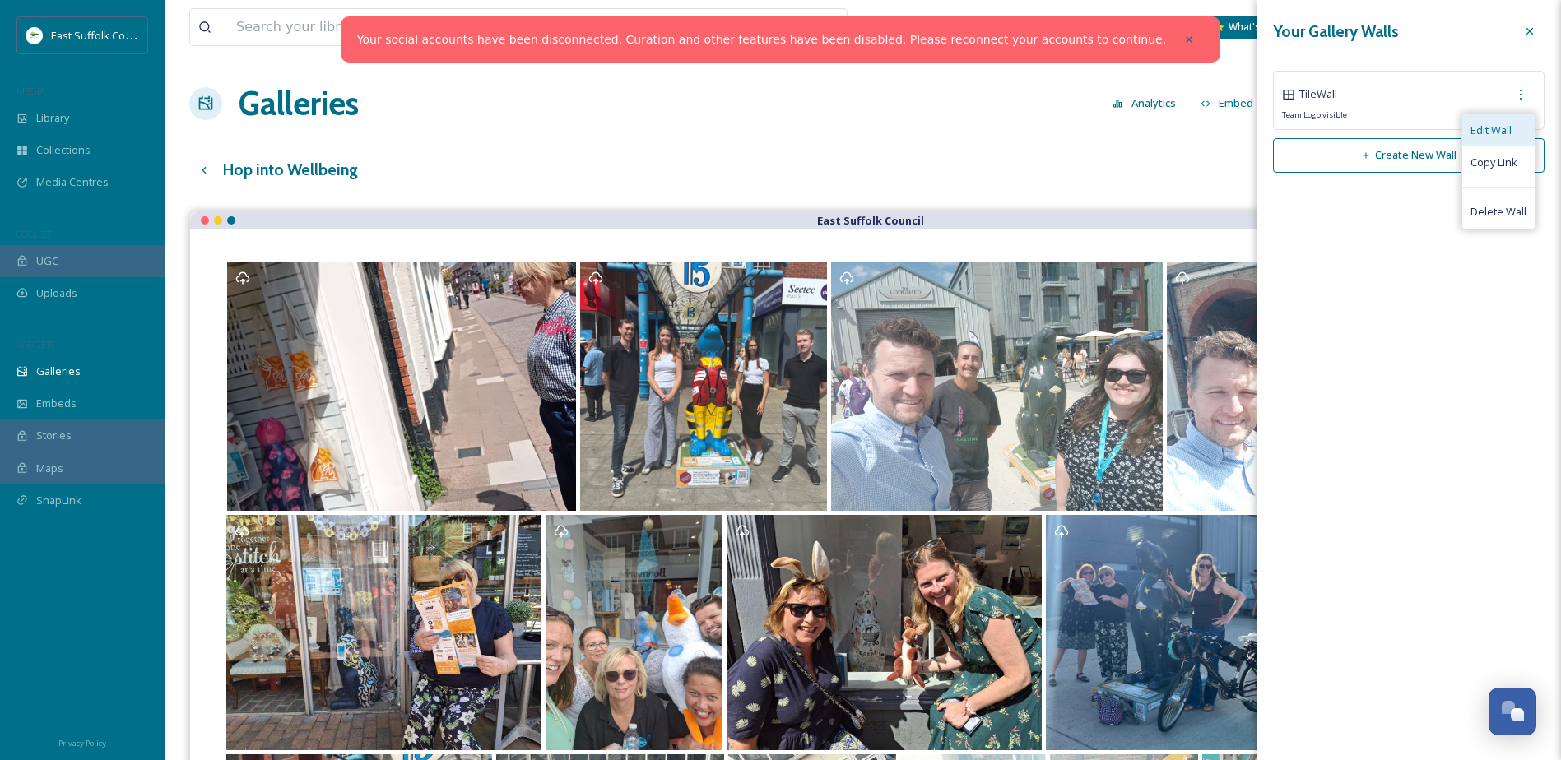
click at [1485, 131] on span "Edit Wall" at bounding box center [1491, 131] width 41 height 16
type input "[URL][DOMAIN_NAME]"
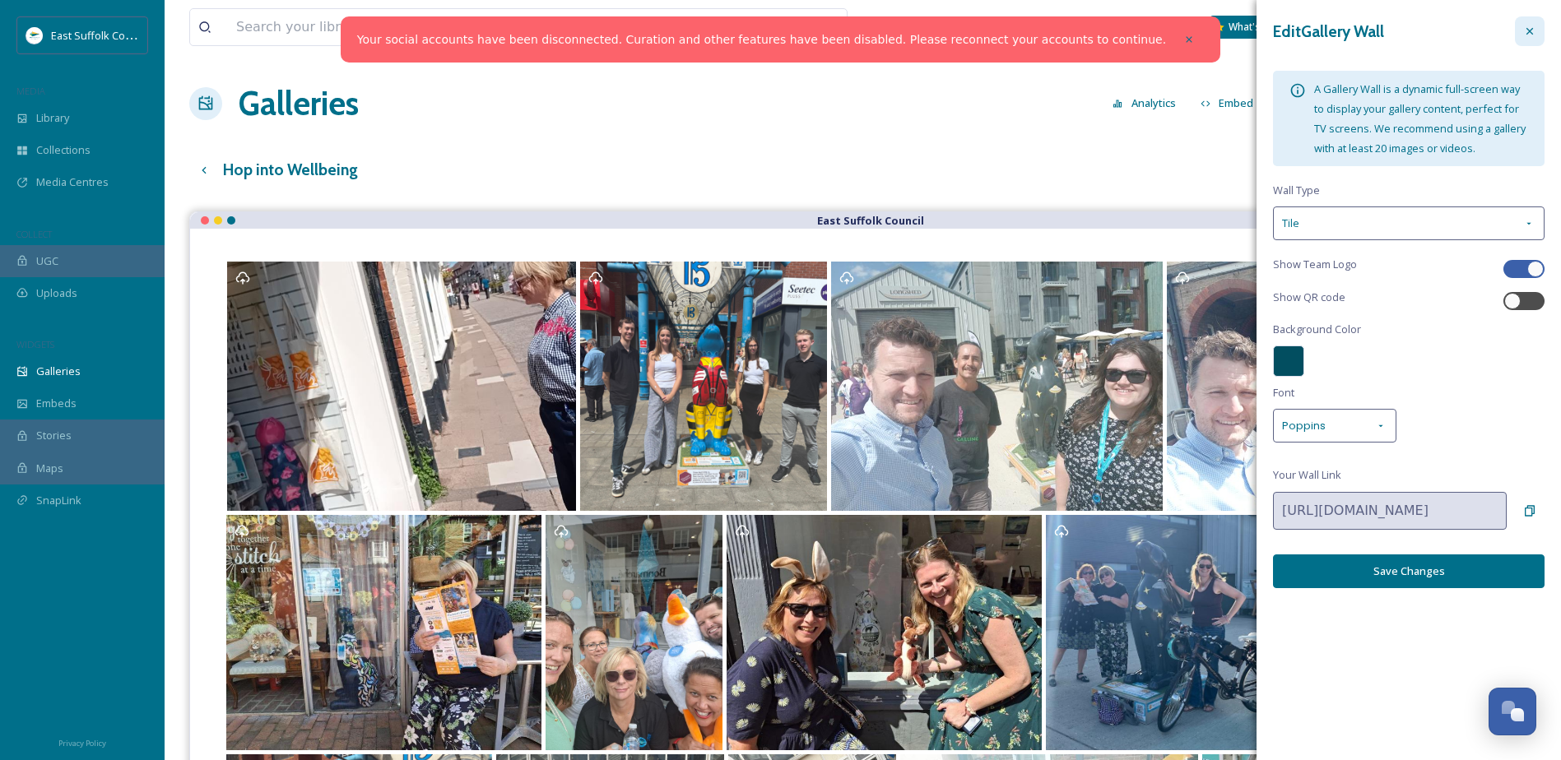
click at [1526, 35] on icon at bounding box center [1529, 31] width 13 height 13
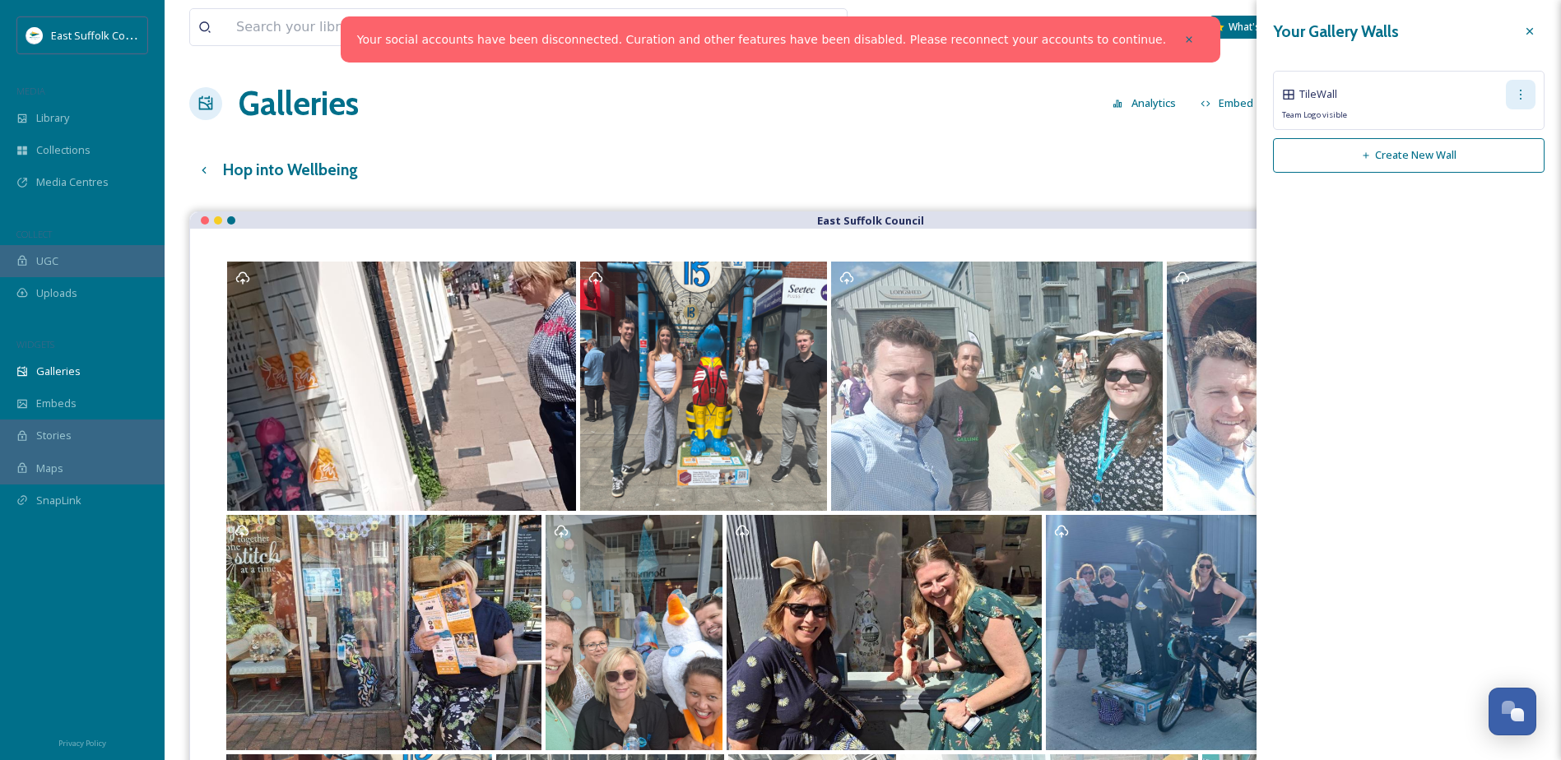
click at [1513, 98] on div at bounding box center [1521, 95] width 30 height 30
click at [1481, 169] on span "Copy Link" at bounding box center [1494, 163] width 47 height 16
click at [1478, 152] on div "Copy Link" at bounding box center [1498, 162] width 72 height 32
click at [1482, 164] on span "Copy Link" at bounding box center [1494, 163] width 47 height 16
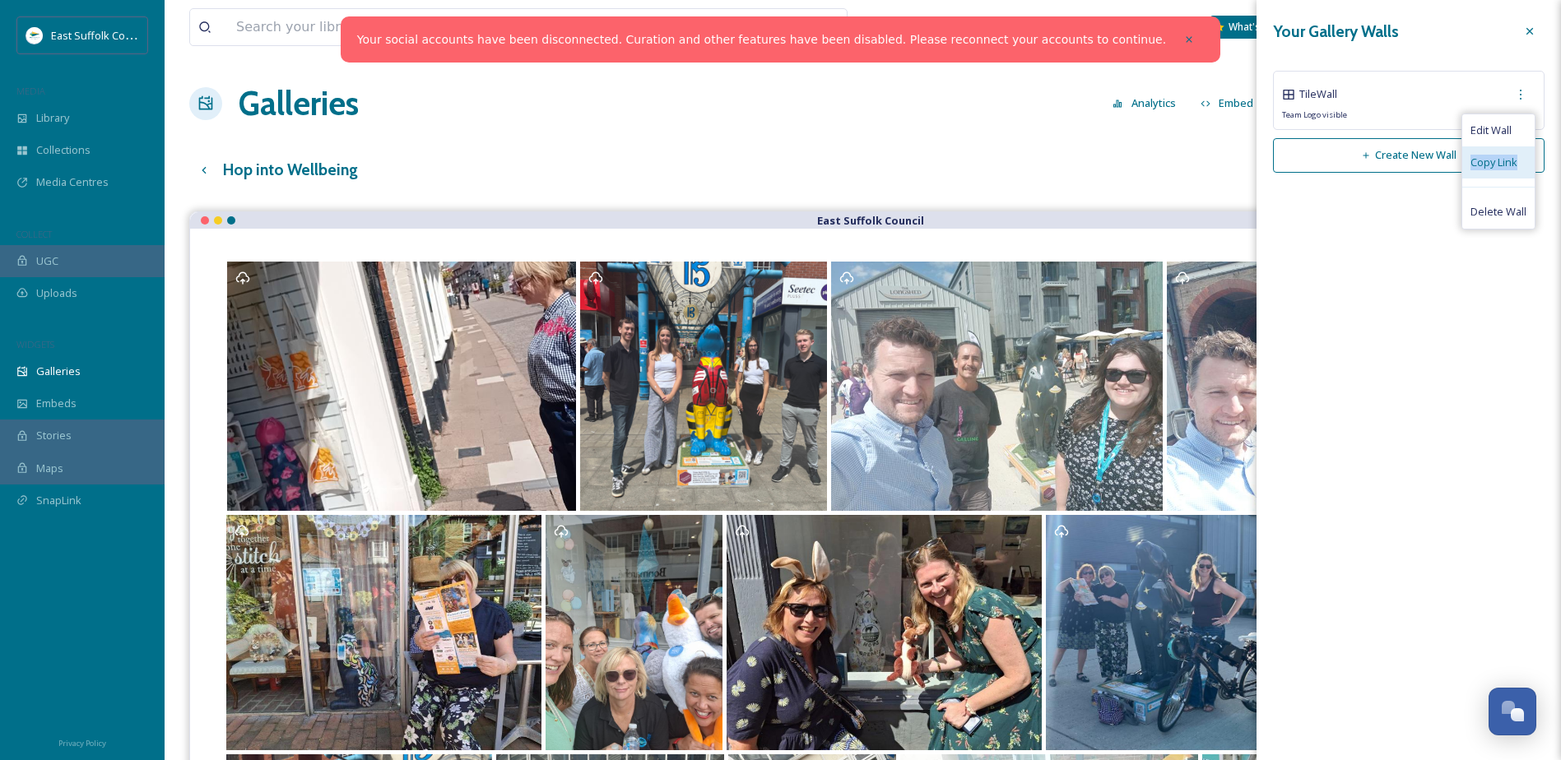
click at [1482, 164] on span "Copy Link" at bounding box center [1494, 163] width 47 height 16
click at [1539, 30] on div at bounding box center [1530, 31] width 30 height 30
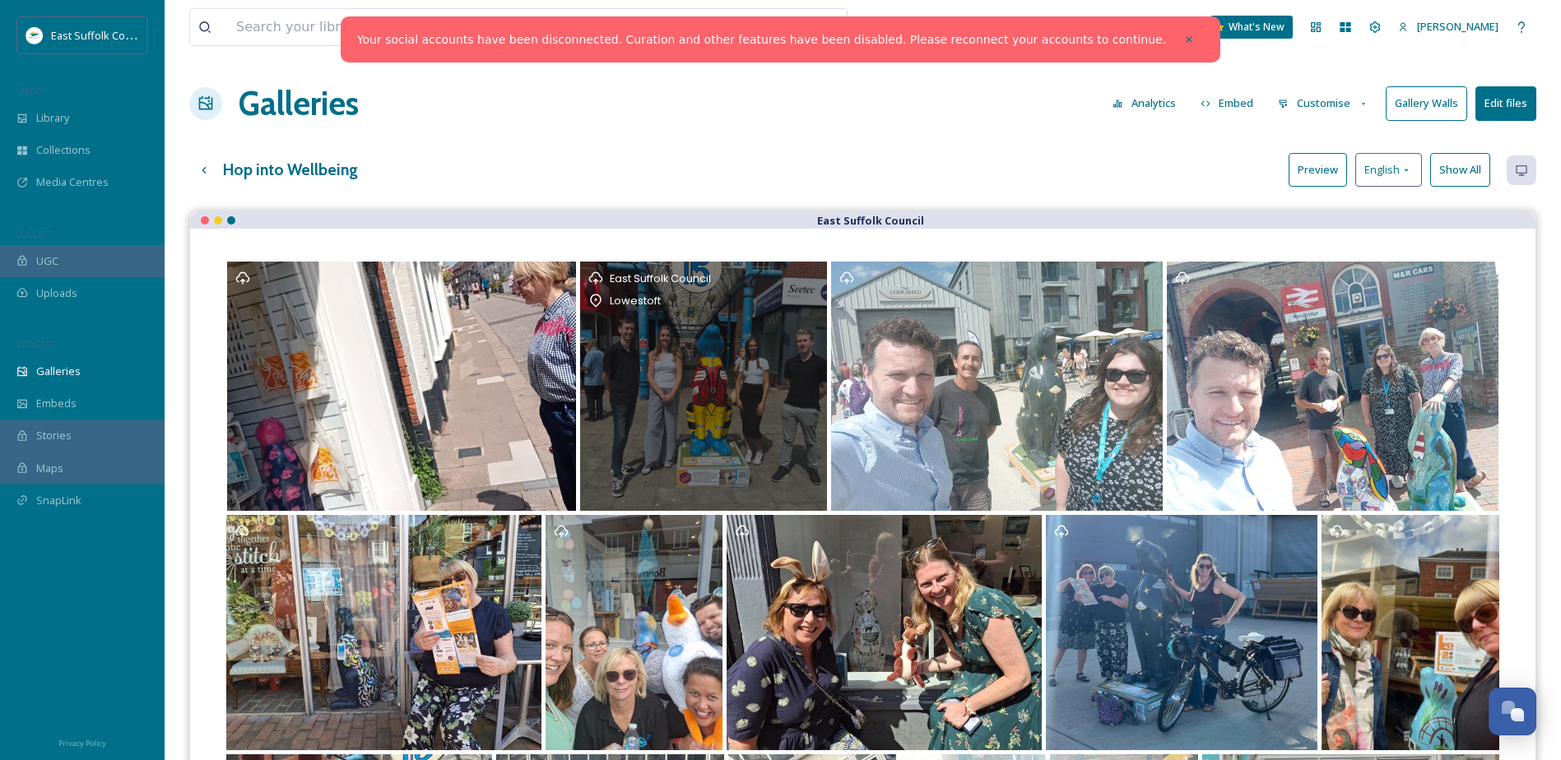
drag, startPoint x: 744, startPoint y: 312, endPoint x: 746, endPoint y: 160, distance: 152.3
click at [746, 160] on div "Hop into Wellbeing Preview English Show All" at bounding box center [862, 170] width 1347 height 34
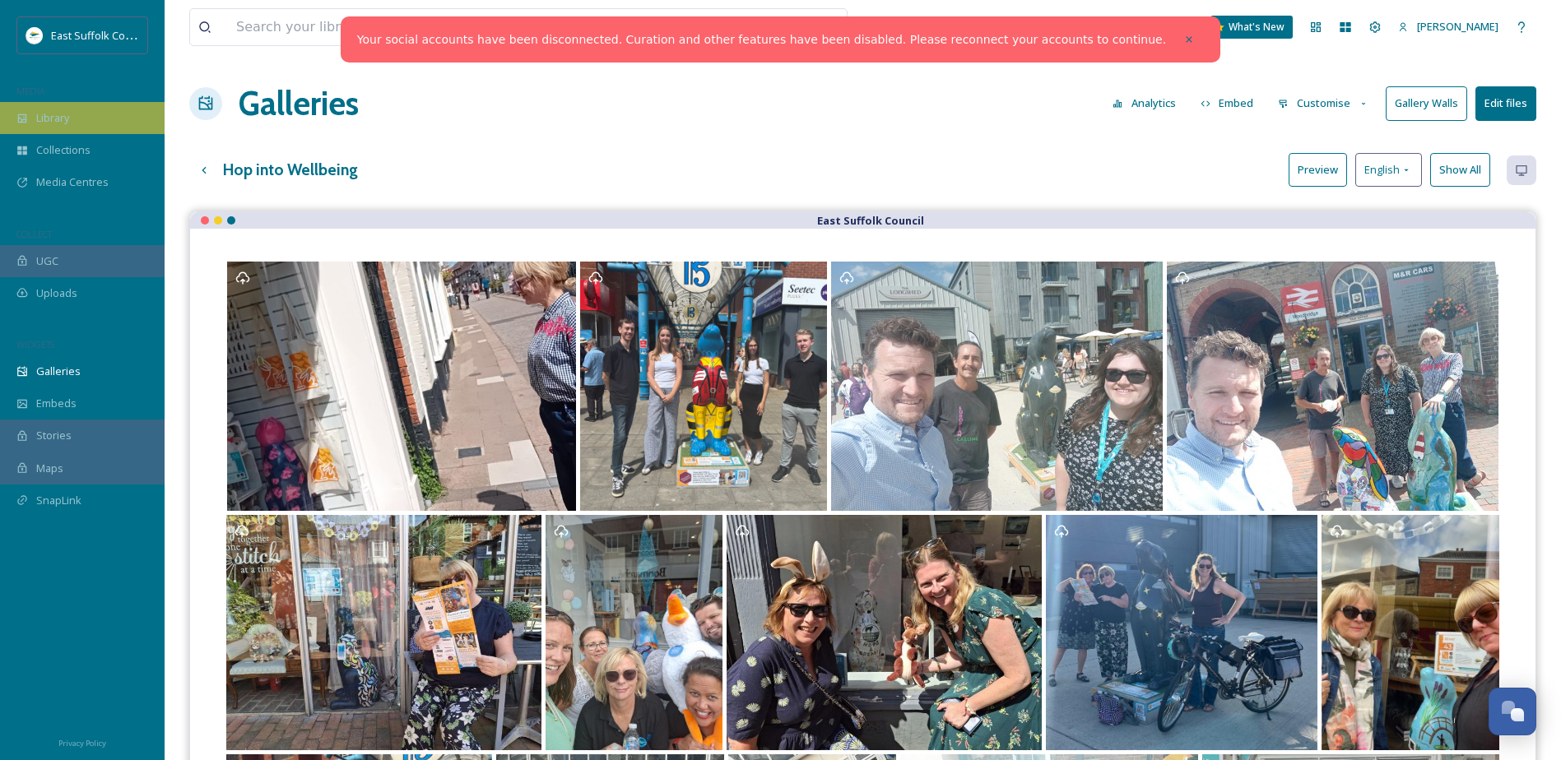
click at [66, 117] on span "Library" at bounding box center [52, 118] width 33 height 16
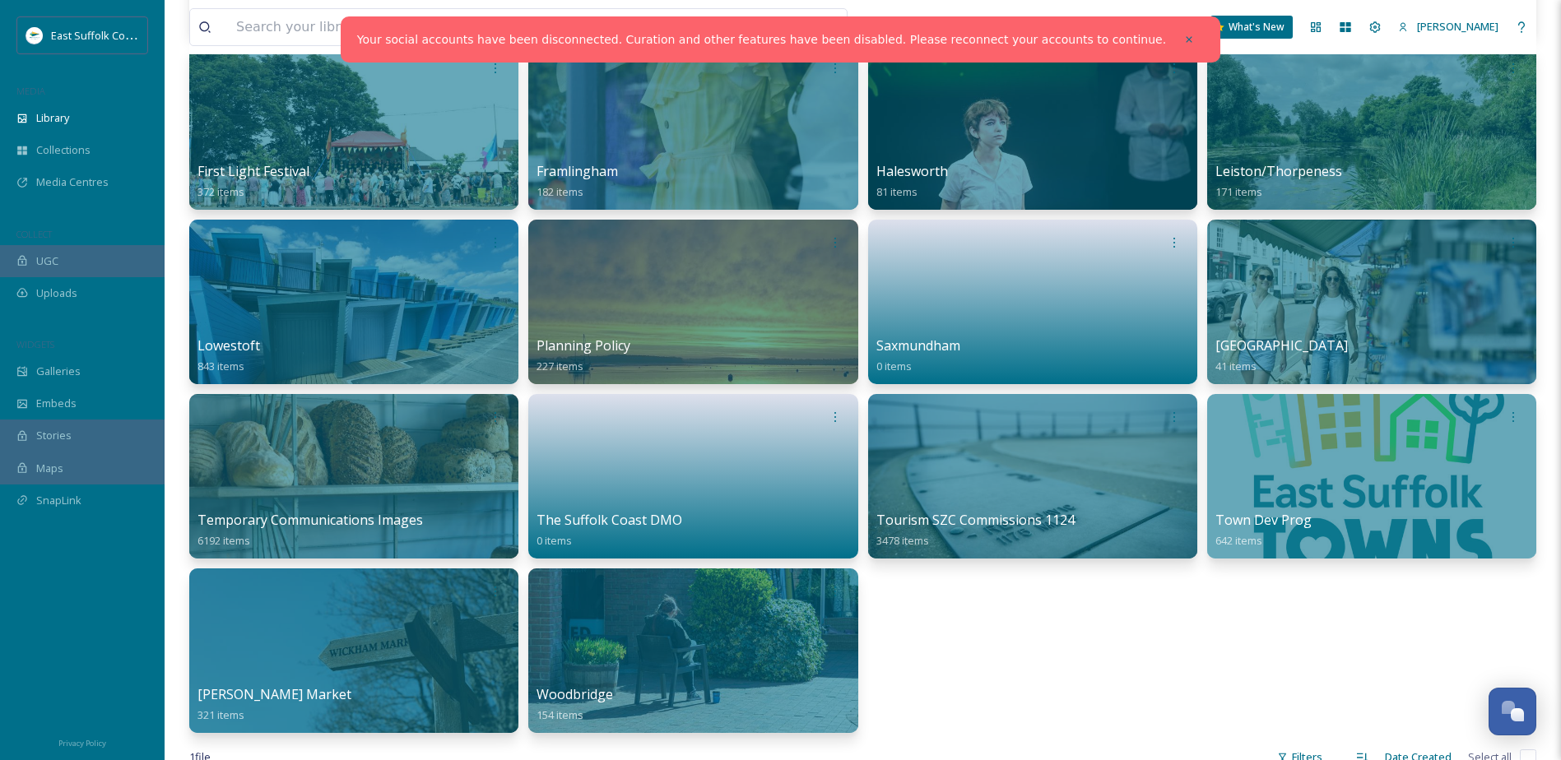
scroll to position [741, 0]
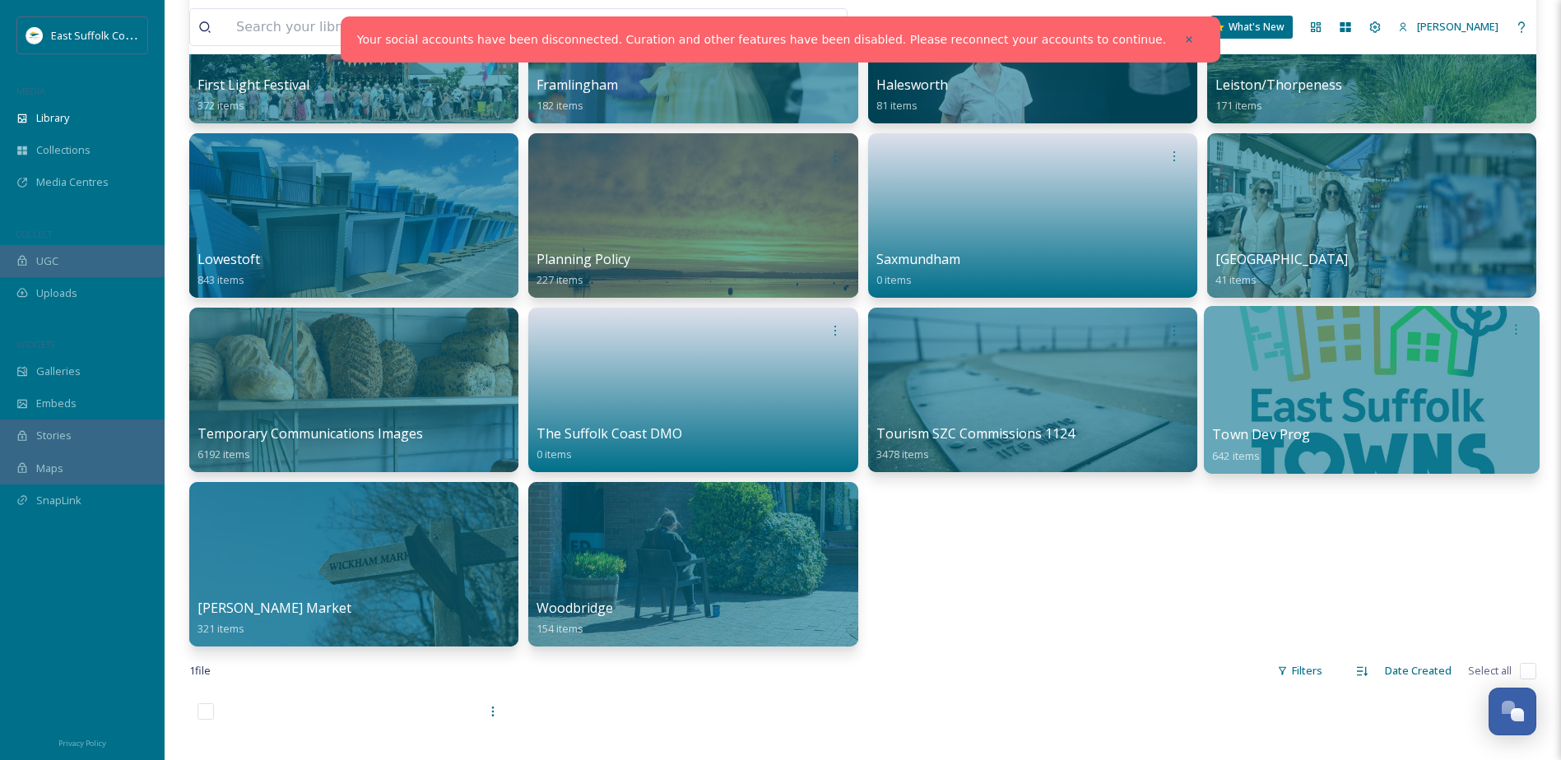
click at [1258, 386] on div at bounding box center [1372, 390] width 336 height 168
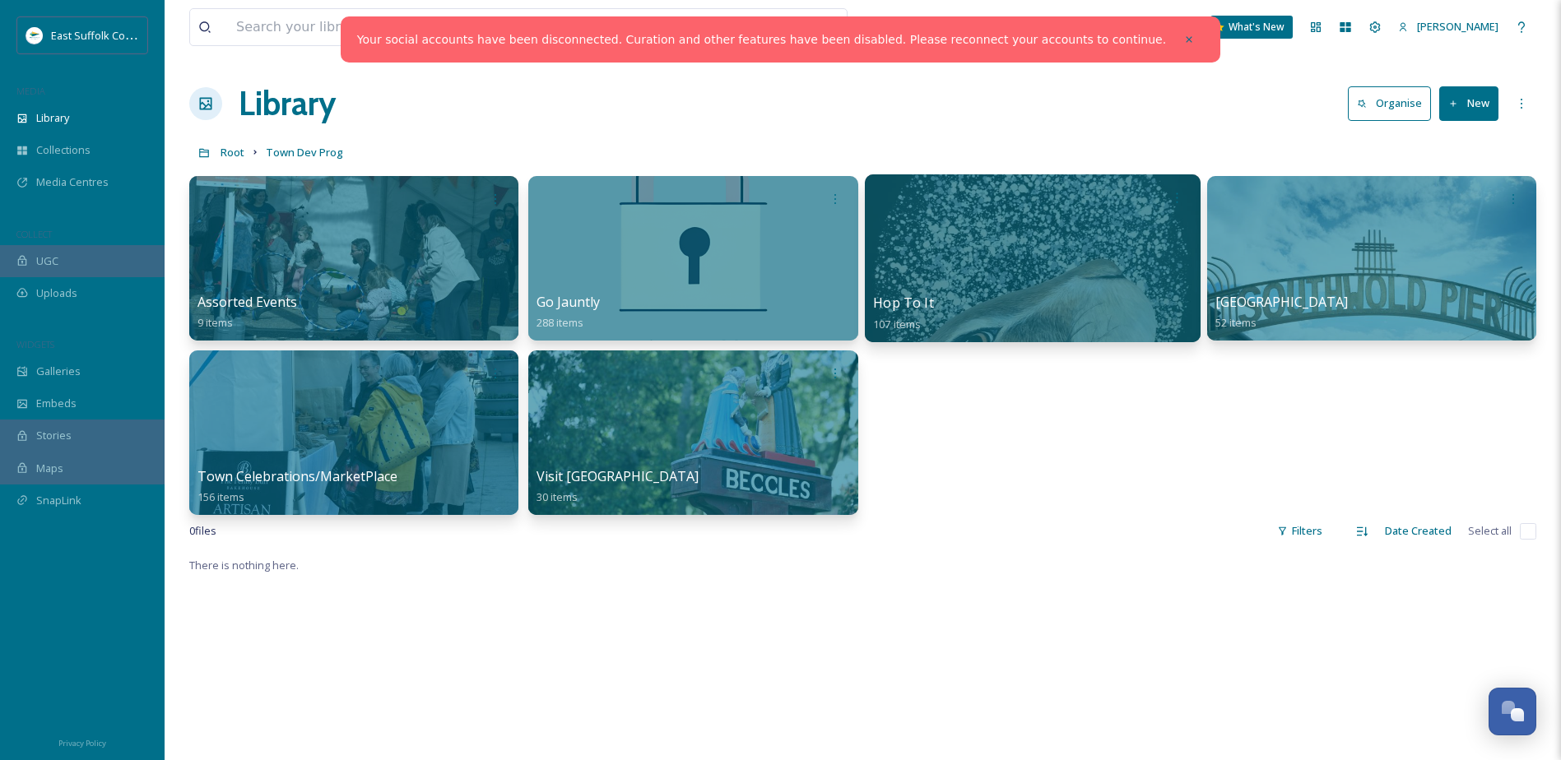
click at [1072, 286] on div at bounding box center [1032, 258] width 336 height 168
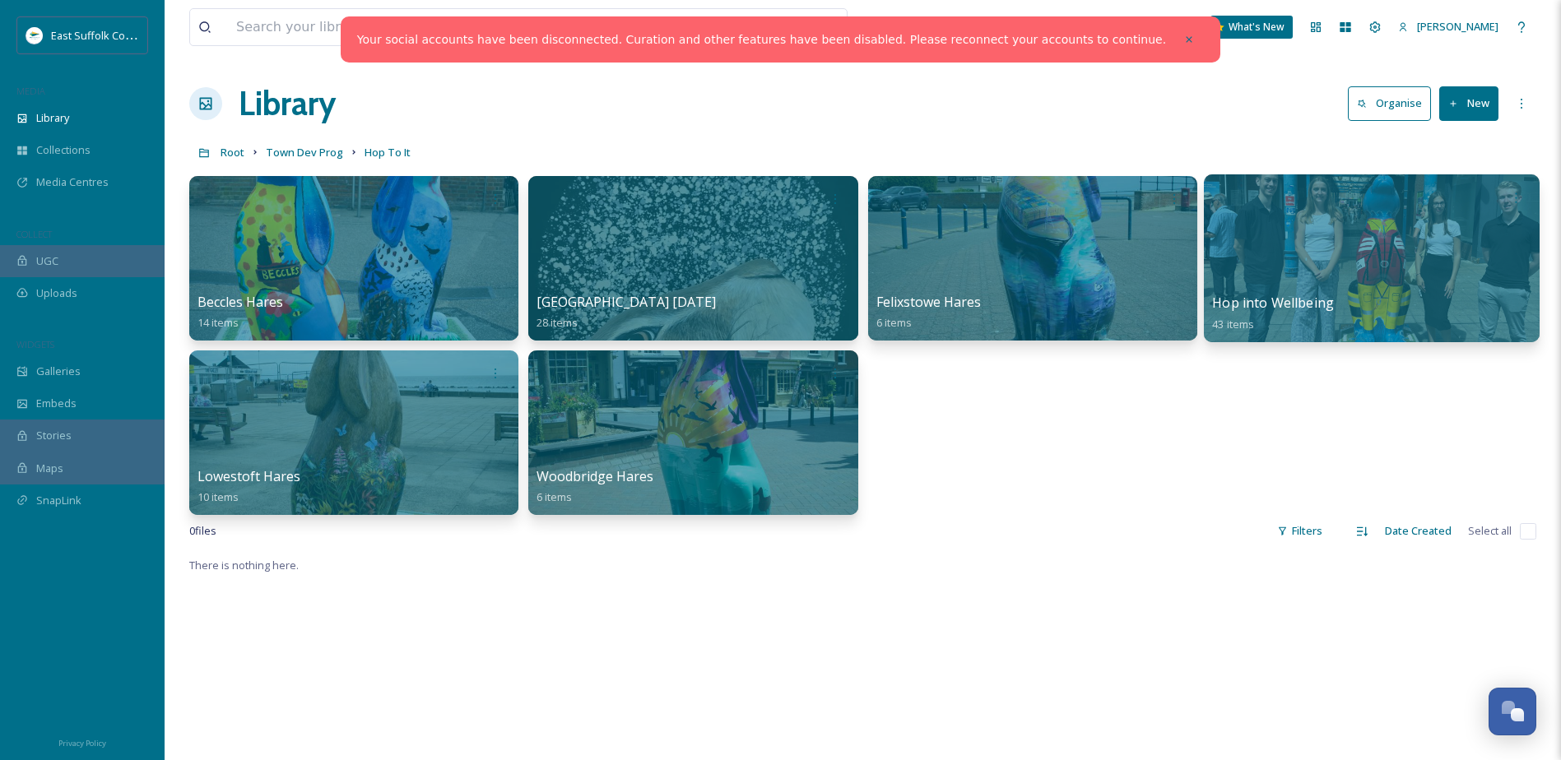
click at [1388, 251] on div at bounding box center [1372, 258] width 336 height 168
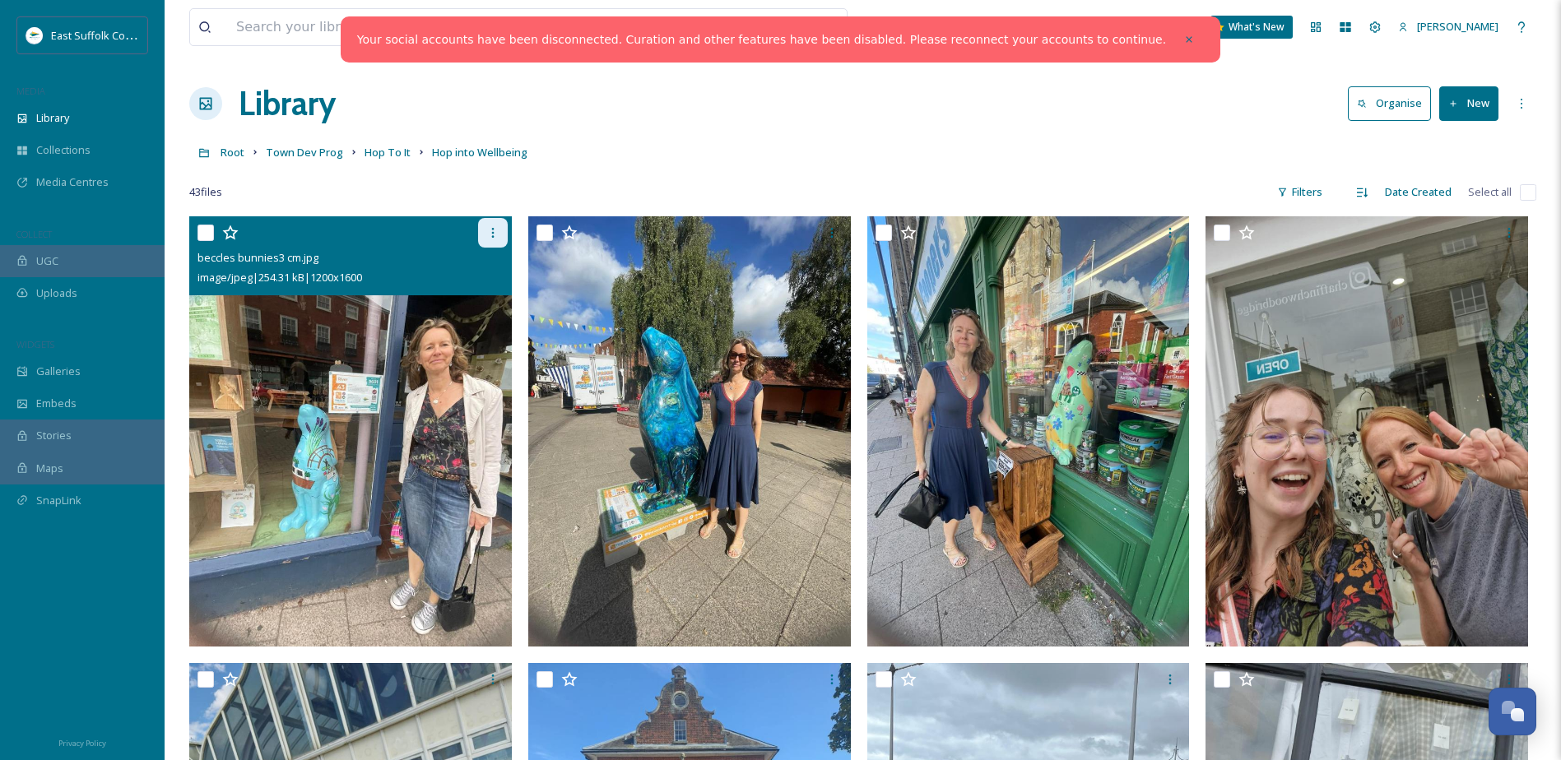
click at [495, 234] on icon at bounding box center [492, 232] width 13 height 13
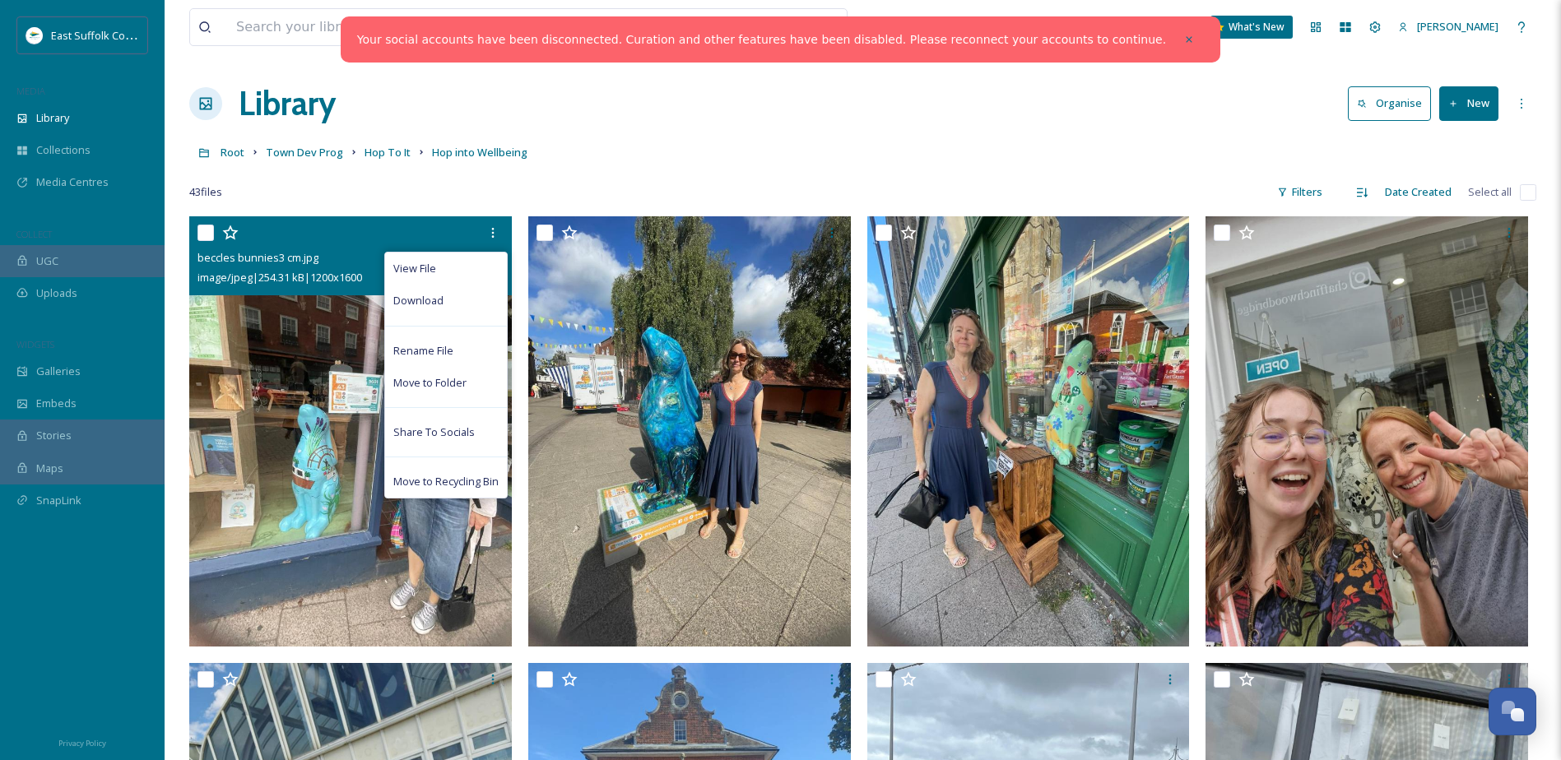
click at [328, 263] on div "beccles bunnies3 cm.jpg" at bounding box center [353, 258] width 310 height 20
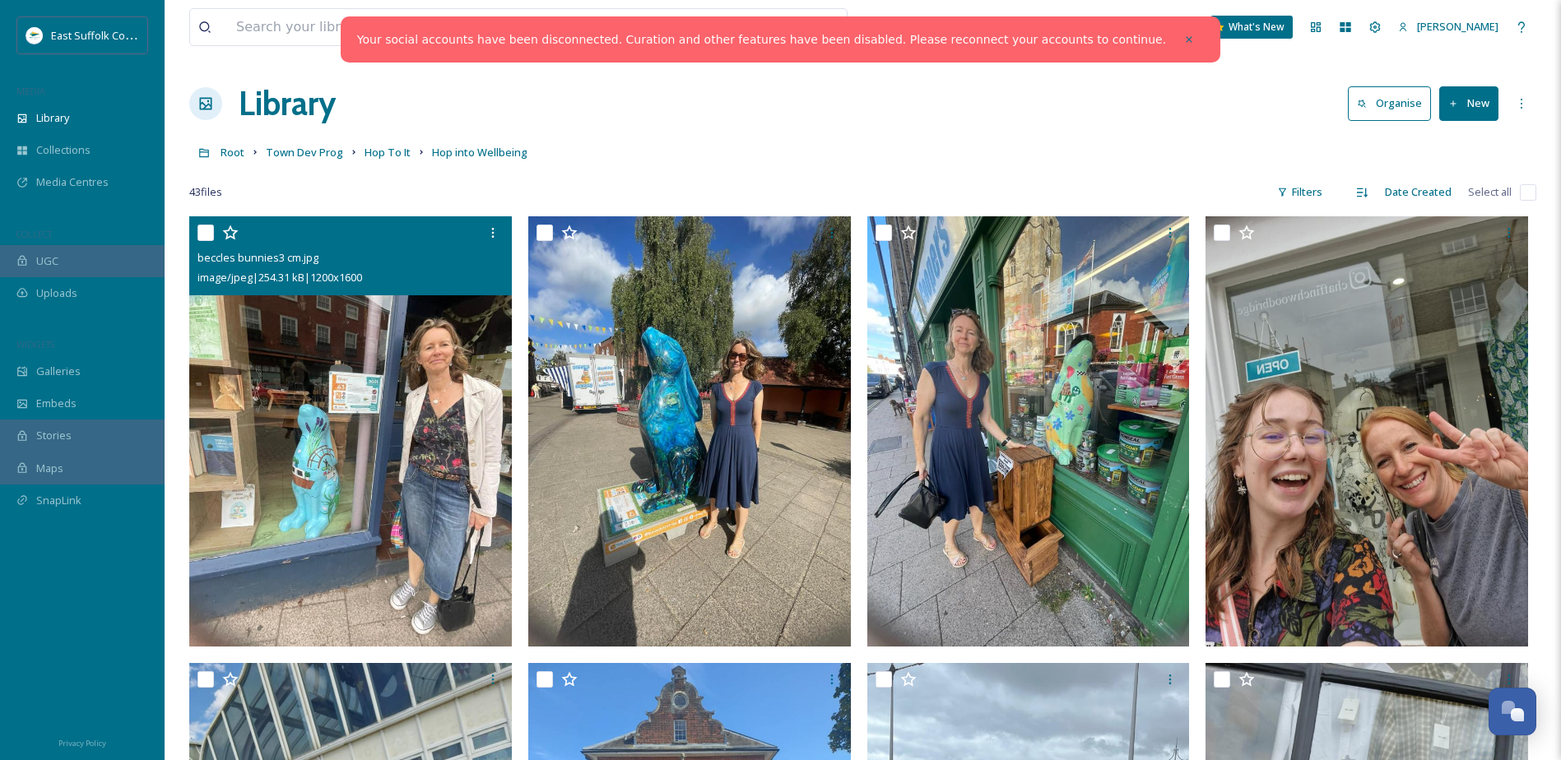
click at [352, 336] on img at bounding box center [350, 431] width 323 height 430
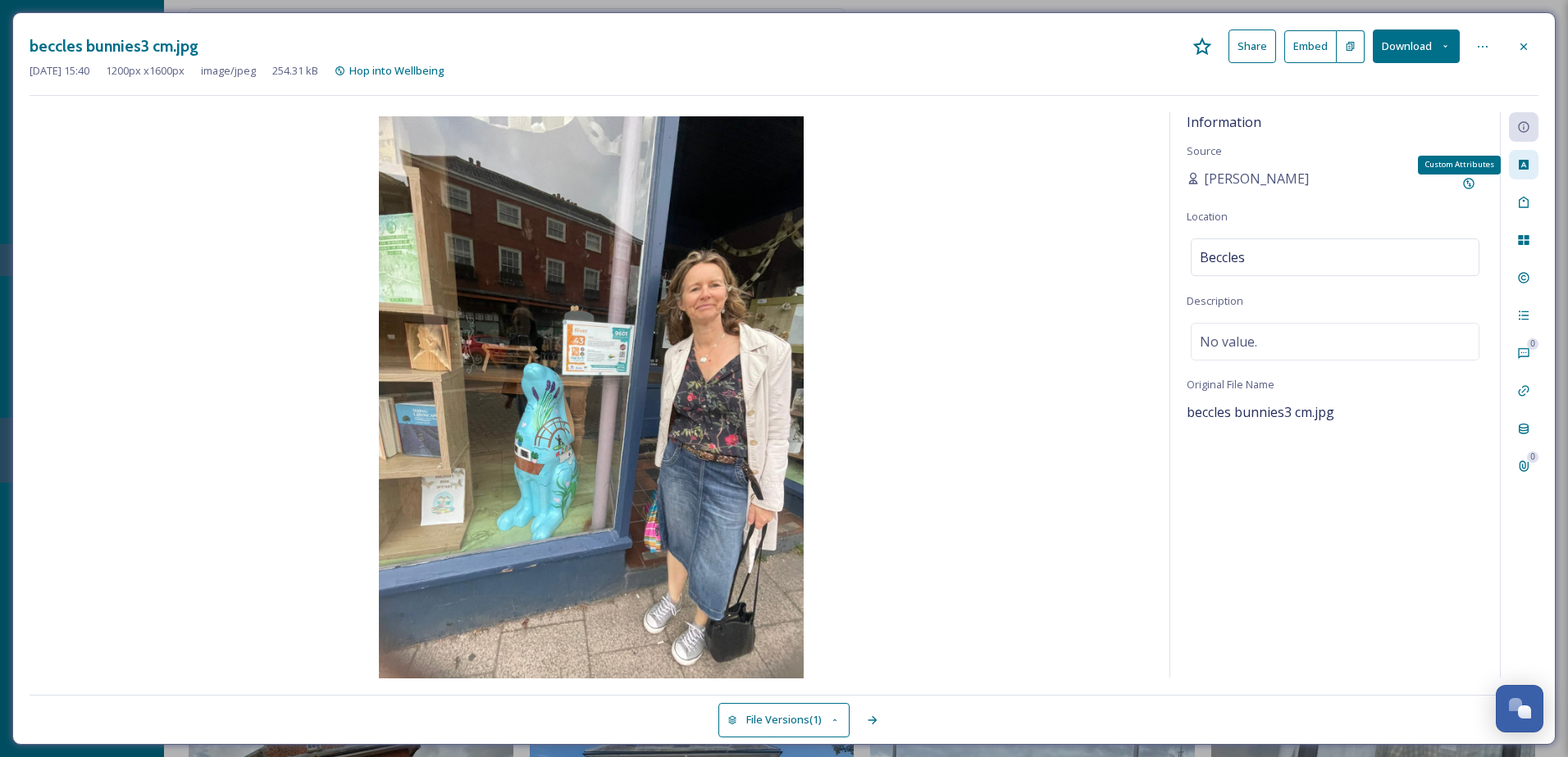
click at [1520, 170] on icon at bounding box center [1523, 164] width 13 height 13
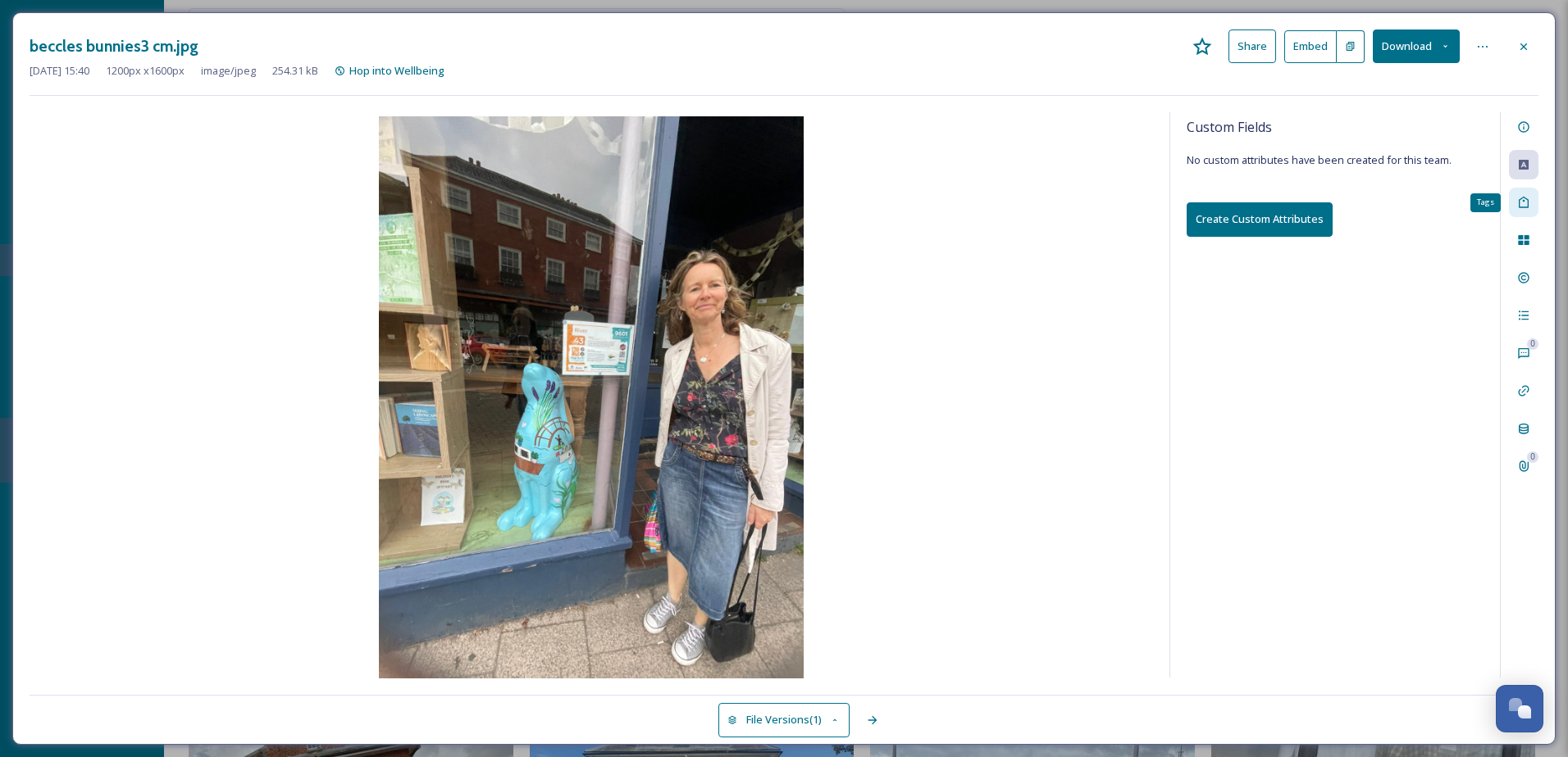
click at [1526, 213] on div "Tags" at bounding box center [1523, 202] width 30 height 30
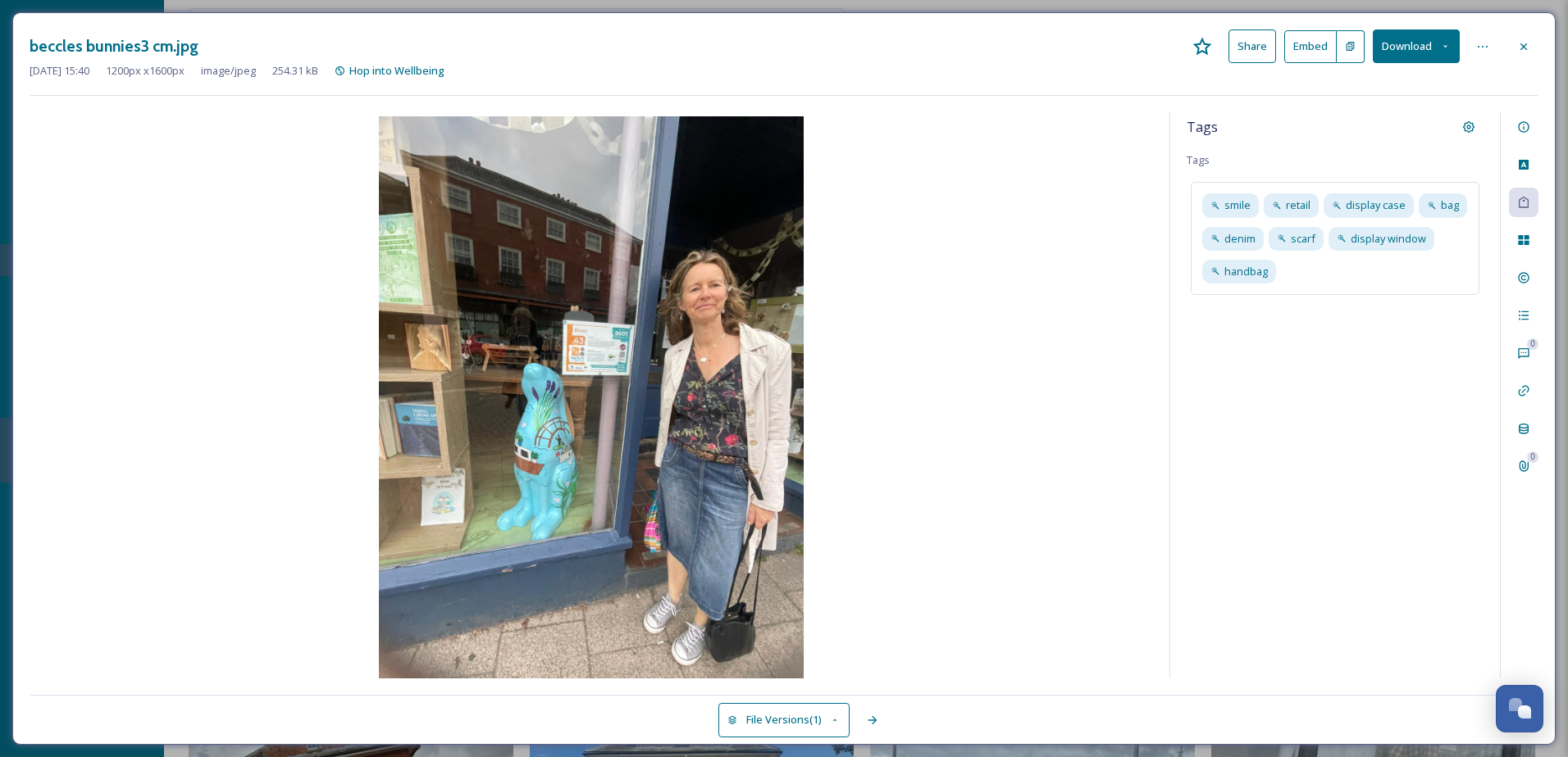
click at [1529, 258] on div "0 0" at bounding box center [1518, 395] width 39 height 566
click at [1526, 254] on div "File Usage" at bounding box center [1523, 240] width 30 height 30
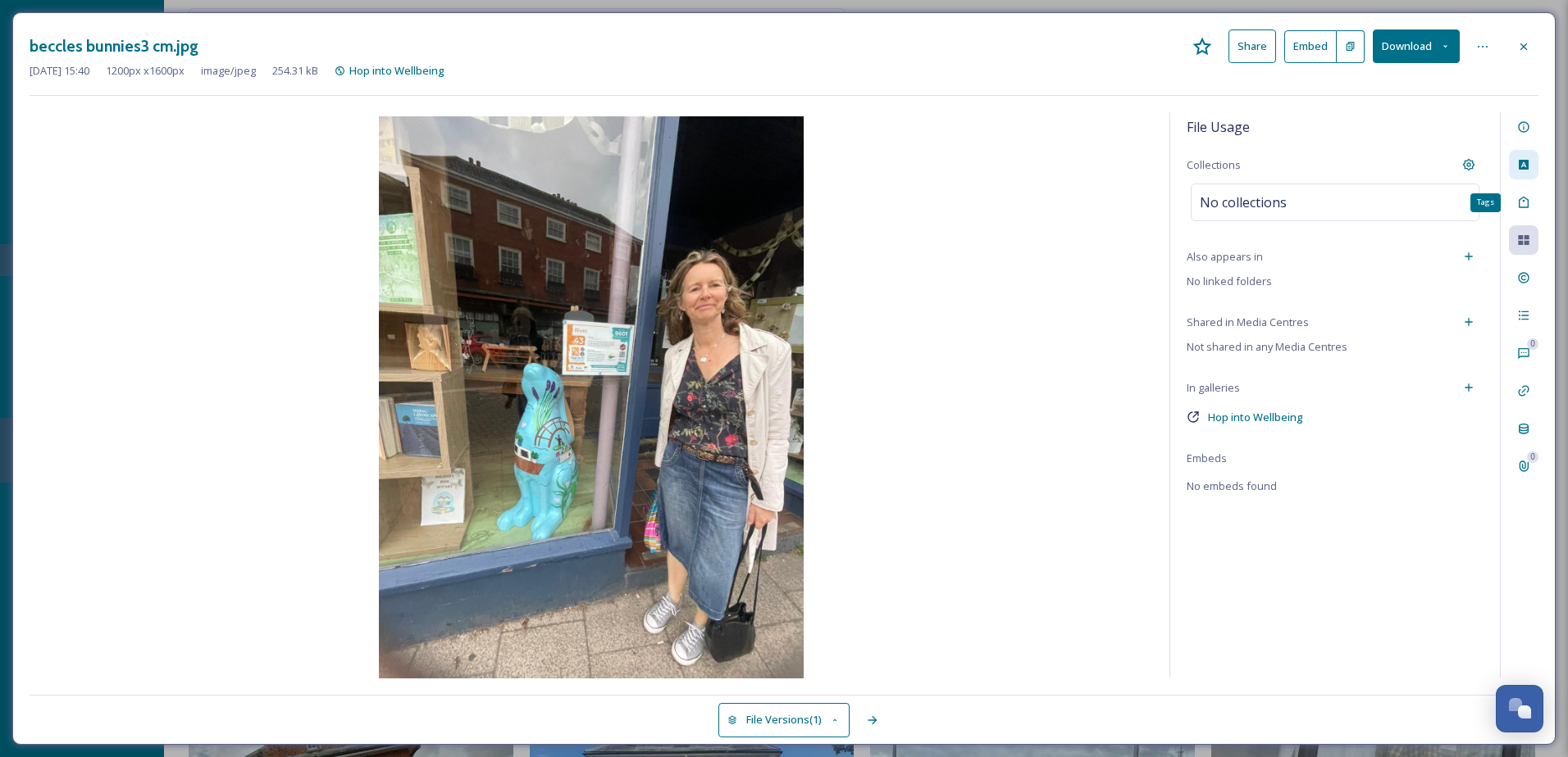
click at [1523, 169] on icon at bounding box center [1523, 164] width 10 height 10
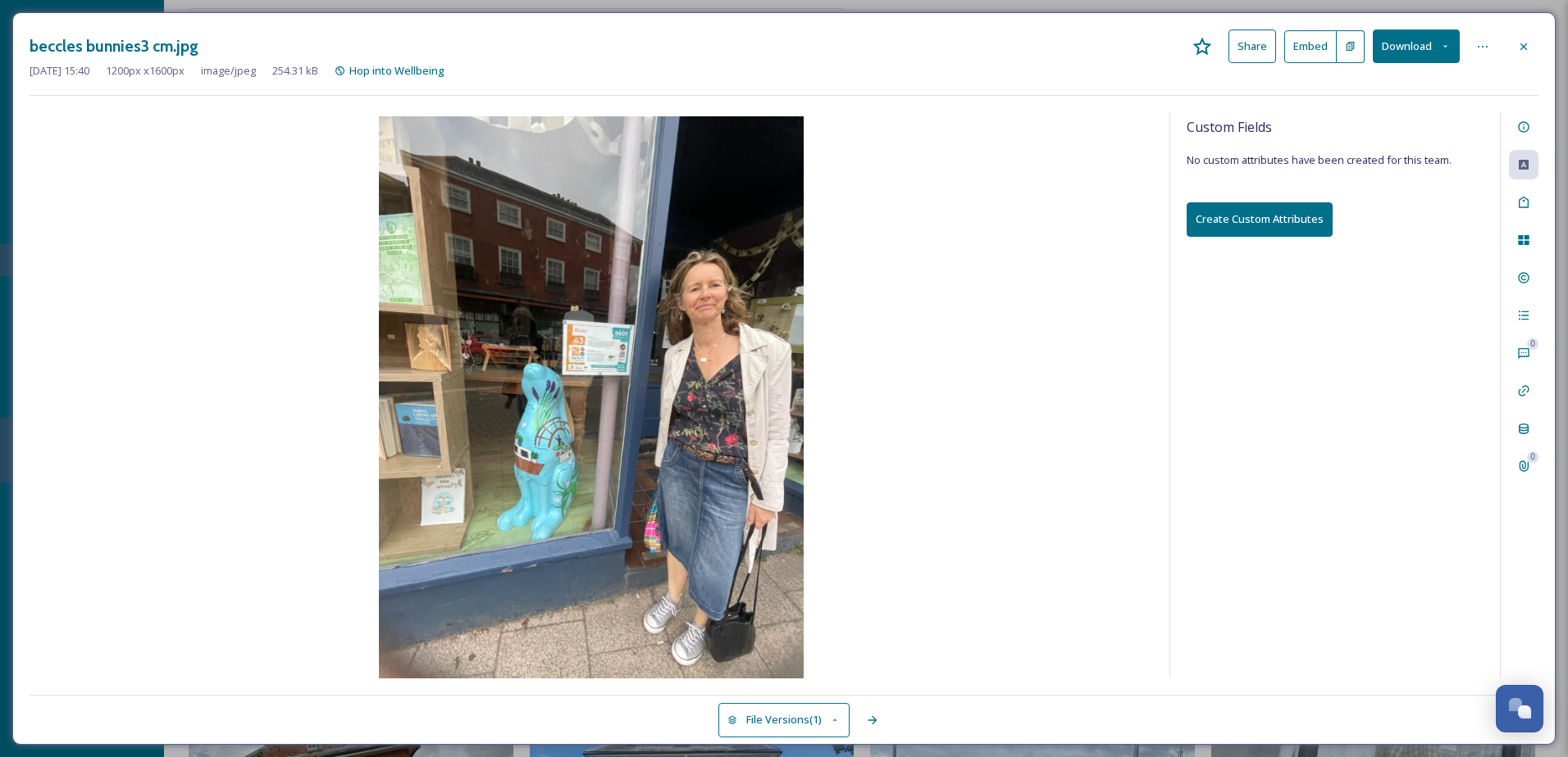
click at [1294, 211] on button "Create Custom Attributes" at bounding box center [1259, 219] width 145 height 34
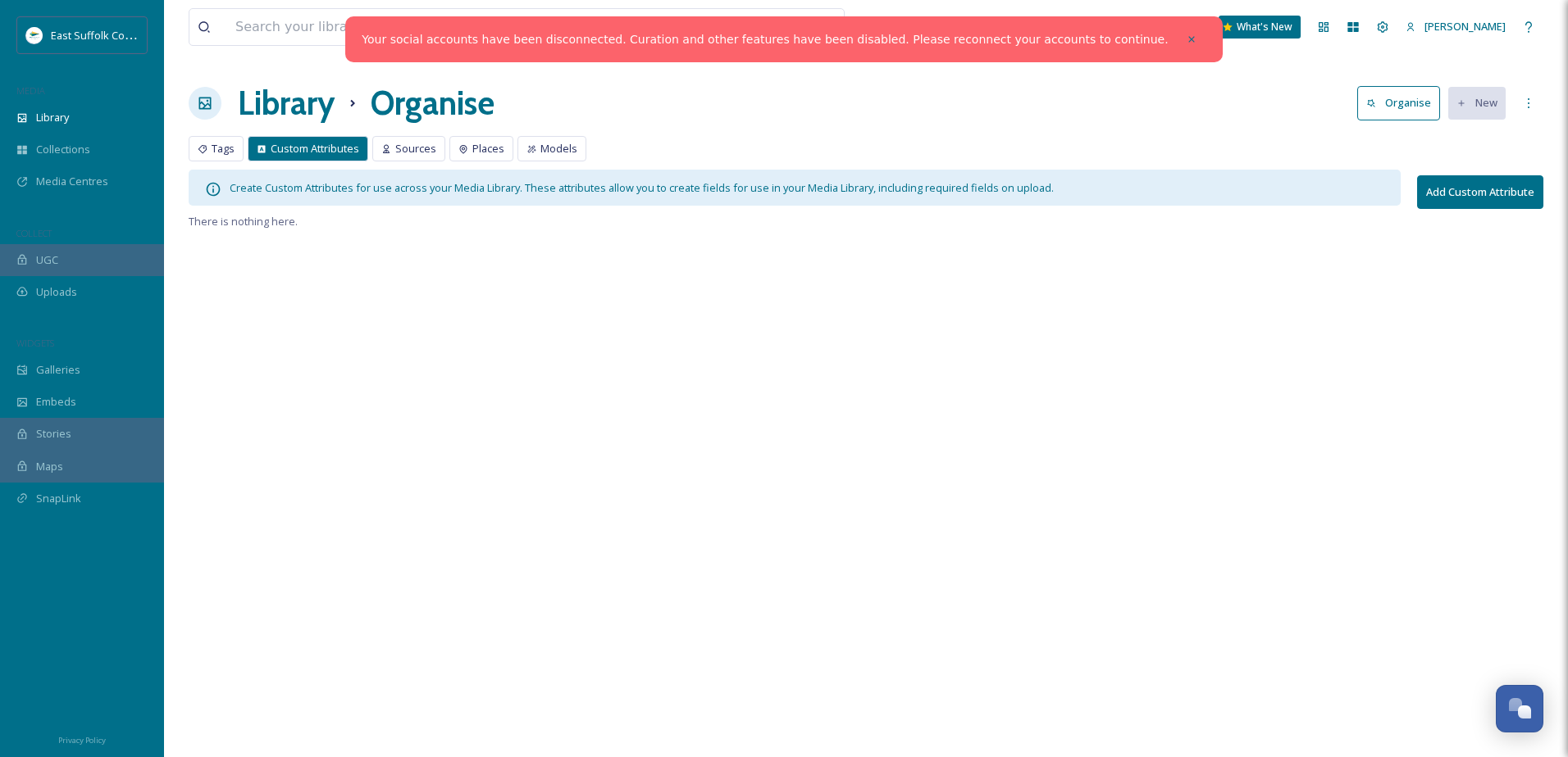
click at [1475, 187] on button "Add Custom Attribute" at bounding box center [1479, 192] width 127 height 34
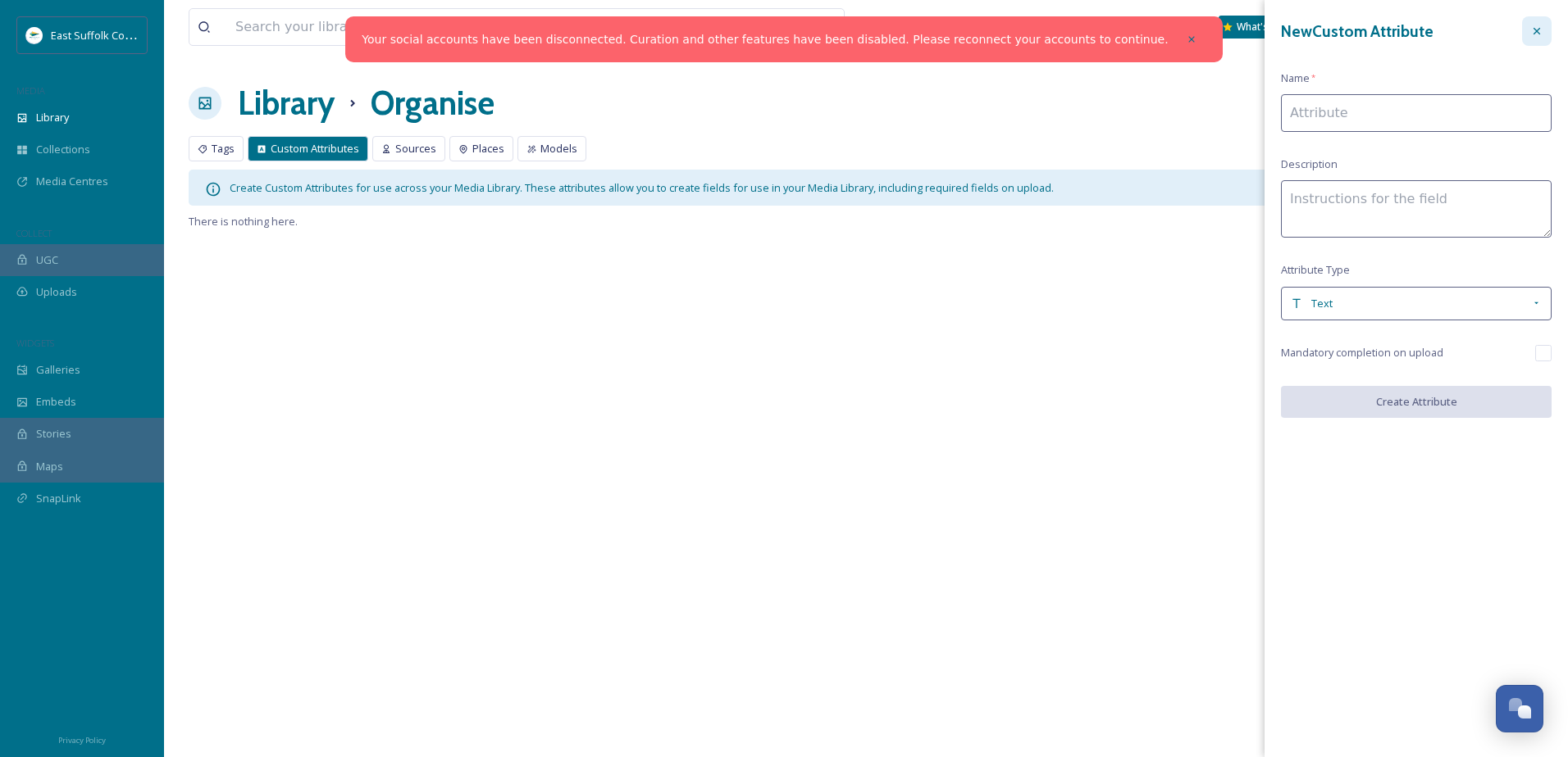
click at [1535, 16] on div at bounding box center [1536, 31] width 30 height 30
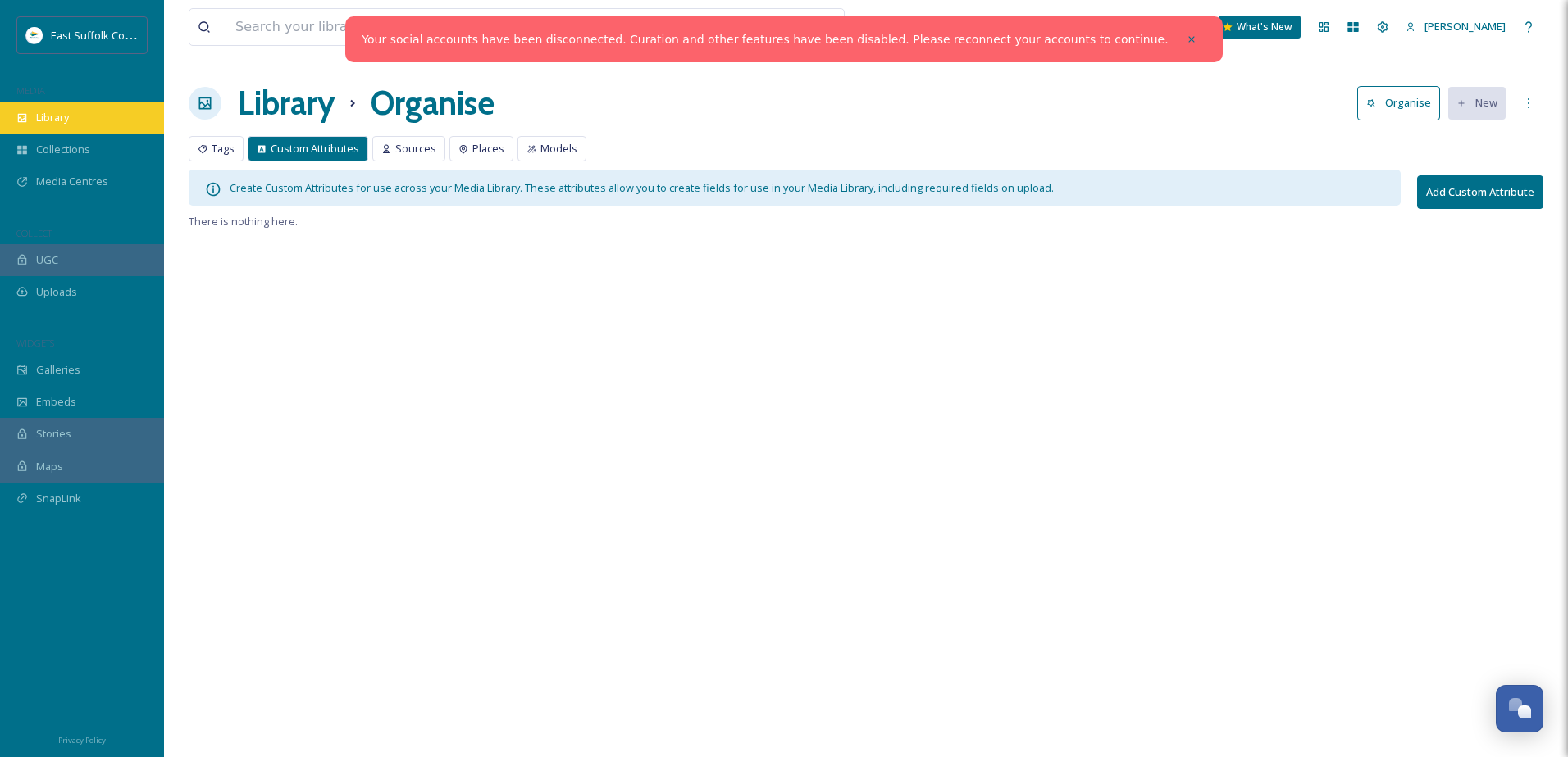
click at [128, 124] on div "Library" at bounding box center [82, 118] width 164 height 32
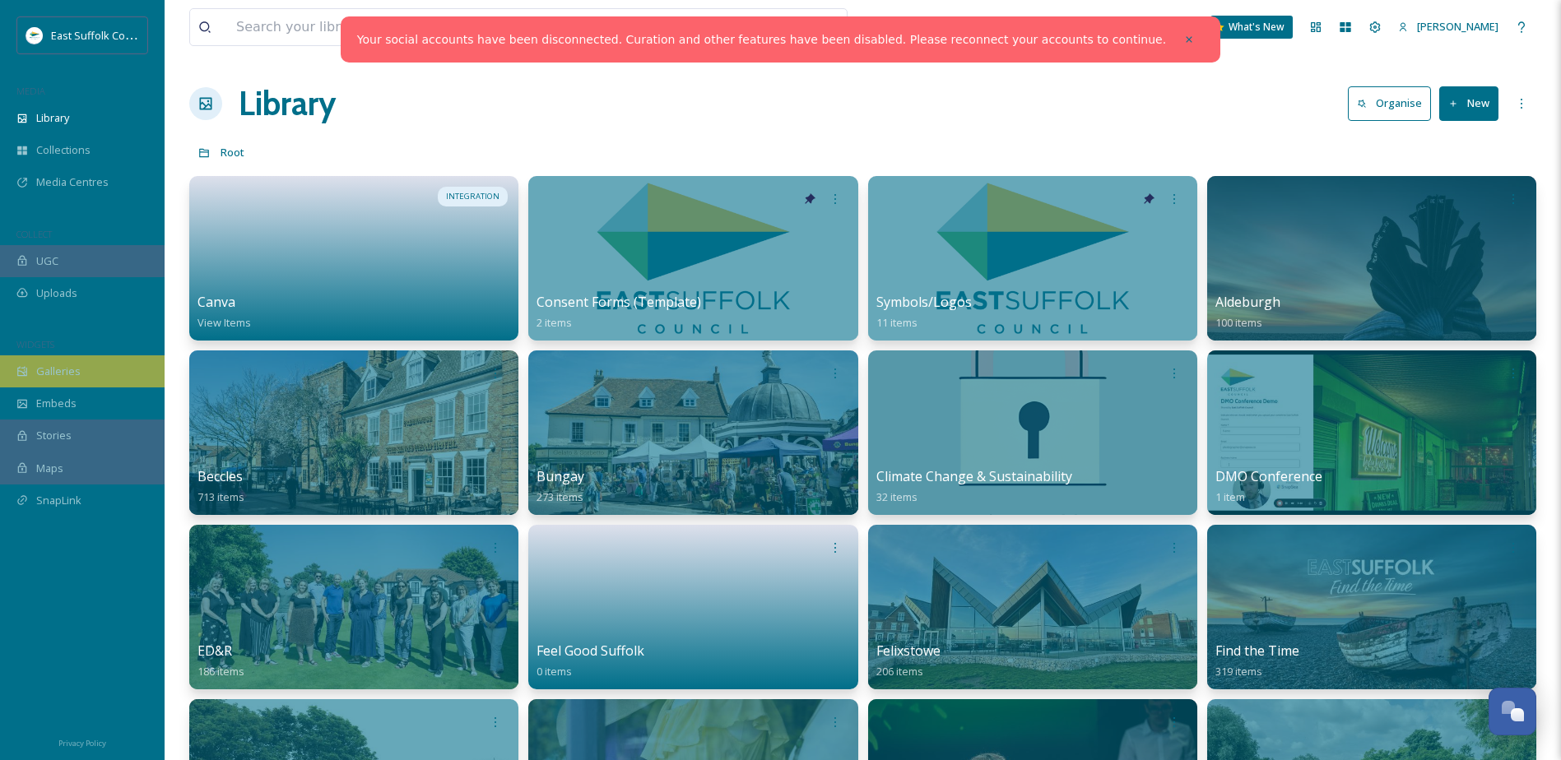
click at [52, 357] on div "Galleries" at bounding box center [82, 372] width 165 height 32
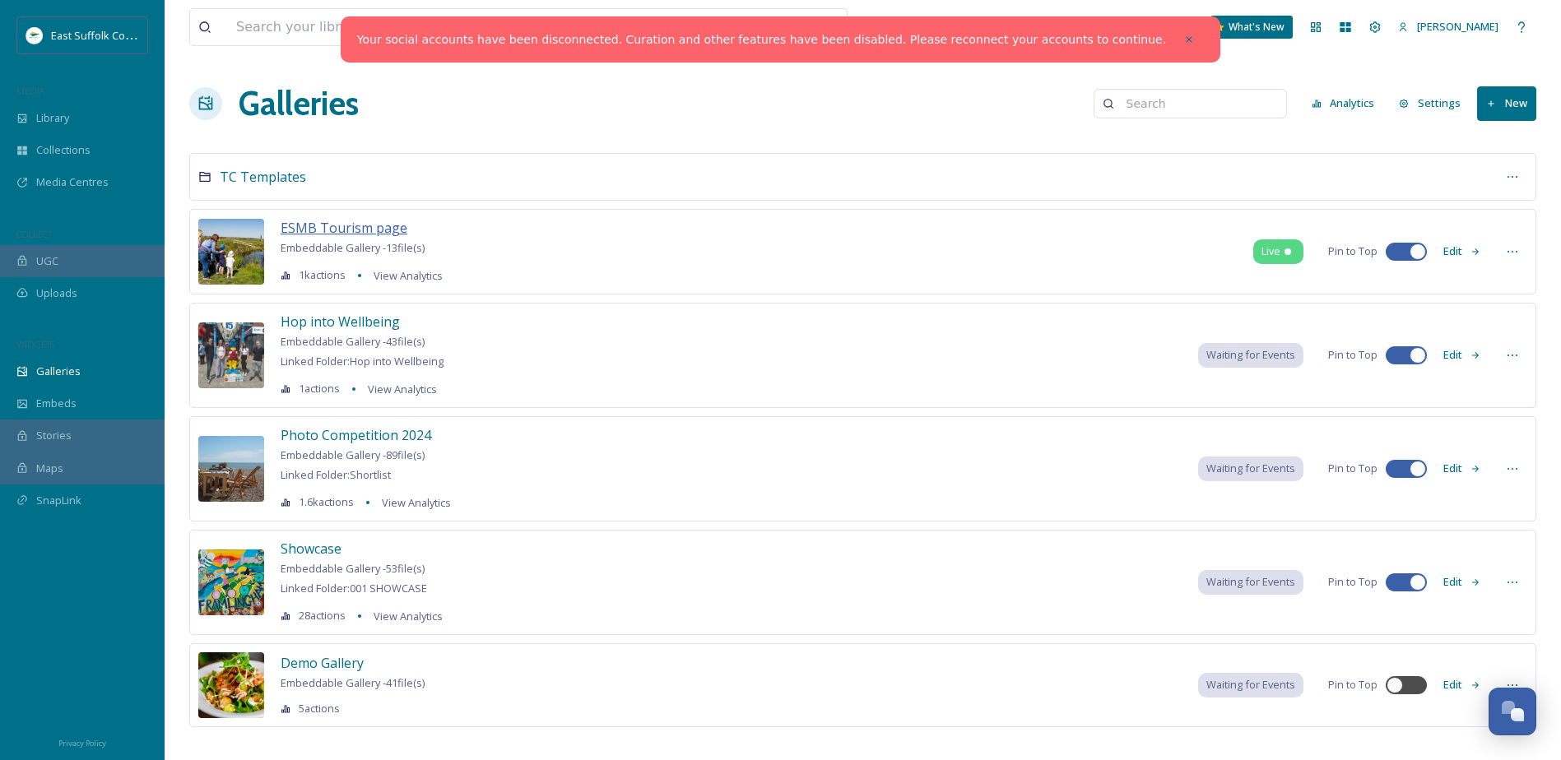
click at [346, 225] on span "ESMB Tourism page" at bounding box center [344, 228] width 127 height 18
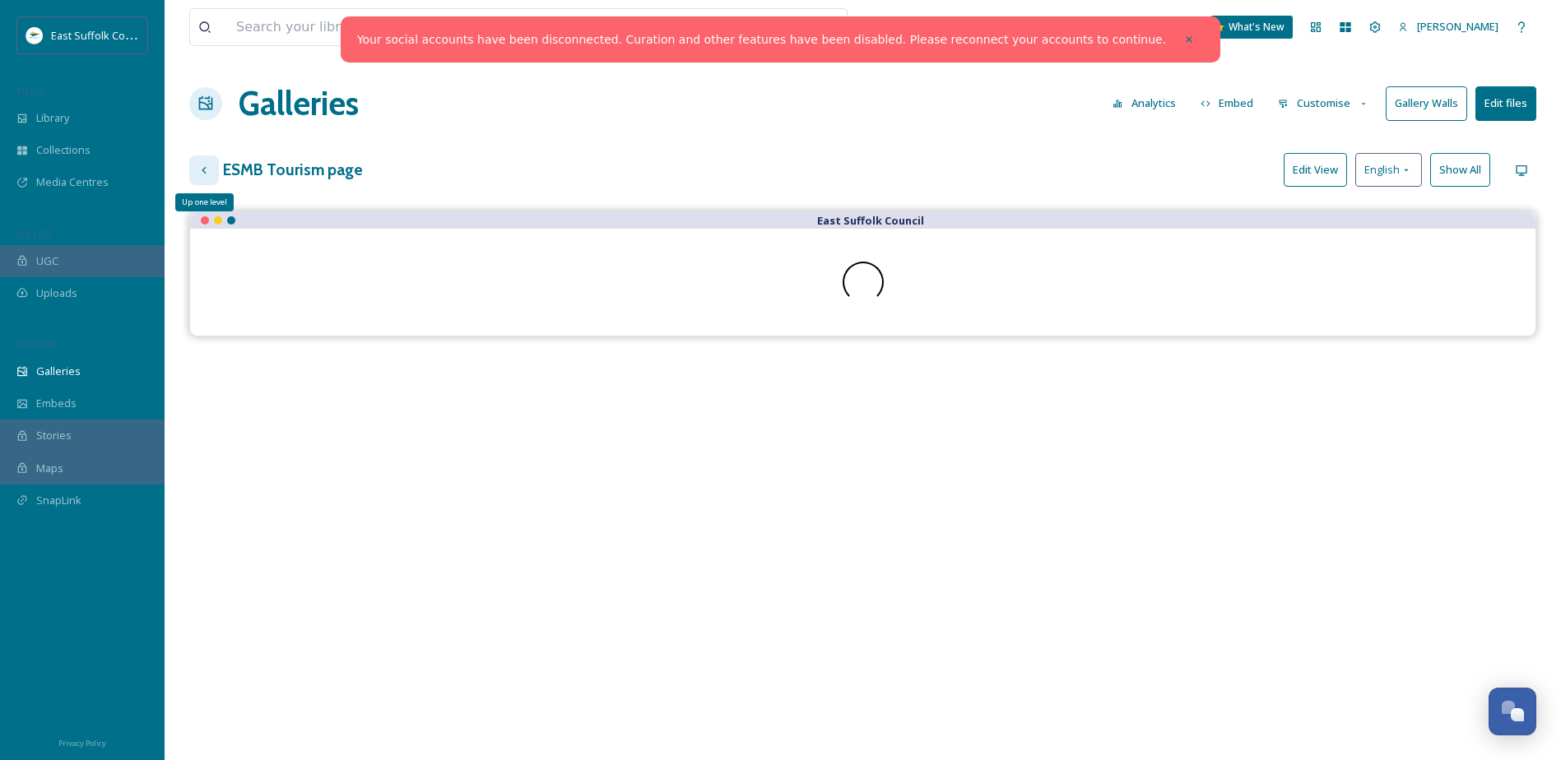
click at [200, 171] on icon at bounding box center [204, 170] width 13 height 13
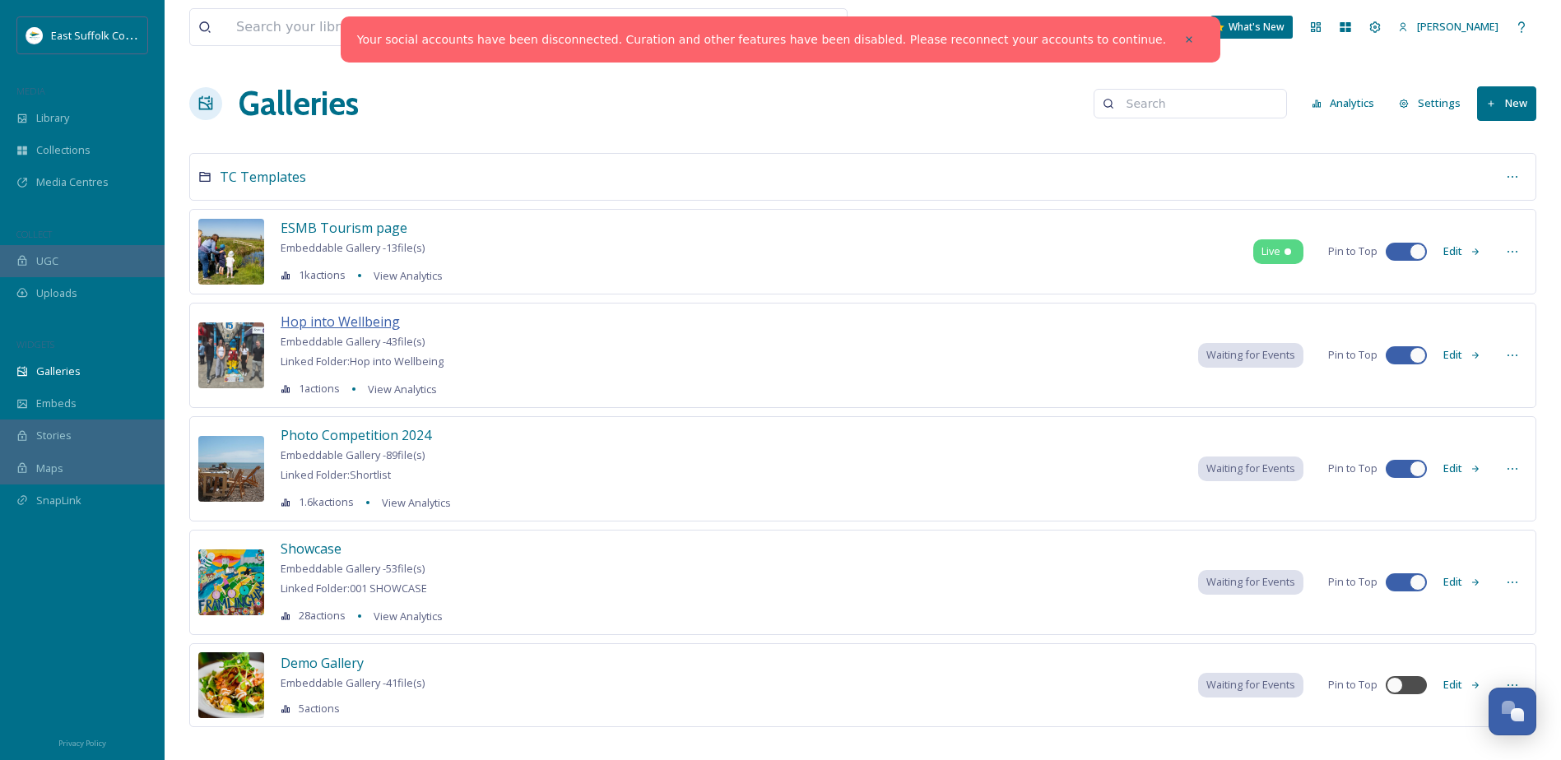
click at [365, 318] on span "Hop into Wellbeing" at bounding box center [340, 322] width 119 height 18
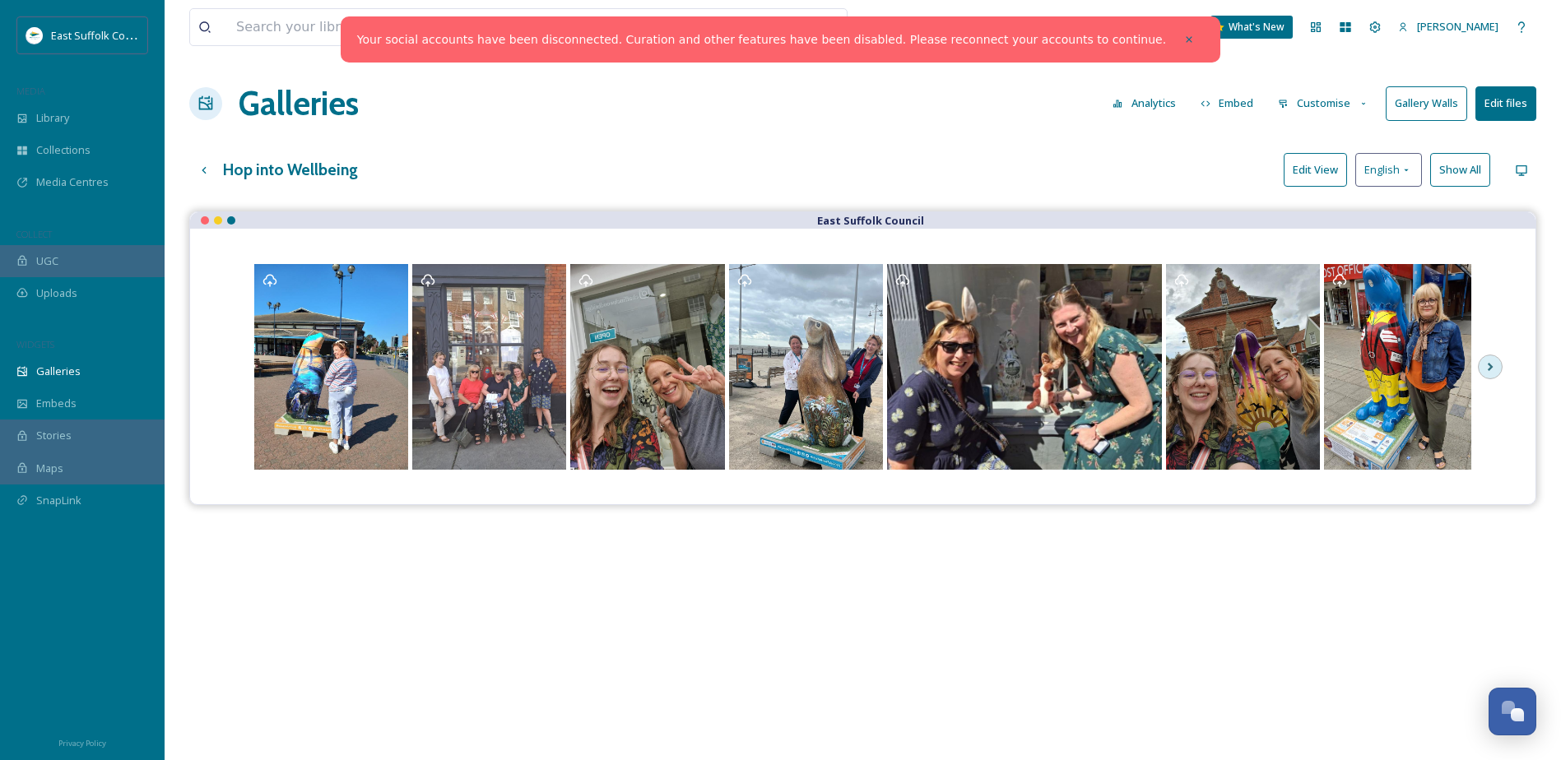
click at [1492, 98] on button "Edit files" at bounding box center [1506, 103] width 61 height 34
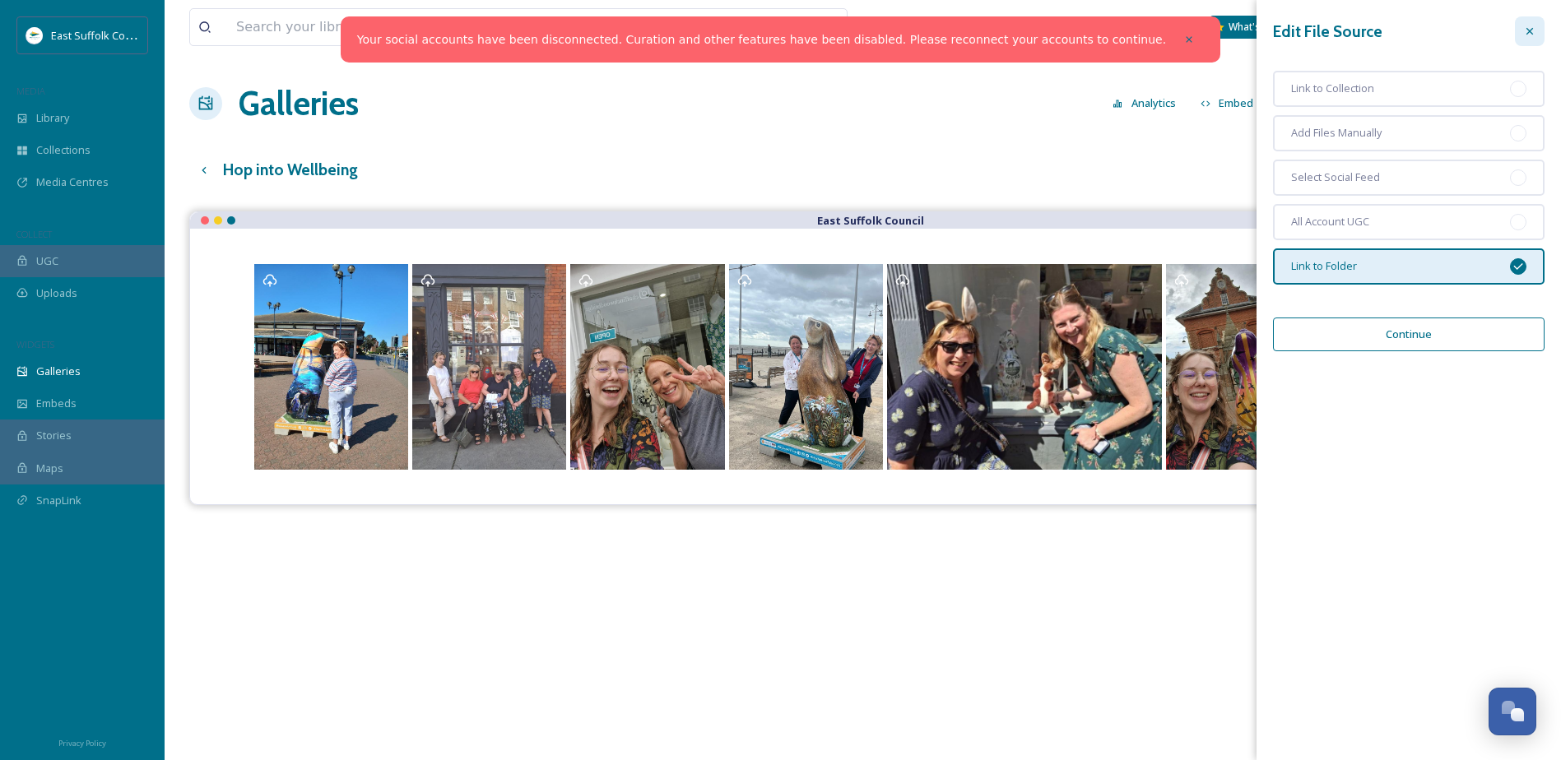
click at [1527, 28] on icon at bounding box center [1529, 31] width 13 height 13
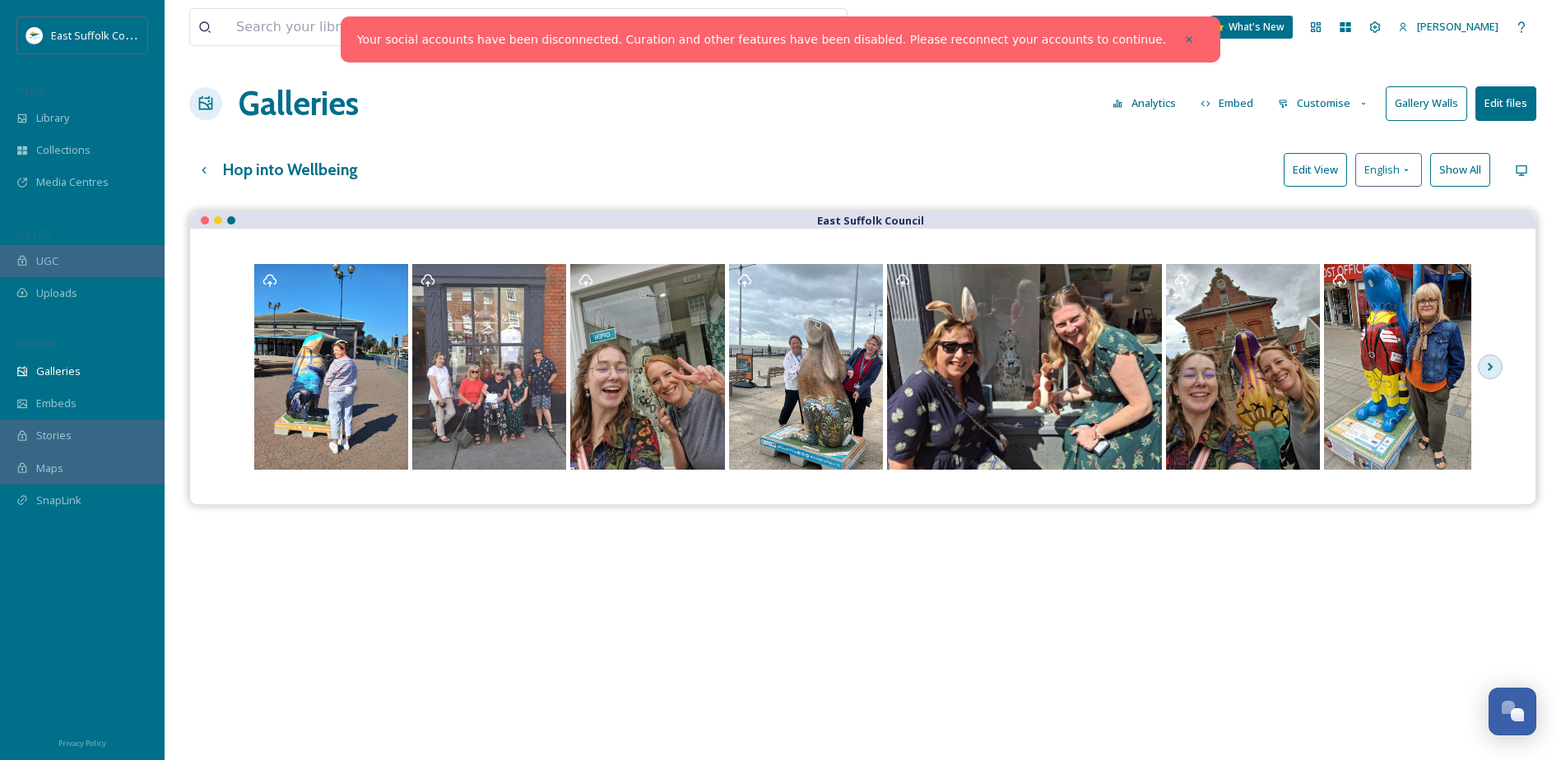
click at [1332, 108] on button "Customise" at bounding box center [1324, 103] width 108 height 32
click at [1332, 177] on span "Thumbnails" at bounding box center [1308, 173] width 58 height 16
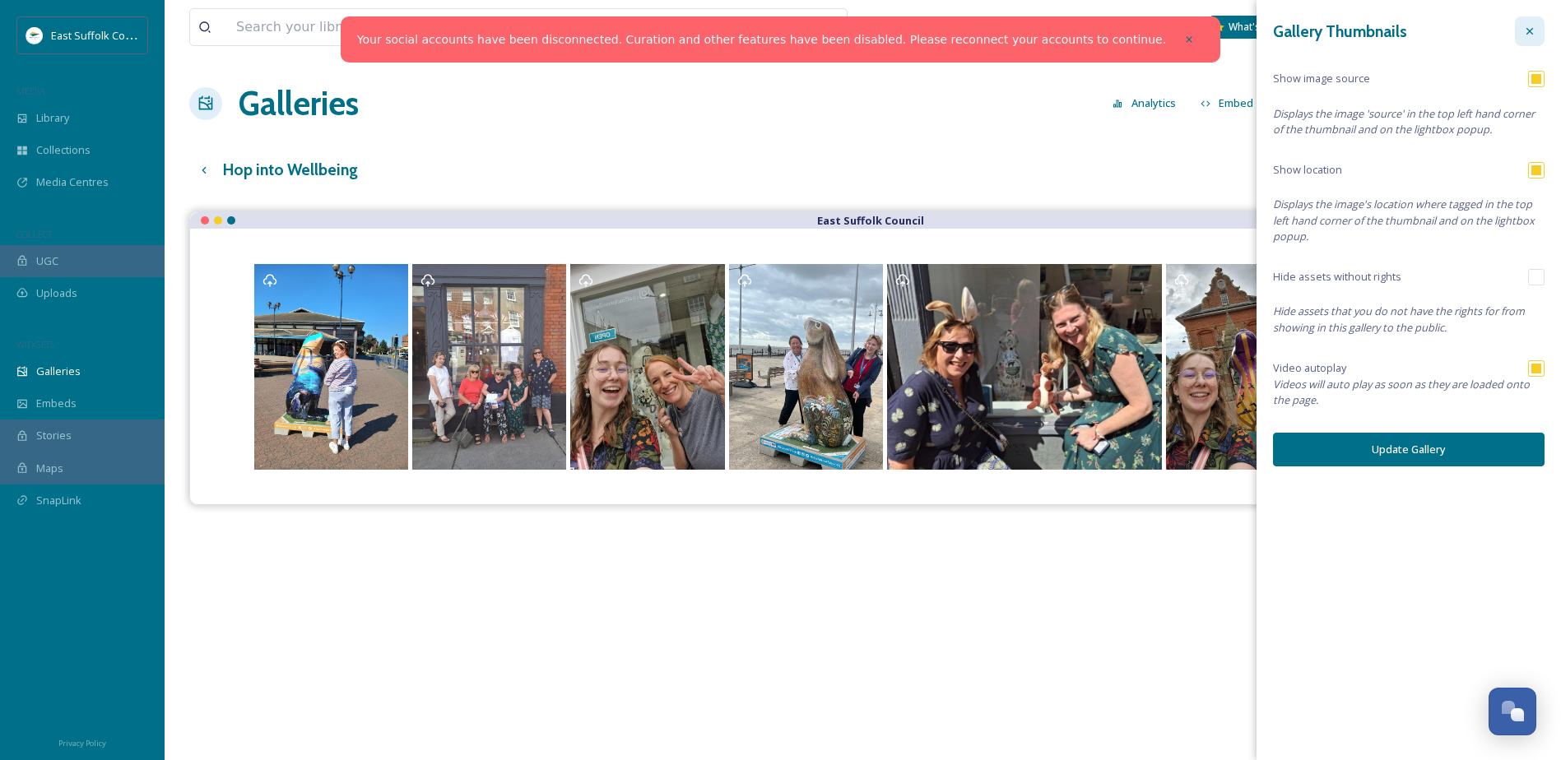
click at [1537, 27] on div at bounding box center [1530, 31] width 30 height 30
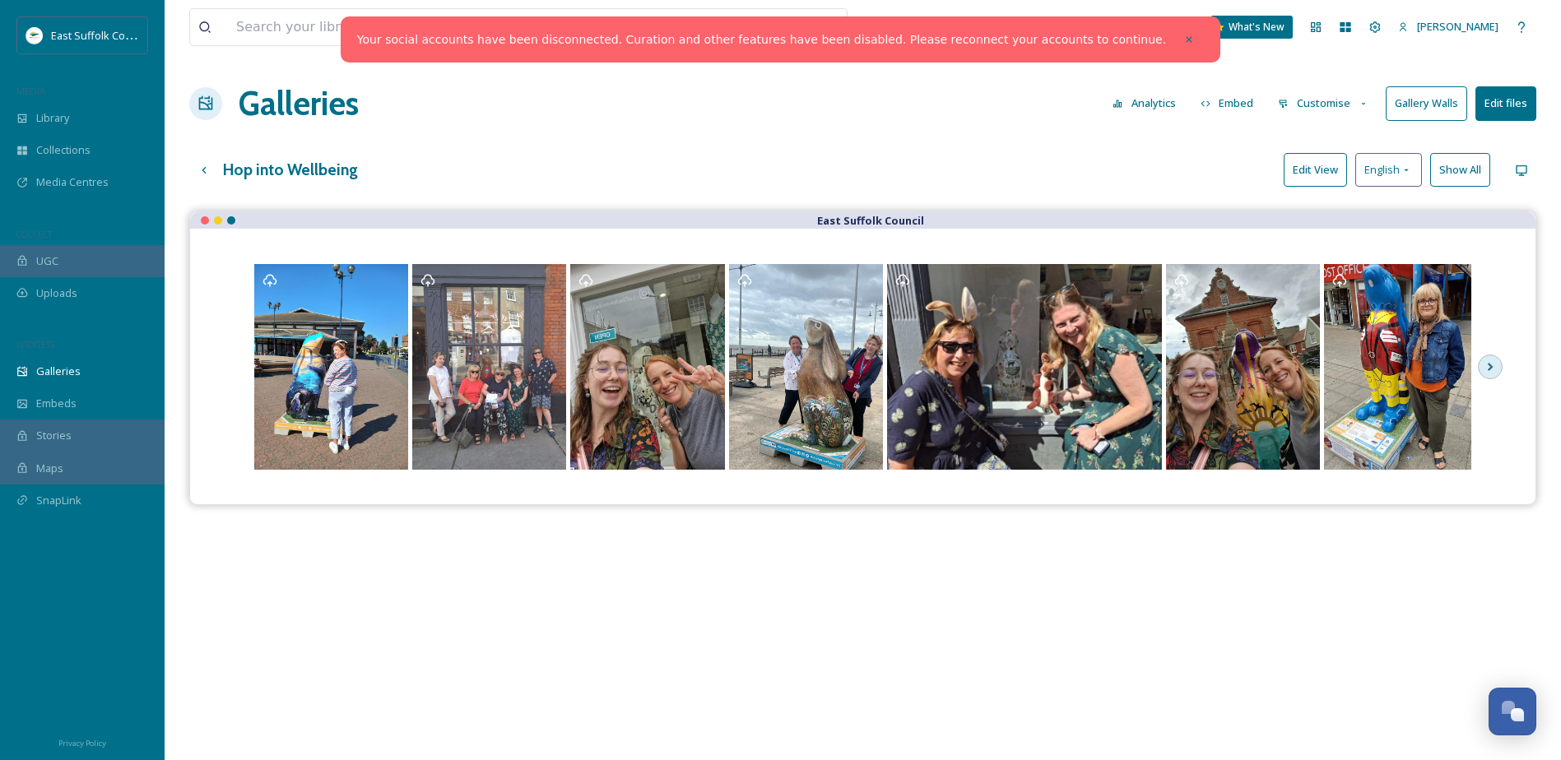
click at [1334, 114] on button "Customise" at bounding box center [1324, 103] width 108 height 32
click at [1319, 275] on span "Template" at bounding box center [1302, 270] width 46 height 16
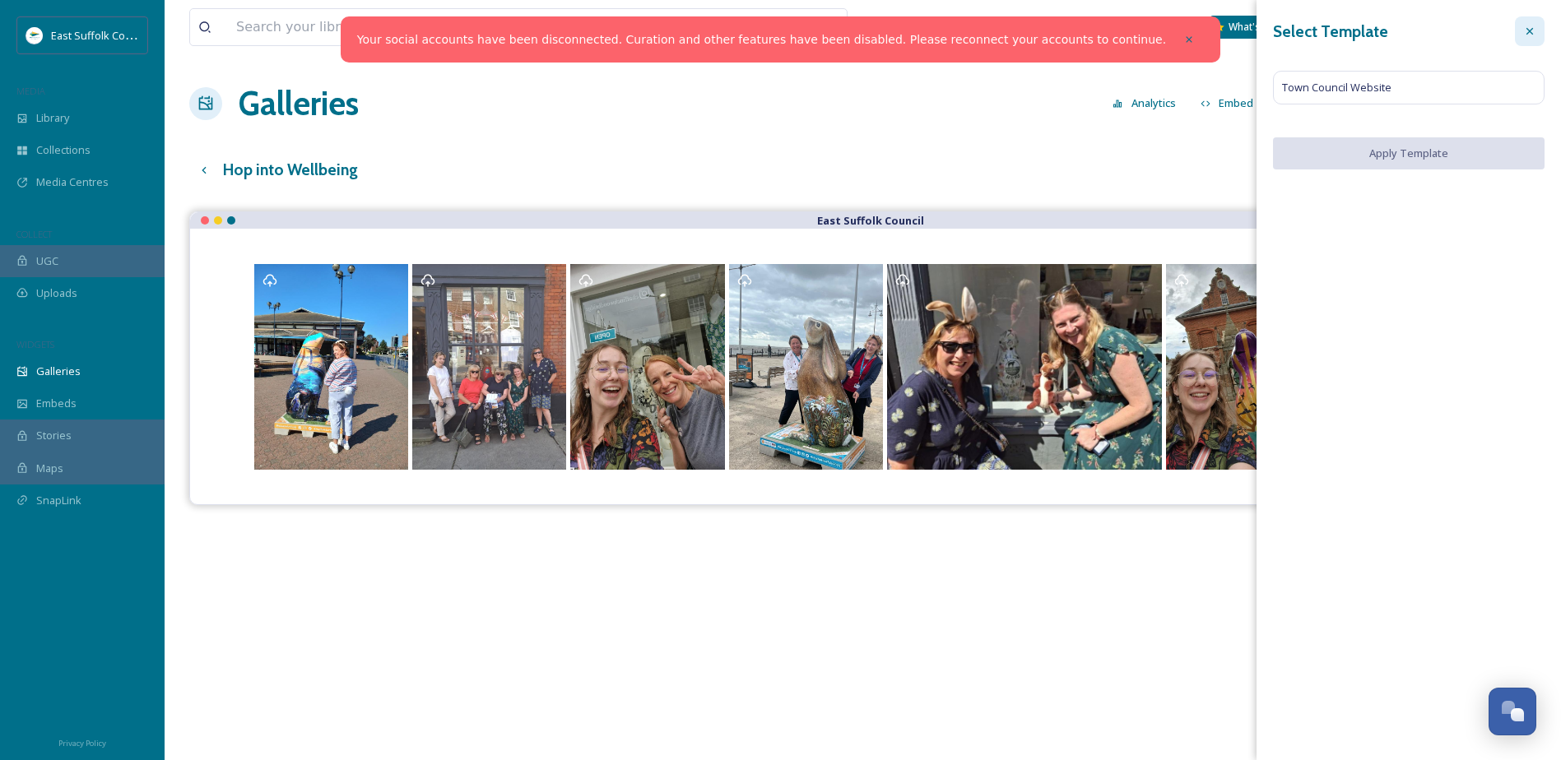
click at [1527, 26] on icon at bounding box center [1529, 31] width 13 height 13
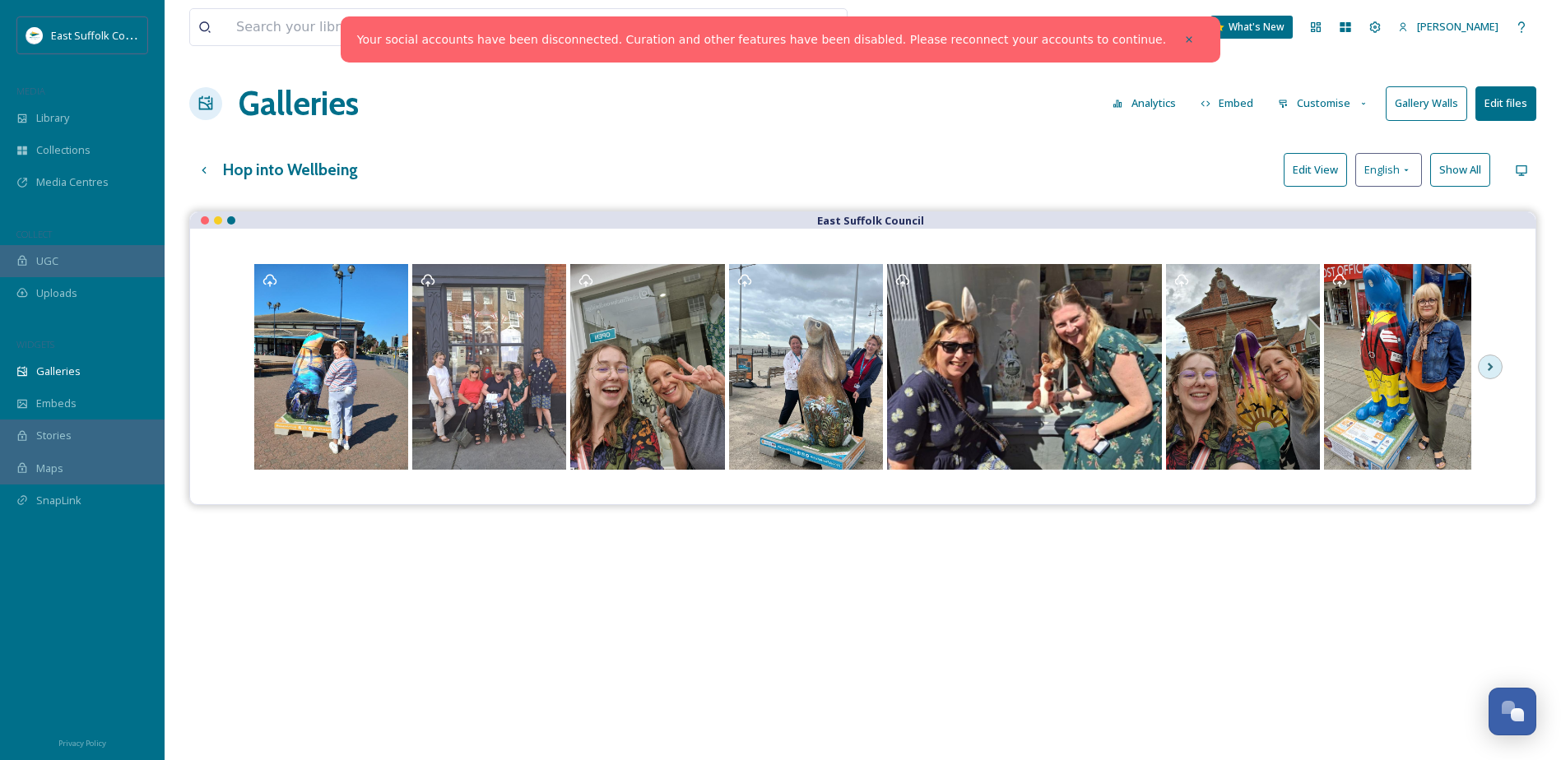
click at [1352, 101] on button "Customise" at bounding box center [1324, 103] width 108 height 32
click at [1344, 221] on div "Lightbox" at bounding box center [1328, 237] width 114 height 32
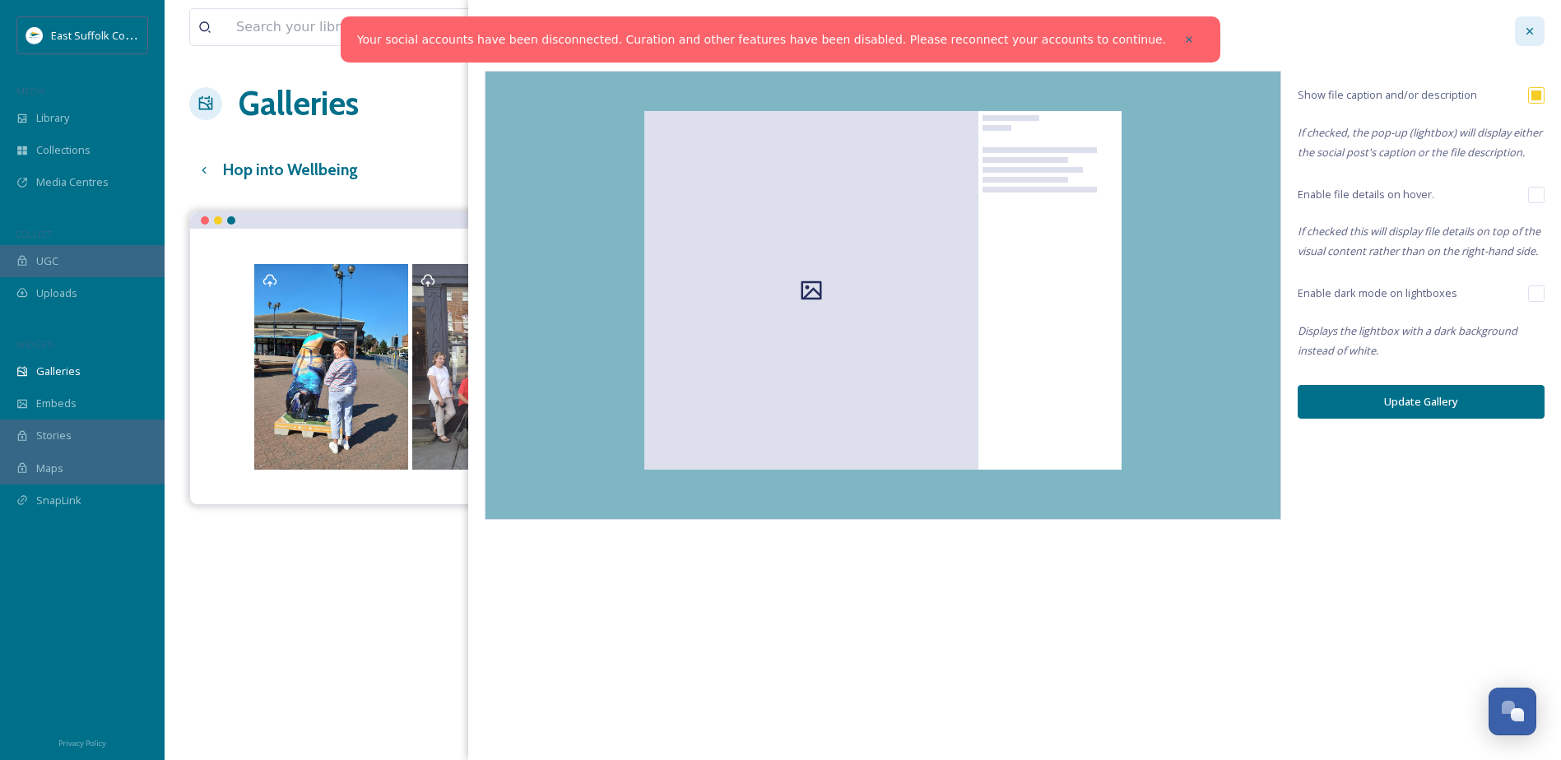
click at [1534, 30] on icon at bounding box center [1529, 31] width 13 height 13
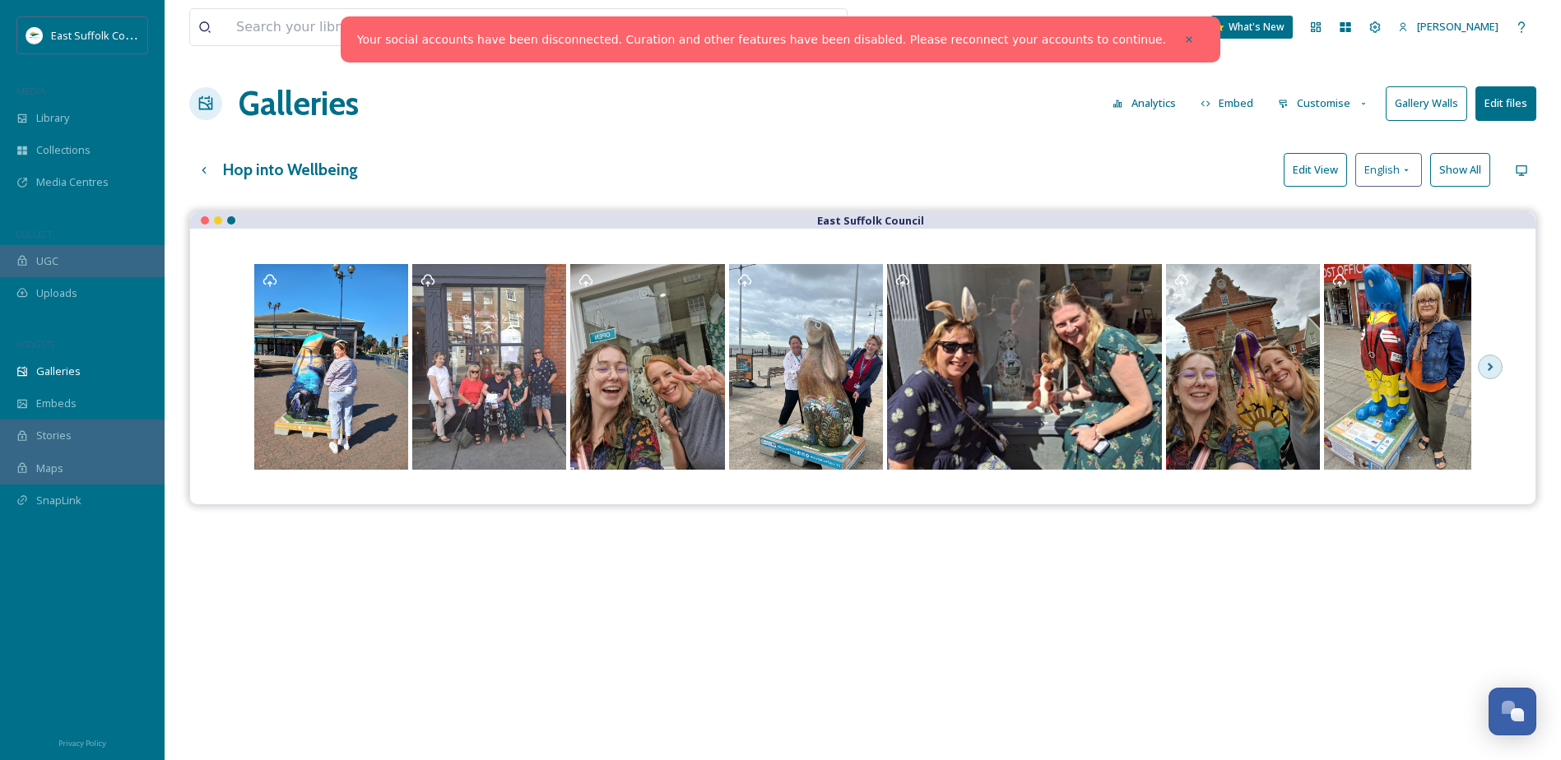
click at [1293, 105] on button "Customise" at bounding box center [1324, 103] width 108 height 32
click at [1304, 172] on span "Thumbnails" at bounding box center [1308, 173] width 58 height 16
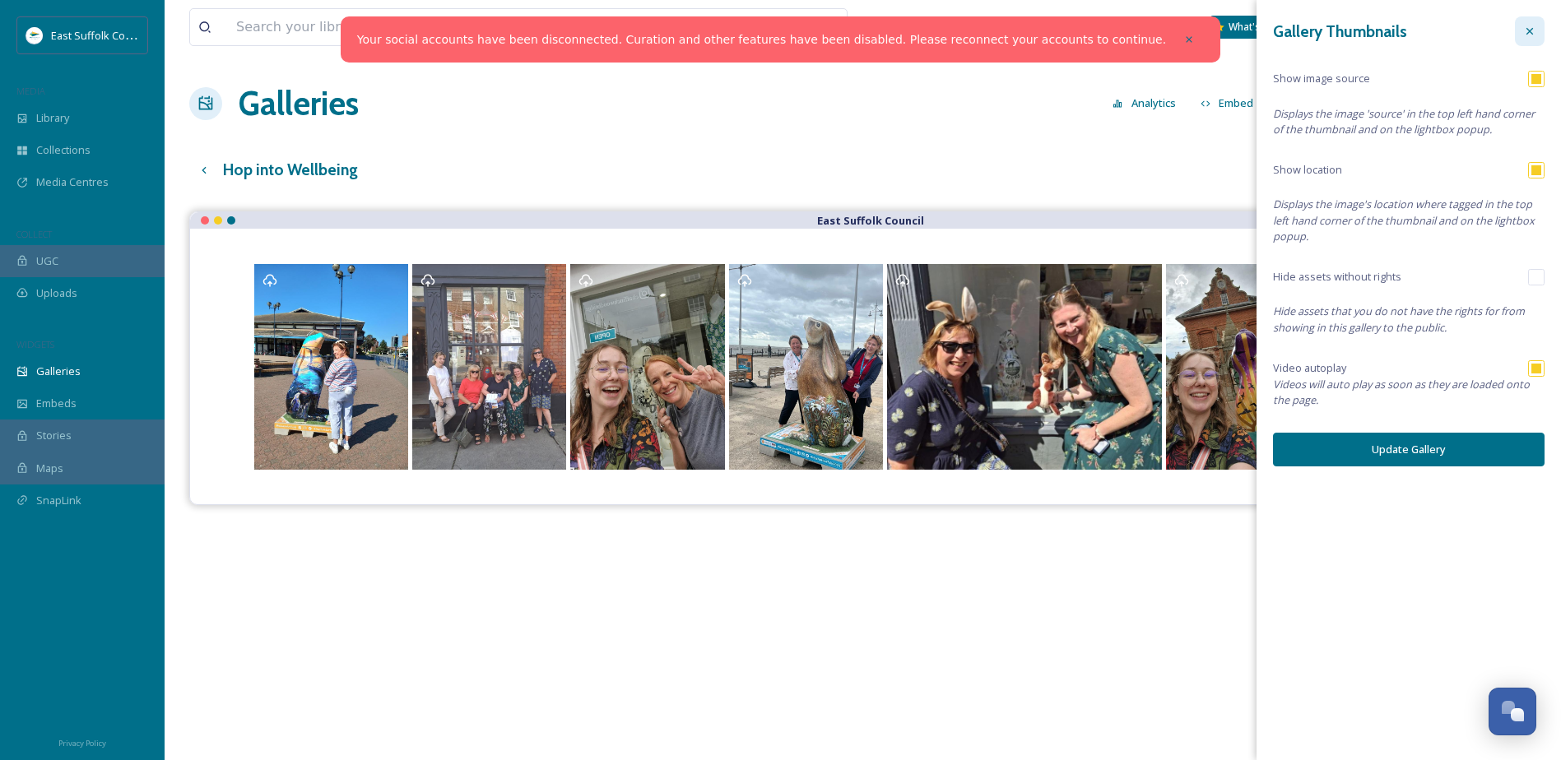
click at [1535, 26] on icon at bounding box center [1529, 31] width 13 height 13
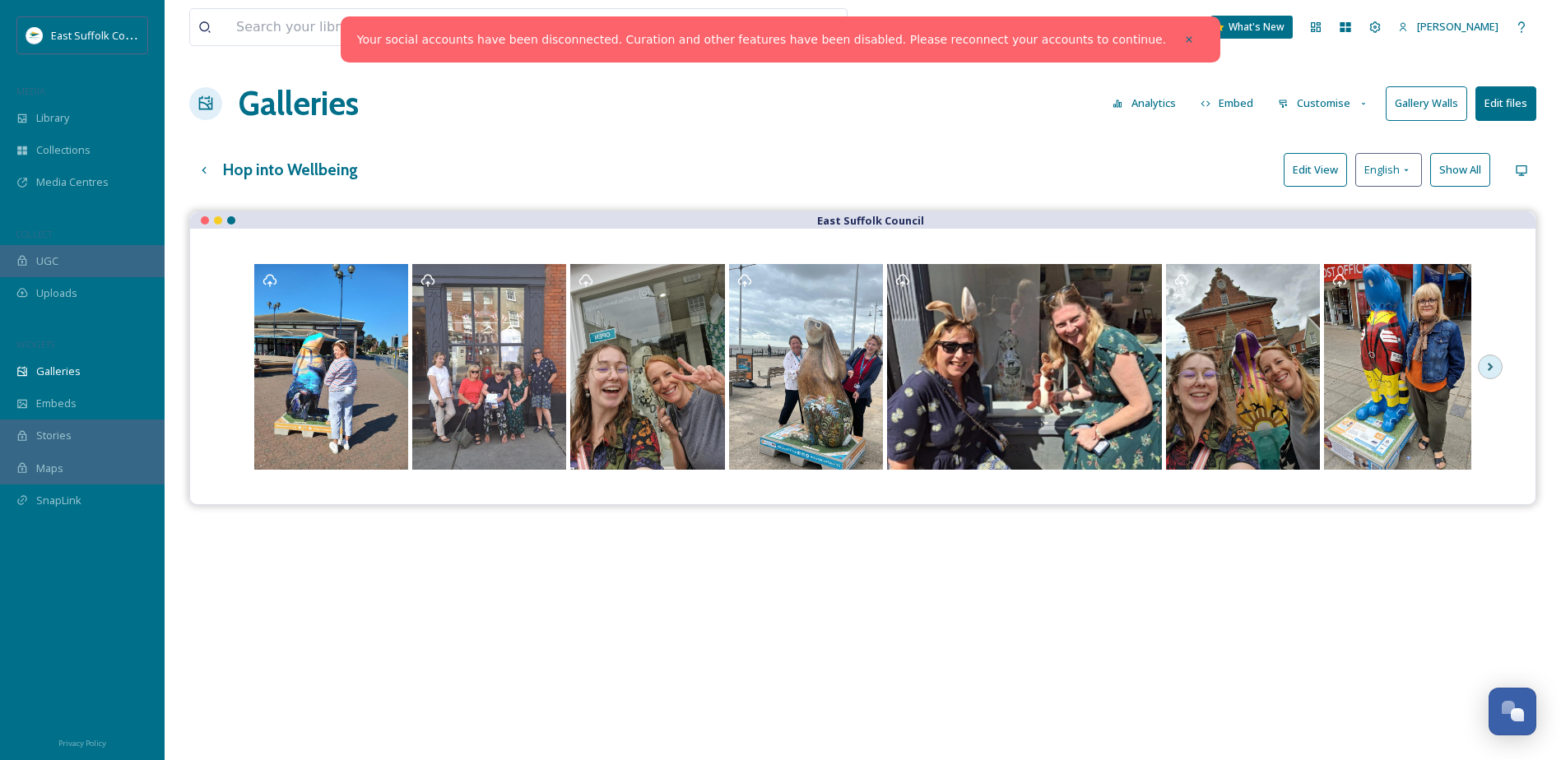
click at [891, 607] on div "East Suffolk Council" at bounding box center [862, 592] width 1347 height 760
click at [1246, 107] on button "Embed" at bounding box center [1227, 103] width 70 height 32
click at [1163, 109] on button "Analytics" at bounding box center [1144, 103] width 80 height 32
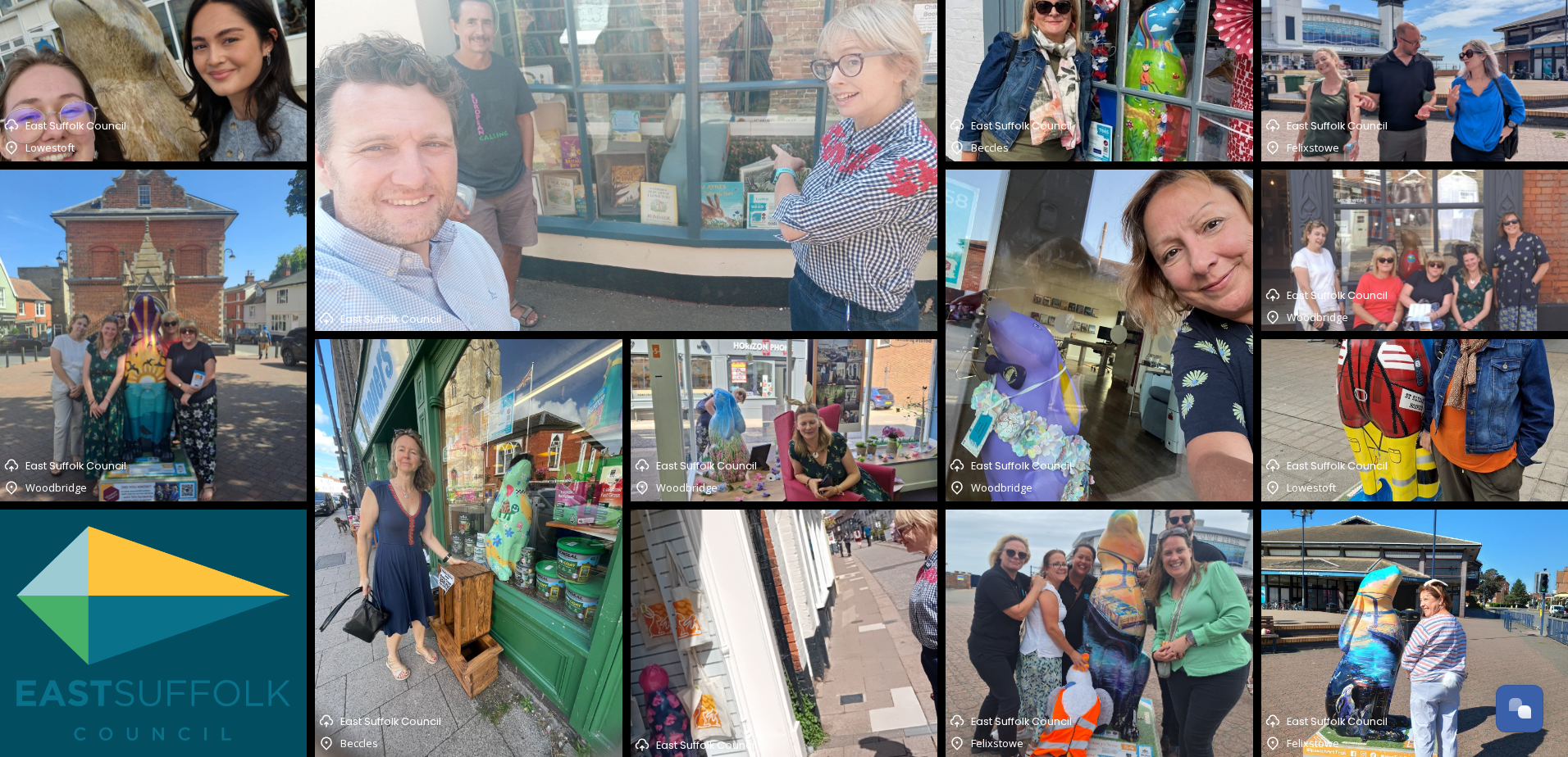
click at [100, 79] on img at bounding box center [153, 81] width 307 height 161
